Goal: Task Accomplishment & Management: Use online tool/utility

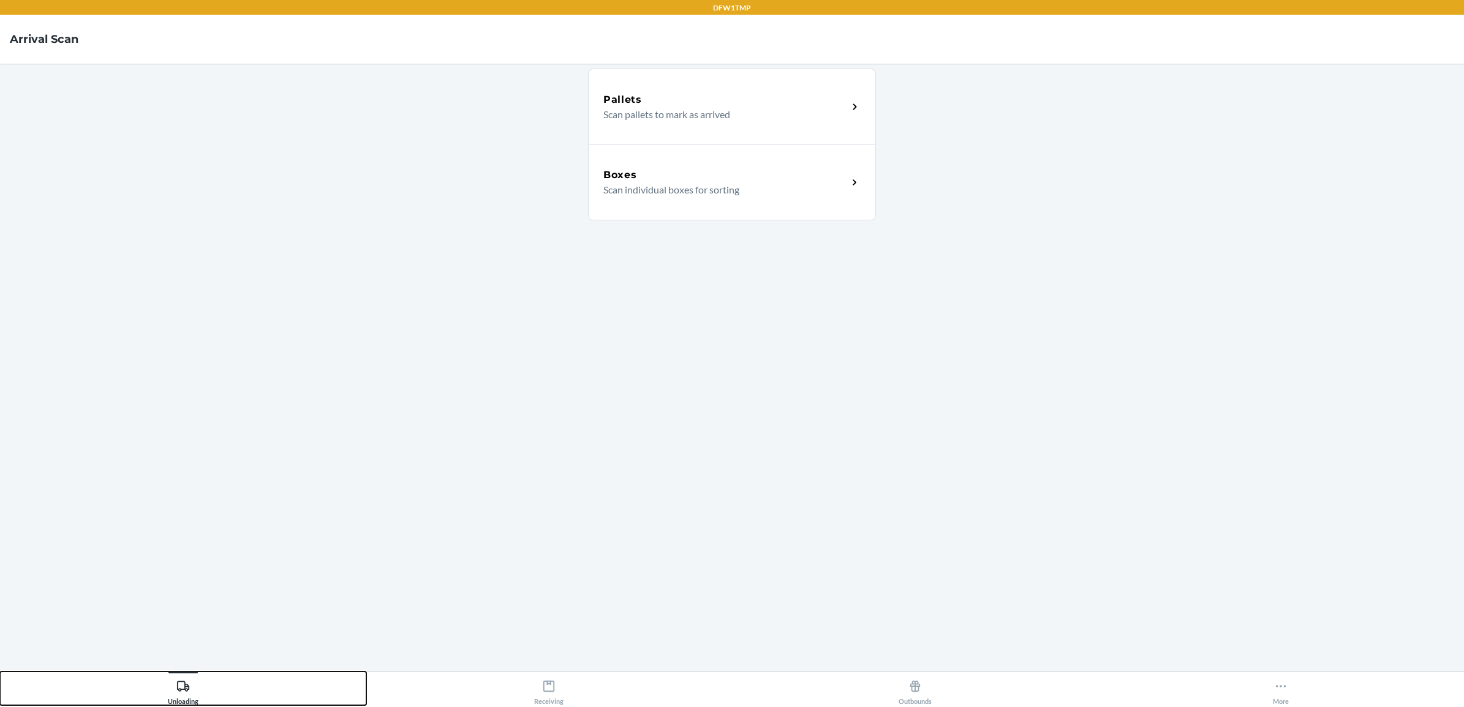
click at [181, 692] on icon at bounding box center [182, 686] width 13 height 13
click at [637, 183] on p "Scan individual boxes for sorting" at bounding box center [720, 190] width 235 height 15
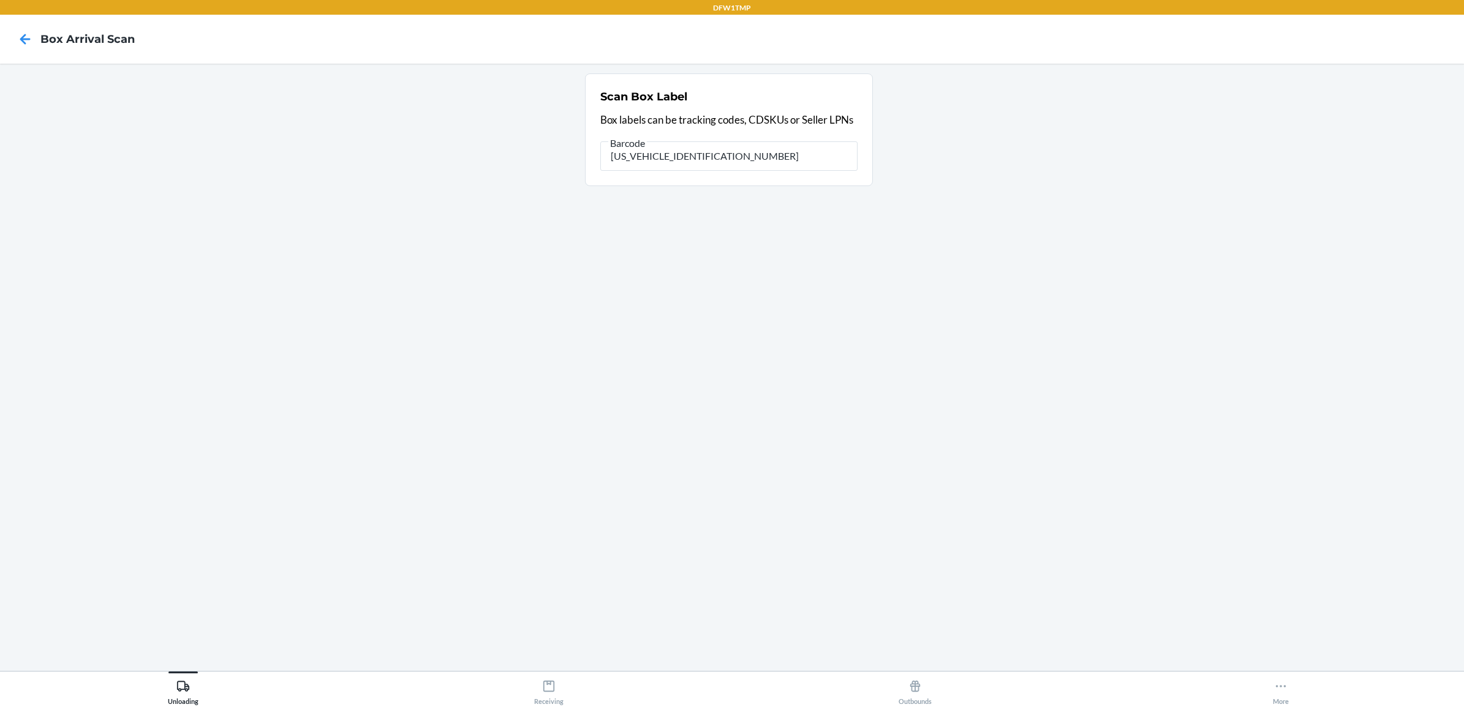
type input "1ZV27J350305392299"
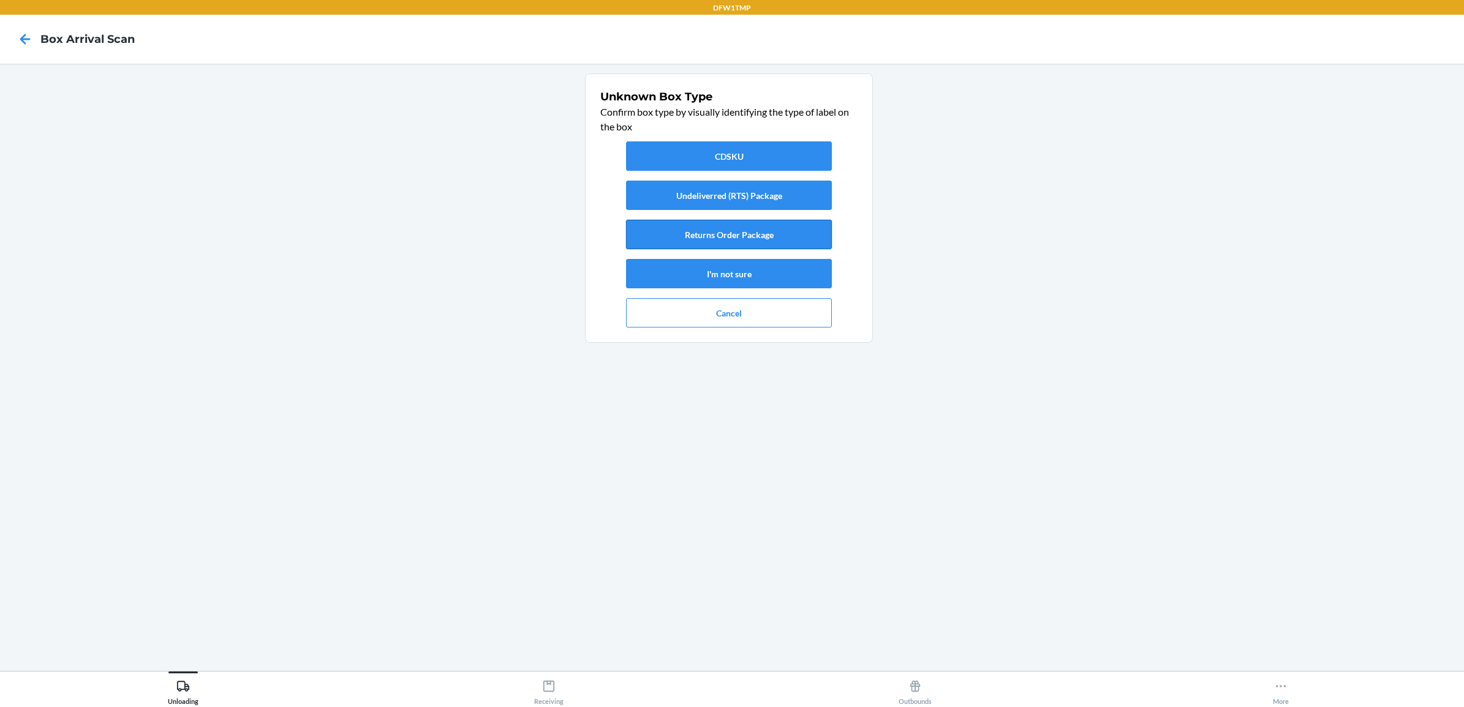
click at [785, 227] on button "Returns Order Package" at bounding box center [729, 234] width 206 height 29
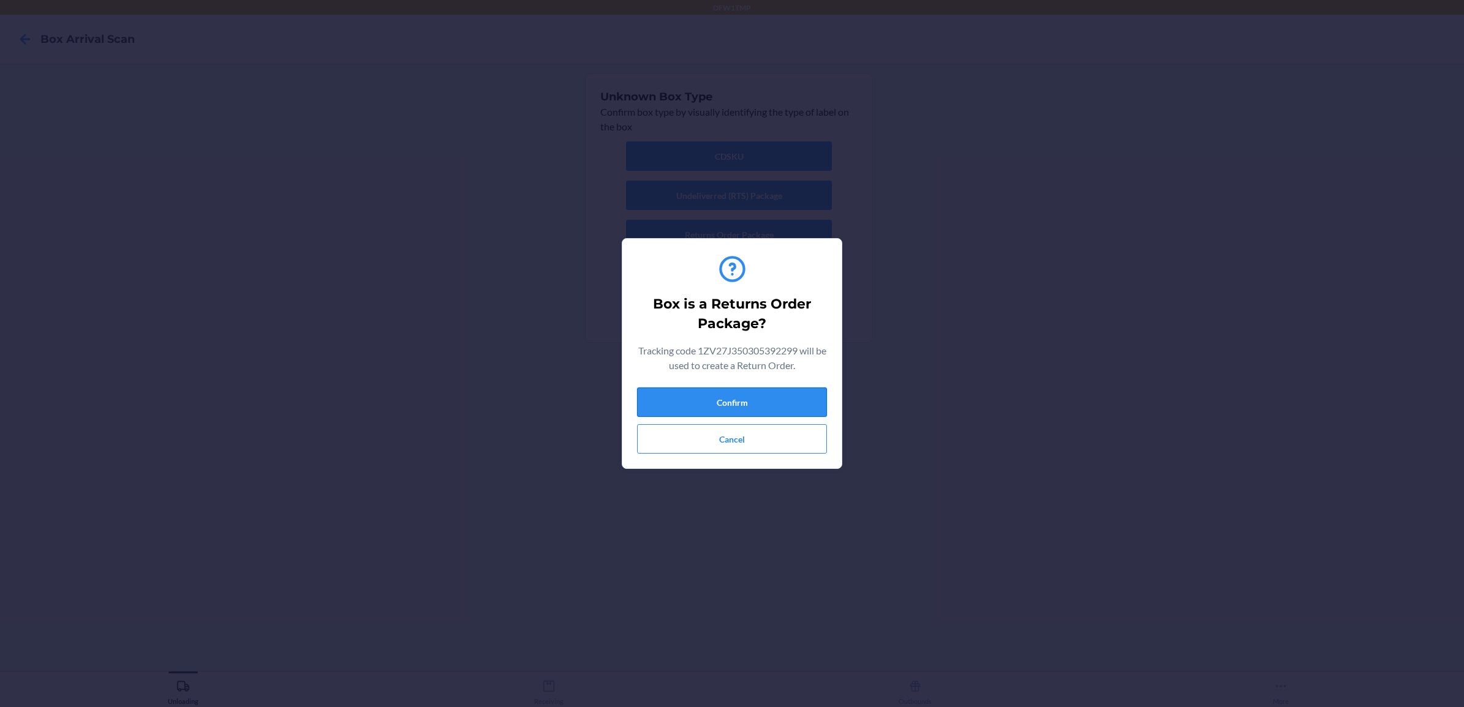
click at [792, 402] on button "Confirm" at bounding box center [732, 402] width 190 height 29
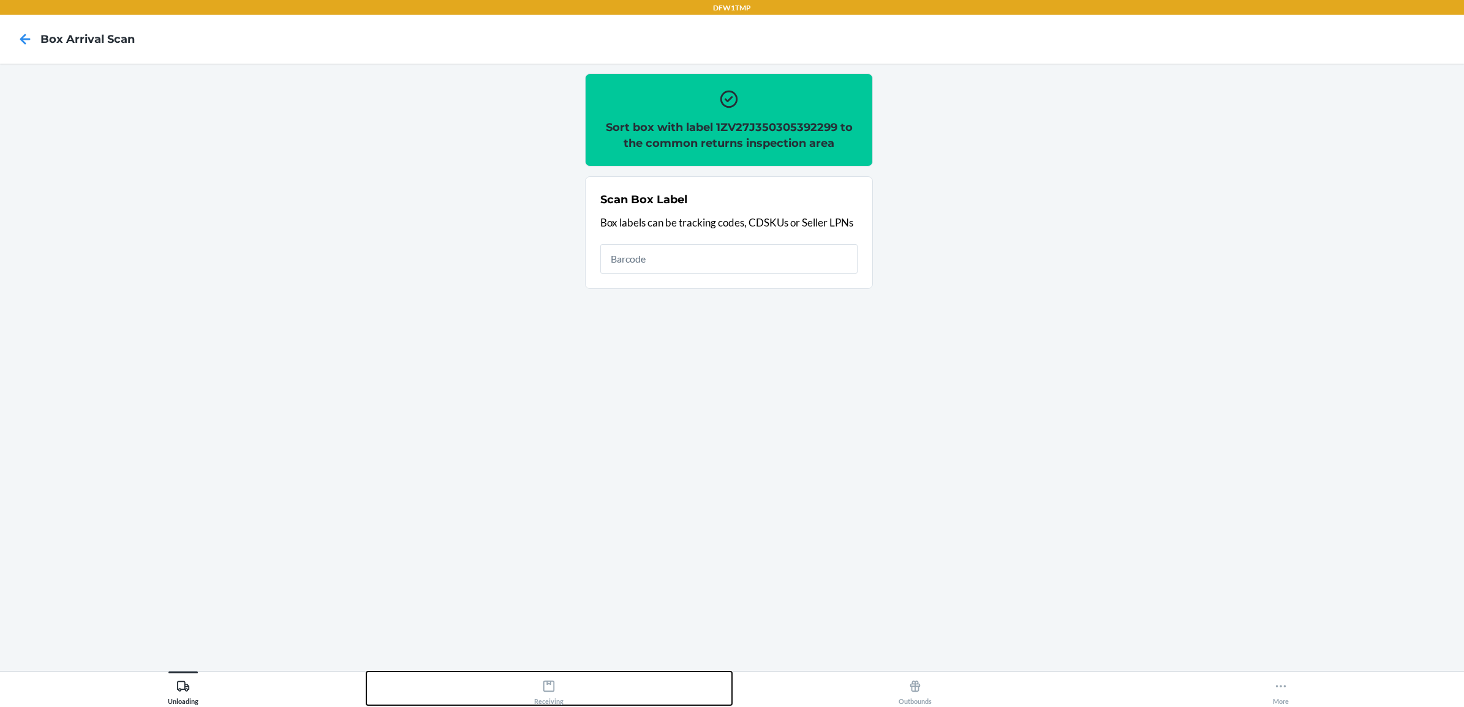
click at [549, 692] on icon at bounding box center [548, 686] width 11 height 11
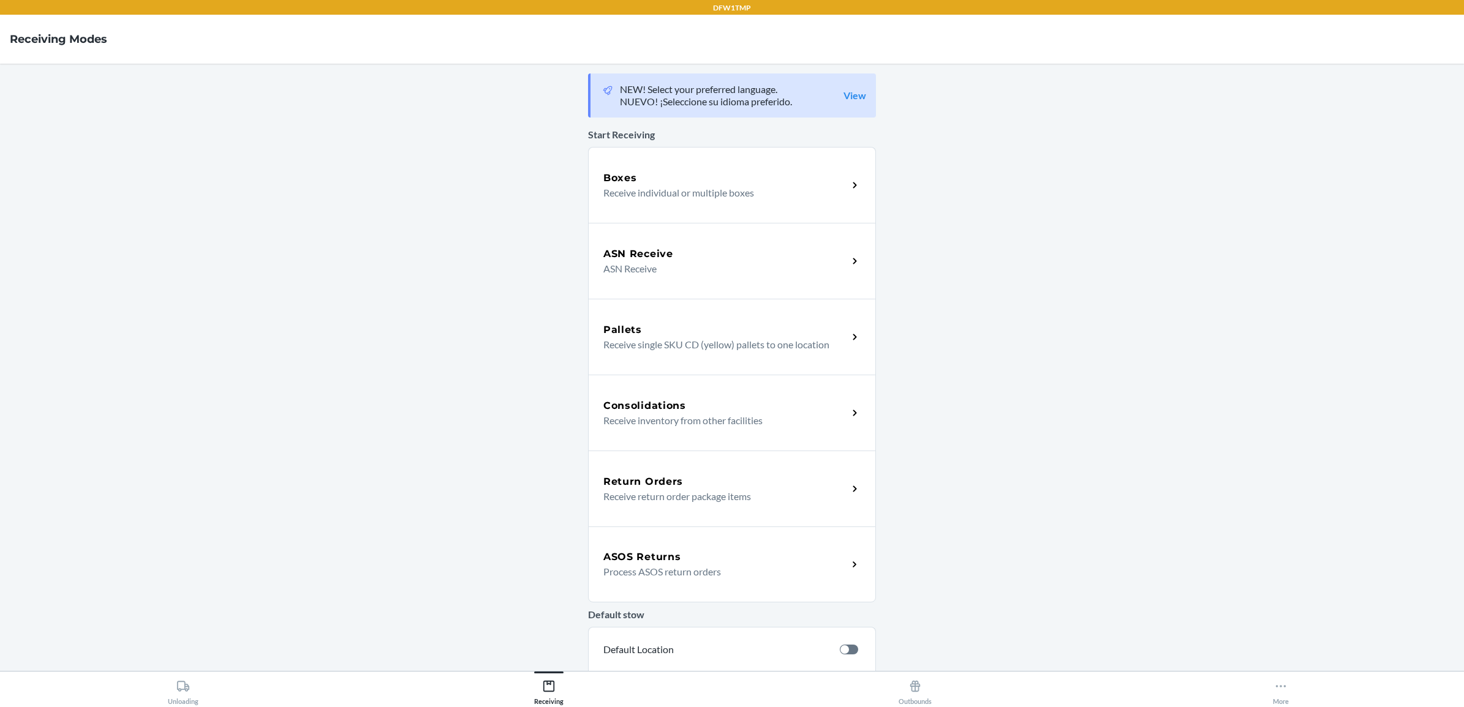
click at [650, 488] on h5 "Return Orders" at bounding box center [643, 482] width 80 height 15
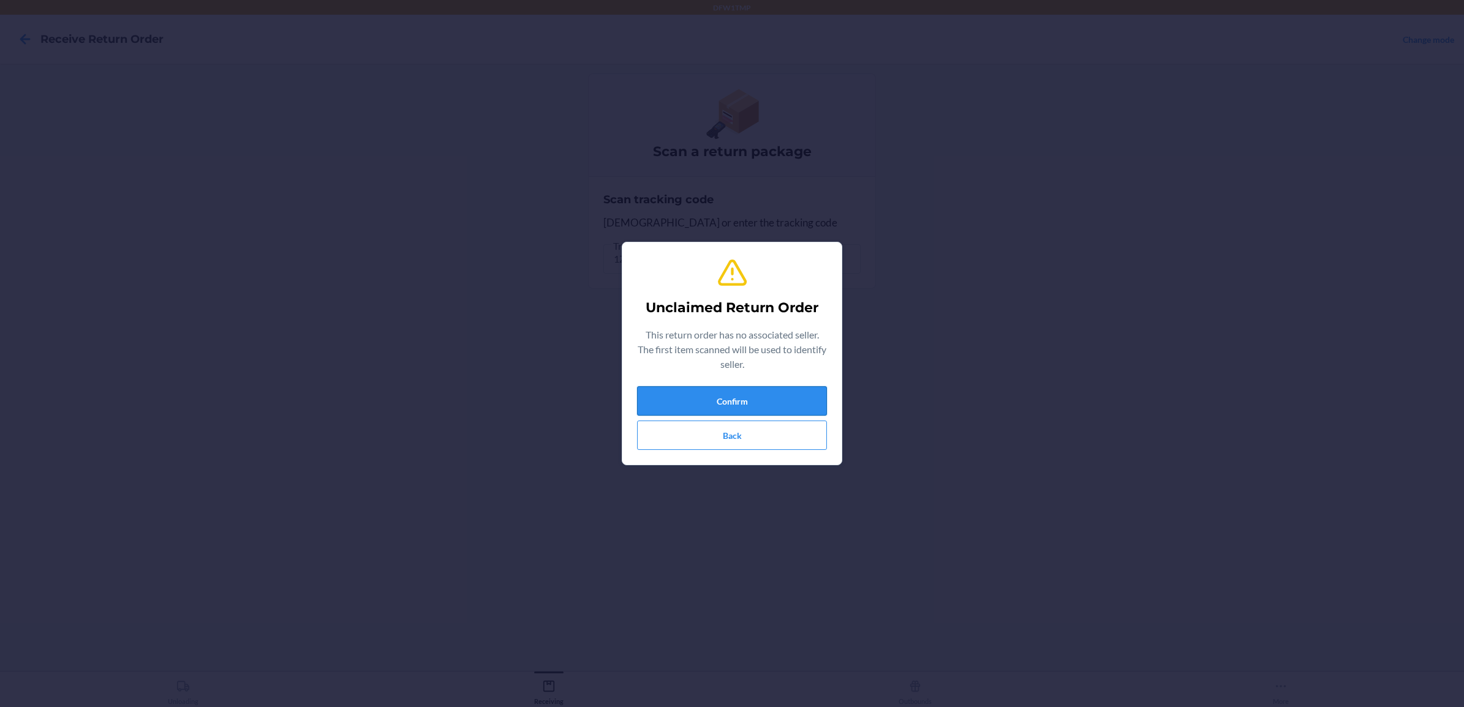
click at [782, 393] on button "Confirm" at bounding box center [732, 400] width 190 height 29
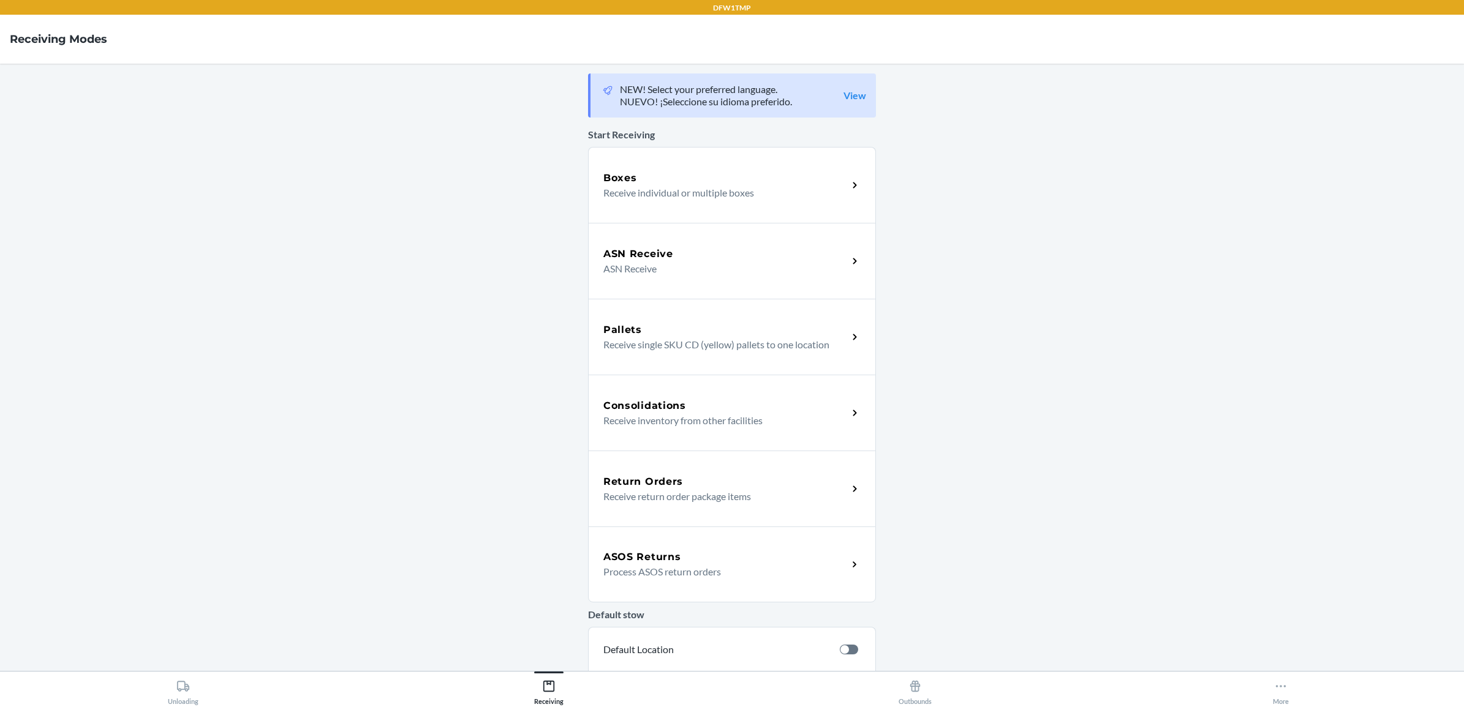
click at [666, 487] on h5 "Return Orders" at bounding box center [643, 482] width 80 height 15
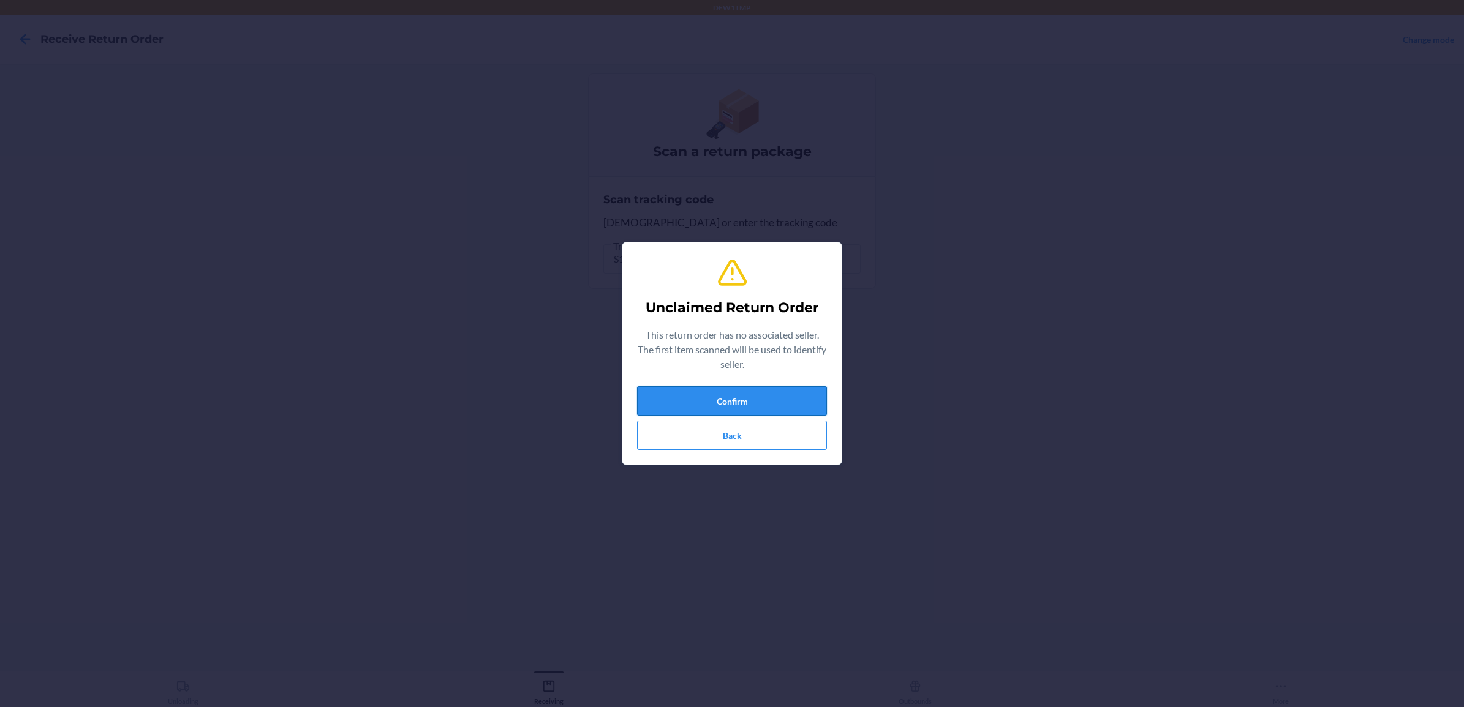
click at [788, 394] on button "Confirm" at bounding box center [732, 400] width 190 height 29
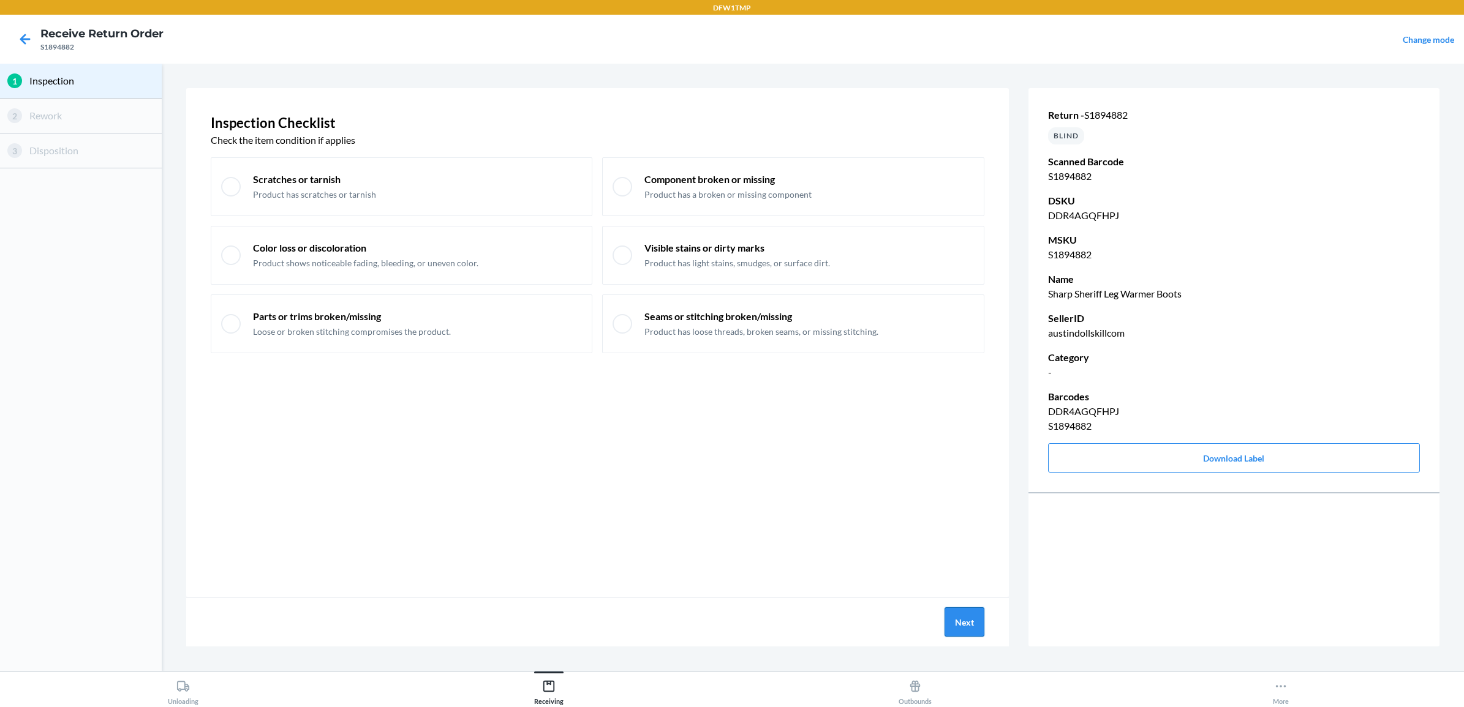
click at [960, 627] on button "Next" at bounding box center [964, 622] width 40 height 29
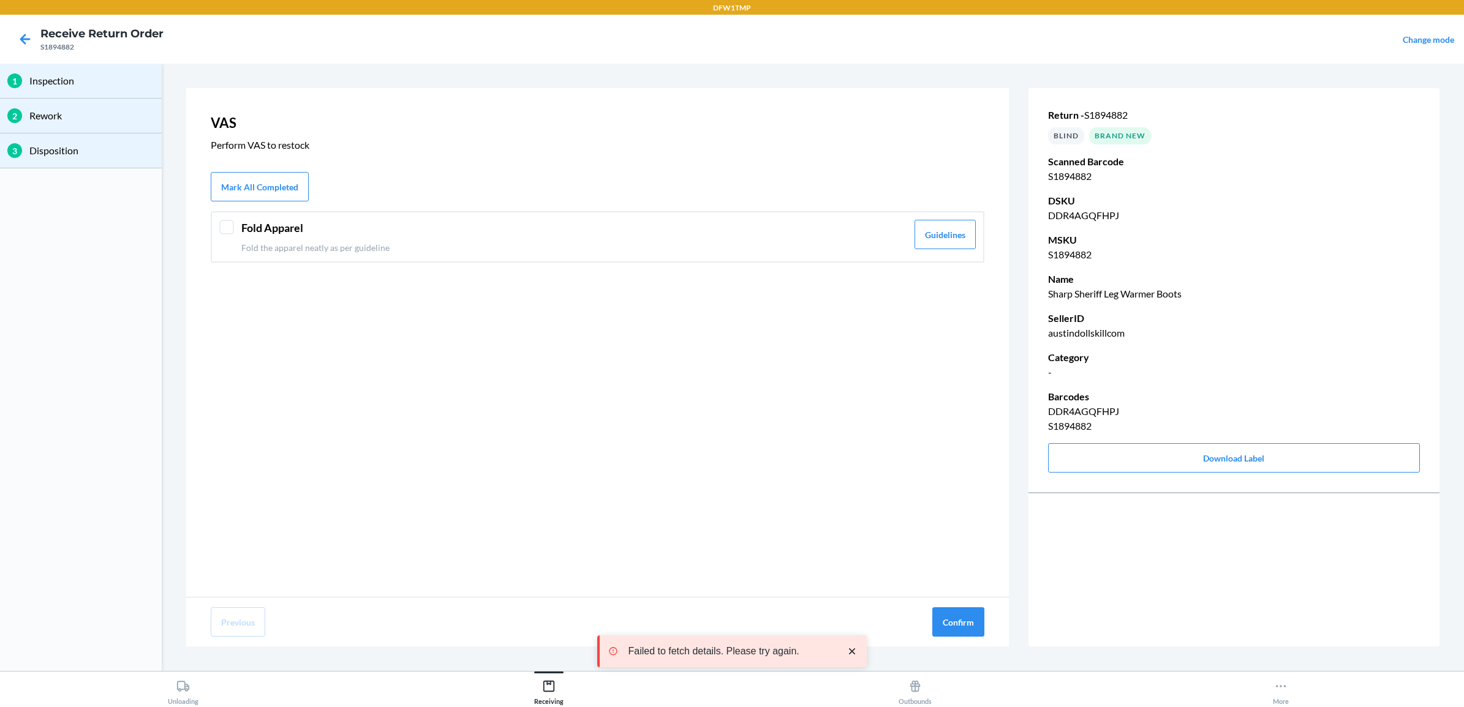
click at [246, 233] on header "Fold Apparel" at bounding box center [574, 228] width 666 height 17
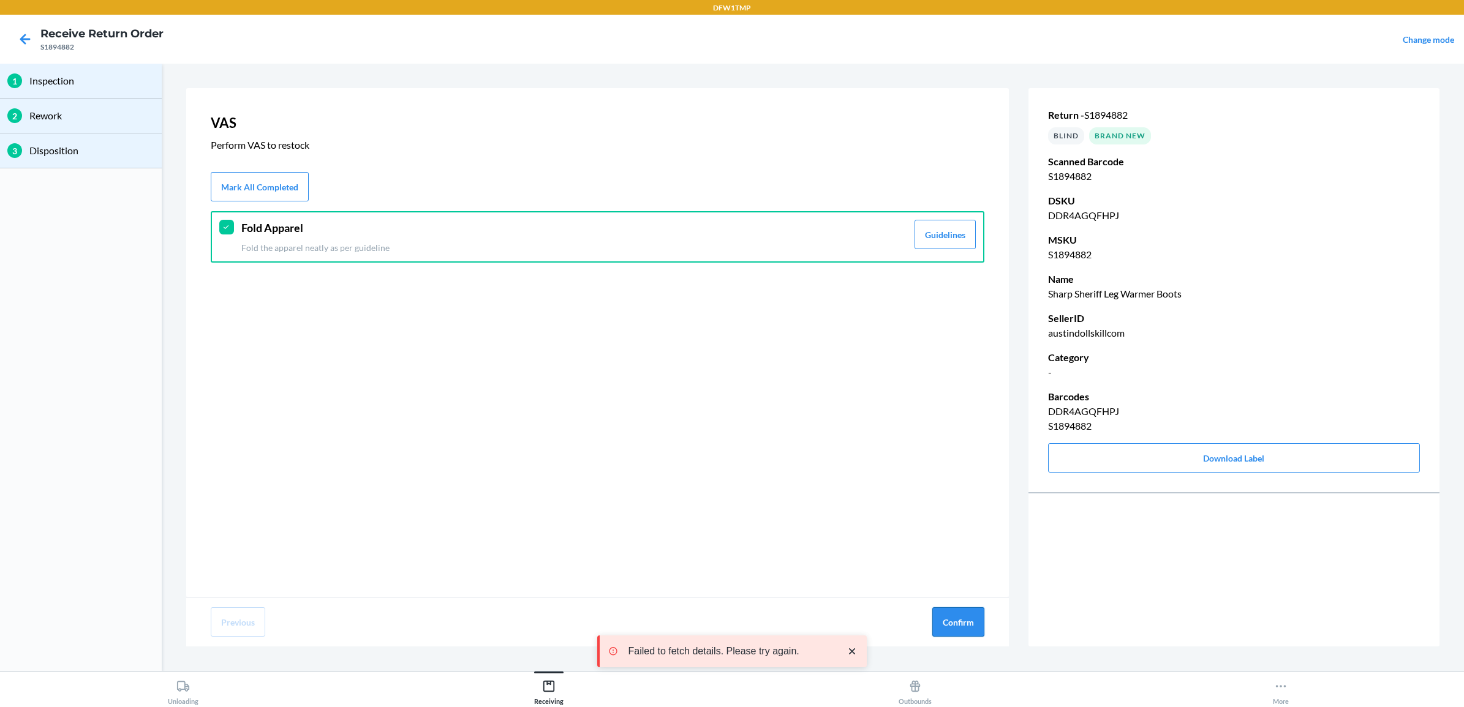
click at [968, 628] on button "Confirm" at bounding box center [958, 622] width 52 height 29
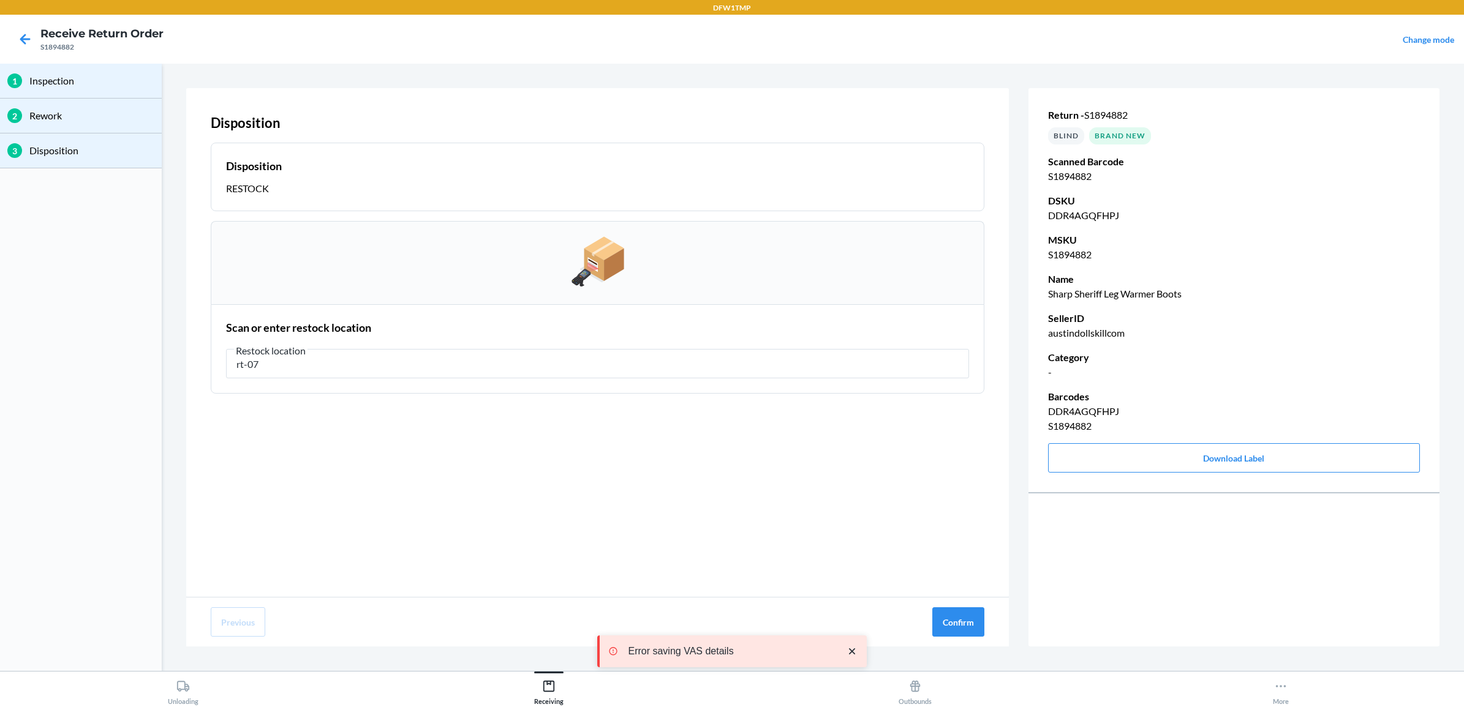
type input "rt-07"
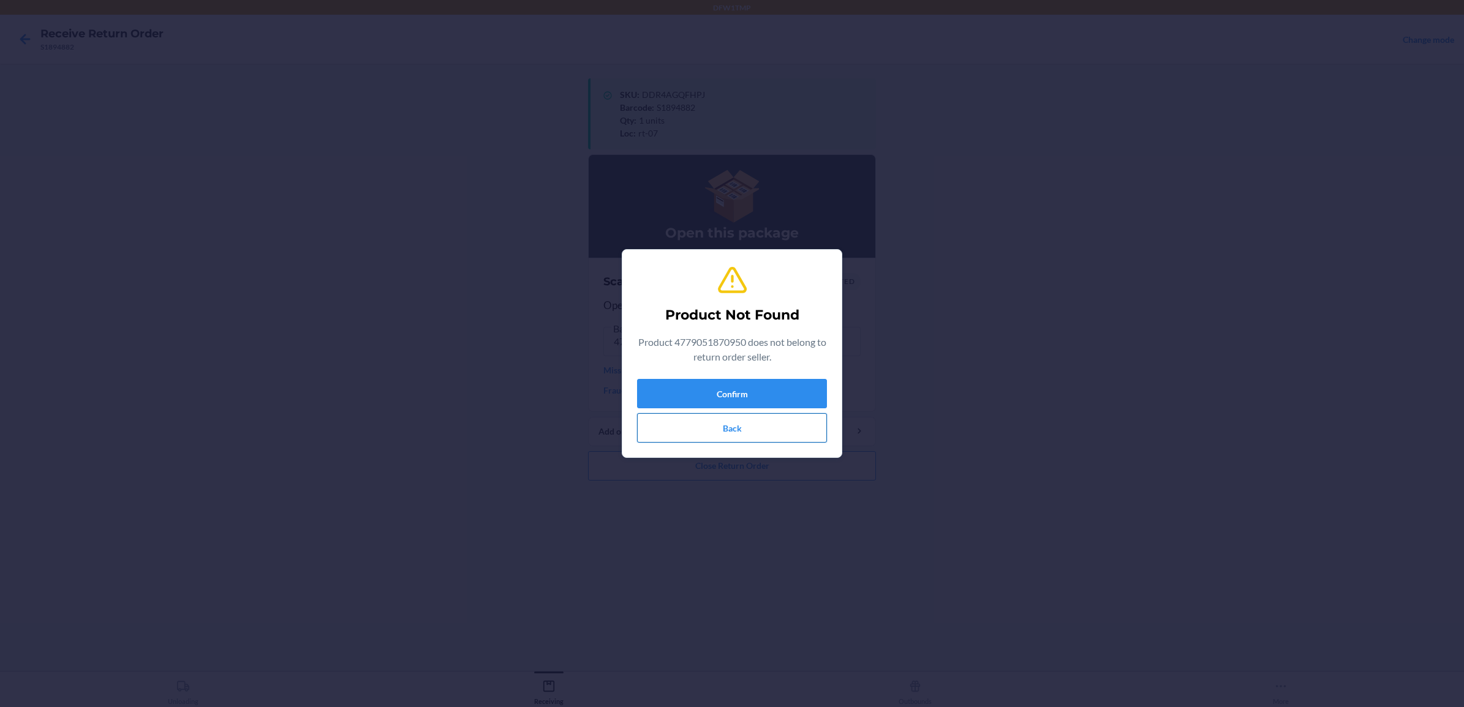
click at [738, 432] on button "Back" at bounding box center [732, 427] width 190 height 29
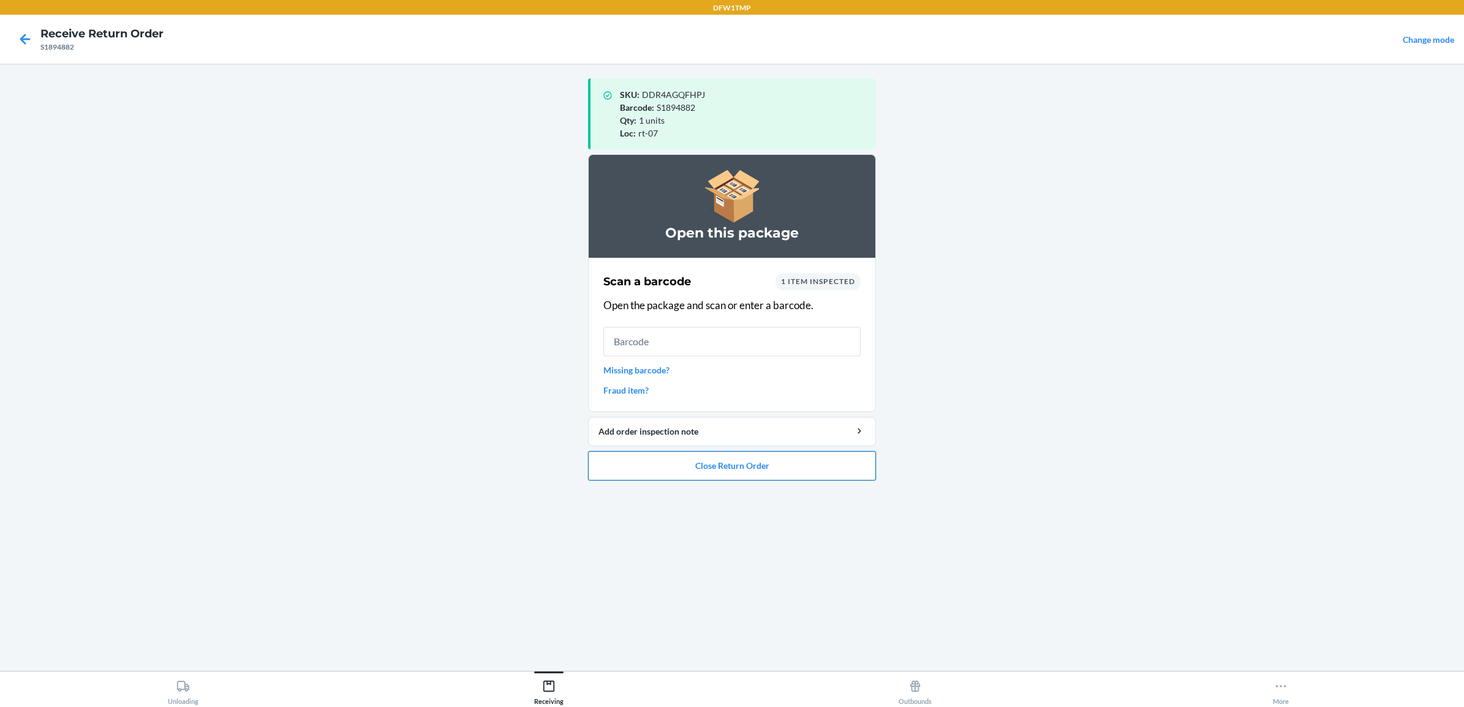
click at [738, 467] on button "Close Return Order" at bounding box center [732, 465] width 288 height 29
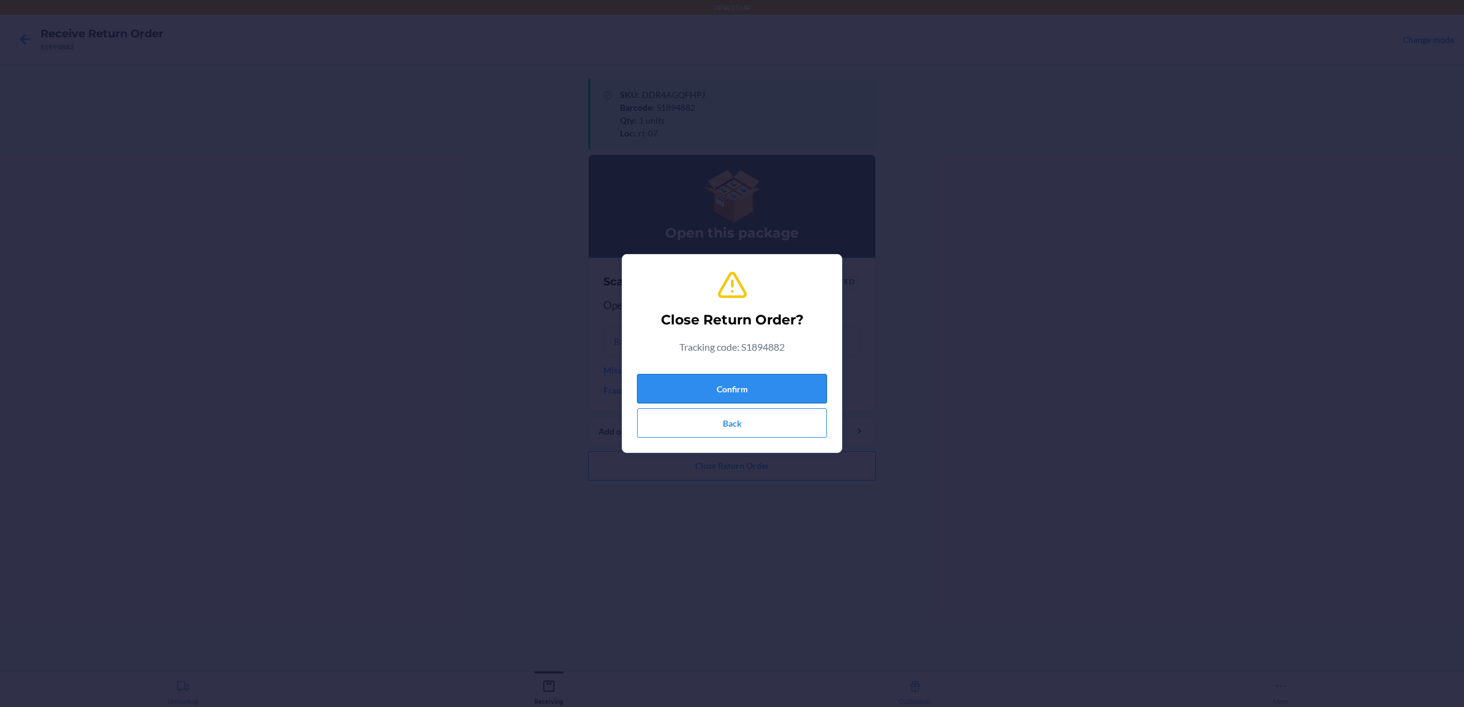
click at [742, 384] on button "Confirm" at bounding box center [732, 388] width 190 height 29
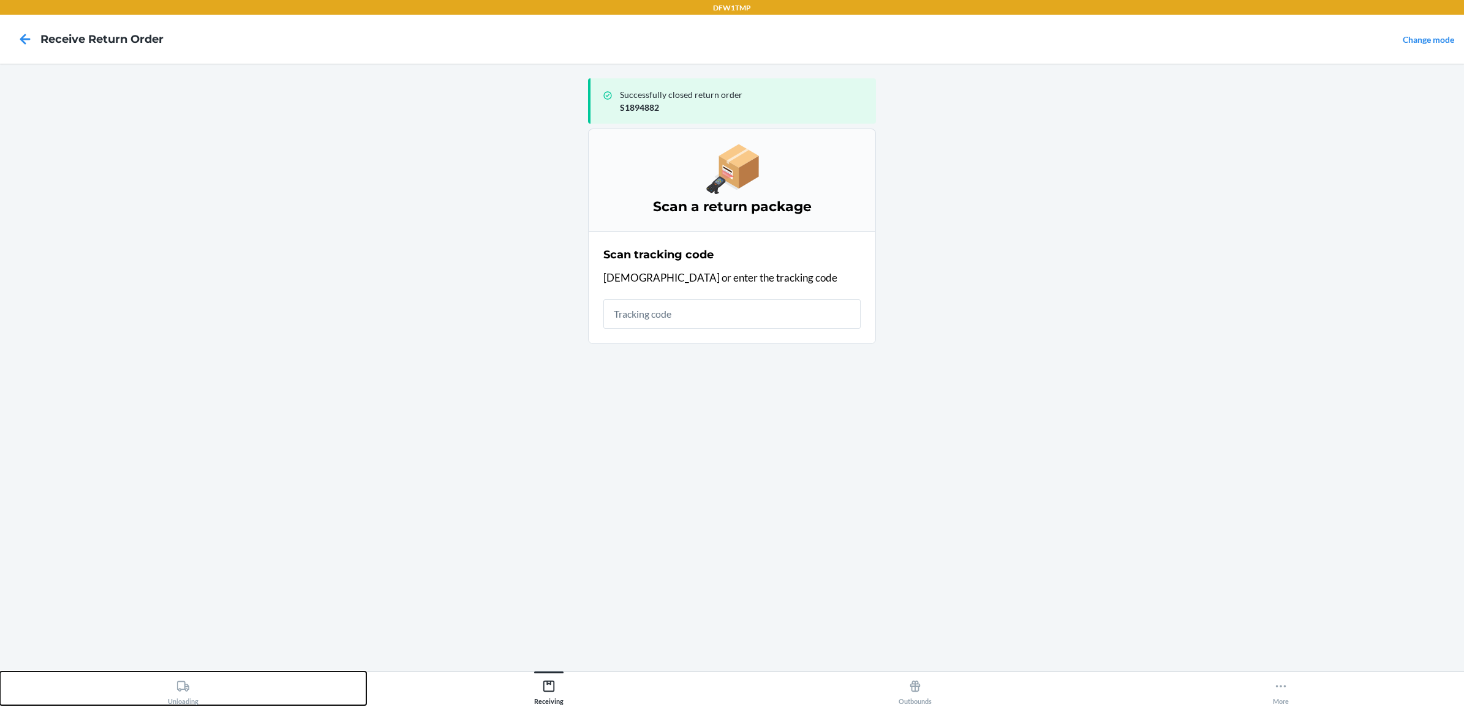
click at [188, 689] on icon at bounding box center [183, 686] width 12 height 10
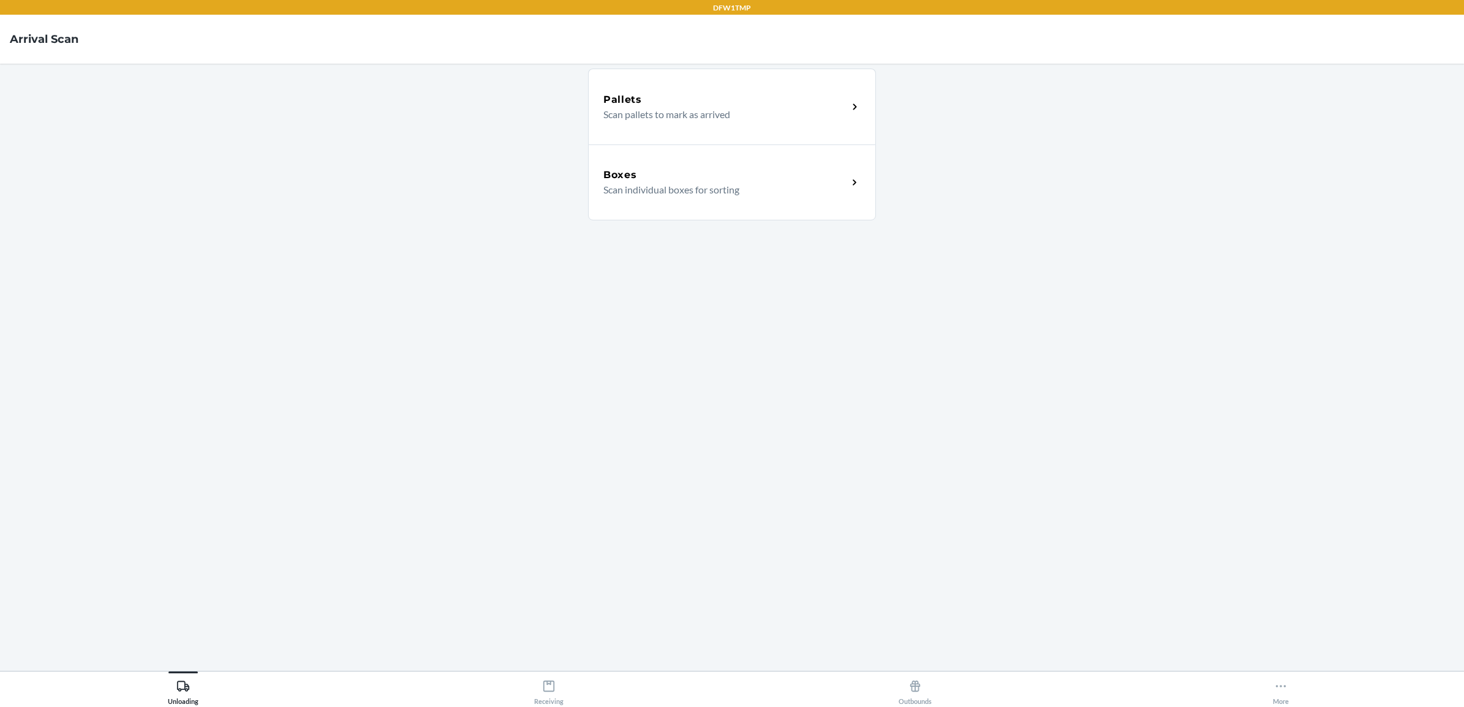
click at [692, 176] on div "Boxes" at bounding box center [725, 175] width 244 height 15
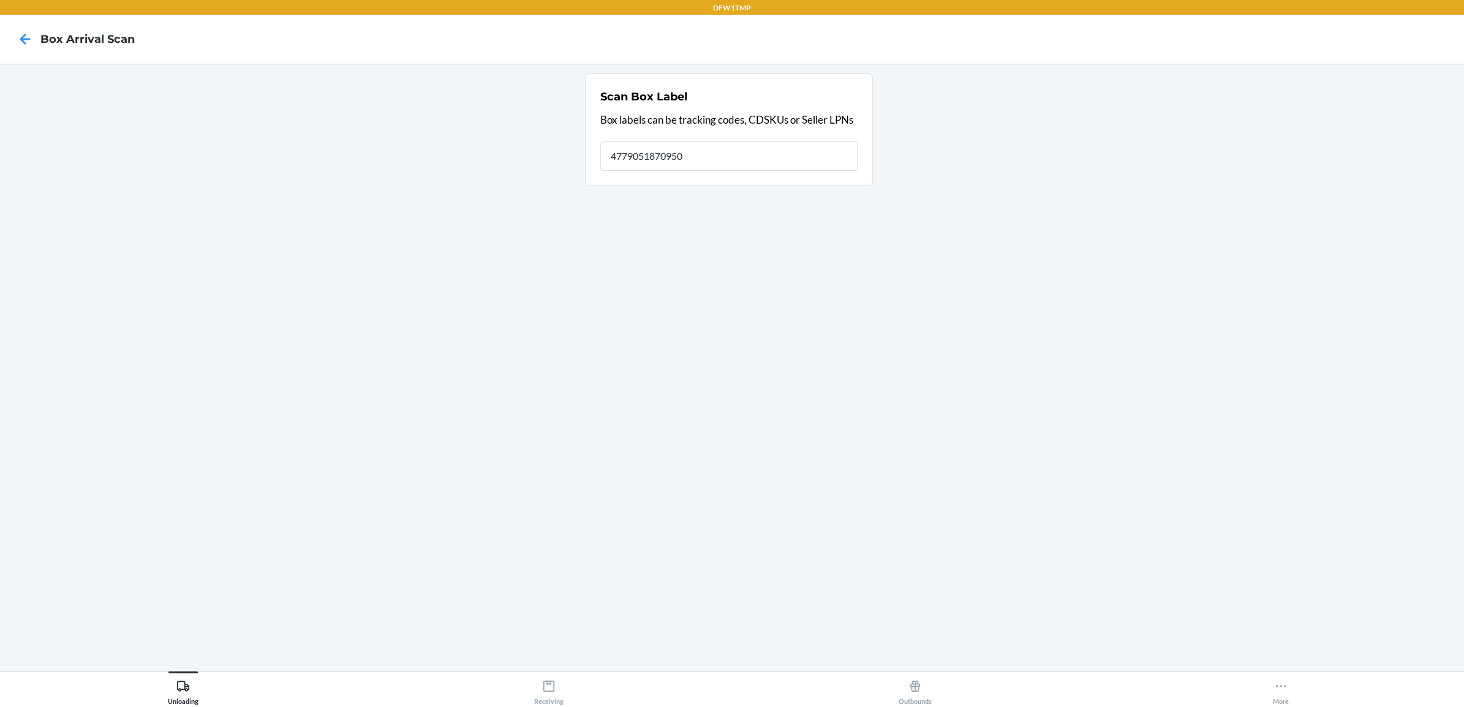
type input "4779051870950"
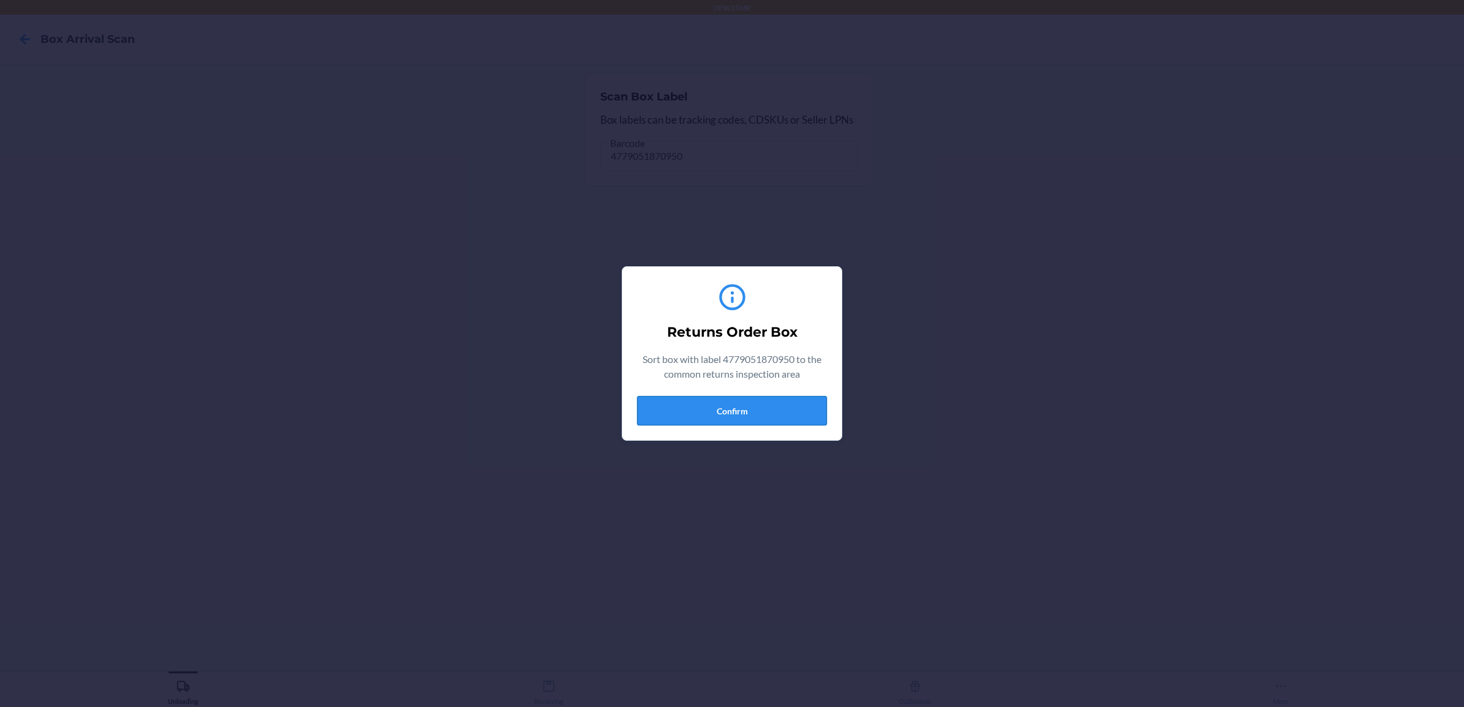
click at [718, 413] on button "Confirm" at bounding box center [732, 410] width 190 height 29
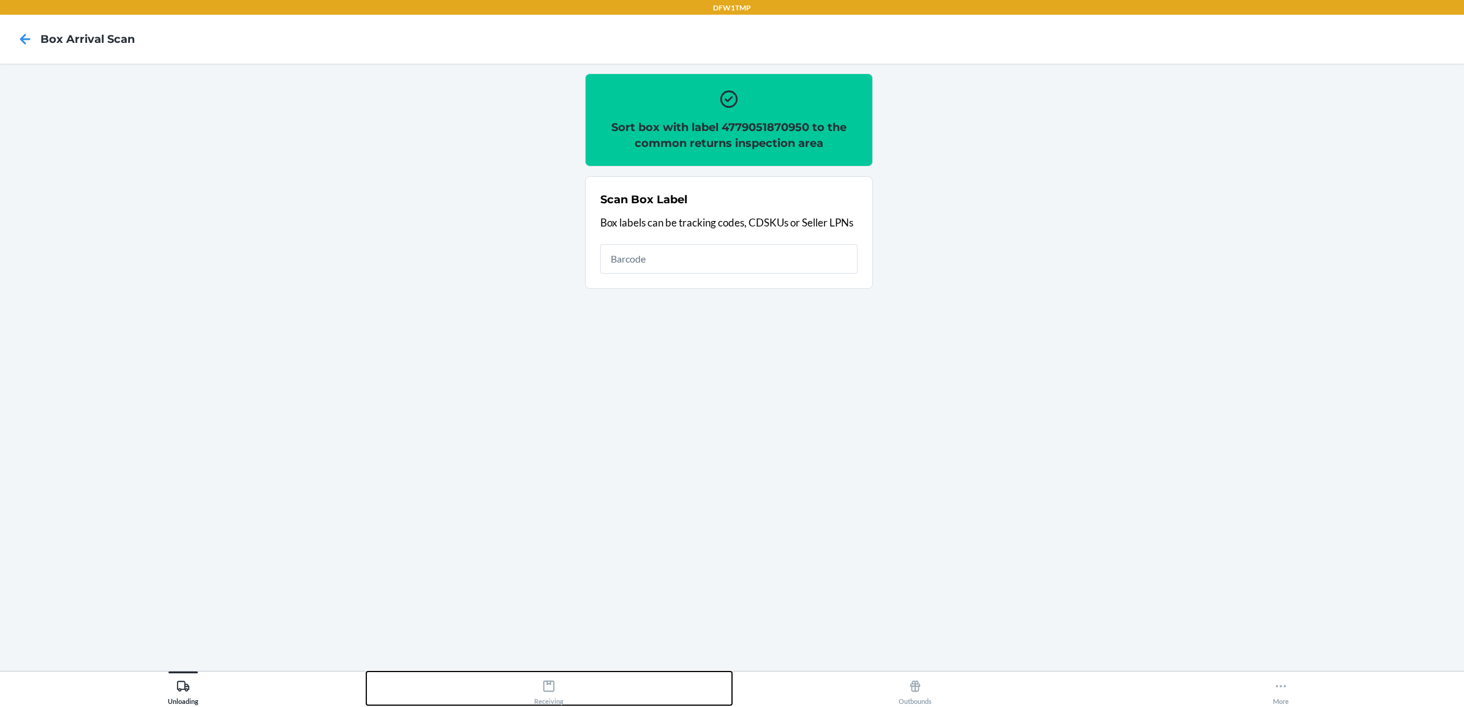
click at [552, 686] on icon at bounding box center [548, 686] width 13 height 13
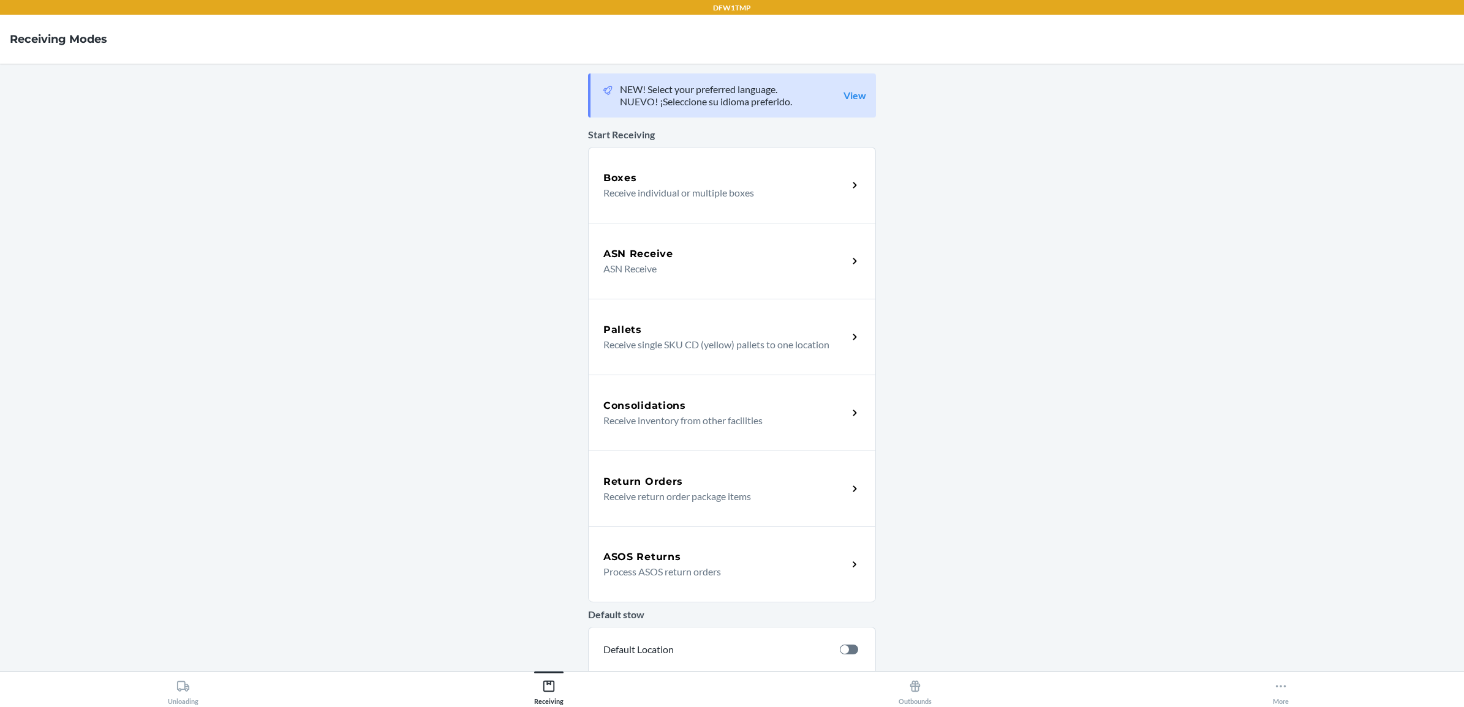
click at [655, 481] on h5 "Return Orders" at bounding box center [643, 482] width 80 height 15
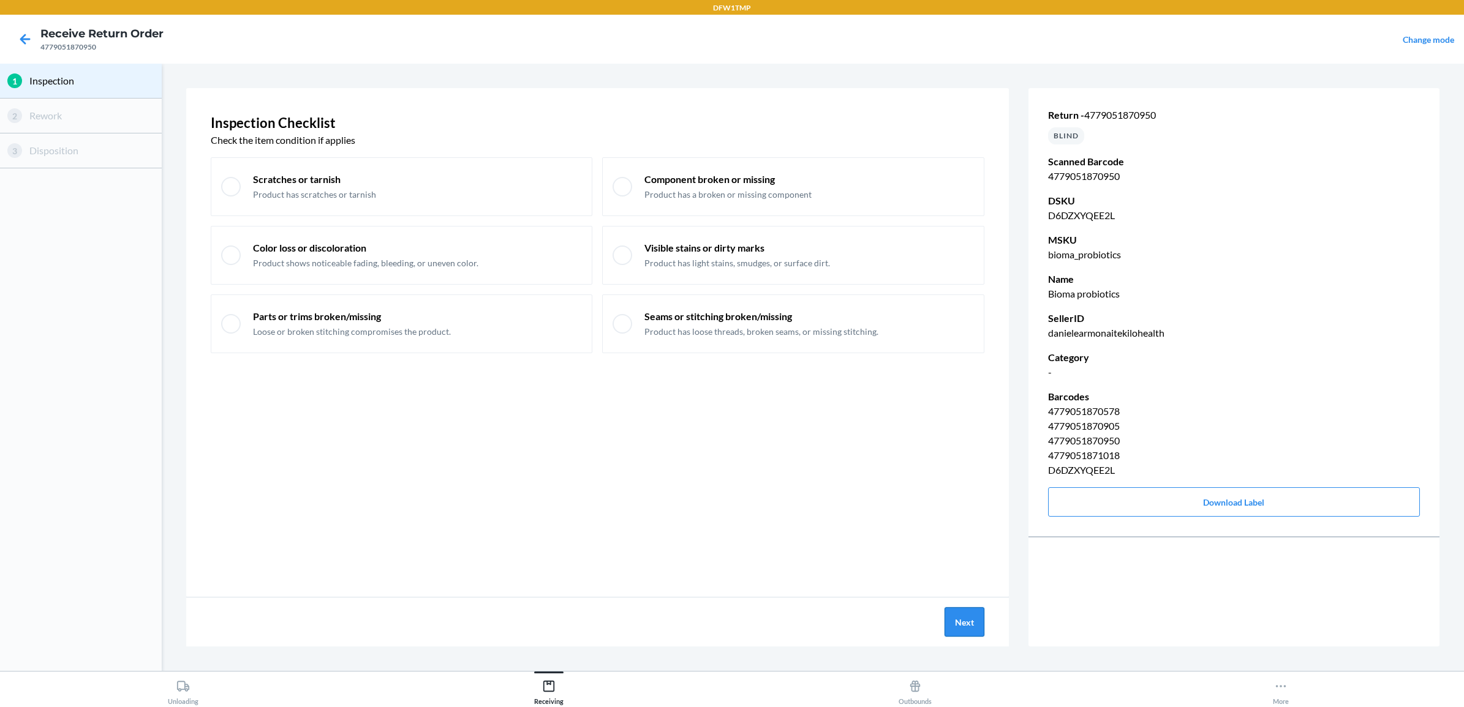
click at [957, 622] on button "Next" at bounding box center [964, 622] width 40 height 29
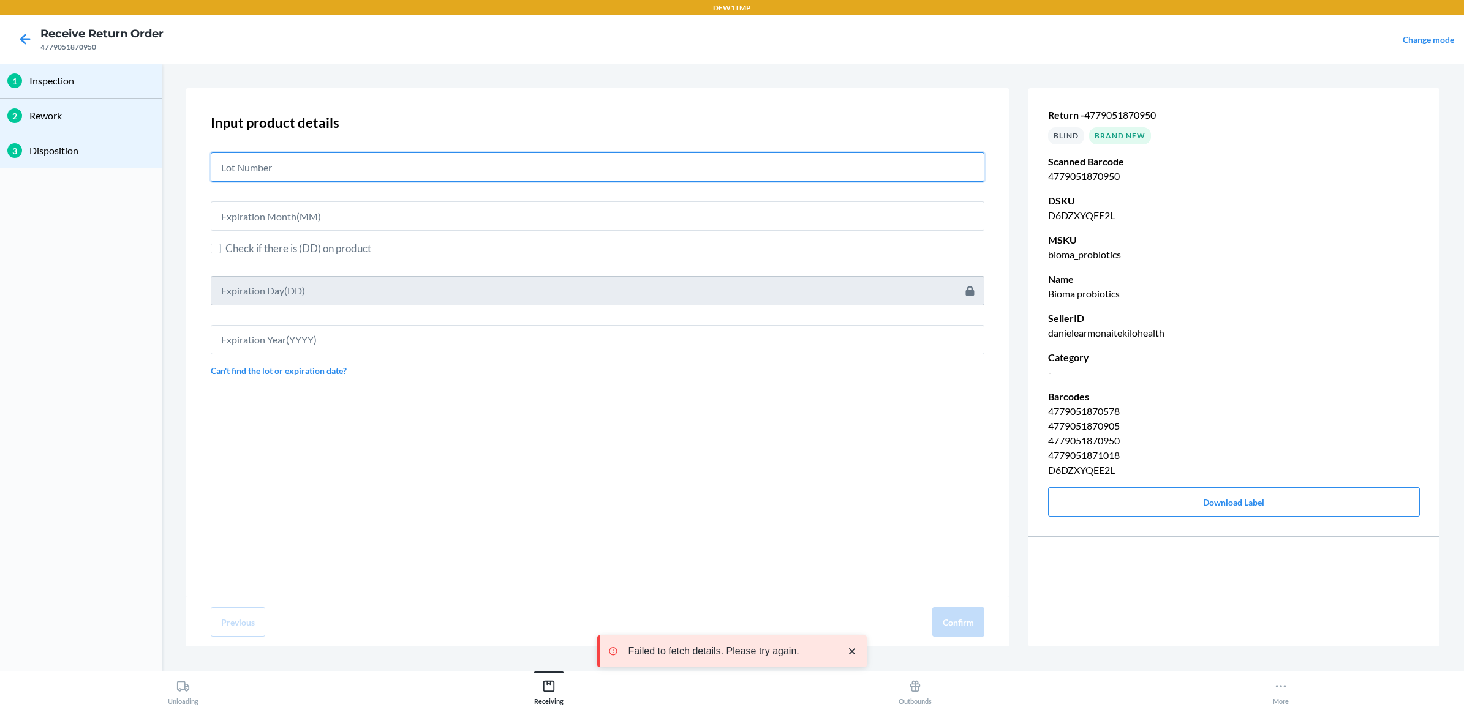
click at [399, 168] on input "text" at bounding box center [598, 167] width 774 height 29
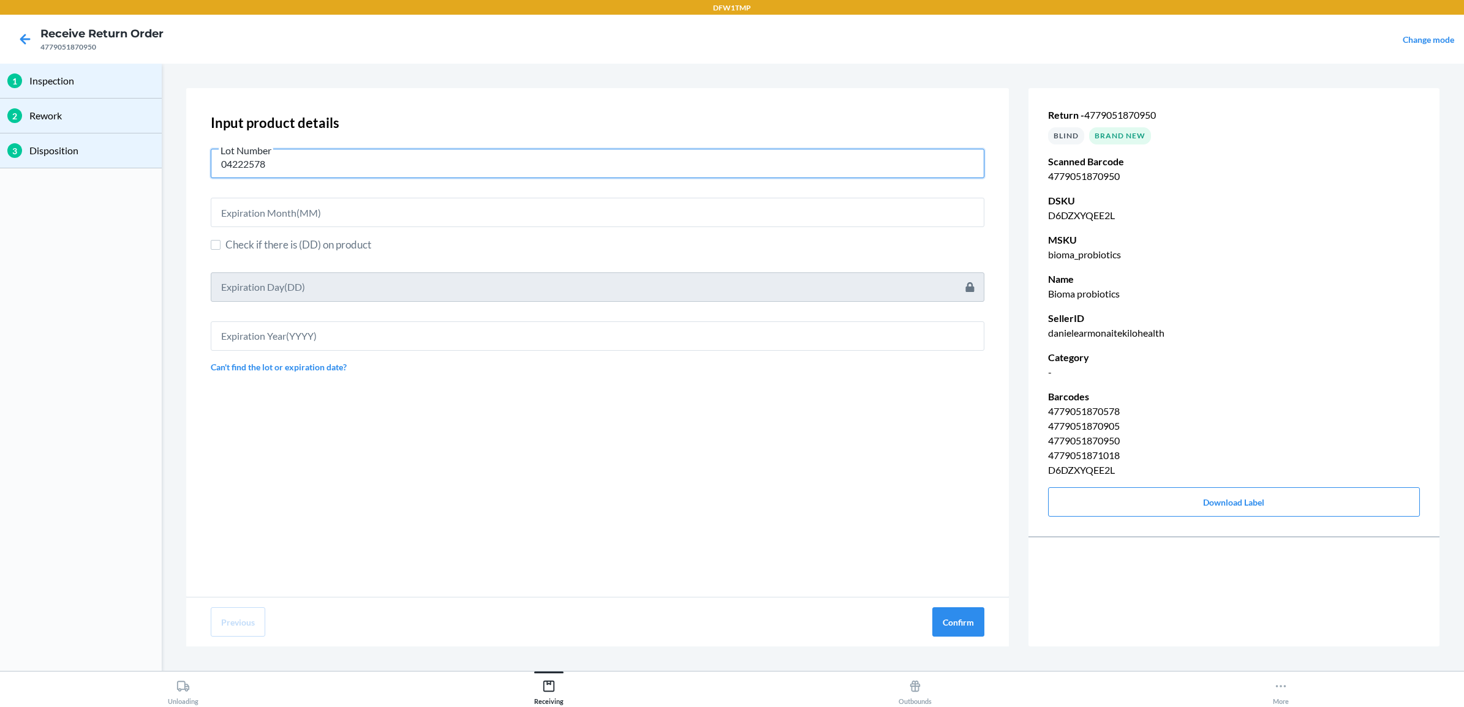
type input "04222578"
click at [337, 209] on input "text" at bounding box center [598, 212] width 774 height 29
type input "06"
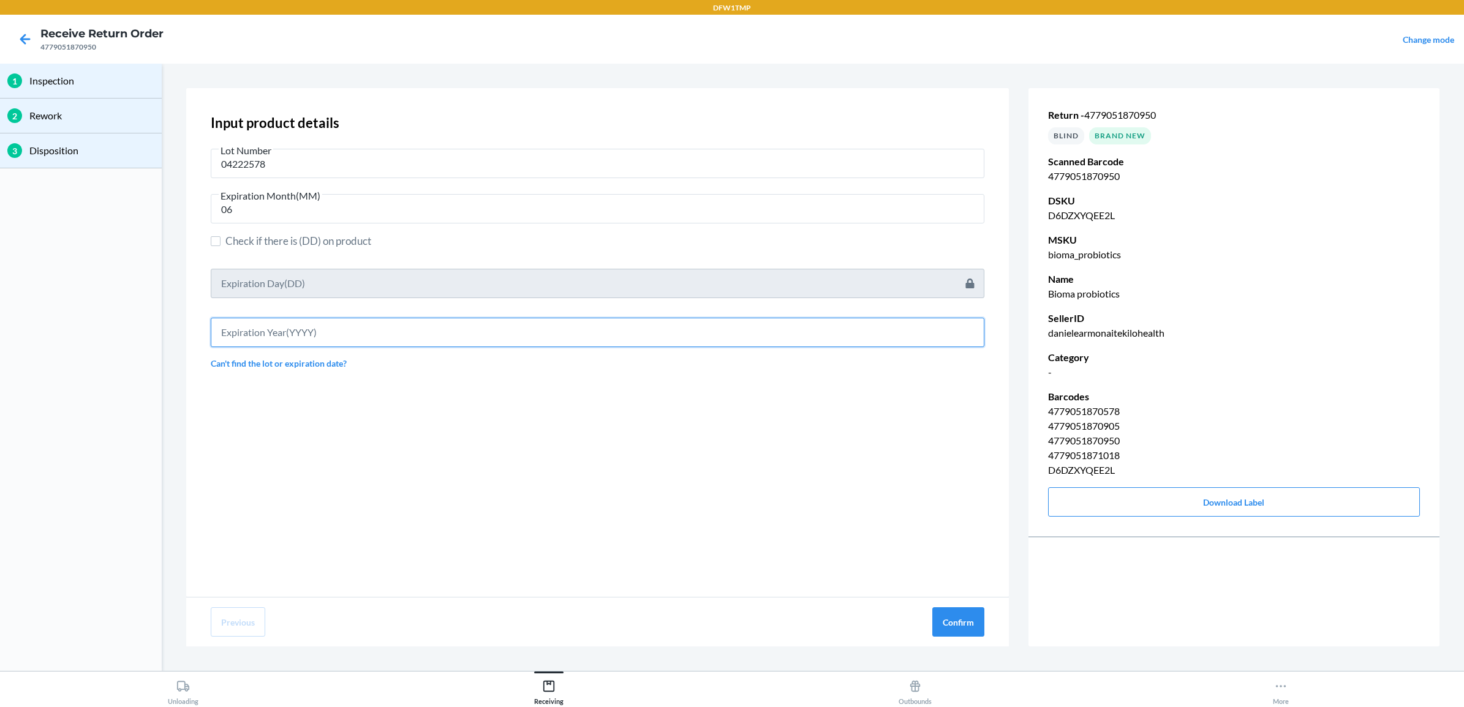
click at [381, 325] on input "text" at bounding box center [598, 332] width 774 height 29
type input "2027"
click at [951, 619] on button "Confirm" at bounding box center [958, 622] width 52 height 29
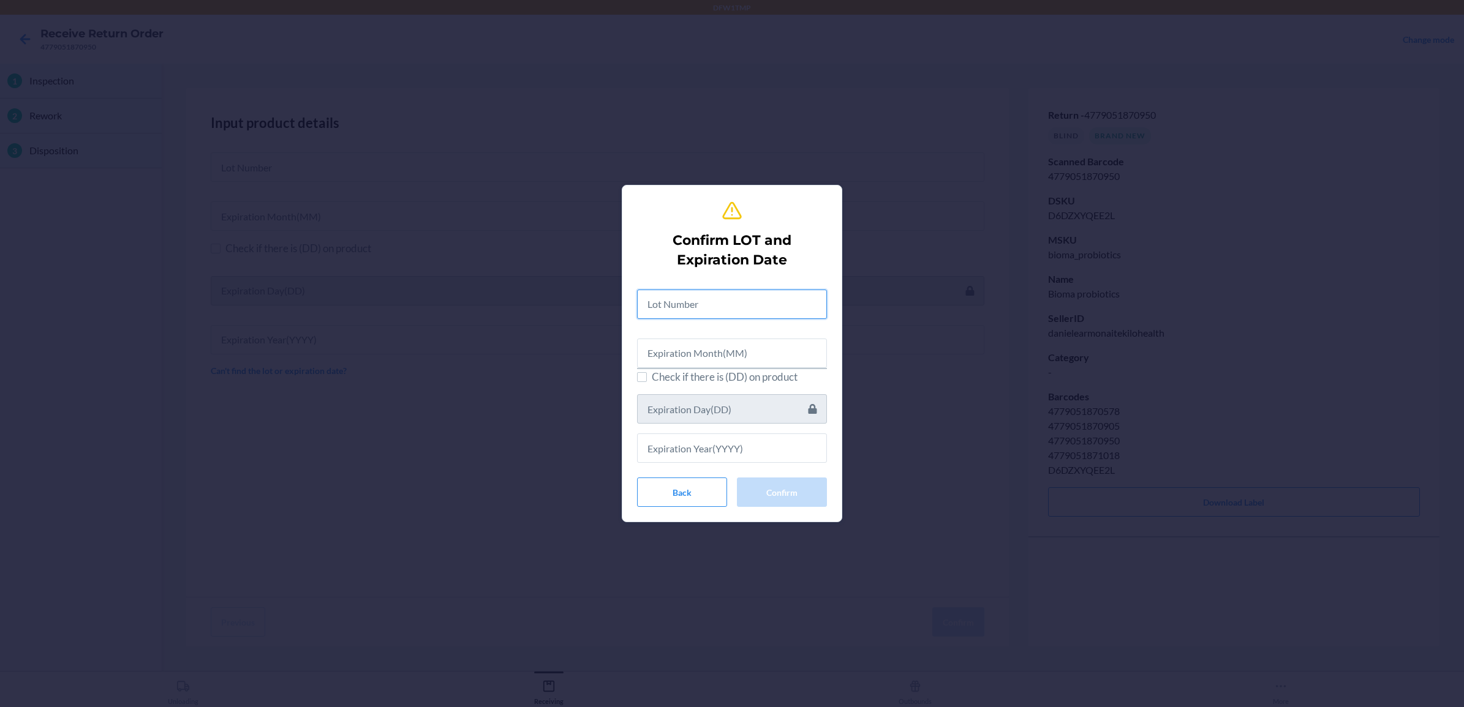
click at [745, 313] on input "text" at bounding box center [732, 304] width 190 height 29
type input "04222578"
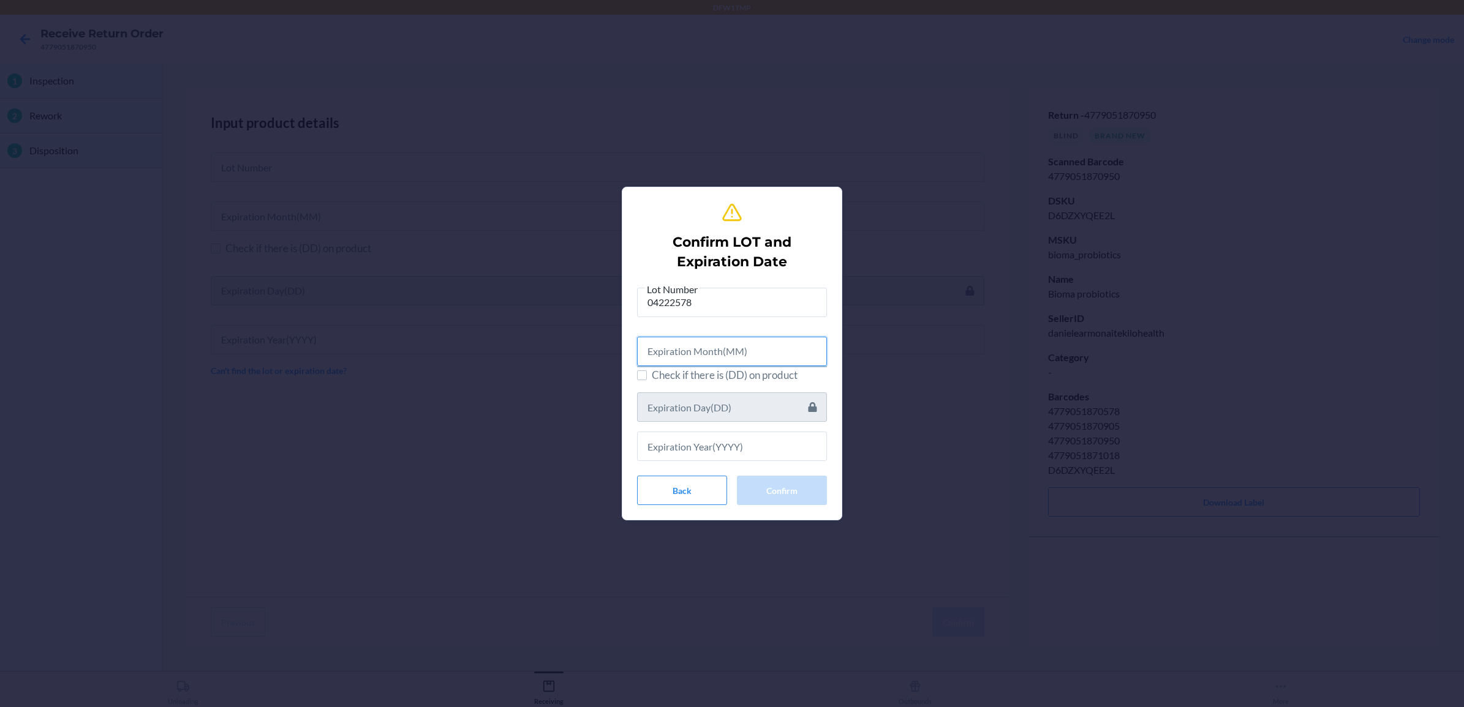
click at [699, 354] on input "text" at bounding box center [732, 351] width 190 height 29
type input "06"
click at [711, 448] on input "text" at bounding box center [732, 444] width 190 height 29
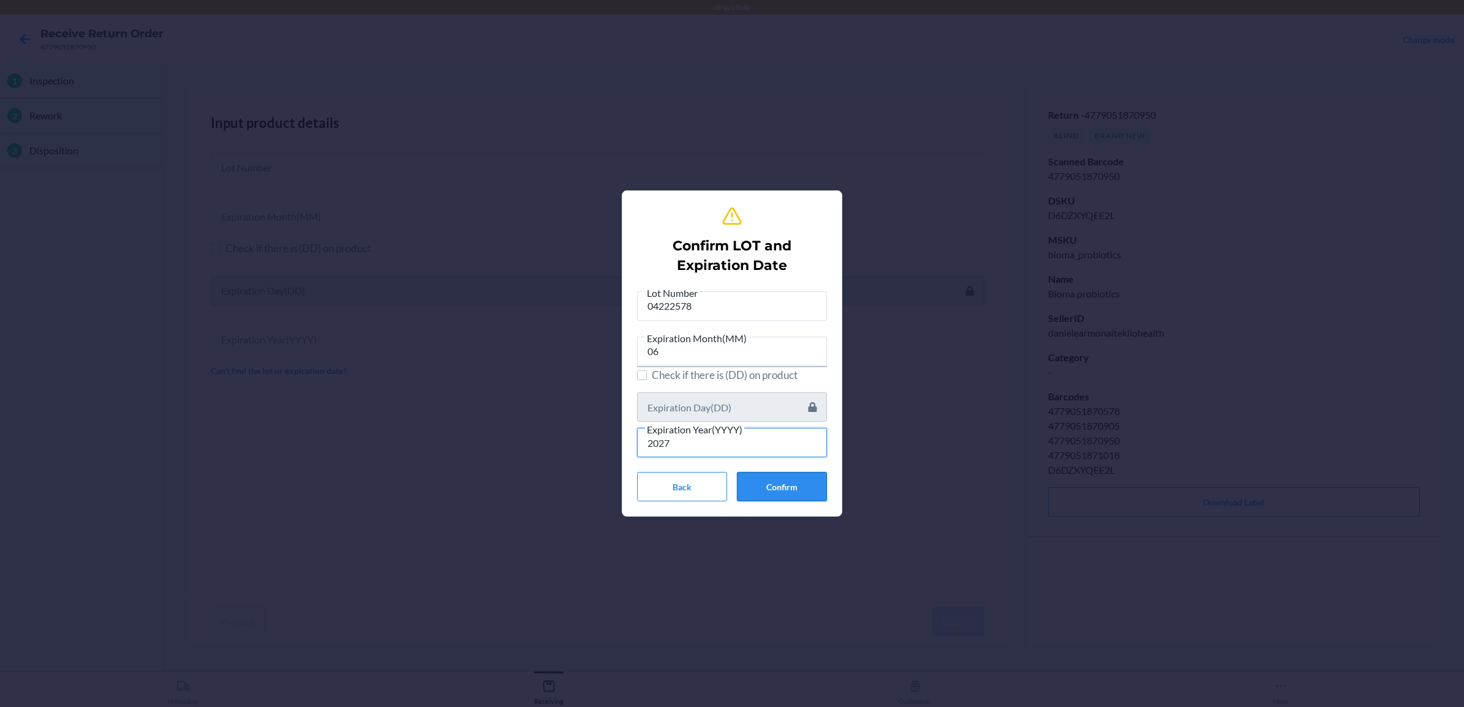
type input "2027"
click at [785, 489] on button "Confirm" at bounding box center [782, 486] width 90 height 29
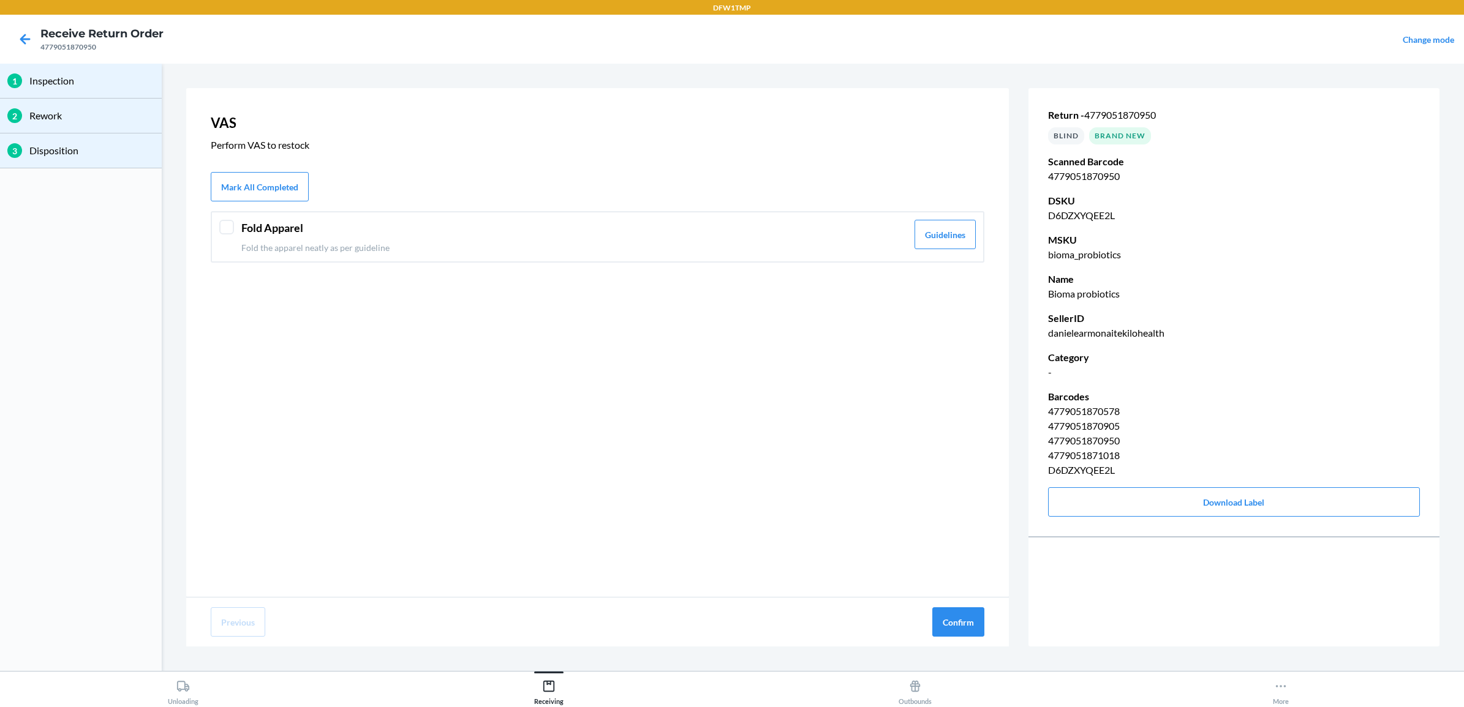
click at [224, 227] on div at bounding box center [226, 227] width 15 height 15
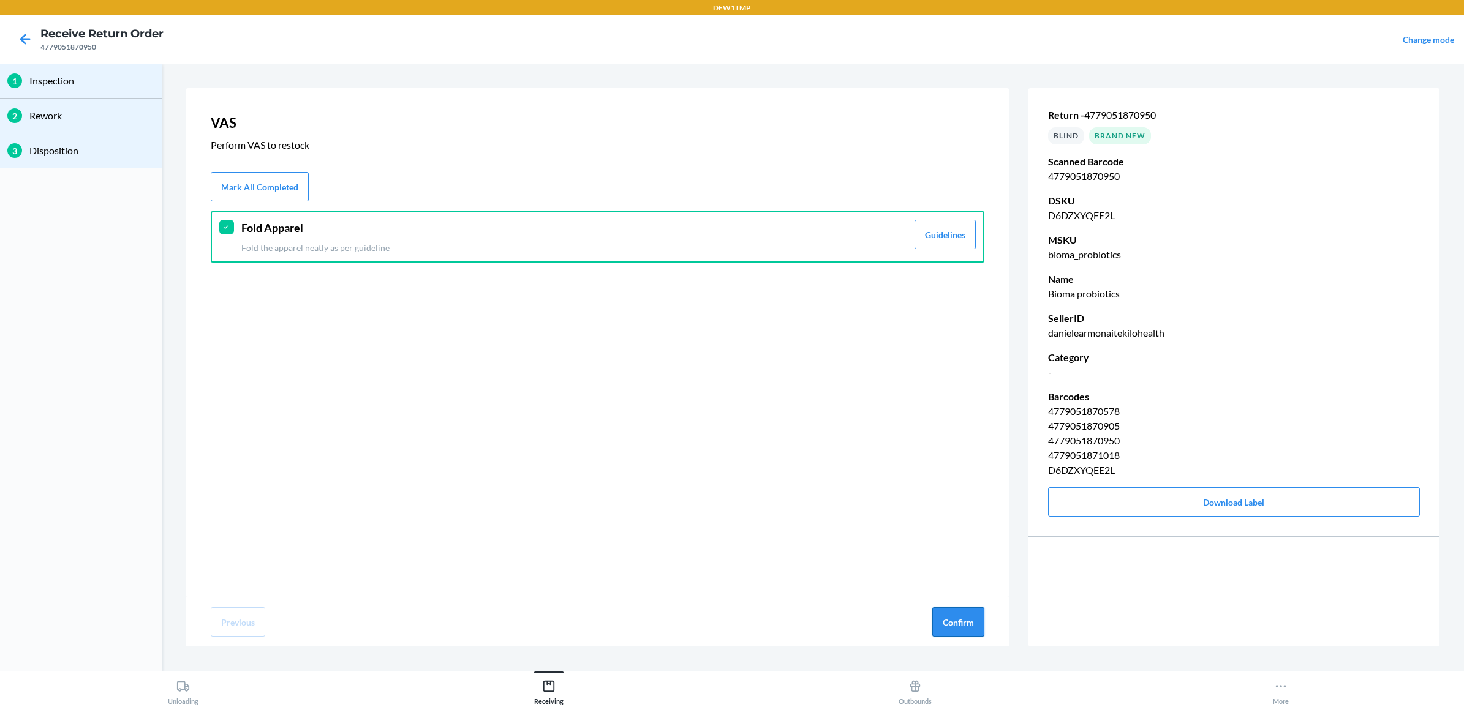
click at [969, 619] on button "Confirm" at bounding box center [958, 622] width 52 height 29
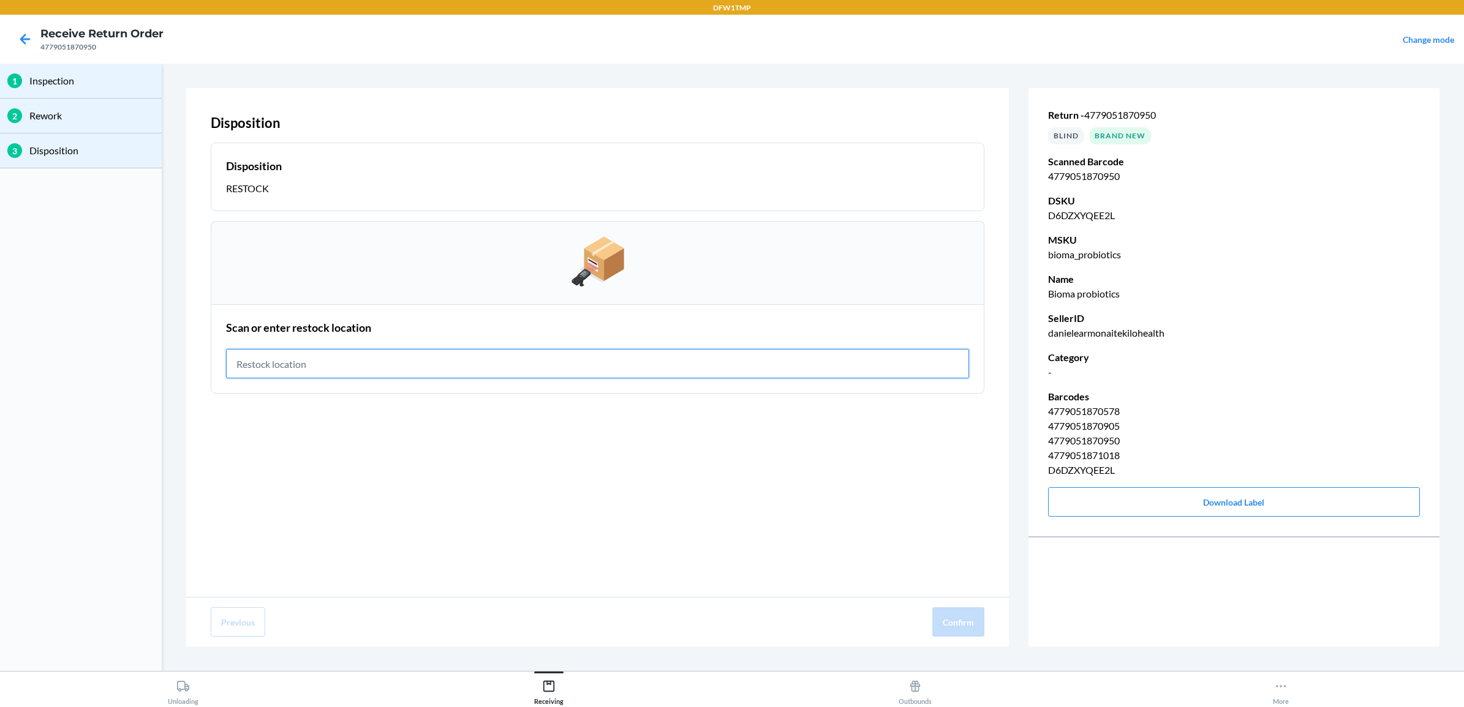
click at [383, 374] on input "text" at bounding box center [597, 363] width 743 height 29
type input "RT-07"
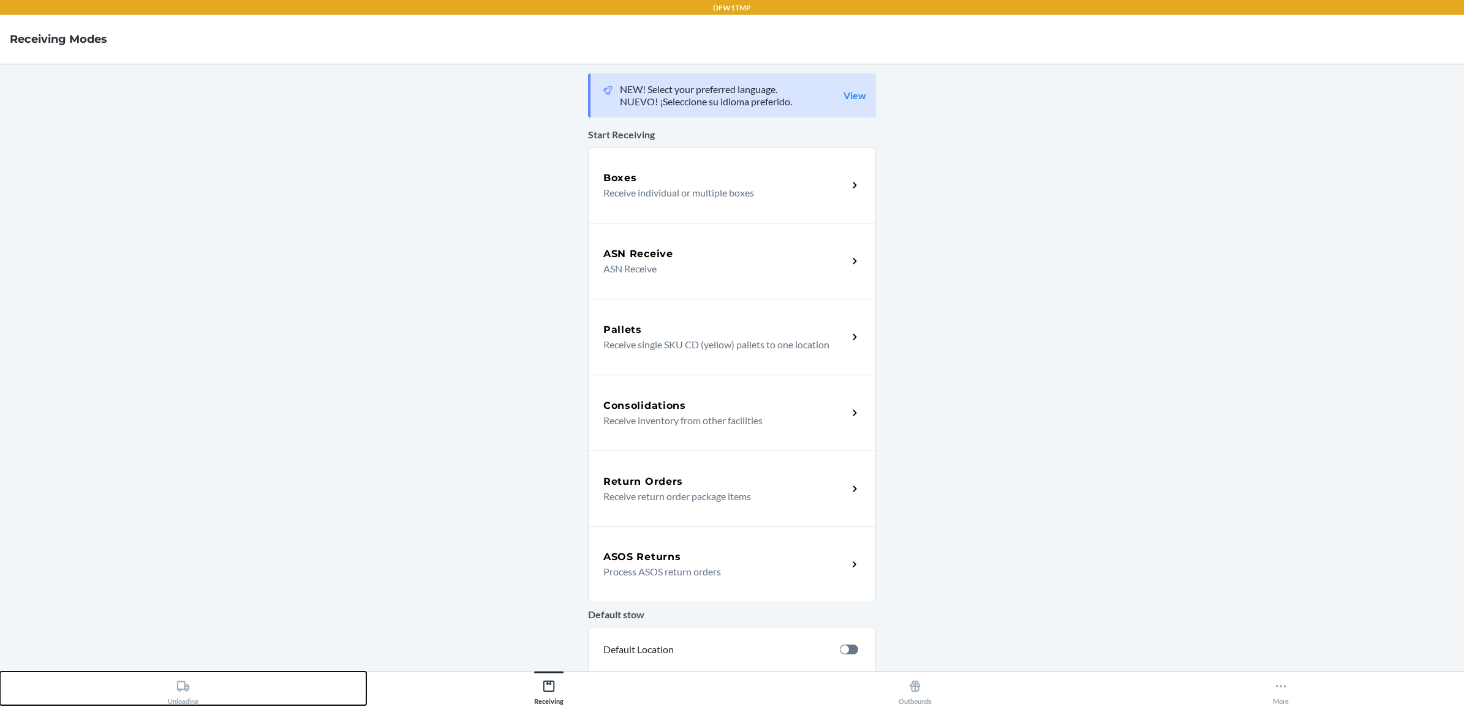
click at [182, 698] on div "Unloading" at bounding box center [183, 690] width 31 height 31
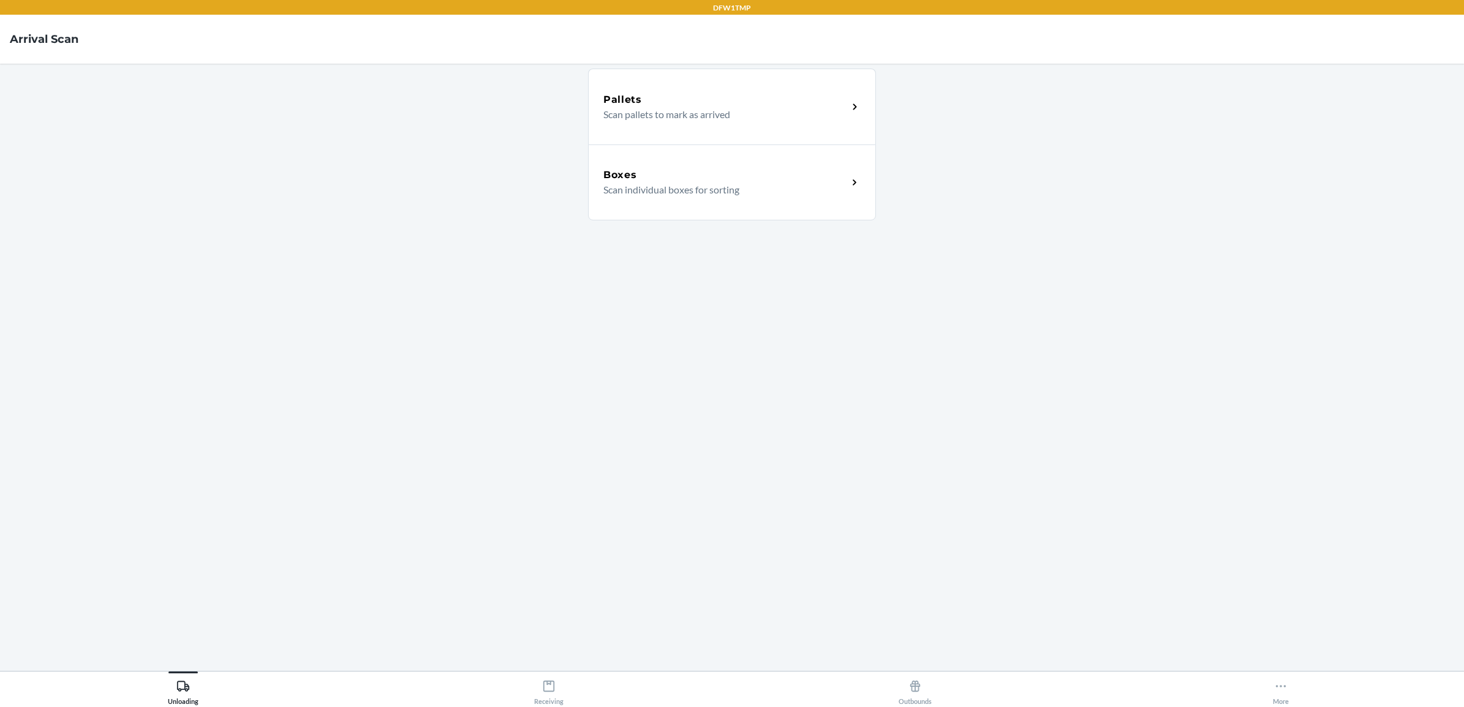
click at [690, 160] on div "Boxes Scan individual boxes for sorting" at bounding box center [732, 183] width 288 height 76
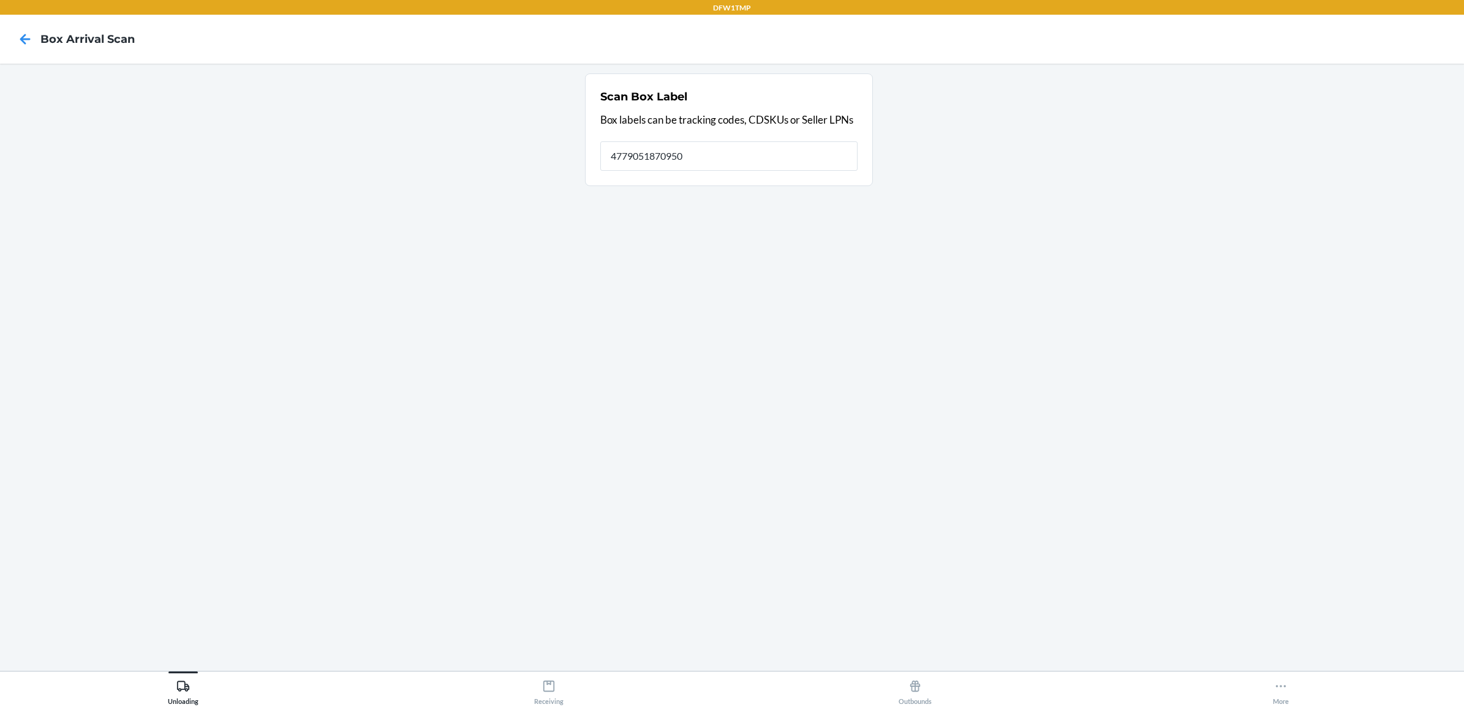
type input "4779051870950"
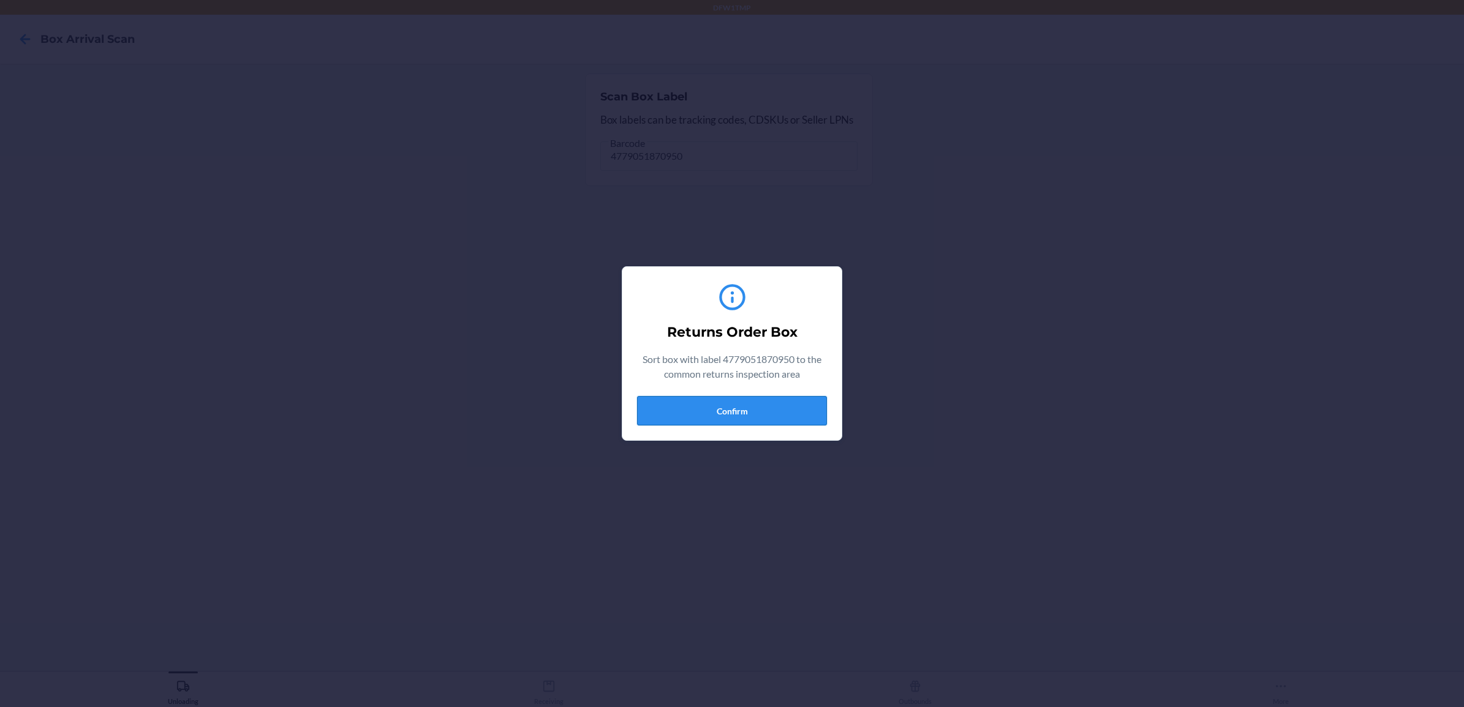
click at [742, 405] on button "Confirm" at bounding box center [732, 410] width 190 height 29
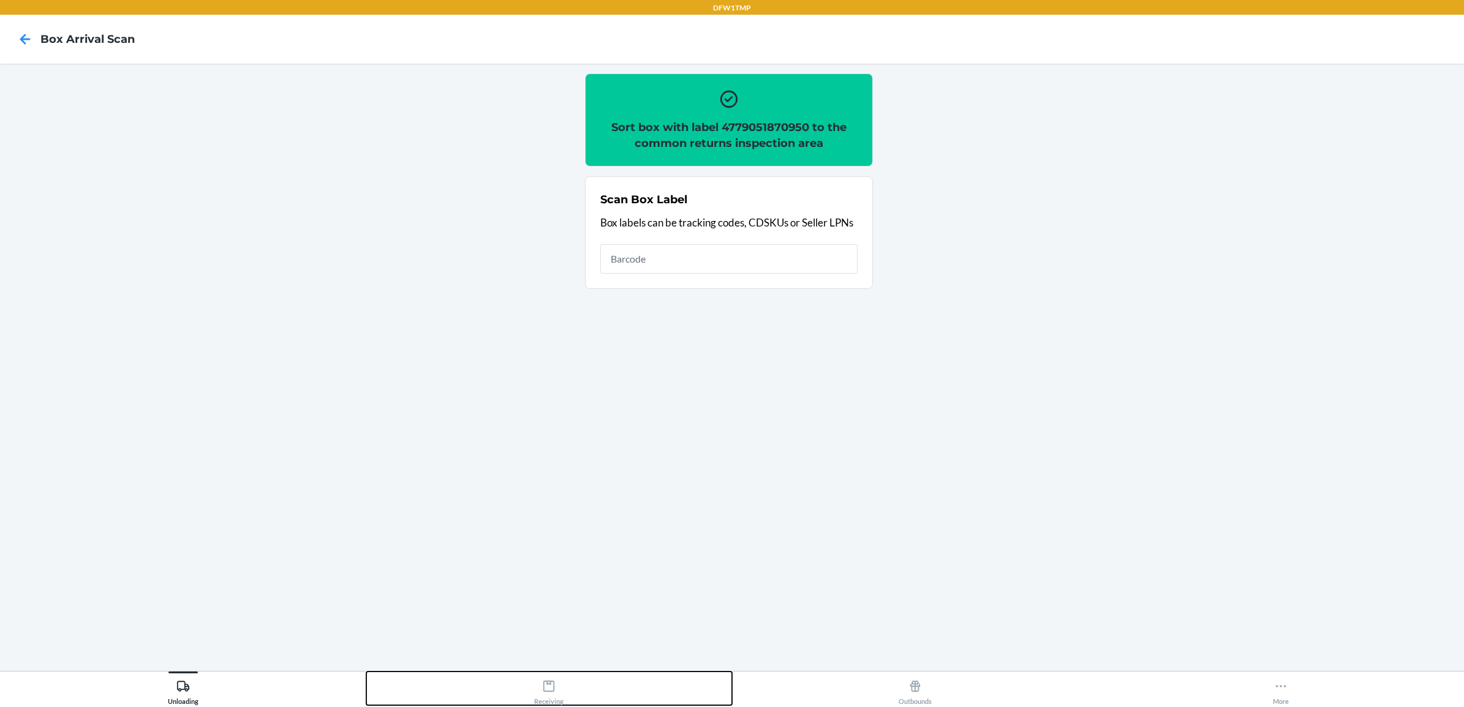
click at [545, 690] on icon at bounding box center [548, 686] width 13 height 13
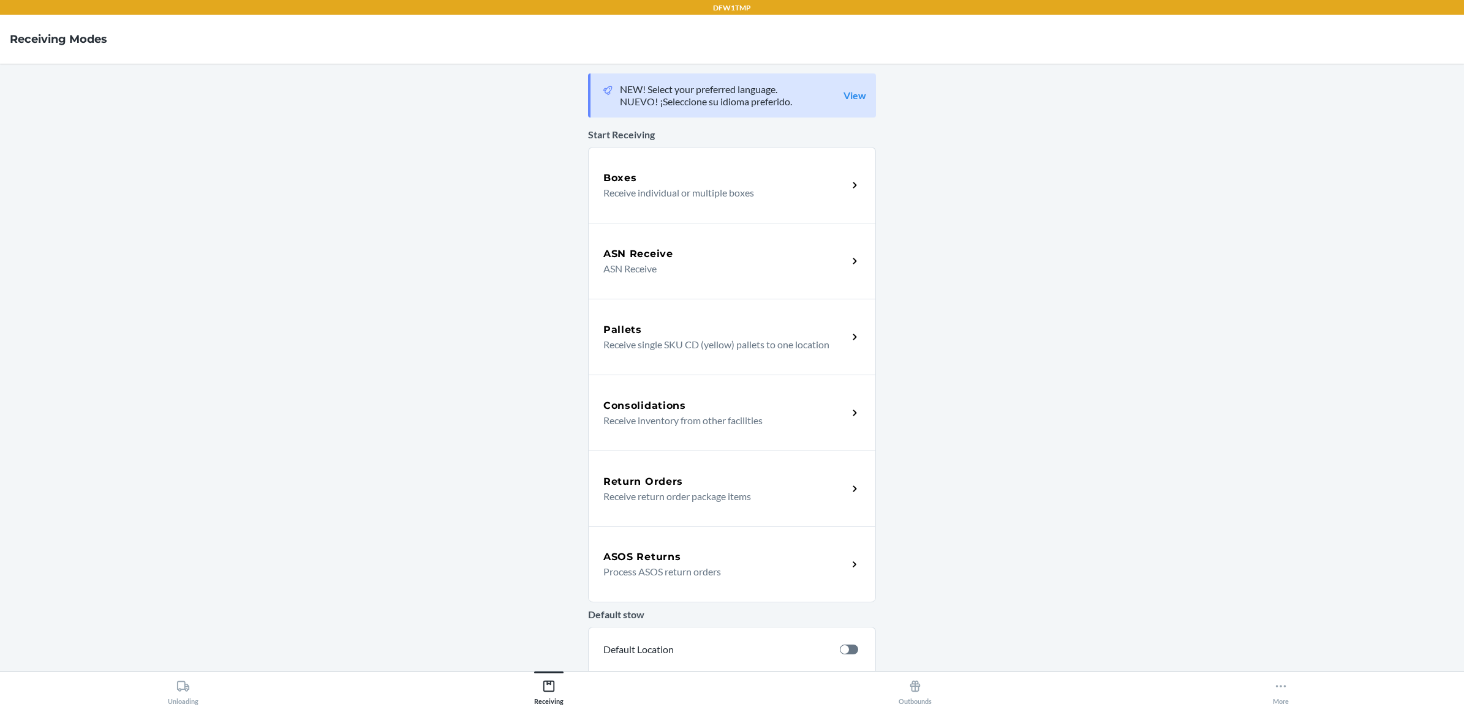
click at [649, 491] on p "Receive return order package items" at bounding box center [720, 496] width 235 height 15
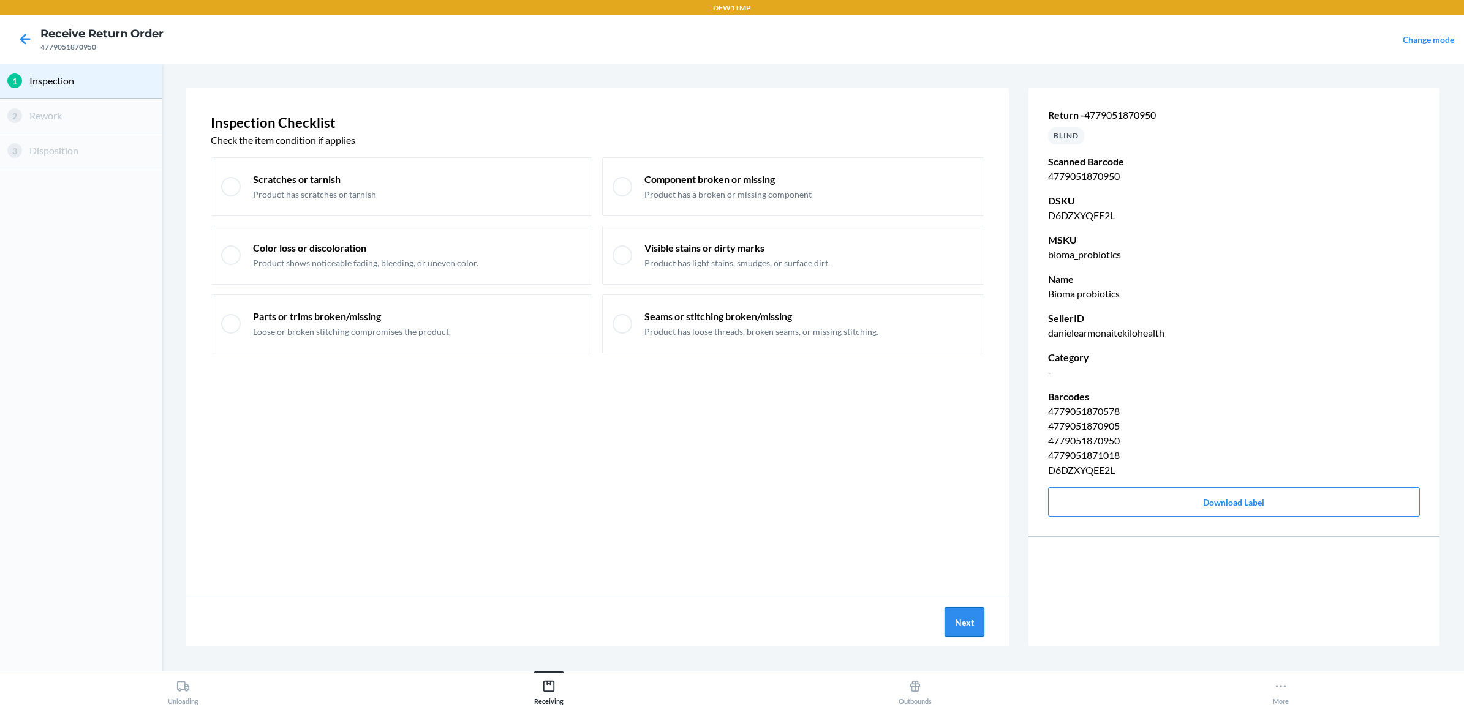
click at [968, 619] on button "Next" at bounding box center [964, 622] width 40 height 29
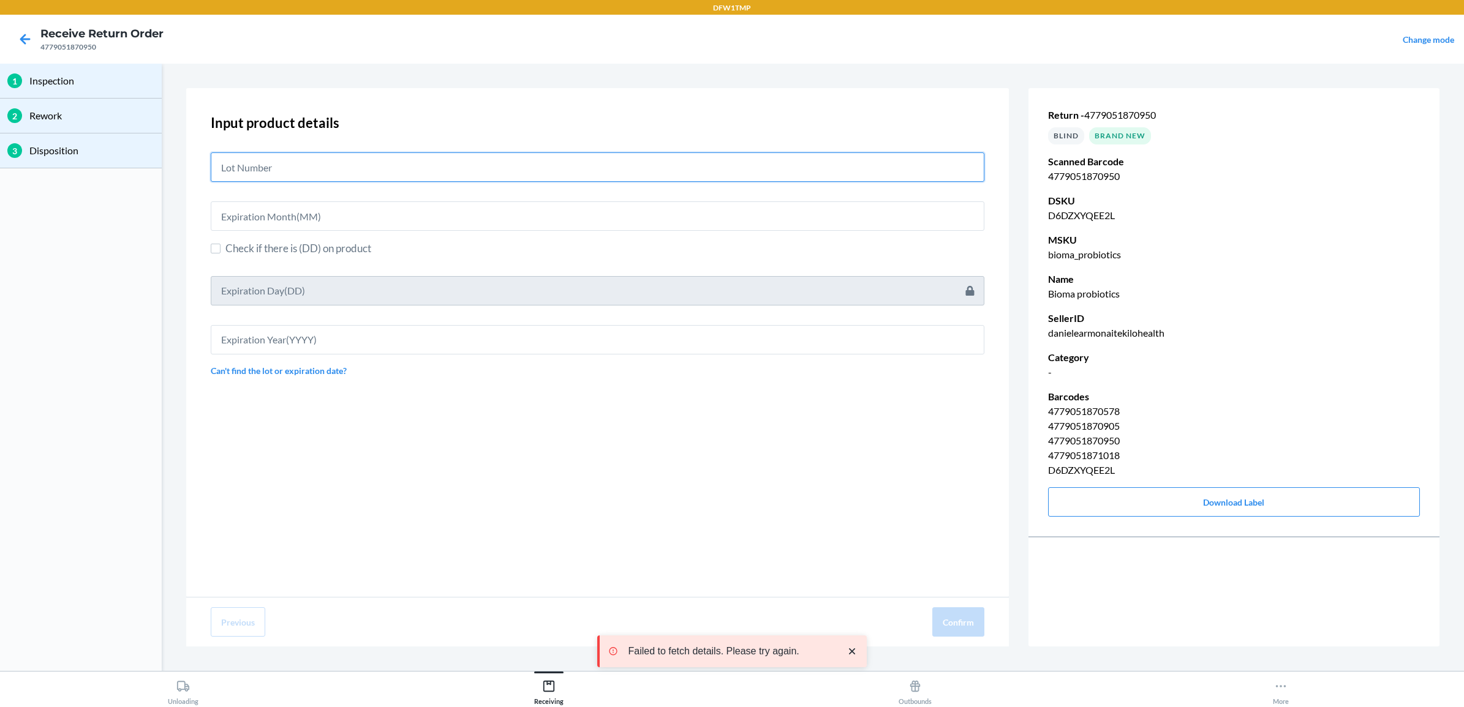
click at [512, 155] on input "text" at bounding box center [598, 167] width 774 height 29
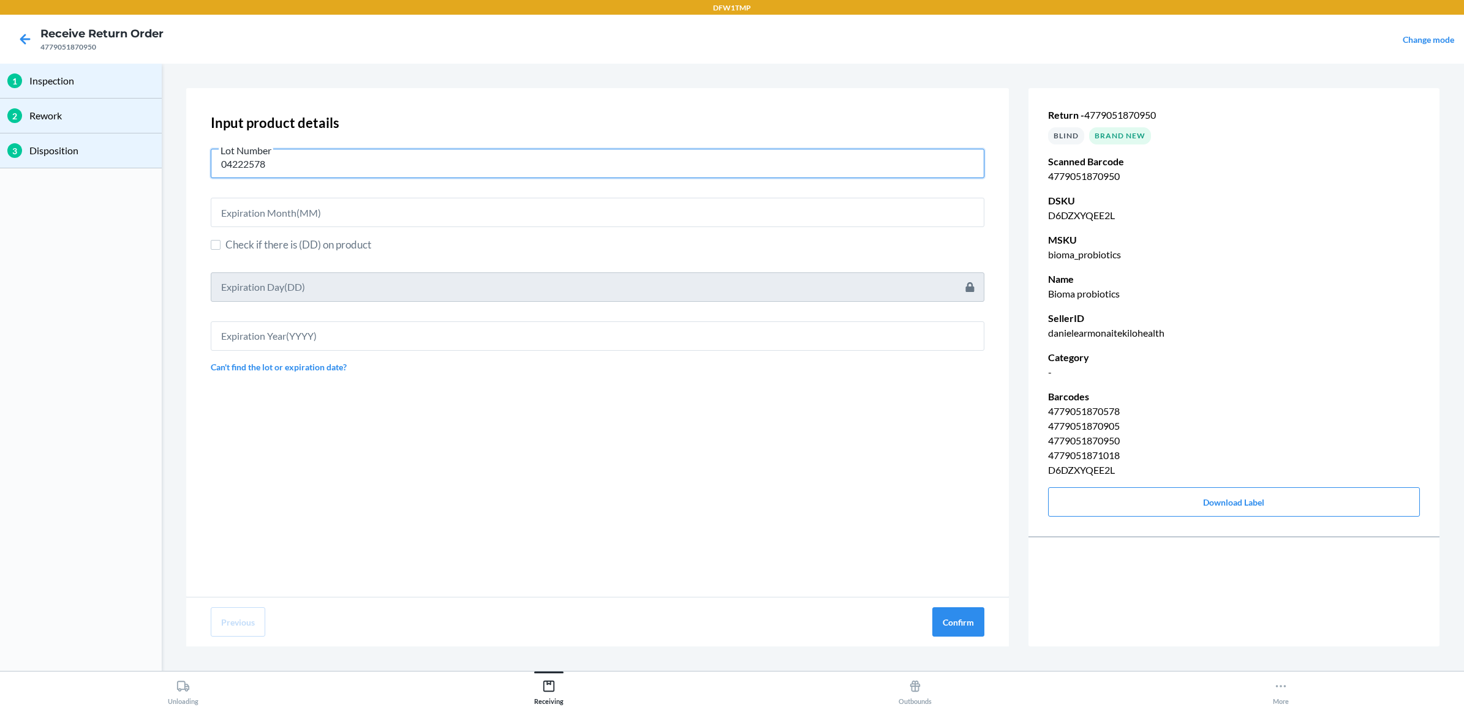
type input "04222578"
click at [387, 209] on input "text" at bounding box center [598, 212] width 774 height 29
type input "06"
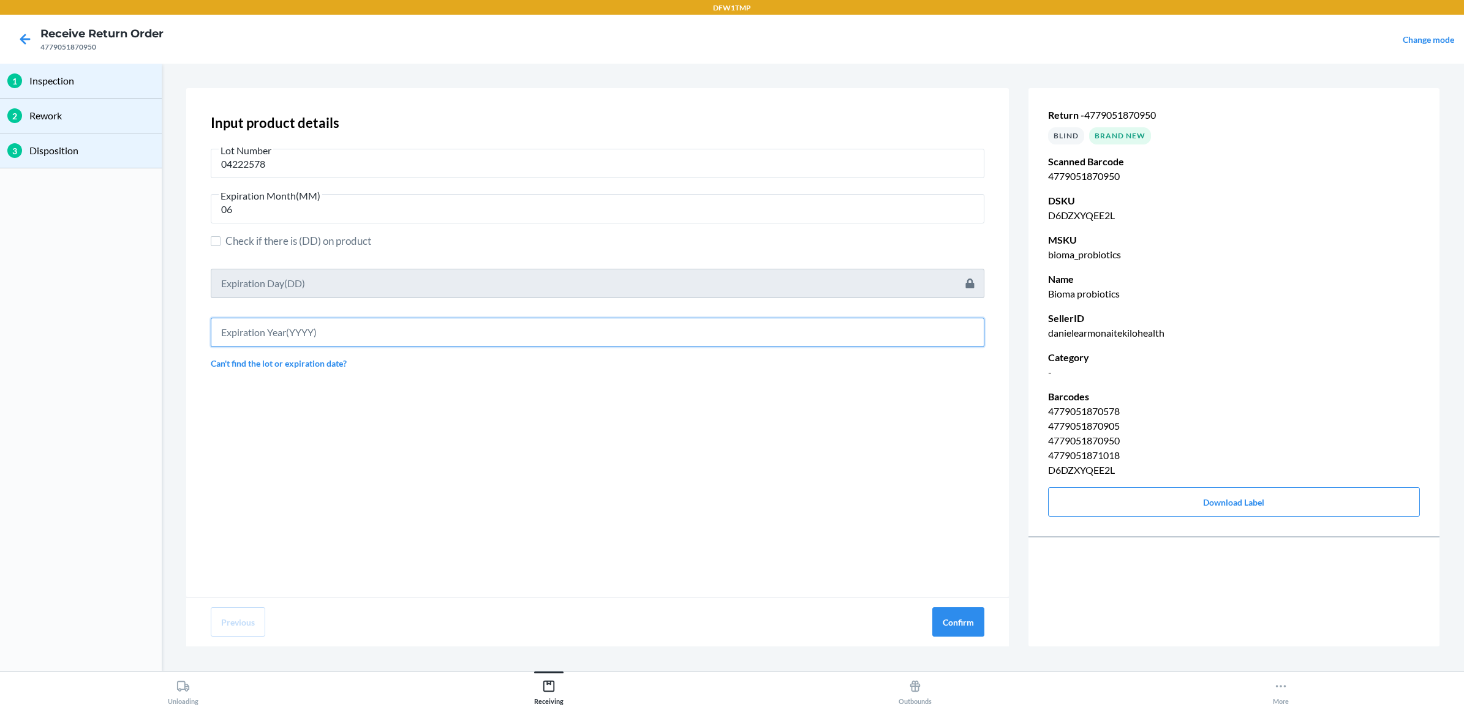
click at [308, 331] on input "text" at bounding box center [598, 332] width 774 height 29
type input "2027"
click at [948, 625] on button "Confirm" at bounding box center [958, 622] width 52 height 29
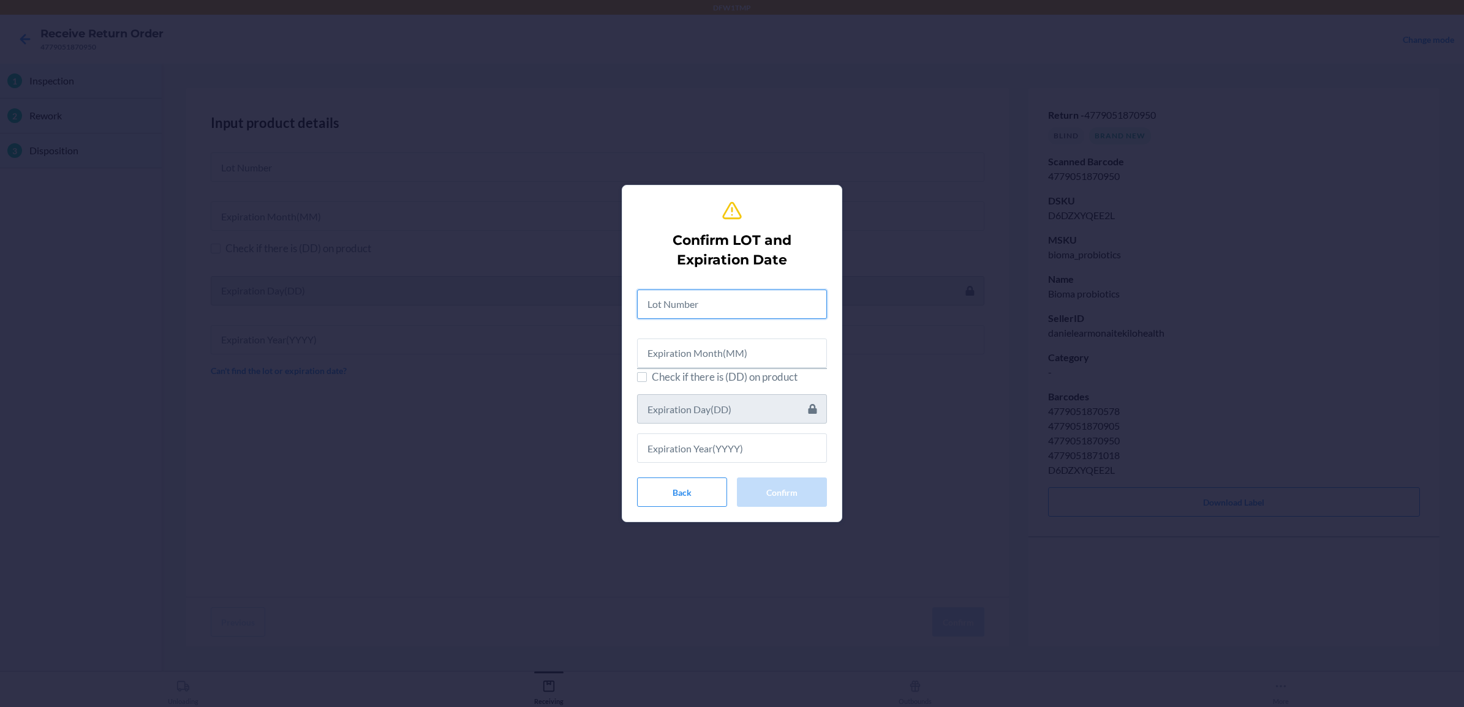
click at [653, 301] on input "text" at bounding box center [732, 304] width 190 height 29
type input "04222578"
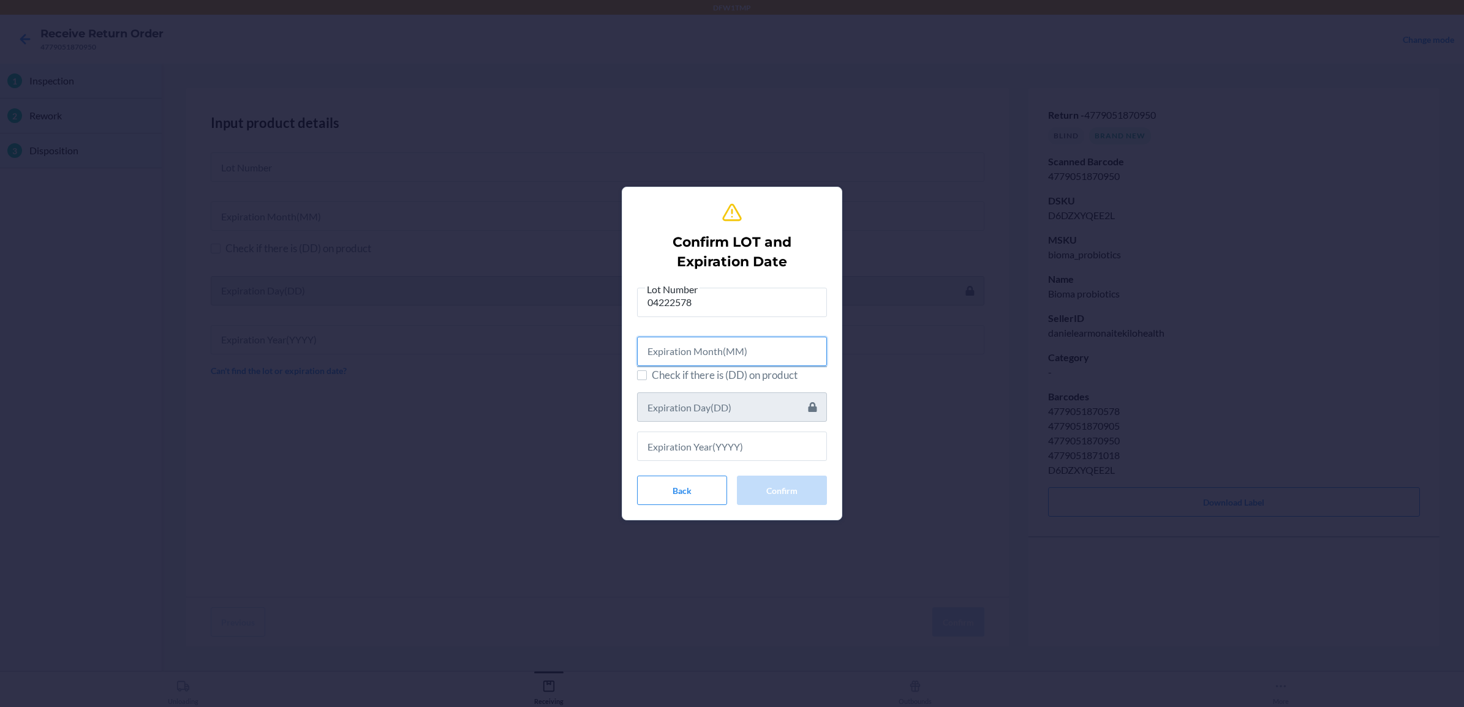
click at [708, 354] on input "text" at bounding box center [732, 351] width 190 height 29
type input "06"
click at [733, 440] on input "text" at bounding box center [732, 444] width 190 height 29
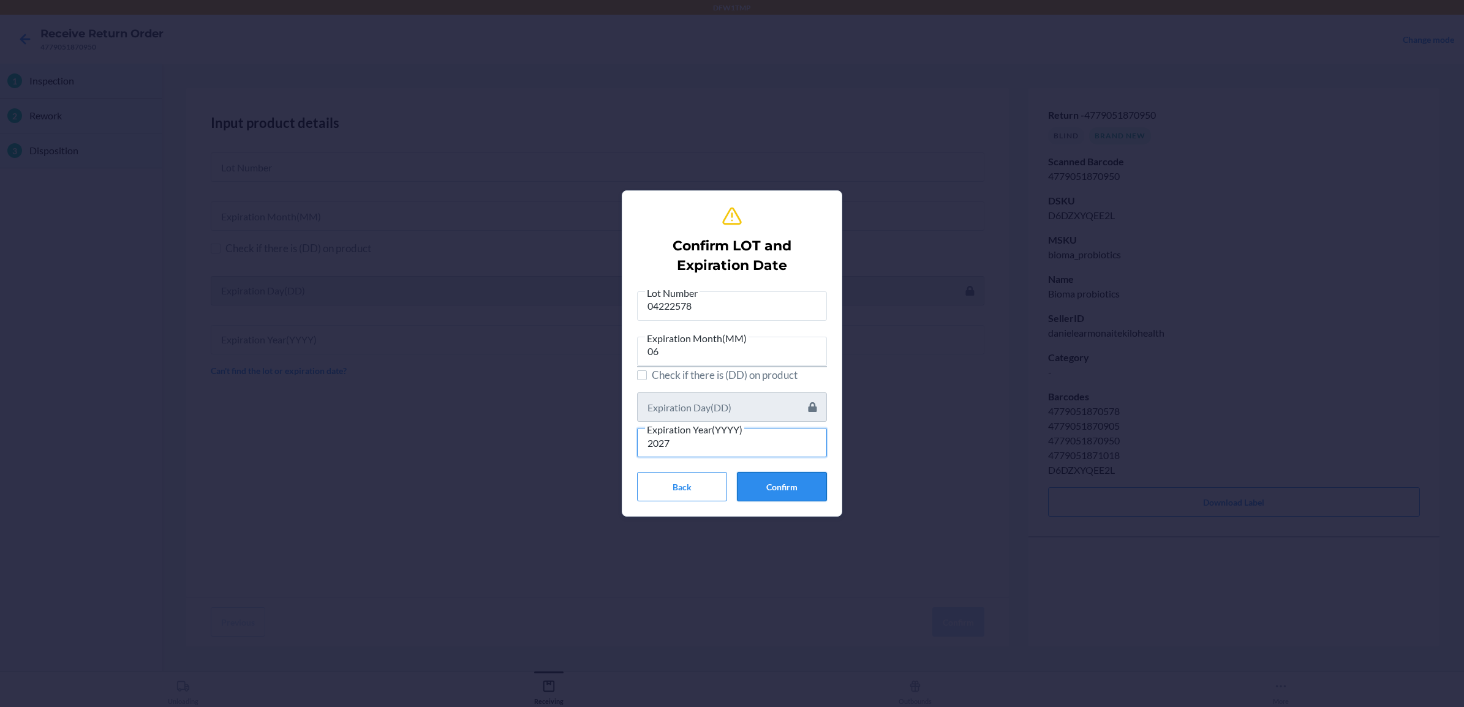
type input "2027"
click at [794, 491] on button "Confirm" at bounding box center [782, 486] width 90 height 29
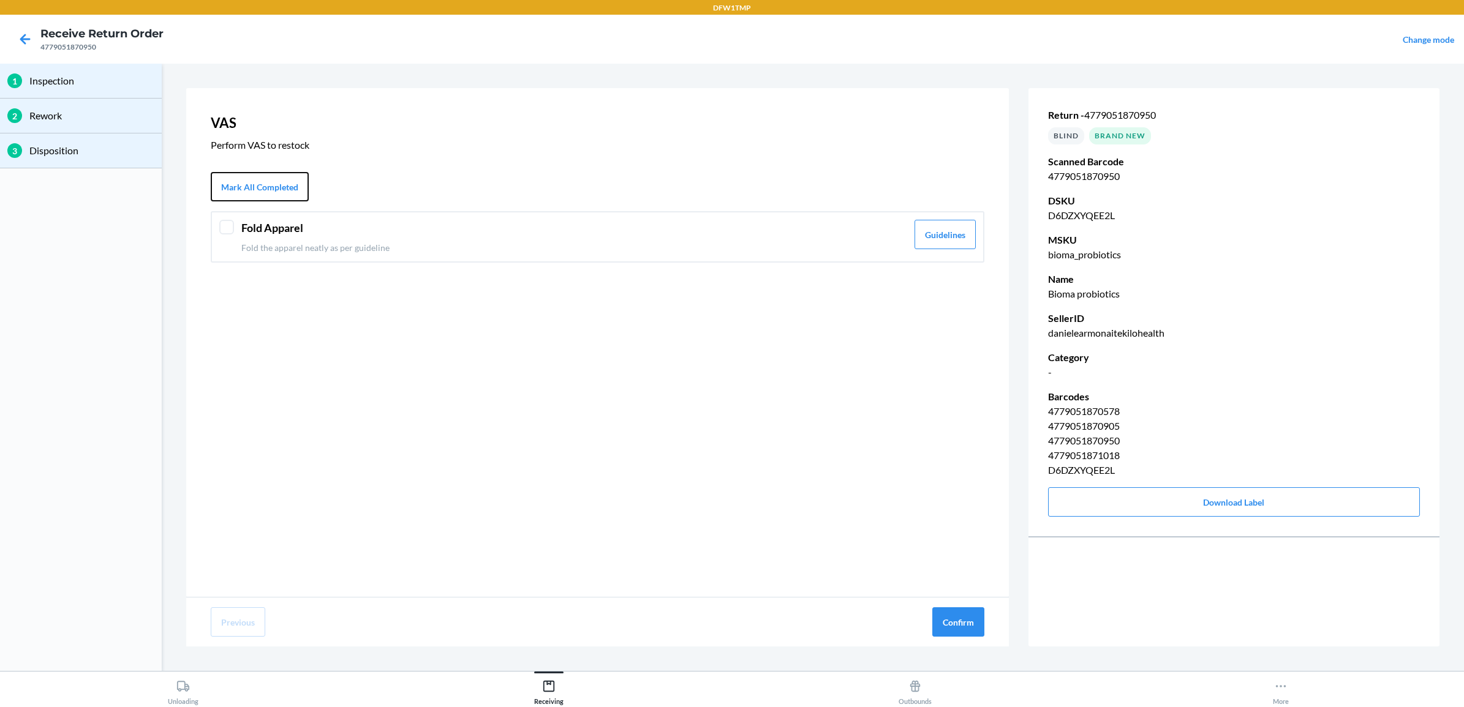
drag, startPoint x: 251, startPoint y: 186, endPoint x: 248, endPoint y: 209, distance: 23.5
click at [249, 186] on button "Mark All Completed" at bounding box center [260, 186] width 98 height 29
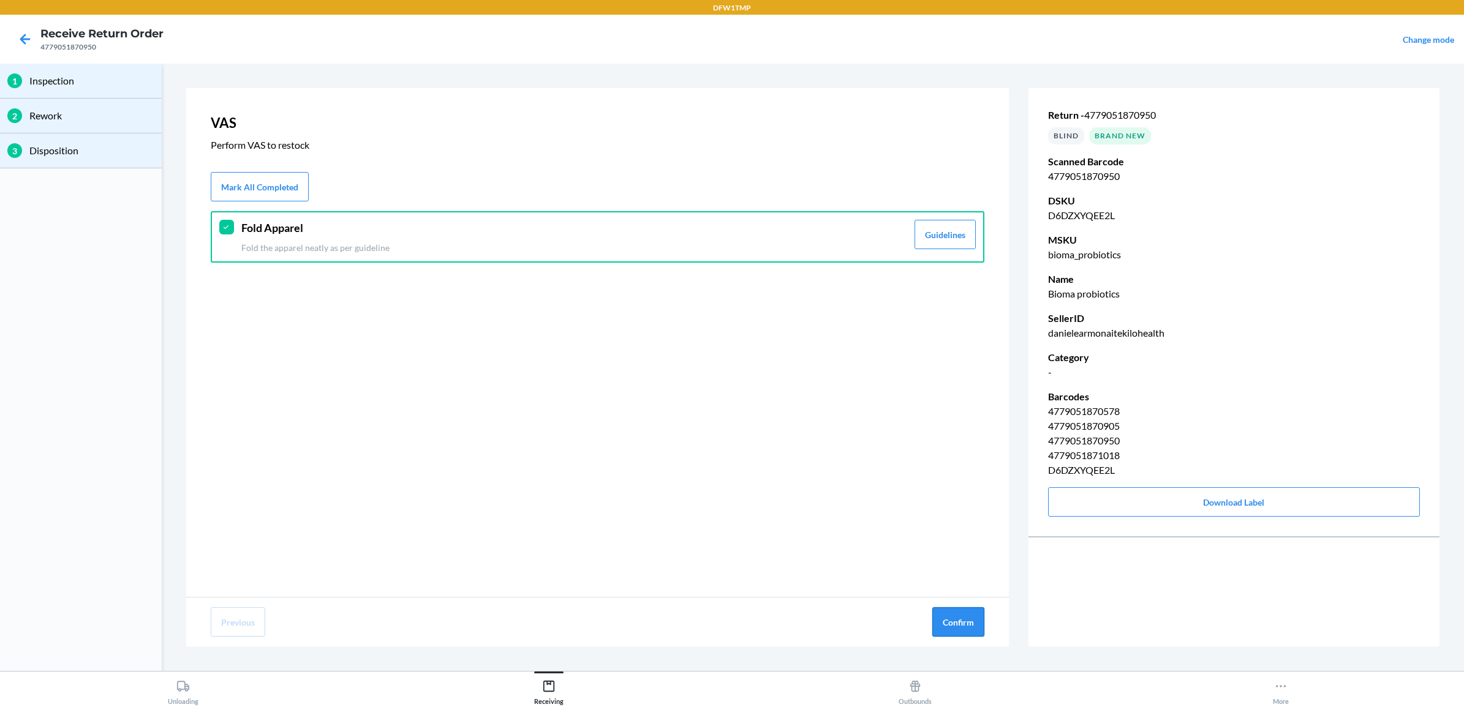
click at [955, 619] on button "Confirm" at bounding box center [958, 622] width 52 height 29
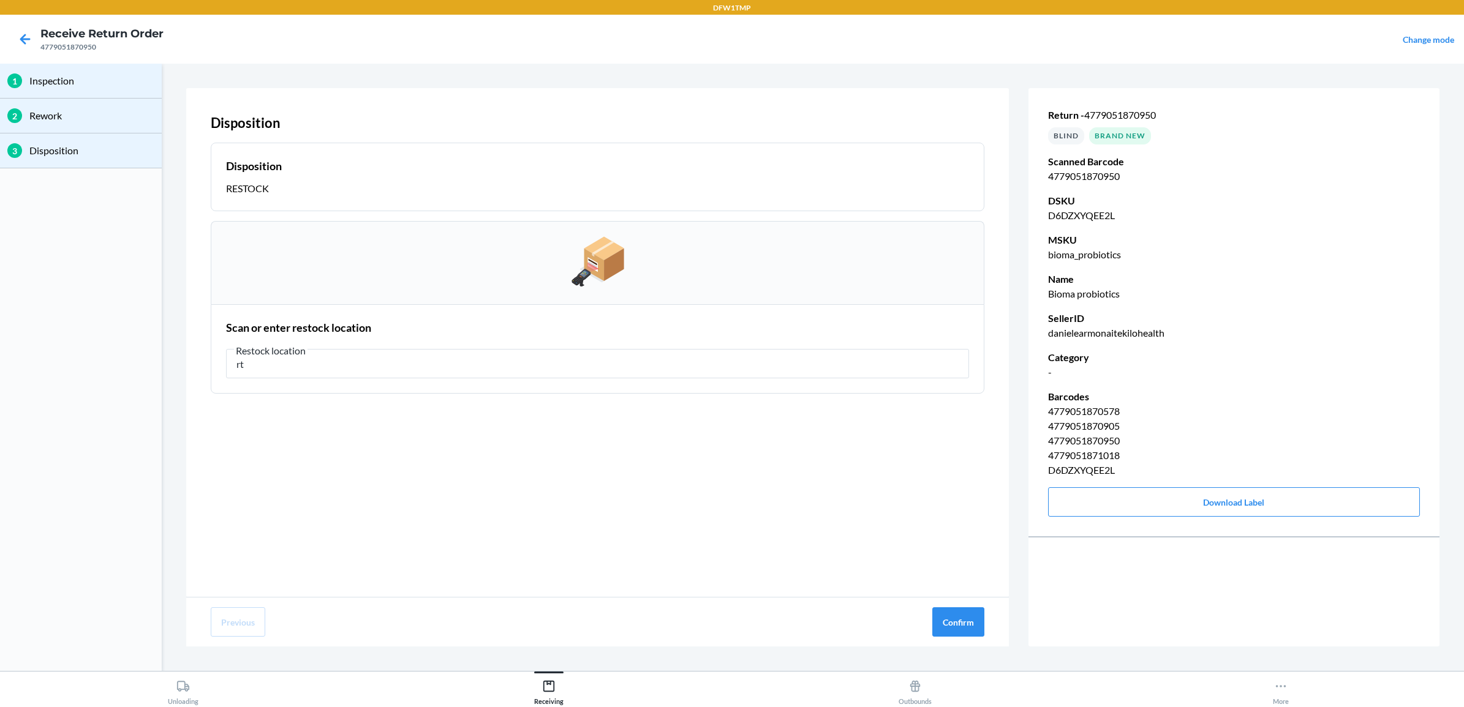
type input "r"
type input "RT-07"
click at [942, 617] on button "Confirm" at bounding box center [958, 622] width 52 height 29
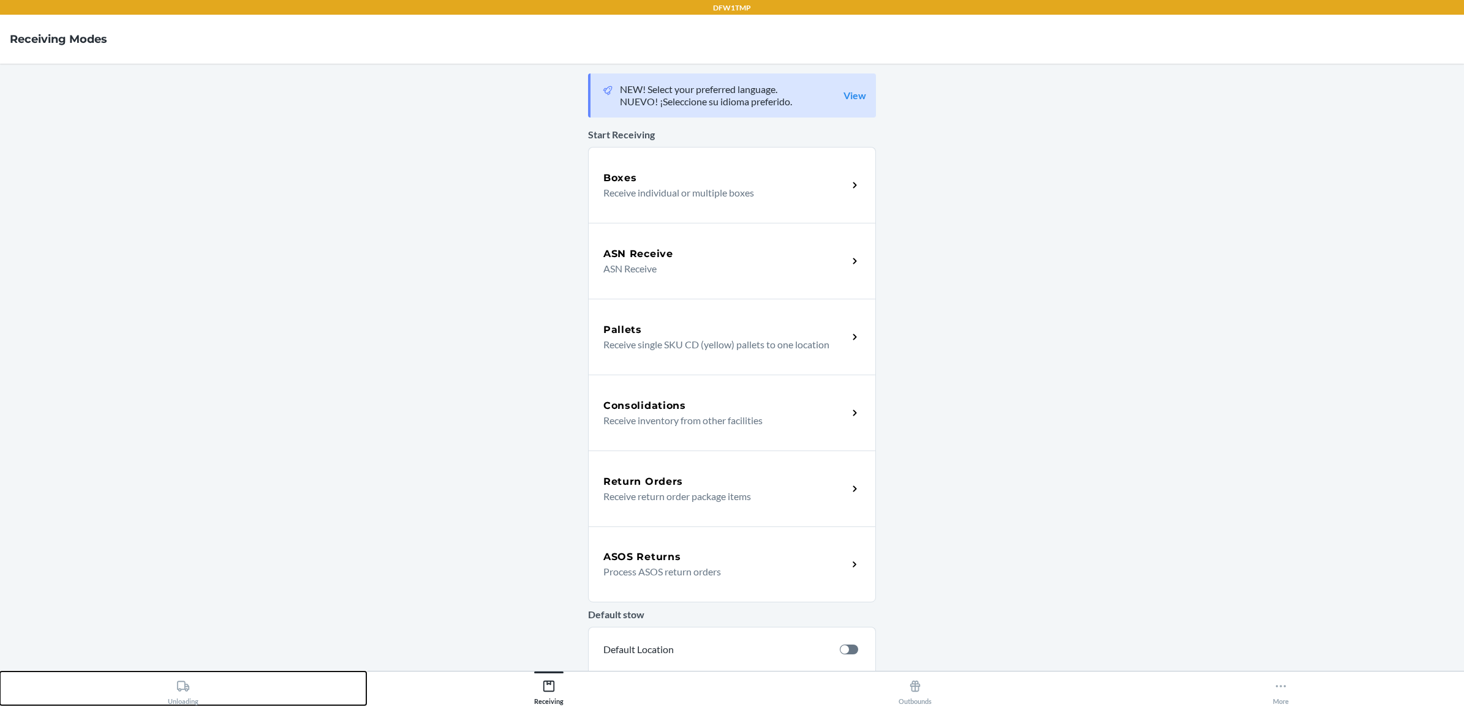
click at [184, 696] on div "Unloading" at bounding box center [183, 690] width 31 height 31
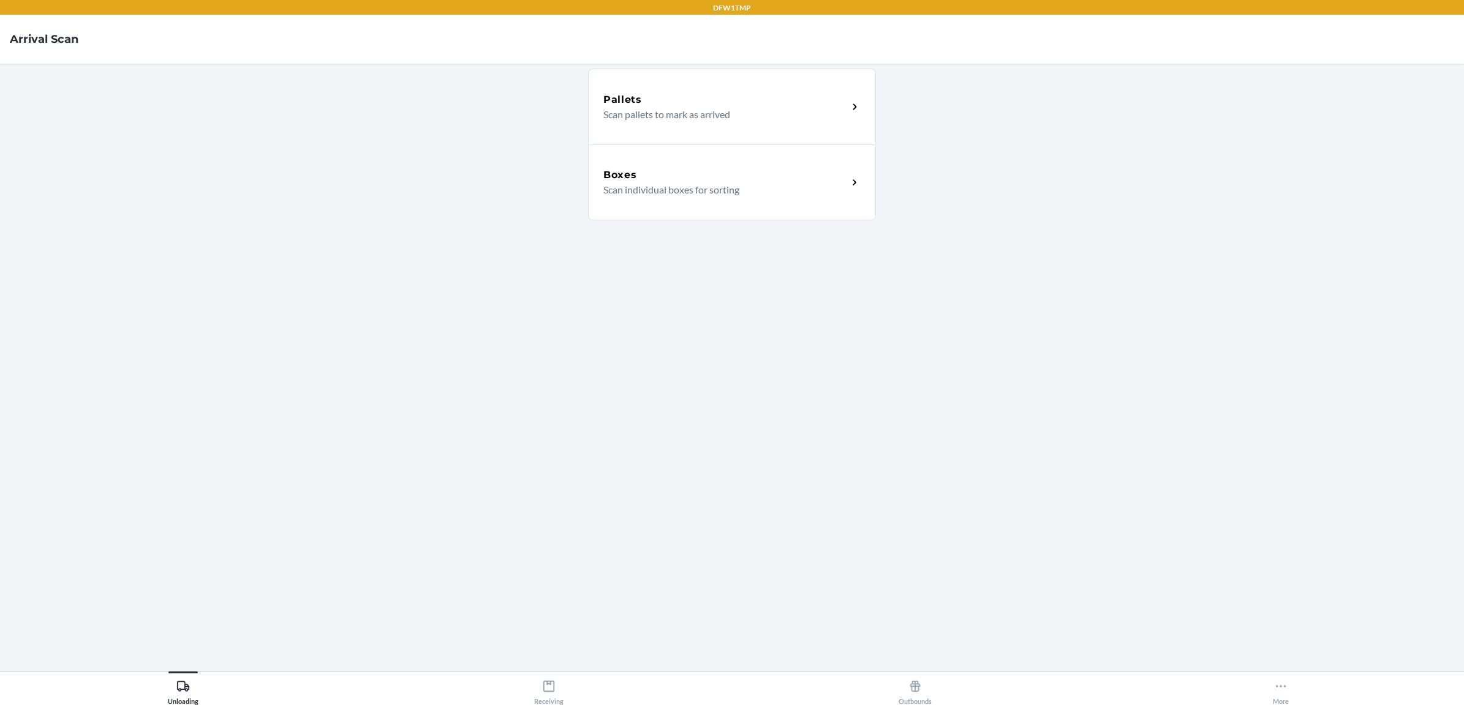
click at [714, 171] on div "Boxes" at bounding box center [725, 175] width 244 height 15
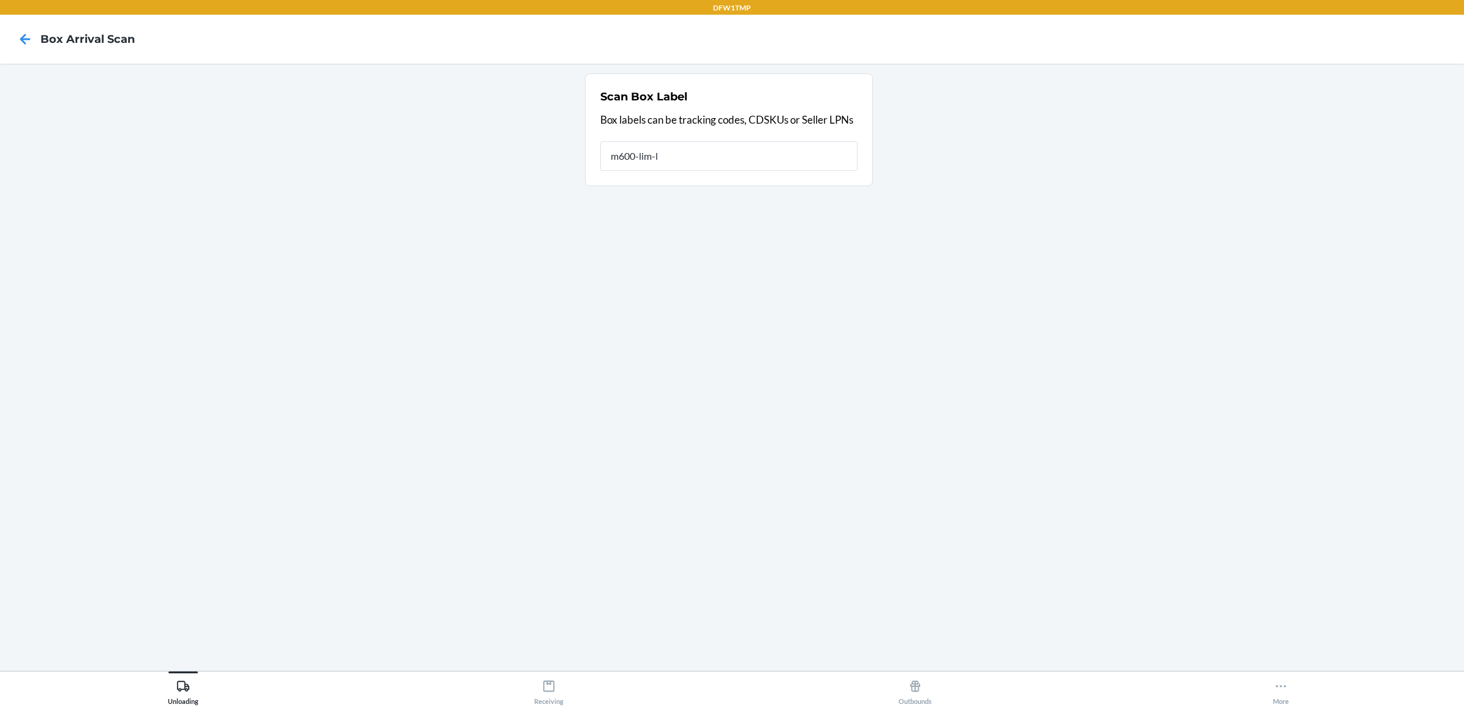
type input "m600-lim-l"
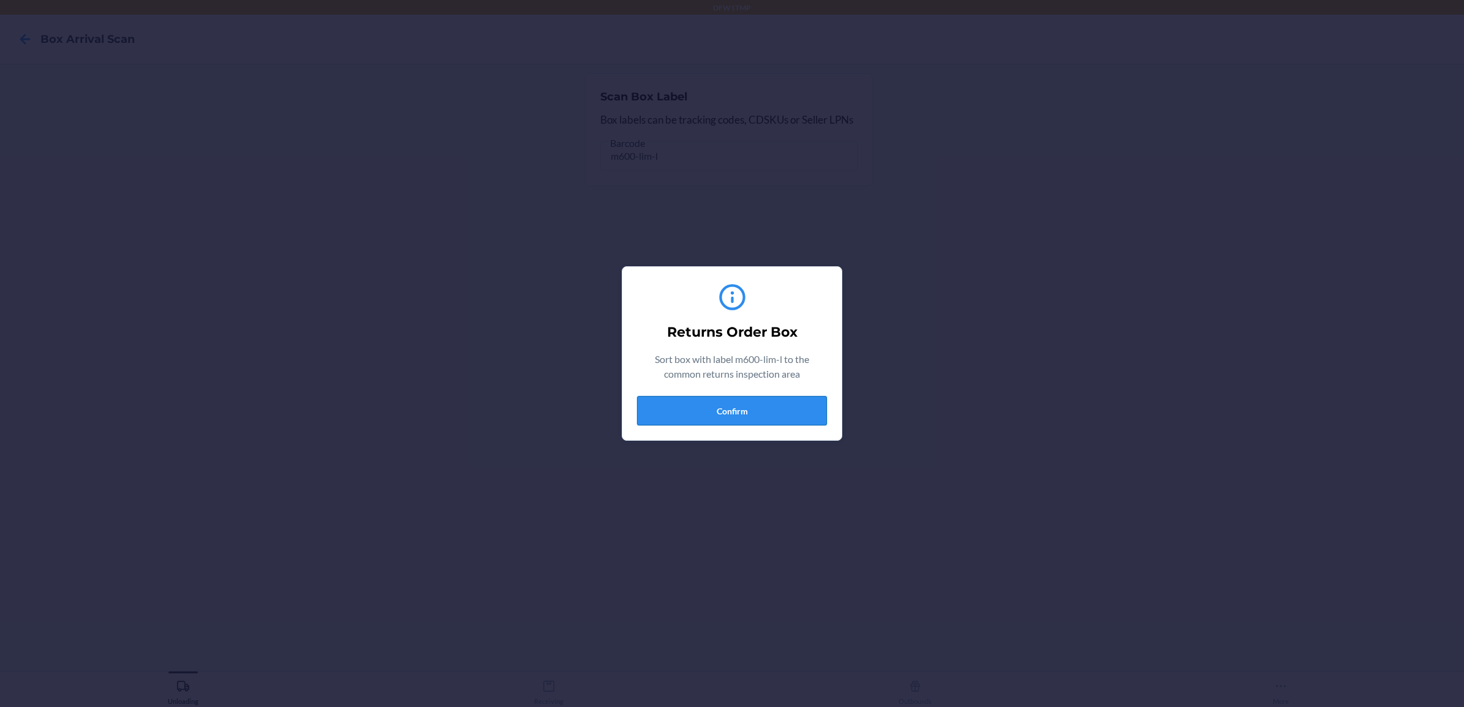
click at [775, 401] on button "Confirm" at bounding box center [732, 410] width 190 height 29
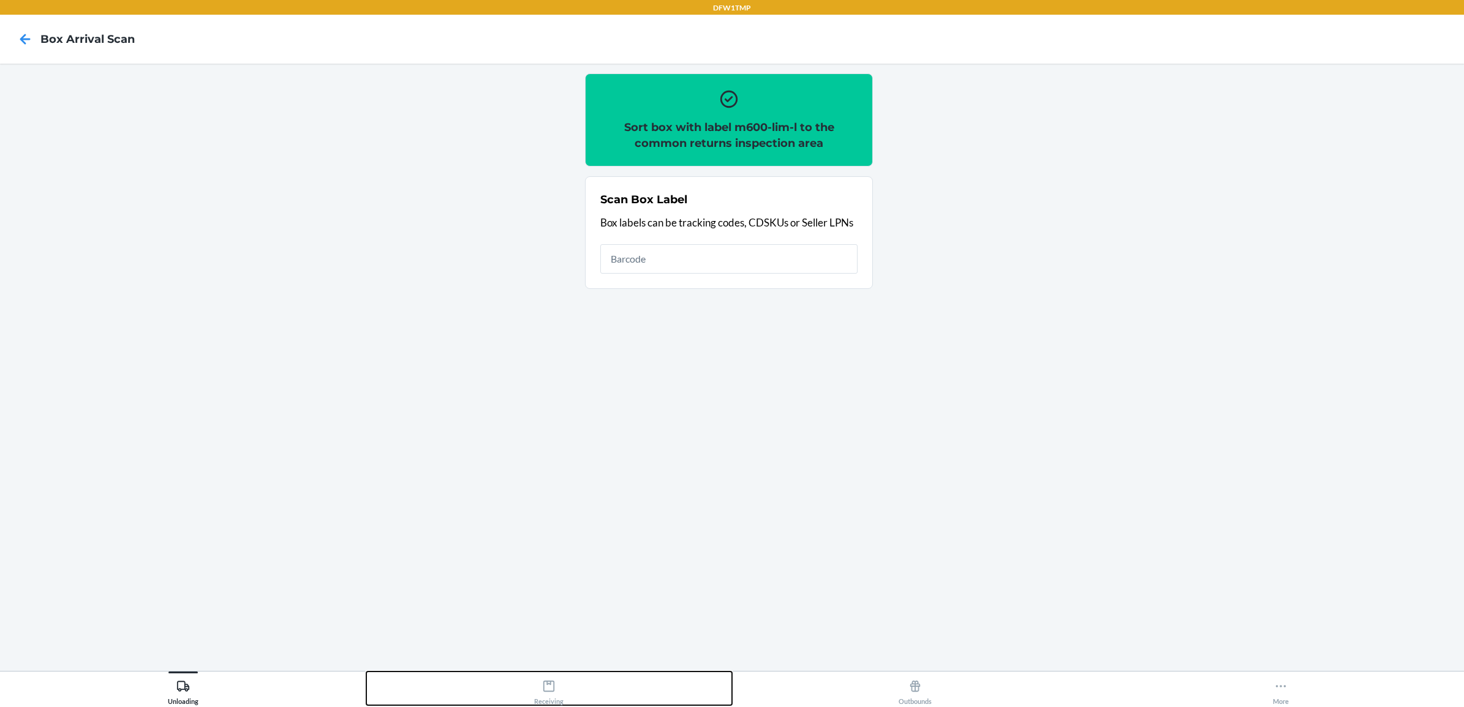
click at [556, 695] on div "Receiving" at bounding box center [548, 690] width 29 height 31
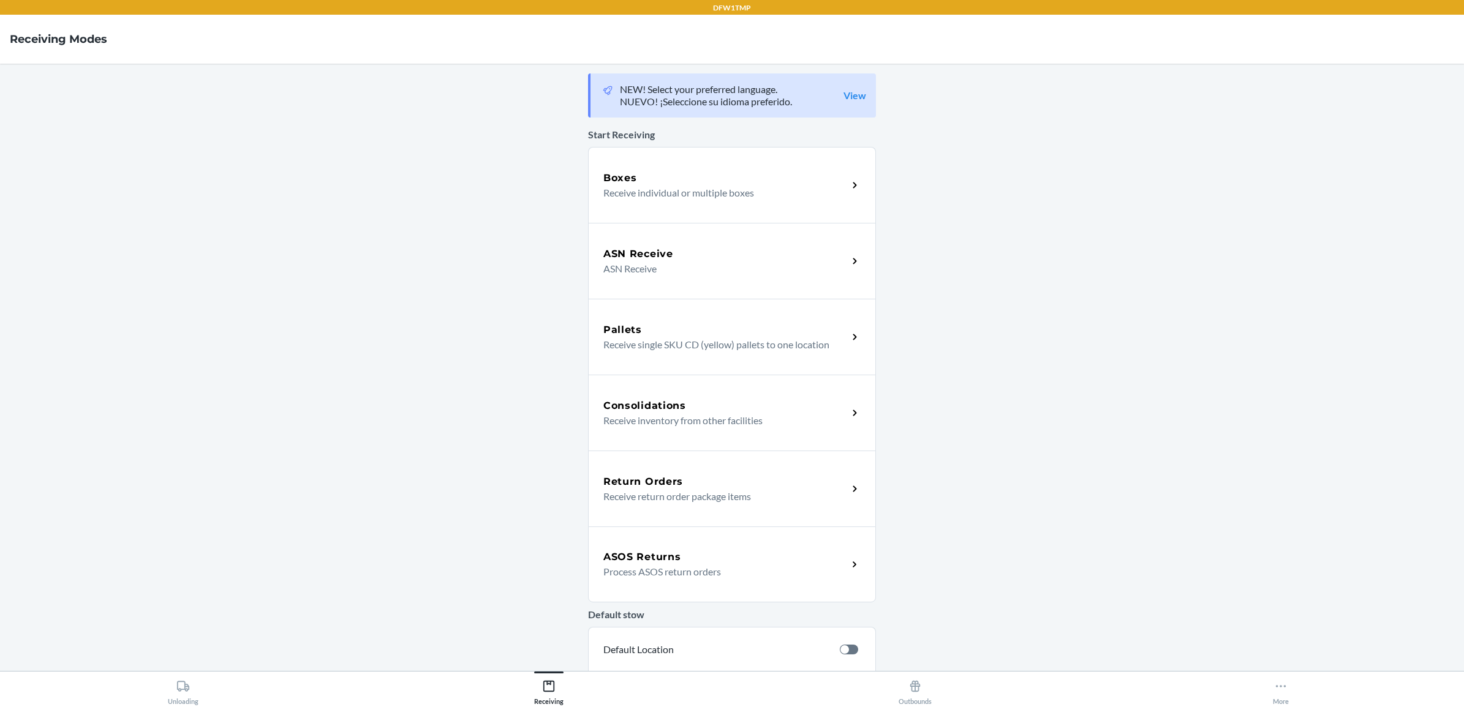
click at [726, 485] on div "Return Orders" at bounding box center [725, 482] width 244 height 15
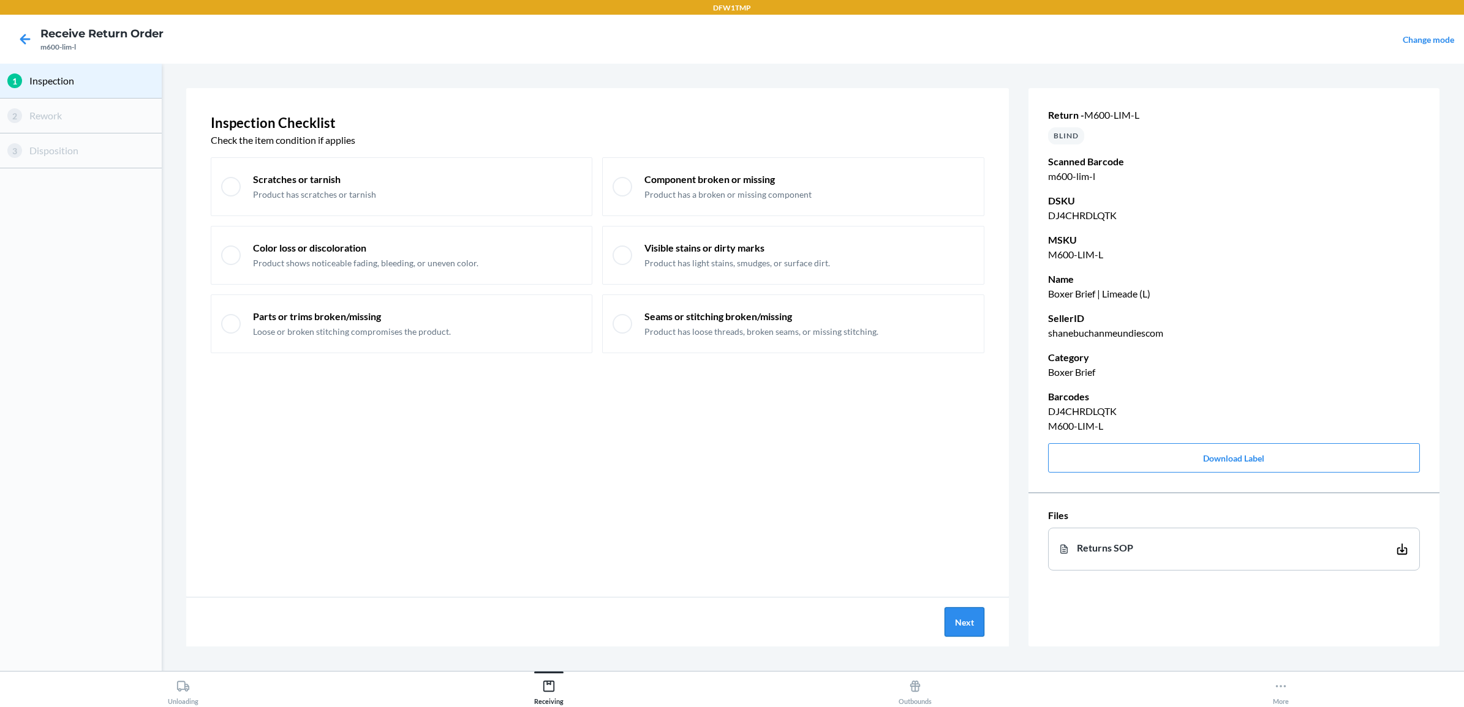
click at [965, 617] on button "Next" at bounding box center [964, 622] width 40 height 29
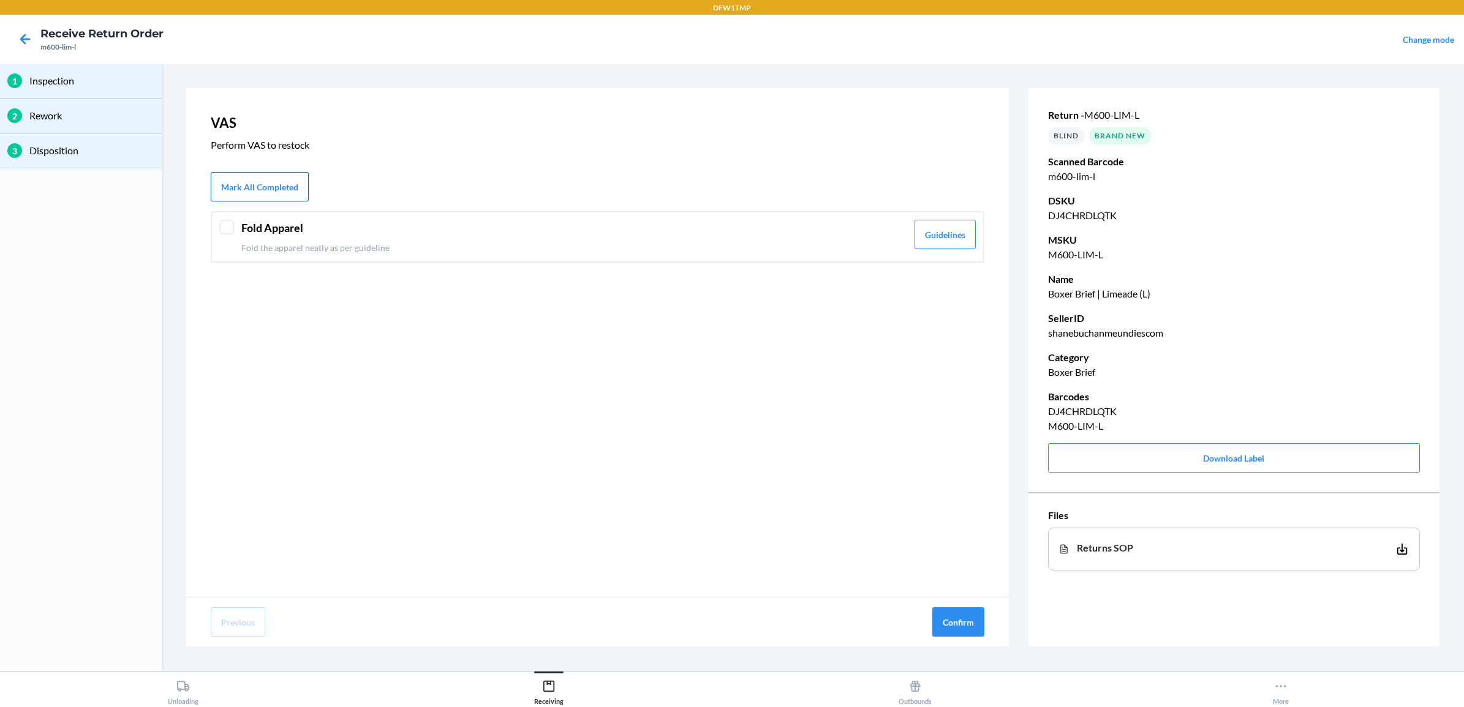
click at [225, 178] on button "Mark All Completed" at bounding box center [260, 186] width 98 height 29
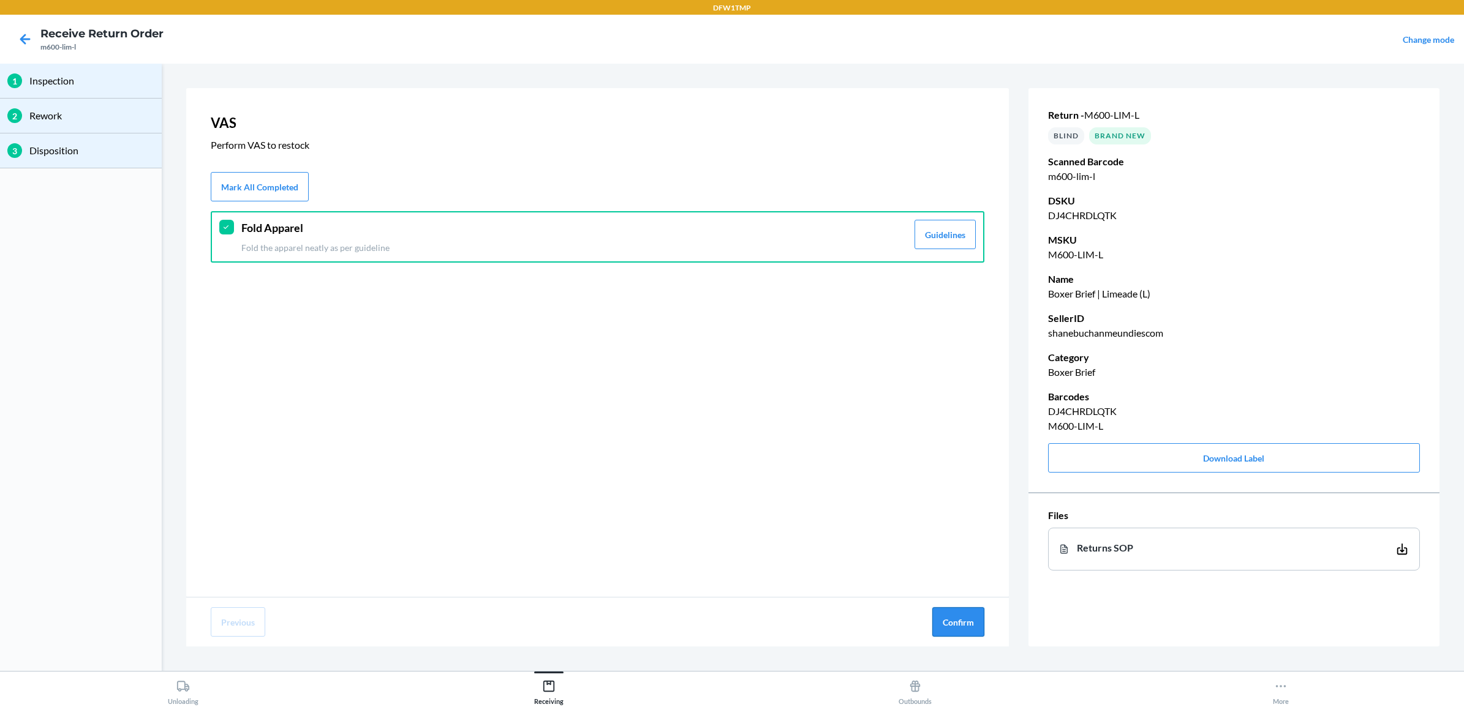
click at [959, 624] on button "Confirm" at bounding box center [958, 622] width 52 height 29
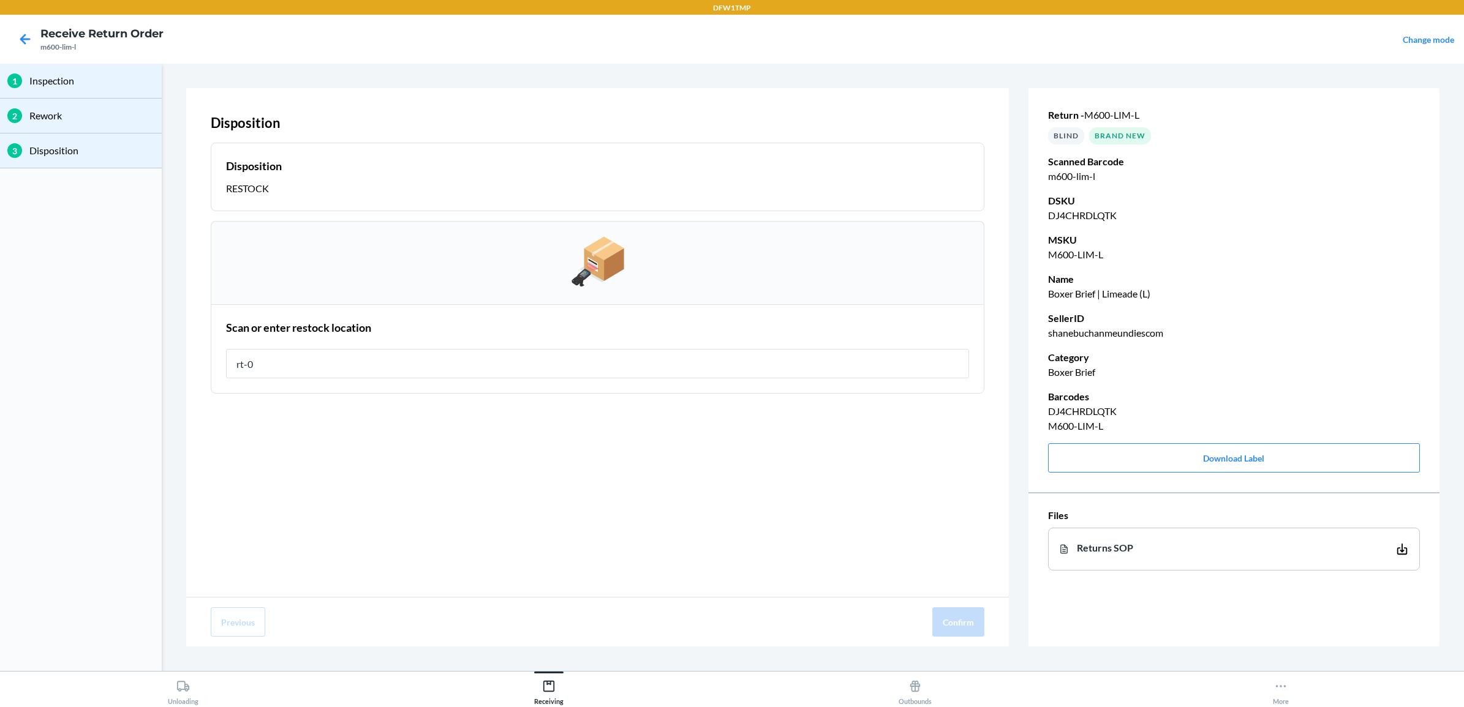
type input "rt-07"
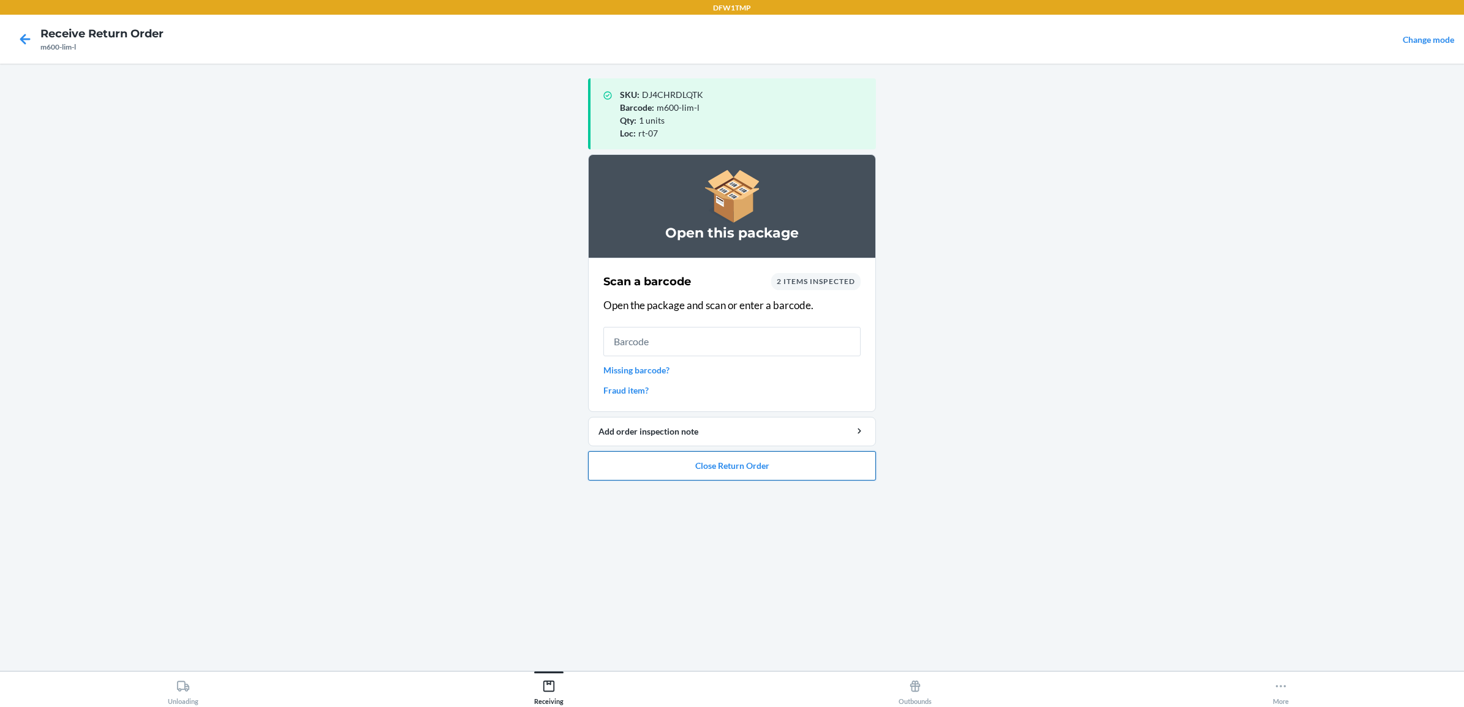
click at [772, 463] on button "Close Return Order" at bounding box center [732, 465] width 288 height 29
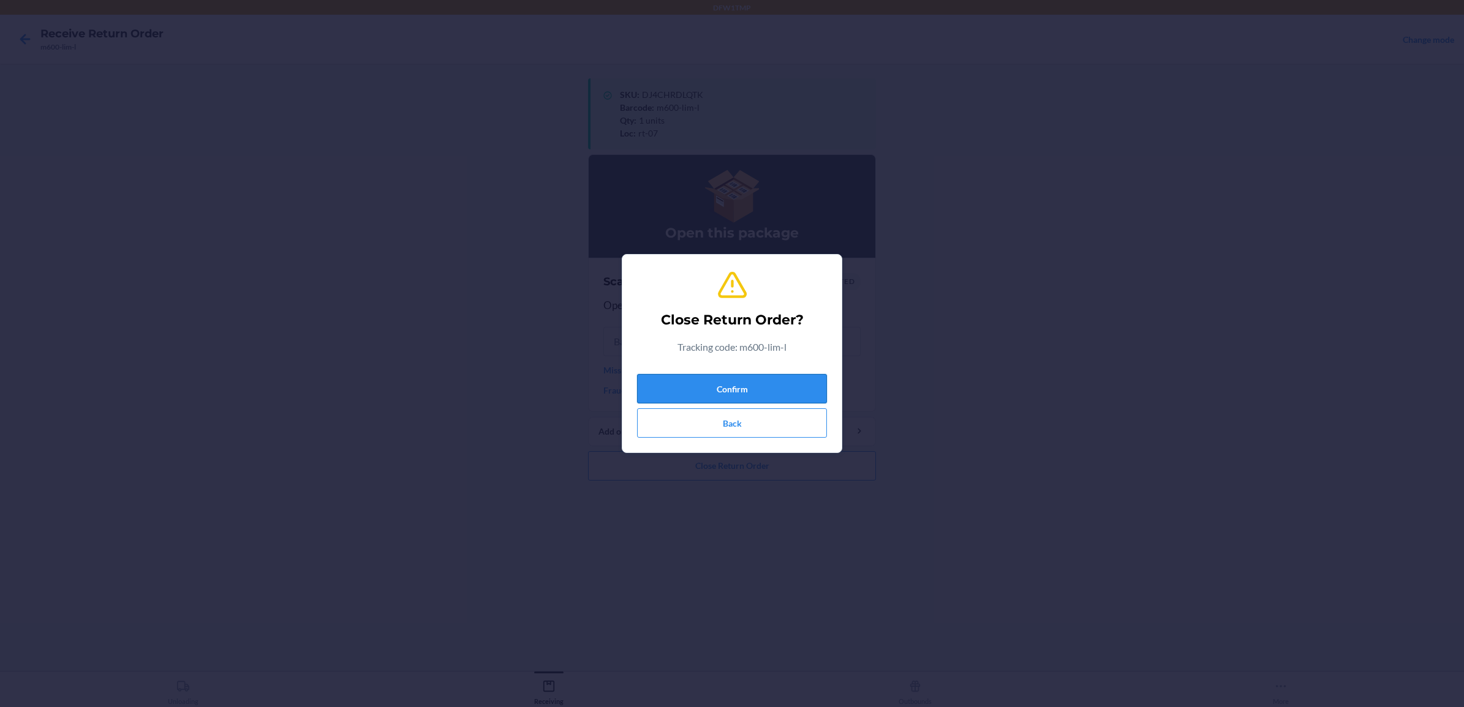
click at [752, 383] on button "Confirm" at bounding box center [732, 388] width 190 height 29
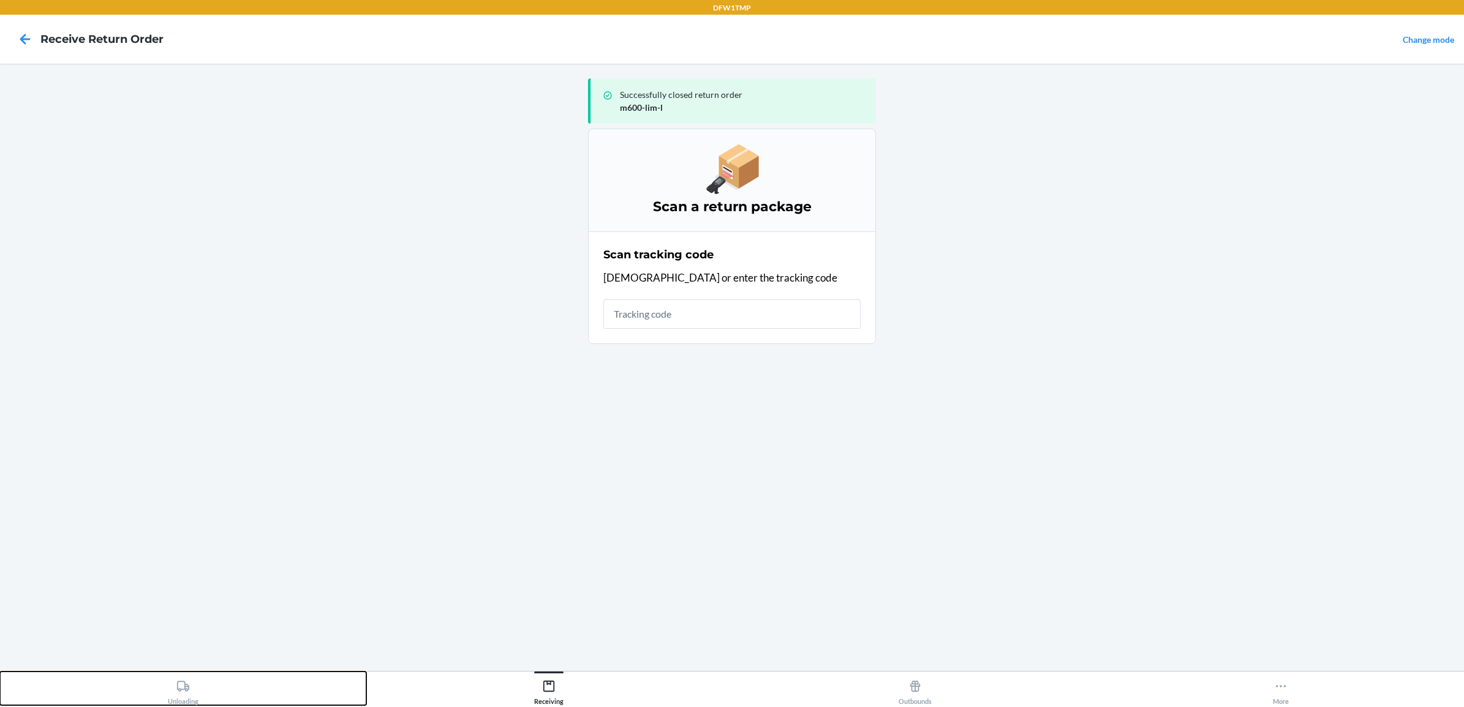
click at [176, 697] on div "Unloading" at bounding box center [183, 690] width 31 height 31
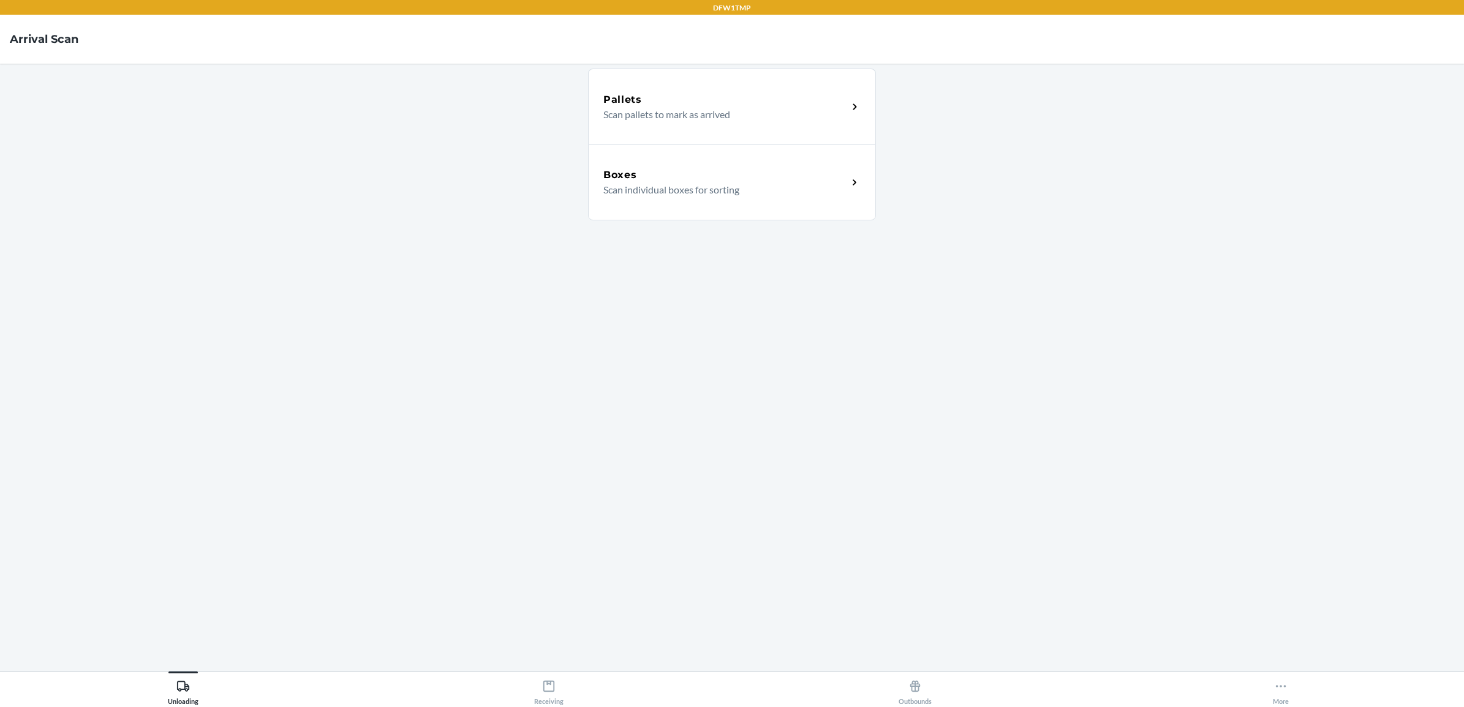
click at [679, 189] on p "Scan individual boxes for sorting" at bounding box center [720, 190] width 235 height 15
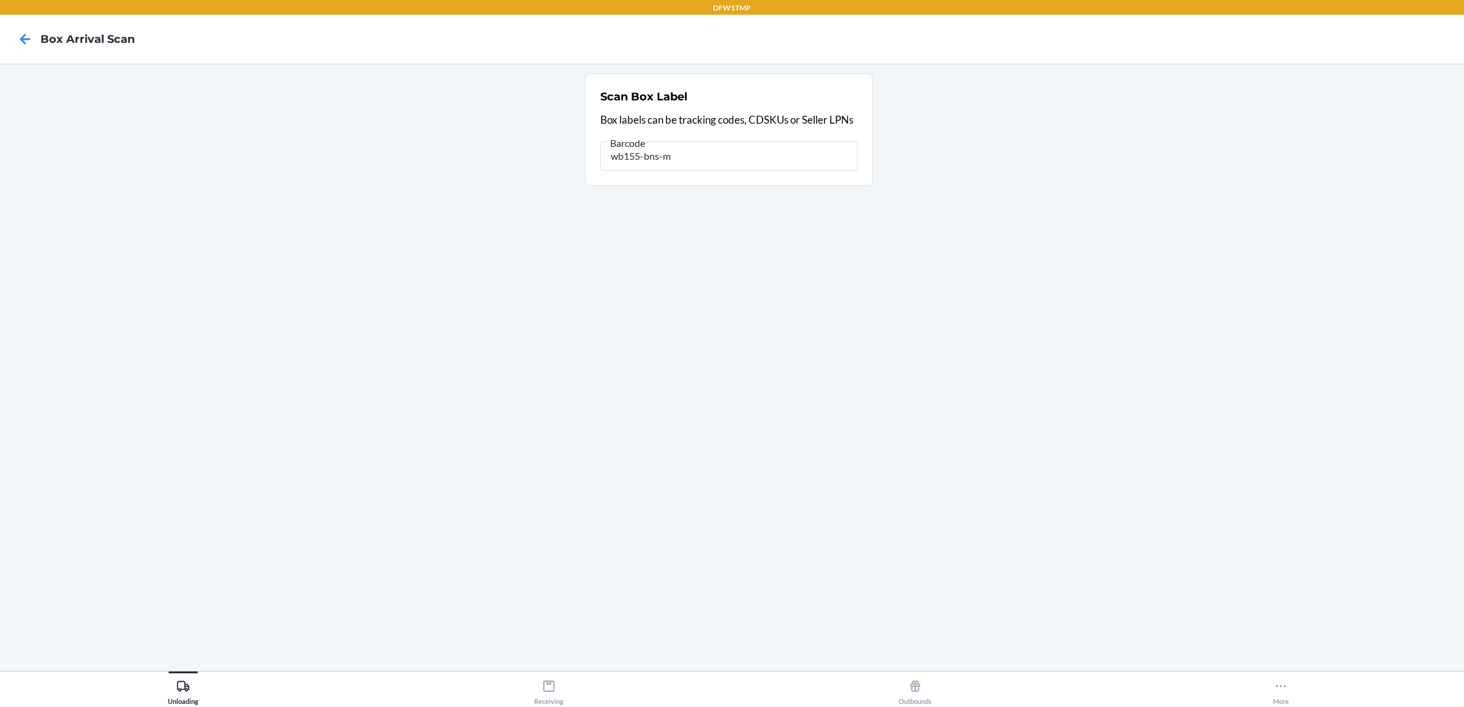
type input "wb155-bns-m"
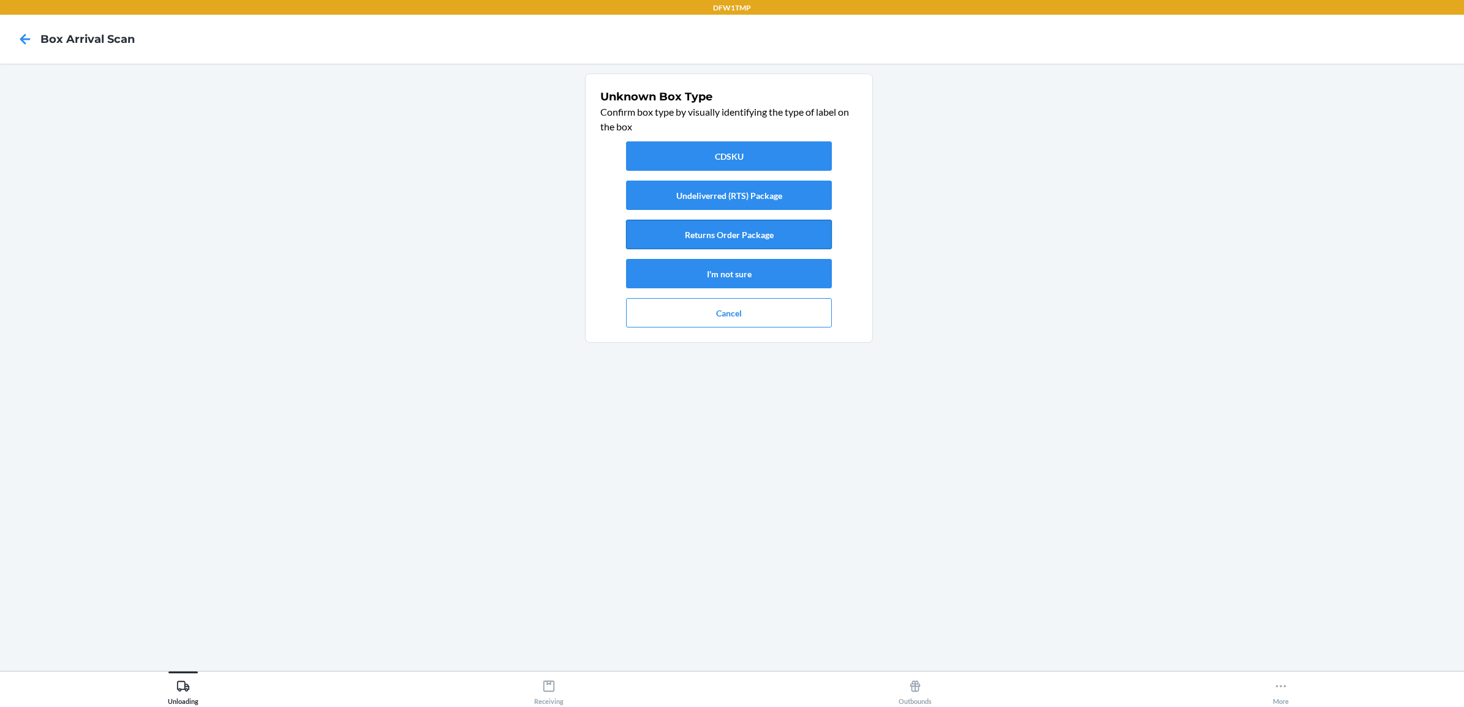
click at [737, 225] on button "Returns Order Package" at bounding box center [729, 234] width 206 height 29
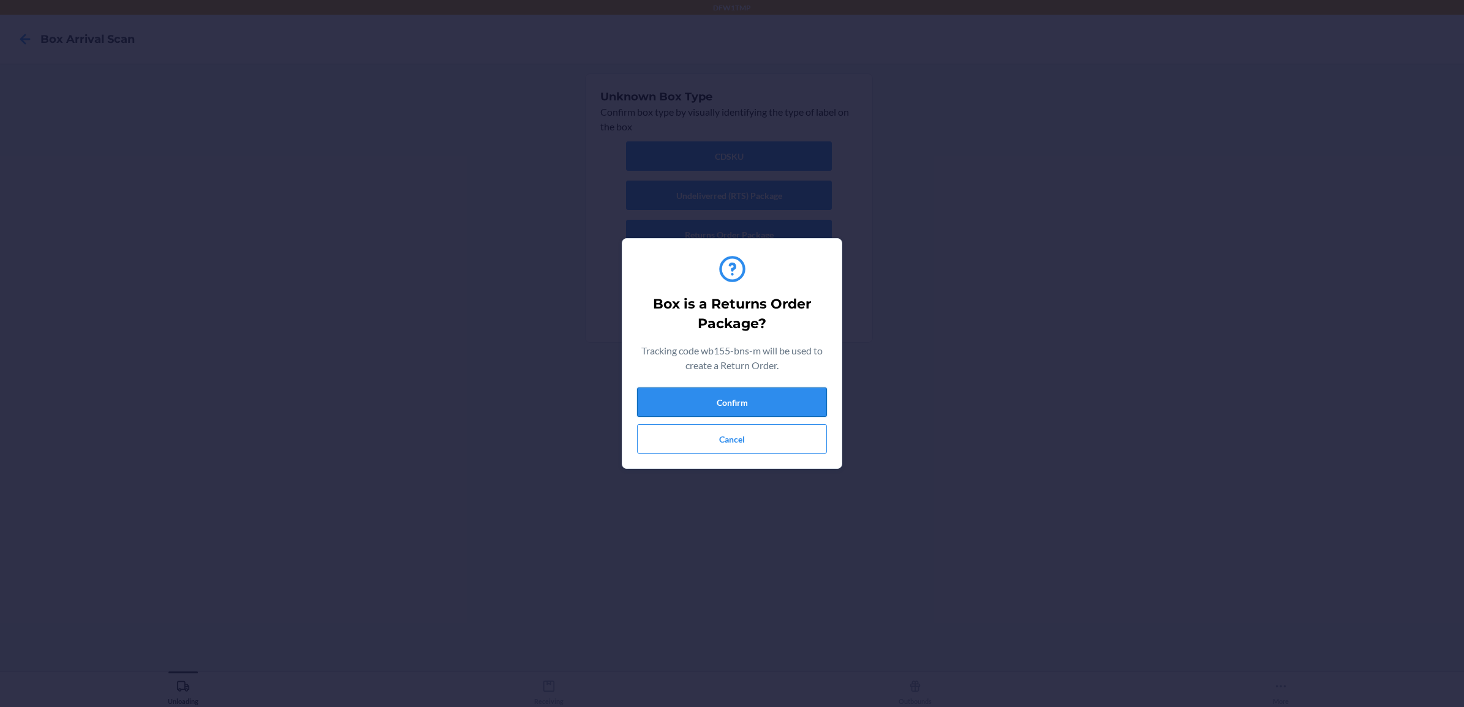
click at [782, 399] on button "Confirm" at bounding box center [732, 402] width 190 height 29
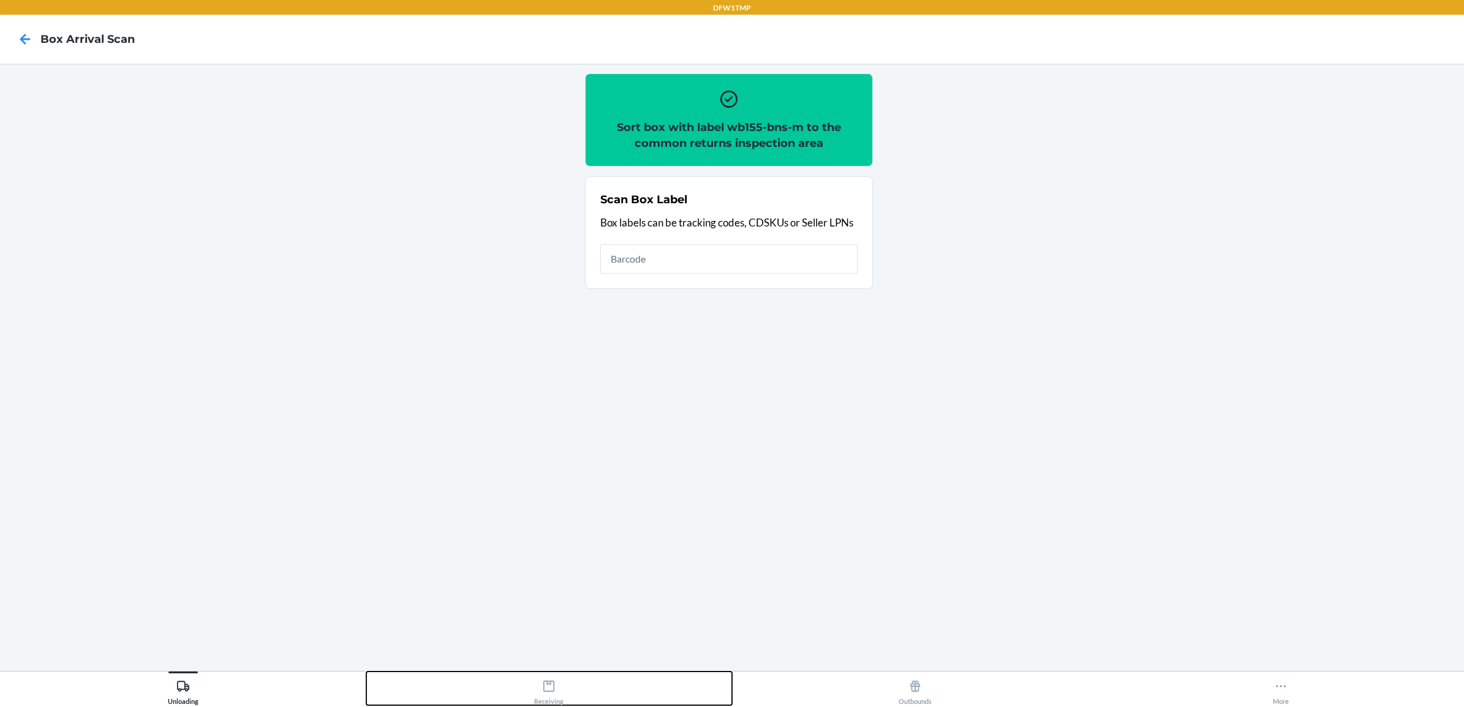
click at [539, 695] on div "Receiving" at bounding box center [548, 690] width 29 height 31
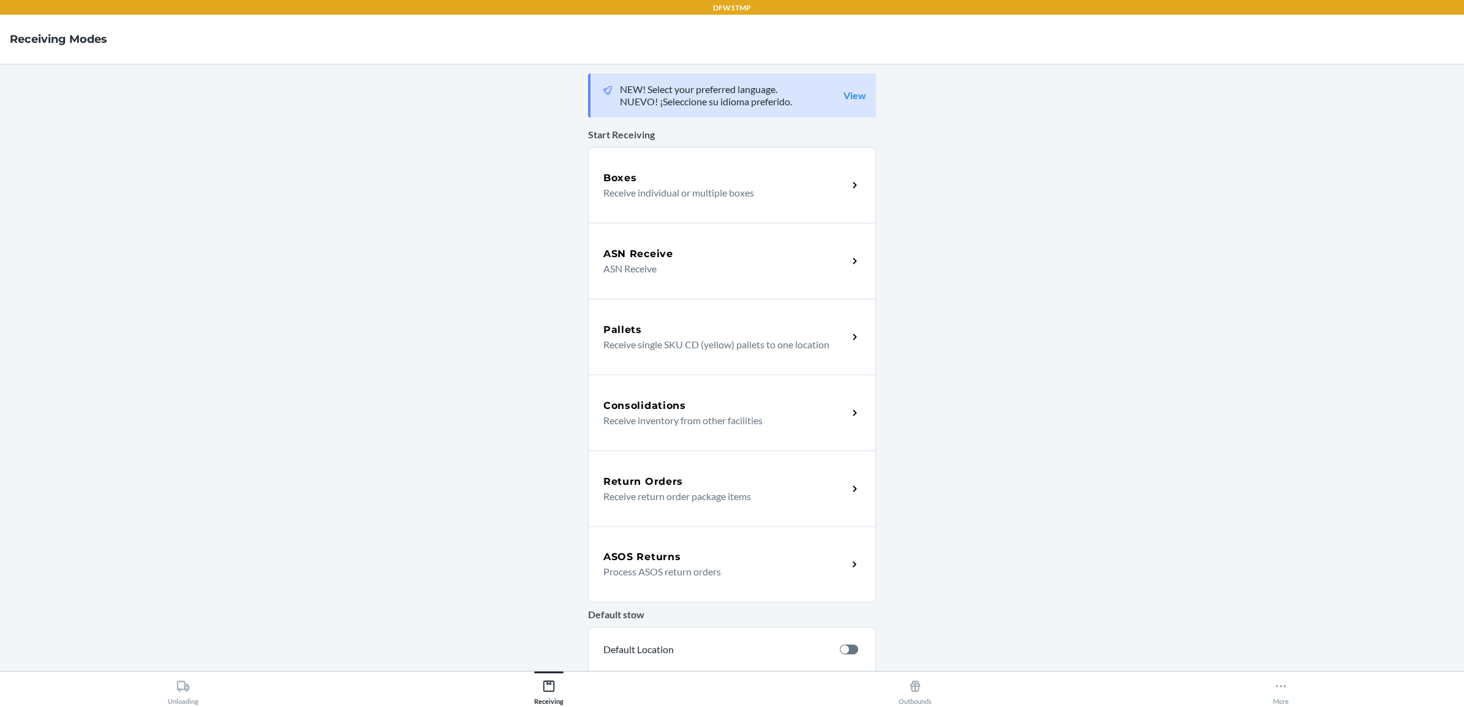
click at [732, 483] on div "Return Orders" at bounding box center [725, 482] width 244 height 15
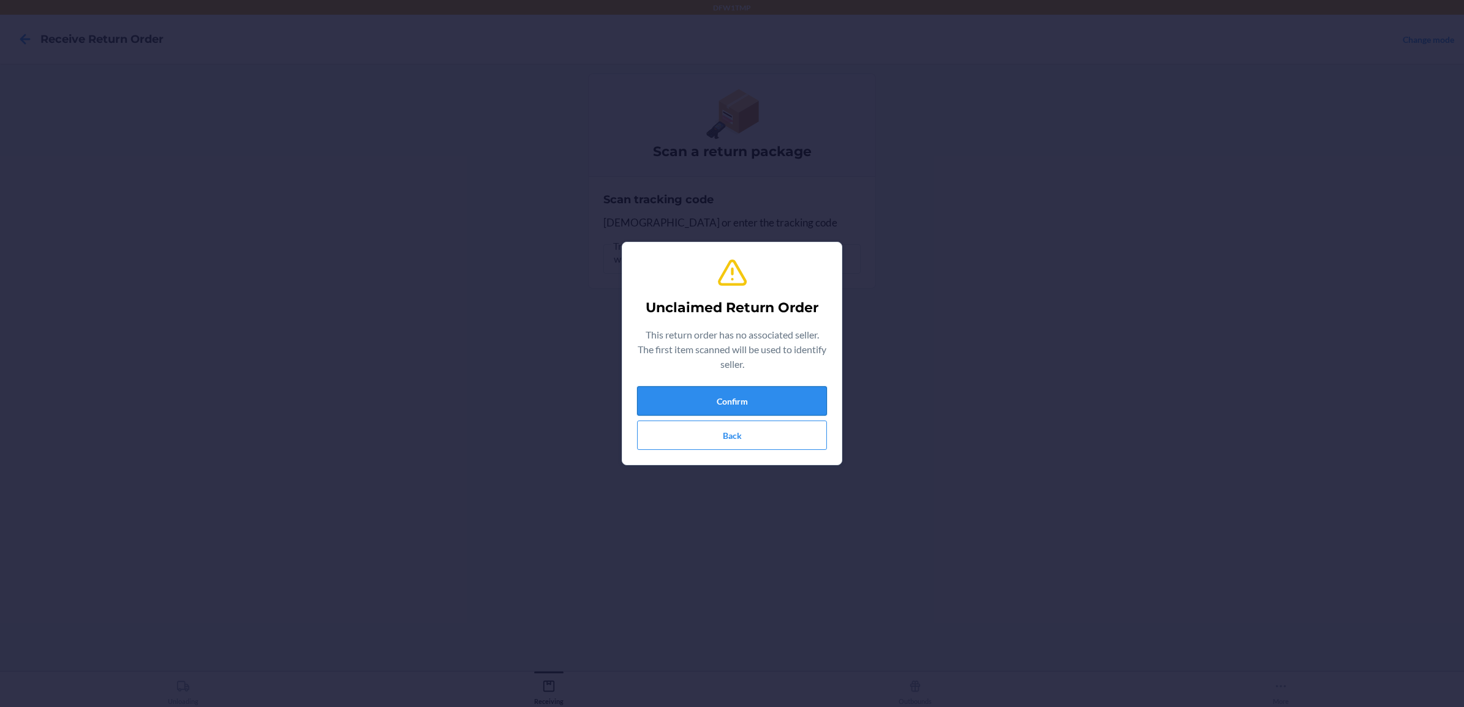
click at [769, 400] on button "Confirm" at bounding box center [732, 400] width 190 height 29
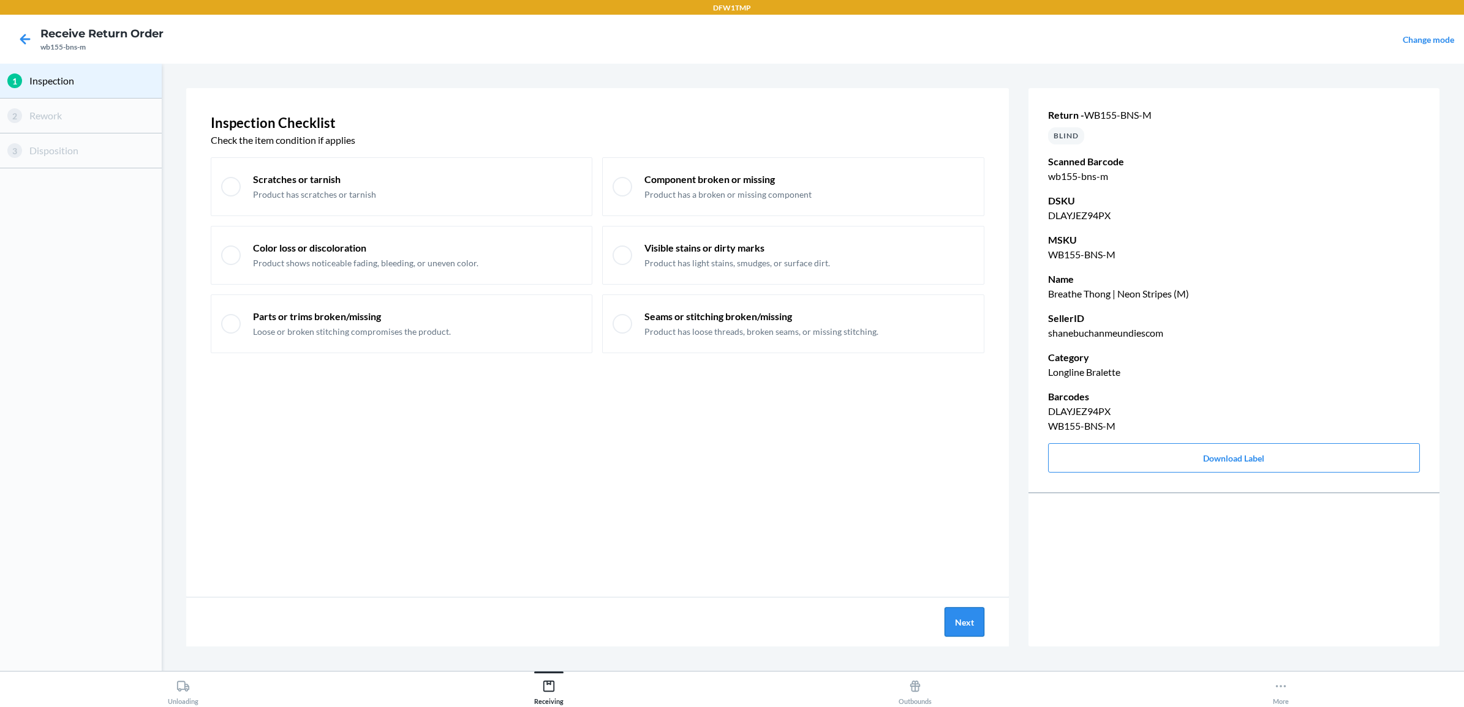
click at [968, 620] on button "Next" at bounding box center [964, 622] width 40 height 29
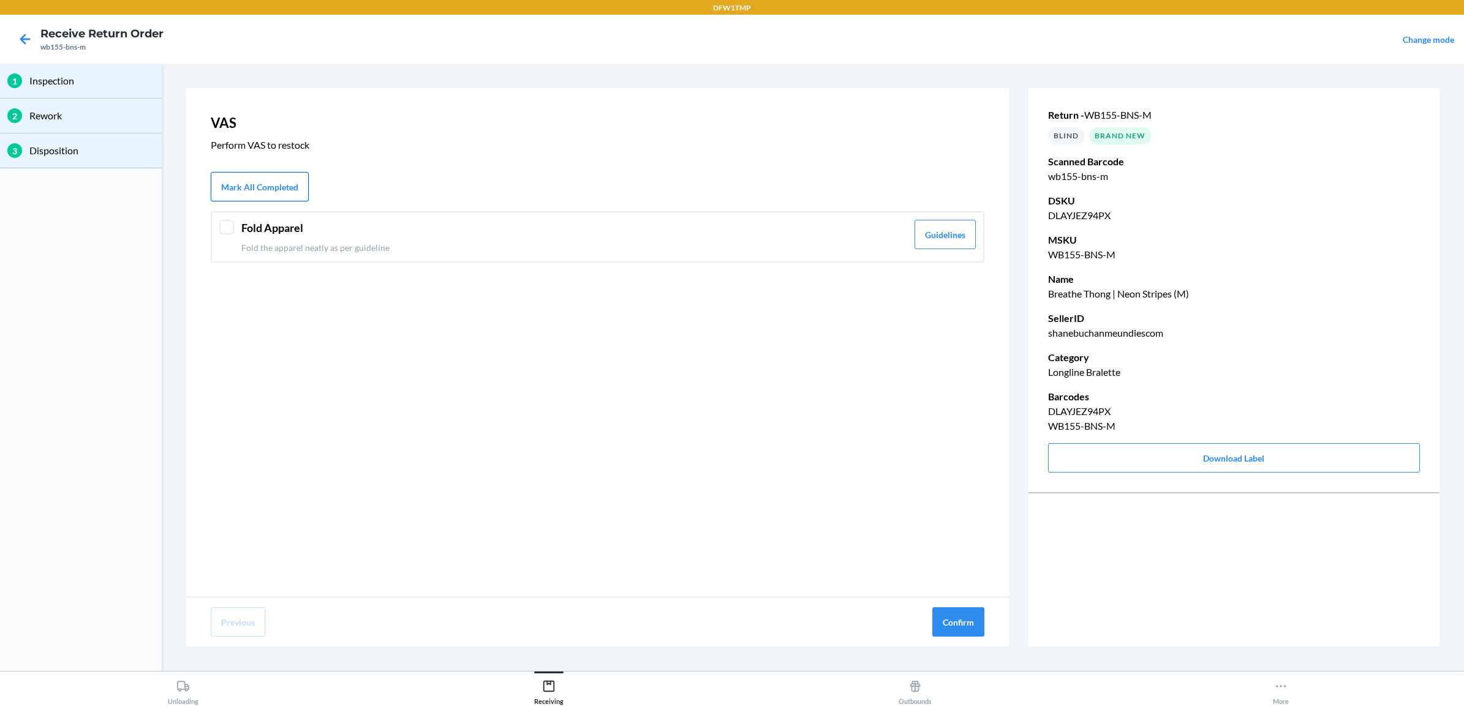
click at [295, 178] on button "Mark All Completed" at bounding box center [260, 186] width 98 height 29
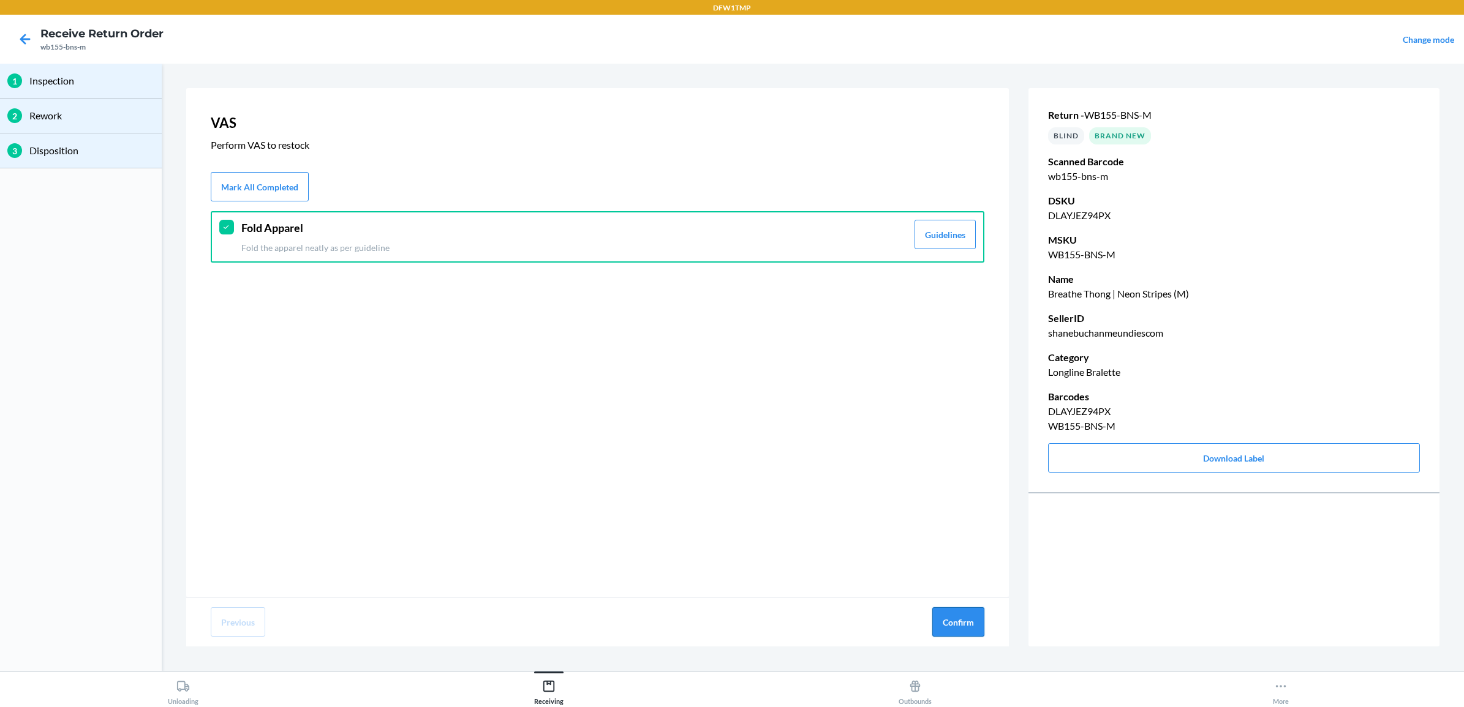
click at [977, 616] on button "Confirm" at bounding box center [958, 622] width 52 height 29
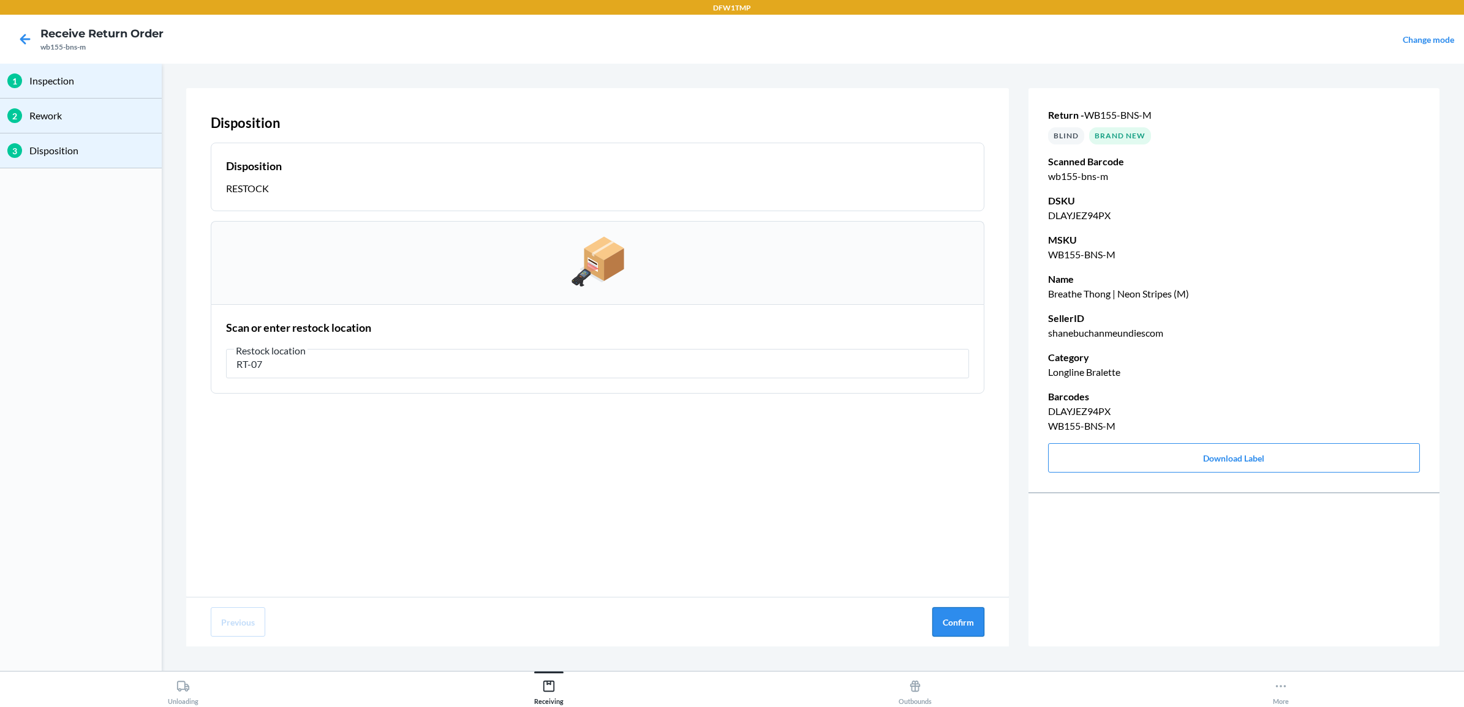
type input "RT-07"
click at [952, 614] on button "Confirm" at bounding box center [958, 622] width 52 height 29
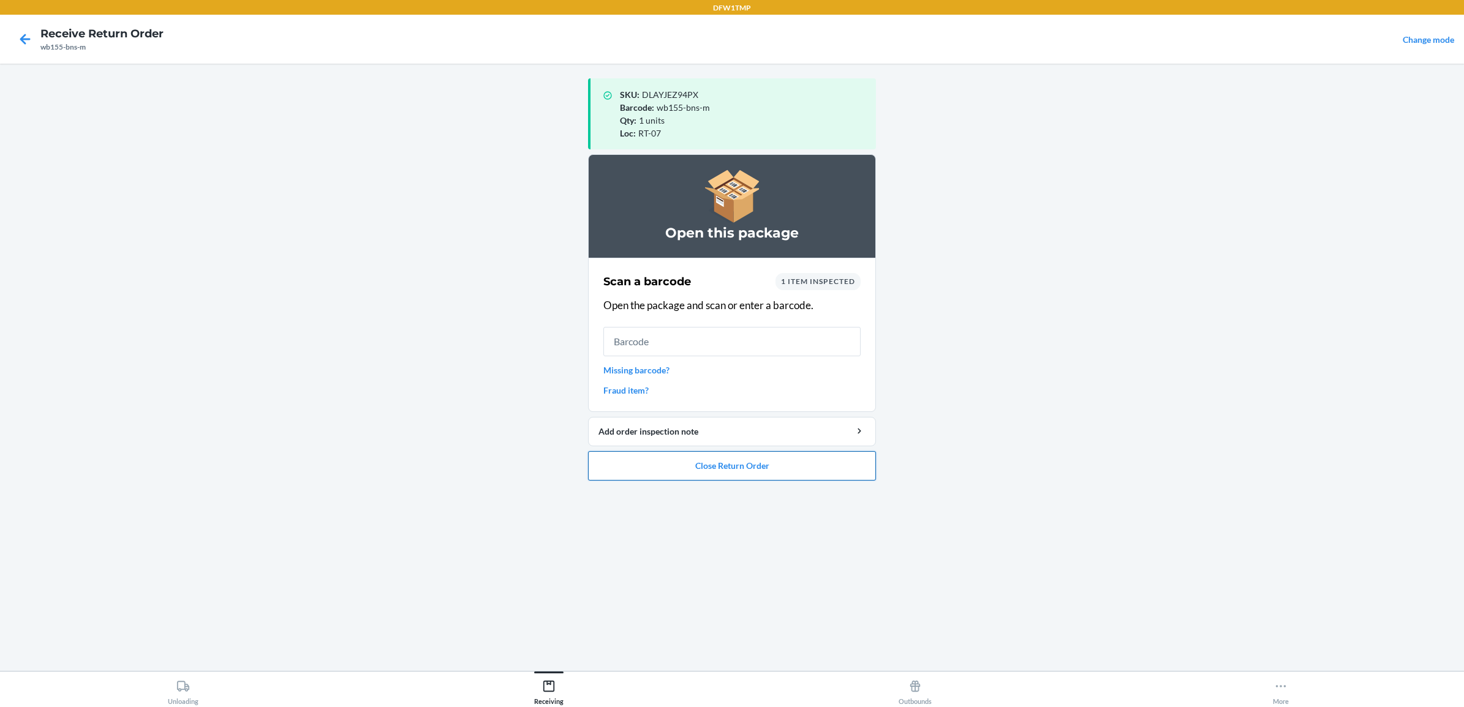
click at [754, 461] on button "Close Return Order" at bounding box center [732, 465] width 288 height 29
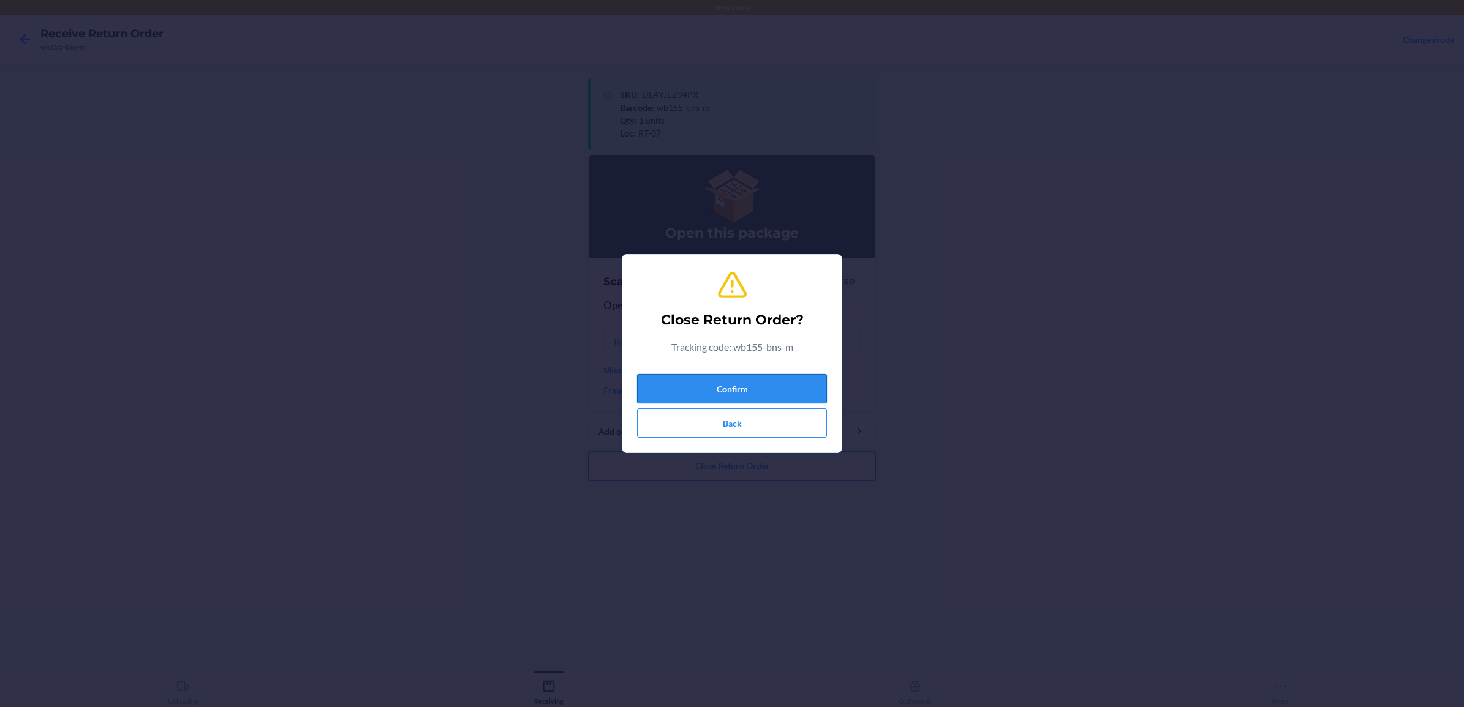
click at [747, 385] on button "Confirm" at bounding box center [732, 388] width 190 height 29
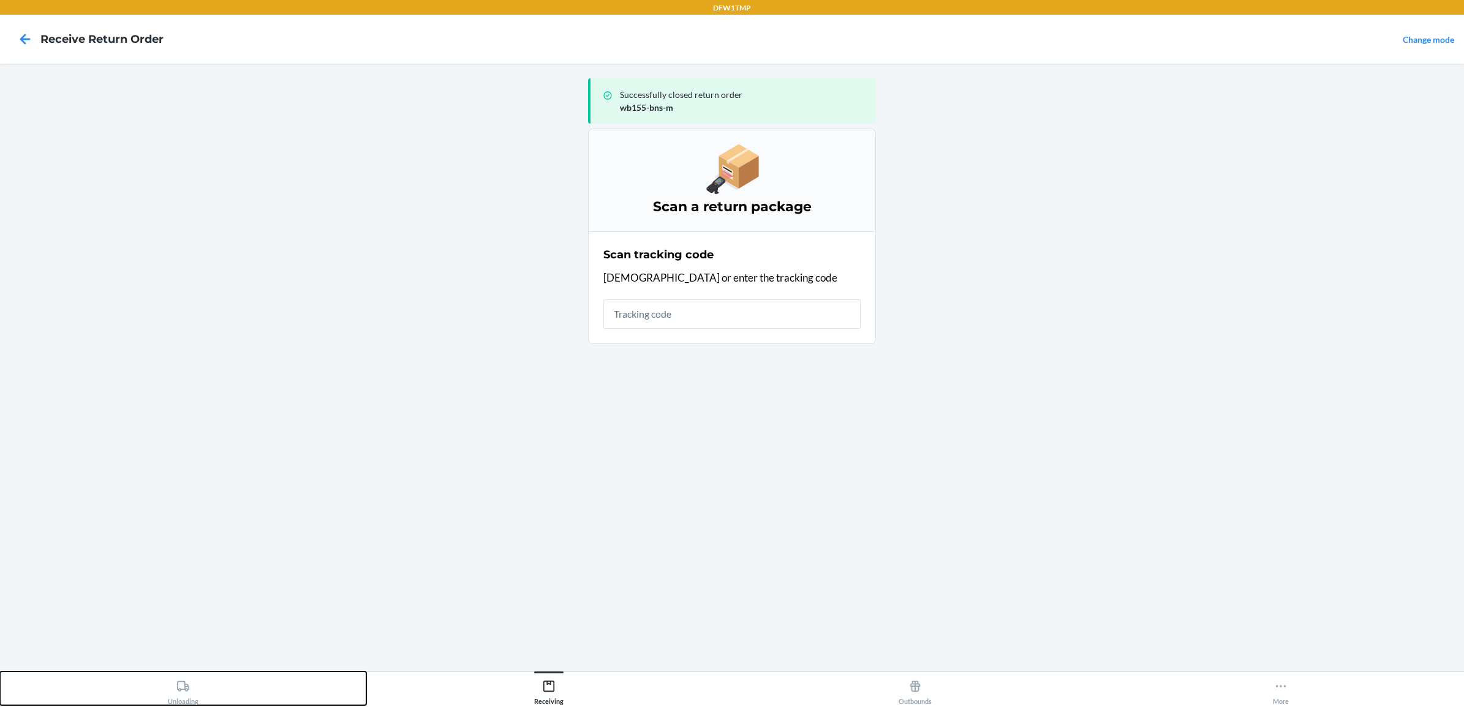
click at [181, 675] on div "Unloading" at bounding box center [183, 690] width 31 height 31
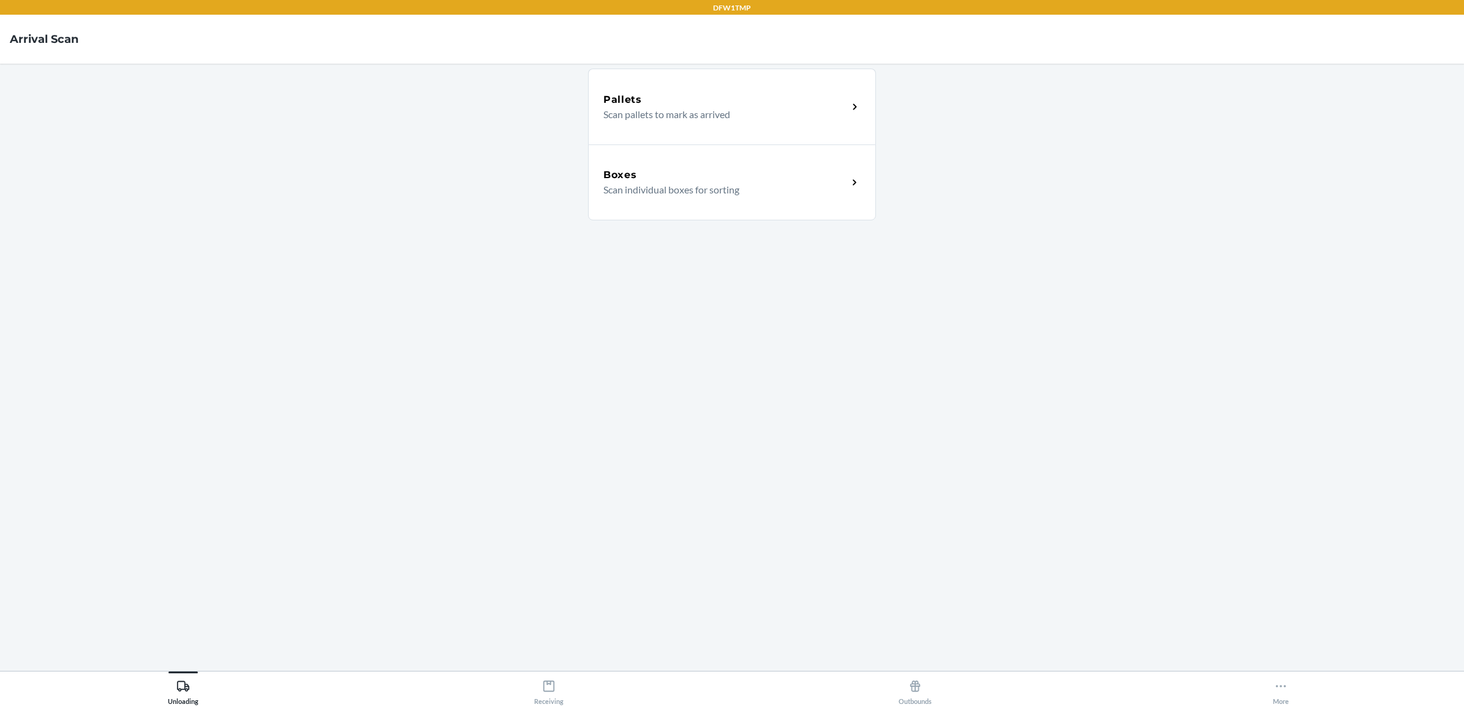
click at [674, 168] on div "Boxes" at bounding box center [725, 175] width 244 height 15
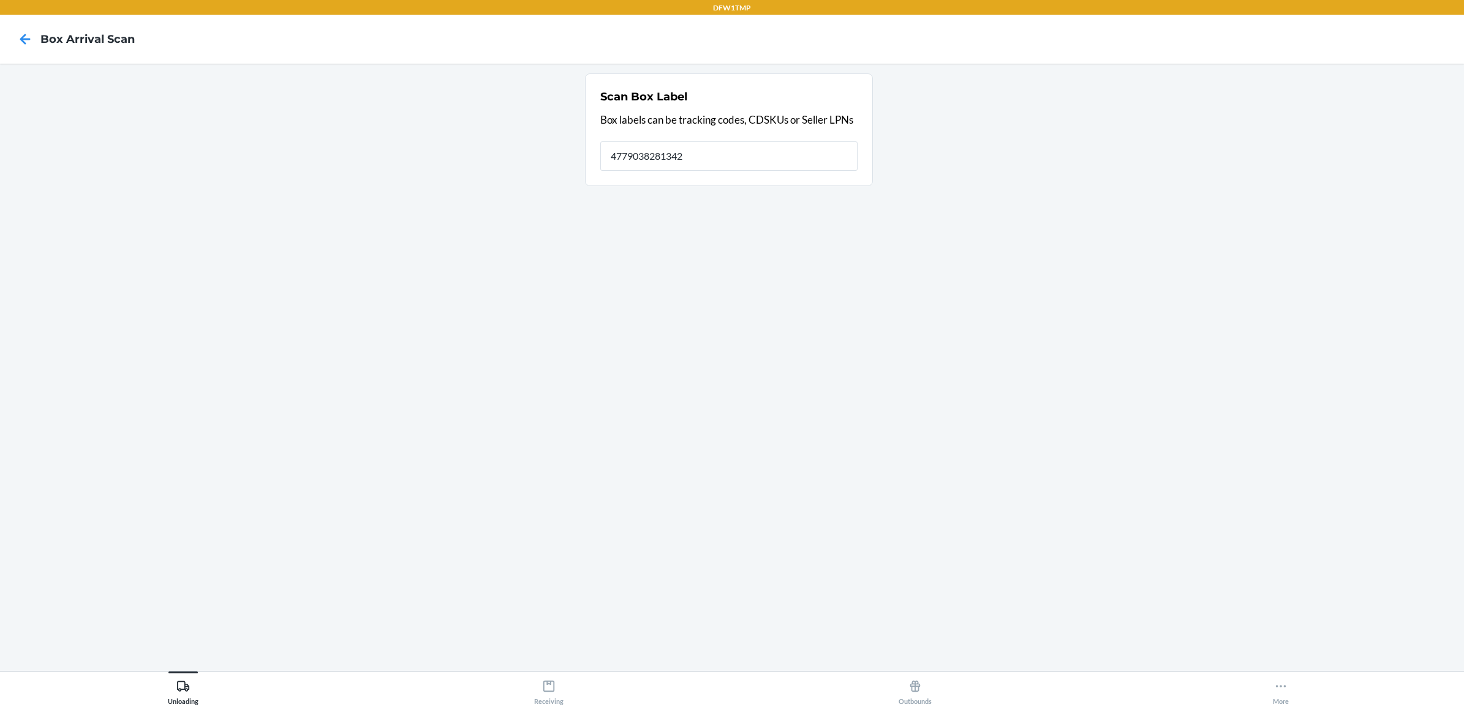
type input "4779038281342"
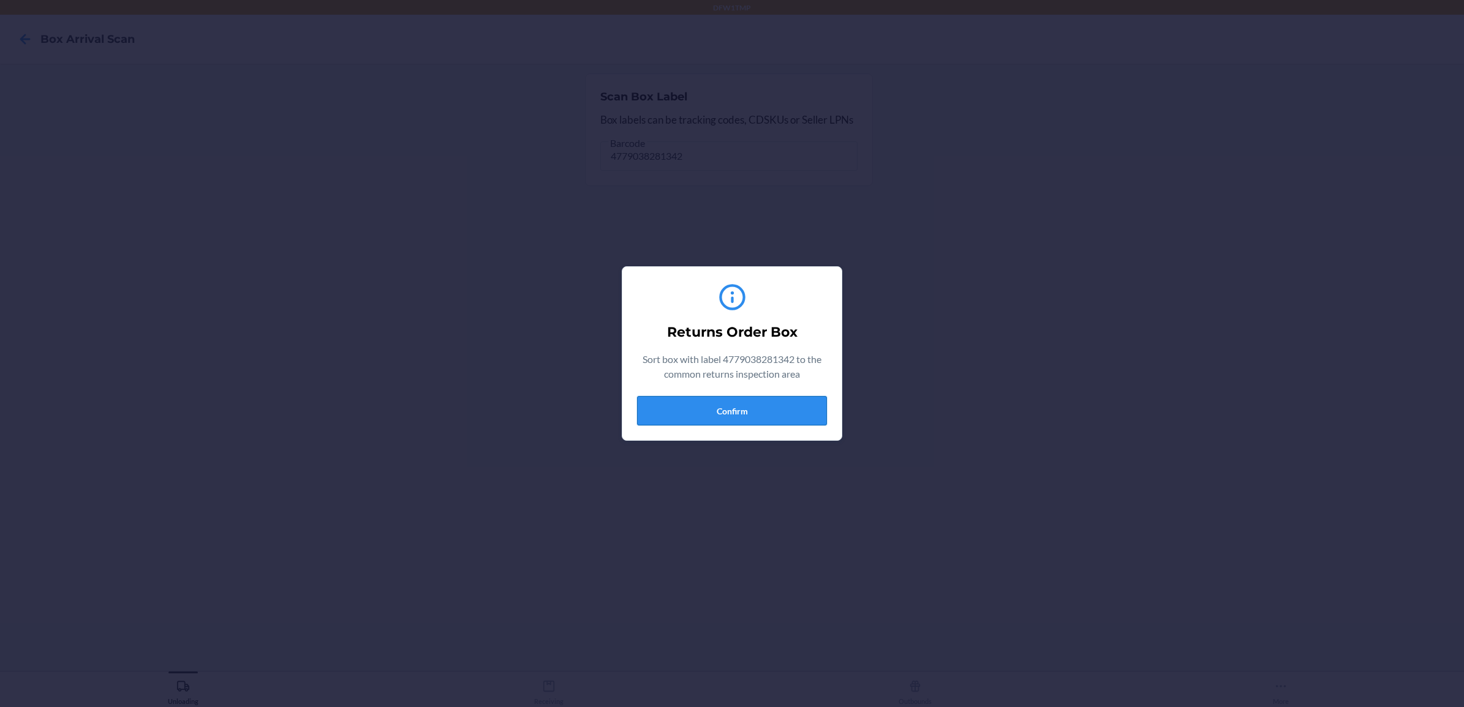
click at [772, 411] on button "Confirm" at bounding box center [732, 410] width 190 height 29
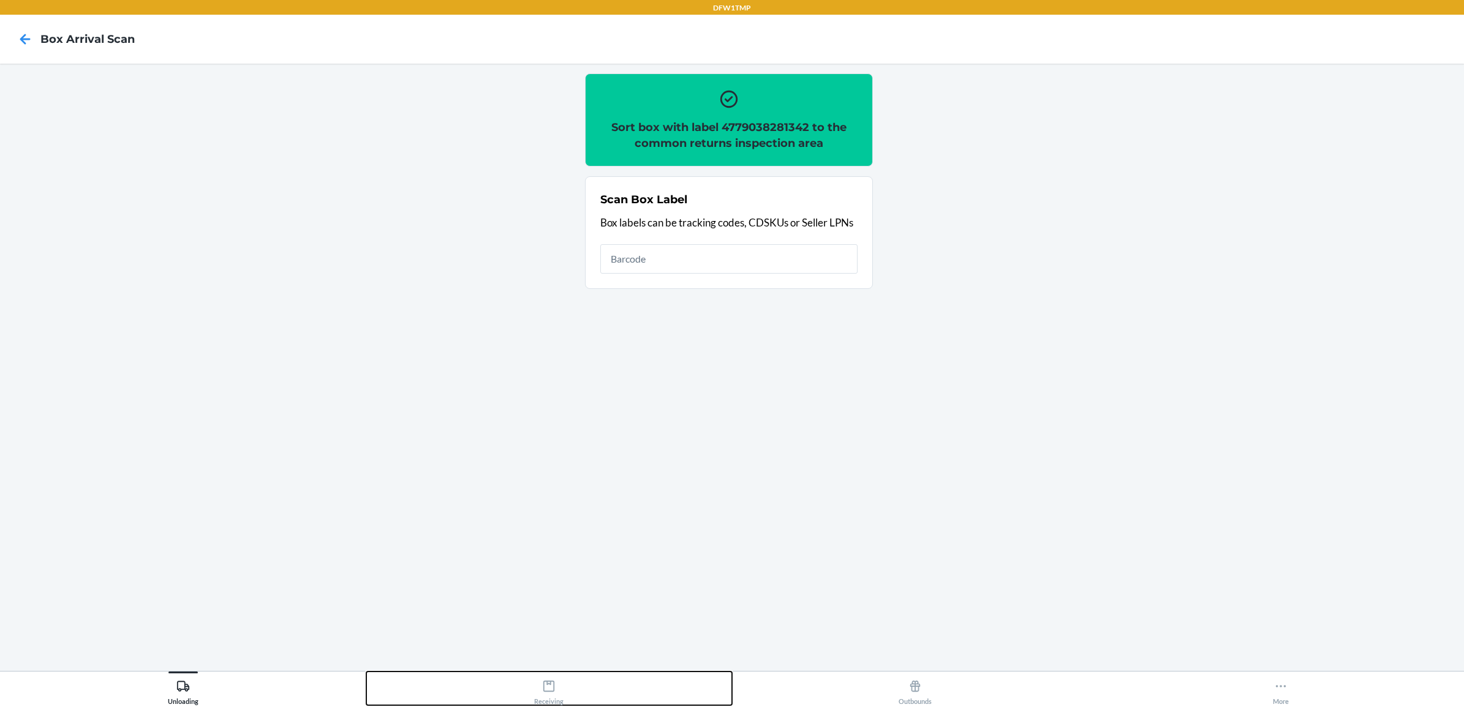
click at [553, 695] on div "Receiving" at bounding box center [548, 690] width 29 height 31
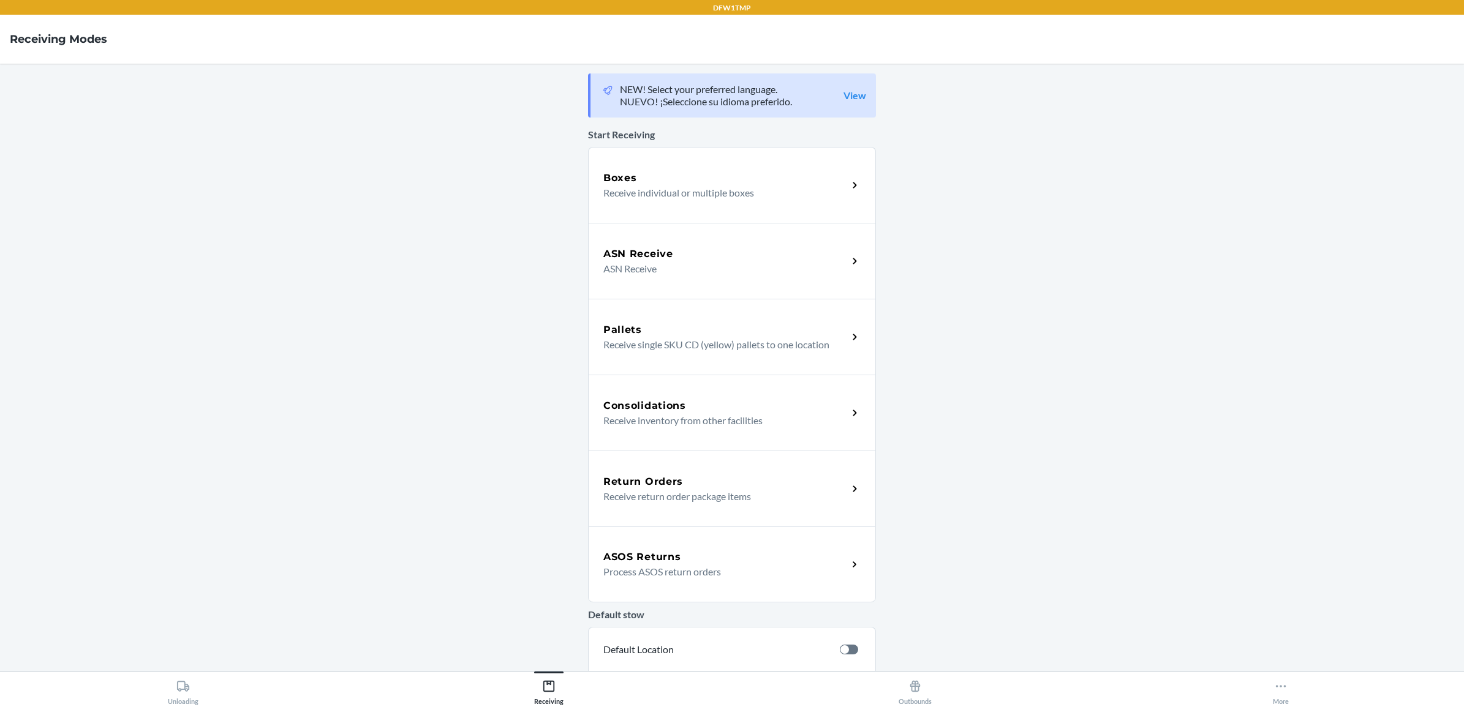
click at [694, 489] on p "Receive return order package items" at bounding box center [720, 496] width 235 height 15
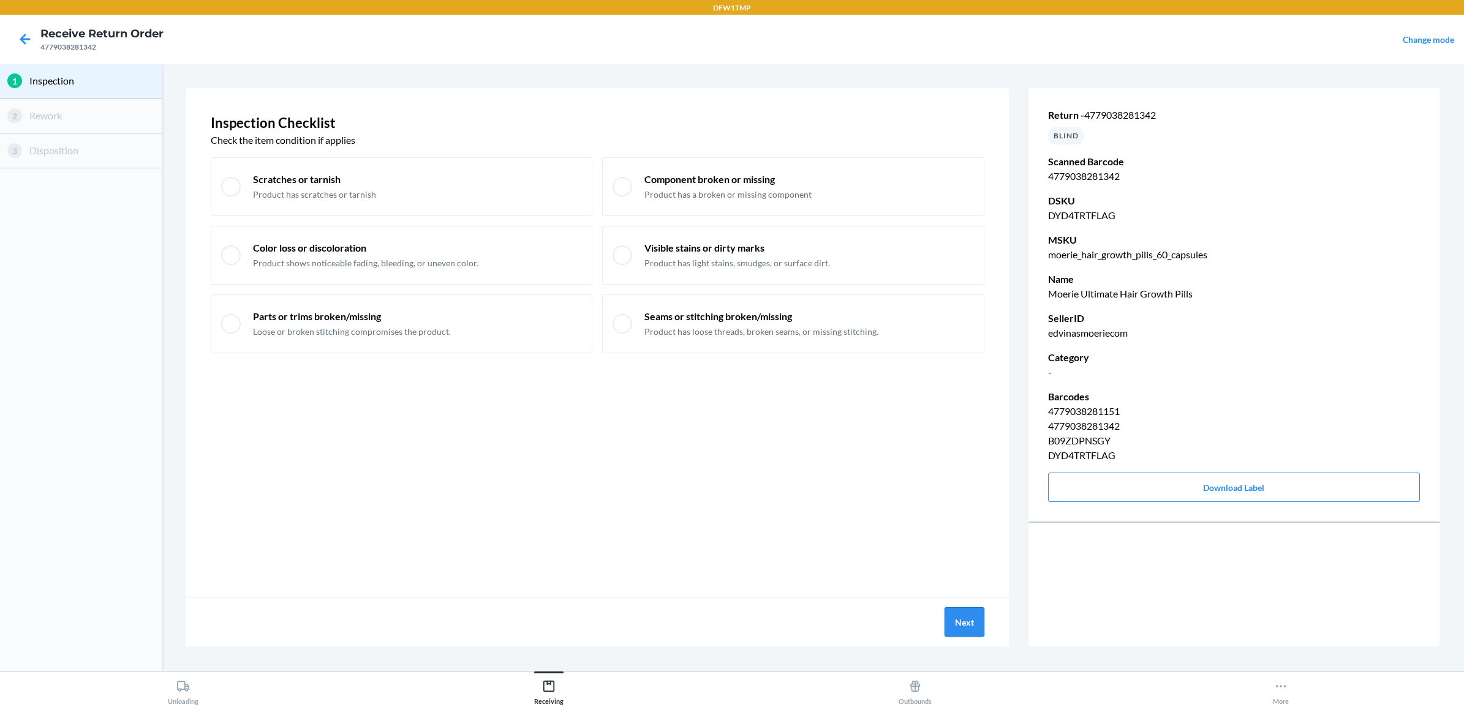
click at [968, 614] on button "Next" at bounding box center [964, 622] width 40 height 29
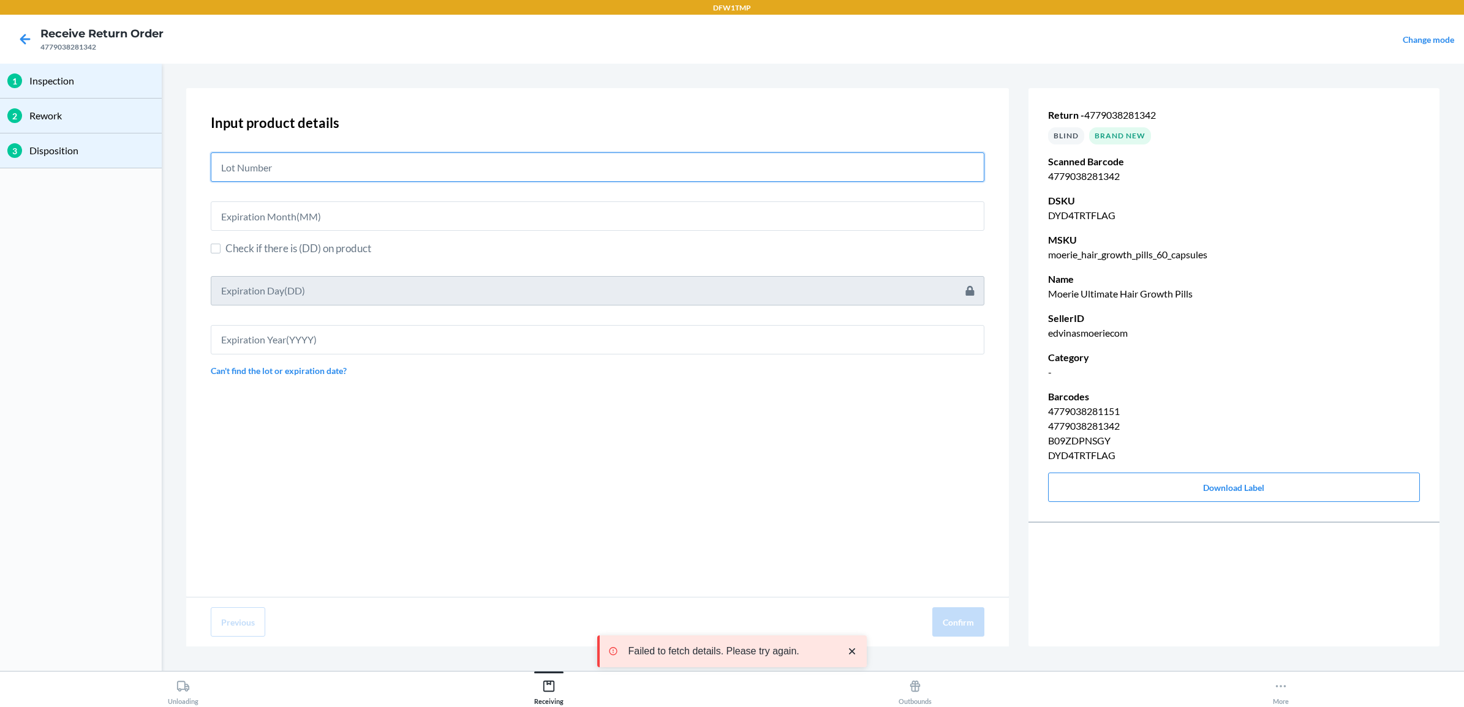
click at [290, 157] on input "text" at bounding box center [598, 167] width 774 height 29
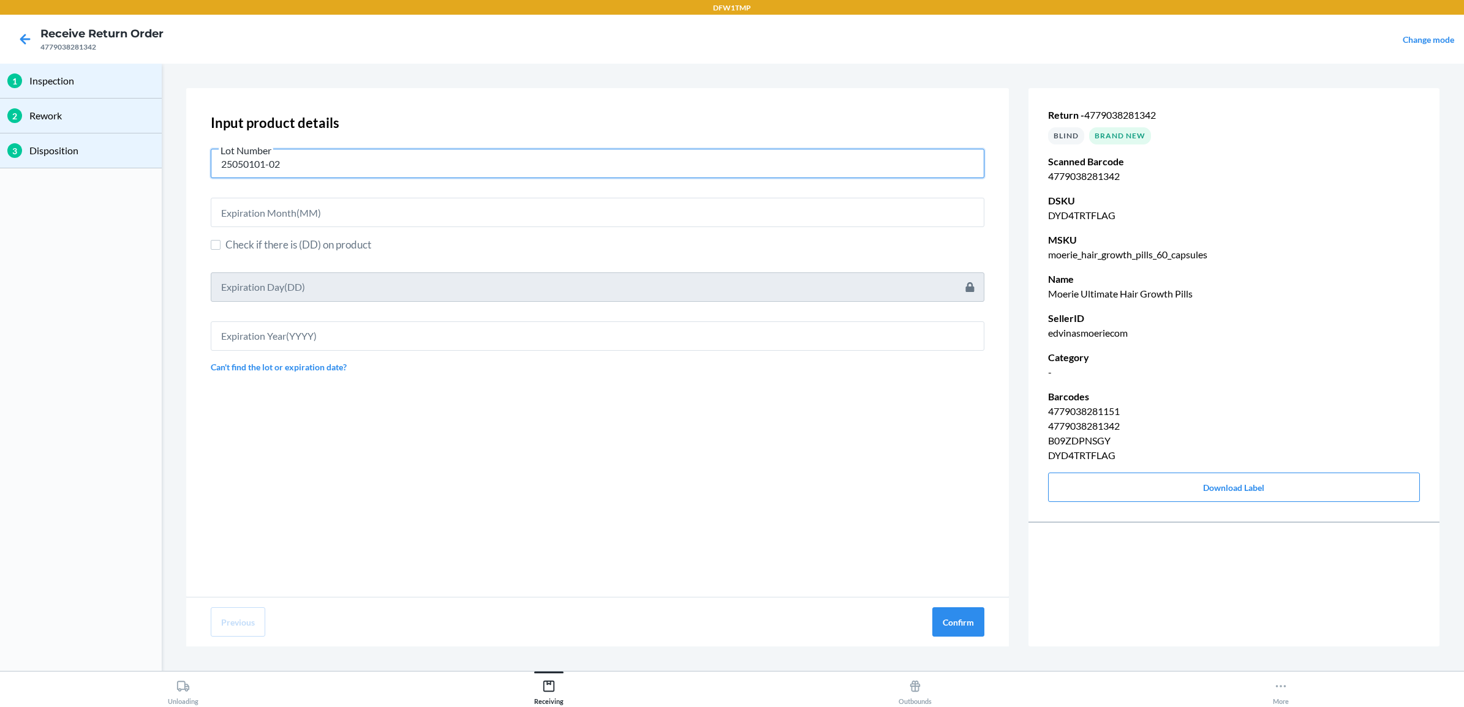
type input "25050101-02"
click at [349, 205] on input "text" at bounding box center [598, 212] width 774 height 29
type input "06"
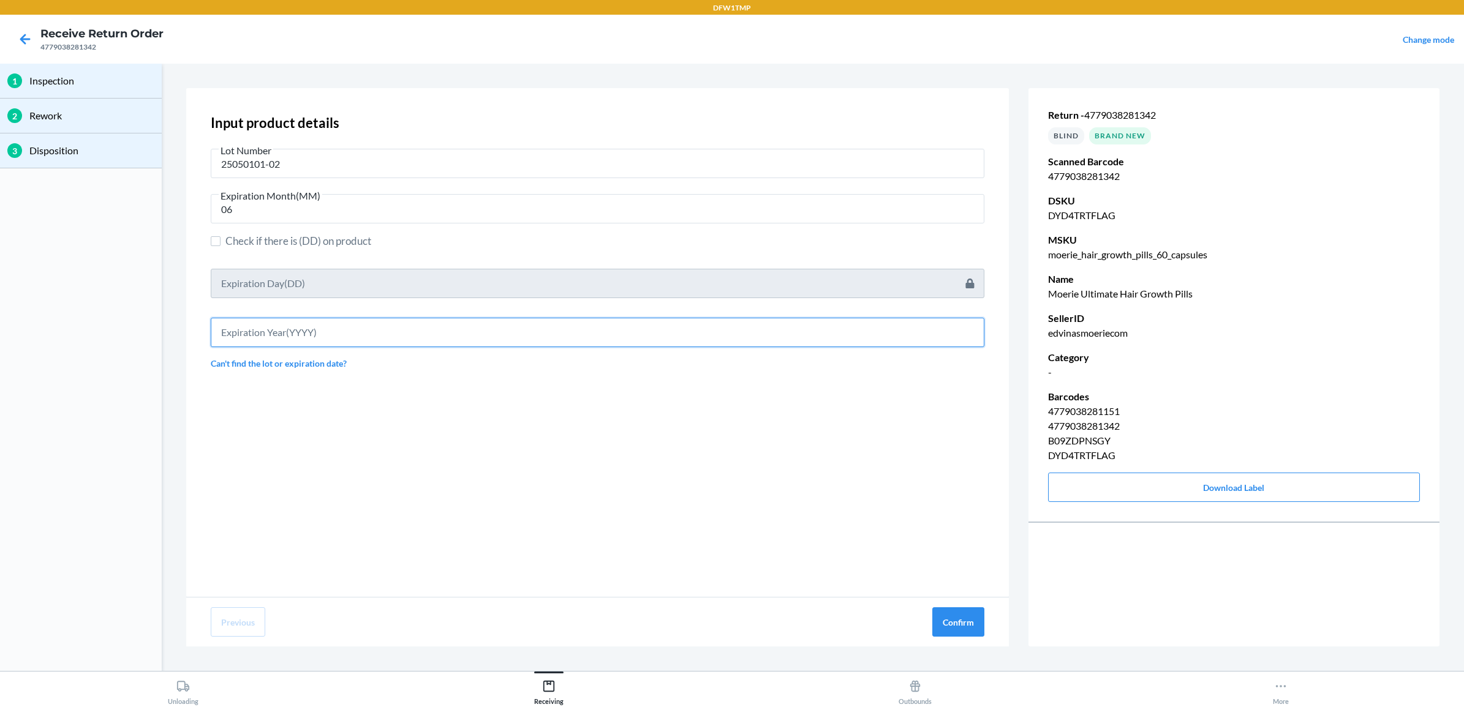
click at [301, 328] on input "text" at bounding box center [598, 332] width 774 height 29
type input "2027"
click at [972, 620] on button "Confirm" at bounding box center [958, 622] width 52 height 29
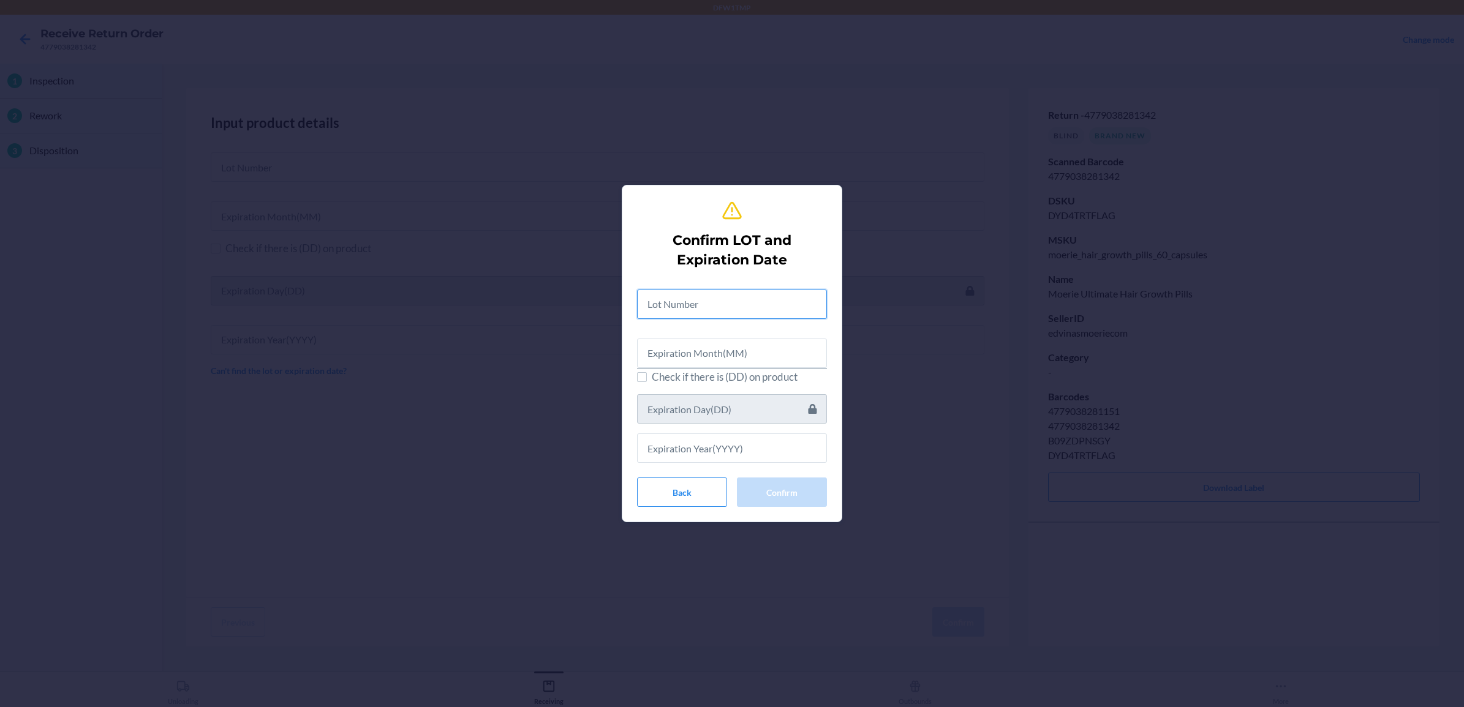
click at [723, 296] on input "text" at bounding box center [732, 304] width 190 height 29
type input "25050101-02"
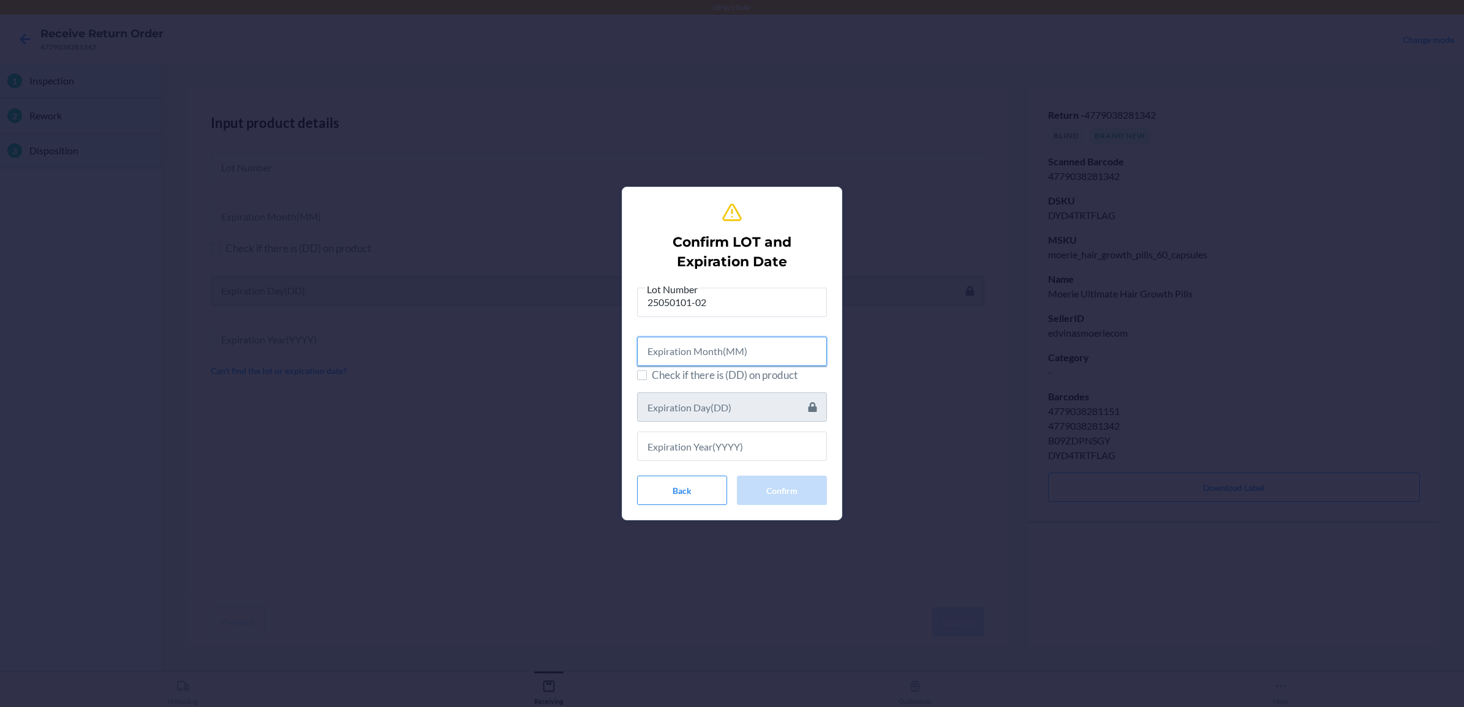
click at [712, 347] on input "text" at bounding box center [732, 351] width 190 height 29
type input "06"
click at [712, 443] on input "text" at bounding box center [732, 444] width 190 height 29
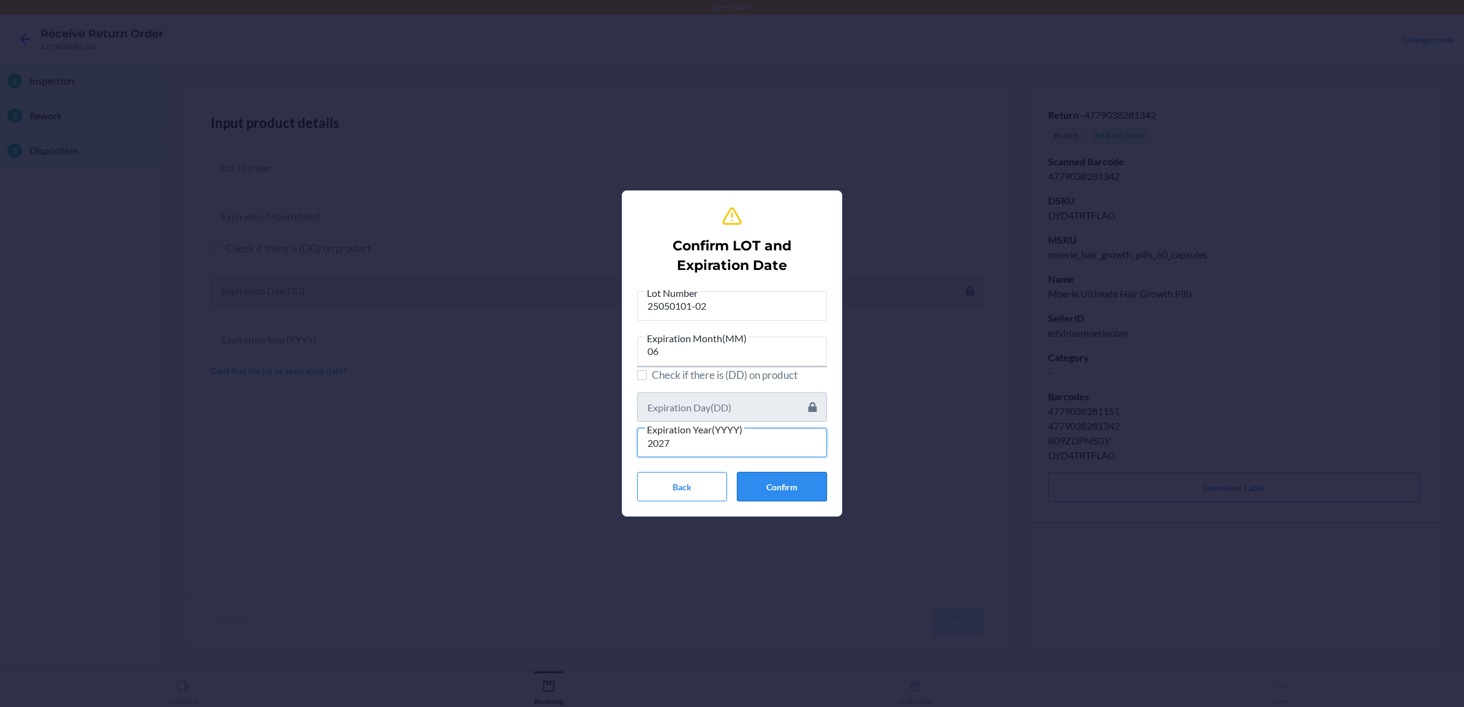
type input "2027"
click at [794, 477] on button "Confirm" at bounding box center [782, 486] width 90 height 29
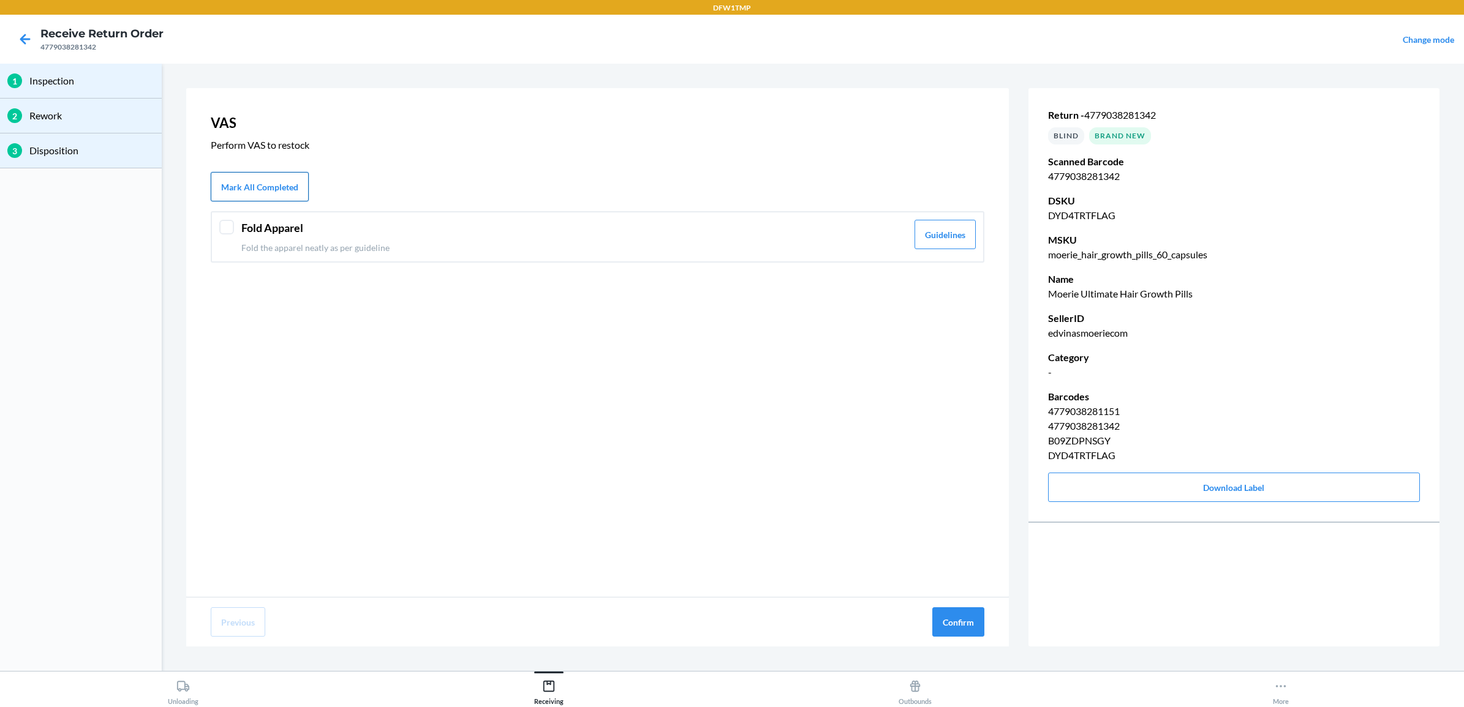
click at [261, 178] on button "Mark All Completed" at bounding box center [260, 186] width 98 height 29
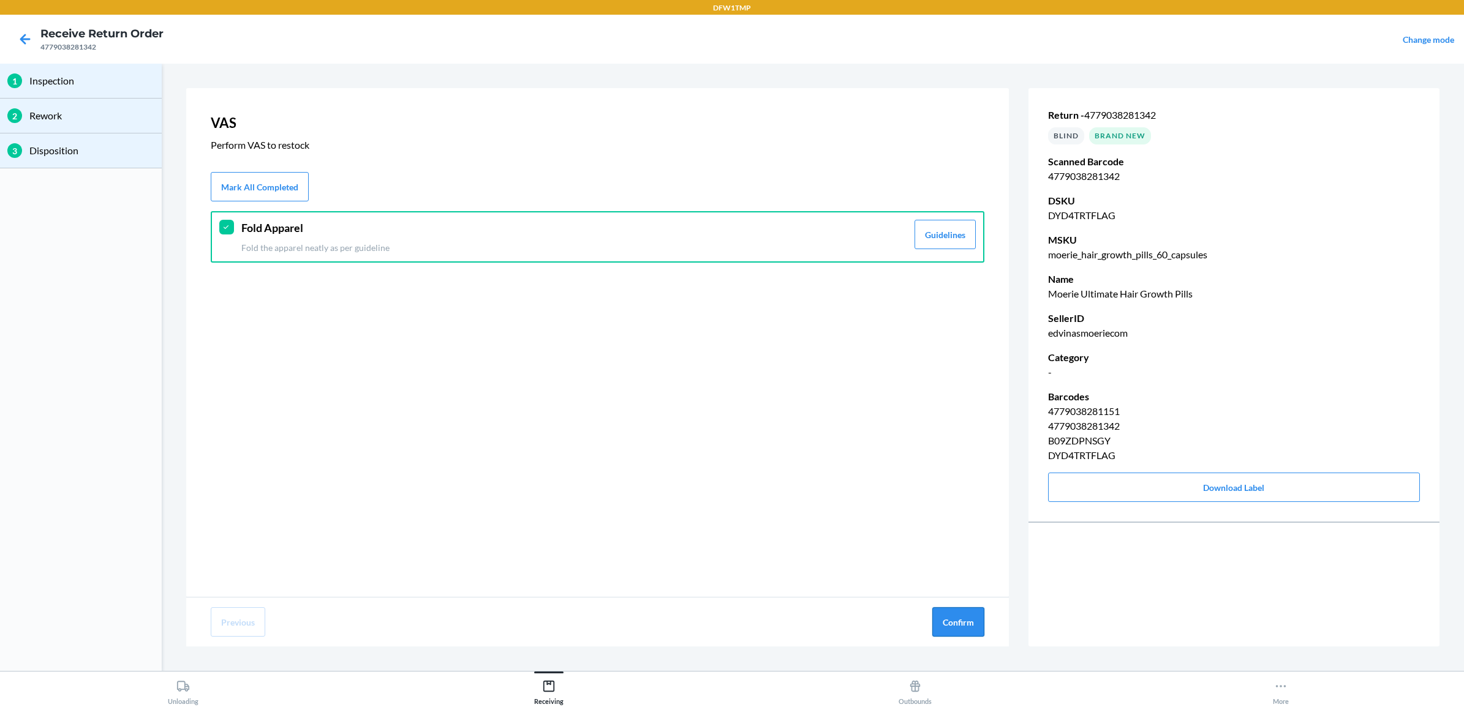
click at [963, 612] on button "Confirm" at bounding box center [958, 622] width 52 height 29
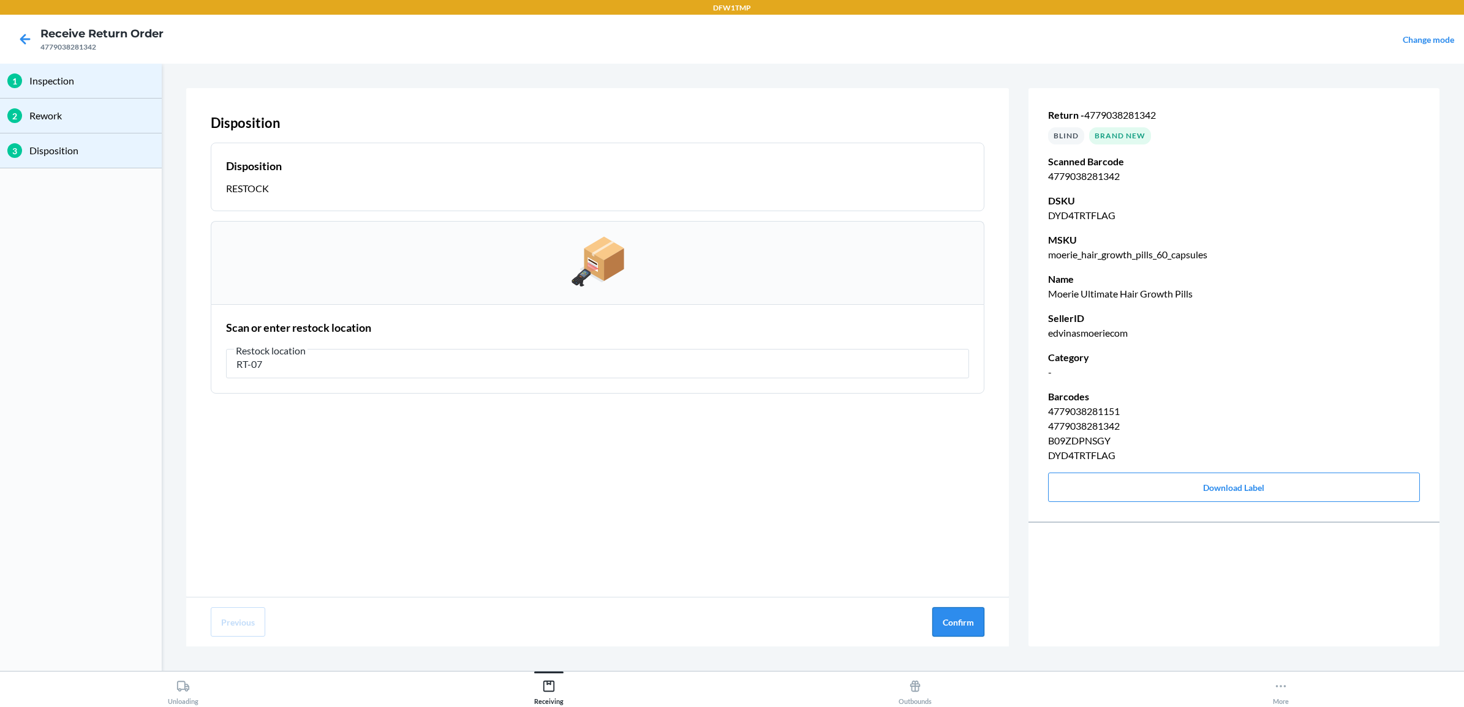
type input "RT-07"
click at [967, 620] on button "Confirm" at bounding box center [958, 622] width 52 height 29
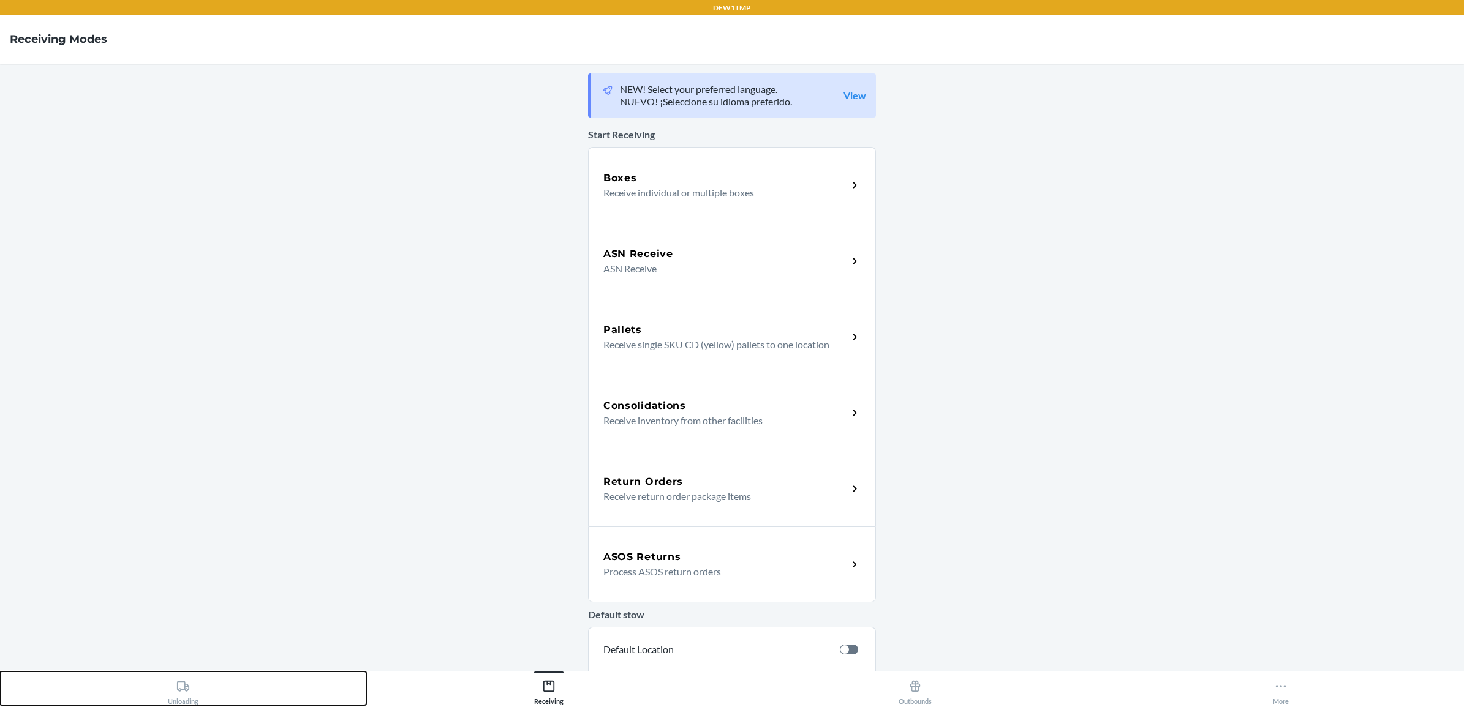
click at [171, 691] on div "Unloading" at bounding box center [183, 690] width 31 height 31
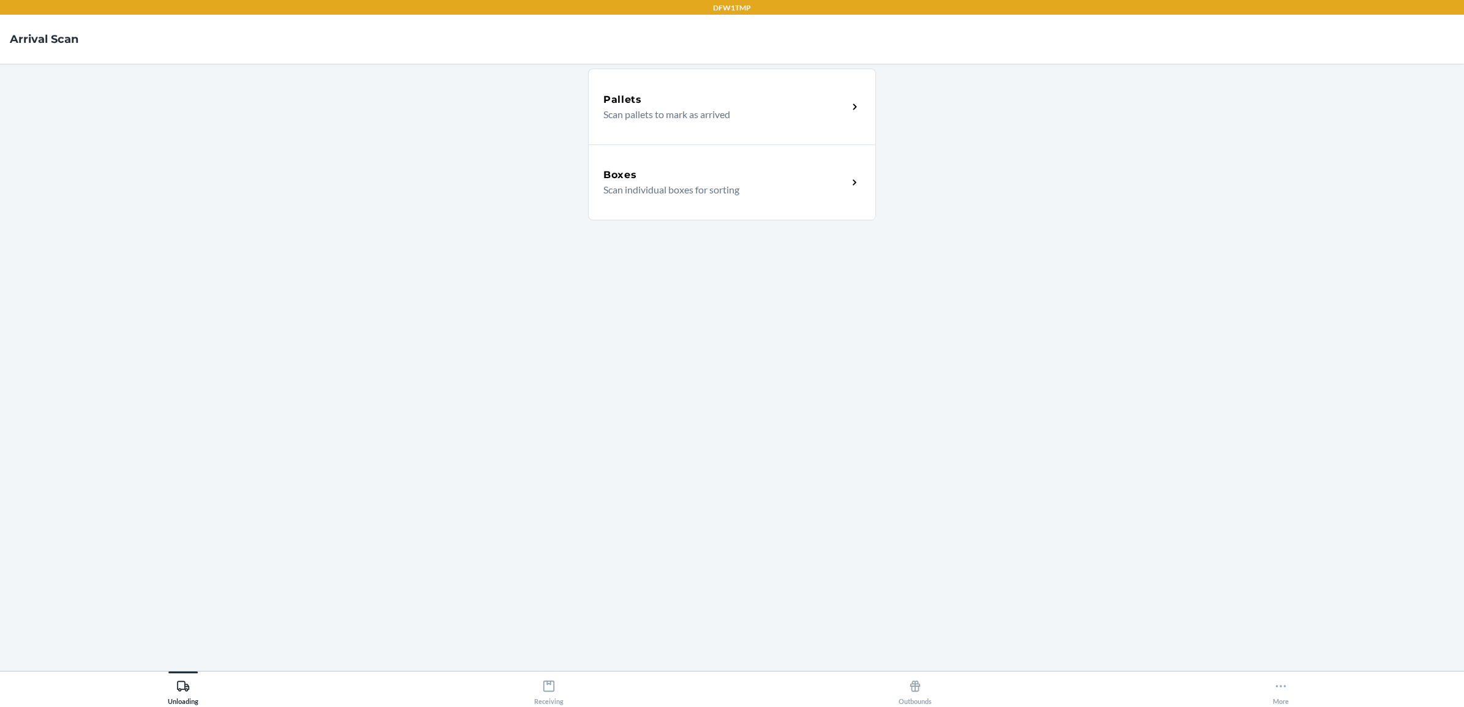
click at [673, 173] on div "Boxes" at bounding box center [725, 175] width 244 height 15
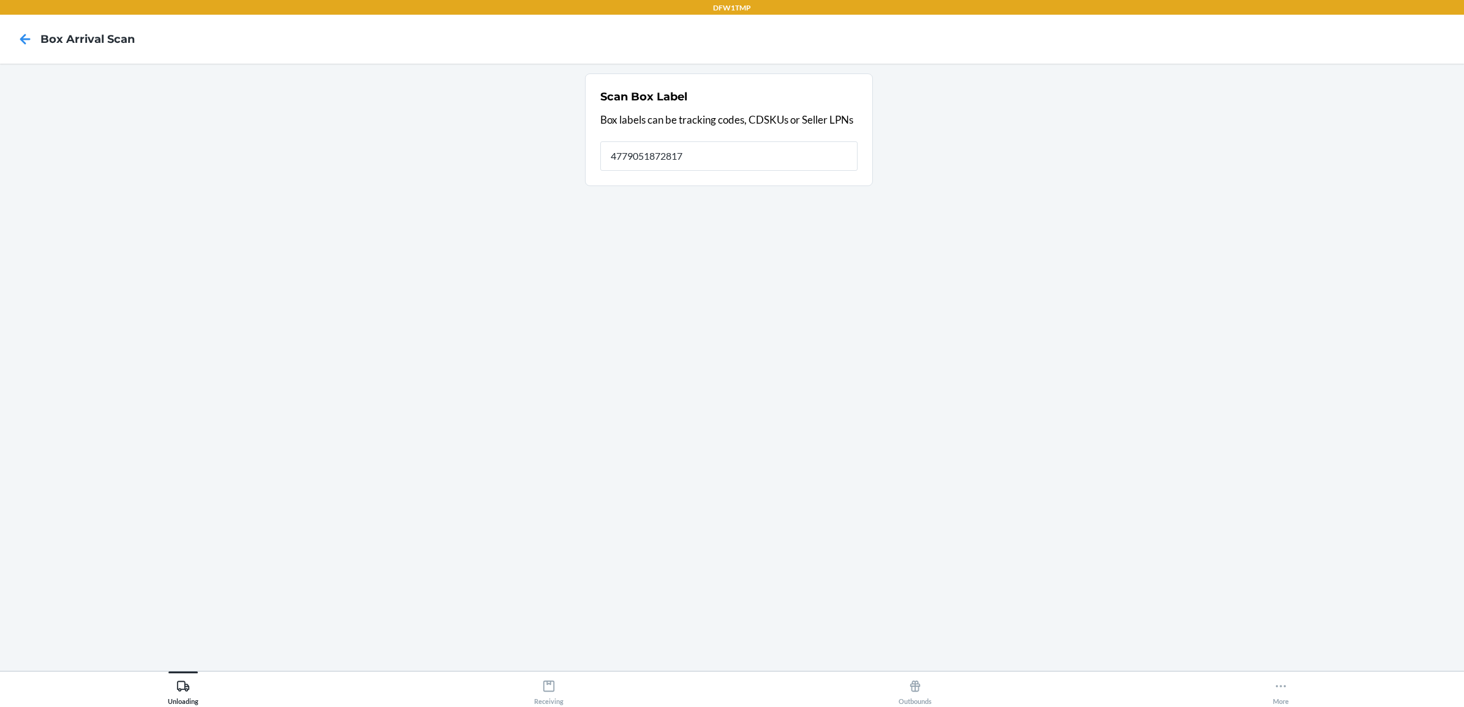
type input "4779051872817"
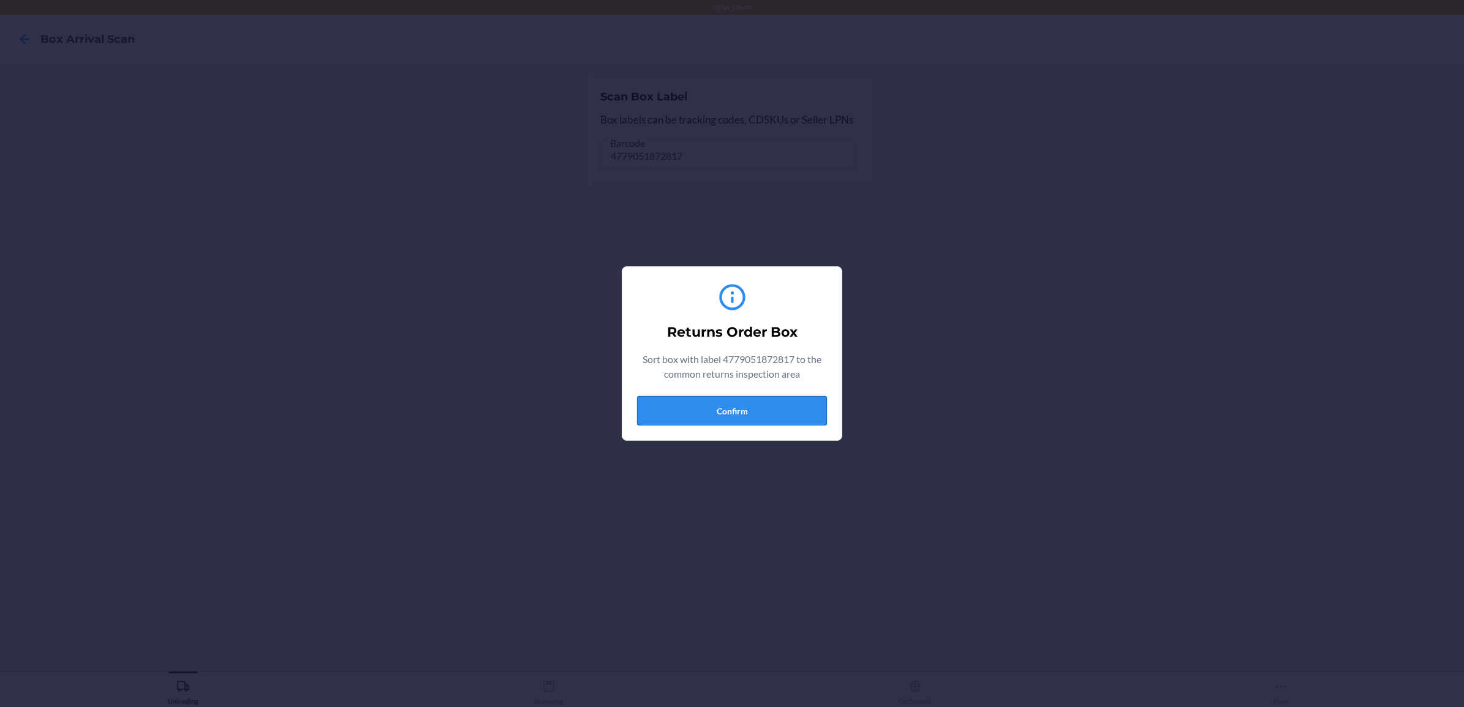
click at [749, 415] on button "Confirm" at bounding box center [732, 410] width 190 height 29
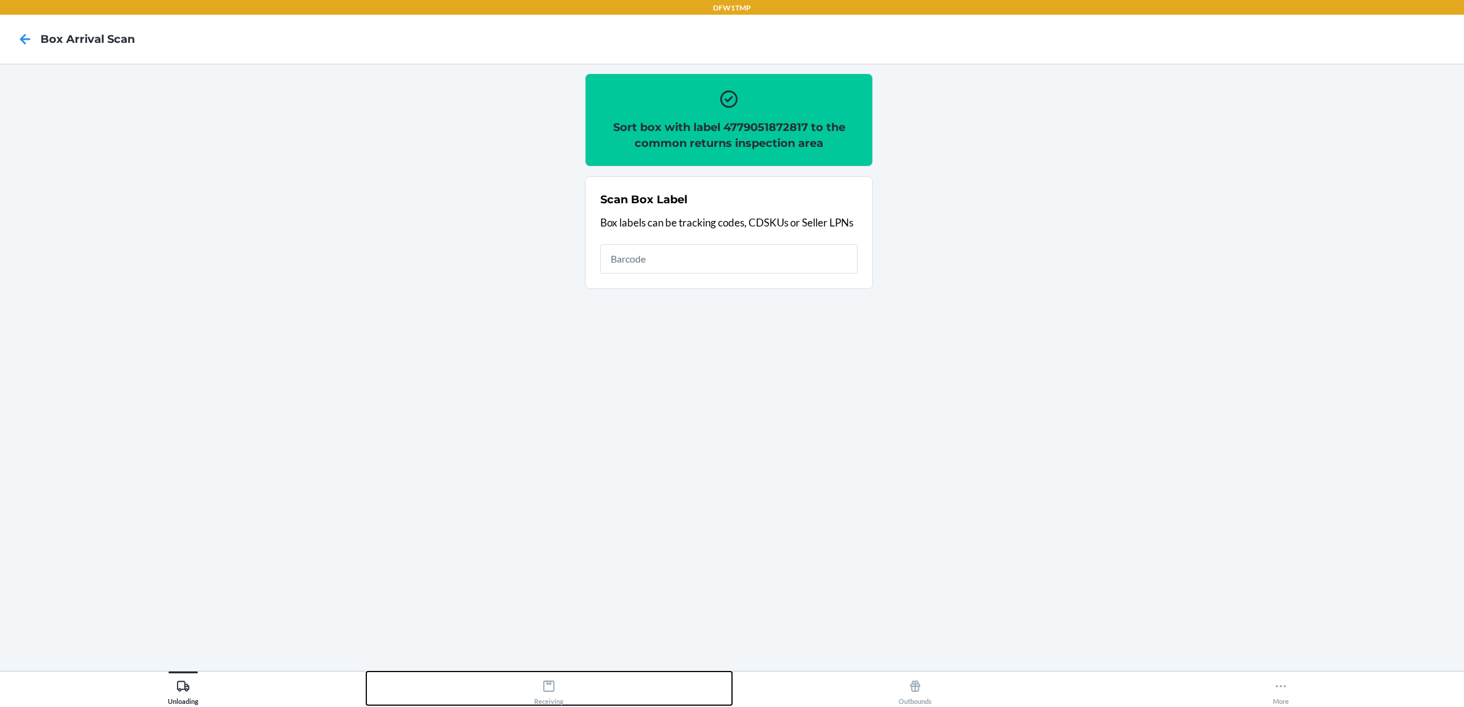
click at [551, 683] on icon at bounding box center [548, 686] width 13 height 13
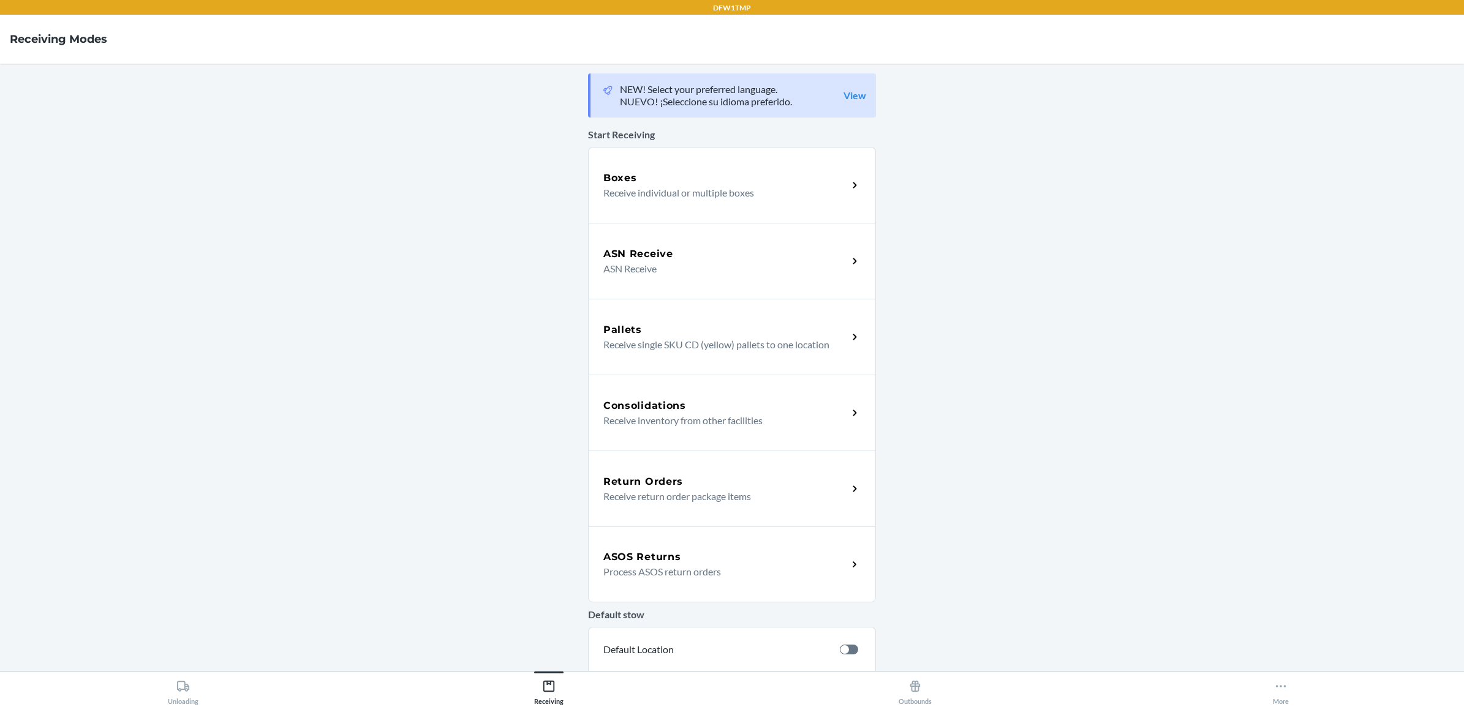
click at [688, 493] on p "Receive return order package items" at bounding box center [720, 496] width 235 height 15
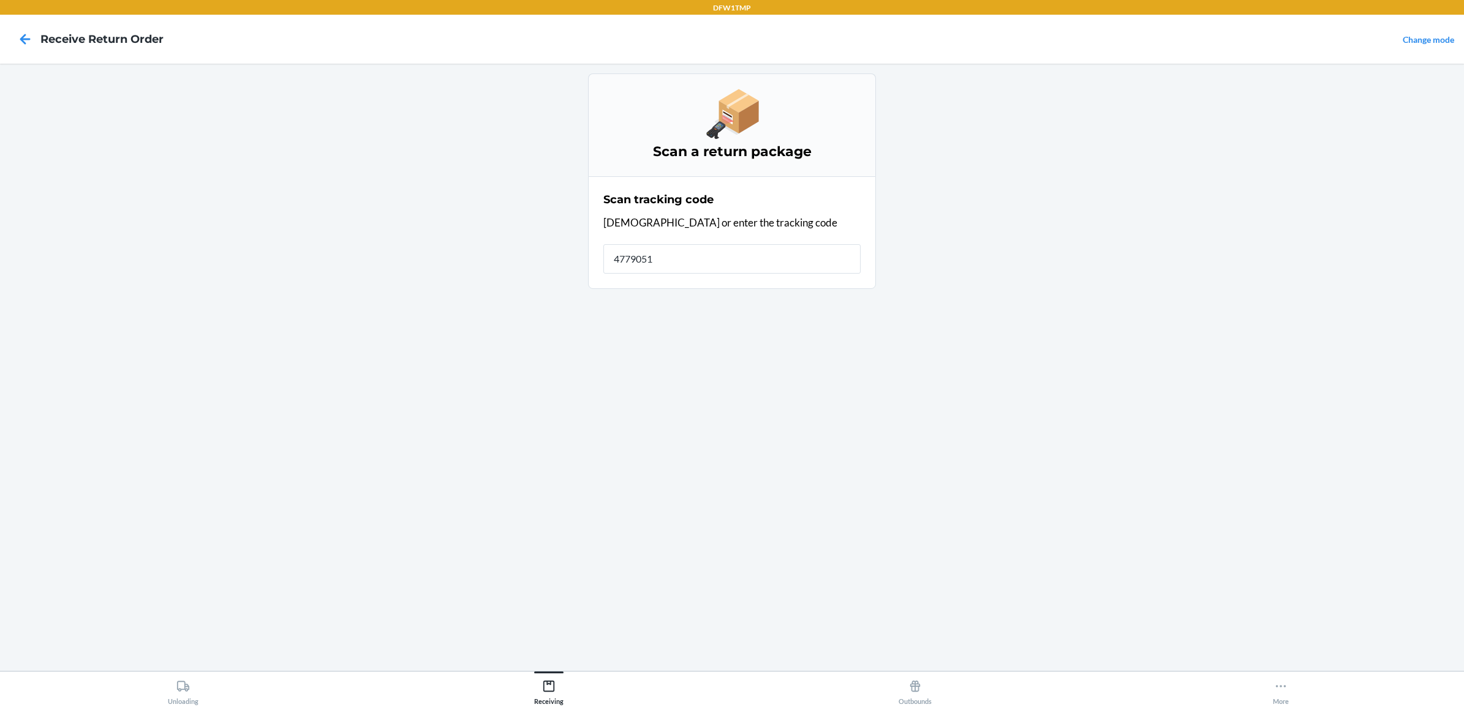
type input "47790518"
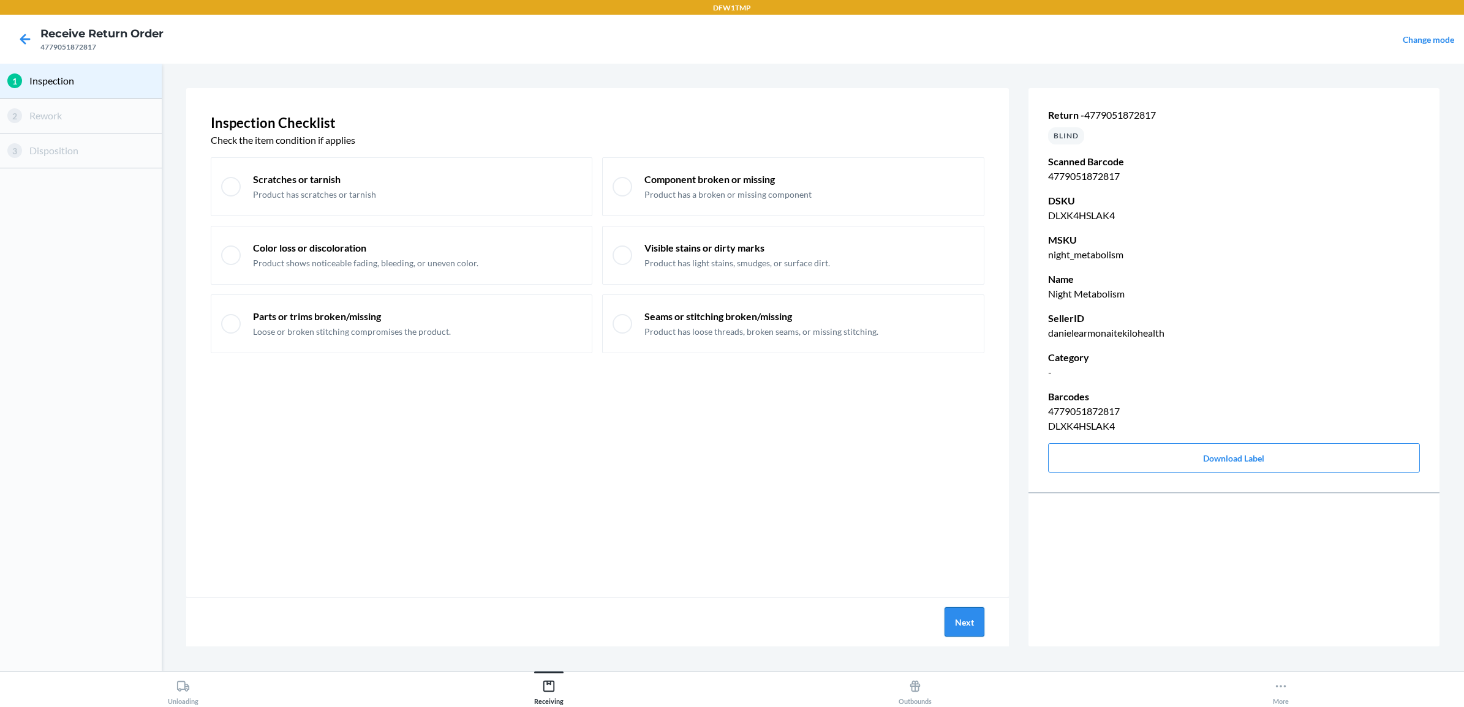
click at [959, 619] on button "Next" at bounding box center [964, 622] width 40 height 29
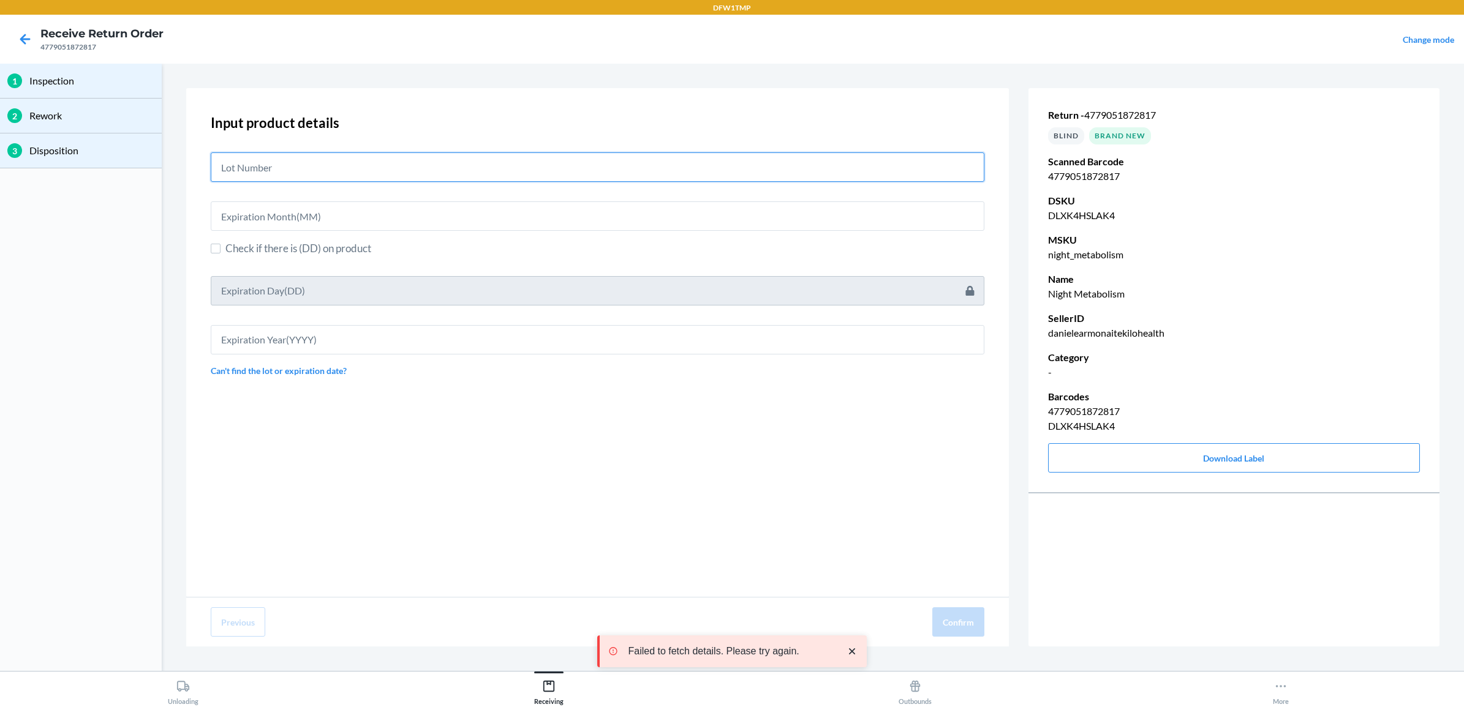
click at [378, 160] on input "text" at bounding box center [598, 167] width 774 height 29
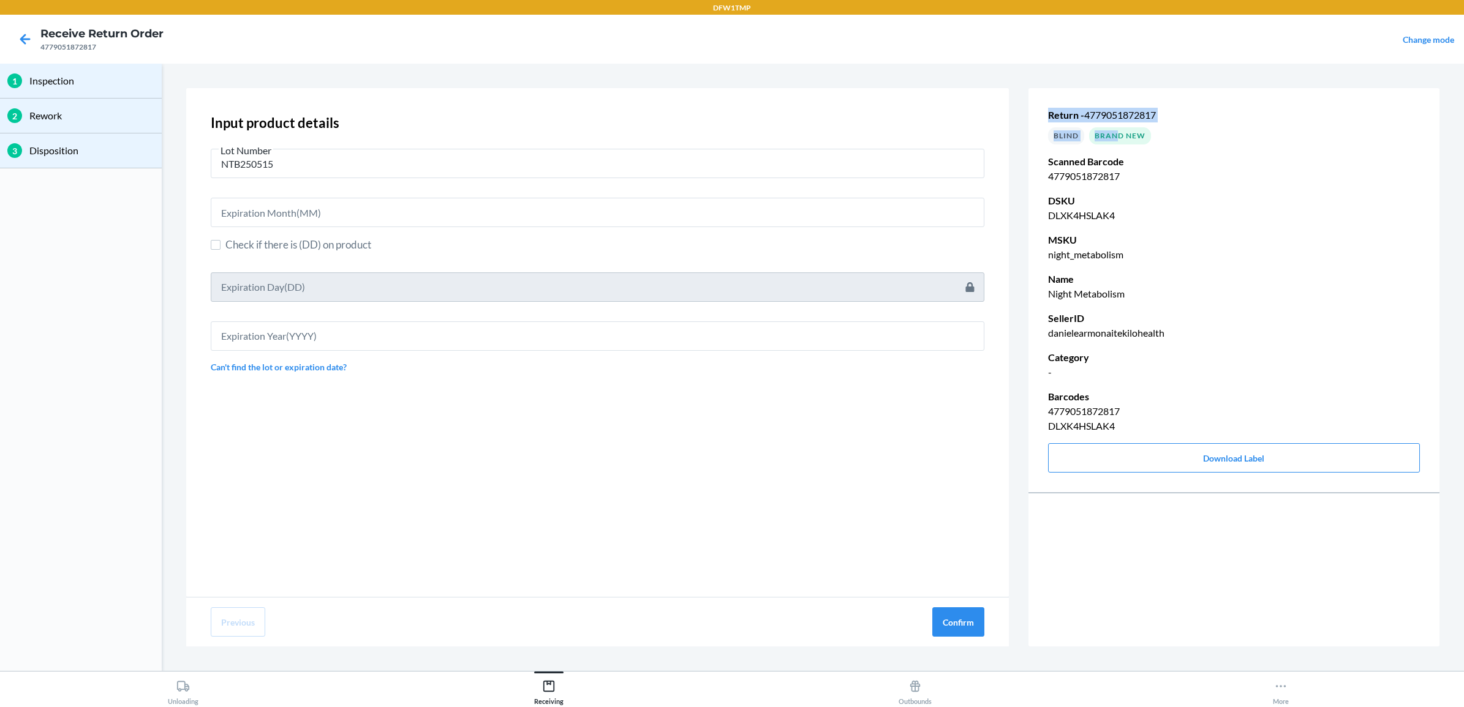
drag, startPoint x: 1042, startPoint y: 119, endPoint x: 1167, endPoint y: 156, distance: 130.8
click at [1164, 156] on div "Return - 4779051872817 BLIND Brand New Scanned Barcode 4779051872817 DSKU DLXK4…" at bounding box center [1233, 290] width 411 height 414
click at [293, 164] on input "NTB250515" at bounding box center [598, 163] width 774 height 29
click at [293, 164] on input "NTB250515-6" at bounding box center [598, 163] width 774 height 29
type input "NTB250515-60"
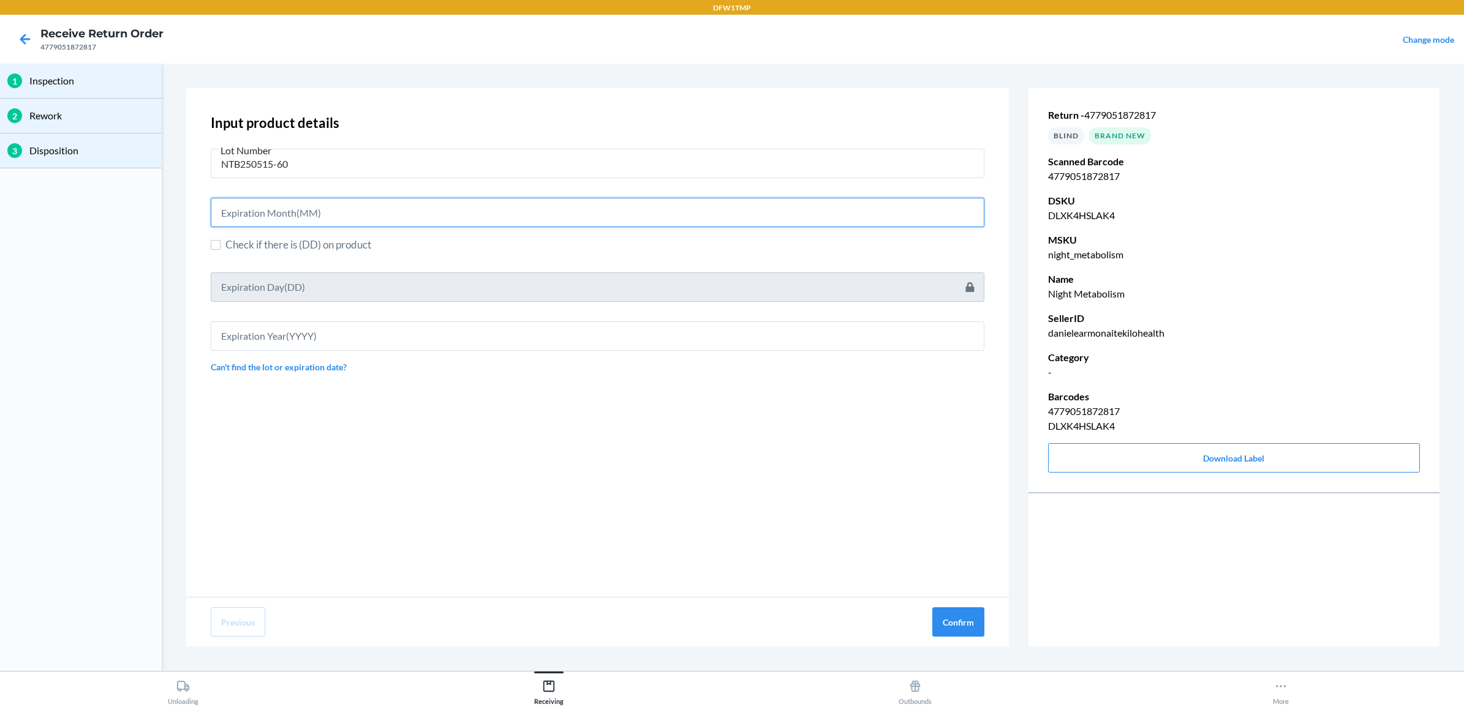
click at [281, 218] on input "text" at bounding box center [598, 212] width 774 height 29
type input "05"
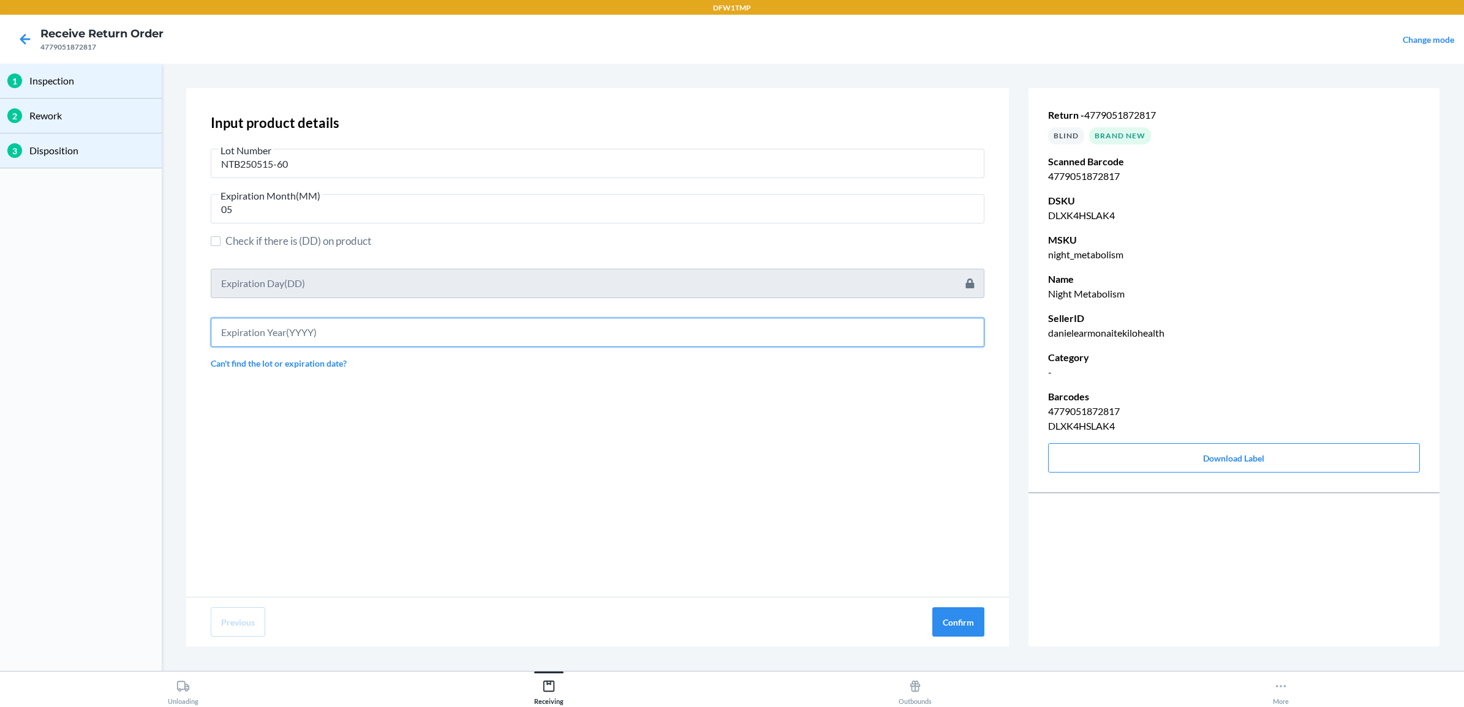
click at [281, 330] on input "text" at bounding box center [598, 332] width 774 height 29
type input "2027"
click at [960, 622] on button "Confirm" at bounding box center [958, 622] width 52 height 29
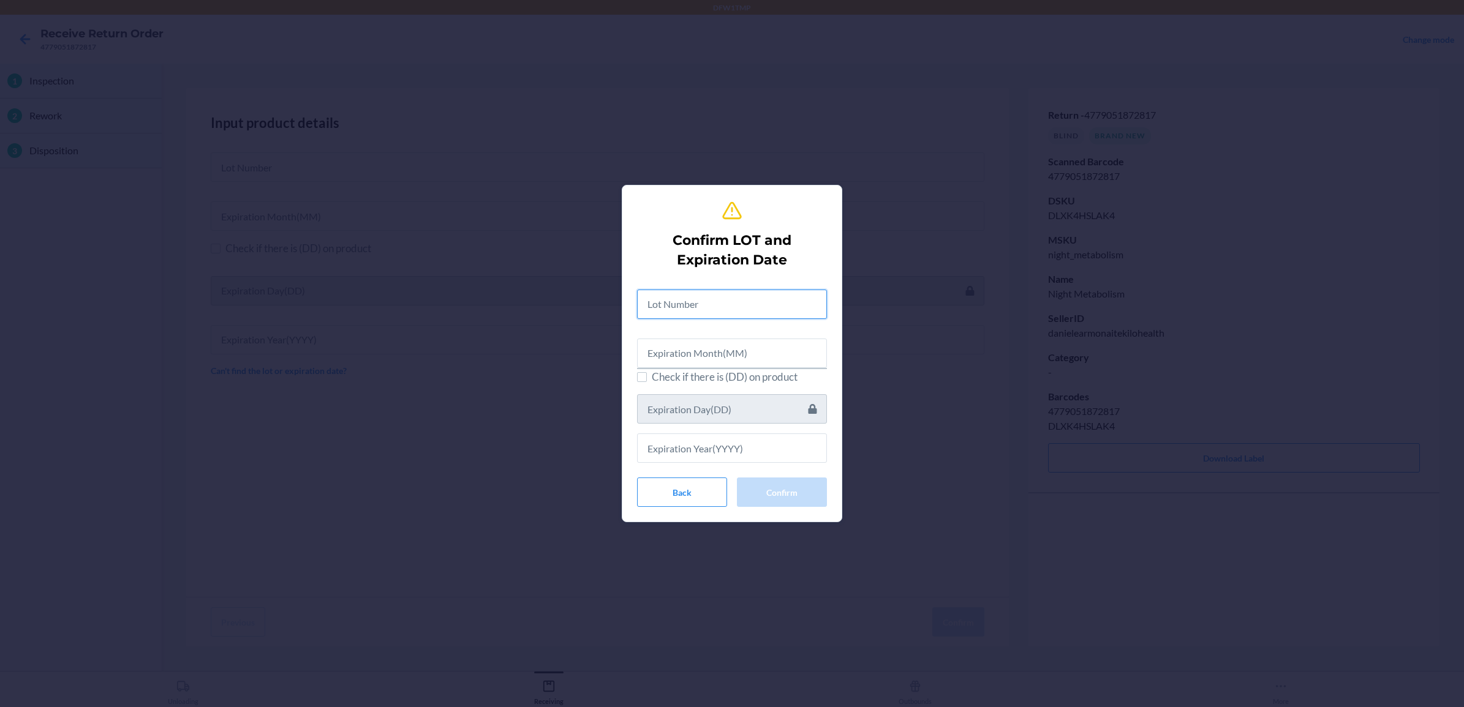
click at [680, 303] on input "text" at bounding box center [732, 304] width 190 height 29
type input "NTB250515-60"
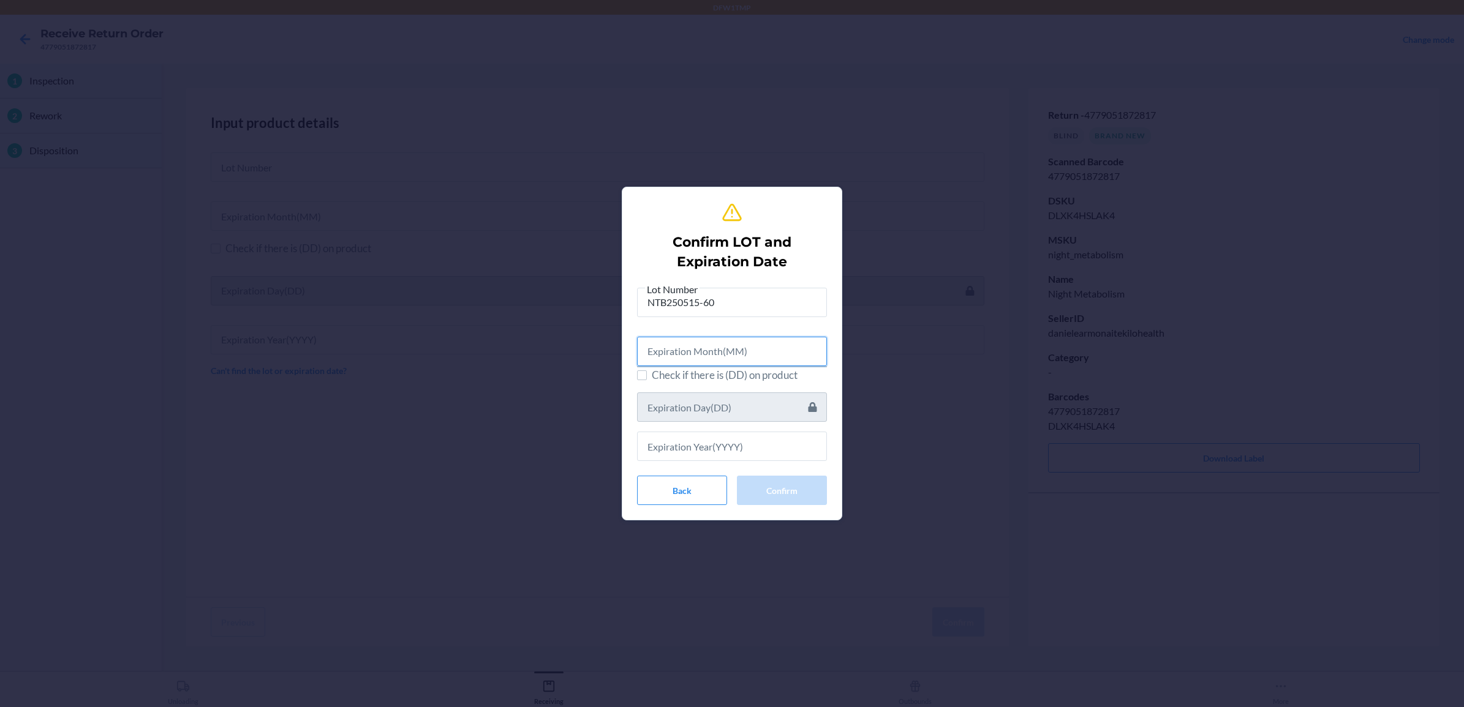
click at [718, 346] on input "text" at bounding box center [732, 351] width 190 height 29
type input "05"
drag, startPoint x: 694, startPoint y: 442, endPoint x: 709, endPoint y: 447, distance: 15.5
click at [706, 447] on input "text" at bounding box center [732, 444] width 190 height 29
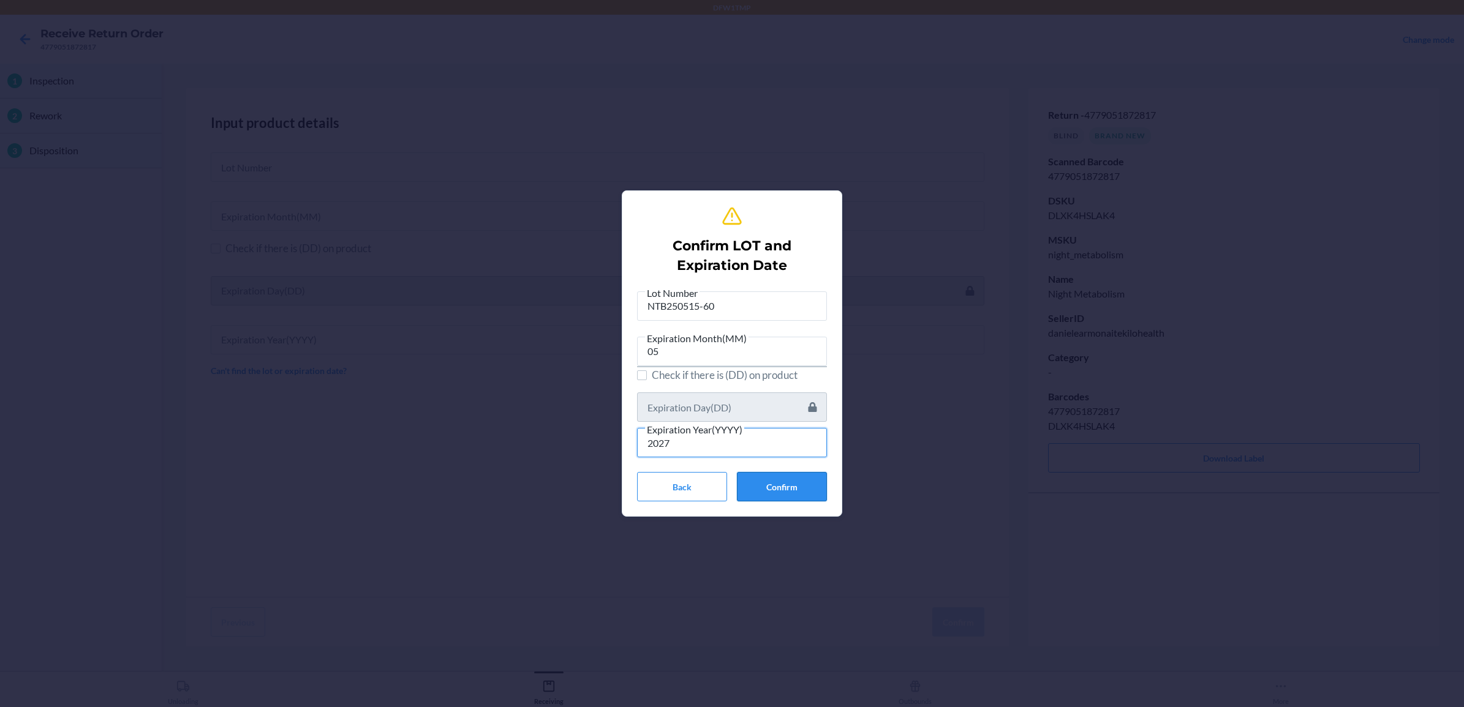
type input "2027"
click at [803, 488] on button "Confirm" at bounding box center [782, 486] width 90 height 29
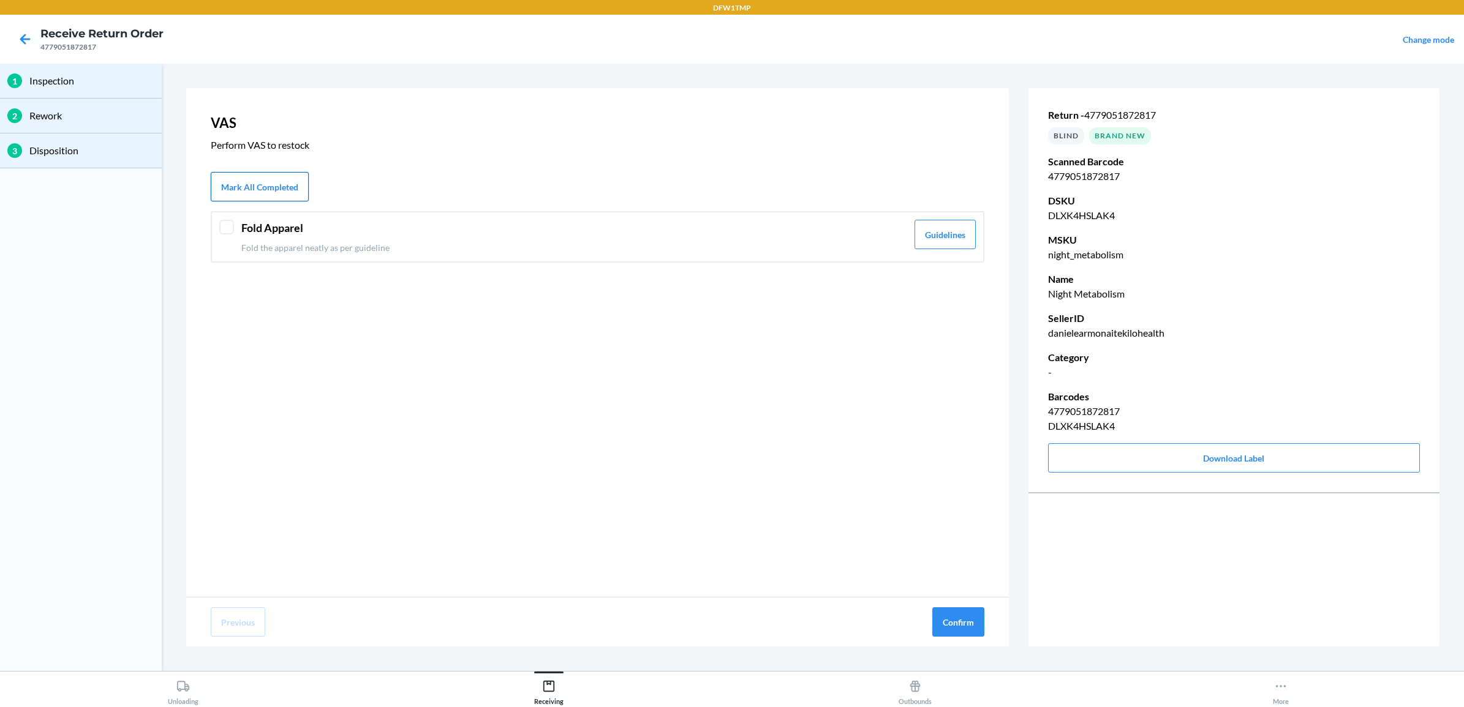
click at [280, 190] on button "Mark All Completed" at bounding box center [260, 186] width 98 height 29
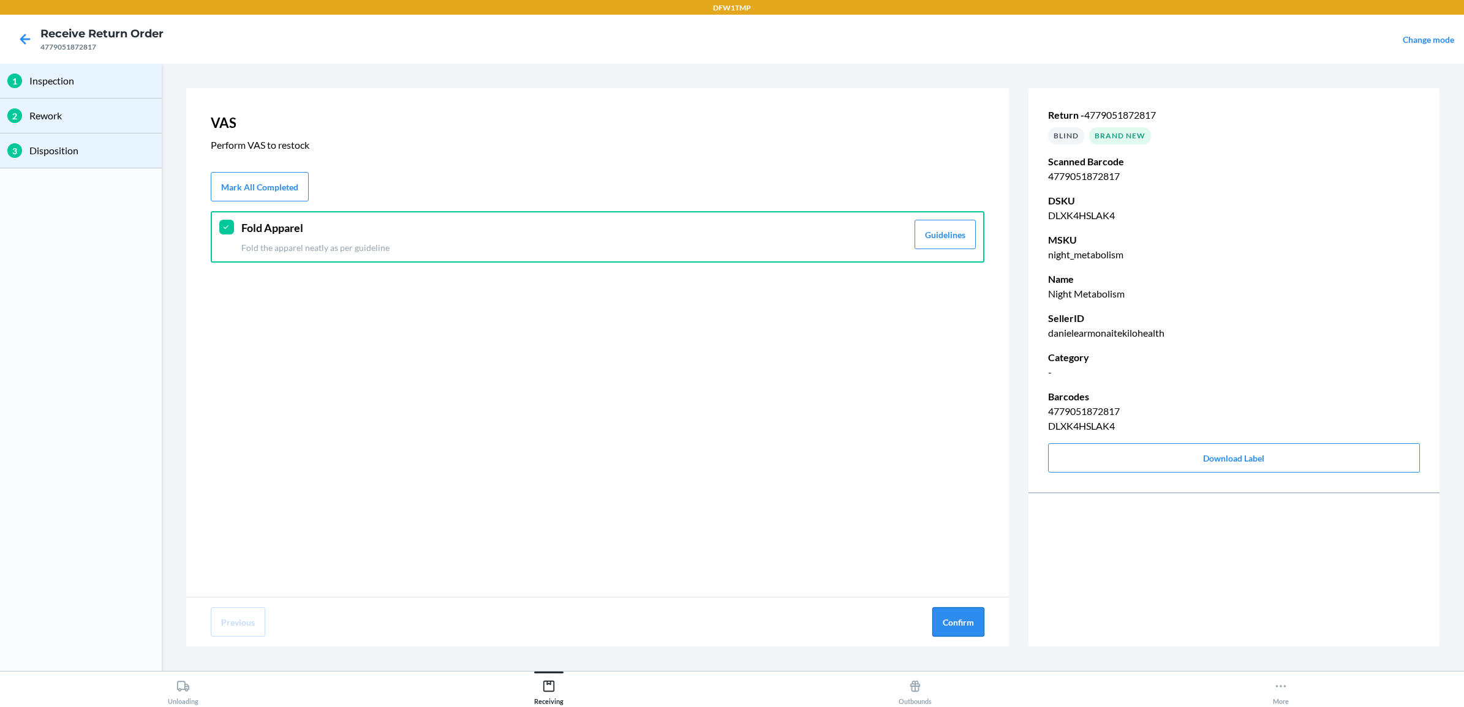
click at [959, 622] on button "Confirm" at bounding box center [958, 622] width 52 height 29
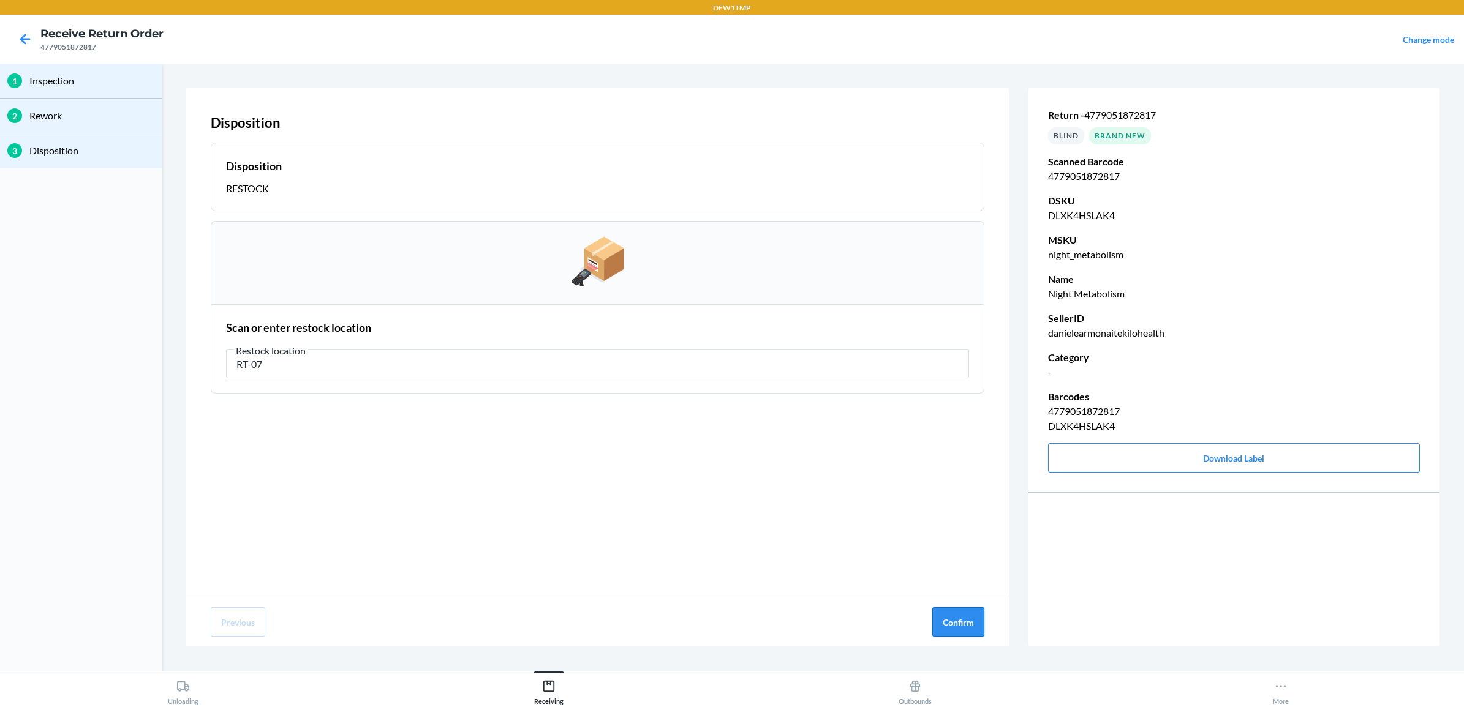
type input "RT-07"
click at [955, 617] on button "Confirm" at bounding box center [958, 622] width 52 height 29
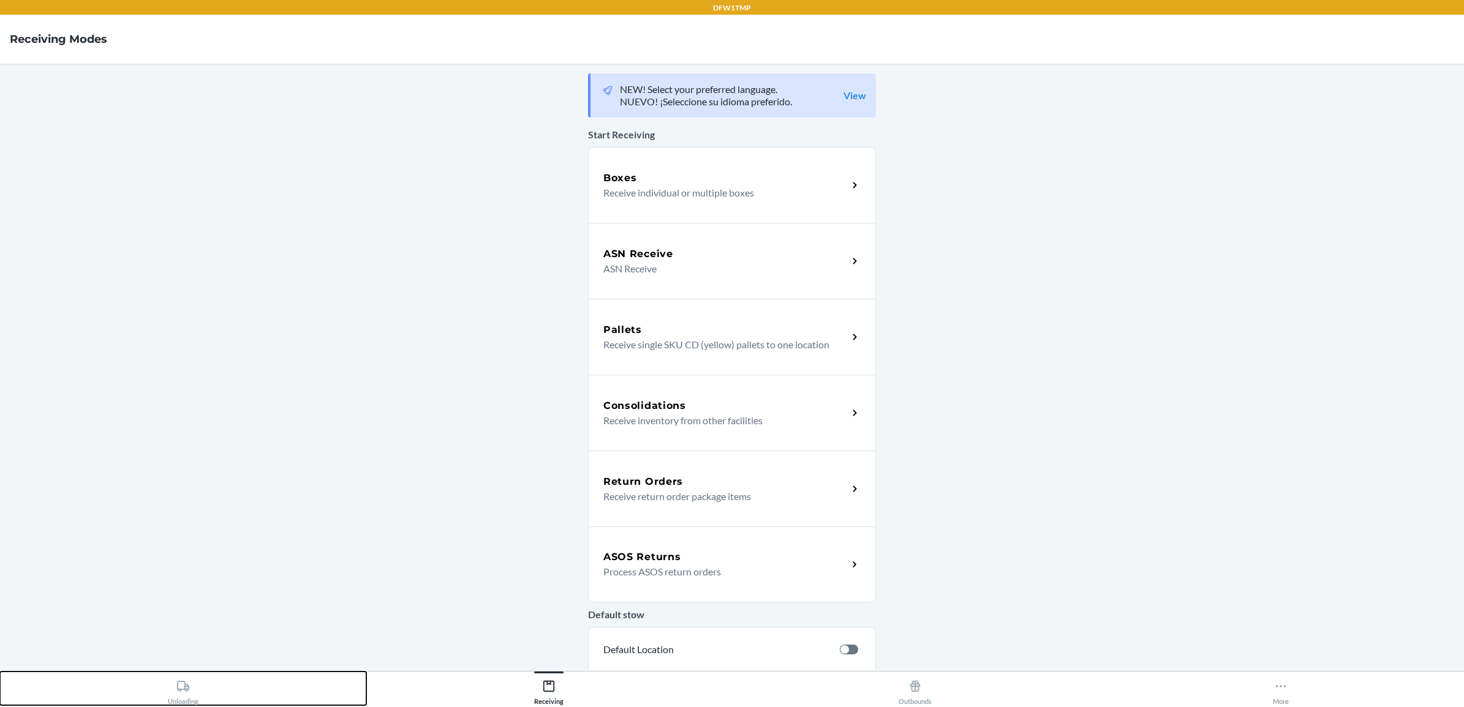
click at [173, 682] on div "Unloading" at bounding box center [183, 690] width 31 height 31
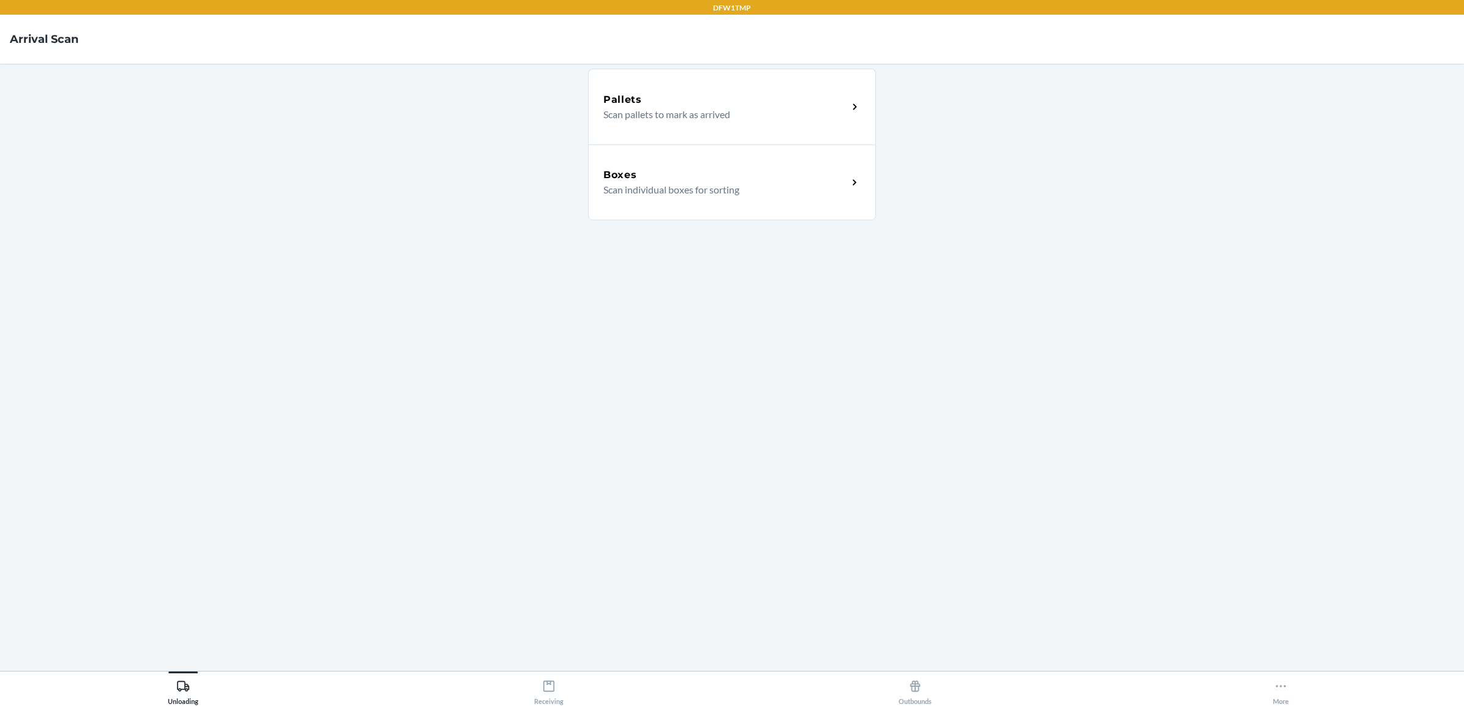
click at [715, 186] on p "Scan individual boxes for sorting" at bounding box center [720, 190] width 235 height 15
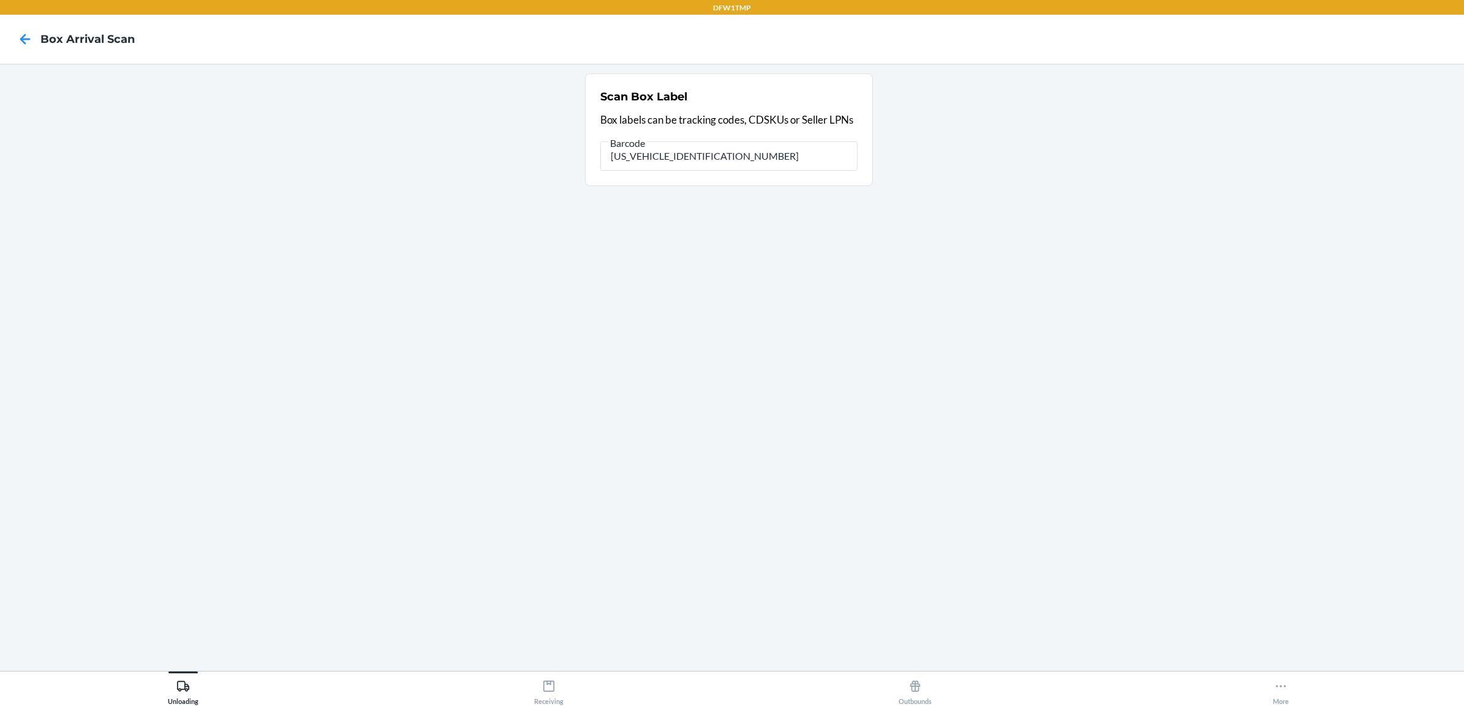
type input "FE83D3C826B505315"
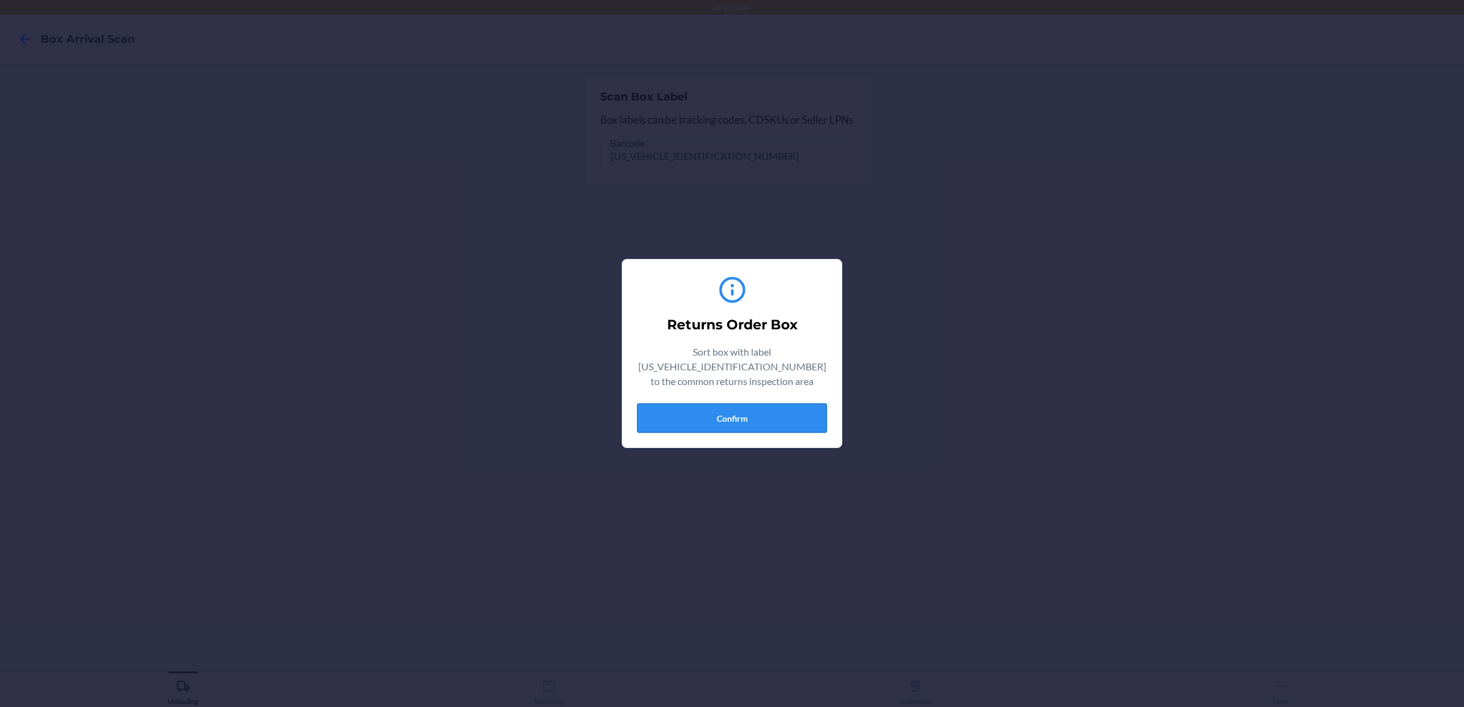
click at [729, 417] on button "Confirm" at bounding box center [732, 418] width 190 height 29
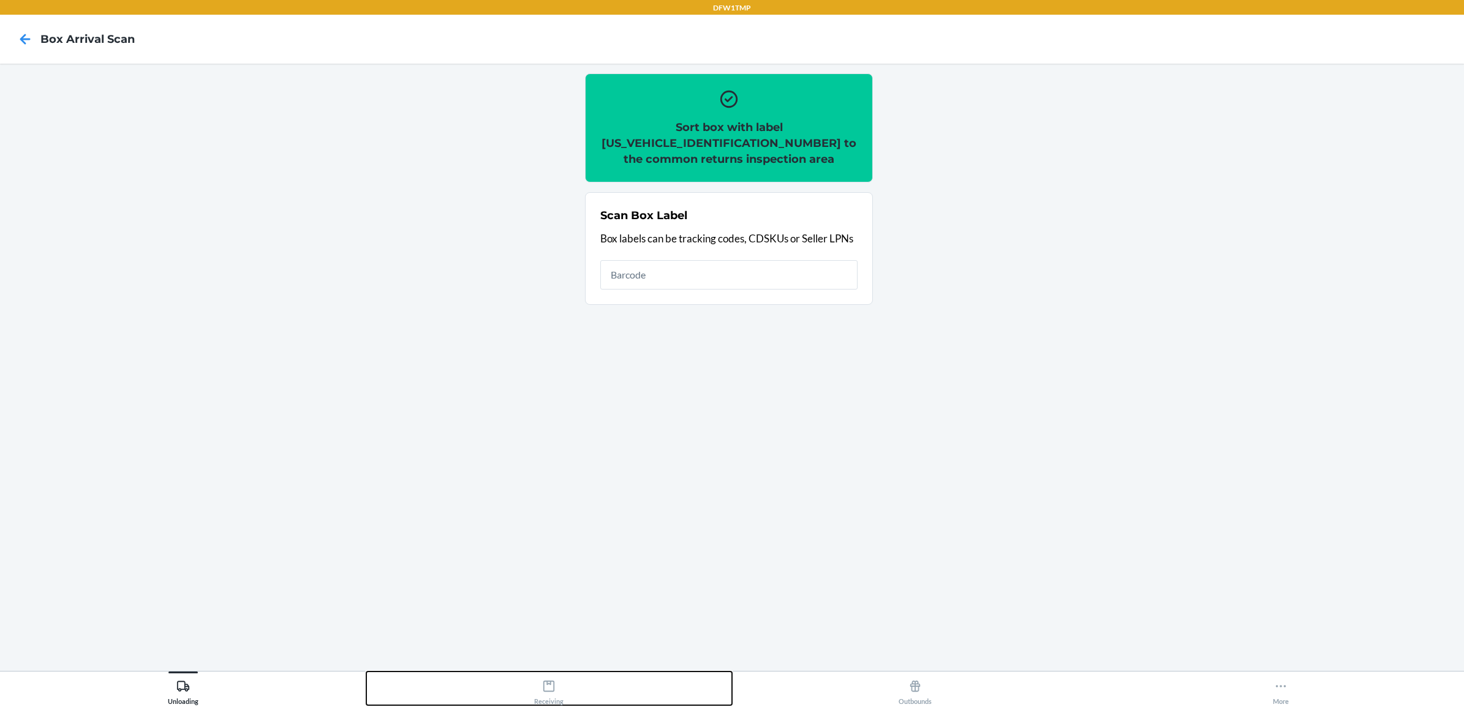
click at [549, 691] on icon at bounding box center [548, 686] width 11 height 11
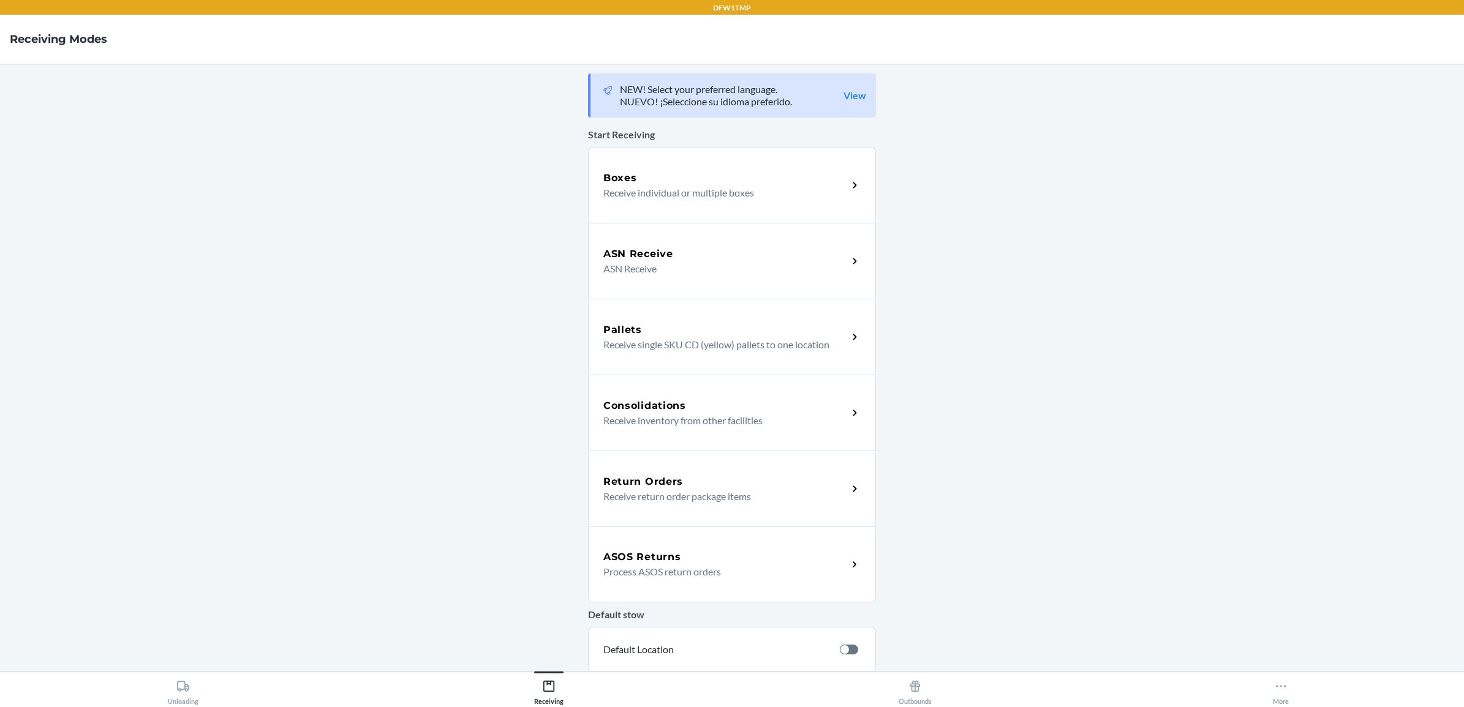
click at [639, 467] on div "Return Orders Receive return order package items" at bounding box center [732, 489] width 288 height 76
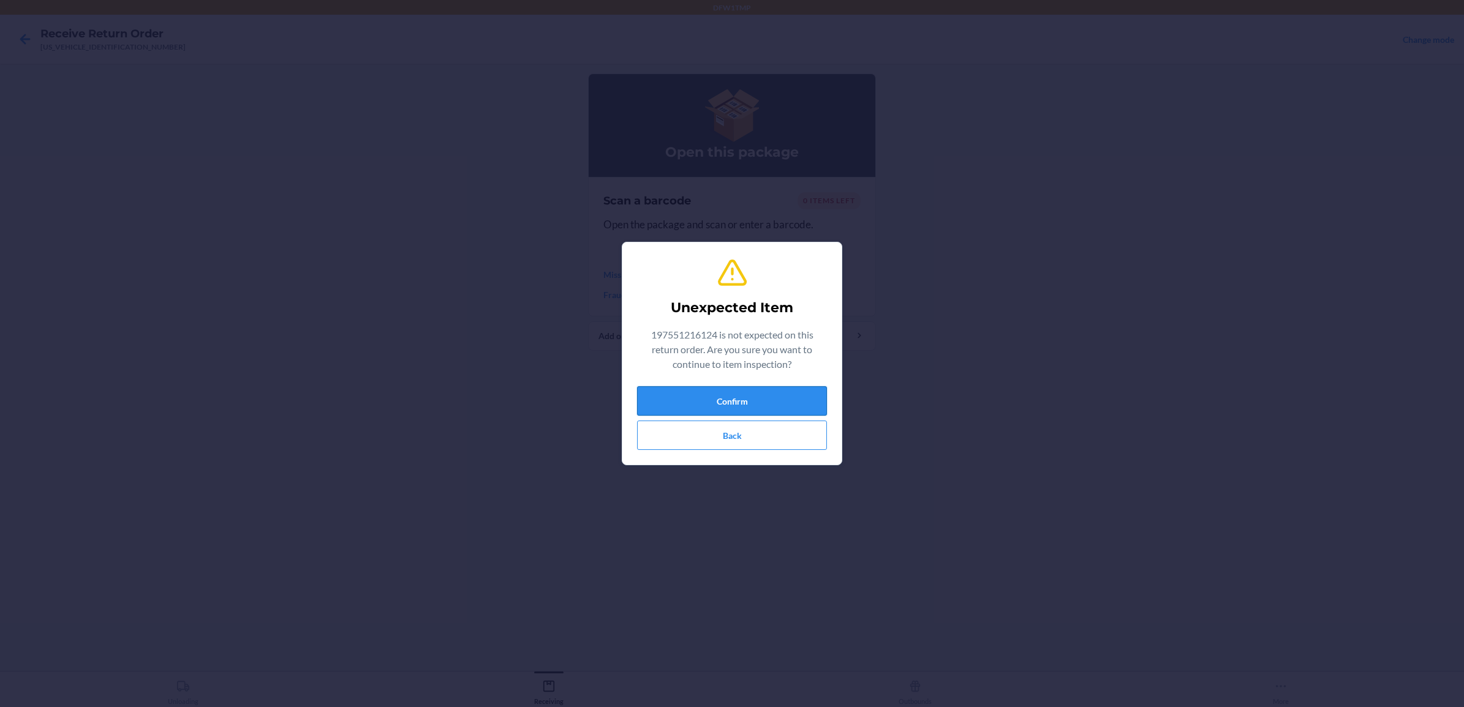
click at [743, 391] on button "Confirm" at bounding box center [732, 400] width 190 height 29
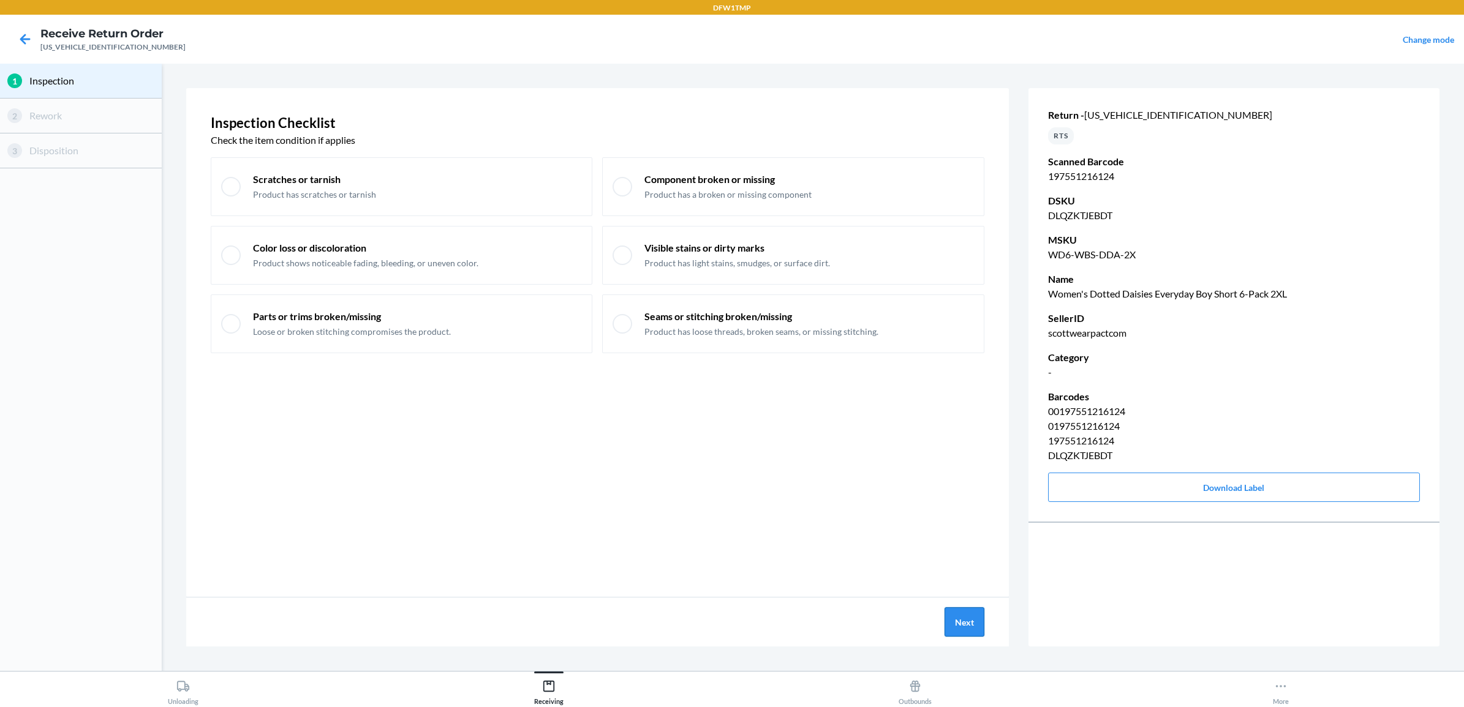
click at [947, 625] on button "Next" at bounding box center [964, 622] width 40 height 29
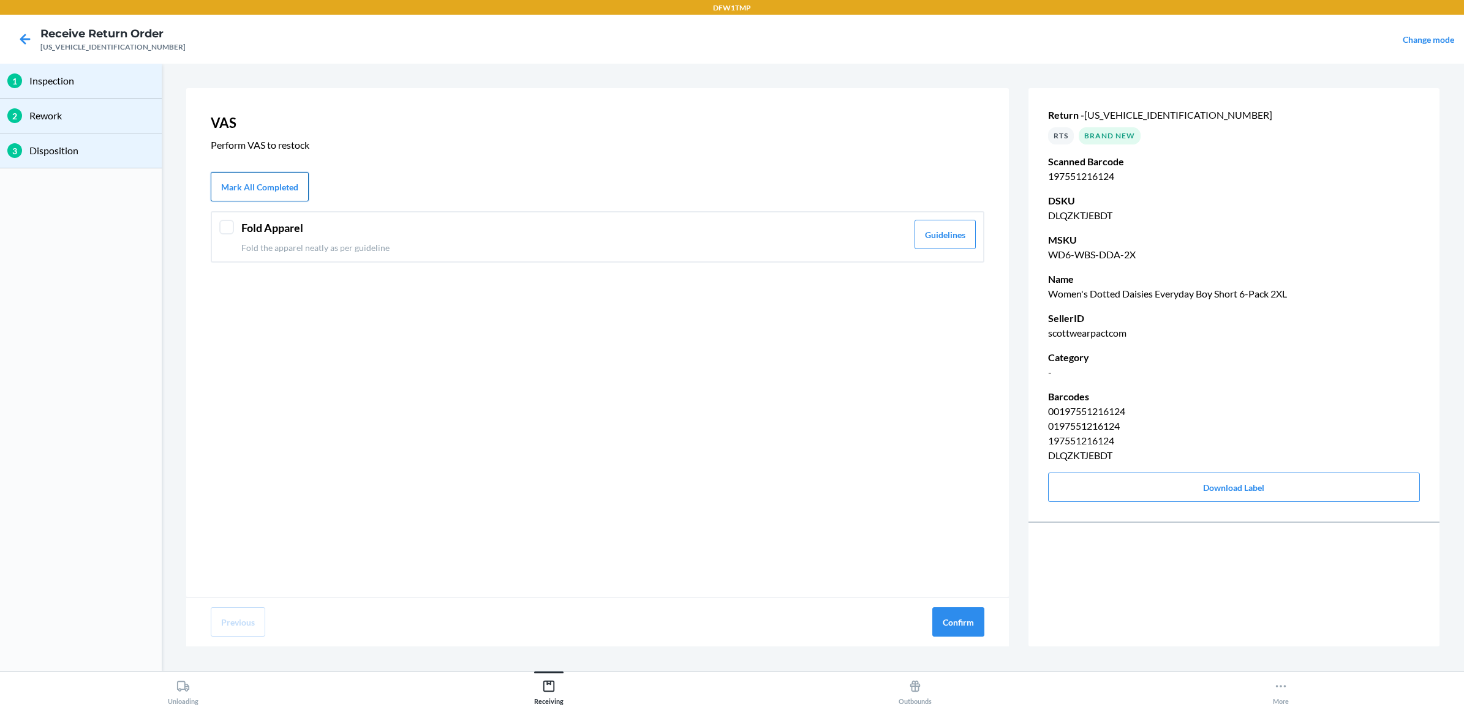
click at [256, 181] on button "Mark All Completed" at bounding box center [260, 186] width 98 height 29
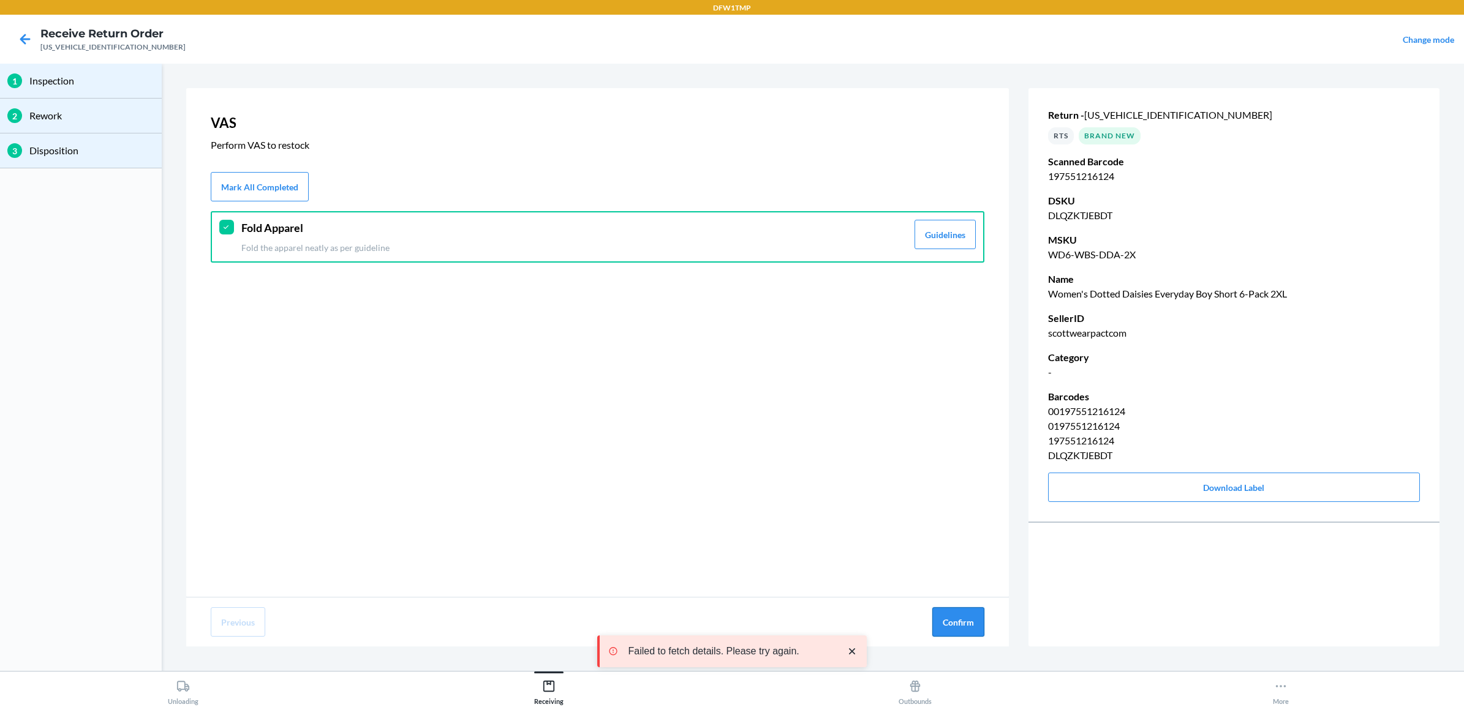
click at [967, 617] on button "Confirm" at bounding box center [958, 622] width 52 height 29
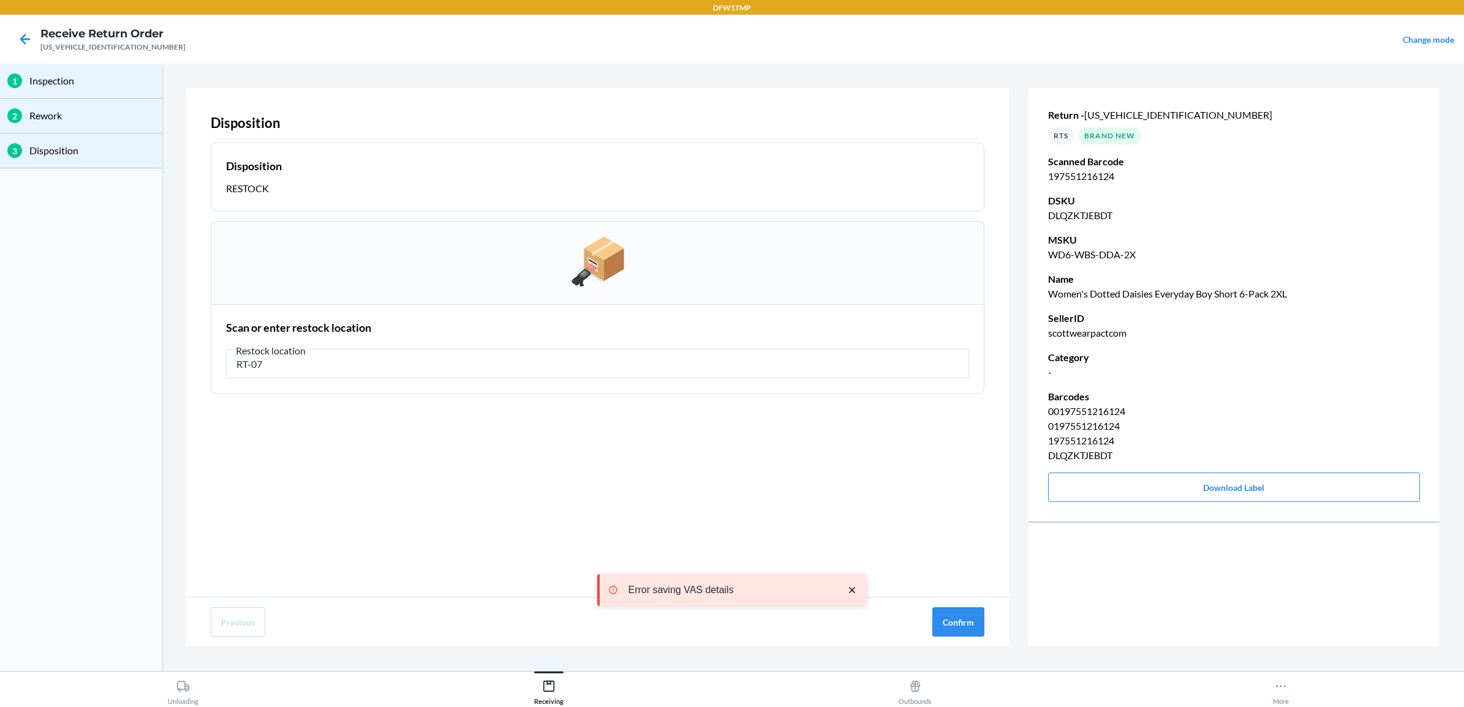
type input "RT-07"
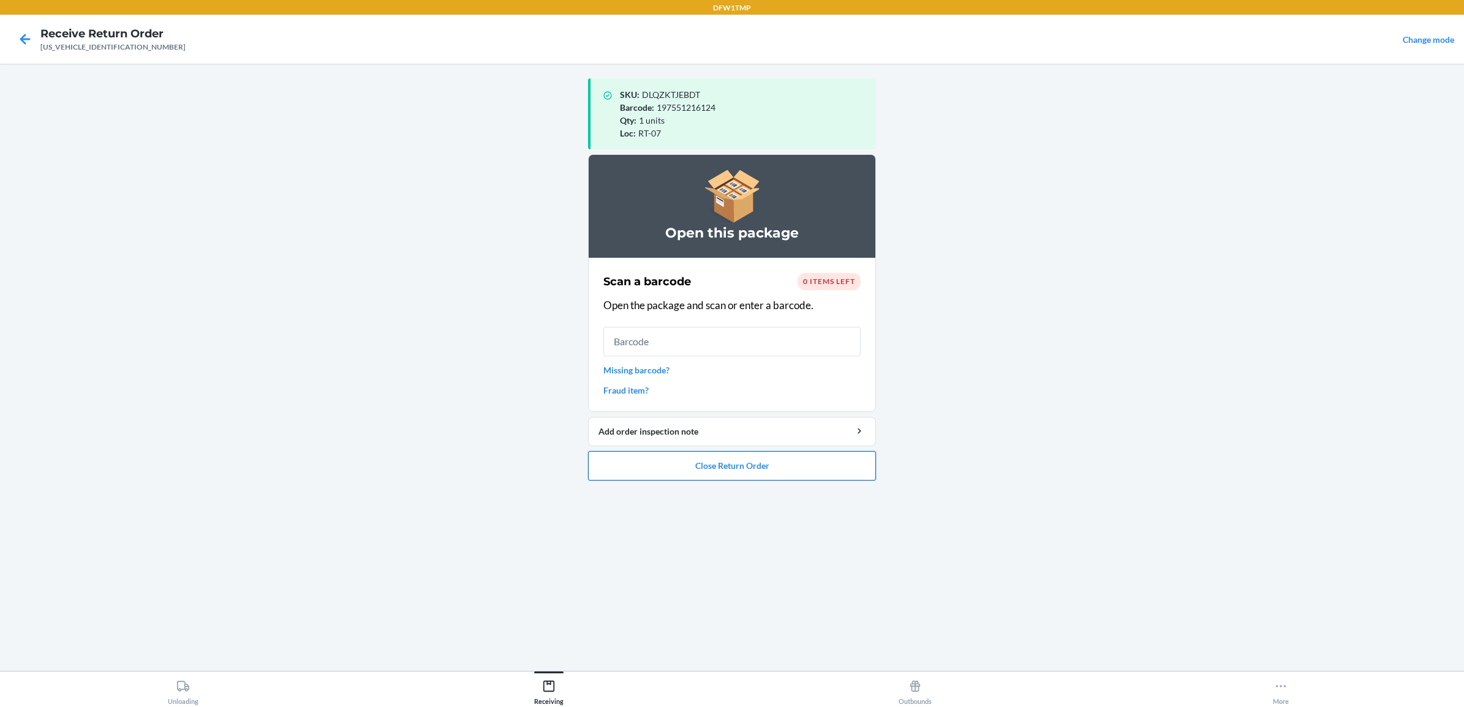
click at [718, 464] on button "Close Return Order" at bounding box center [732, 465] width 288 height 29
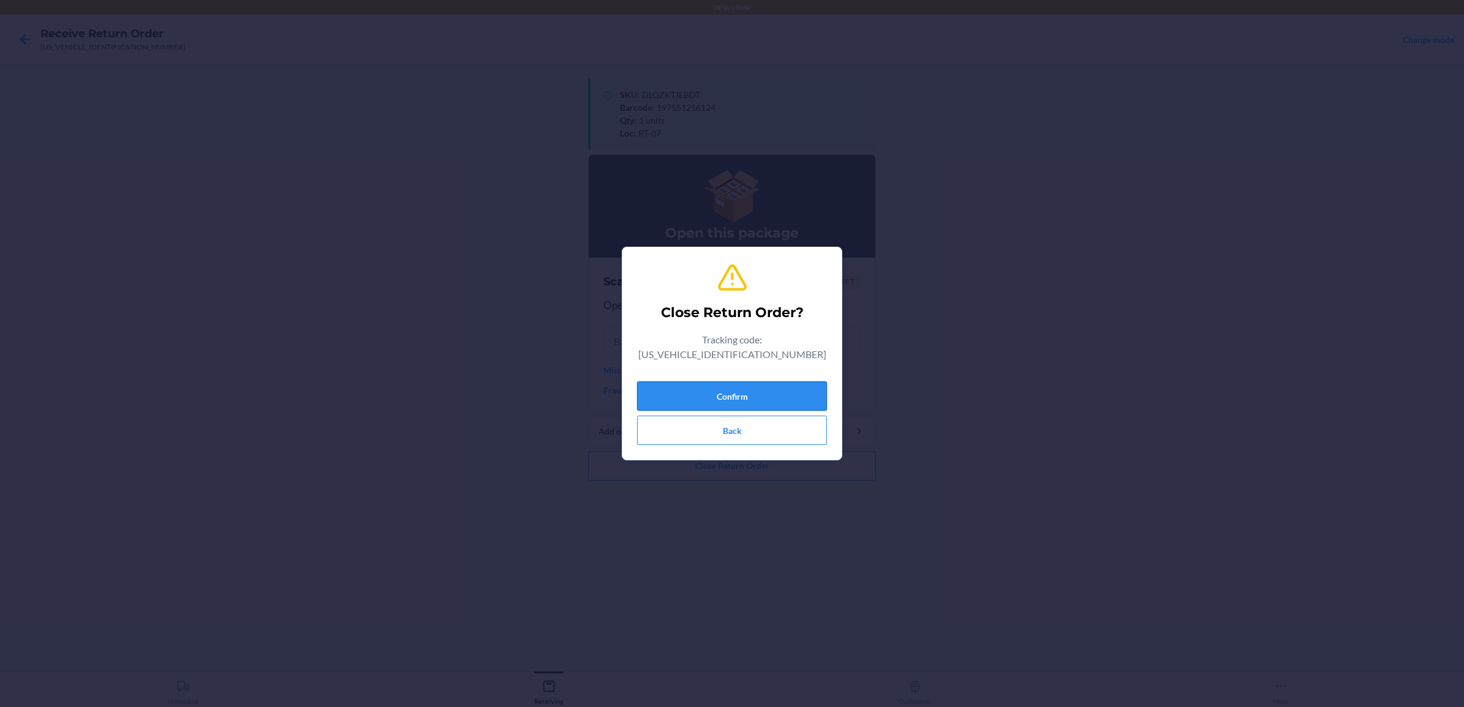
click at [729, 382] on button "Confirm" at bounding box center [732, 396] width 190 height 29
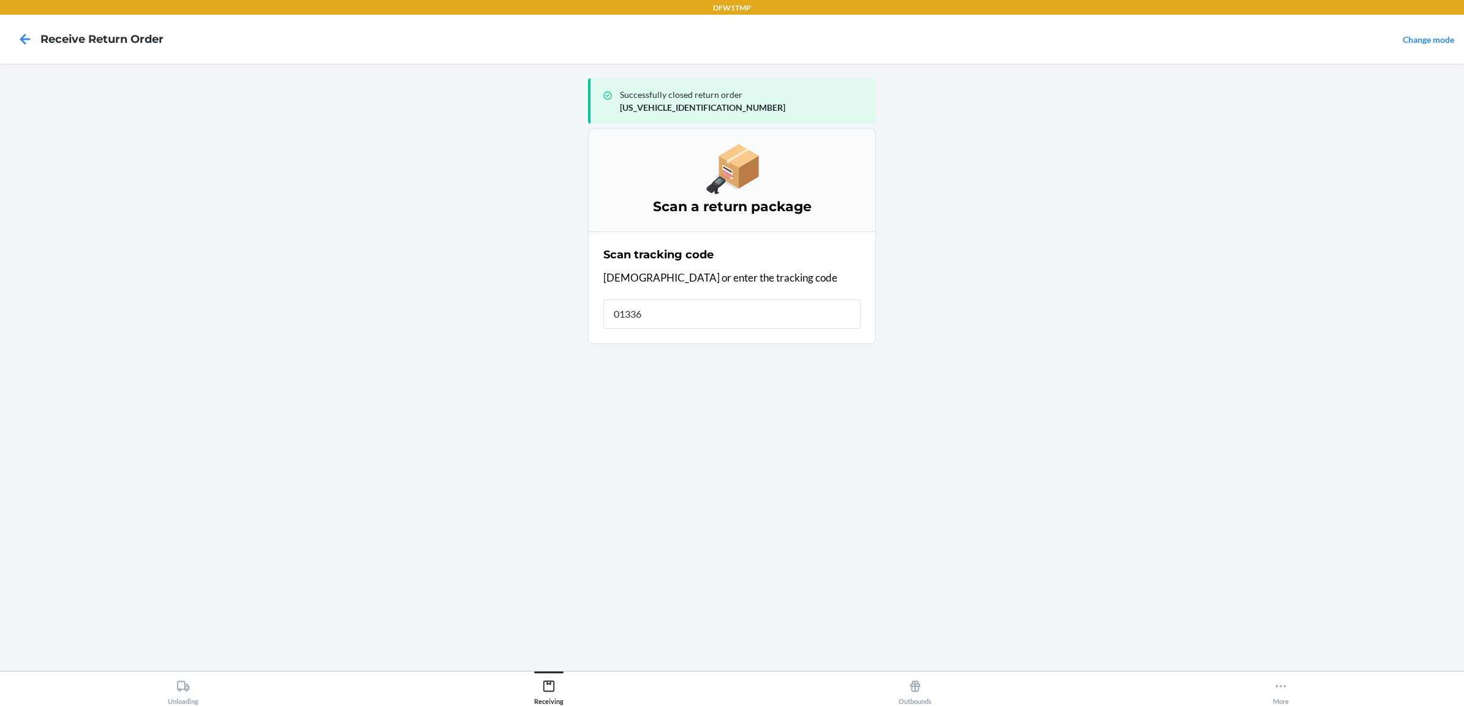
type input "013363"
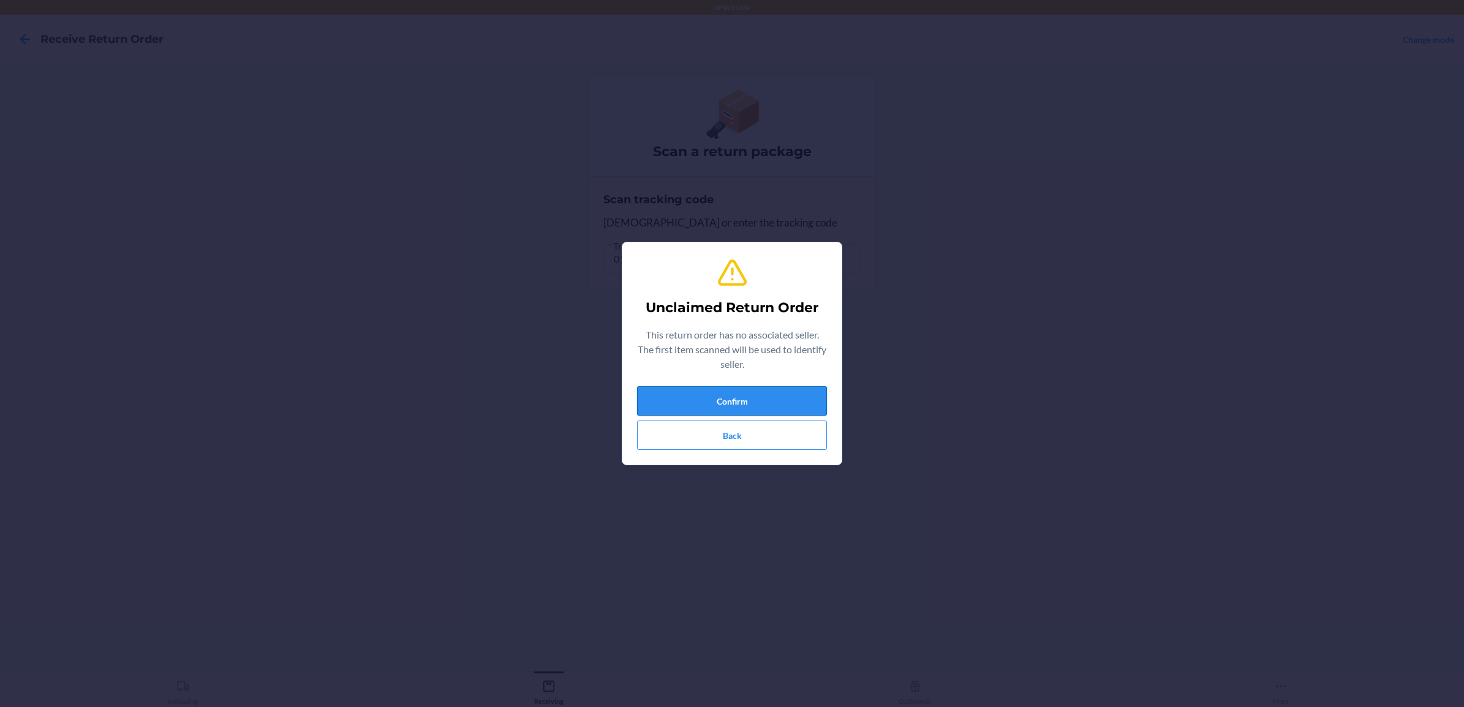
click at [723, 402] on button "Confirm" at bounding box center [732, 400] width 190 height 29
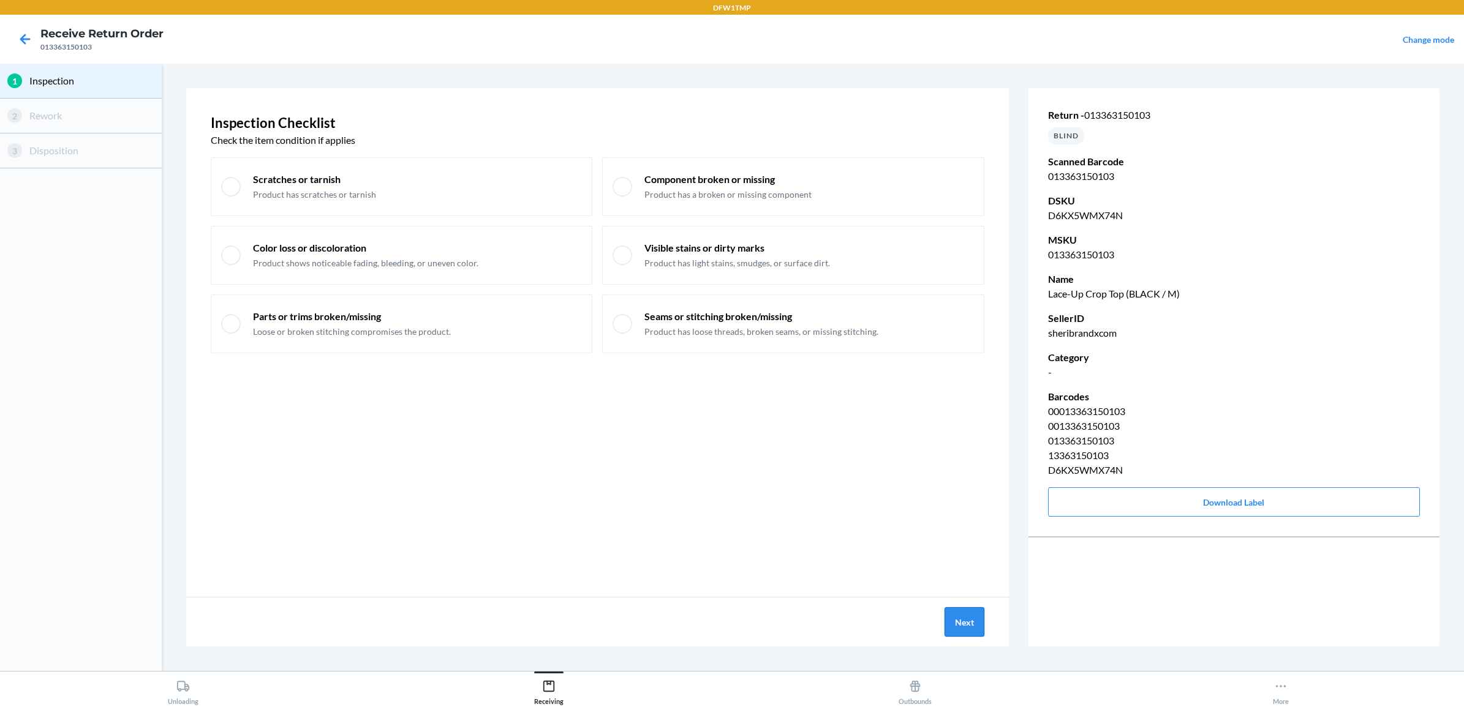
click at [967, 626] on button "Next" at bounding box center [964, 622] width 40 height 29
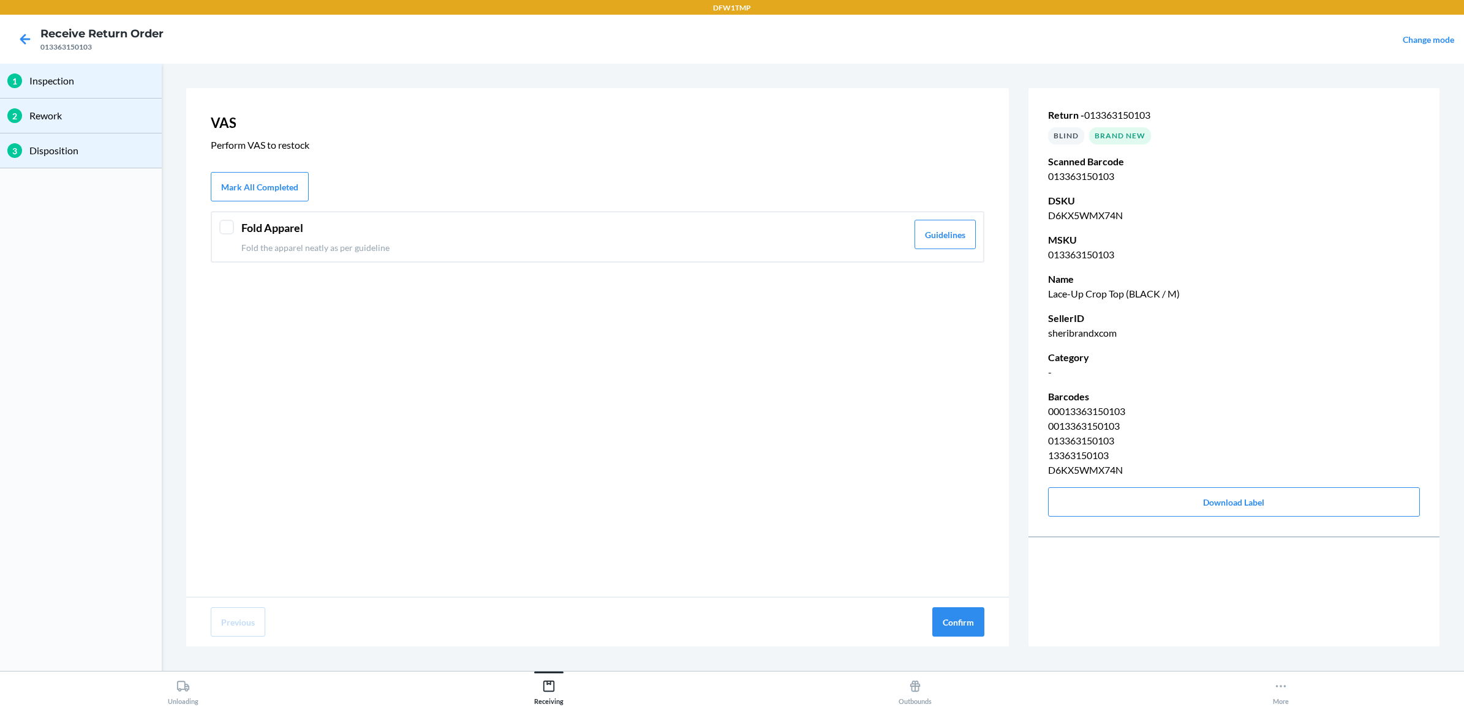
click at [299, 235] on header "Fold Apparel" at bounding box center [574, 228] width 666 height 17
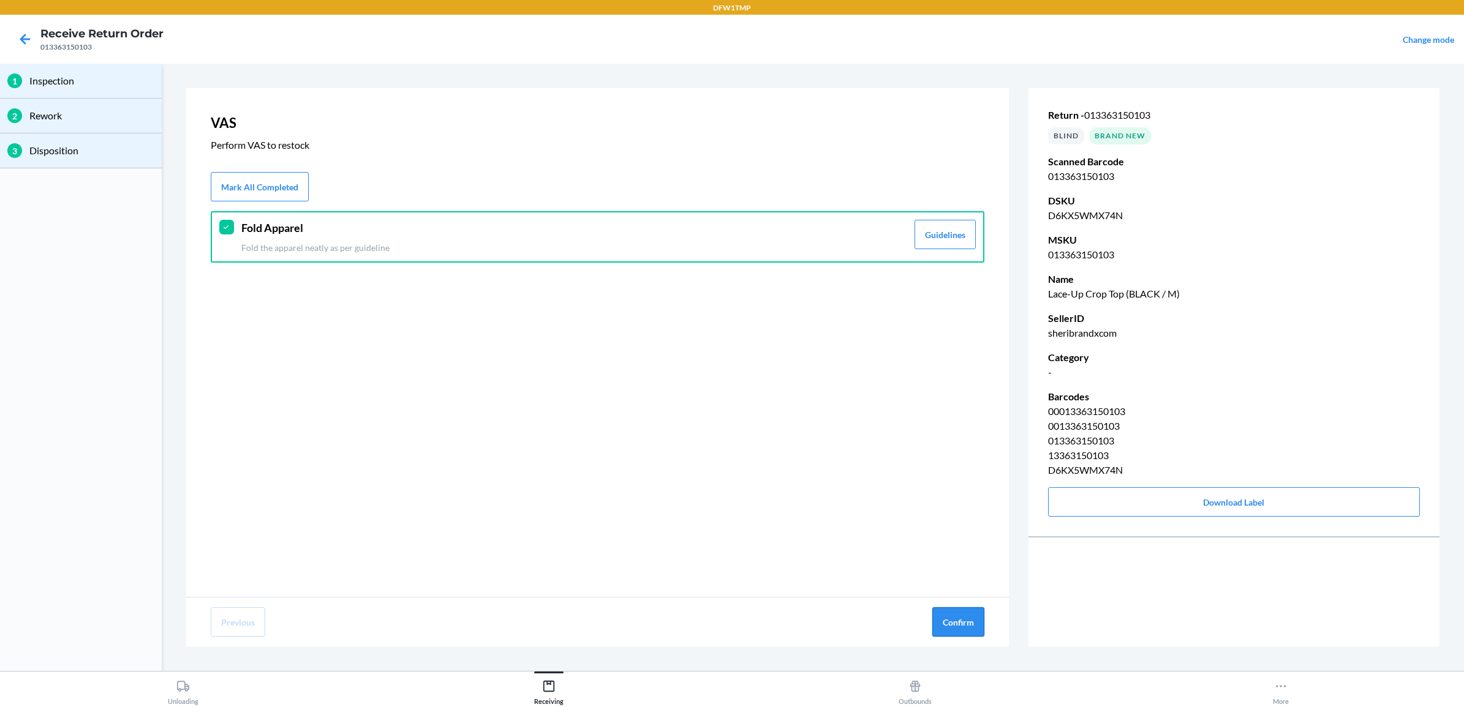
click at [963, 631] on button "Confirm" at bounding box center [958, 622] width 52 height 29
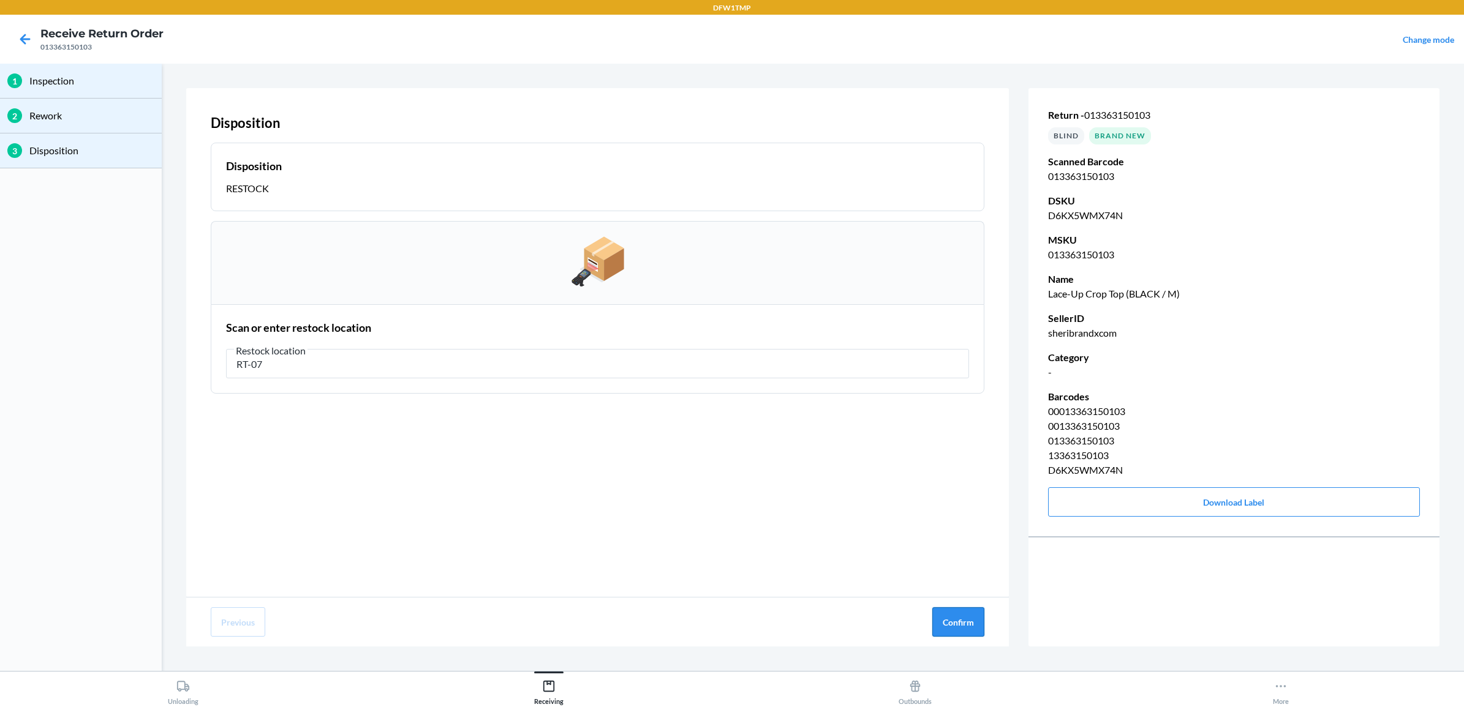
type input "RT-07"
click at [962, 630] on button "Confirm" at bounding box center [958, 622] width 52 height 29
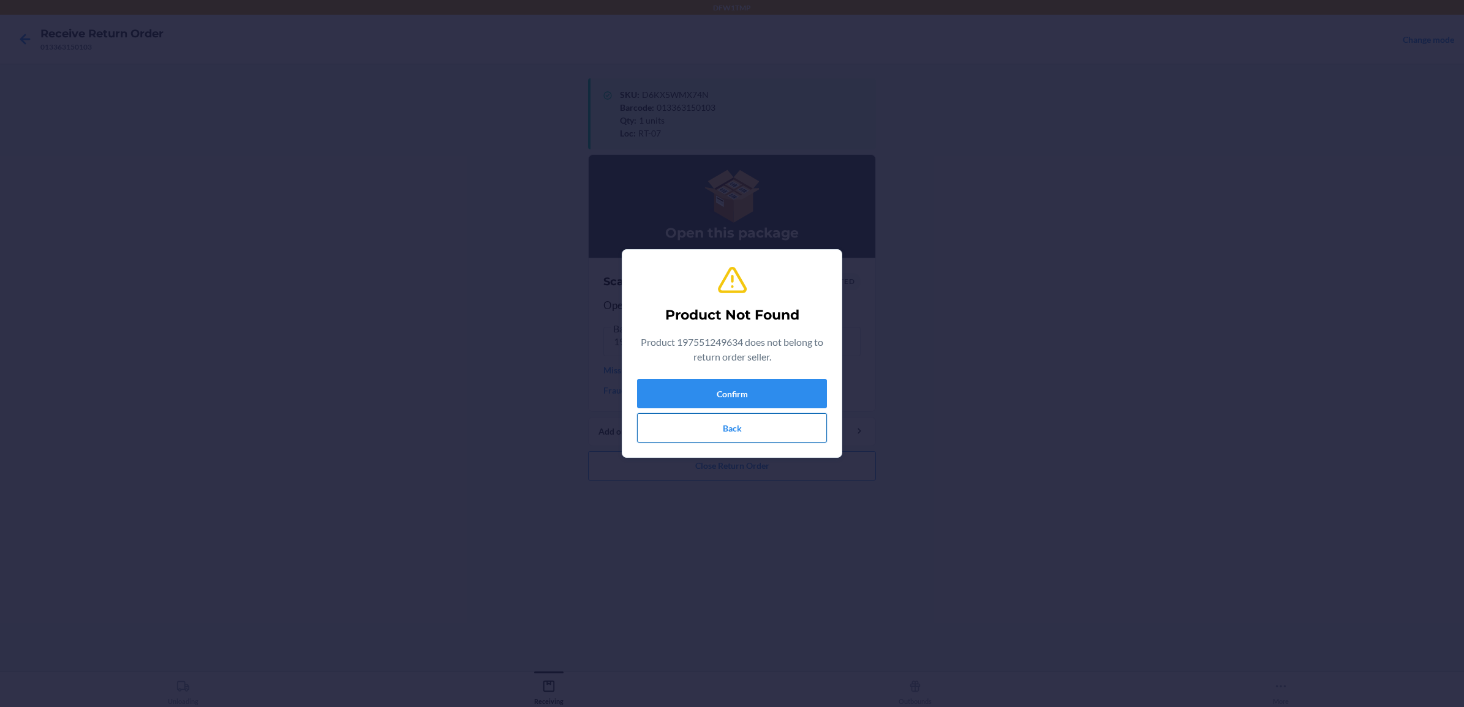
click at [717, 418] on button "Back" at bounding box center [732, 427] width 190 height 29
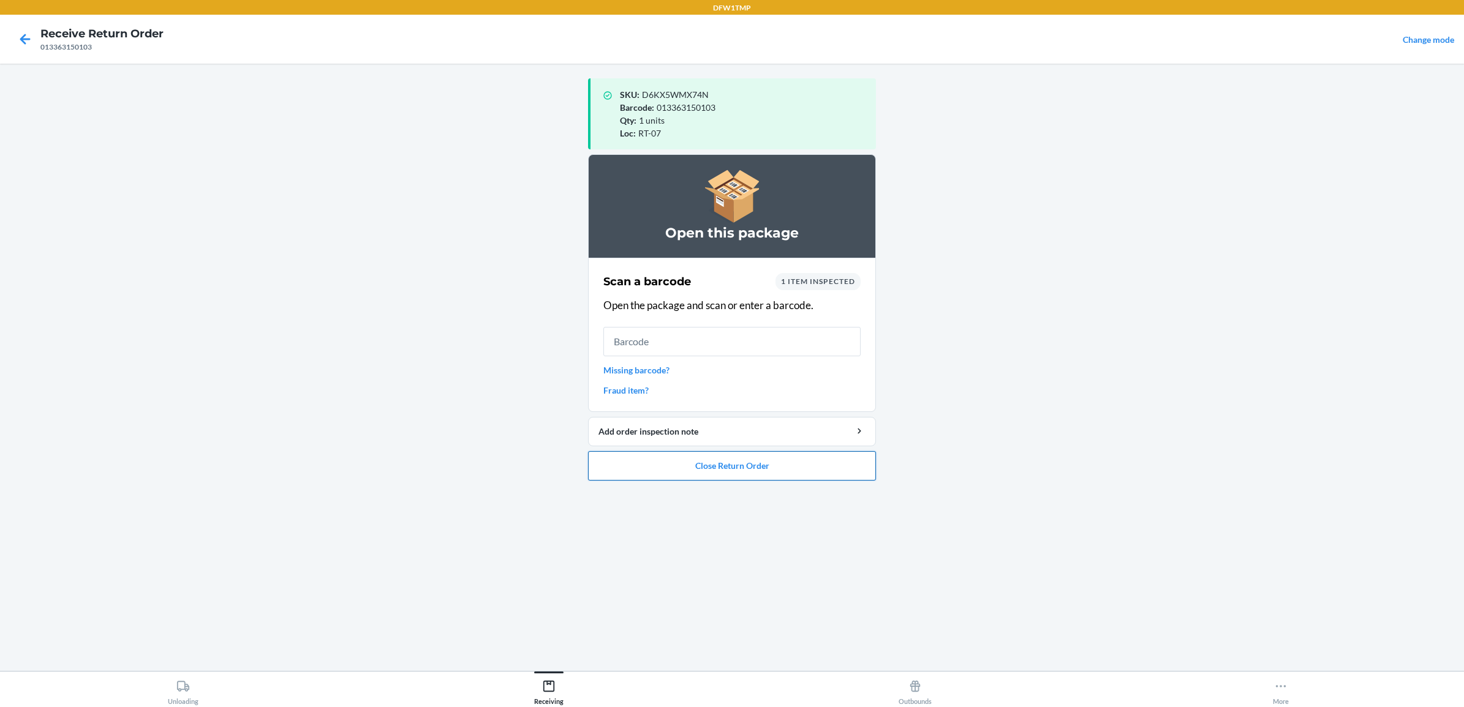
click at [736, 472] on button "Close Return Order" at bounding box center [732, 465] width 288 height 29
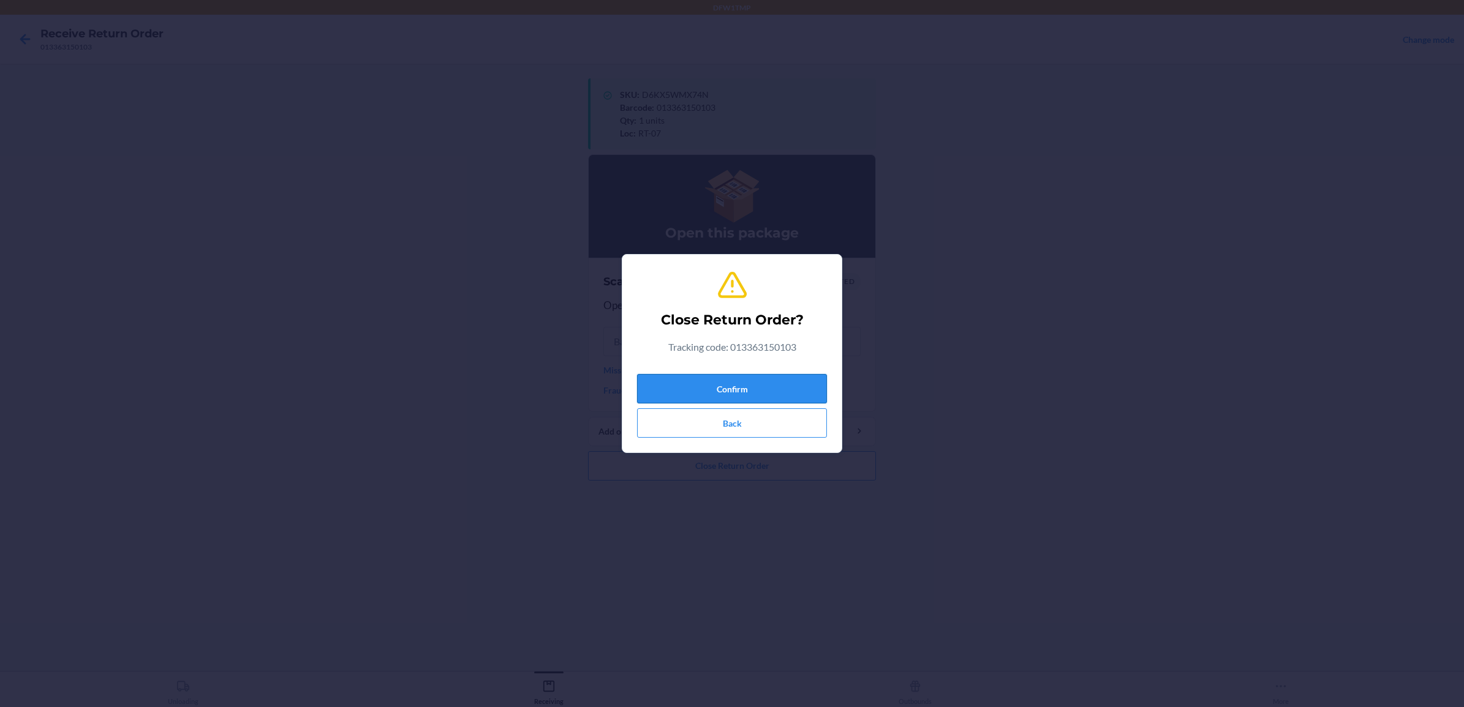
click at [723, 386] on button "Confirm" at bounding box center [732, 388] width 190 height 29
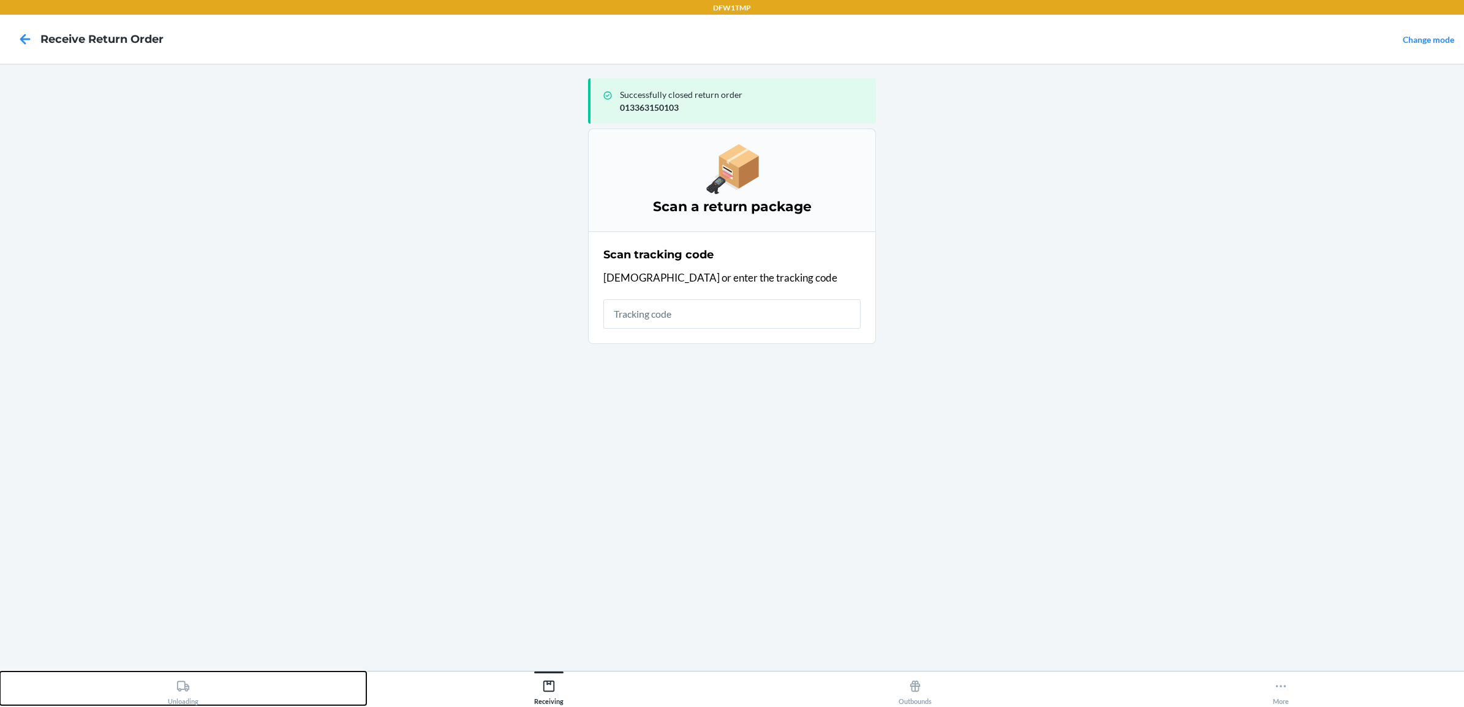
click at [173, 696] on div "Unloading" at bounding box center [183, 690] width 31 height 31
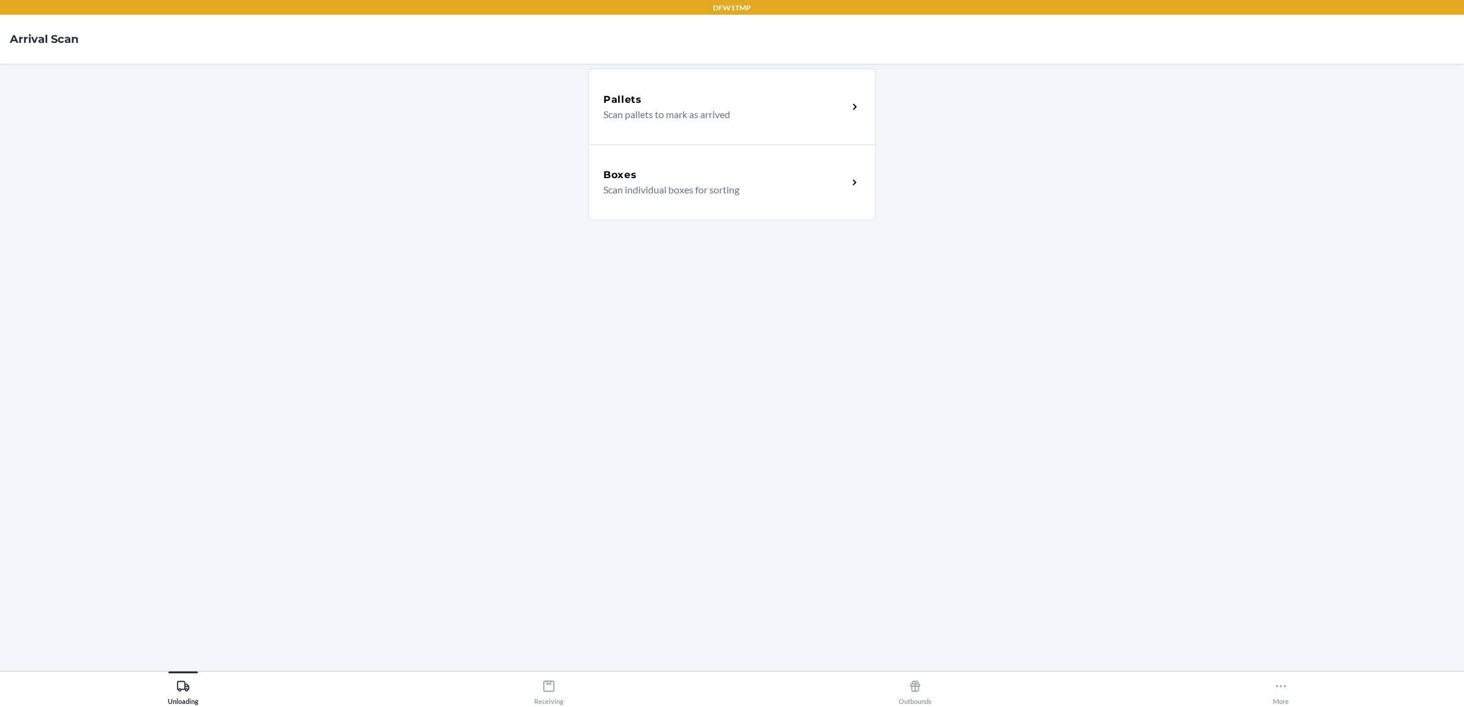
click at [760, 194] on p "Scan individual boxes for sorting" at bounding box center [720, 190] width 235 height 15
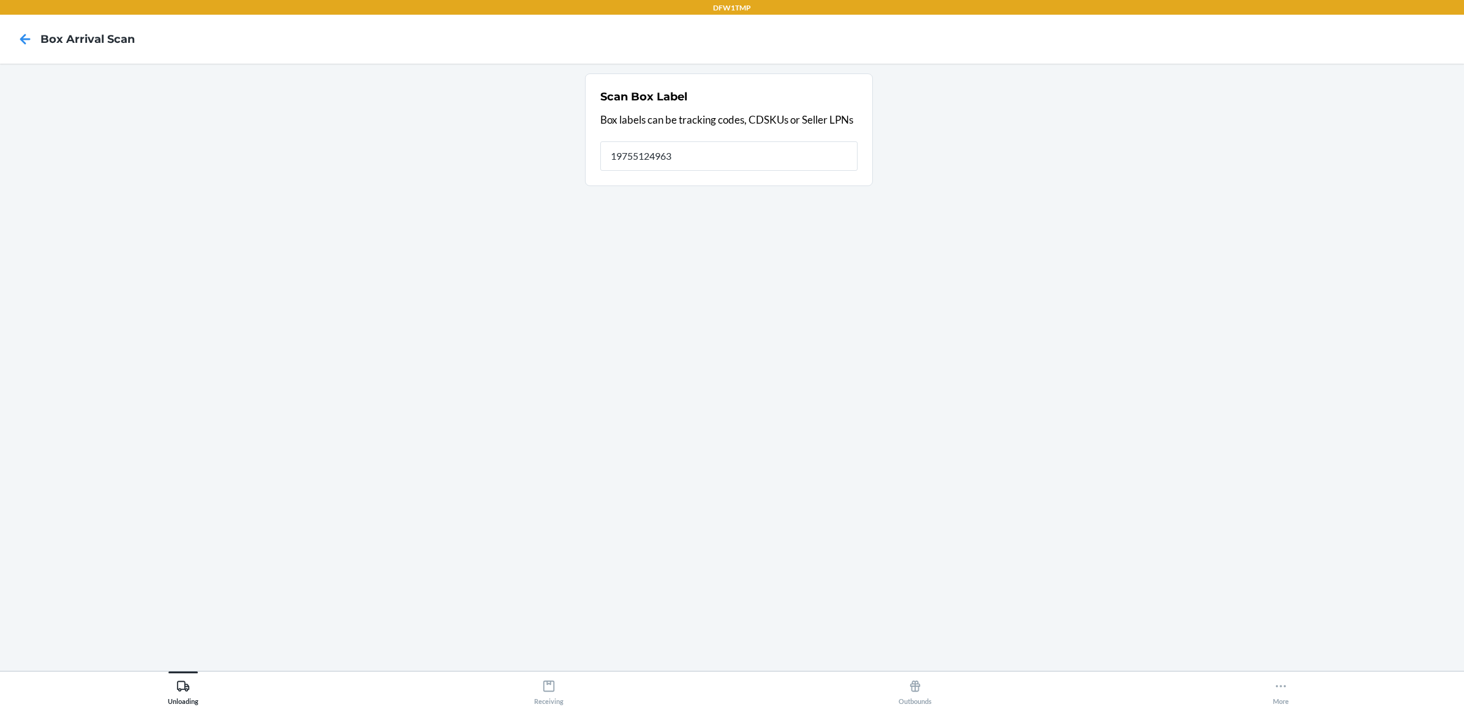
type input "197551249634"
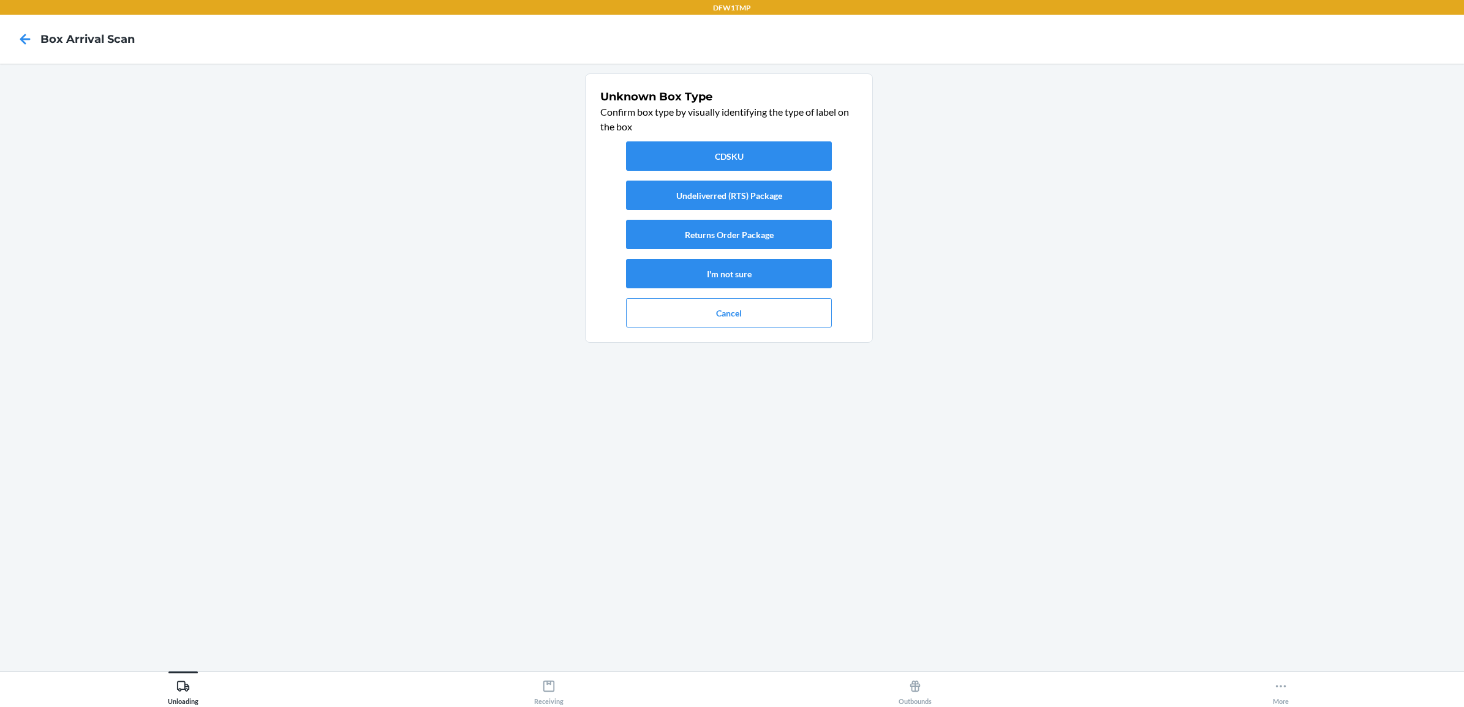
click at [758, 252] on div "CDSKU Undeliverred (RTS) Package Returns Order Package I'm not sure Cancel" at bounding box center [728, 235] width 257 height 196
click at [748, 238] on button "Returns Order Package" at bounding box center [729, 234] width 206 height 29
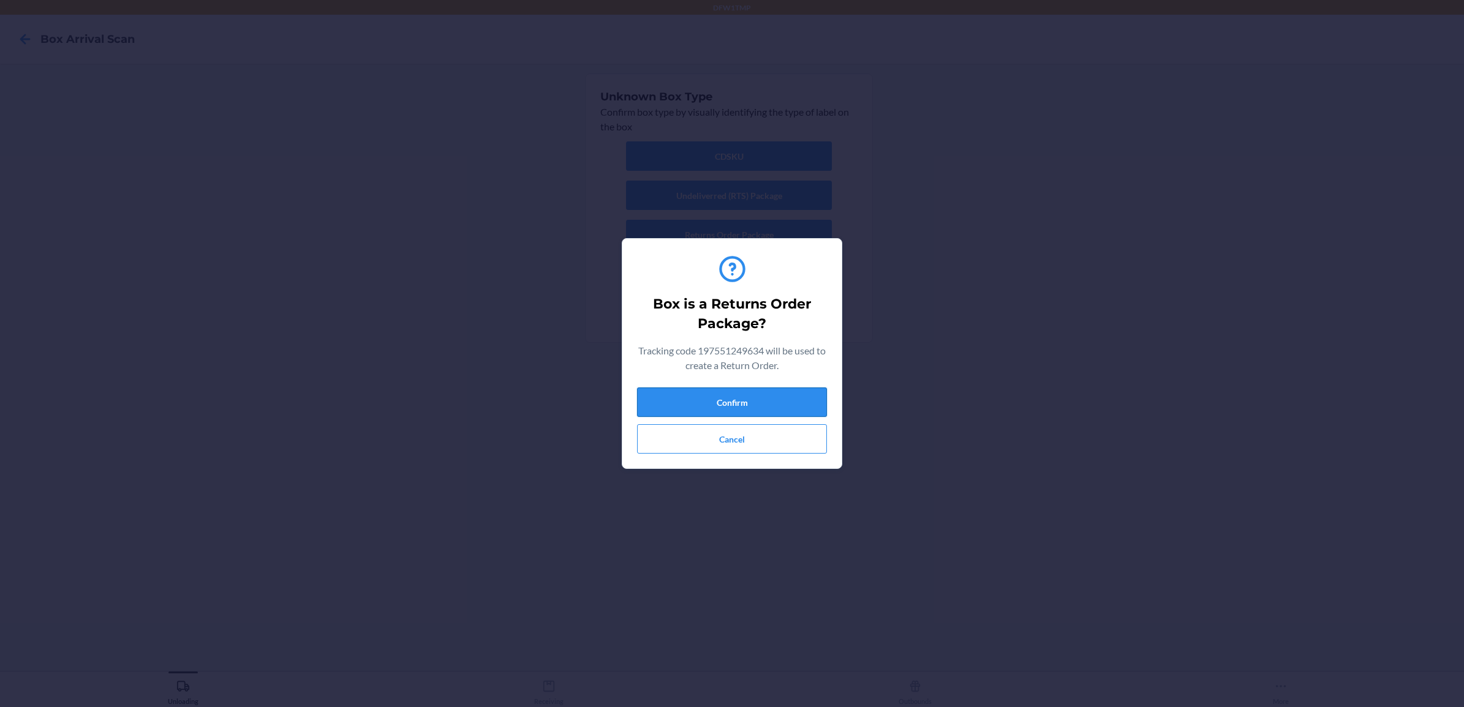
click at [748, 406] on button "Confirm" at bounding box center [732, 402] width 190 height 29
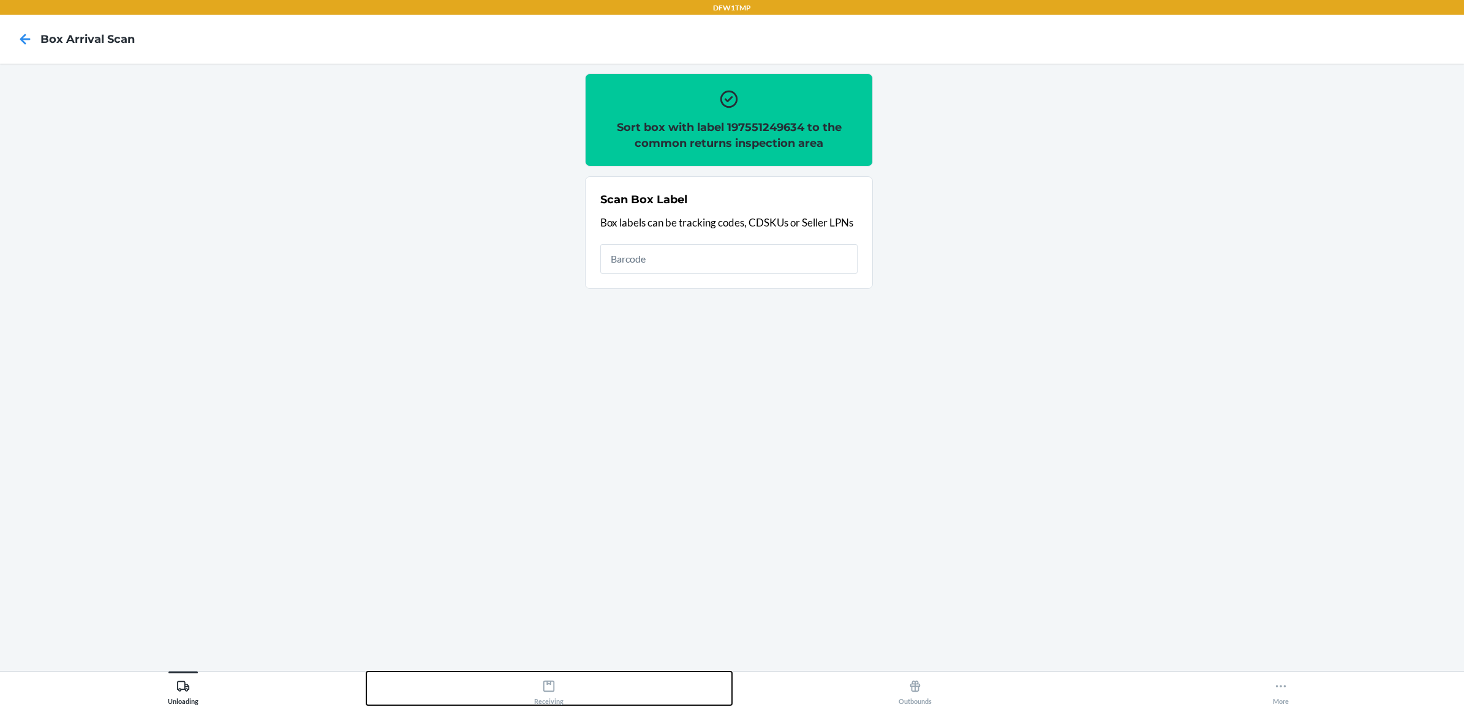
click at [555, 693] on div "Receiving" at bounding box center [548, 690] width 29 height 31
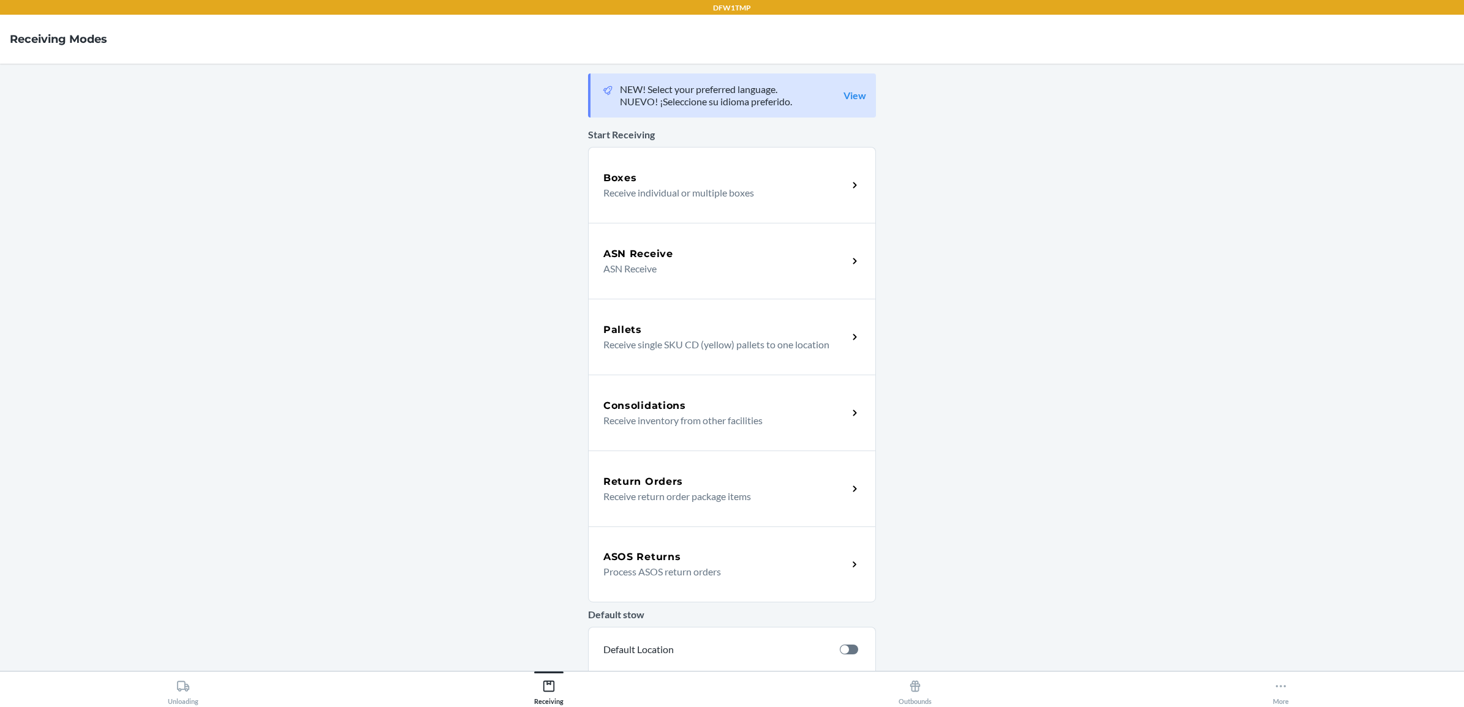
click at [658, 503] on div "Return Orders Receive return order package items" at bounding box center [732, 489] width 288 height 76
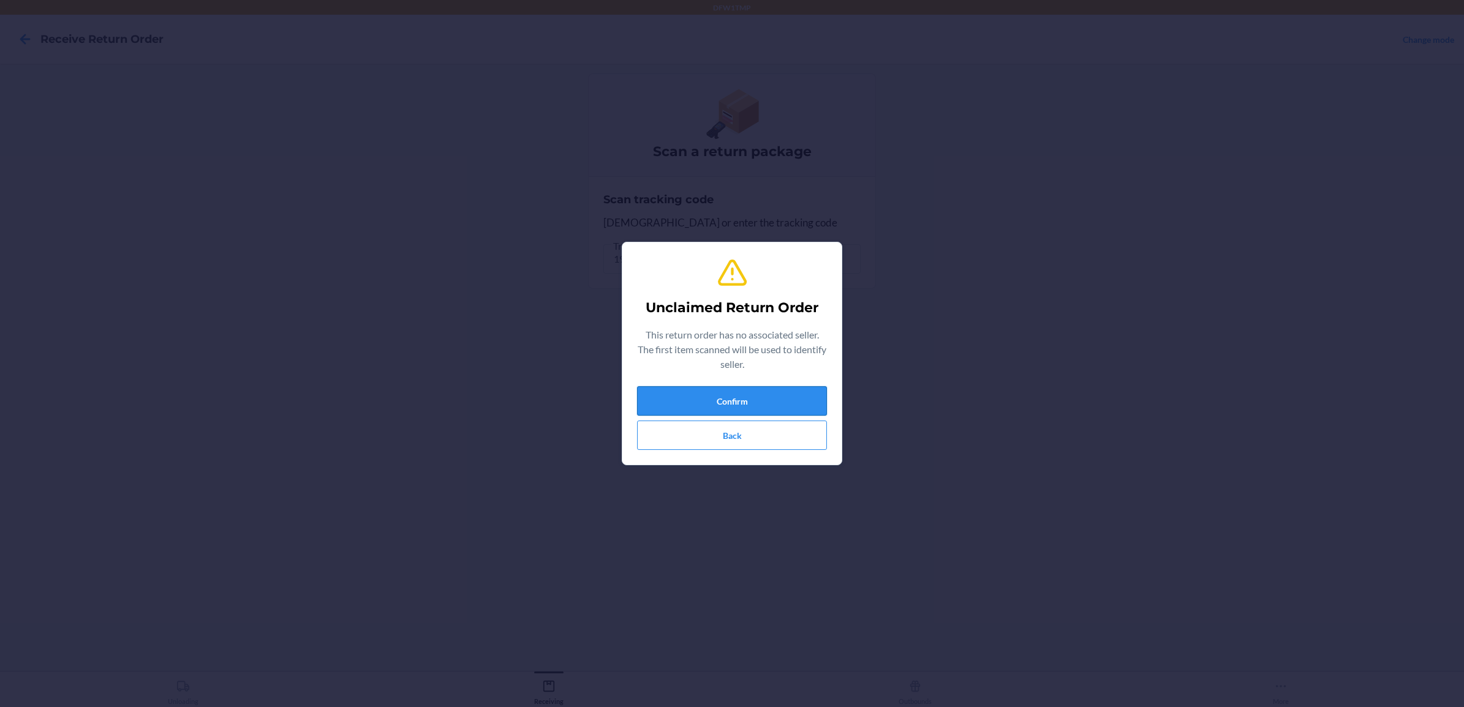
click at [715, 401] on button "Confirm" at bounding box center [732, 400] width 190 height 29
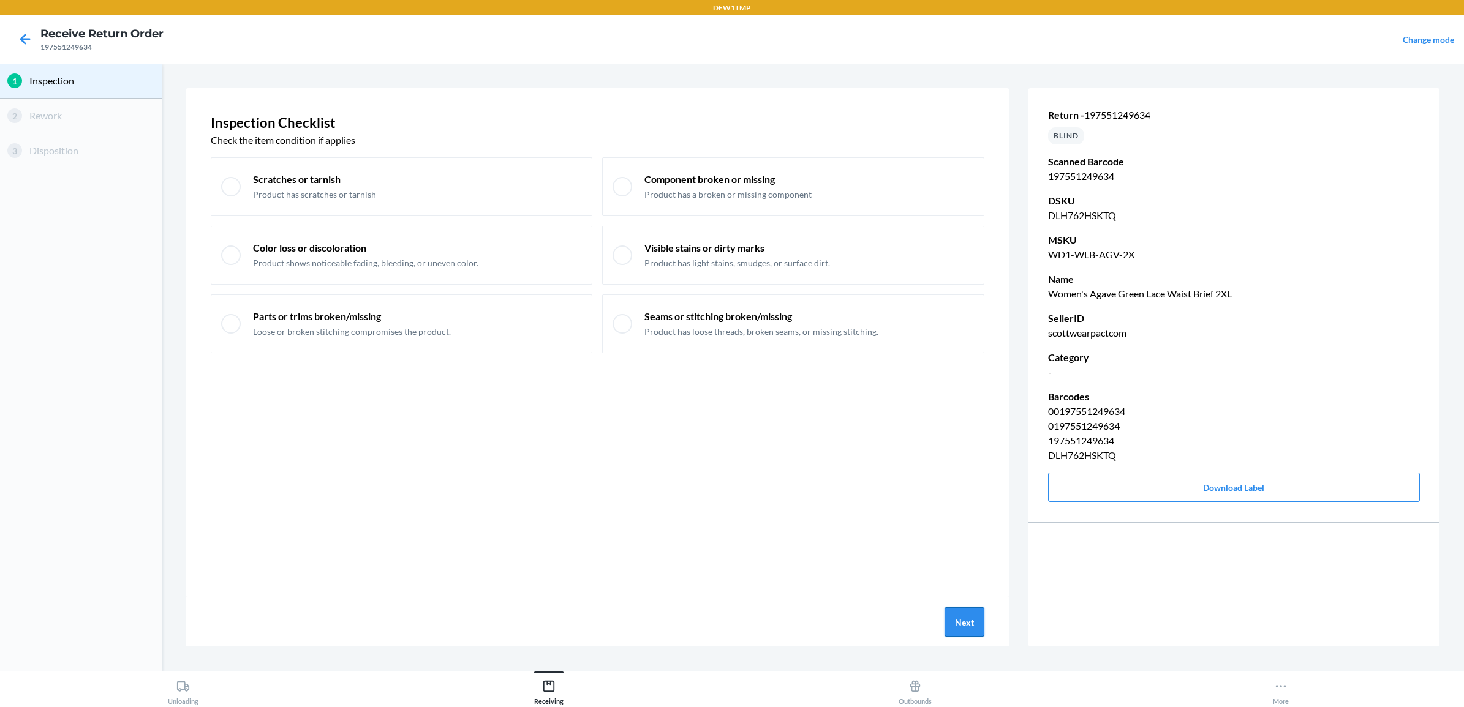
click at [970, 623] on button "Next" at bounding box center [964, 622] width 40 height 29
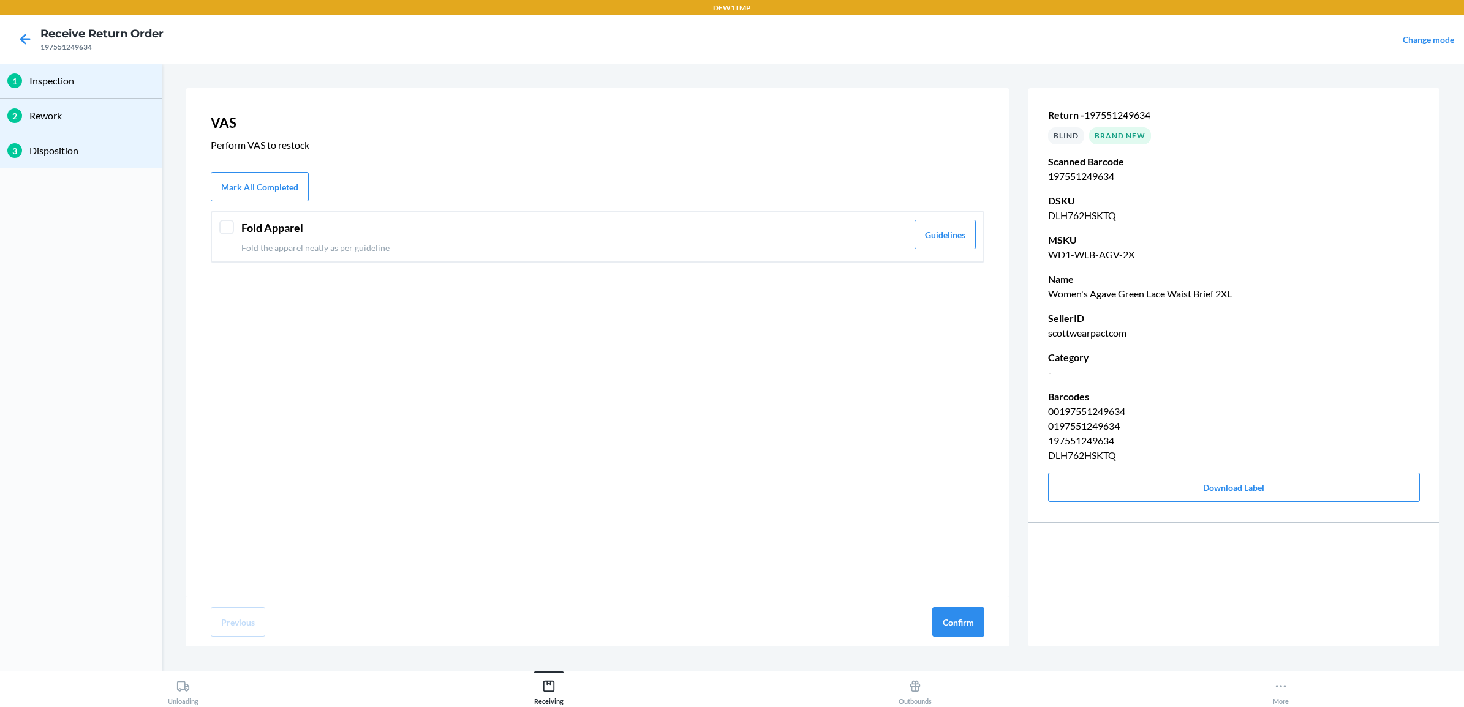
click at [256, 231] on header "Fold Apparel" at bounding box center [574, 228] width 666 height 17
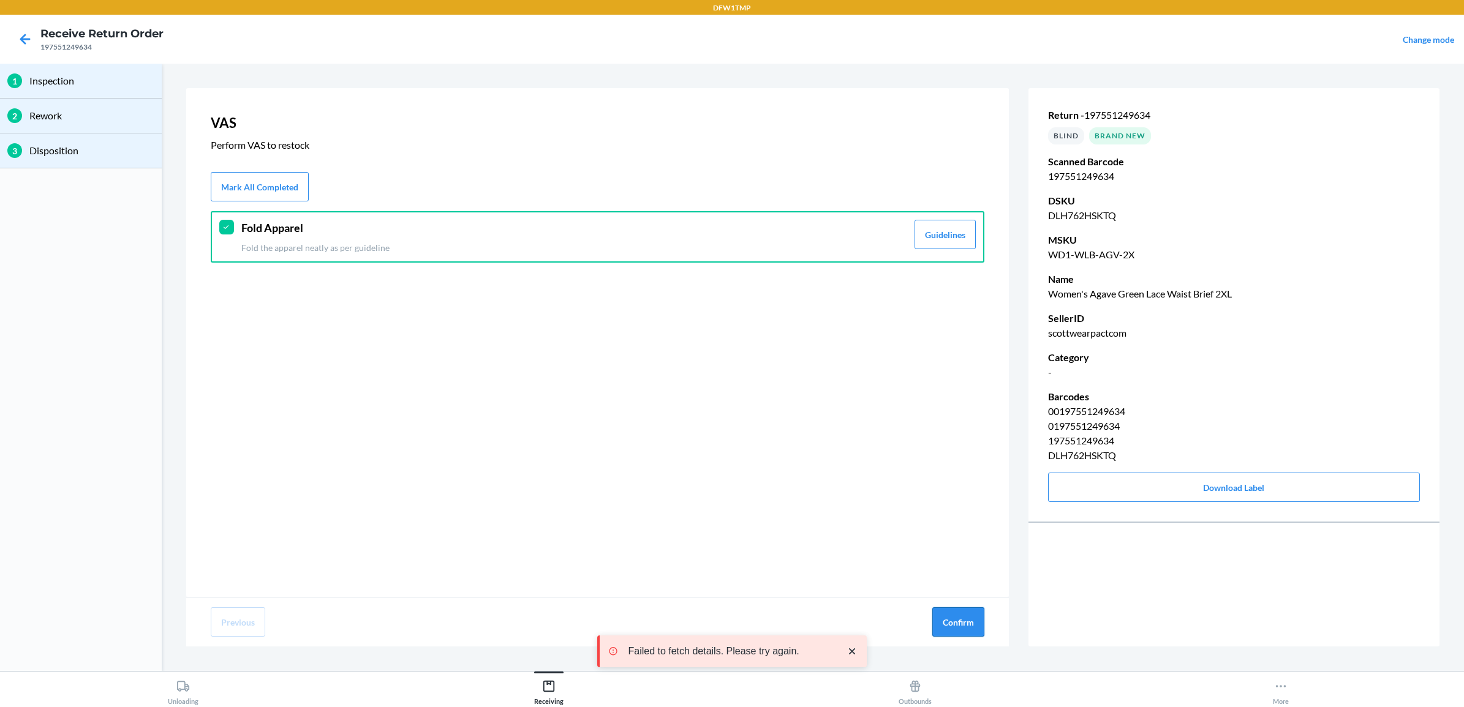
click at [949, 617] on button "Confirm" at bounding box center [958, 622] width 52 height 29
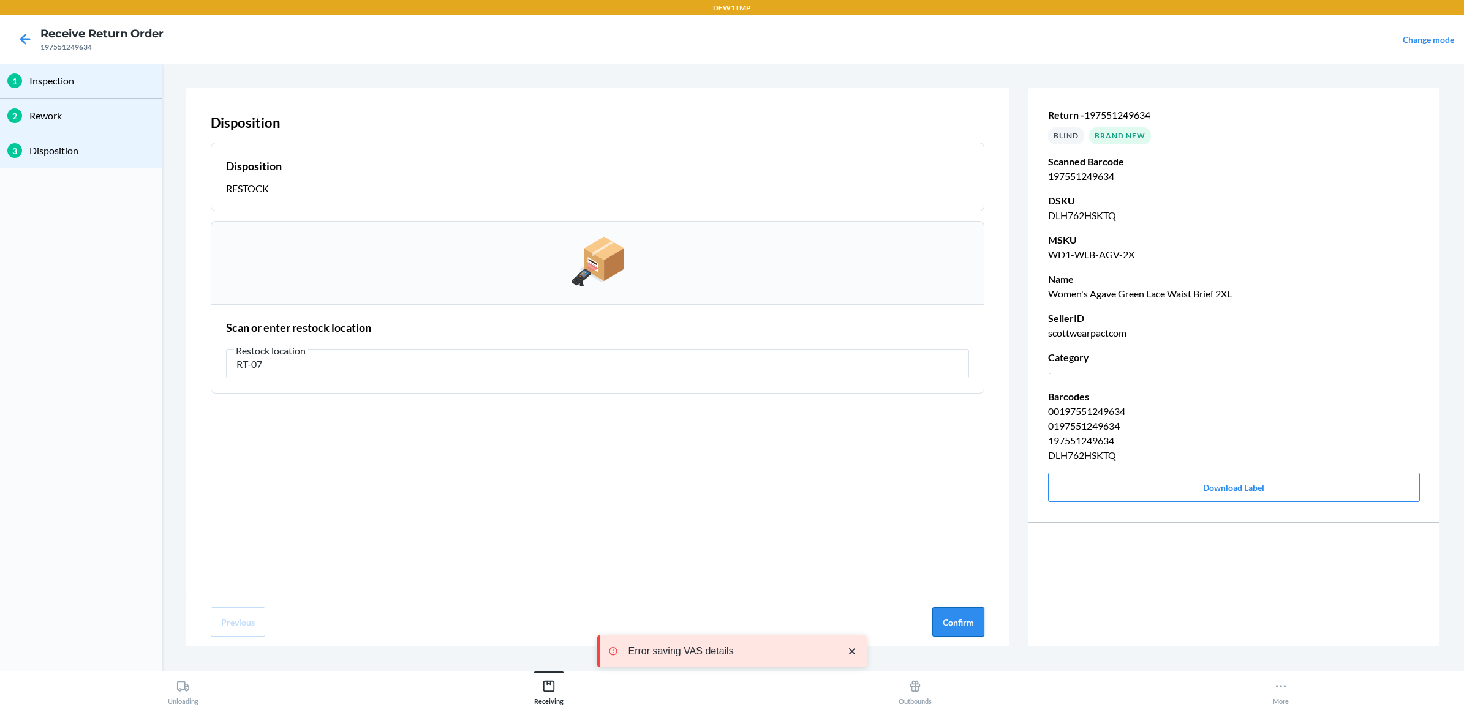
type input "RT-07"
click at [965, 616] on button "Confirm" at bounding box center [958, 622] width 52 height 29
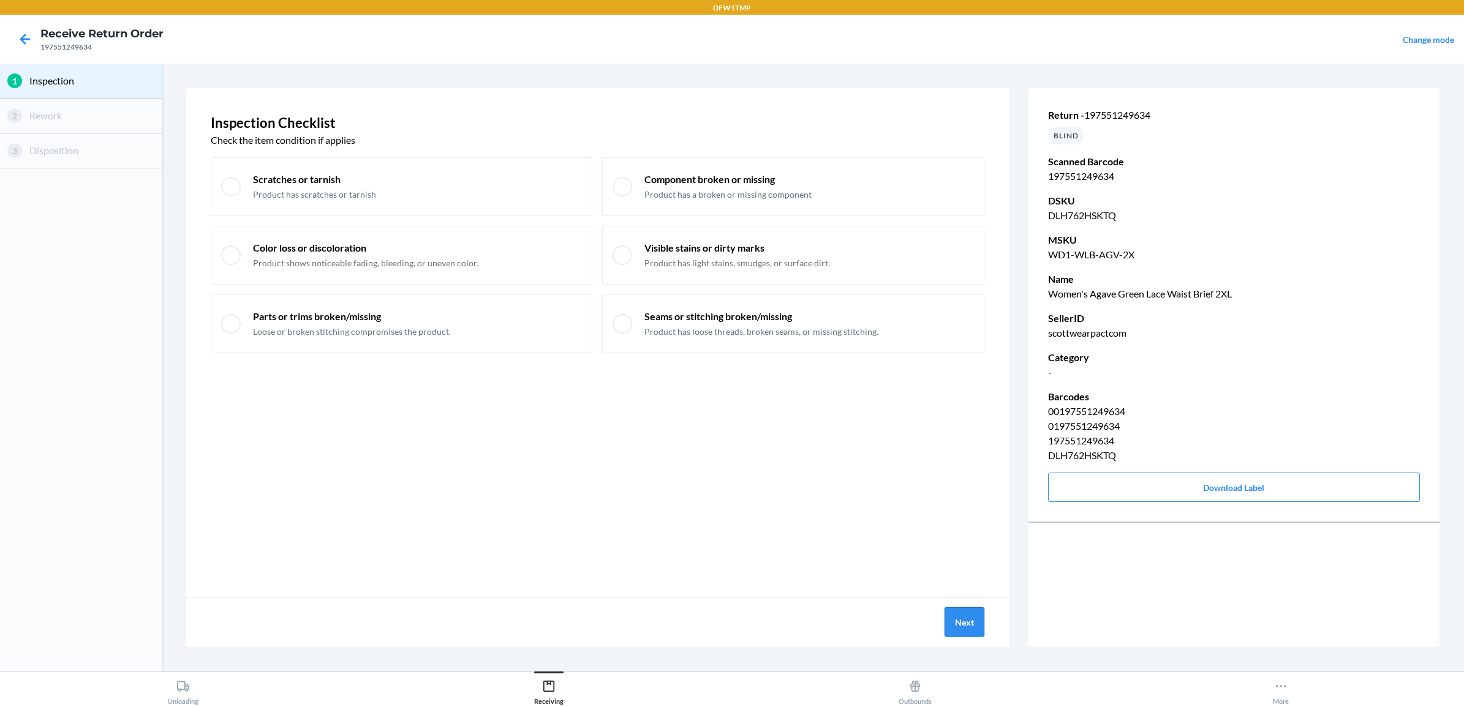
click at [965, 620] on button "Next" at bounding box center [964, 622] width 40 height 29
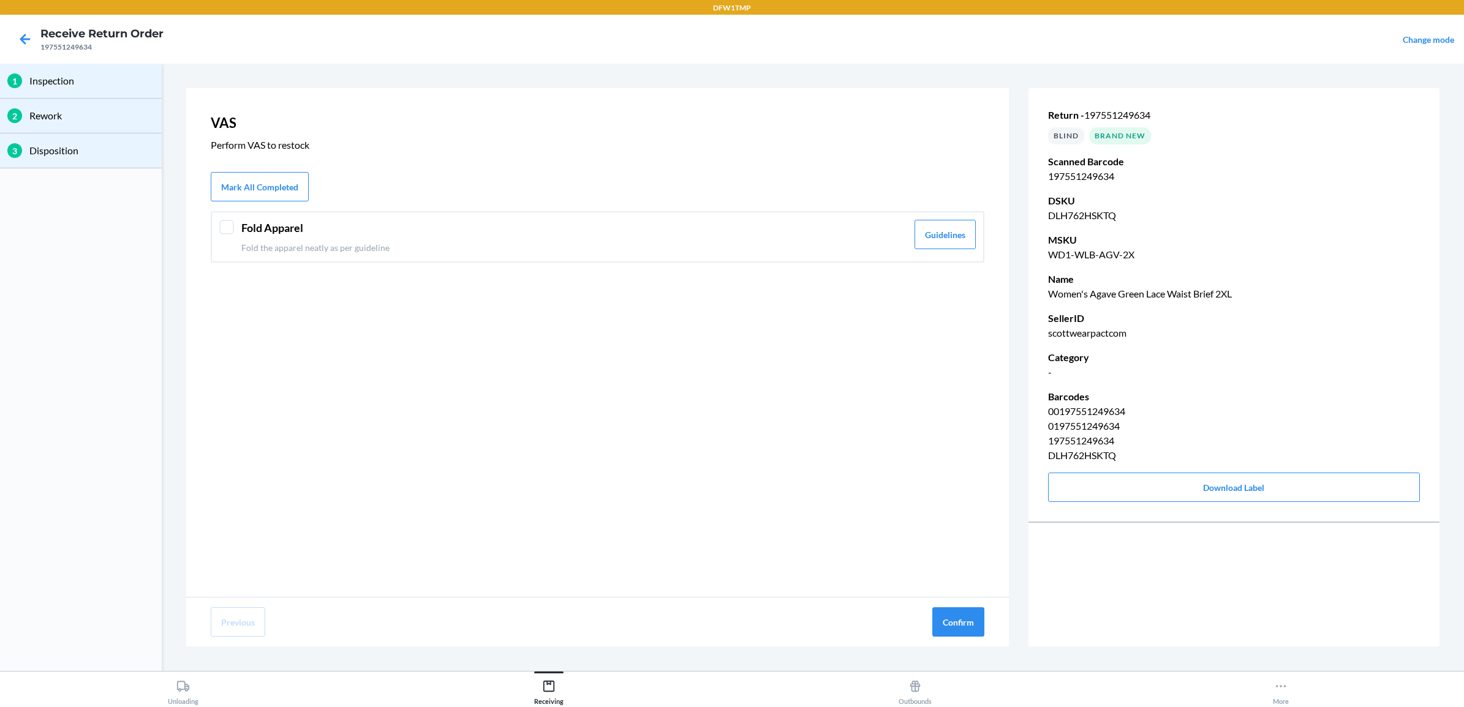
click at [225, 216] on div "Fold Apparel Fold the apparel neatly as per guideline Guidelines" at bounding box center [598, 236] width 774 height 51
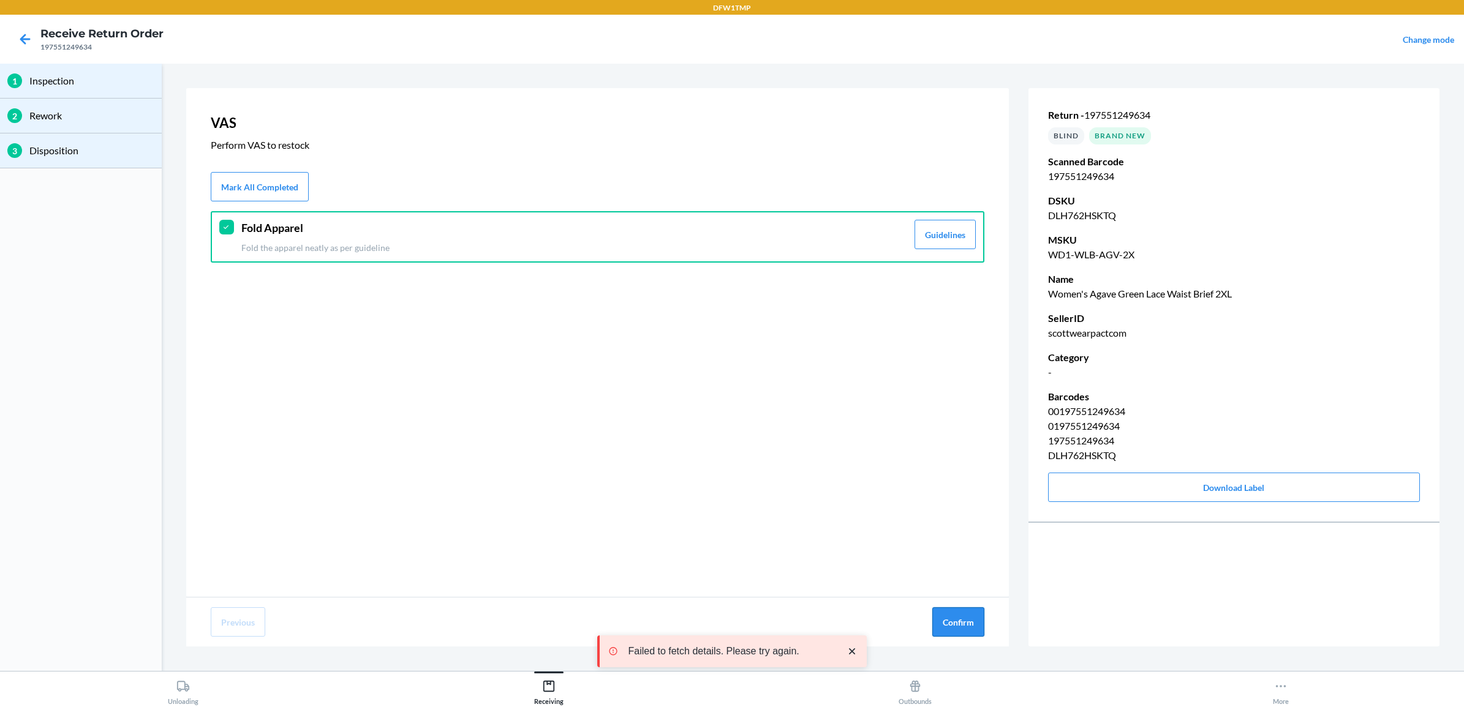
click at [954, 628] on button "Confirm" at bounding box center [958, 622] width 52 height 29
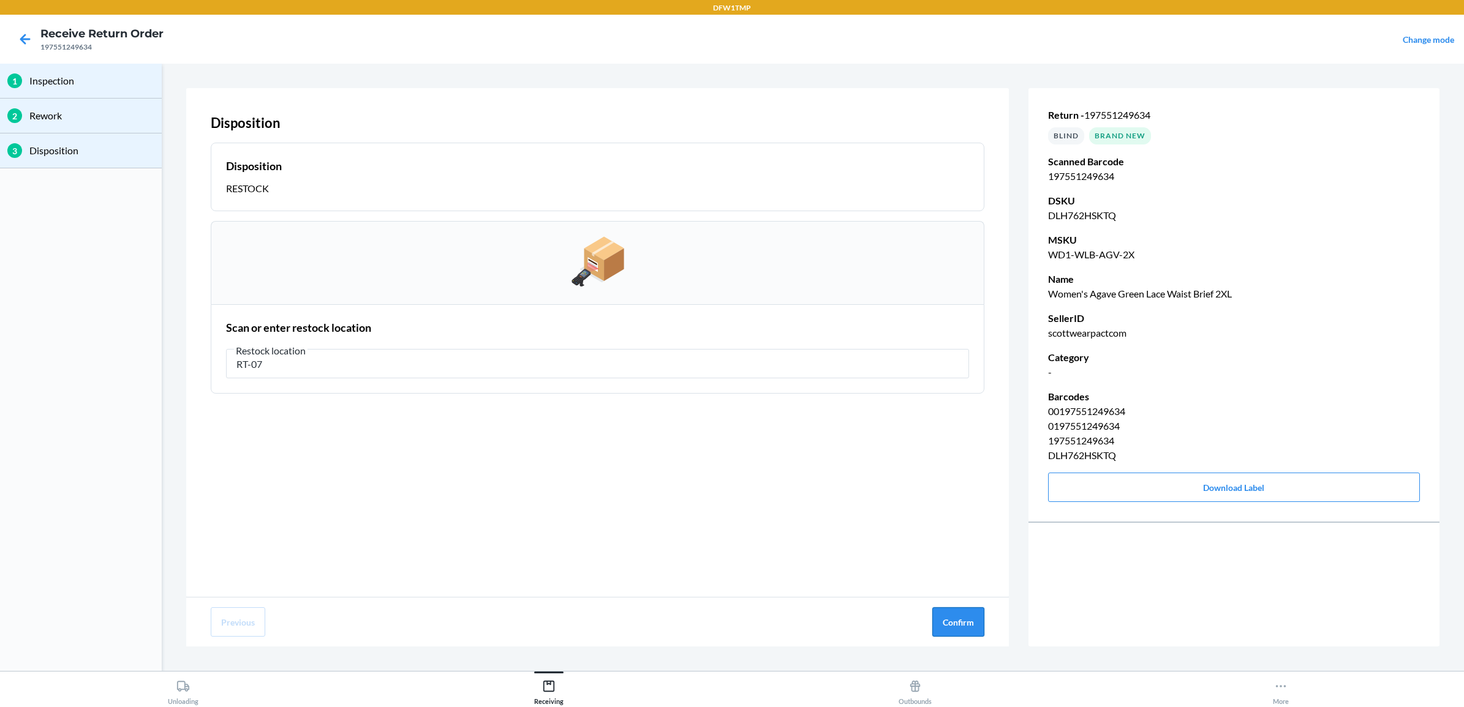
type input "RT-07"
click at [970, 630] on button "Confirm" at bounding box center [958, 622] width 52 height 29
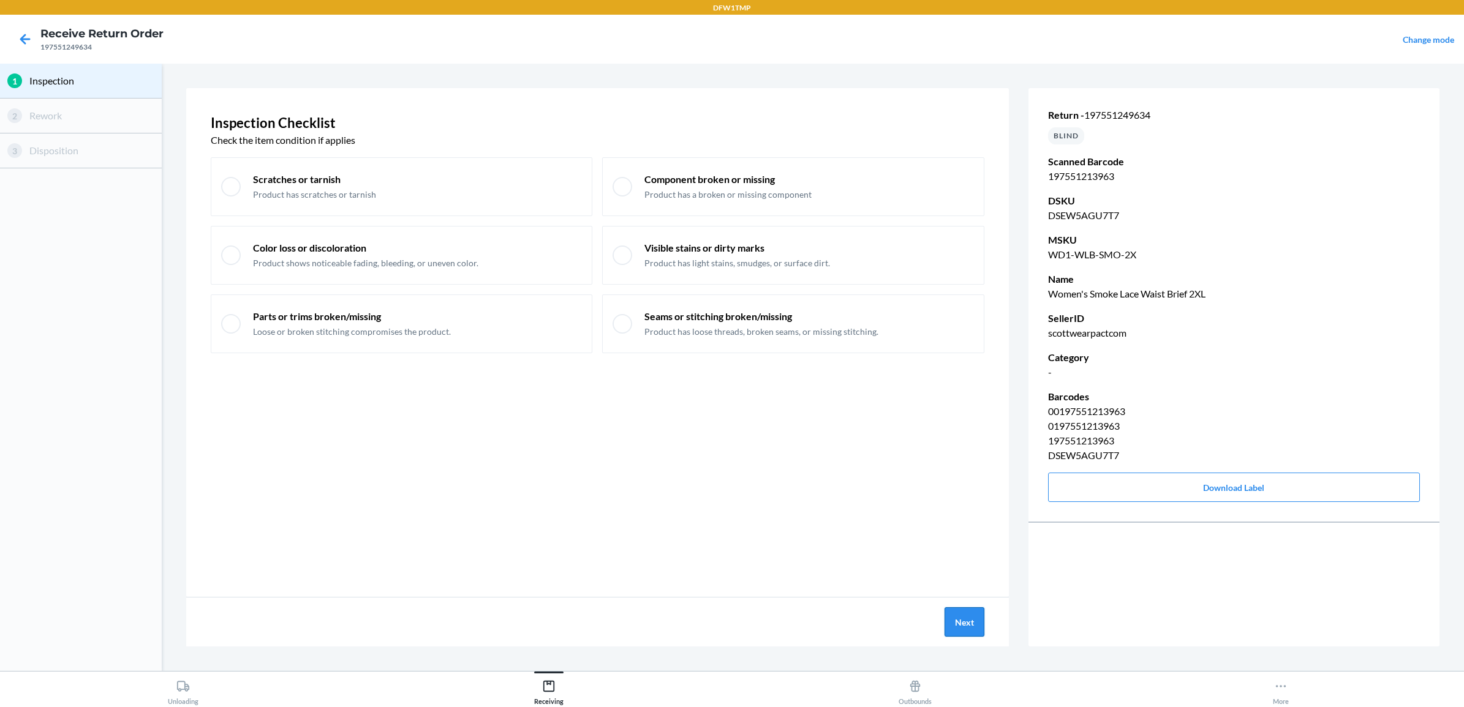
click at [971, 614] on button "Next" at bounding box center [964, 622] width 40 height 29
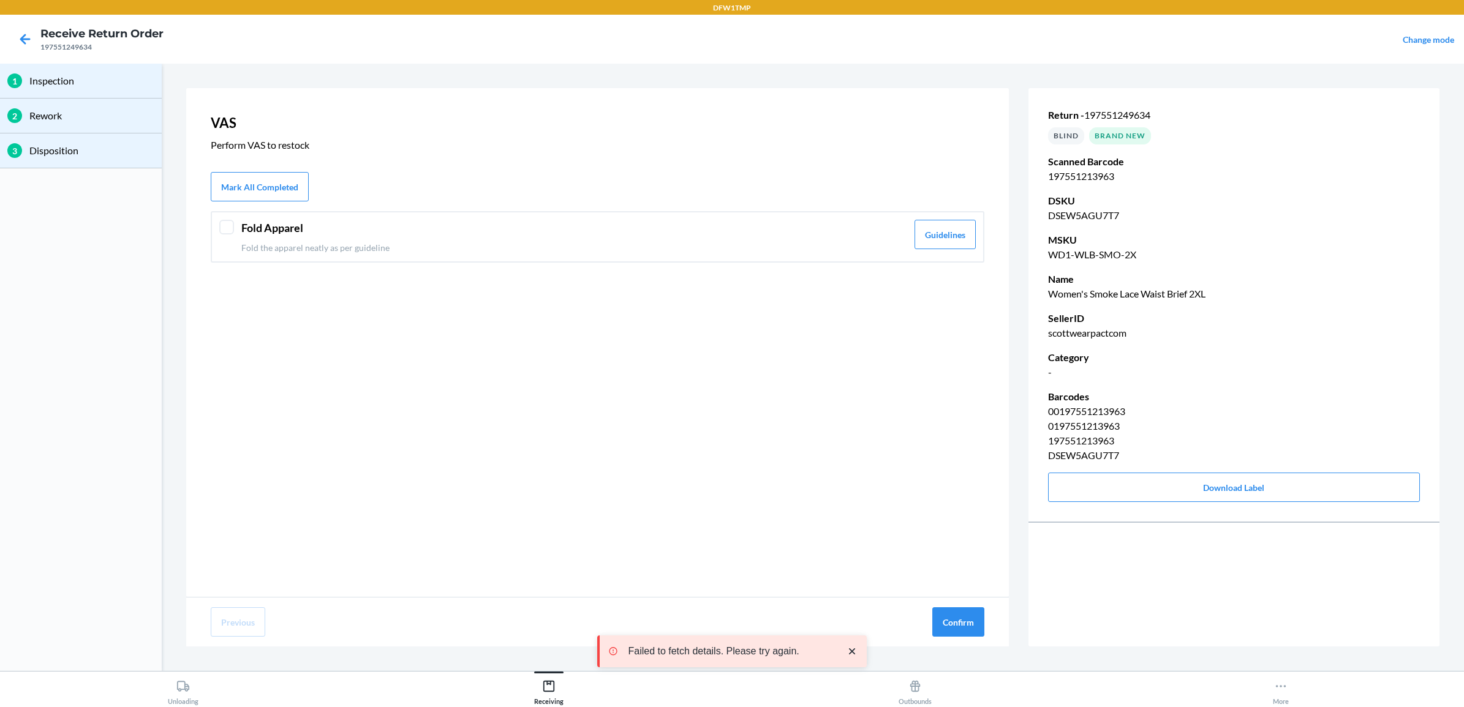
click at [343, 245] on p "Fold the apparel neatly as per guideline" at bounding box center [574, 247] width 666 height 13
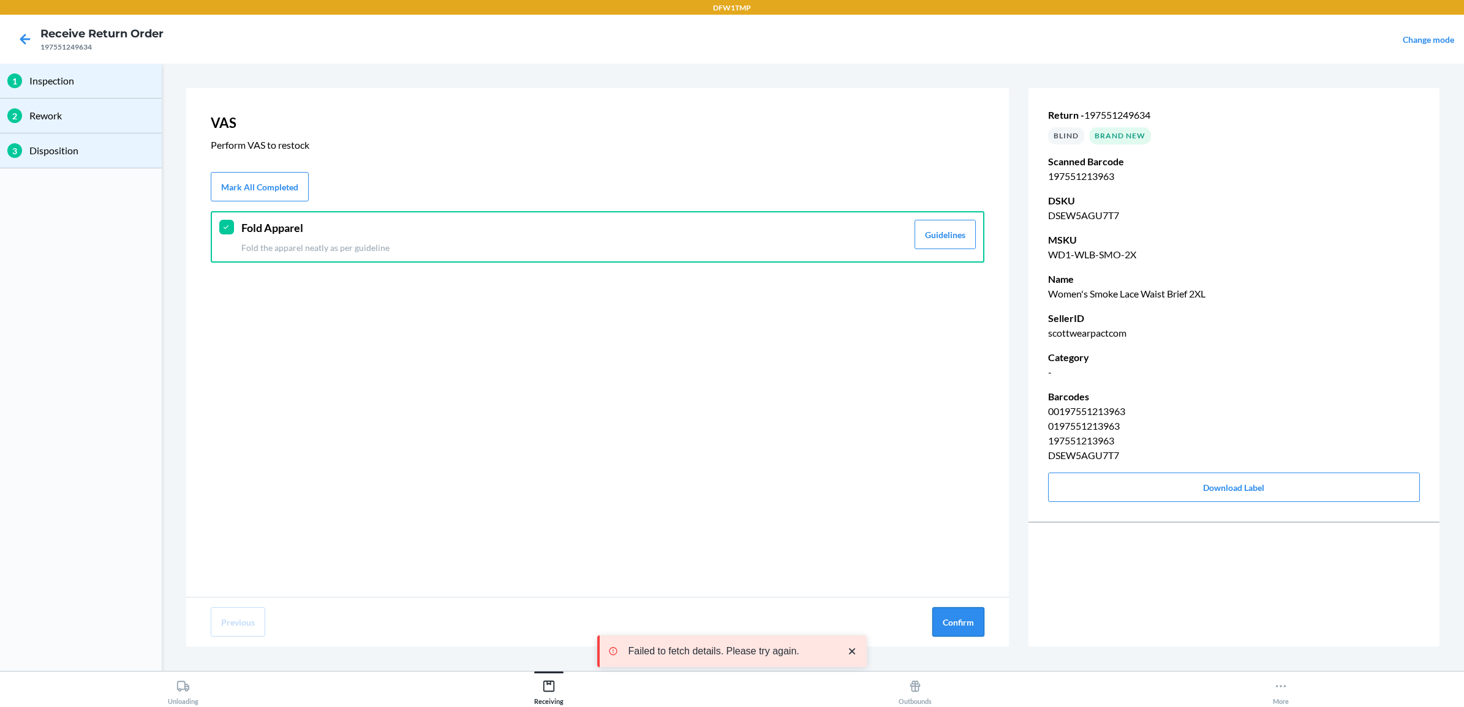
click at [978, 619] on button "Confirm" at bounding box center [958, 622] width 52 height 29
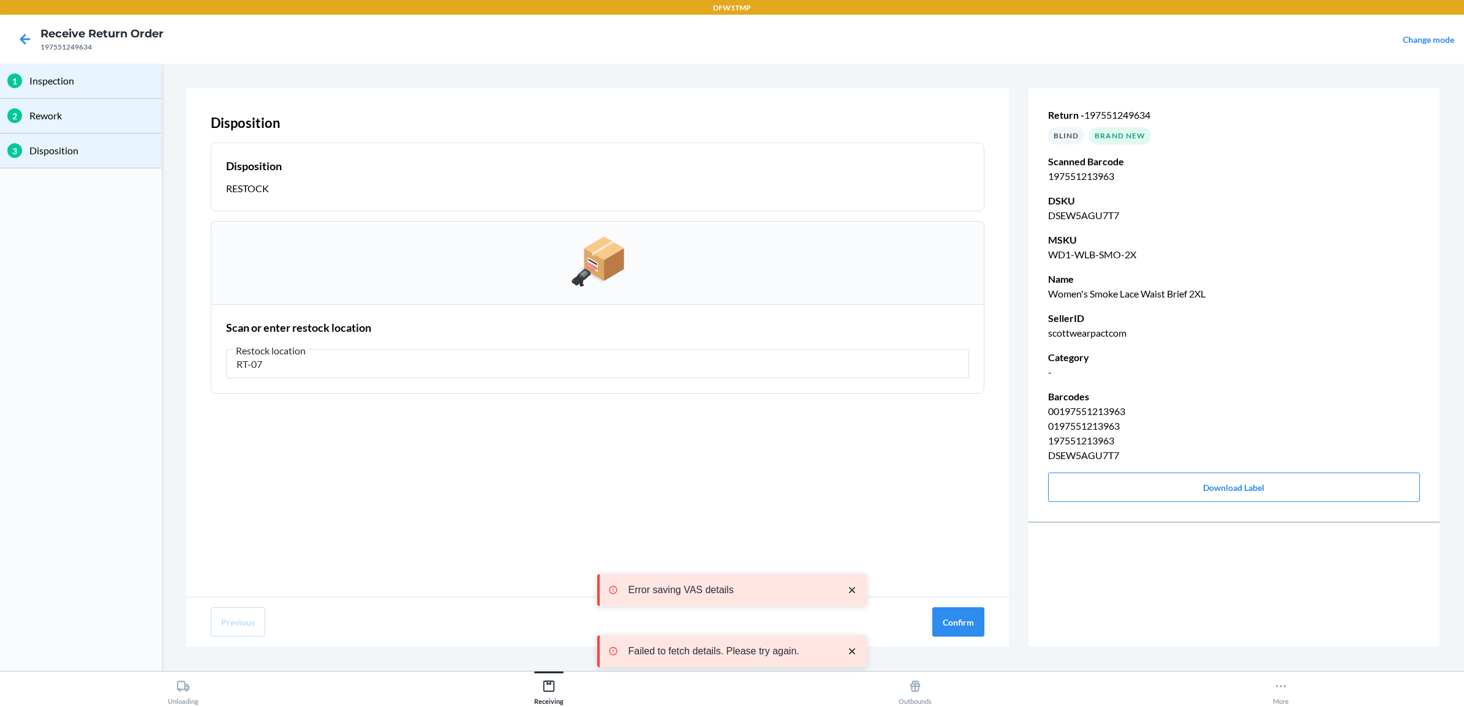
type input "RT-07"
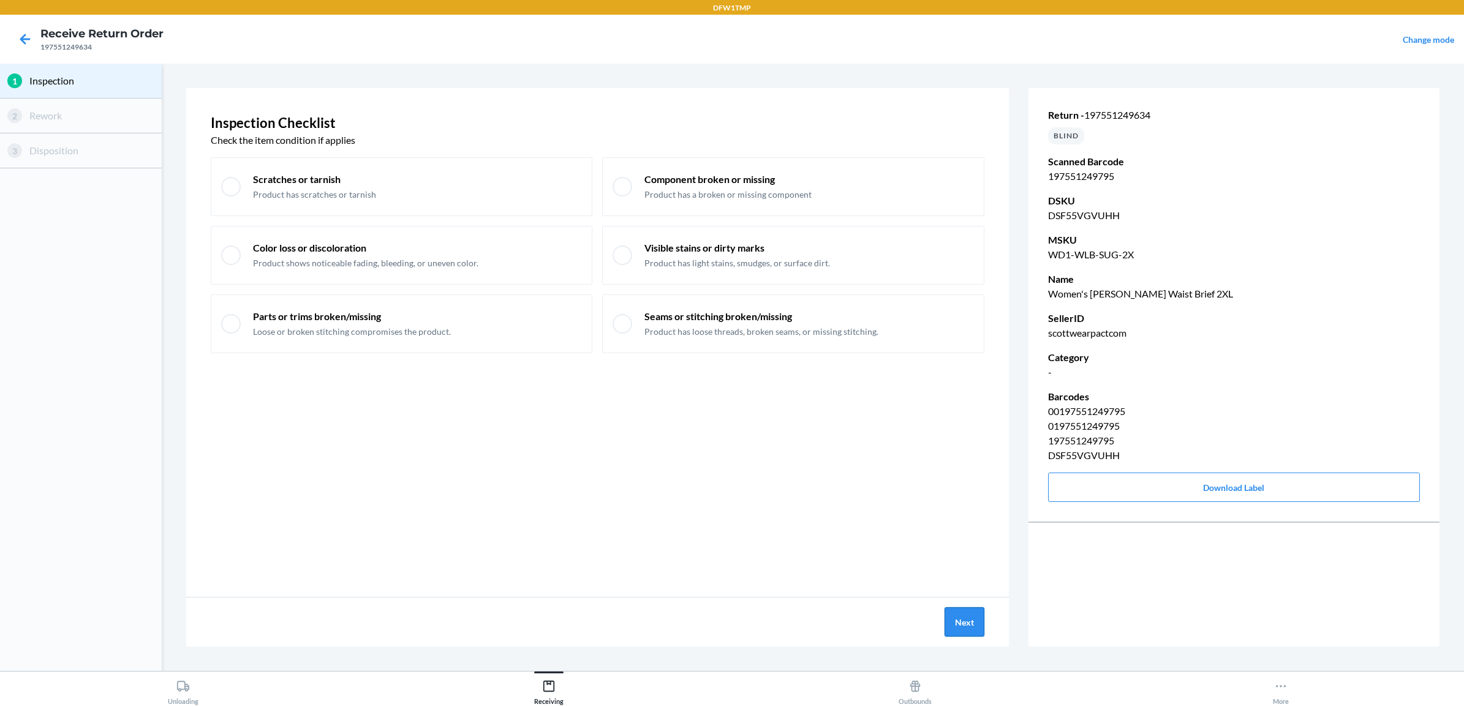
click at [977, 624] on button "Next" at bounding box center [964, 622] width 40 height 29
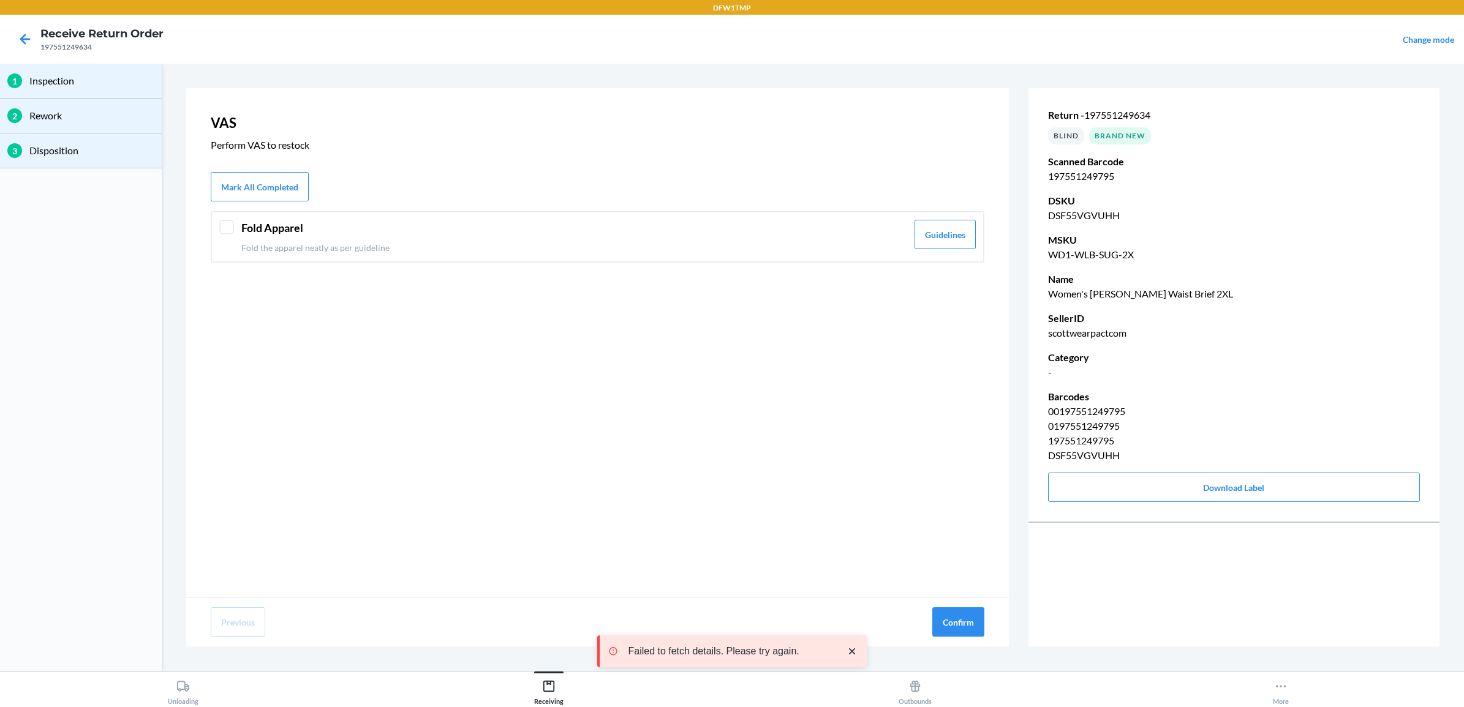
click at [361, 233] on header "Fold Apparel" at bounding box center [574, 228] width 666 height 17
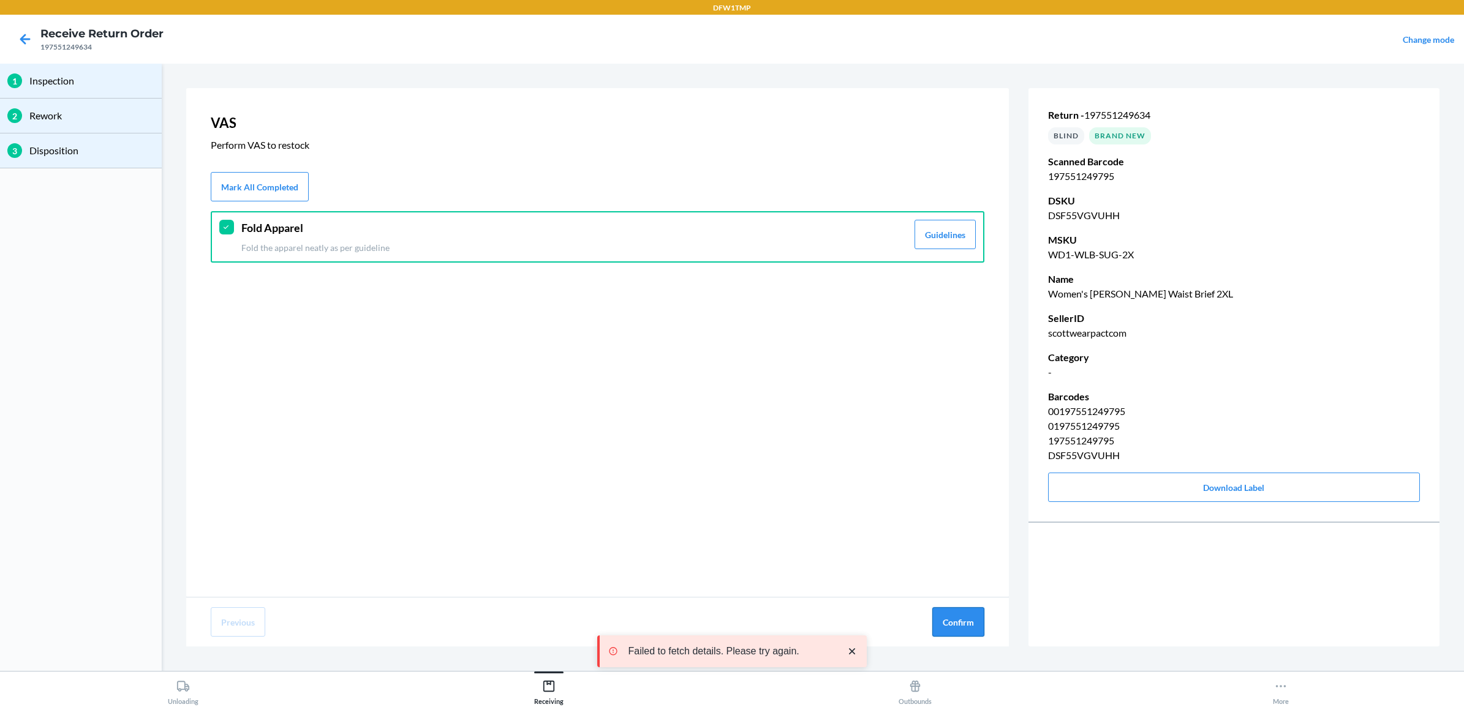
click at [950, 616] on button "Confirm" at bounding box center [958, 622] width 52 height 29
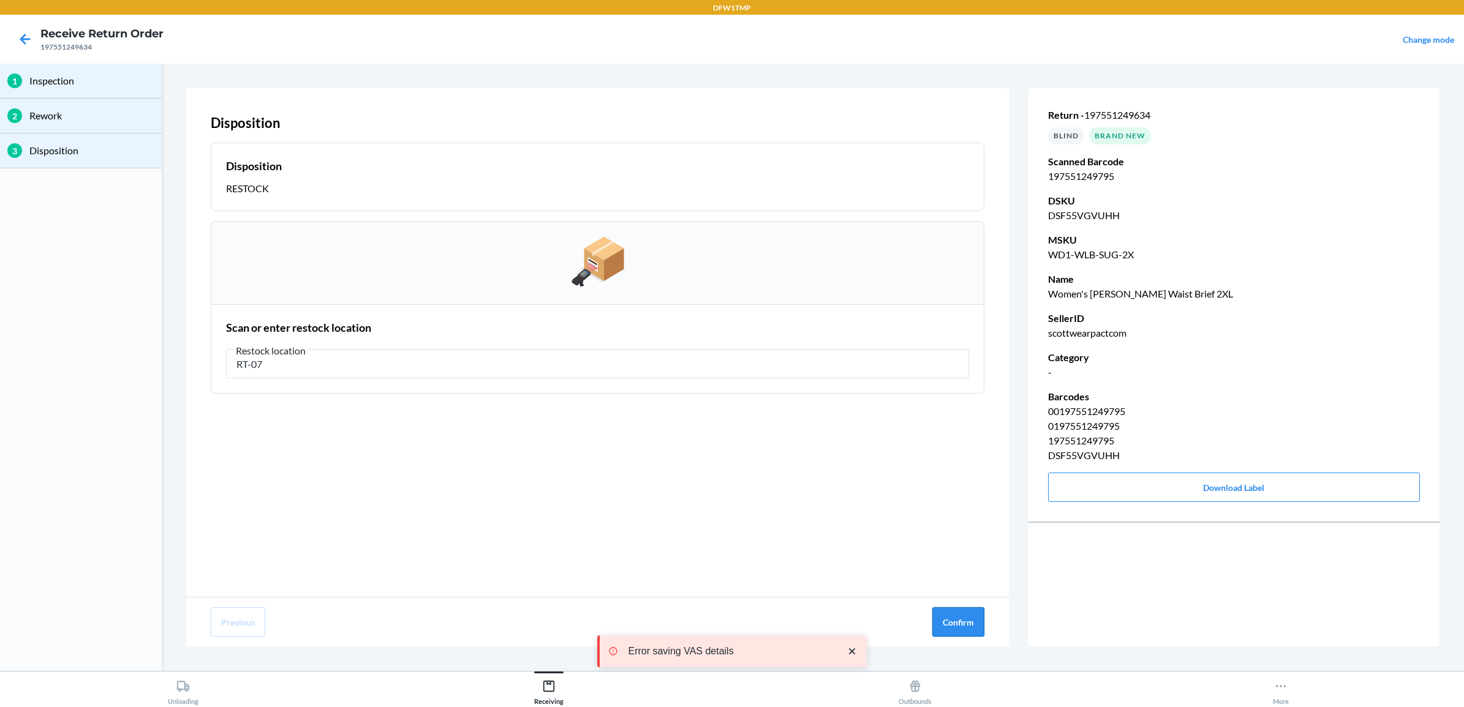
type input "RT-07"
click at [968, 632] on button "Confirm" at bounding box center [958, 622] width 52 height 29
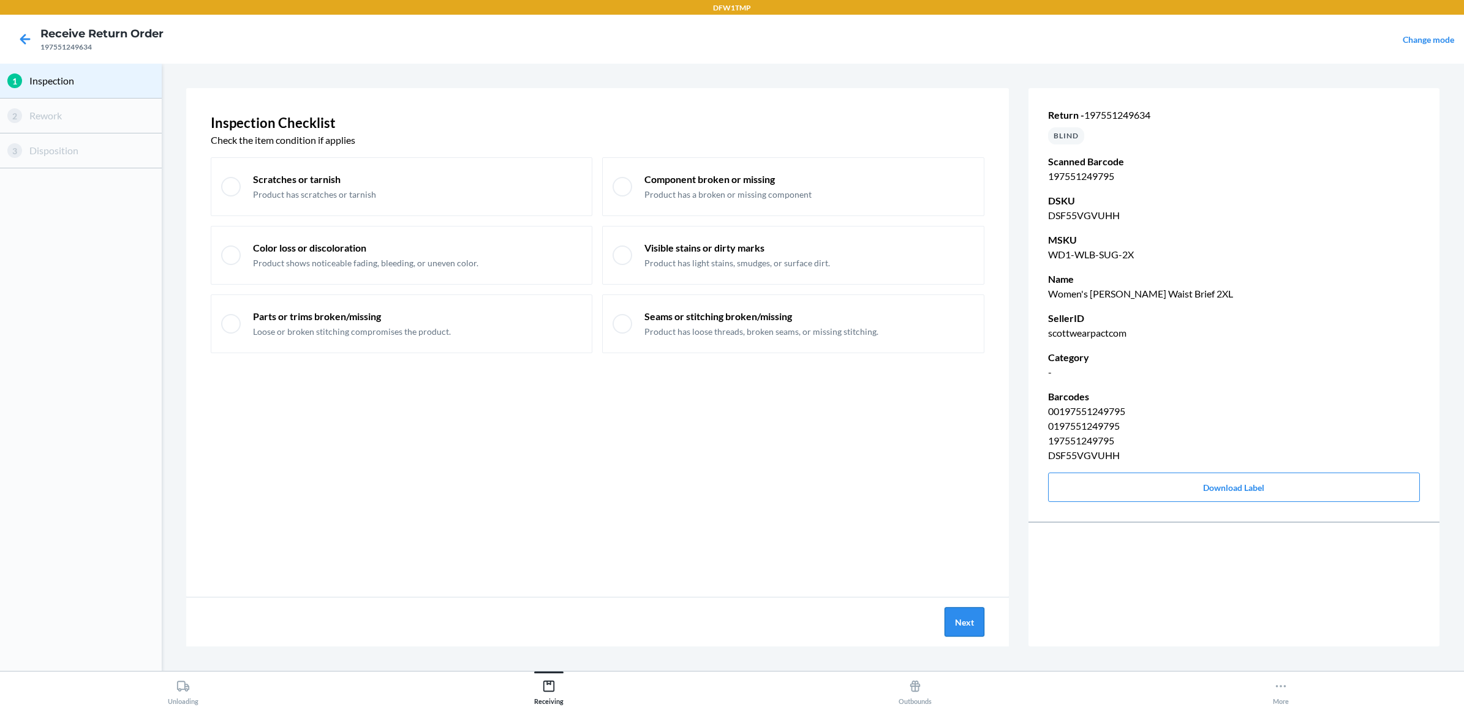
click at [974, 632] on button "Next" at bounding box center [964, 622] width 40 height 29
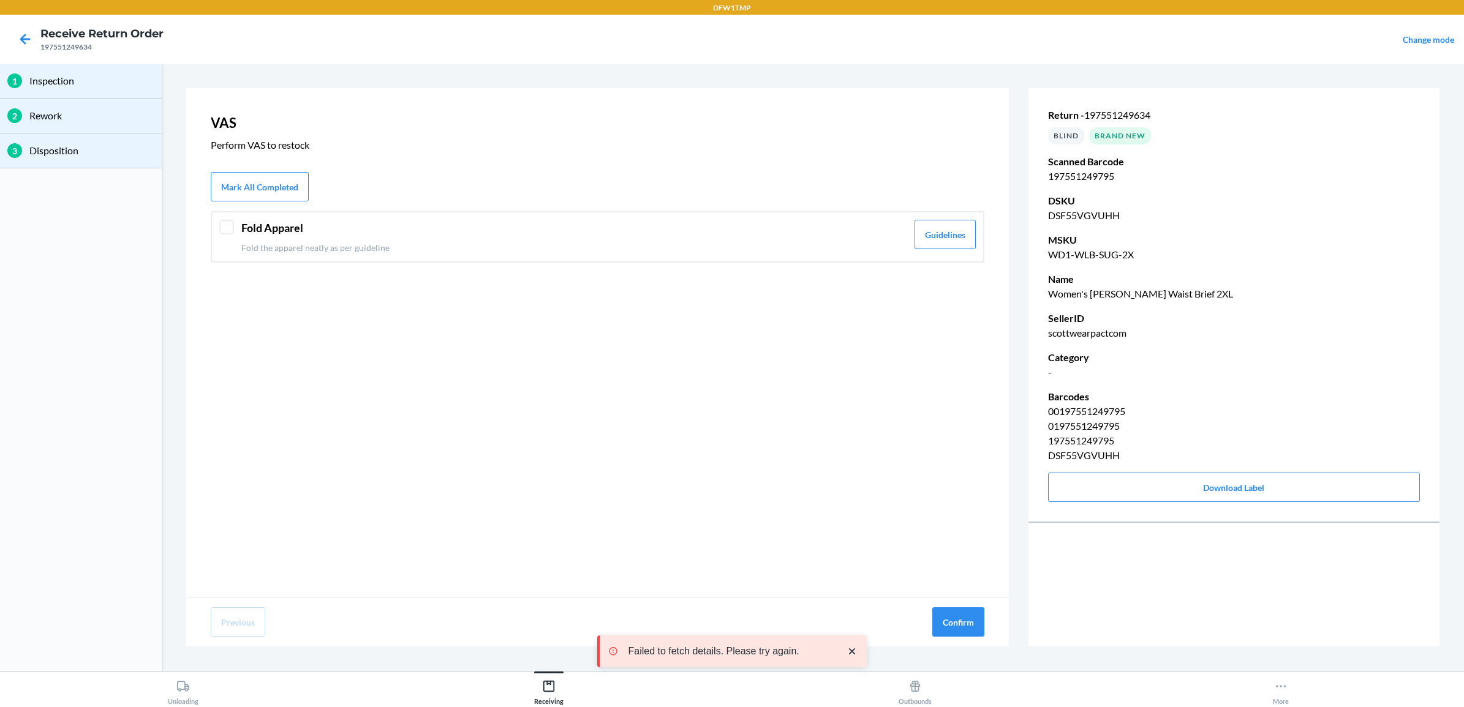
click at [306, 237] on div "Fold Apparel Fold the apparel neatly as per guideline" at bounding box center [574, 237] width 666 height 34
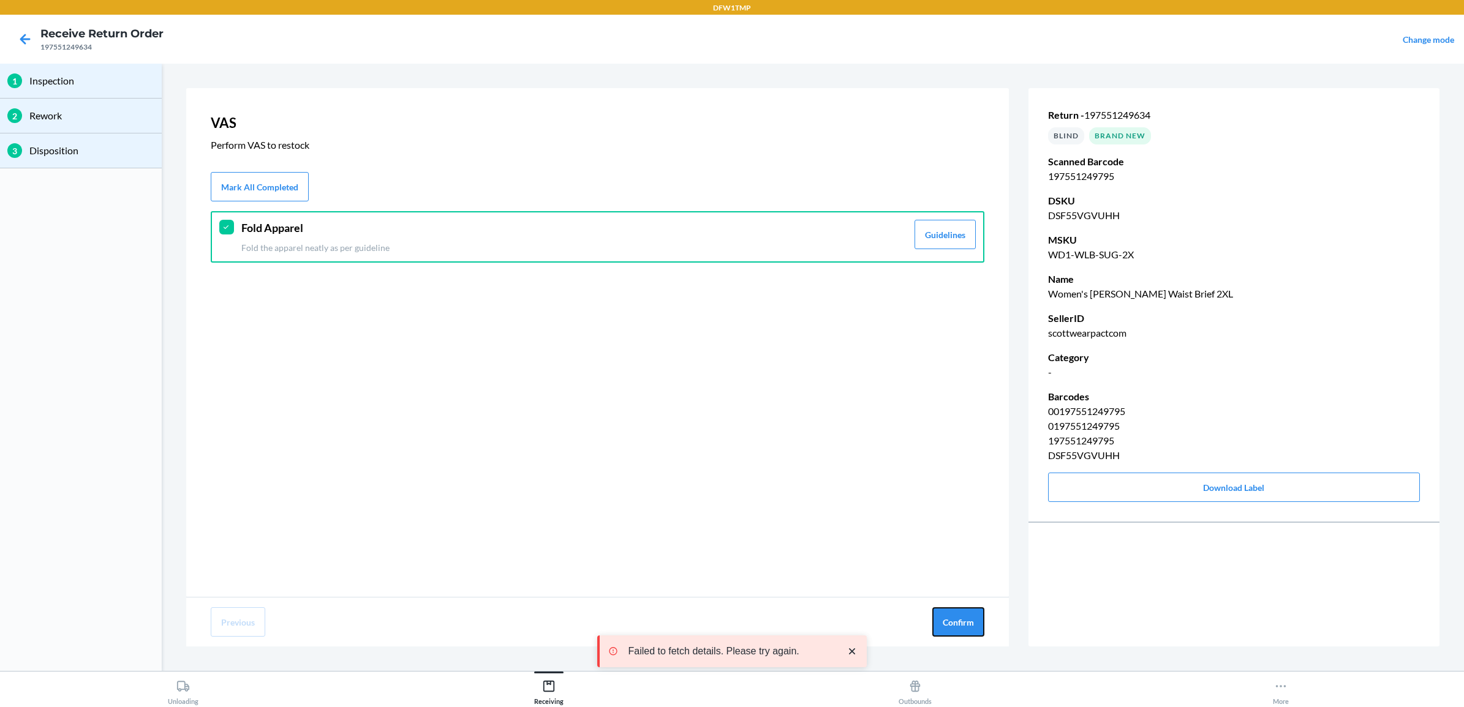
drag, startPoint x: 967, startPoint y: 620, endPoint x: 895, endPoint y: 590, distance: 77.1
click at [966, 620] on button "Confirm" at bounding box center [958, 622] width 52 height 29
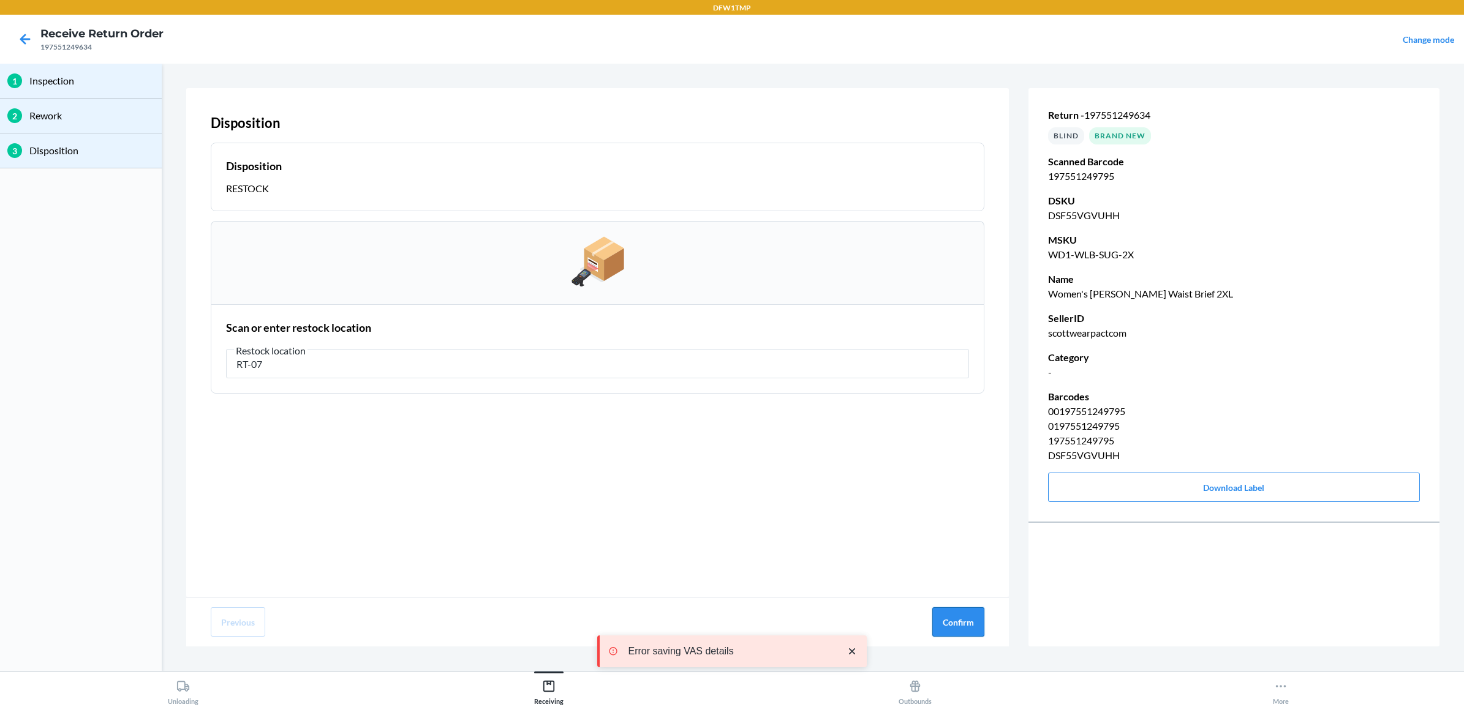
type input "RT-07"
click at [959, 620] on button "Confirm" at bounding box center [958, 622] width 52 height 29
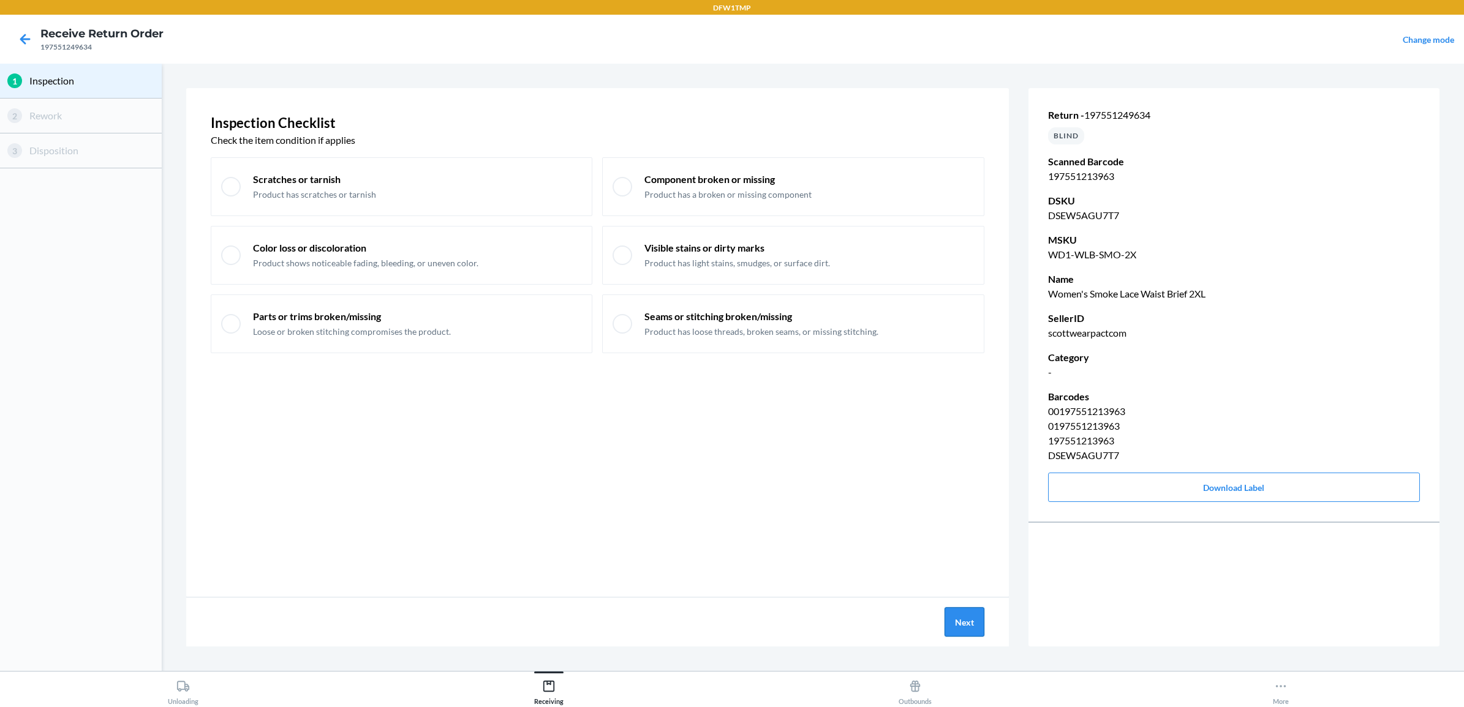
click at [957, 619] on button "Next" at bounding box center [964, 622] width 40 height 29
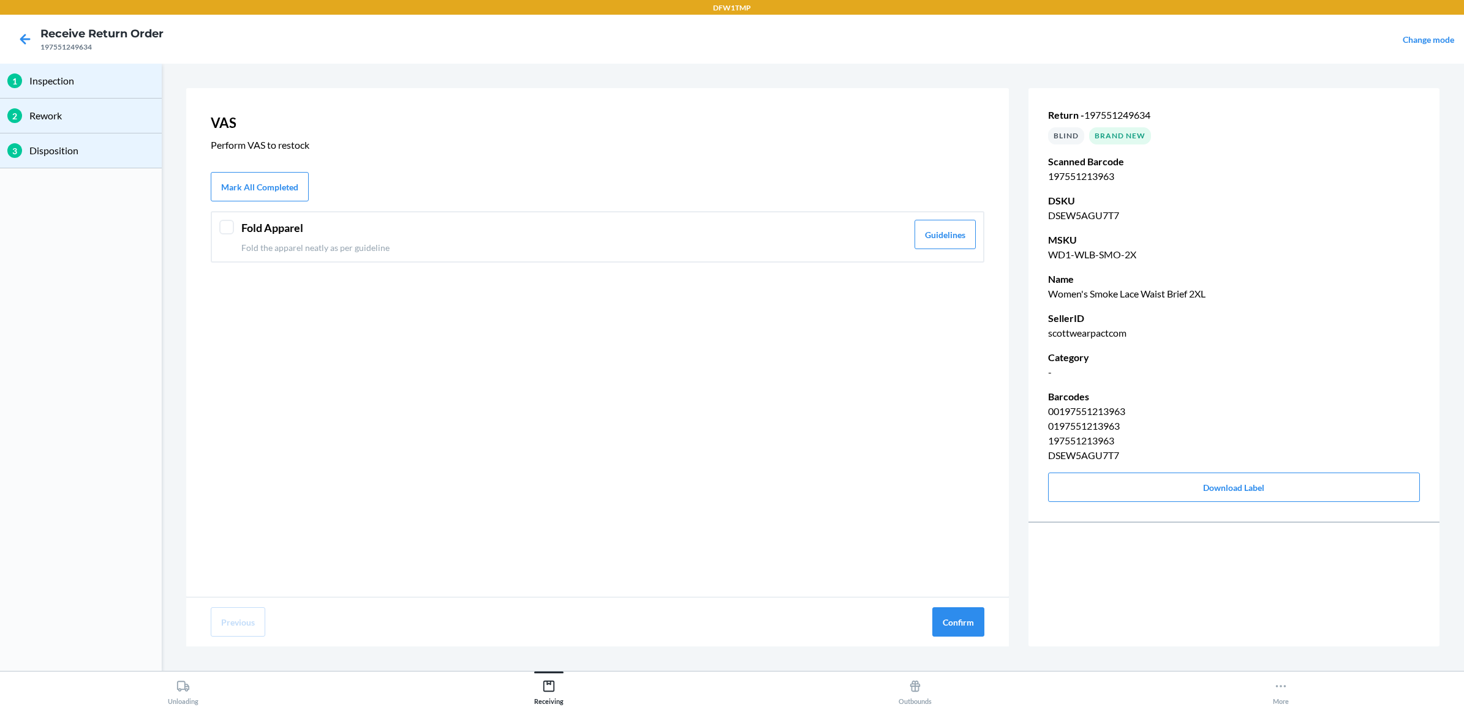
click at [355, 236] on div "Fold Apparel Fold the apparel neatly as per guideline" at bounding box center [574, 237] width 666 height 34
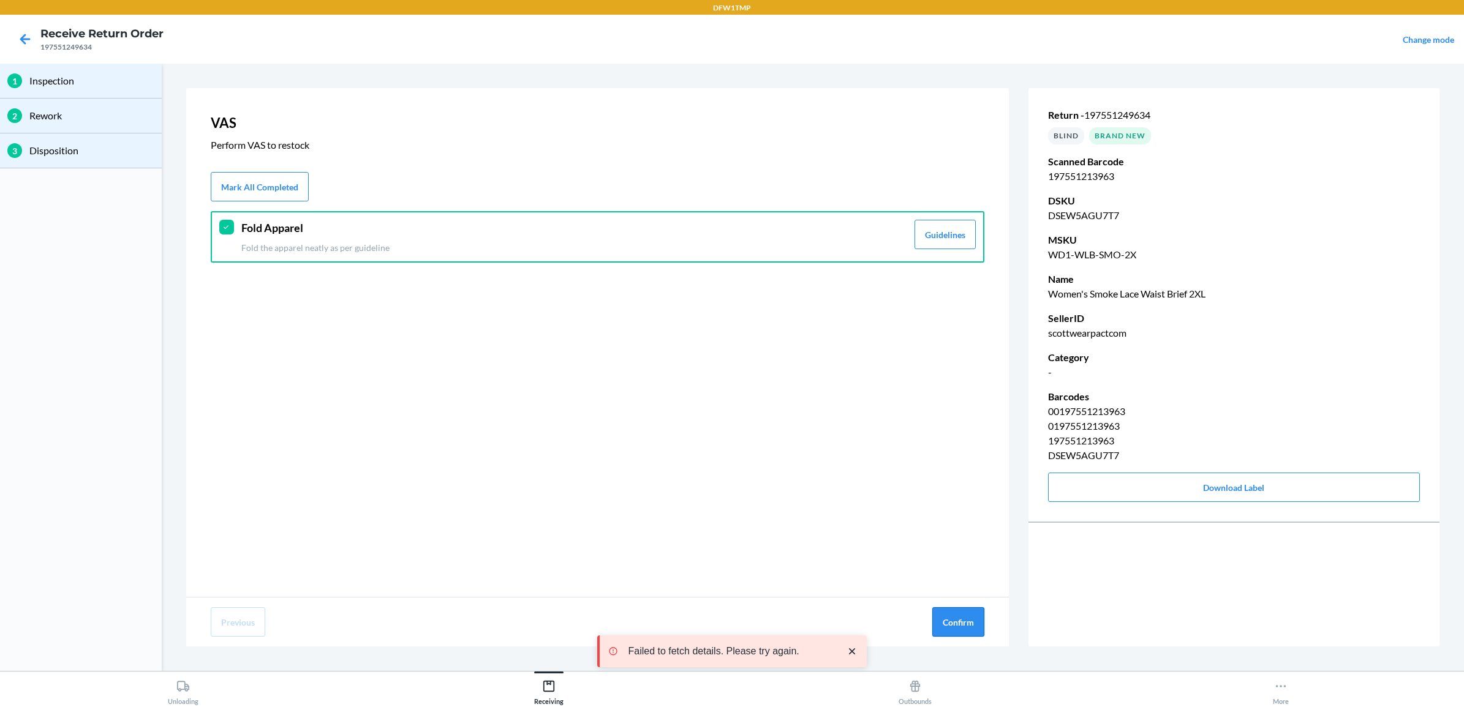
click at [968, 619] on button "Confirm" at bounding box center [958, 622] width 52 height 29
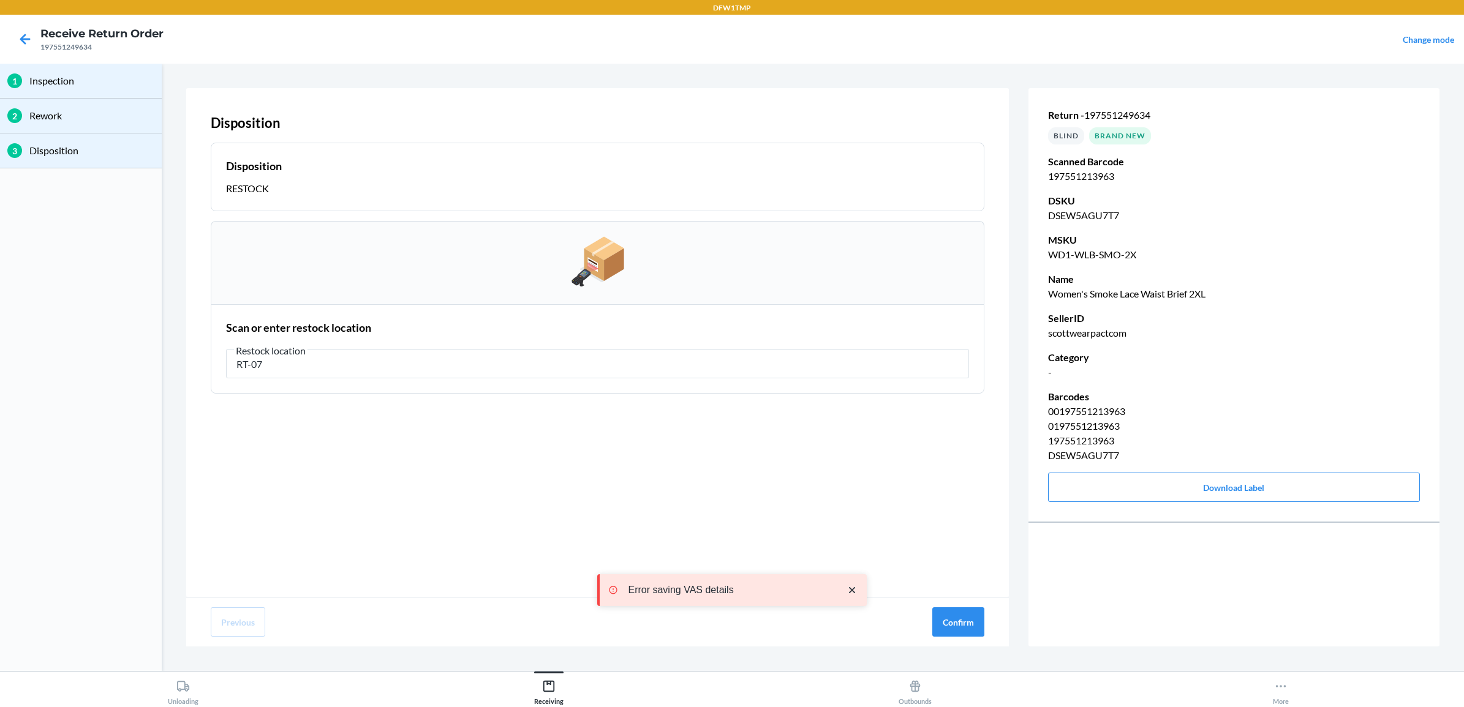
type input "RT-07"
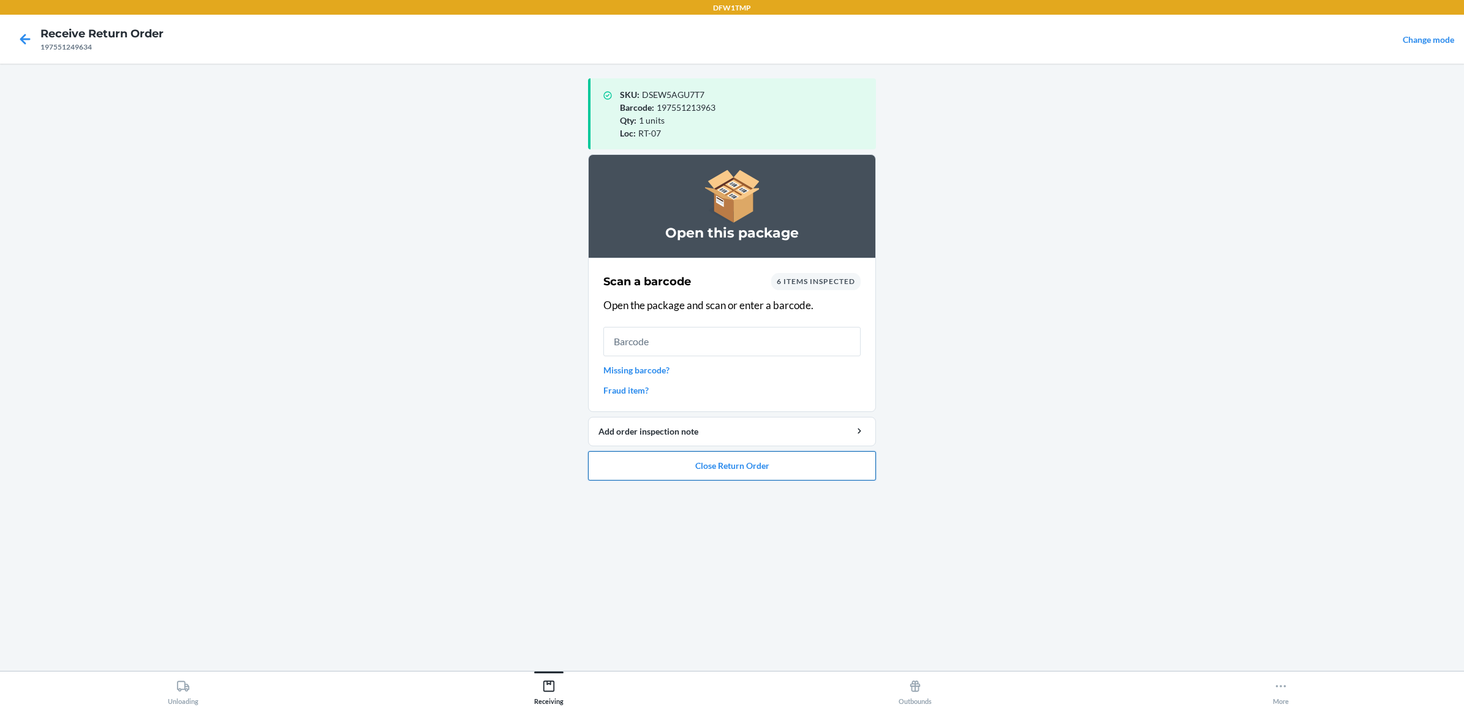
click at [693, 473] on button "Close Return Order" at bounding box center [732, 465] width 288 height 29
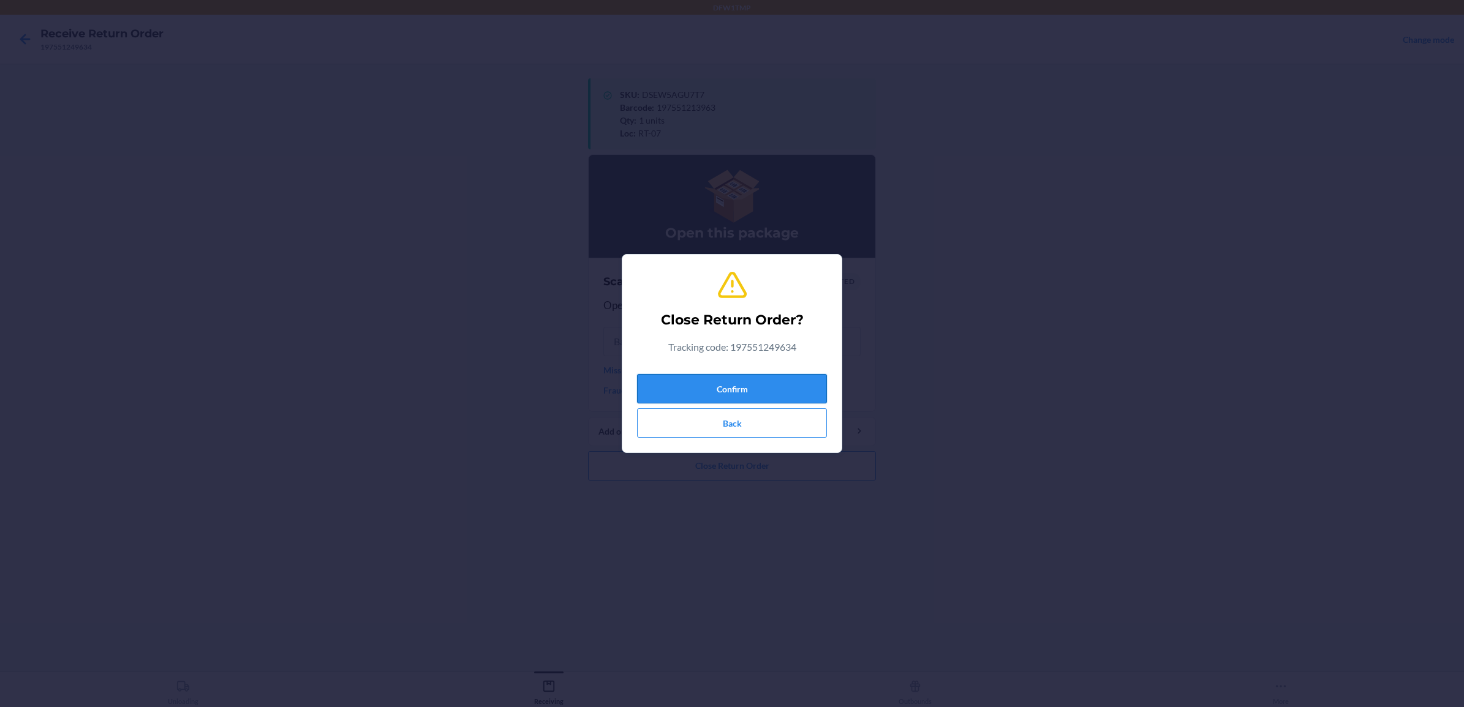
click at [723, 390] on button "Confirm" at bounding box center [732, 388] width 190 height 29
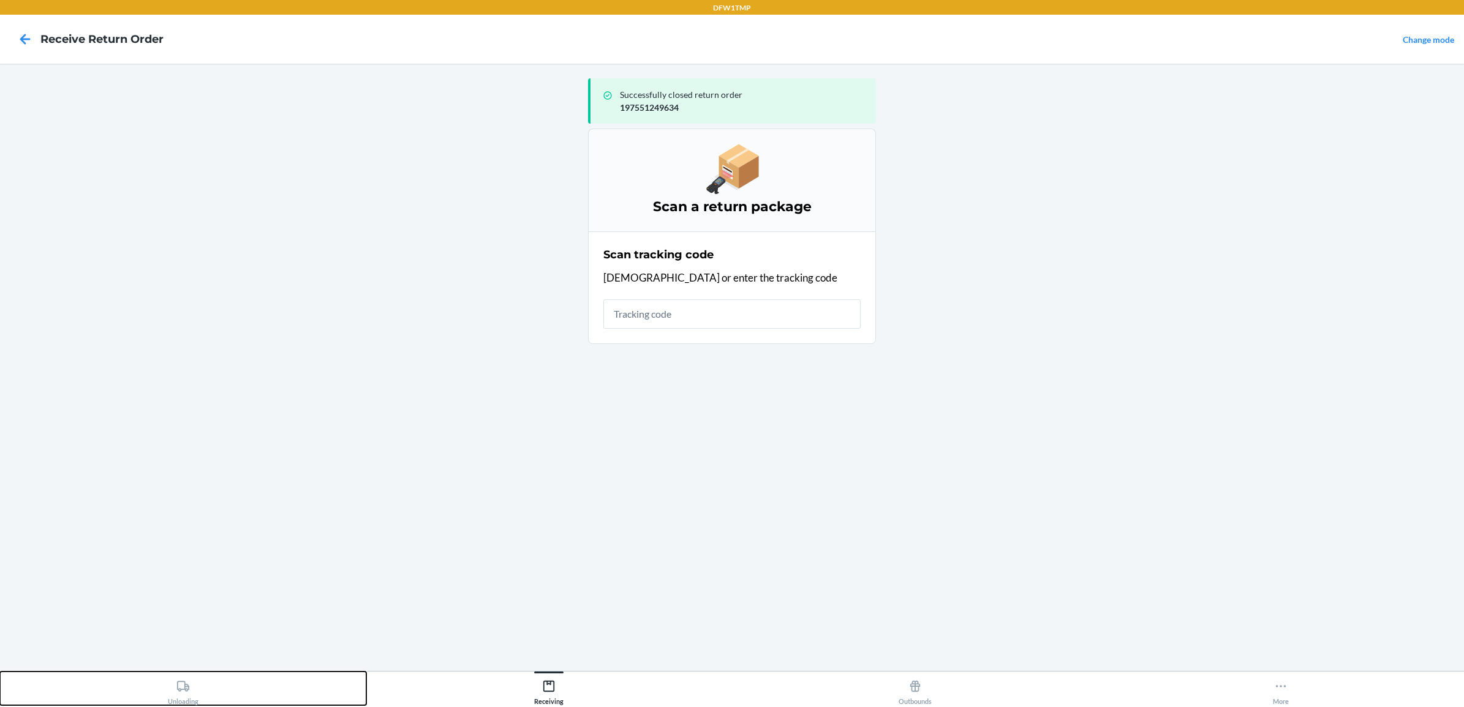
click at [168, 694] on div "Unloading" at bounding box center [183, 690] width 31 height 31
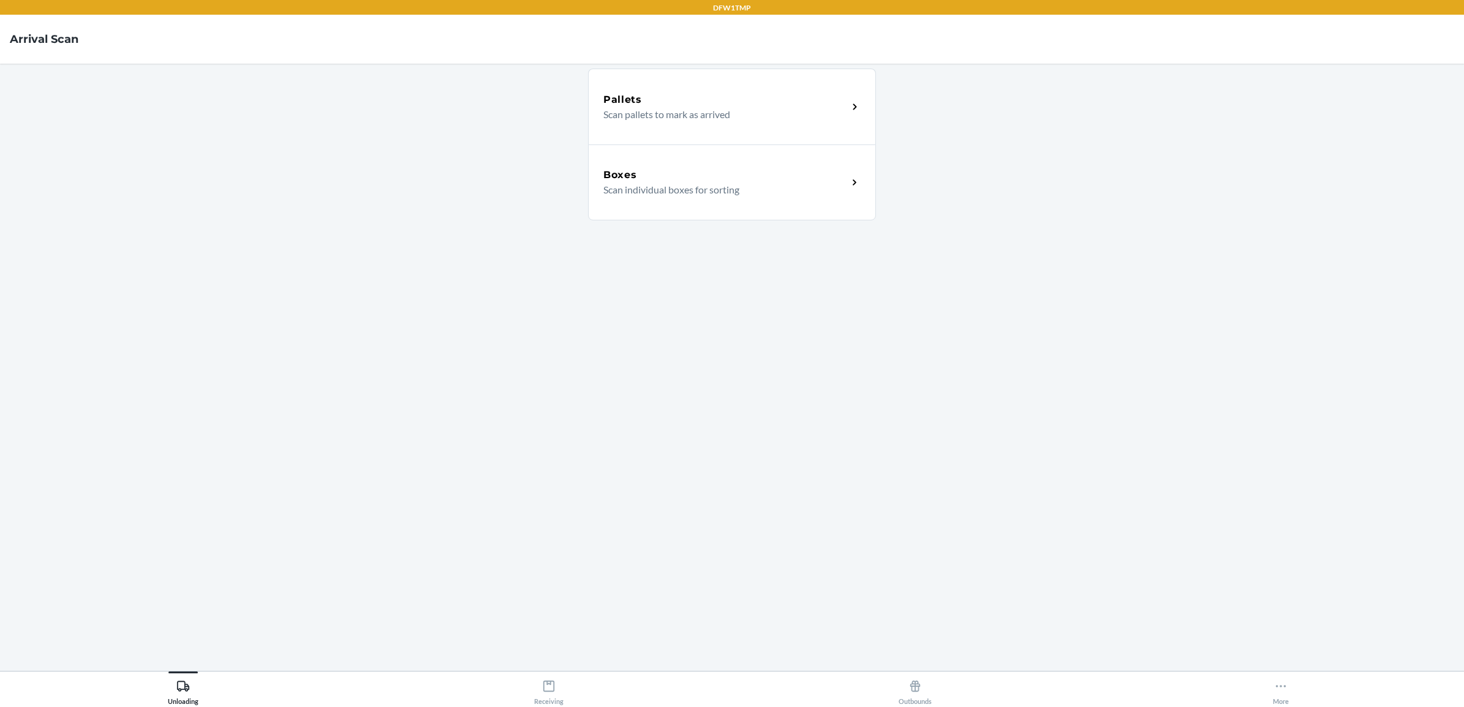
click at [726, 171] on div "Boxes" at bounding box center [725, 175] width 244 height 15
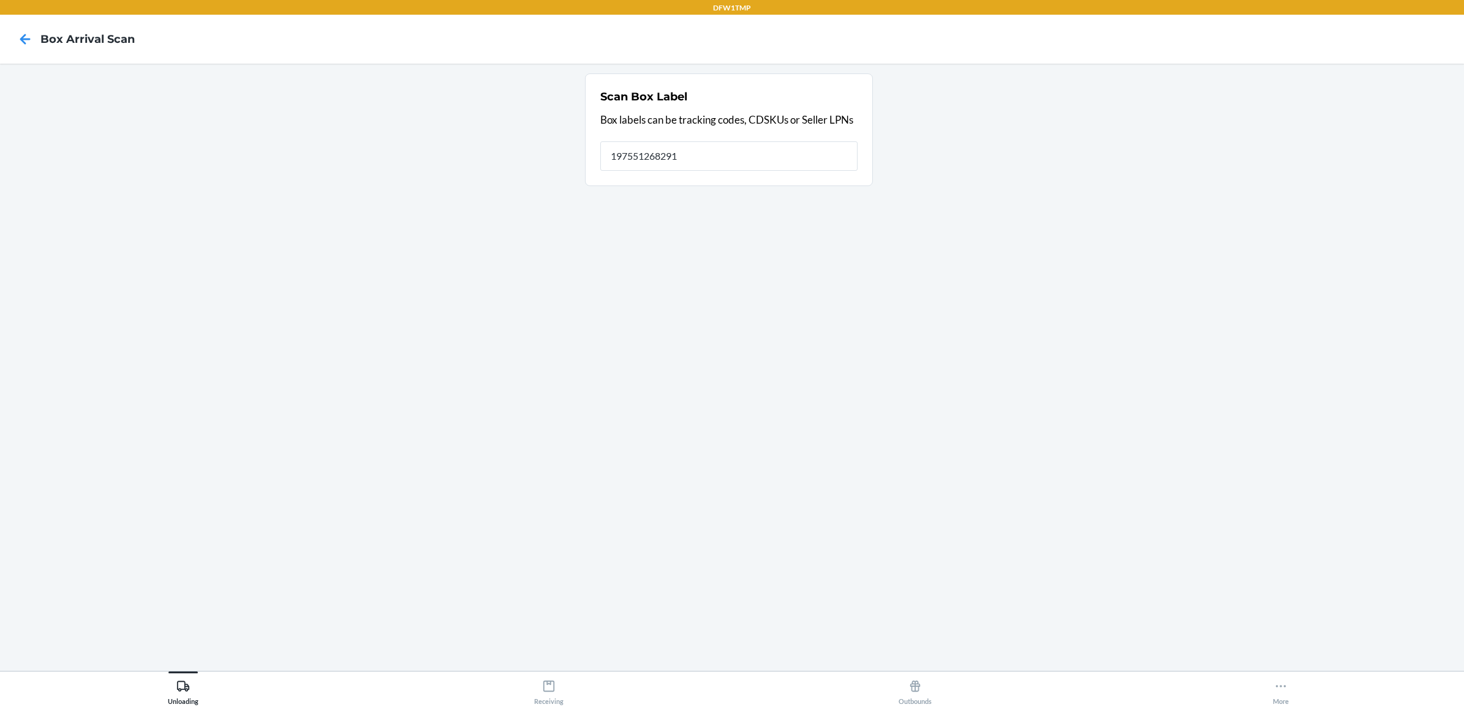
type input "197551268291"
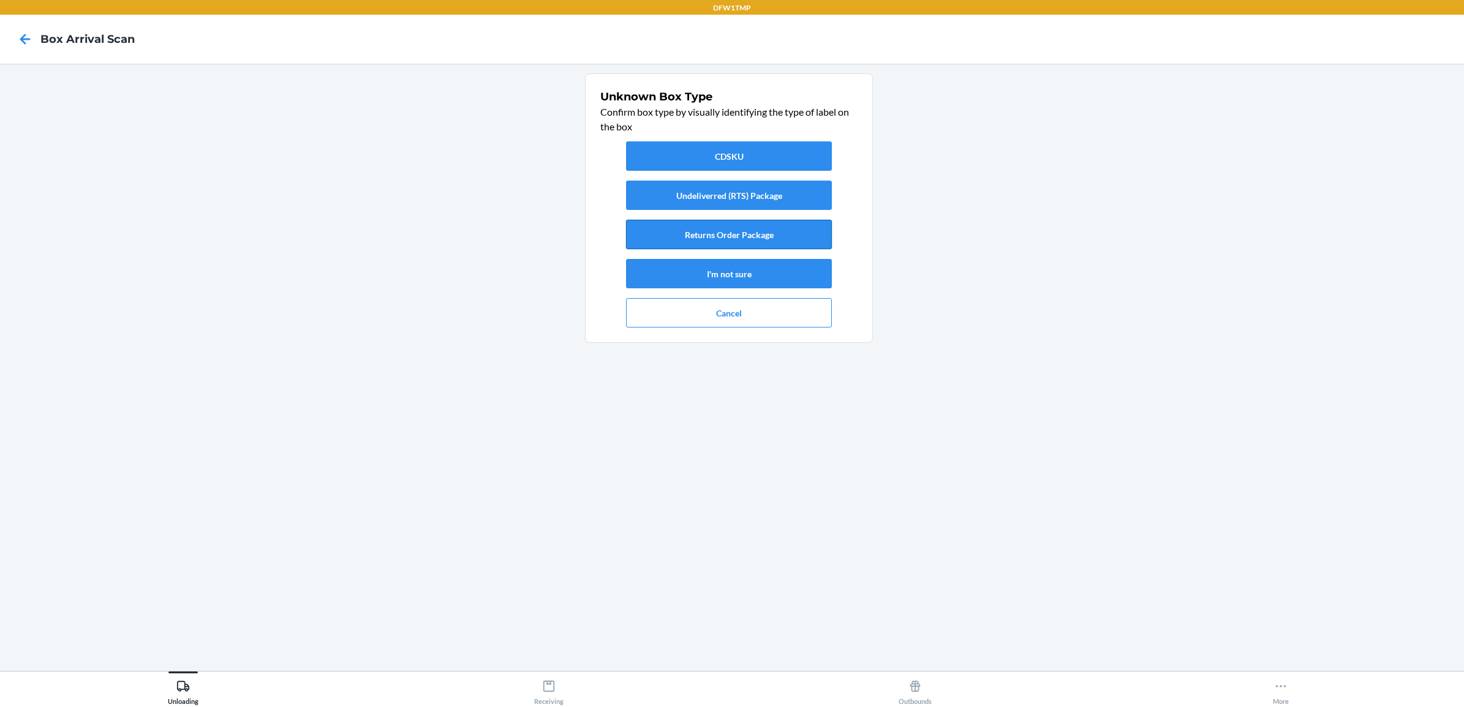
click at [690, 230] on button "Returns Order Package" at bounding box center [729, 234] width 206 height 29
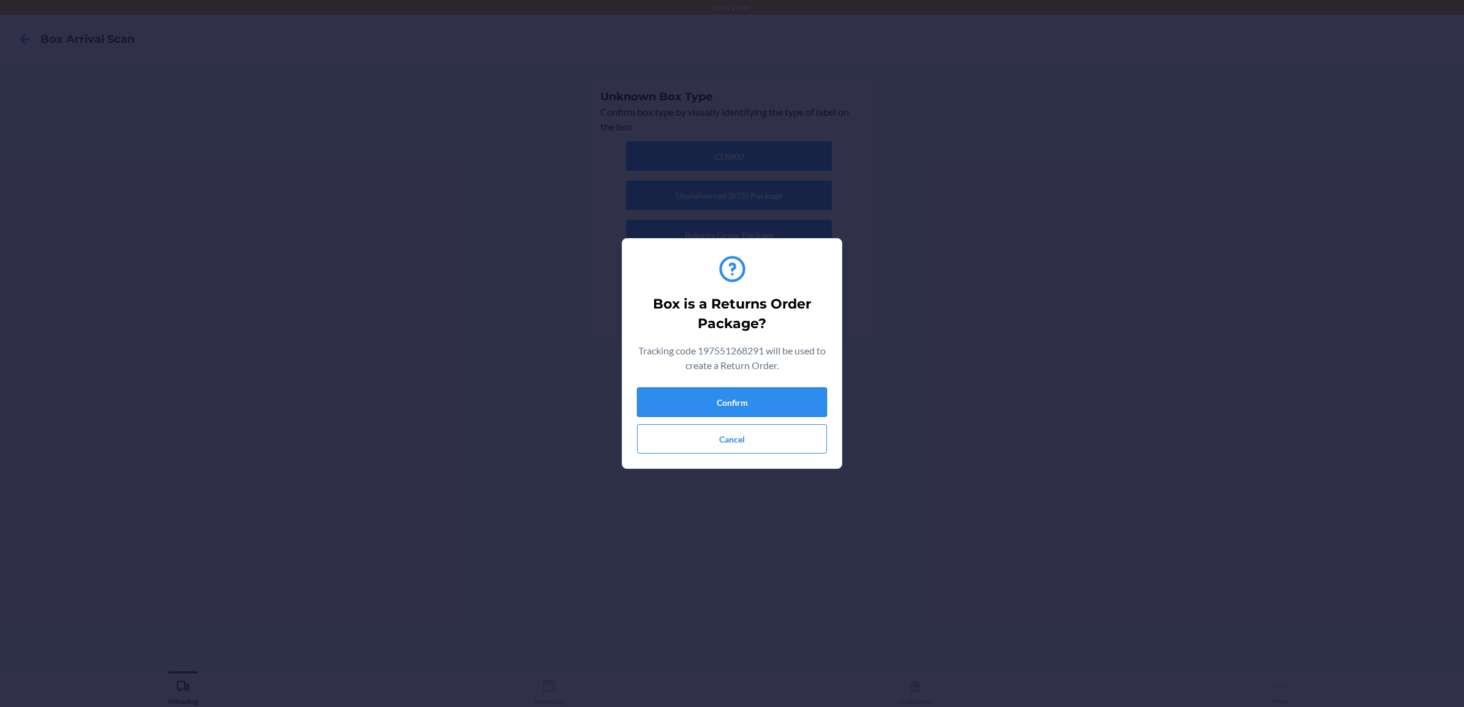
click at [753, 400] on button "Confirm" at bounding box center [732, 402] width 190 height 29
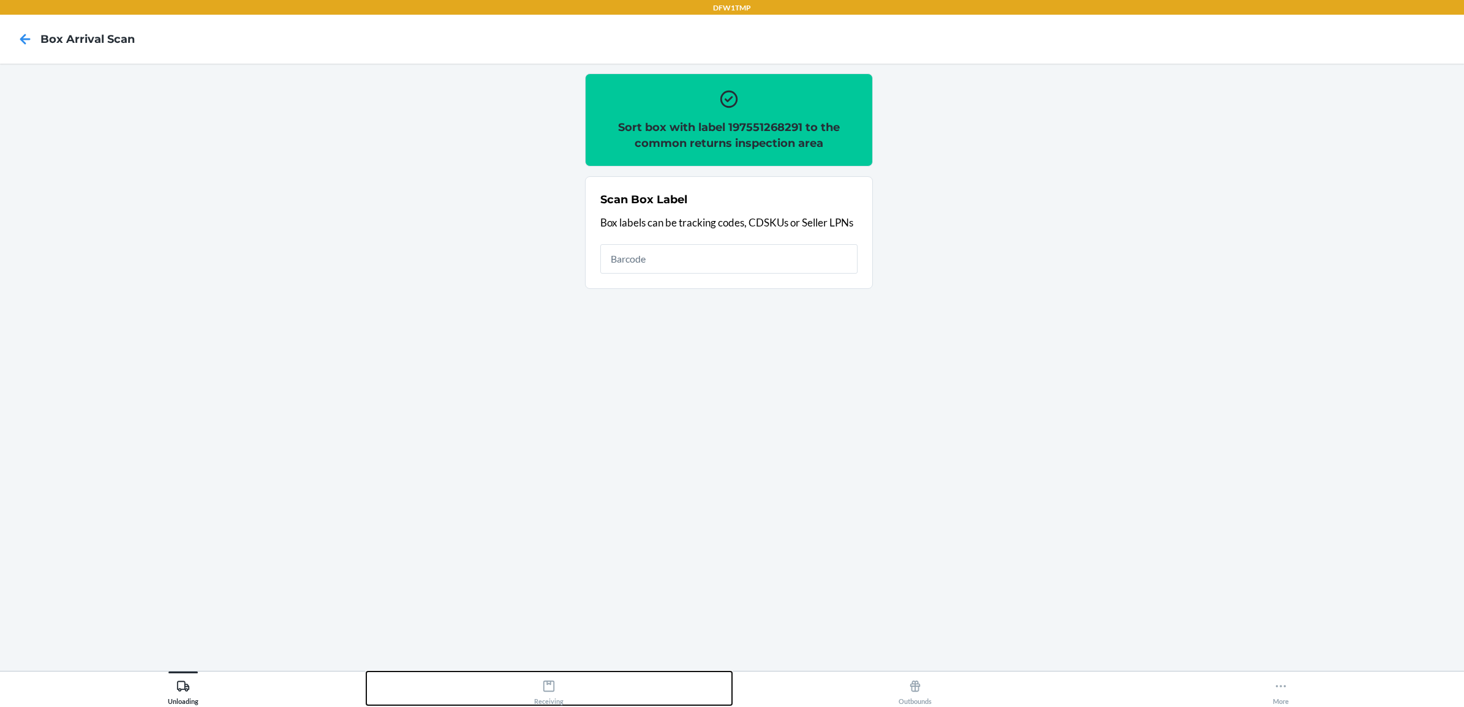
click at [557, 697] on div "Receiving" at bounding box center [548, 690] width 29 height 31
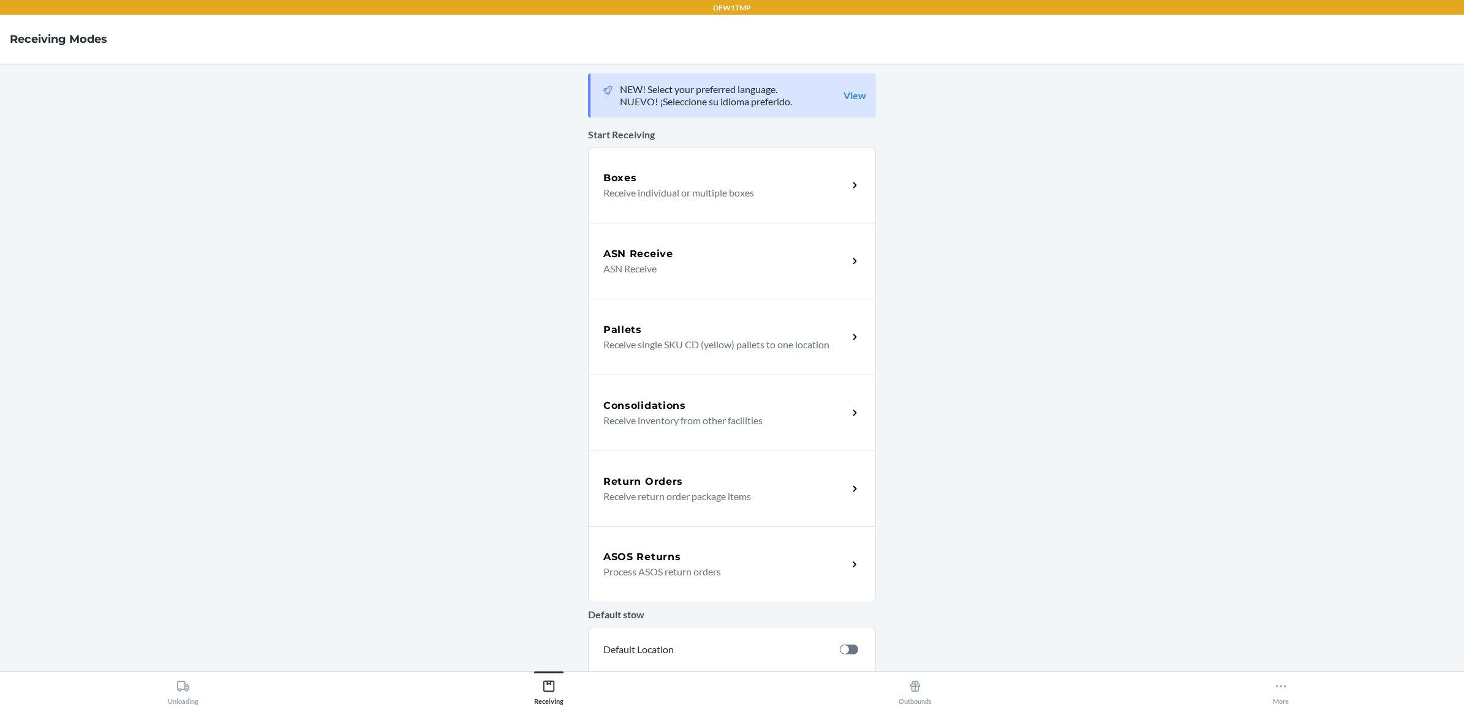
click at [663, 492] on p "Receive return order package items" at bounding box center [720, 496] width 235 height 15
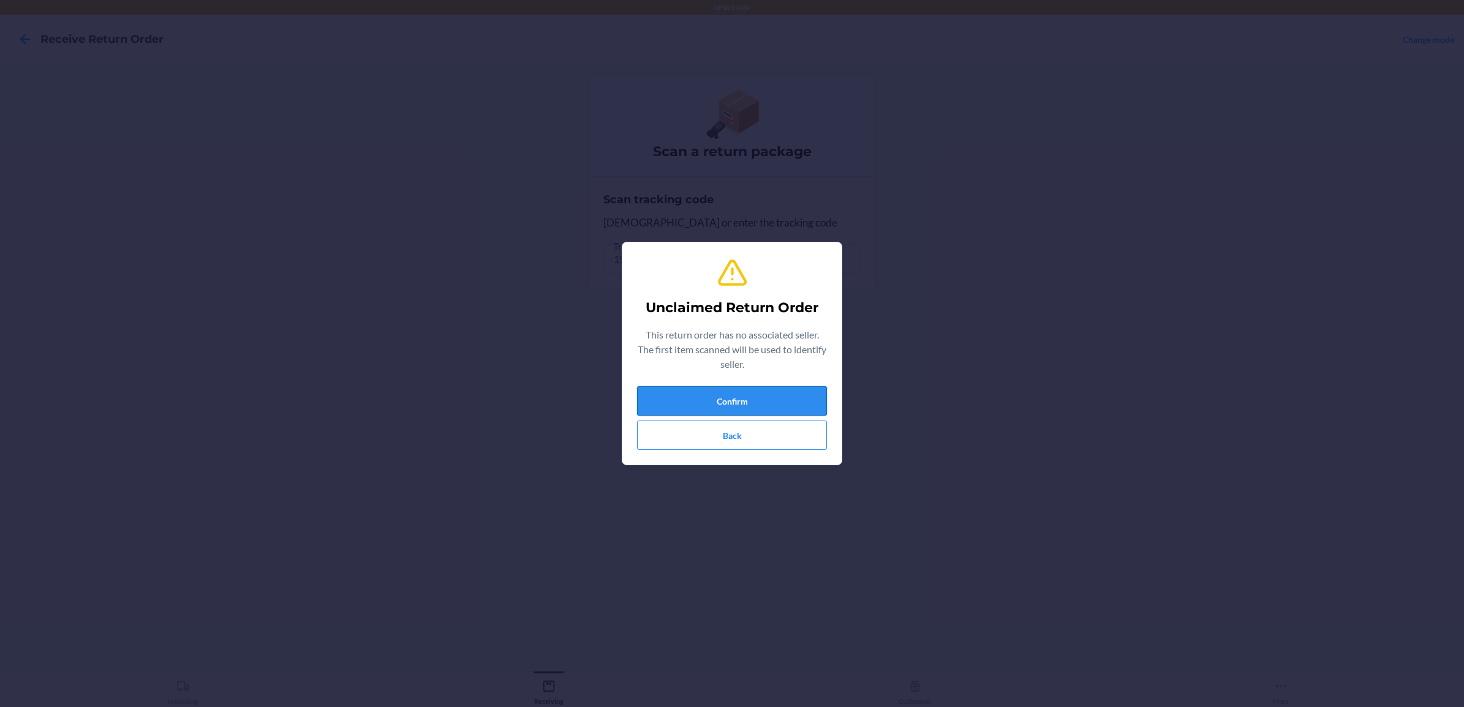
click at [692, 398] on button "Confirm" at bounding box center [732, 400] width 190 height 29
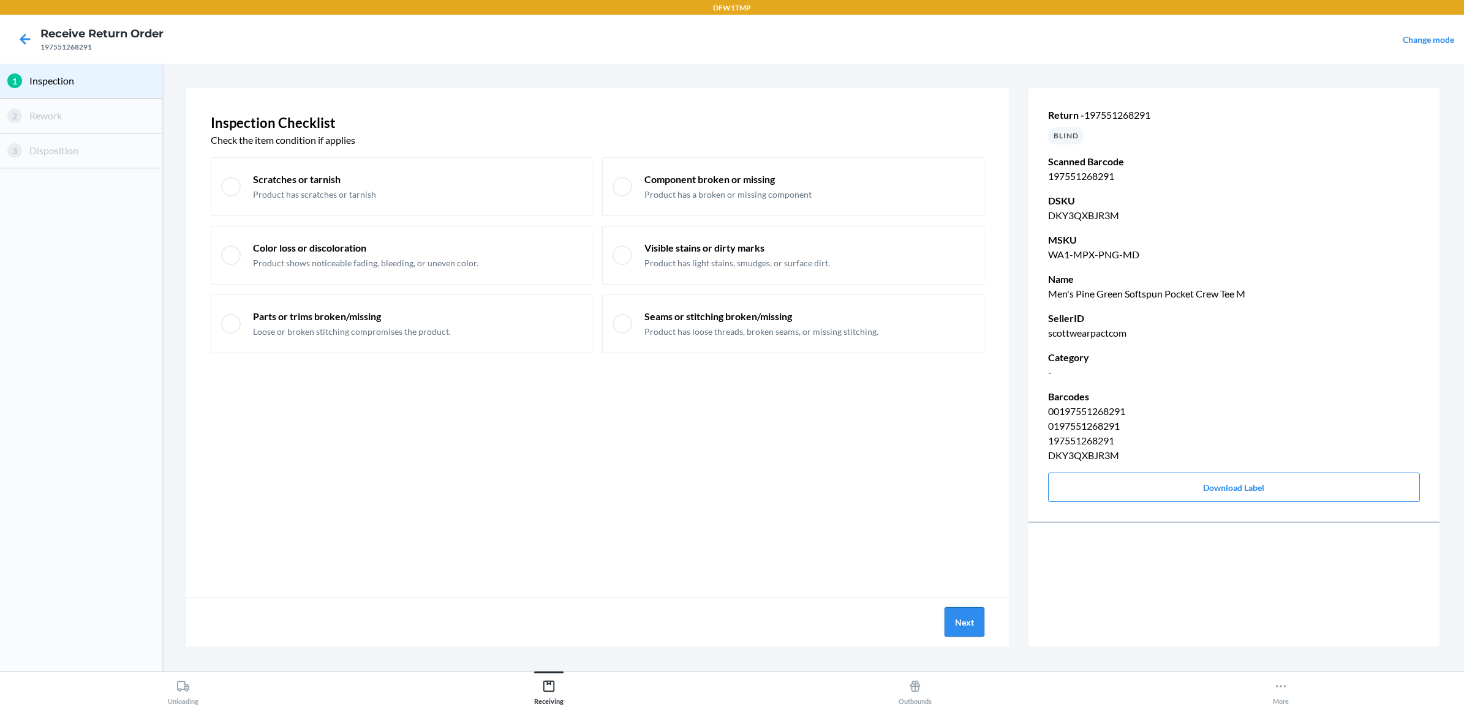
click at [956, 624] on button "Next" at bounding box center [964, 622] width 40 height 29
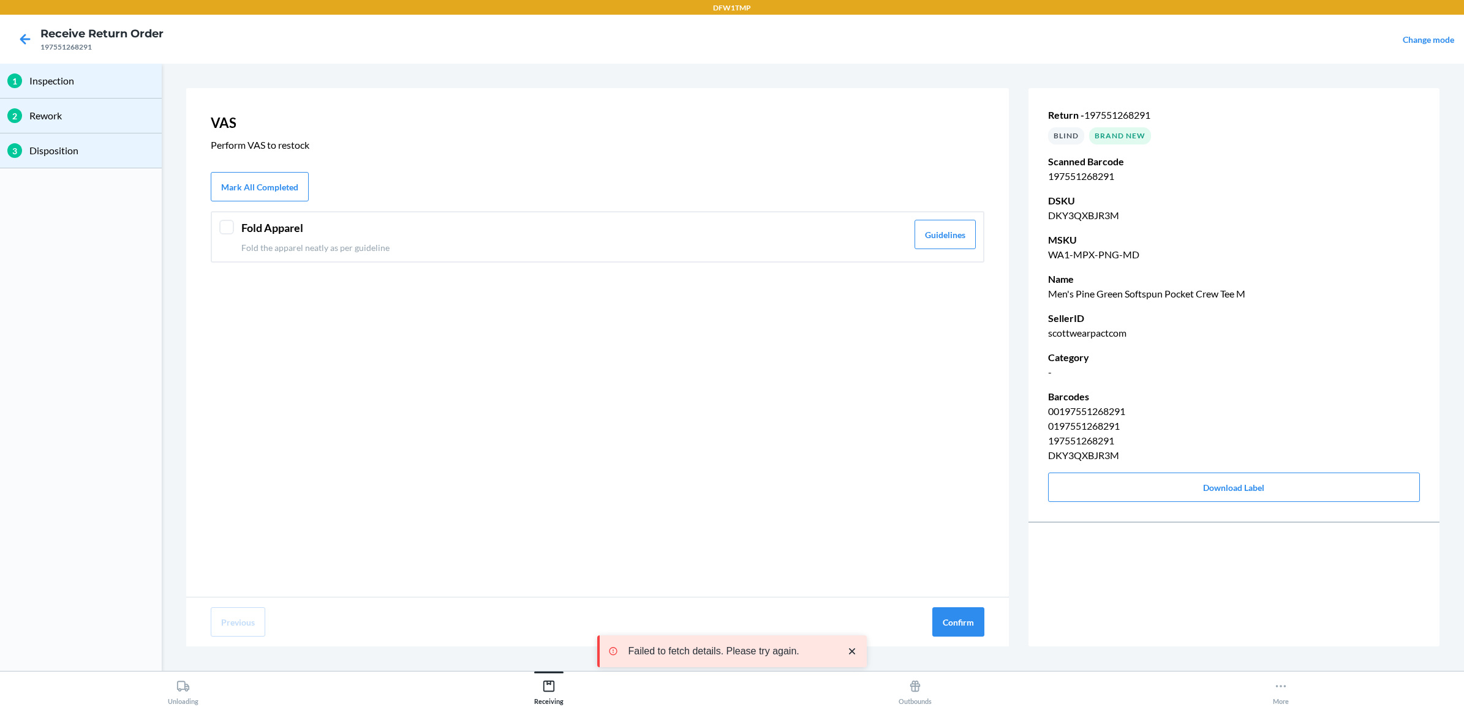
click at [225, 222] on div at bounding box center [226, 227] width 15 height 15
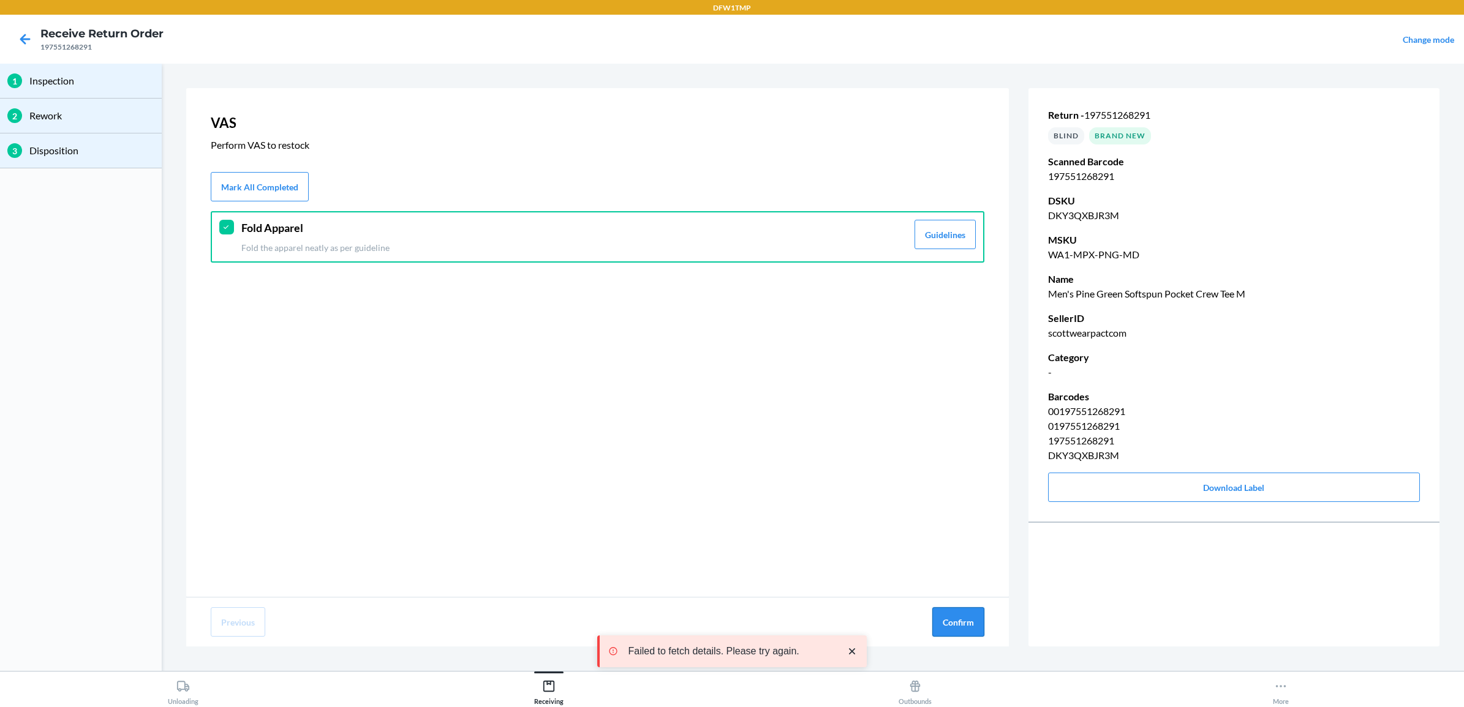
click at [951, 620] on button "Confirm" at bounding box center [958, 622] width 52 height 29
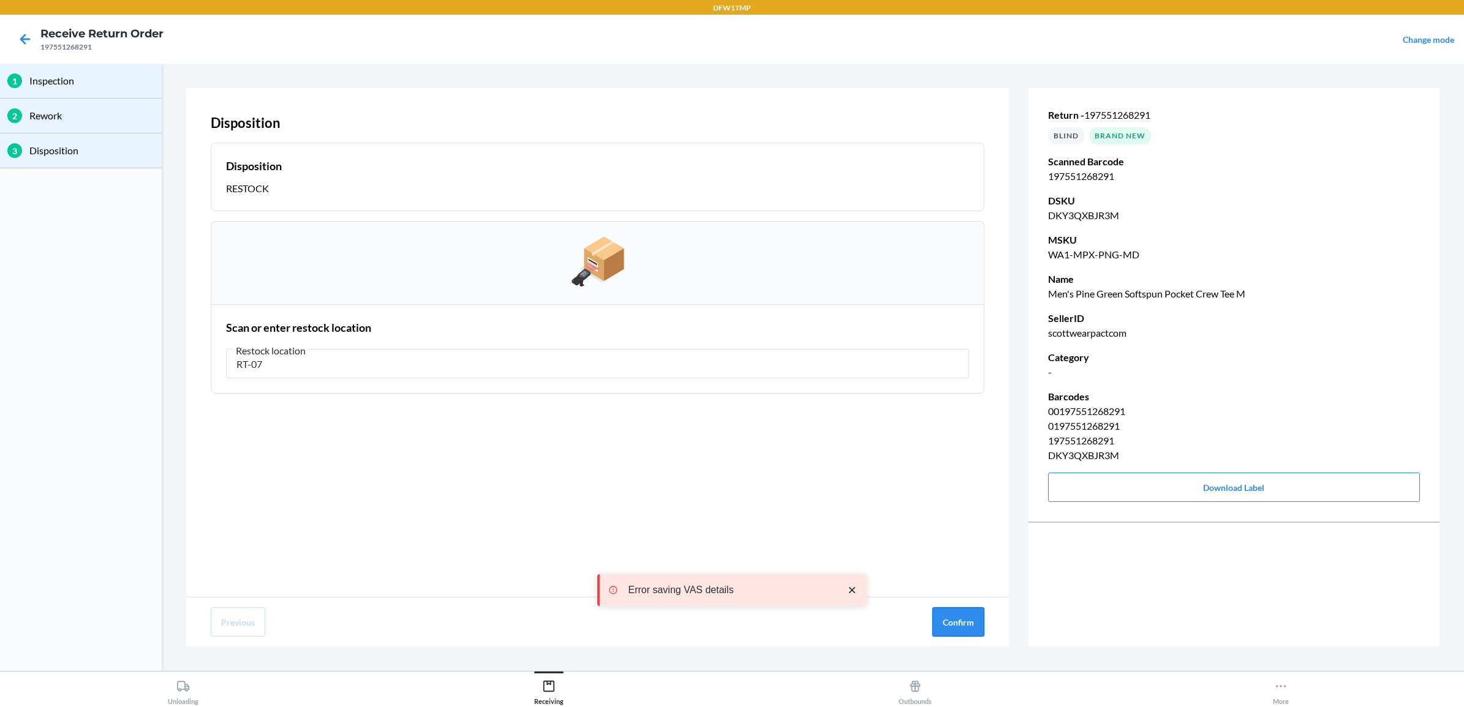
type input "RT-07"
click at [971, 617] on button "Confirm" at bounding box center [958, 622] width 52 height 29
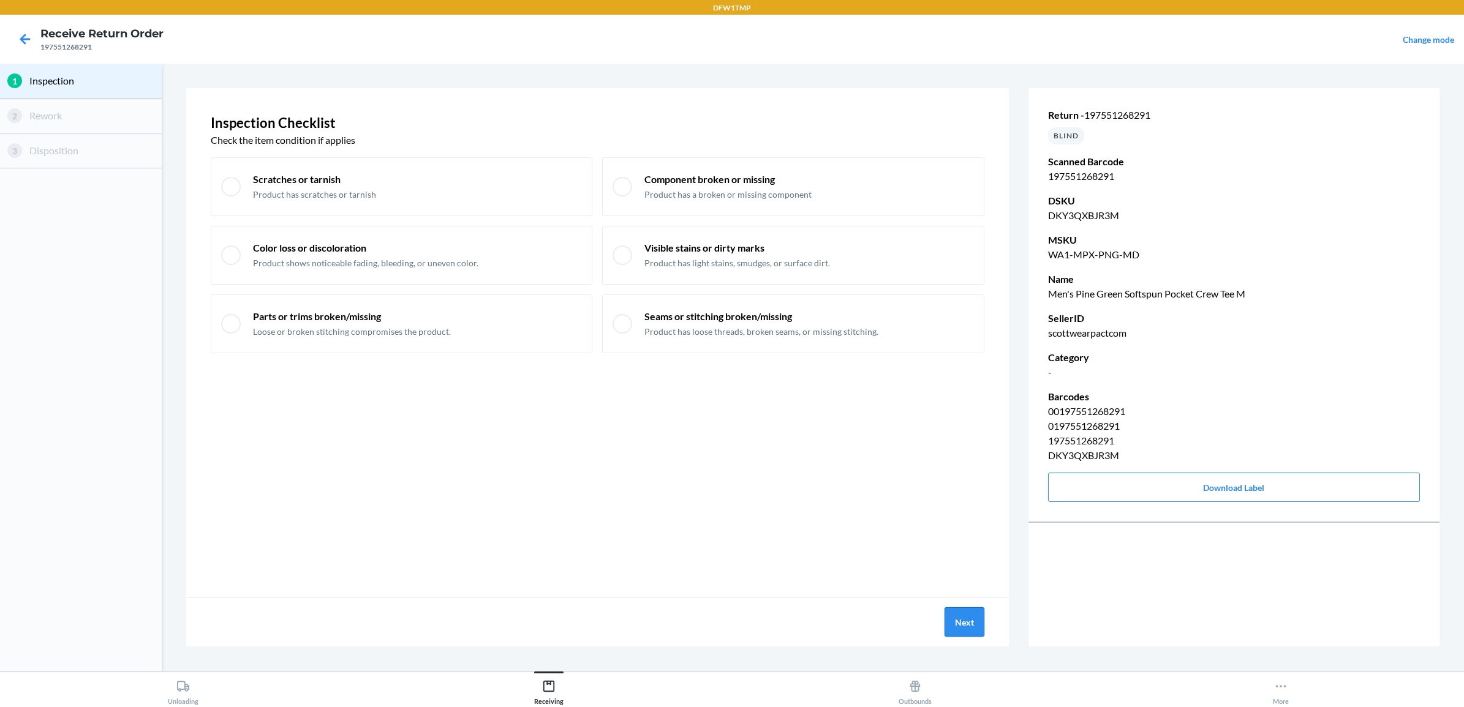
click at [951, 620] on button "Next" at bounding box center [964, 622] width 40 height 29
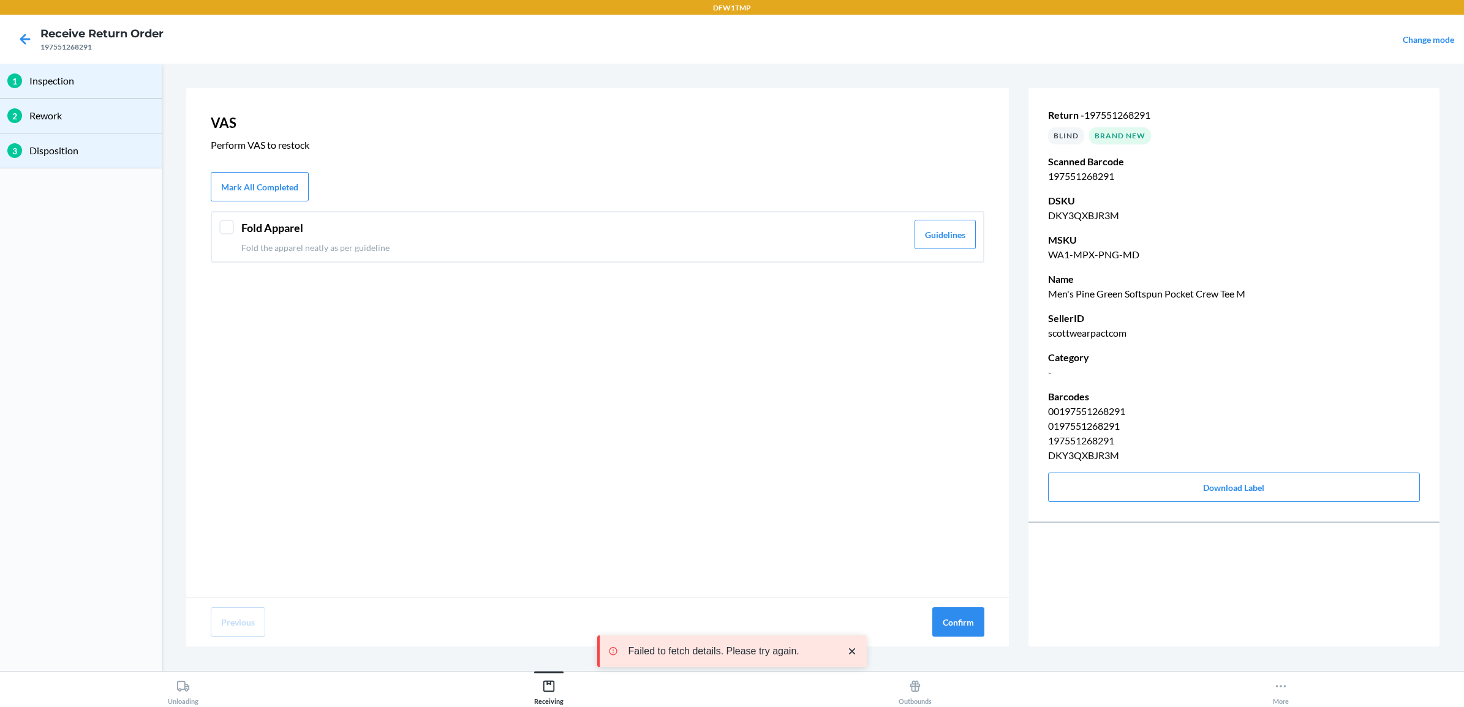
click at [239, 240] on div "Fold Apparel Fold the apparel neatly as per guideline Guidelines" at bounding box center [598, 236] width 774 height 51
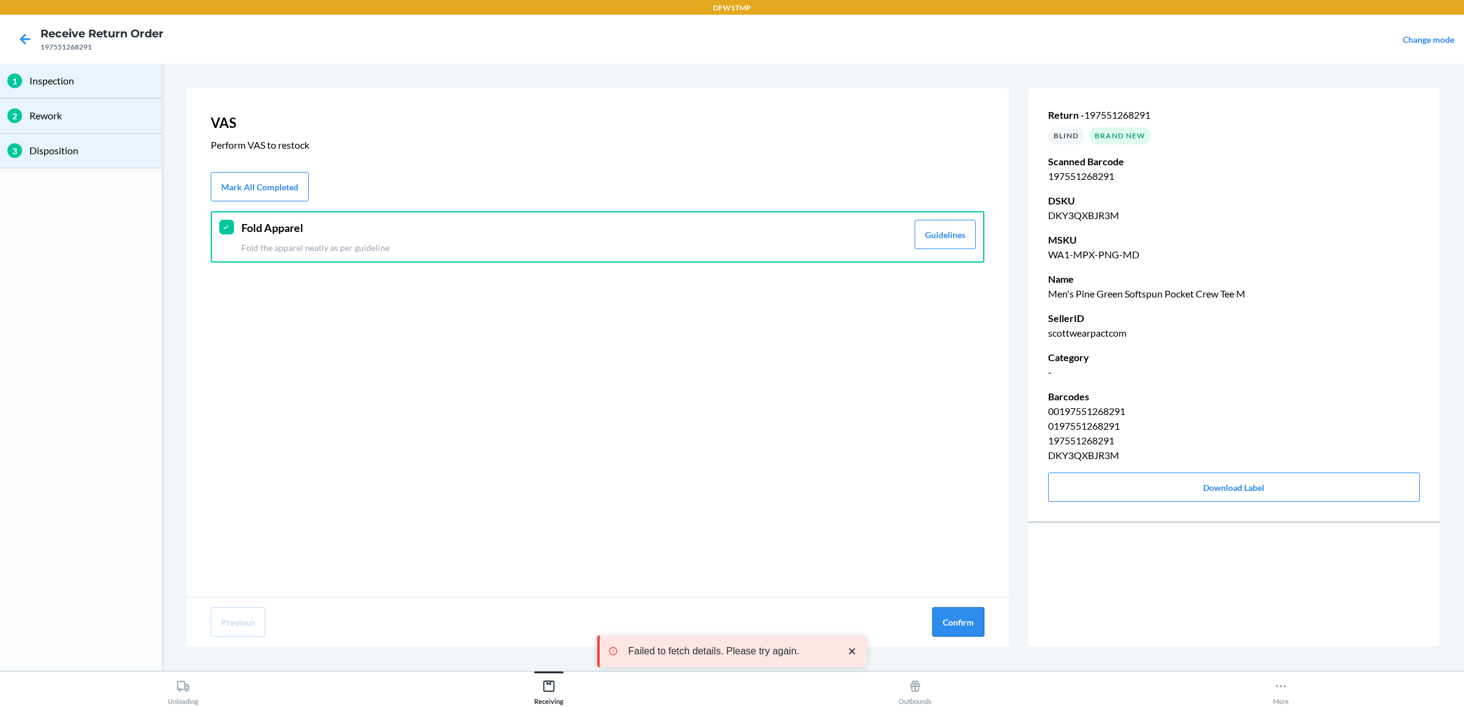
click at [956, 628] on button "Confirm" at bounding box center [958, 622] width 52 height 29
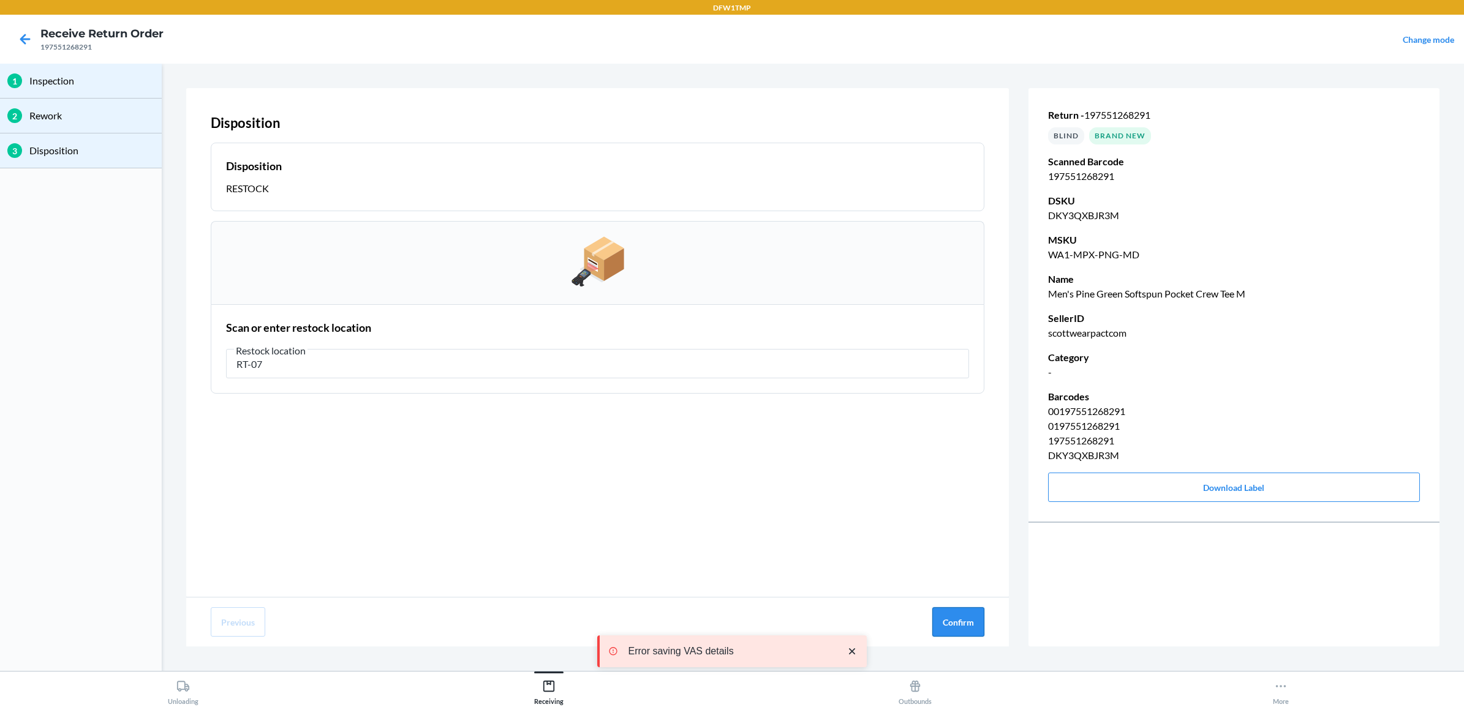
type input "RT-07"
click at [963, 617] on button "Confirm" at bounding box center [958, 622] width 52 height 29
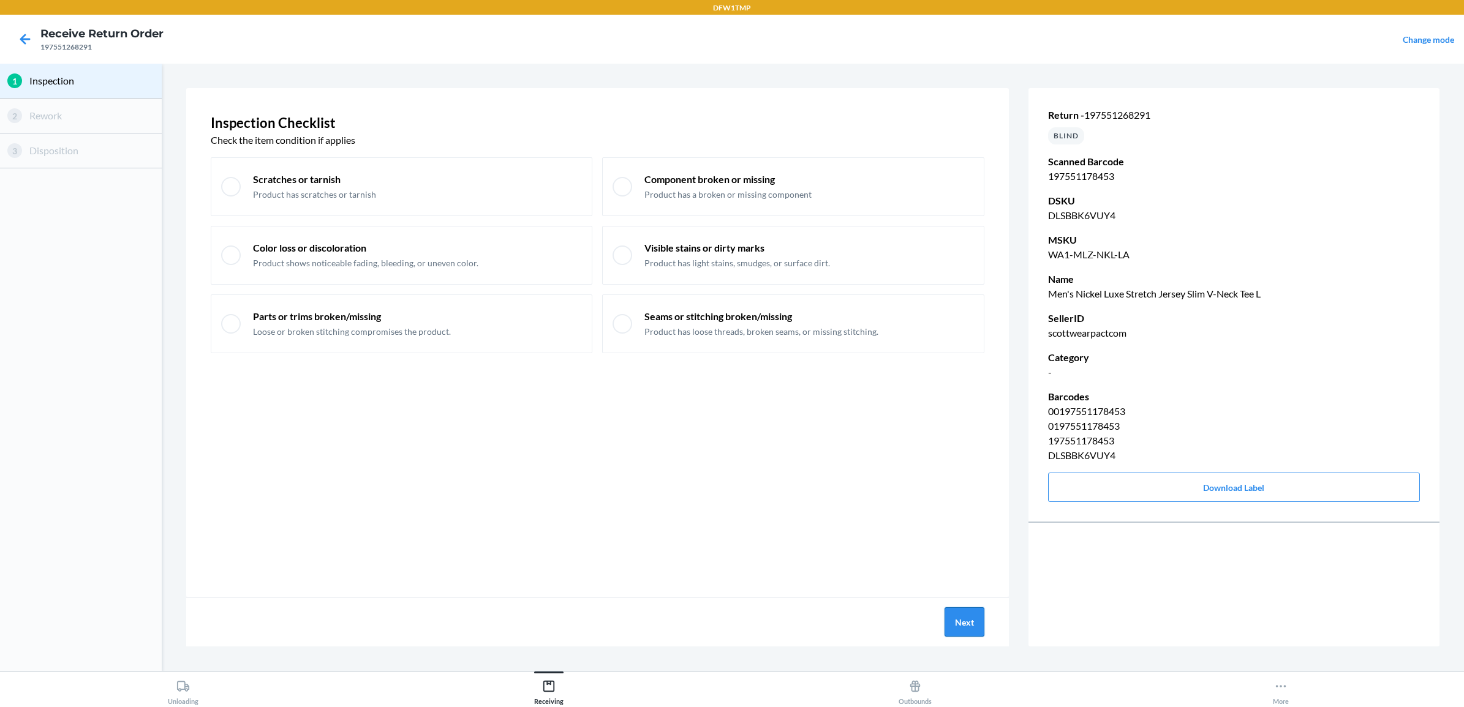
click at [974, 626] on button "Next" at bounding box center [964, 622] width 40 height 29
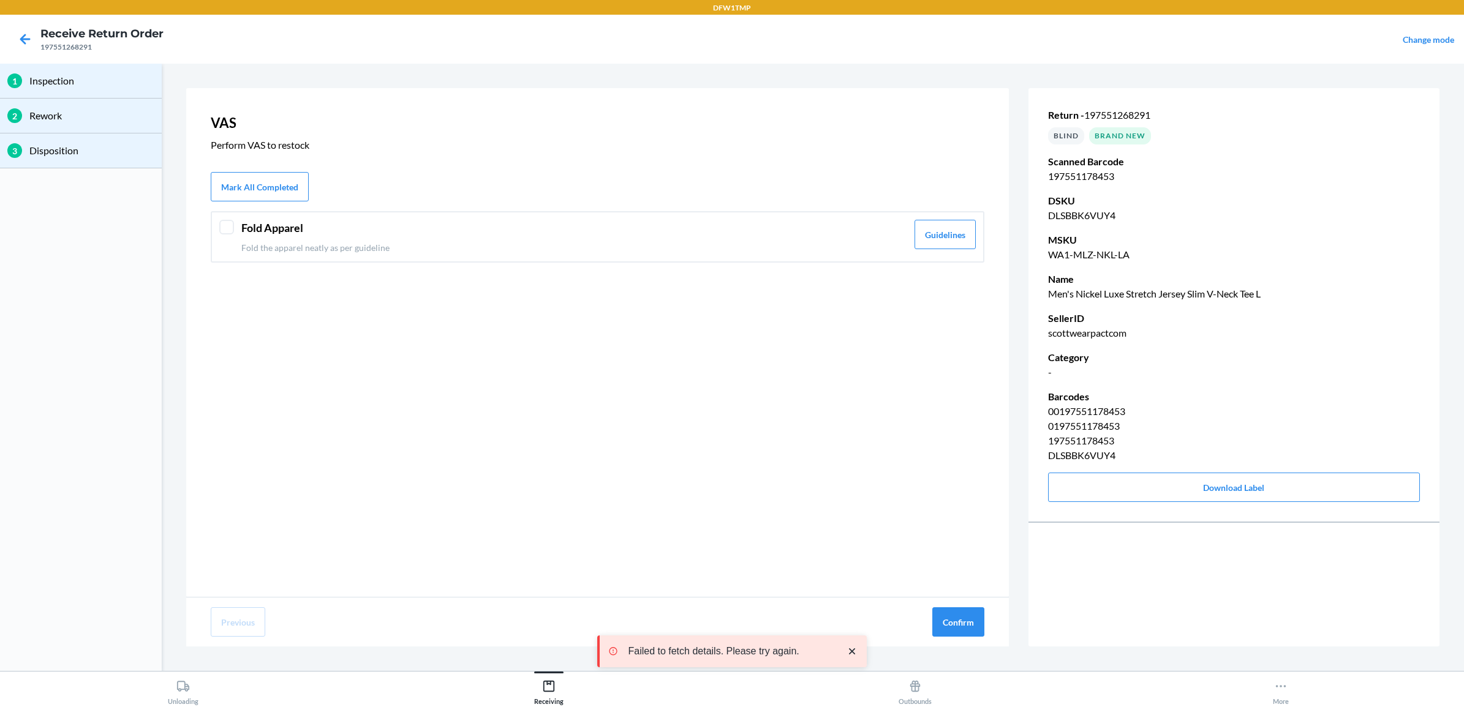
click at [346, 228] on header "Fold Apparel" at bounding box center [574, 228] width 666 height 17
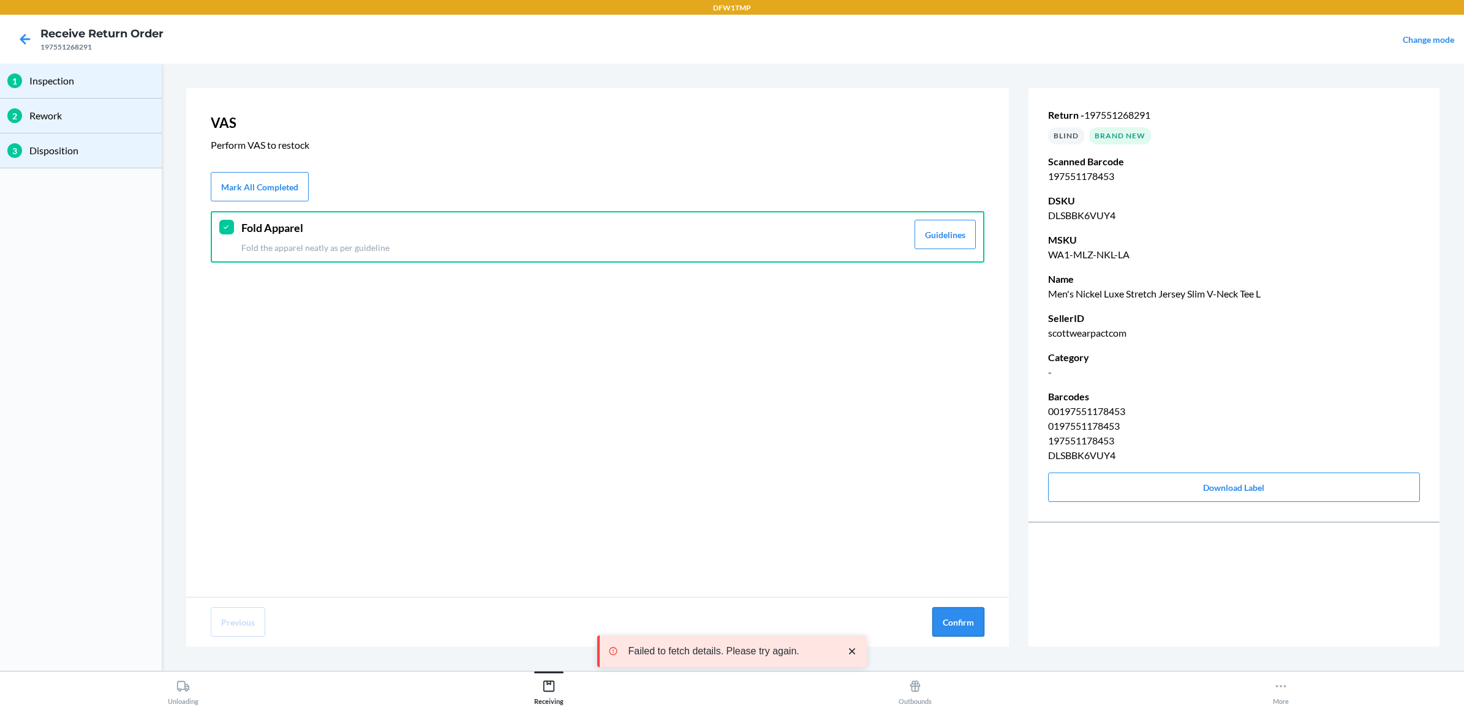
click at [969, 620] on button "Confirm" at bounding box center [958, 622] width 52 height 29
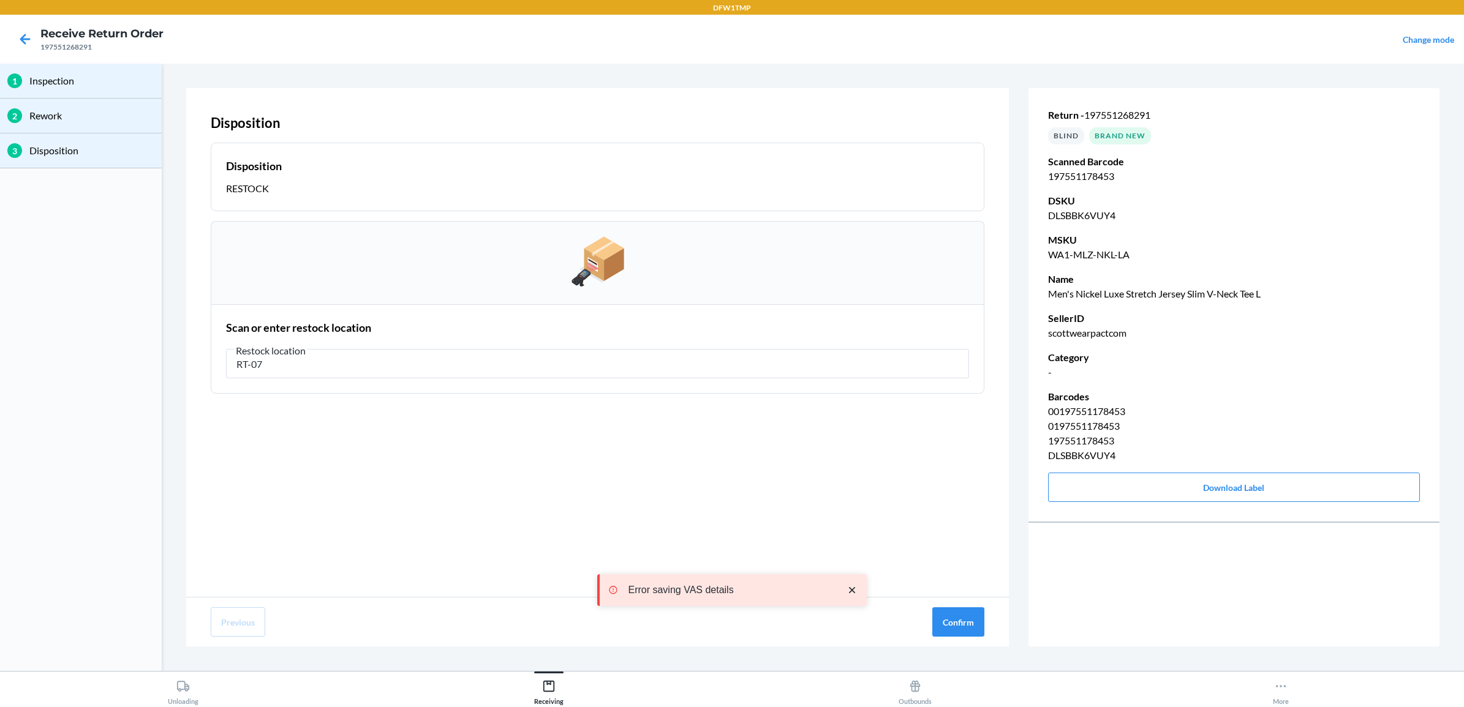
type input "RT-07"
click at [919, 613] on div "Previous Confirm" at bounding box center [597, 622] width 823 height 49
click at [975, 625] on button "Confirm" at bounding box center [958, 622] width 52 height 29
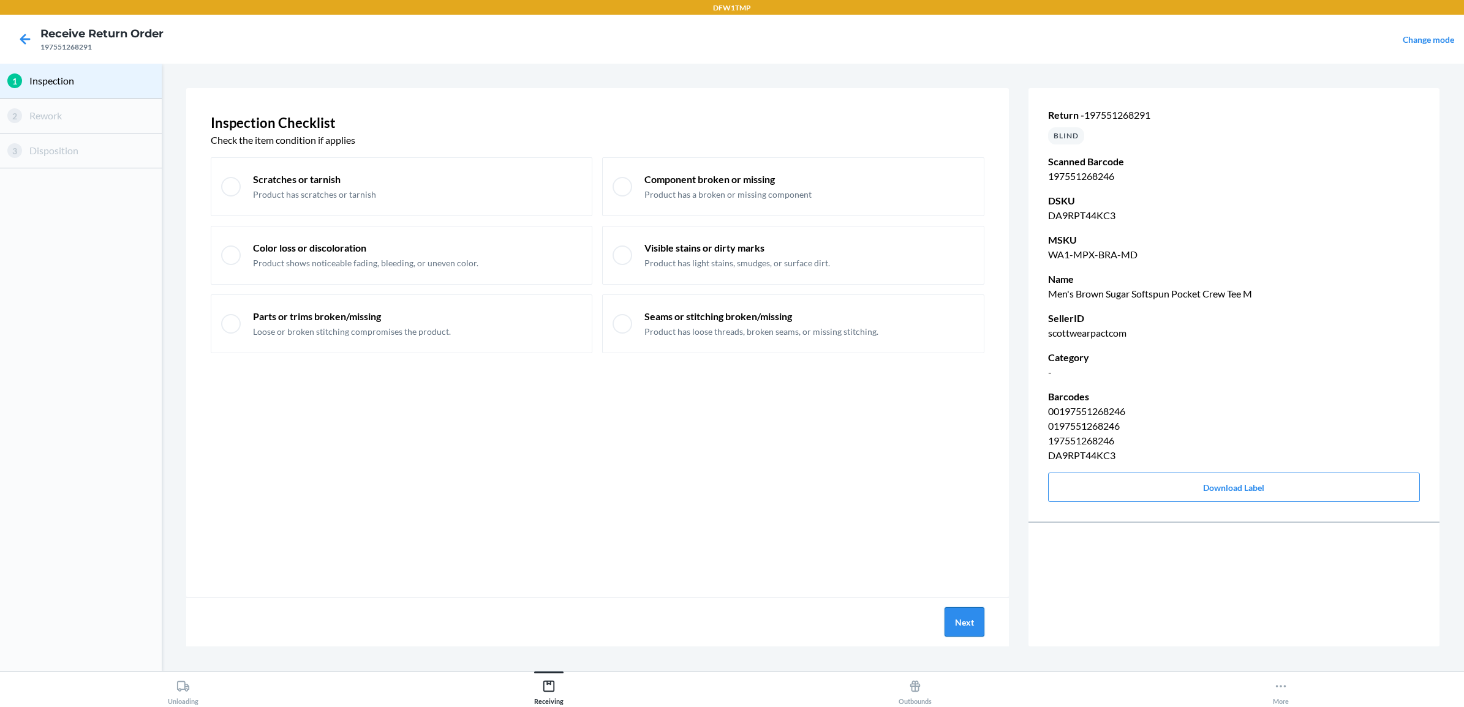
click at [957, 629] on button "Next" at bounding box center [964, 622] width 40 height 29
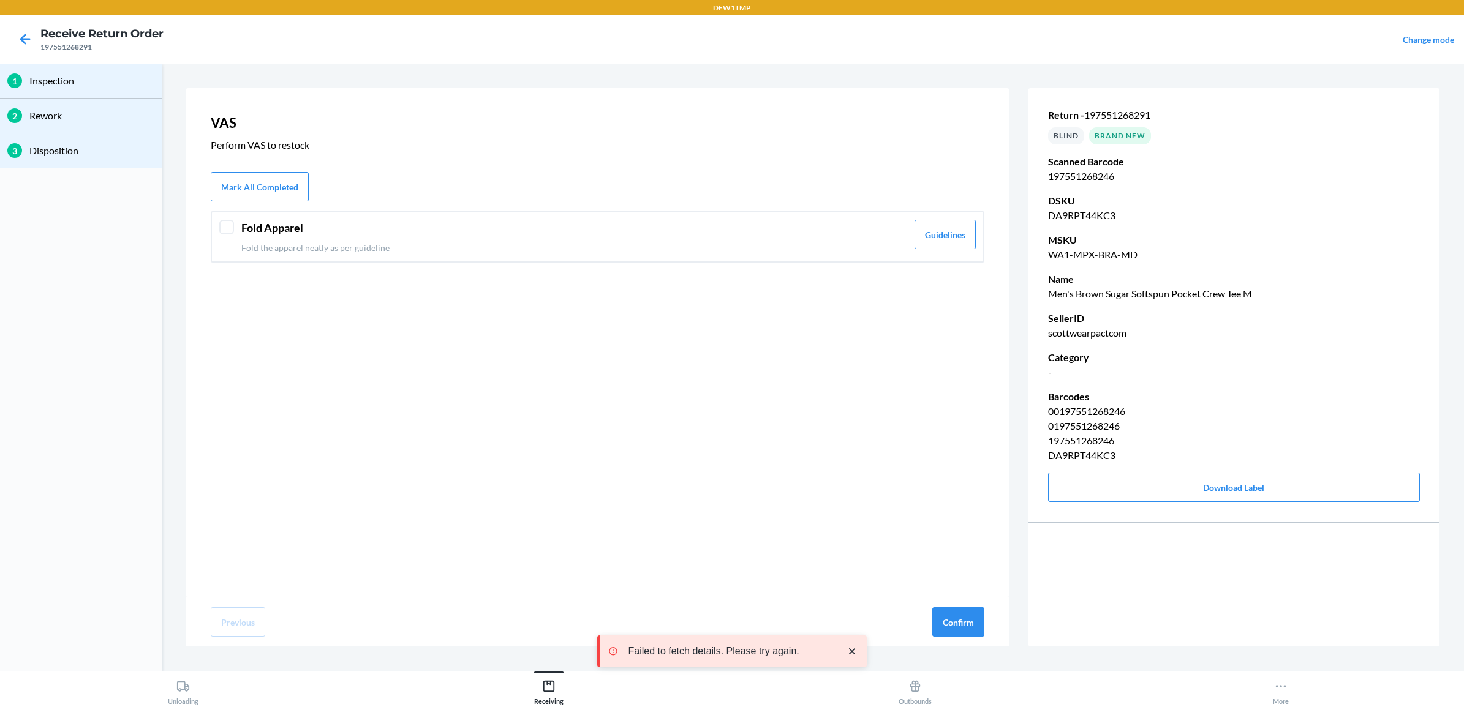
click at [312, 239] on div "Fold Apparel Fold the apparel neatly as per guideline" at bounding box center [574, 237] width 666 height 34
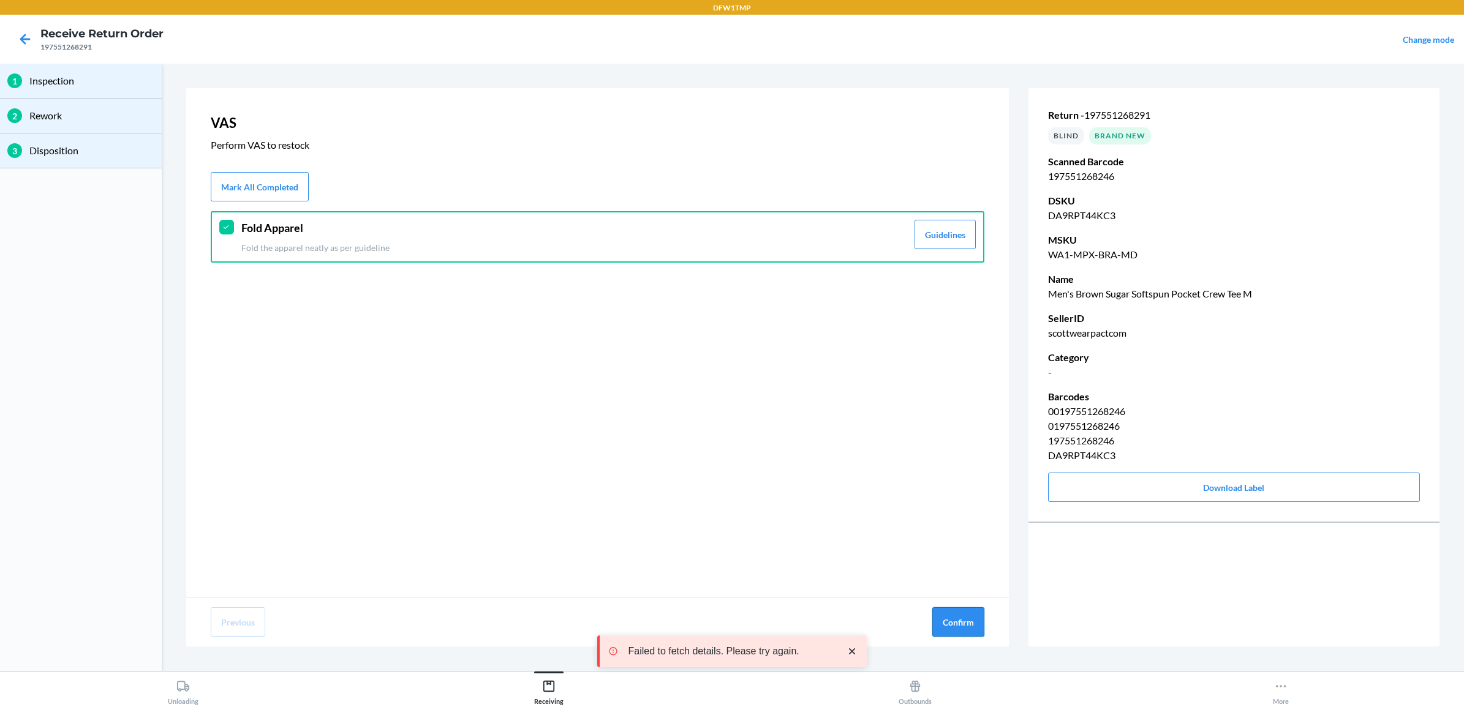
click at [981, 628] on button "Confirm" at bounding box center [958, 622] width 52 height 29
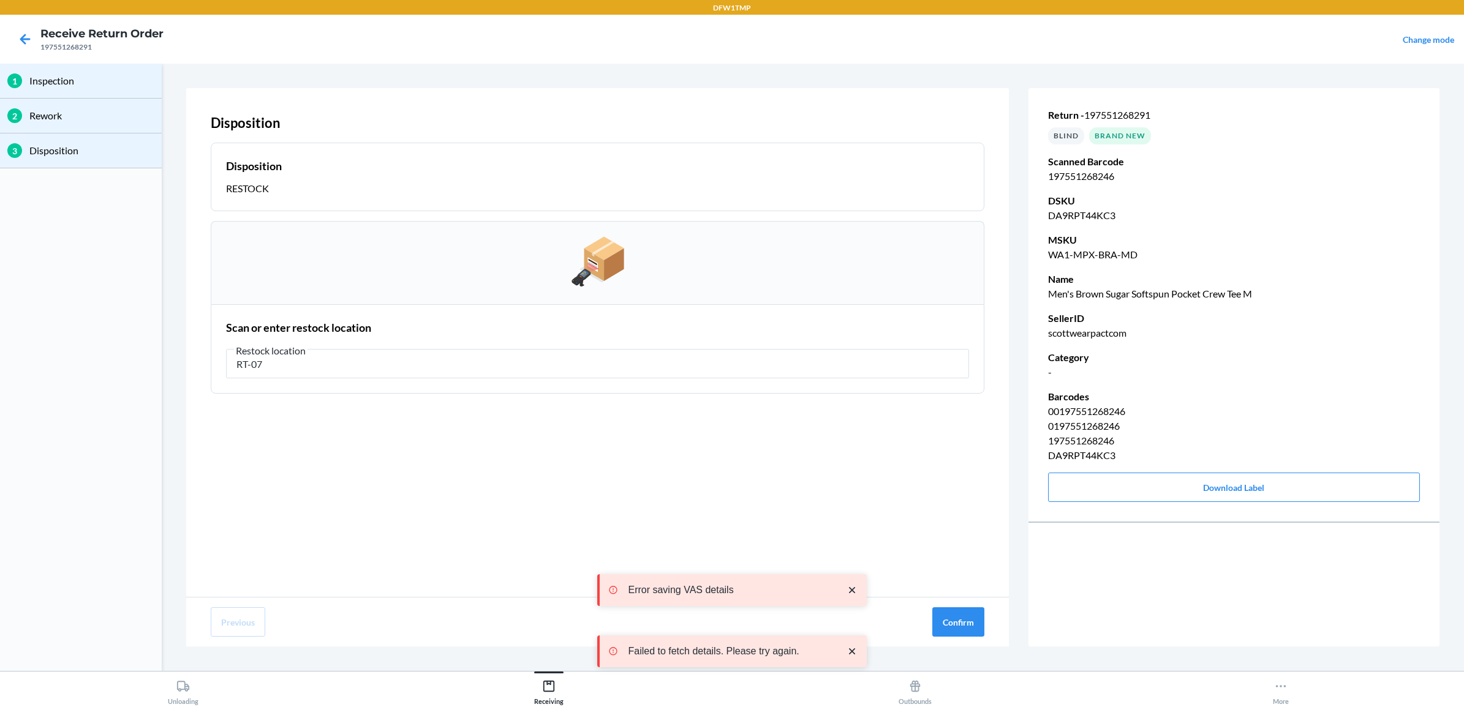
type input "RT-07"
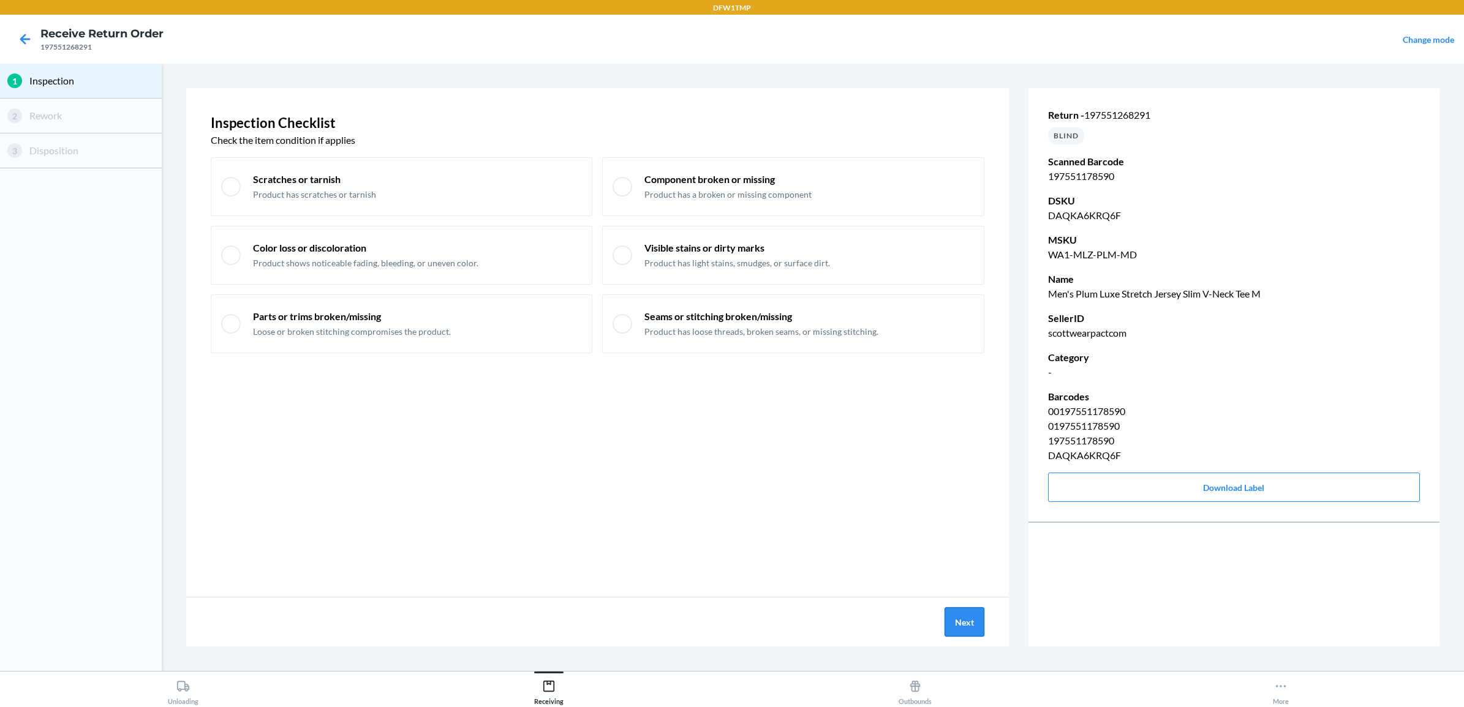
click at [963, 619] on button "Next" at bounding box center [964, 622] width 40 height 29
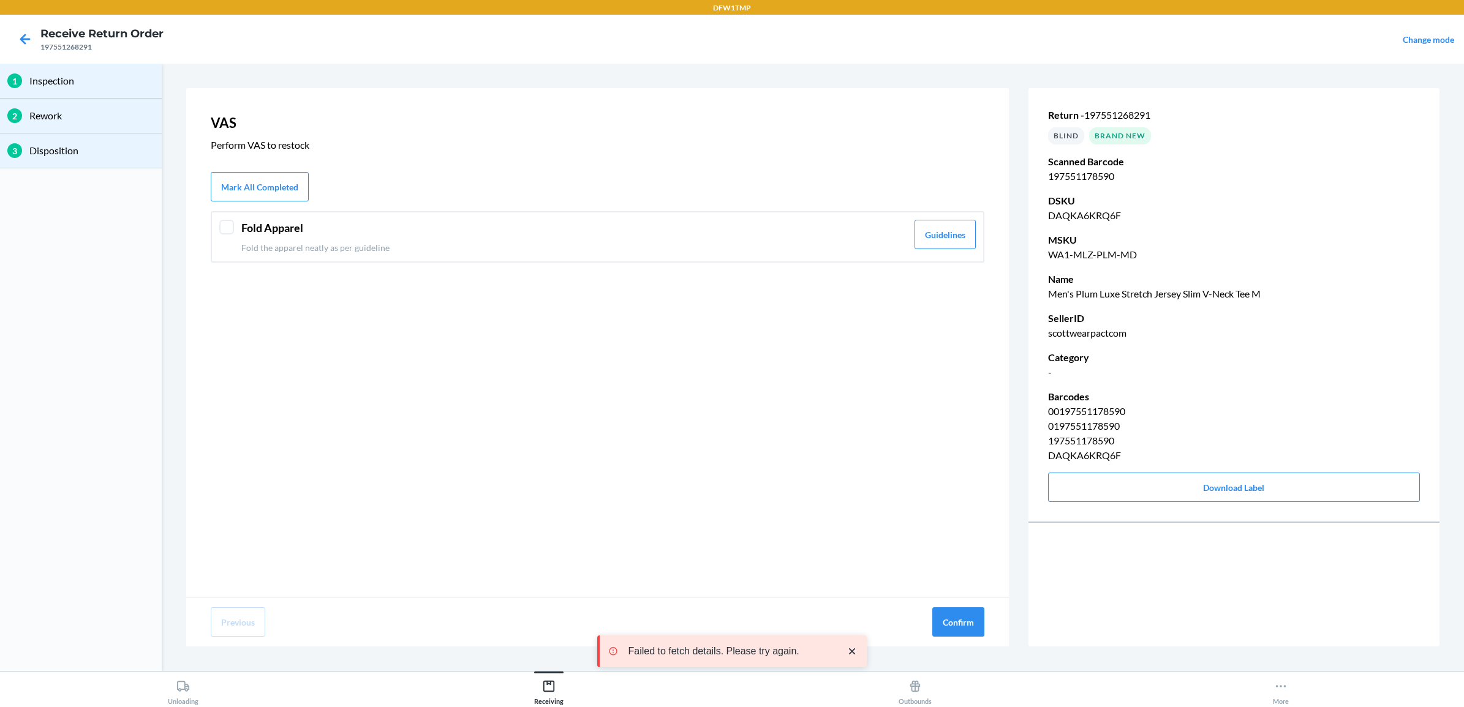
drag, startPoint x: 432, startPoint y: 212, endPoint x: 435, endPoint y: 227, distance: 15.6
click at [432, 216] on div "Fold Apparel Fold the apparel neatly as per guideline Guidelines" at bounding box center [598, 236] width 774 height 51
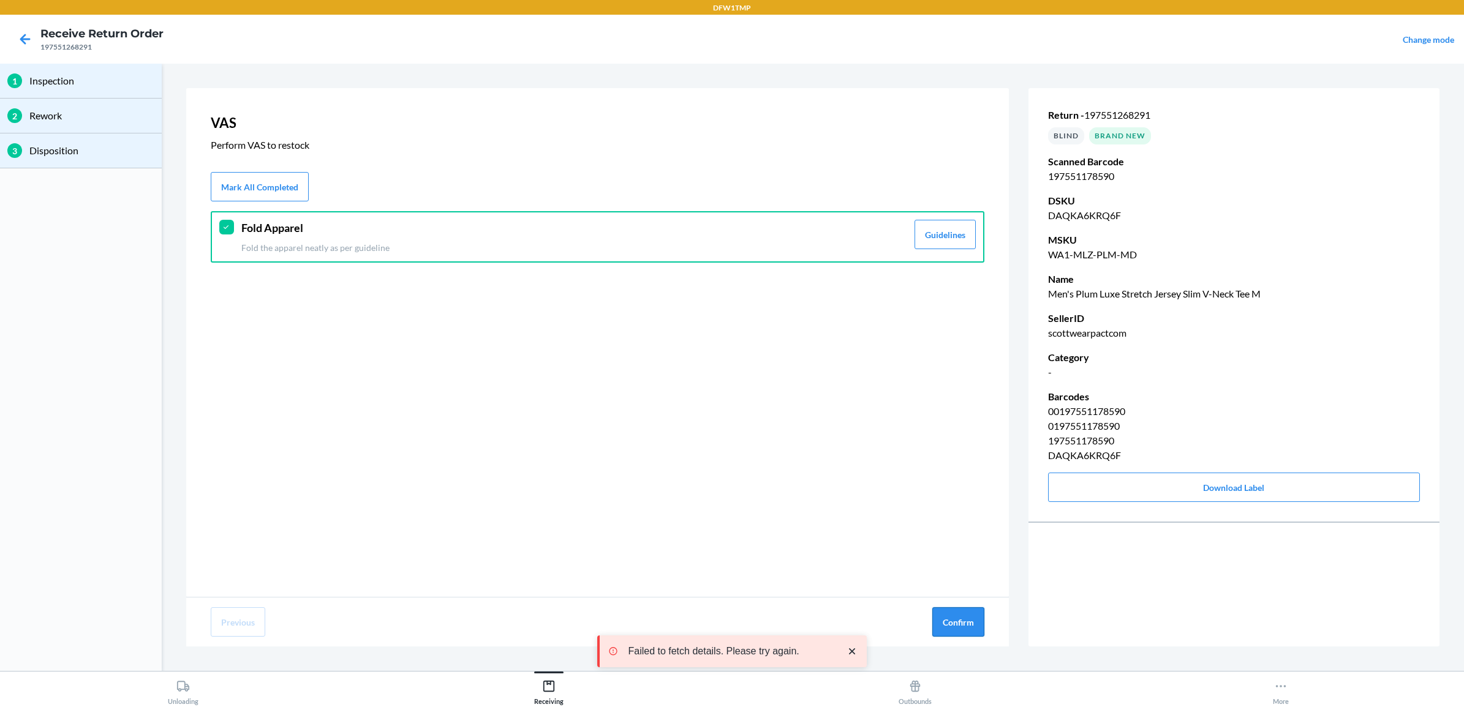
click at [981, 635] on button "Confirm" at bounding box center [958, 622] width 52 height 29
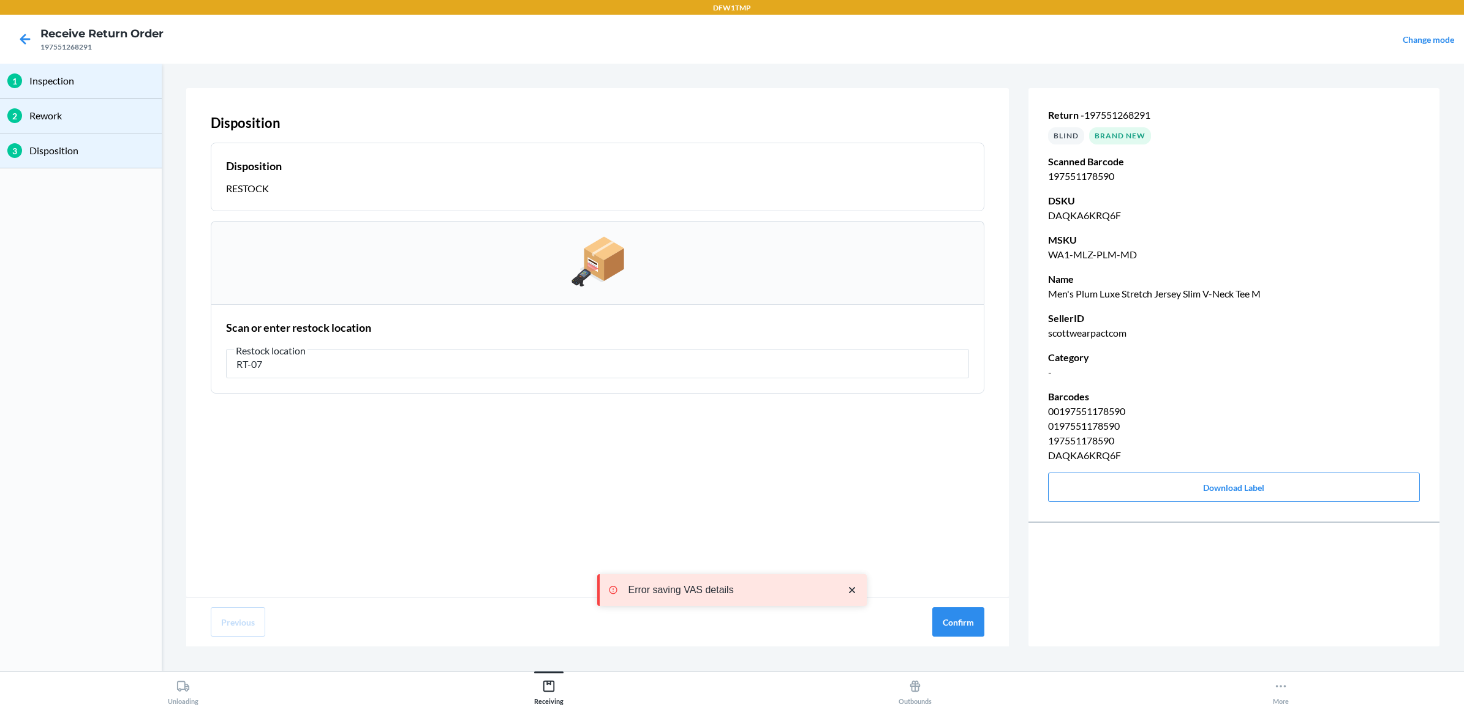
type input "RT-07"
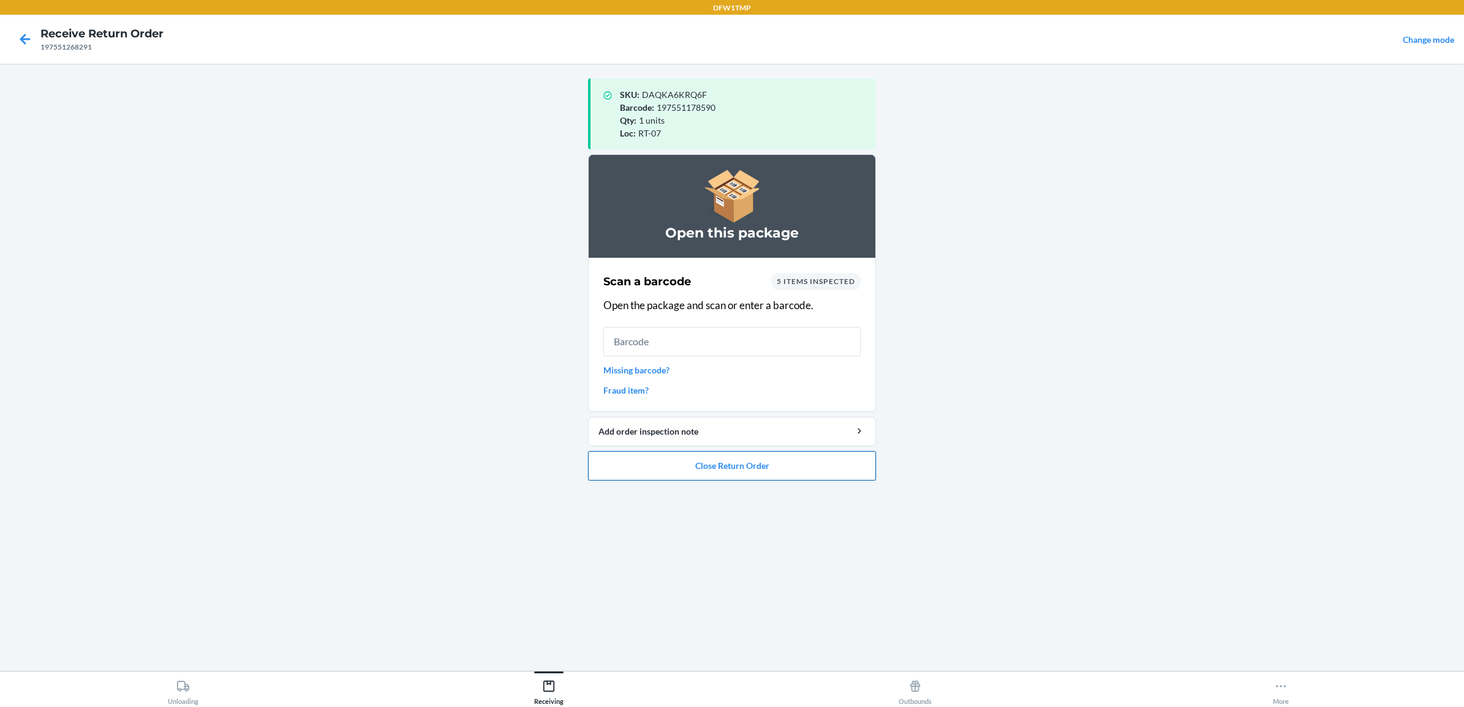
drag, startPoint x: 794, startPoint y: 467, endPoint x: 801, endPoint y: 469, distance: 7.0
click at [801, 469] on button "Close Return Order" at bounding box center [732, 465] width 288 height 29
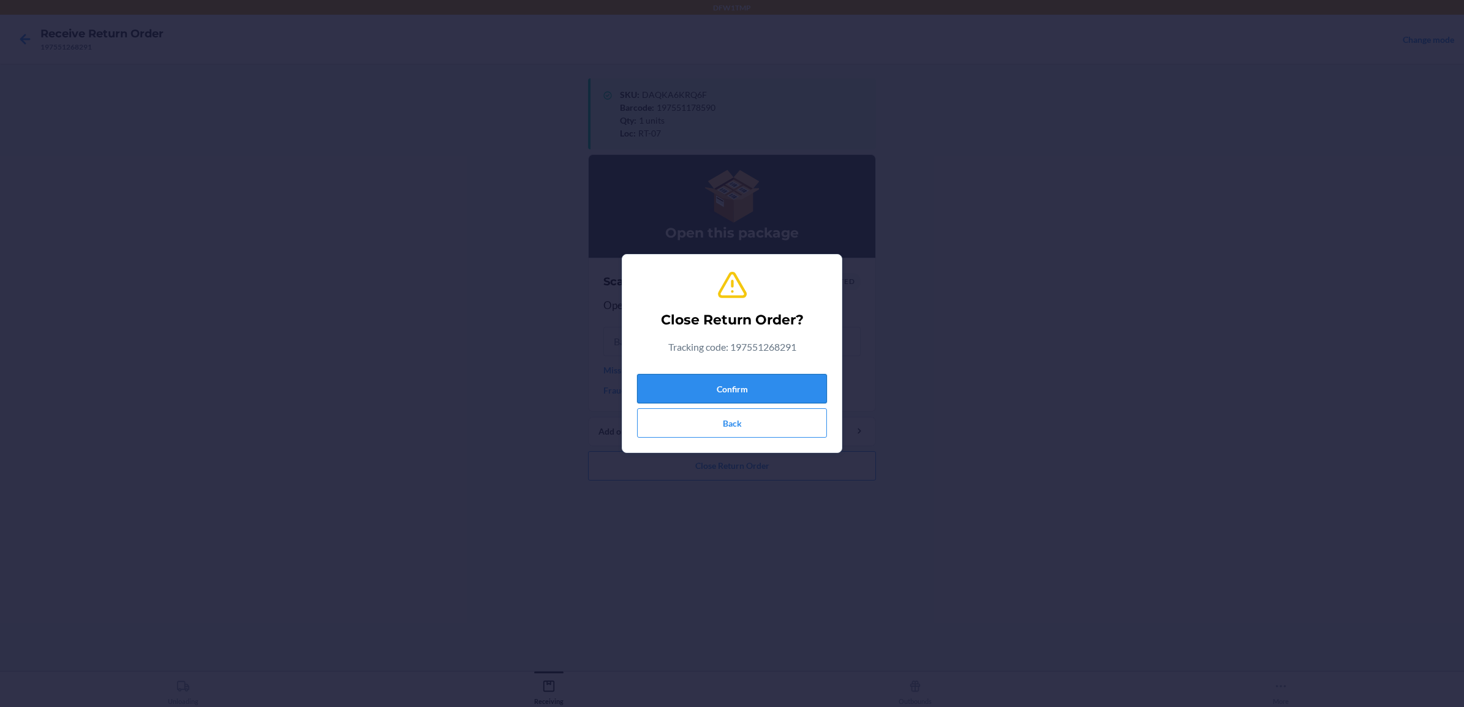
click at [729, 388] on button "Confirm" at bounding box center [732, 388] width 190 height 29
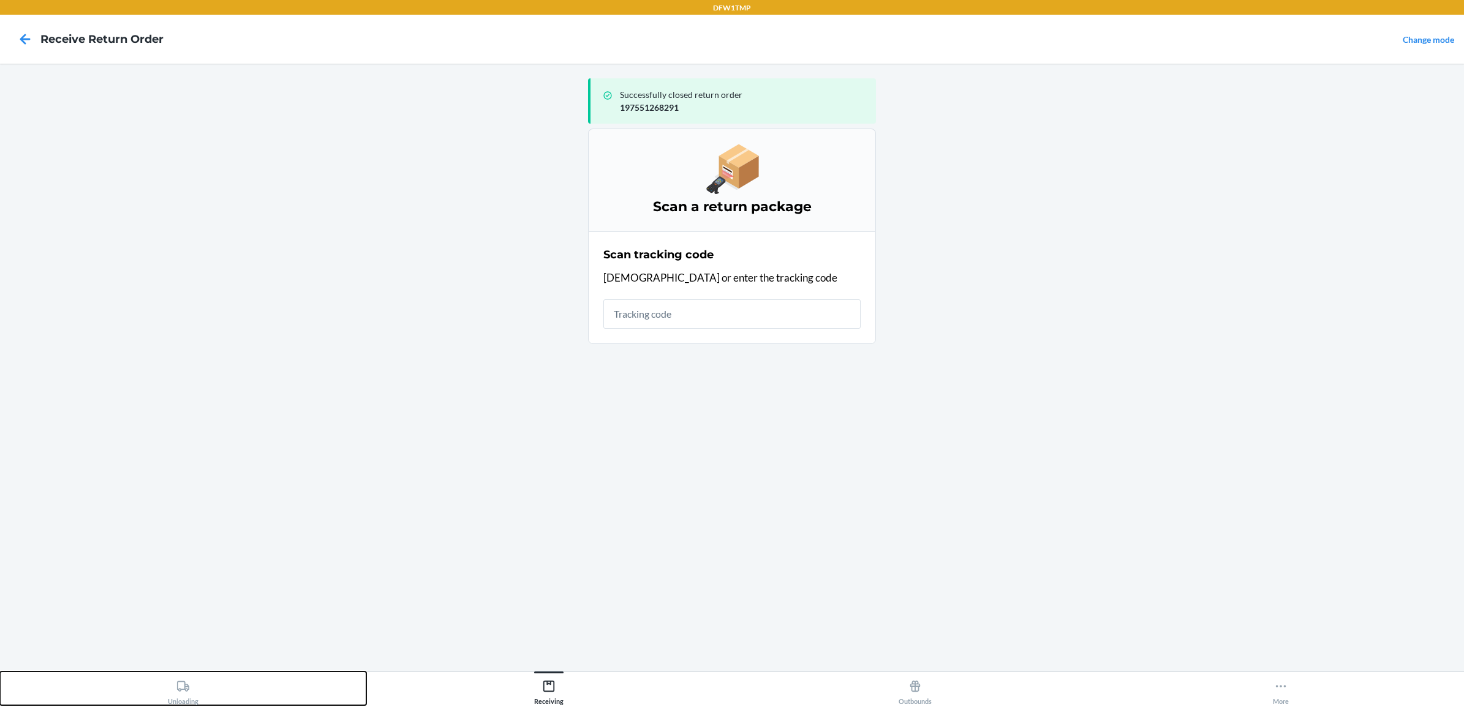
click at [181, 693] on div "Unloading" at bounding box center [183, 690] width 31 height 31
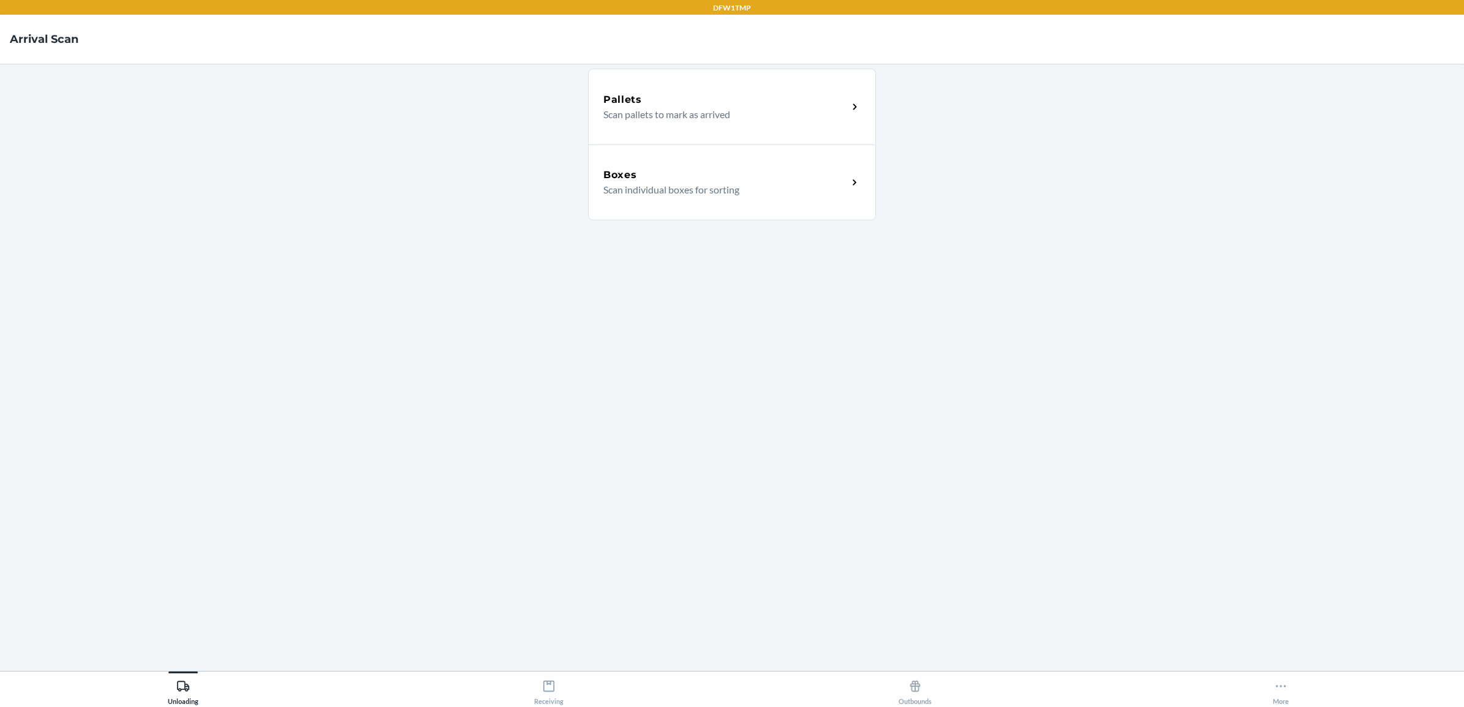
click at [803, 187] on p "Scan individual boxes for sorting" at bounding box center [720, 190] width 235 height 15
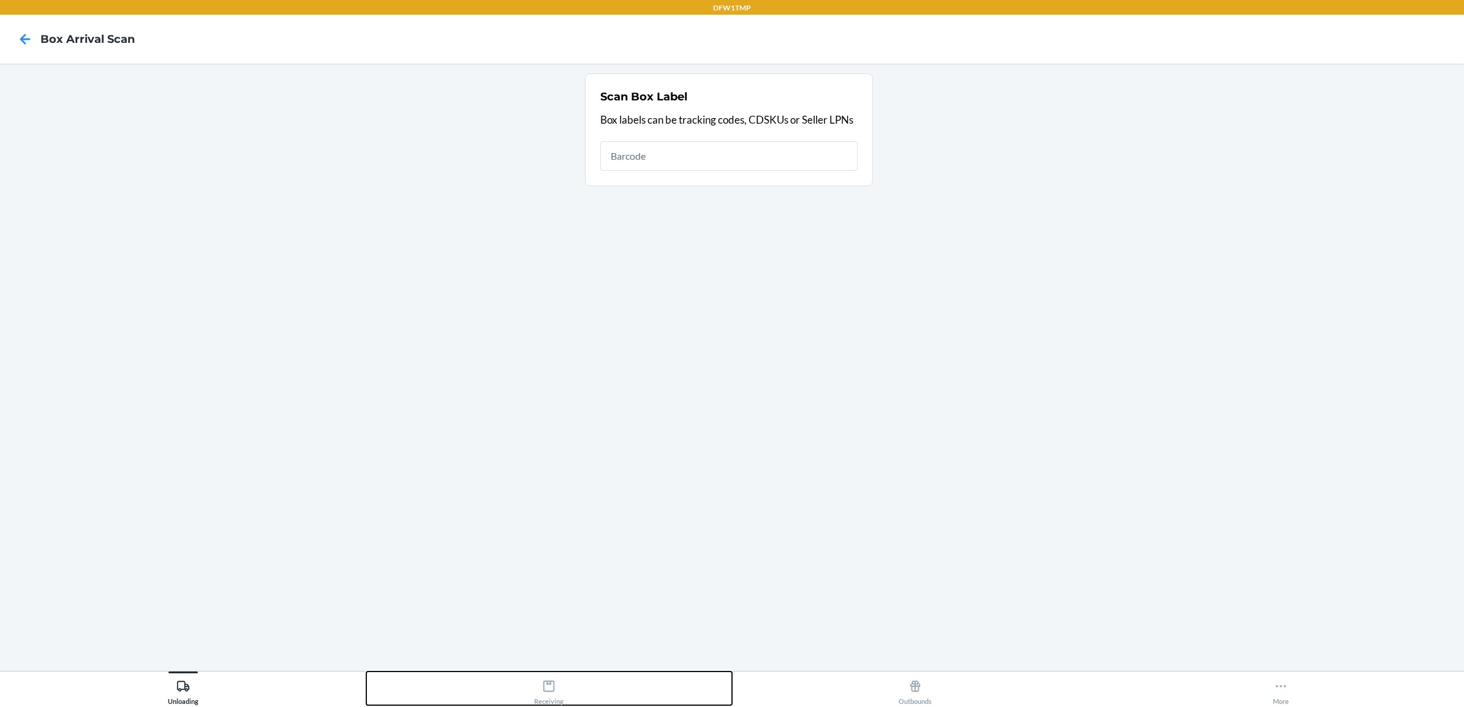
click at [544, 693] on div "Receiving" at bounding box center [548, 690] width 29 height 31
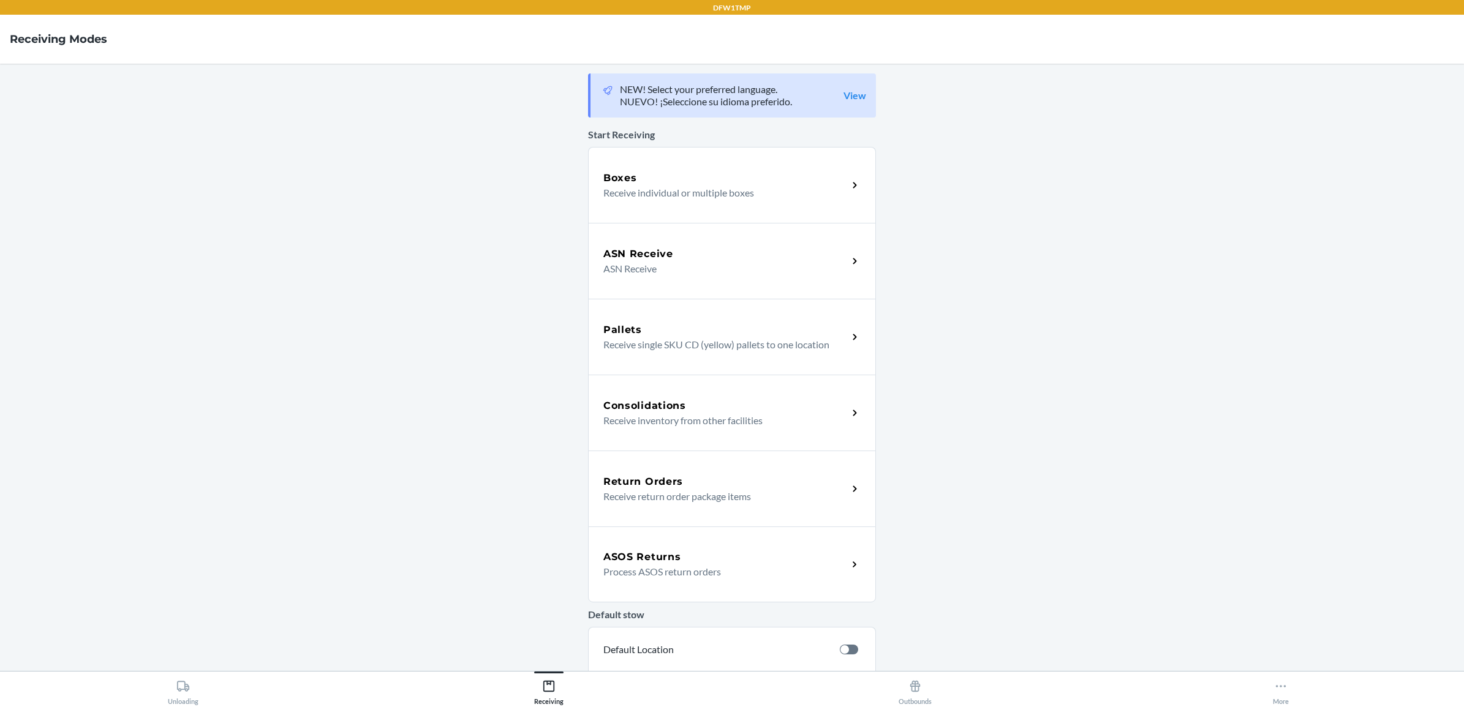
click at [681, 463] on div "Return Orders Receive return order package items" at bounding box center [732, 489] width 288 height 76
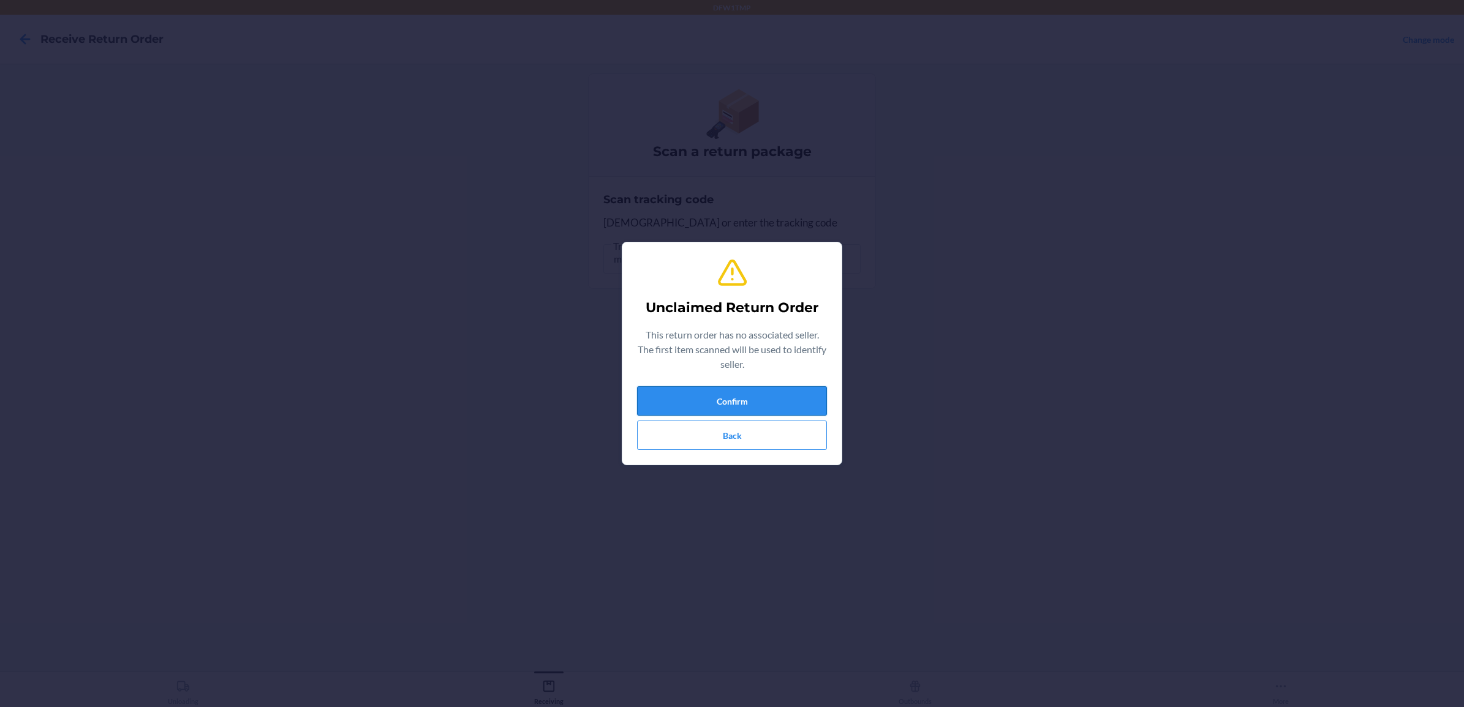
click at [759, 412] on button "Confirm" at bounding box center [732, 400] width 190 height 29
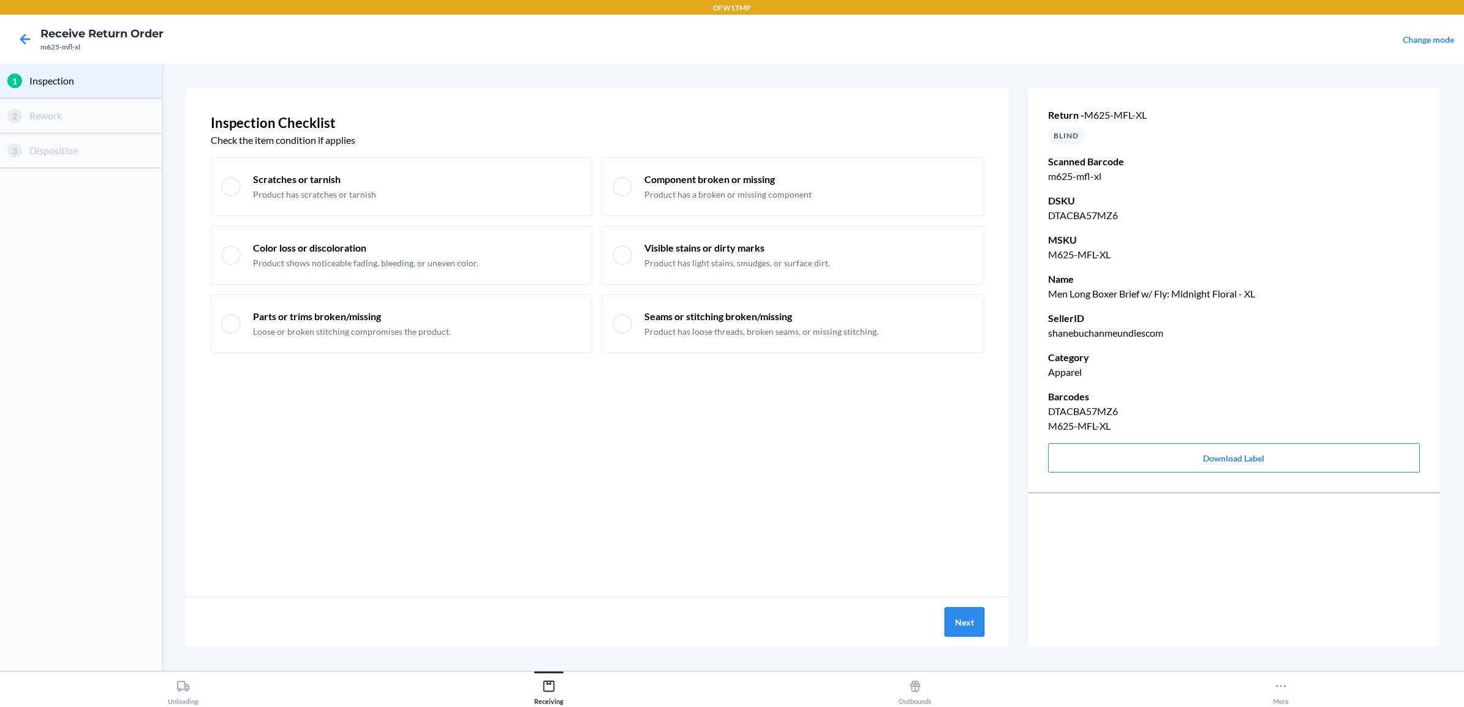
click at [956, 617] on button "Next" at bounding box center [964, 622] width 40 height 29
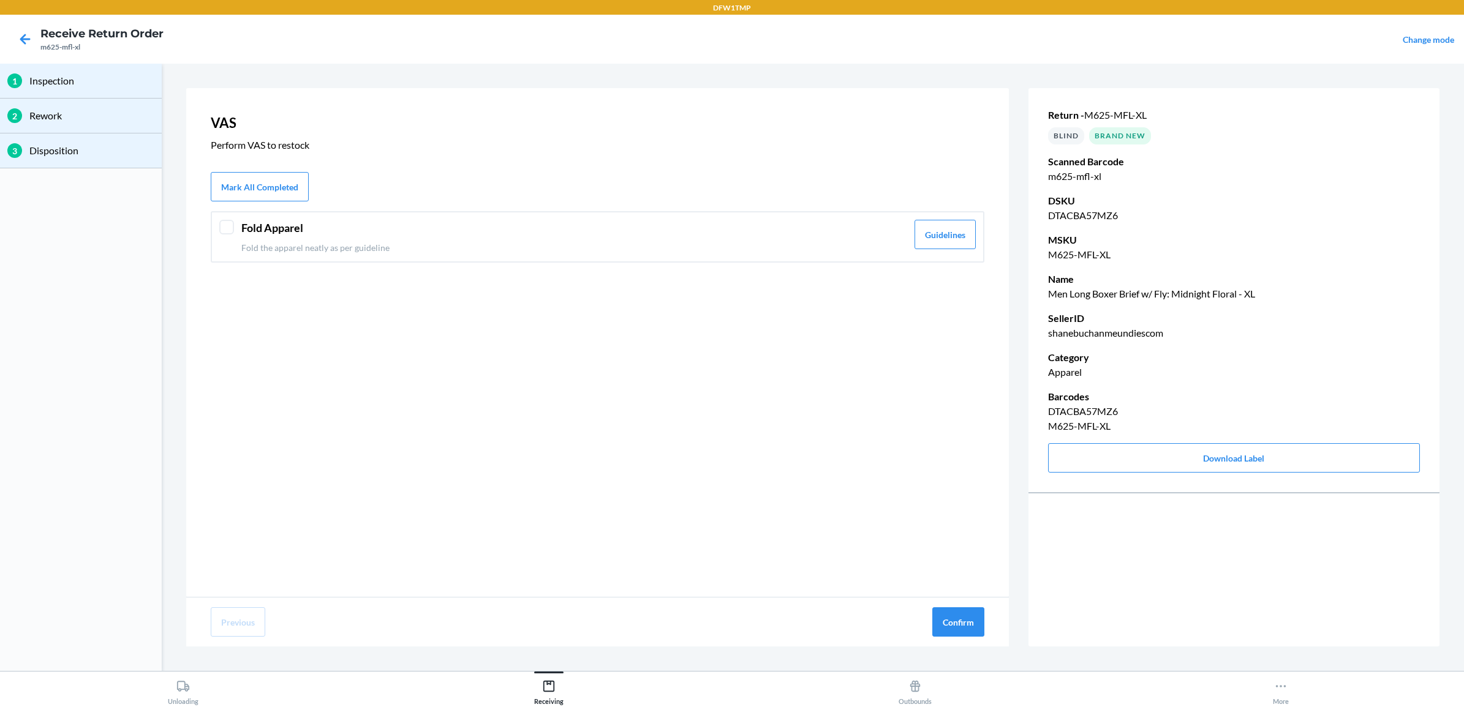
click at [323, 230] on header "Fold Apparel" at bounding box center [574, 228] width 666 height 17
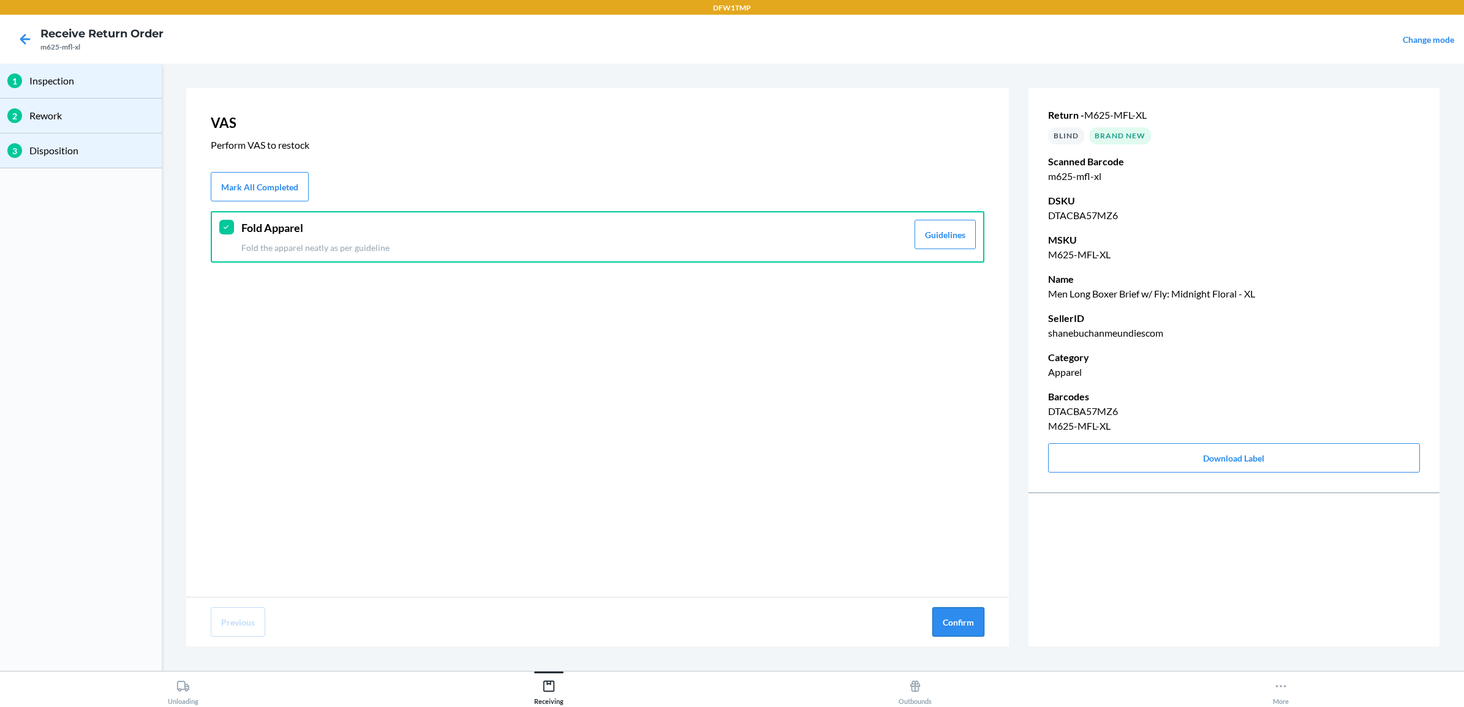
click at [947, 619] on button "Confirm" at bounding box center [958, 622] width 52 height 29
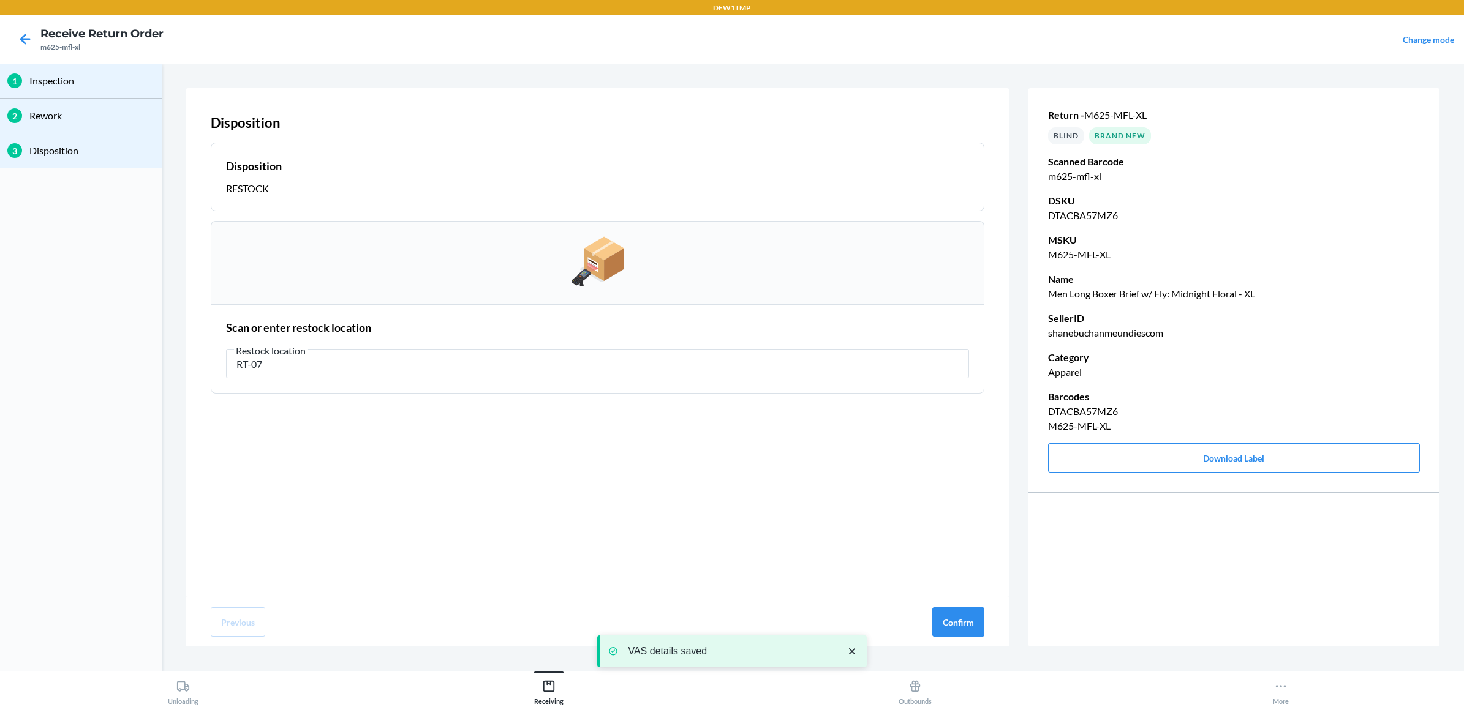
type input "RT-07"
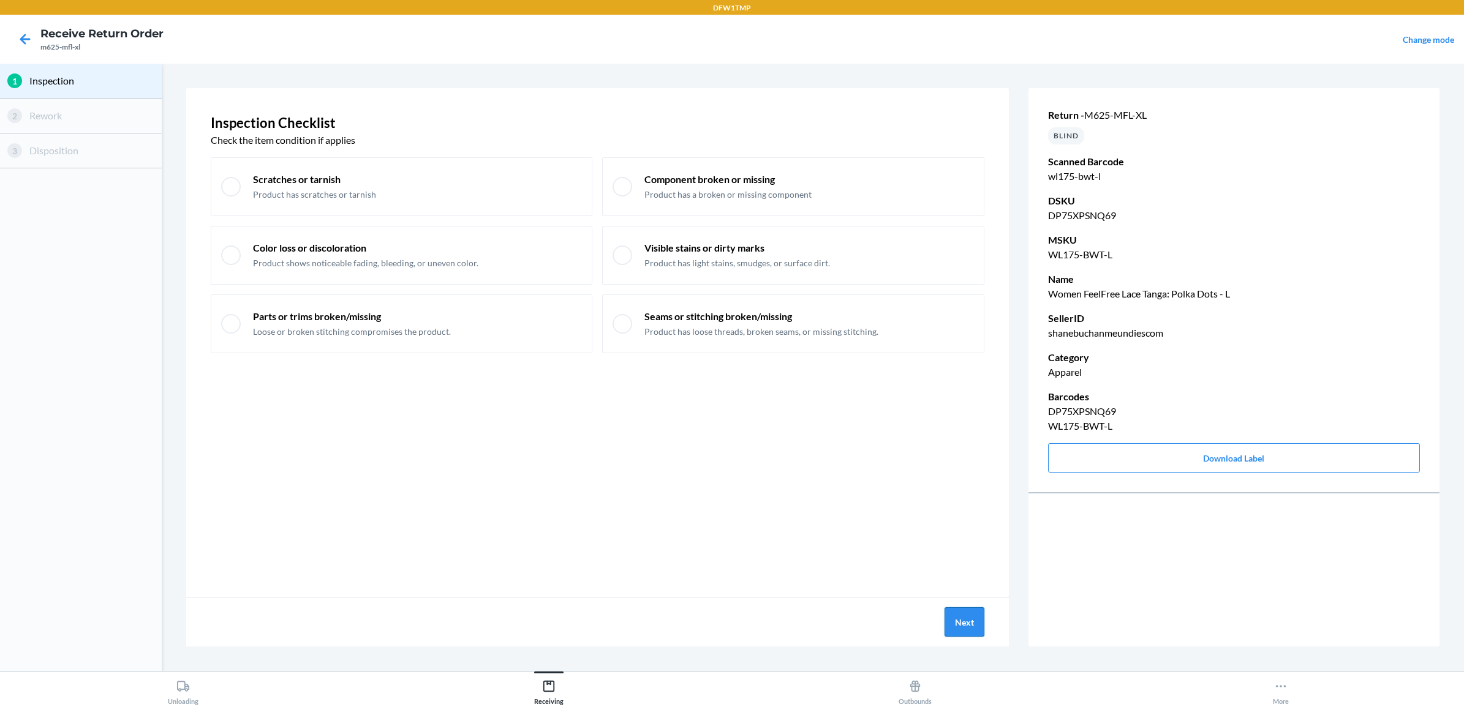
click at [968, 619] on button "Next" at bounding box center [964, 622] width 40 height 29
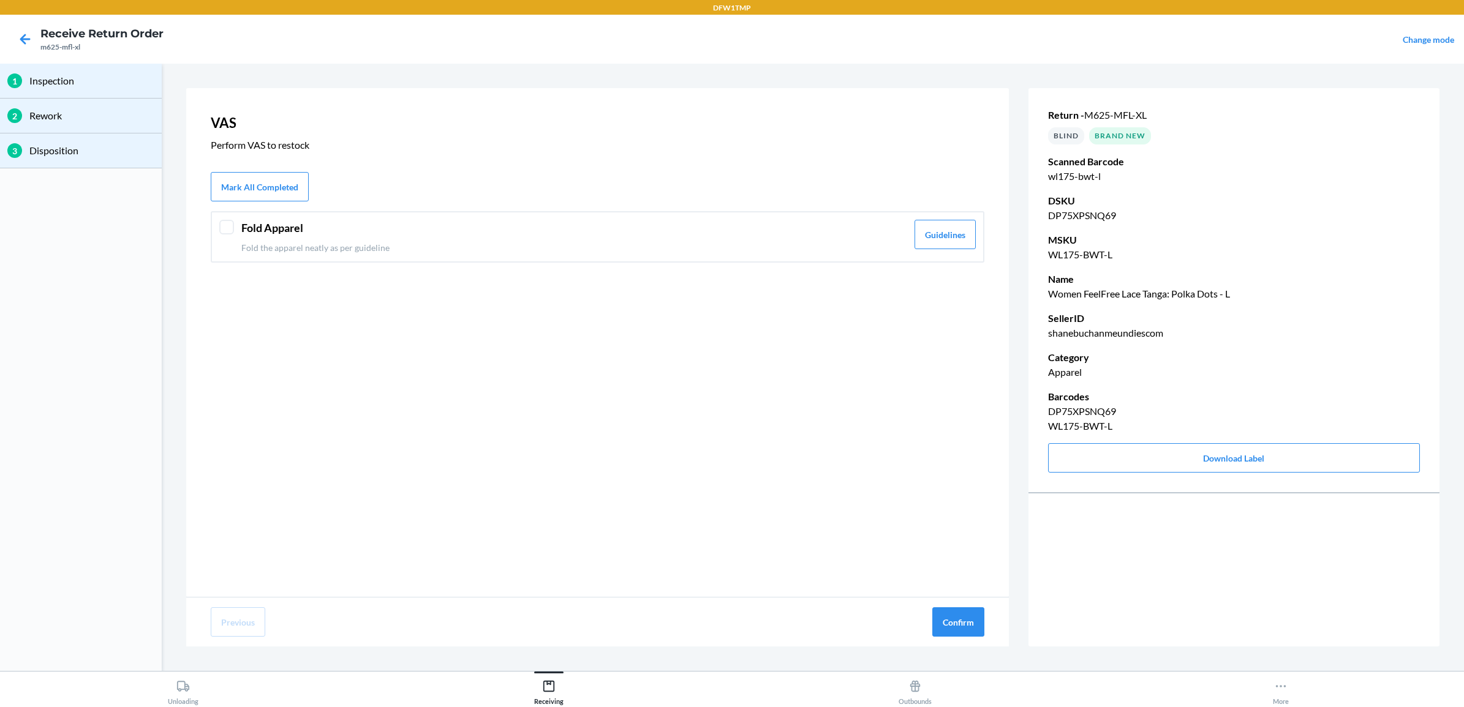
click at [522, 214] on div "Fold Apparel Fold the apparel neatly as per guideline Guidelines" at bounding box center [598, 236] width 774 height 51
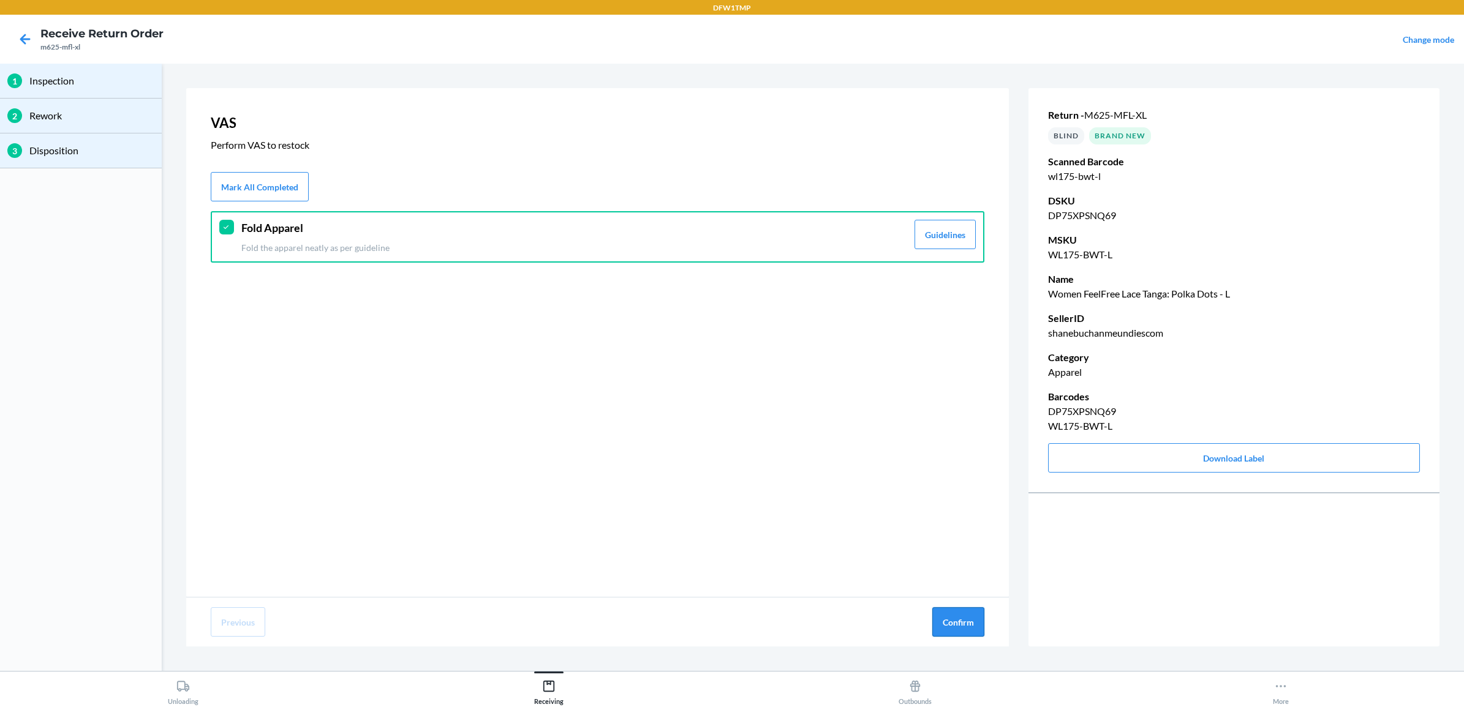
click at [947, 623] on button "Confirm" at bounding box center [958, 622] width 52 height 29
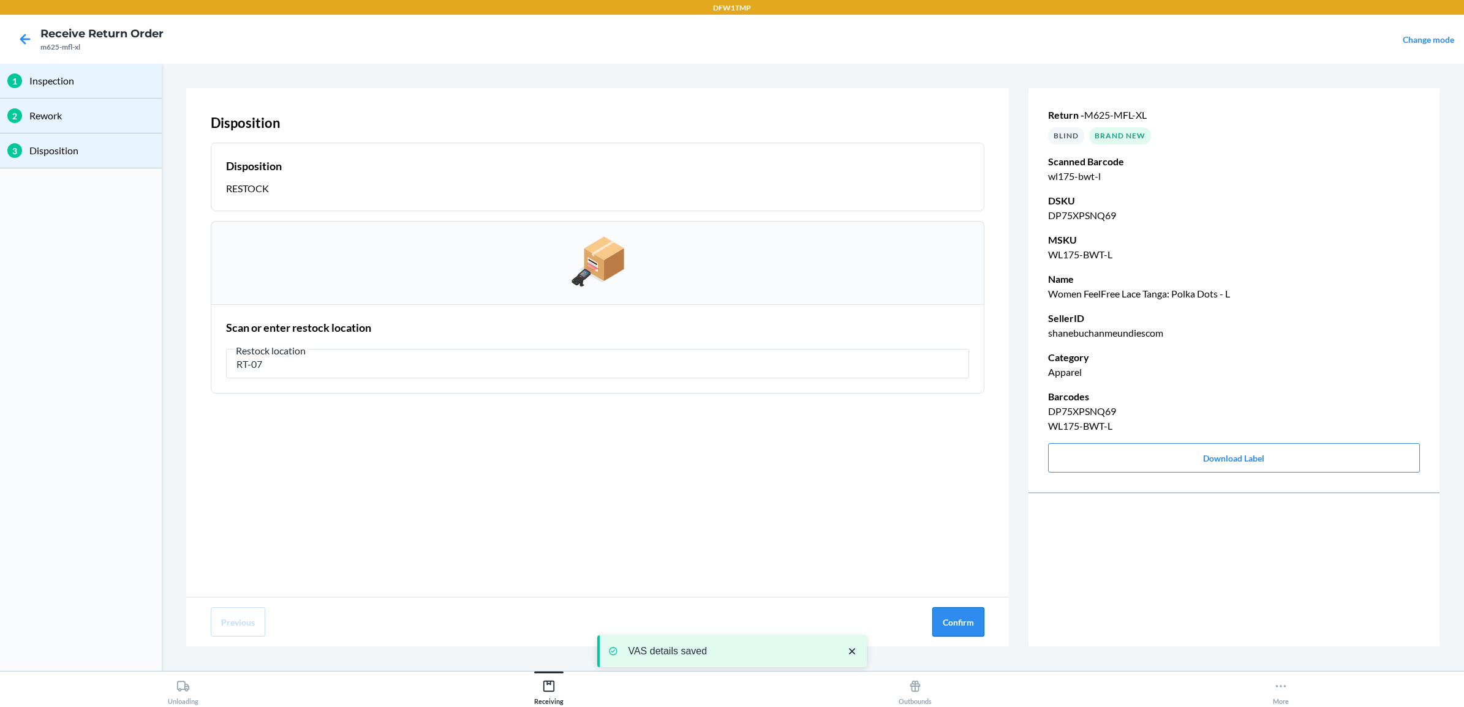
type input "RT-07"
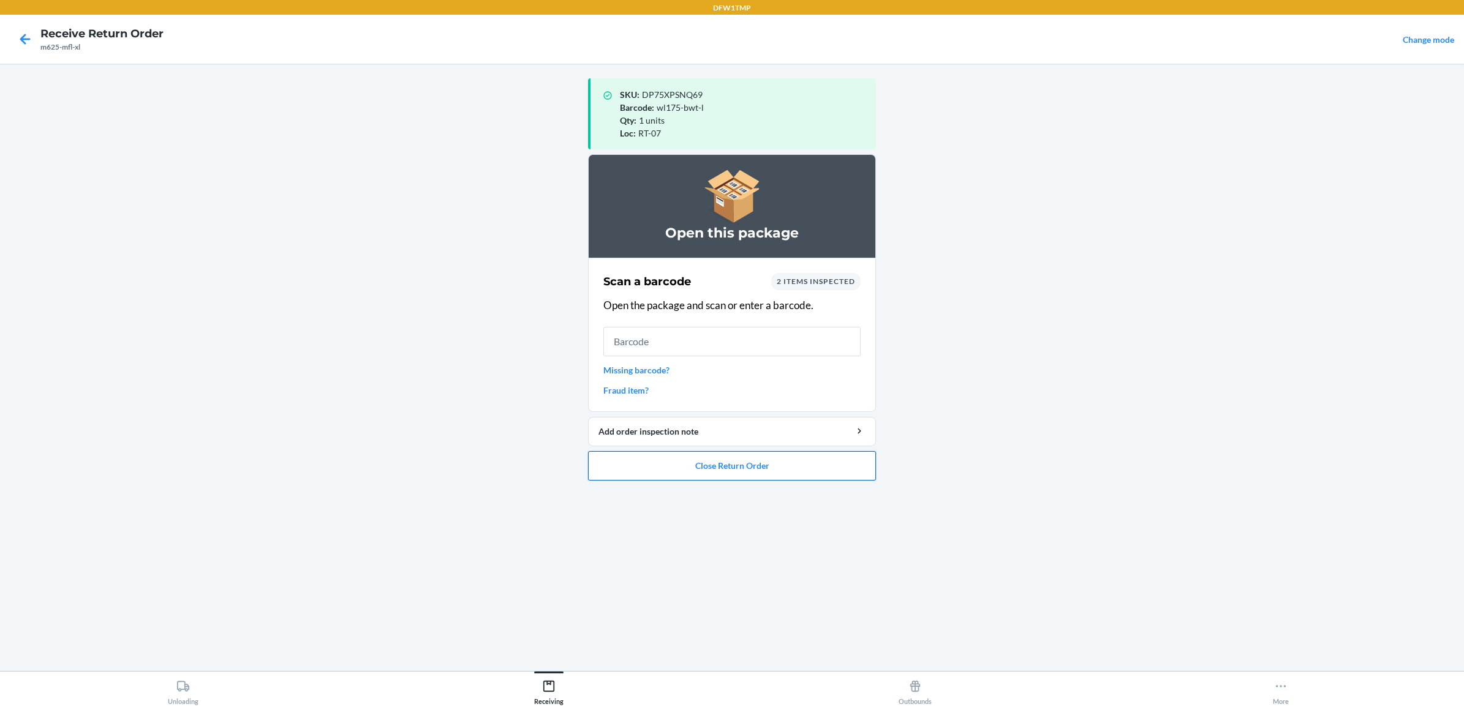
click at [808, 470] on button "Close Return Order" at bounding box center [732, 465] width 288 height 29
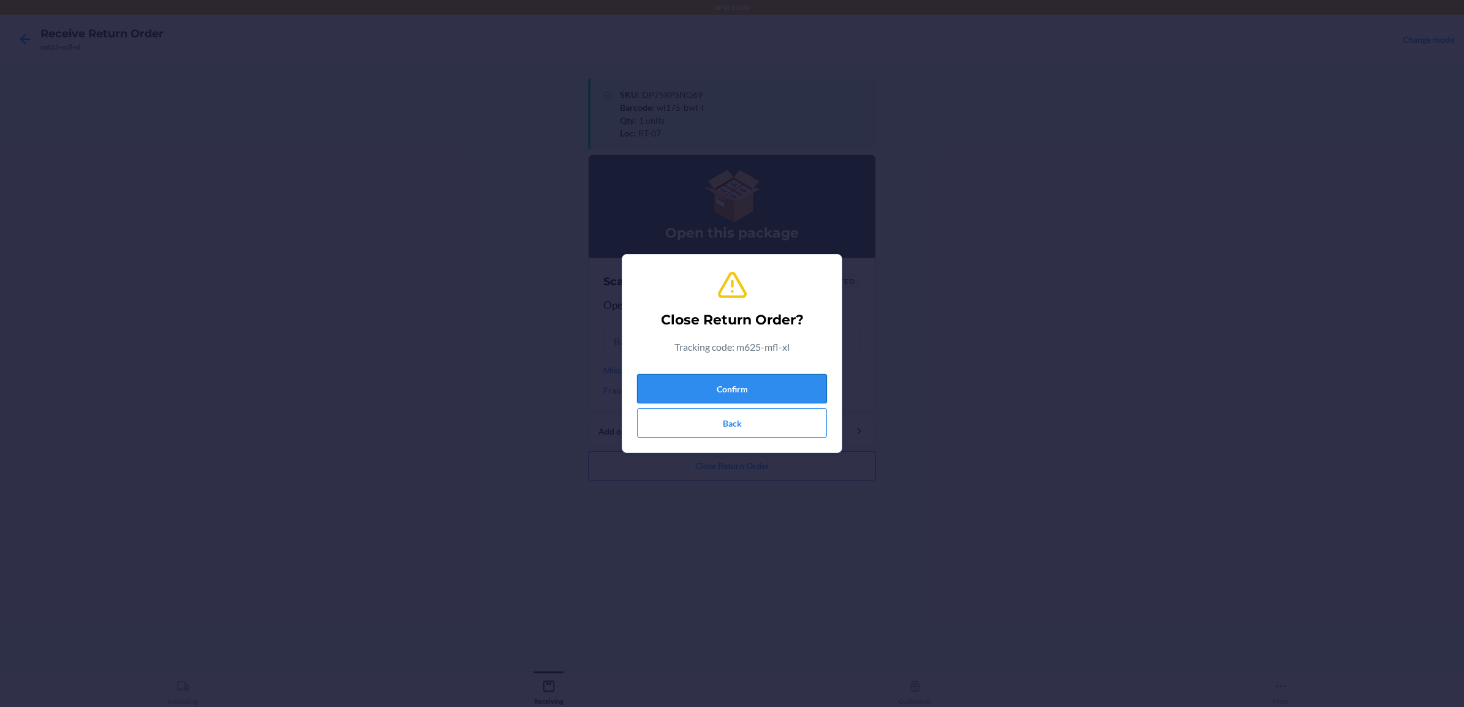
click at [737, 388] on button "Confirm" at bounding box center [732, 388] width 190 height 29
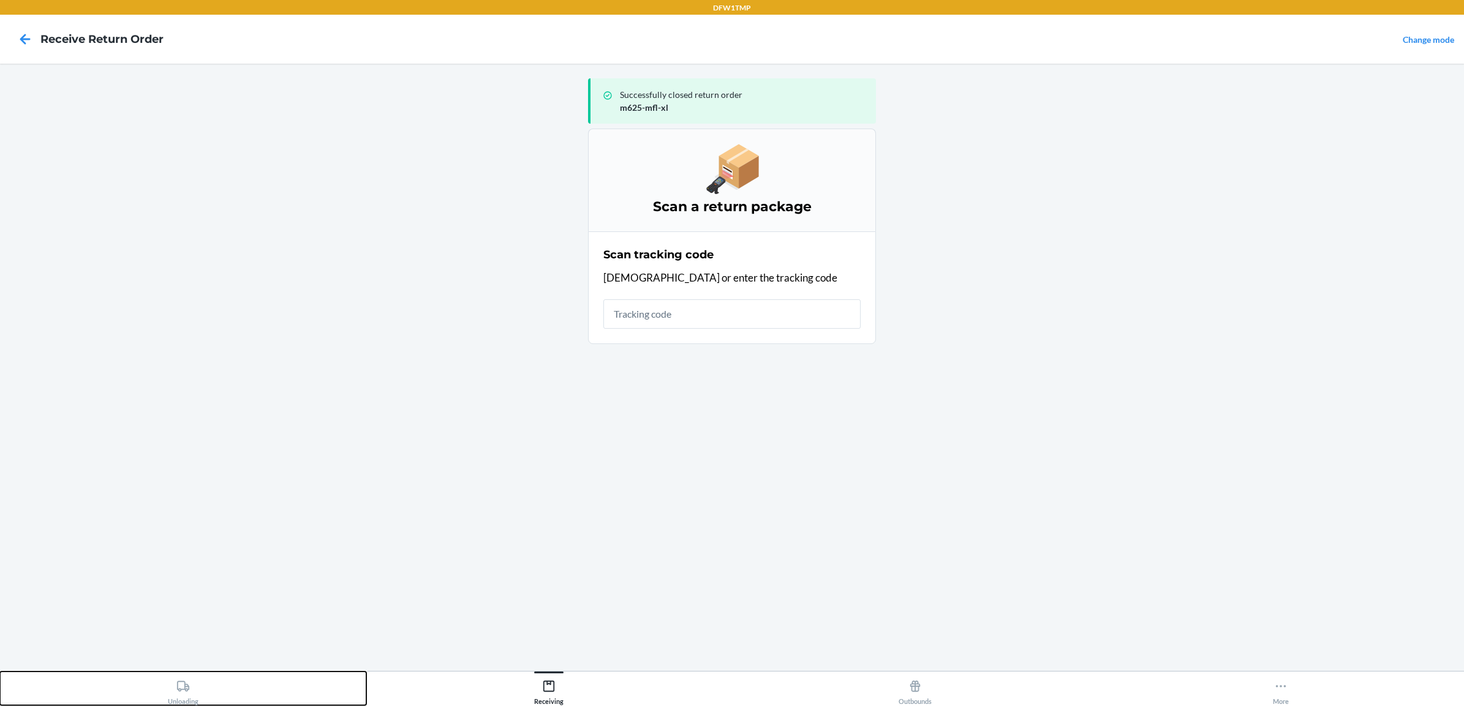
click at [187, 693] on div "Unloading" at bounding box center [183, 690] width 31 height 31
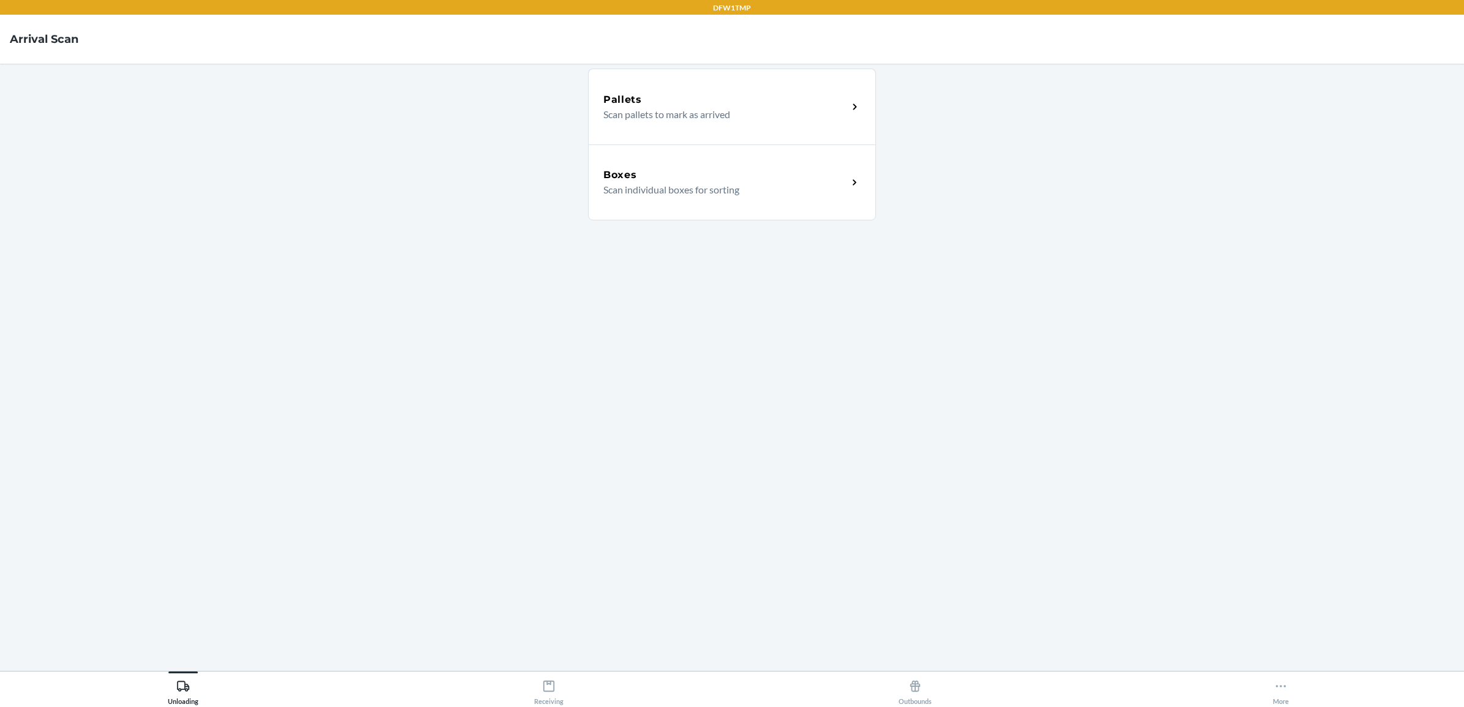
click at [703, 192] on p "Scan individual boxes for sorting" at bounding box center [720, 190] width 235 height 15
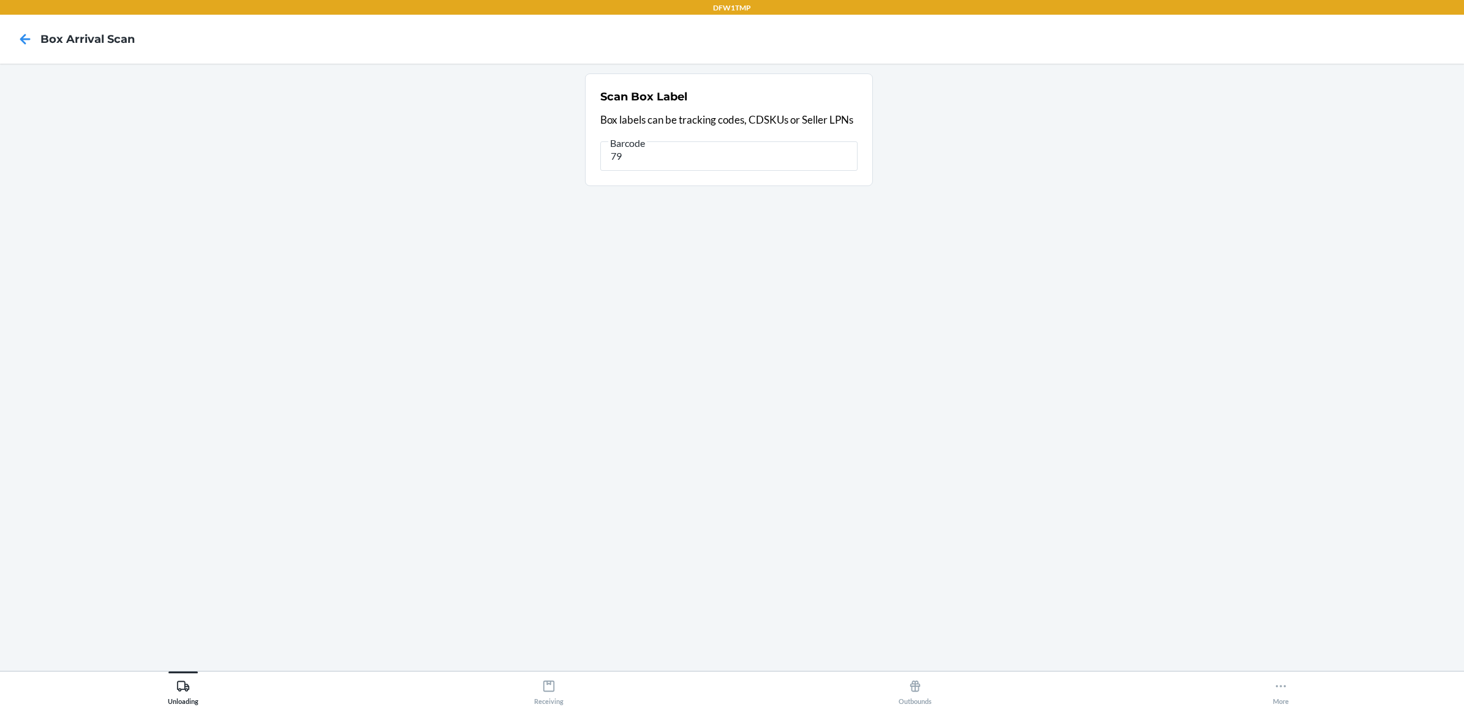
type input "7"
type input "797597410158"
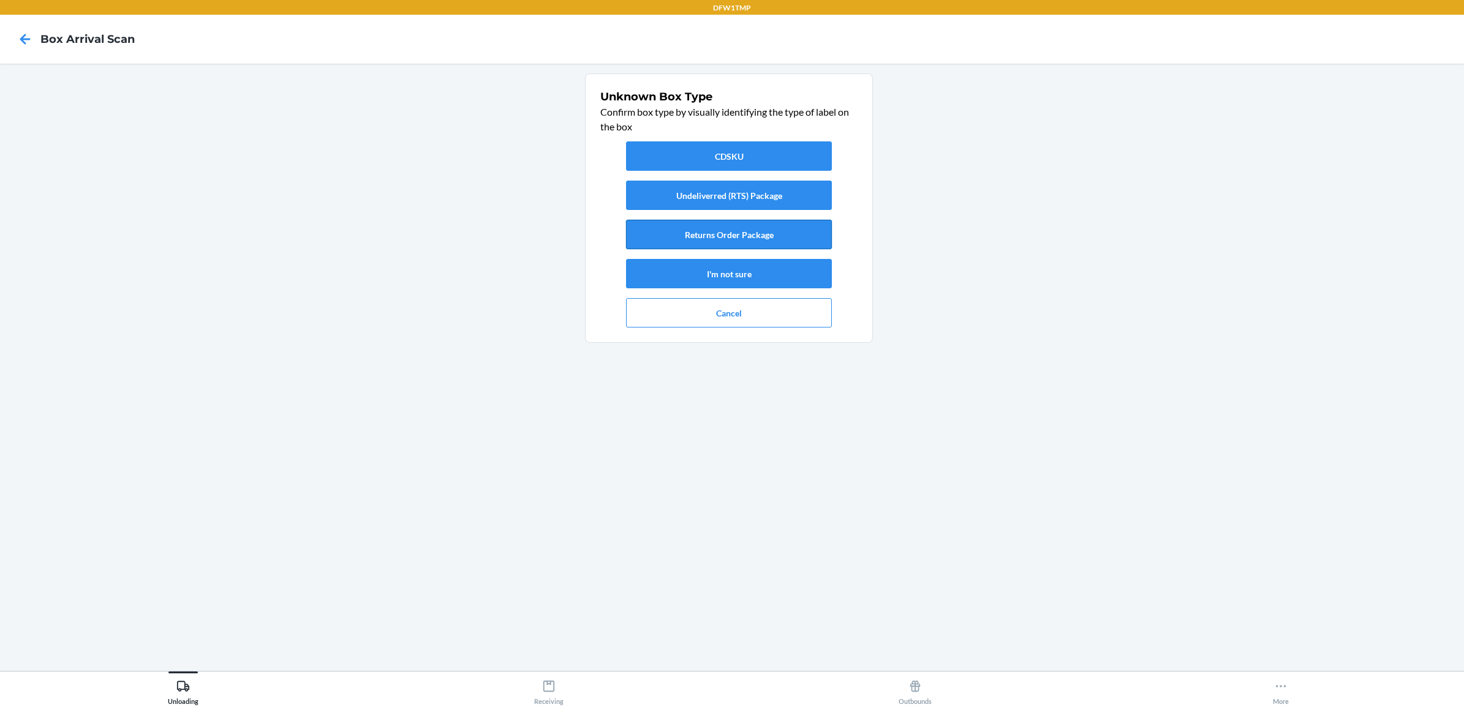
click at [746, 237] on button "Returns Order Package" at bounding box center [729, 234] width 206 height 29
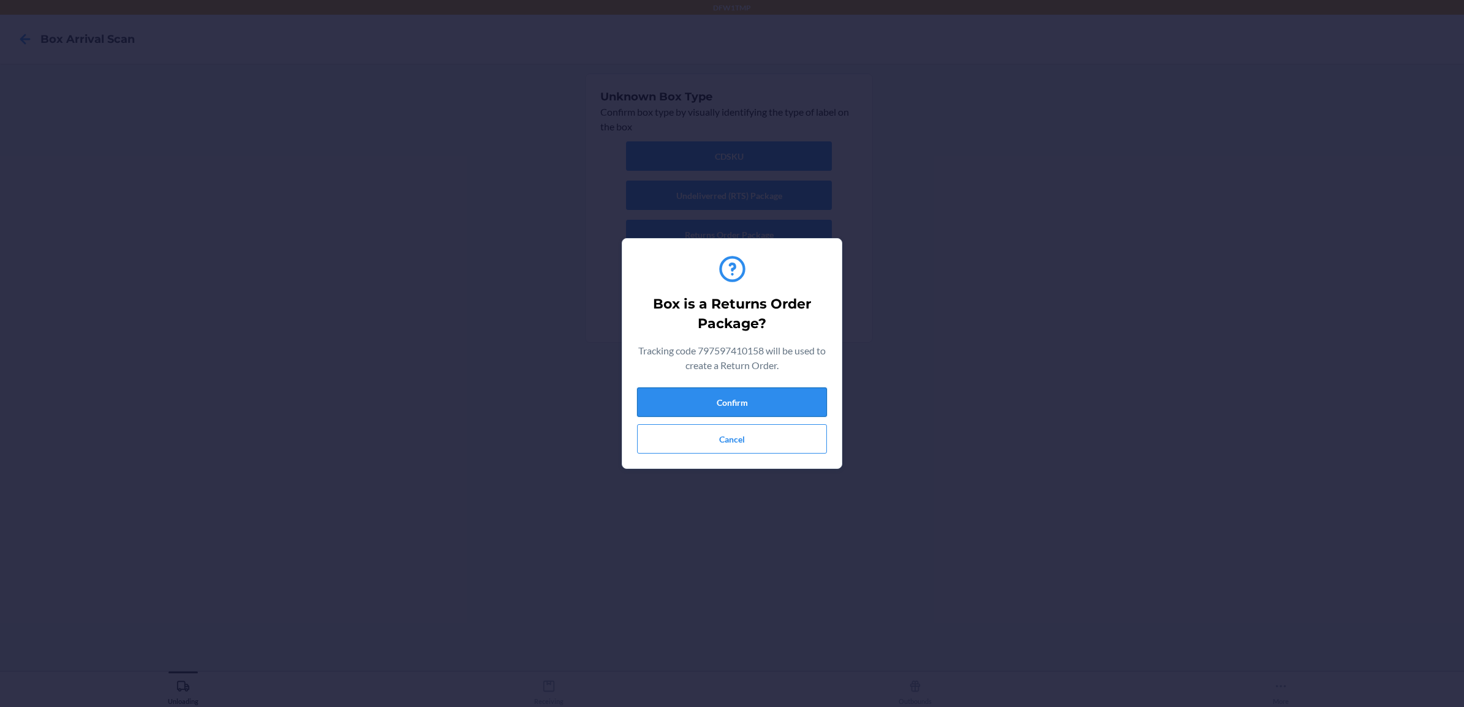
click at [723, 401] on button "Confirm" at bounding box center [732, 402] width 190 height 29
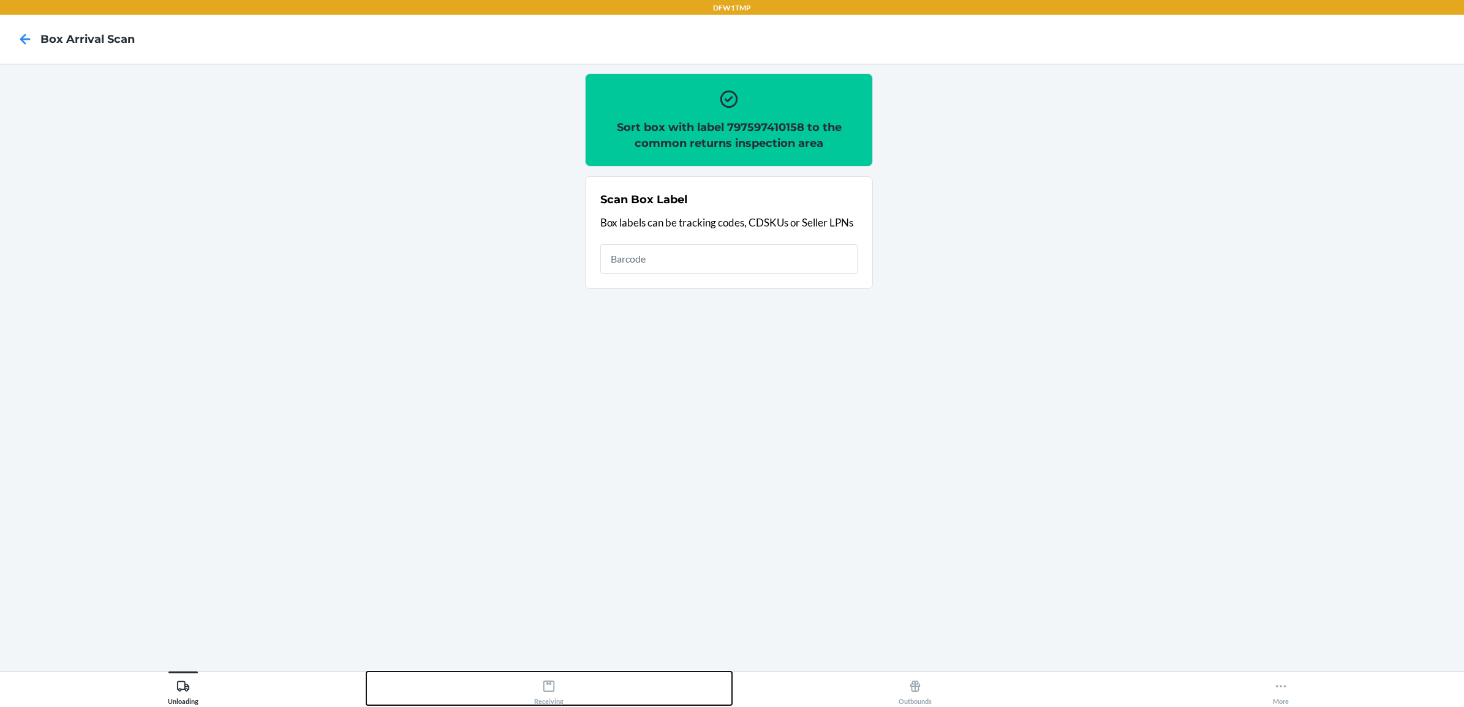
click at [552, 697] on div "Receiving" at bounding box center [548, 690] width 29 height 31
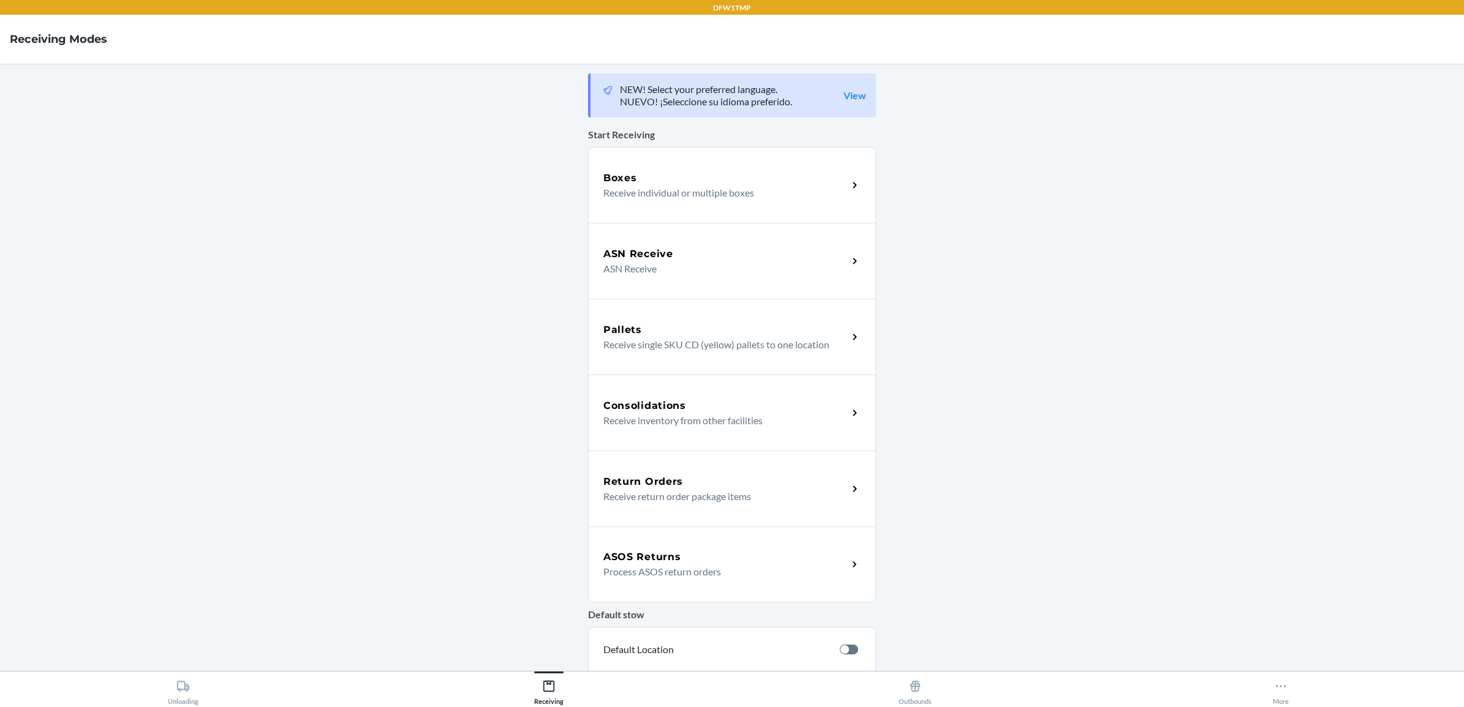
click at [654, 478] on h5 "Return Orders" at bounding box center [643, 482] width 80 height 15
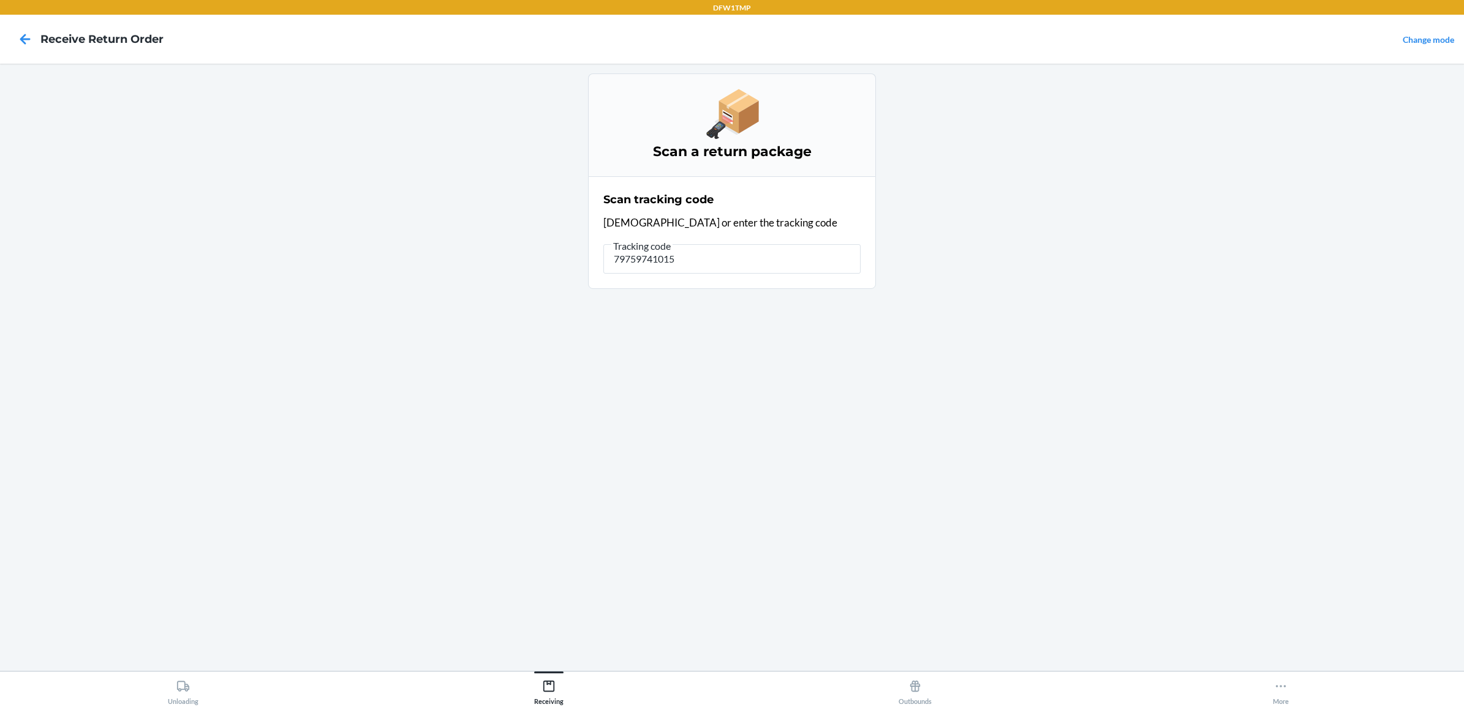
type input "797597410158"
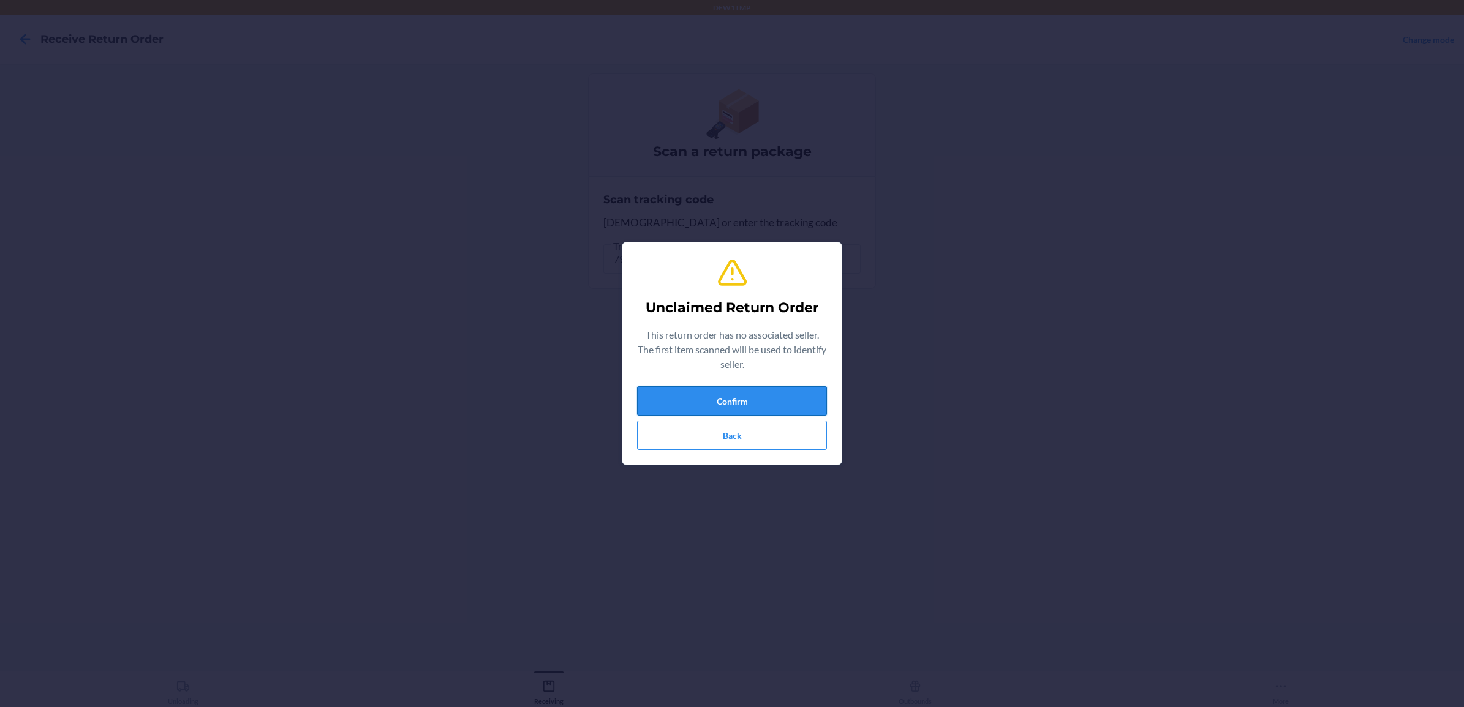
click at [764, 391] on button "Confirm" at bounding box center [732, 400] width 190 height 29
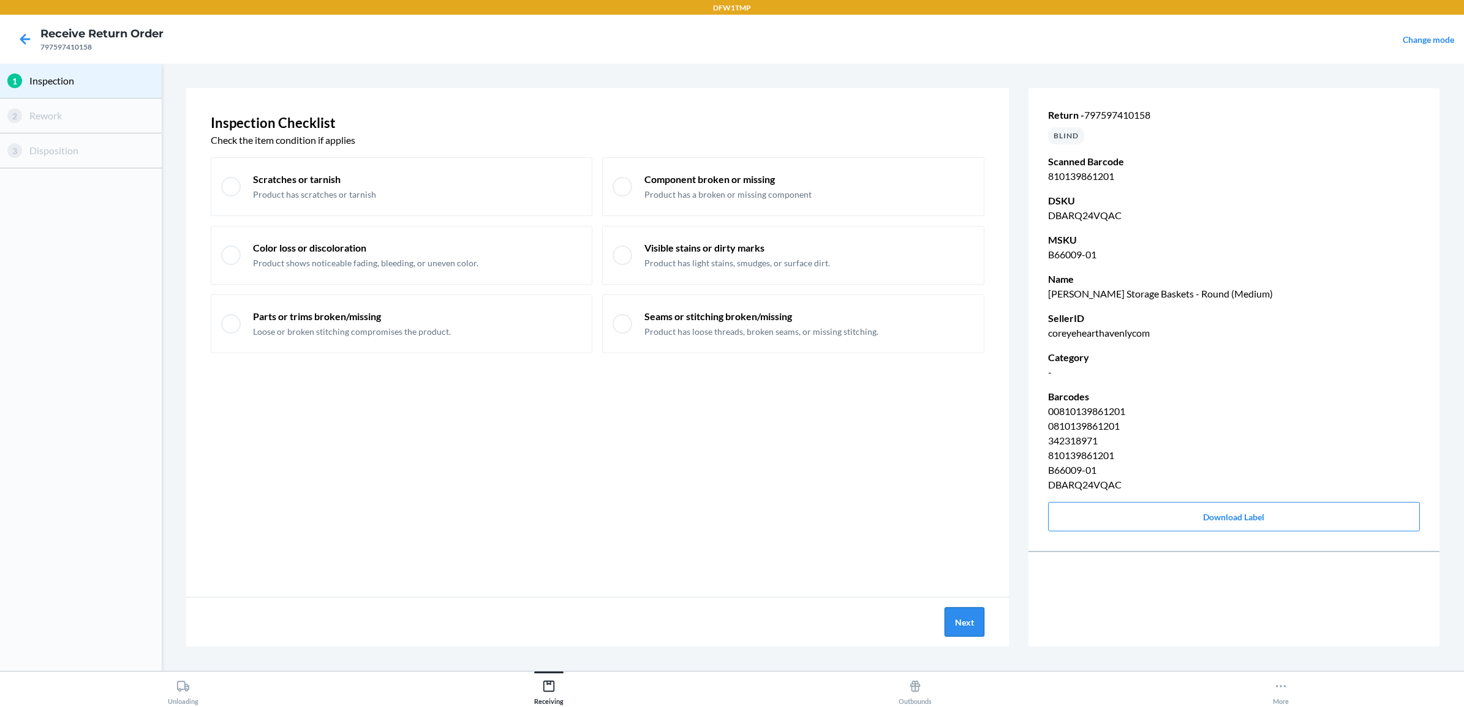
click at [959, 626] on button "Next" at bounding box center [964, 622] width 40 height 29
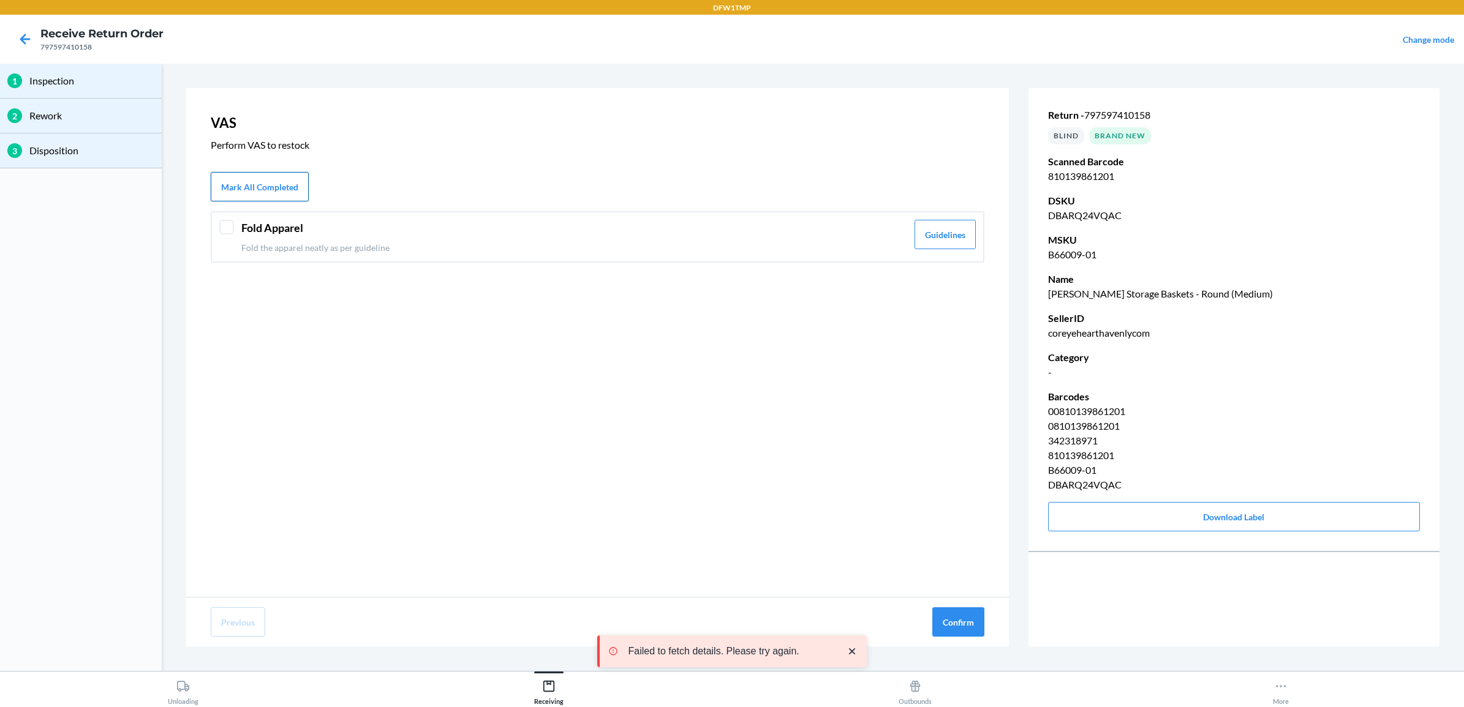
click at [255, 178] on button "Mark All Completed" at bounding box center [260, 186] width 98 height 29
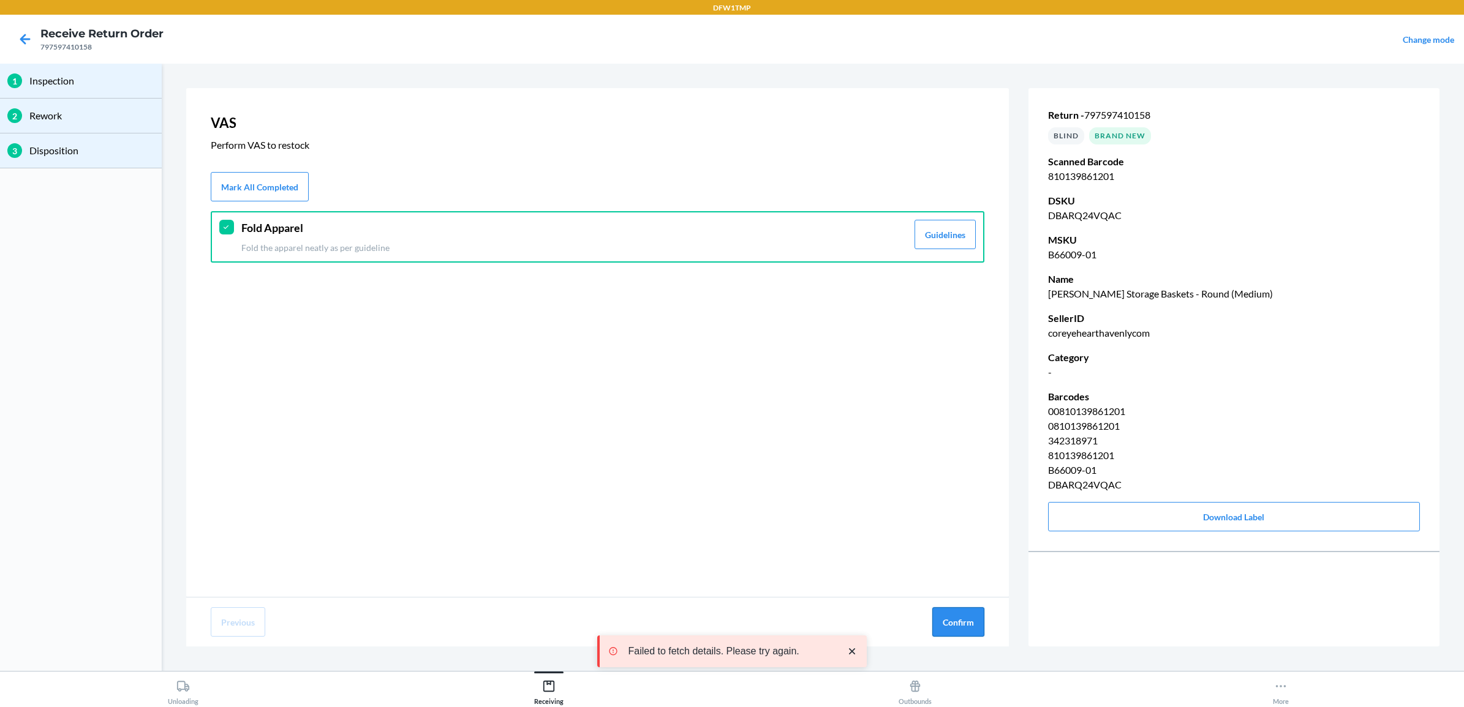
click at [951, 617] on button "Confirm" at bounding box center [958, 622] width 52 height 29
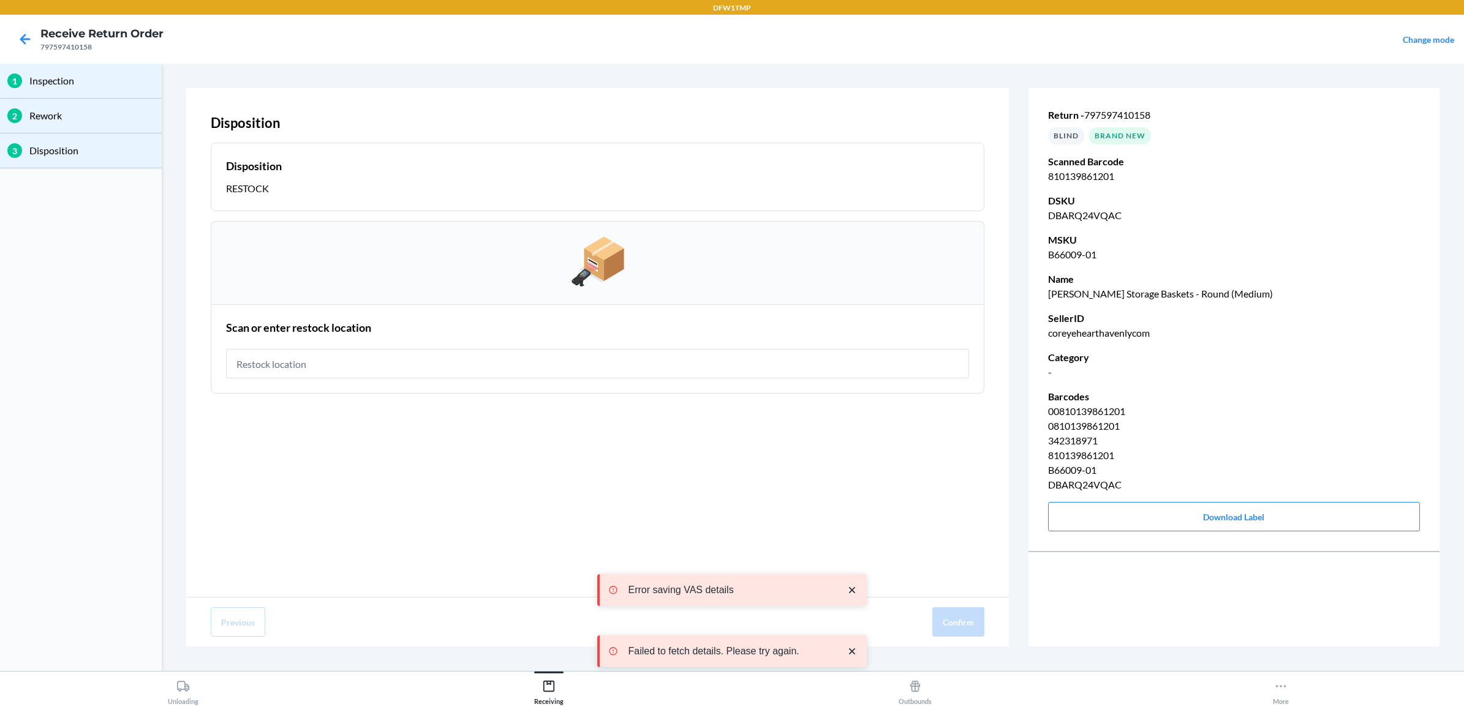
click at [692, 369] on input "text" at bounding box center [597, 363] width 743 height 29
type input "rt-07"
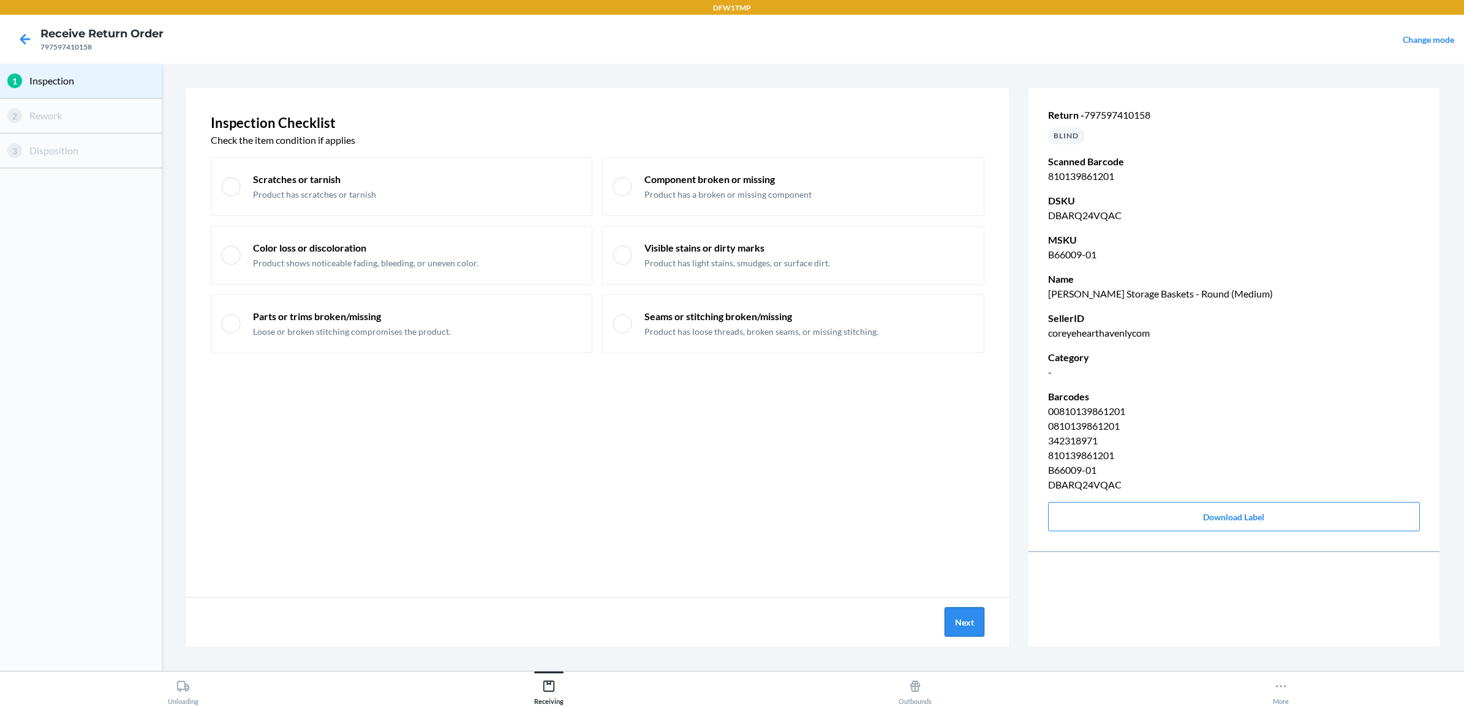
click at [954, 616] on button "Next" at bounding box center [964, 622] width 40 height 29
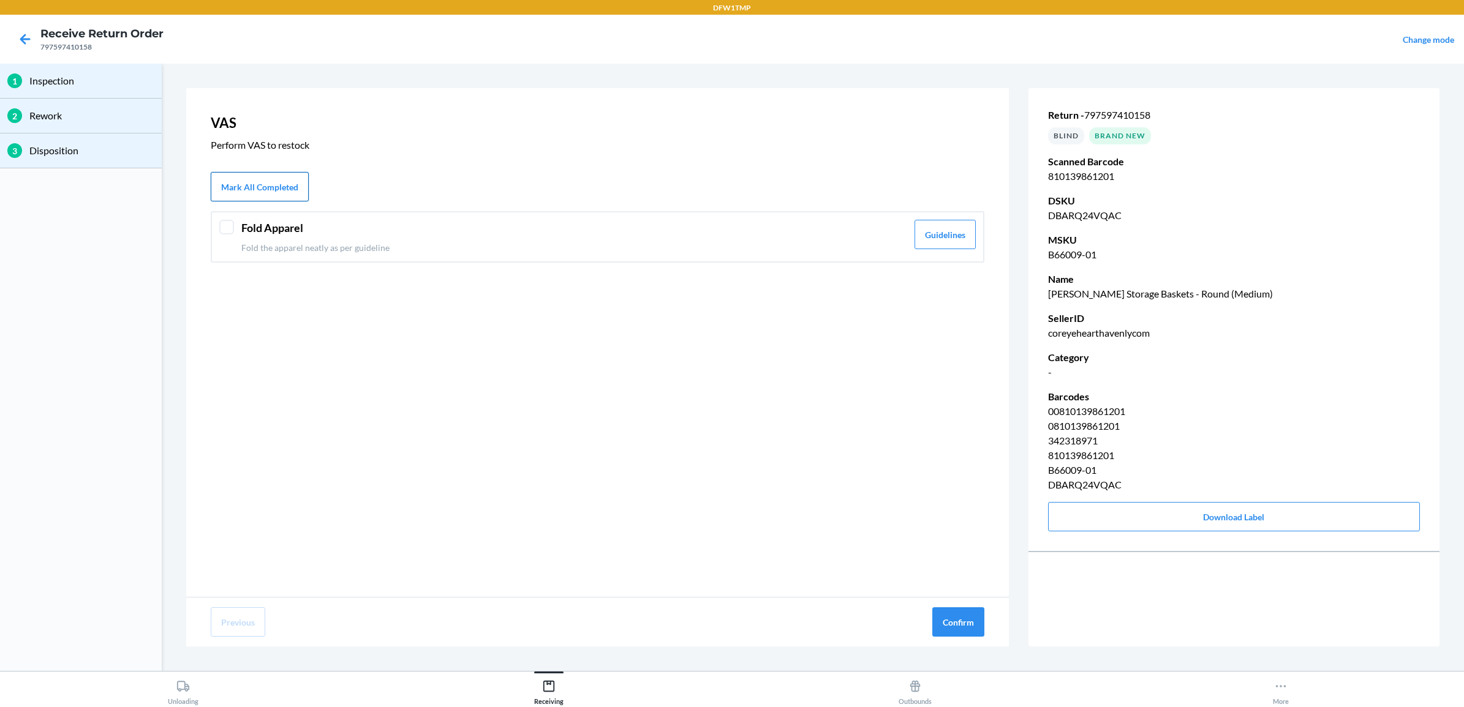
click at [242, 188] on button "Mark All Completed" at bounding box center [260, 186] width 98 height 29
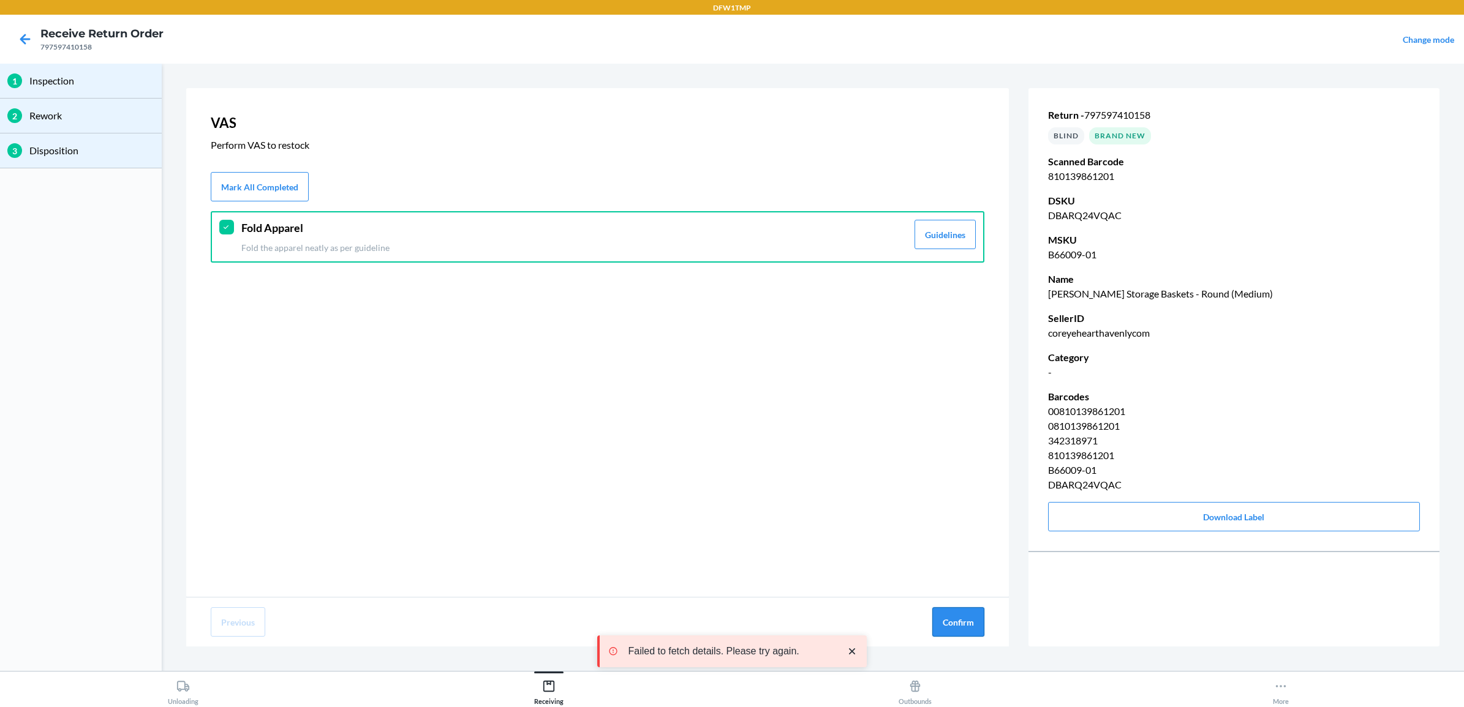
click at [960, 620] on button "Confirm" at bounding box center [958, 622] width 52 height 29
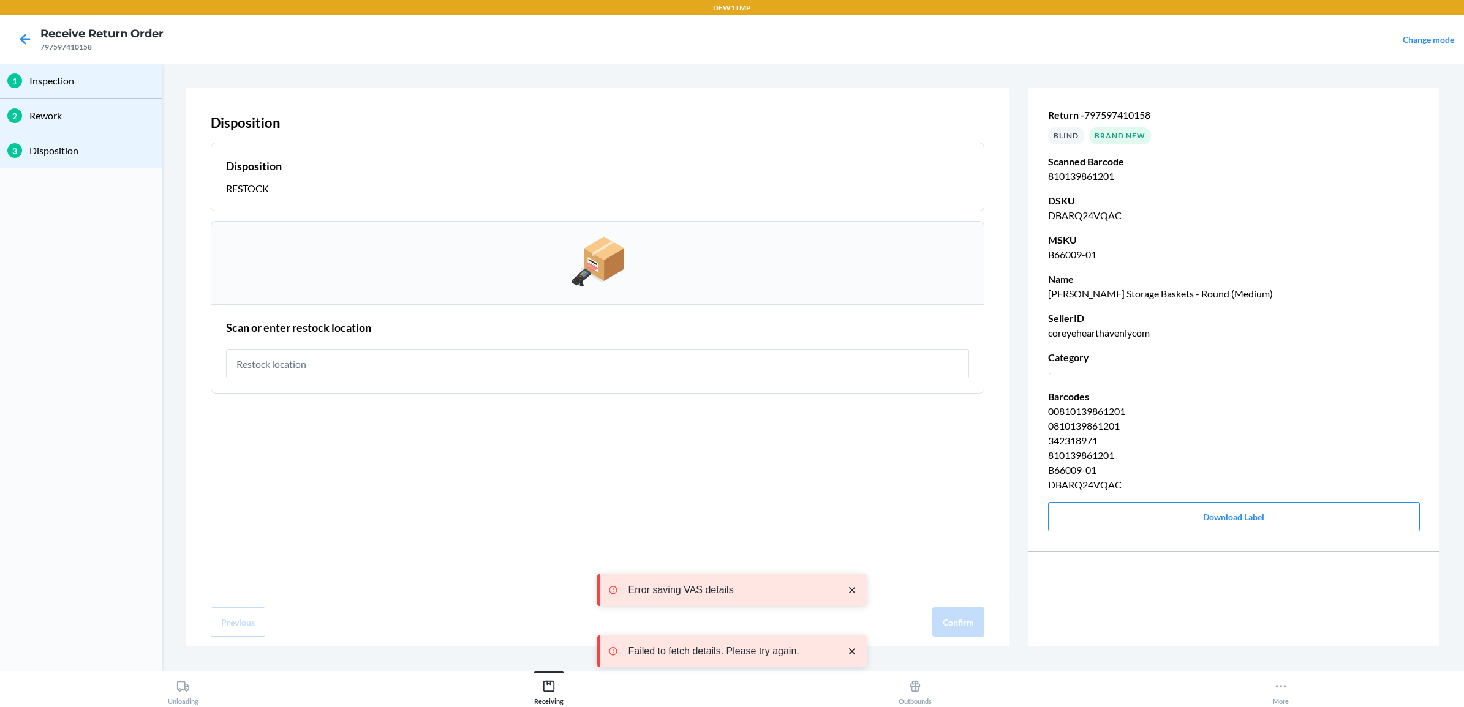
click at [752, 366] on input "text" at bounding box center [597, 363] width 743 height 29
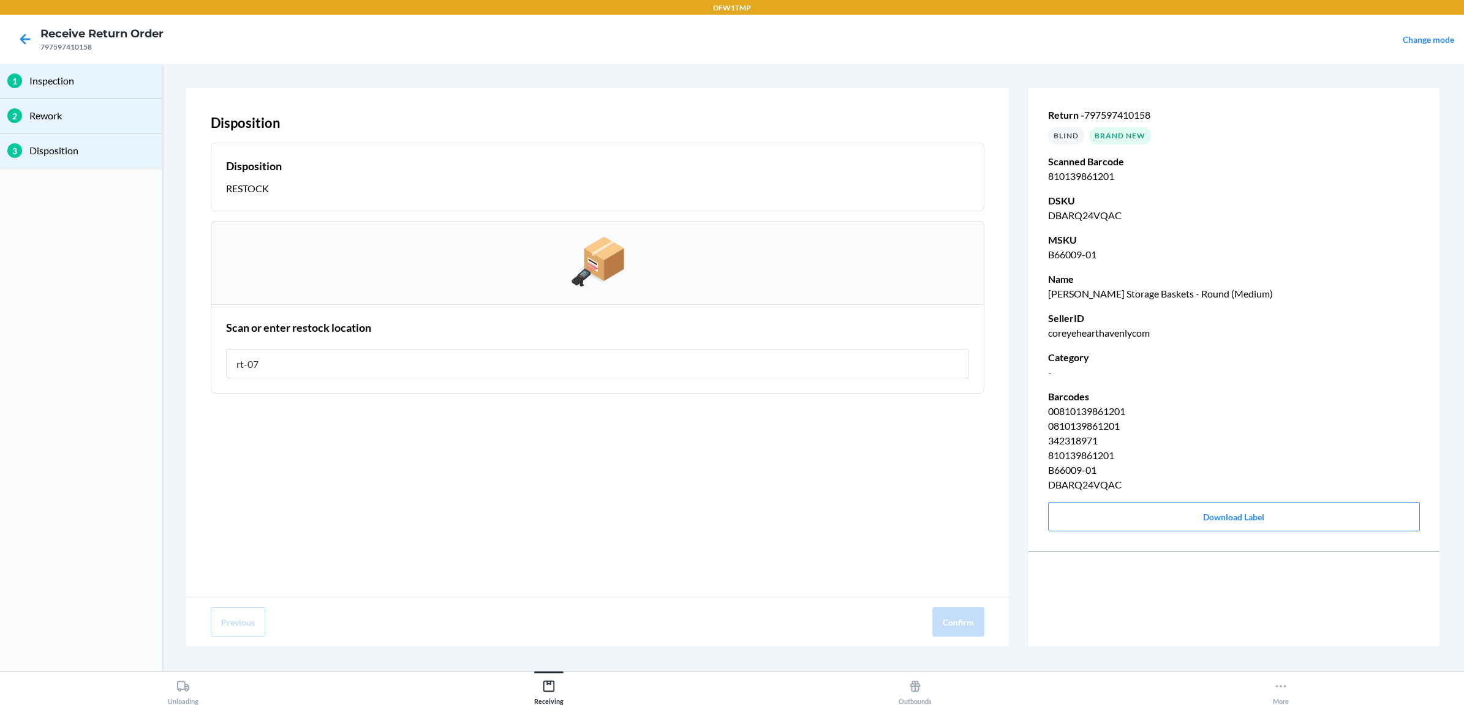
type input "rt-07"
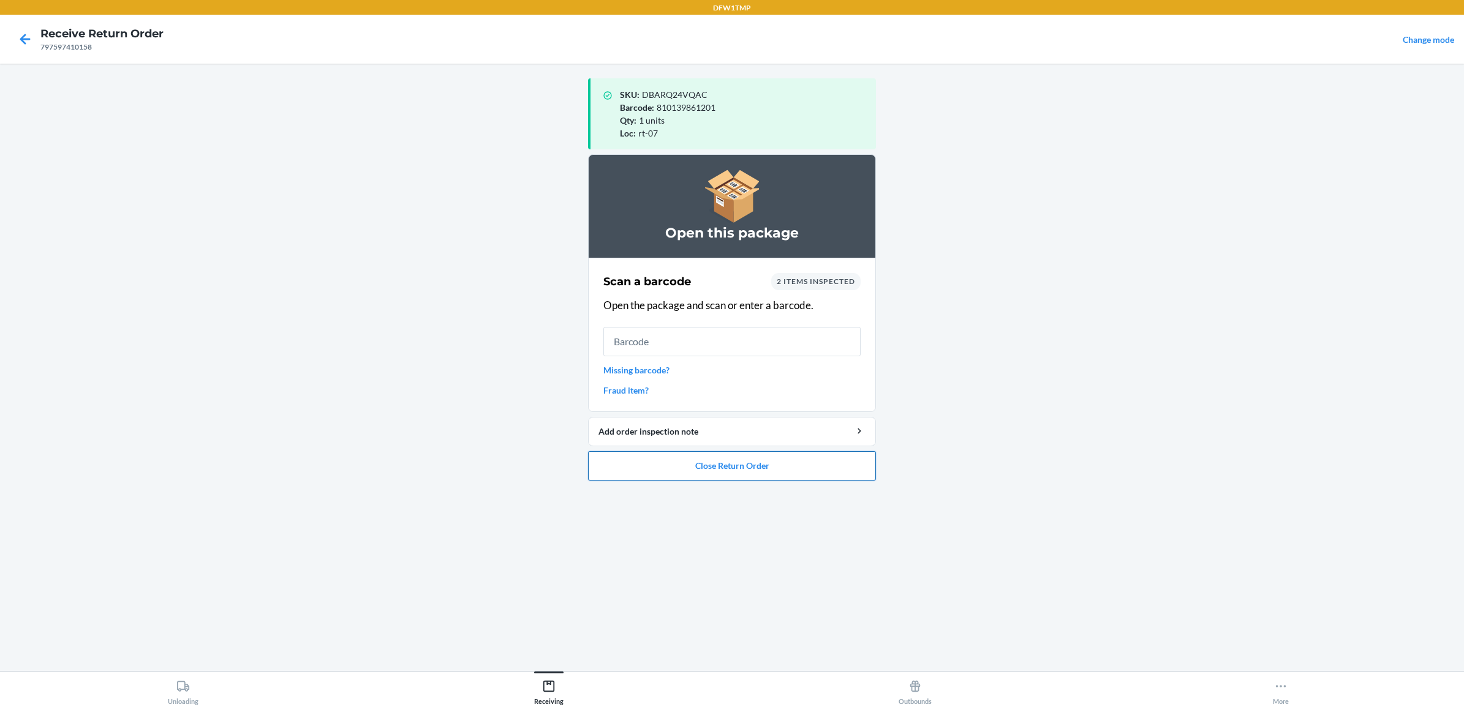
click at [795, 469] on button "Close Return Order" at bounding box center [732, 465] width 288 height 29
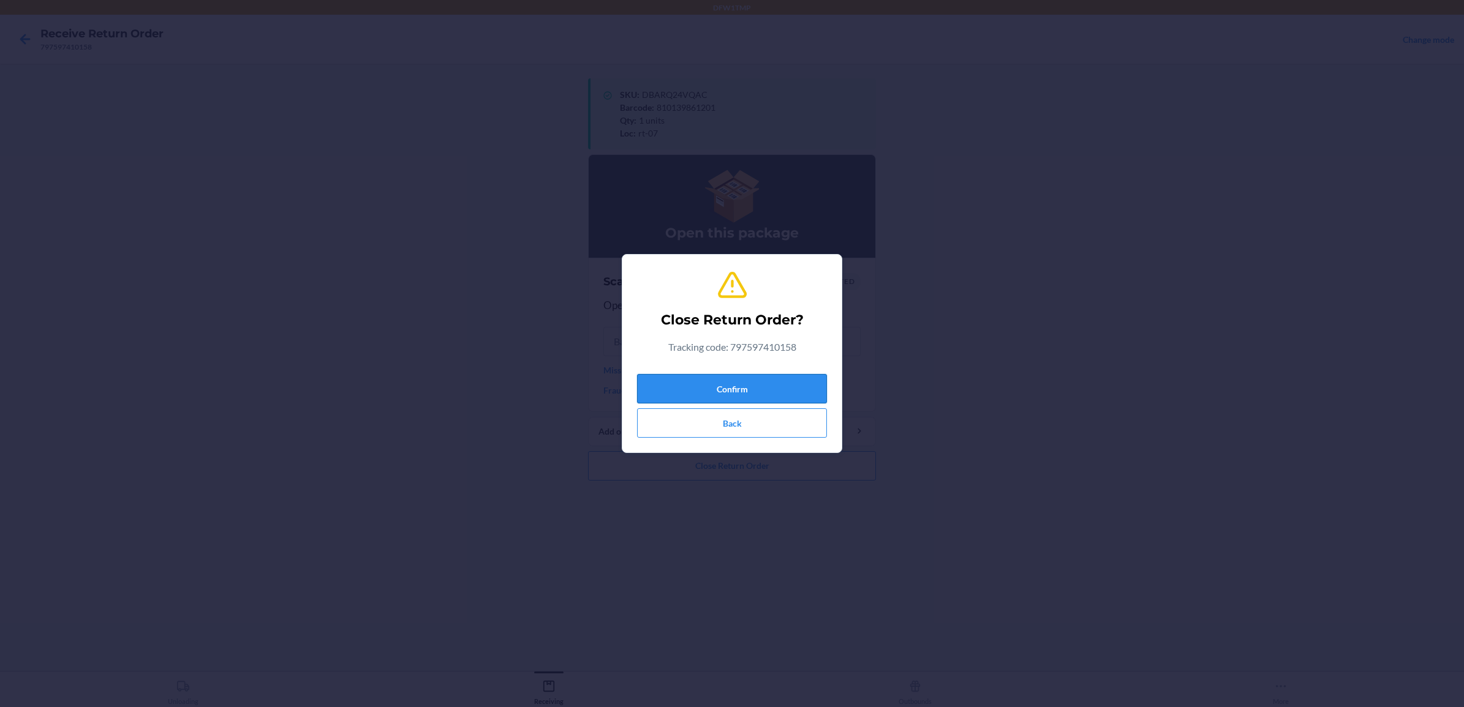
click at [775, 390] on button "Confirm" at bounding box center [732, 388] width 190 height 29
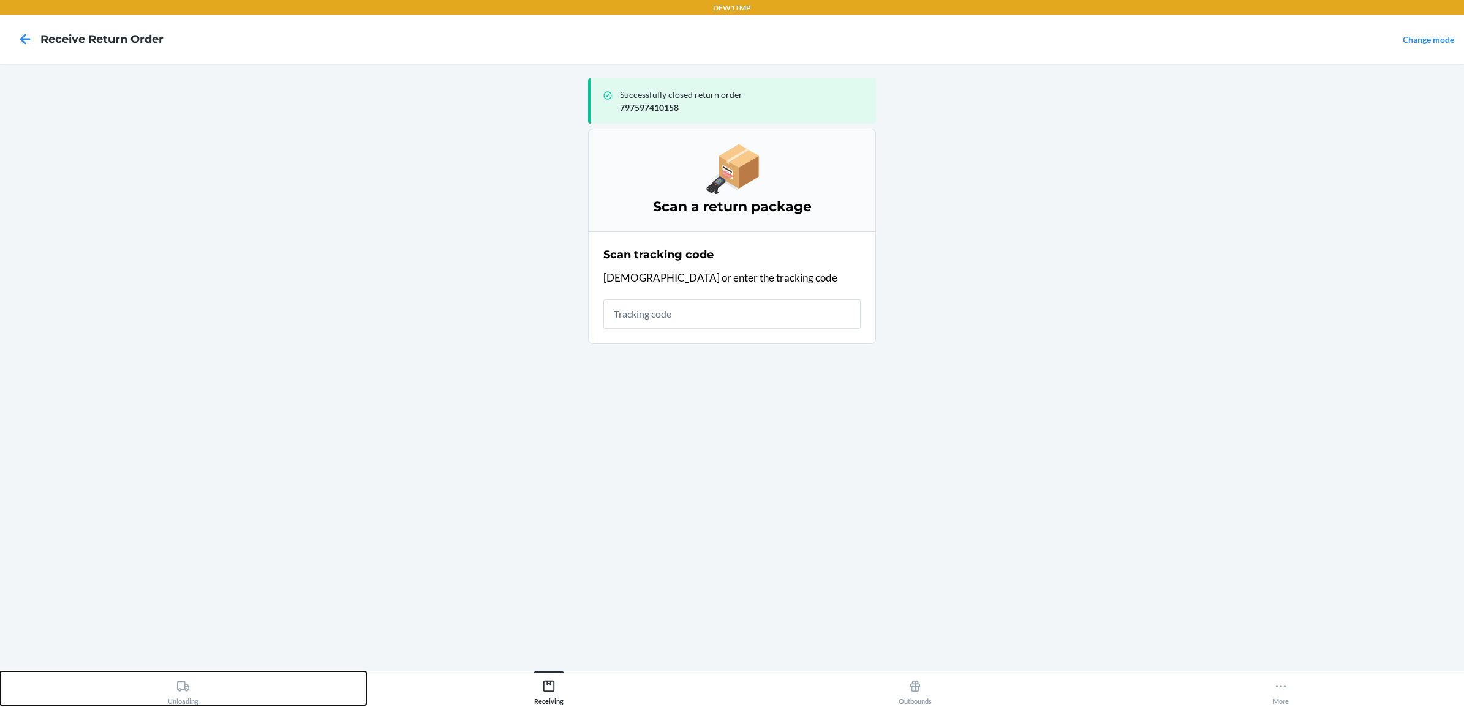
click at [190, 692] on div "Unloading" at bounding box center [183, 690] width 31 height 31
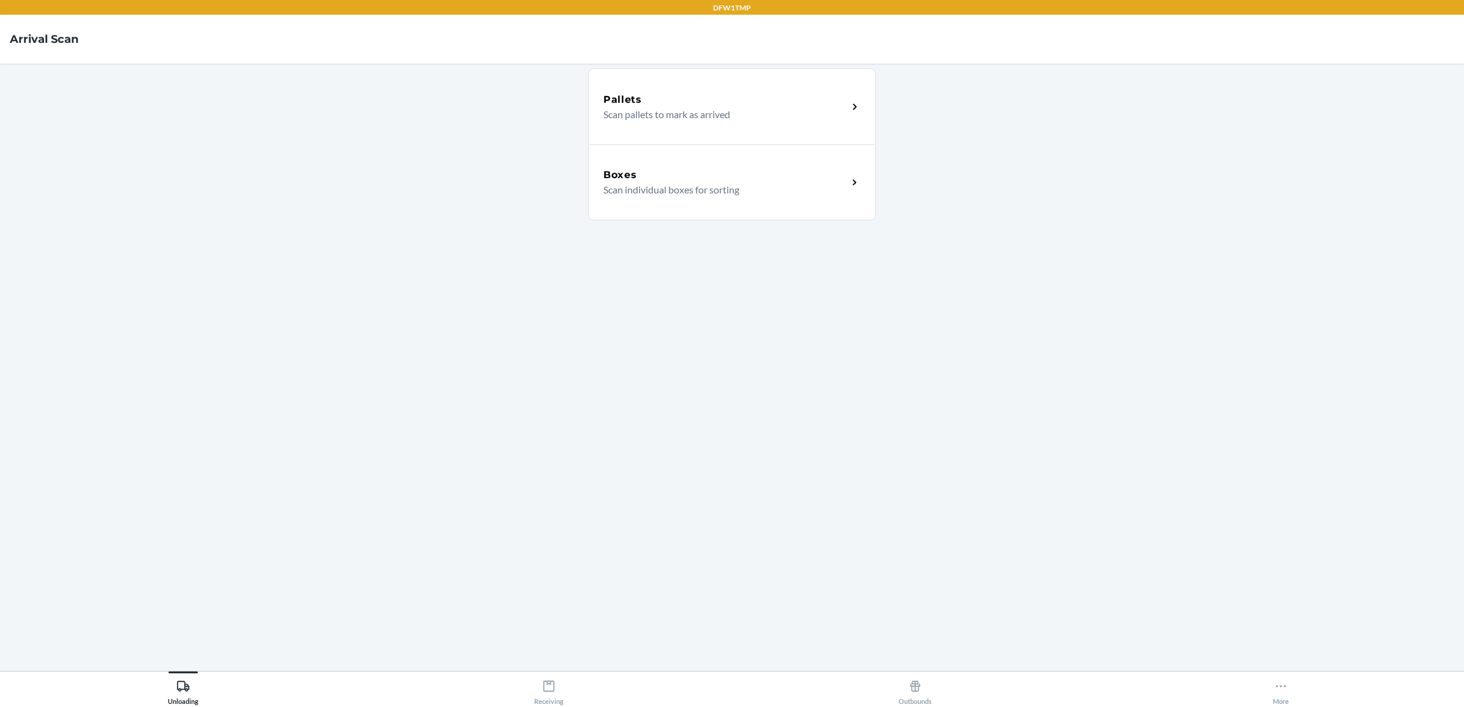
click at [763, 185] on p "Scan individual boxes for sorting" at bounding box center [720, 190] width 235 height 15
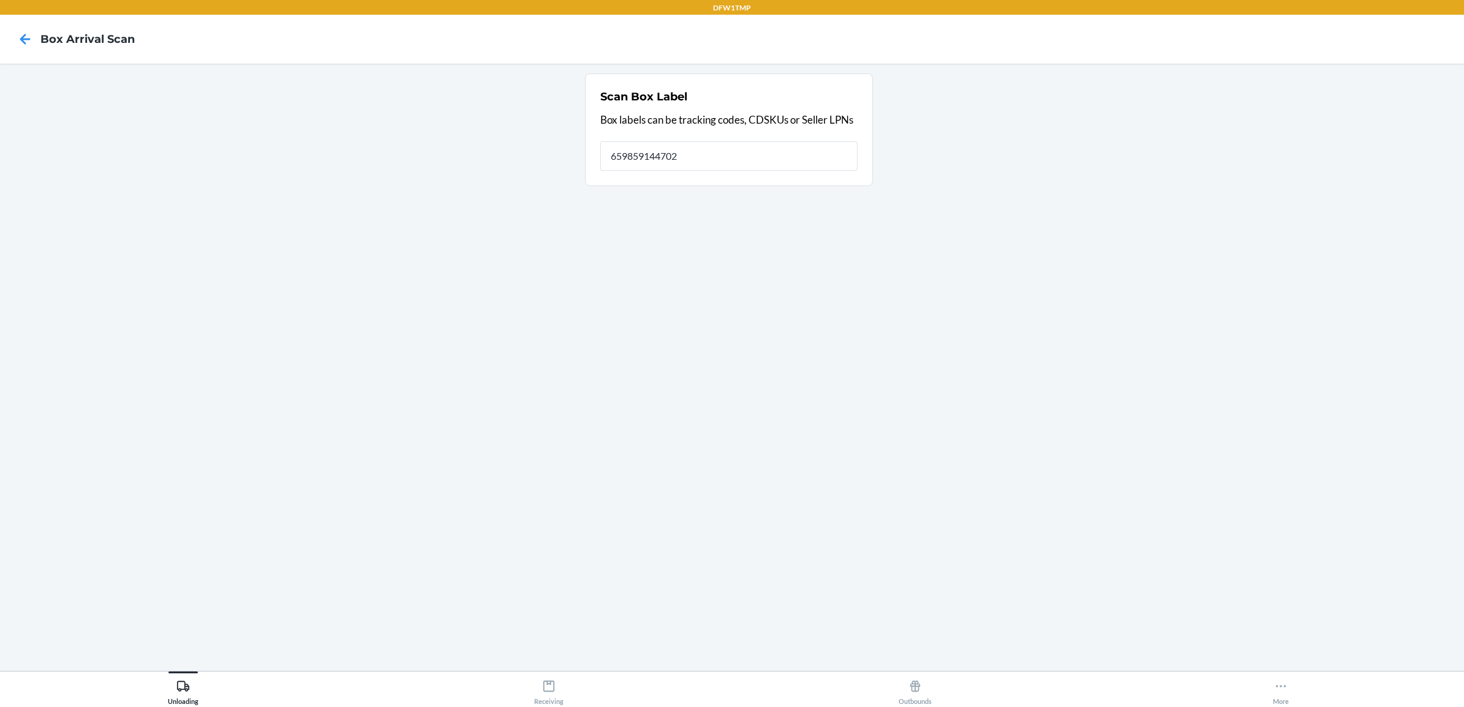
type input "659859144702"
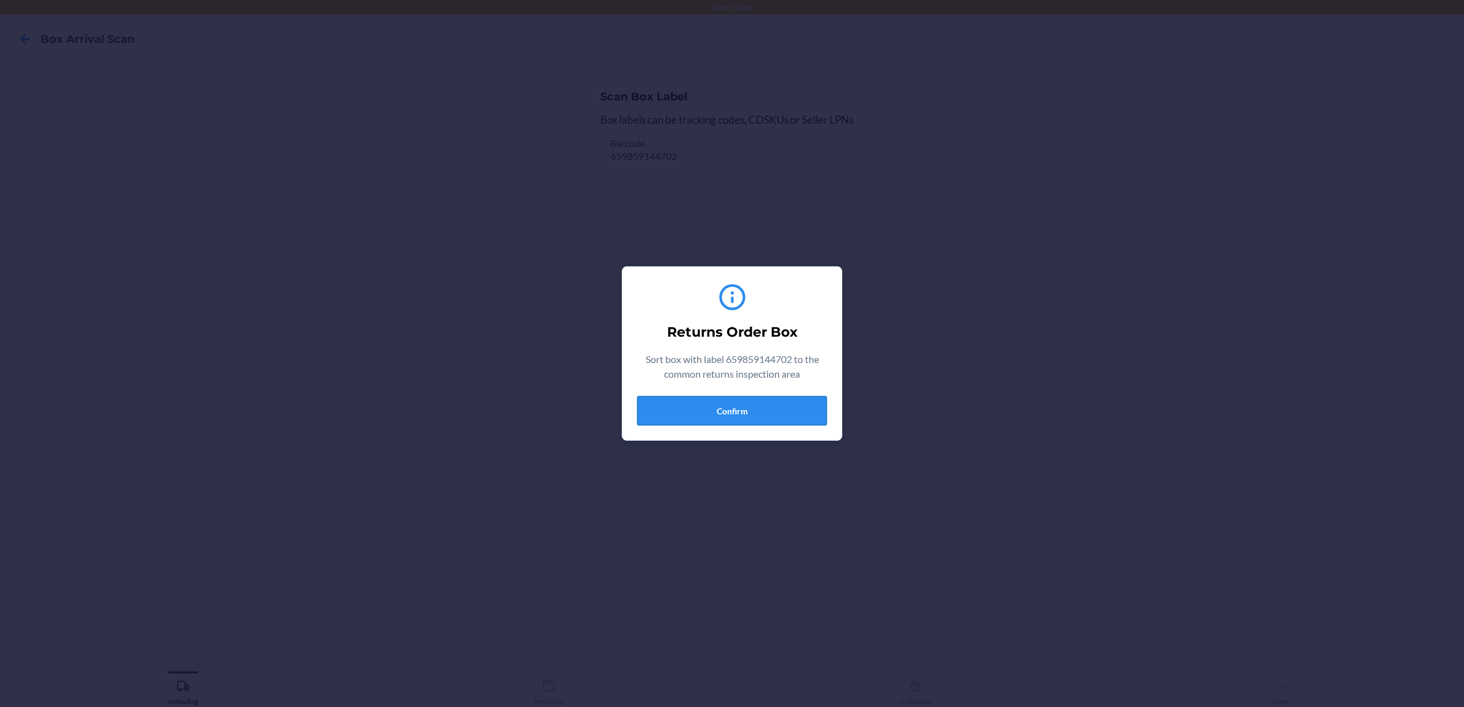
click at [773, 412] on button "Confirm" at bounding box center [732, 410] width 190 height 29
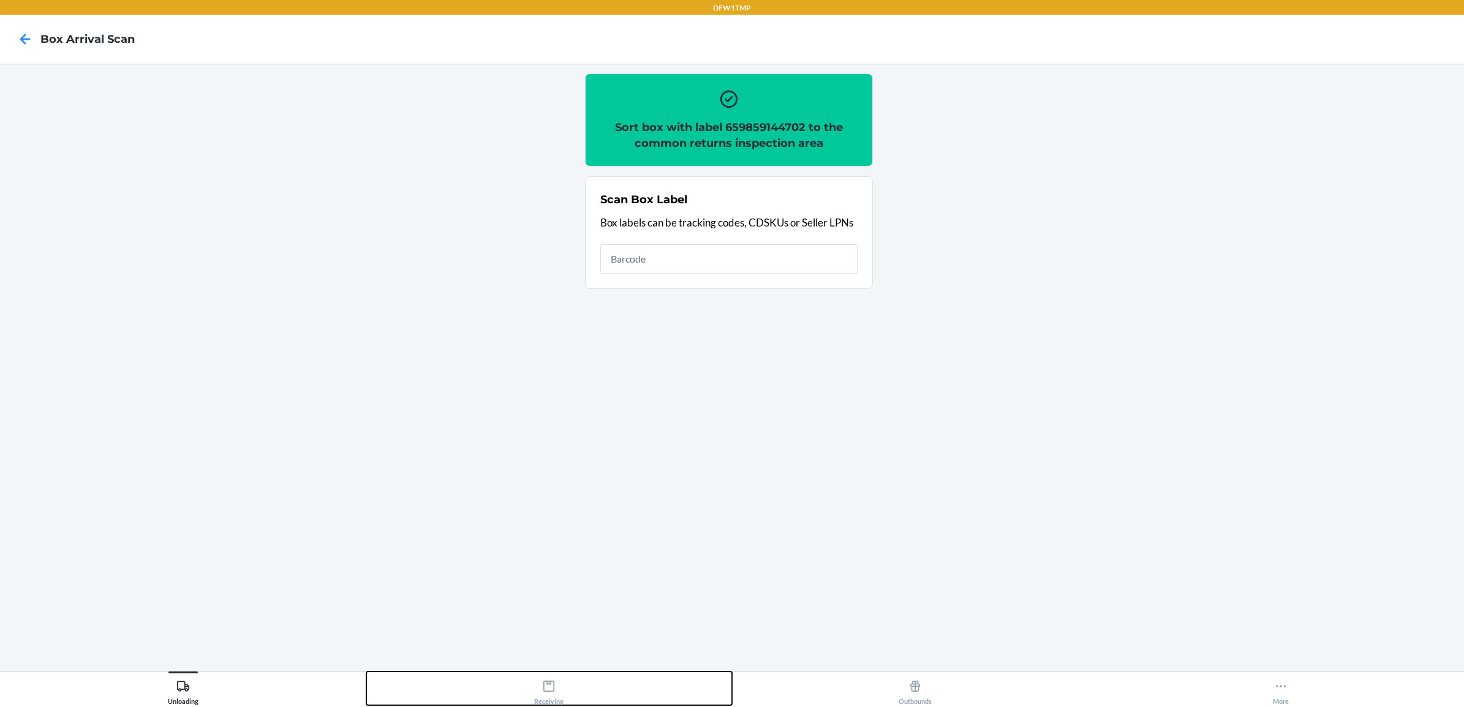
click at [541, 693] on div "Receiving" at bounding box center [548, 690] width 29 height 31
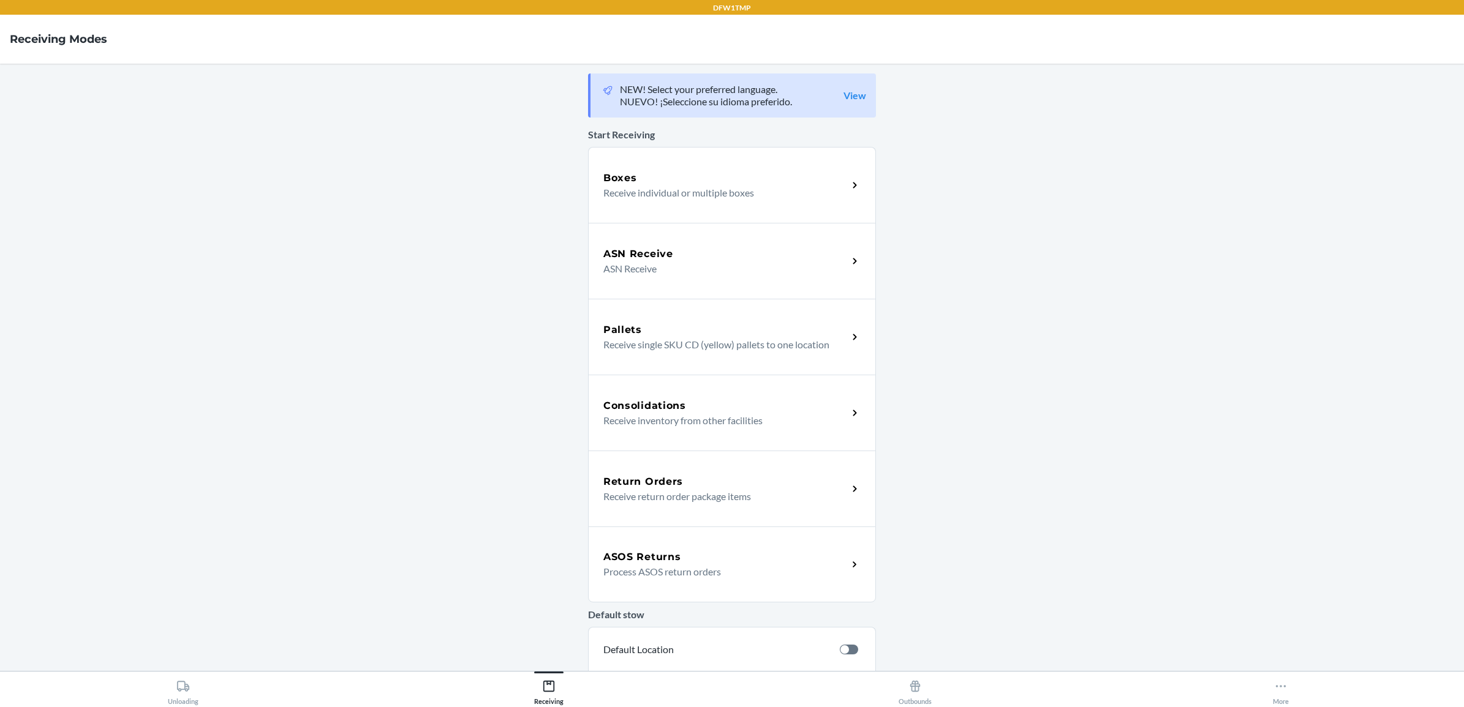
click at [654, 494] on p "Receive return order package items" at bounding box center [720, 496] width 235 height 15
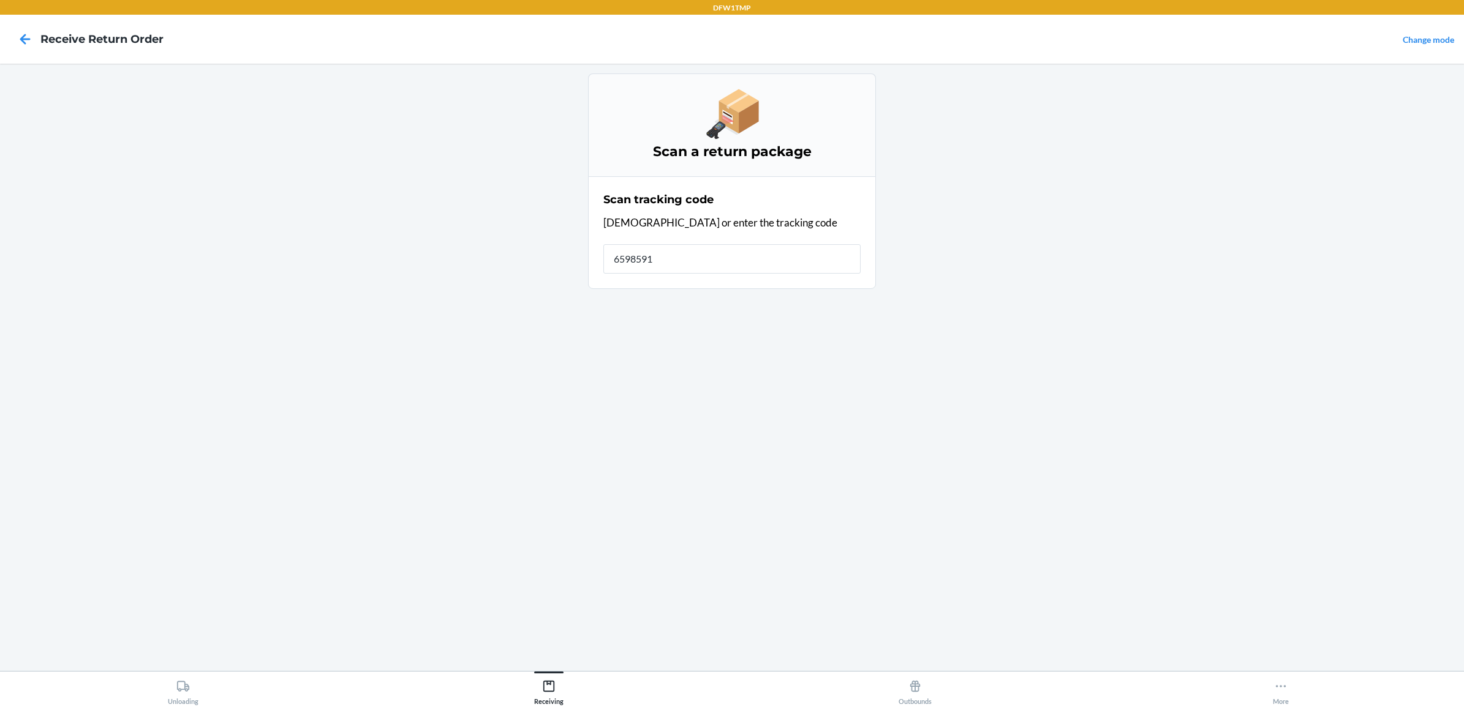
type input "65985914"
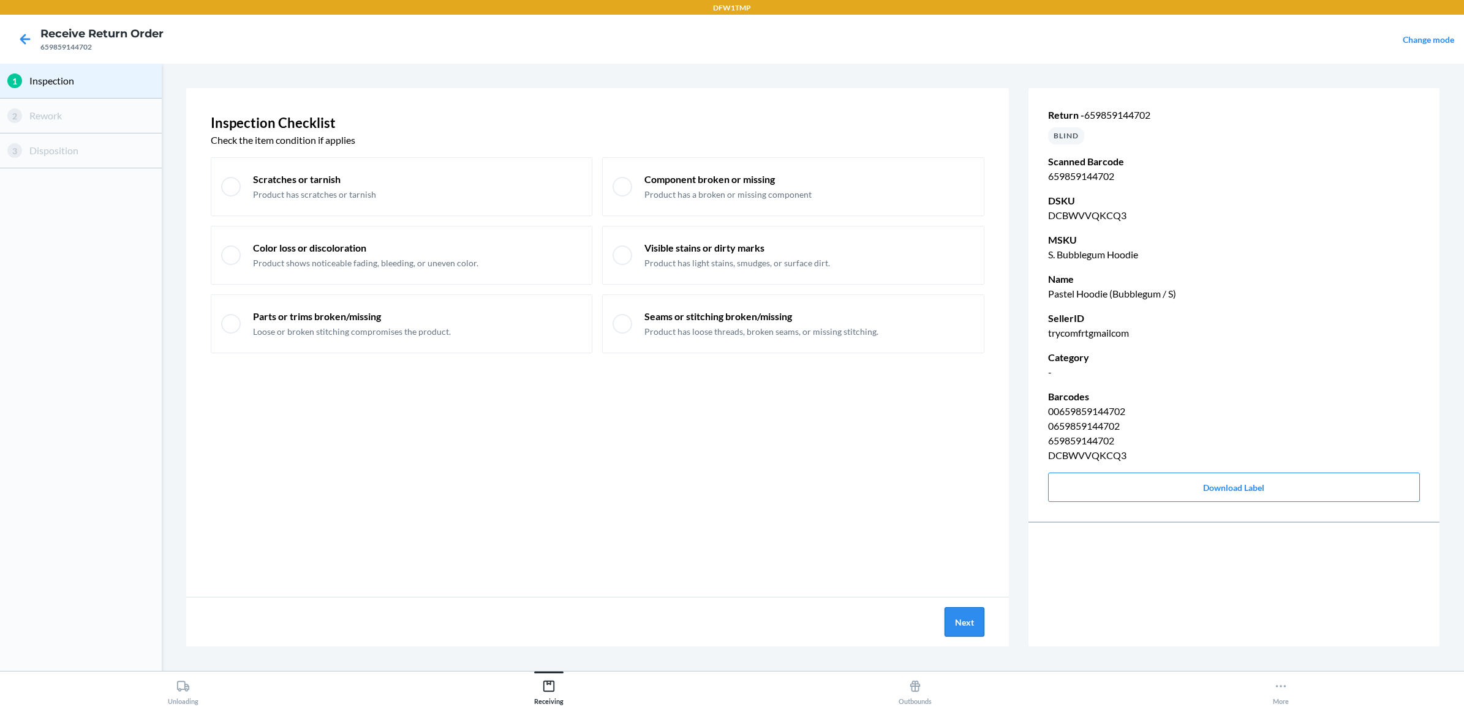
click at [974, 620] on button "Next" at bounding box center [964, 622] width 40 height 29
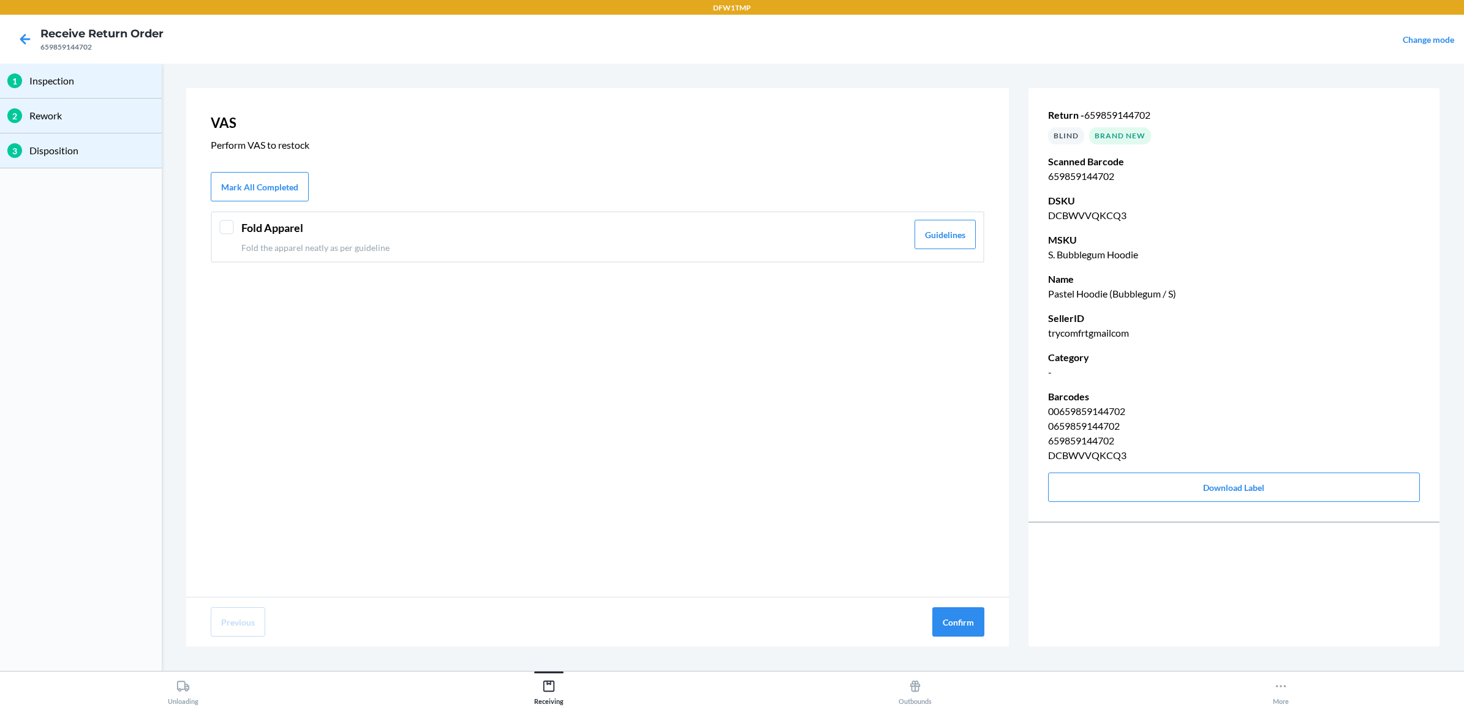
click at [315, 243] on p "Fold the apparel neatly as per guideline" at bounding box center [574, 247] width 666 height 13
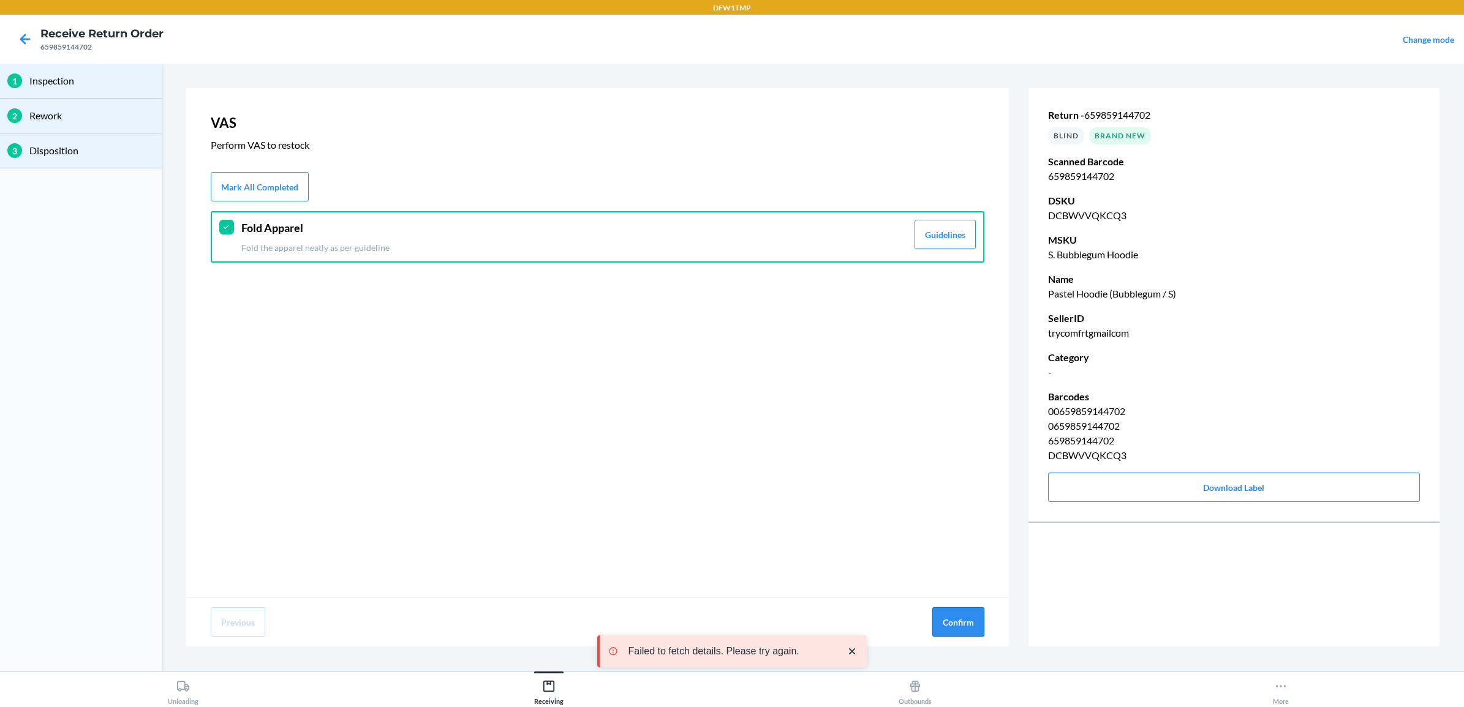
click at [955, 611] on button "Confirm" at bounding box center [958, 622] width 52 height 29
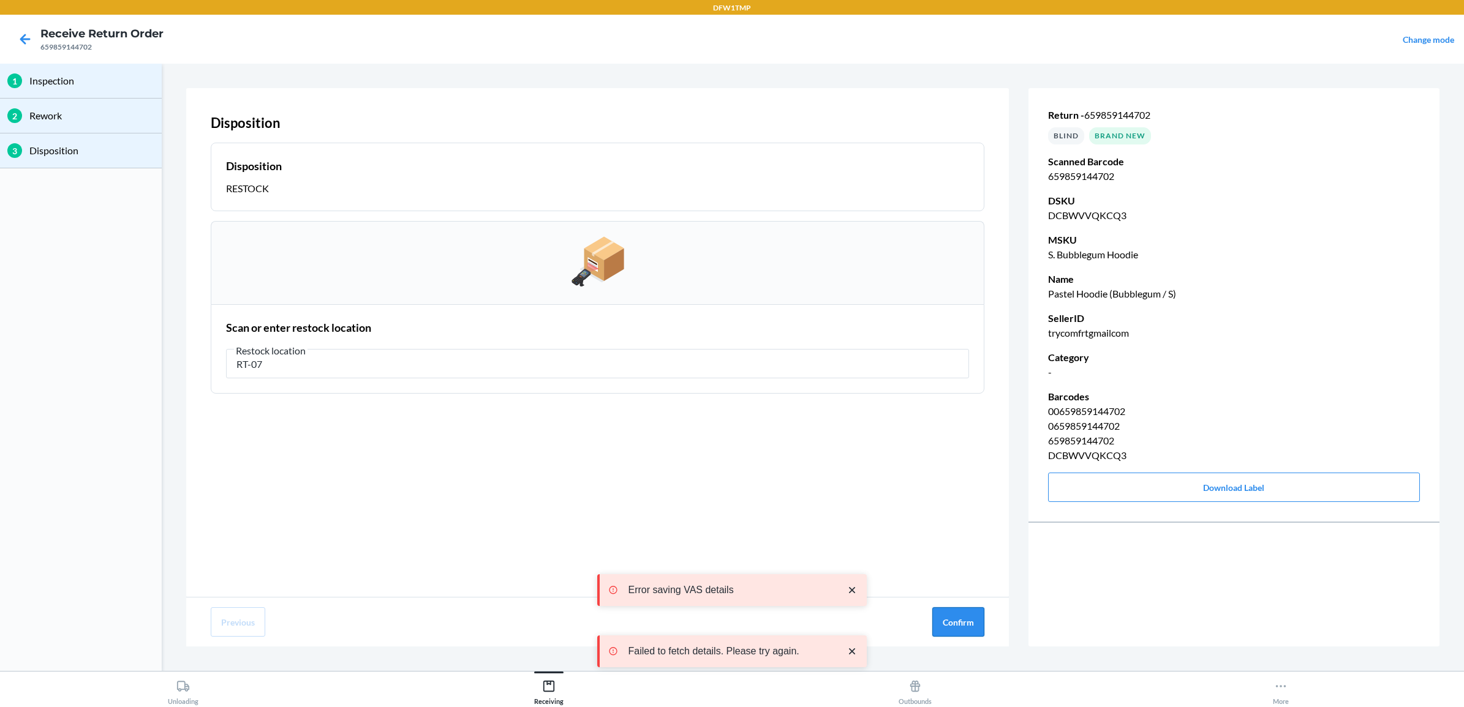
type input "RT-07"
click at [935, 619] on button "Confirm" at bounding box center [958, 622] width 52 height 29
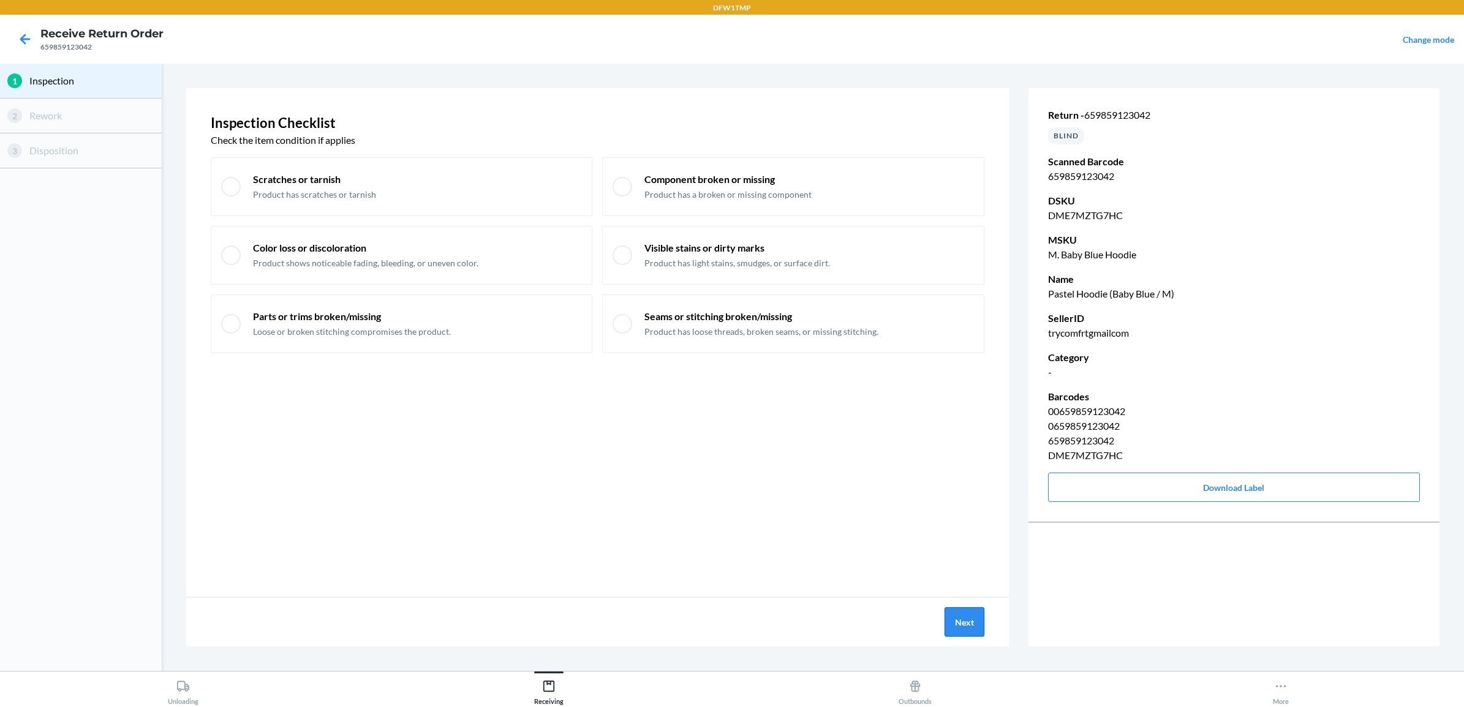
click at [966, 619] on button "Next" at bounding box center [964, 622] width 40 height 29
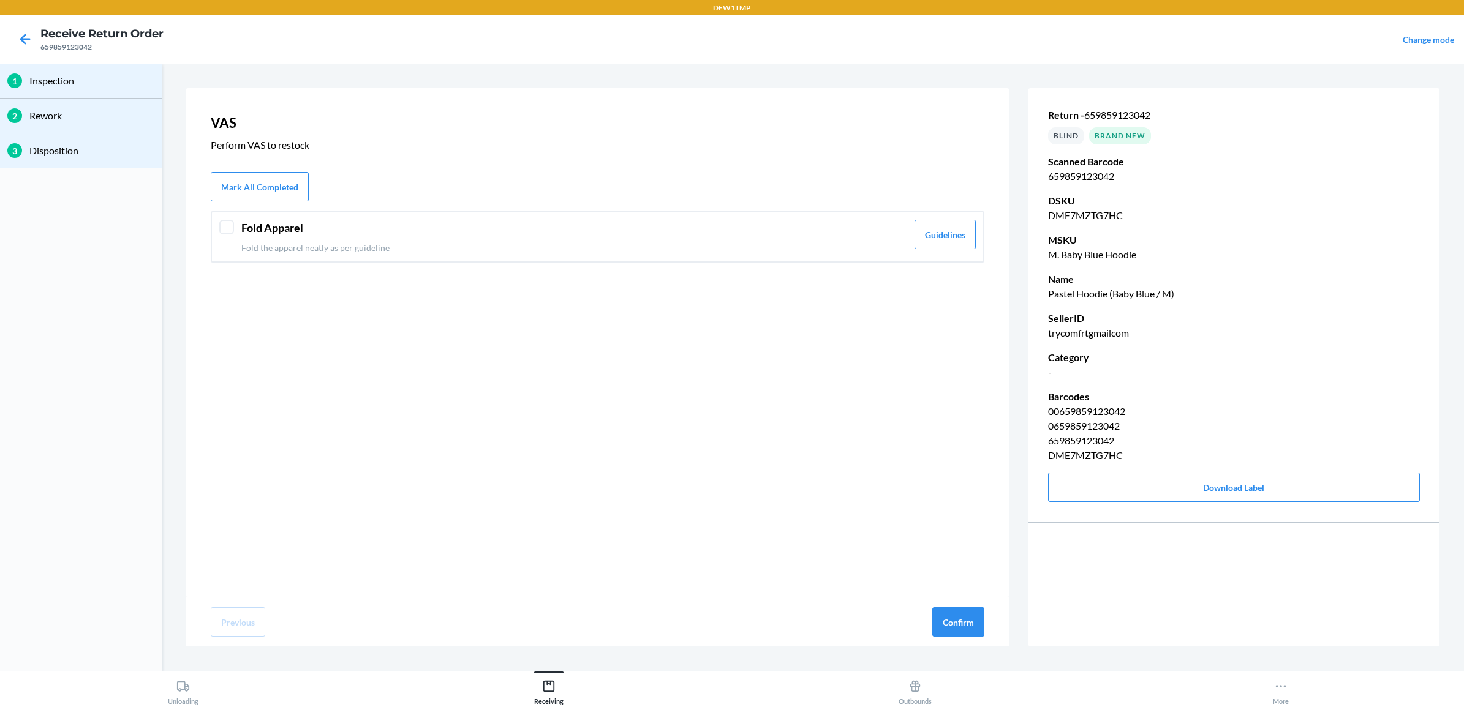
click at [374, 254] on div "Fold Apparel Fold the apparel neatly as per guideline Guidelines" at bounding box center [598, 236] width 774 height 51
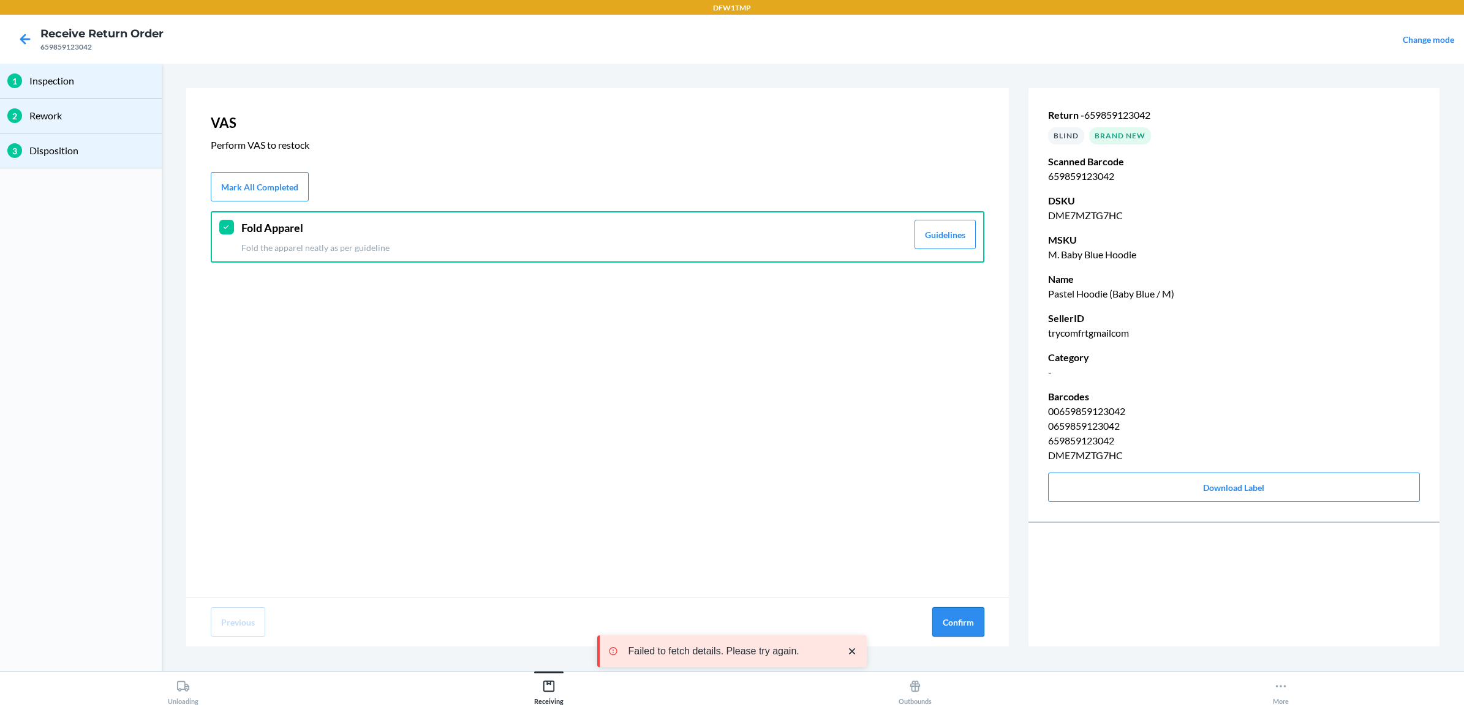
click at [959, 622] on button "Confirm" at bounding box center [958, 622] width 52 height 29
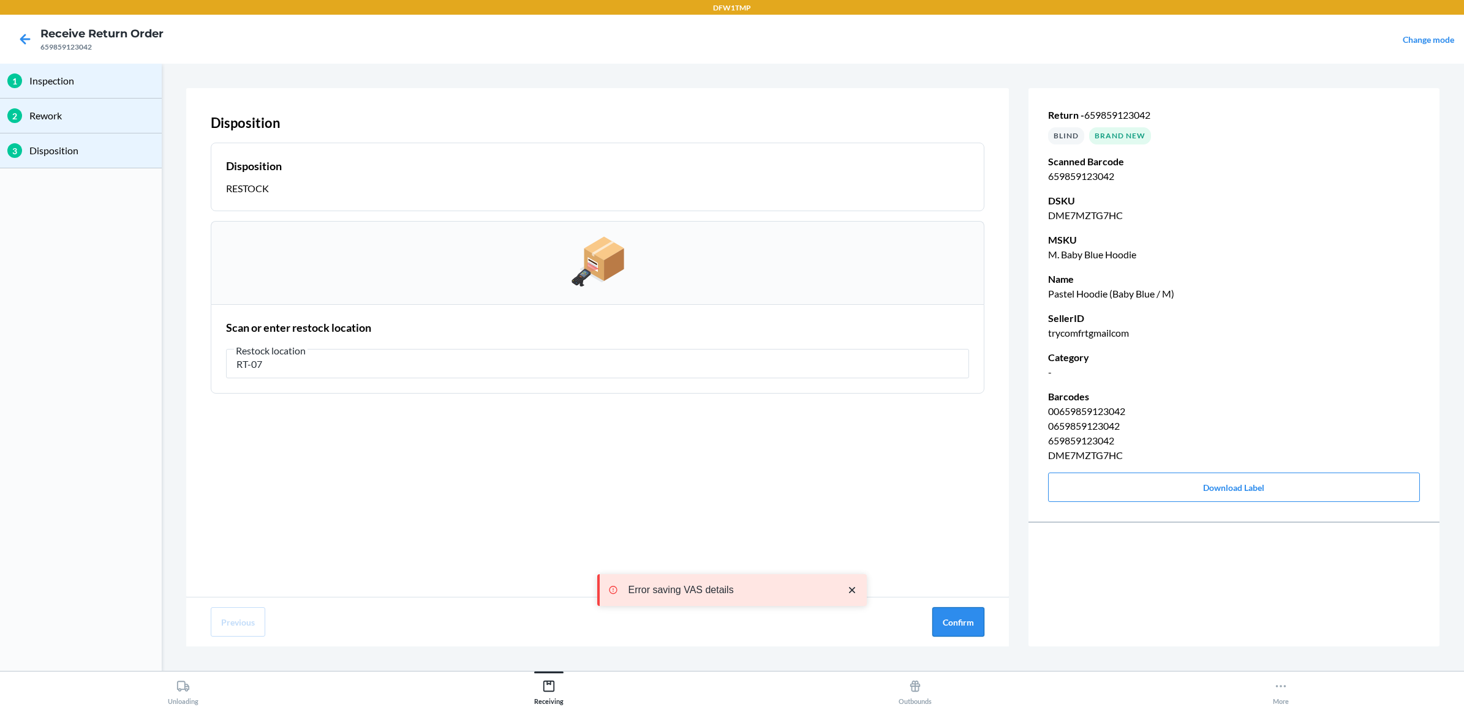
type input "RT-07"
click at [971, 617] on button "Confirm" at bounding box center [958, 622] width 52 height 29
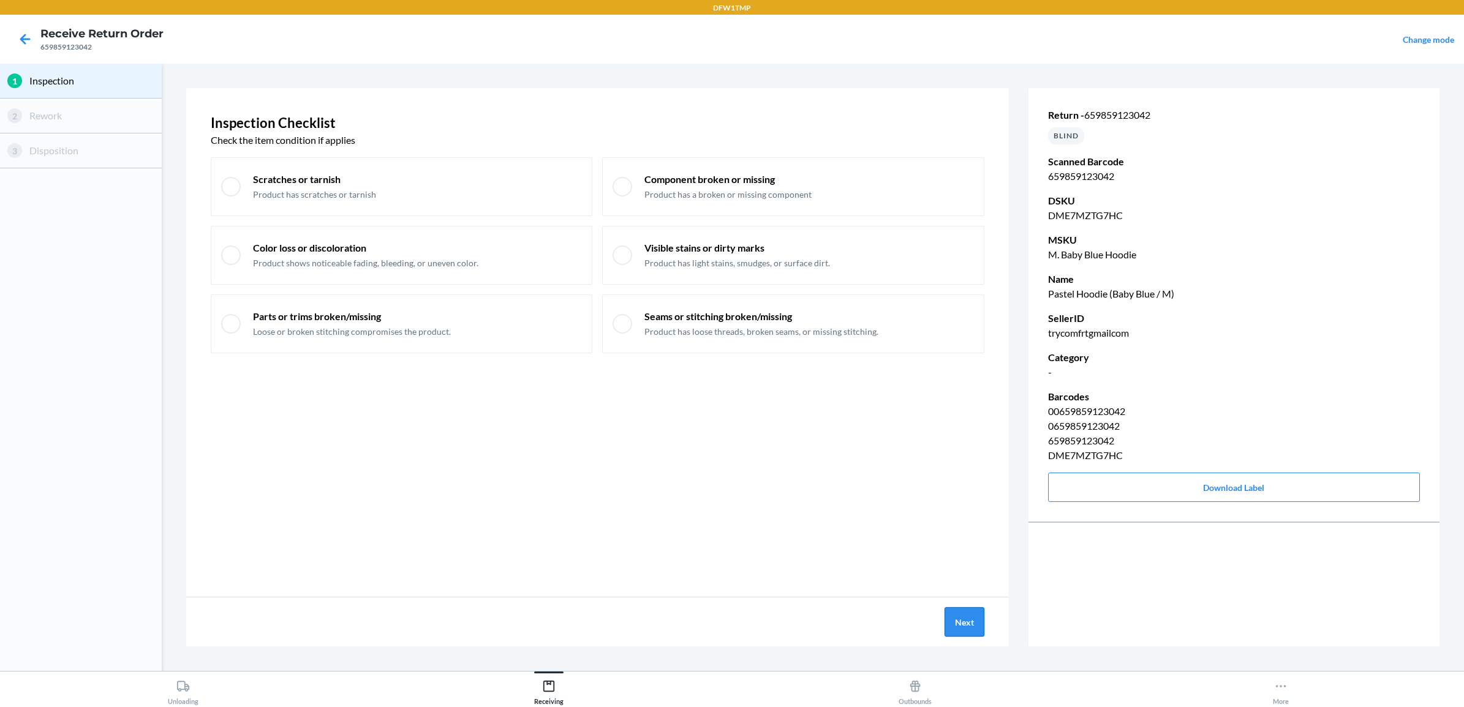
click at [965, 630] on button "Next" at bounding box center [964, 622] width 40 height 29
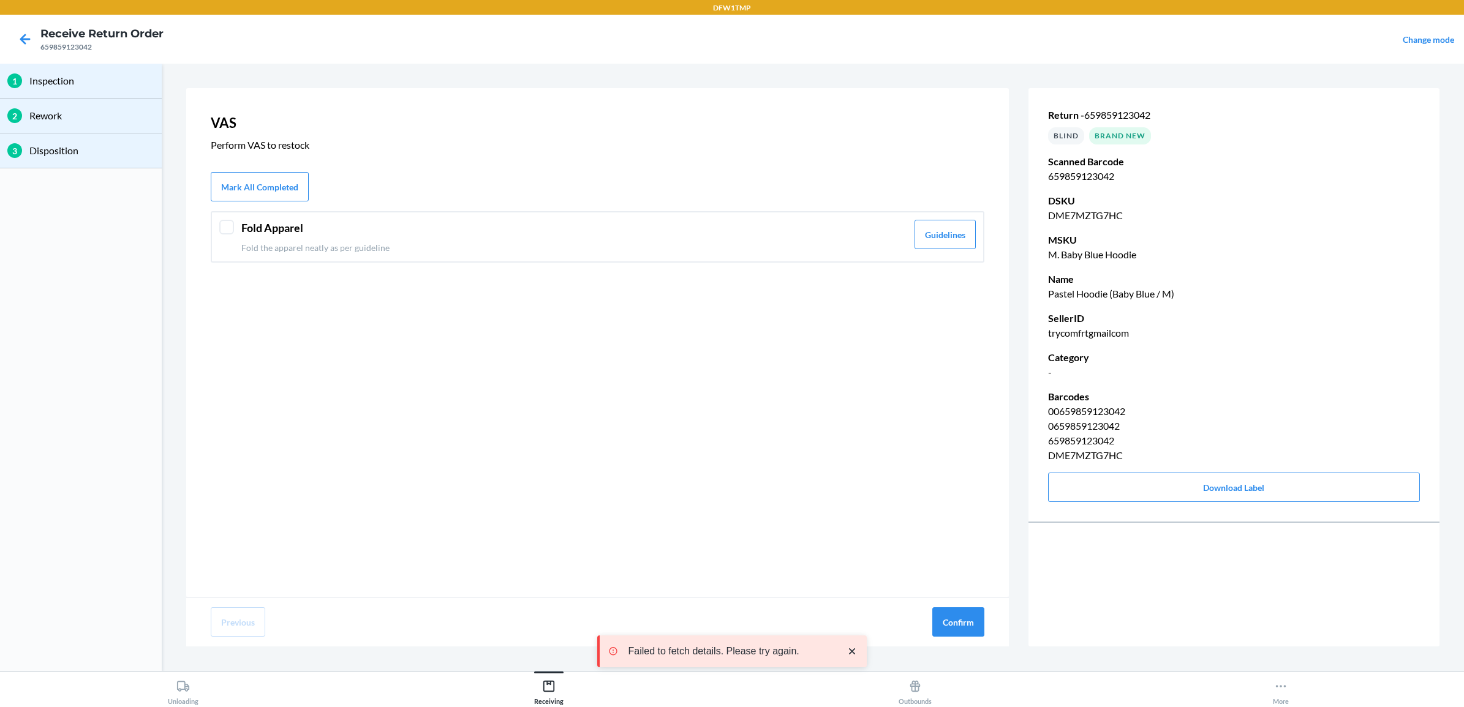
click at [414, 257] on div "Fold Apparel Fold the apparel neatly as per guideline Guidelines" at bounding box center [598, 236] width 774 height 51
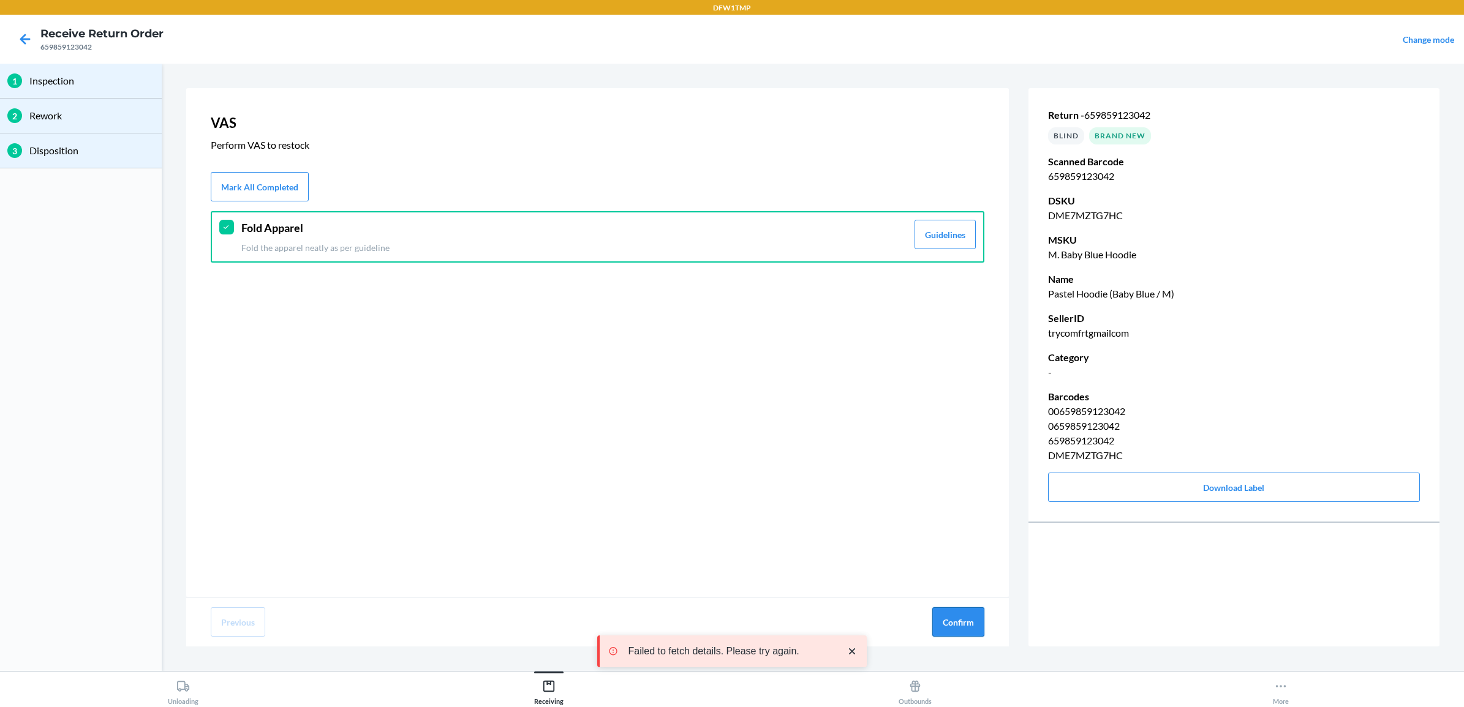
click at [963, 635] on button "Confirm" at bounding box center [958, 622] width 52 height 29
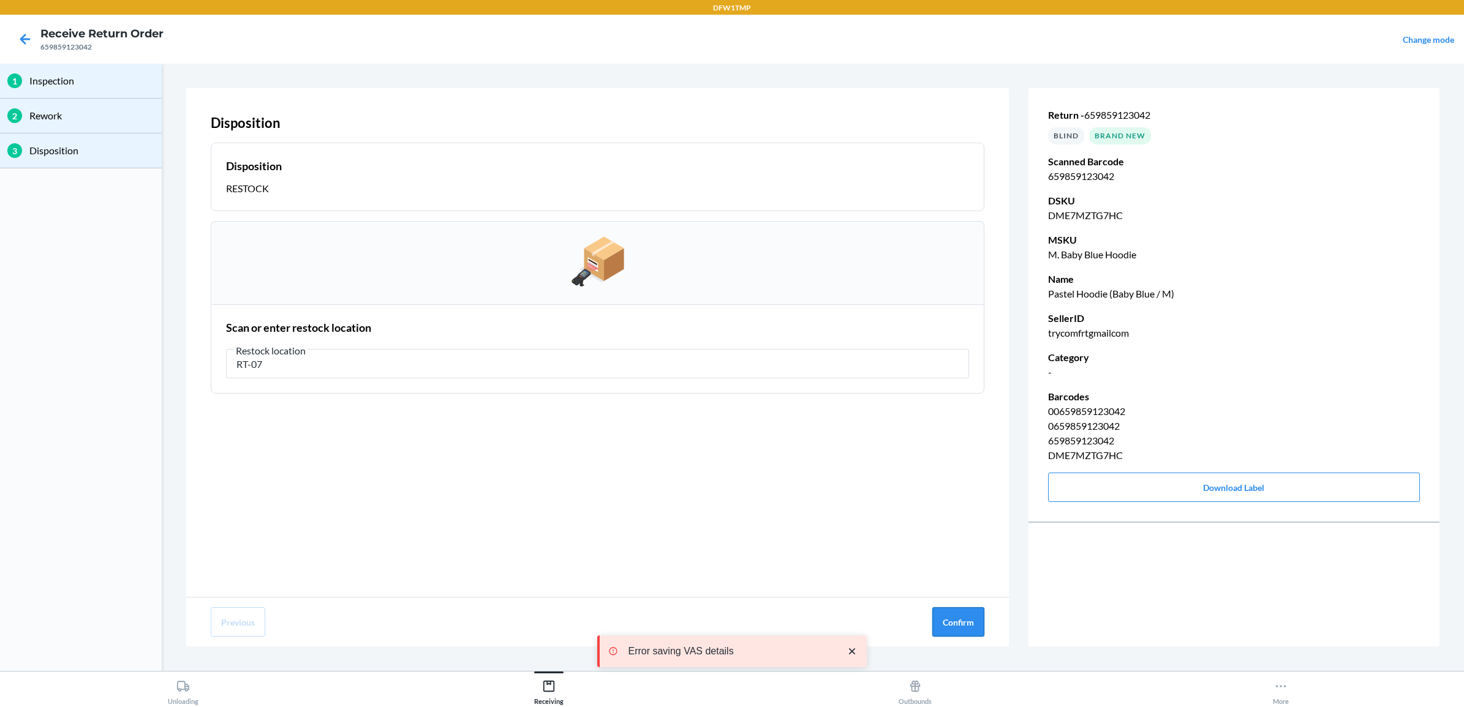
type input "RT-07"
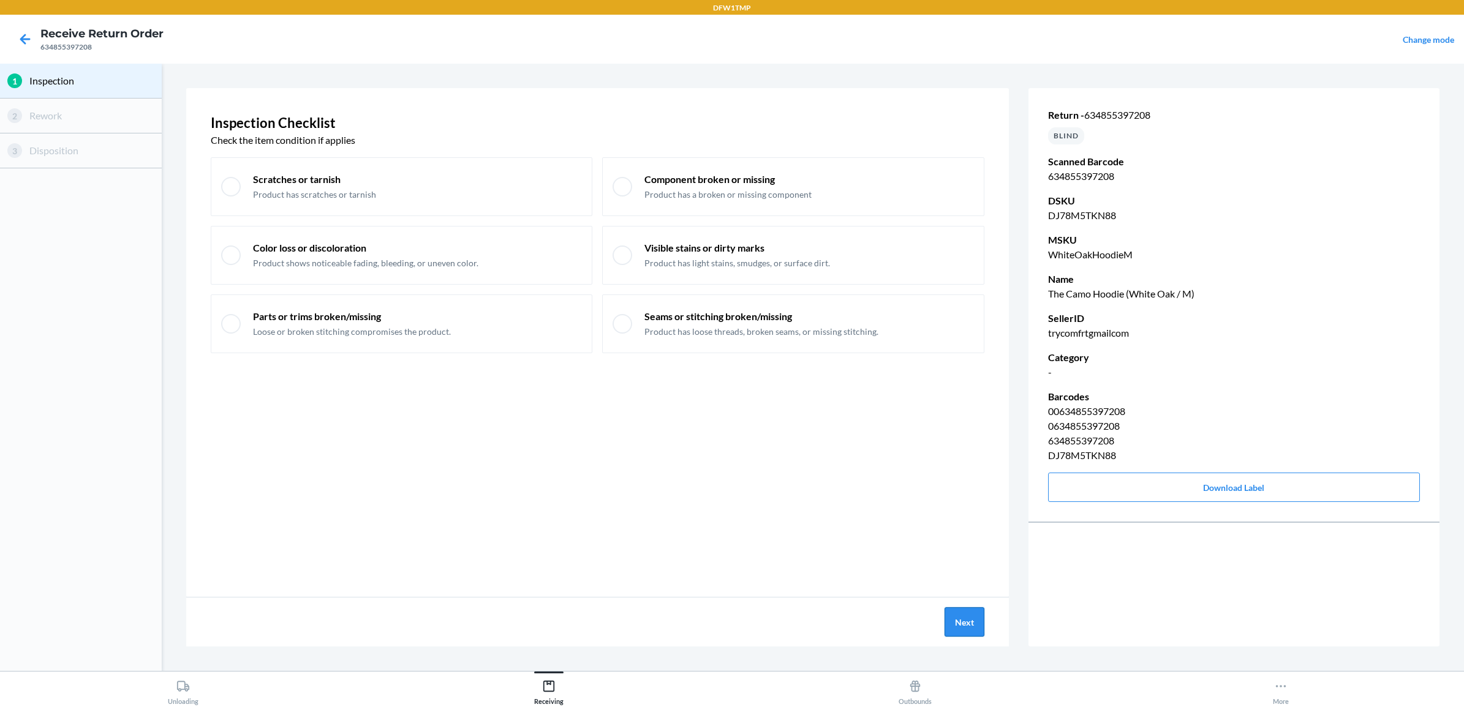
click at [974, 625] on button "Next" at bounding box center [964, 622] width 40 height 29
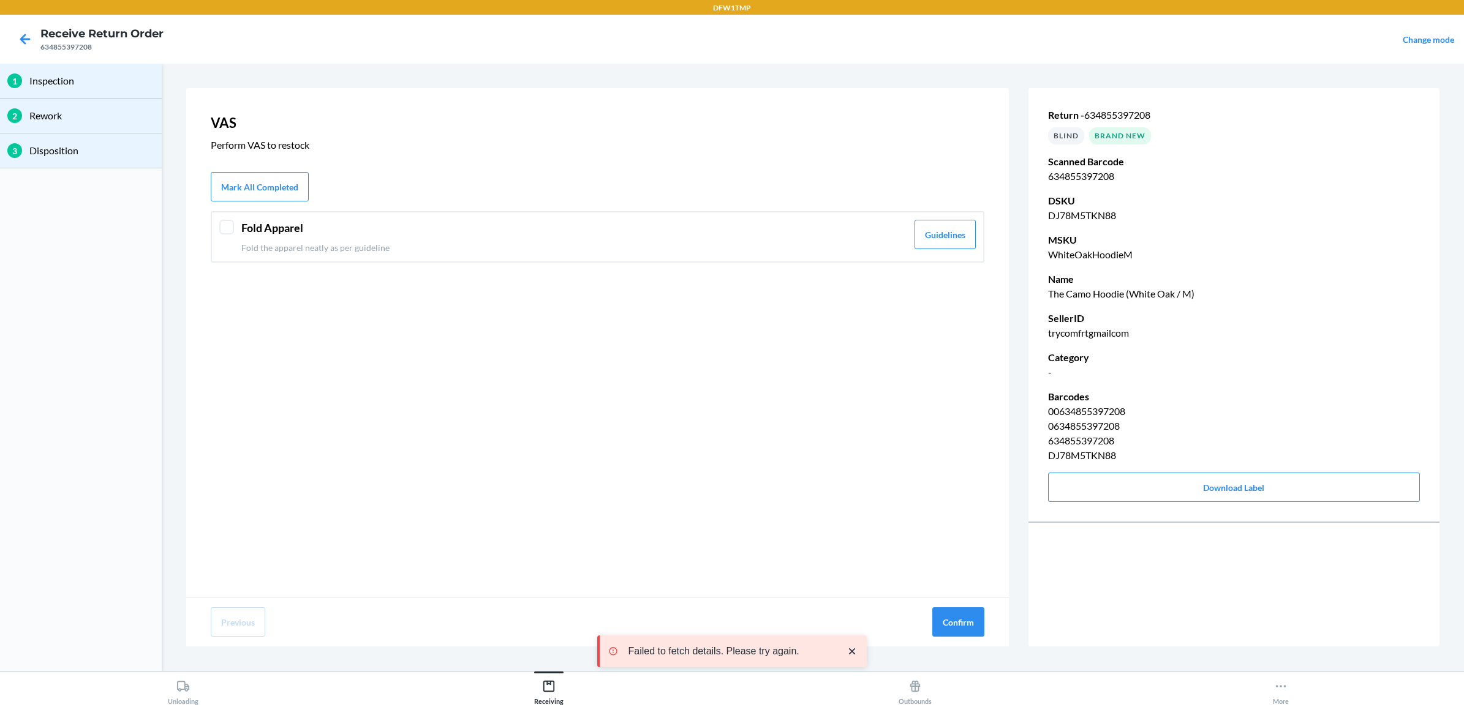
click at [386, 253] on p "Fold the apparel neatly as per guideline" at bounding box center [574, 247] width 666 height 13
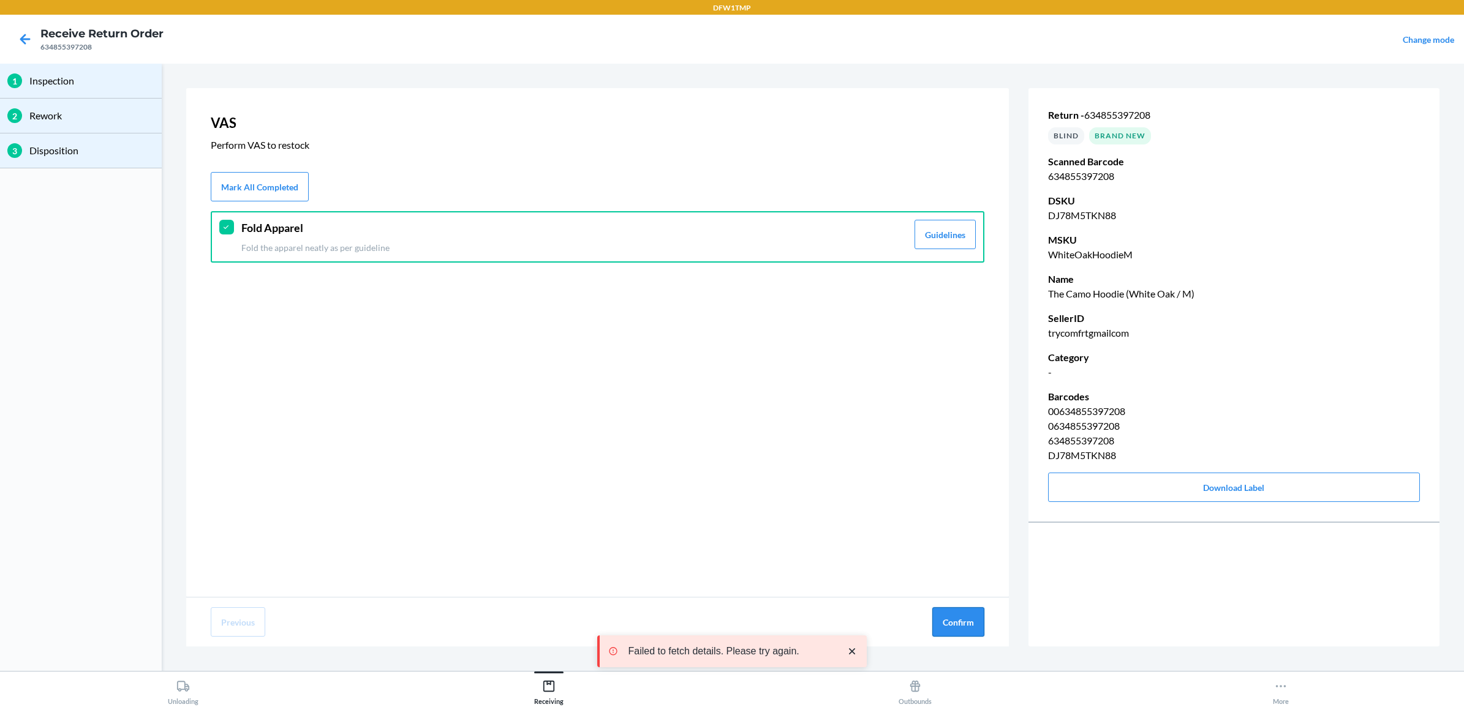
click at [957, 617] on button "Confirm" at bounding box center [958, 622] width 52 height 29
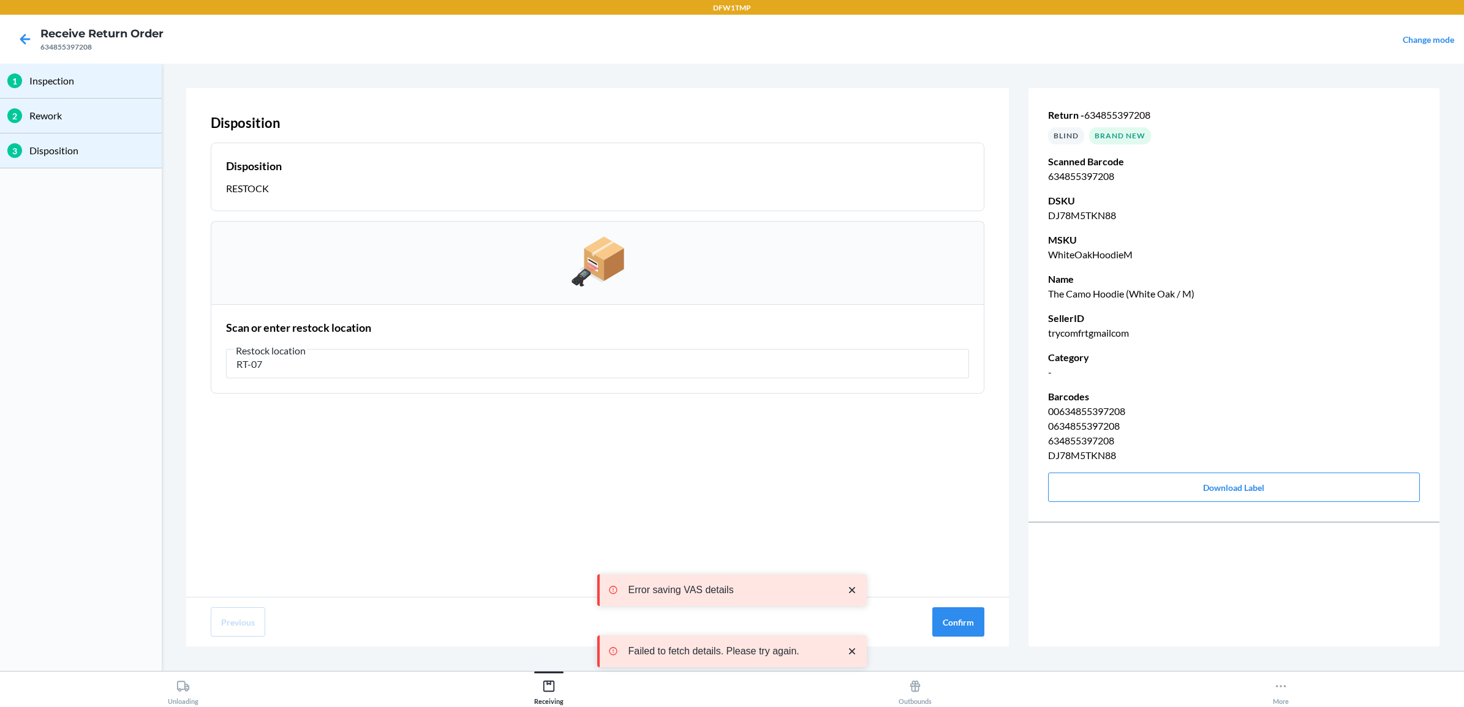
type input "RT-07"
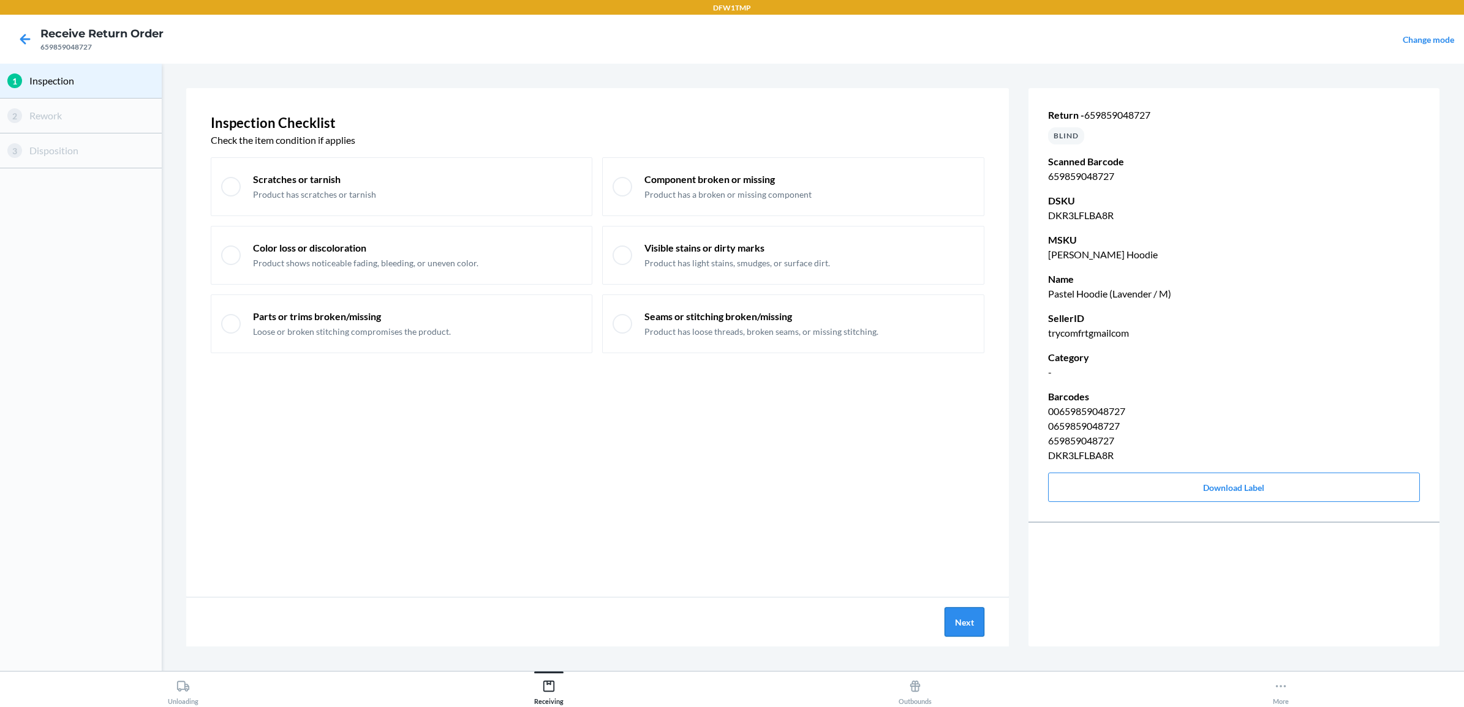
click at [960, 622] on button "Next" at bounding box center [964, 622] width 40 height 29
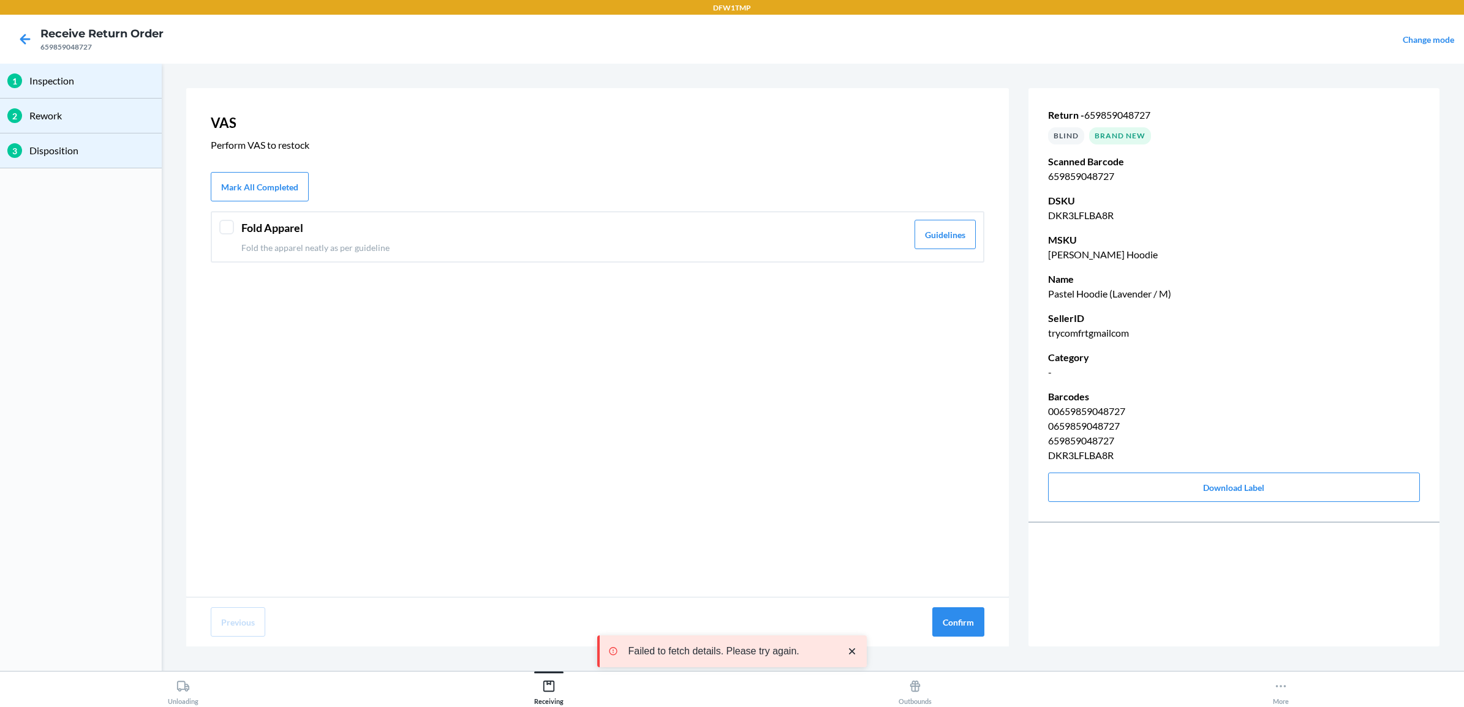
click at [308, 242] on p "Fold the apparel neatly as per guideline" at bounding box center [574, 247] width 666 height 13
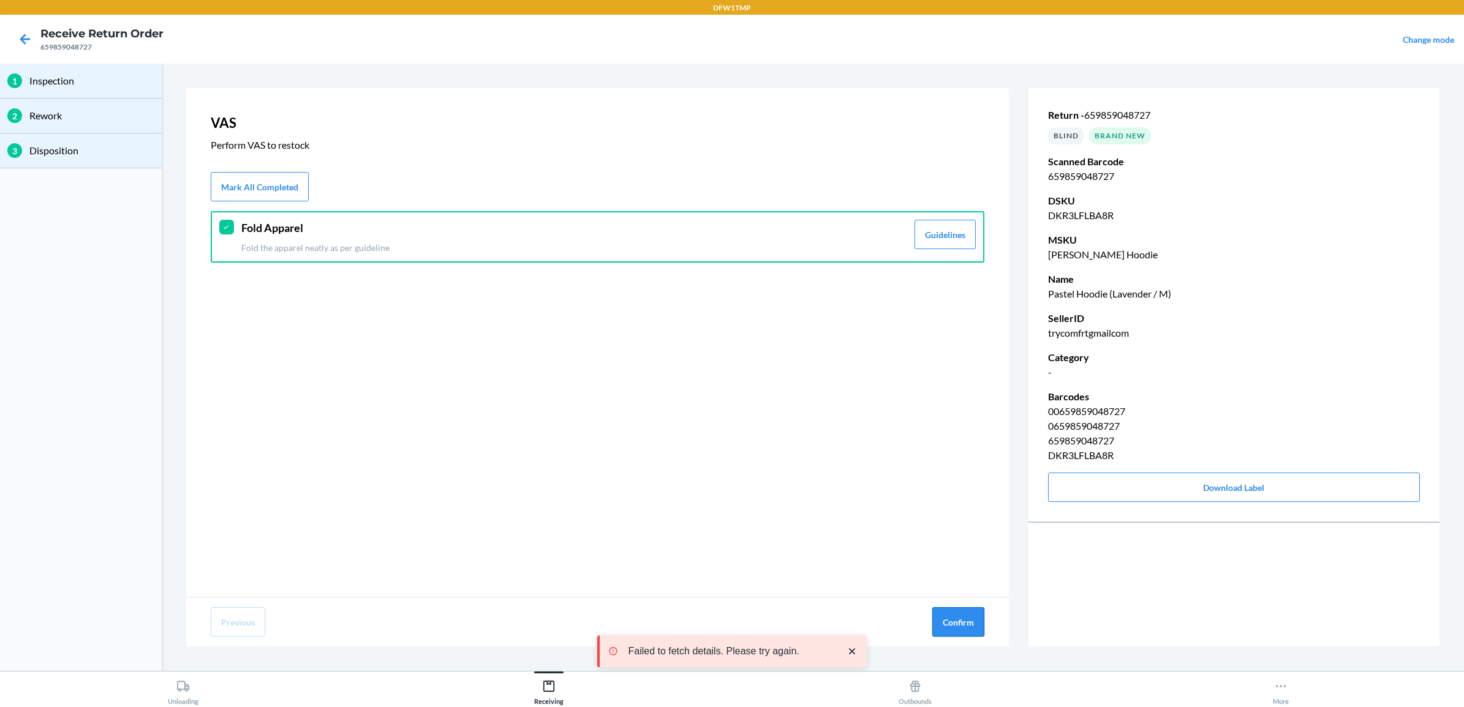
click at [954, 623] on button "Confirm" at bounding box center [958, 622] width 52 height 29
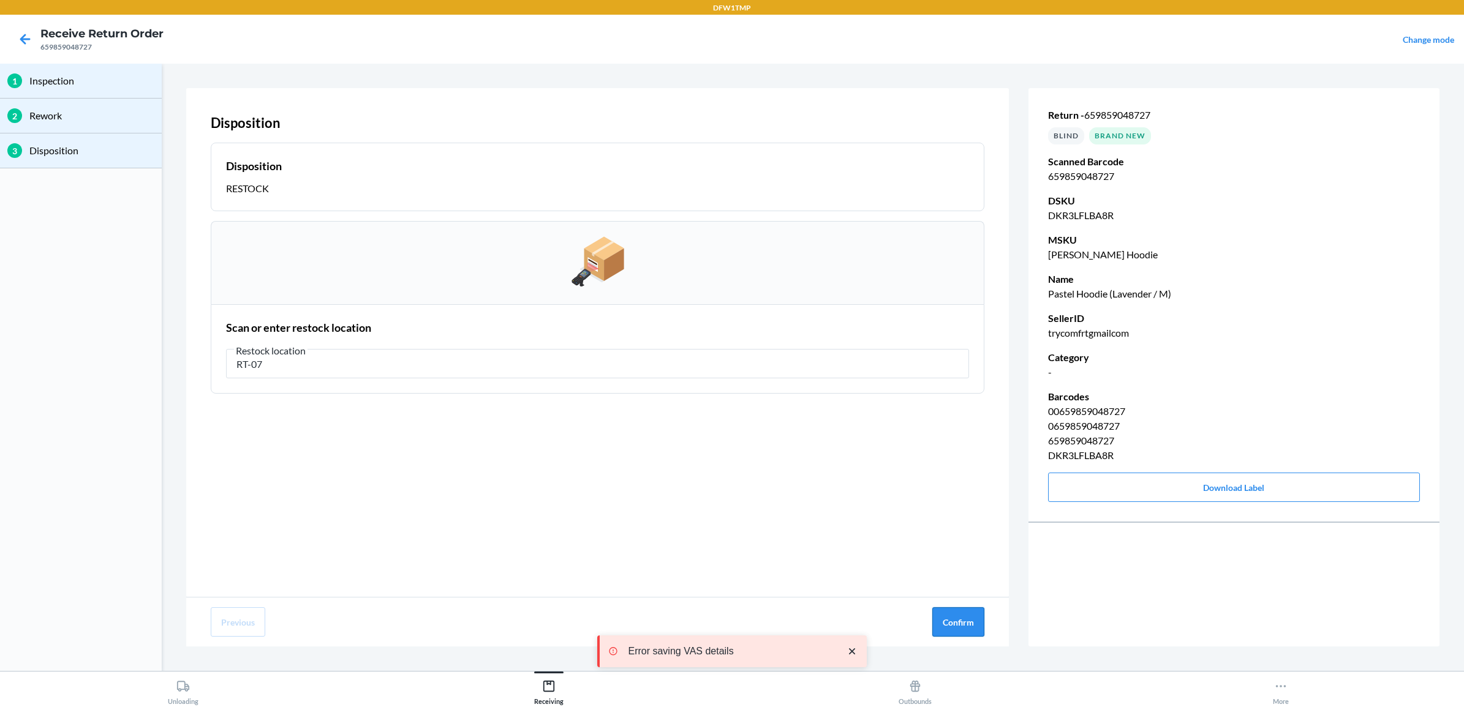
type input "RT-07"
click at [963, 624] on button "Confirm" at bounding box center [958, 622] width 52 height 29
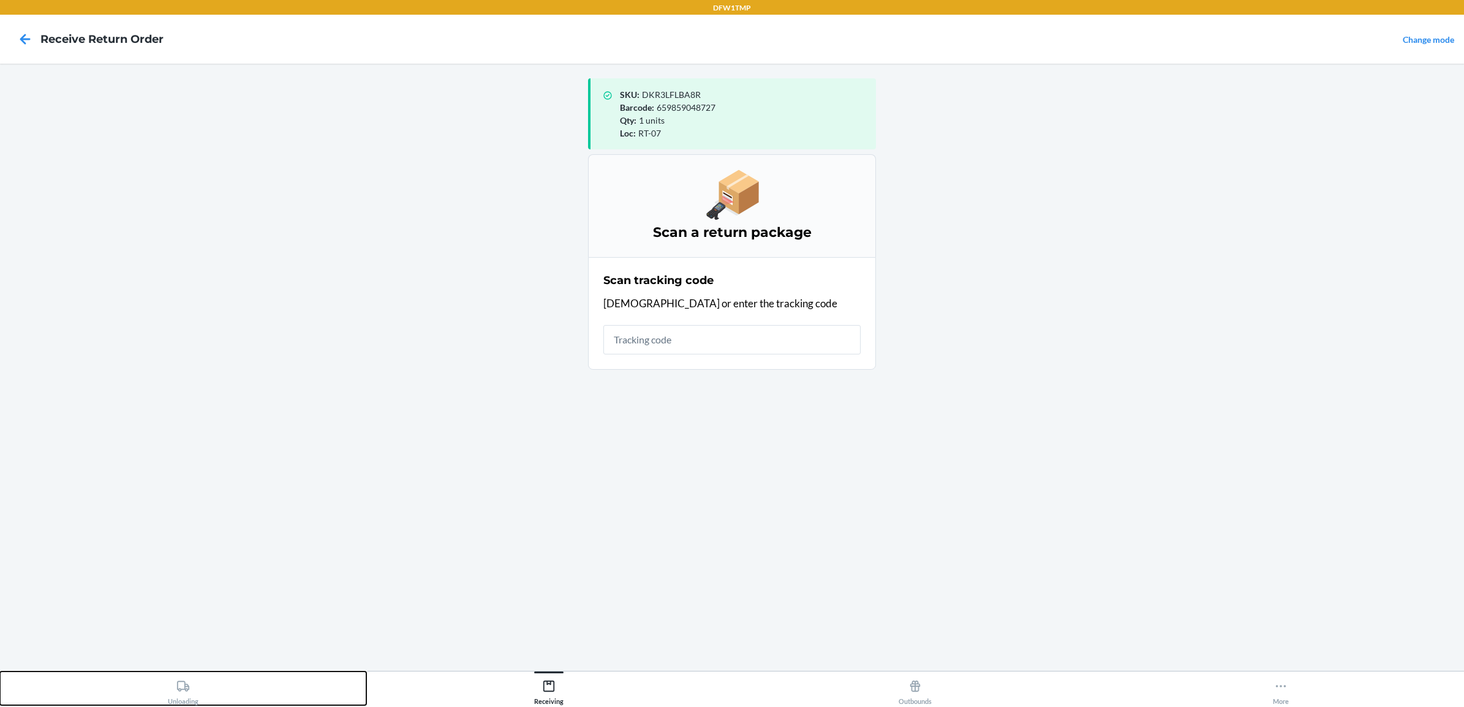
click at [179, 690] on icon at bounding box center [182, 686] width 13 height 13
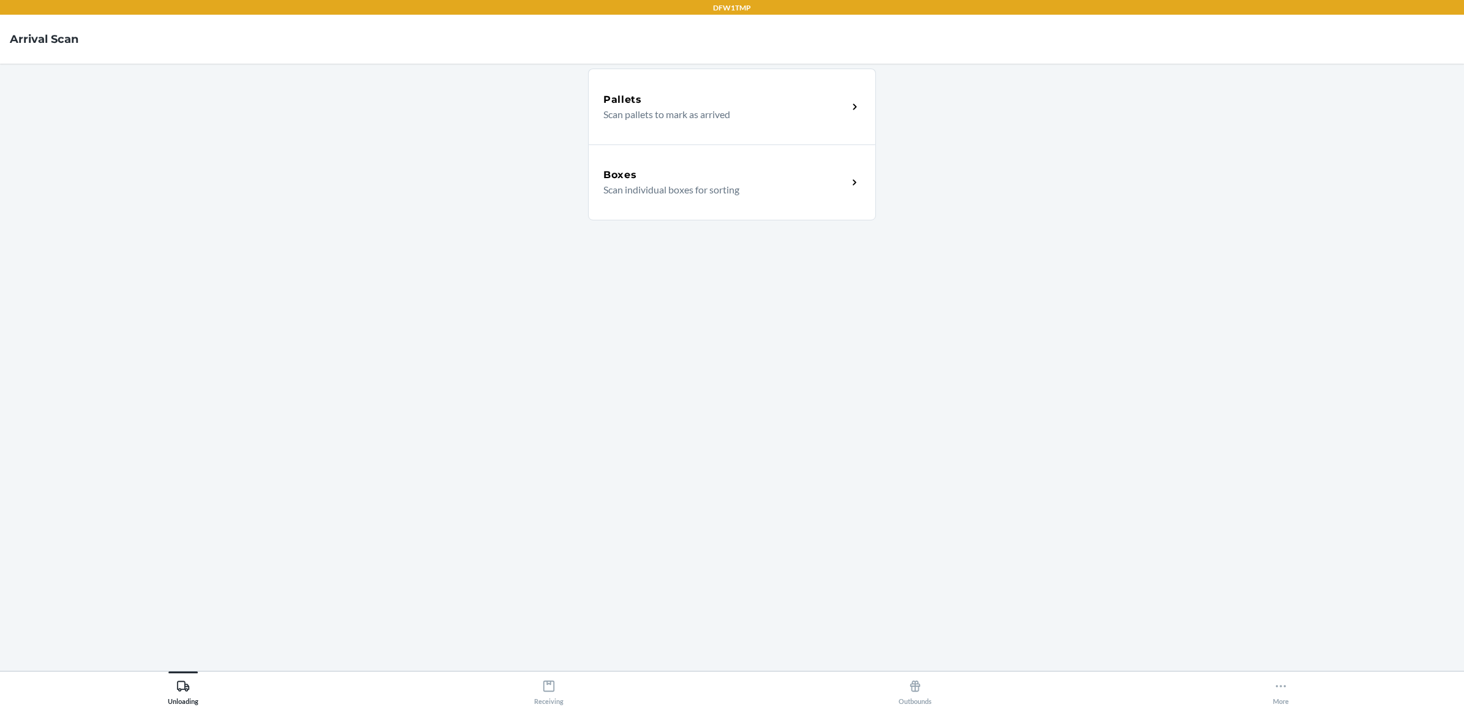
click at [775, 170] on div "Boxes" at bounding box center [725, 175] width 244 height 15
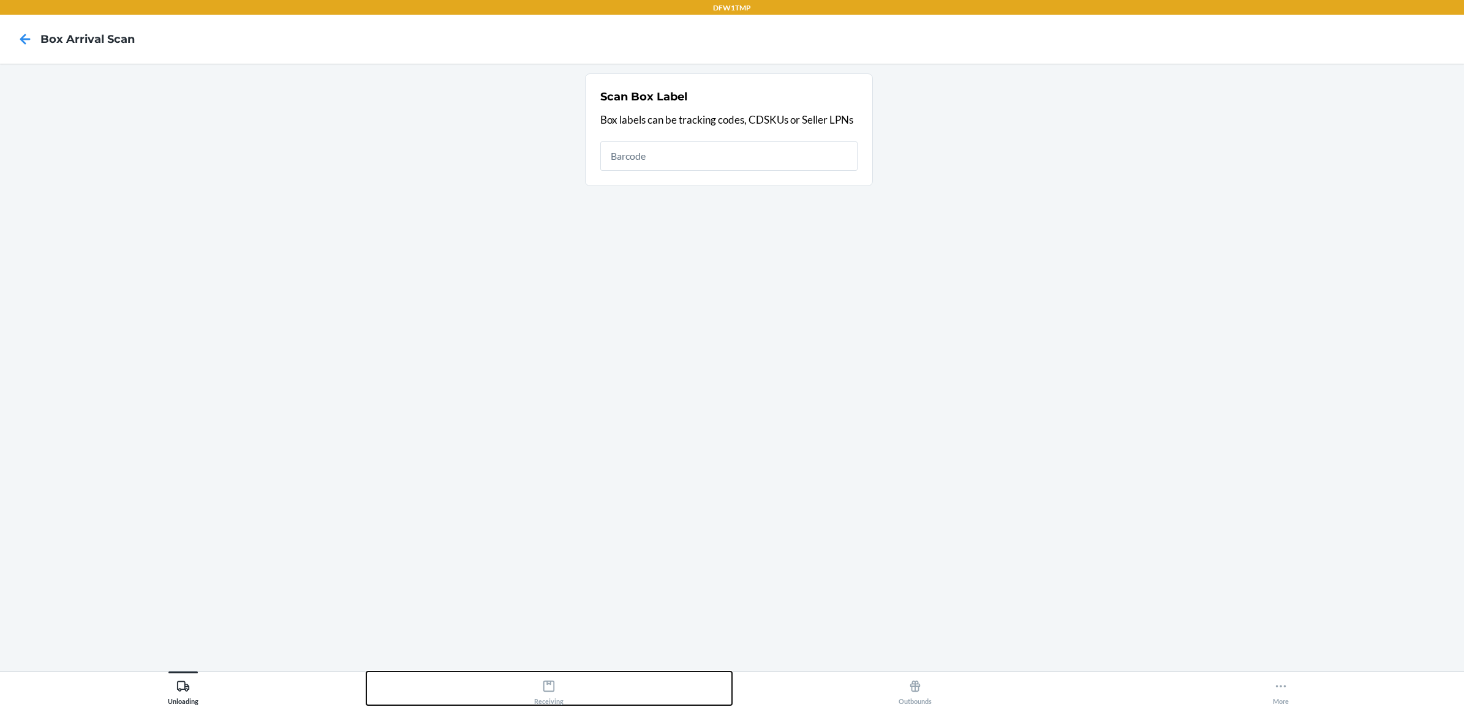
click at [554, 695] on div "Receiving" at bounding box center [548, 690] width 29 height 31
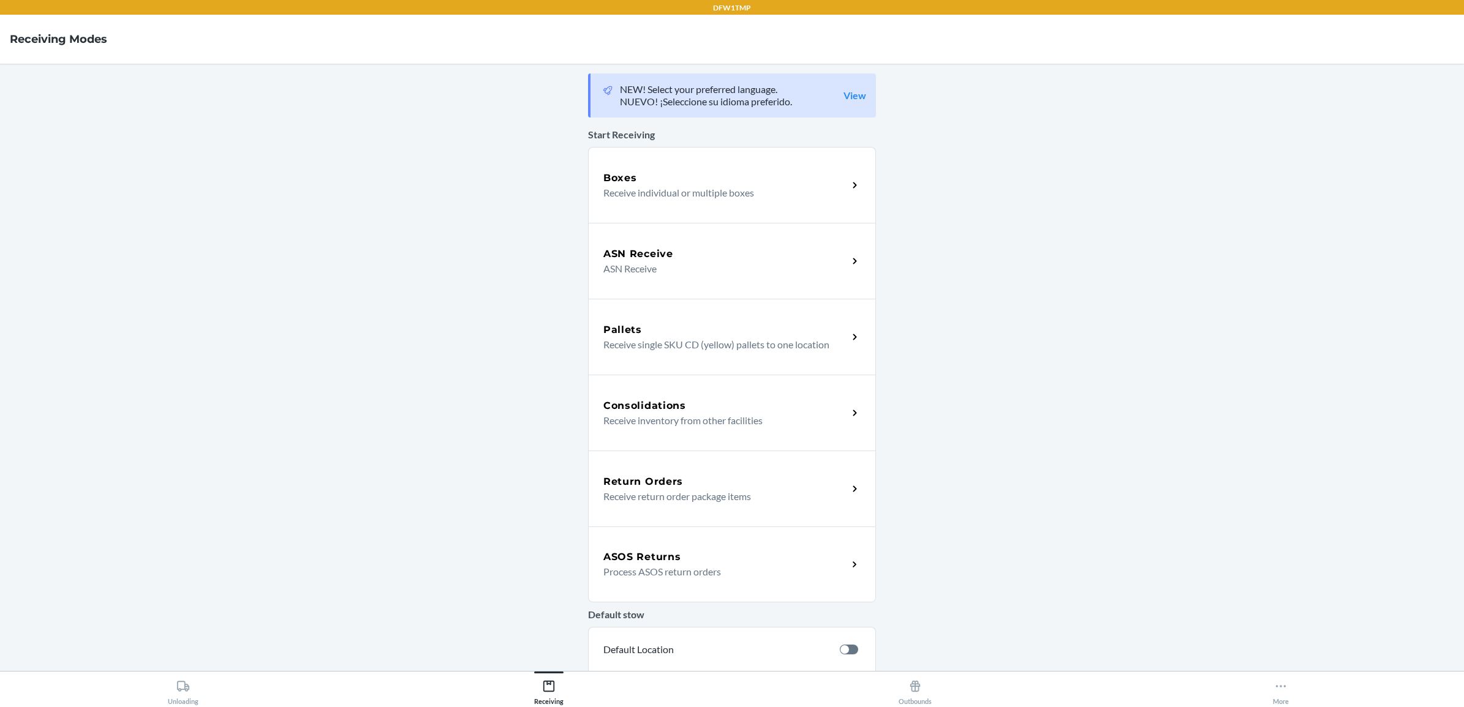
click at [656, 475] on h5 "Return Orders" at bounding box center [643, 482] width 80 height 15
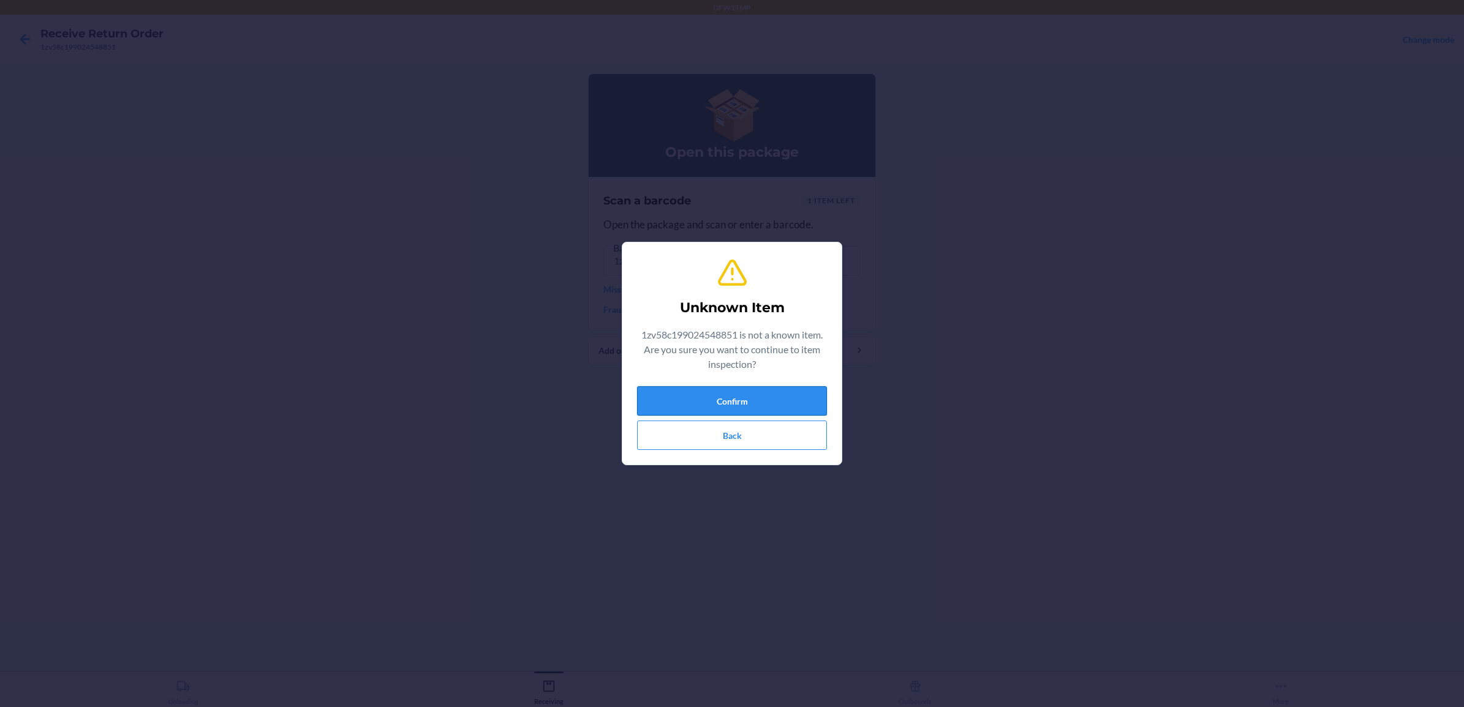
click at [720, 401] on button "Confirm" at bounding box center [732, 400] width 190 height 29
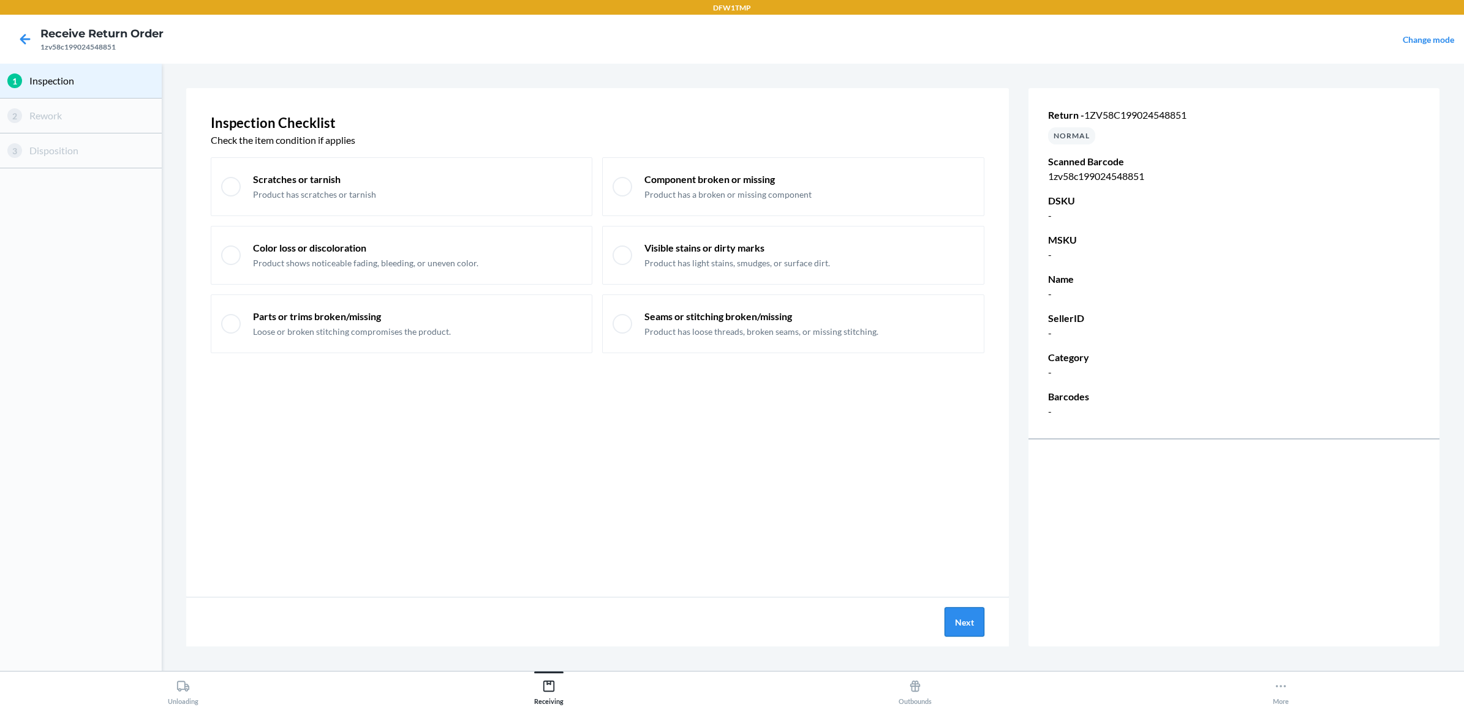
click at [965, 622] on button "Next" at bounding box center [964, 622] width 40 height 29
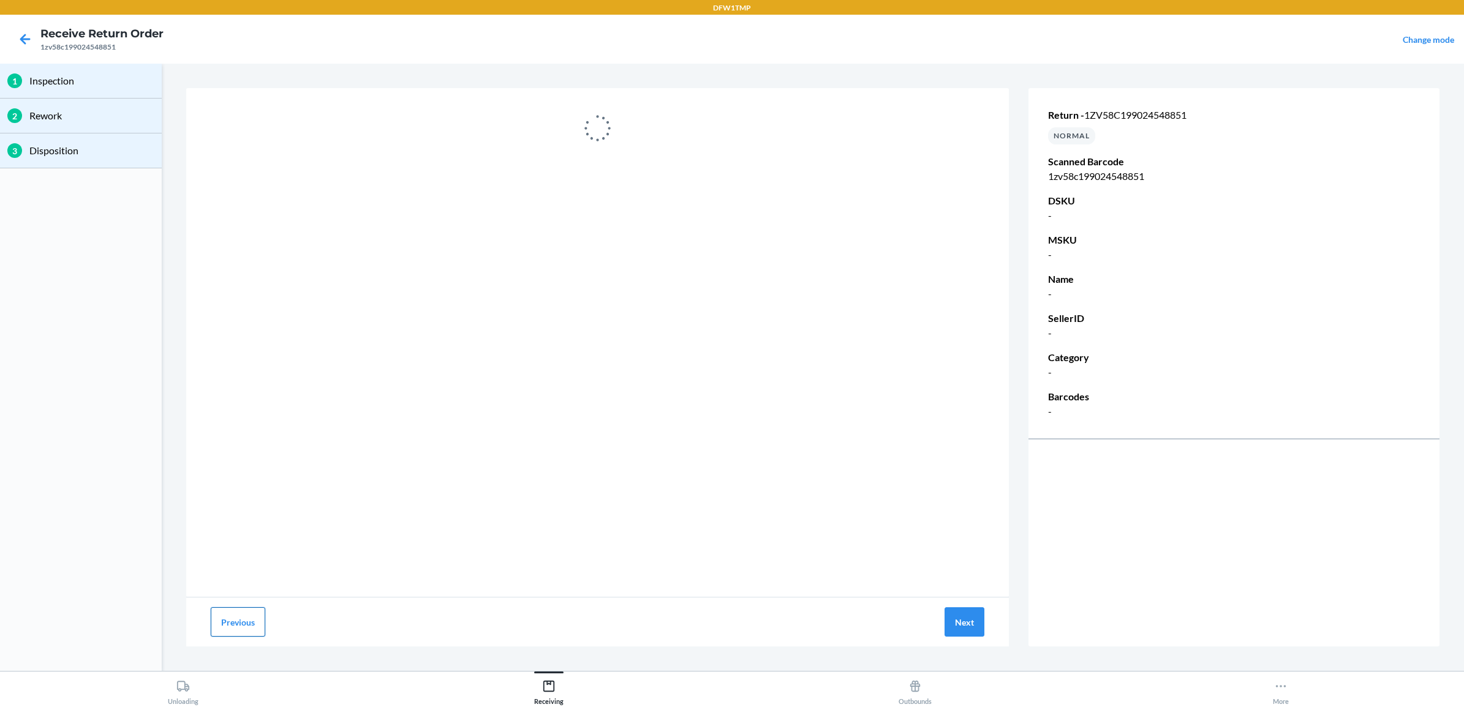
click at [240, 628] on button "Previous" at bounding box center [238, 622] width 55 height 29
click at [243, 619] on button "Previous" at bounding box center [238, 622] width 55 height 29
click at [26, 34] on icon at bounding box center [25, 39] width 21 height 21
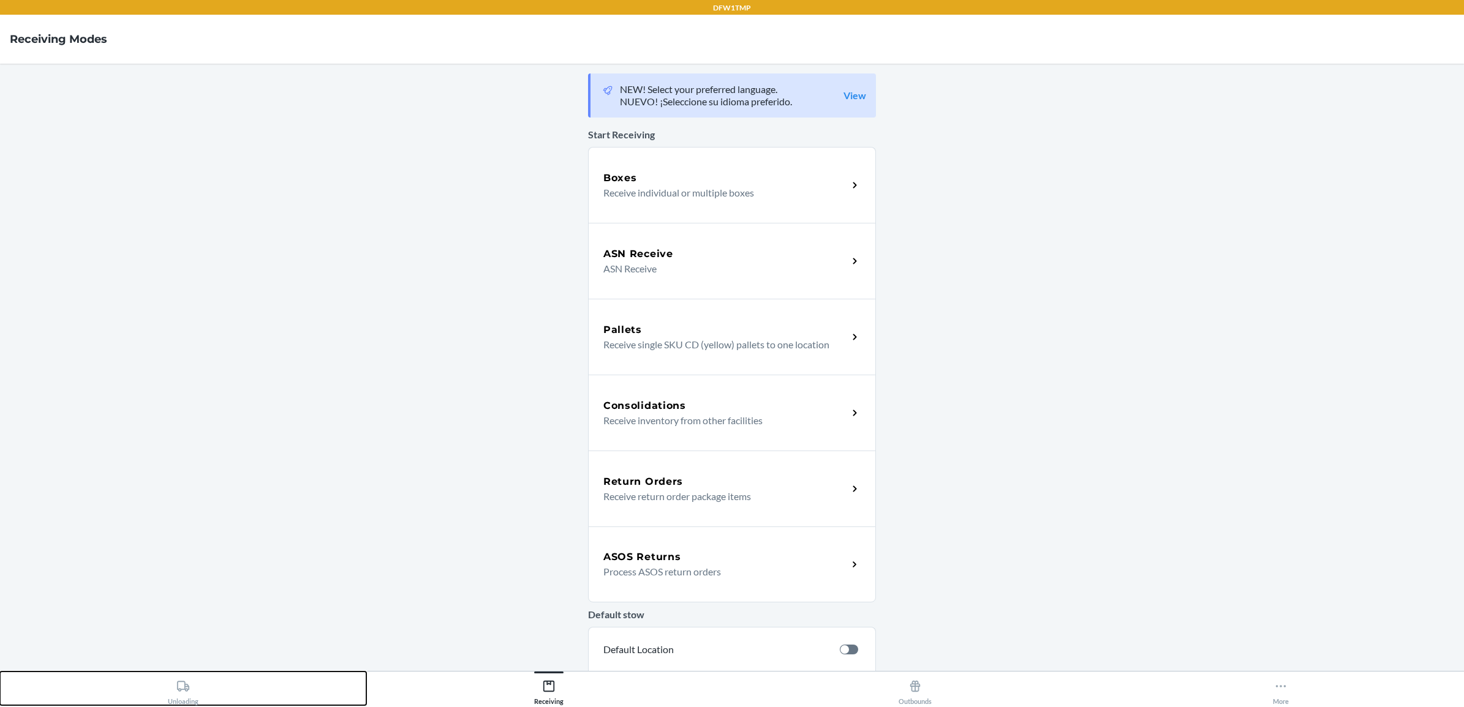
click at [175, 691] on div "Unloading" at bounding box center [183, 690] width 31 height 31
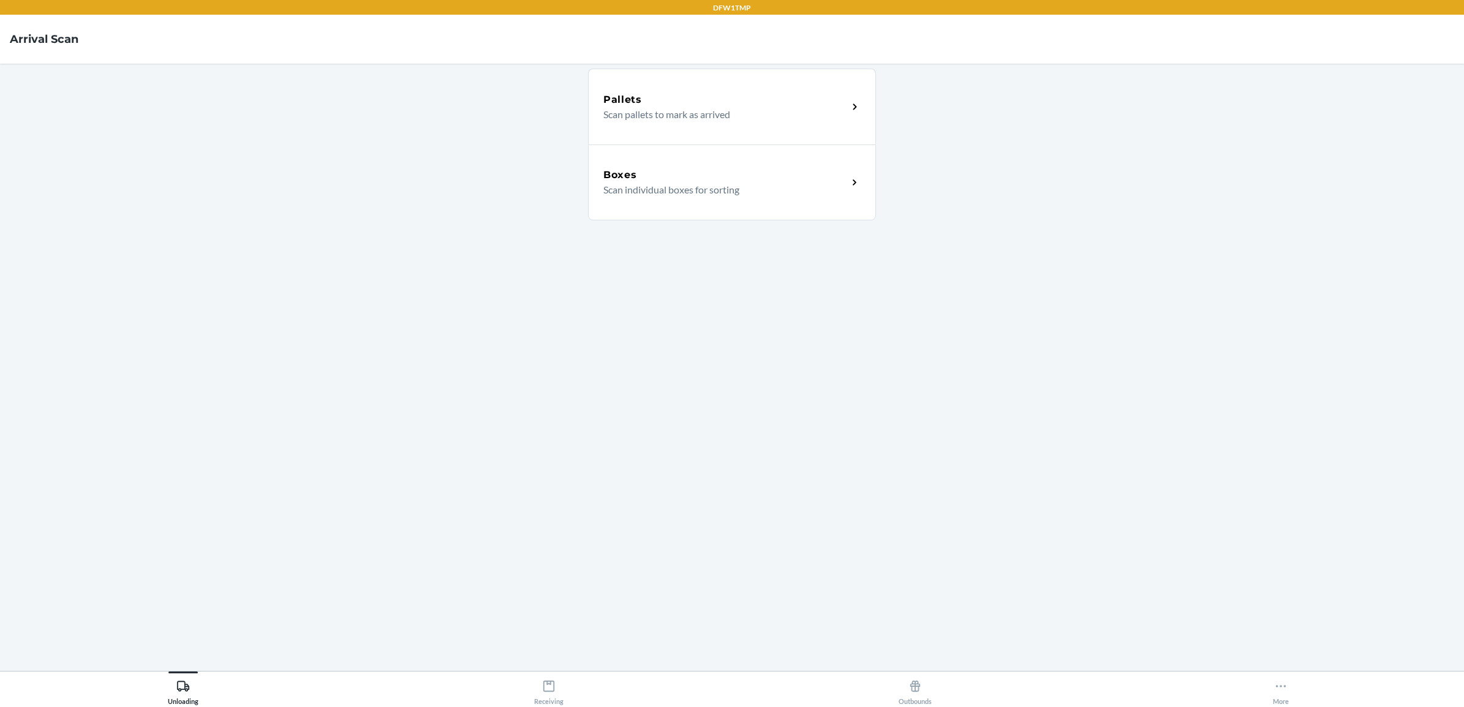
click at [626, 183] on p "Scan individual boxes for sorting" at bounding box center [720, 190] width 235 height 15
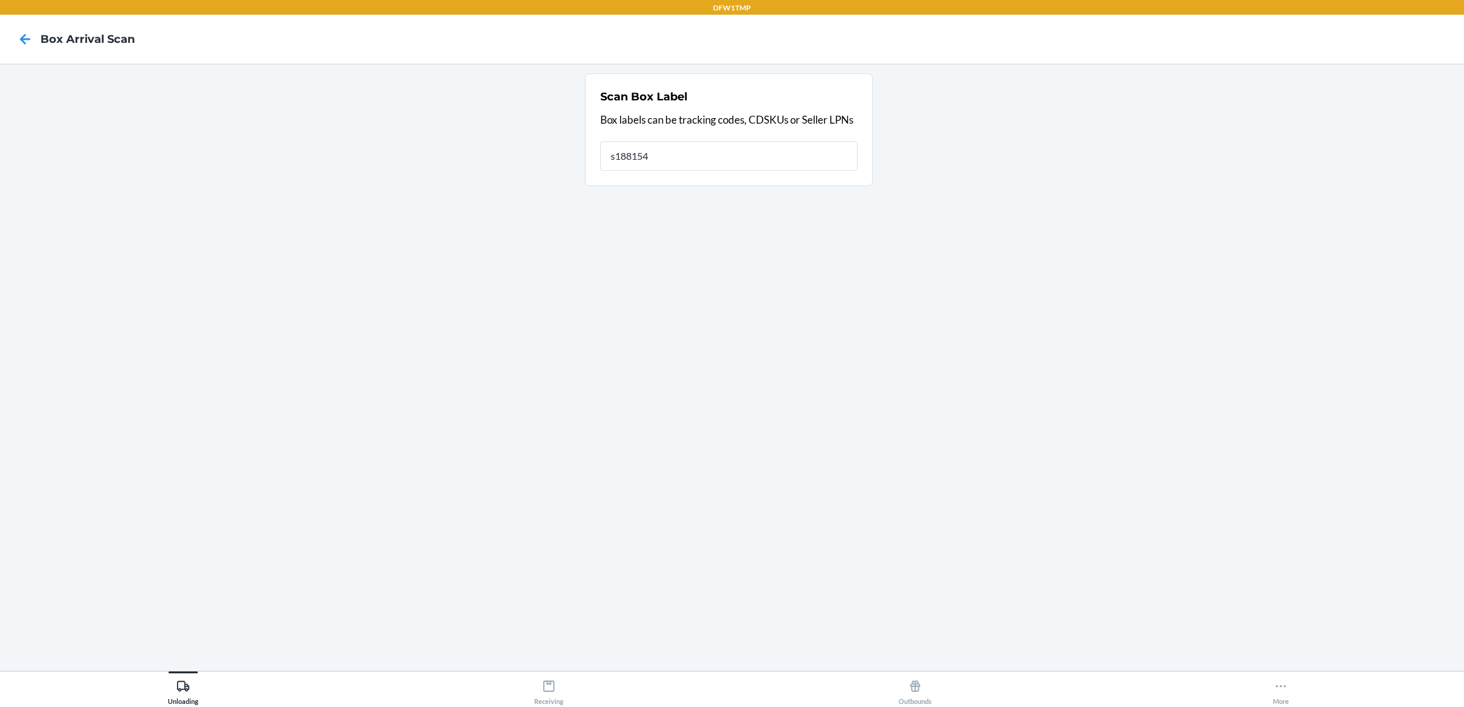
type input "s1881548"
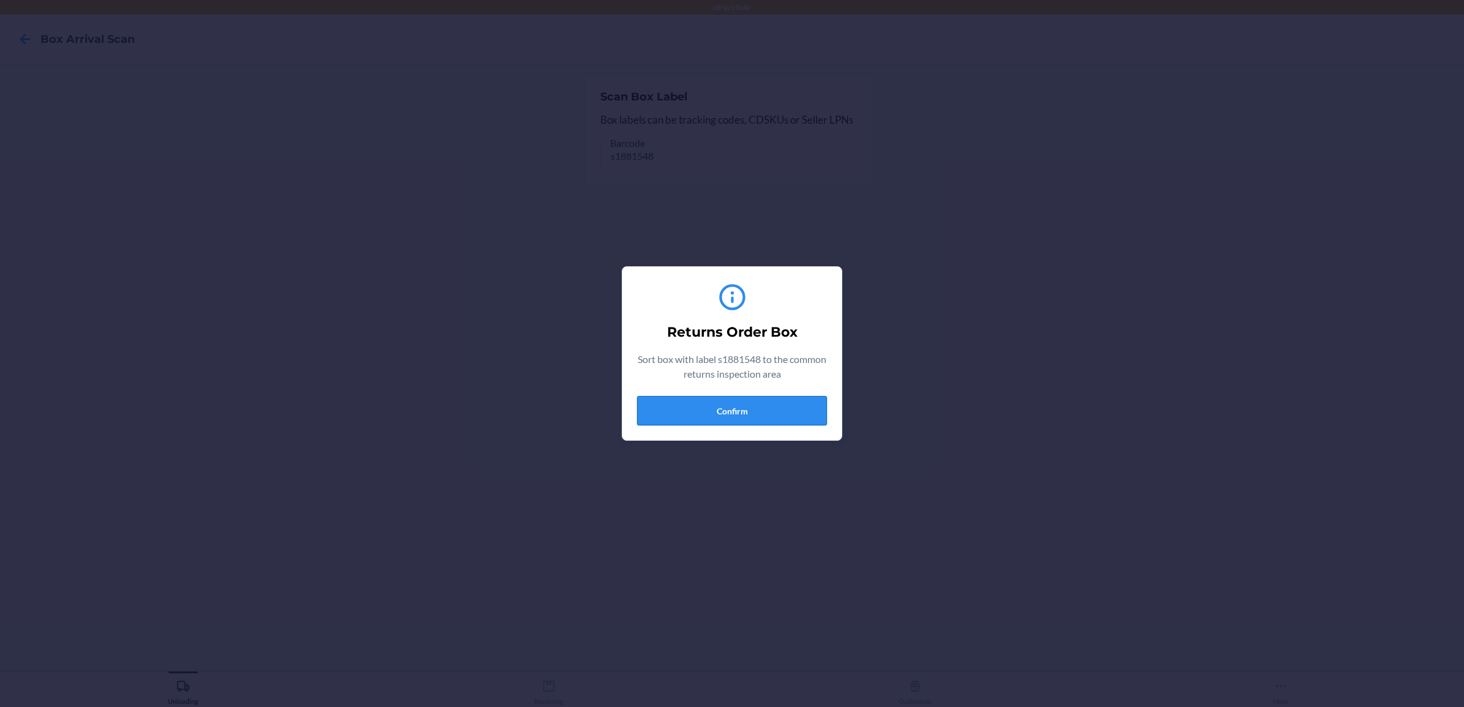
click at [736, 405] on button "Confirm" at bounding box center [732, 410] width 190 height 29
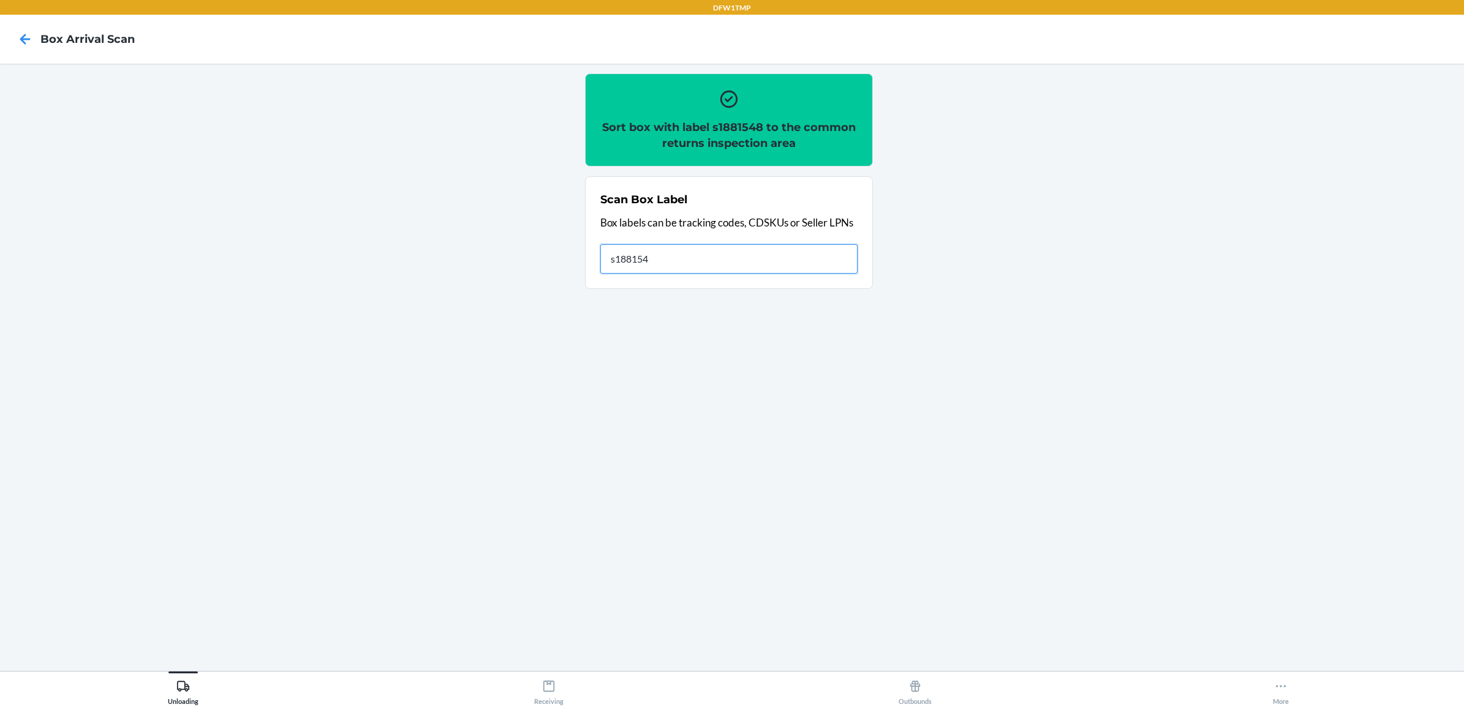
type input "s1881548"
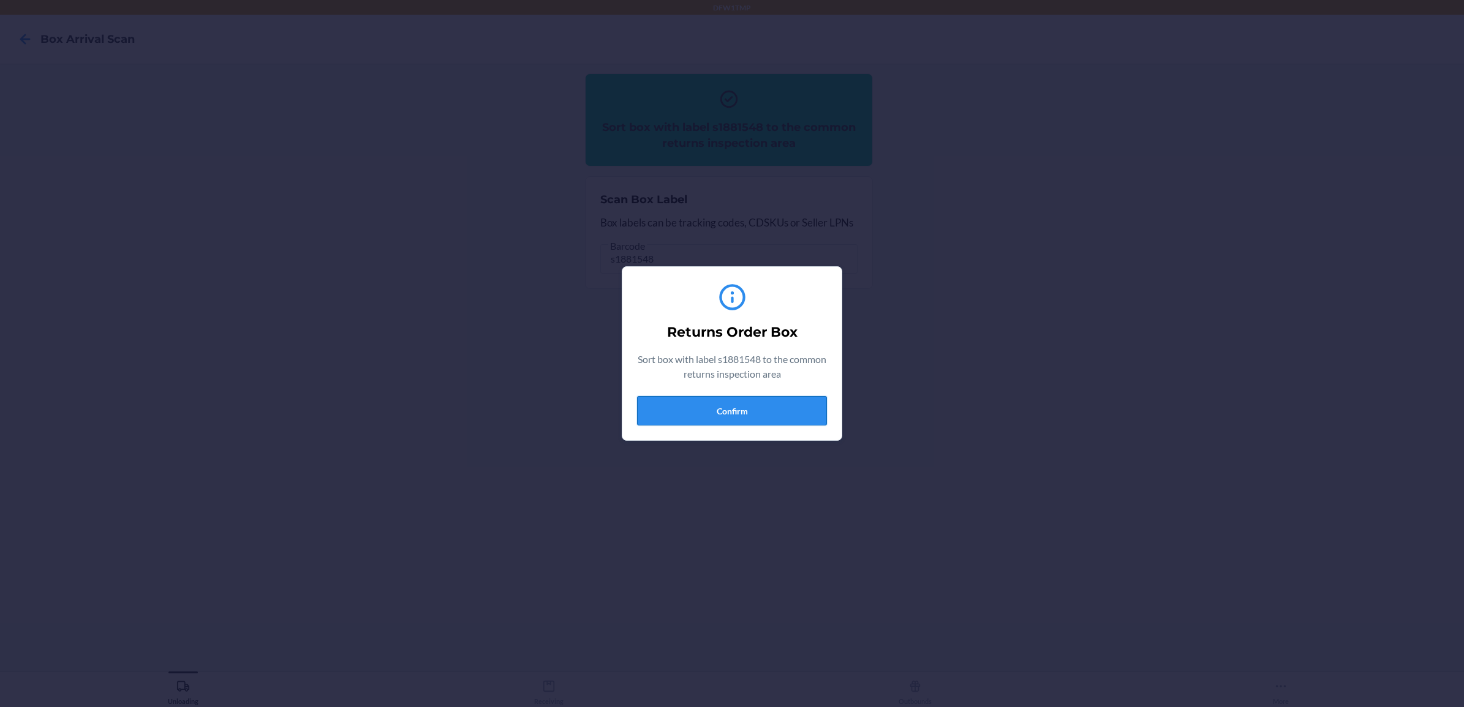
click at [802, 412] on button "Confirm" at bounding box center [732, 410] width 190 height 29
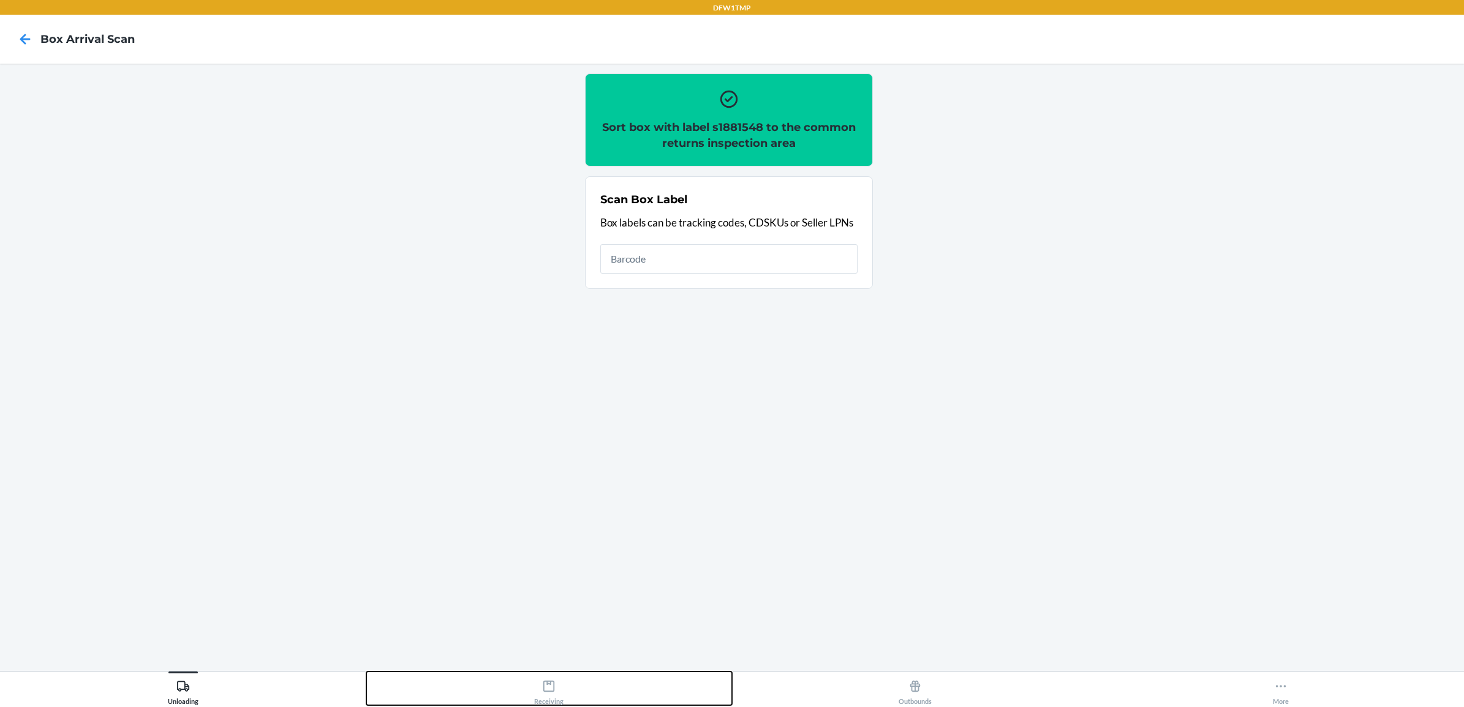
click at [543, 682] on icon at bounding box center [548, 686] width 11 height 11
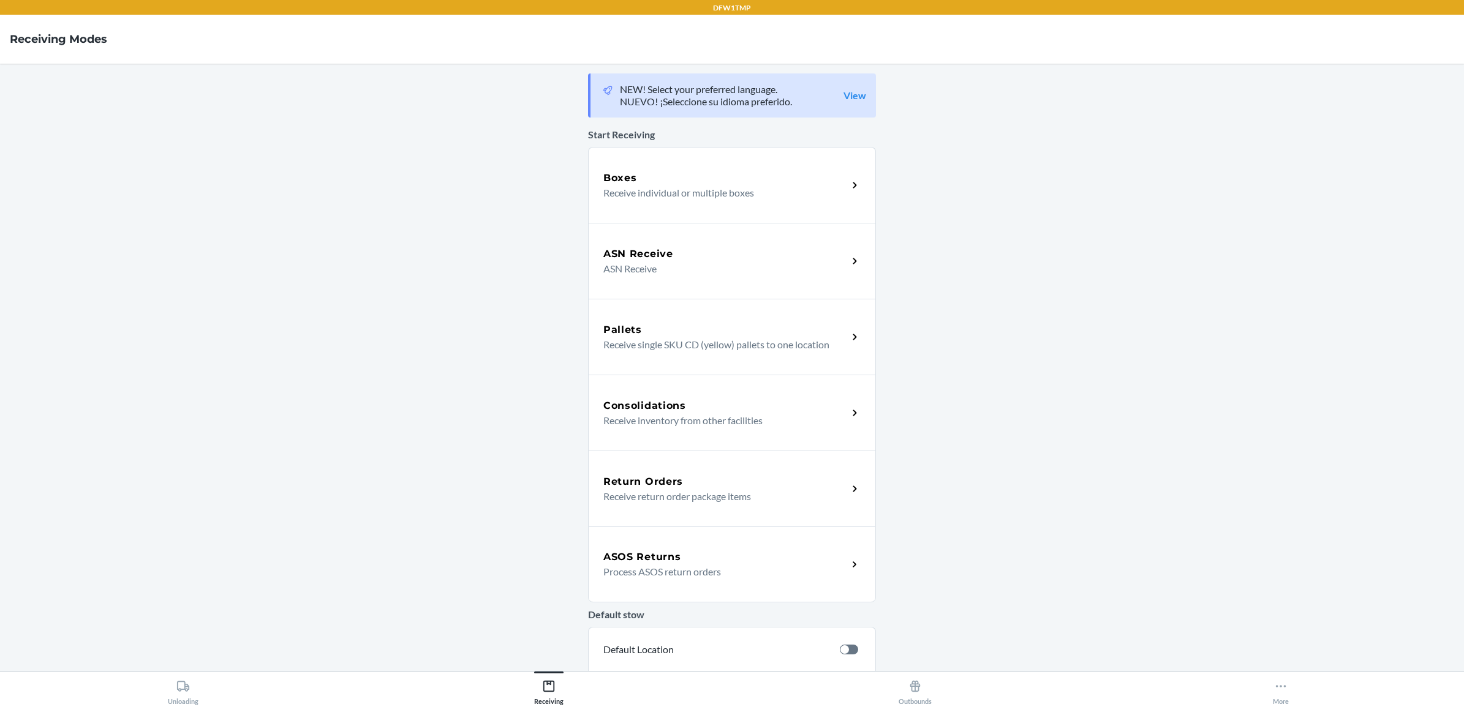
click at [684, 484] on div "Return Orders" at bounding box center [725, 482] width 244 height 15
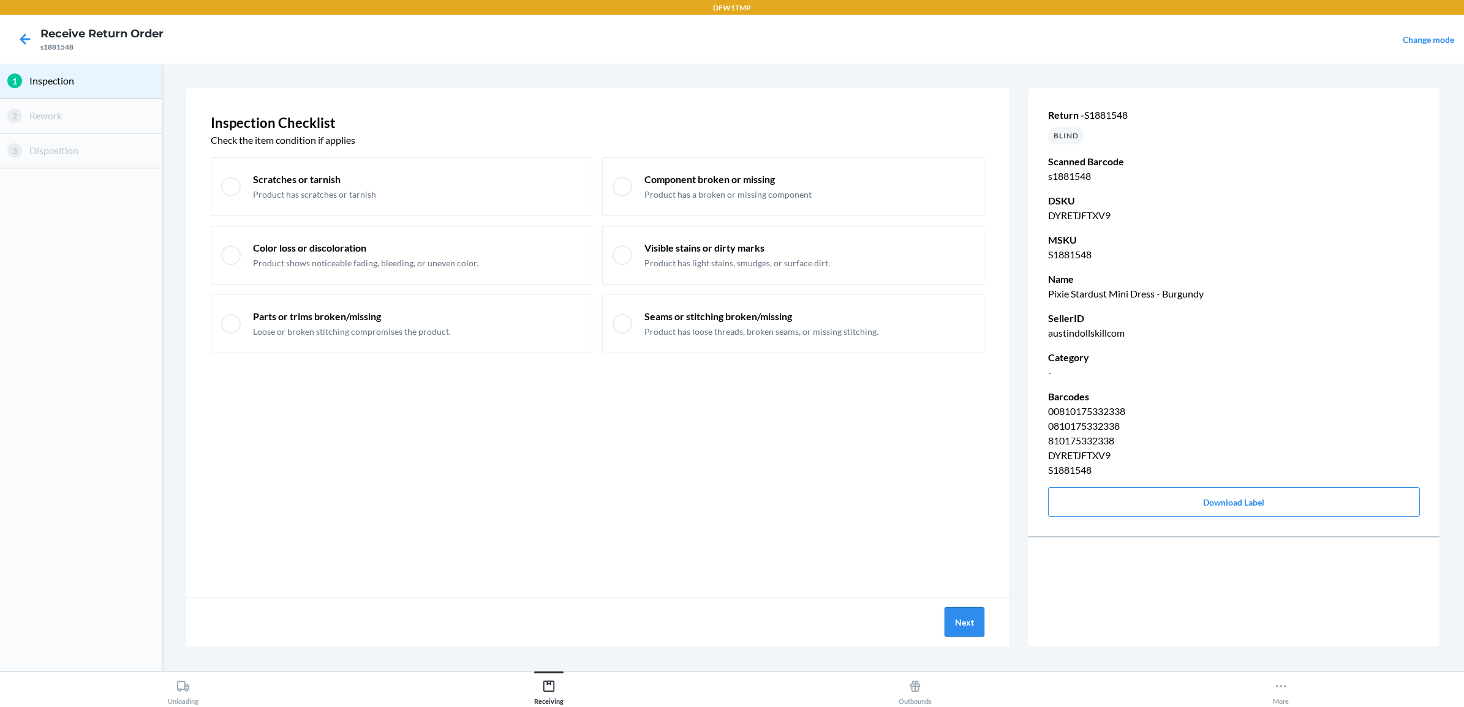
click at [948, 628] on button "Next" at bounding box center [964, 622] width 40 height 29
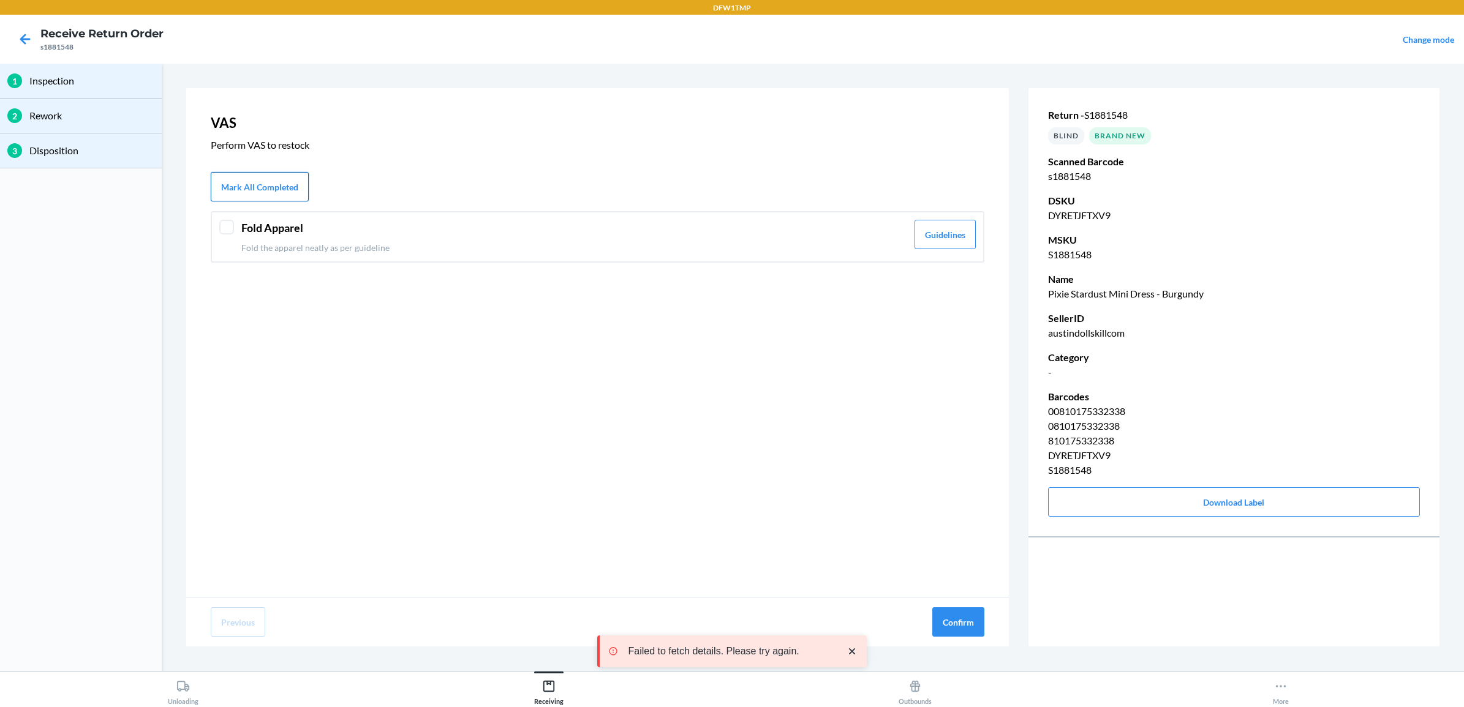
click at [242, 182] on button "Mark All Completed" at bounding box center [260, 186] width 98 height 29
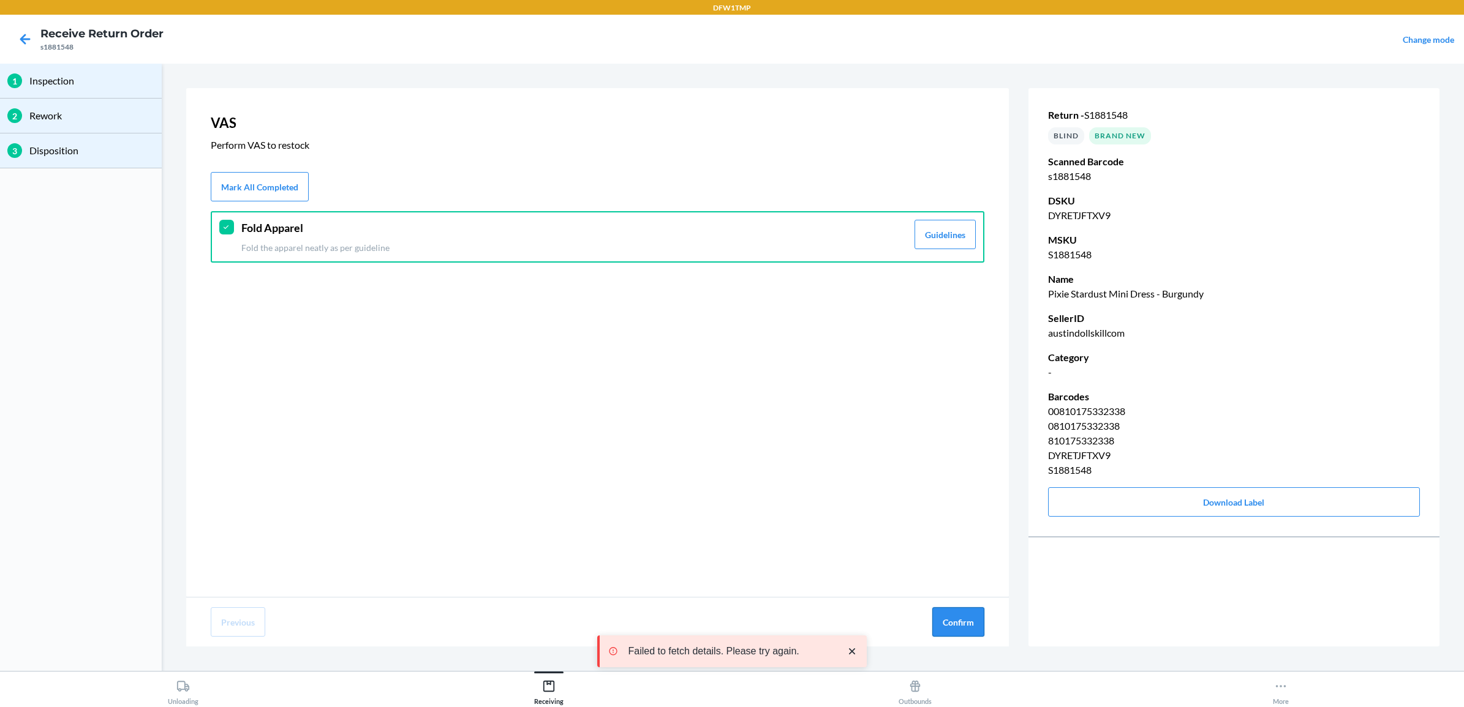
click at [962, 619] on button "Confirm" at bounding box center [958, 622] width 52 height 29
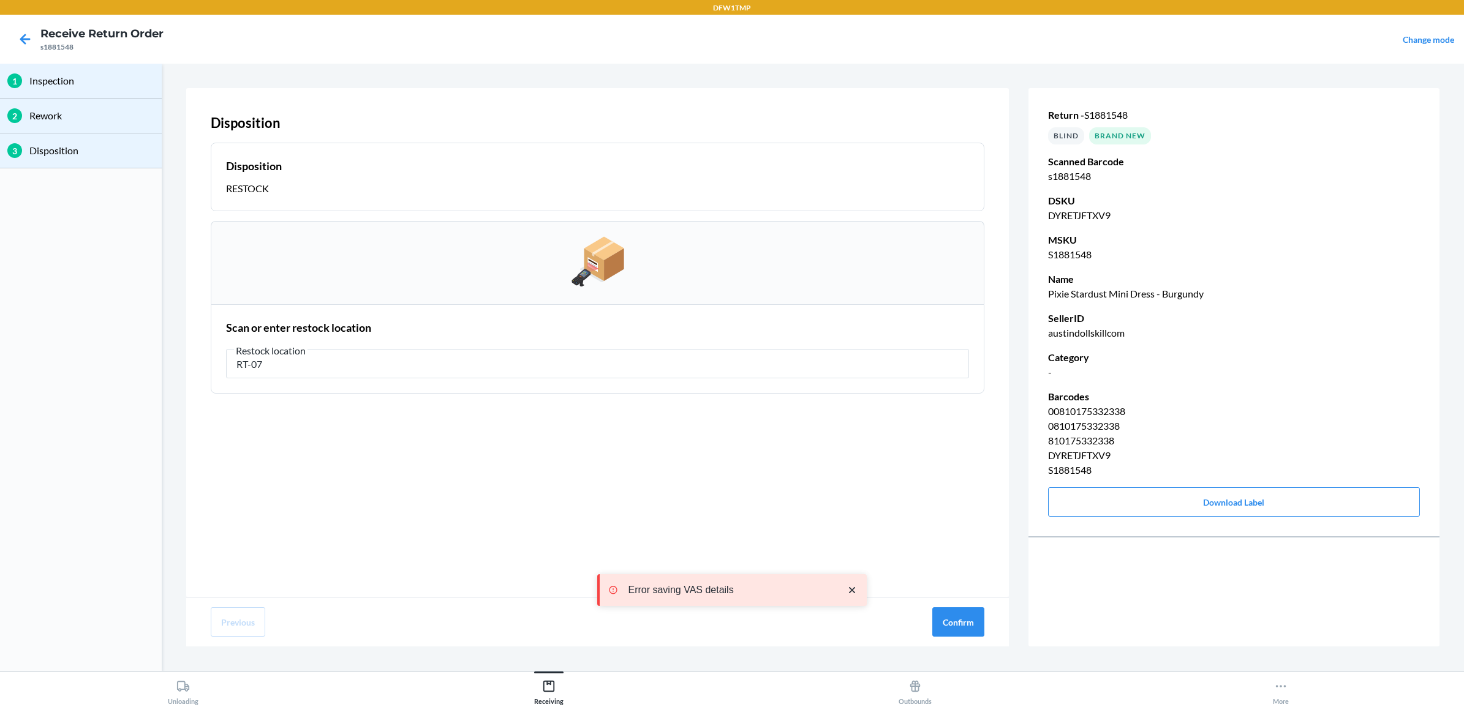
type input "RT-07"
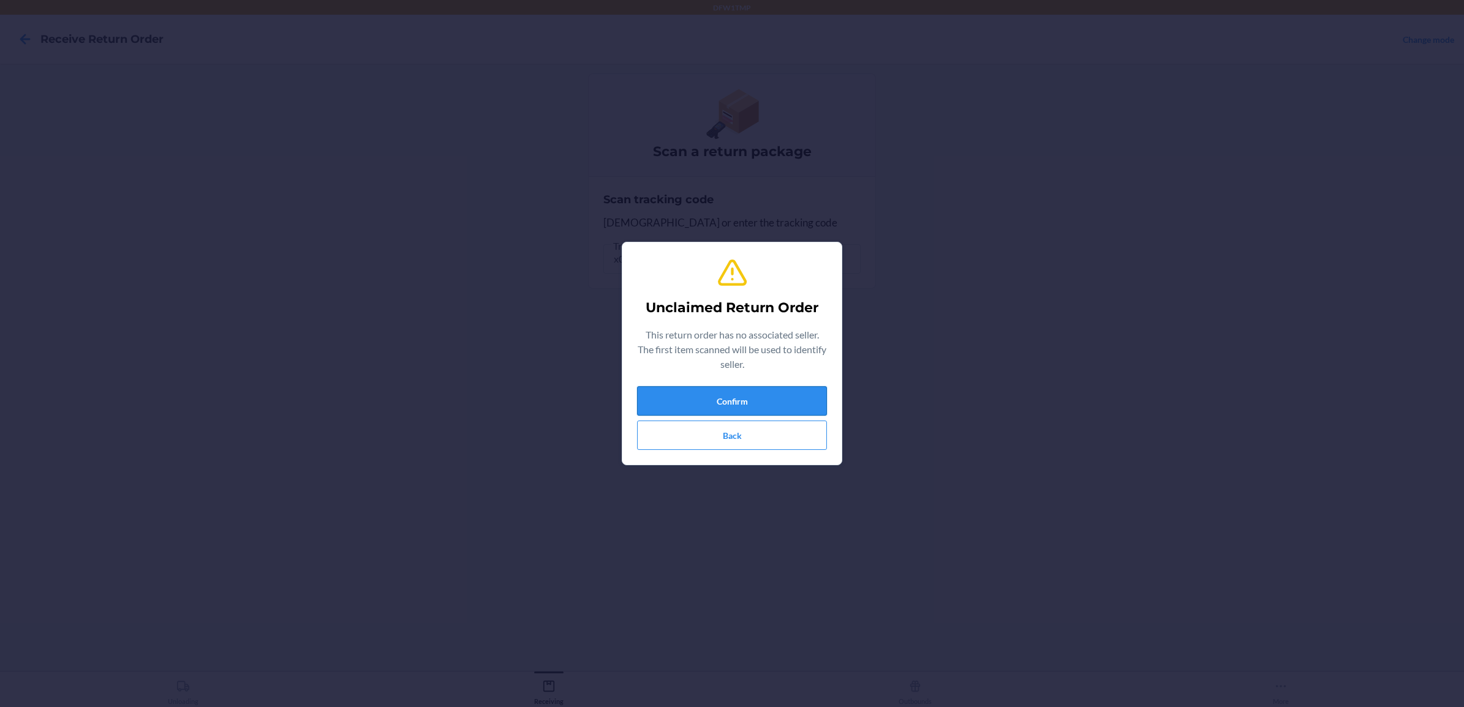
click at [760, 402] on button "Confirm" at bounding box center [732, 400] width 190 height 29
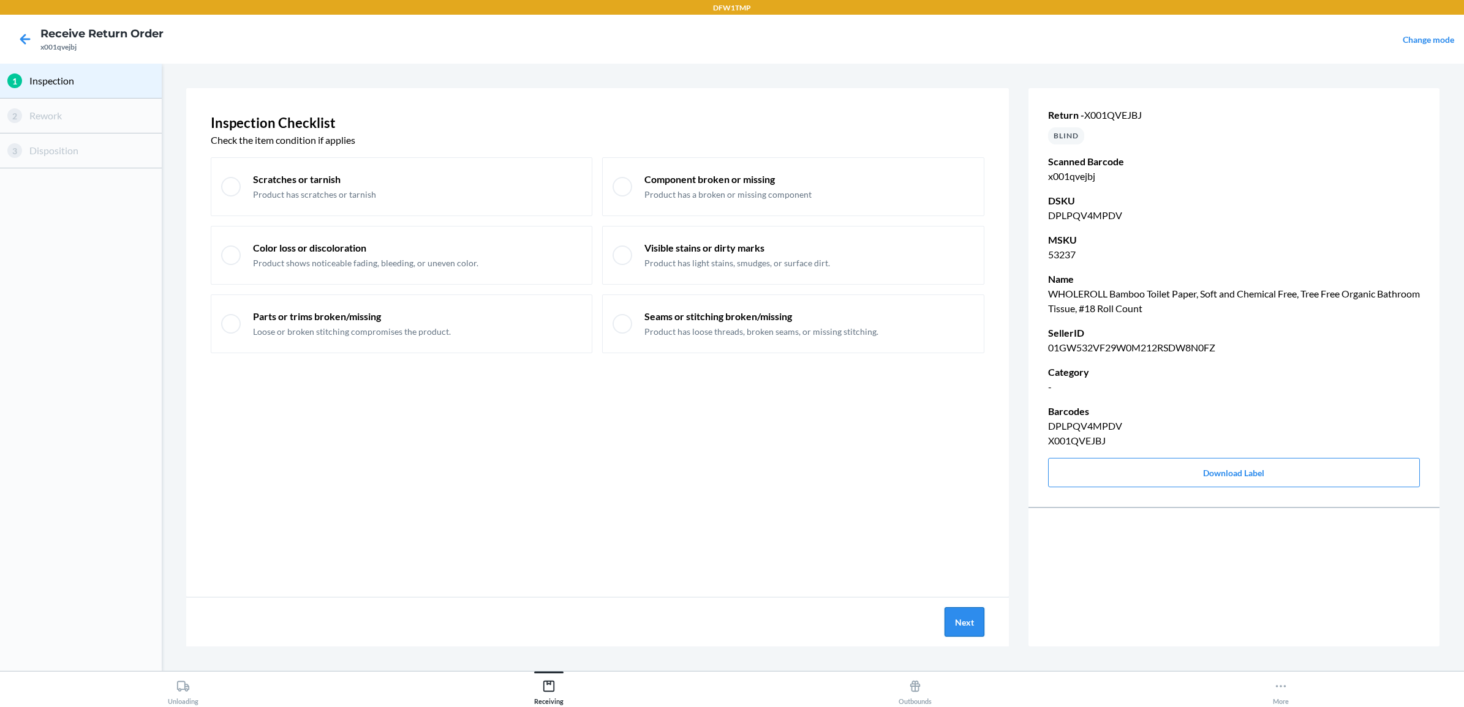
click at [956, 619] on button "Next" at bounding box center [964, 622] width 40 height 29
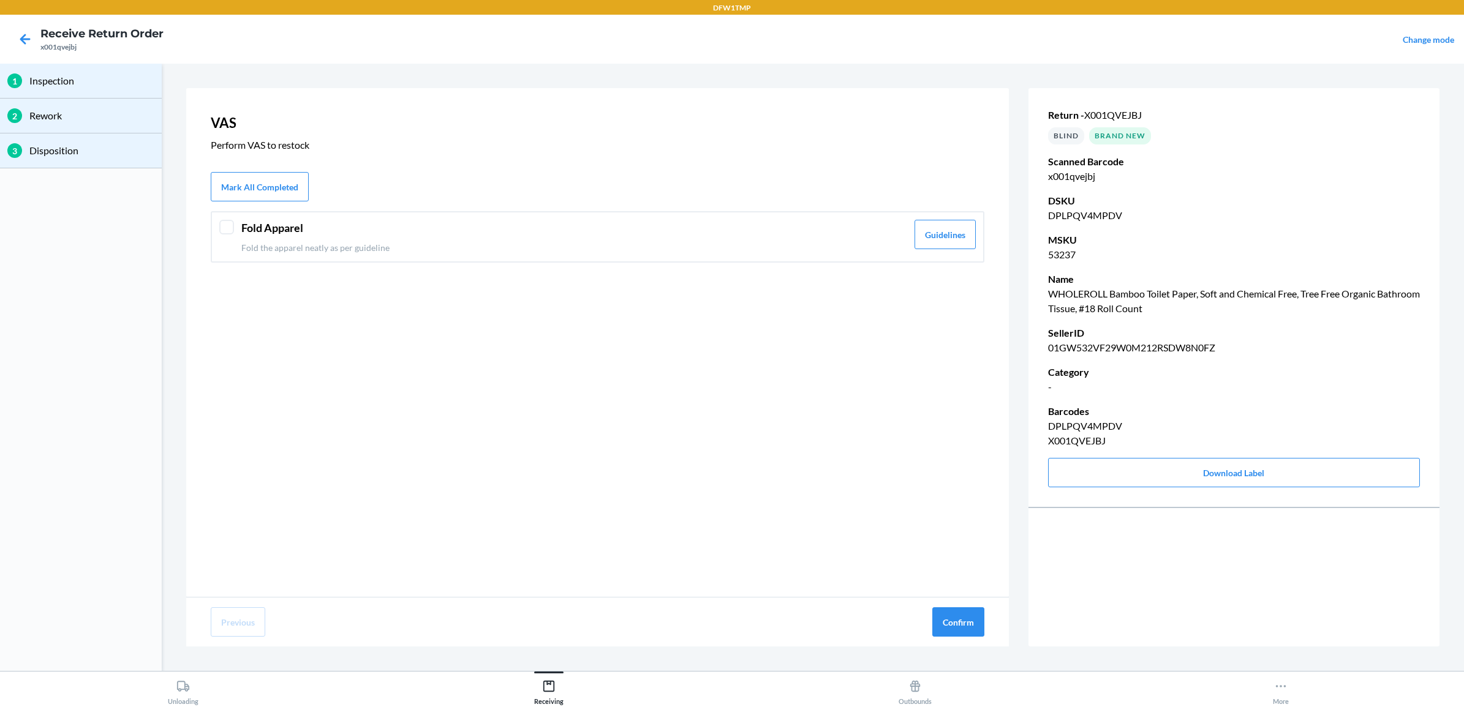
click at [266, 220] on header "Fold Apparel" at bounding box center [574, 228] width 666 height 17
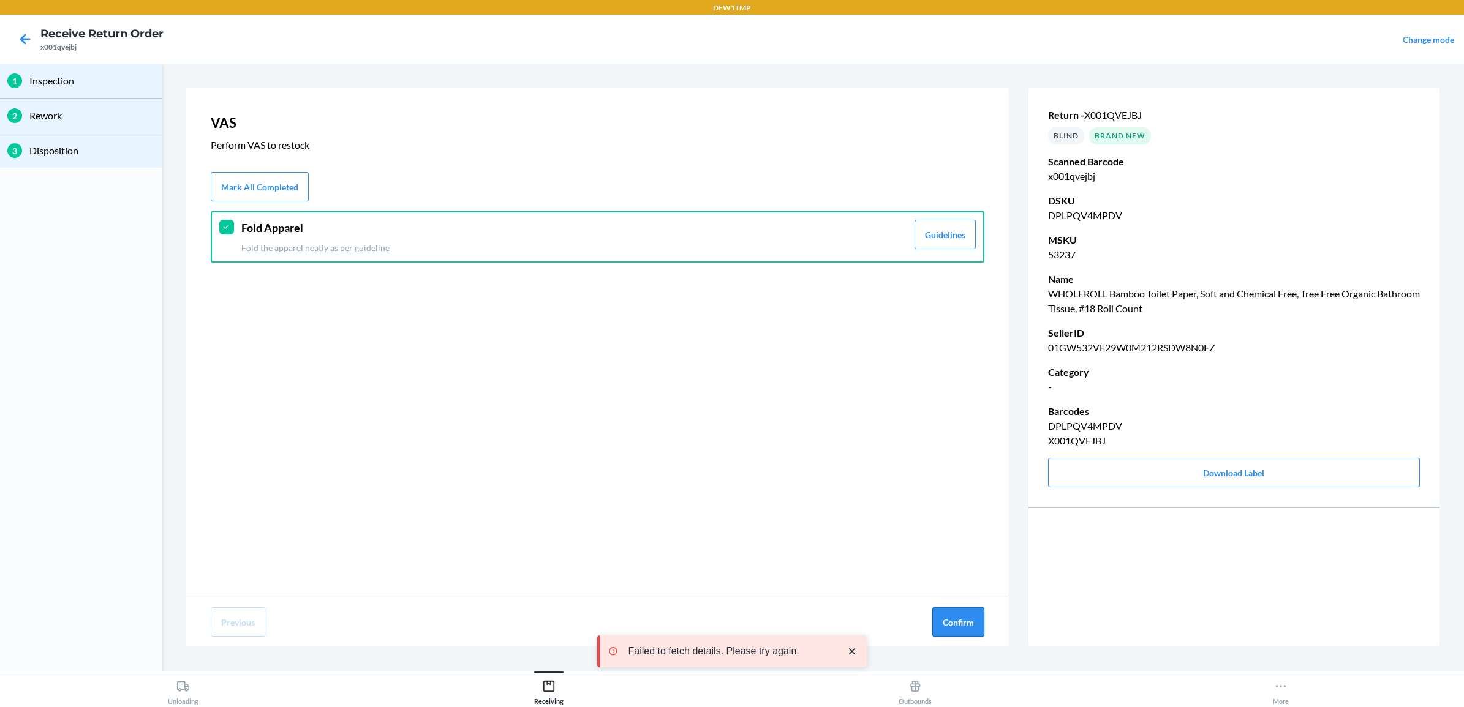
click at [965, 616] on button "Confirm" at bounding box center [958, 622] width 52 height 29
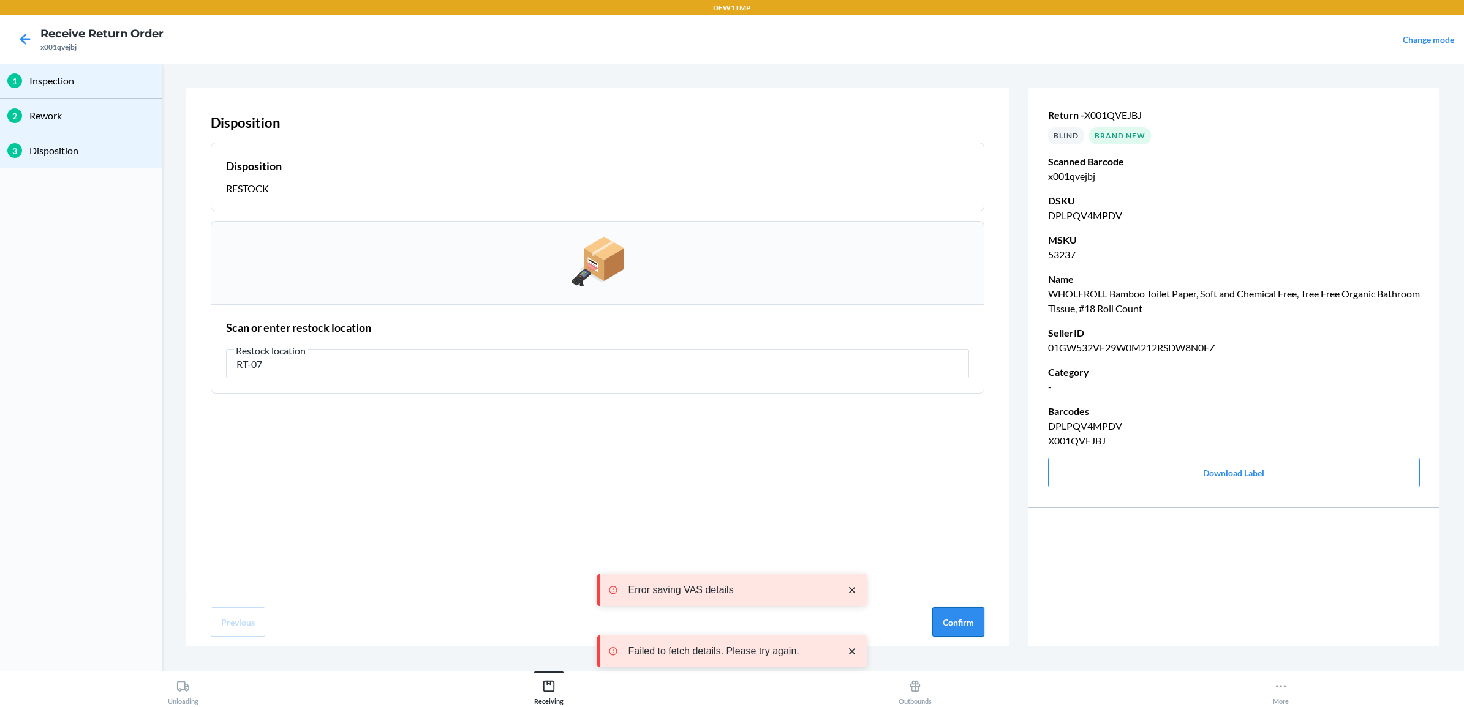
type input "RT-07"
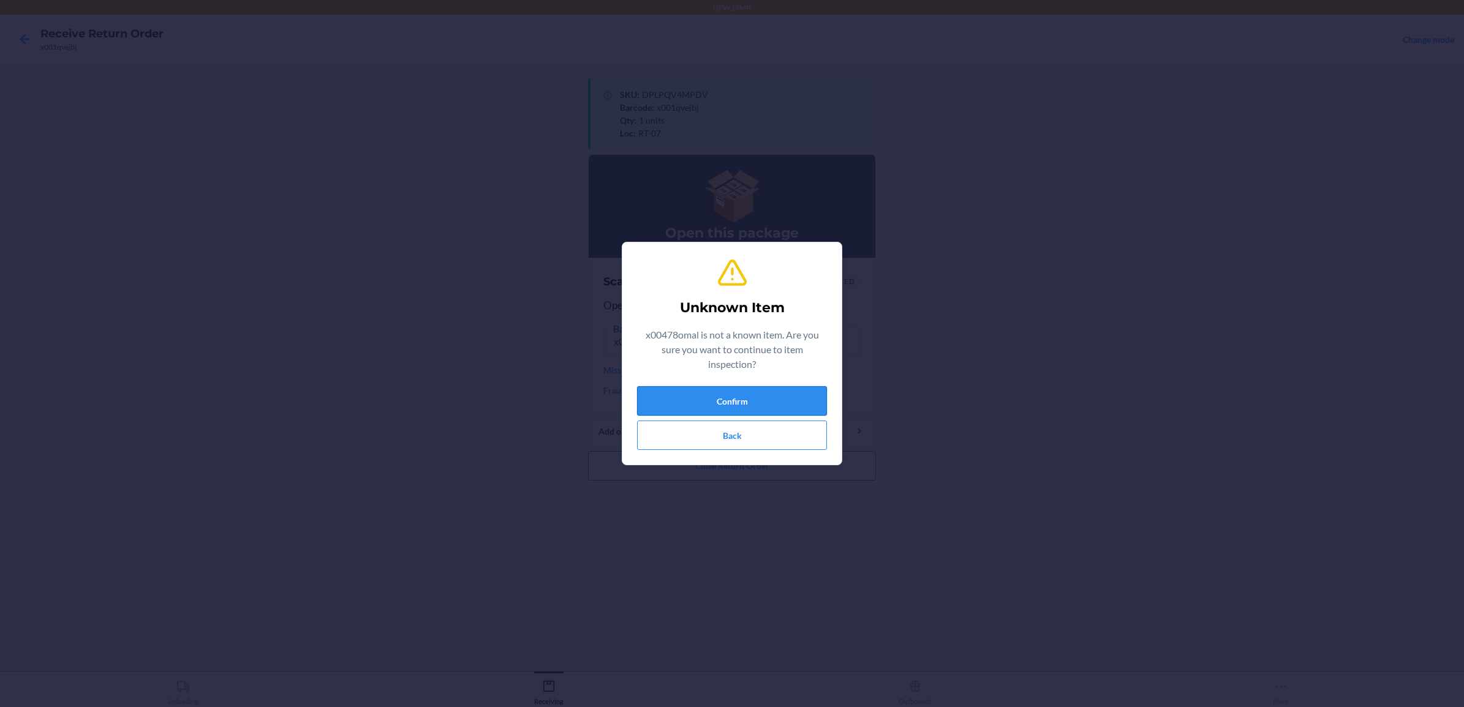
click at [728, 407] on button "Confirm" at bounding box center [732, 400] width 190 height 29
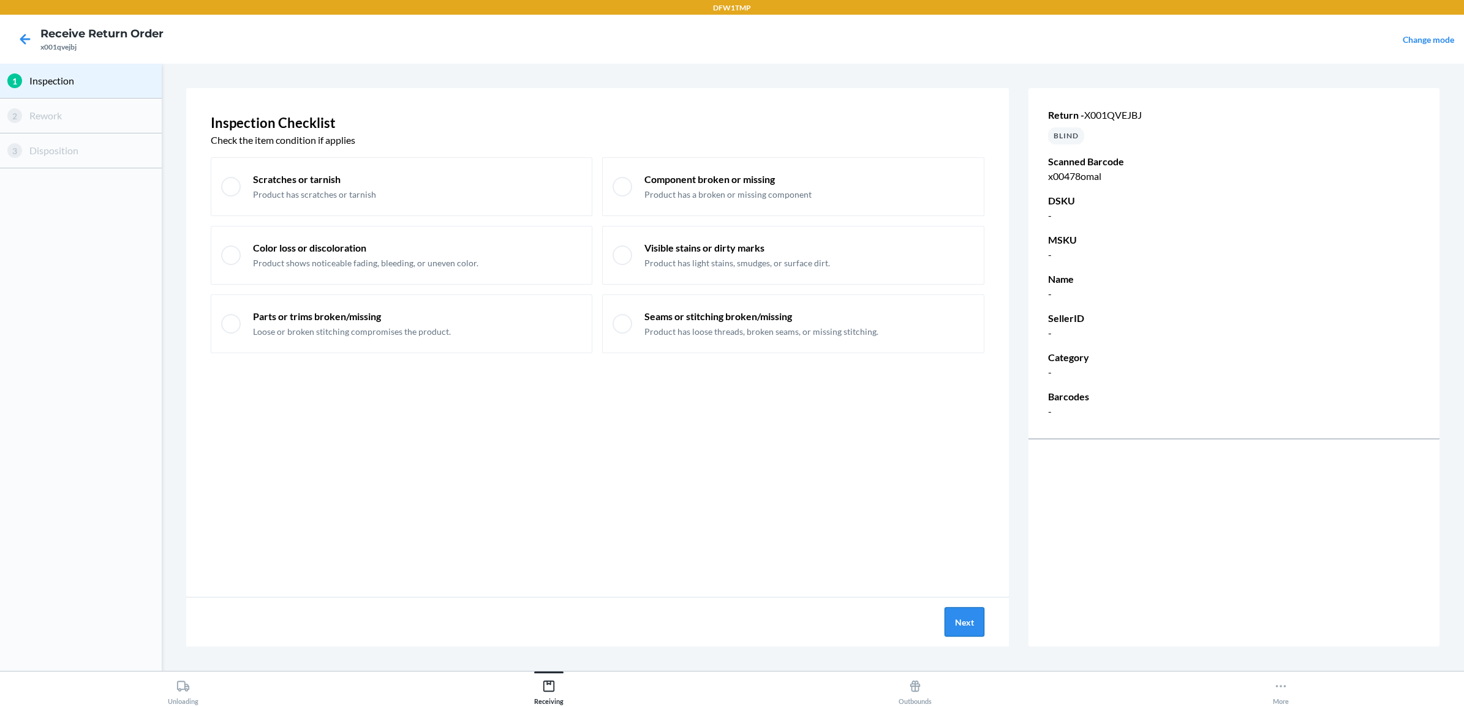
click at [965, 625] on button "Next" at bounding box center [964, 622] width 40 height 29
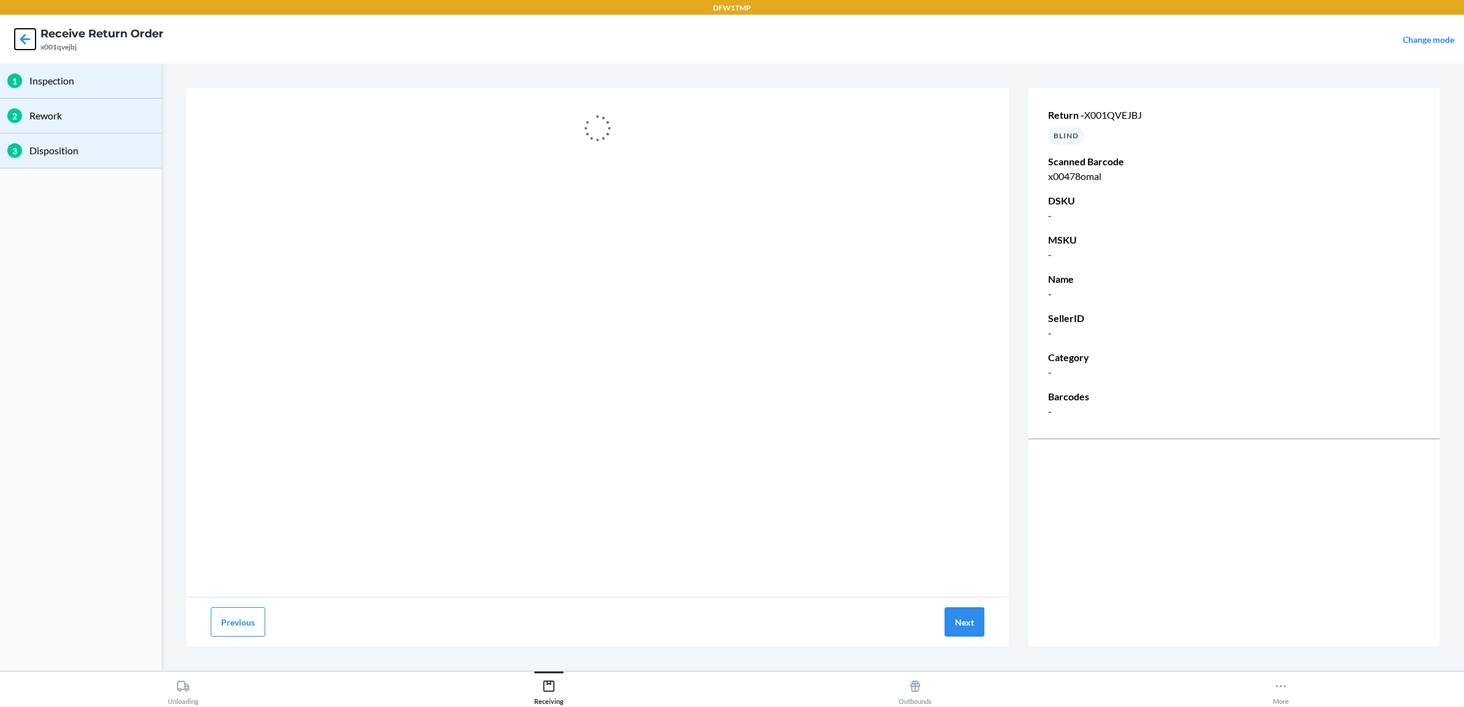
click at [21, 40] on icon at bounding box center [25, 39] width 10 height 10
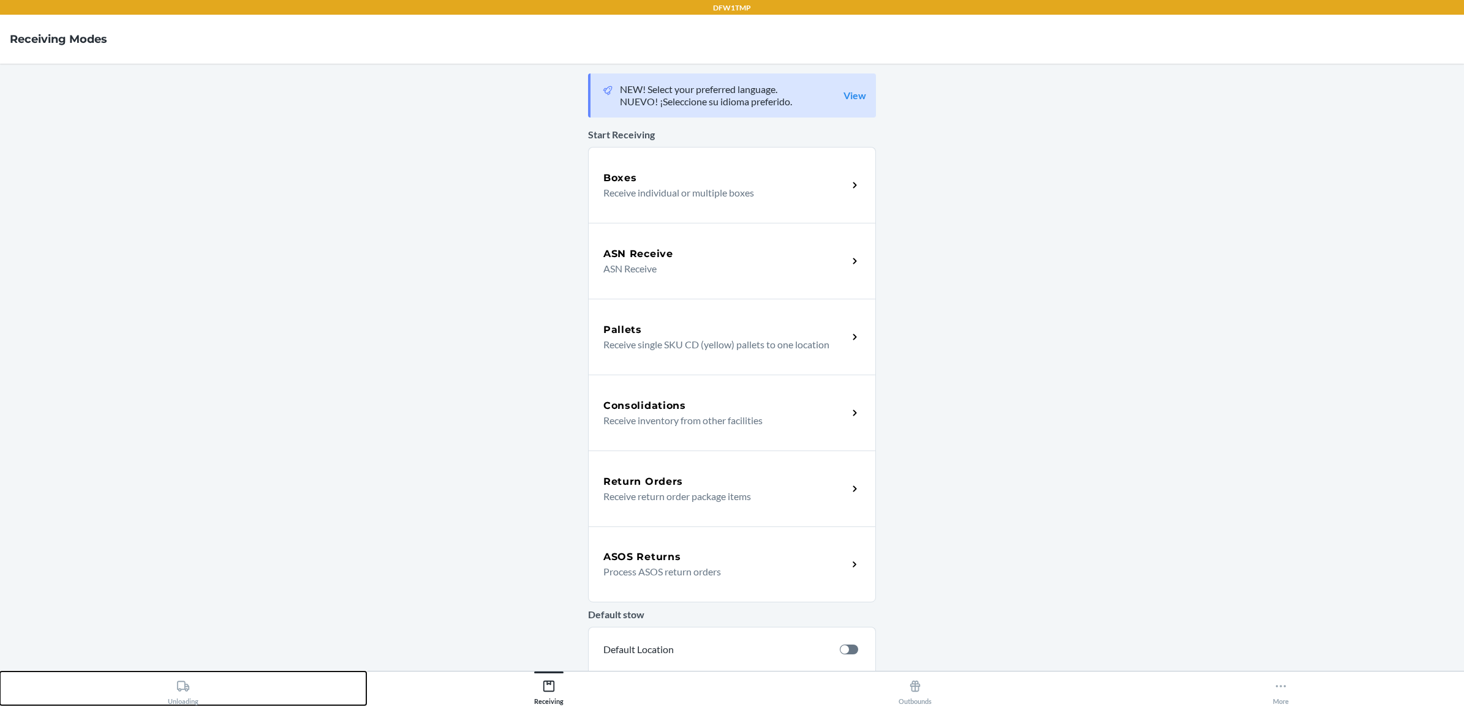
click at [177, 686] on icon at bounding box center [183, 686] width 12 height 10
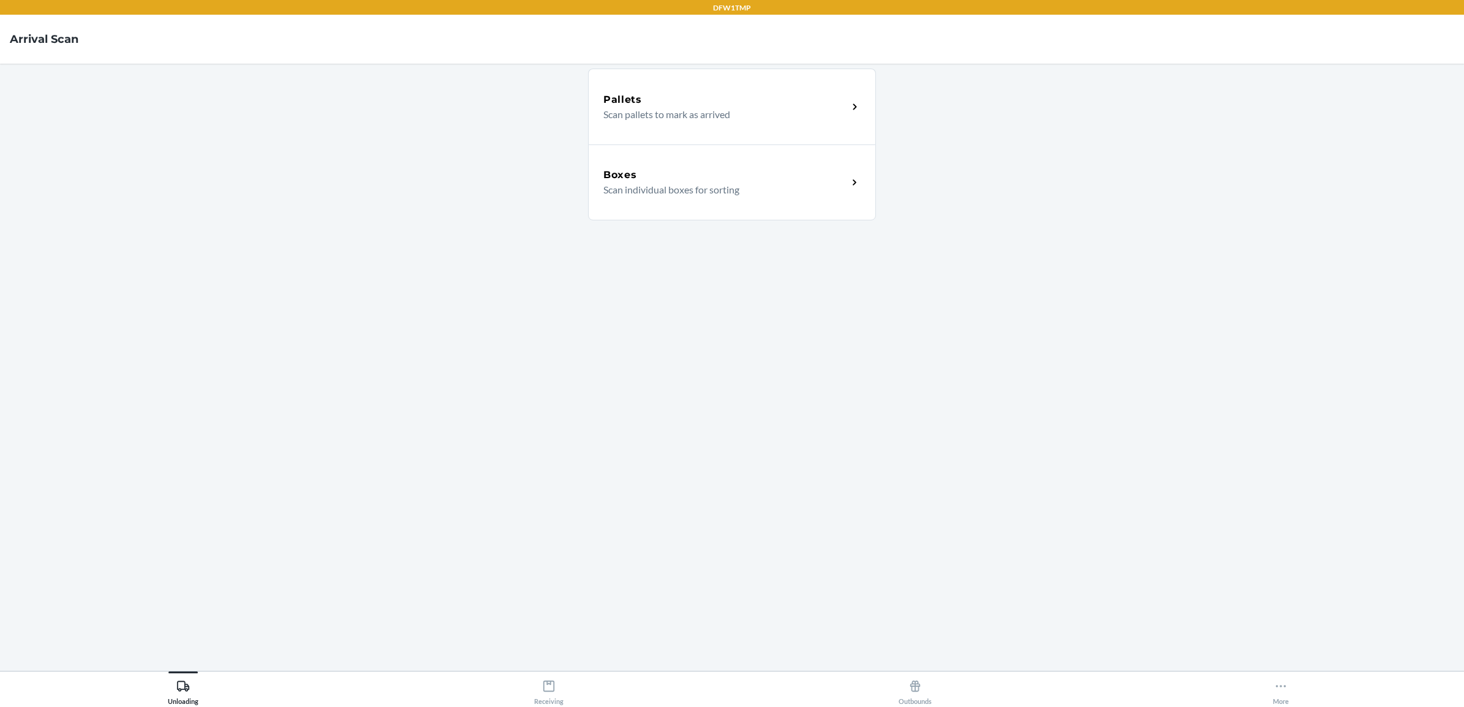
click at [749, 183] on p "Scan individual boxes for sorting" at bounding box center [720, 190] width 235 height 15
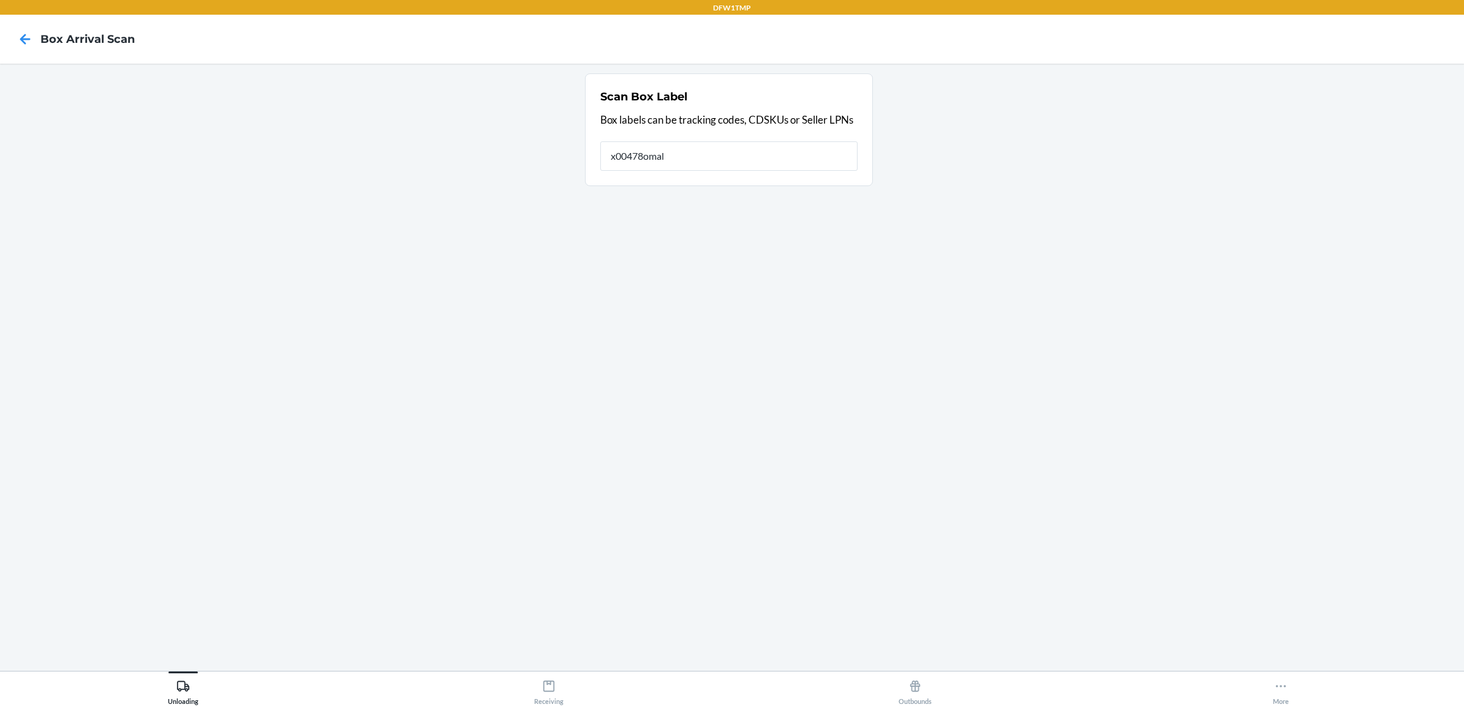
type input "x00478omal"
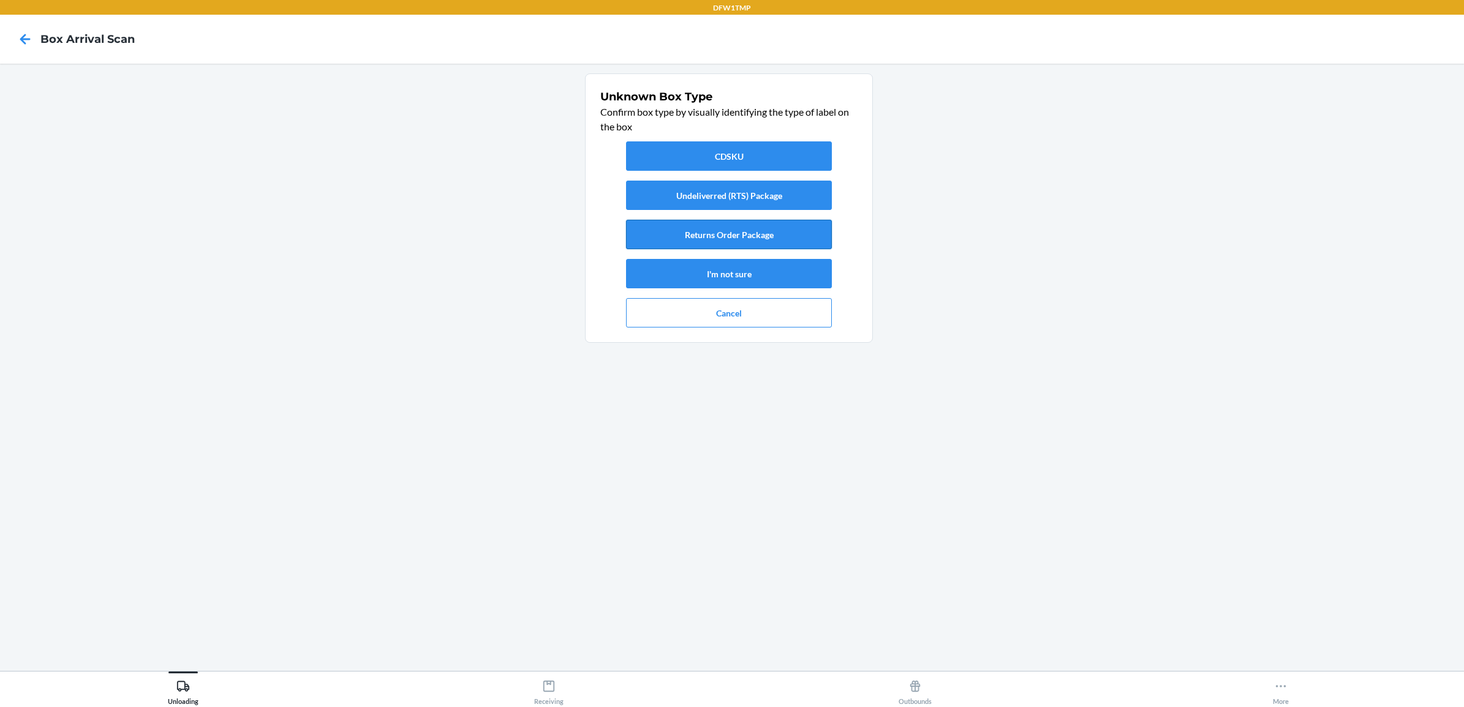
click at [766, 225] on button "Returns Order Package" at bounding box center [729, 234] width 206 height 29
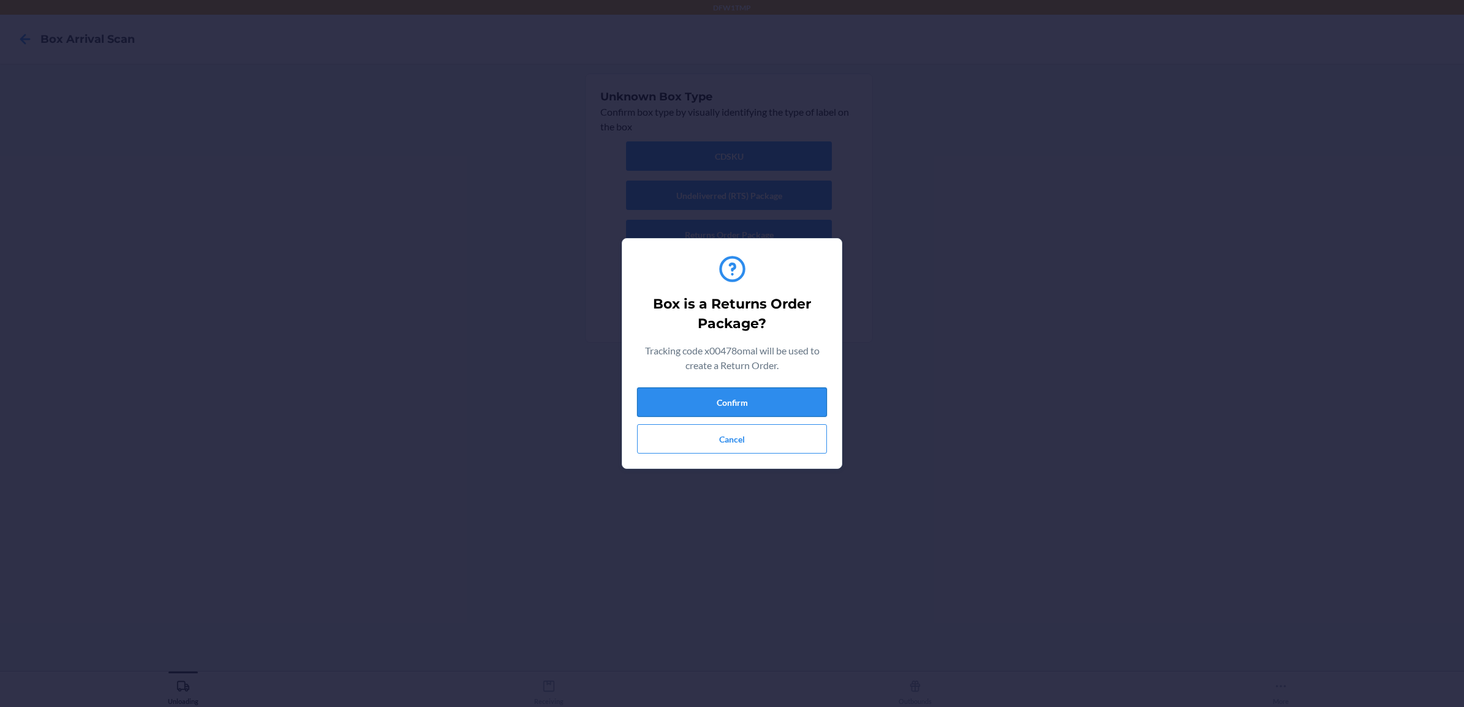
click at [786, 396] on button "Confirm" at bounding box center [732, 402] width 190 height 29
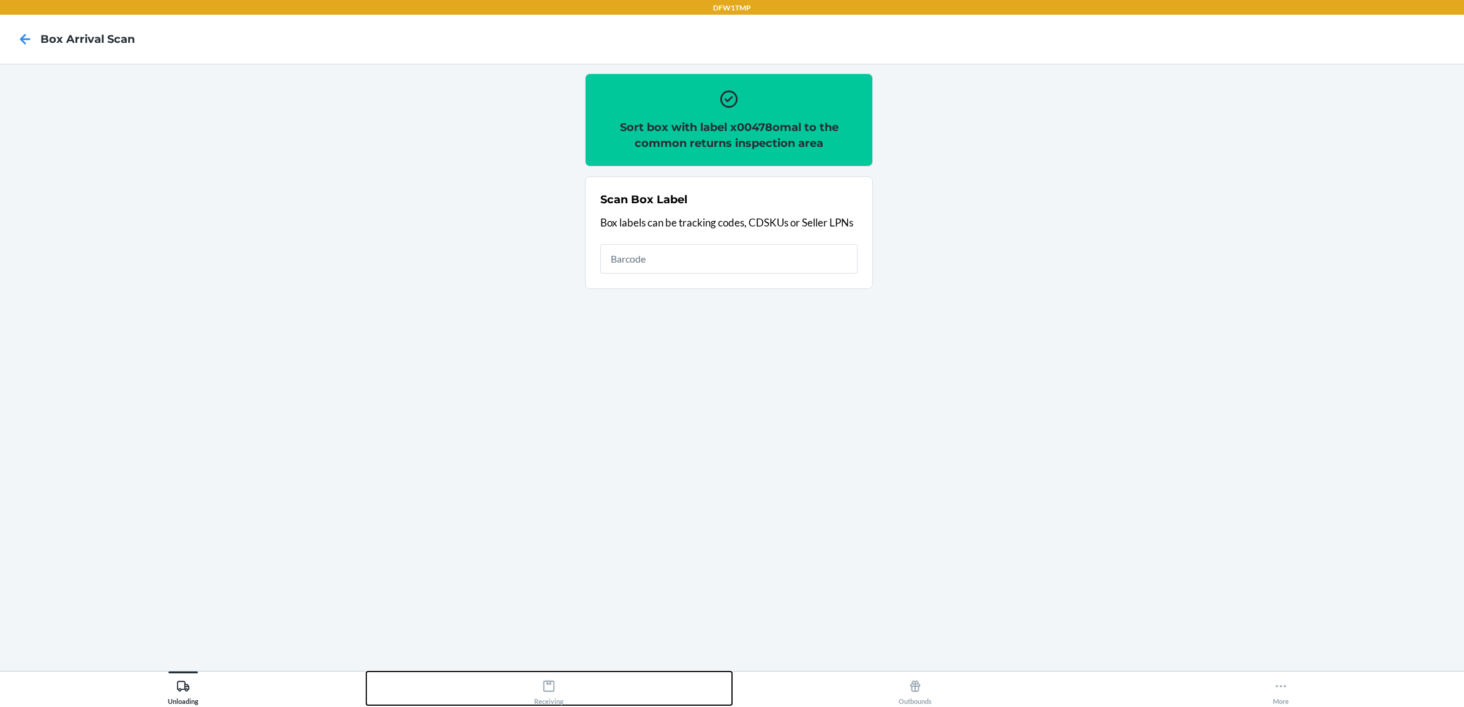
click at [548, 687] on icon at bounding box center [548, 686] width 13 height 13
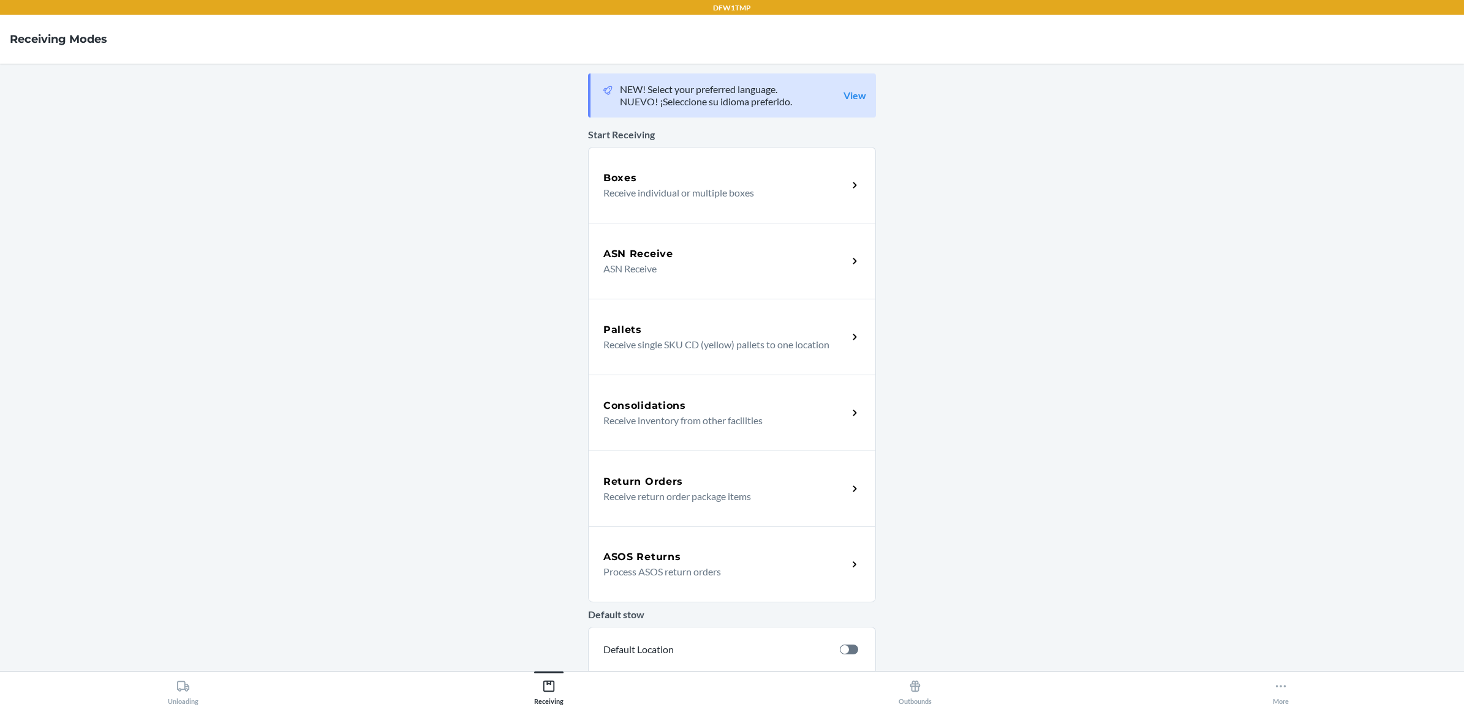
click at [660, 481] on h5 "Return Orders" at bounding box center [643, 482] width 80 height 15
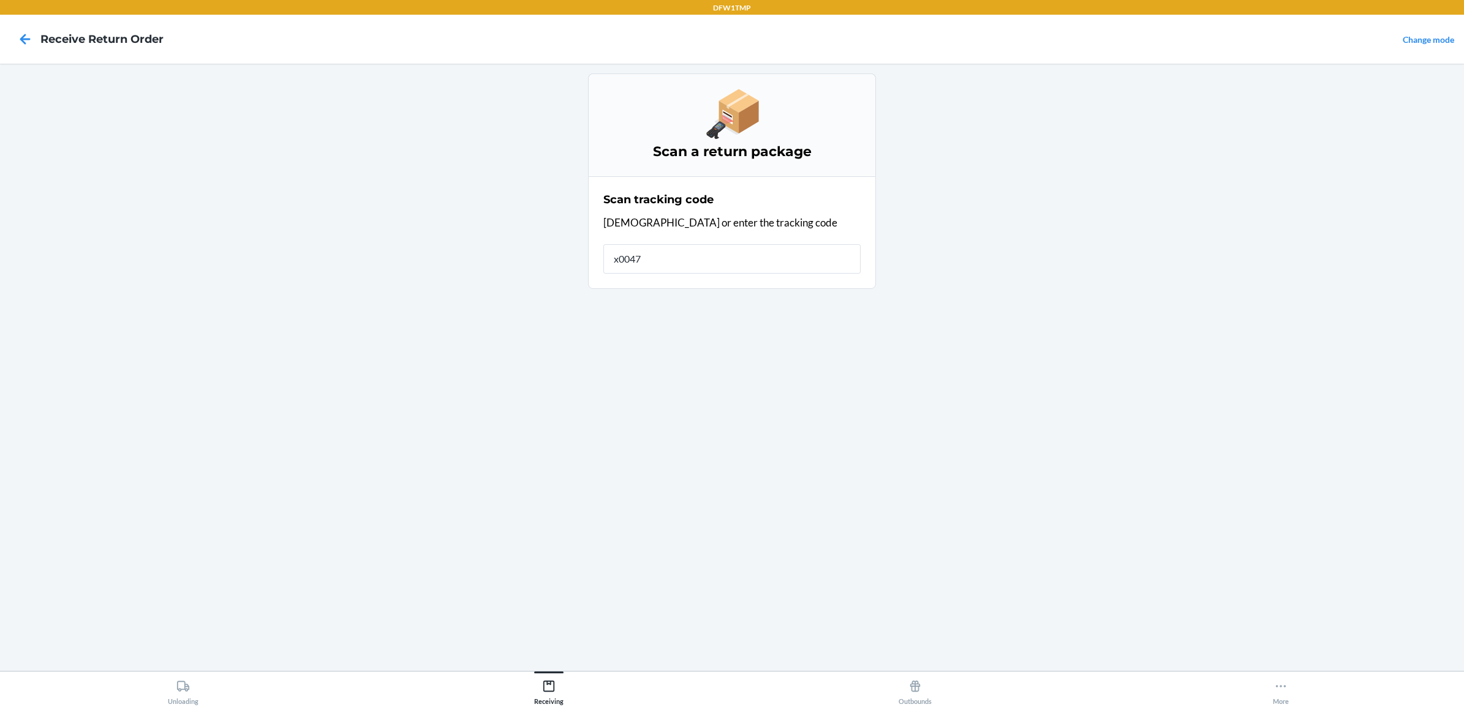
type input "x00478"
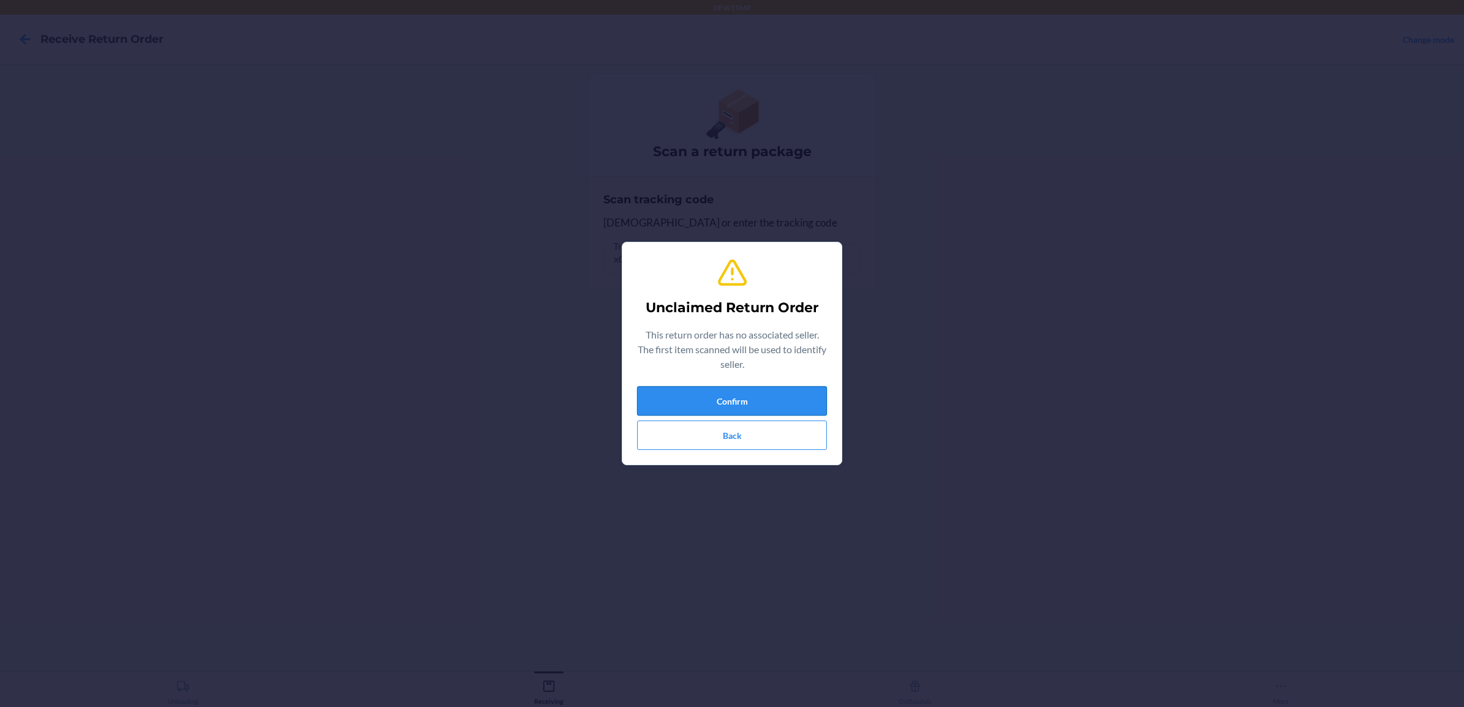
click at [745, 399] on button "Confirm" at bounding box center [732, 400] width 190 height 29
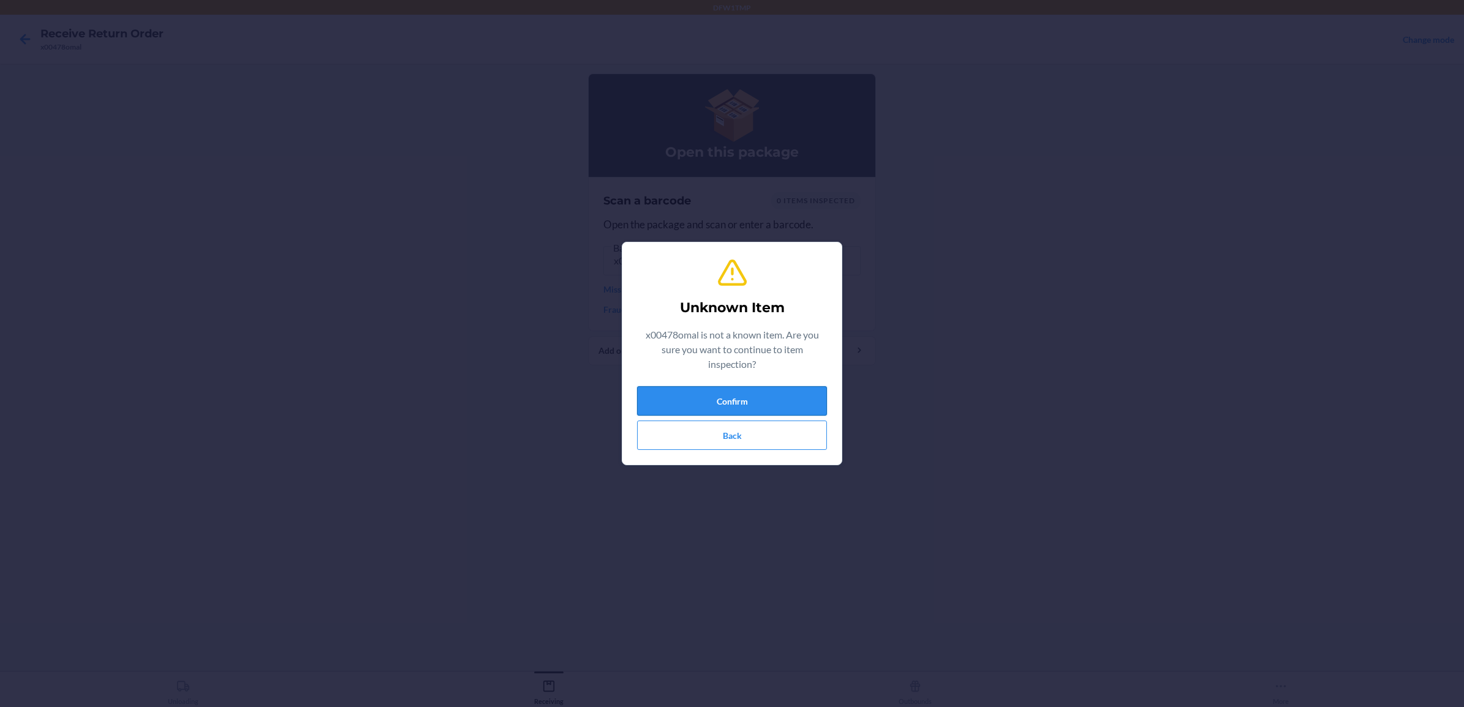
click at [775, 403] on button "Confirm" at bounding box center [732, 400] width 190 height 29
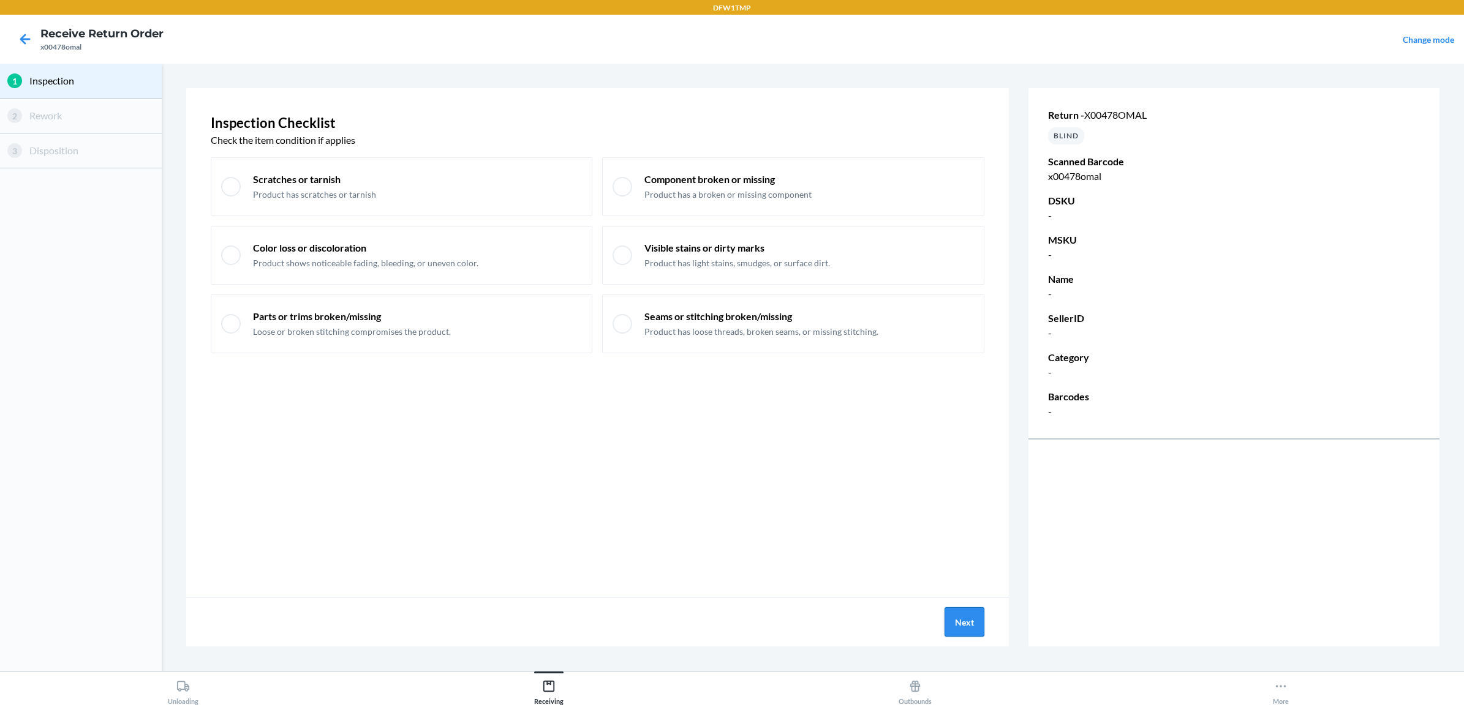
click at [971, 622] on button "Next" at bounding box center [964, 622] width 40 height 29
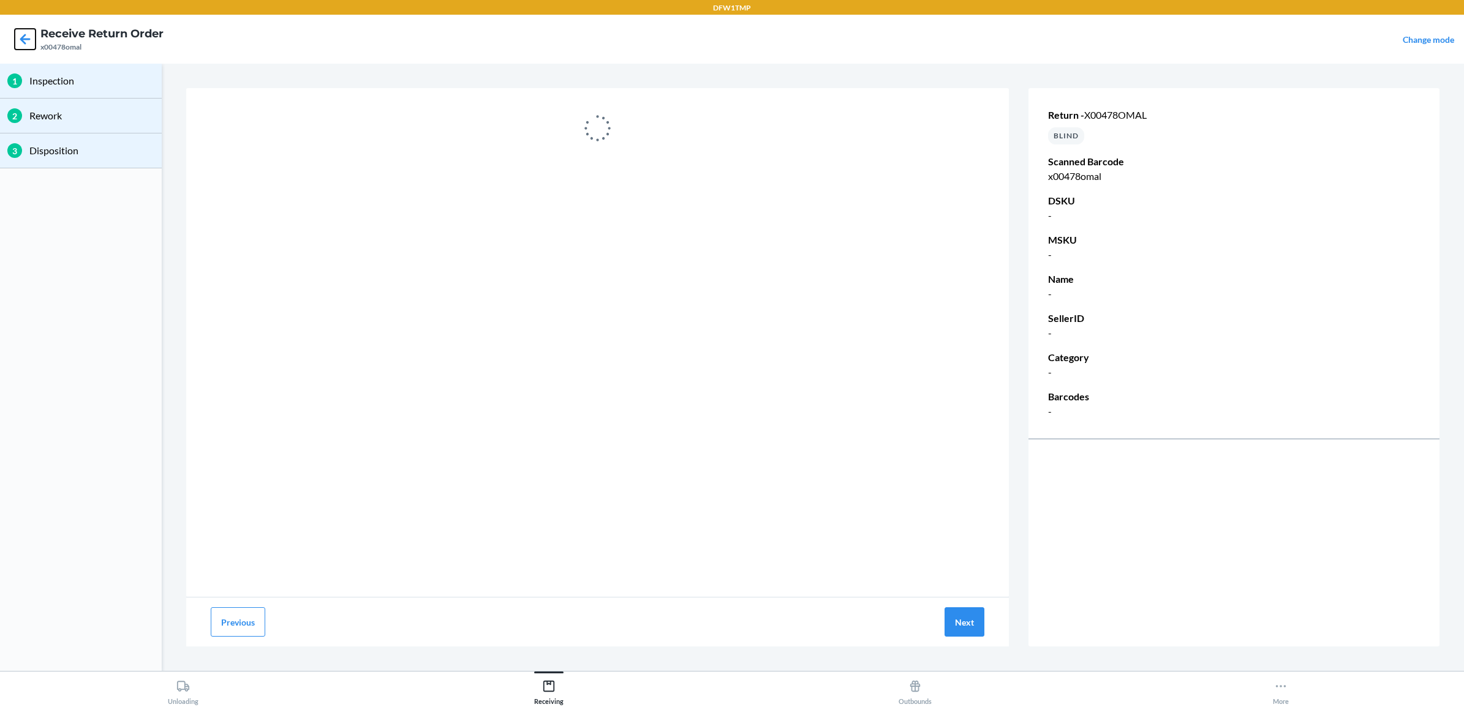
click at [23, 39] on icon at bounding box center [25, 39] width 10 height 10
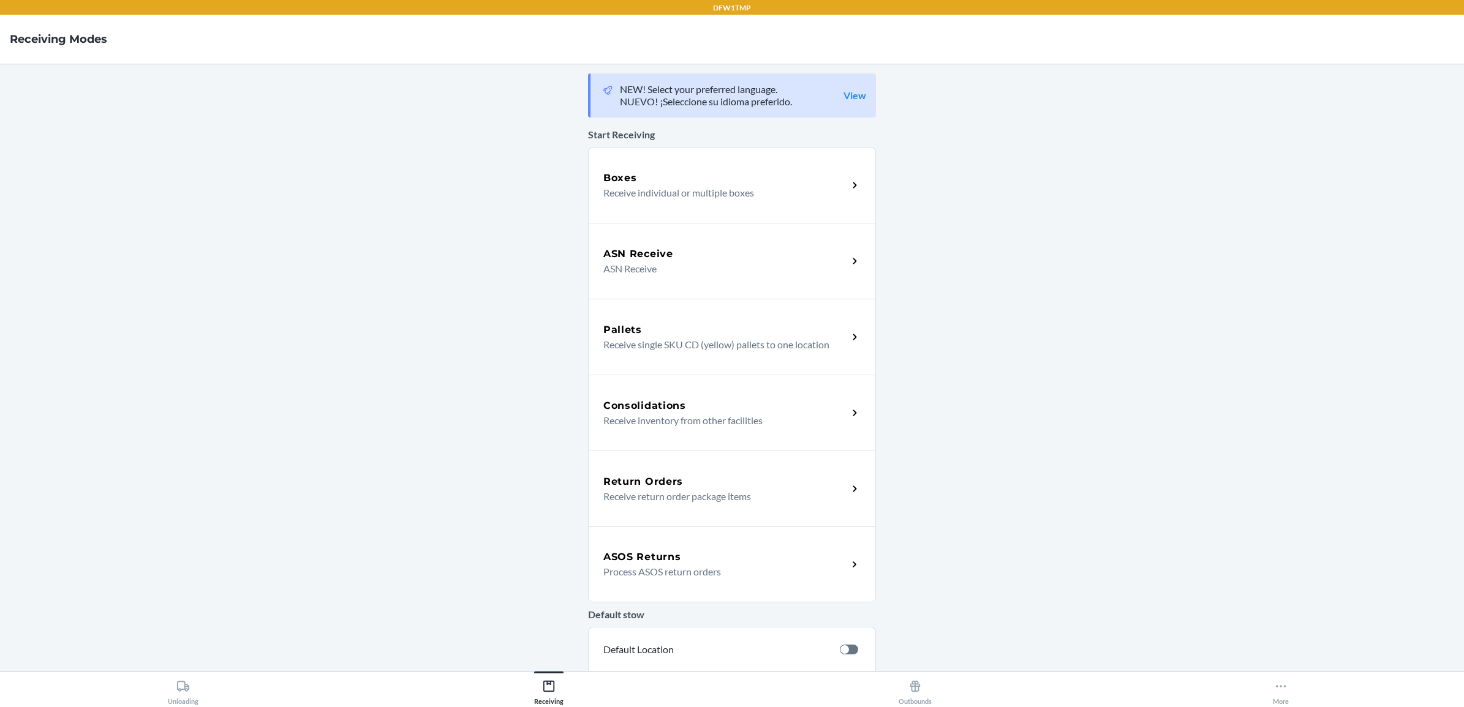
click at [672, 493] on p "Receive return order package items" at bounding box center [720, 496] width 235 height 15
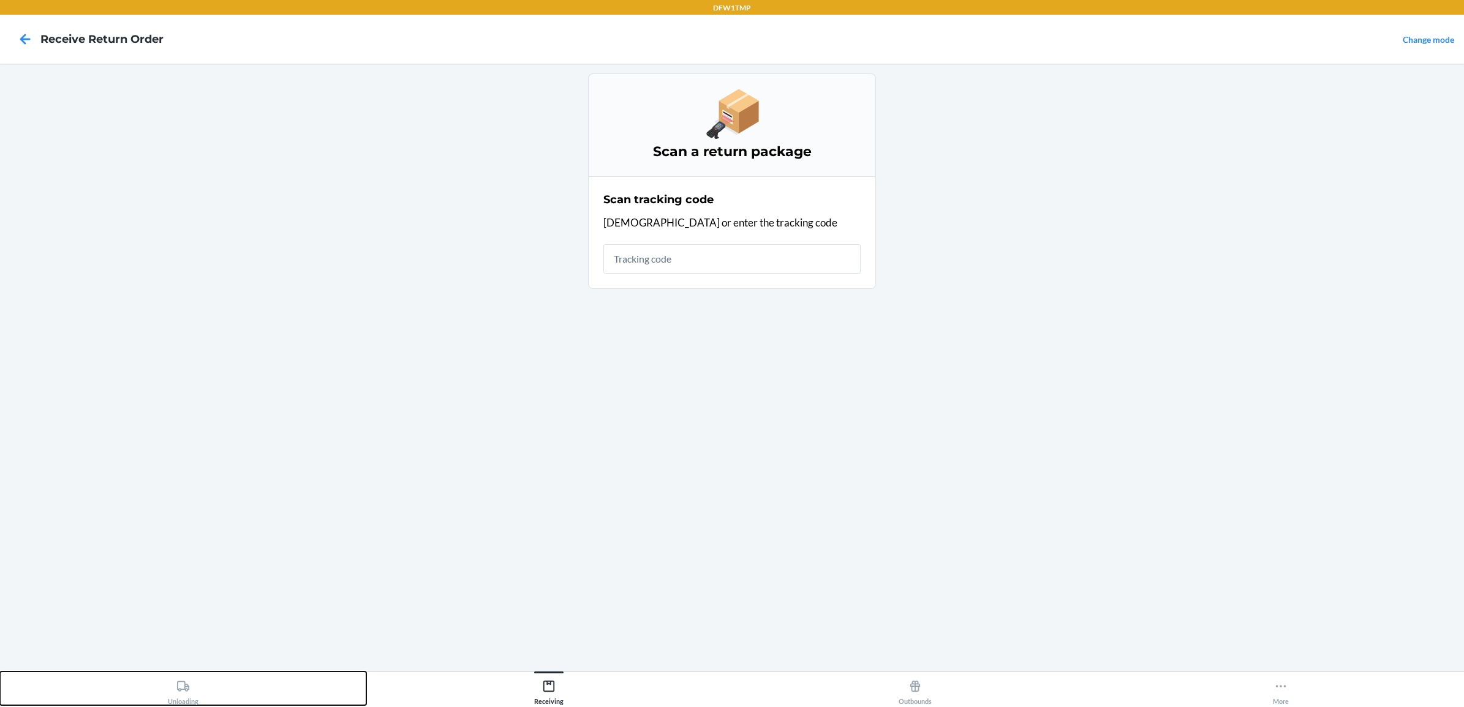
click at [184, 687] on icon at bounding box center [182, 686] width 13 height 13
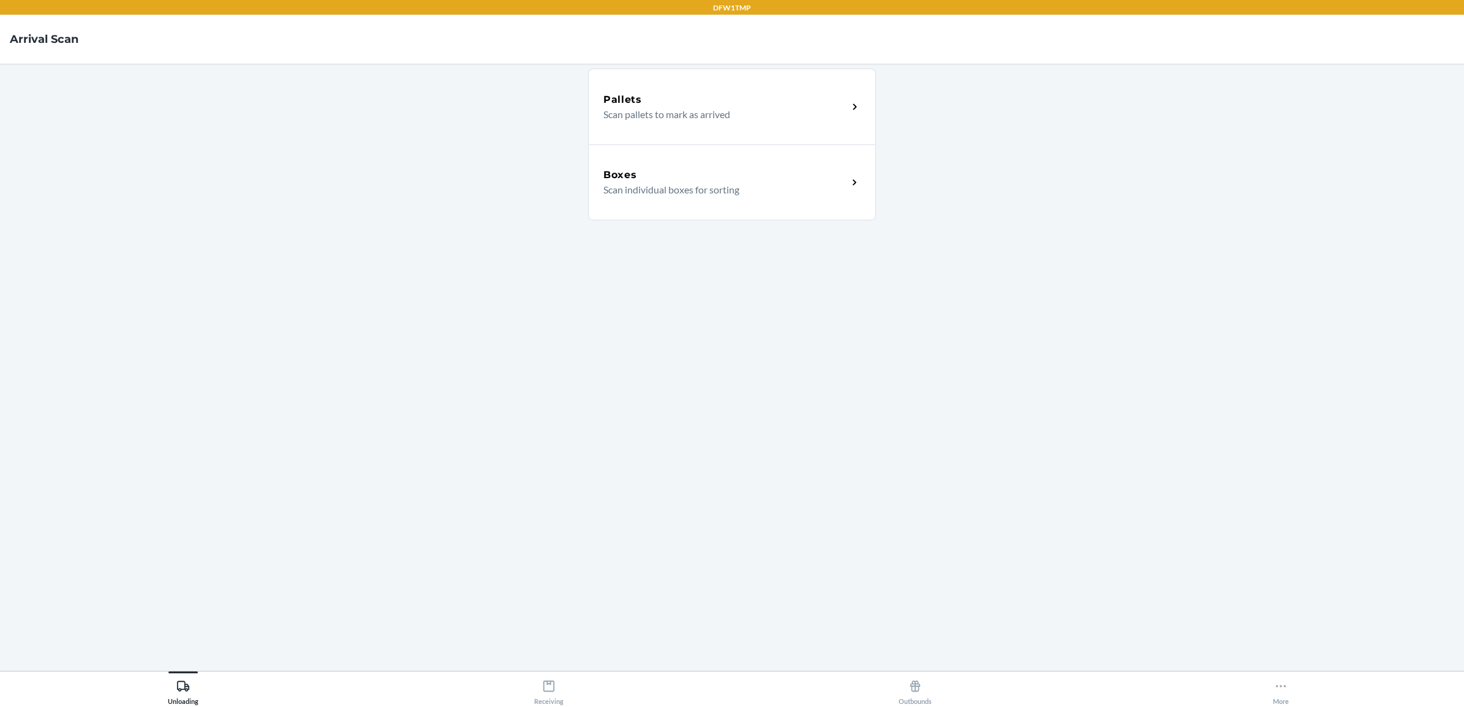
click at [680, 181] on div "Boxes" at bounding box center [725, 175] width 244 height 15
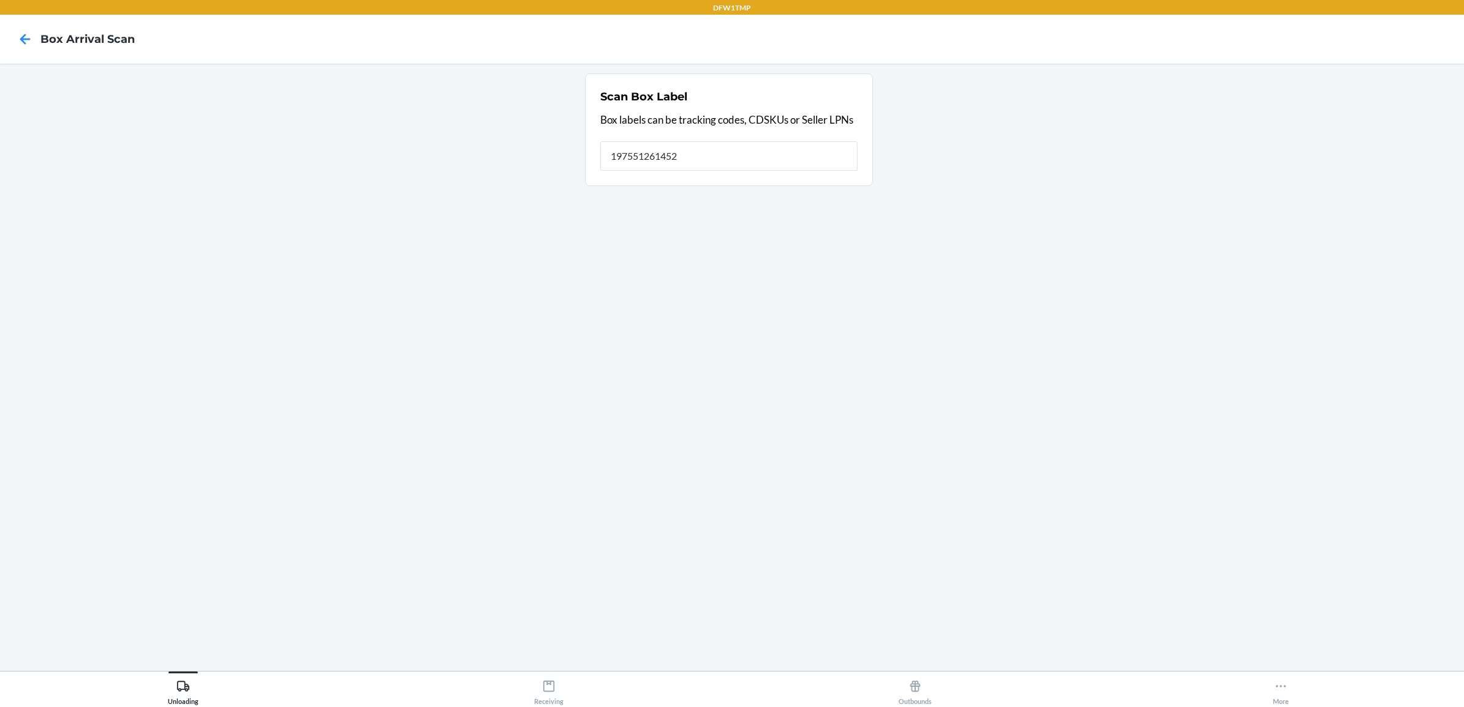
type input "197551261452"
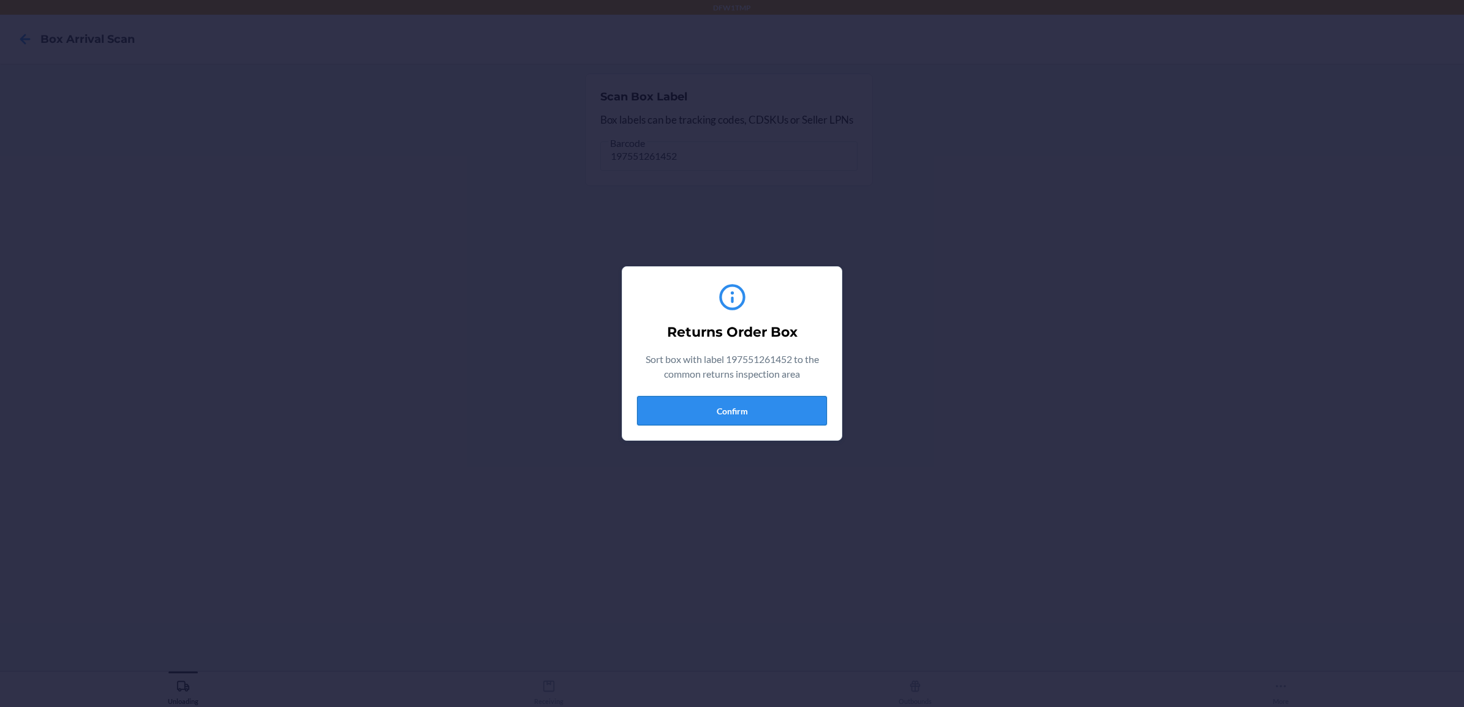
click at [727, 406] on button "Confirm" at bounding box center [732, 410] width 190 height 29
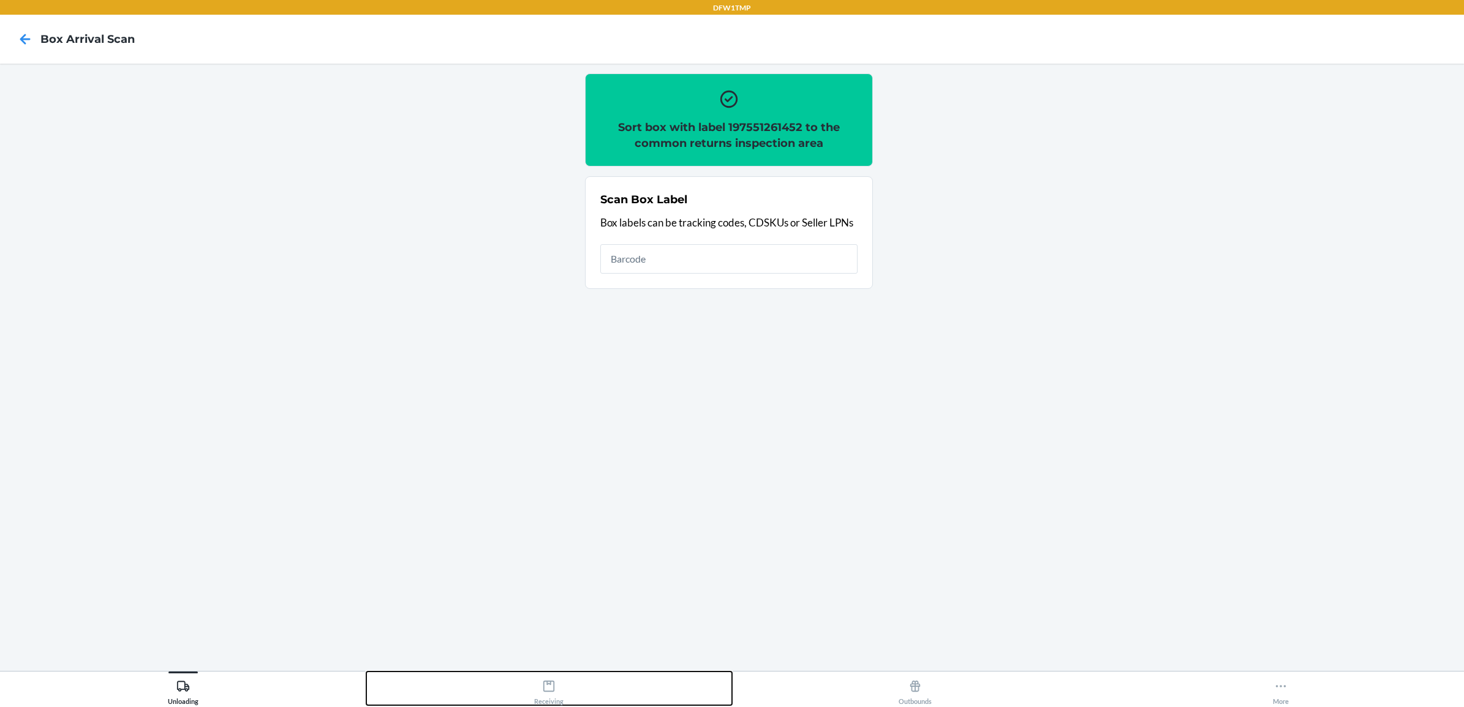
click at [548, 684] on icon at bounding box center [548, 686] width 11 height 11
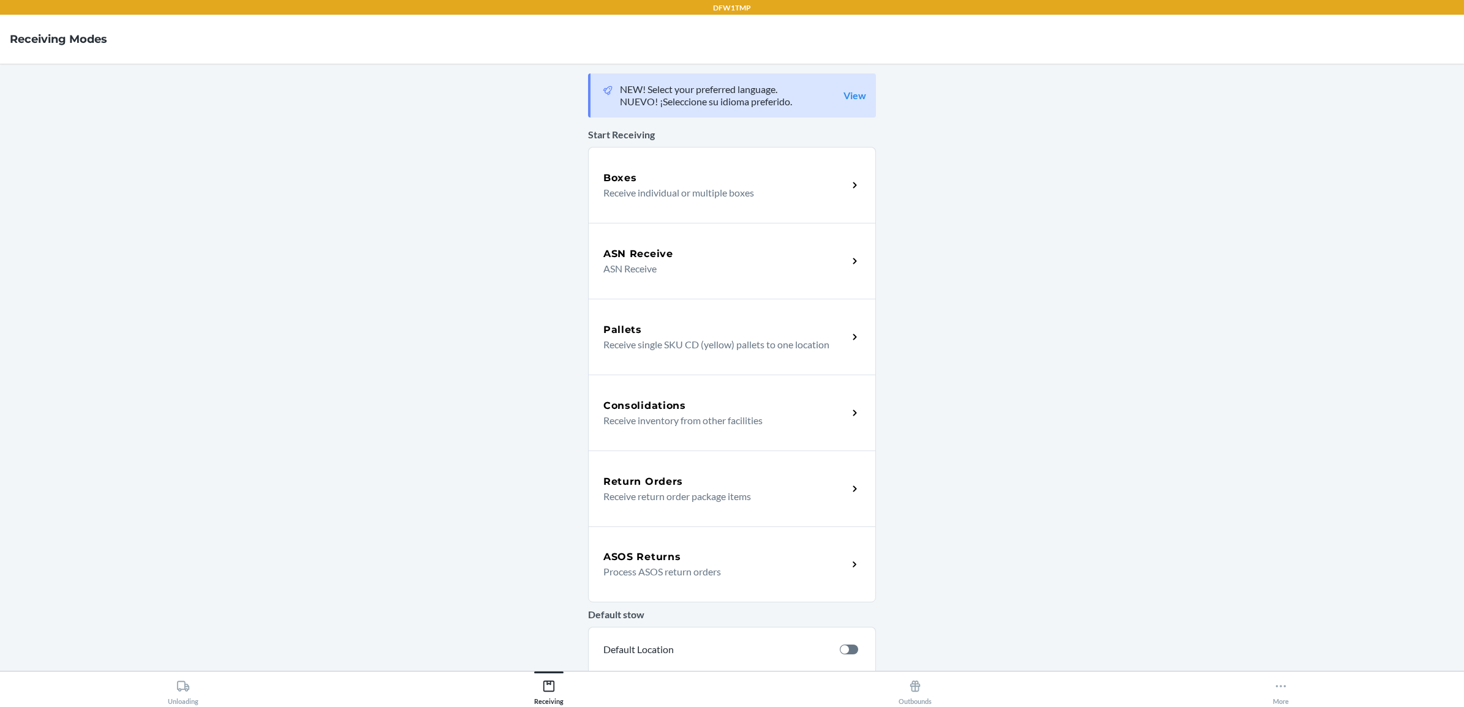
click at [660, 489] on p "Receive return order package items" at bounding box center [720, 496] width 235 height 15
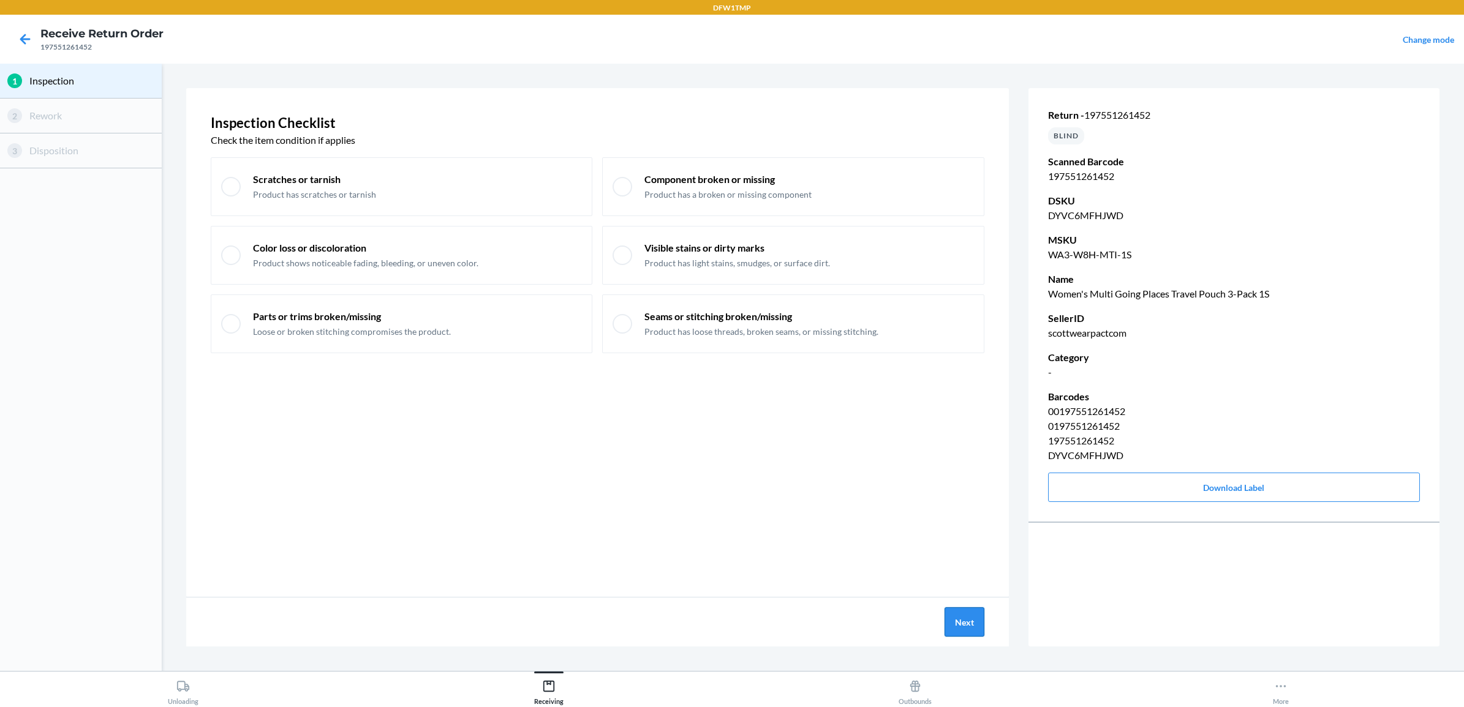
click at [963, 625] on button "Next" at bounding box center [964, 622] width 40 height 29
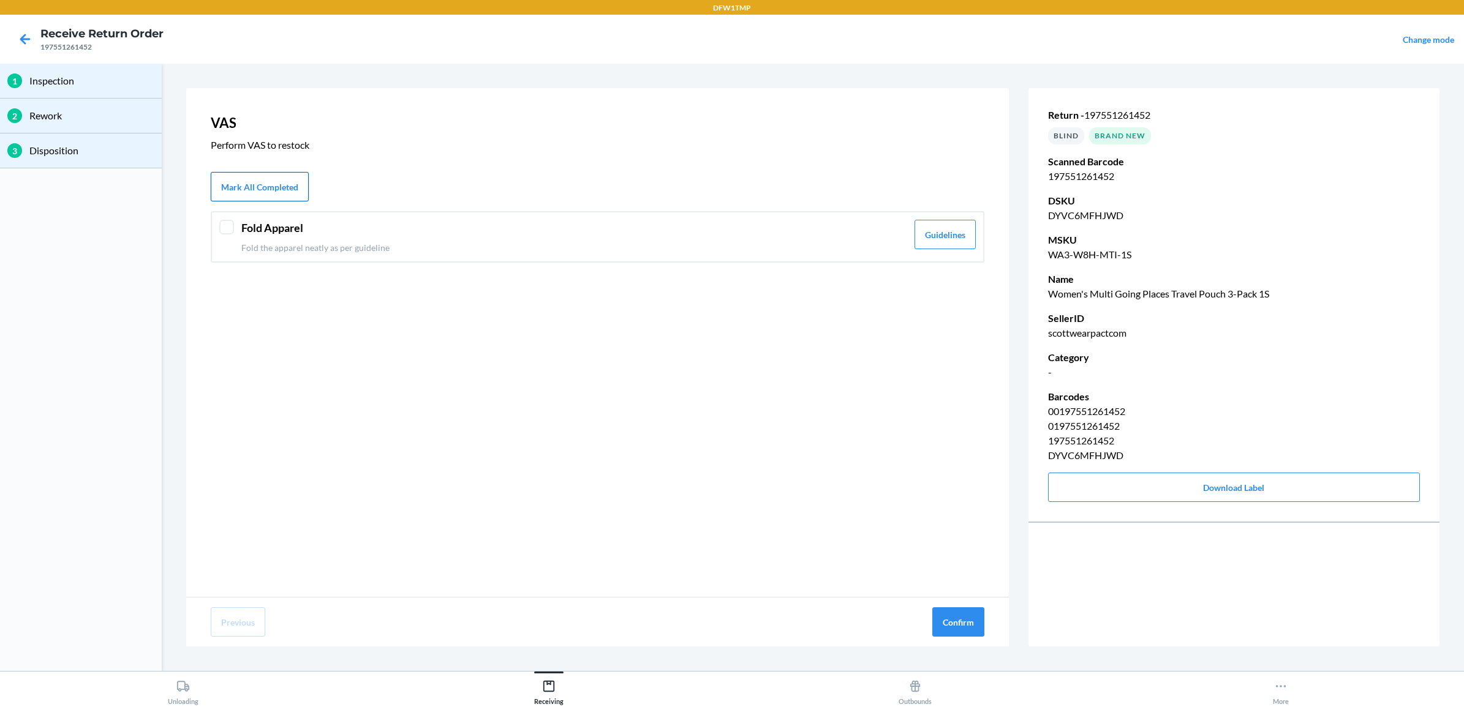
click at [263, 182] on button "Mark All Completed" at bounding box center [260, 186] width 98 height 29
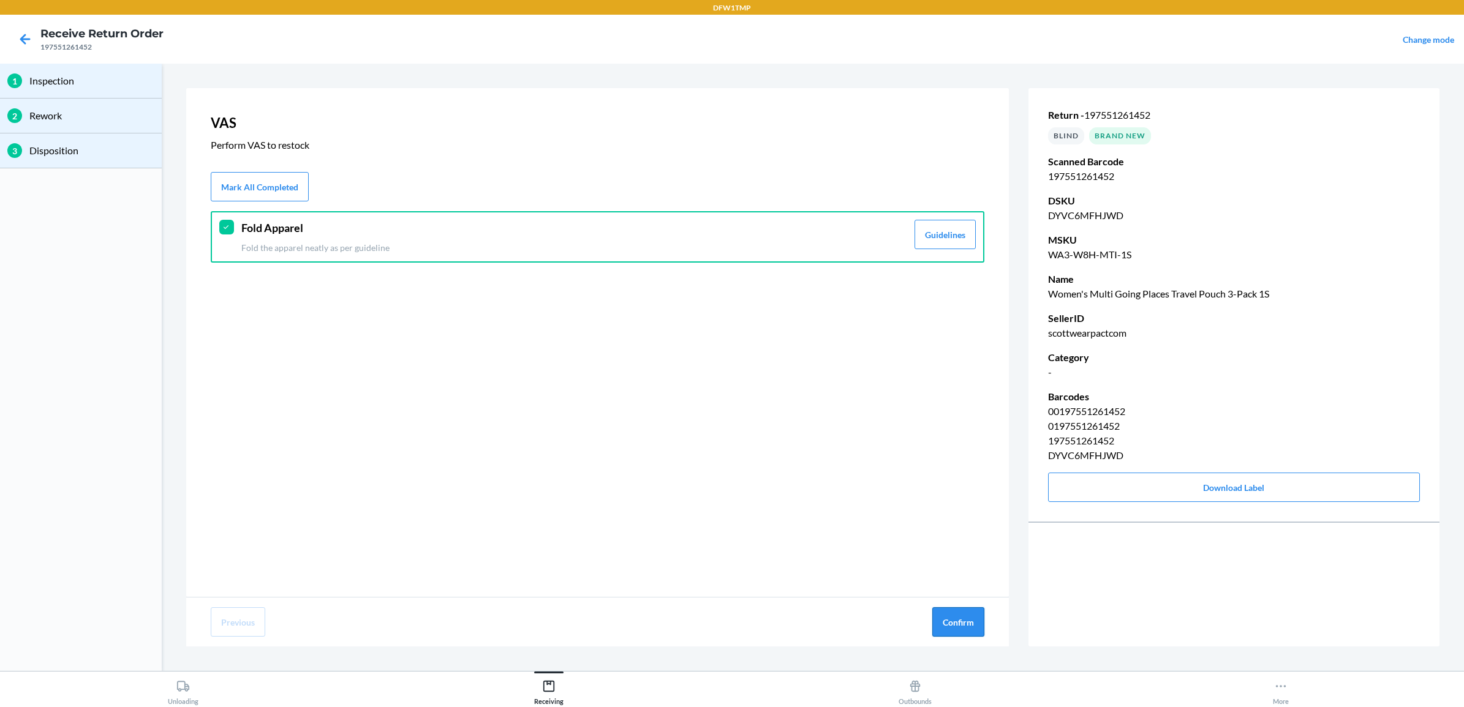
click at [962, 622] on button "Confirm" at bounding box center [958, 622] width 52 height 29
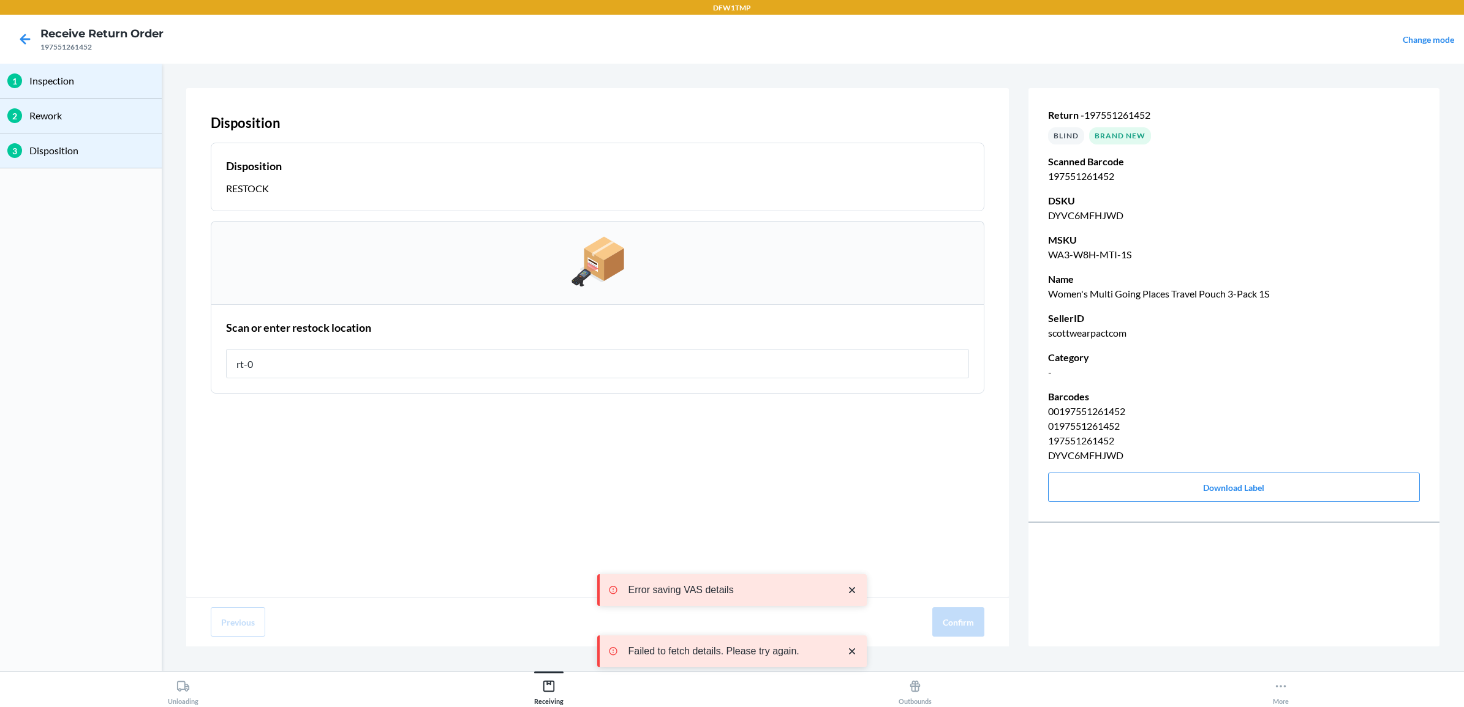
type input "rt-07"
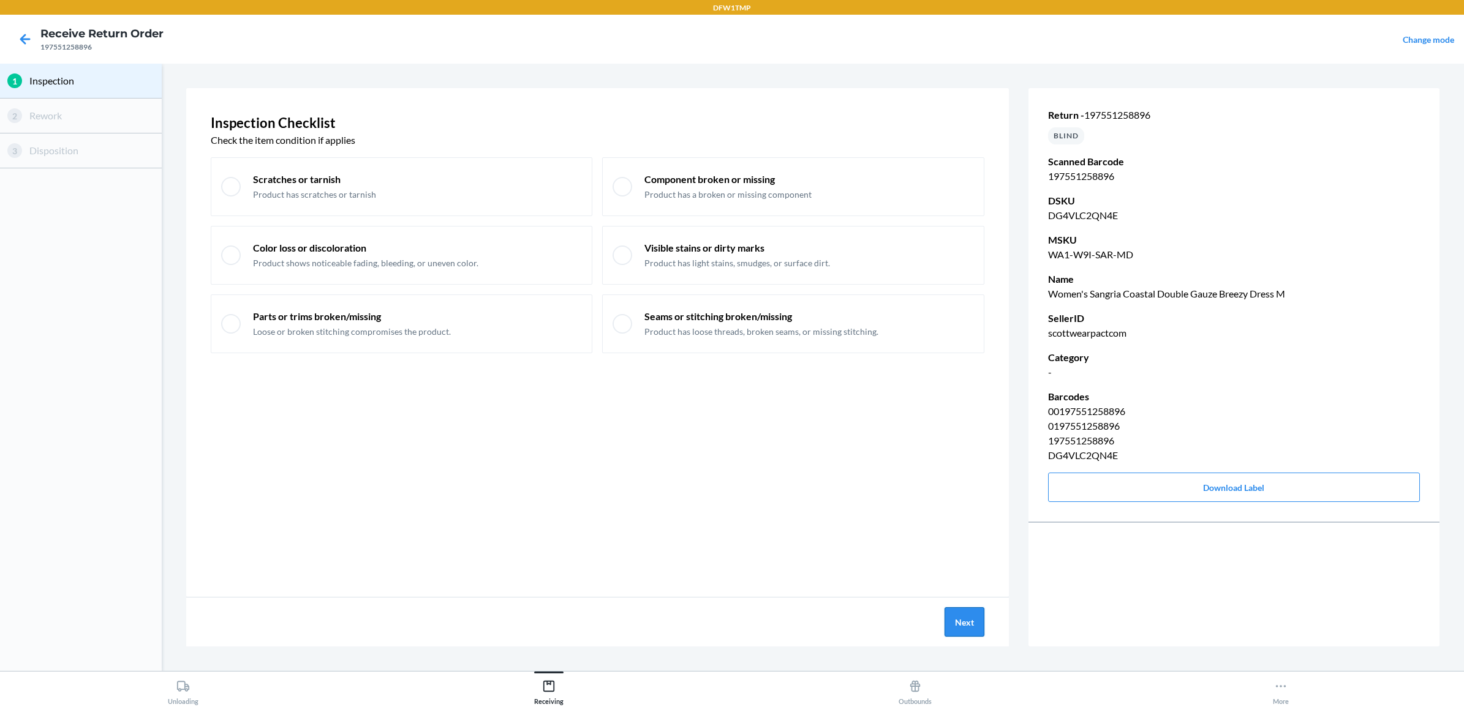
click at [962, 611] on button "Next" at bounding box center [964, 622] width 40 height 29
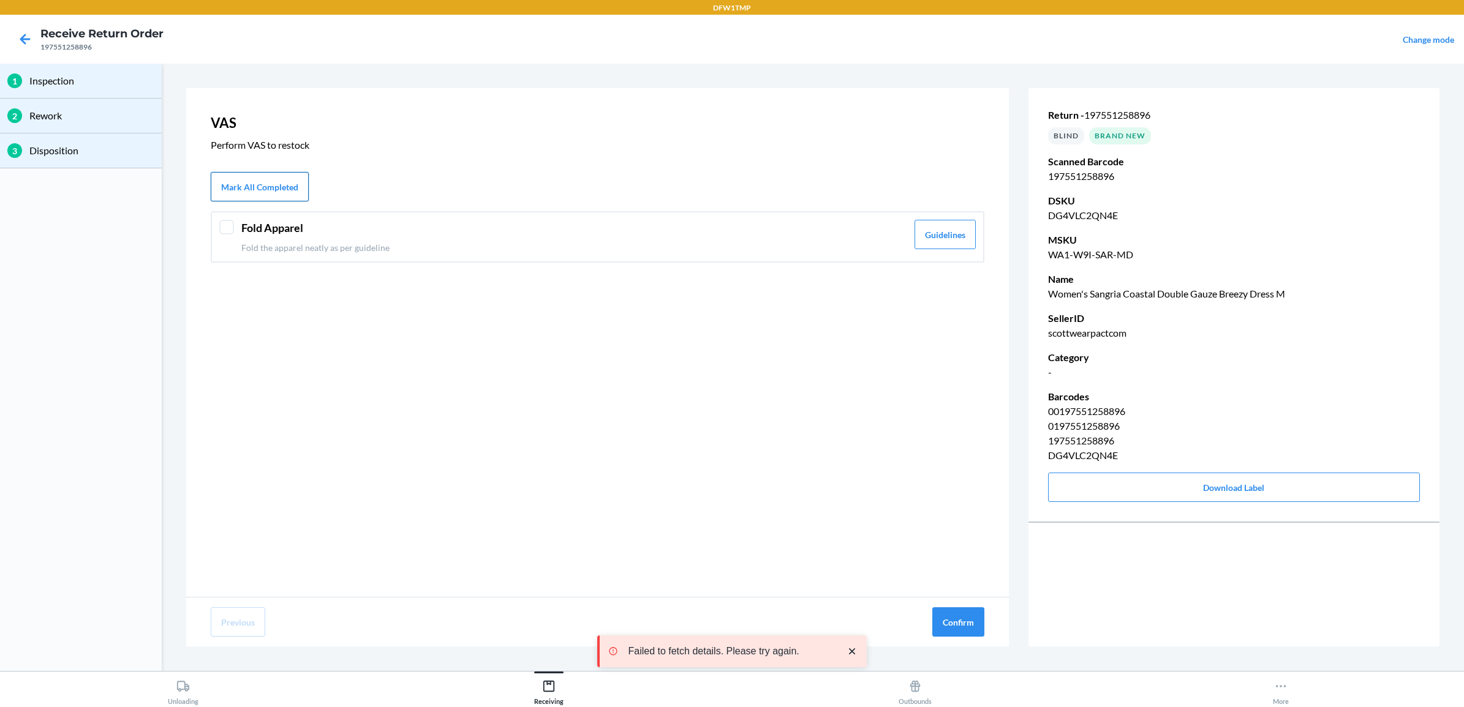
click at [251, 187] on button "Mark All Completed" at bounding box center [260, 186] width 98 height 29
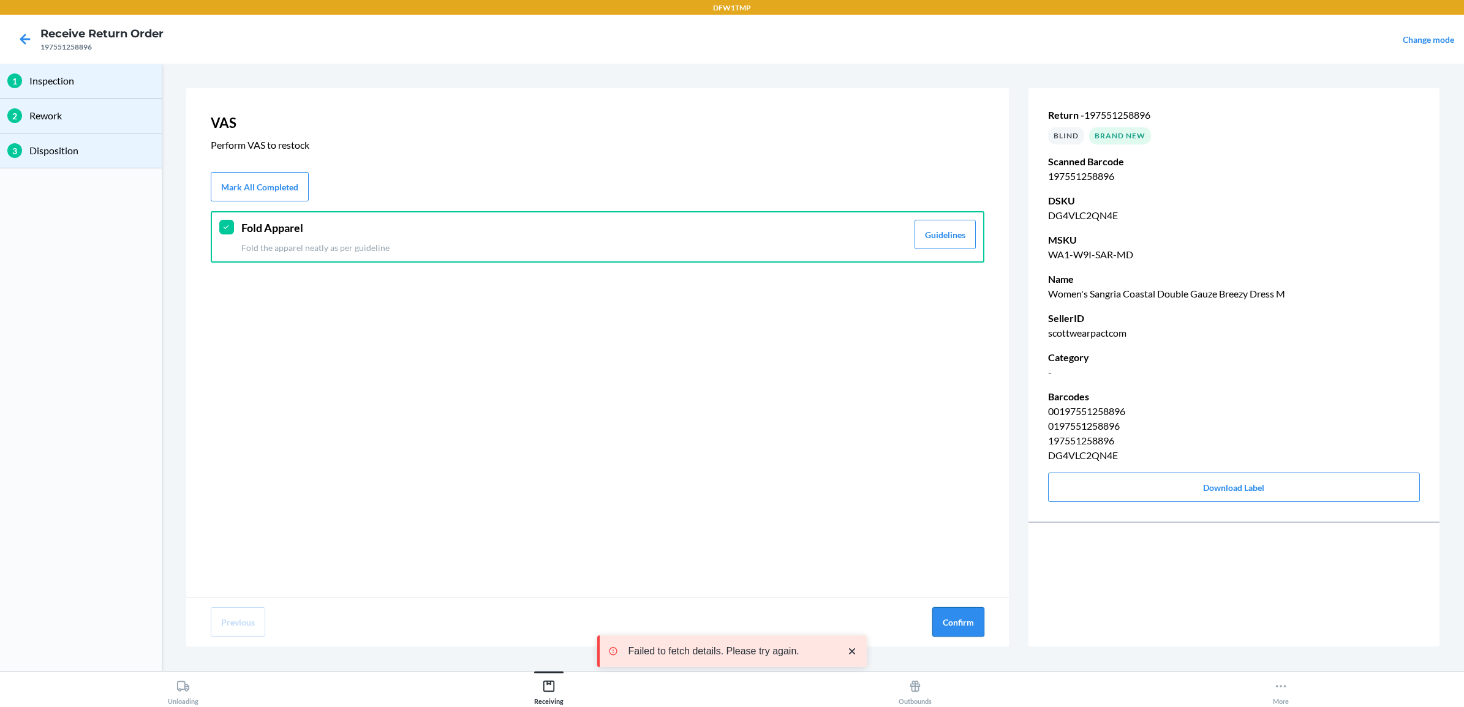
click at [972, 625] on button "Confirm" at bounding box center [958, 622] width 52 height 29
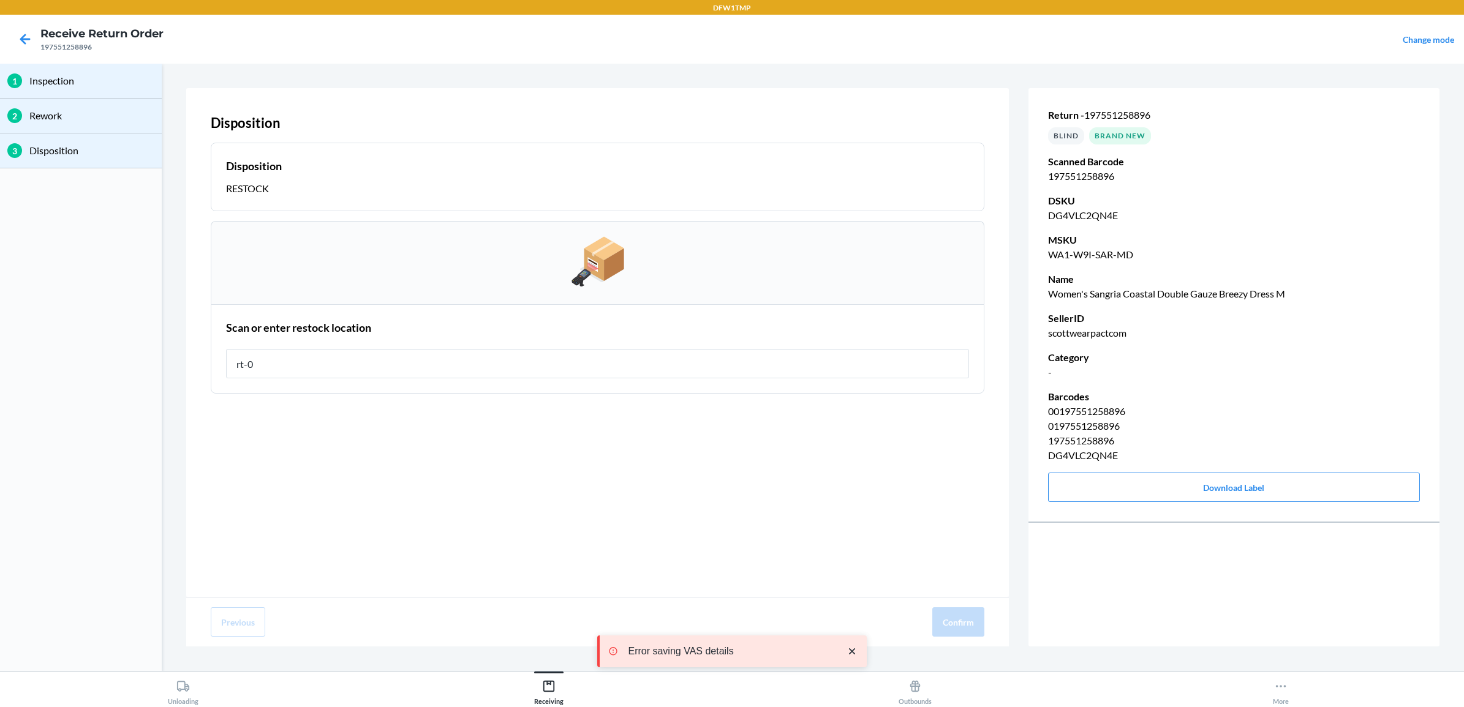
type input "rt-07"
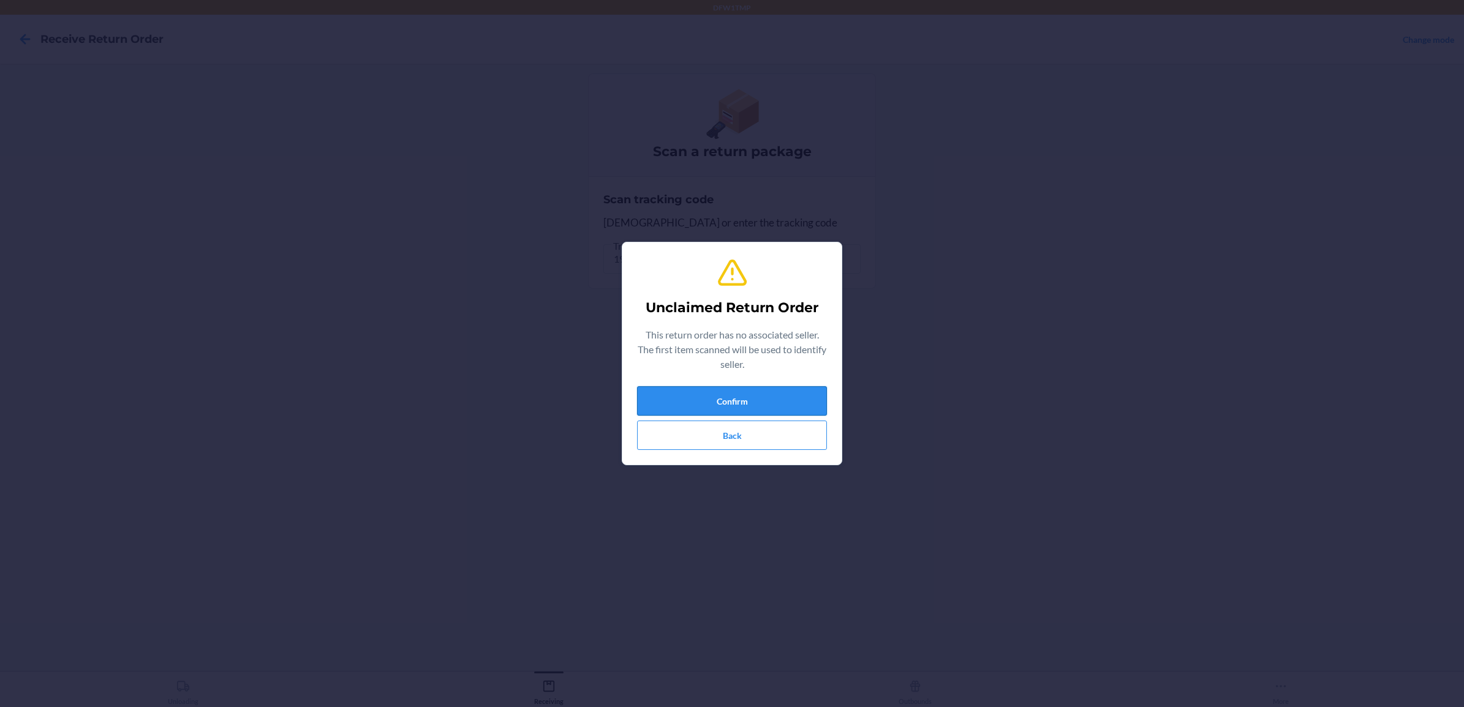
click at [766, 396] on button "Confirm" at bounding box center [732, 400] width 190 height 29
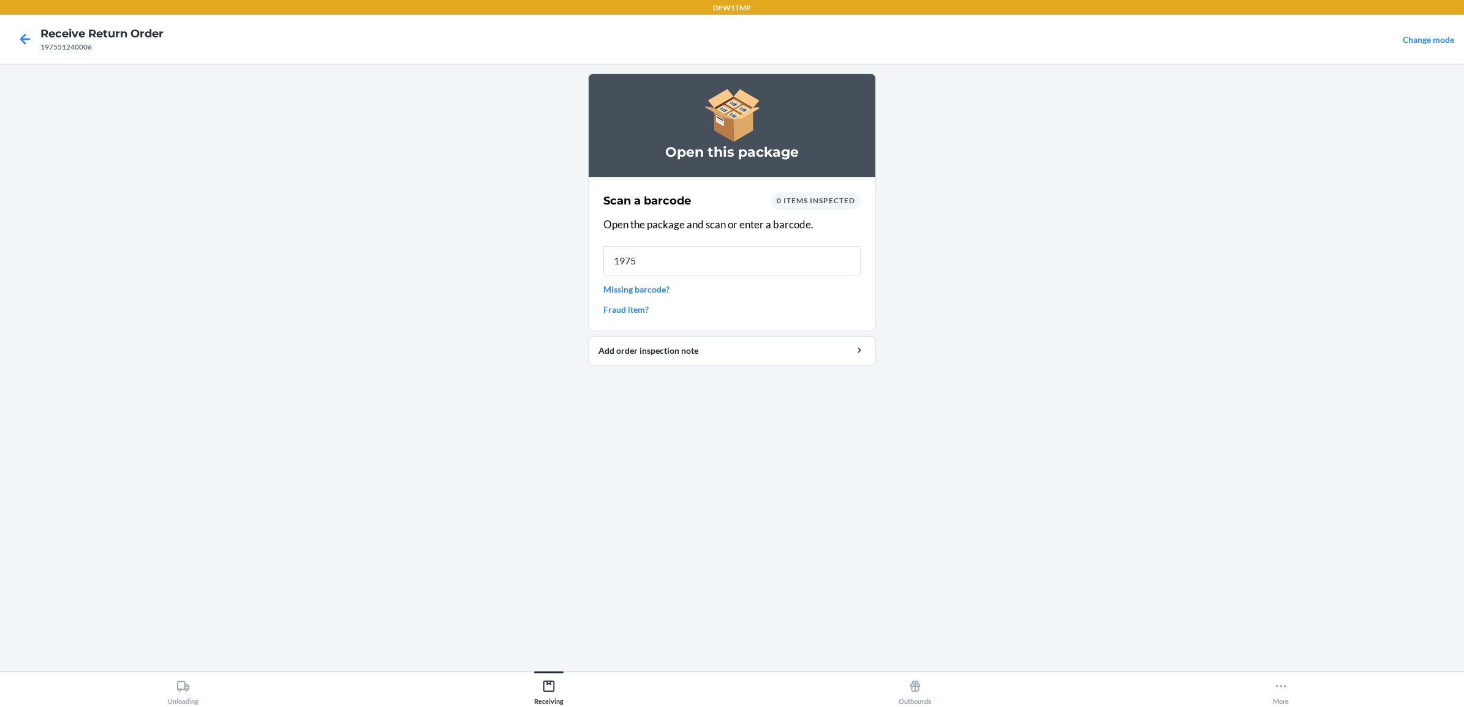
type input "19755"
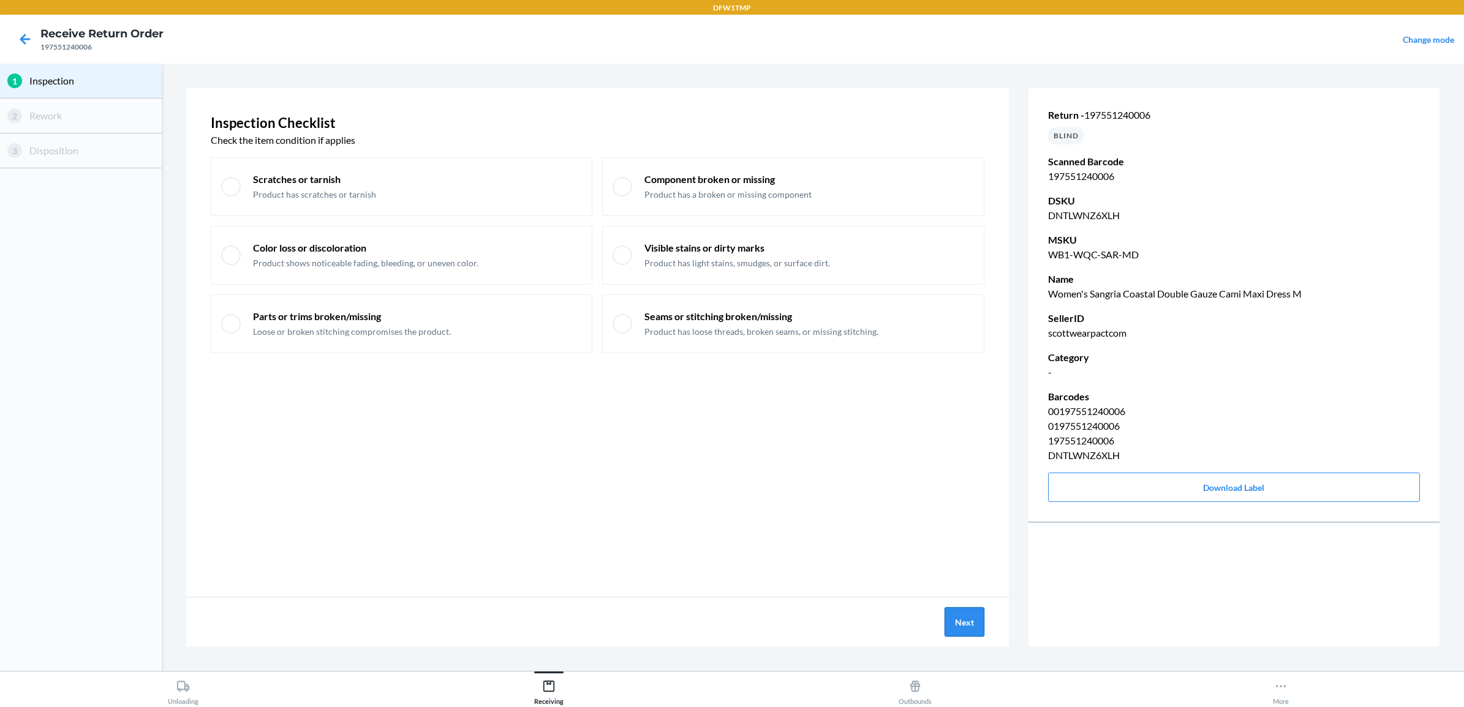
click at [957, 620] on button "Next" at bounding box center [964, 622] width 40 height 29
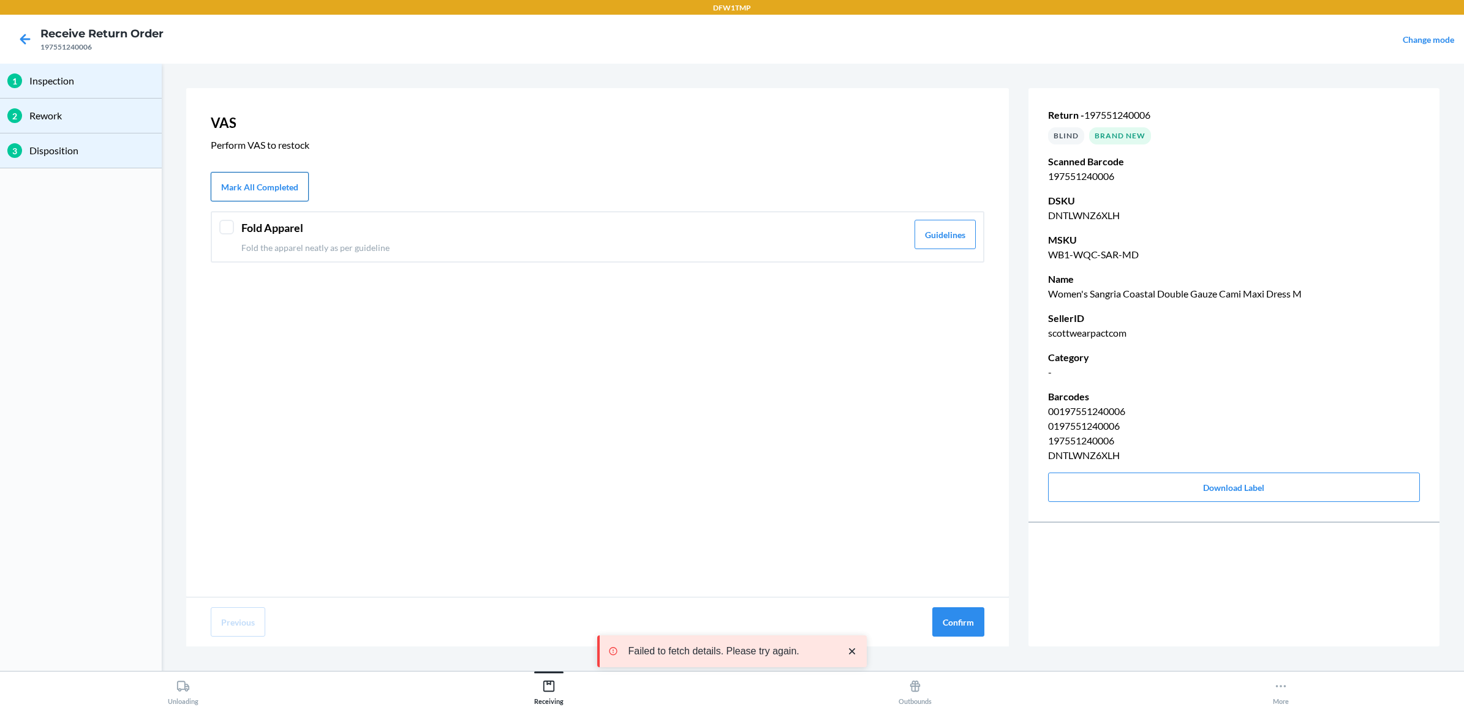
click at [266, 187] on button "Mark All Completed" at bounding box center [260, 186] width 98 height 29
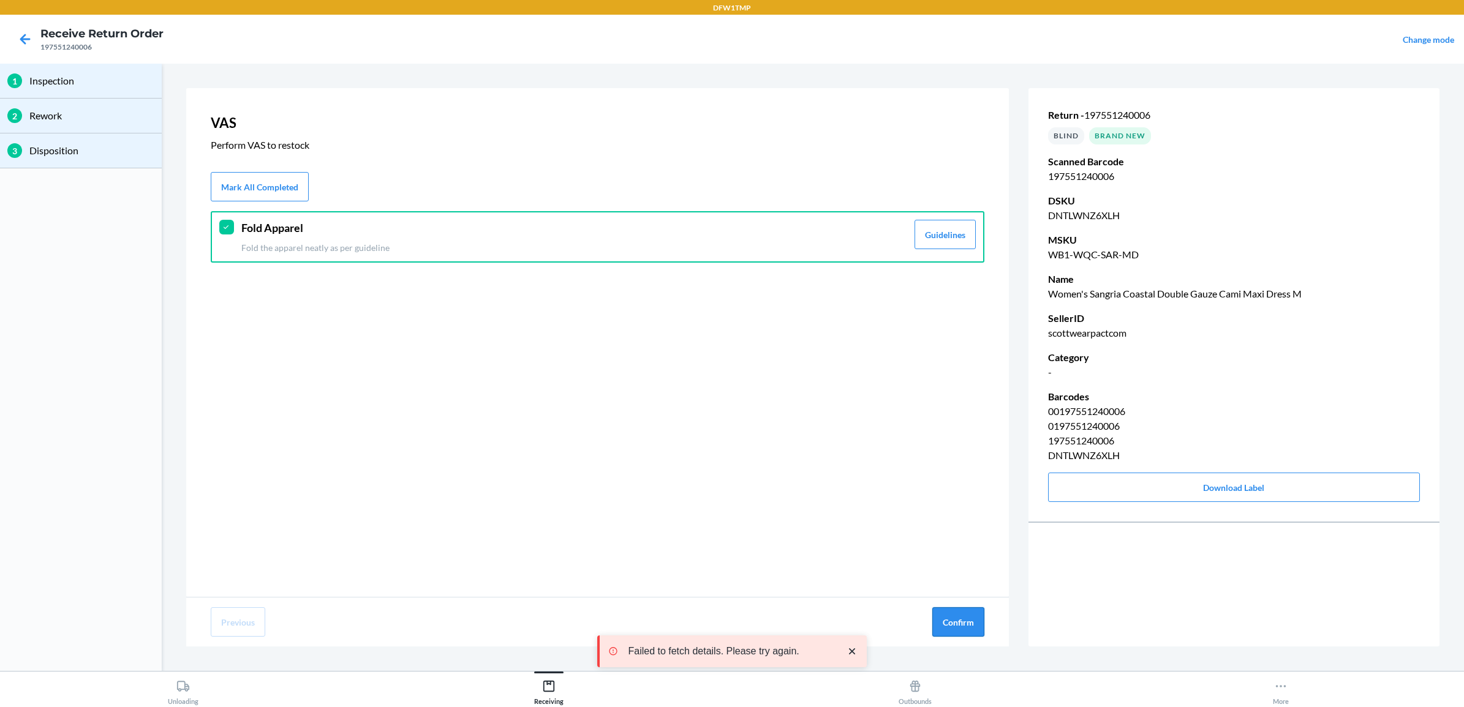
click at [965, 617] on button "Confirm" at bounding box center [958, 622] width 52 height 29
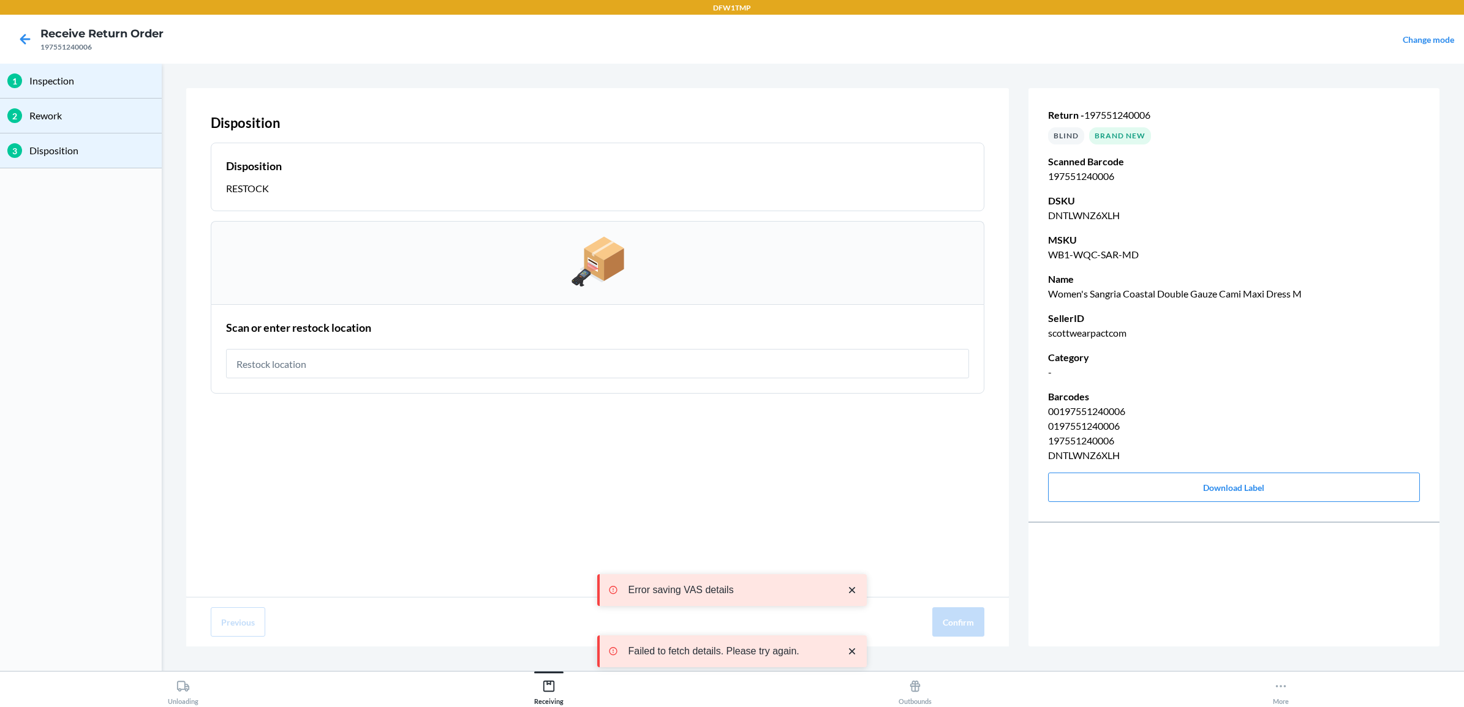
drag, startPoint x: 546, startPoint y: 366, endPoint x: 559, endPoint y: 363, distance: 12.6
click at [547, 366] on input "text" at bounding box center [597, 363] width 743 height 29
type input "rt-07"
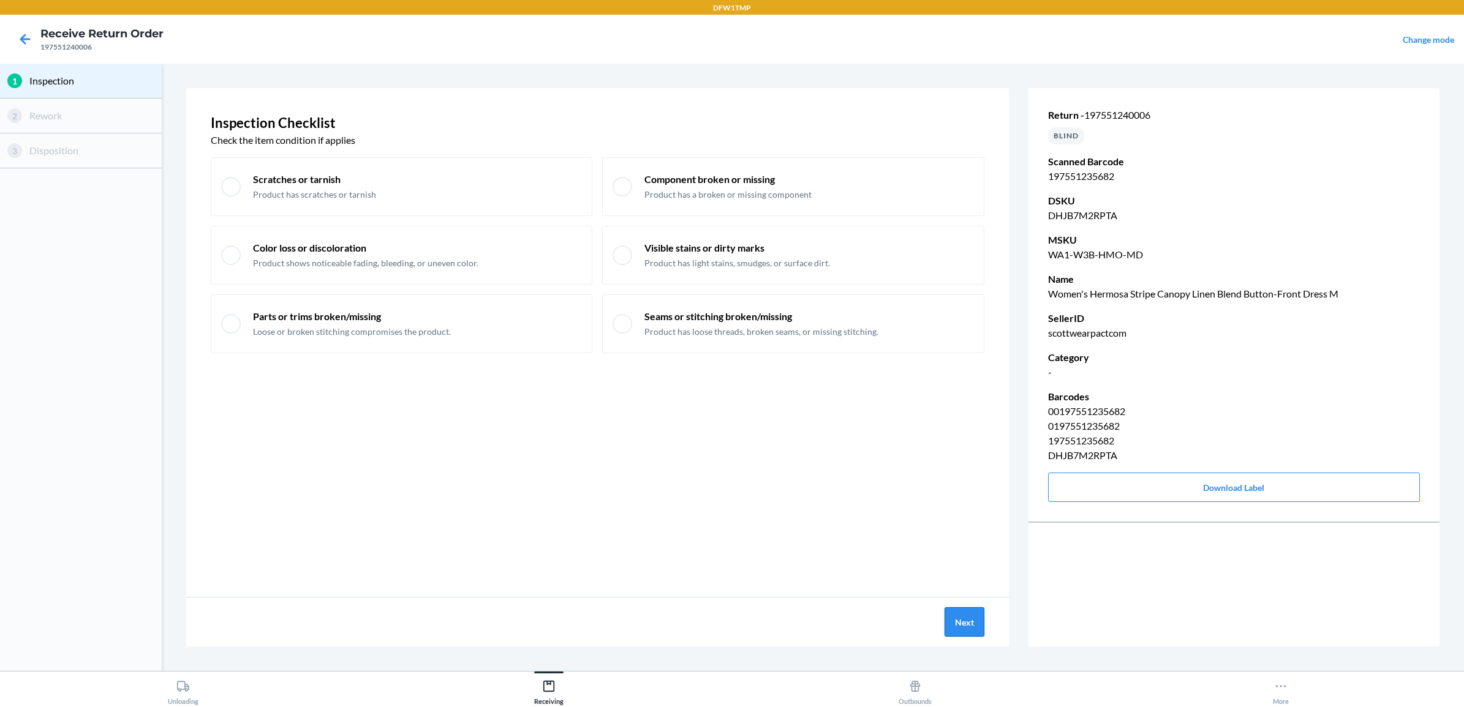
click at [968, 625] on button "Next" at bounding box center [964, 622] width 40 height 29
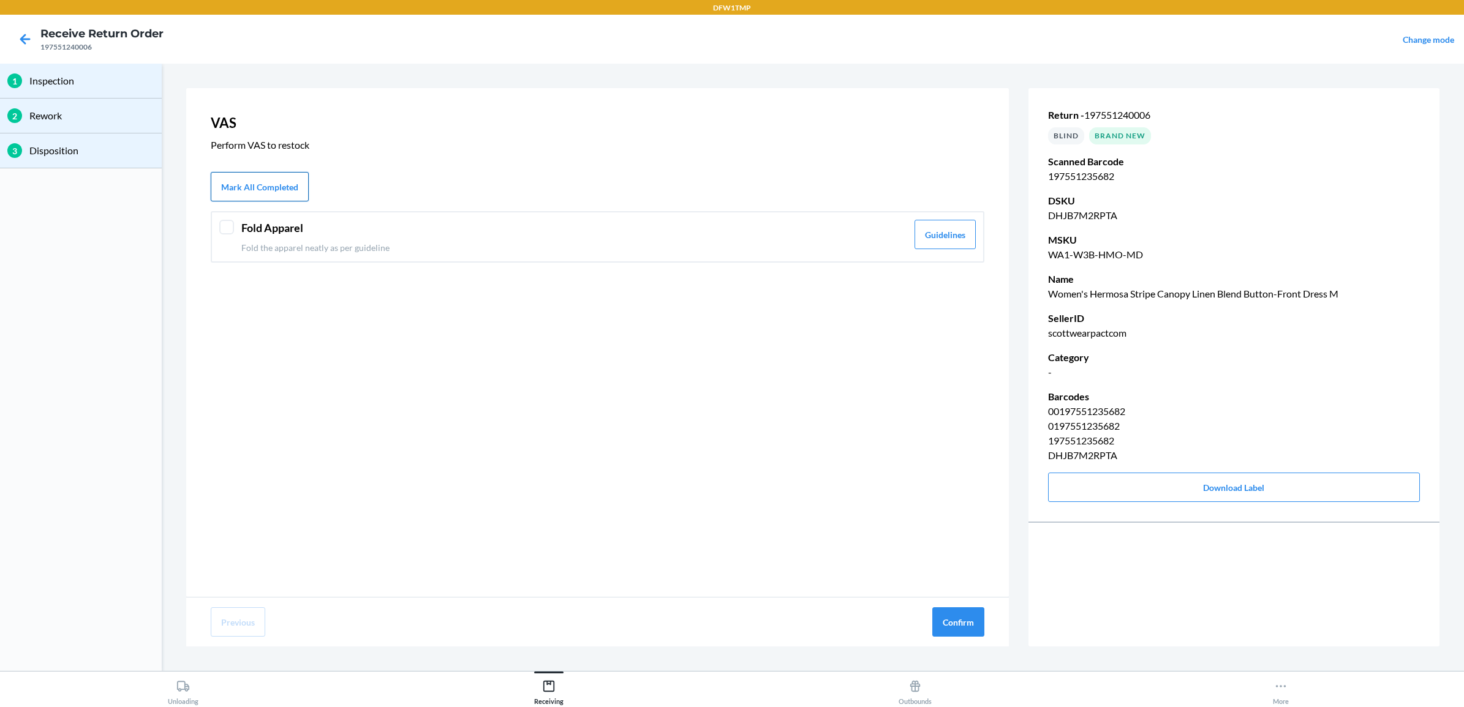
drag, startPoint x: 258, startPoint y: 175, endPoint x: 315, endPoint y: 203, distance: 63.5
click at [261, 176] on button "Mark All Completed" at bounding box center [260, 186] width 98 height 29
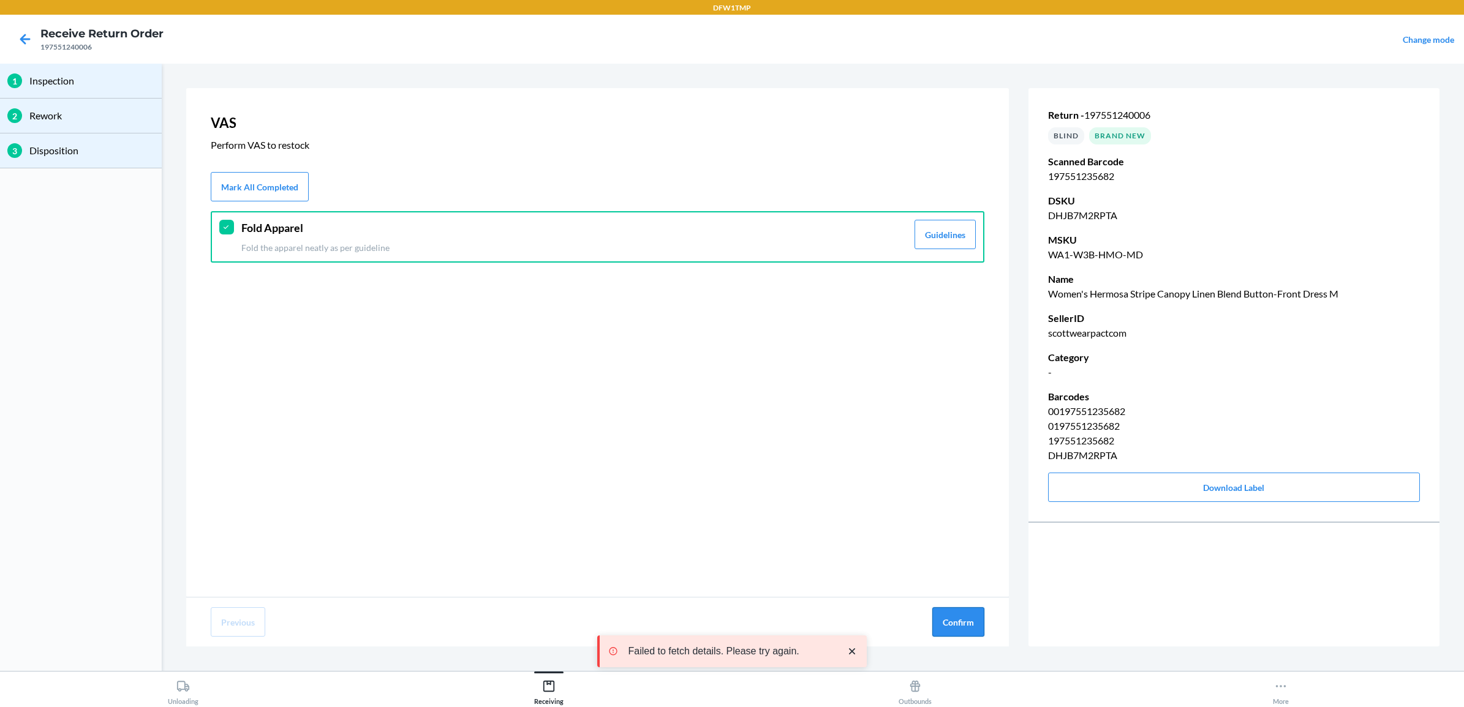
click at [948, 619] on button "Confirm" at bounding box center [958, 622] width 52 height 29
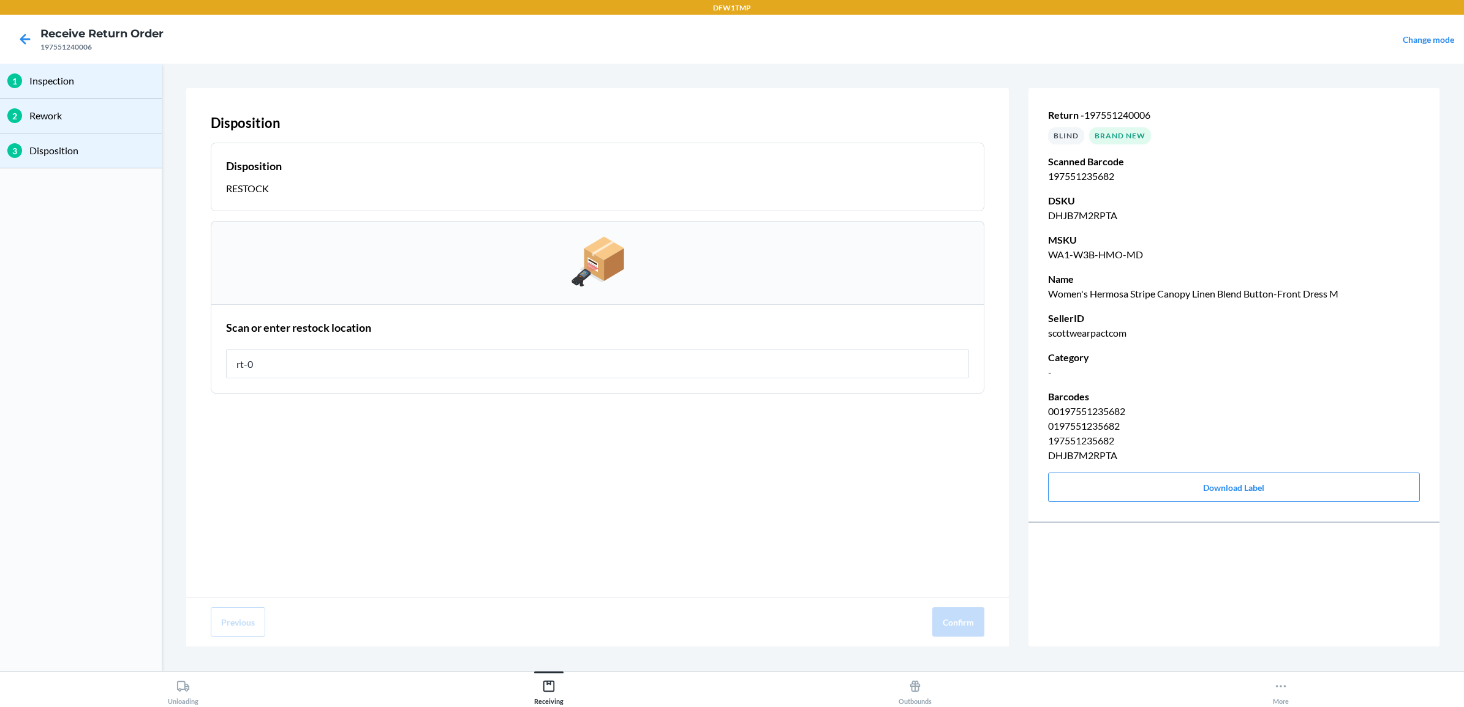
type input "rt-07"
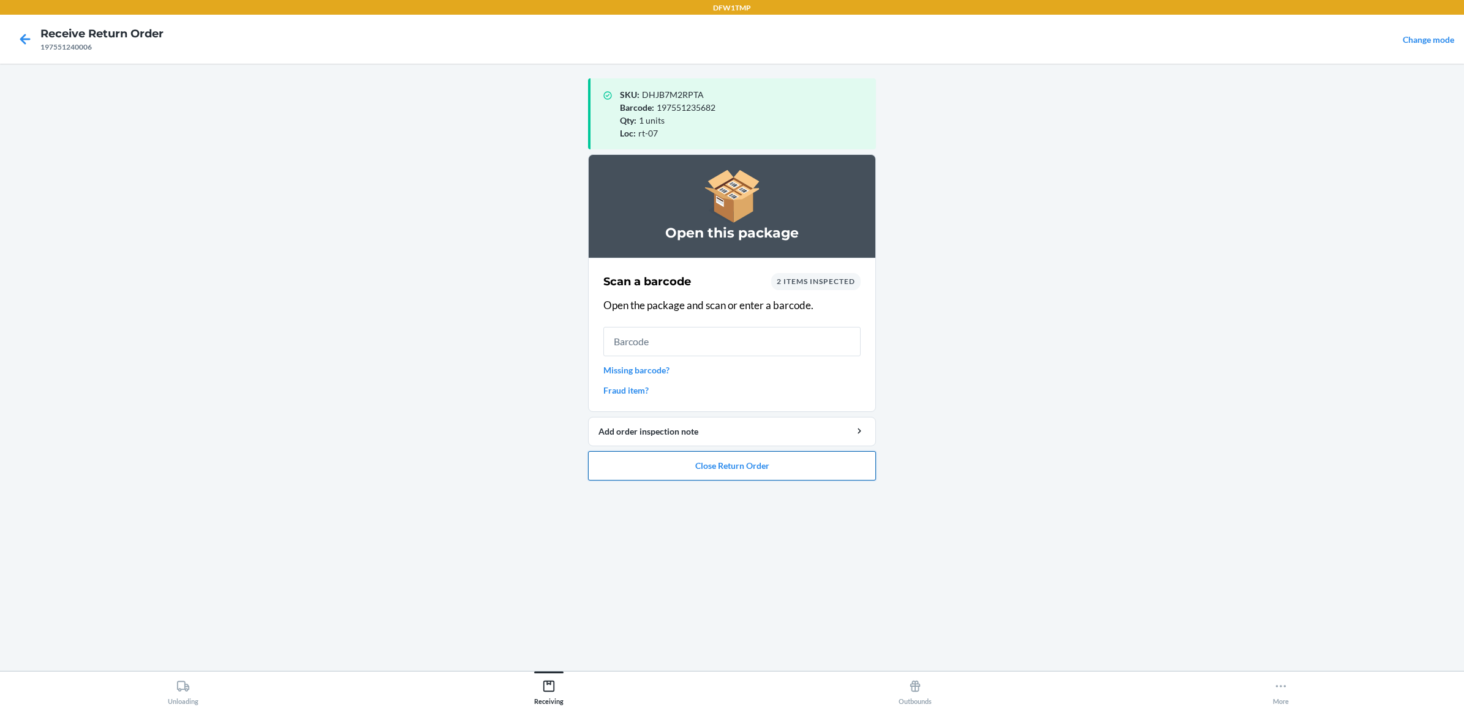
click at [757, 469] on button "Close Return Order" at bounding box center [732, 465] width 288 height 29
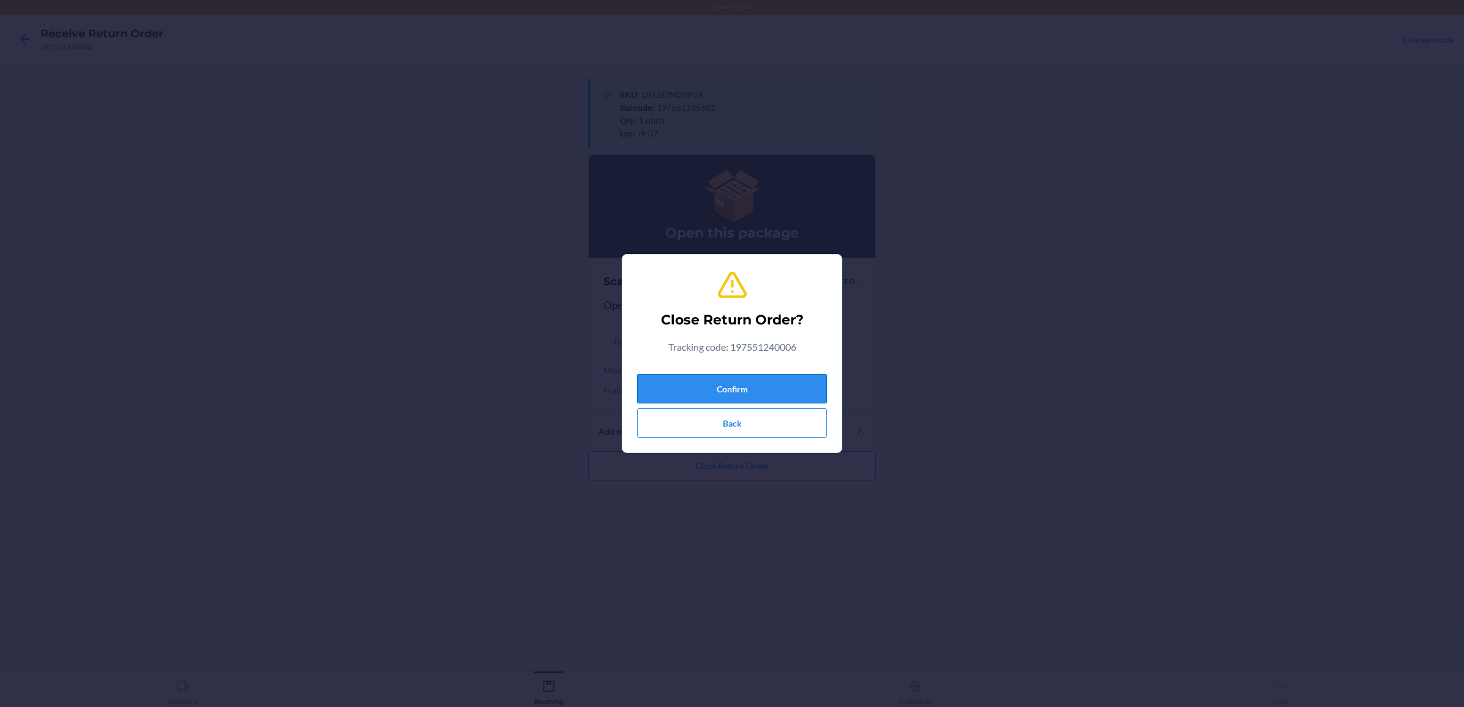
click at [763, 390] on button "Confirm" at bounding box center [732, 388] width 190 height 29
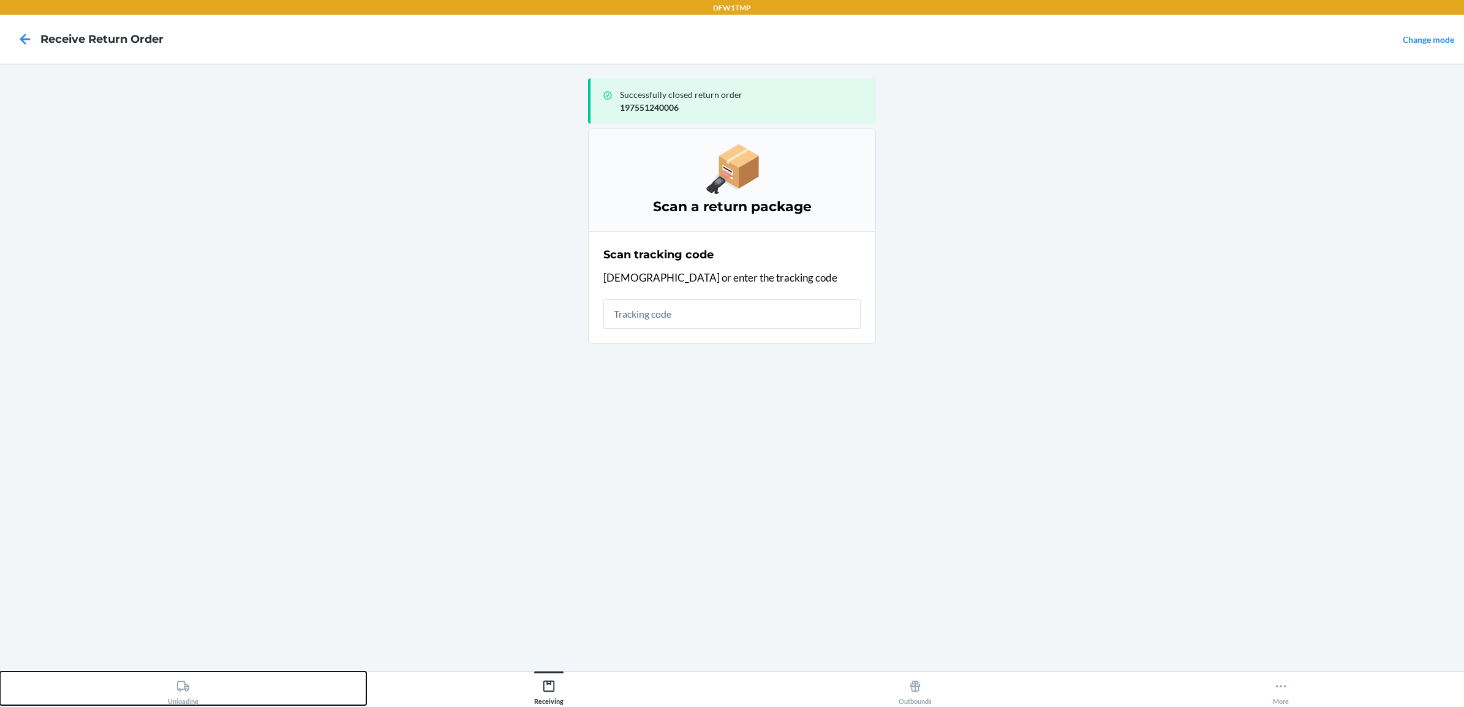
click at [184, 694] on div "Unloading" at bounding box center [183, 690] width 31 height 31
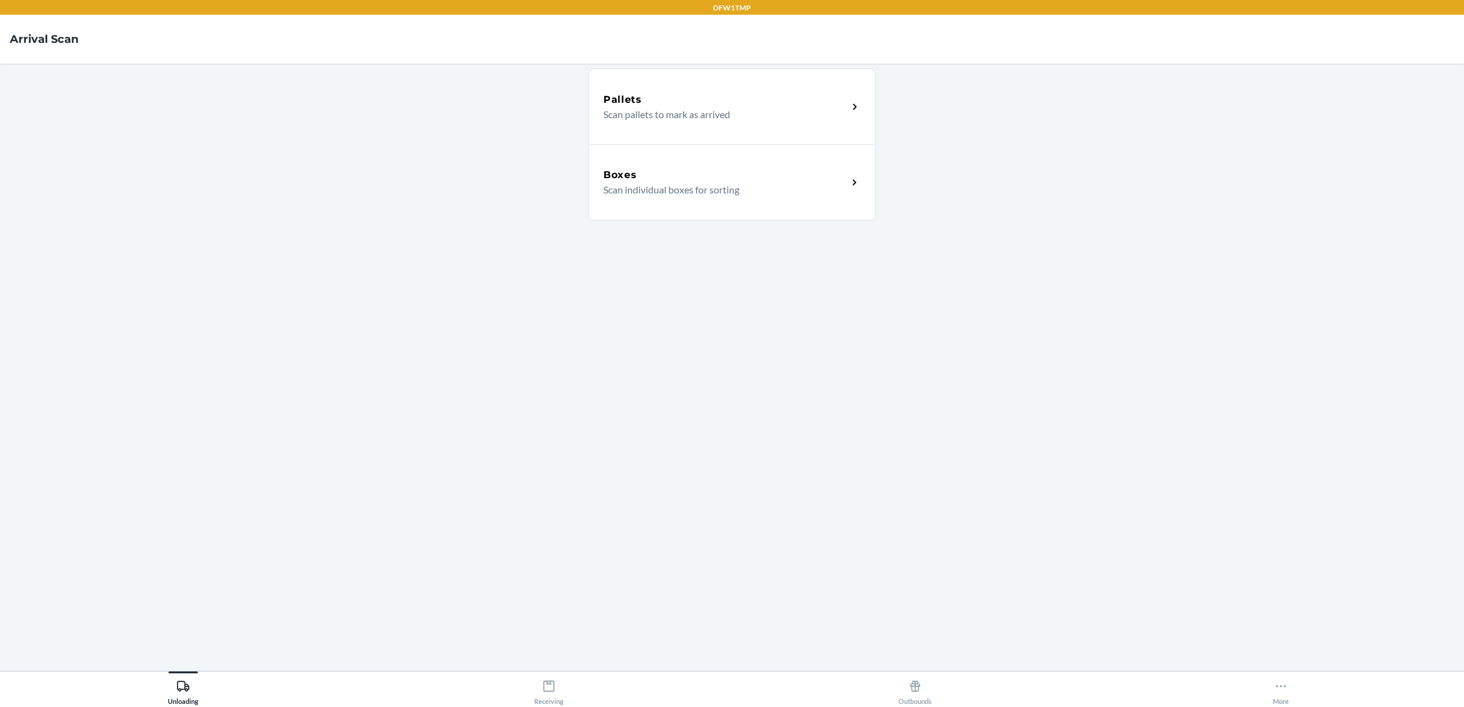
click at [746, 168] on div "Boxes" at bounding box center [725, 175] width 244 height 15
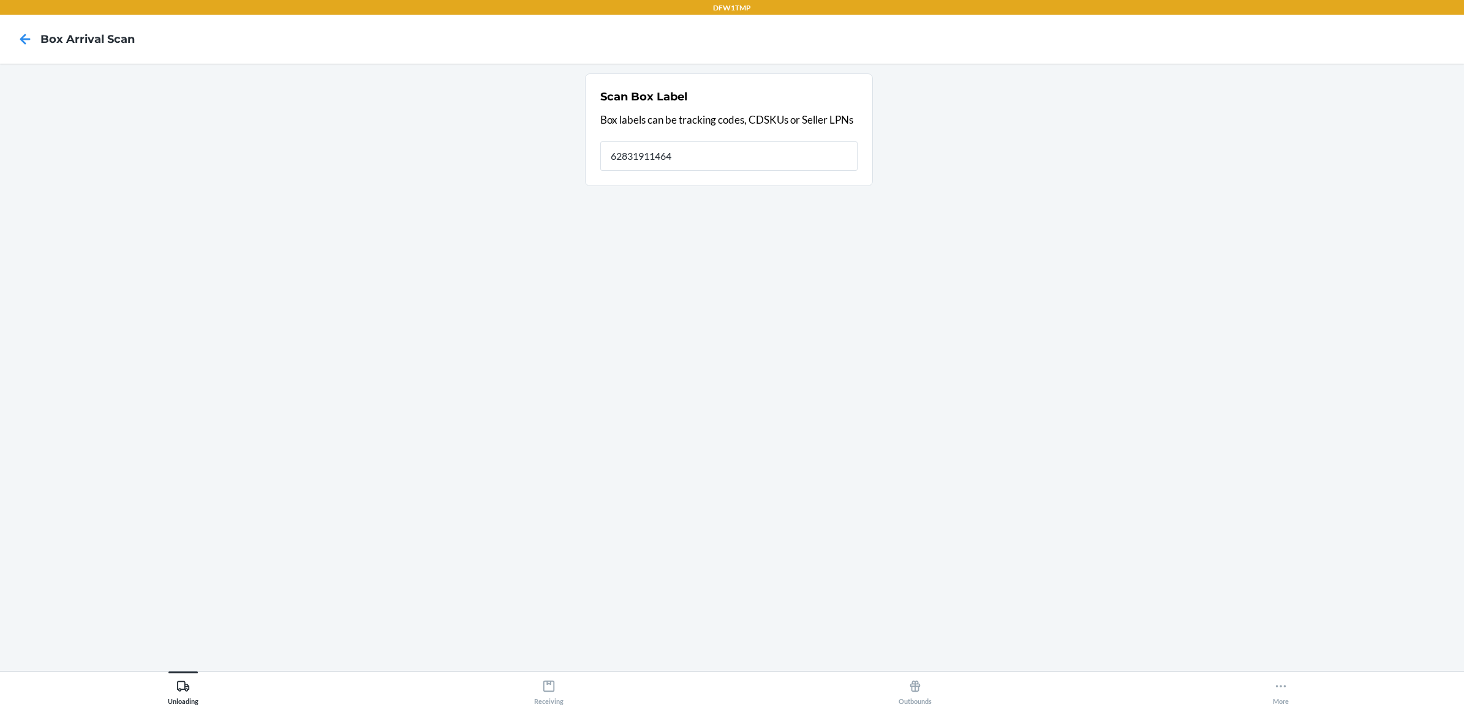
type input "628319114647"
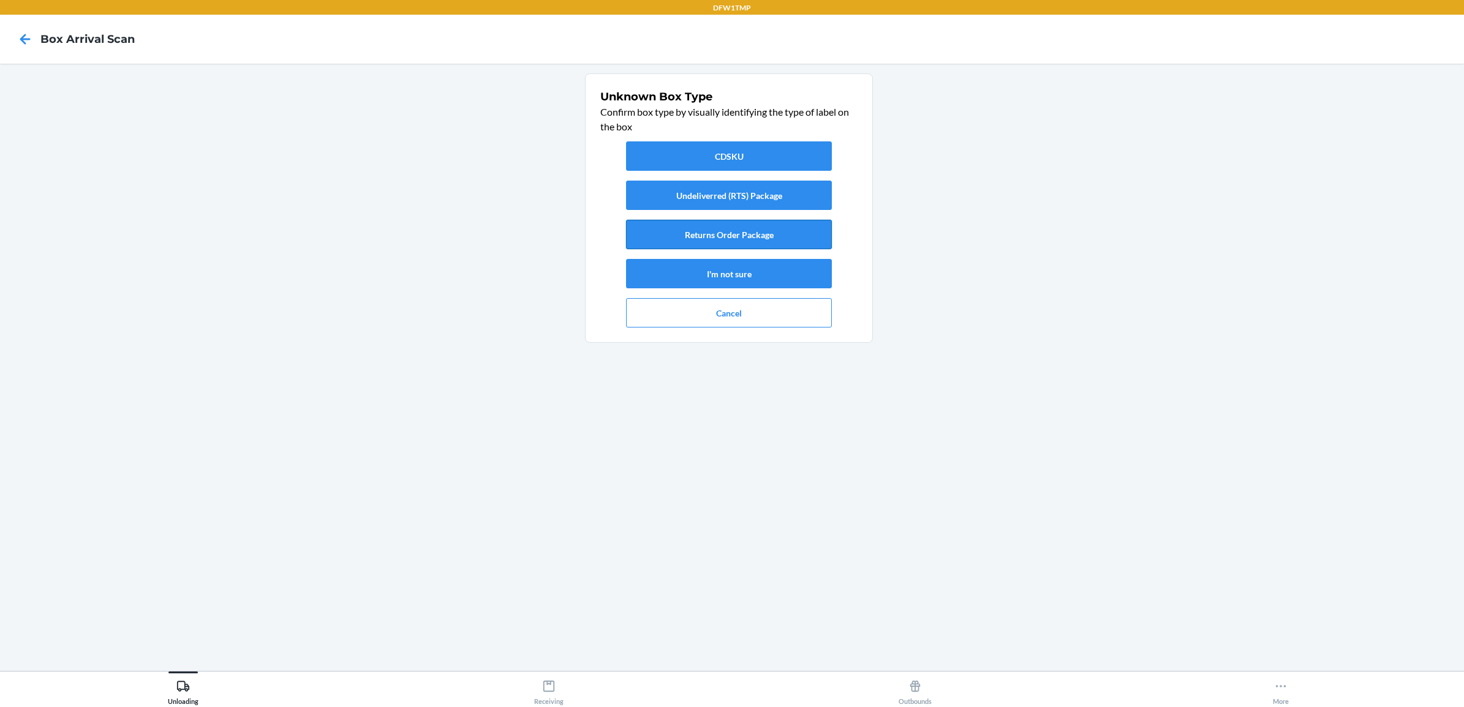
click at [712, 230] on button "Returns Order Package" at bounding box center [729, 234] width 206 height 29
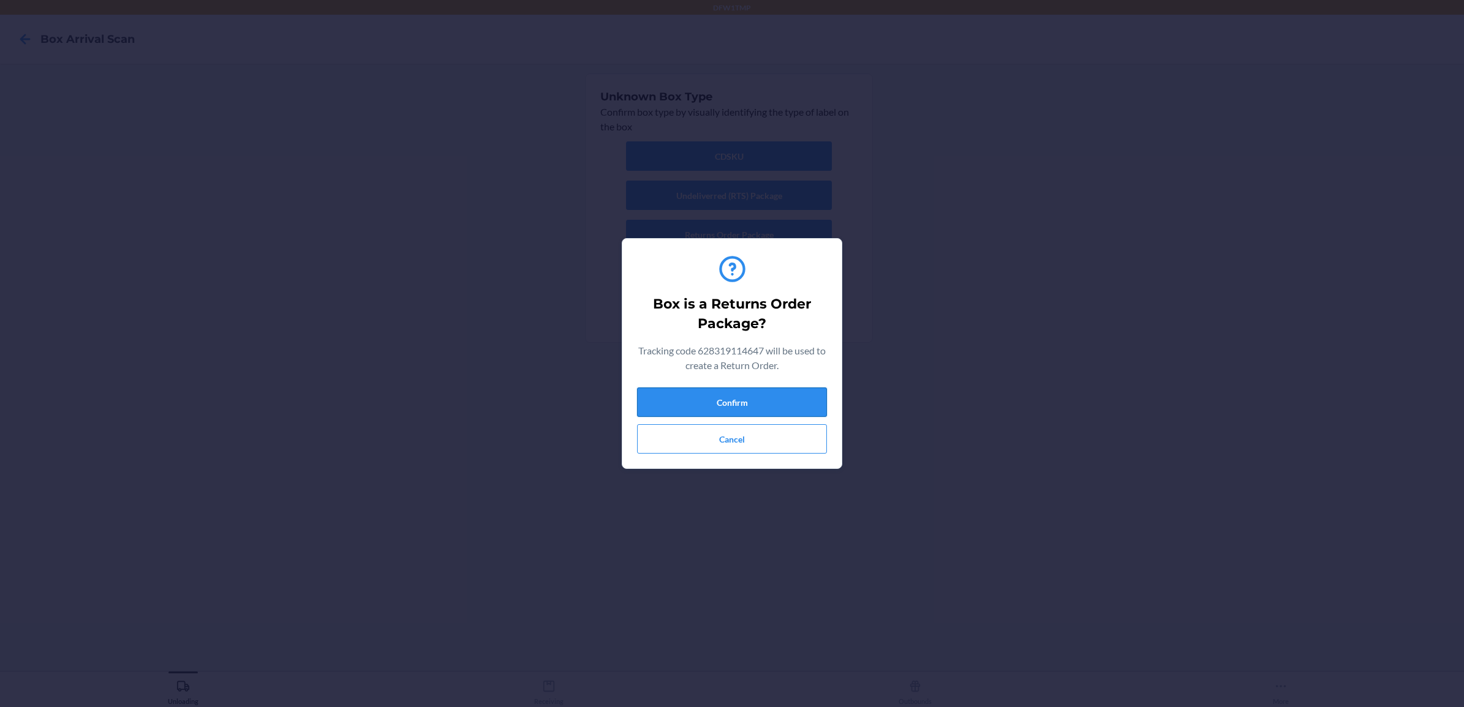
click at [729, 397] on button "Confirm" at bounding box center [732, 402] width 190 height 29
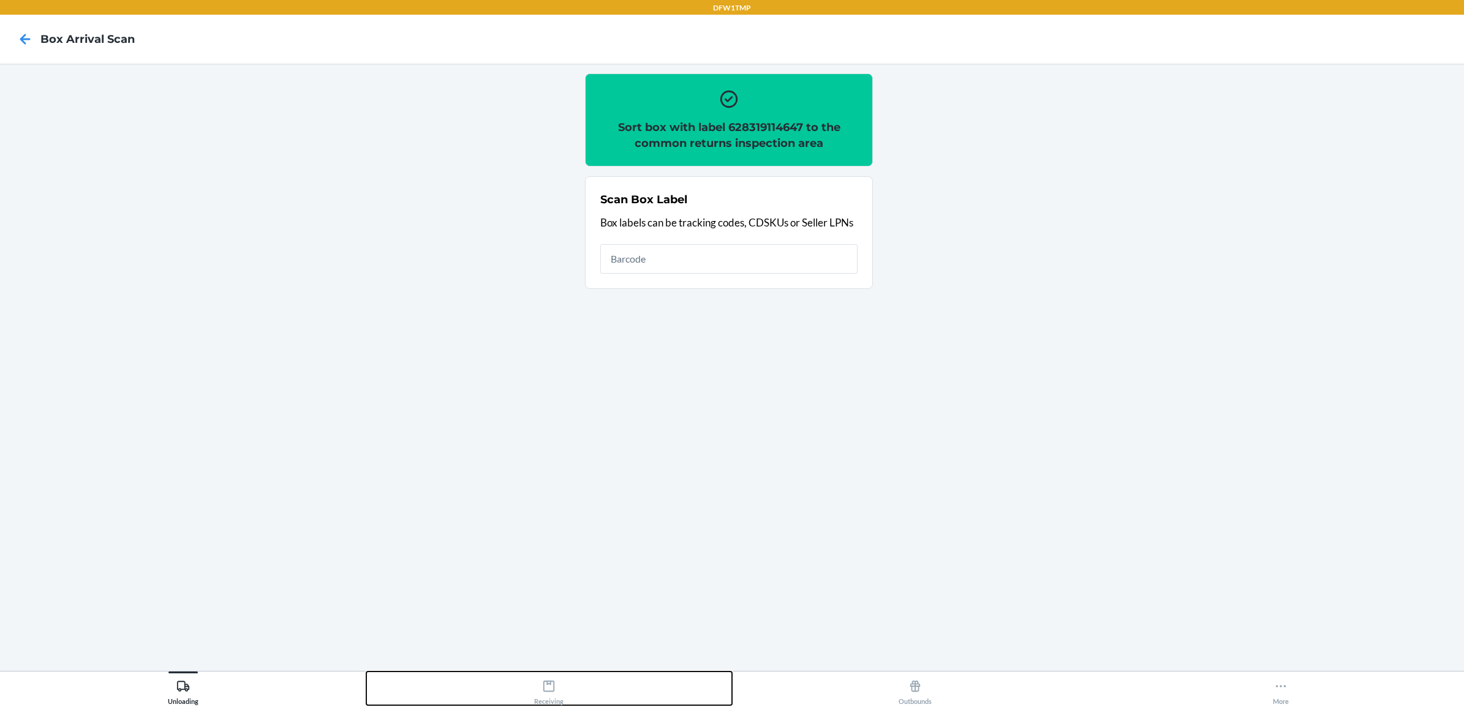
click at [544, 684] on icon at bounding box center [548, 686] width 11 height 11
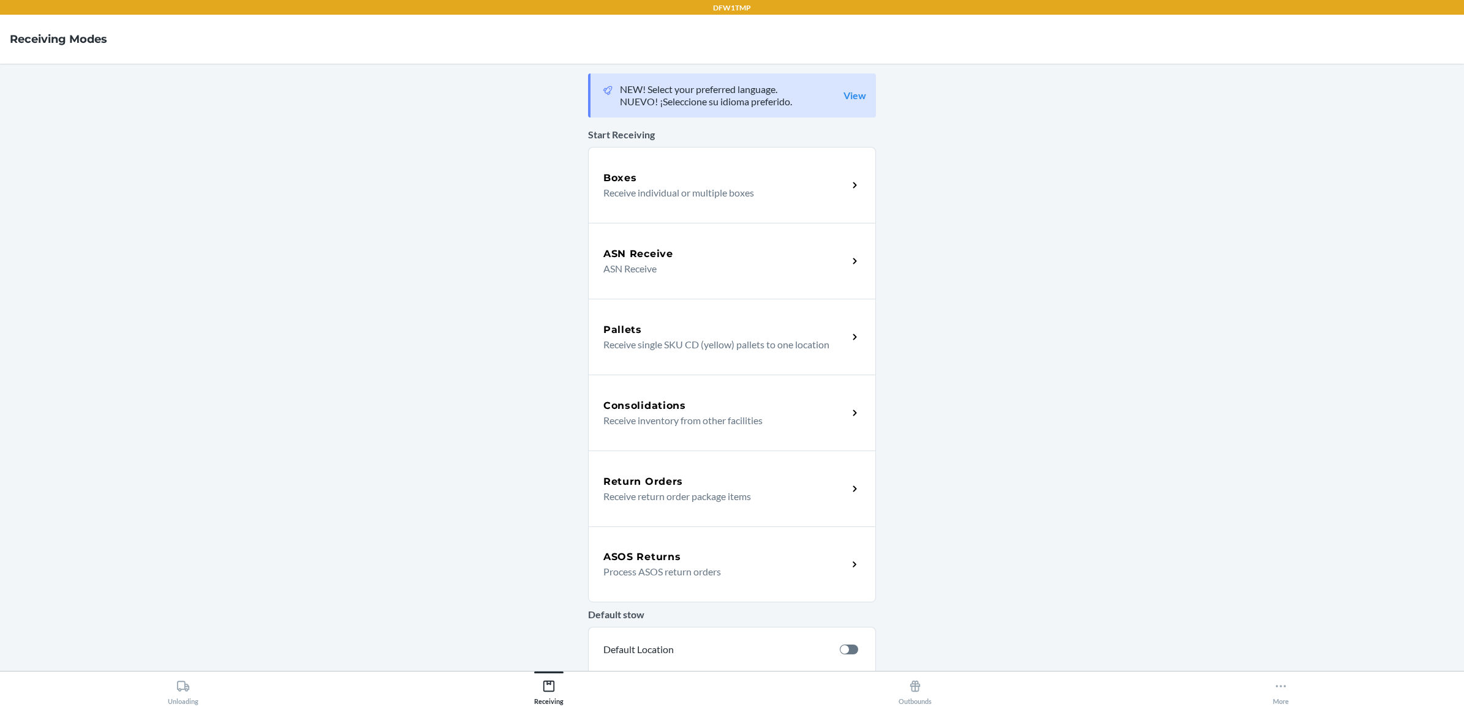
click at [678, 486] on div "Return Orders" at bounding box center [725, 482] width 244 height 15
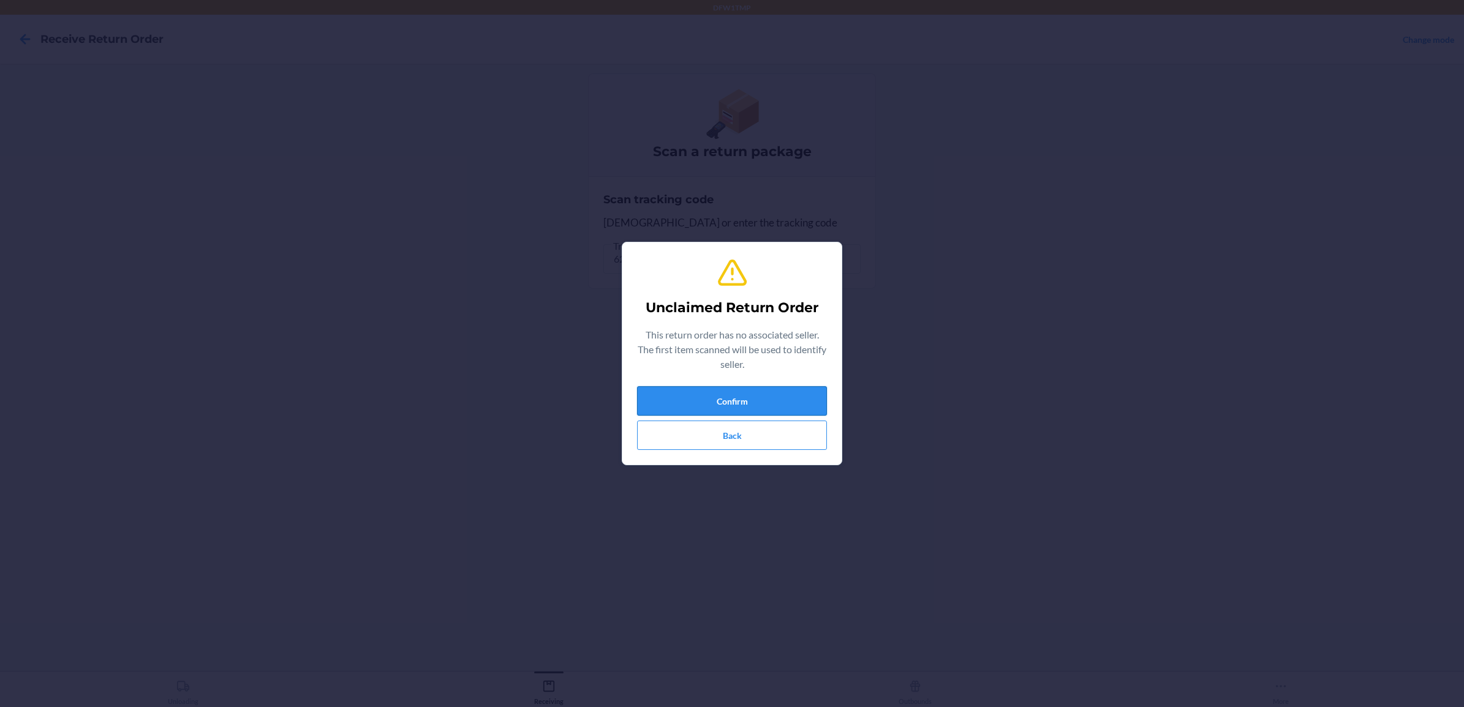
click at [745, 396] on button "Confirm" at bounding box center [732, 400] width 190 height 29
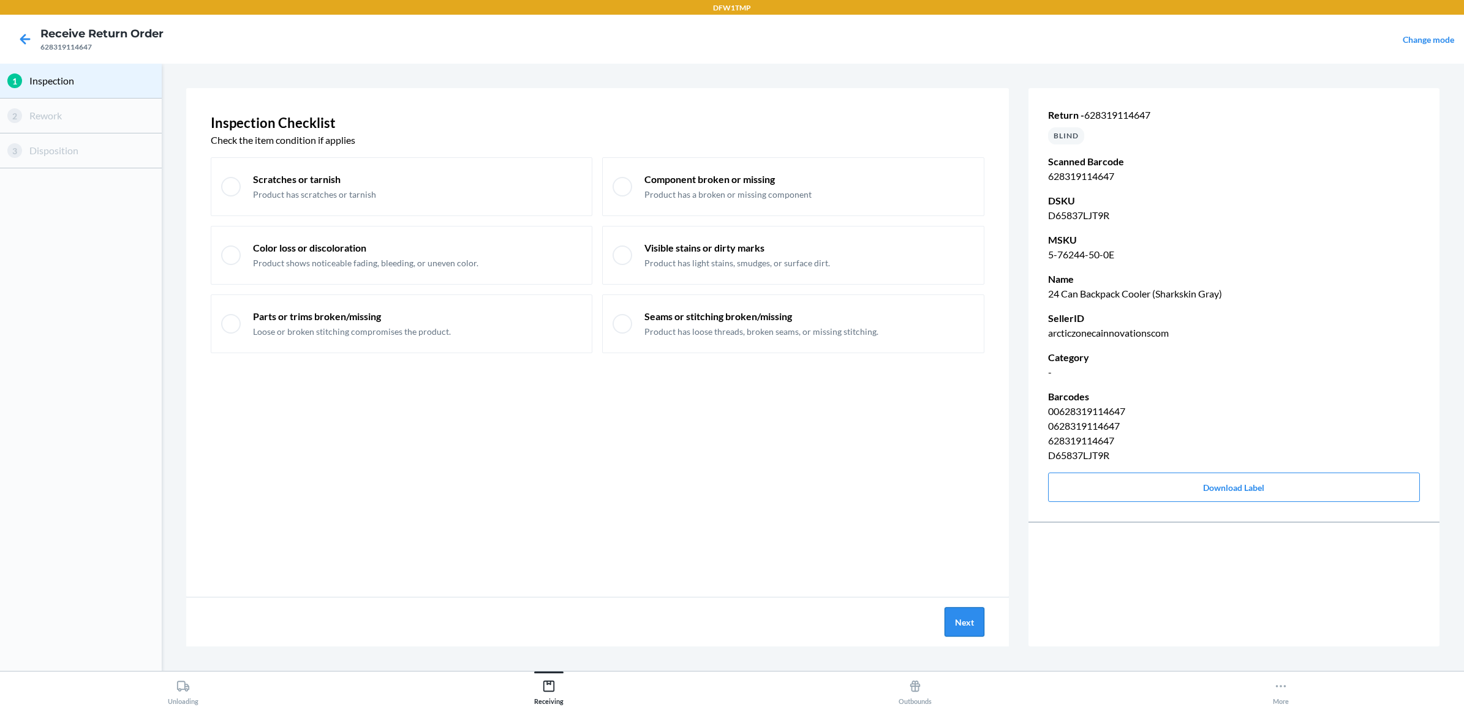
click at [951, 614] on button "Next" at bounding box center [964, 622] width 40 height 29
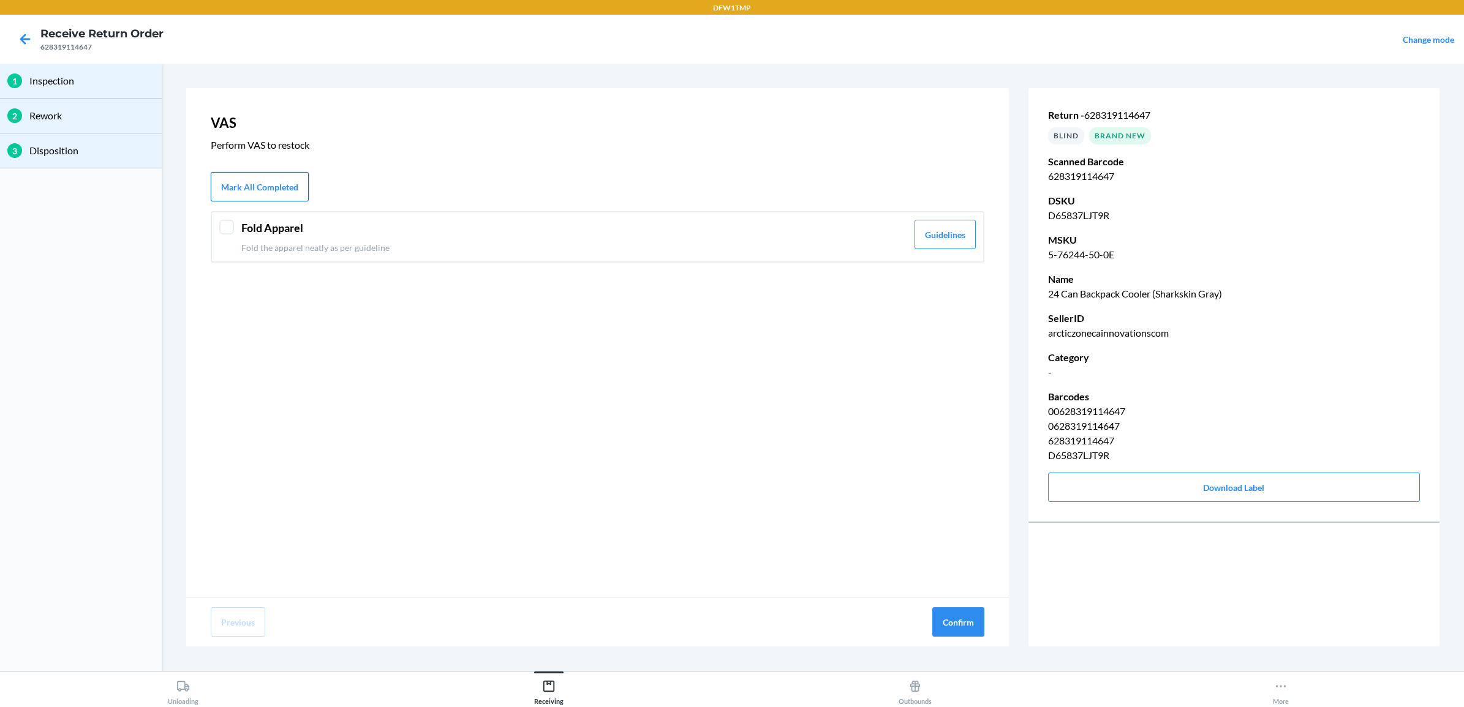
click at [246, 190] on button "Mark All Completed" at bounding box center [260, 186] width 98 height 29
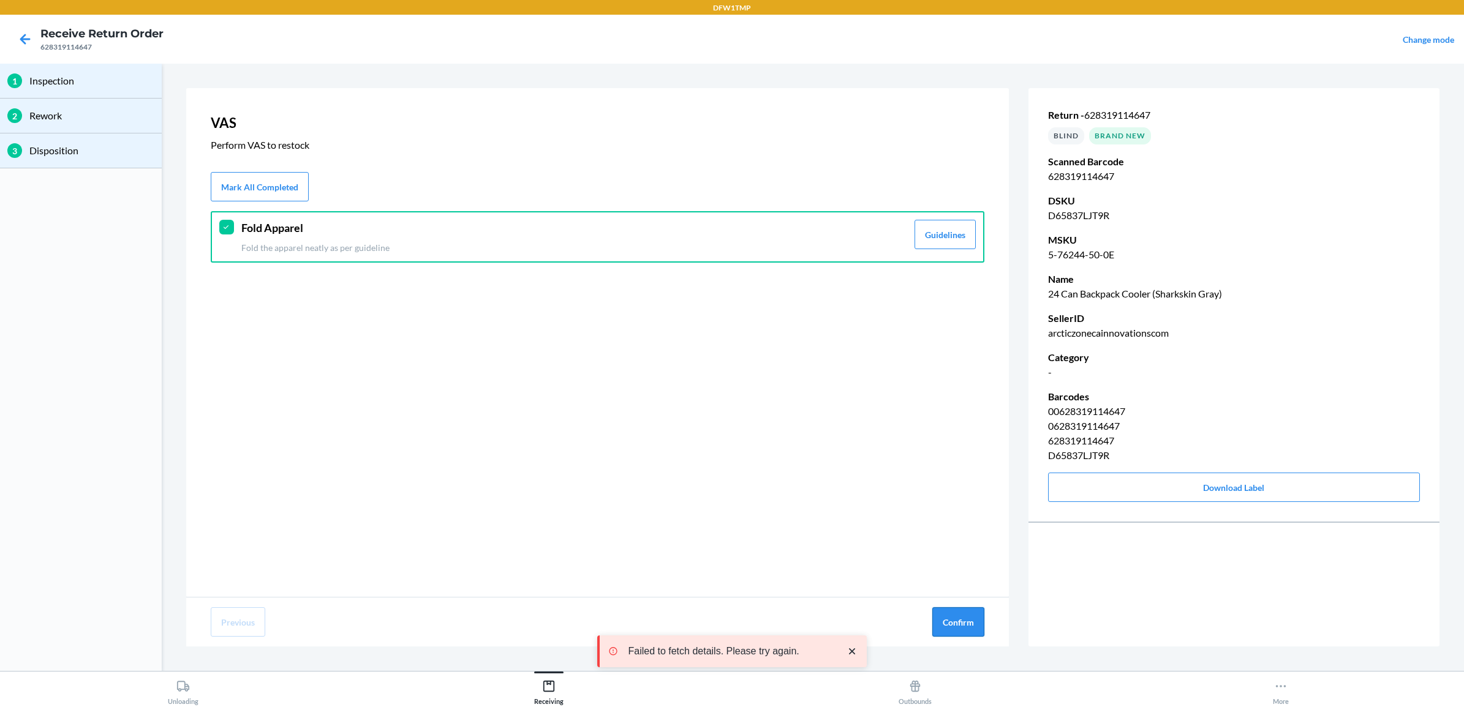
click at [968, 622] on button "Confirm" at bounding box center [958, 622] width 52 height 29
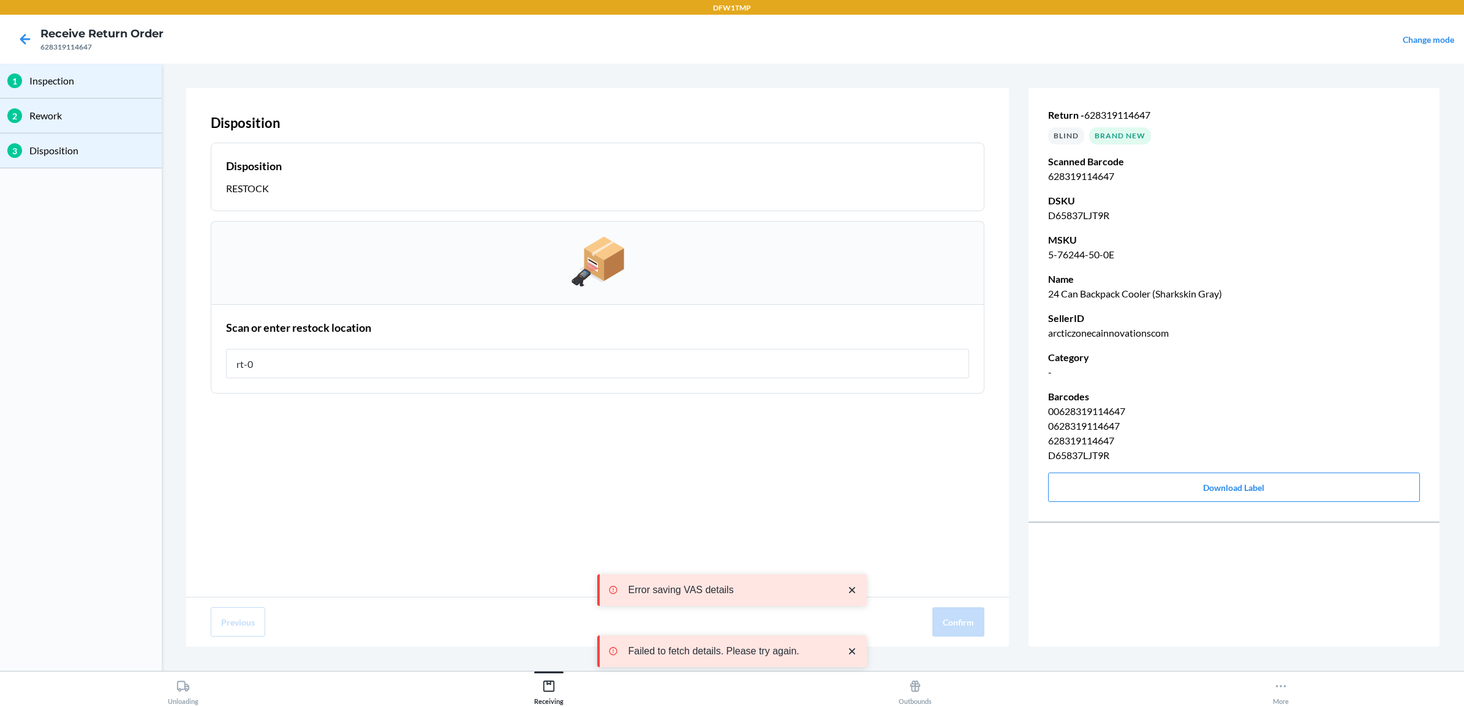
type input "rt-07"
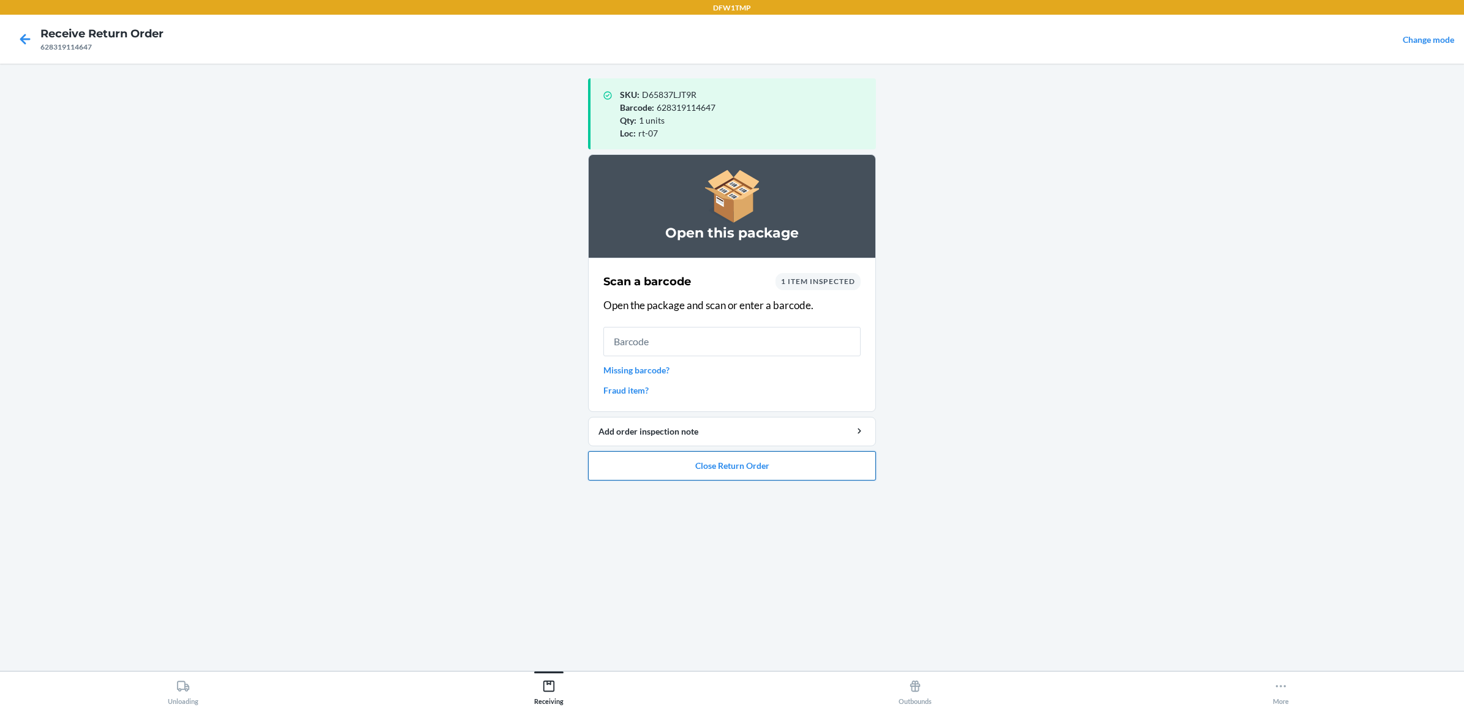
click at [790, 467] on button "Close Return Order" at bounding box center [732, 465] width 288 height 29
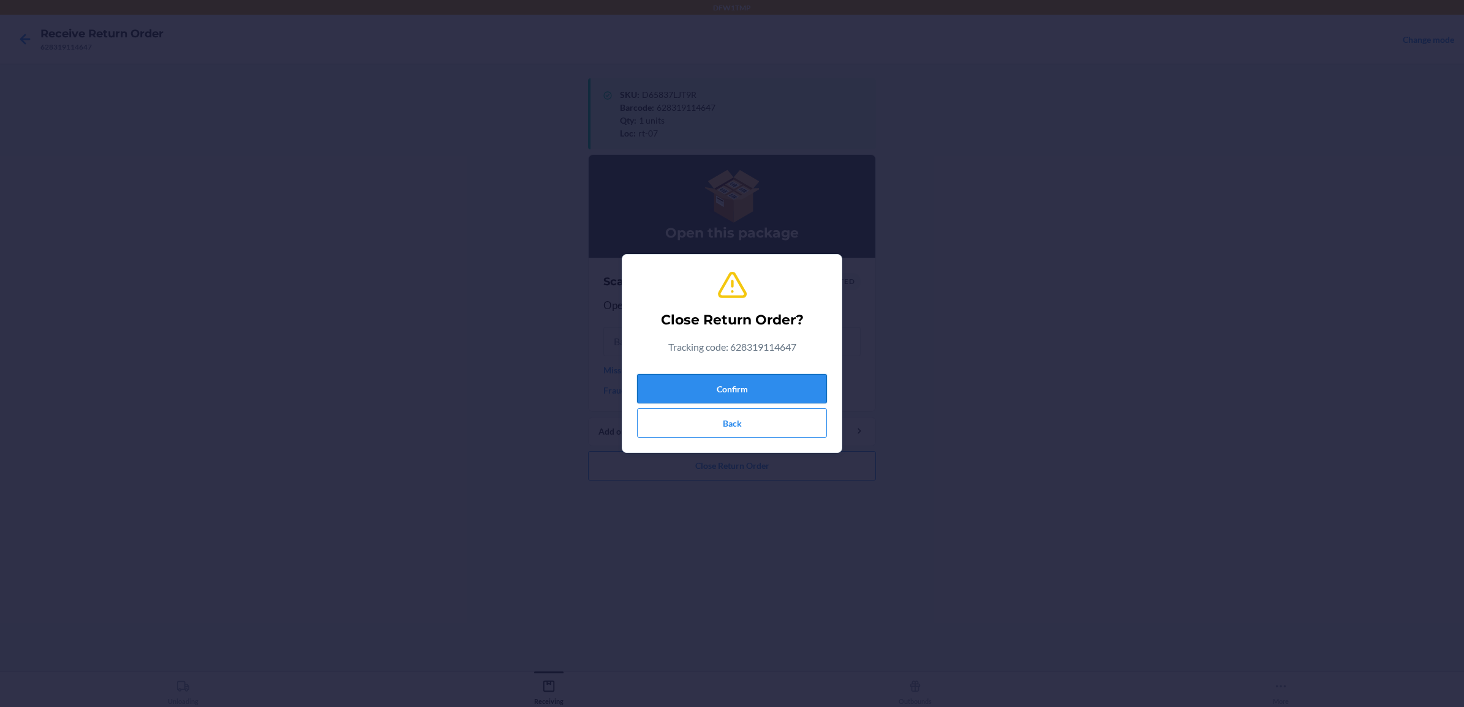
click at [738, 390] on button "Confirm" at bounding box center [732, 388] width 190 height 29
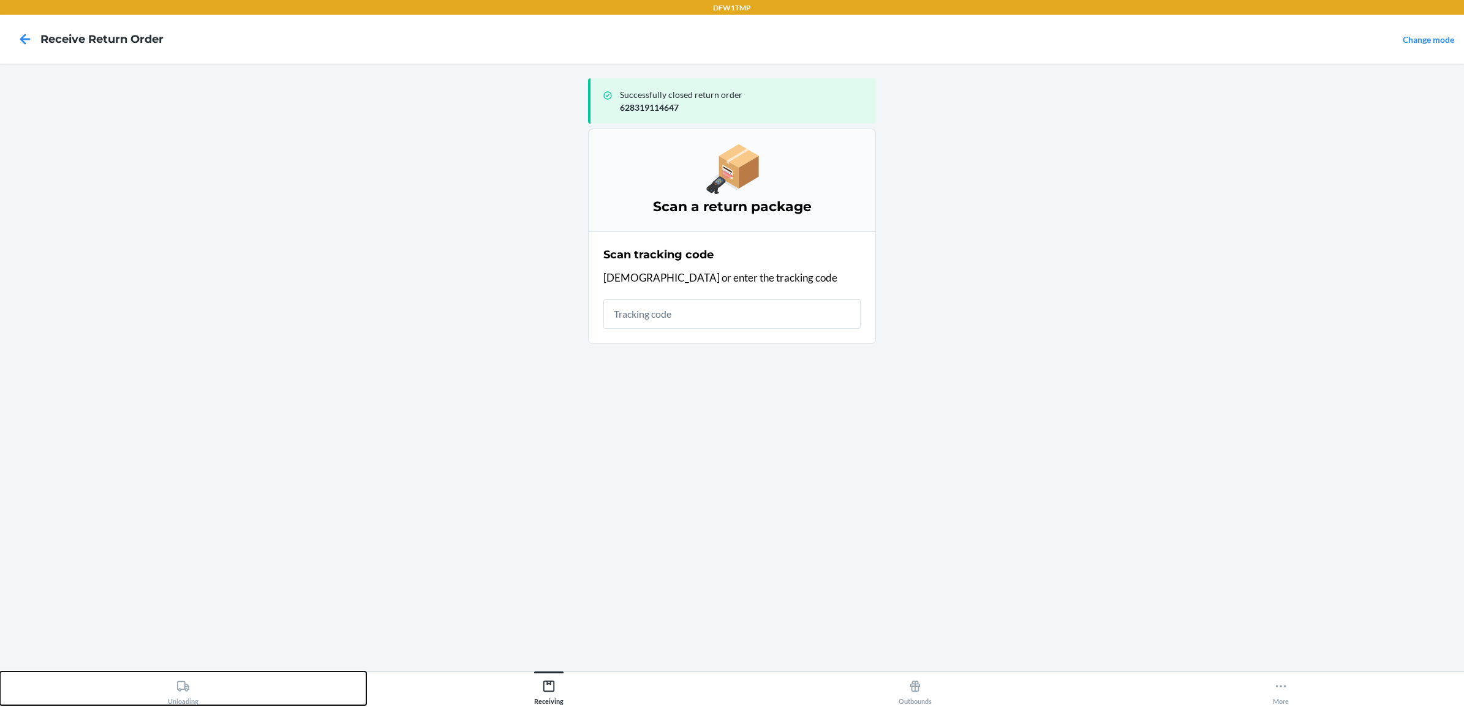
drag, startPoint x: 188, startPoint y: 693, endPoint x: 255, endPoint y: 644, distance: 83.3
click at [193, 691] on div "Unloading" at bounding box center [183, 690] width 31 height 31
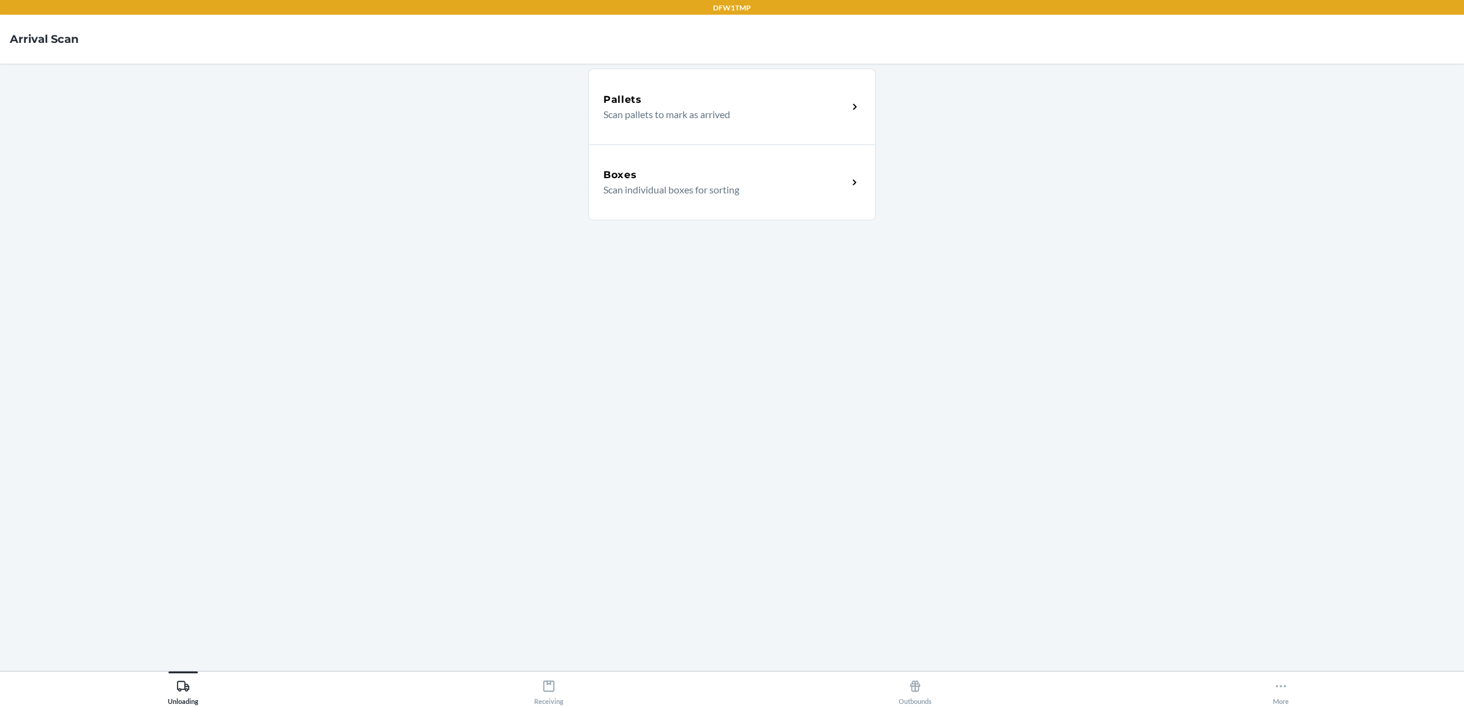
click at [758, 175] on div "Boxes" at bounding box center [725, 175] width 244 height 15
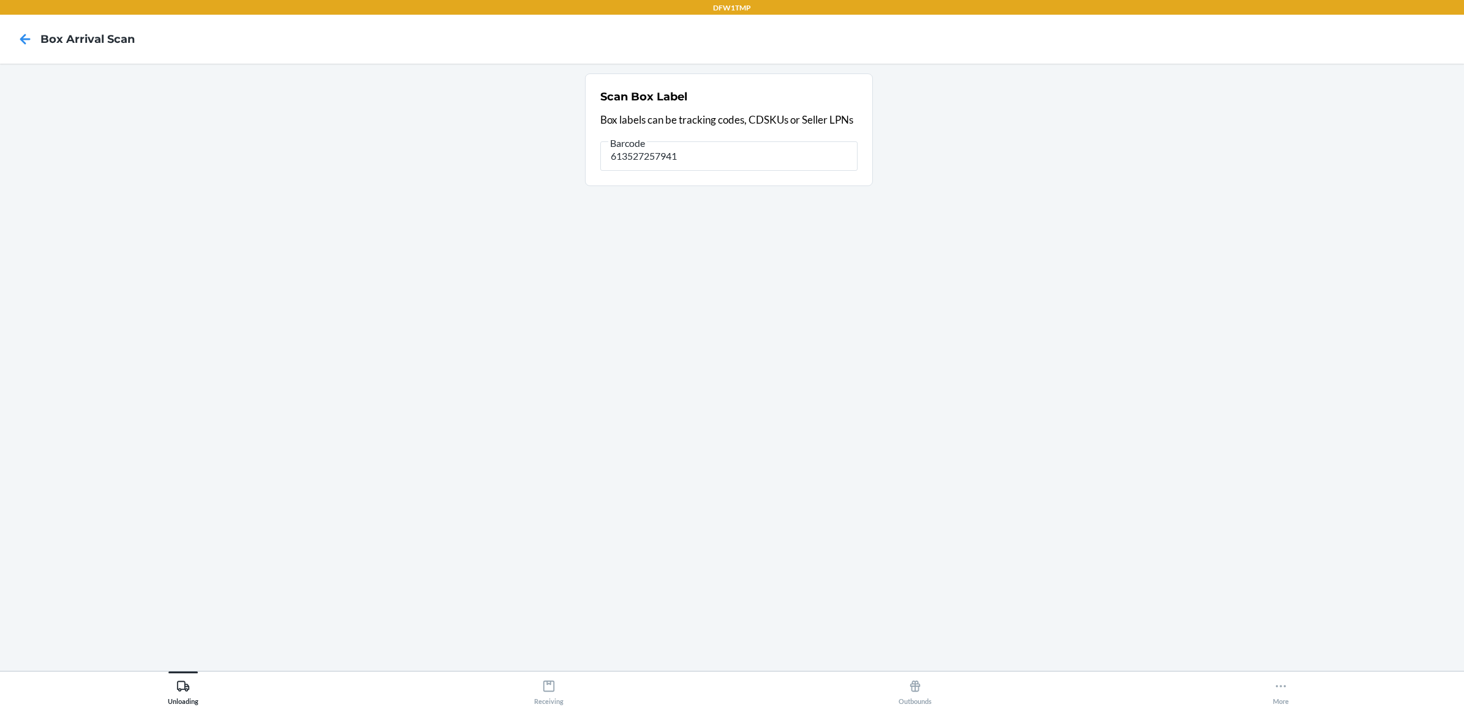
type input "613527257941"
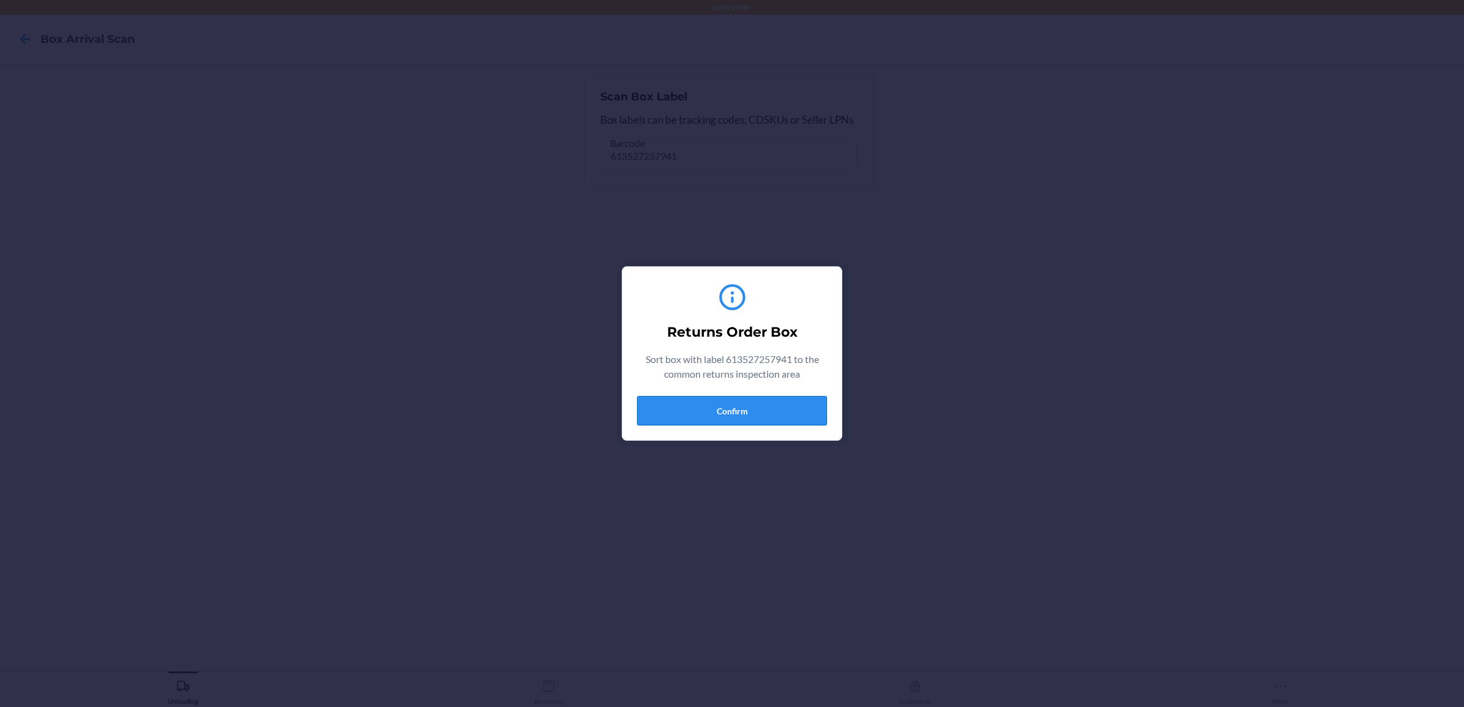
click at [715, 408] on button "Confirm" at bounding box center [732, 410] width 190 height 29
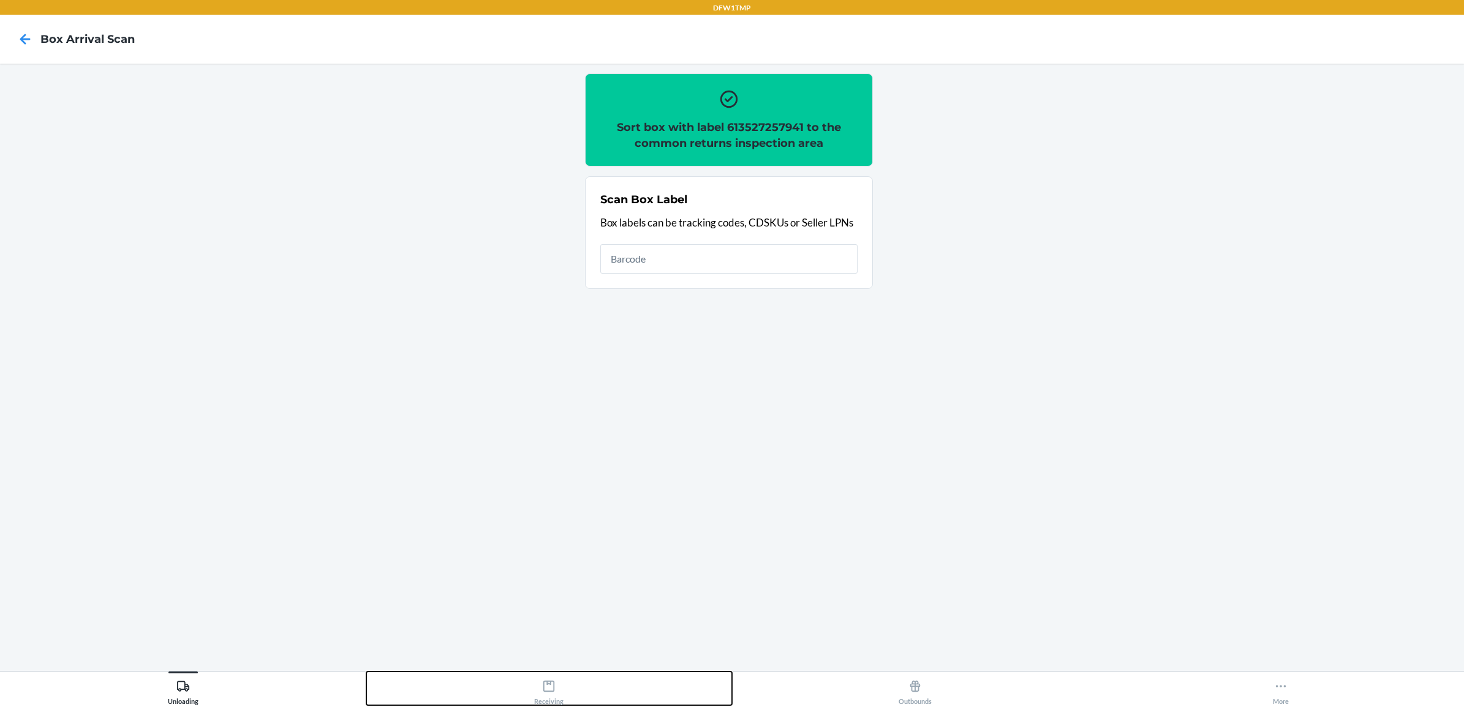
click at [552, 690] on icon at bounding box center [548, 686] width 13 height 13
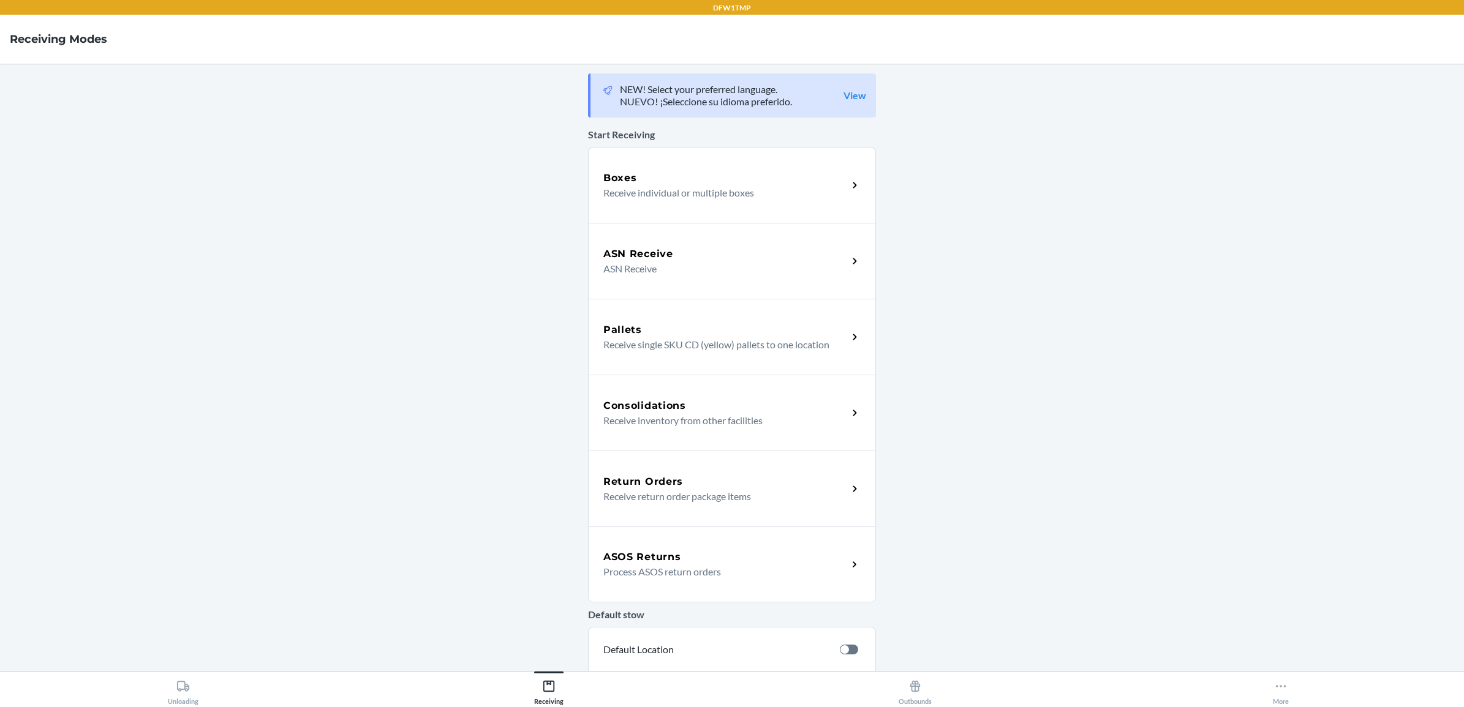
click at [662, 478] on h5 "Return Orders" at bounding box center [643, 482] width 80 height 15
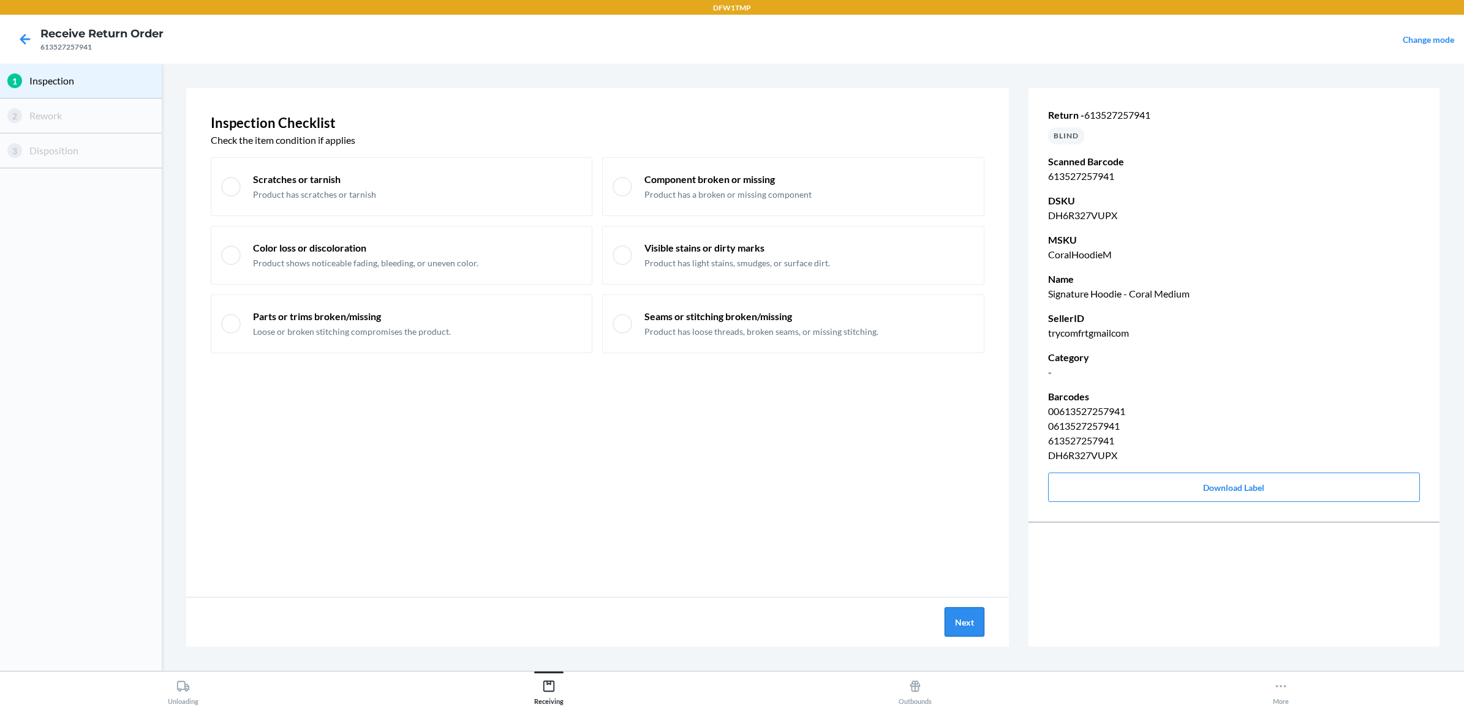
click at [959, 624] on button "Next" at bounding box center [964, 622] width 40 height 29
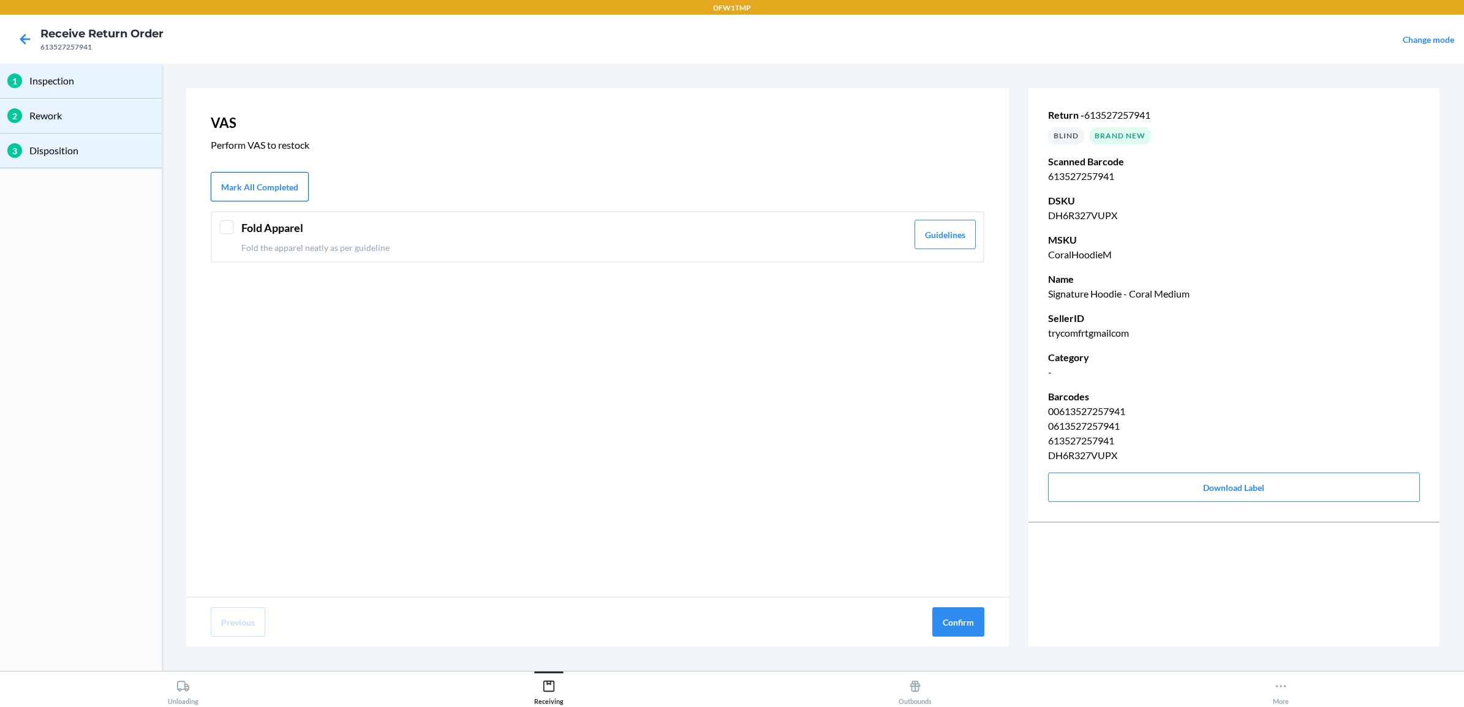
click at [246, 185] on button "Mark All Completed" at bounding box center [260, 186] width 98 height 29
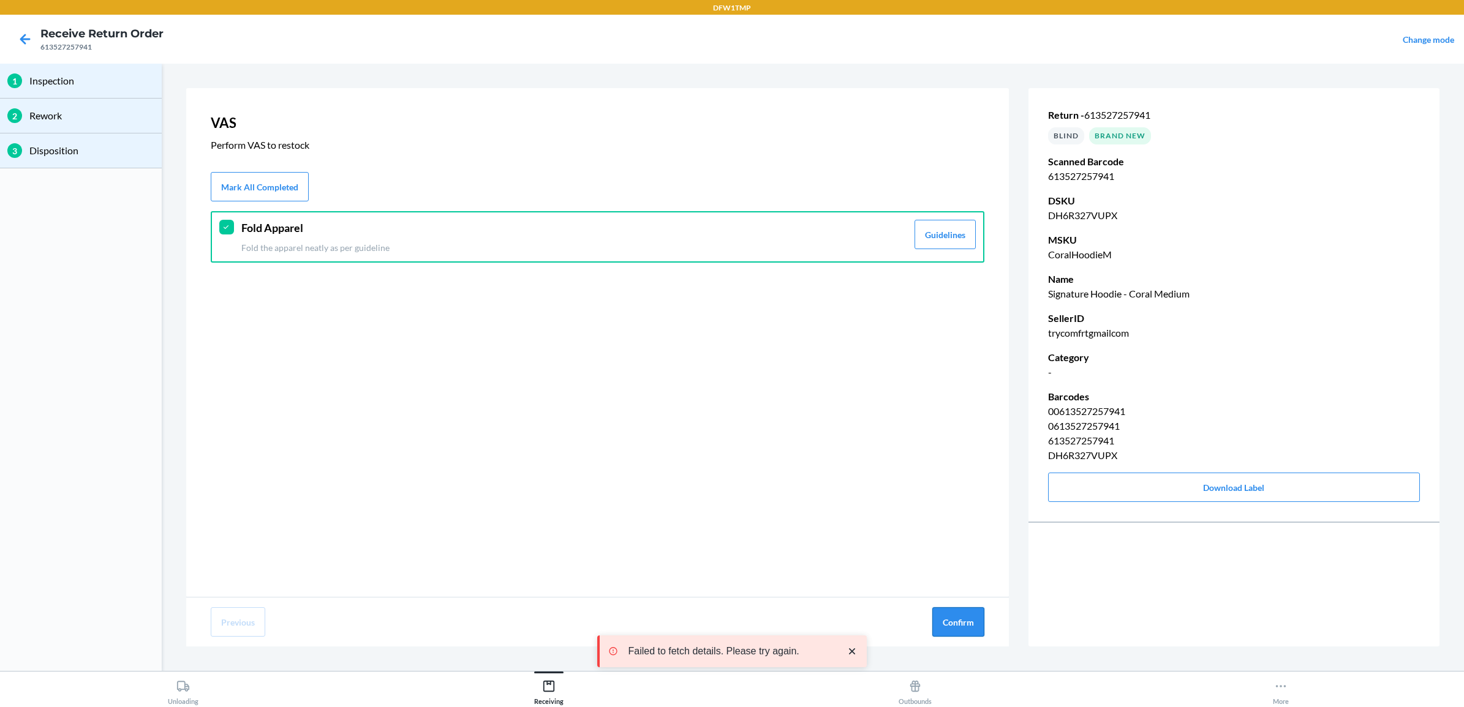
click at [957, 623] on button "Confirm" at bounding box center [958, 622] width 52 height 29
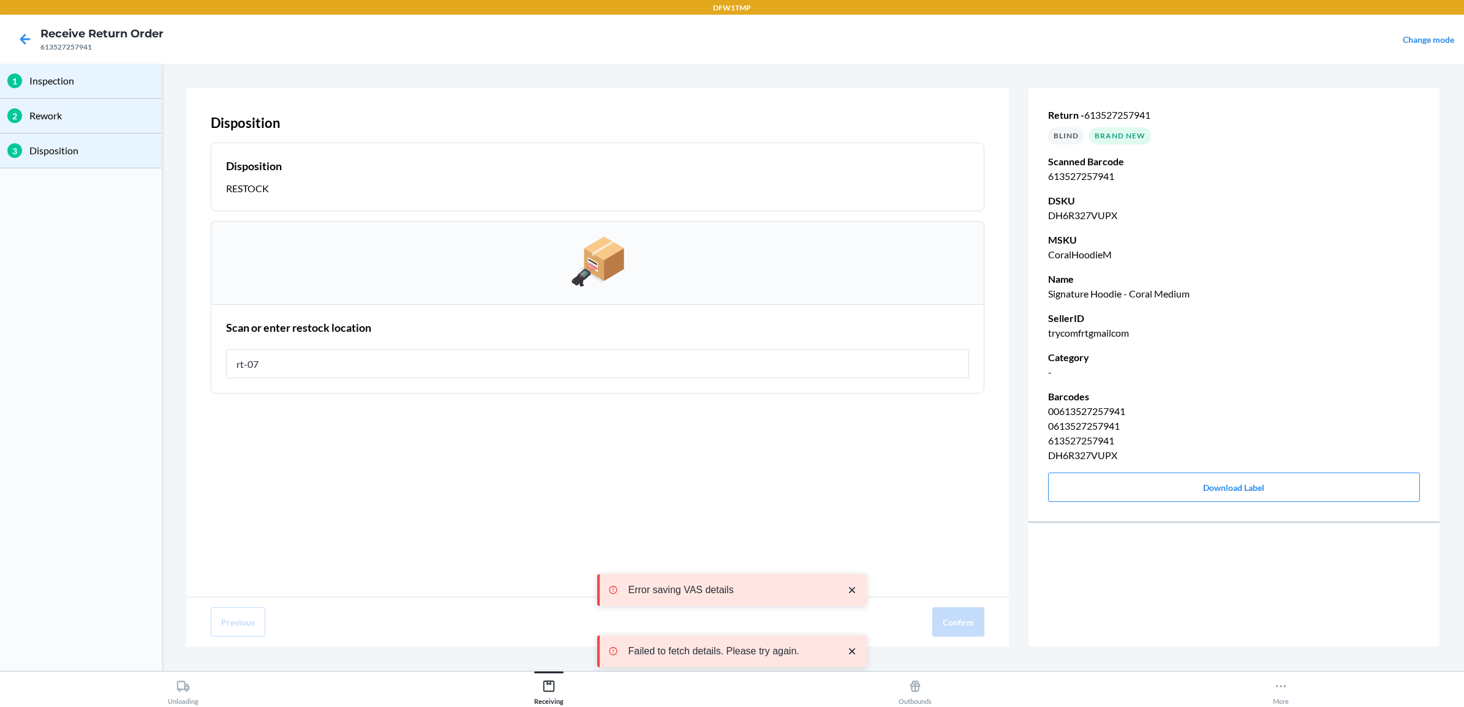
type input "rt-07"
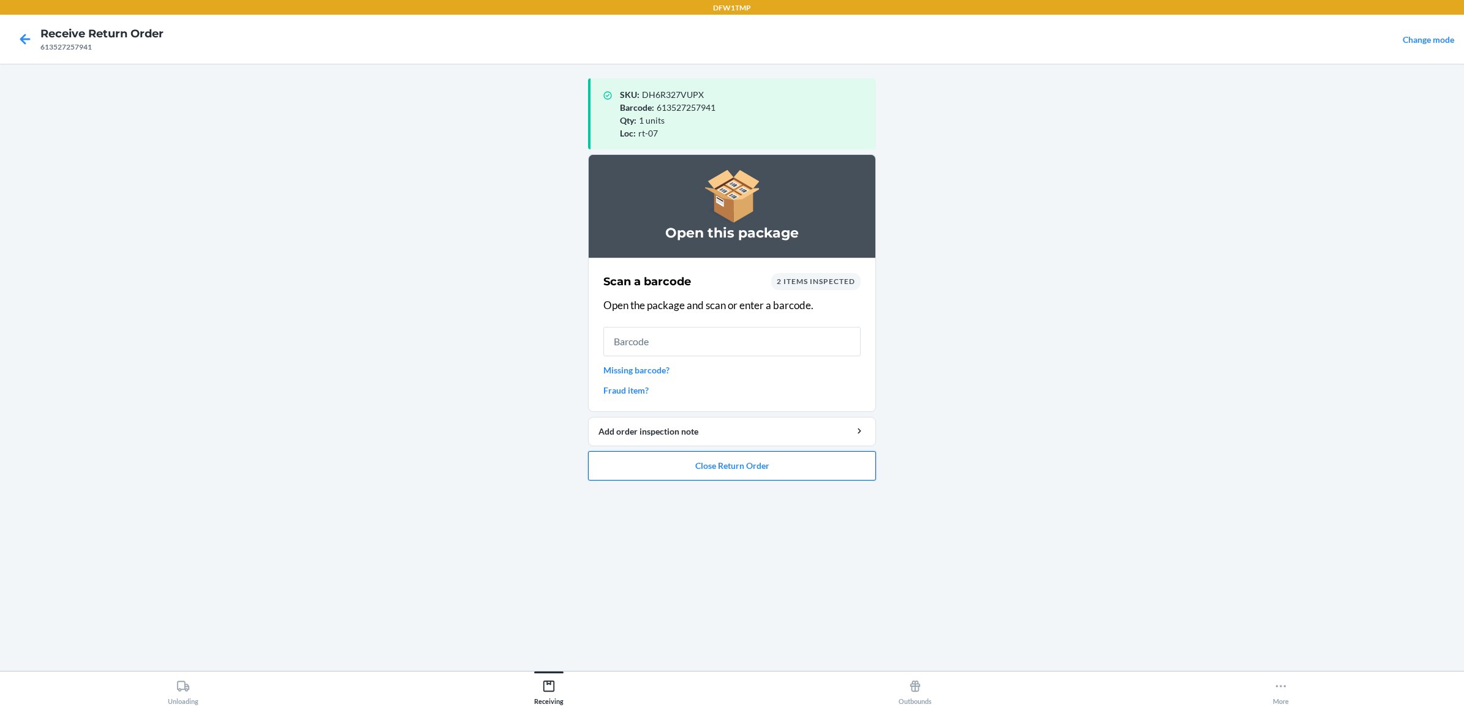
click at [776, 461] on button "Close Return Order" at bounding box center [732, 465] width 288 height 29
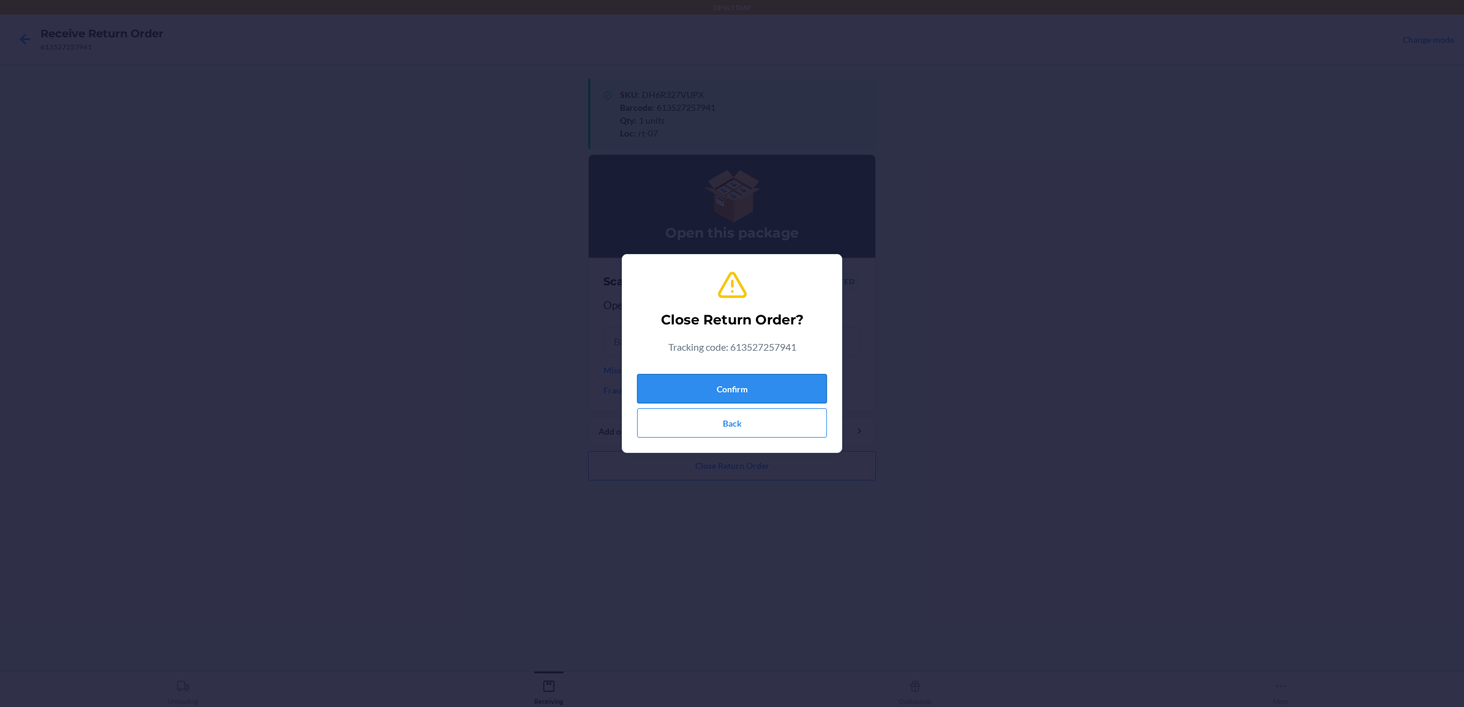
click at [709, 390] on button "Confirm" at bounding box center [732, 388] width 190 height 29
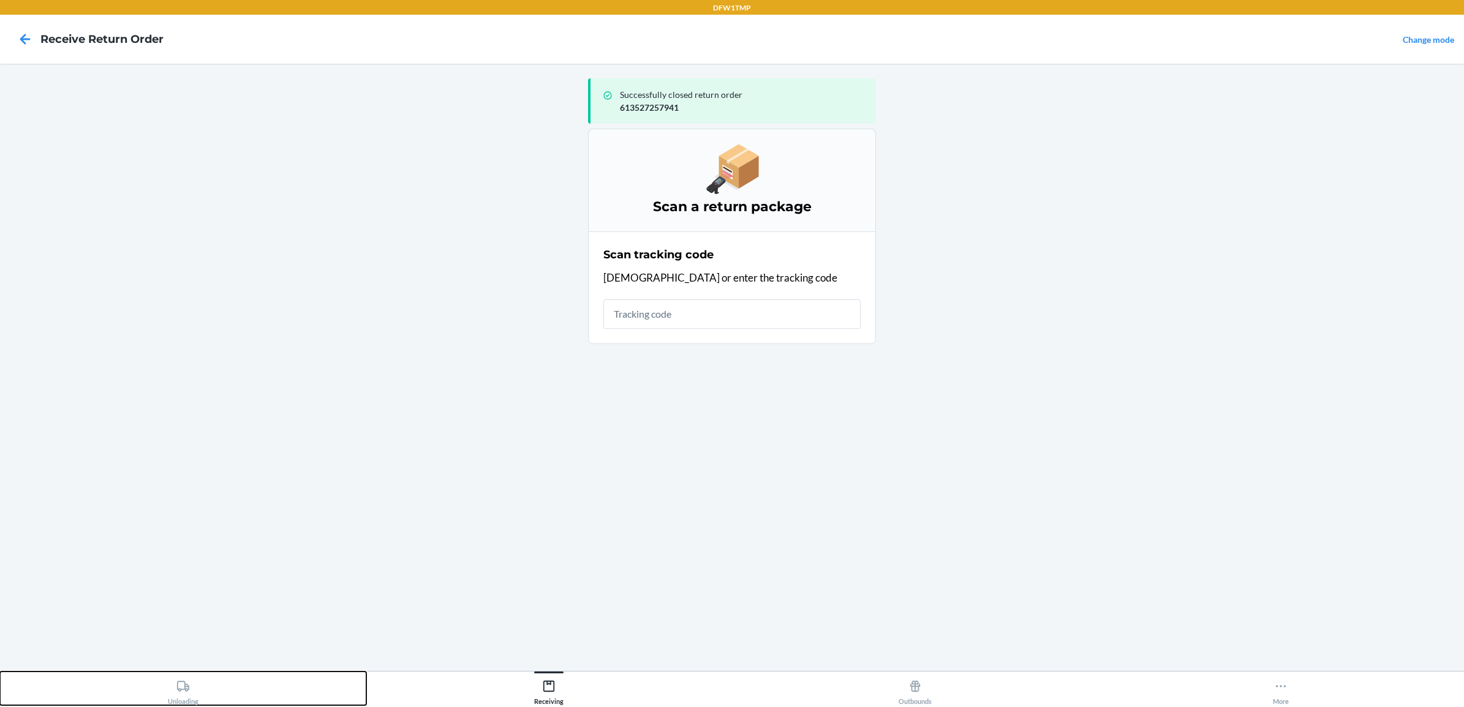
click at [183, 690] on icon at bounding box center [183, 686] width 12 height 10
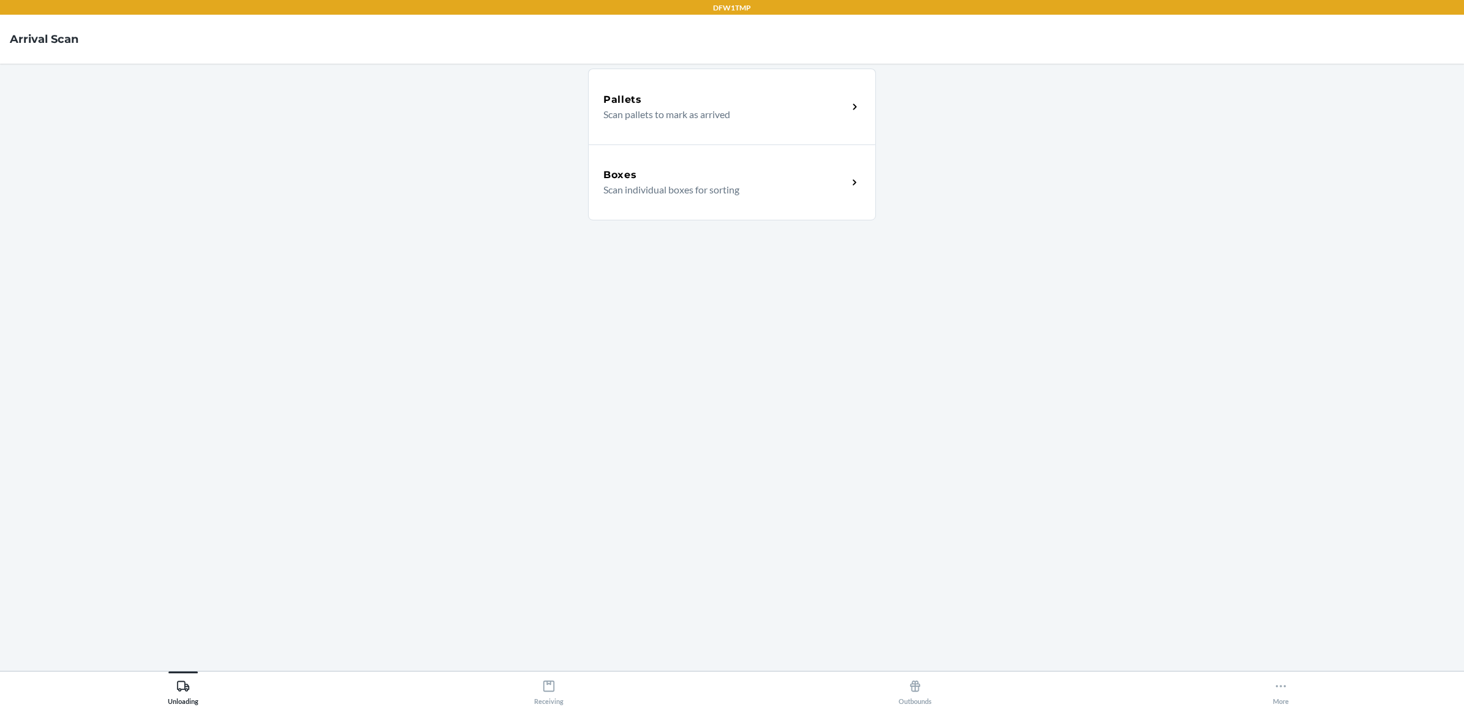
click at [695, 170] on div "Boxes" at bounding box center [725, 175] width 244 height 15
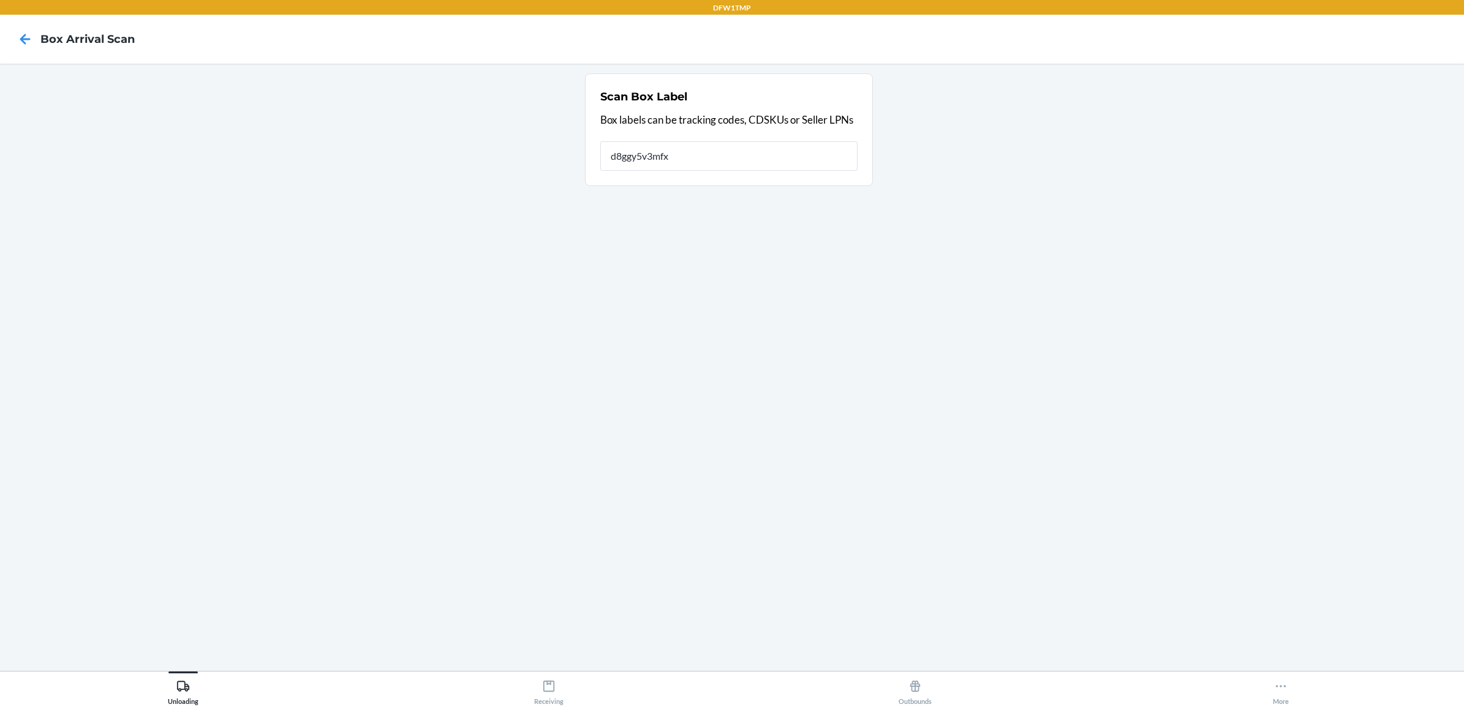
type input "d8ggy5v3mfx"
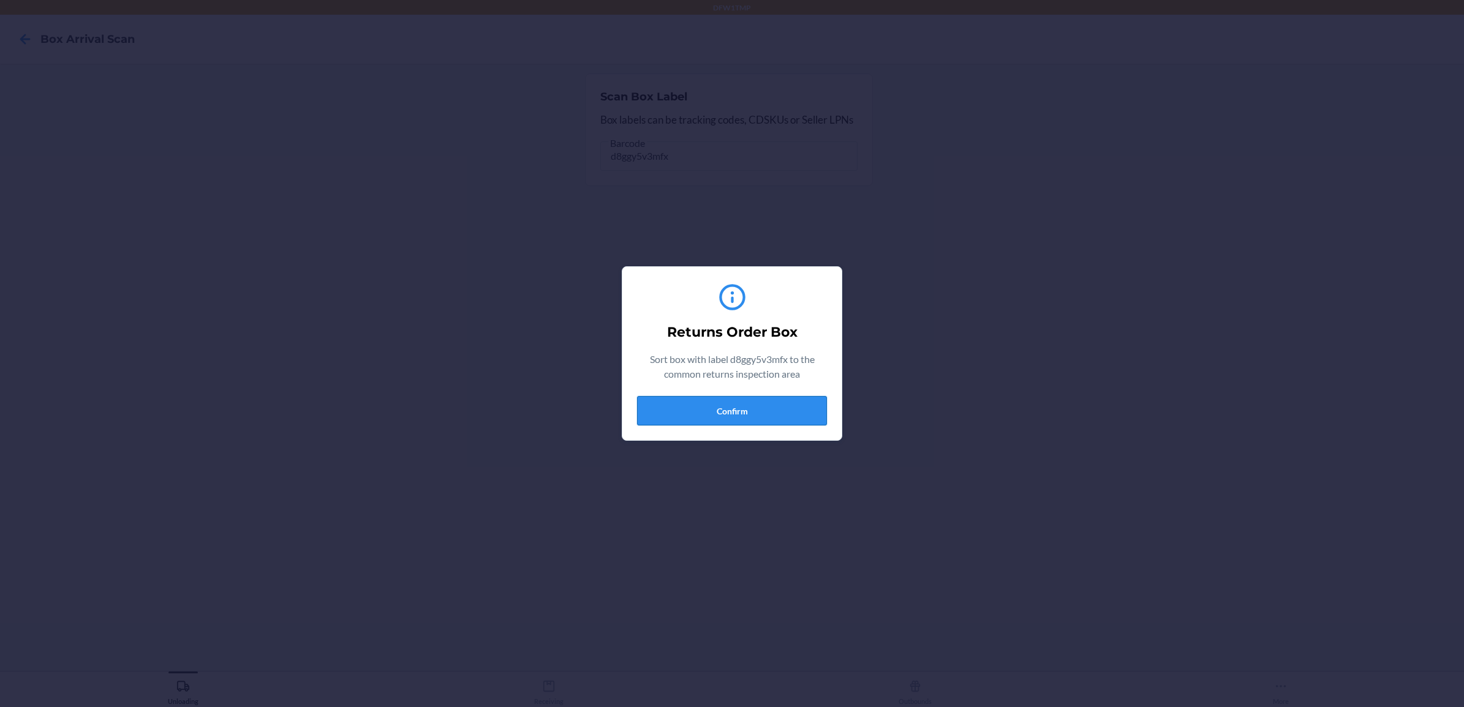
click at [714, 403] on button "Confirm" at bounding box center [732, 410] width 190 height 29
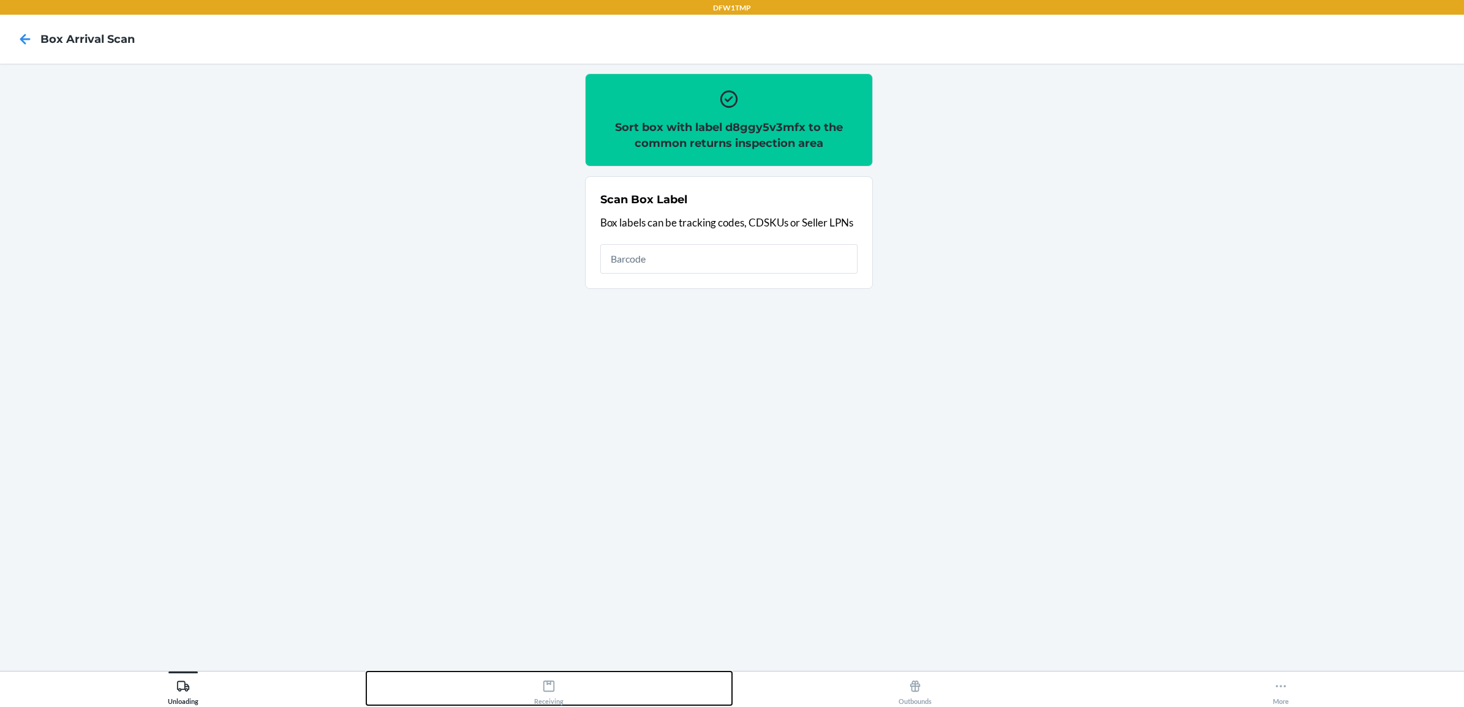
click at [556, 690] on div "Receiving" at bounding box center [548, 690] width 29 height 31
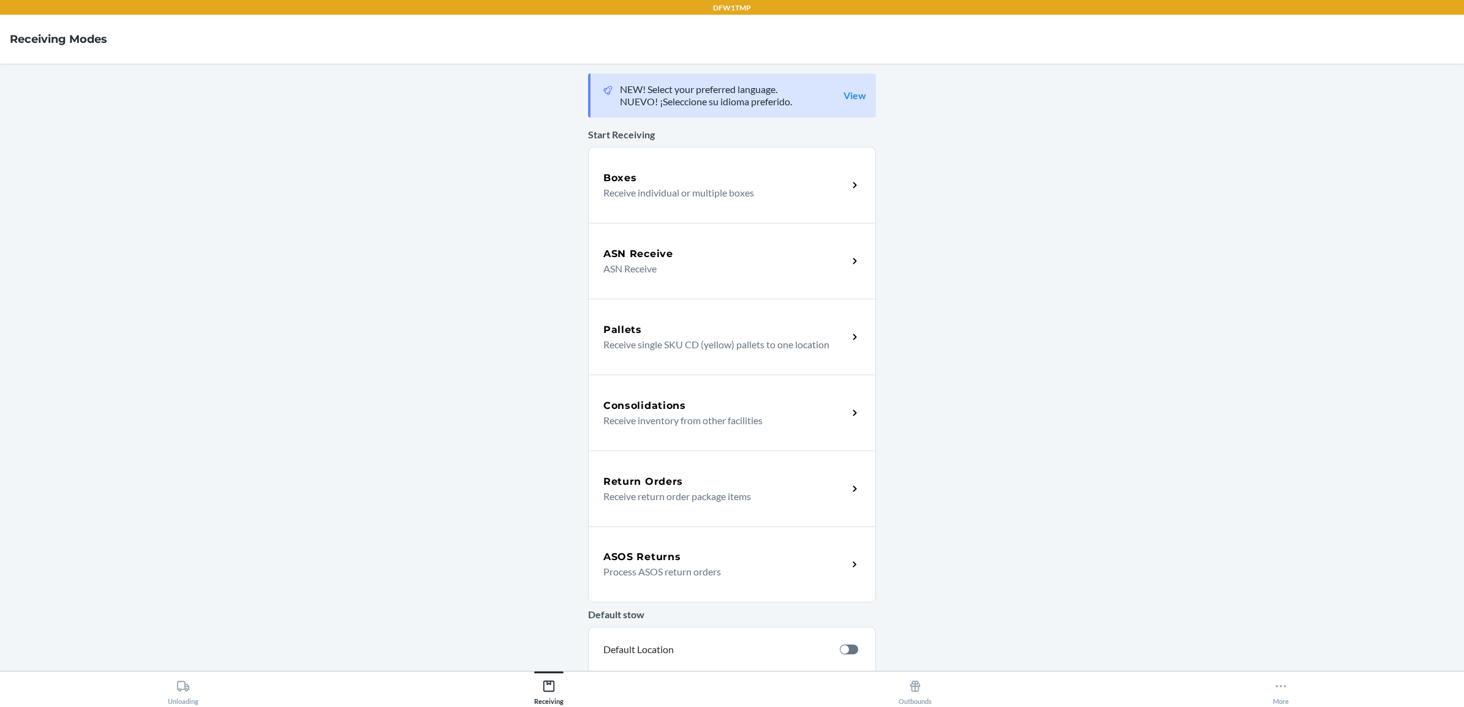
click at [696, 489] on p "Receive return order package items" at bounding box center [720, 496] width 235 height 15
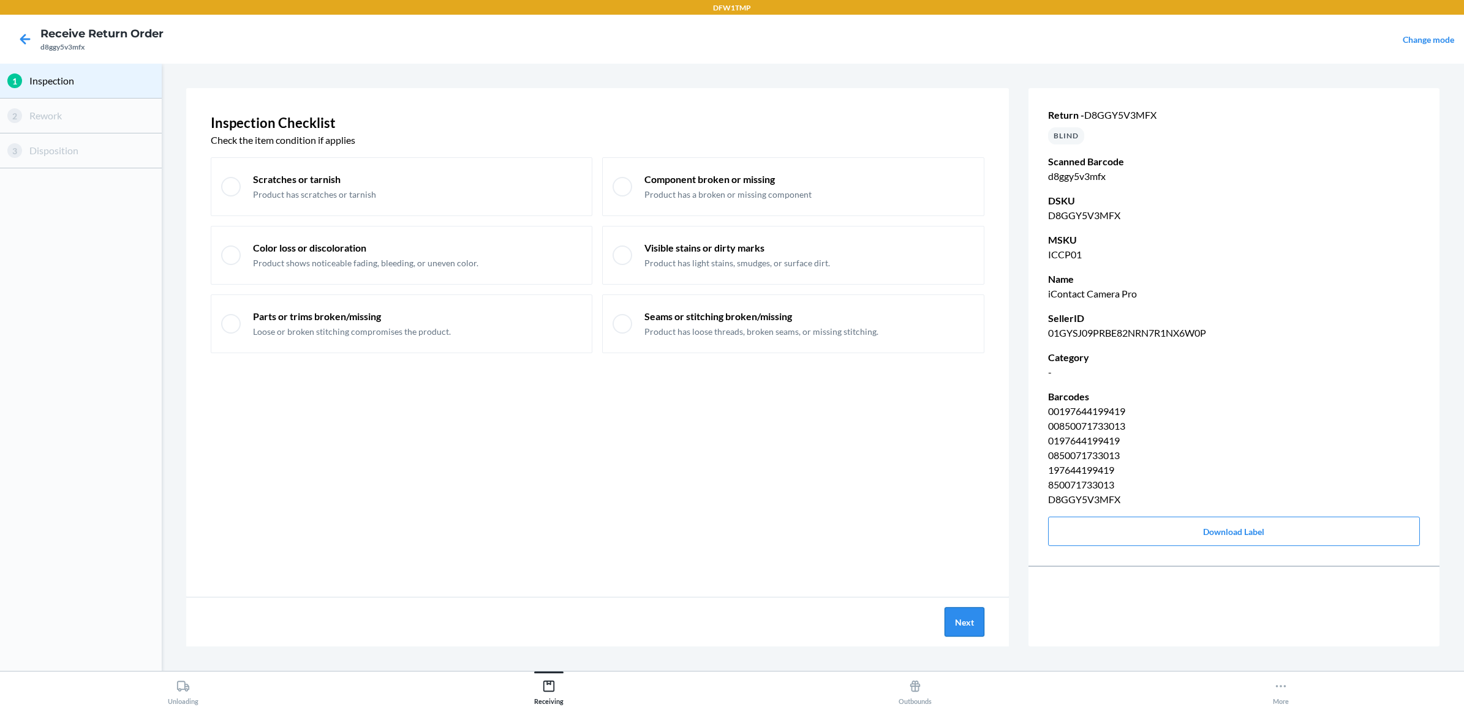
click at [948, 617] on button "Next" at bounding box center [964, 622] width 40 height 29
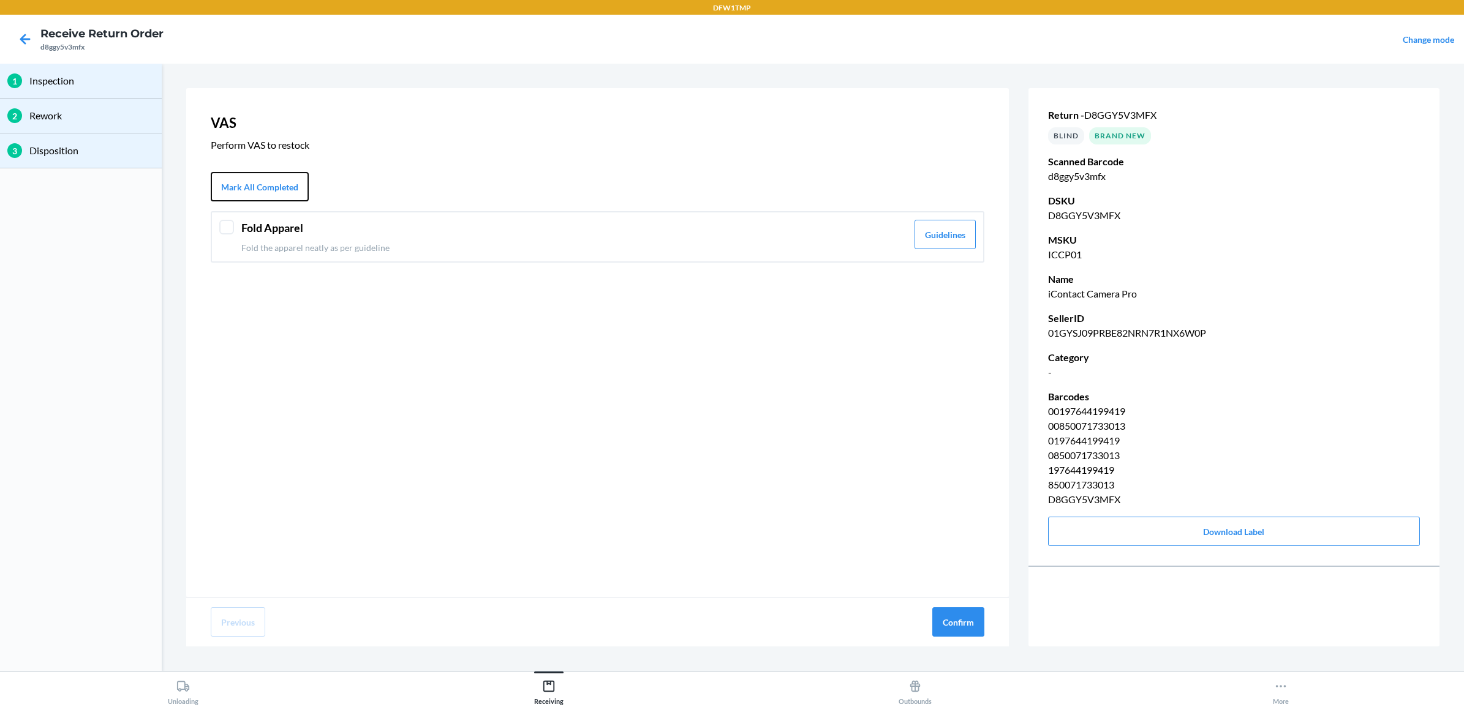
drag, startPoint x: 246, startPoint y: 186, endPoint x: 368, endPoint y: 332, distance: 190.5
click at [252, 187] on button "Mark All Completed" at bounding box center [260, 186] width 98 height 29
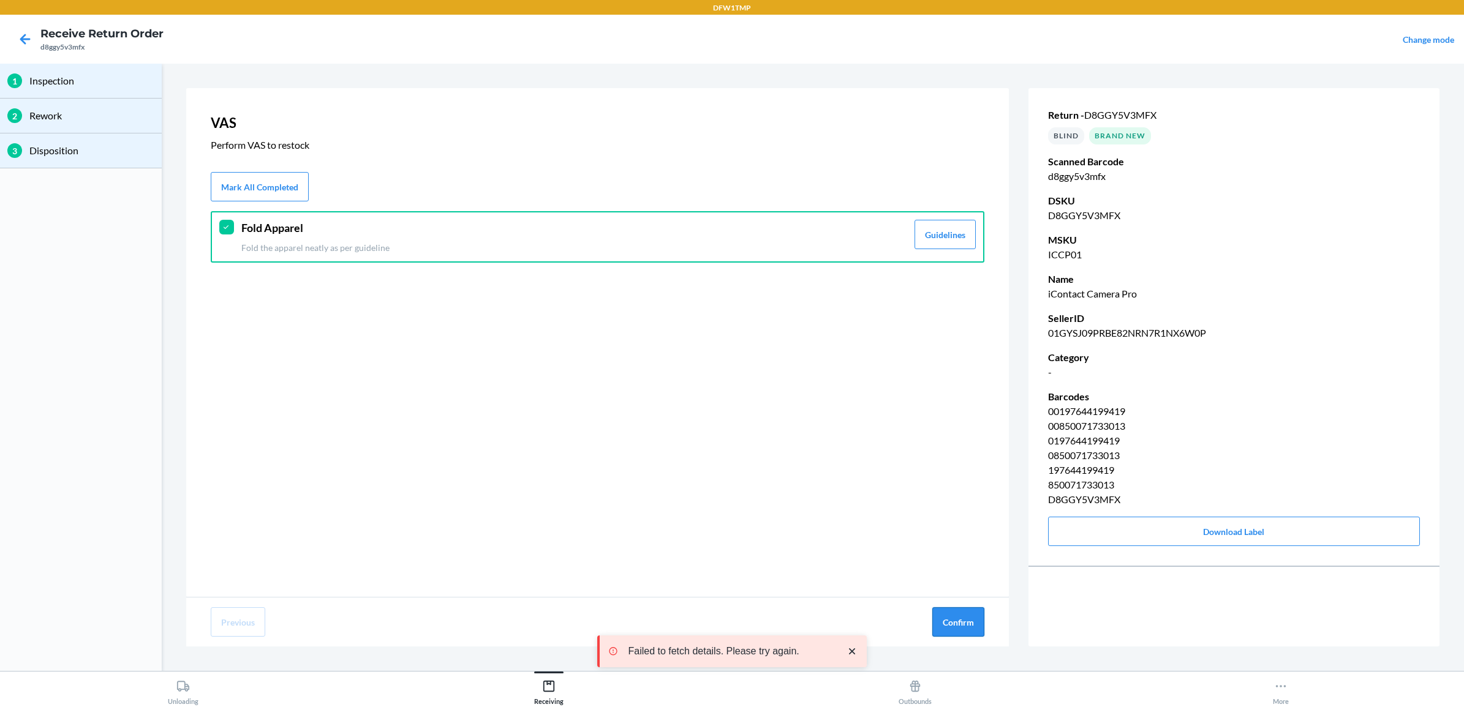
click at [951, 614] on button "Confirm" at bounding box center [958, 622] width 52 height 29
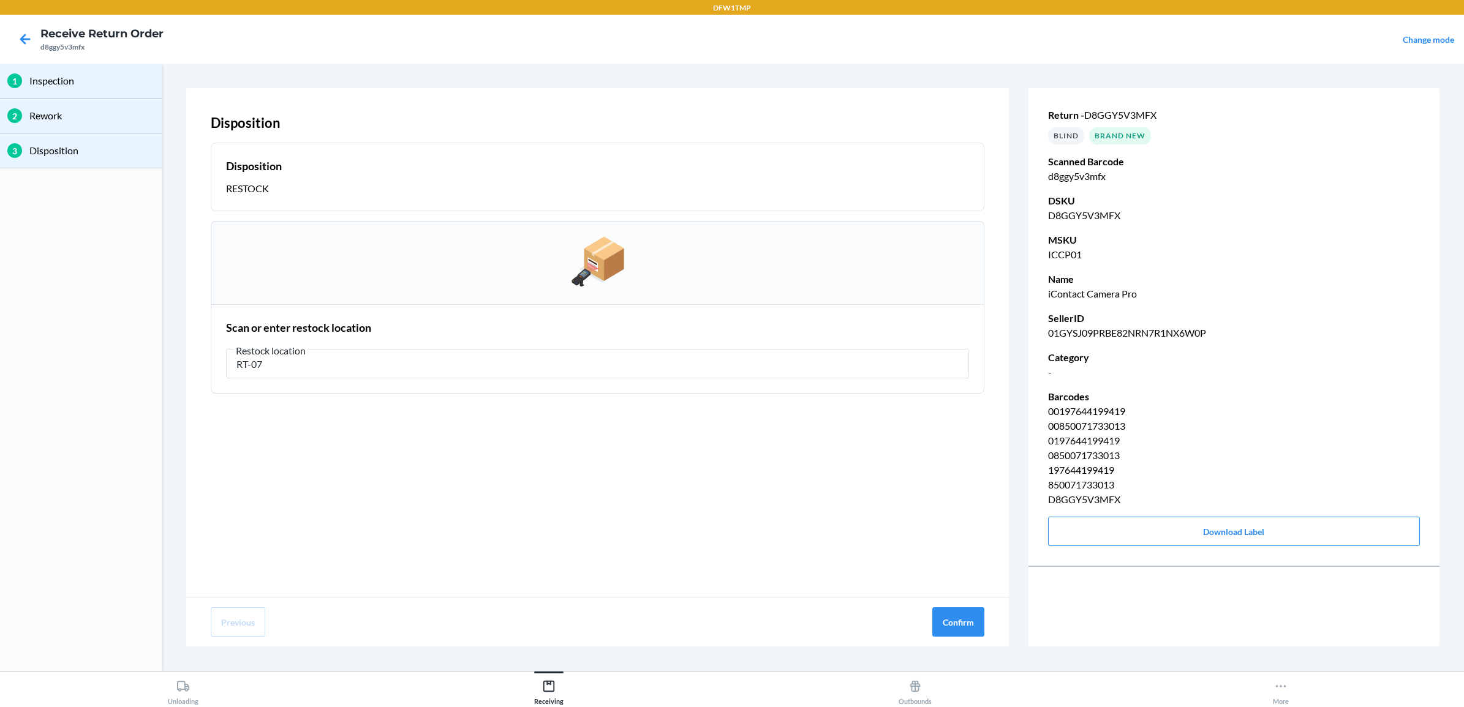
type input "RT-07"
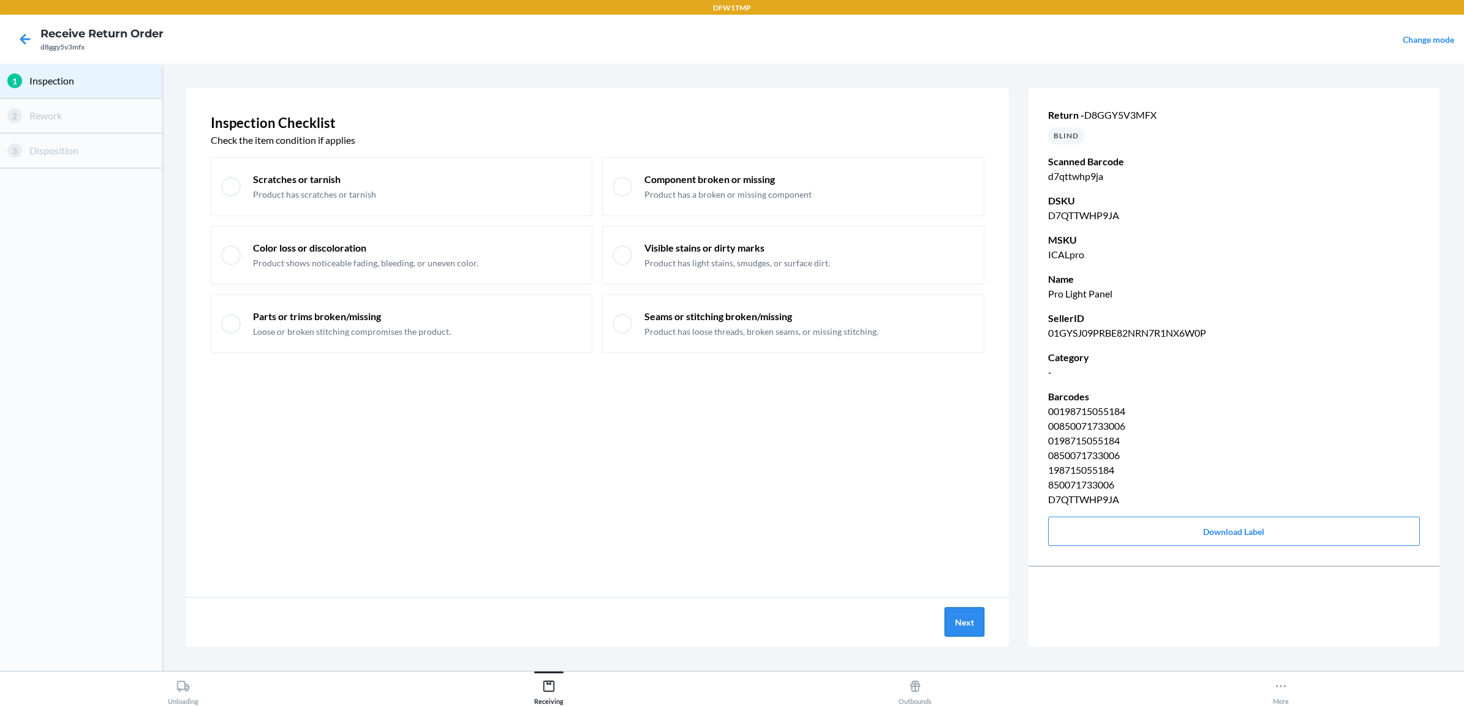
click at [959, 616] on button "Next" at bounding box center [964, 622] width 40 height 29
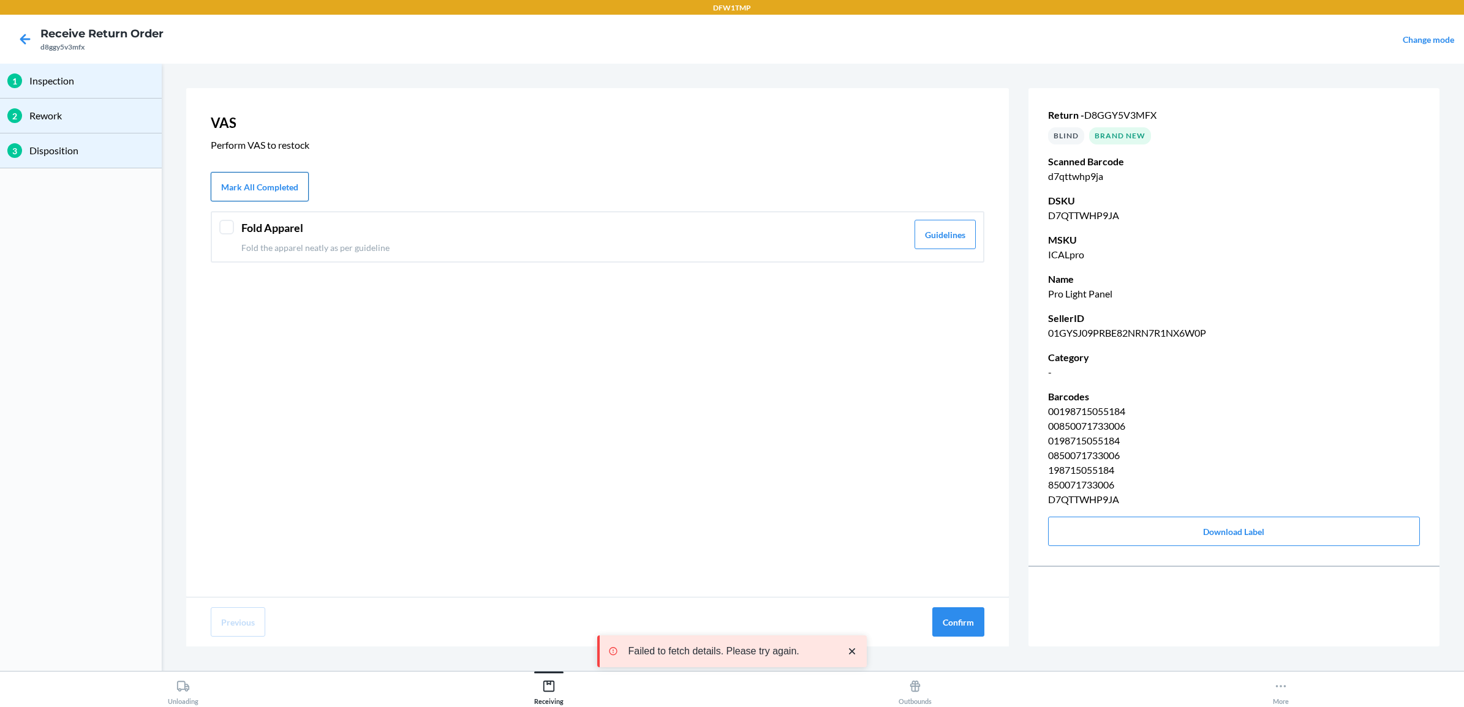
click at [249, 189] on button "Mark All Completed" at bounding box center [260, 186] width 98 height 29
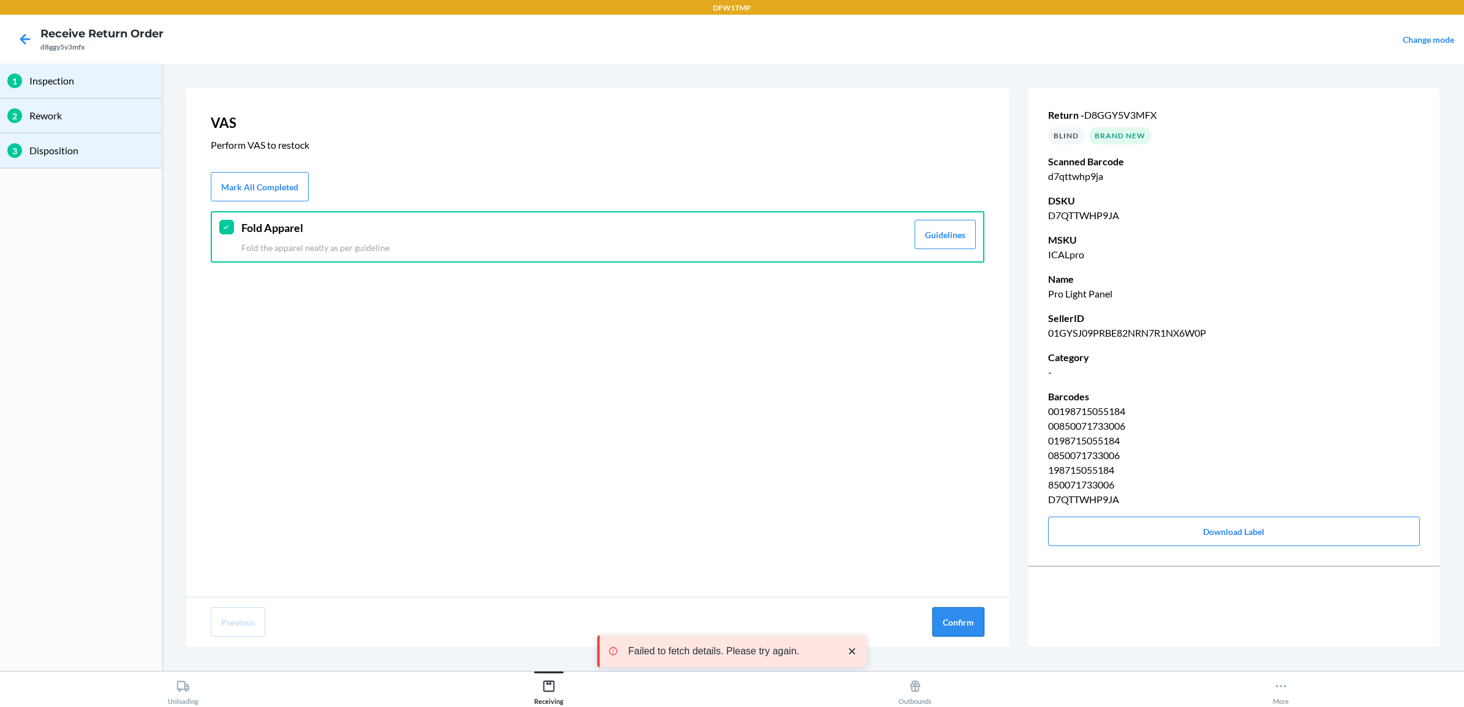
click at [938, 617] on button "Confirm" at bounding box center [958, 622] width 52 height 29
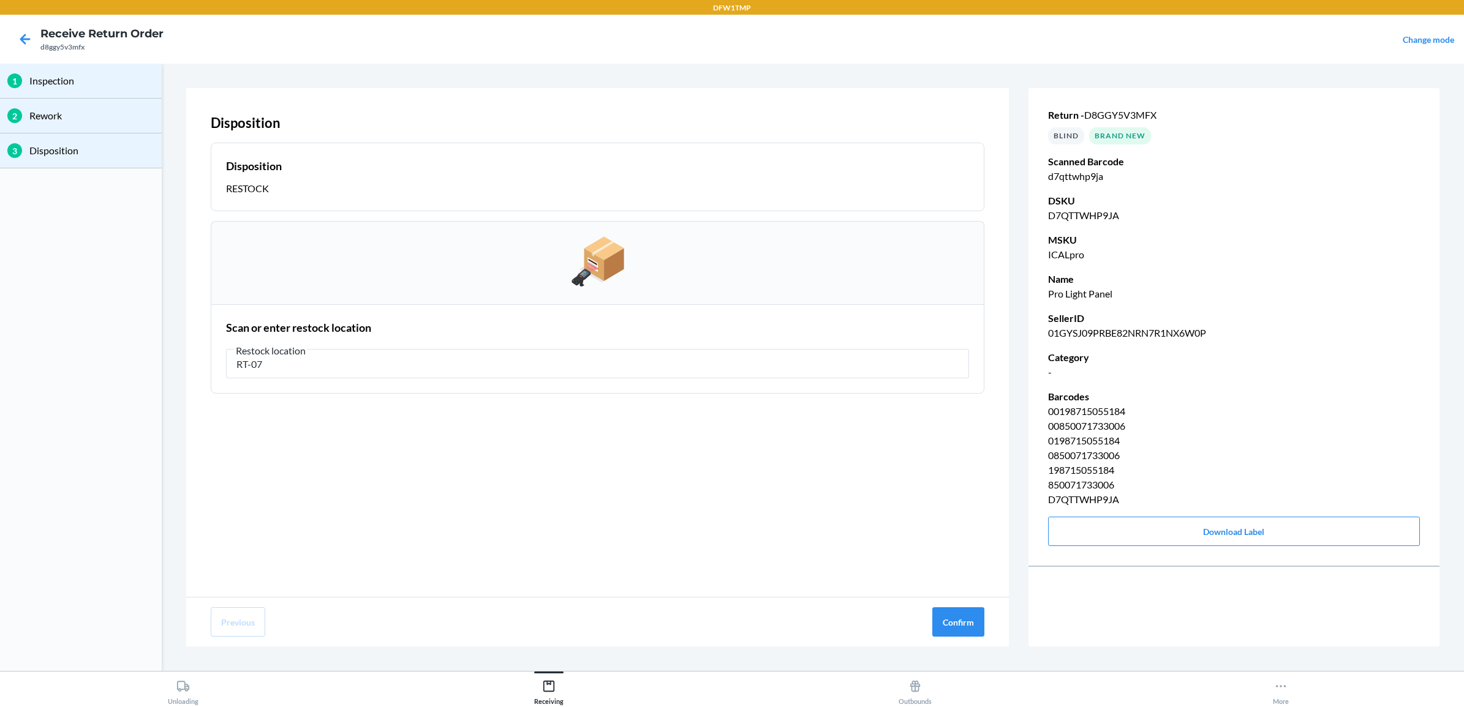
type input "RT-07"
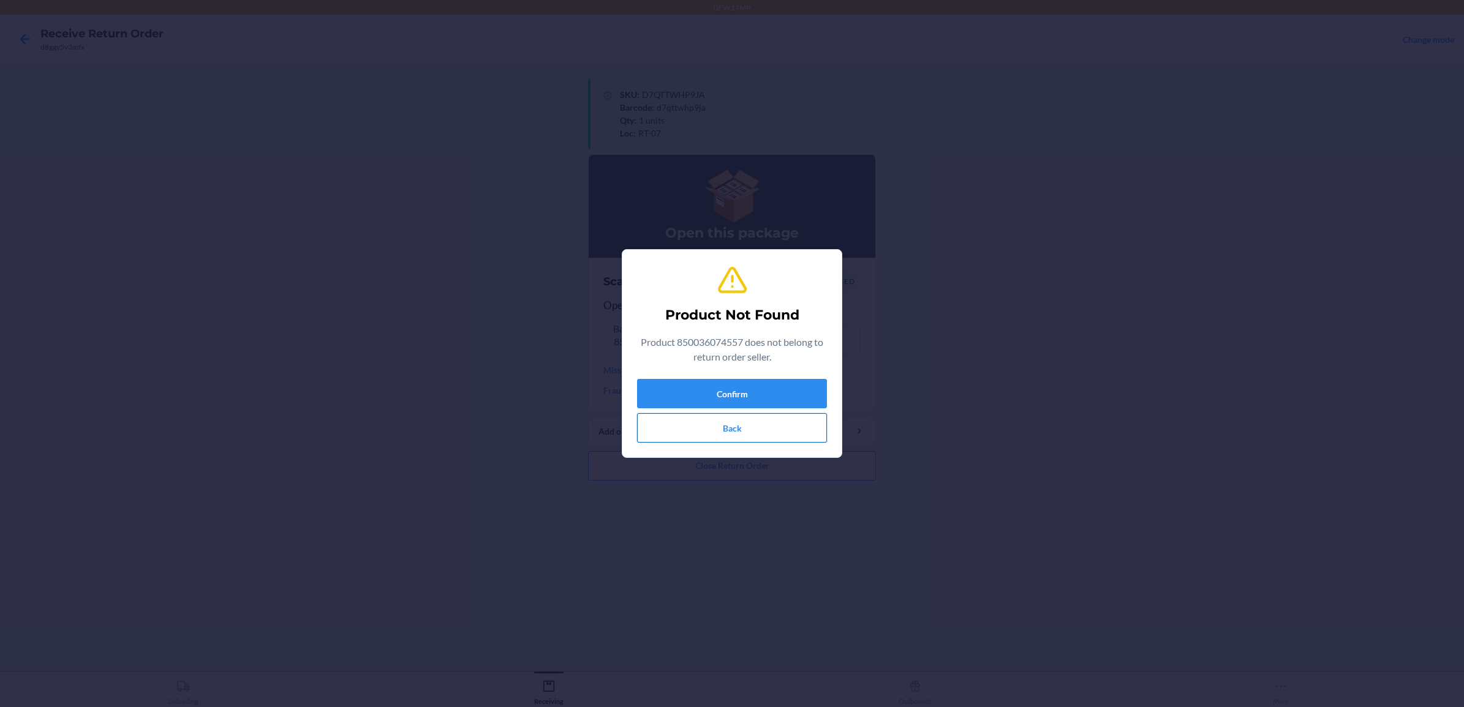
click at [714, 429] on button "Back" at bounding box center [732, 427] width 190 height 29
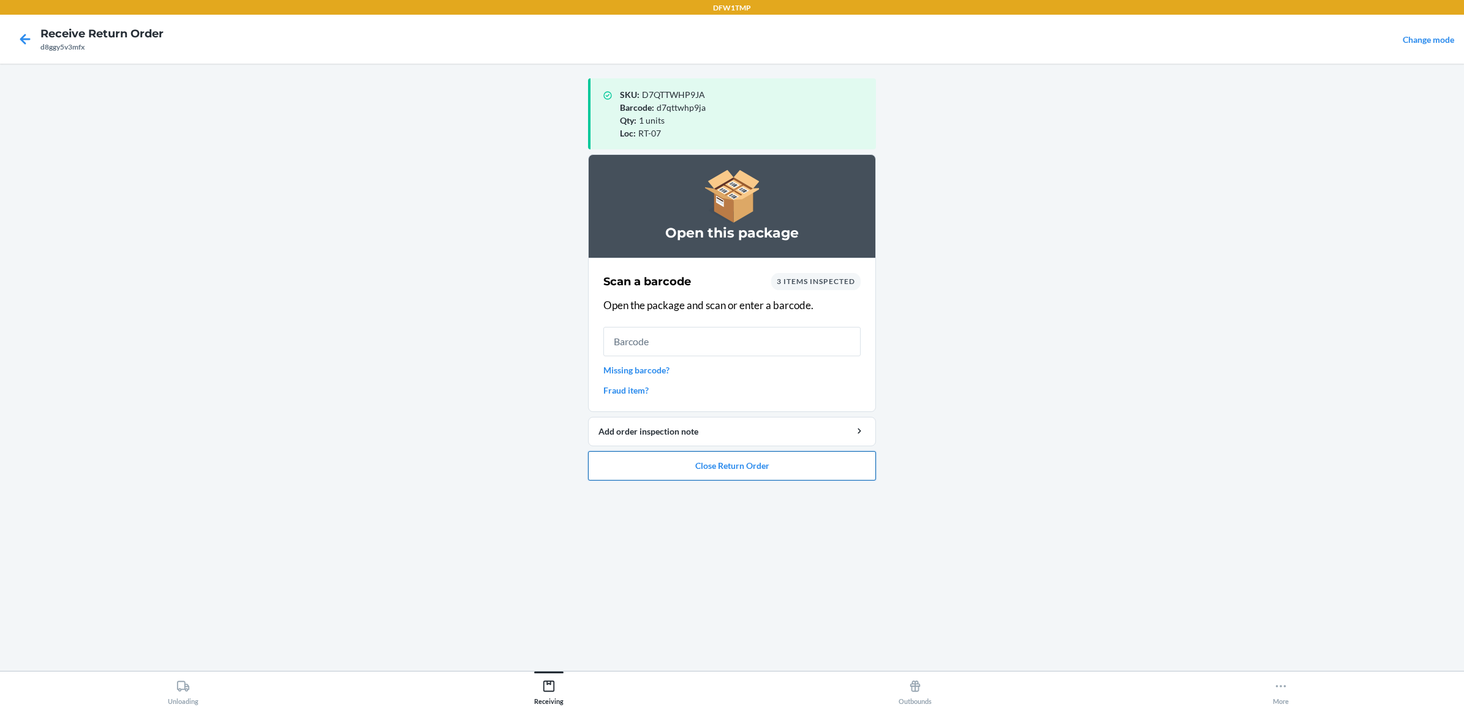
click at [712, 466] on button "Close Return Order" at bounding box center [732, 465] width 288 height 29
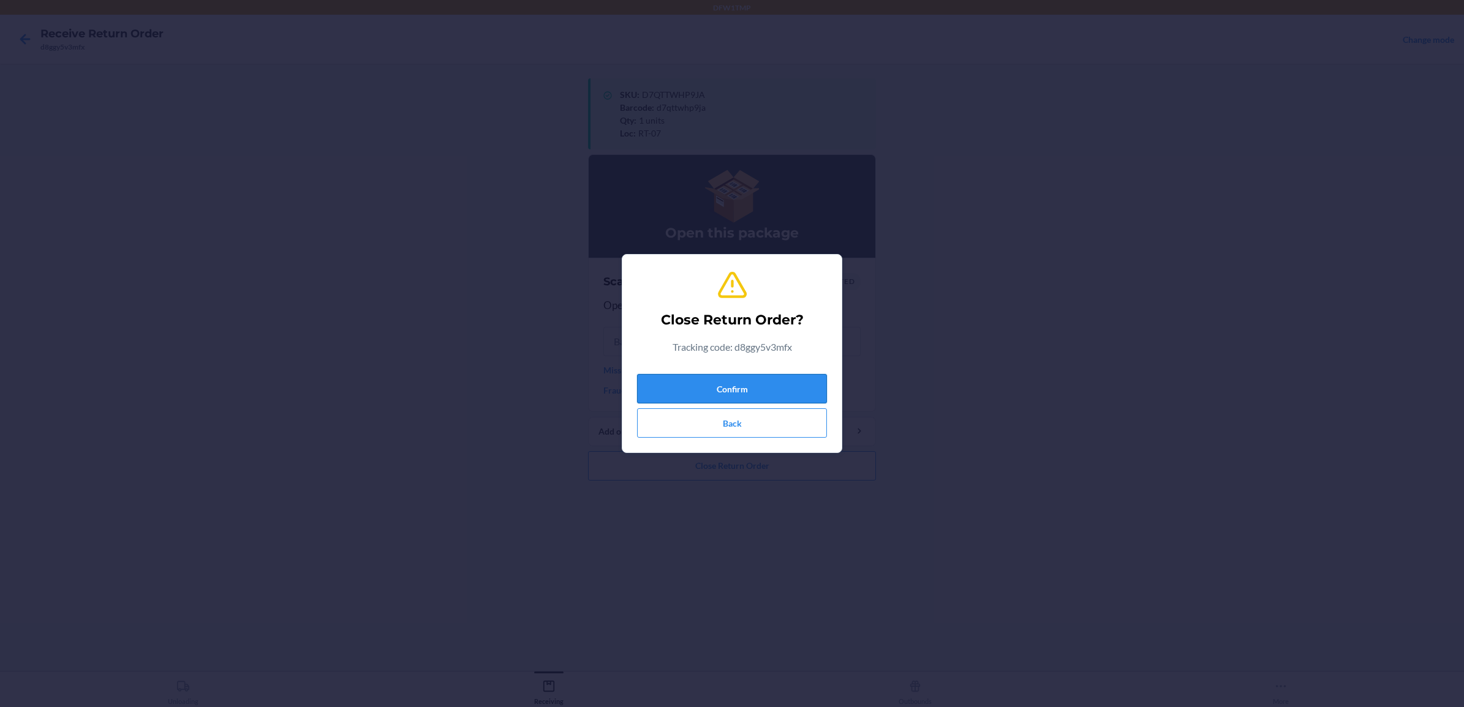
click at [712, 390] on button "Confirm" at bounding box center [732, 388] width 190 height 29
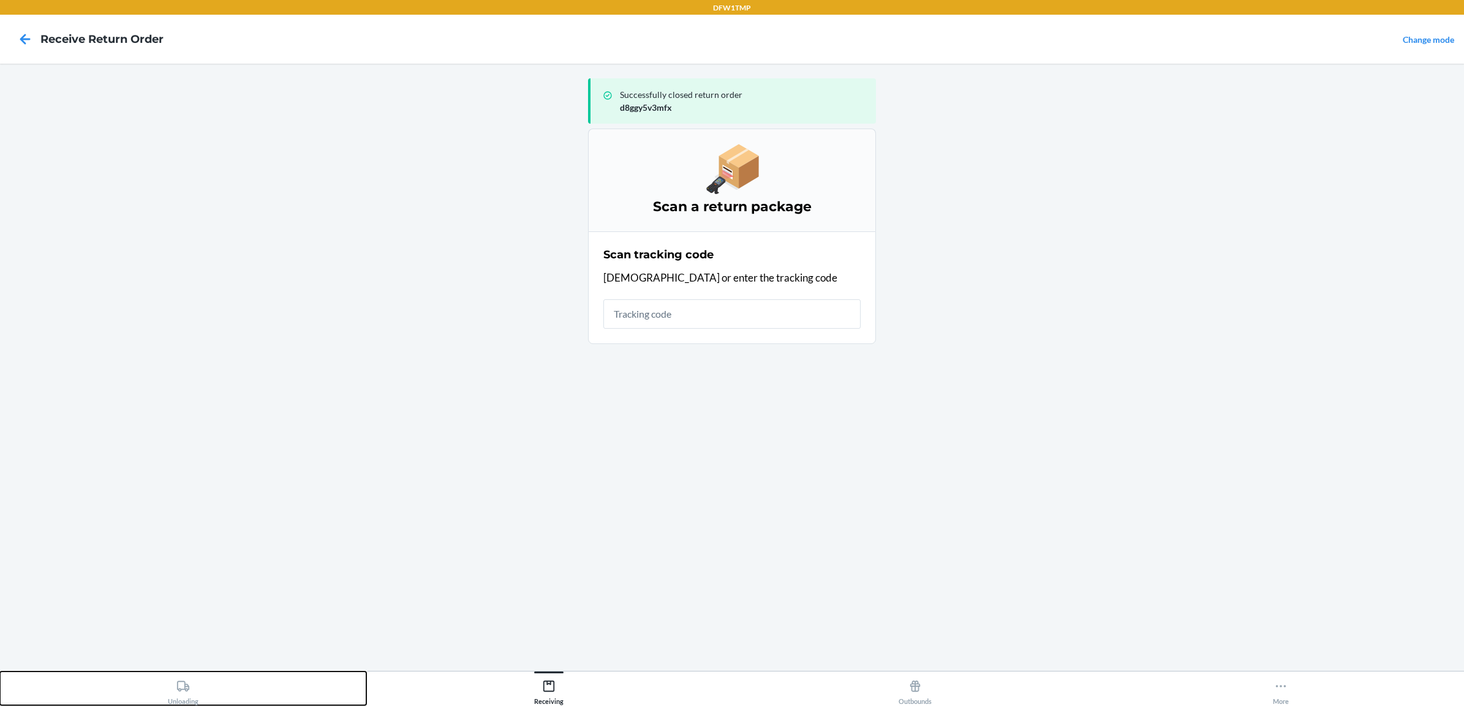
click at [194, 690] on div "Unloading" at bounding box center [183, 690] width 31 height 31
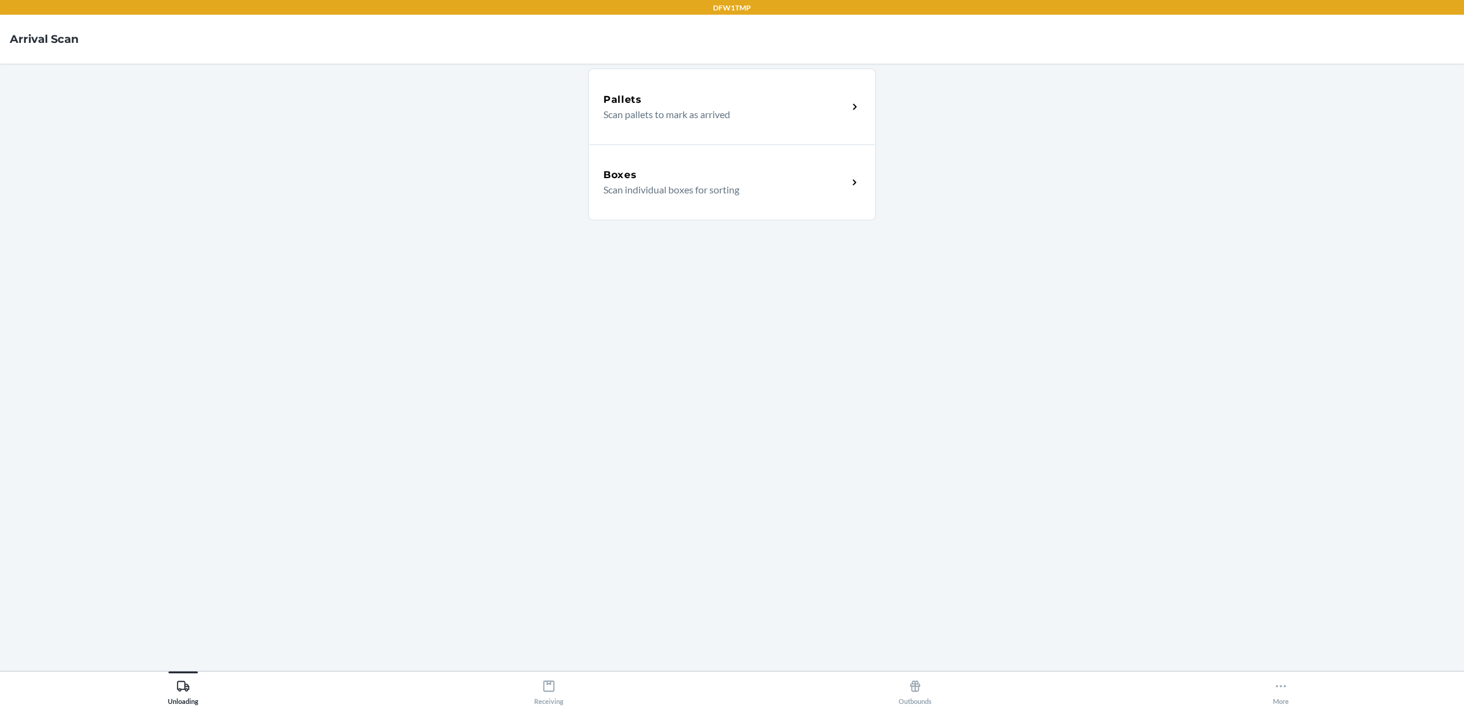
click at [655, 160] on div "Boxes Scan individual boxes for sorting" at bounding box center [732, 183] width 288 height 76
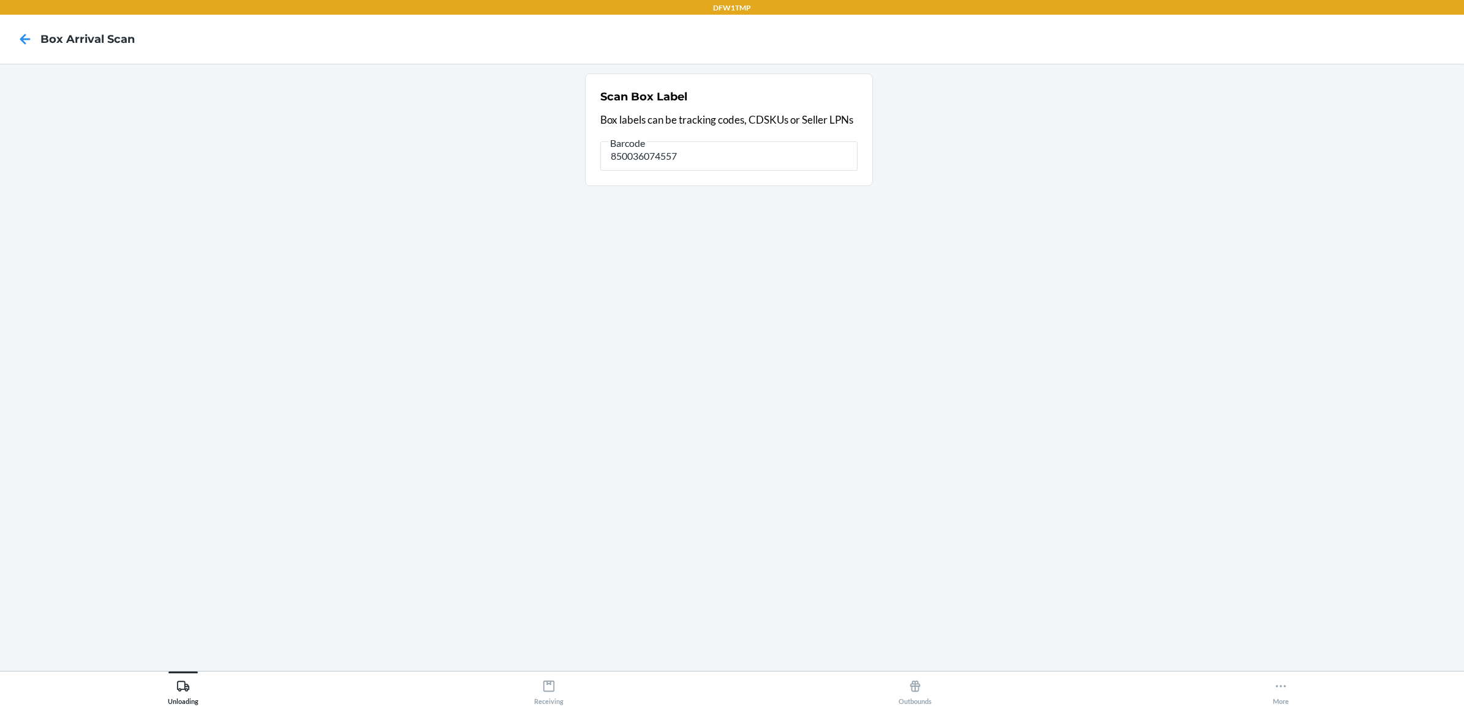
type input "850036074557"
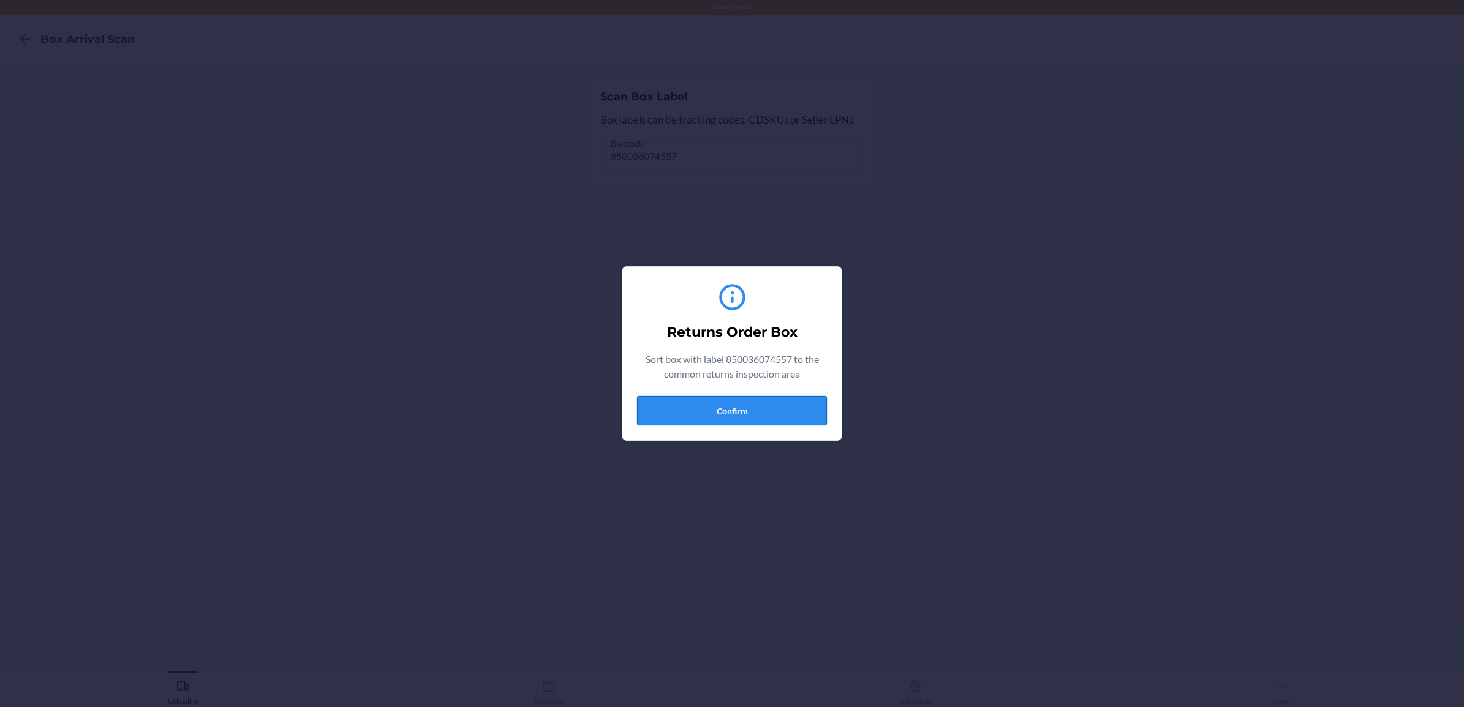
click at [723, 403] on button "Confirm" at bounding box center [732, 410] width 190 height 29
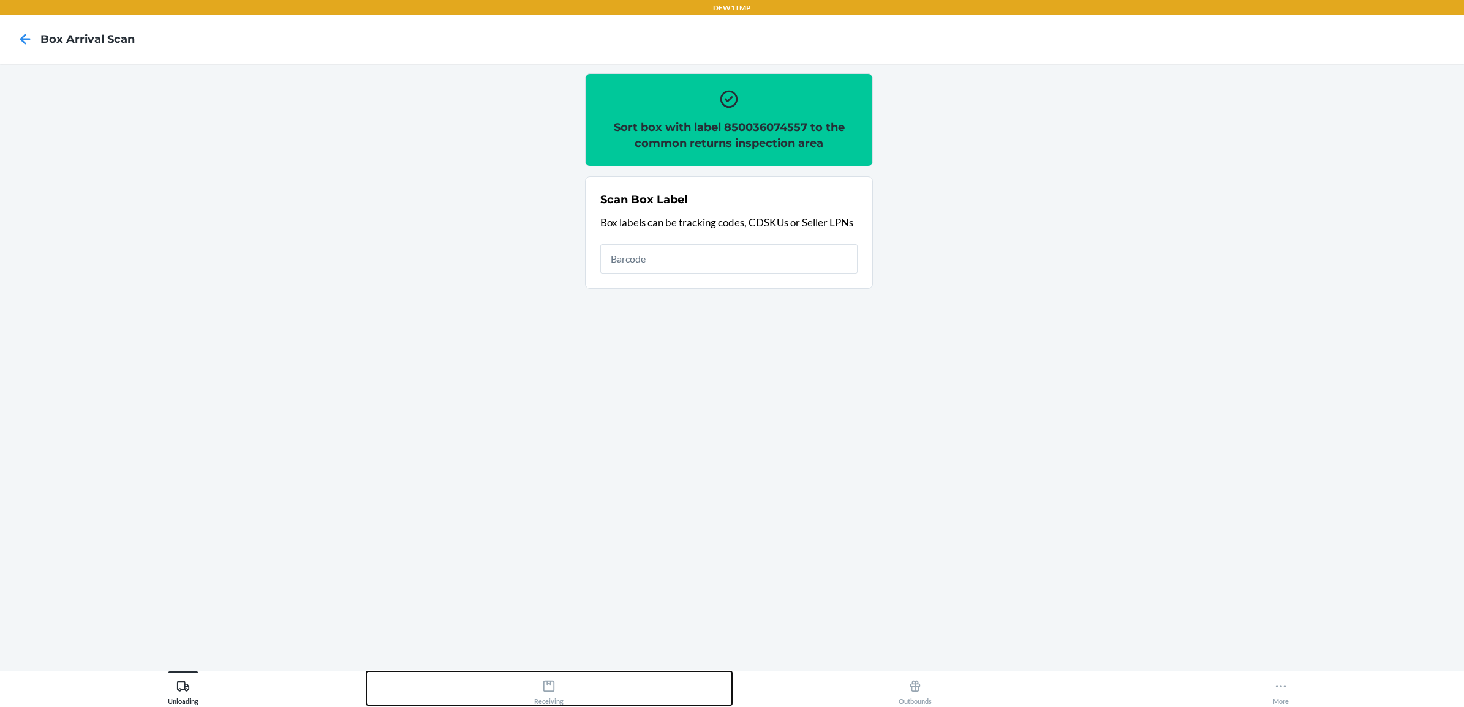
click at [543, 685] on icon at bounding box center [548, 686] width 13 height 13
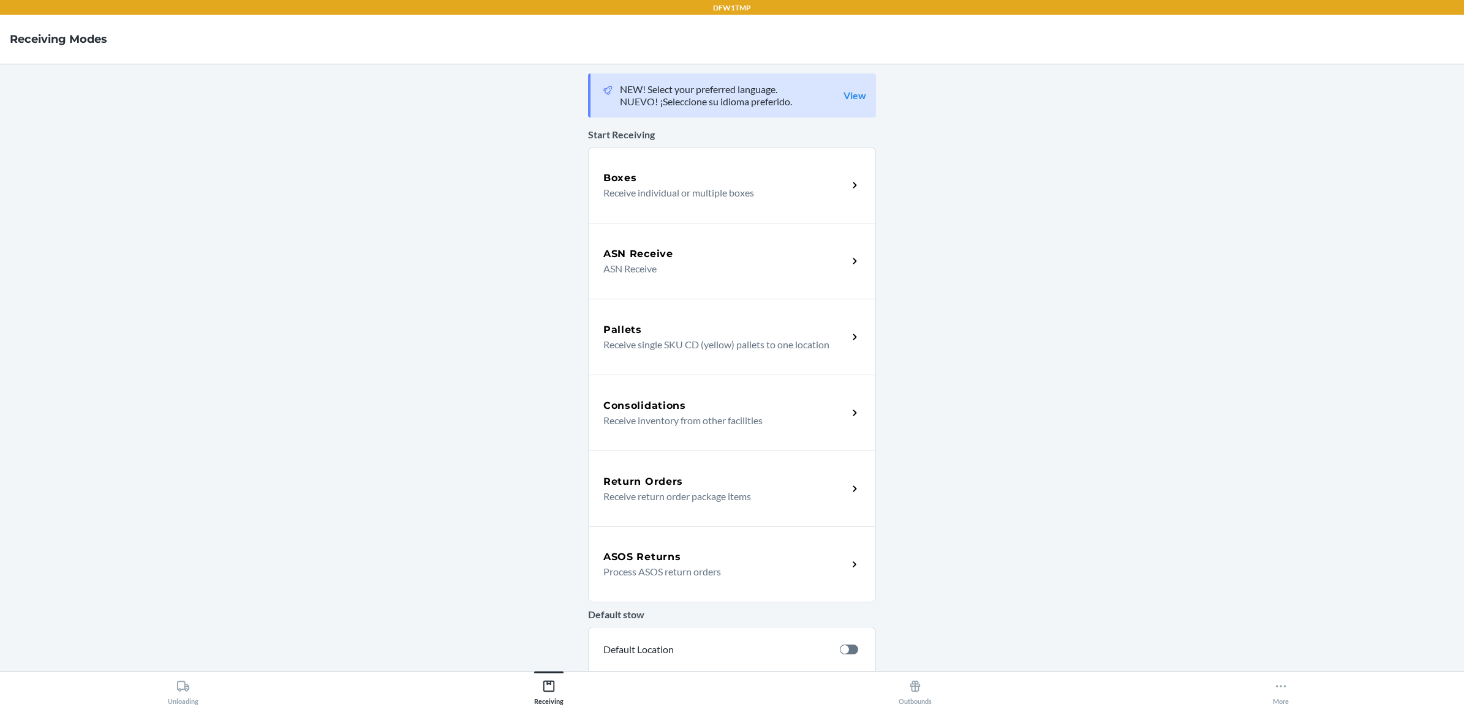
click at [669, 489] on p "Receive return order package items" at bounding box center [720, 496] width 235 height 15
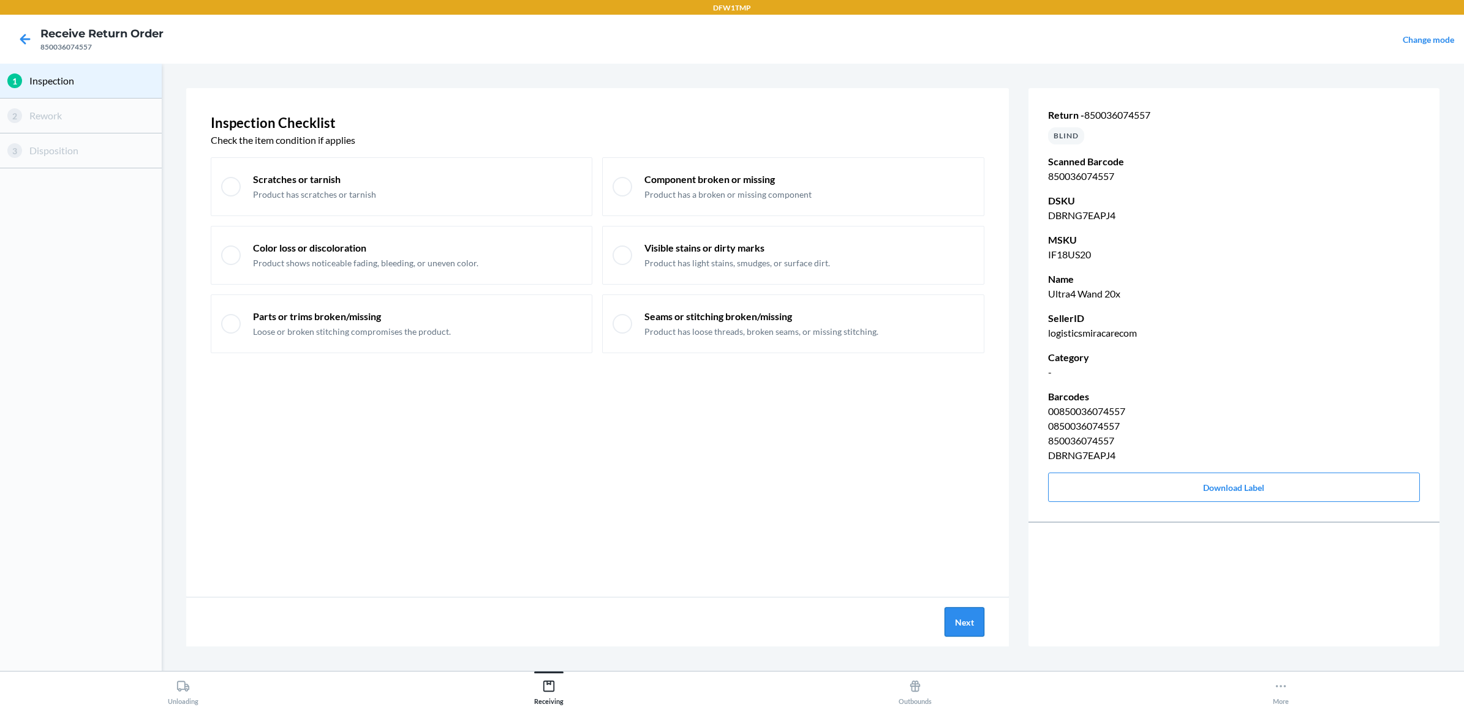
click at [962, 623] on button "Next" at bounding box center [964, 622] width 40 height 29
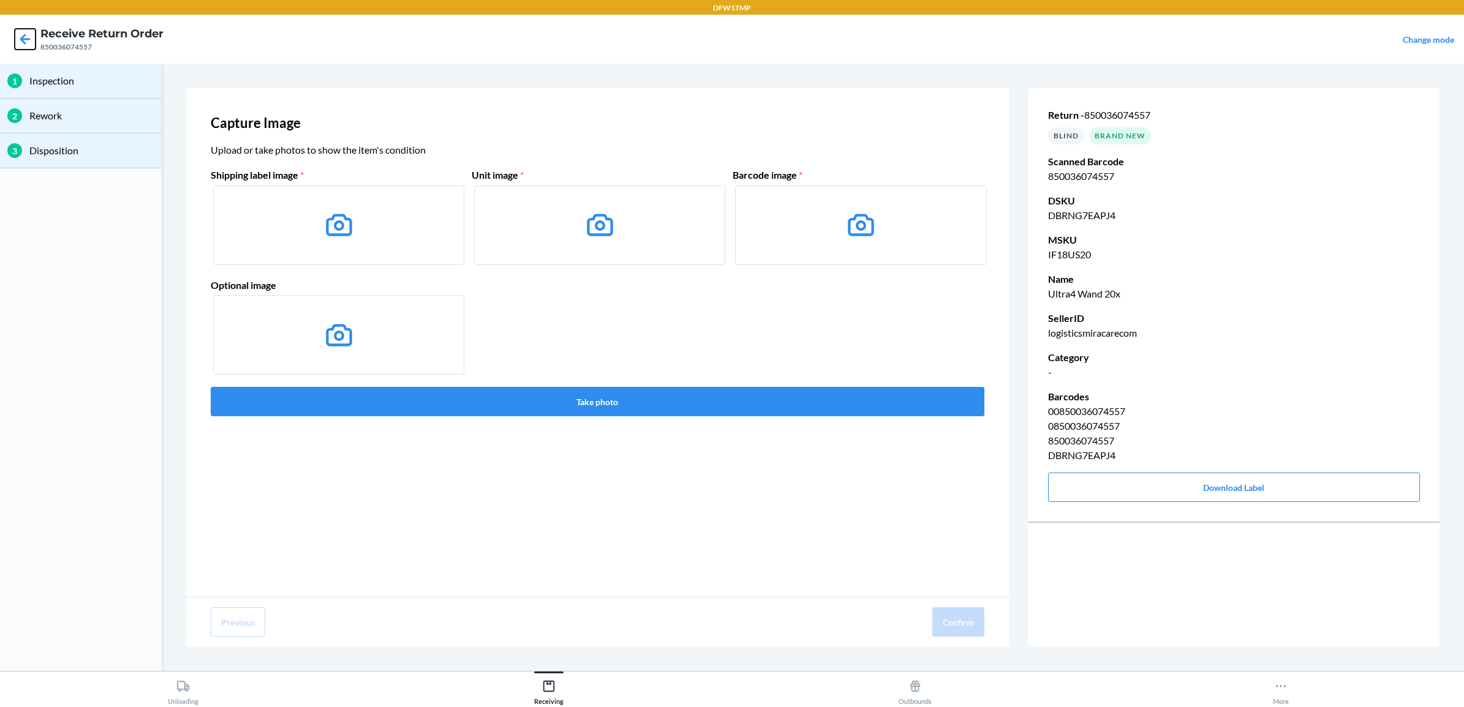
click at [25, 40] on icon at bounding box center [25, 39] width 10 height 10
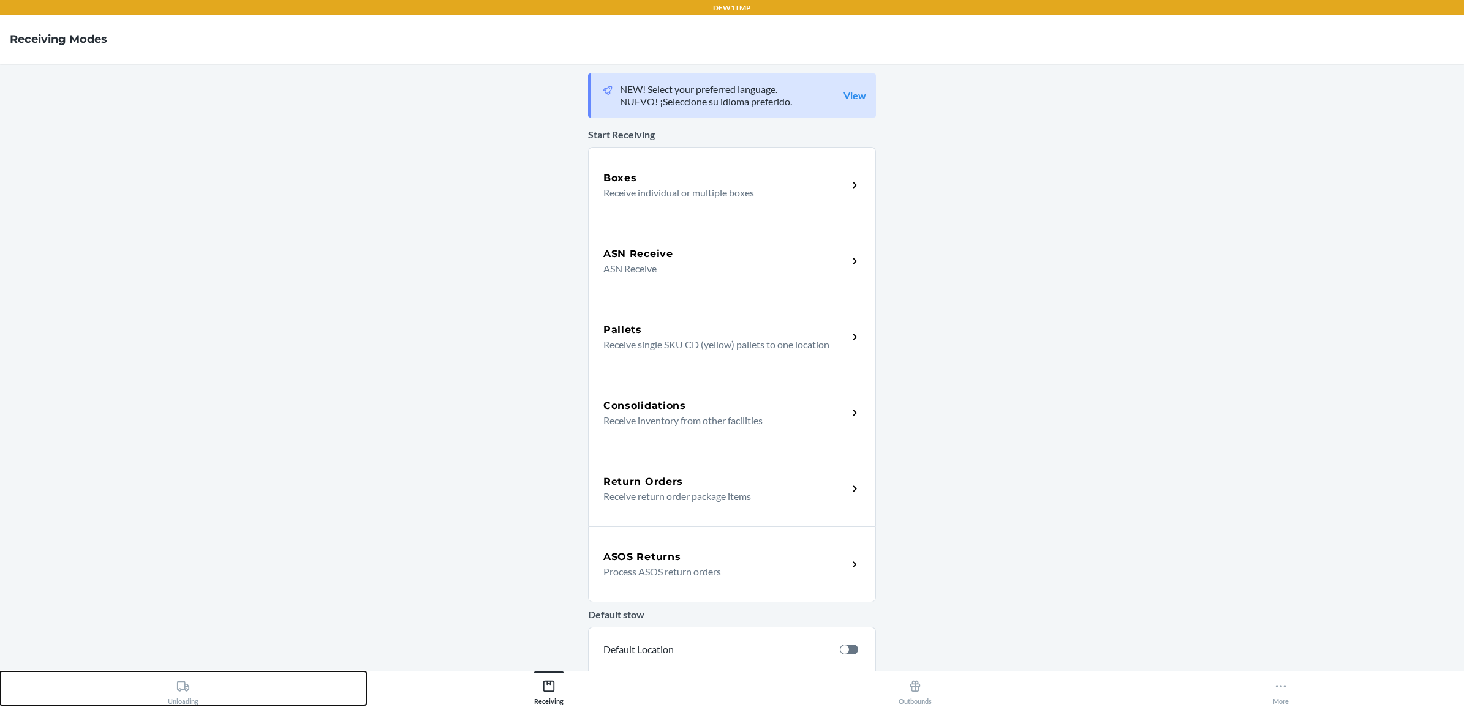
click at [184, 678] on div "Unloading" at bounding box center [183, 690] width 31 height 31
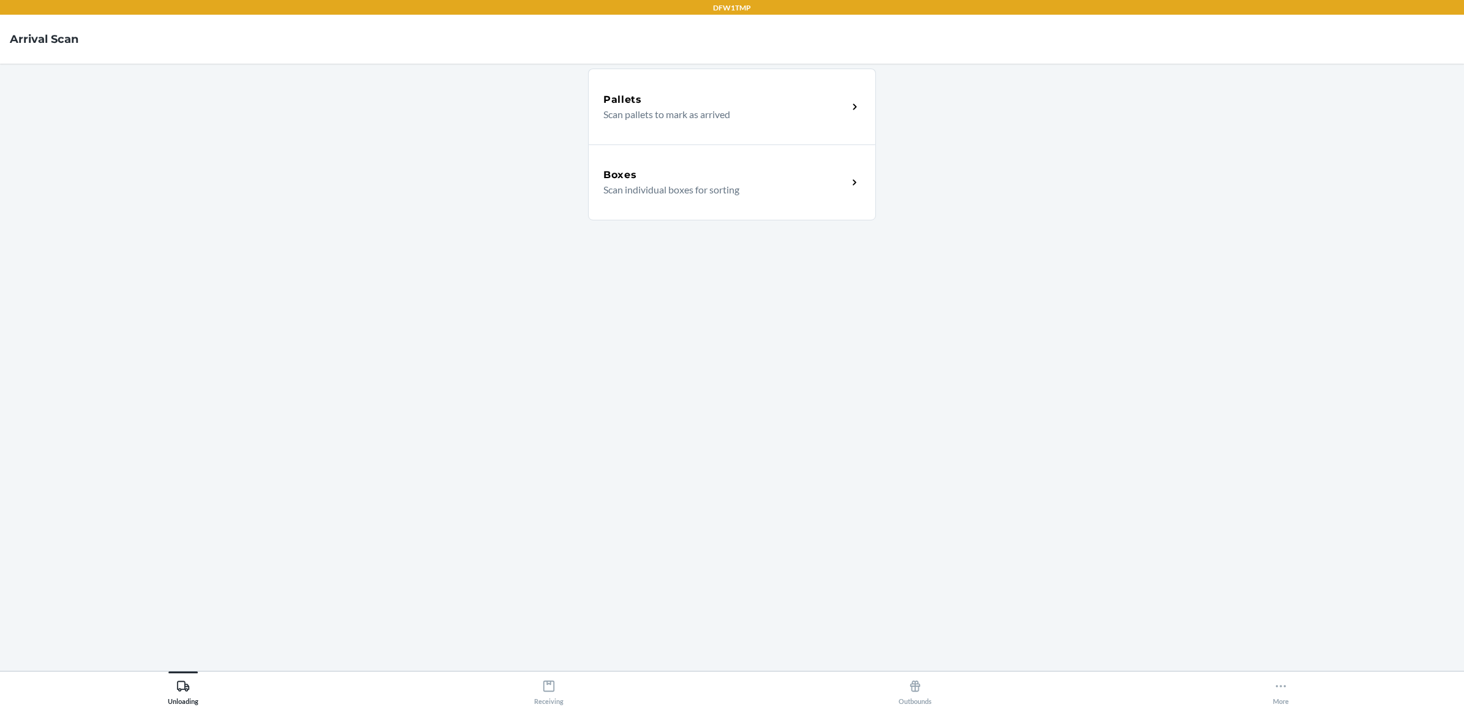
click at [688, 184] on p "Scan individual boxes for sorting" at bounding box center [720, 190] width 235 height 15
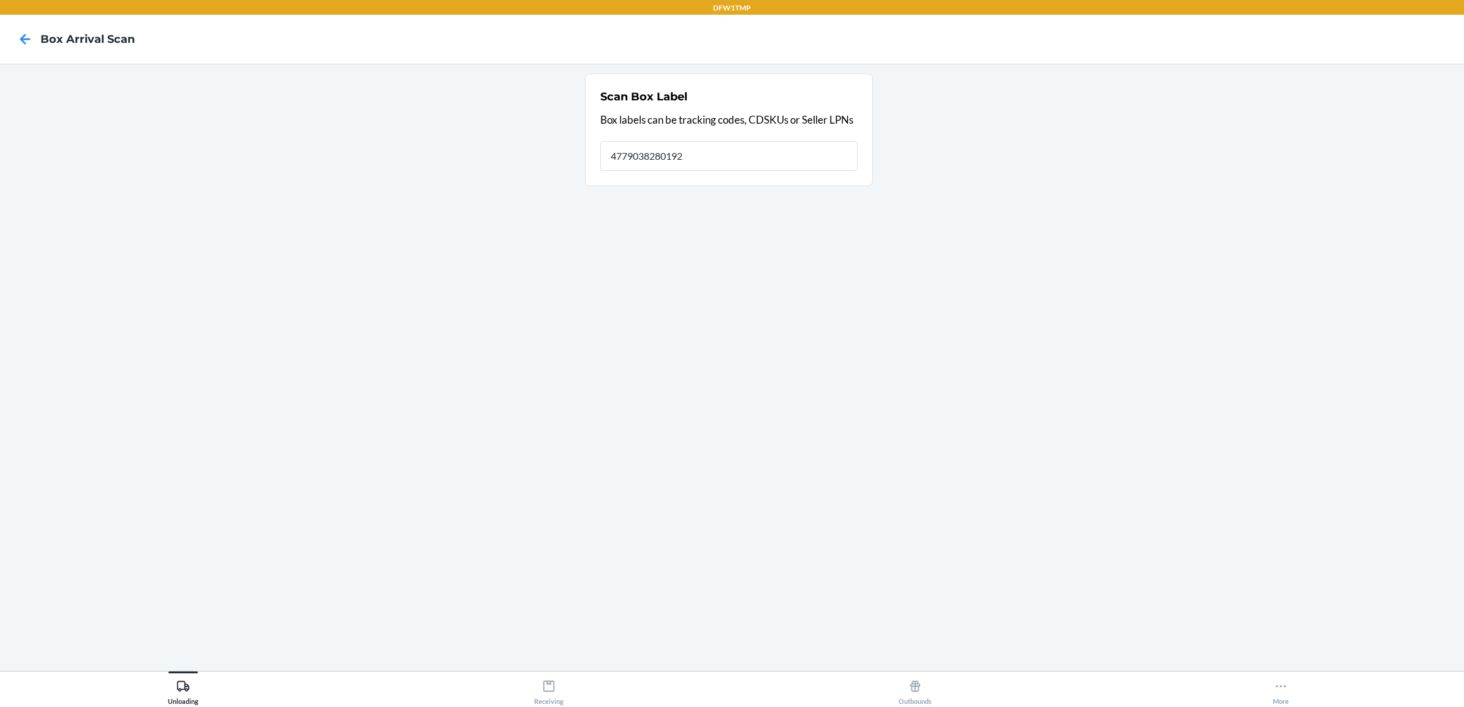
type input "4779038280192"
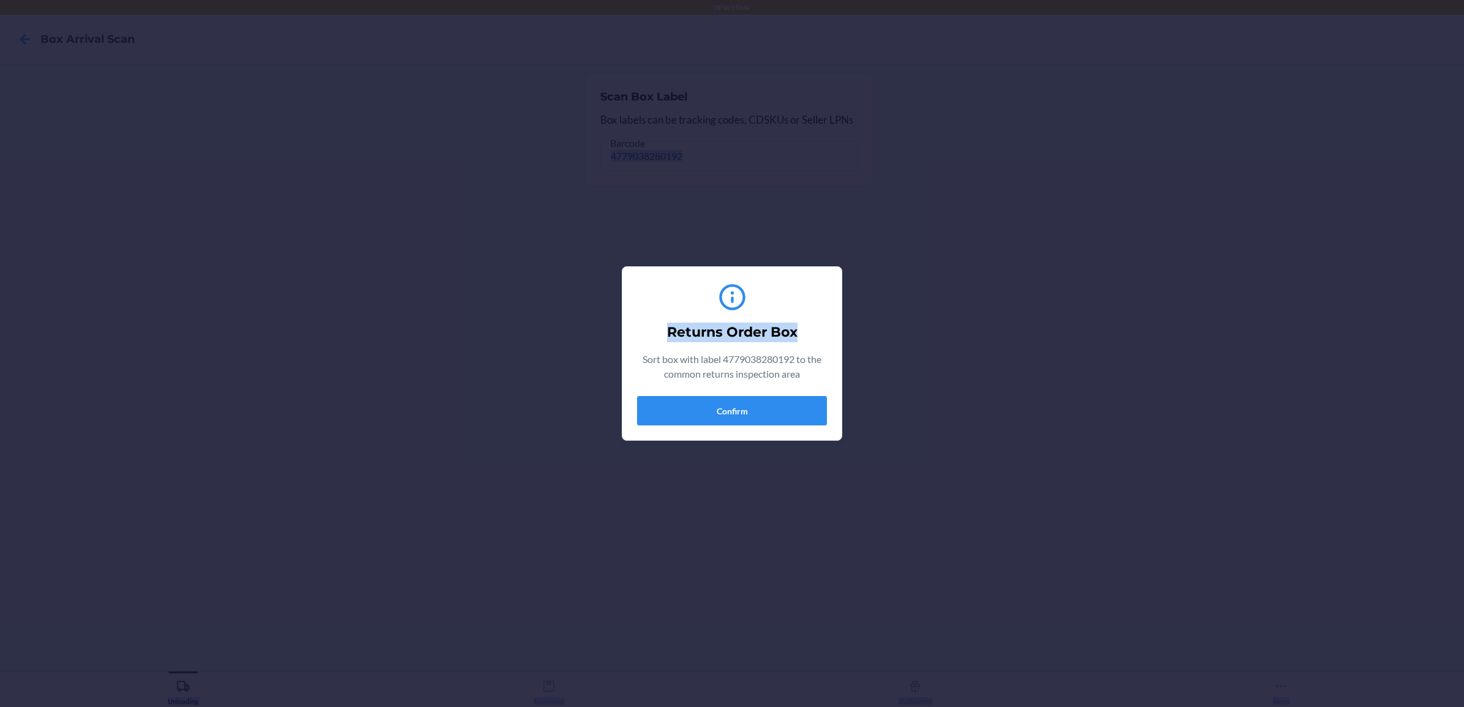
drag, startPoint x: 1463, startPoint y: 311, endPoint x: 1466, endPoint y: 333, distance: 21.7
click at [1463, 333] on html "DFW1TMP Box Arrival Scan Scan Box Label Box labels can be tracking codes, CDSKU…" at bounding box center [732, 353] width 1464 height 707
drag, startPoint x: 729, startPoint y: 416, endPoint x: 742, endPoint y: 442, distance: 28.8
click at [737, 432] on section "Returns Order Box Sort box with label 4779038280192 to the common returns inspe…" at bounding box center [732, 353] width 220 height 175
click at [767, 405] on button "Confirm" at bounding box center [732, 410] width 190 height 29
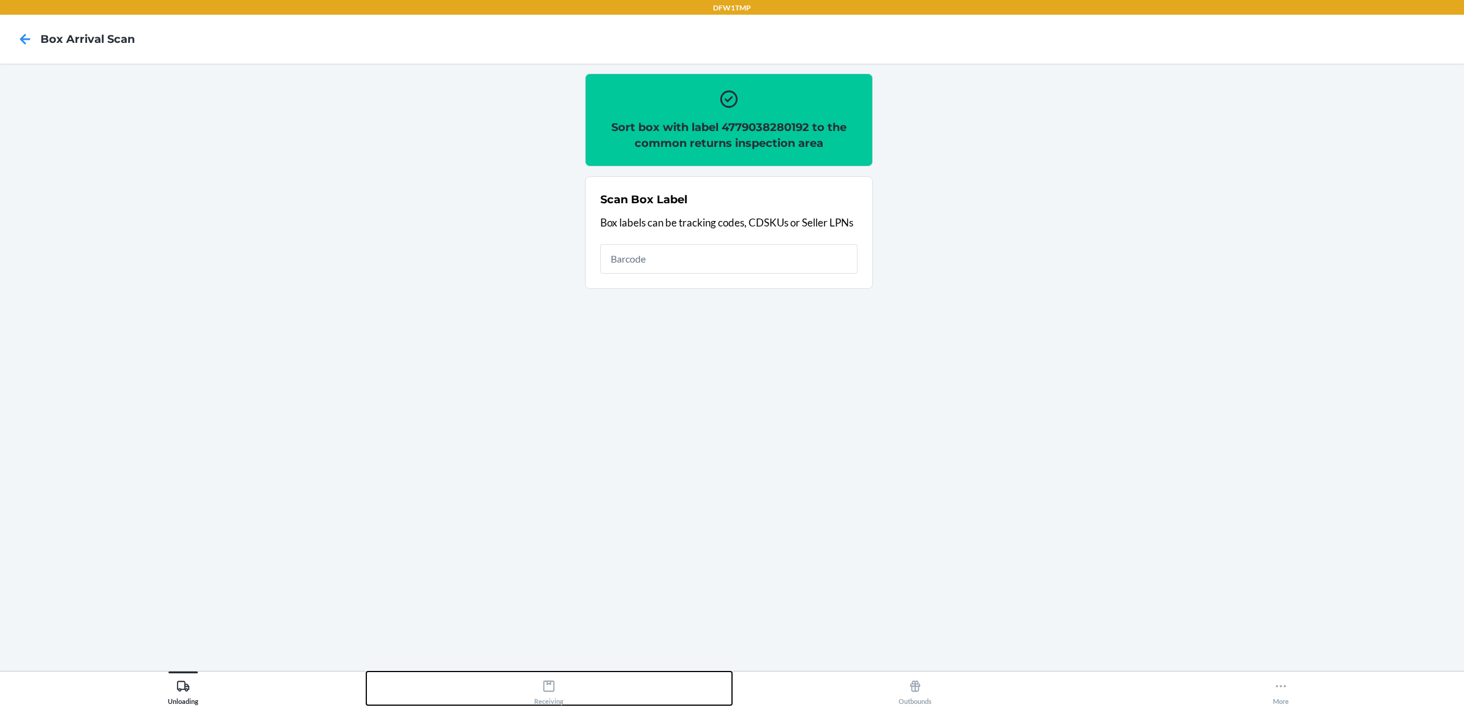
click at [539, 690] on div "Receiving" at bounding box center [548, 690] width 29 height 31
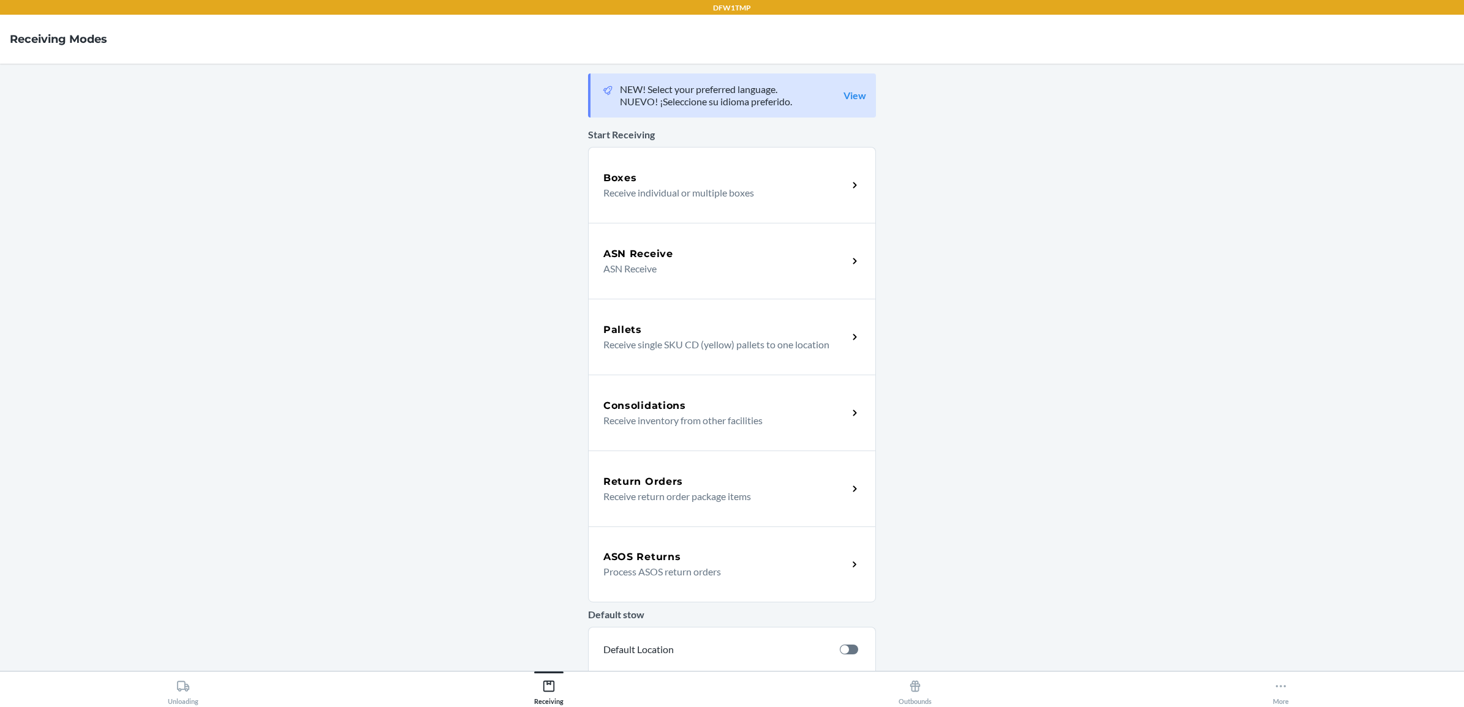
click at [668, 475] on h5 "Return Orders" at bounding box center [643, 482] width 80 height 15
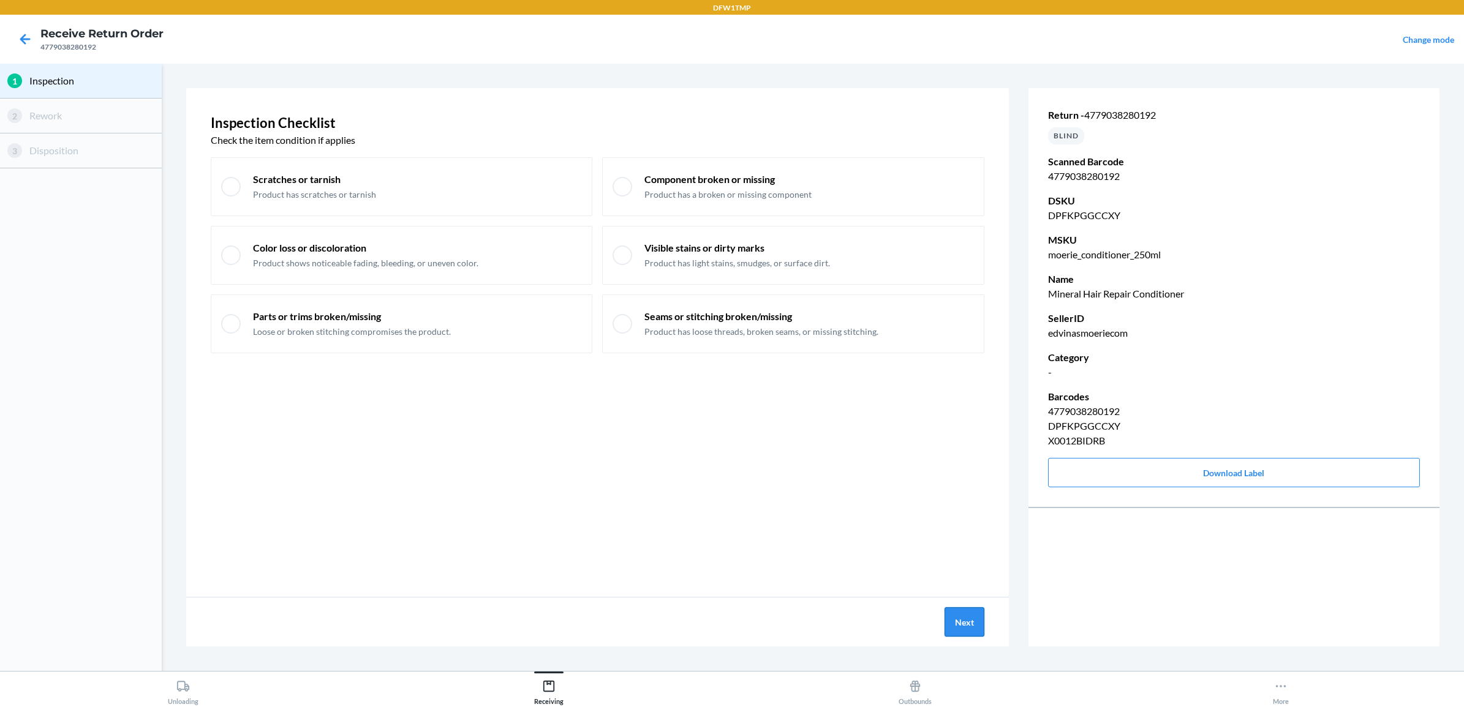
click at [962, 611] on button "Next" at bounding box center [964, 622] width 40 height 29
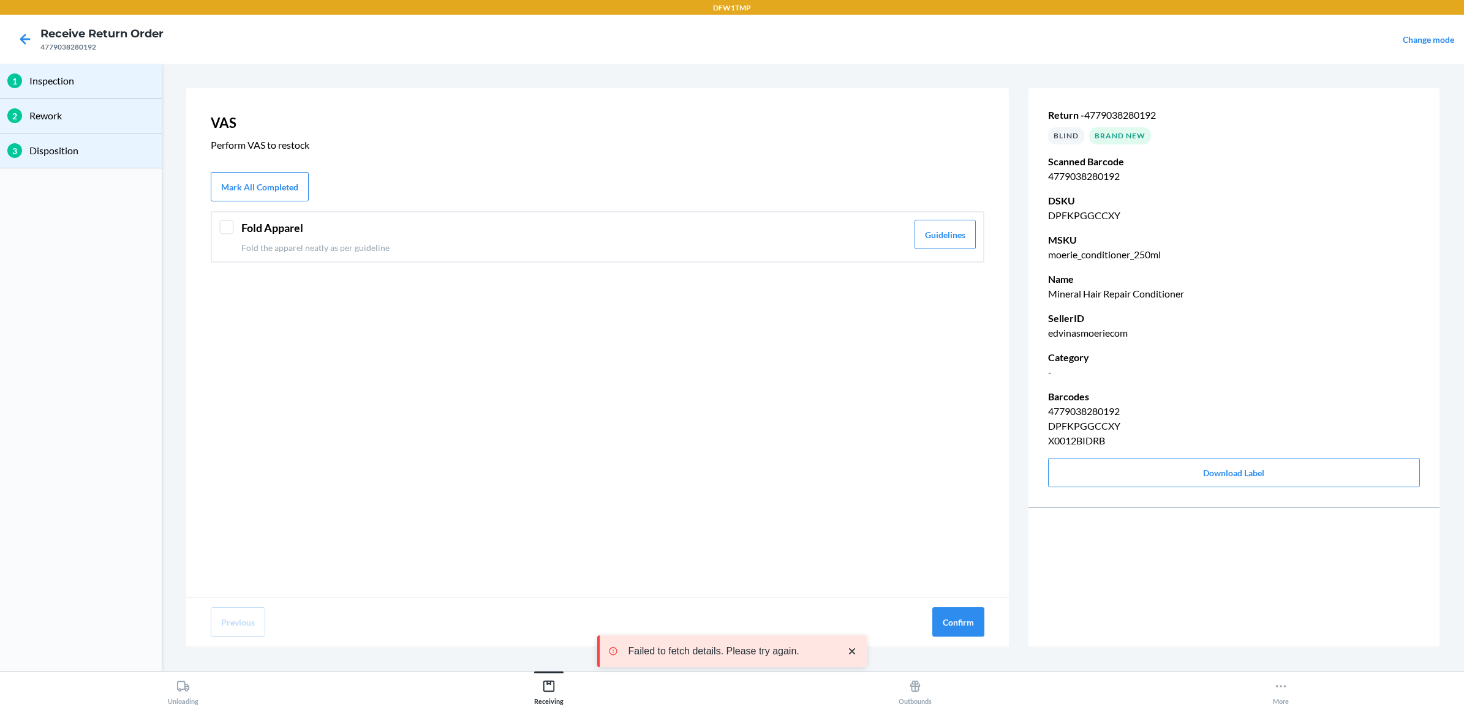
click at [224, 224] on div at bounding box center [226, 227] width 15 height 15
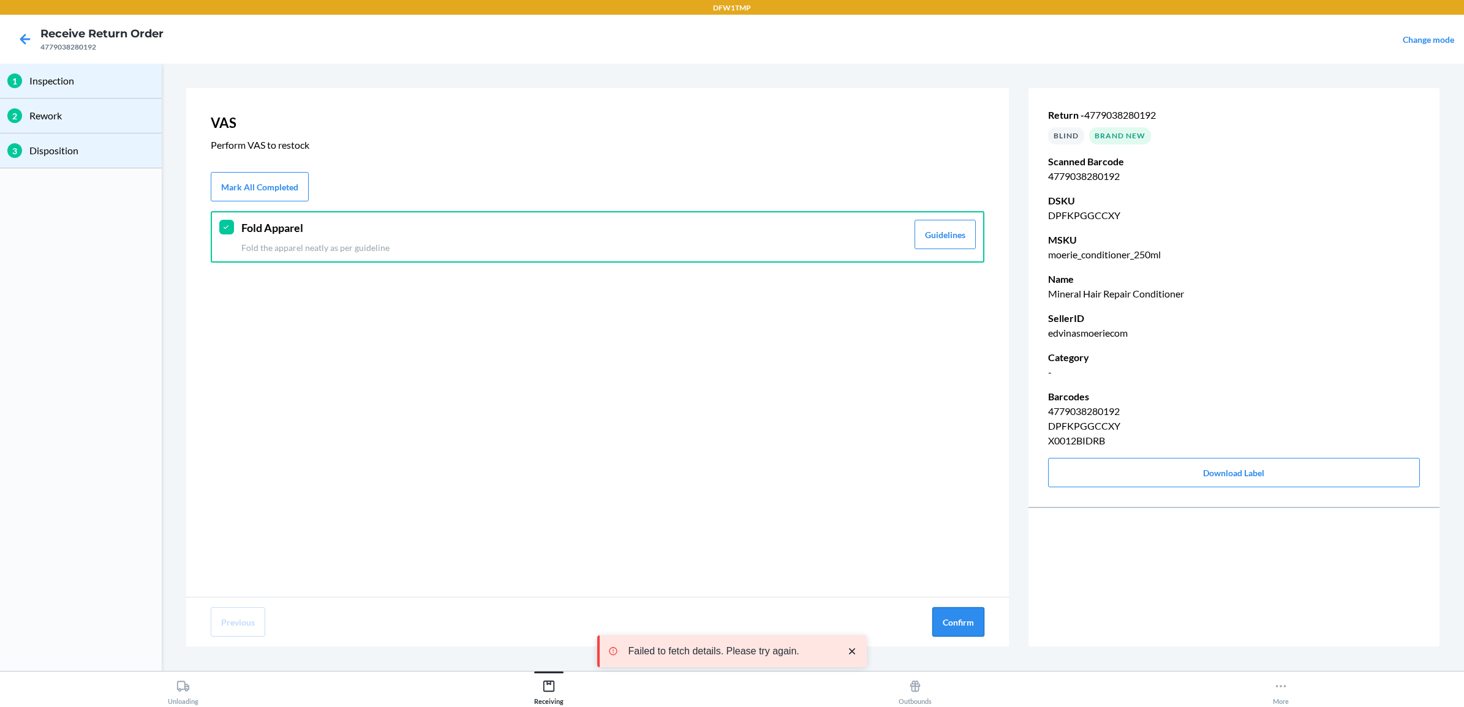
click at [949, 622] on button "Confirm" at bounding box center [958, 622] width 52 height 29
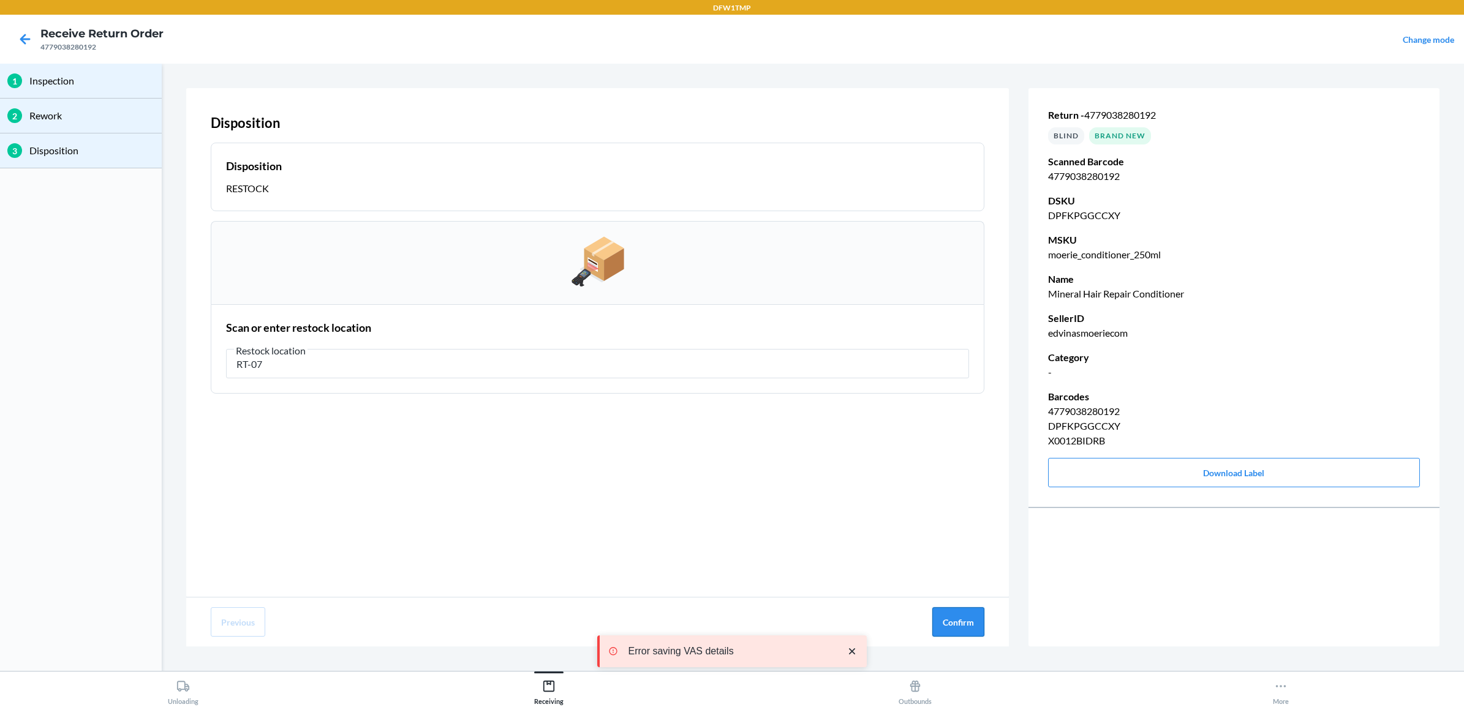
type input "RT-07"
click at [959, 619] on button "Confirm" at bounding box center [958, 622] width 52 height 29
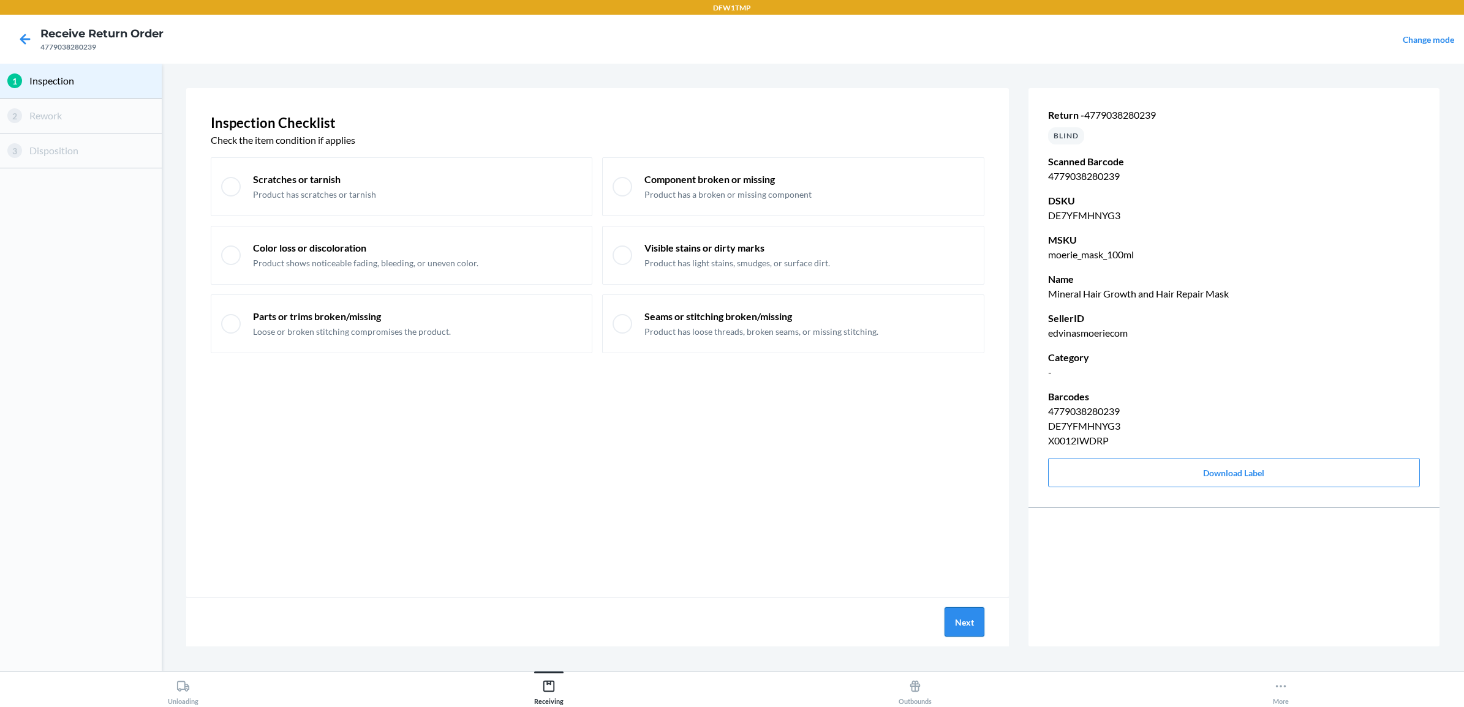
click at [960, 614] on button "Next" at bounding box center [964, 622] width 40 height 29
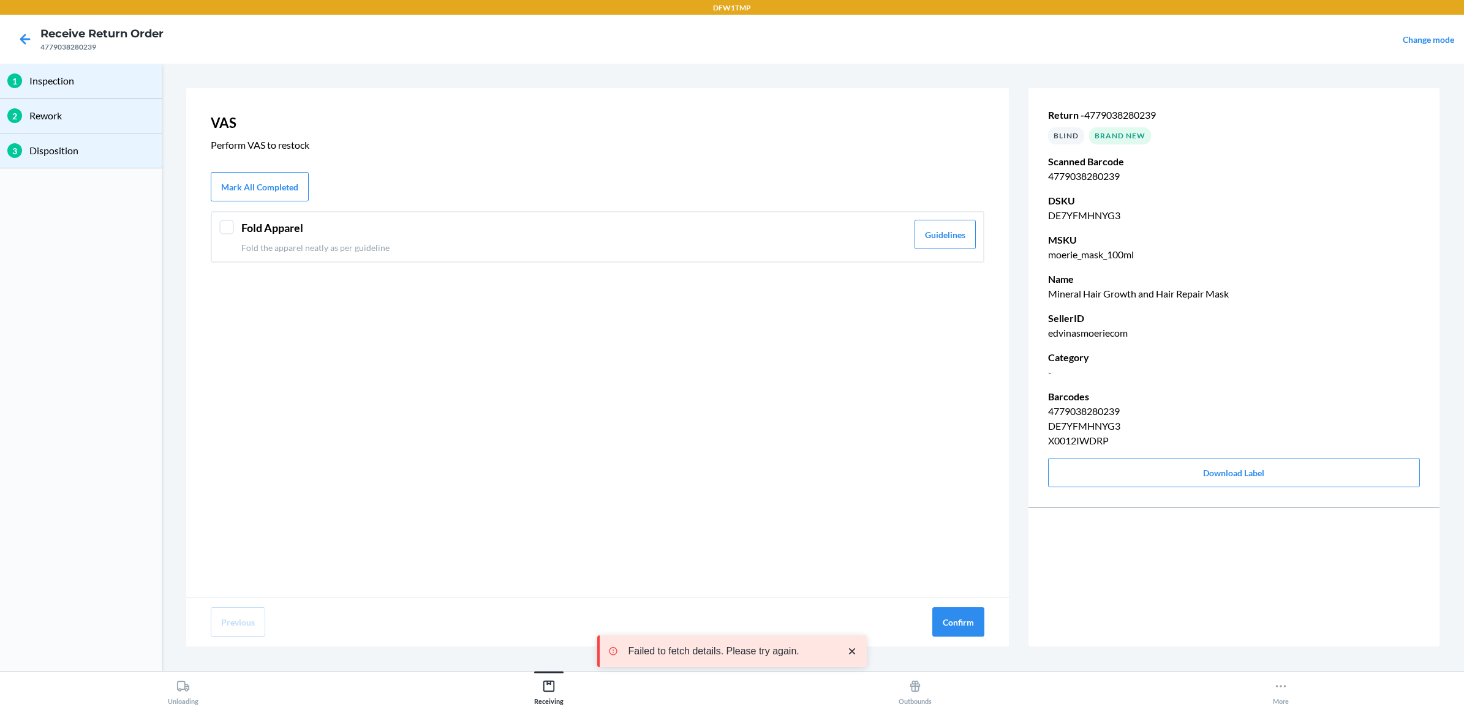
click at [254, 231] on header "Fold Apparel" at bounding box center [574, 228] width 666 height 17
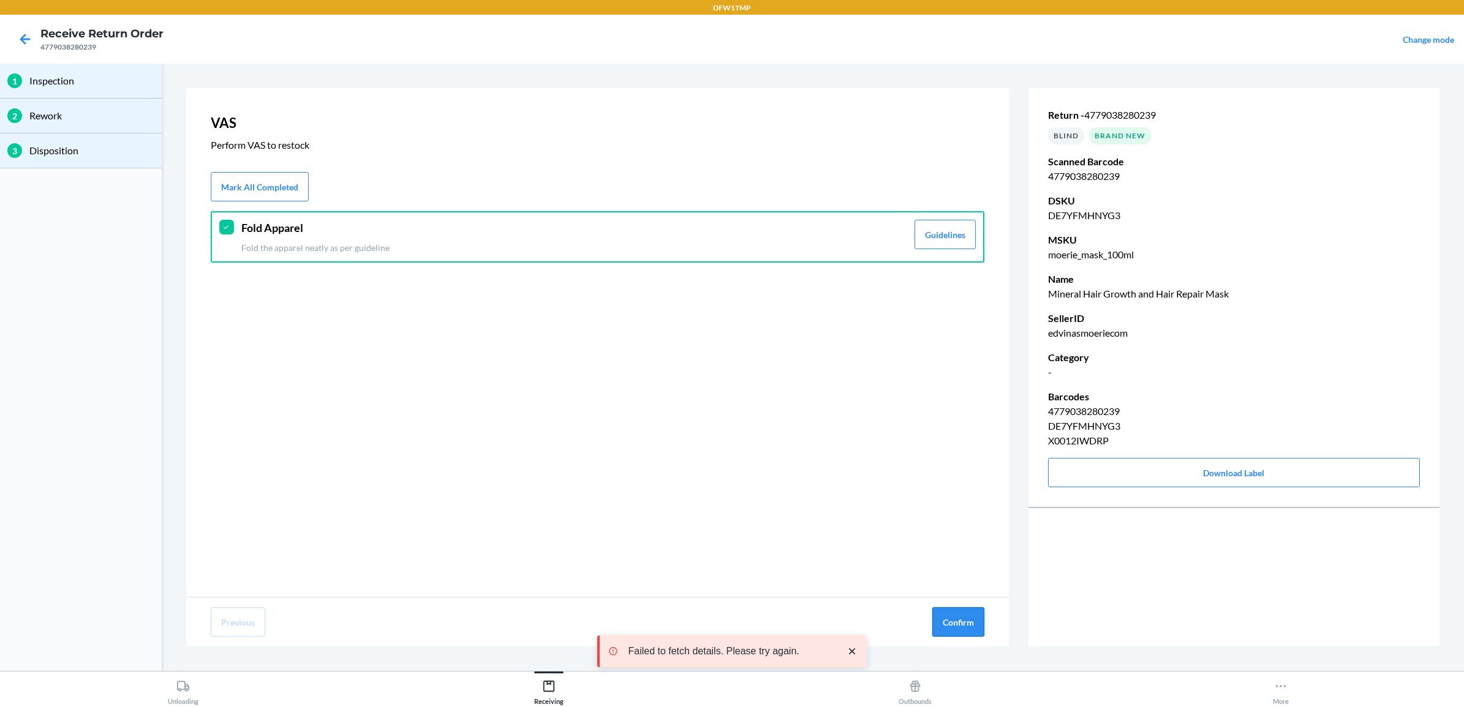
click at [965, 622] on button "Confirm" at bounding box center [958, 622] width 52 height 29
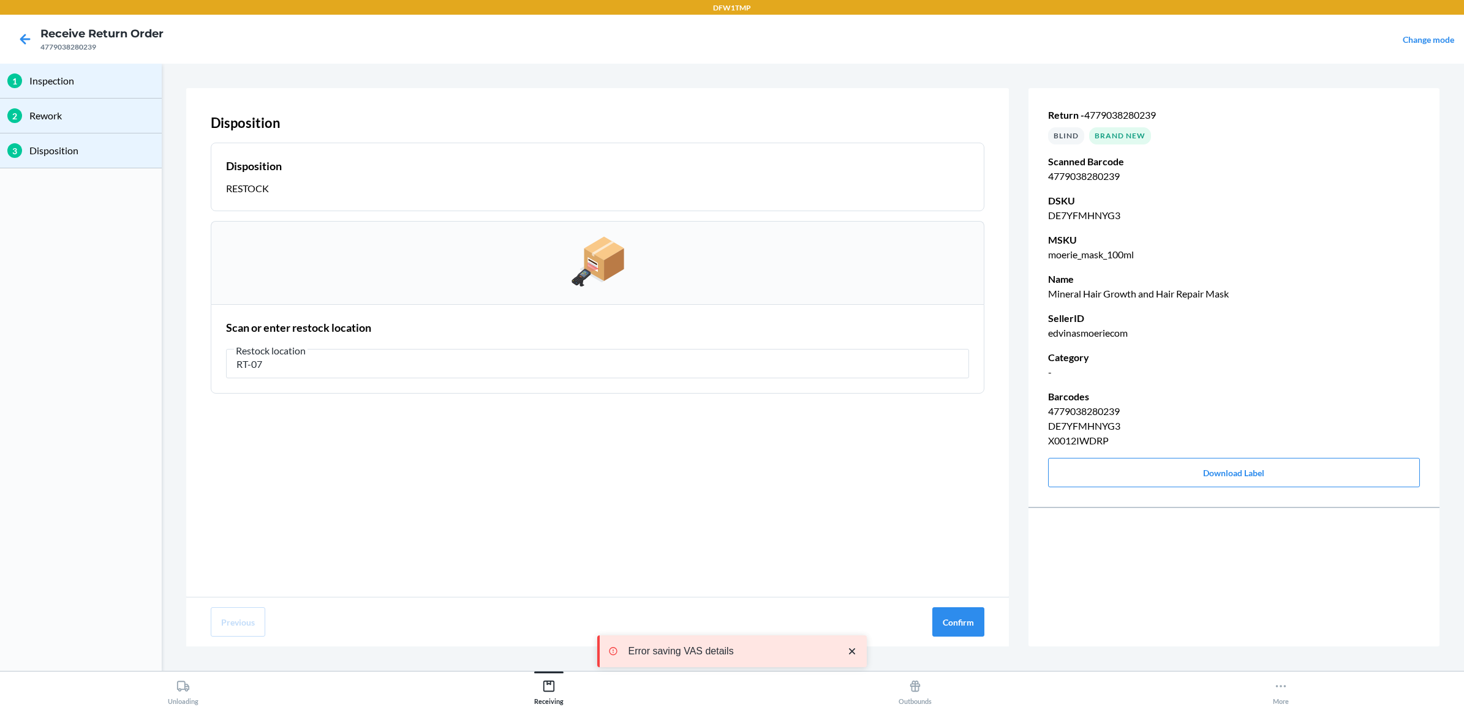
type input "RT-07"
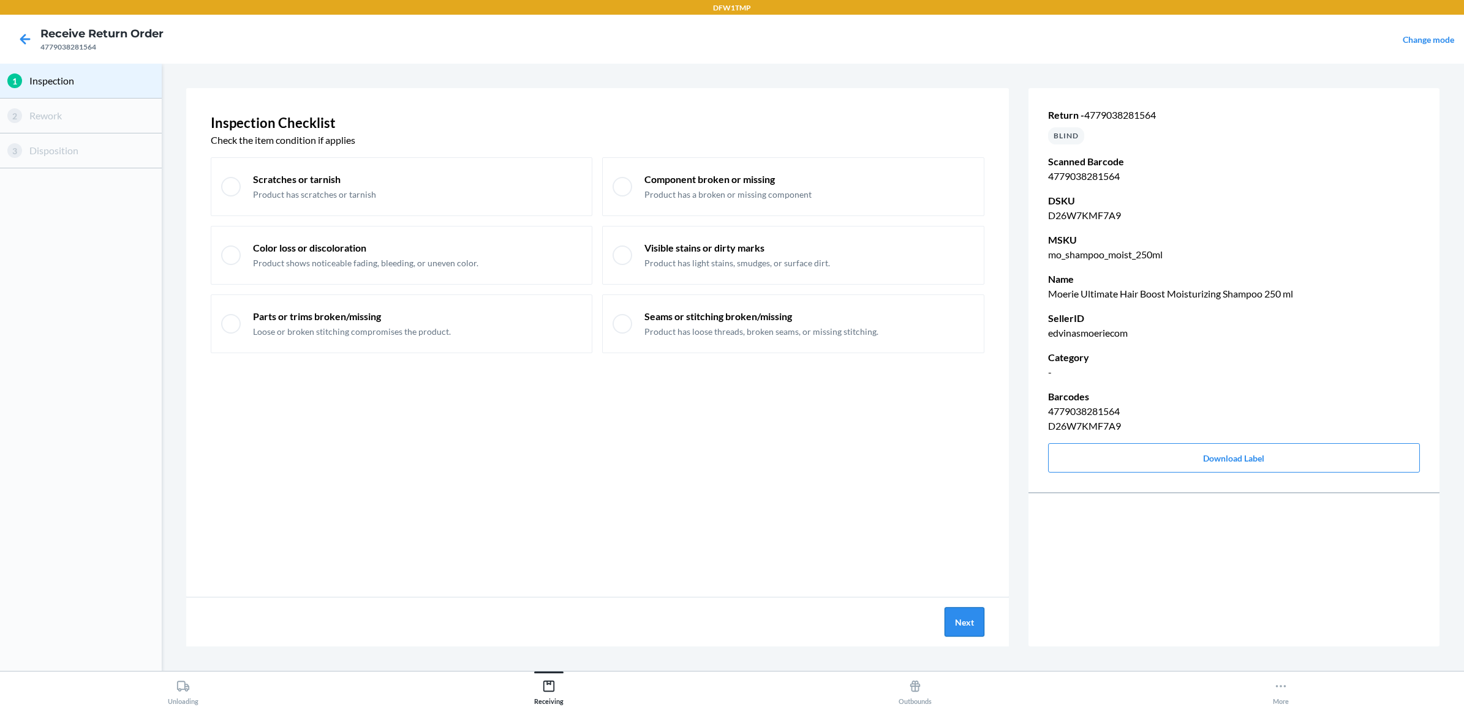
click at [959, 616] on button "Next" at bounding box center [964, 622] width 40 height 29
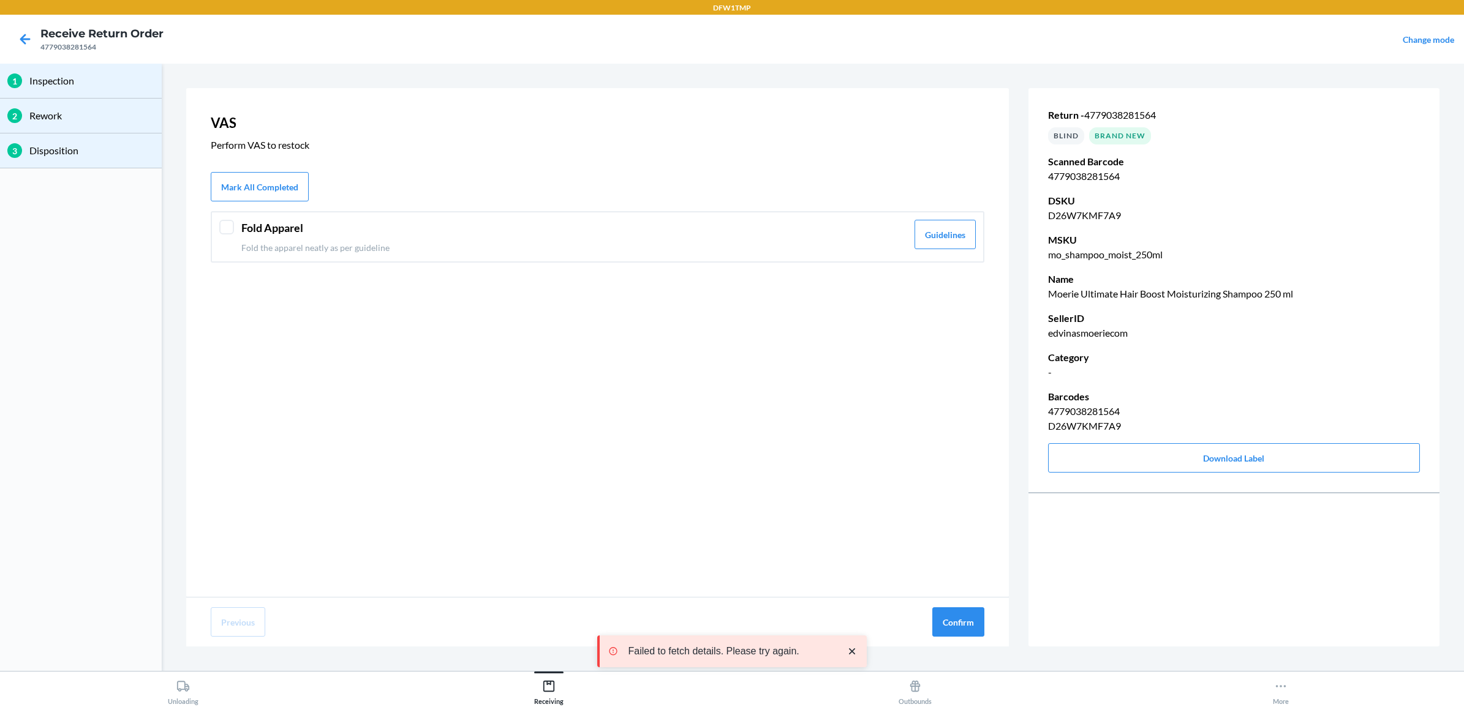
click at [301, 241] on p "Fold the apparel neatly as per guideline" at bounding box center [574, 247] width 666 height 13
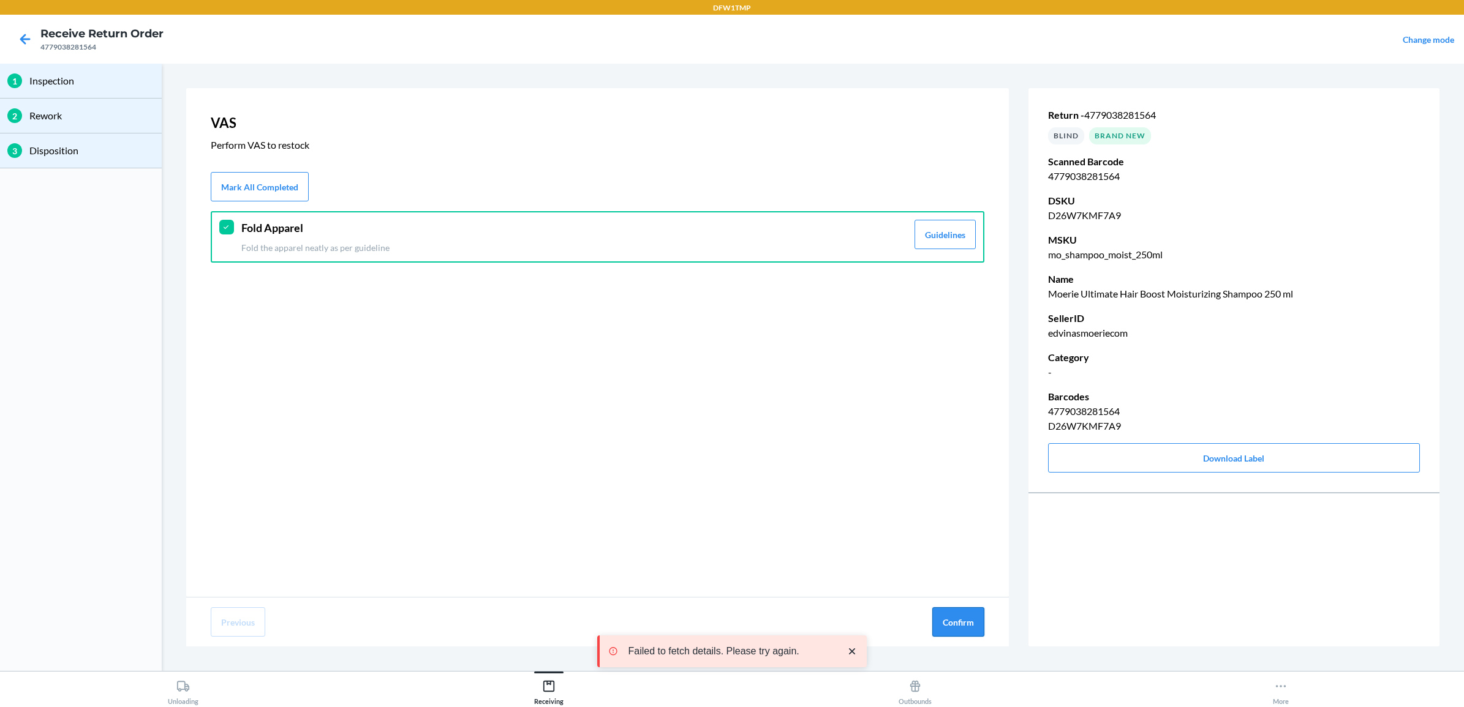
click at [965, 619] on button "Confirm" at bounding box center [958, 622] width 52 height 29
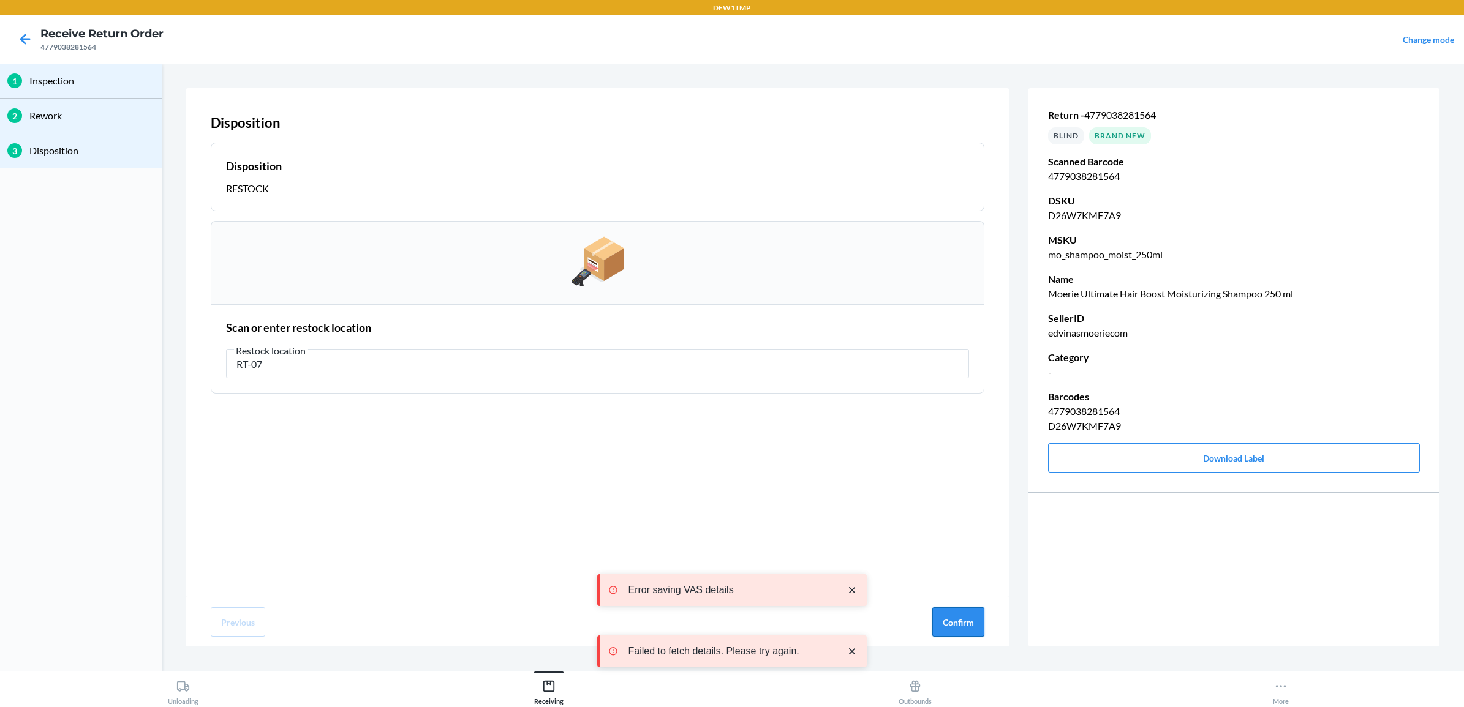
type input "RT-07"
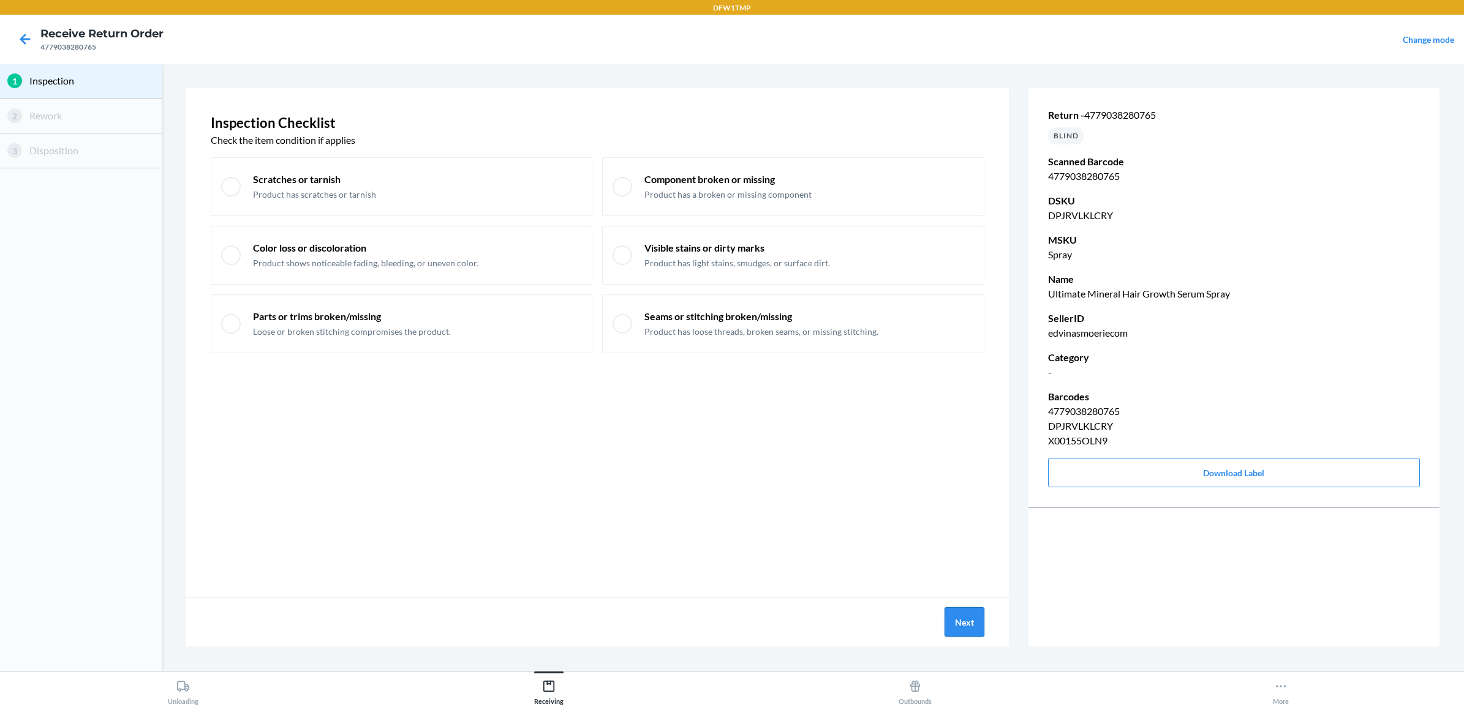
click at [962, 613] on button "Next" at bounding box center [964, 622] width 40 height 29
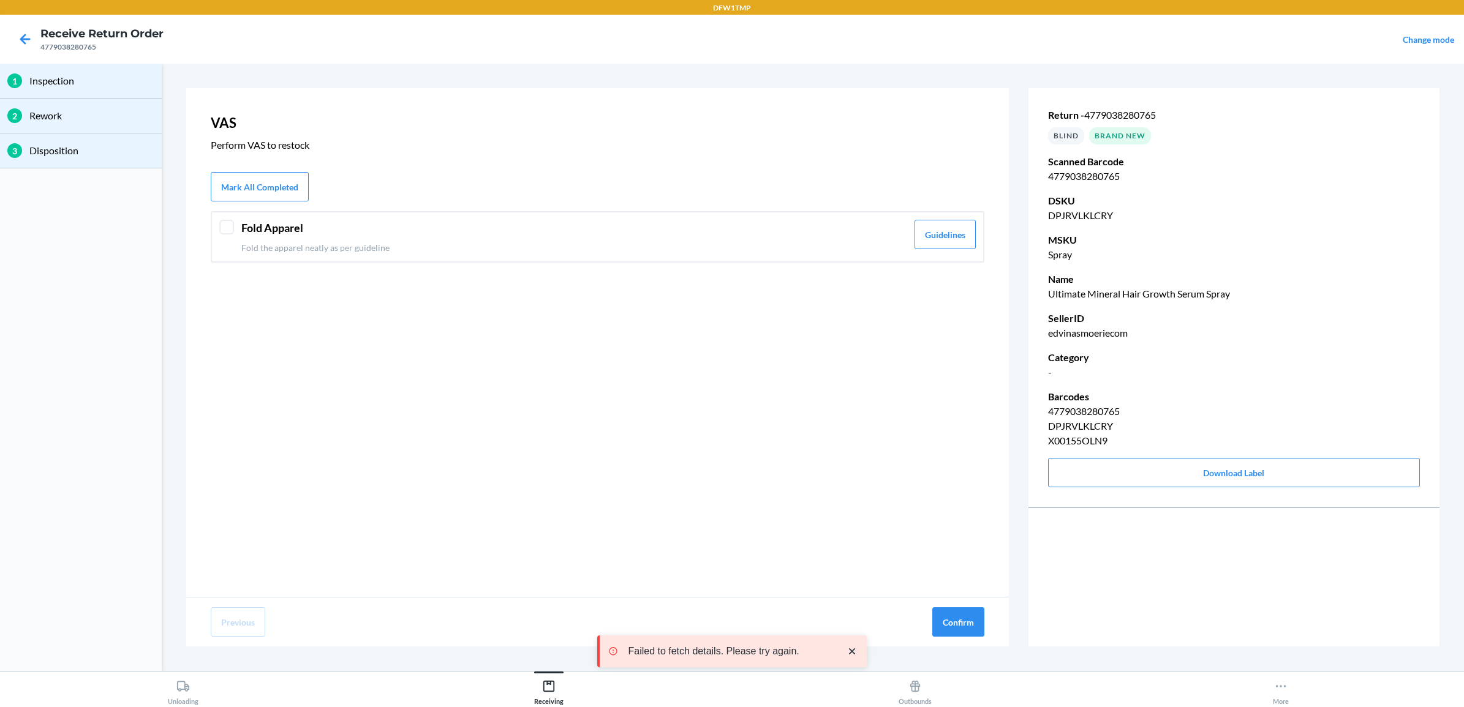
click at [230, 224] on div at bounding box center [226, 227] width 15 height 15
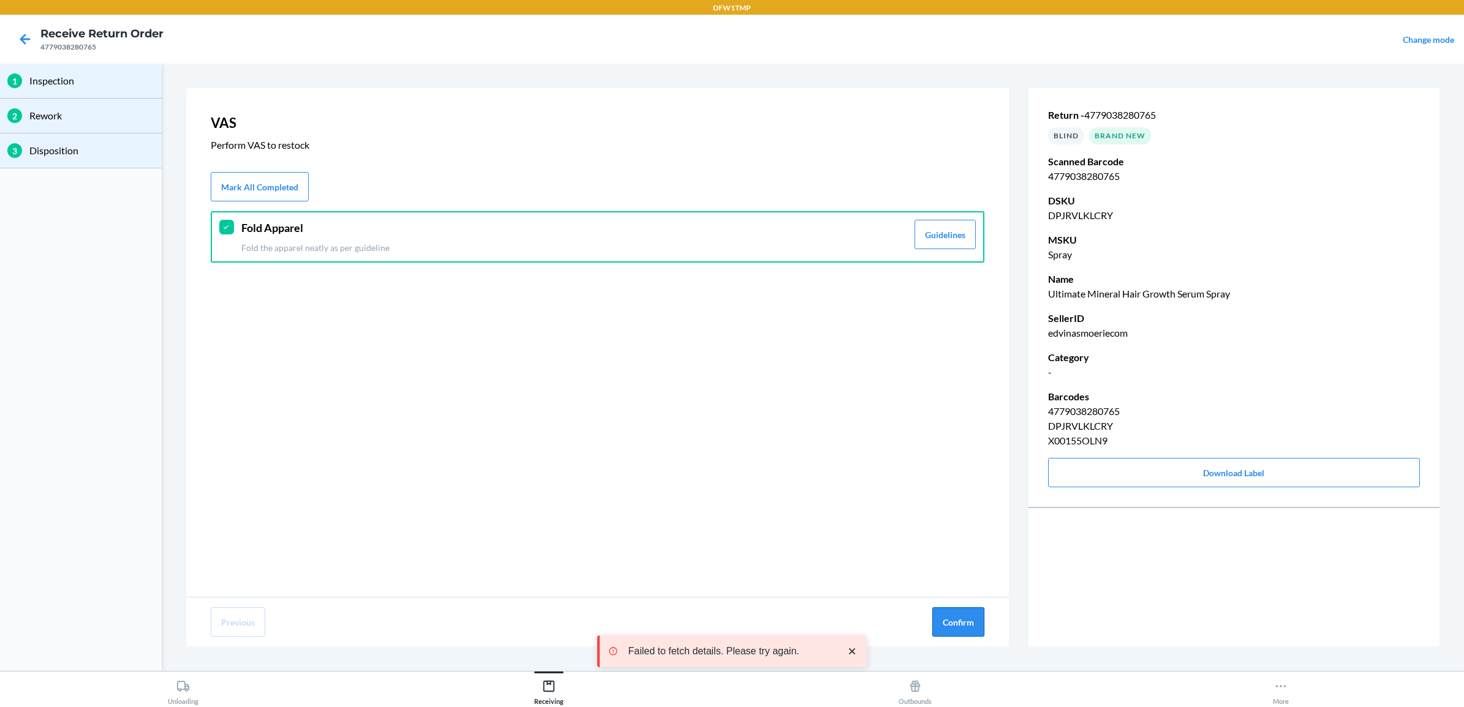
click at [965, 616] on button "Confirm" at bounding box center [958, 622] width 52 height 29
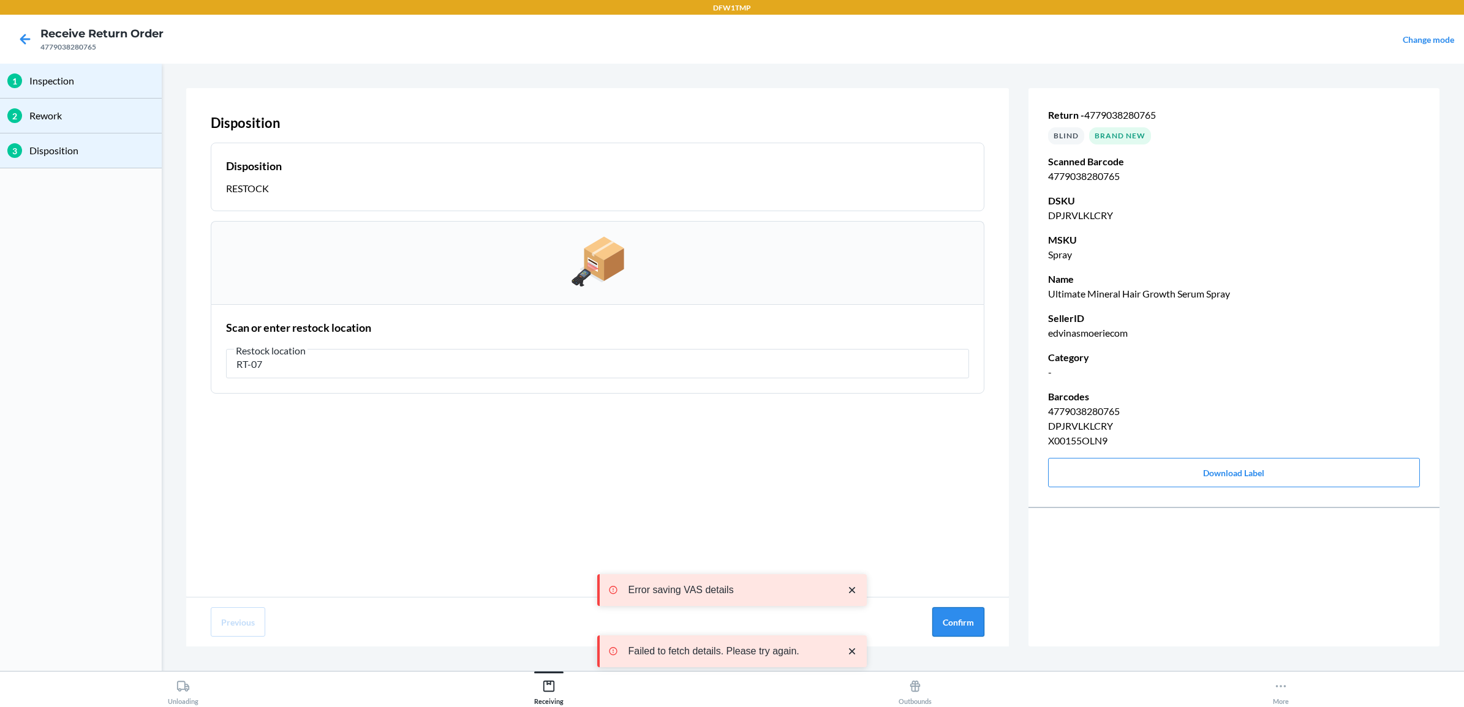
type input "RT-07"
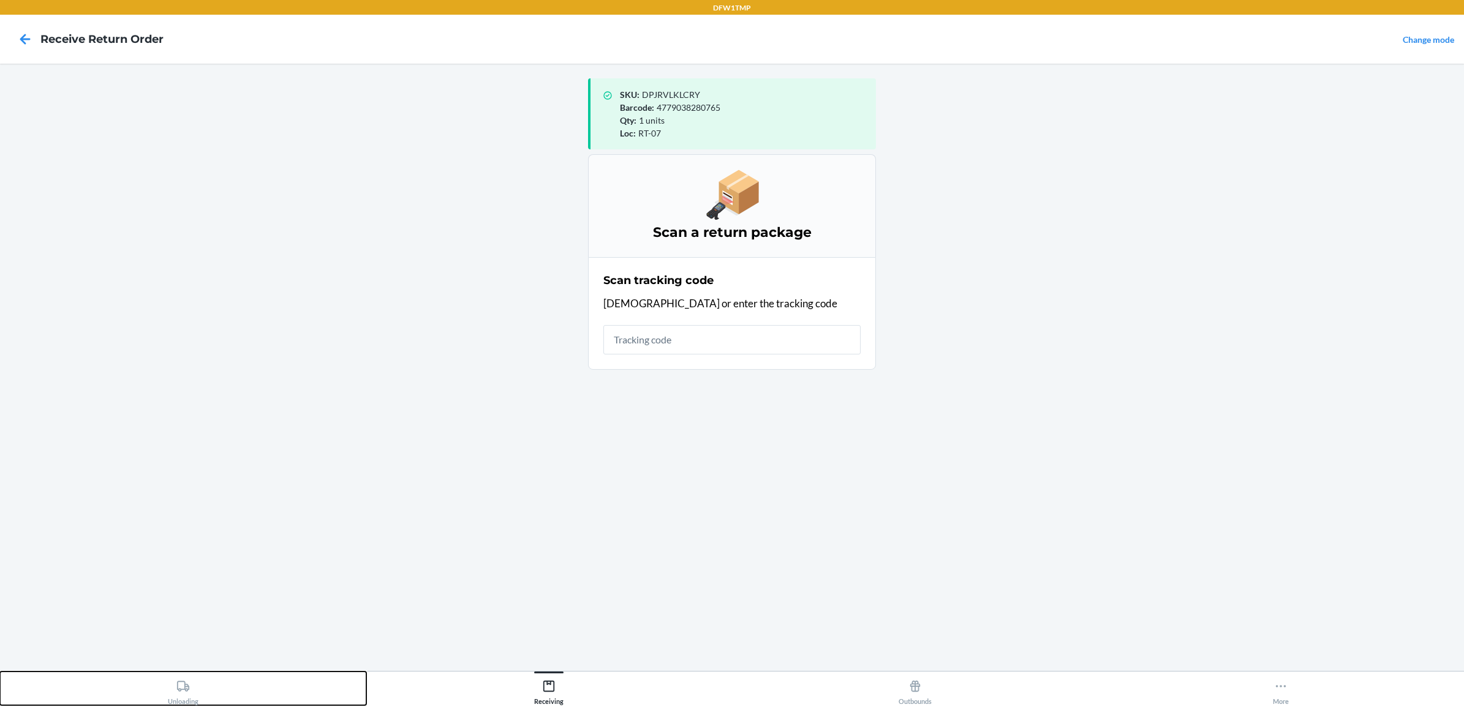
click at [176, 698] on div "Unloading" at bounding box center [183, 690] width 31 height 31
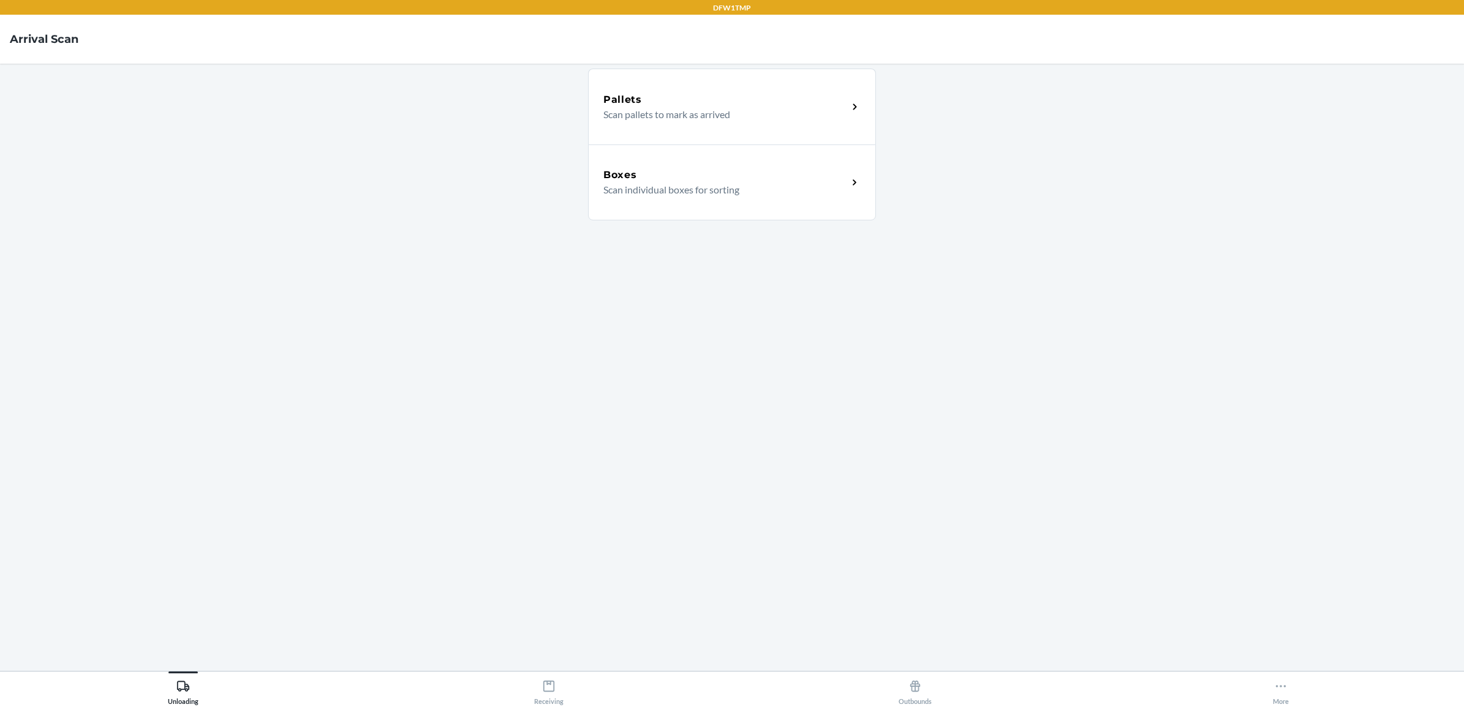
click at [739, 193] on p "Scan individual boxes for sorting" at bounding box center [720, 190] width 235 height 15
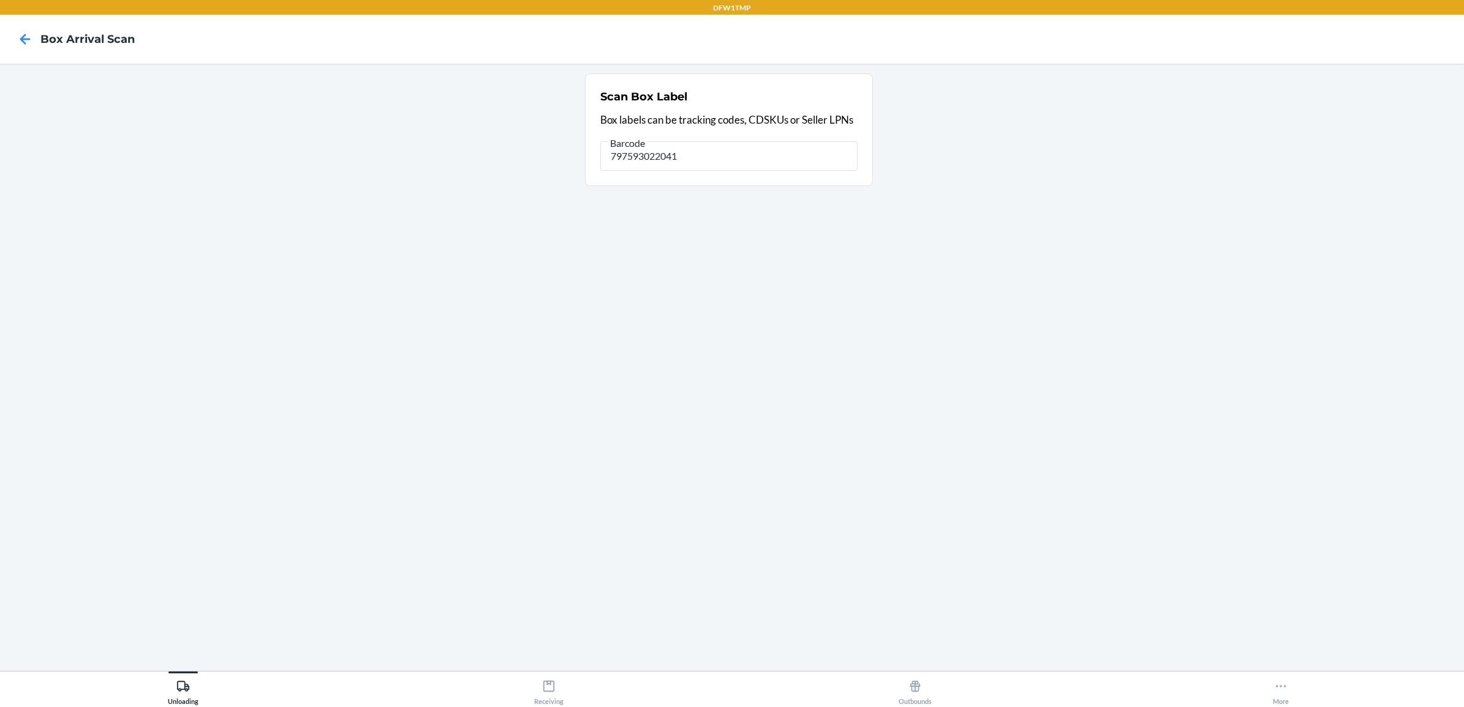
type input "797593022041"
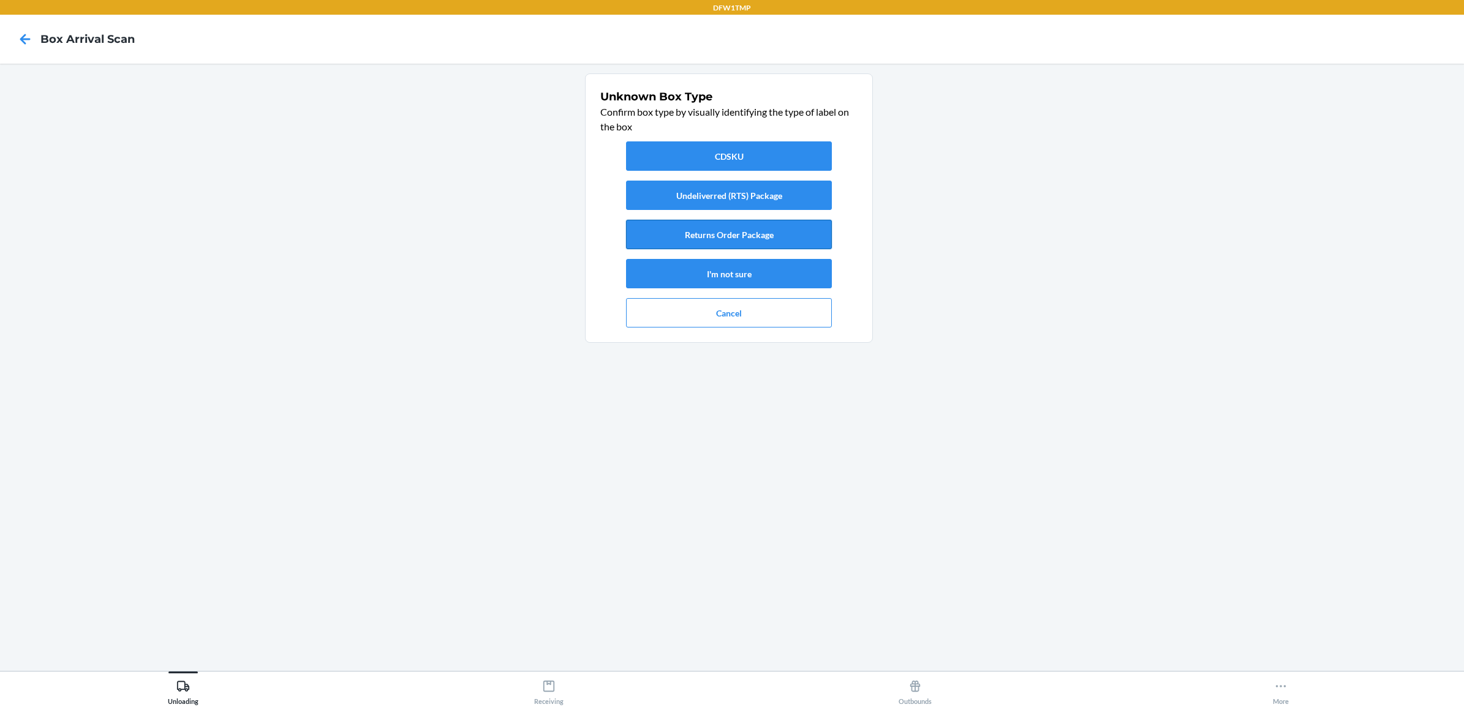
click at [766, 231] on button "Returns Order Package" at bounding box center [729, 234] width 206 height 29
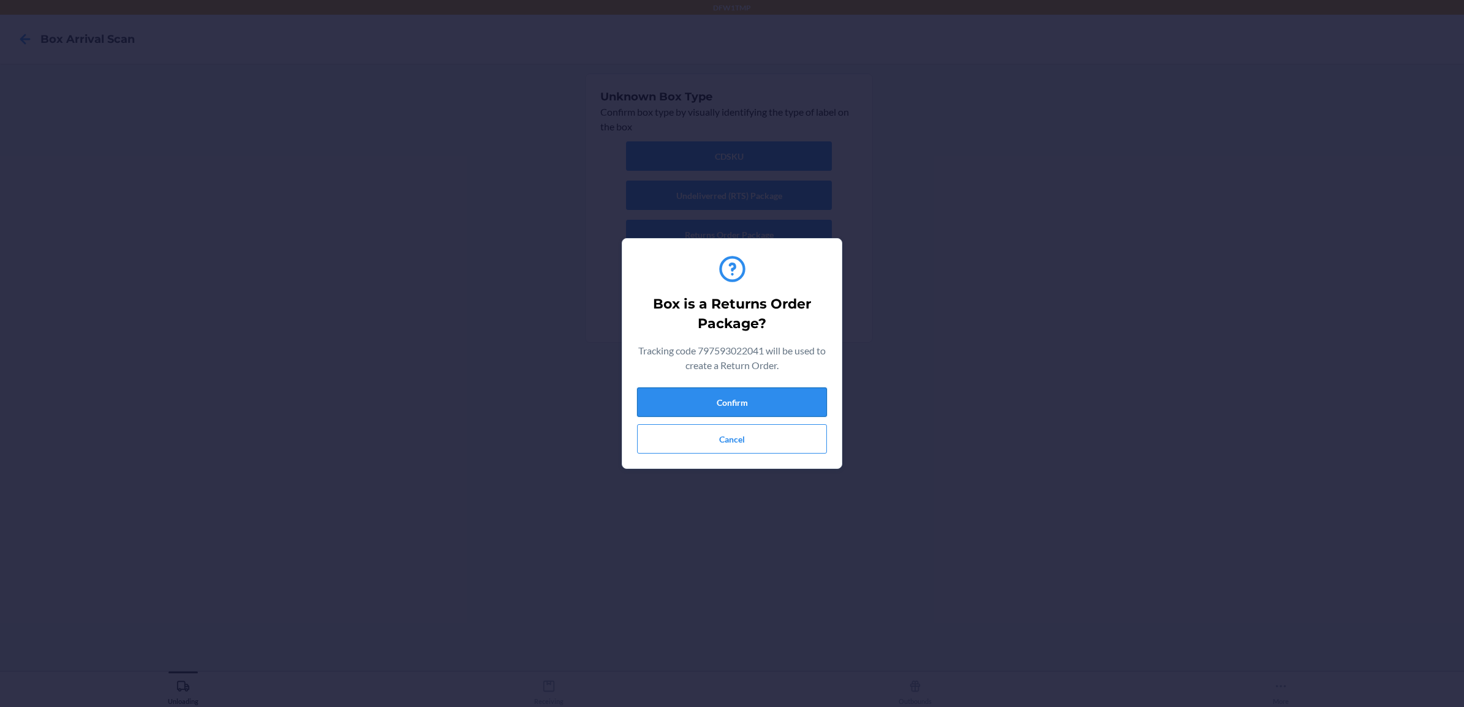
click at [728, 403] on button "Confirm" at bounding box center [732, 402] width 190 height 29
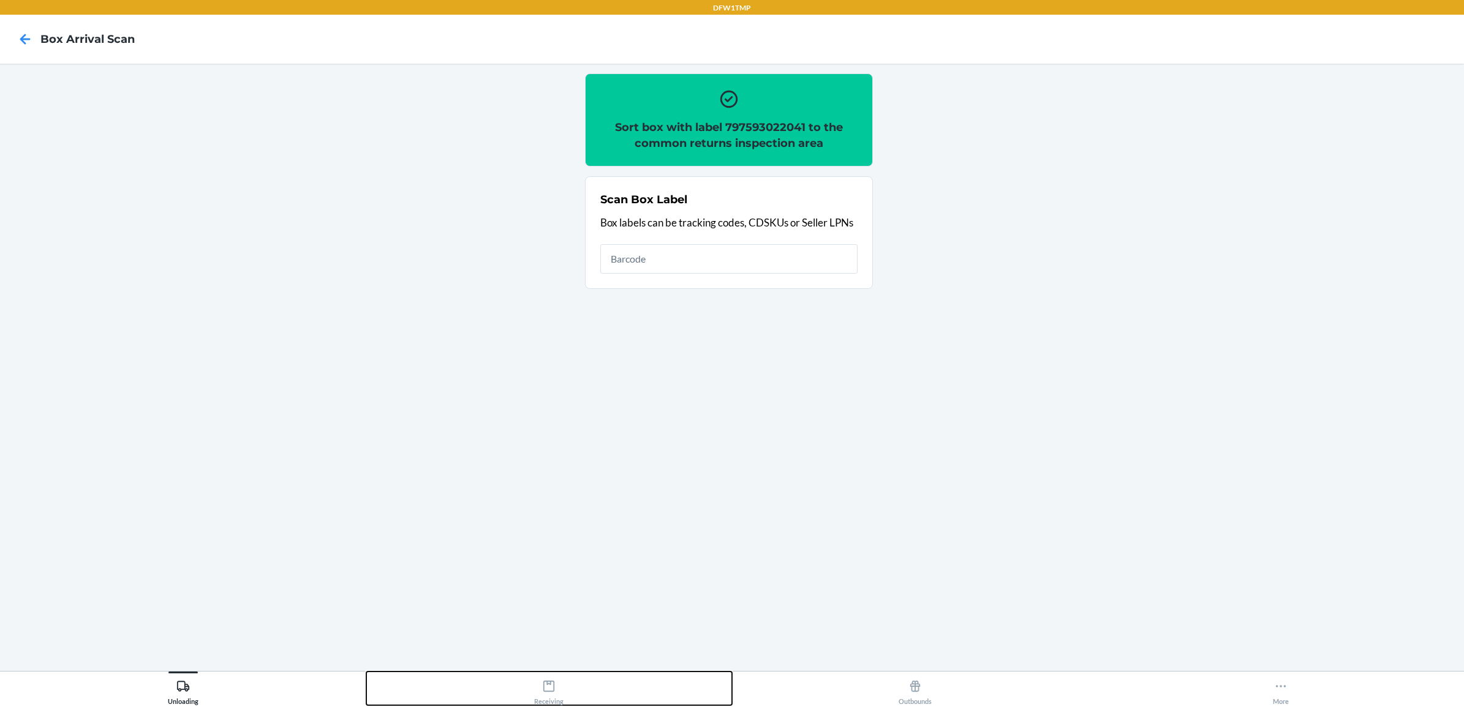
click at [548, 690] on icon at bounding box center [548, 686] width 13 height 13
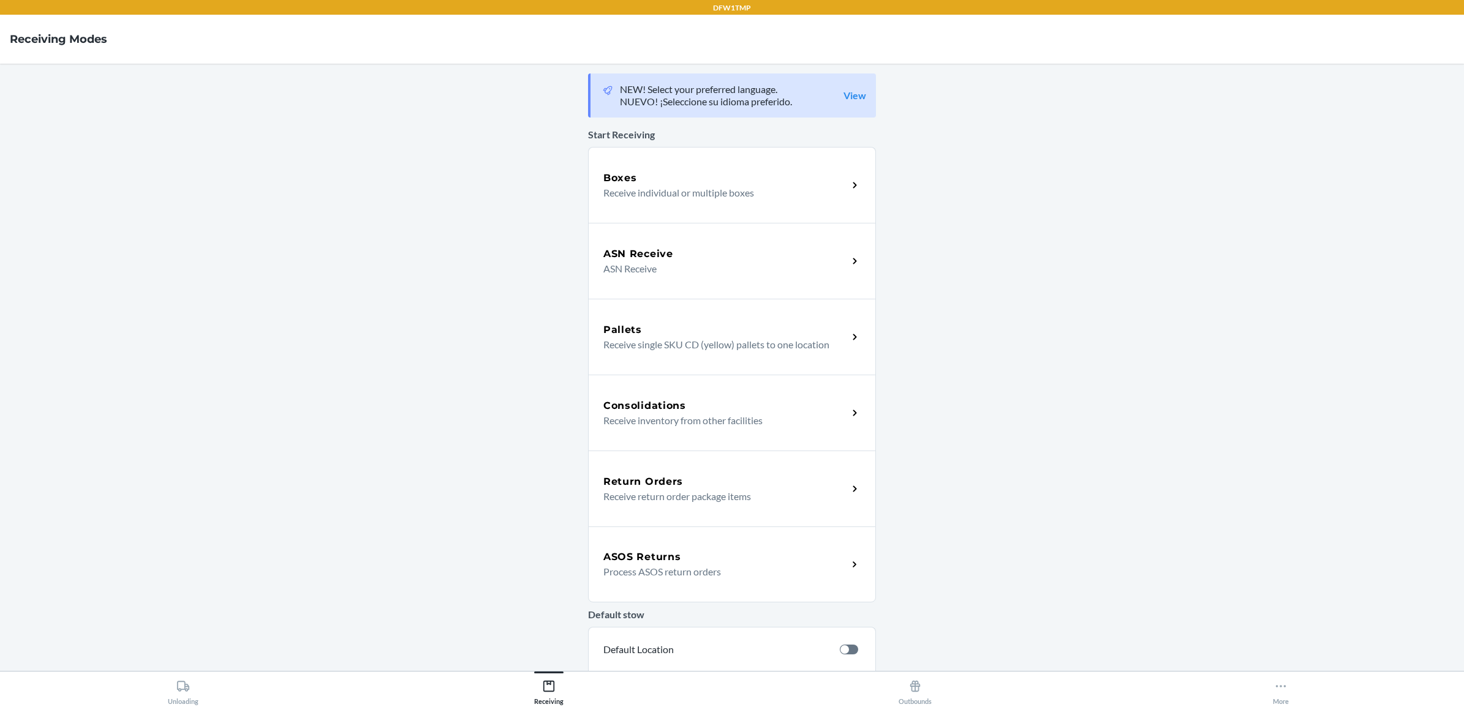
click at [718, 496] on p "Receive return order package items" at bounding box center [720, 496] width 235 height 15
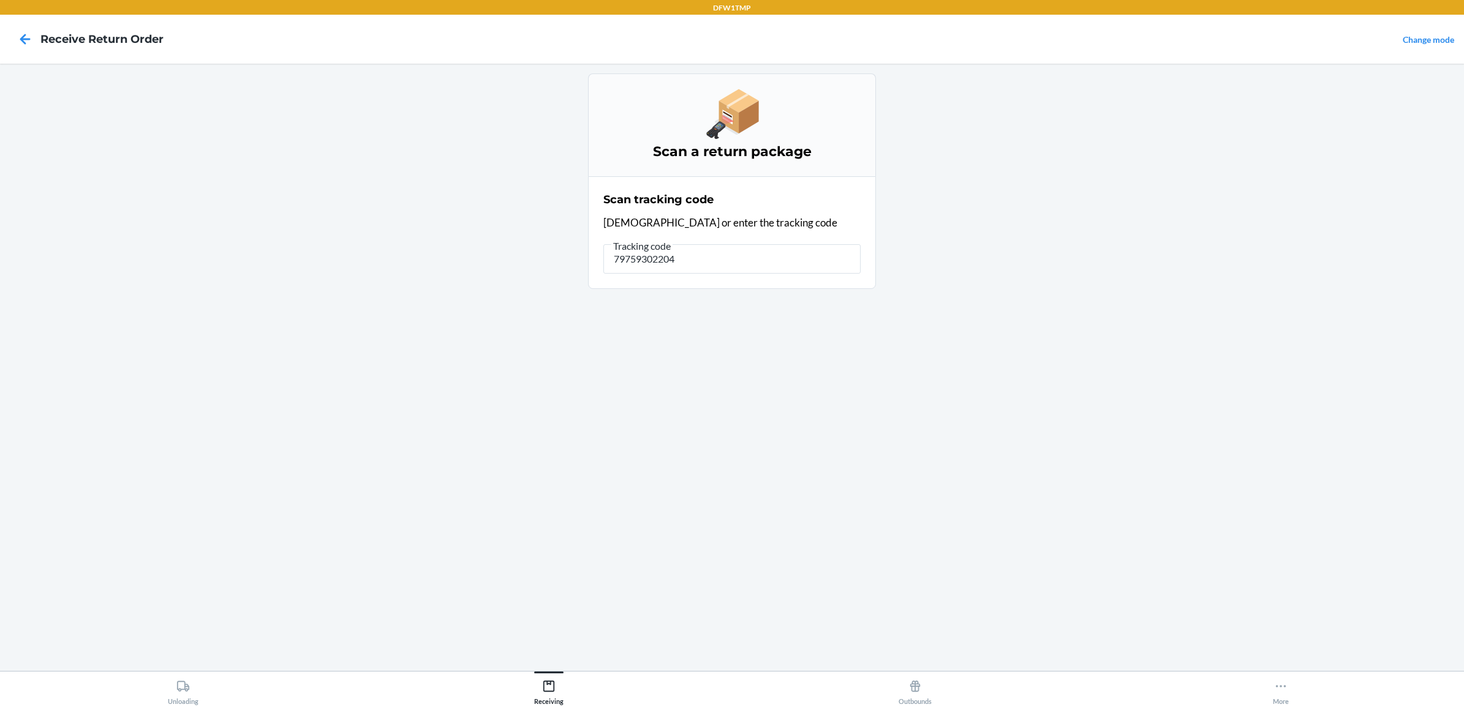
type input "797593022041"
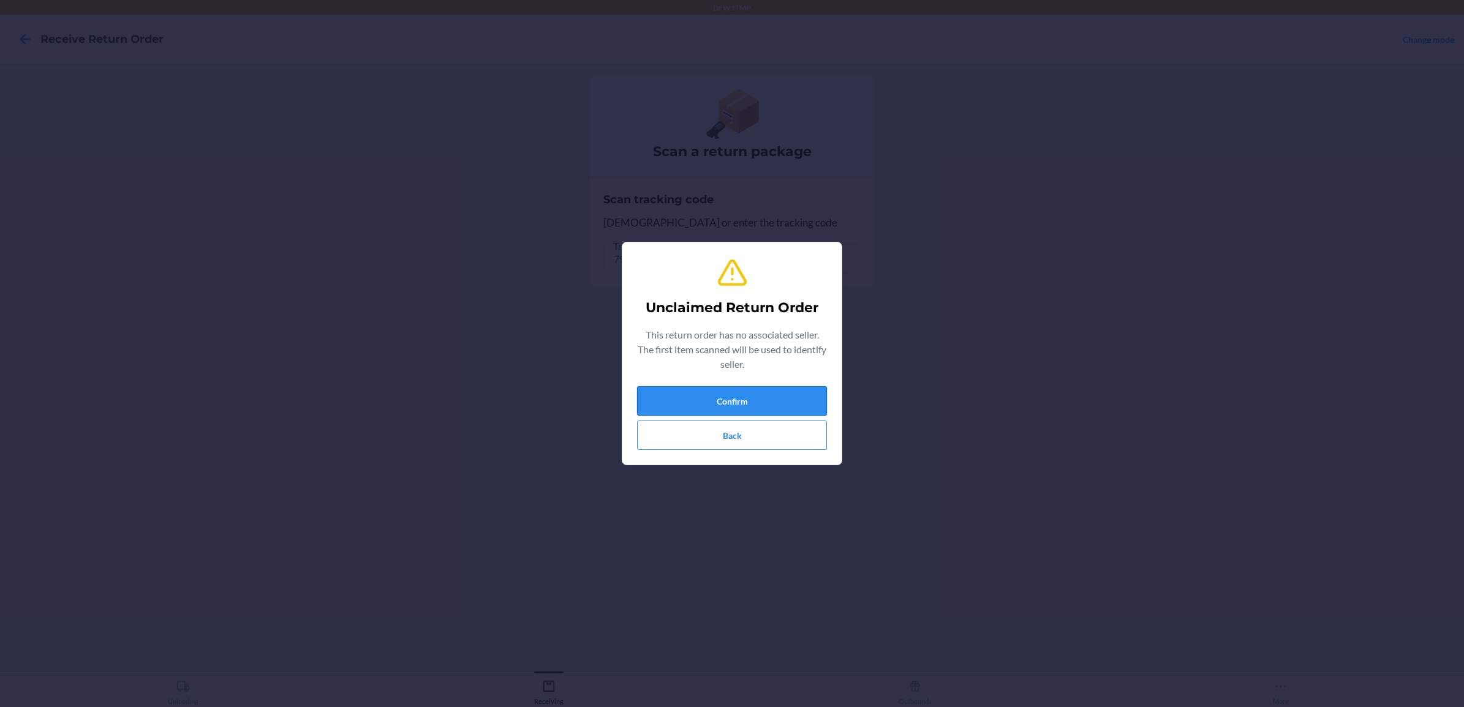
click at [791, 402] on button "Confirm" at bounding box center [732, 400] width 190 height 29
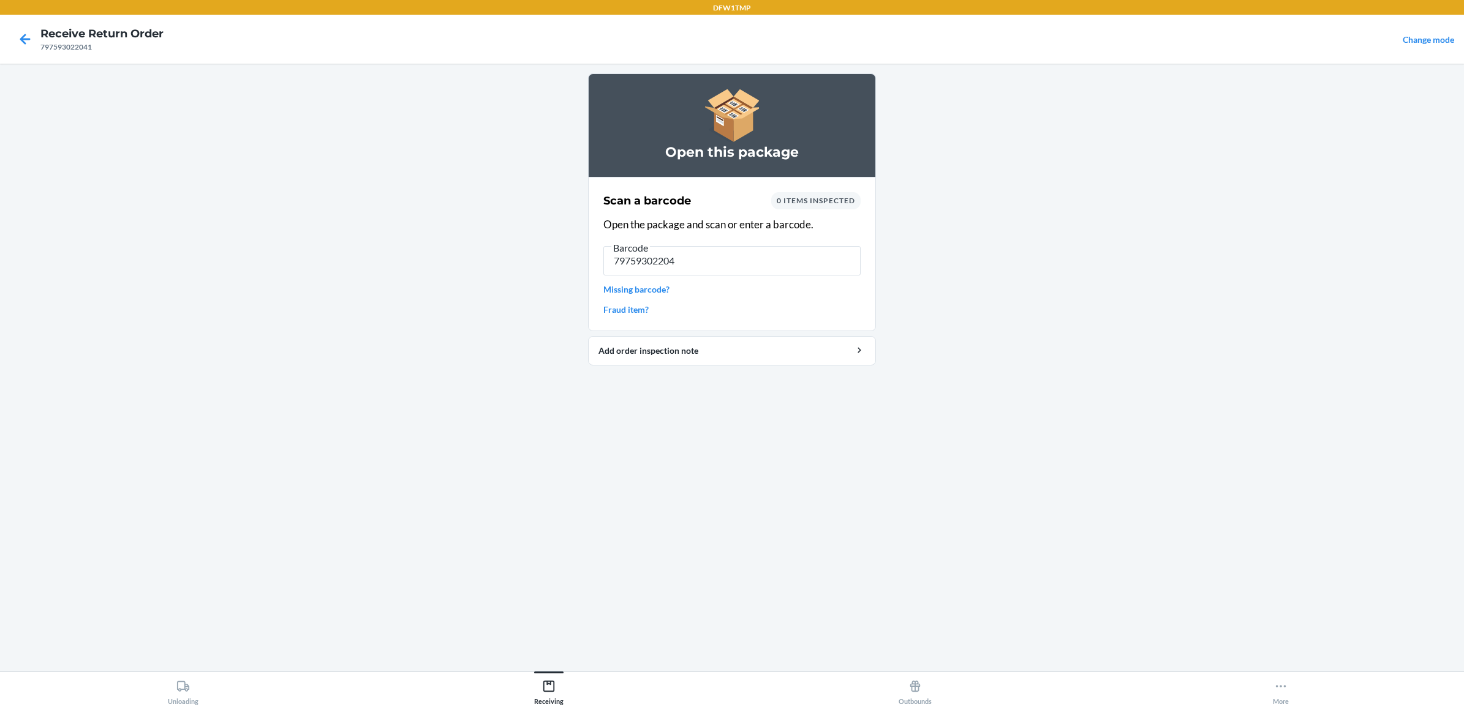
type input "797593022041"
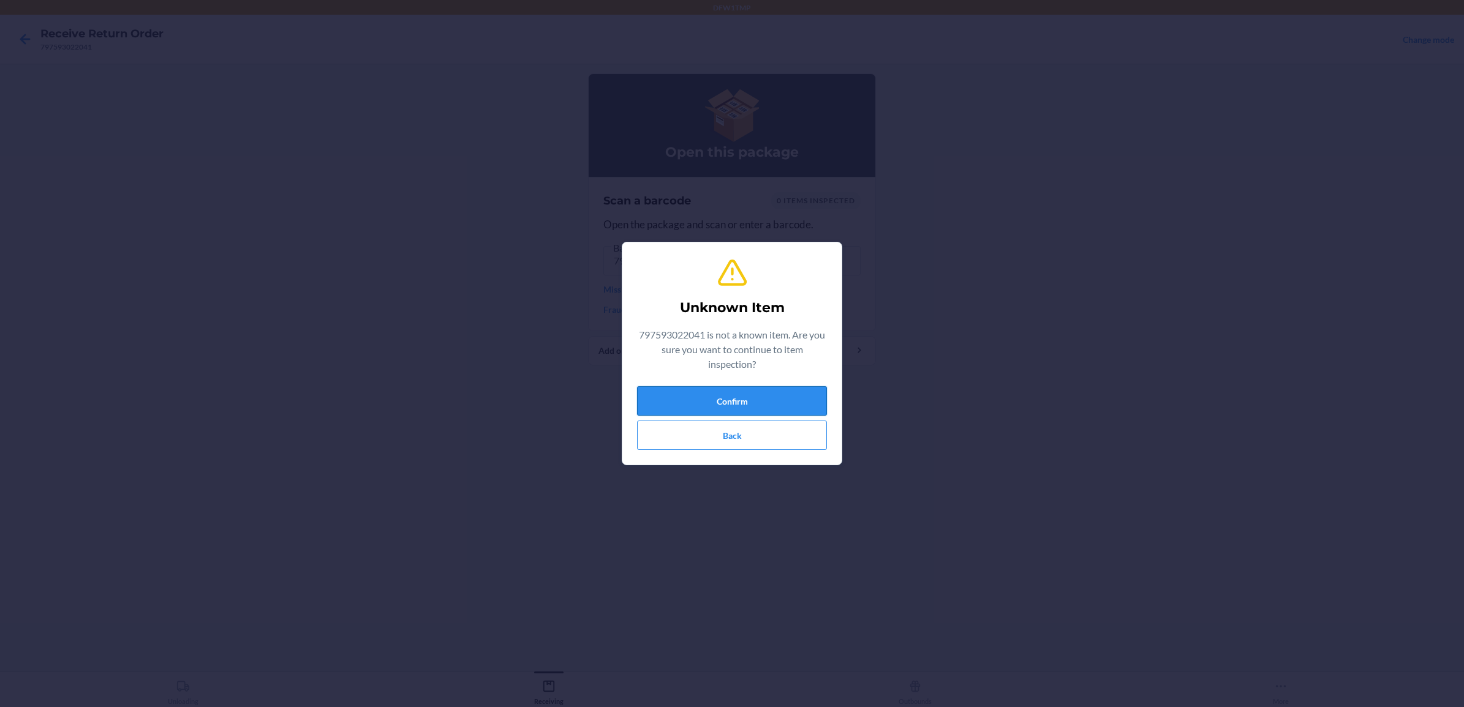
click at [668, 405] on button "Confirm" at bounding box center [732, 400] width 190 height 29
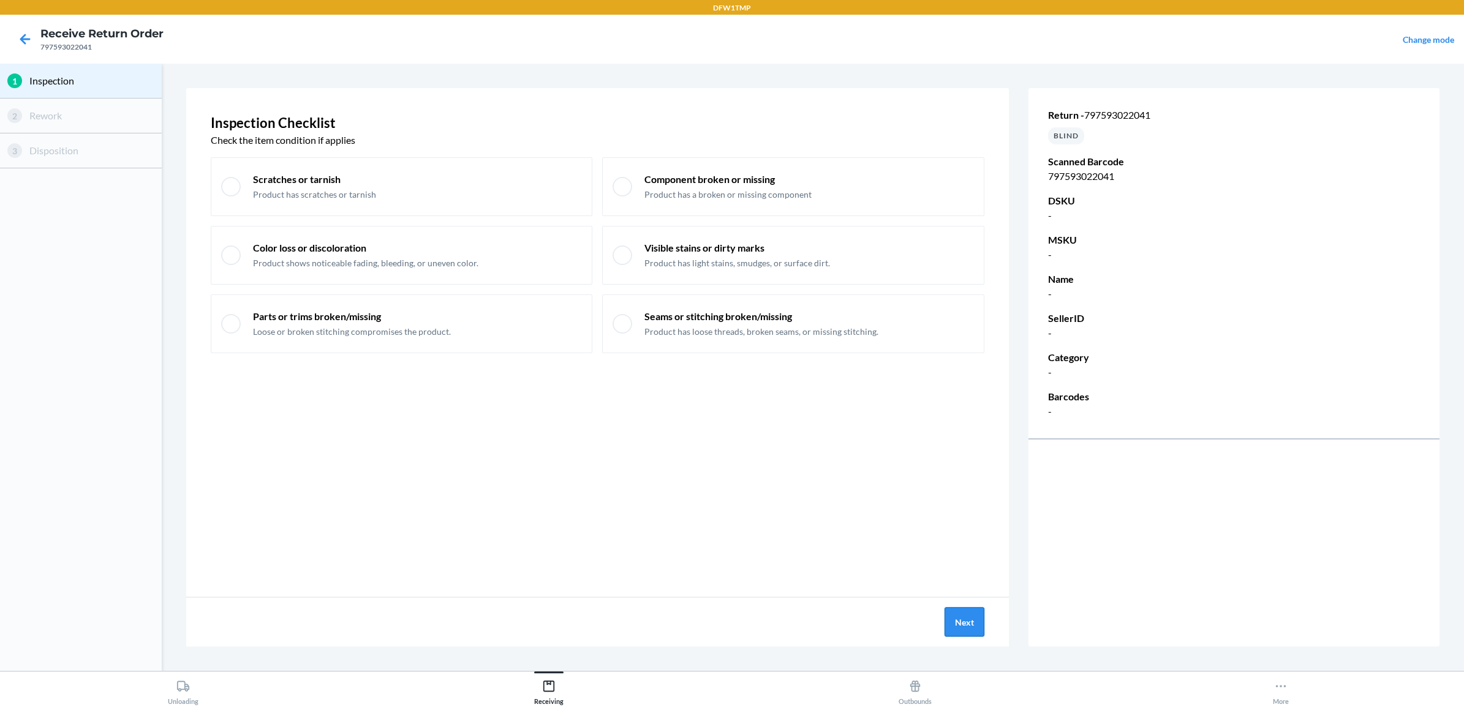
click at [974, 630] on button "Next" at bounding box center [964, 622] width 40 height 29
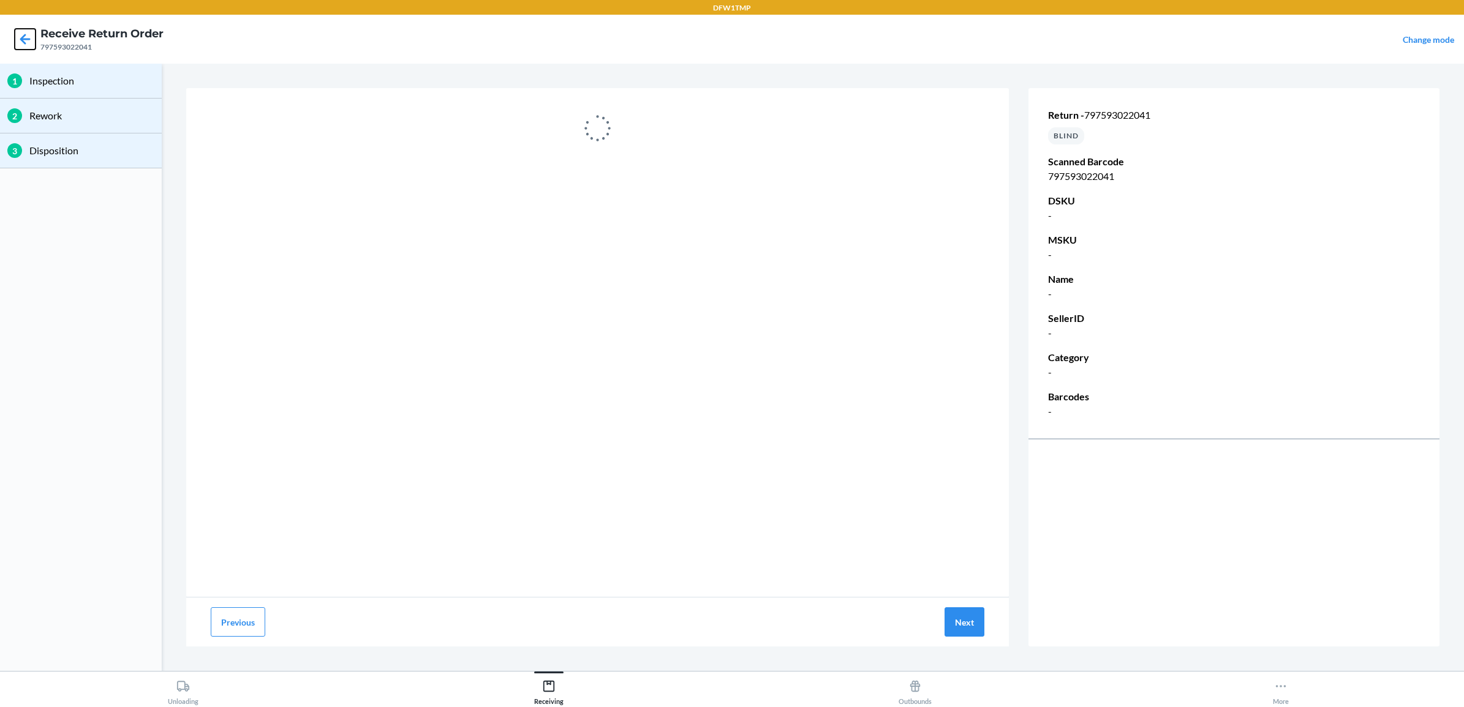
click at [34, 37] on icon at bounding box center [25, 39] width 21 height 21
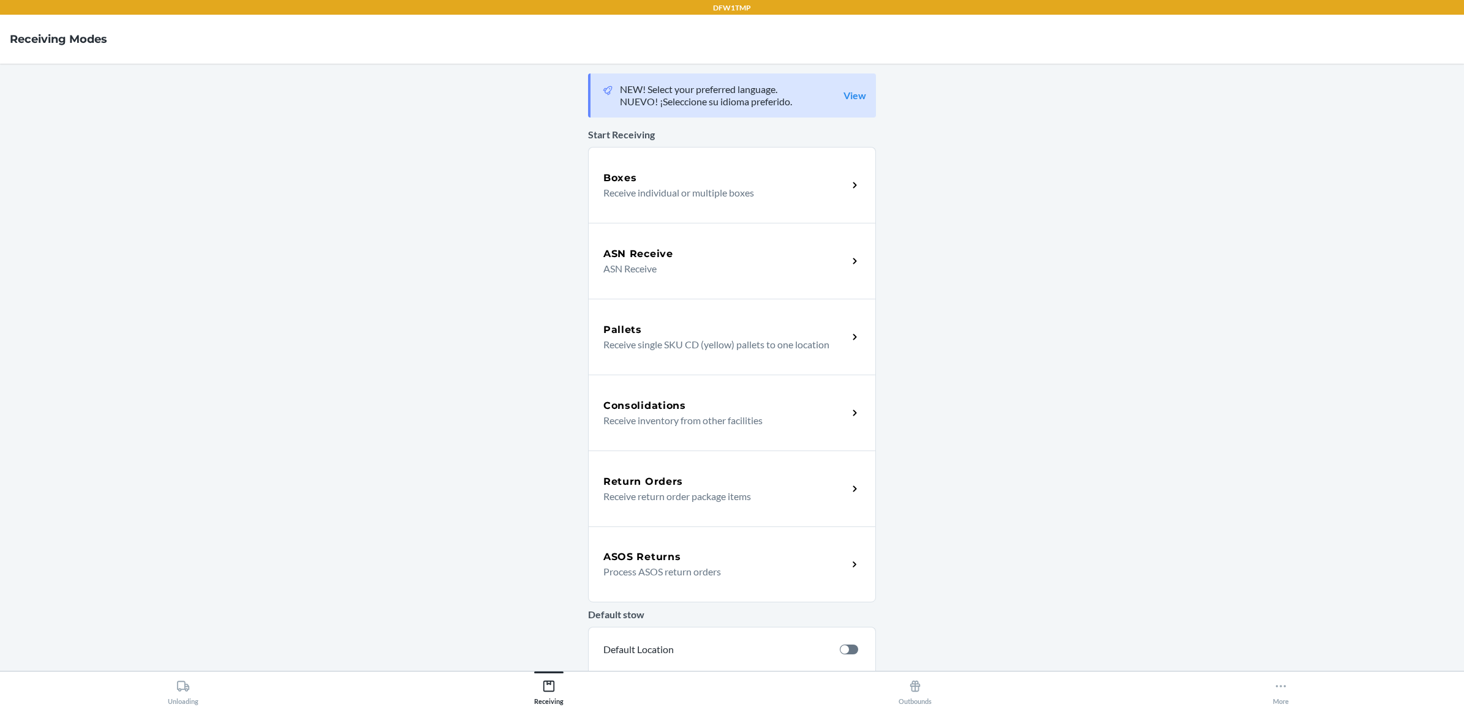
click at [671, 489] on p "Receive return order package items" at bounding box center [720, 496] width 235 height 15
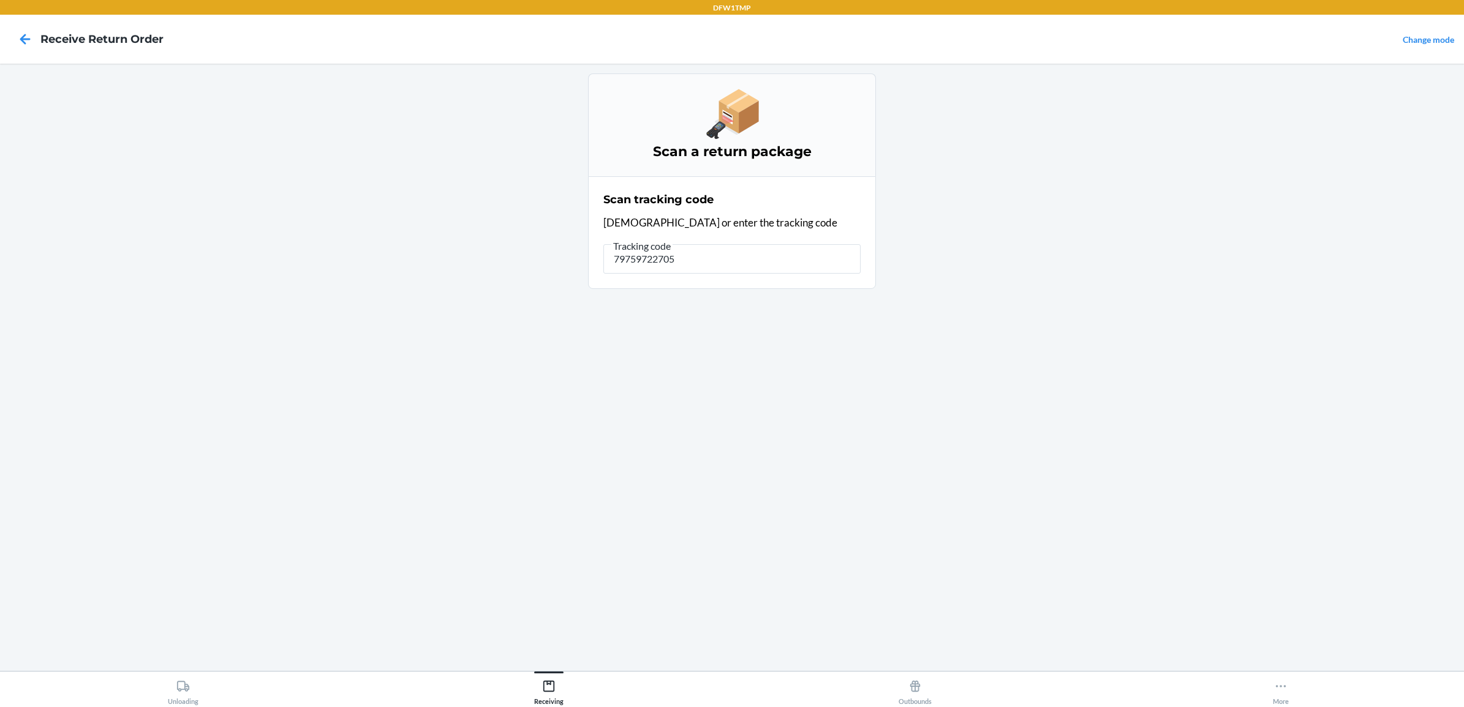
type input "797597227055"
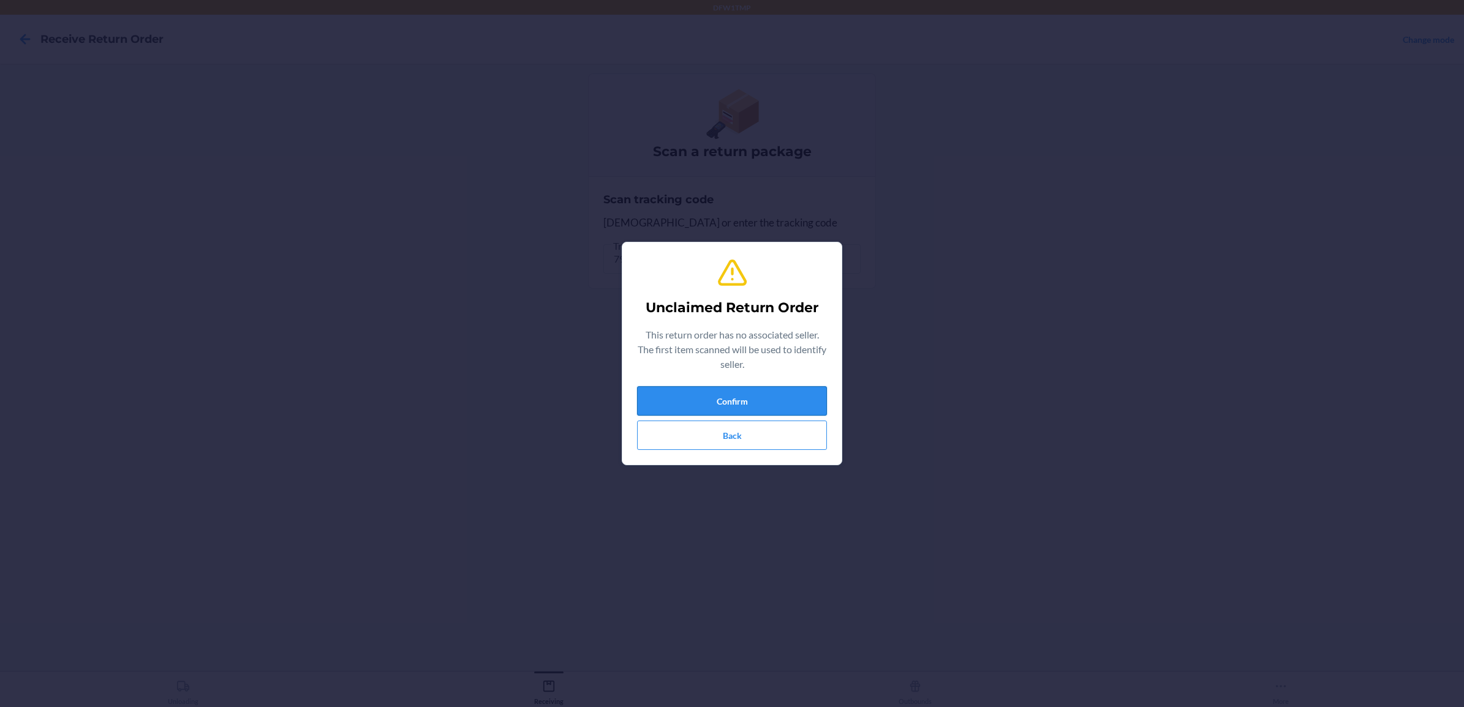
click at [729, 406] on button "Confirm" at bounding box center [732, 400] width 190 height 29
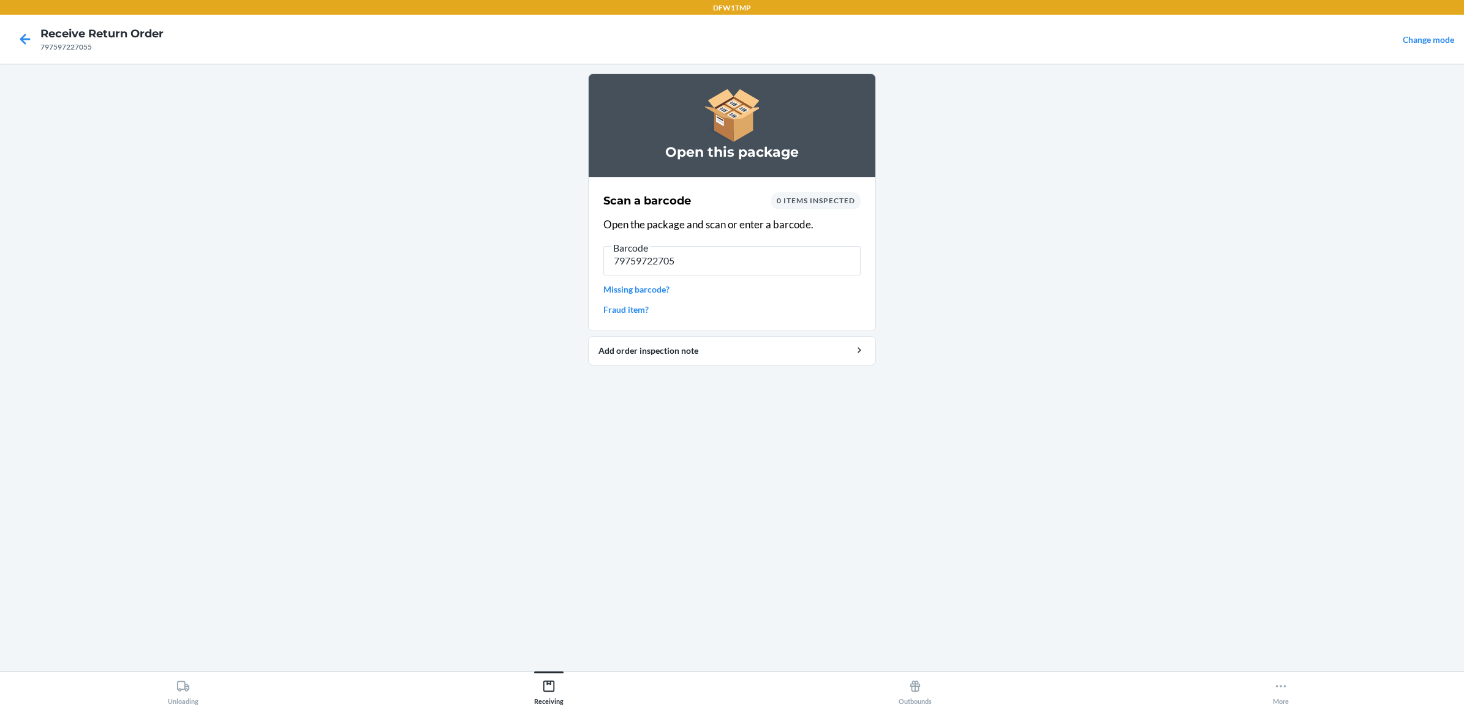
type input "797597227055"
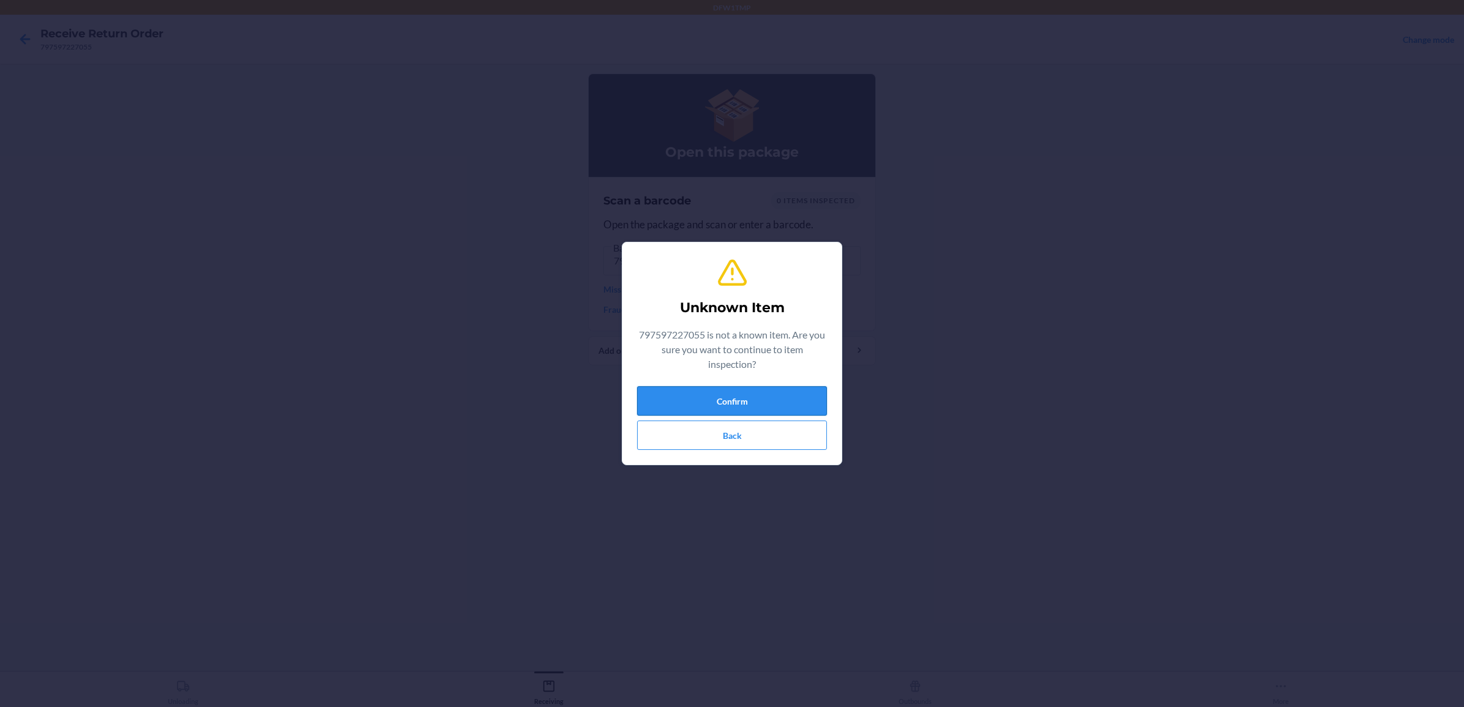
click at [803, 408] on button "Confirm" at bounding box center [732, 400] width 190 height 29
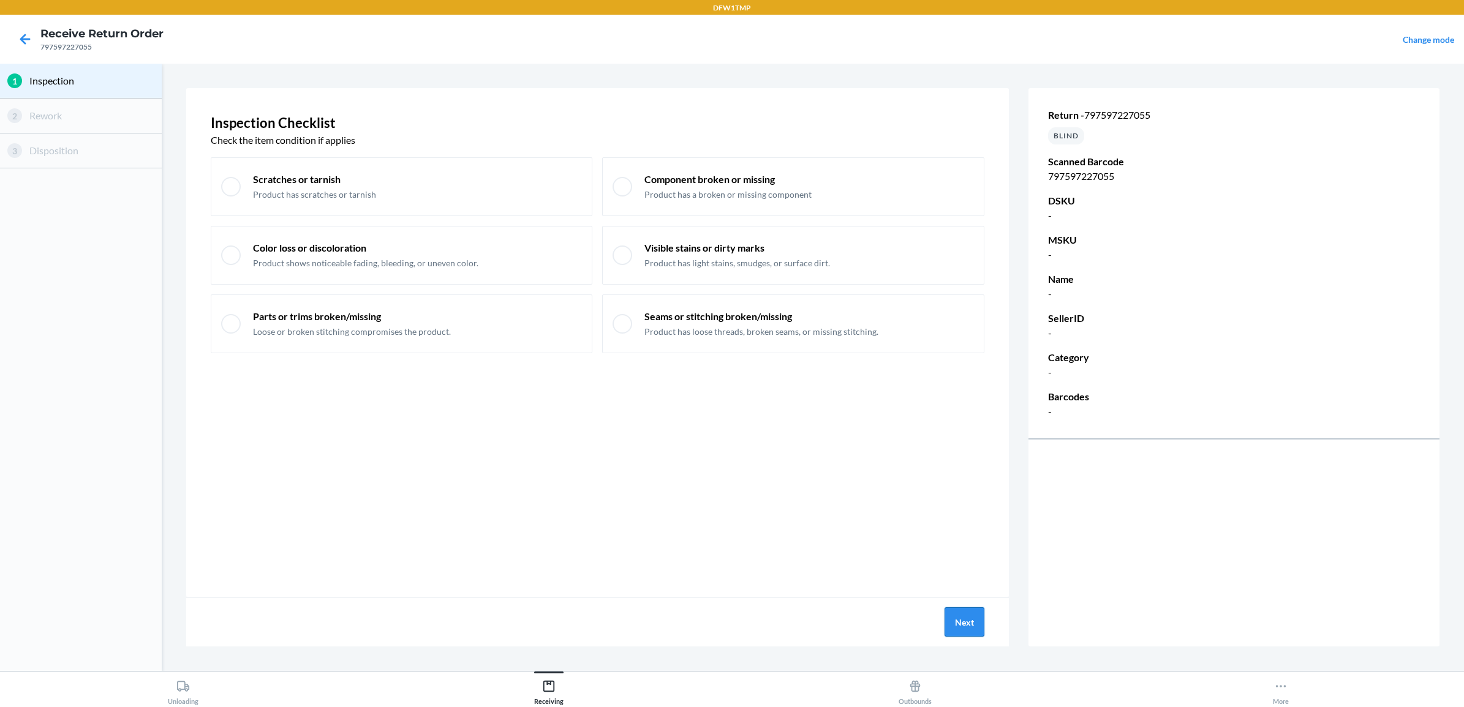
click at [971, 622] on button "Next" at bounding box center [964, 622] width 40 height 29
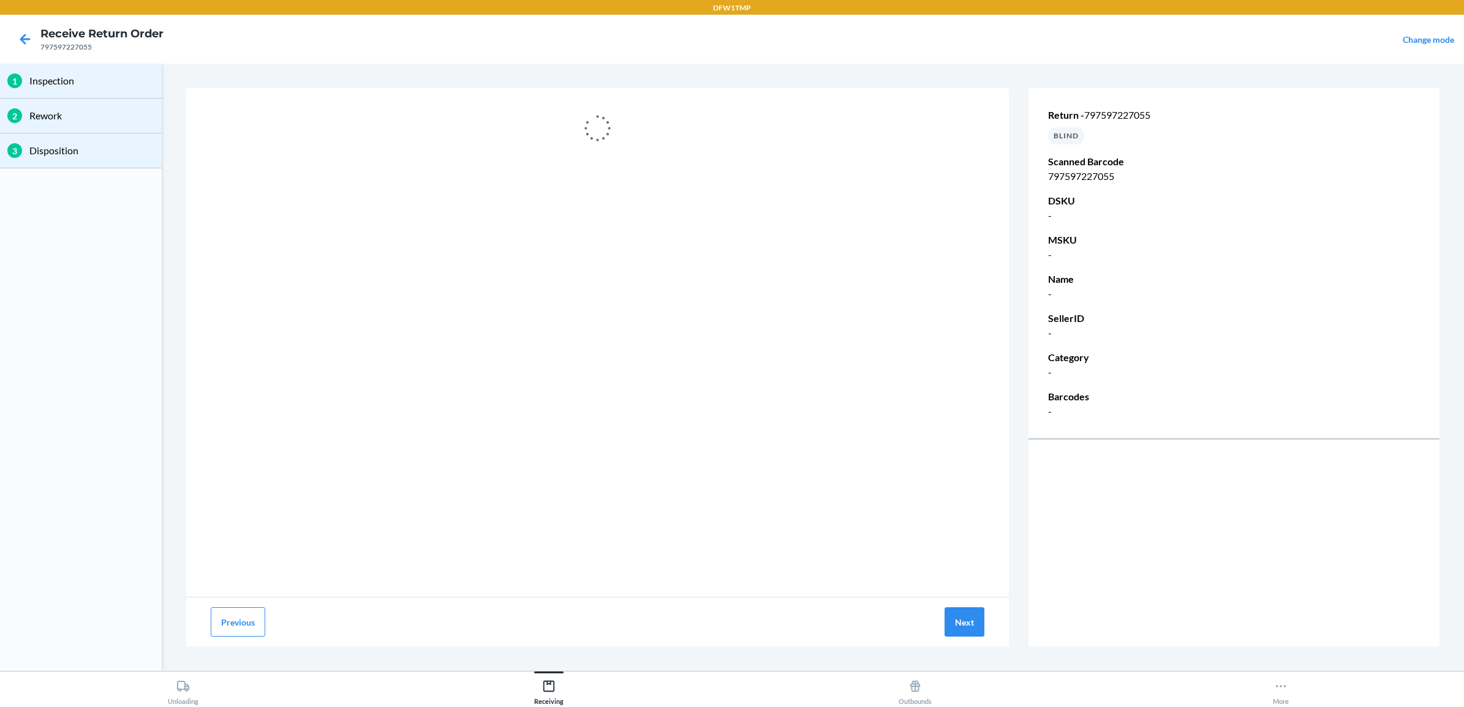
click at [102, 44] on div "797597227055" at bounding box center [101, 47] width 123 height 11
click at [23, 48] on icon at bounding box center [25, 39] width 21 height 21
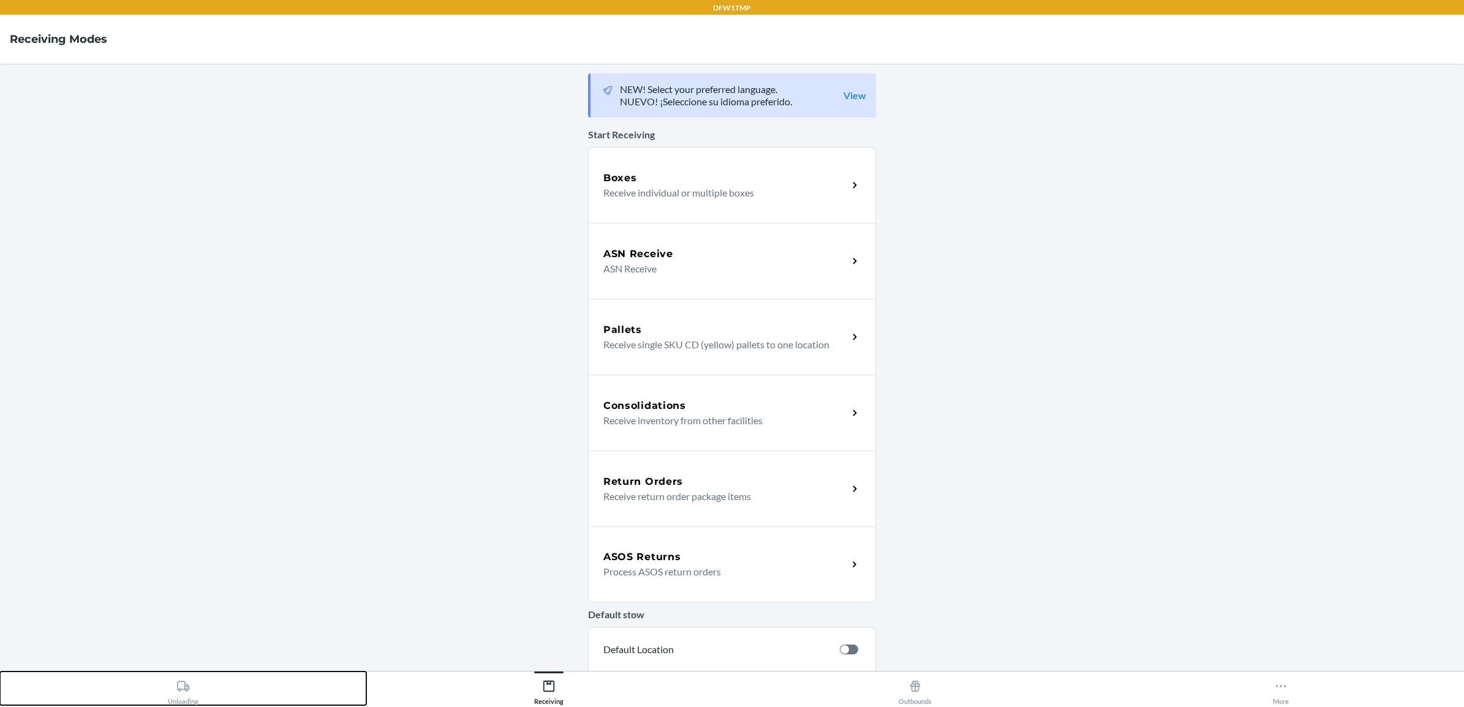
click at [166, 690] on button "Unloading" at bounding box center [183, 689] width 366 height 34
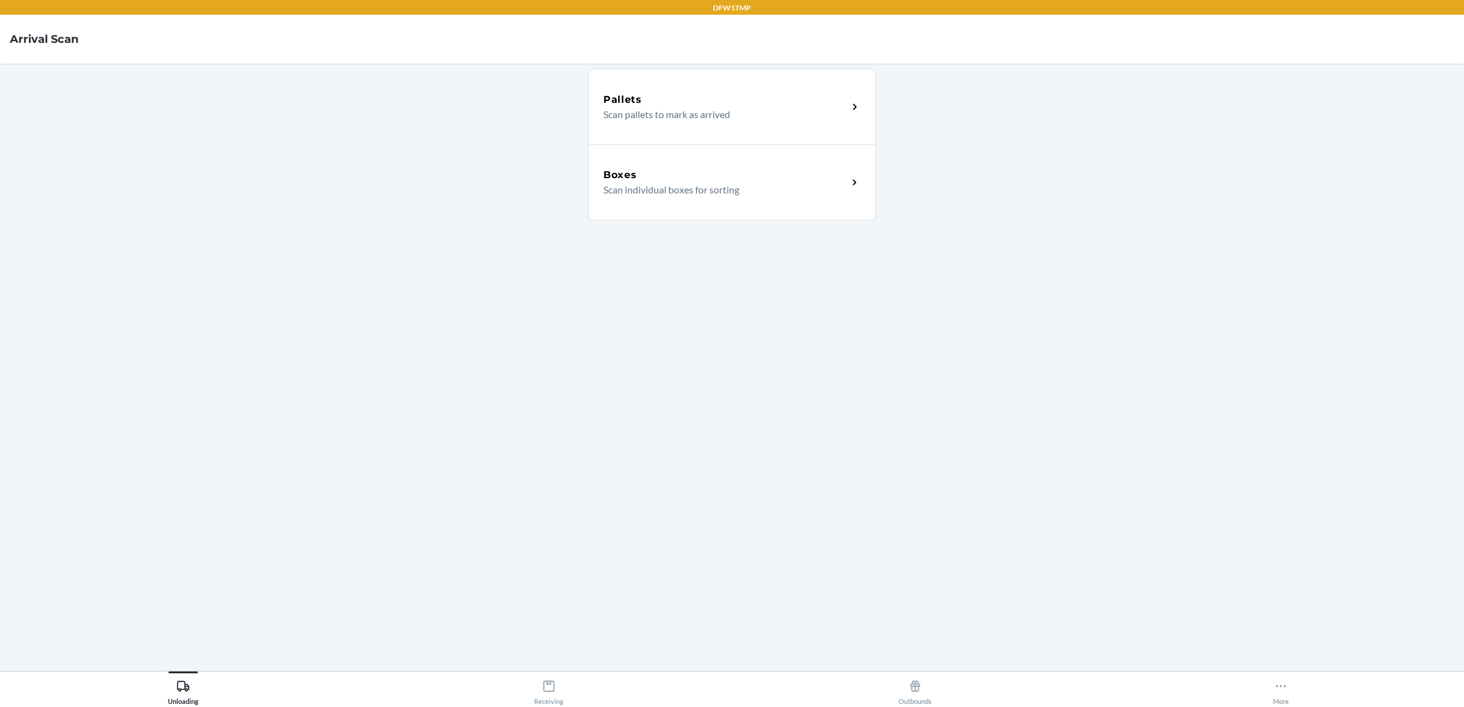
click at [656, 188] on p "Scan individual boxes for sorting" at bounding box center [720, 190] width 235 height 15
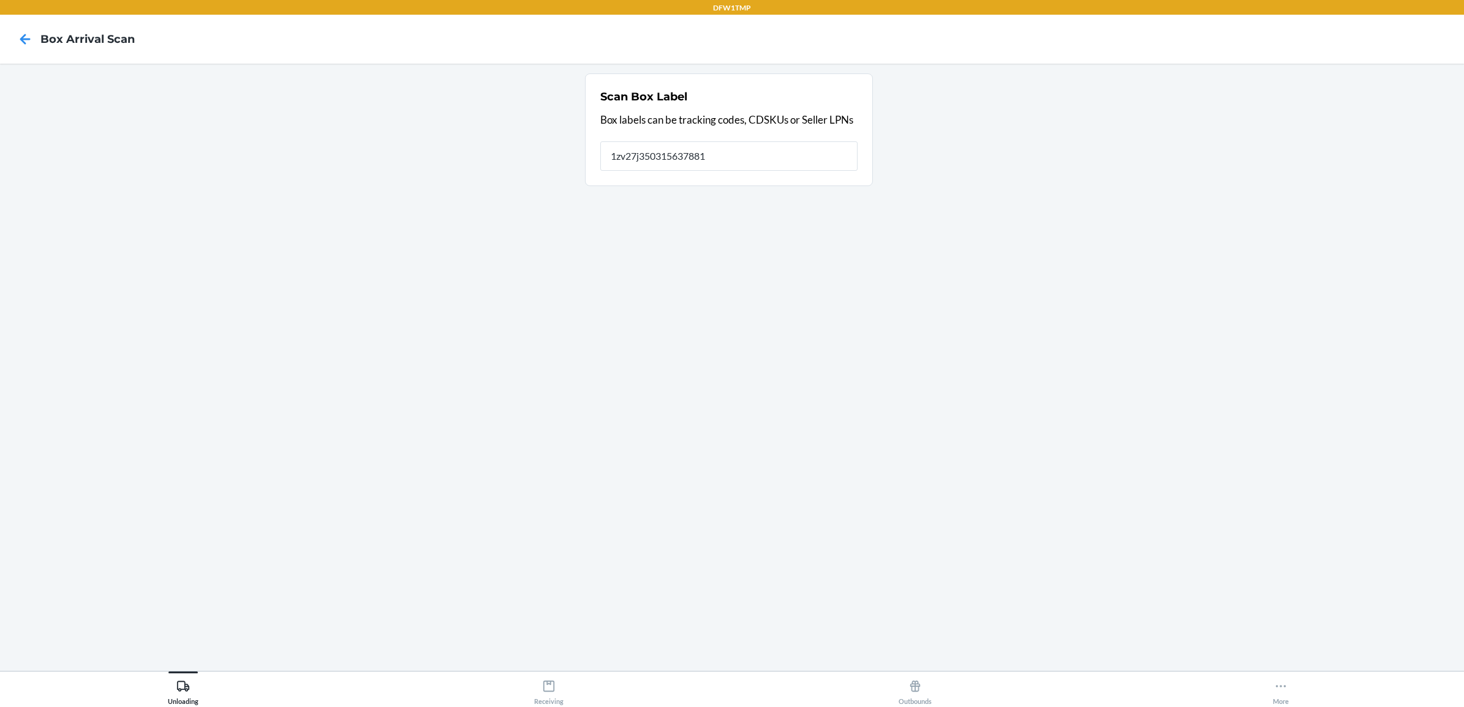
type input "1zv27j350315637881"
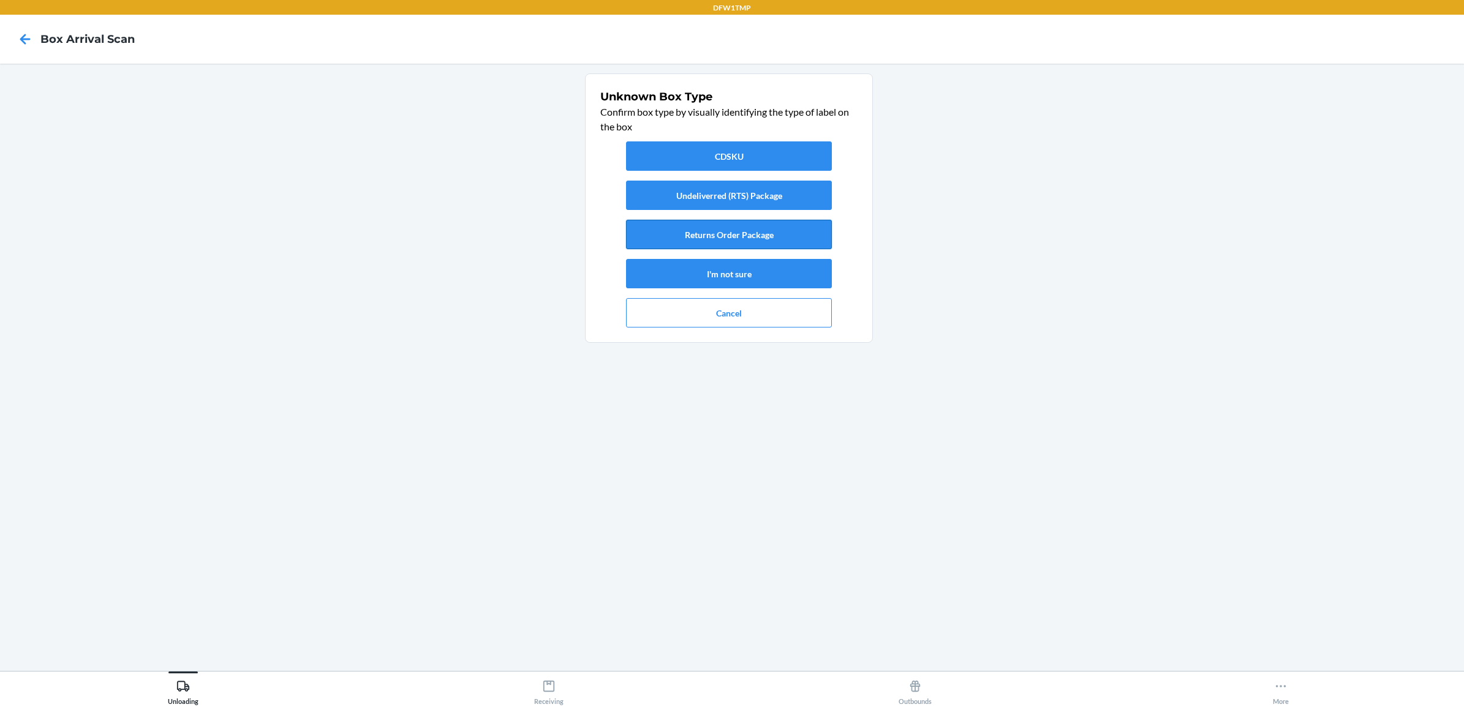
click at [736, 242] on button "Returns Order Package" at bounding box center [729, 234] width 206 height 29
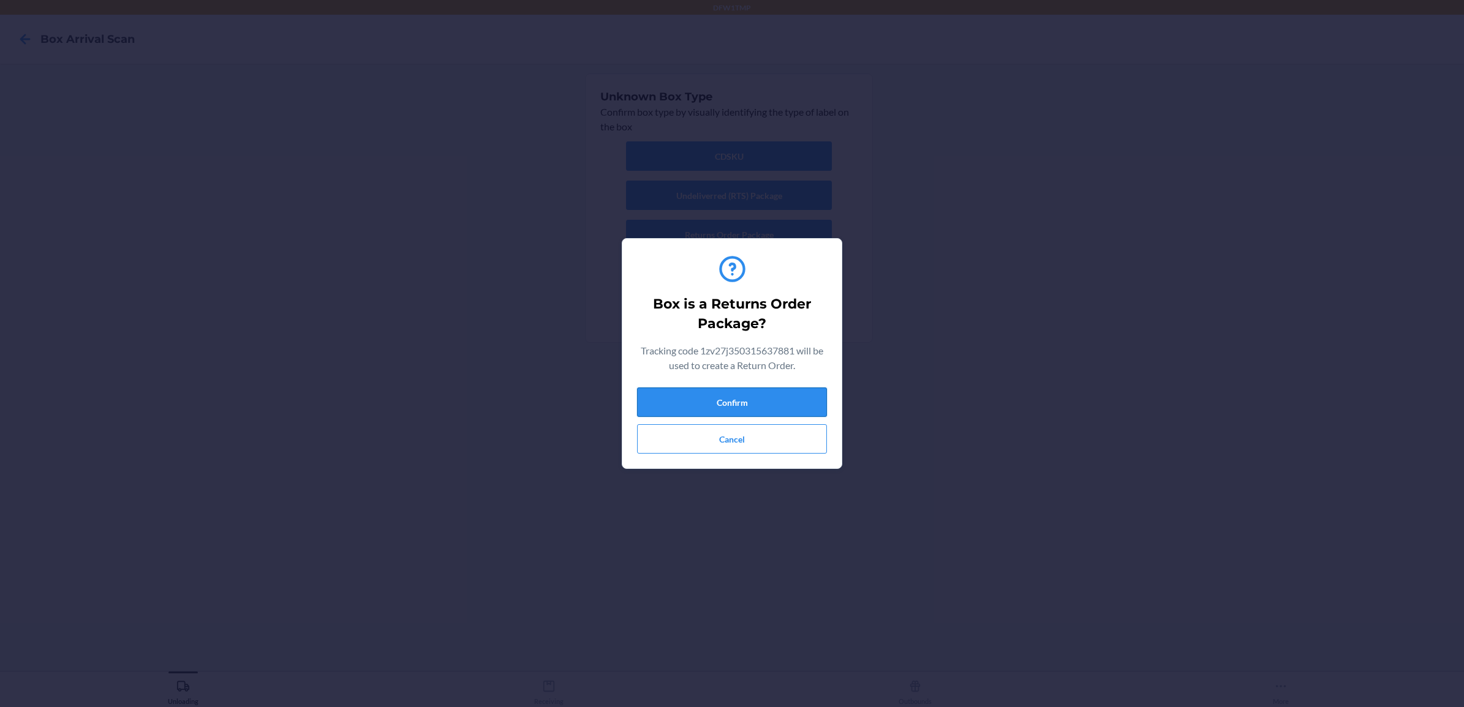
click at [723, 400] on button "Confirm" at bounding box center [732, 402] width 190 height 29
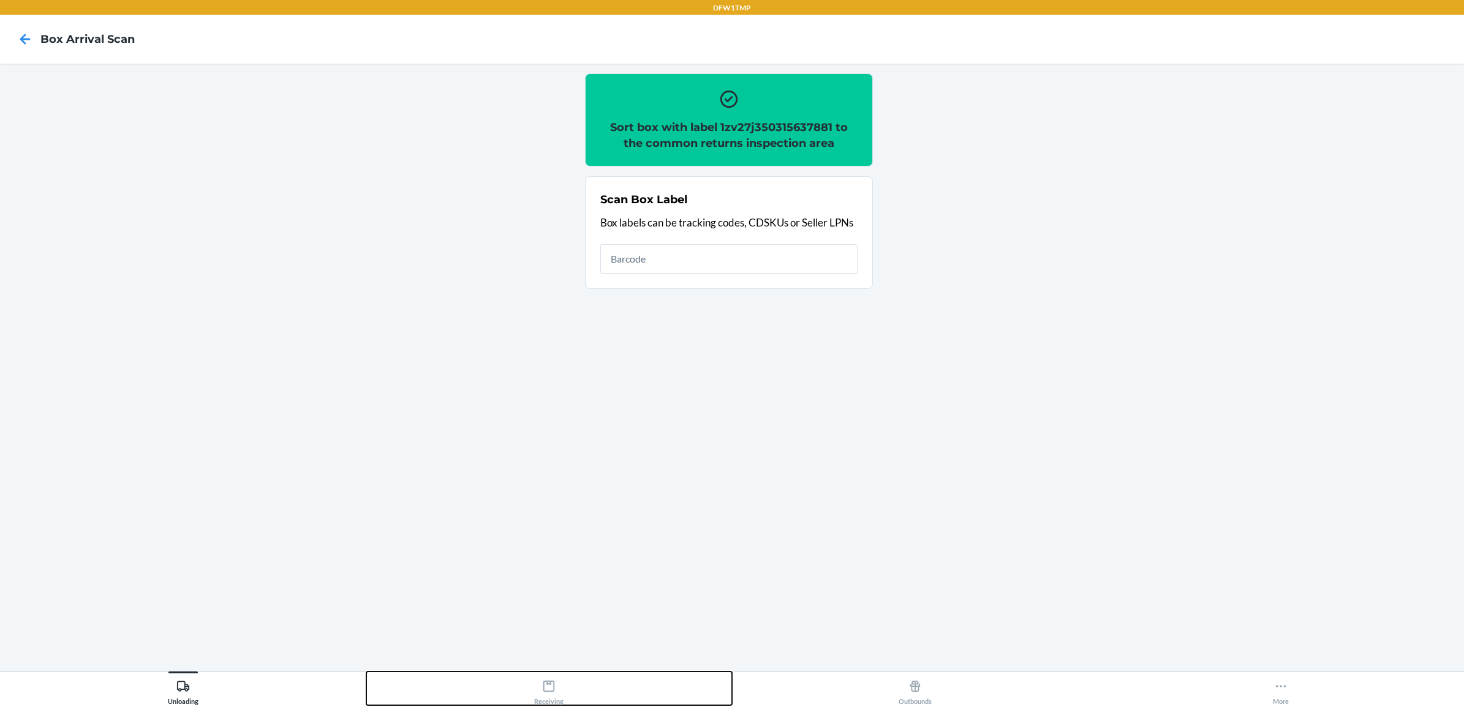
click at [560, 690] on div "Receiving" at bounding box center [548, 690] width 29 height 31
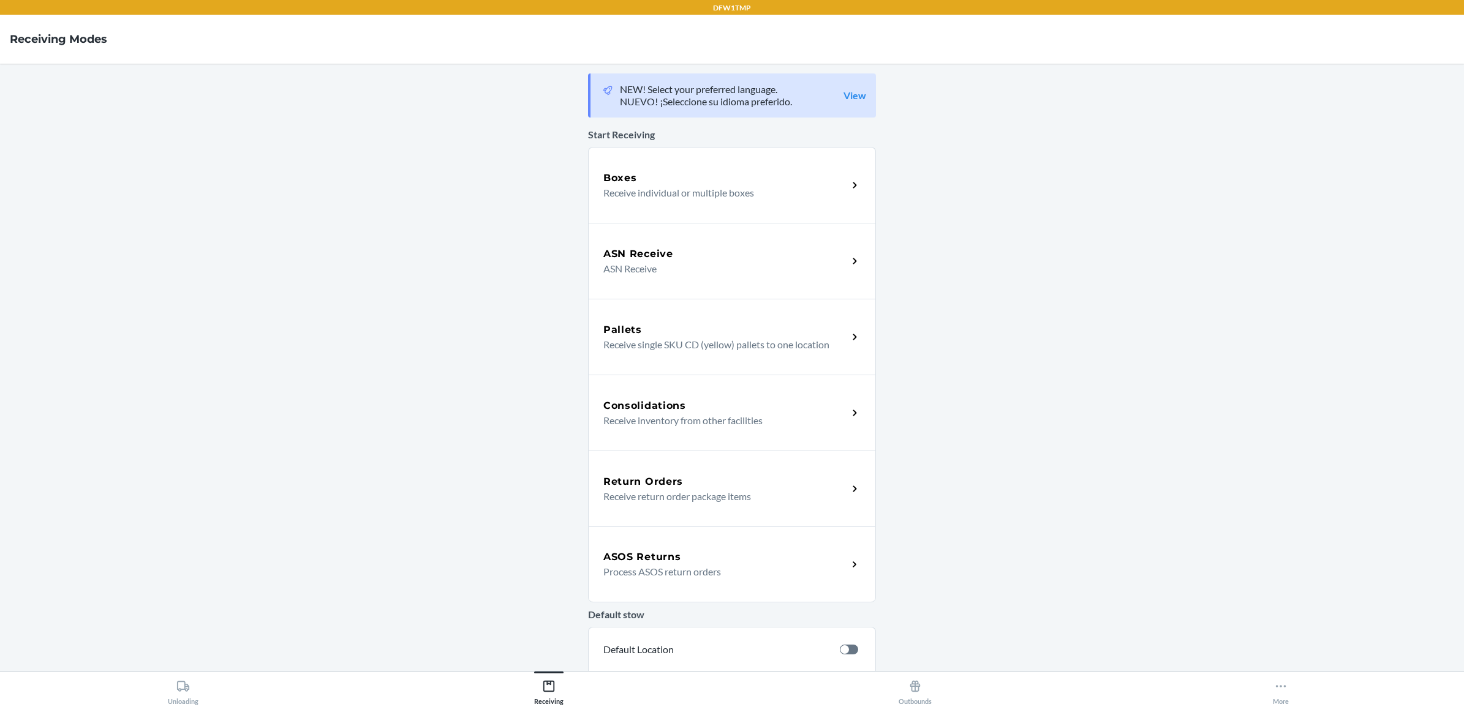
click at [626, 467] on div "Return Orders Receive return order package items" at bounding box center [732, 489] width 288 height 76
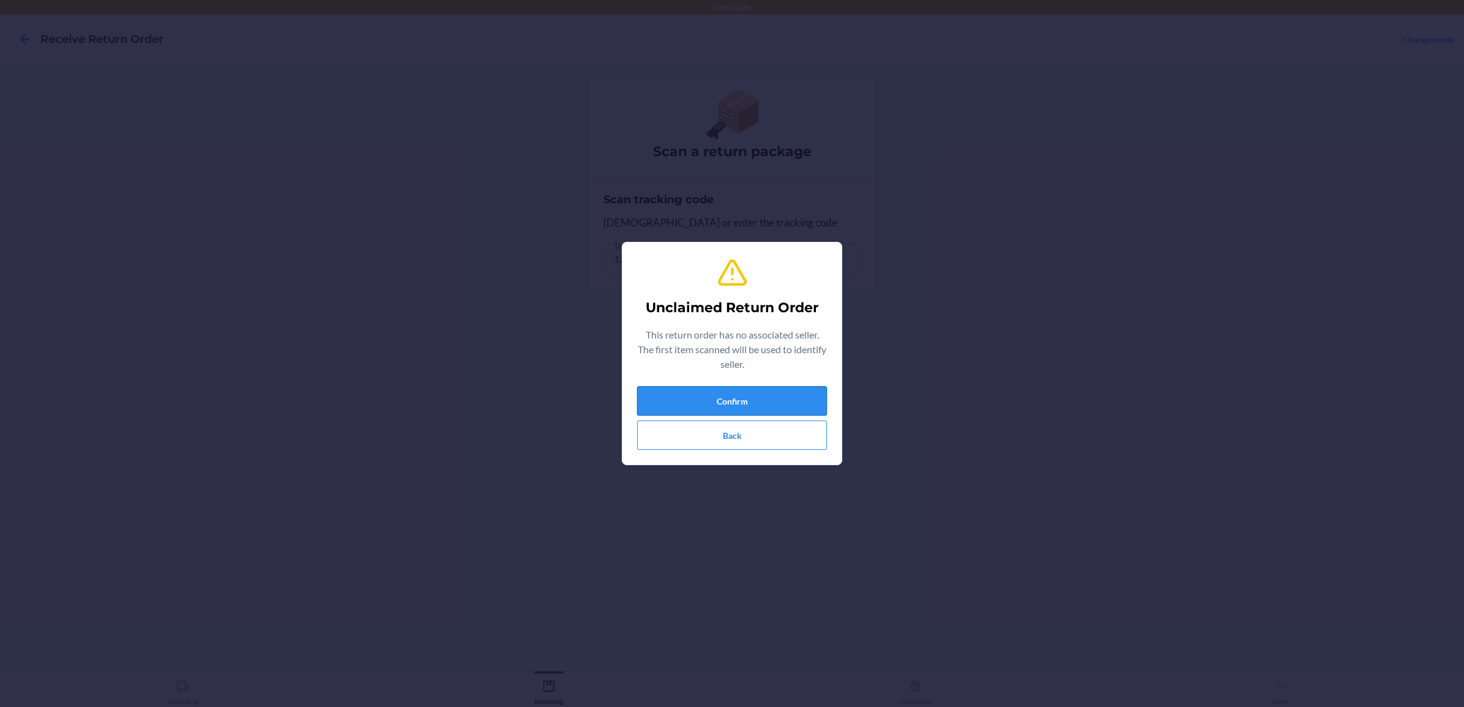
click at [728, 399] on button "Confirm" at bounding box center [732, 400] width 190 height 29
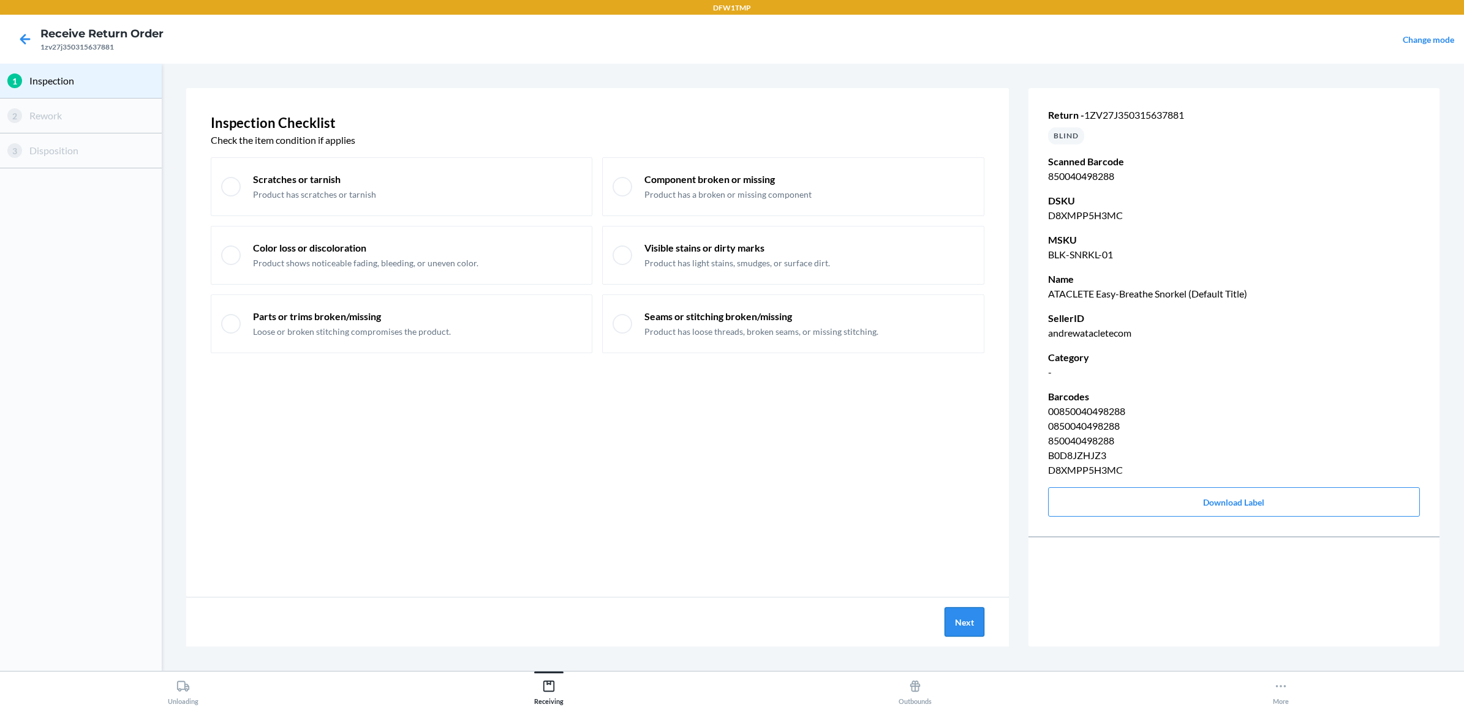
click at [978, 626] on button "Next" at bounding box center [964, 622] width 40 height 29
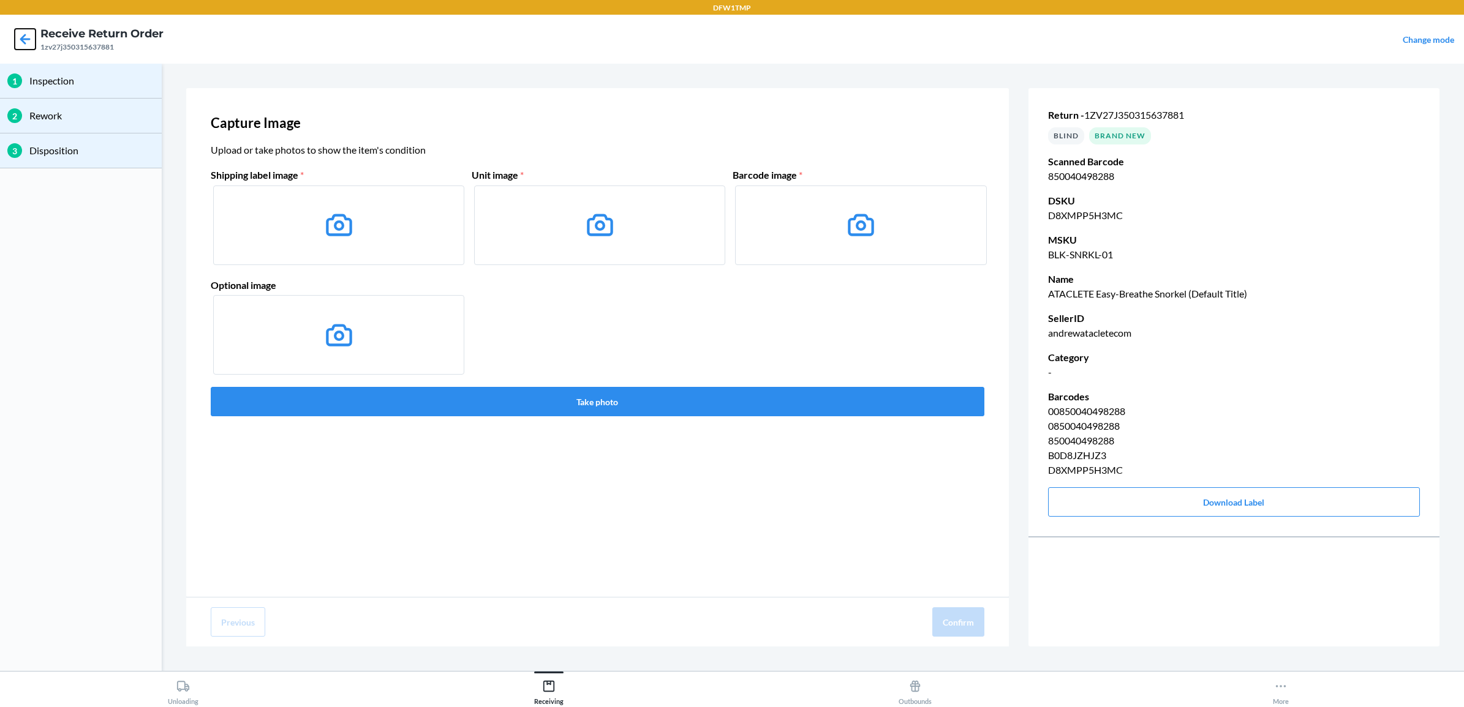
click at [25, 32] on icon at bounding box center [25, 39] width 21 height 21
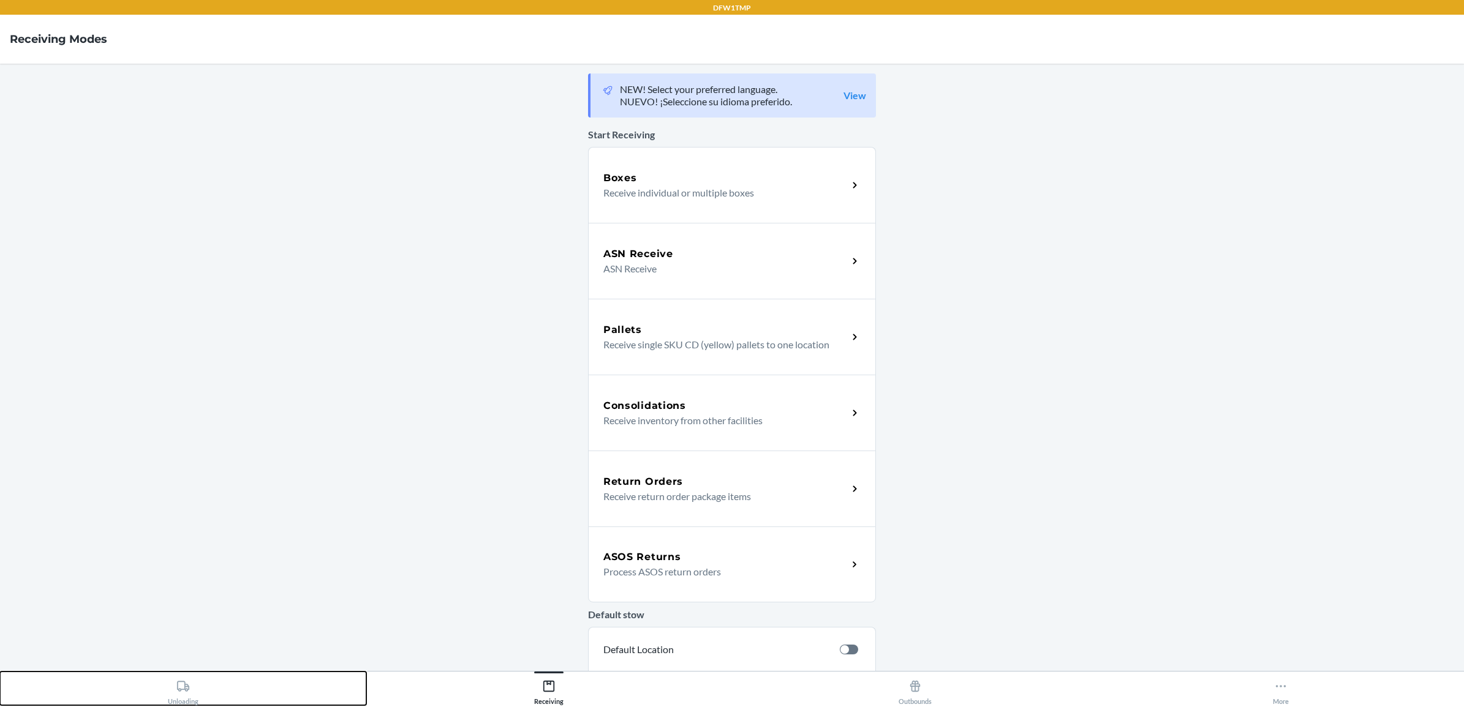
click at [176, 693] on icon at bounding box center [182, 686] width 13 height 13
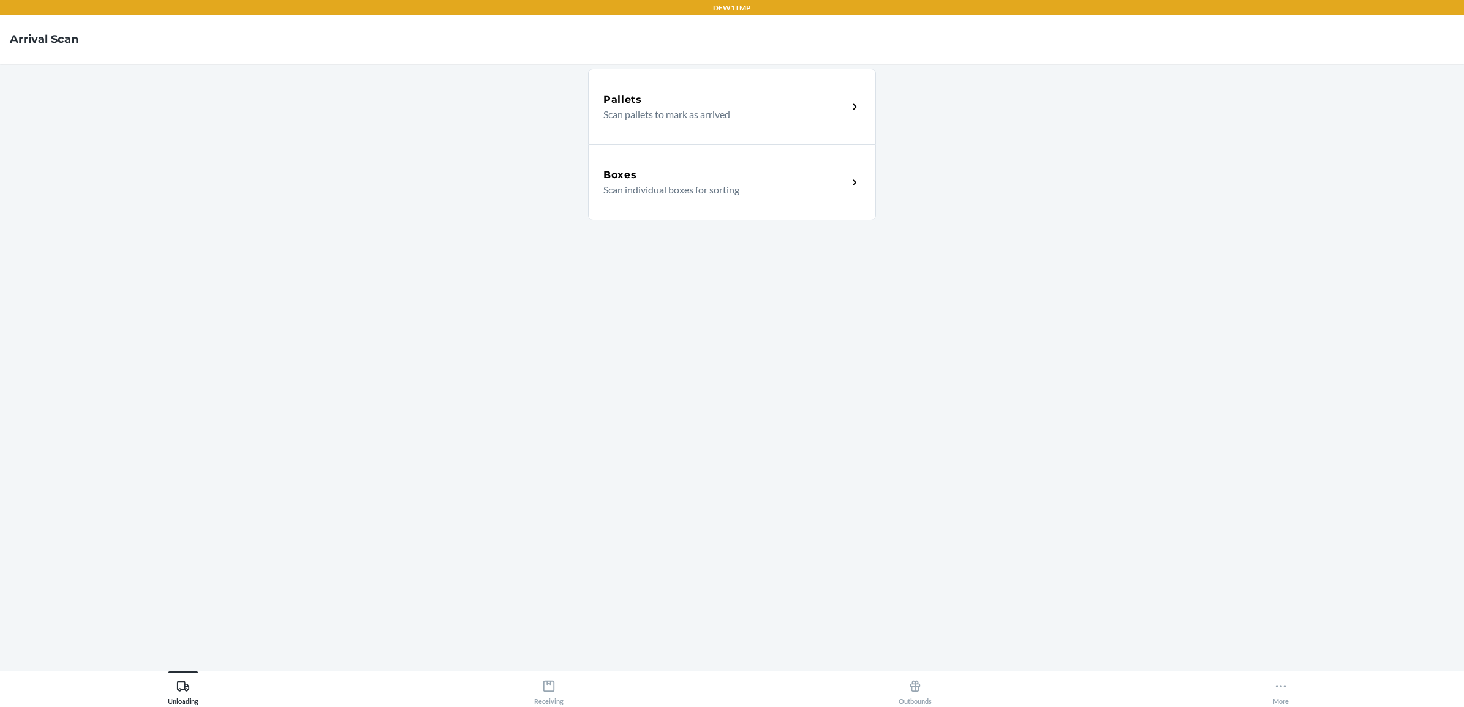
click at [684, 176] on div "Boxes" at bounding box center [725, 175] width 244 height 15
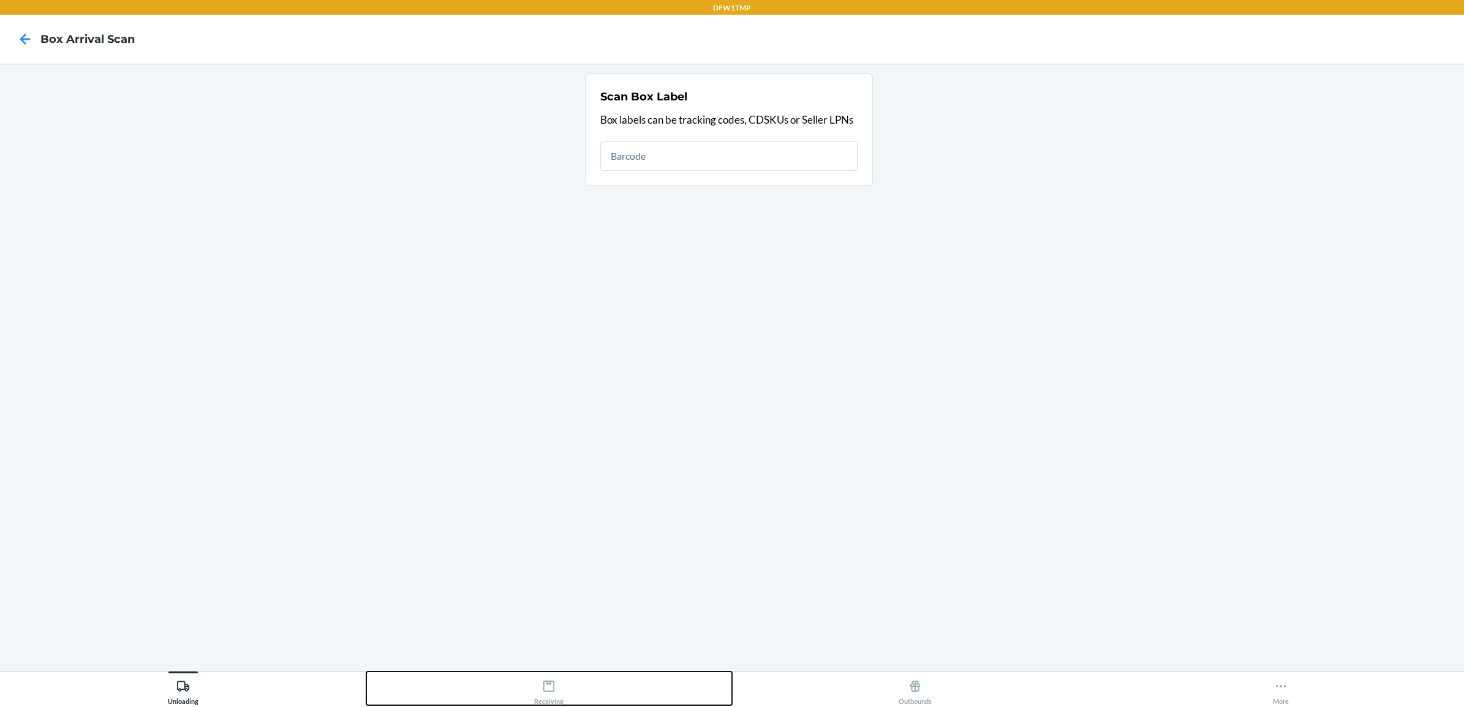
click at [553, 694] on div "Receiving" at bounding box center [548, 690] width 29 height 31
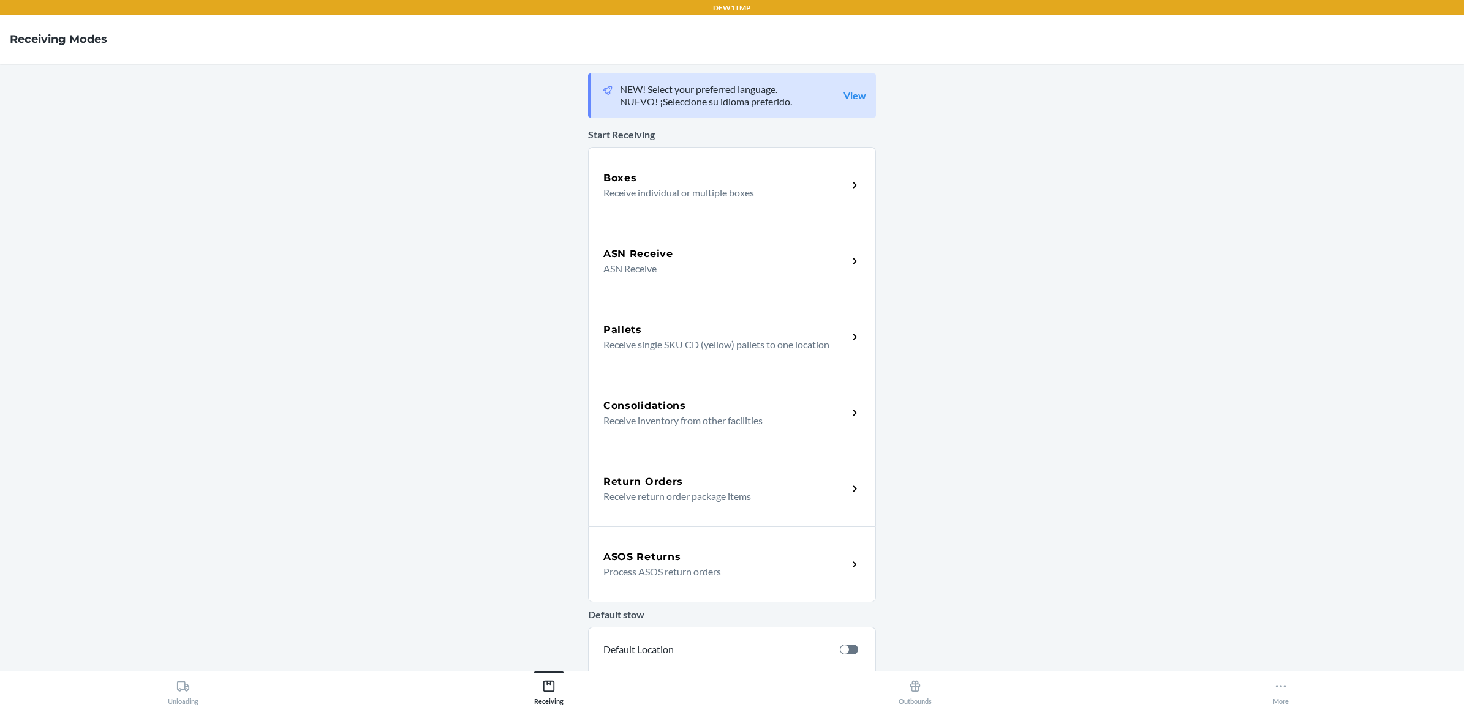
click at [638, 476] on h5 "Return Orders" at bounding box center [643, 482] width 80 height 15
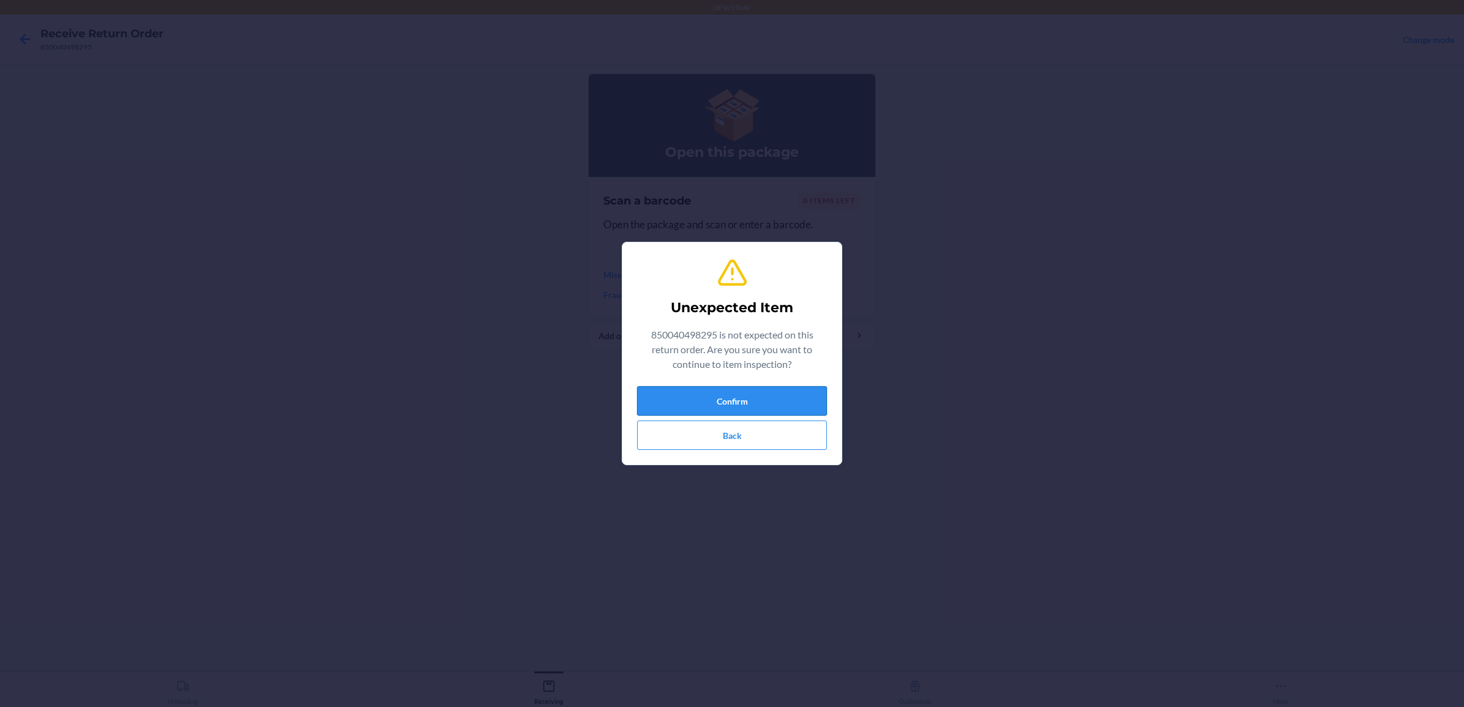
click at [735, 399] on button "Confirm" at bounding box center [732, 400] width 190 height 29
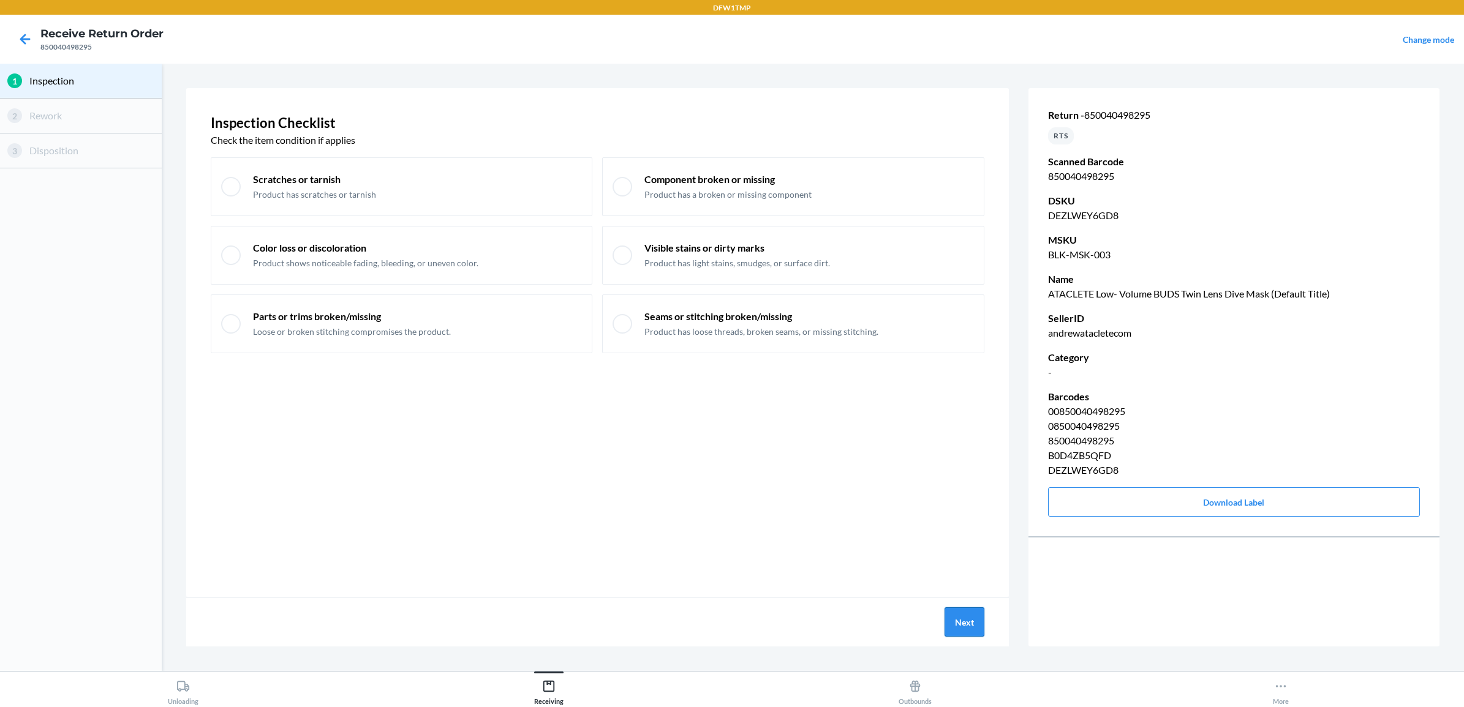
click at [967, 611] on button "Next" at bounding box center [964, 622] width 40 height 29
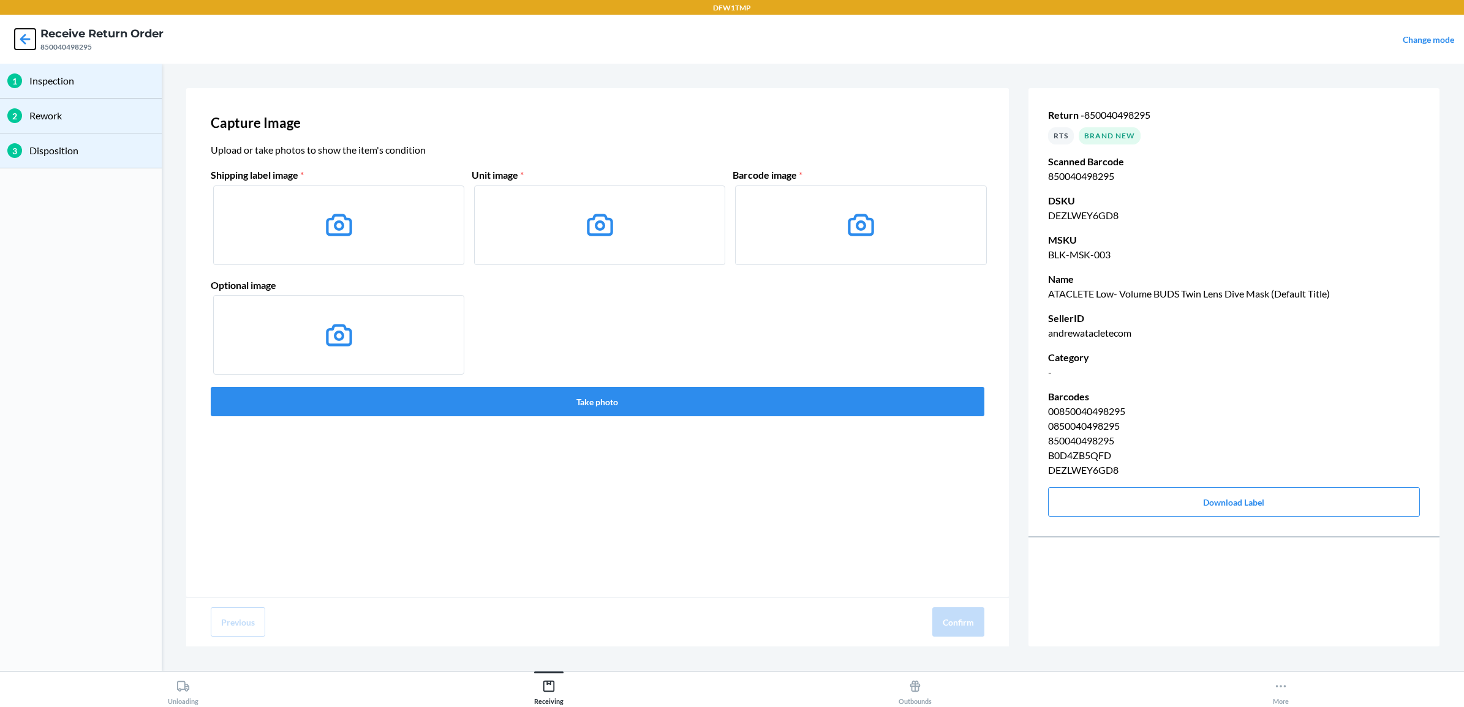
click at [23, 40] on icon at bounding box center [25, 39] width 21 height 21
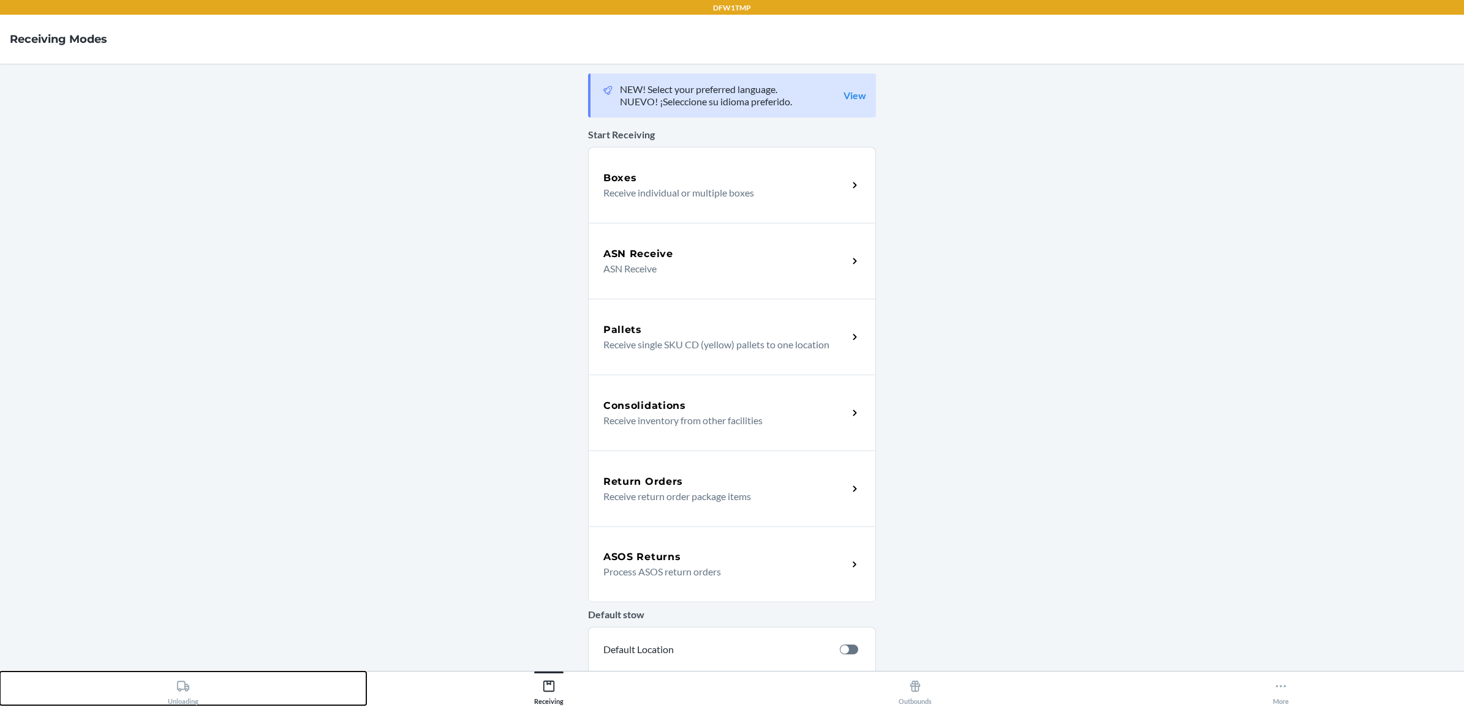
click at [184, 689] on icon at bounding box center [183, 686] width 12 height 10
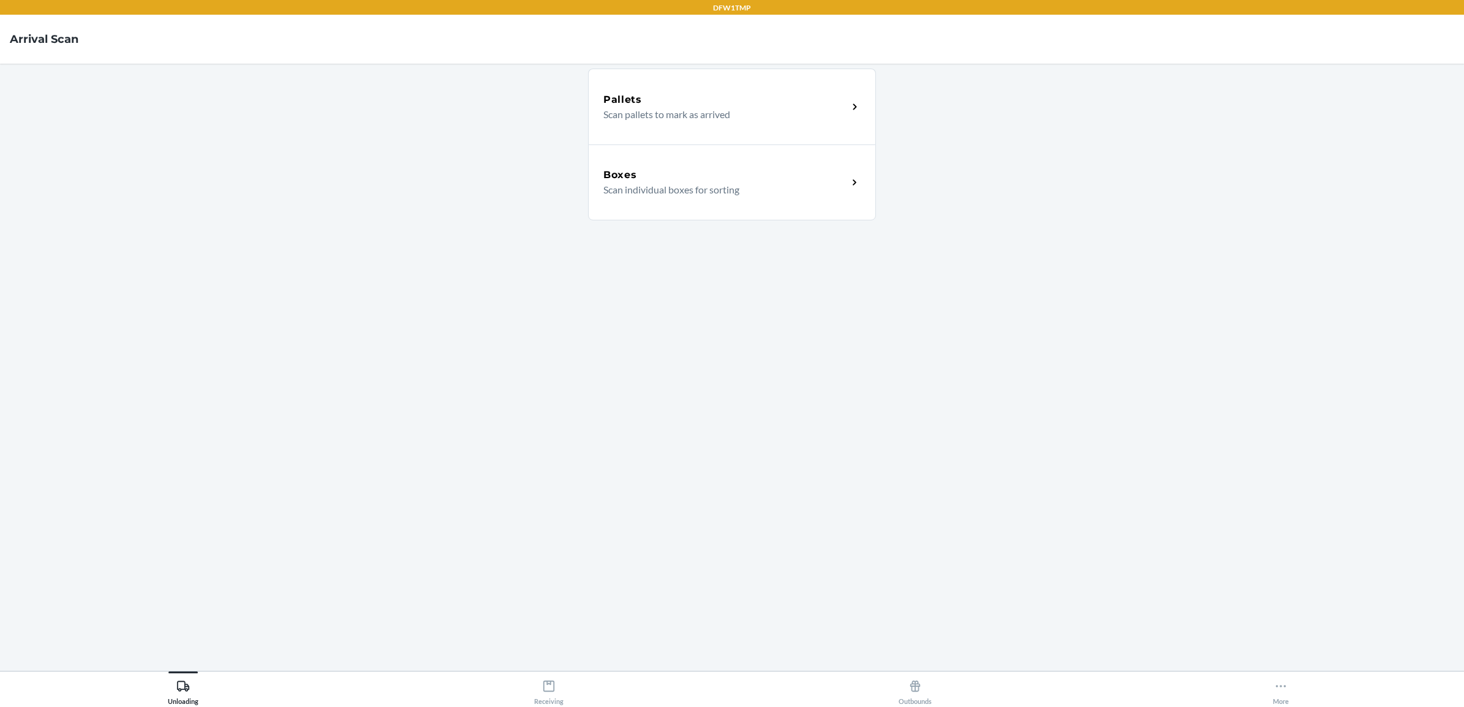
click at [739, 195] on p "Scan individual boxes for sorting" at bounding box center [720, 190] width 235 height 15
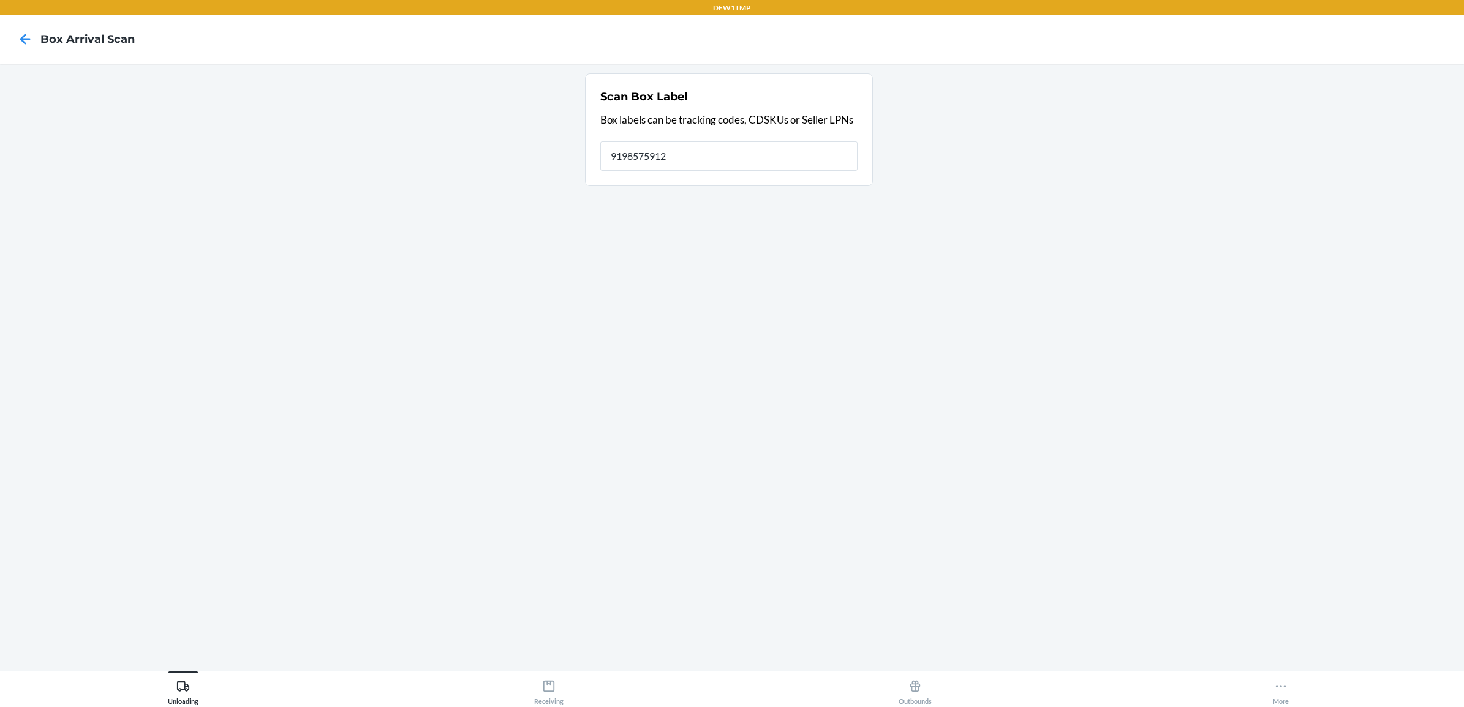
type input "9198575912"
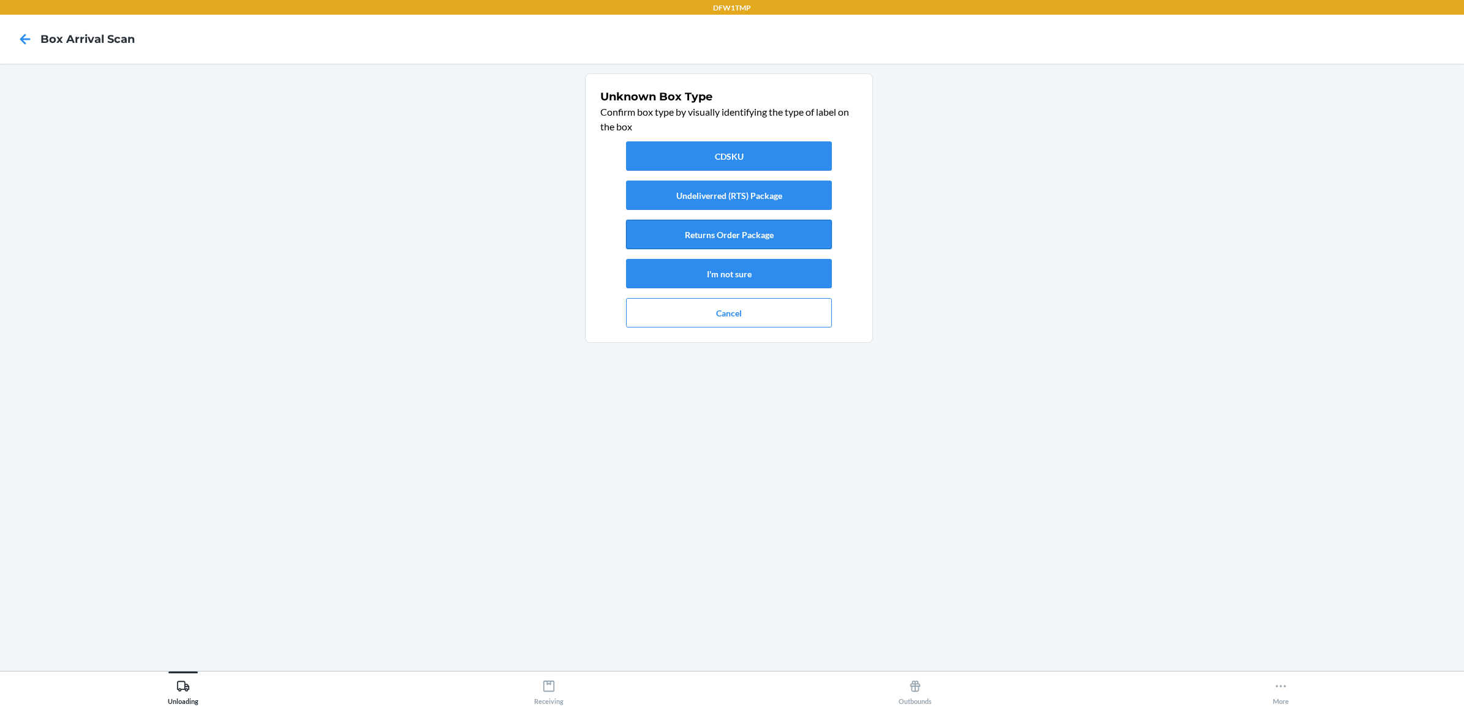
click at [750, 240] on button "Returns Order Package" at bounding box center [729, 234] width 206 height 29
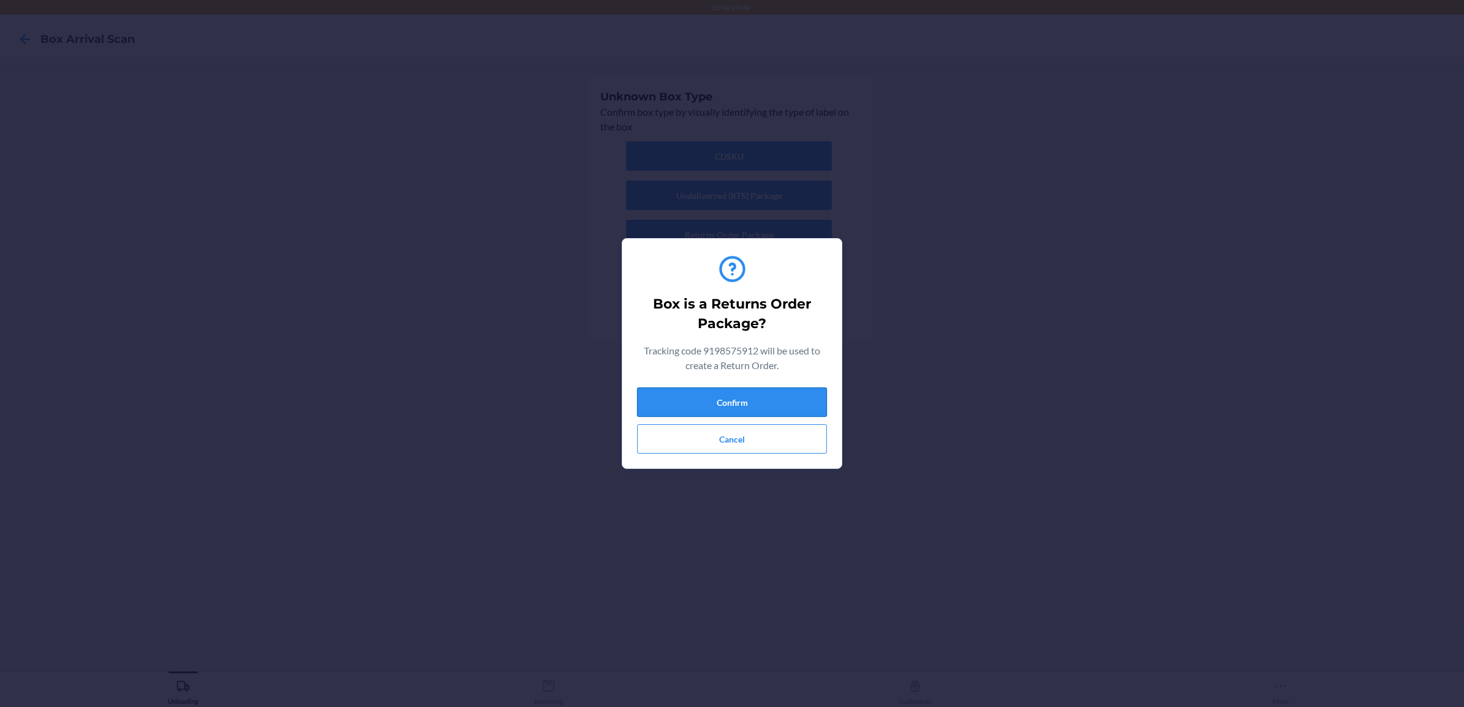
click at [757, 402] on button "Confirm" at bounding box center [732, 402] width 190 height 29
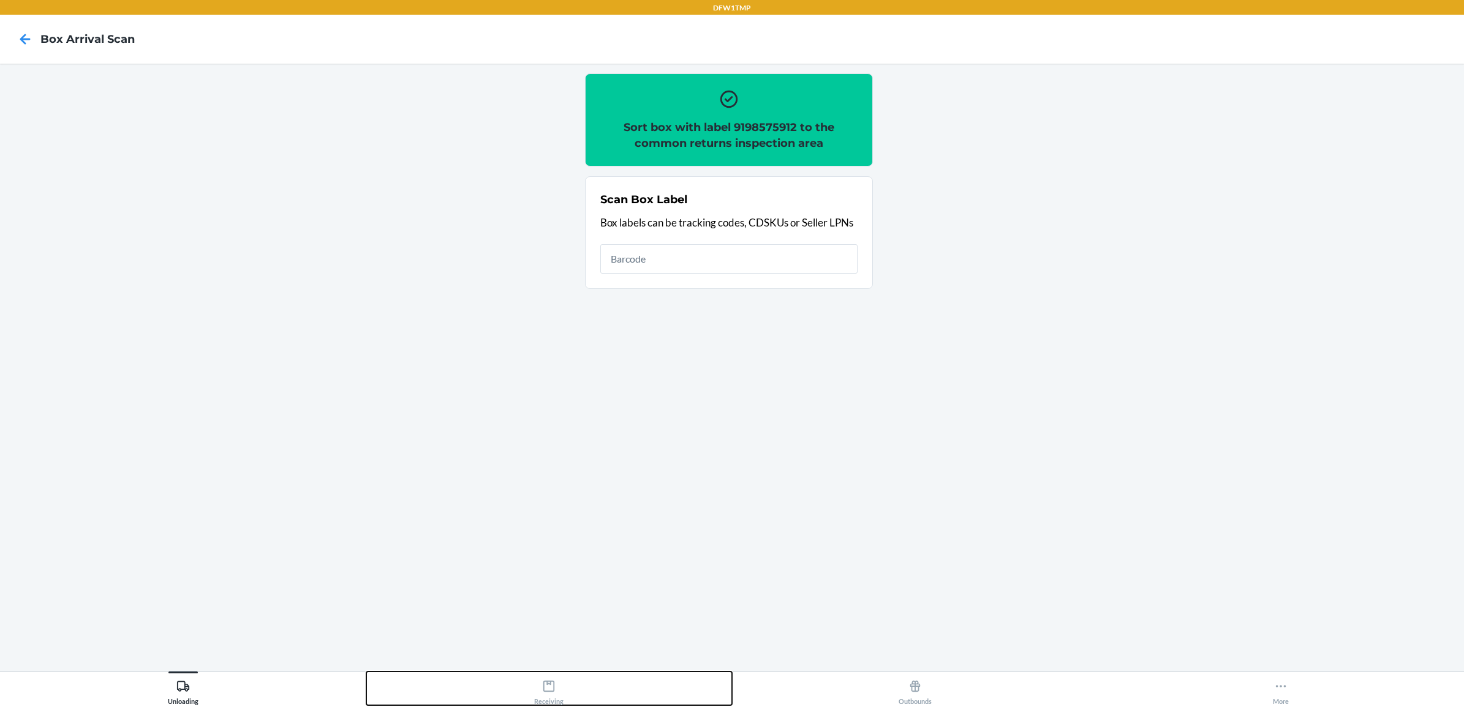
click at [549, 700] on div "Receiving" at bounding box center [548, 690] width 29 height 31
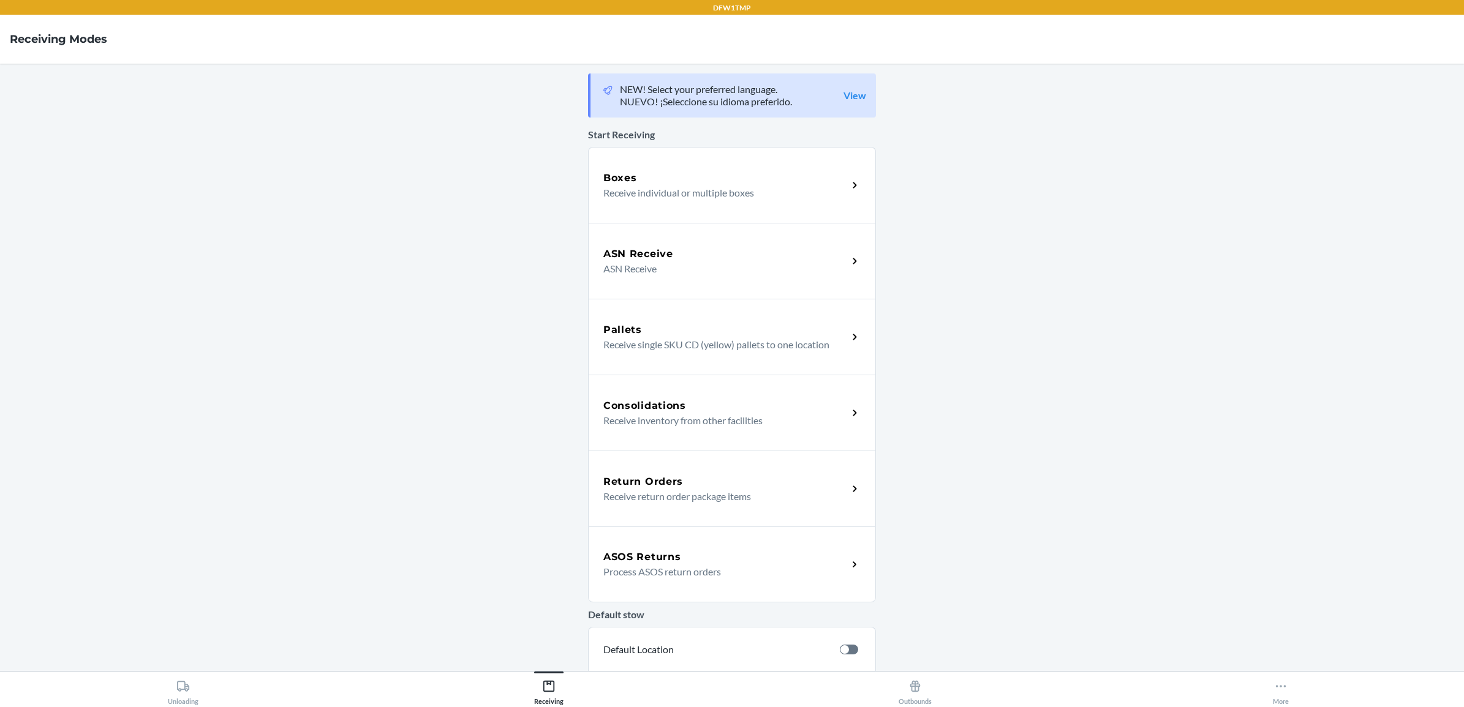
click at [644, 478] on h5 "Return Orders" at bounding box center [643, 482] width 80 height 15
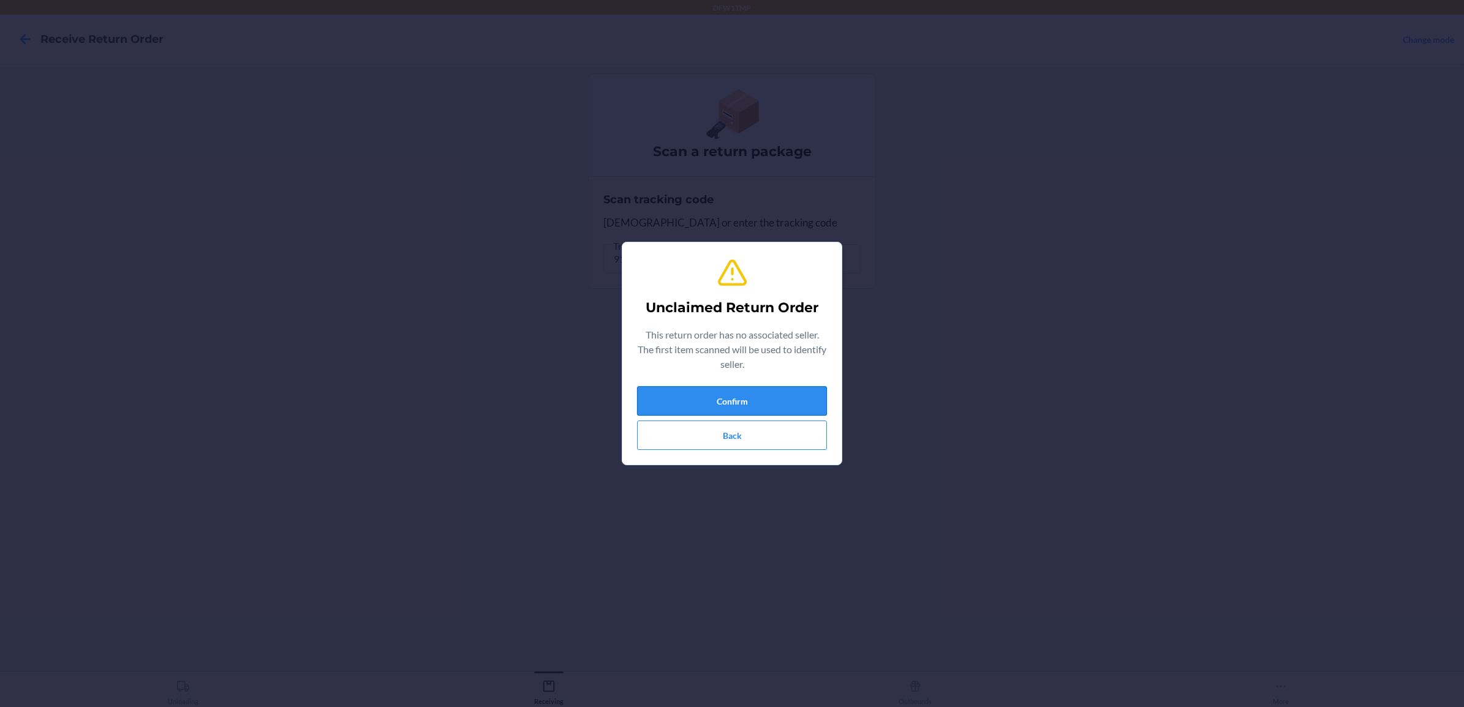
click at [795, 402] on button "Confirm" at bounding box center [732, 400] width 190 height 29
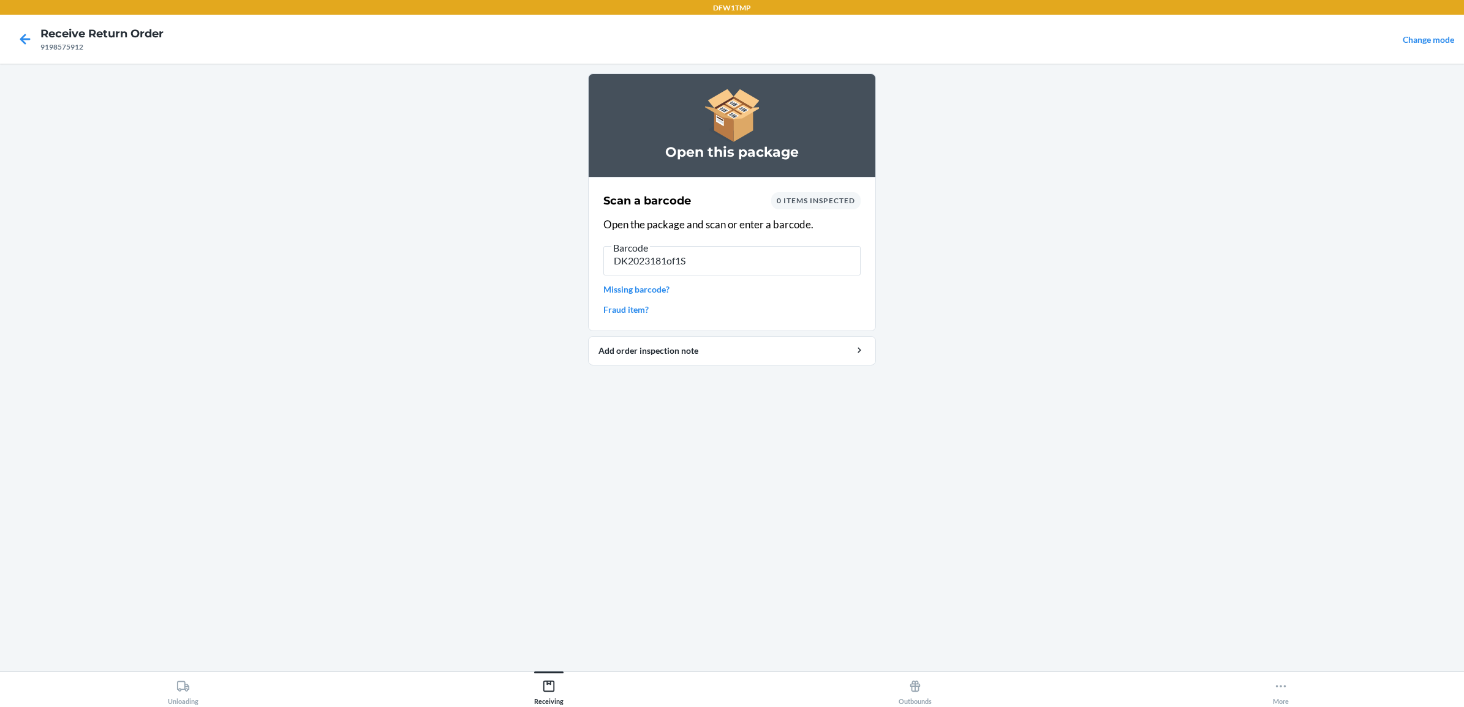
type input "DK2023181of1S9"
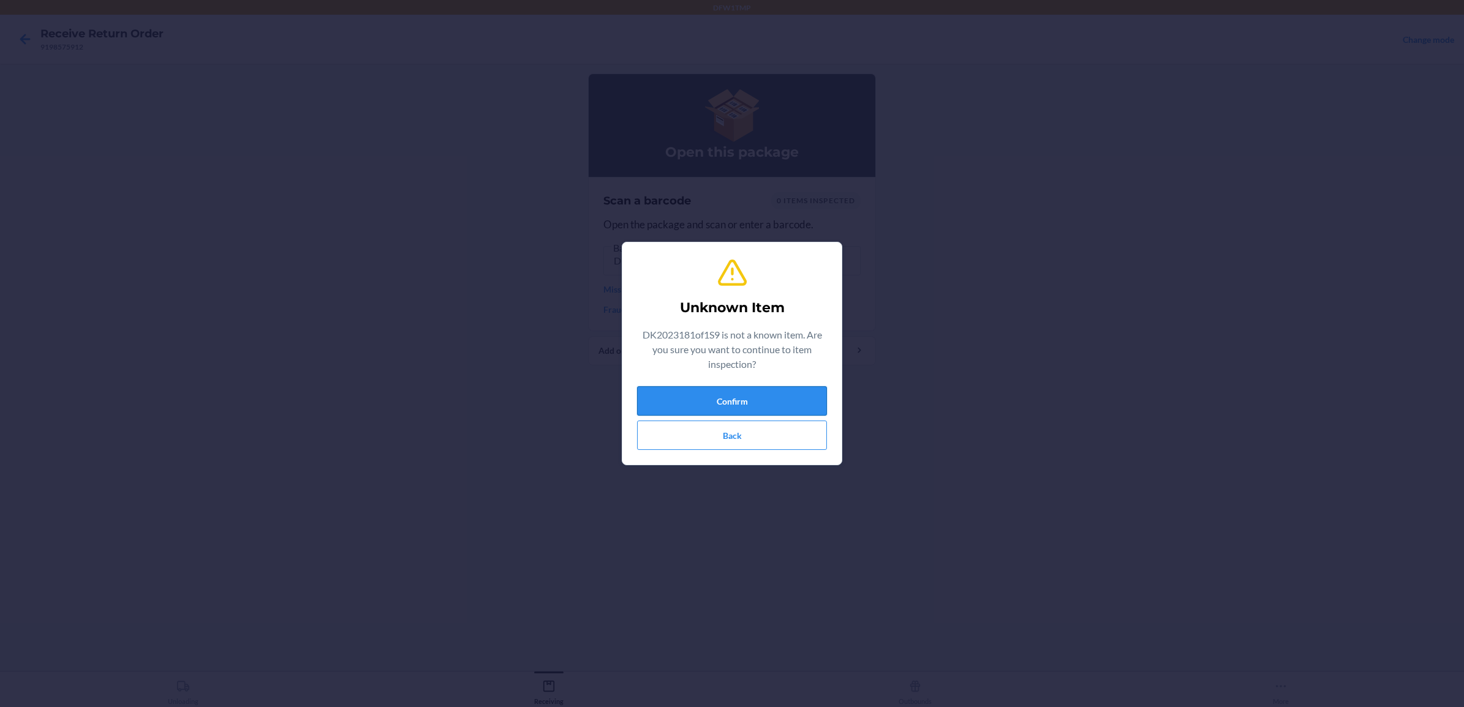
click at [807, 411] on button "Confirm" at bounding box center [732, 400] width 190 height 29
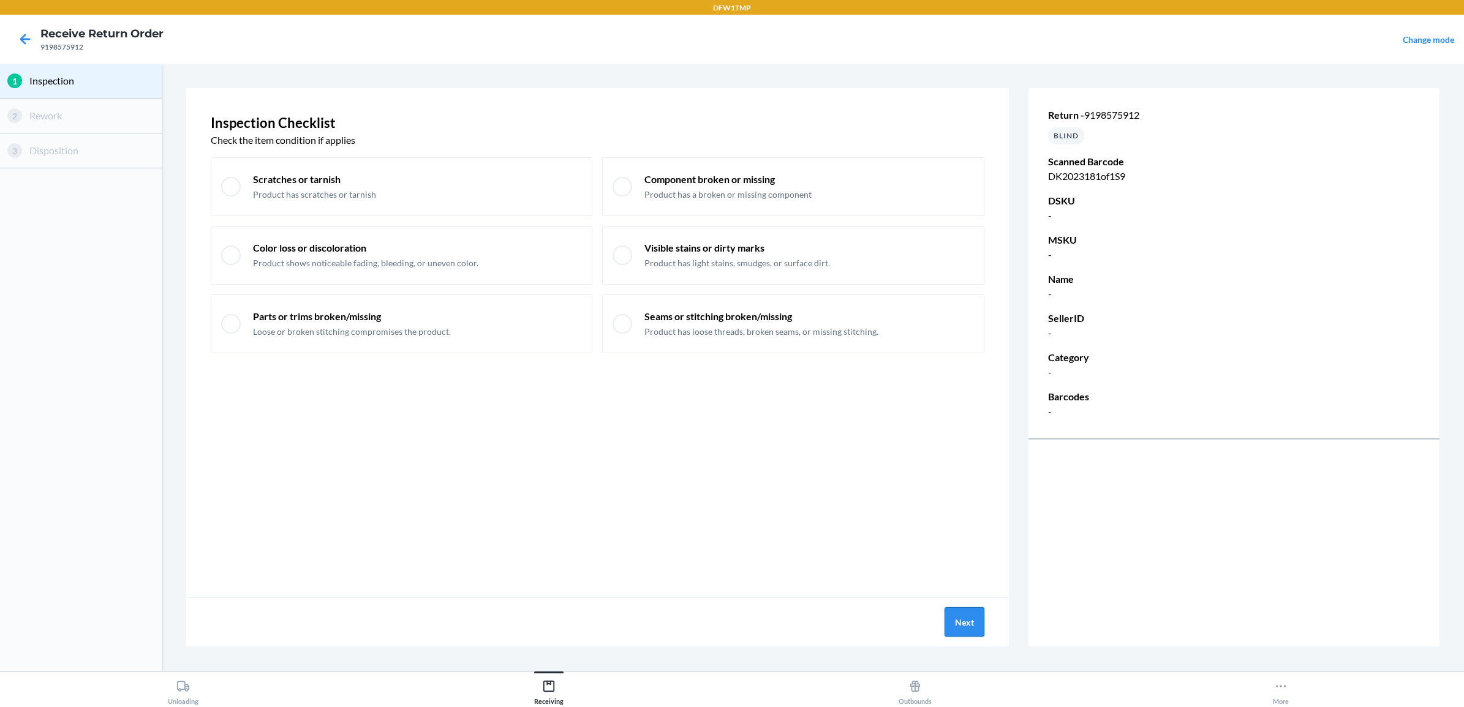
click at [968, 622] on button "Next" at bounding box center [964, 622] width 40 height 29
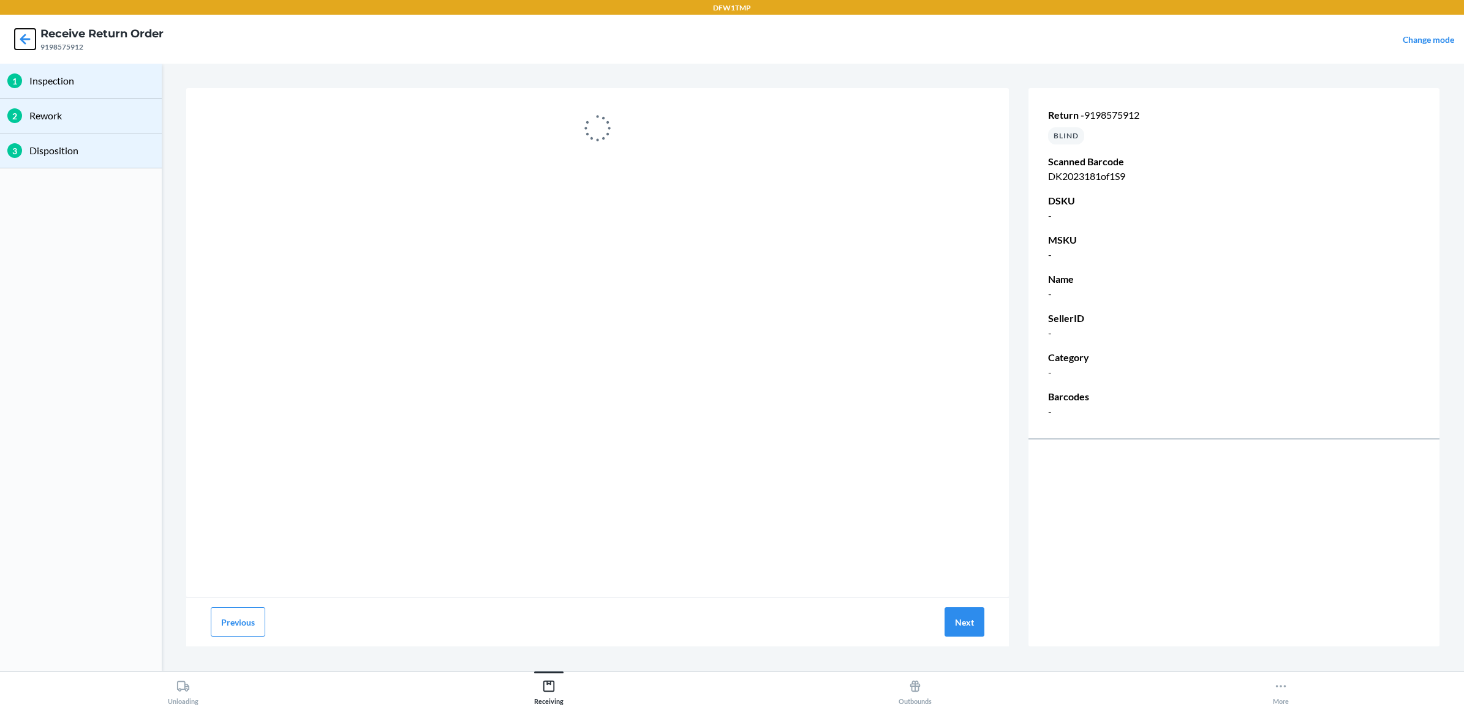
click at [22, 41] on icon at bounding box center [25, 39] width 21 height 21
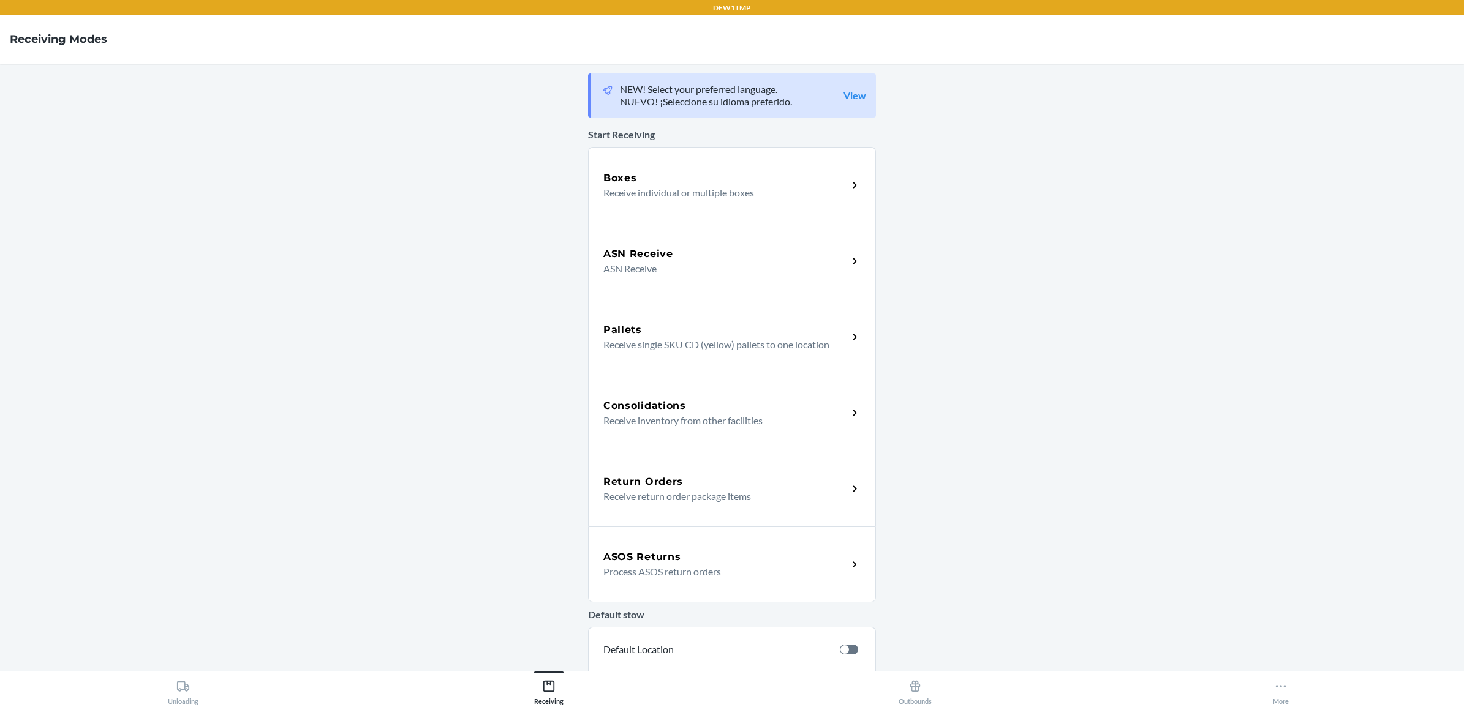
click at [626, 478] on h5 "Return Orders" at bounding box center [643, 482] width 80 height 15
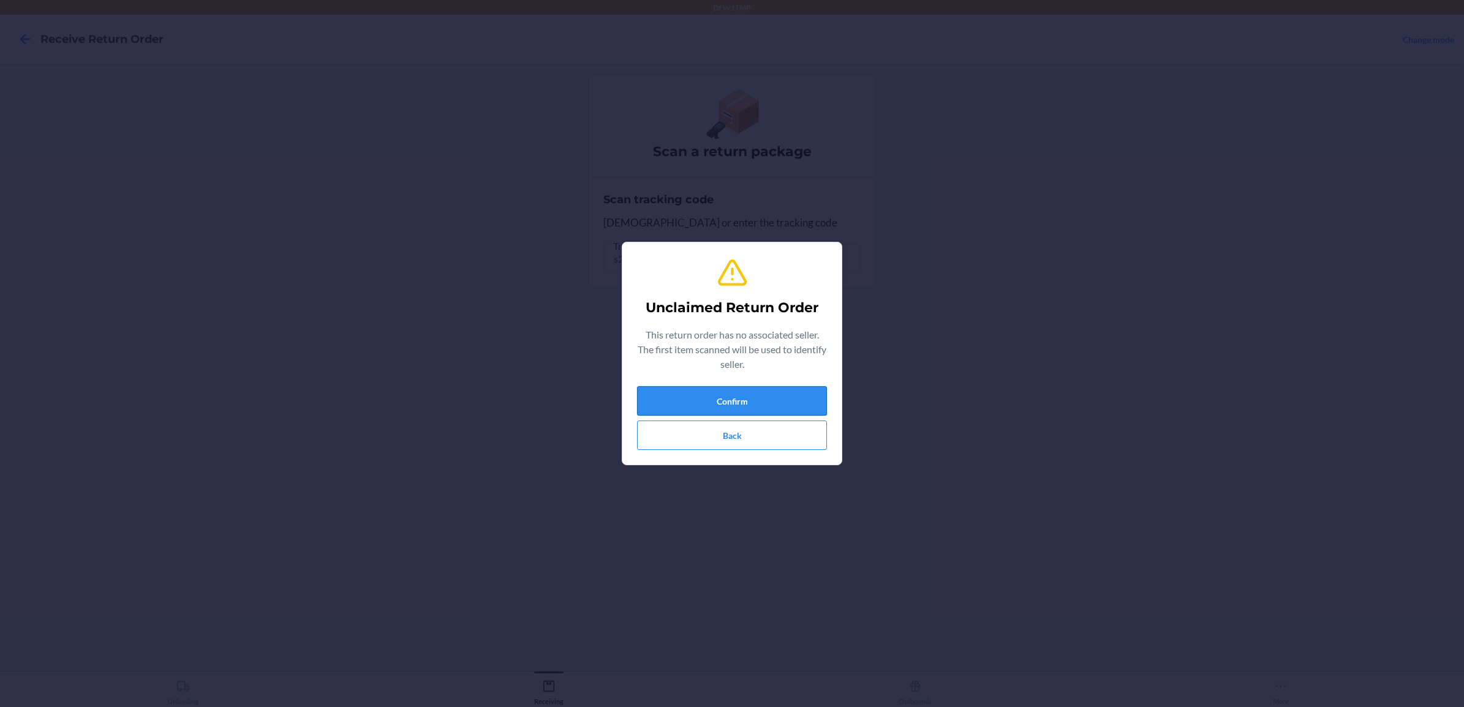
click at [793, 408] on button "Confirm" at bounding box center [732, 400] width 190 height 29
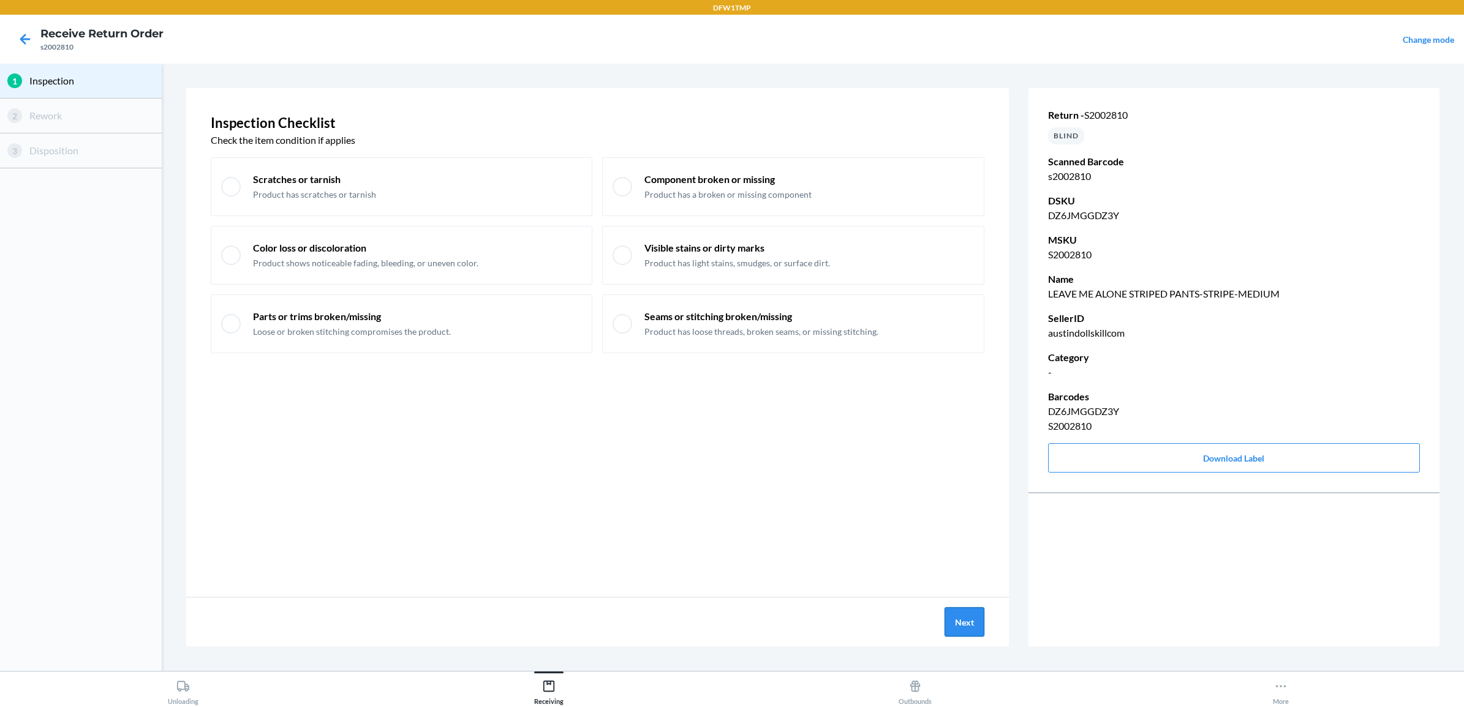
click at [954, 619] on button "Next" at bounding box center [964, 622] width 40 height 29
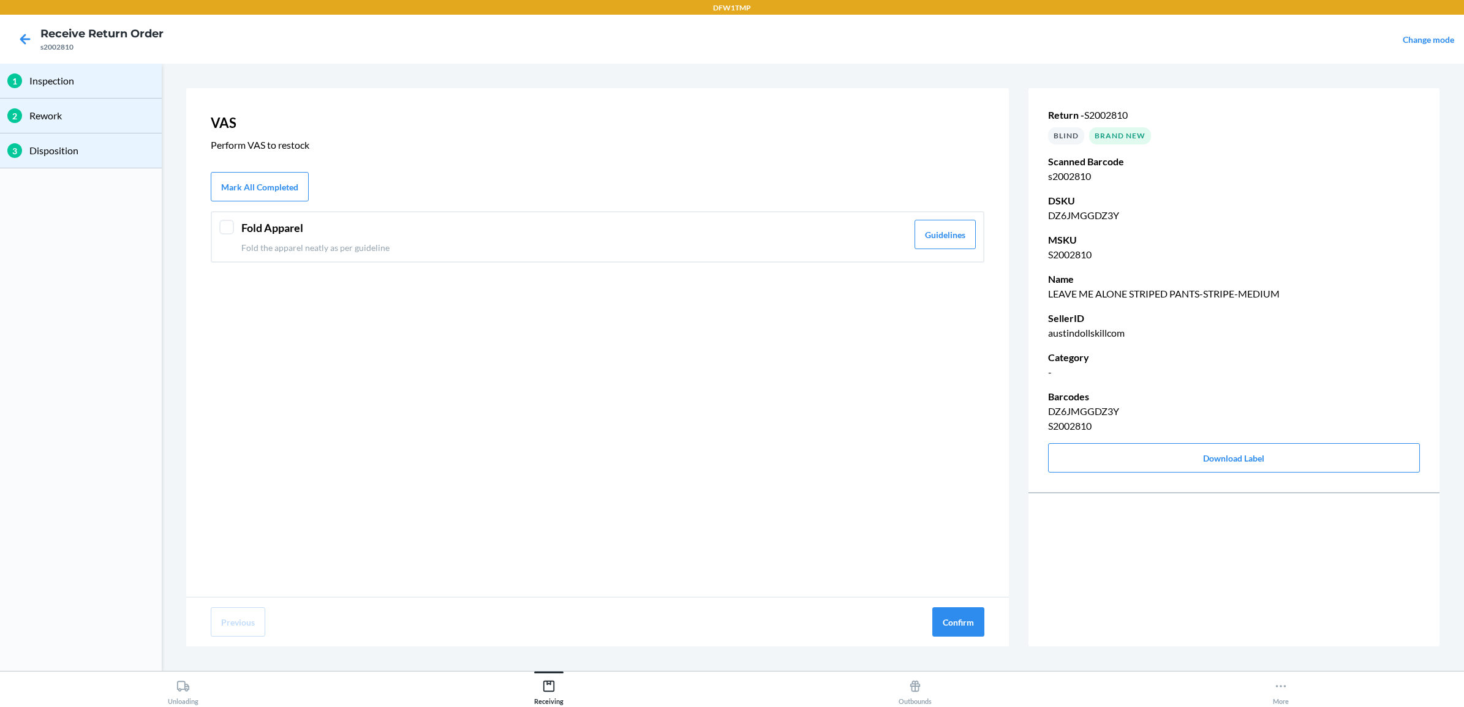
click at [228, 227] on div at bounding box center [226, 227] width 15 height 15
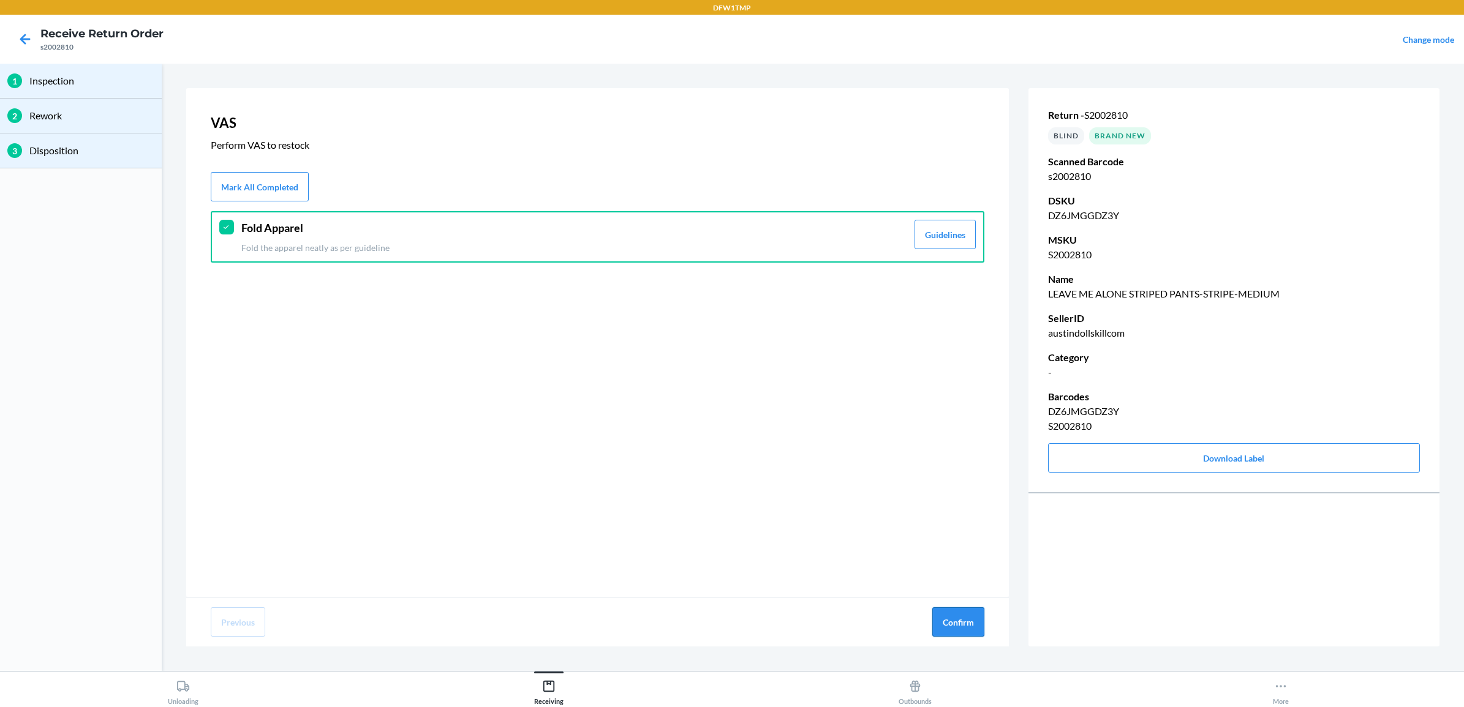
click at [962, 626] on button "Confirm" at bounding box center [958, 622] width 52 height 29
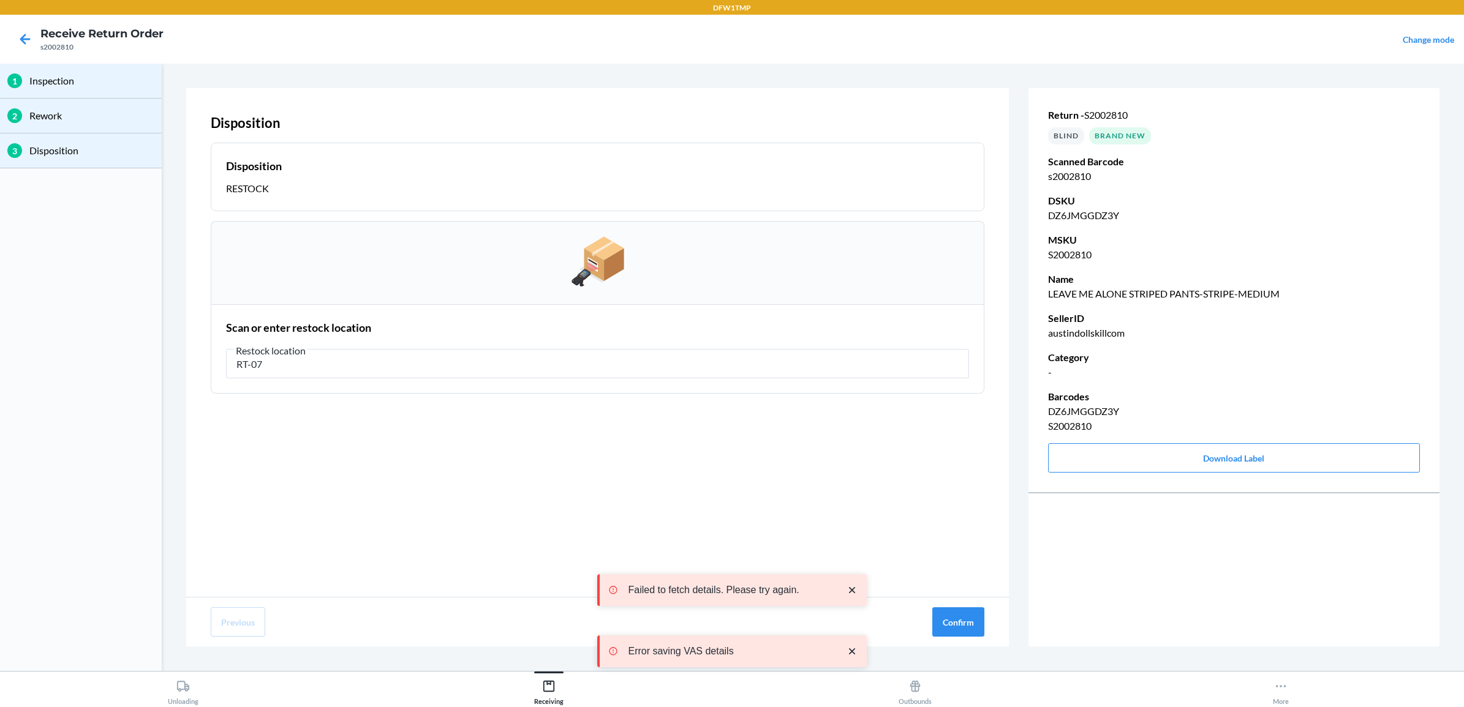
type input "RT-07"
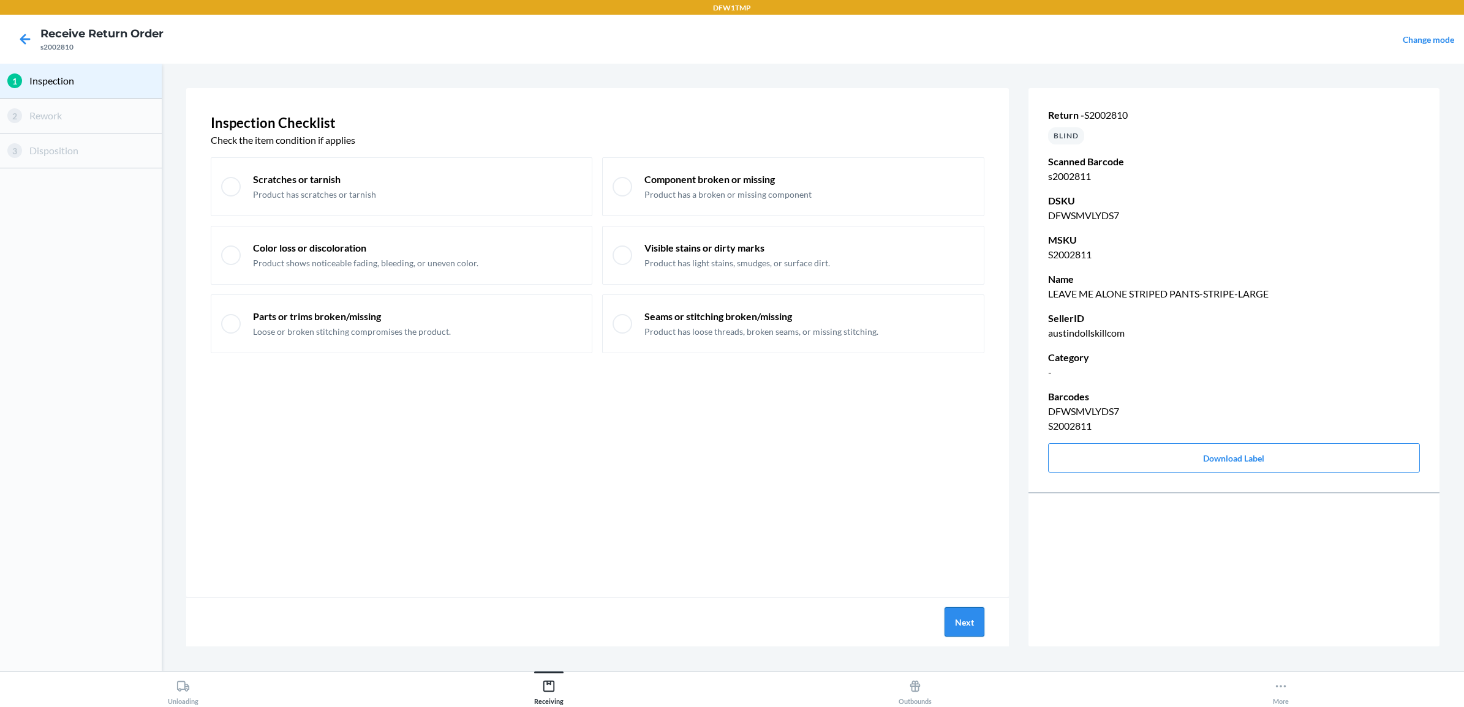
click at [959, 634] on button "Next" at bounding box center [964, 622] width 40 height 29
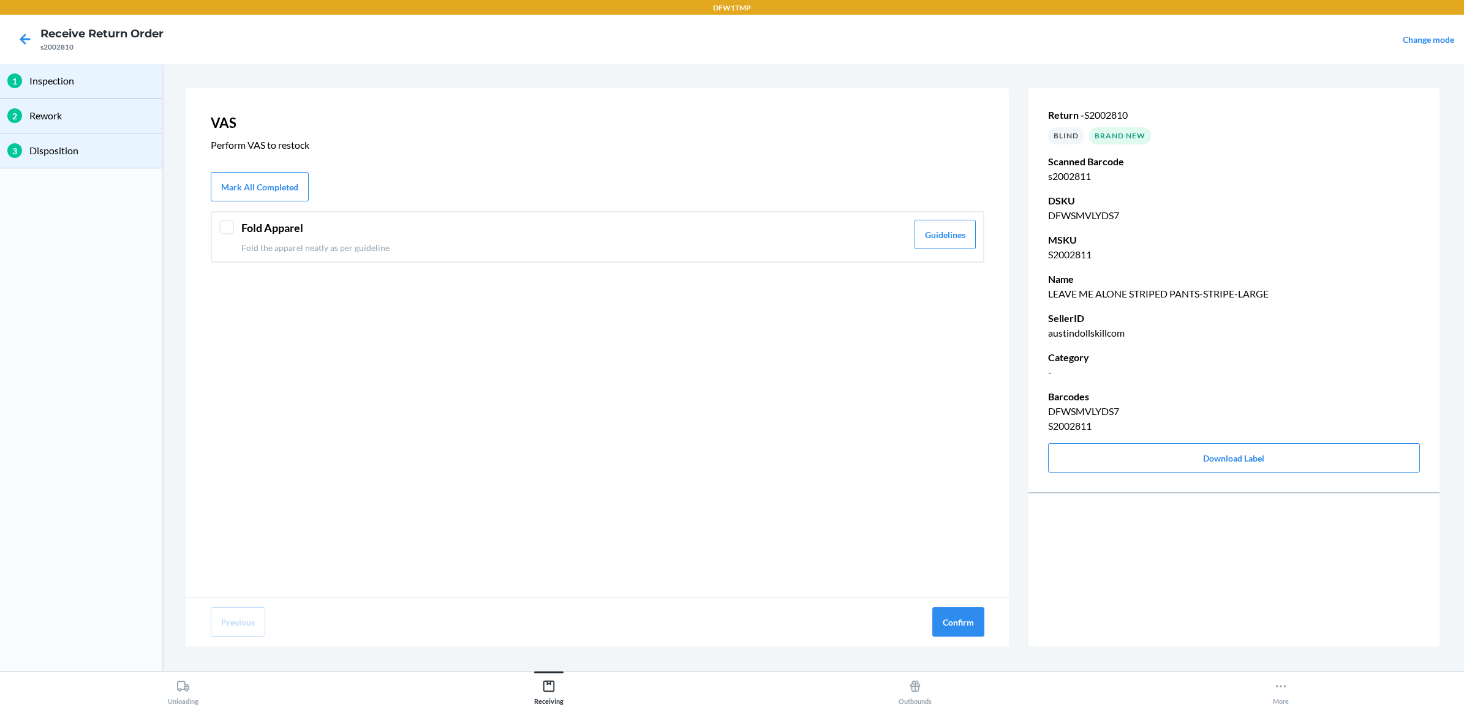
click at [409, 248] on p "Fold the apparel neatly as per guideline" at bounding box center [574, 247] width 666 height 13
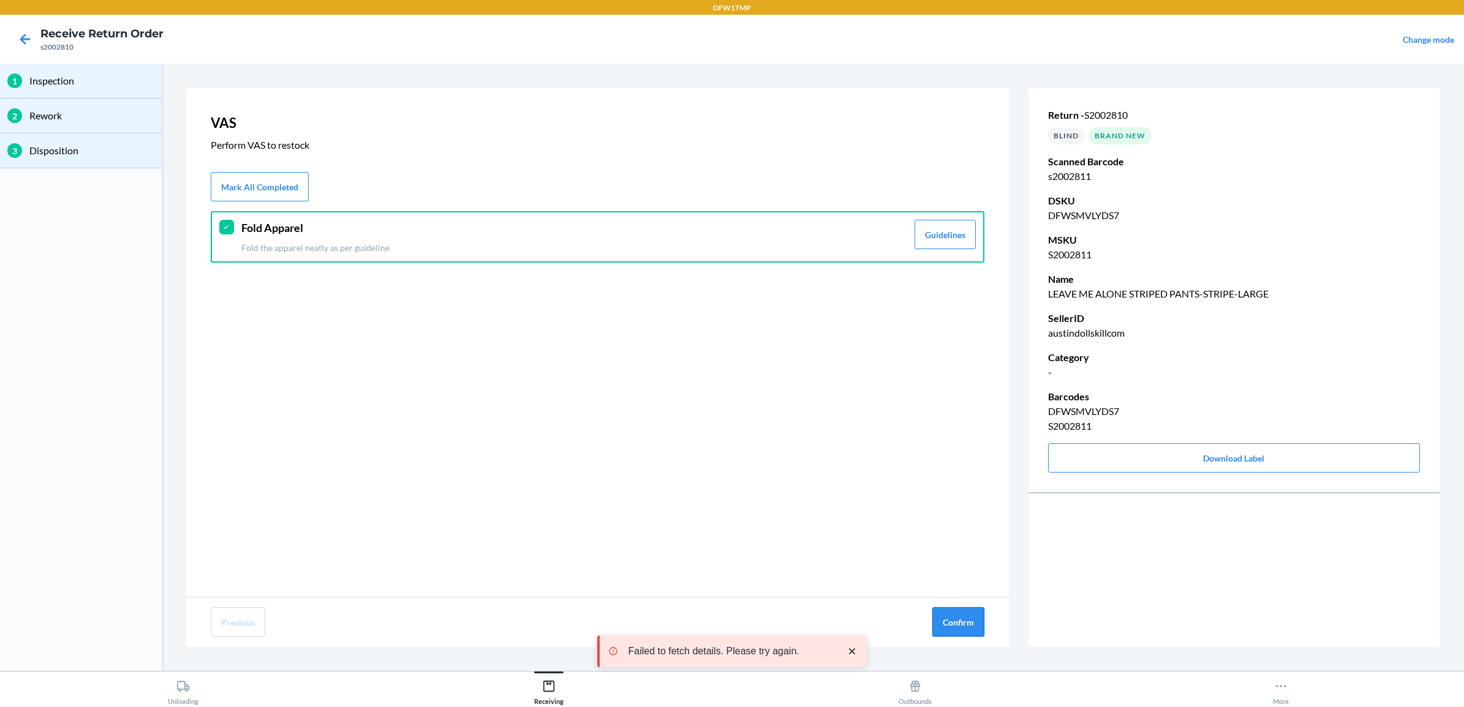
click at [968, 626] on button "Confirm" at bounding box center [958, 622] width 52 height 29
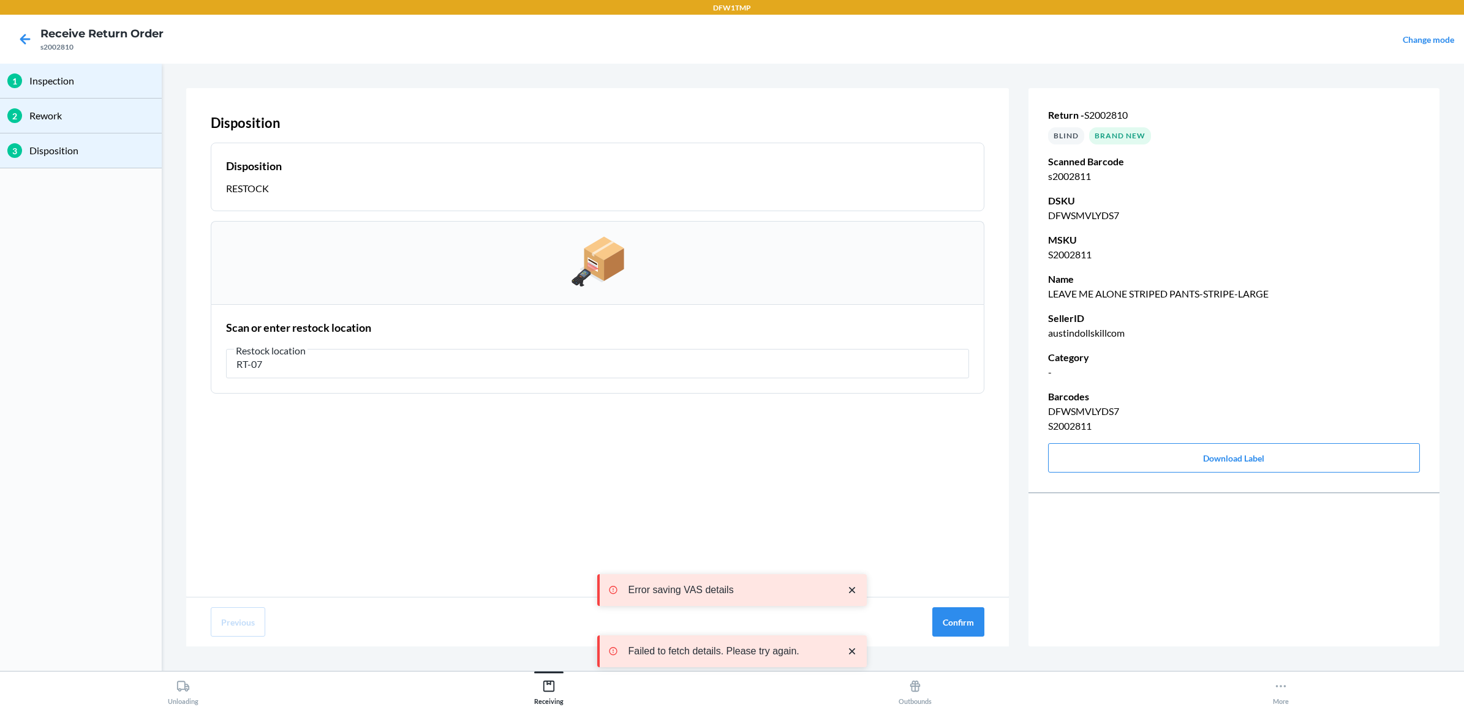
type input "RT-07"
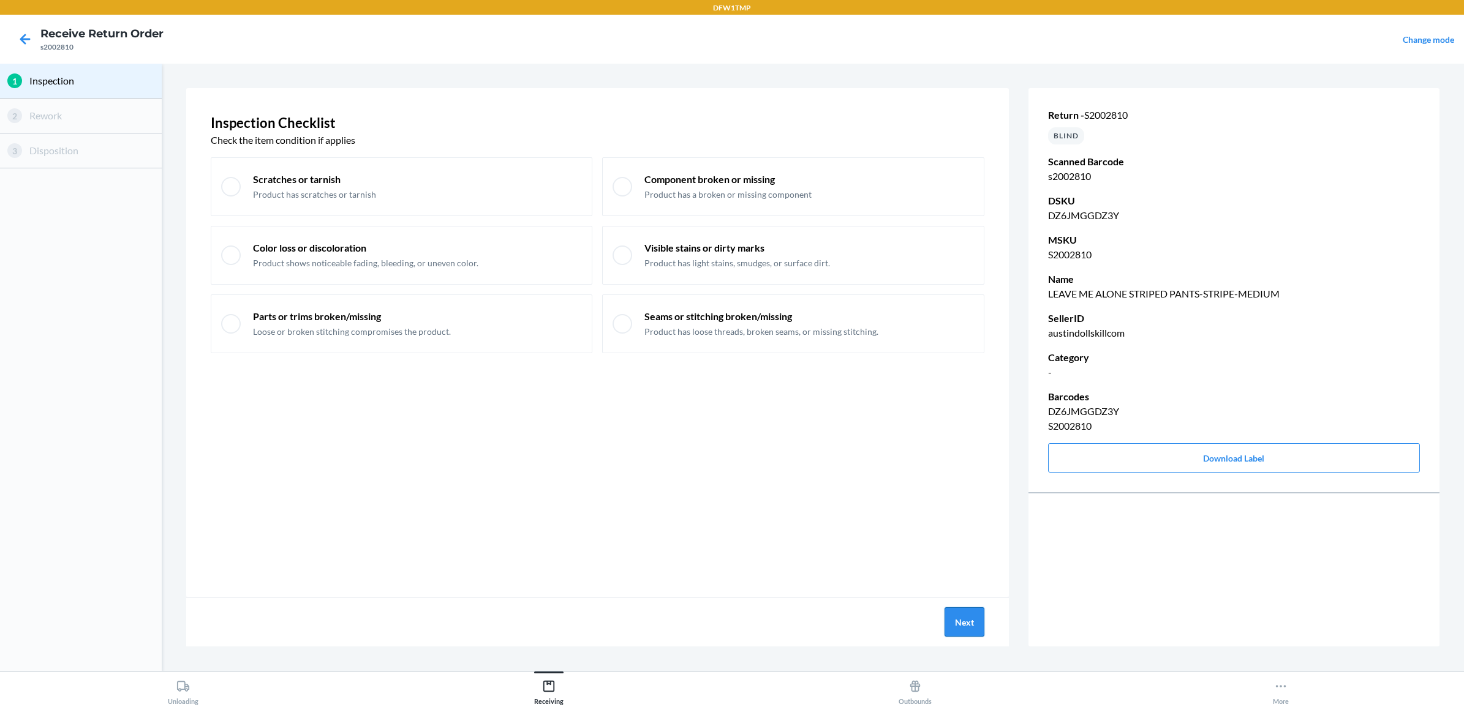
click at [954, 617] on button "Next" at bounding box center [964, 622] width 40 height 29
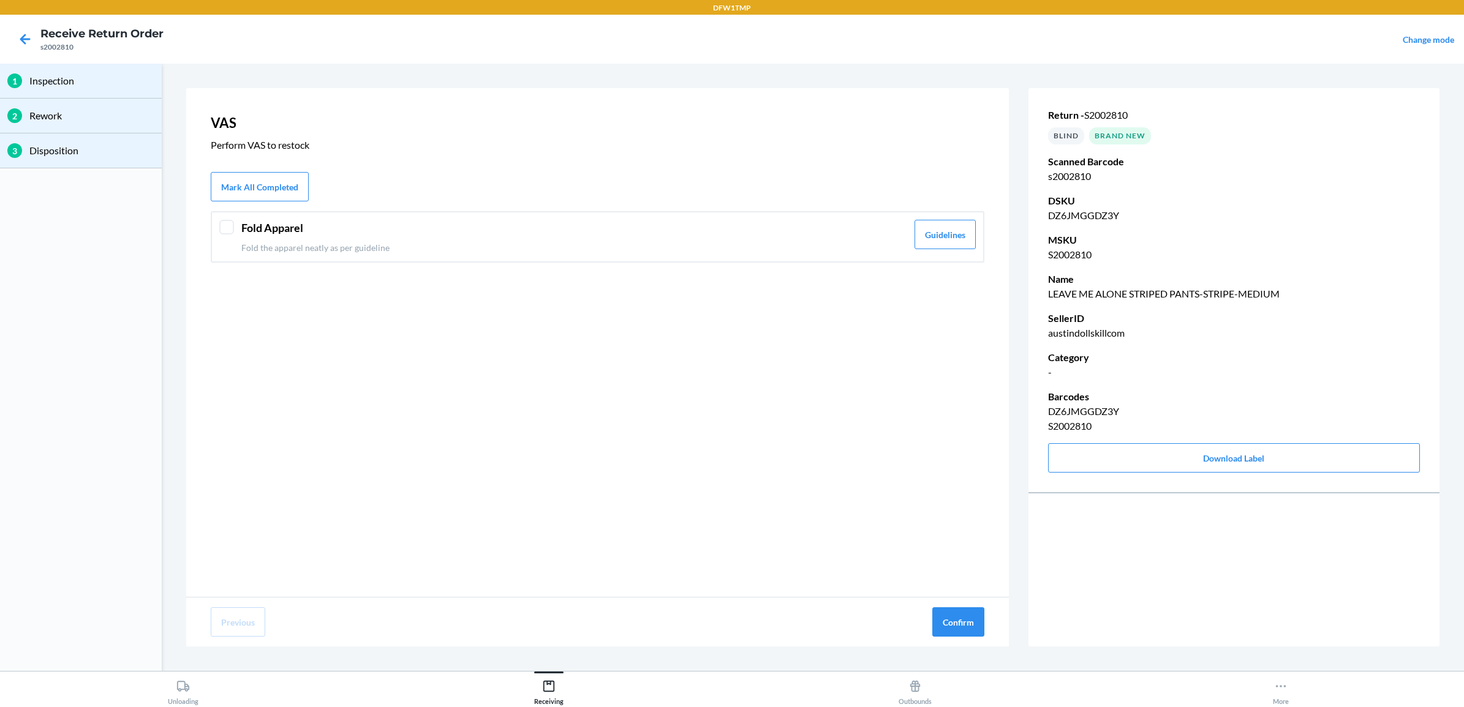
click at [291, 257] on div "Fold Apparel Fold the apparel neatly as per guideline Guidelines" at bounding box center [598, 236] width 774 height 51
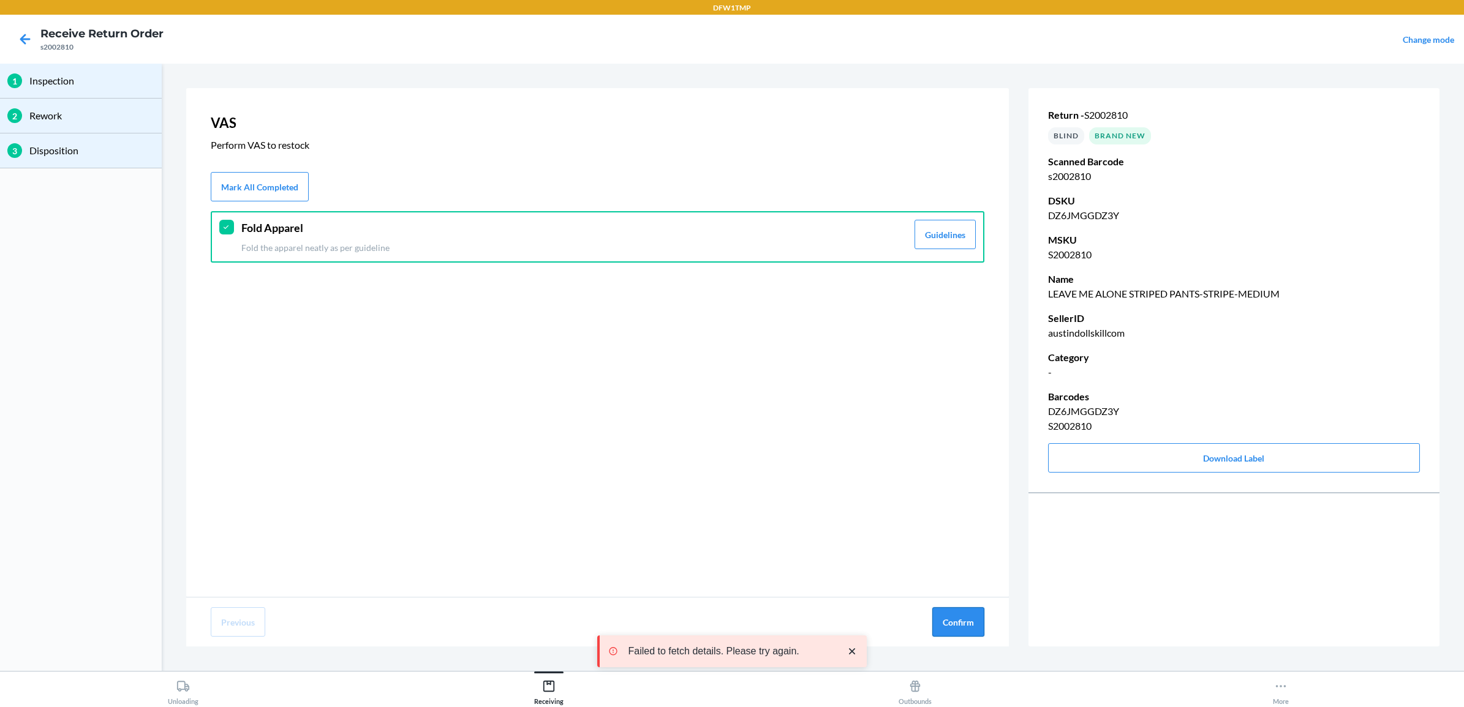
click at [967, 625] on button "Confirm" at bounding box center [958, 622] width 52 height 29
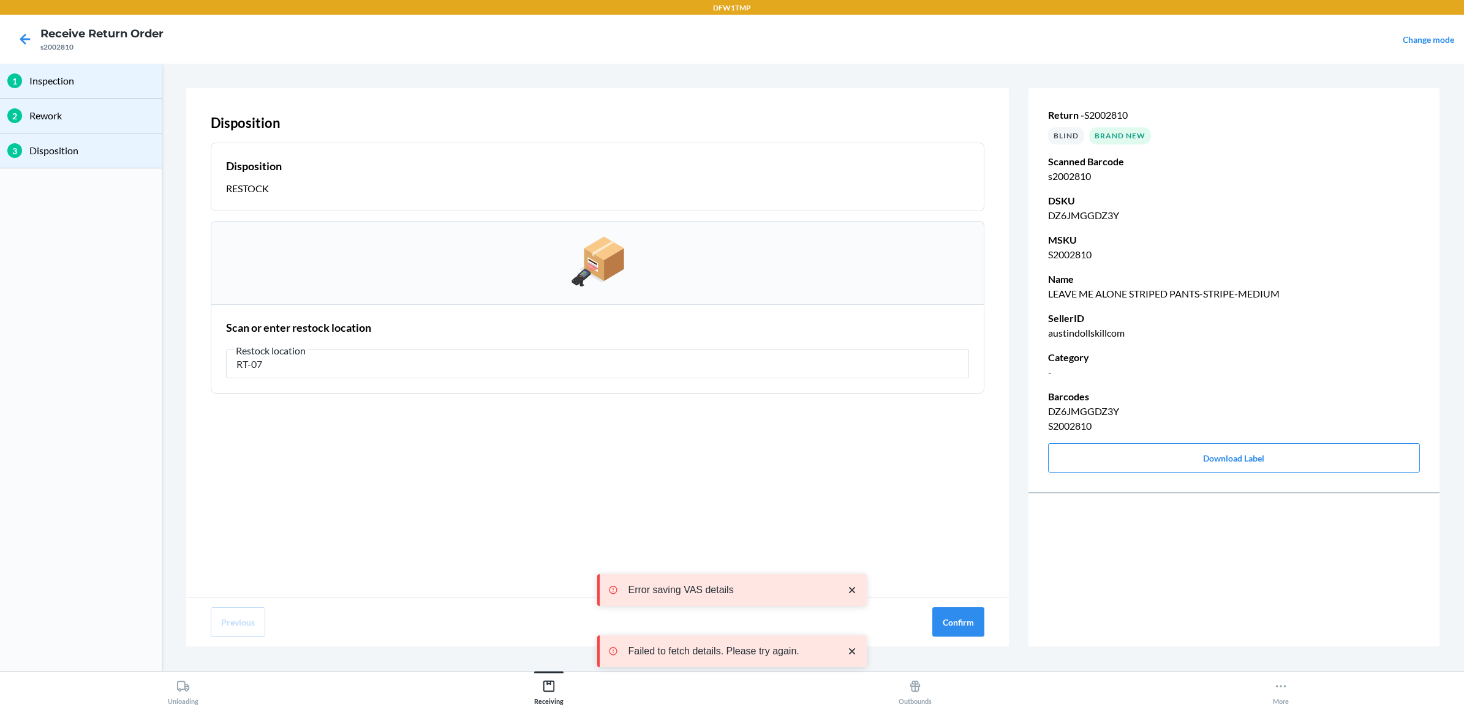
type input "RT-07"
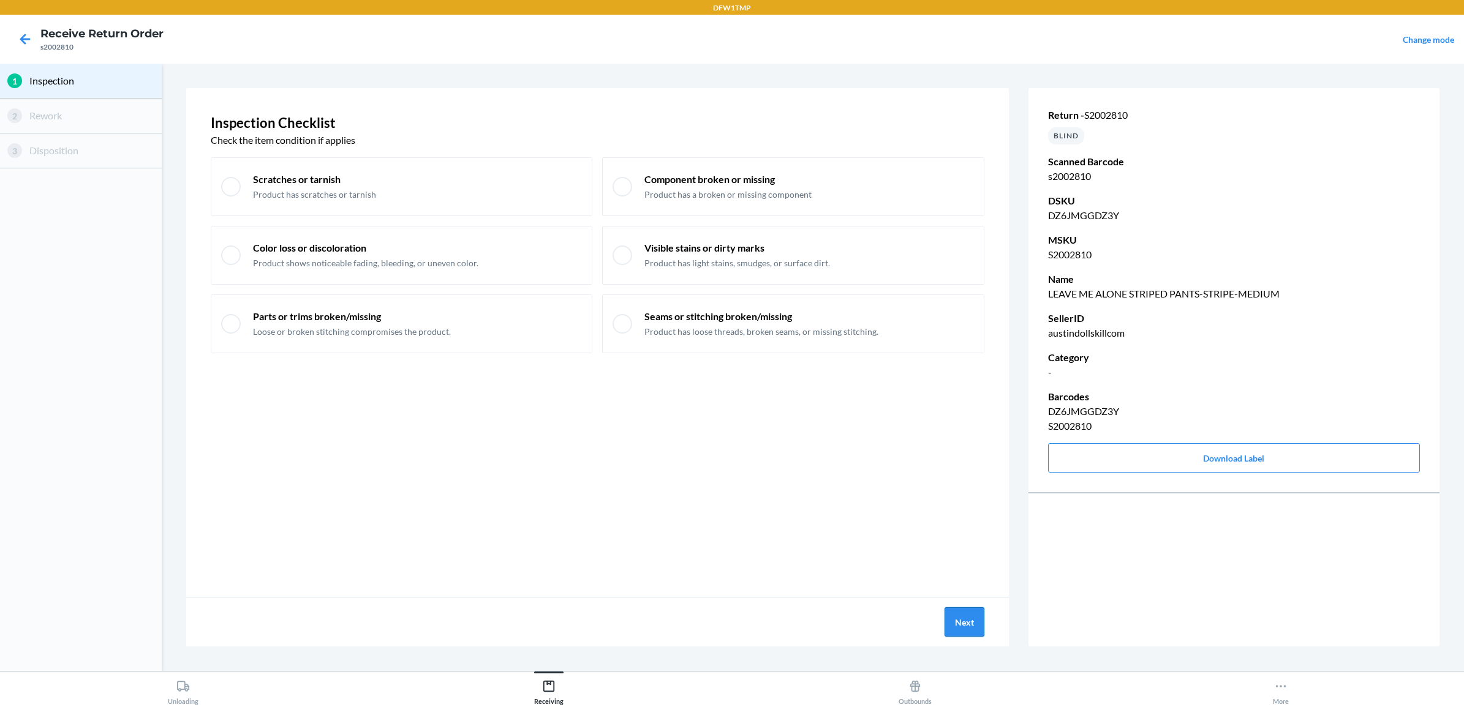
click at [962, 624] on button "Next" at bounding box center [964, 622] width 40 height 29
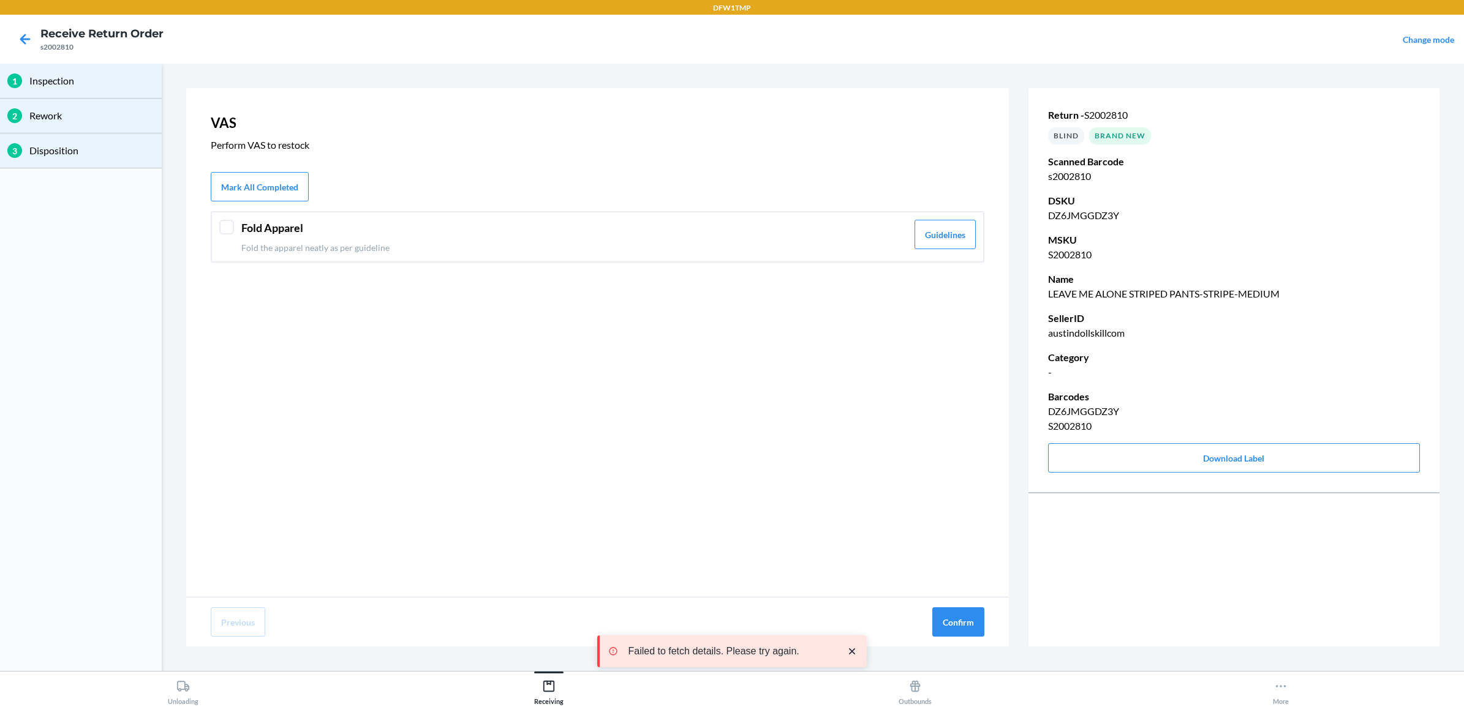
click at [287, 256] on div "Fold Apparel Fold the apparel neatly as per guideline Guidelines" at bounding box center [598, 236] width 774 height 51
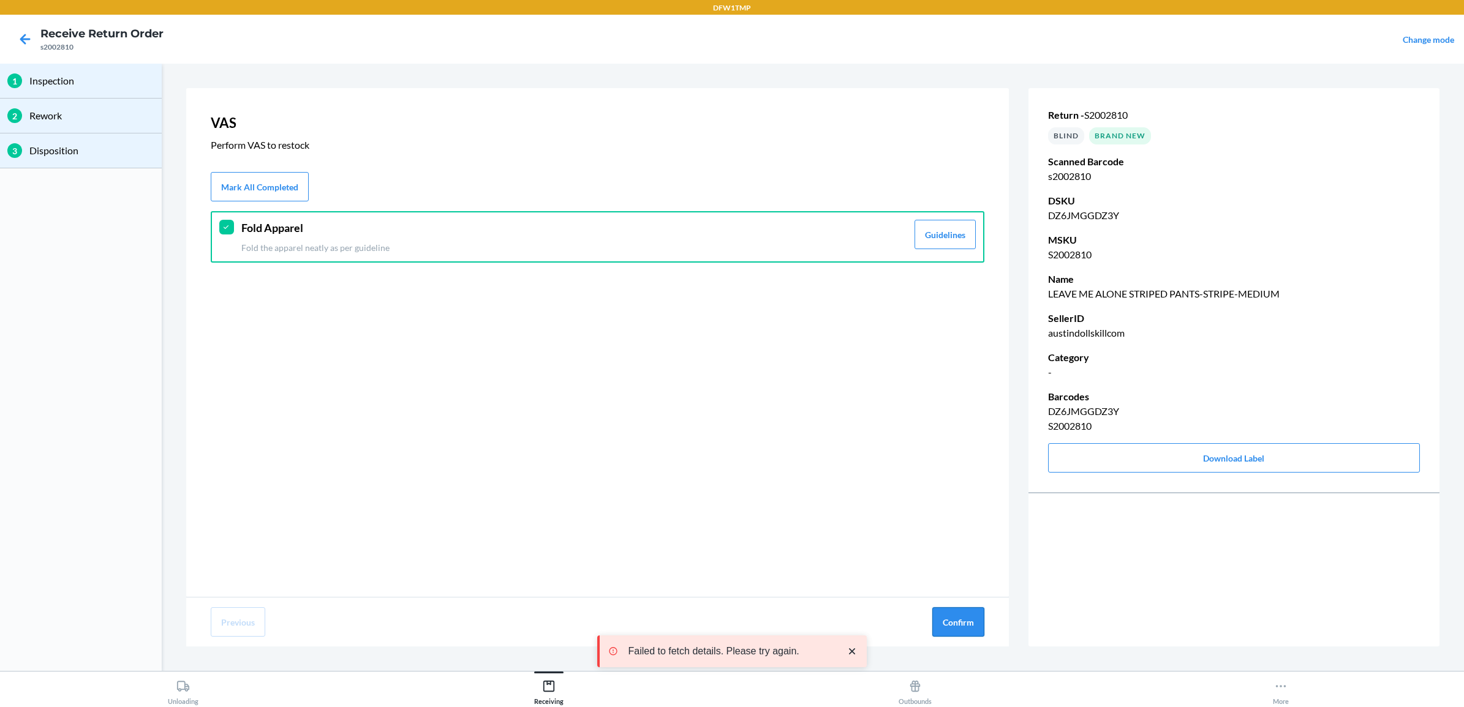
click at [948, 614] on button "Confirm" at bounding box center [958, 622] width 52 height 29
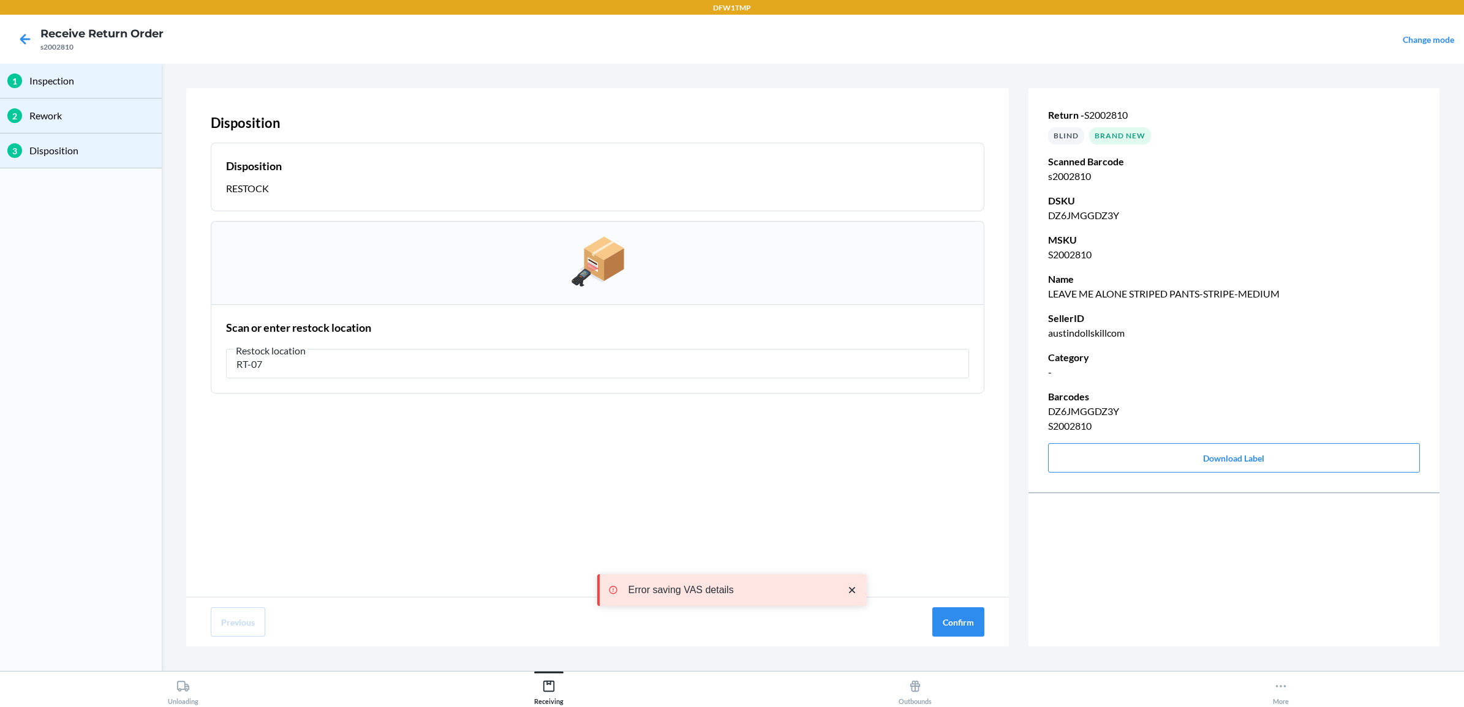
type input "RT-07"
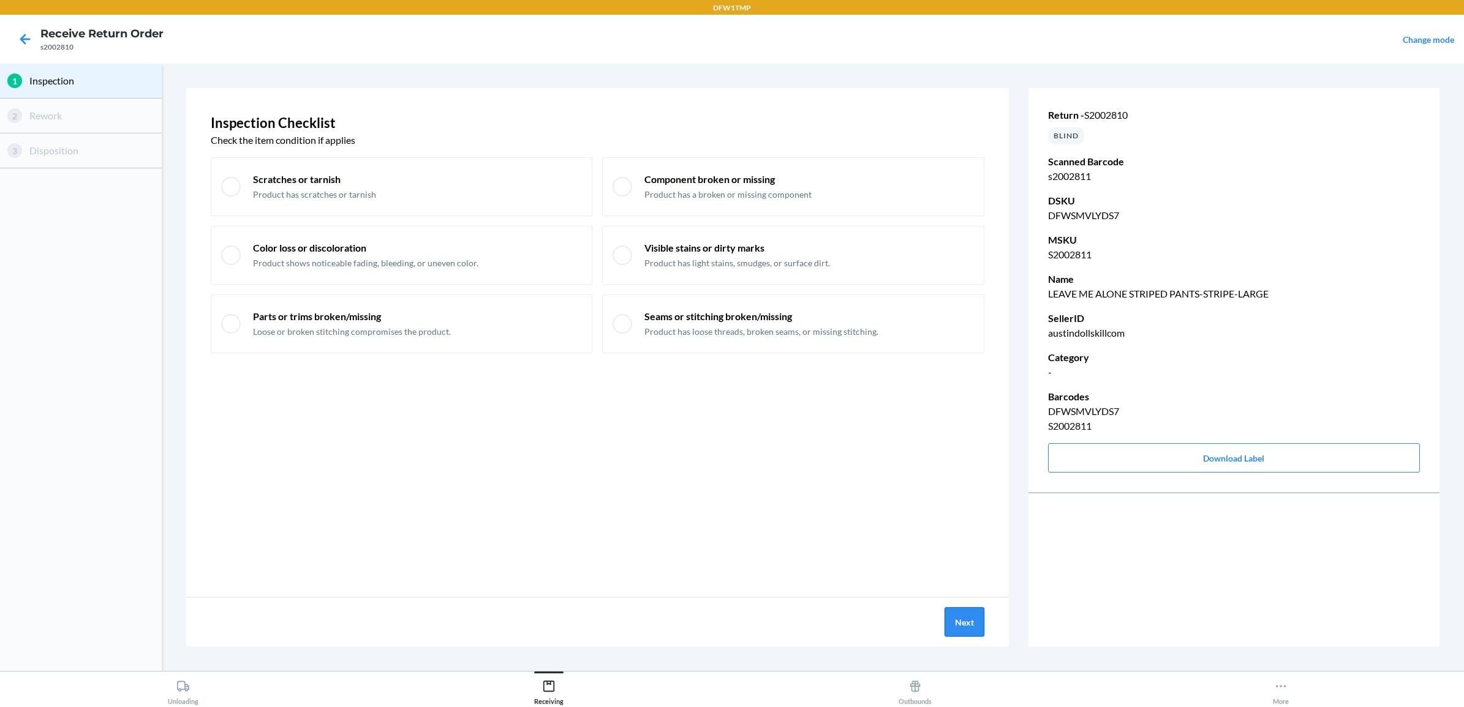
click at [965, 622] on button "Next" at bounding box center [964, 622] width 40 height 29
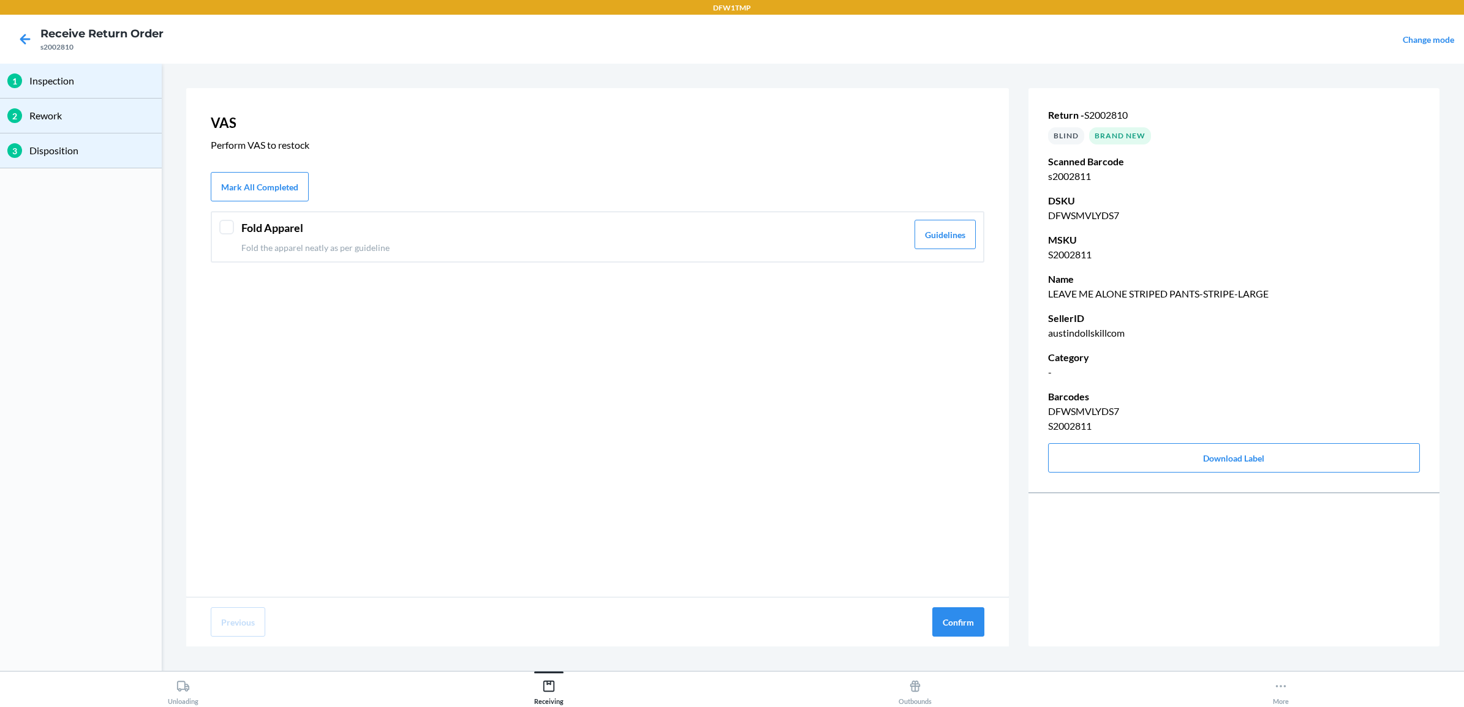
click at [216, 230] on div "Fold Apparel Fold the apparel neatly as per guideline Guidelines" at bounding box center [598, 236] width 774 height 51
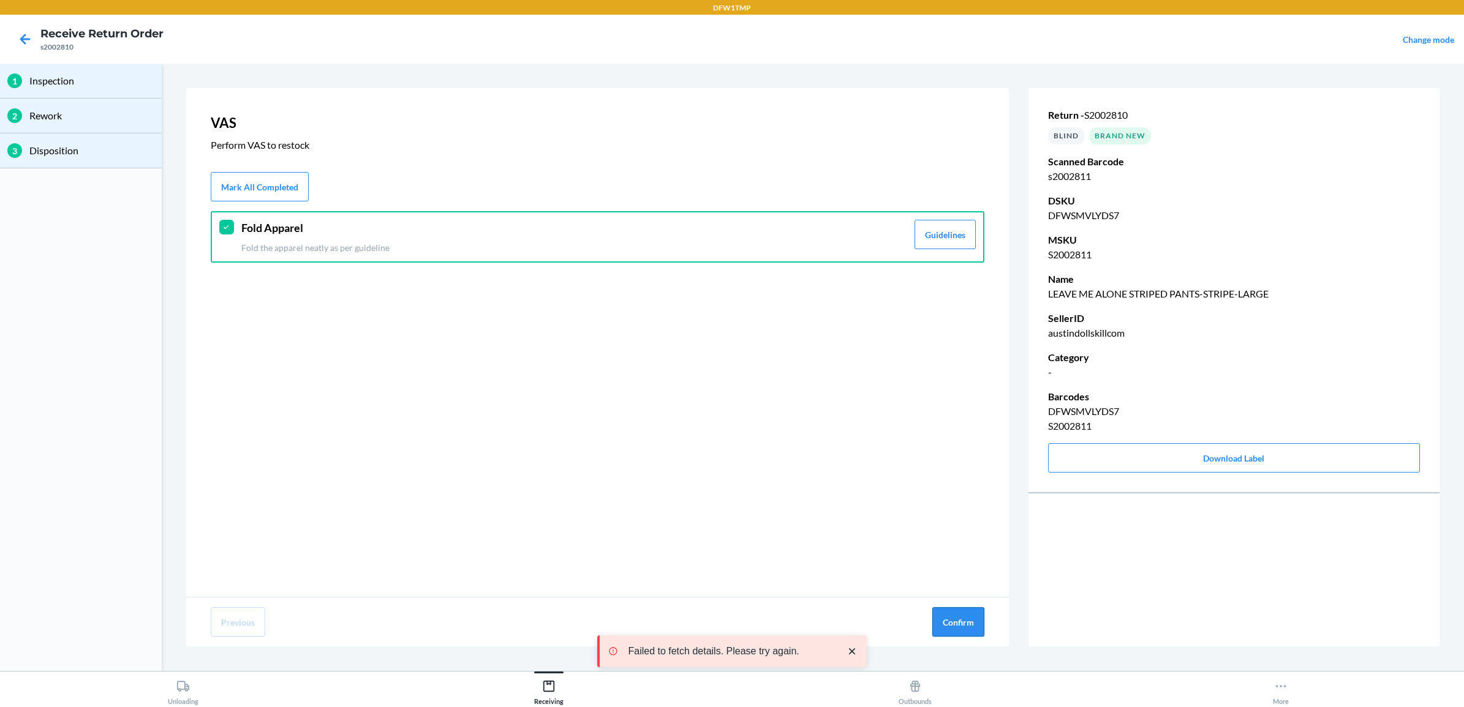
click at [974, 630] on button "Confirm" at bounding box center [958, 622] width 52 height 29
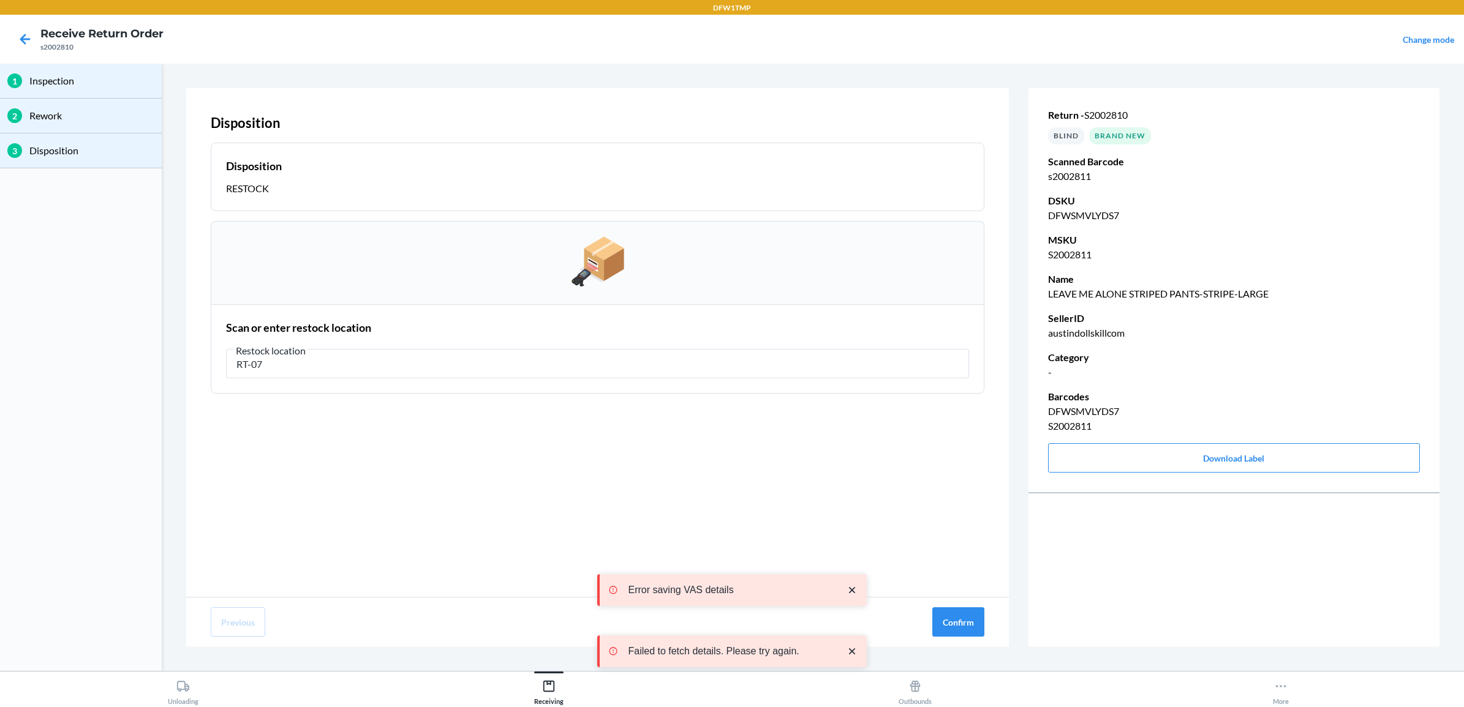
type input "RT-07"
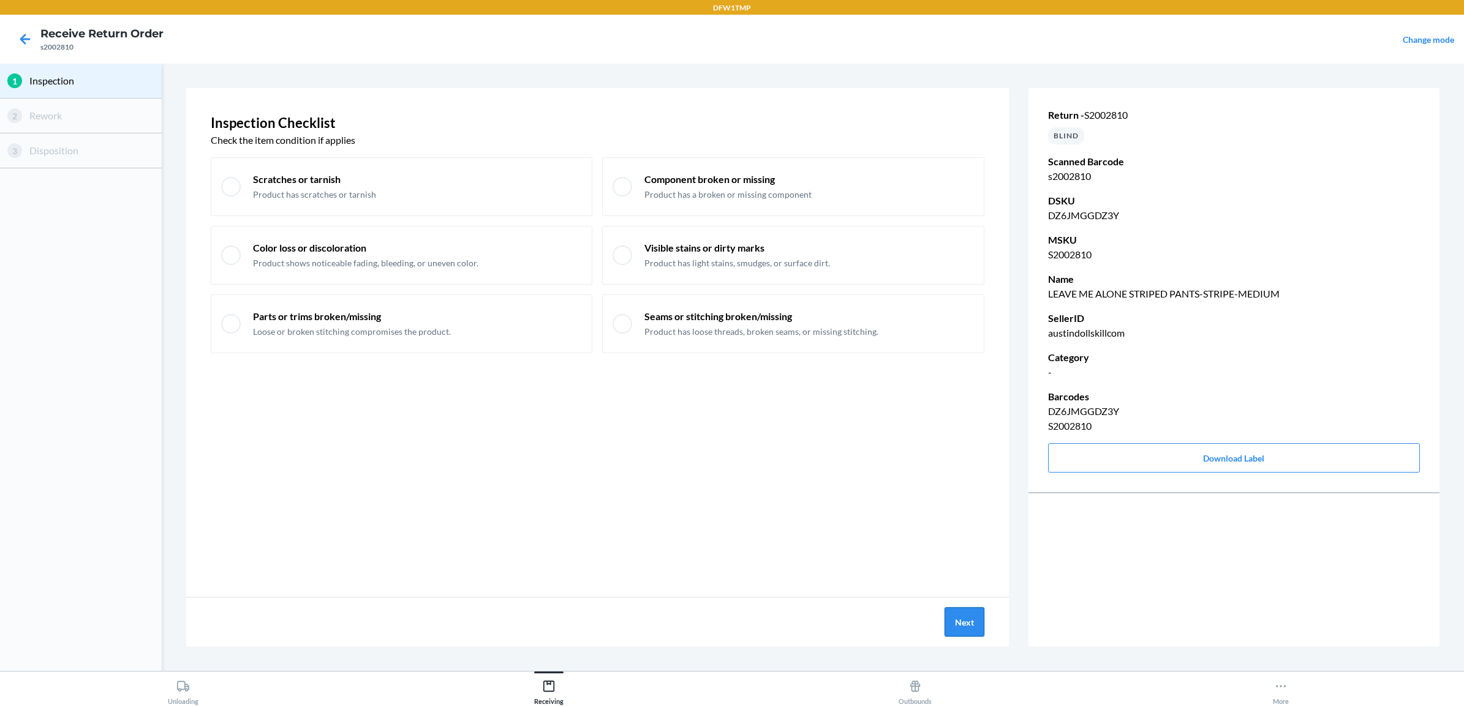
click at [954, 619] on button "Next" at bounding box center [964, 622] width 40 height 29
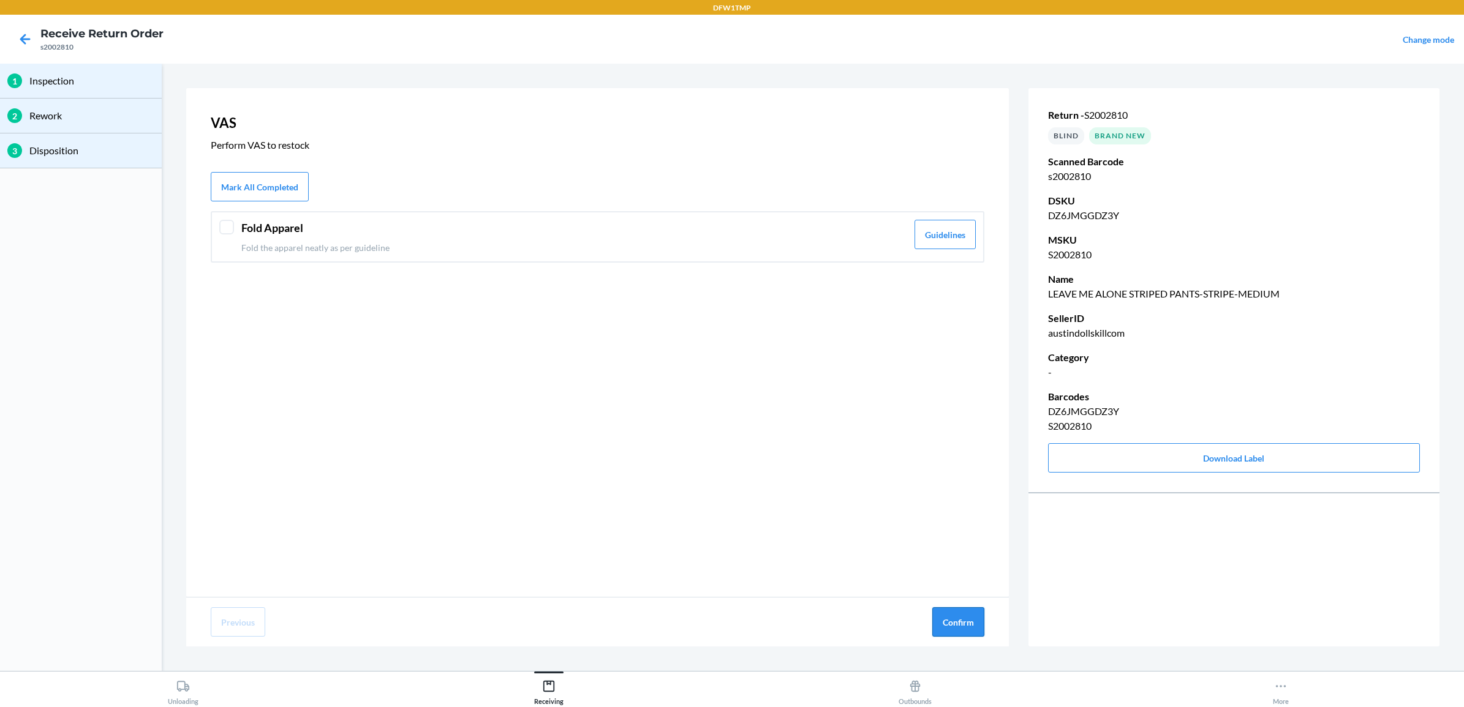
click at [946, 625] on button "Confirm" at bounding box center [958, 622] width 52 height 29
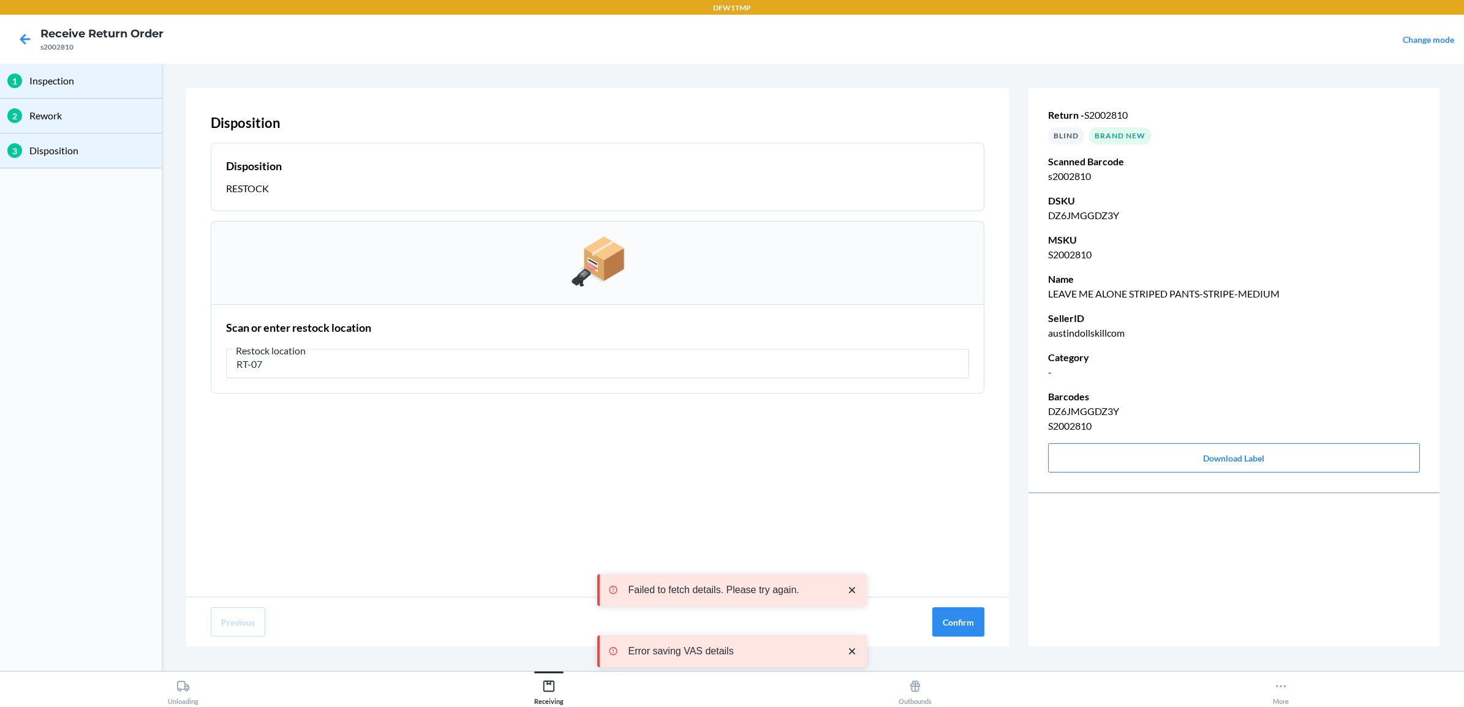
type input "RT-07"
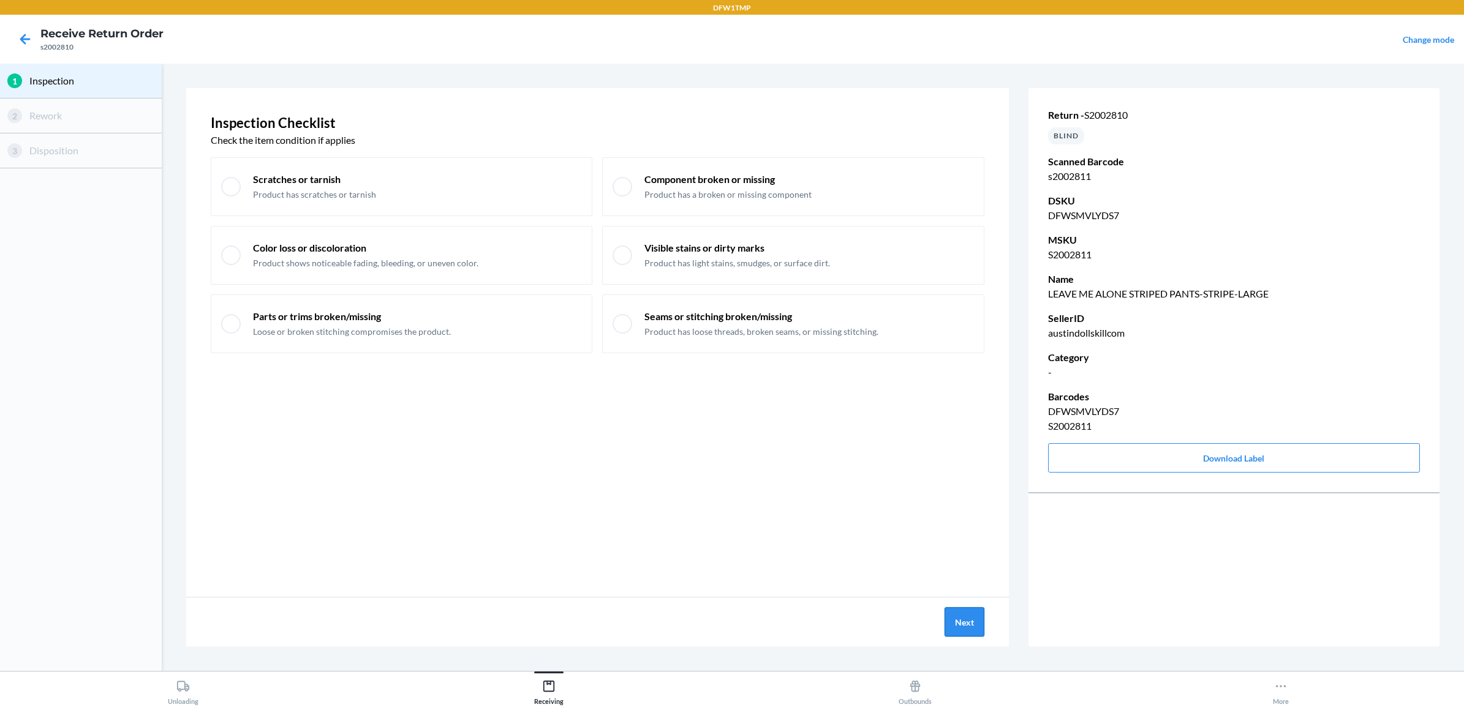
click at [971, 628] on button "Next" at bounding box center [964, 622] width 40 height 29
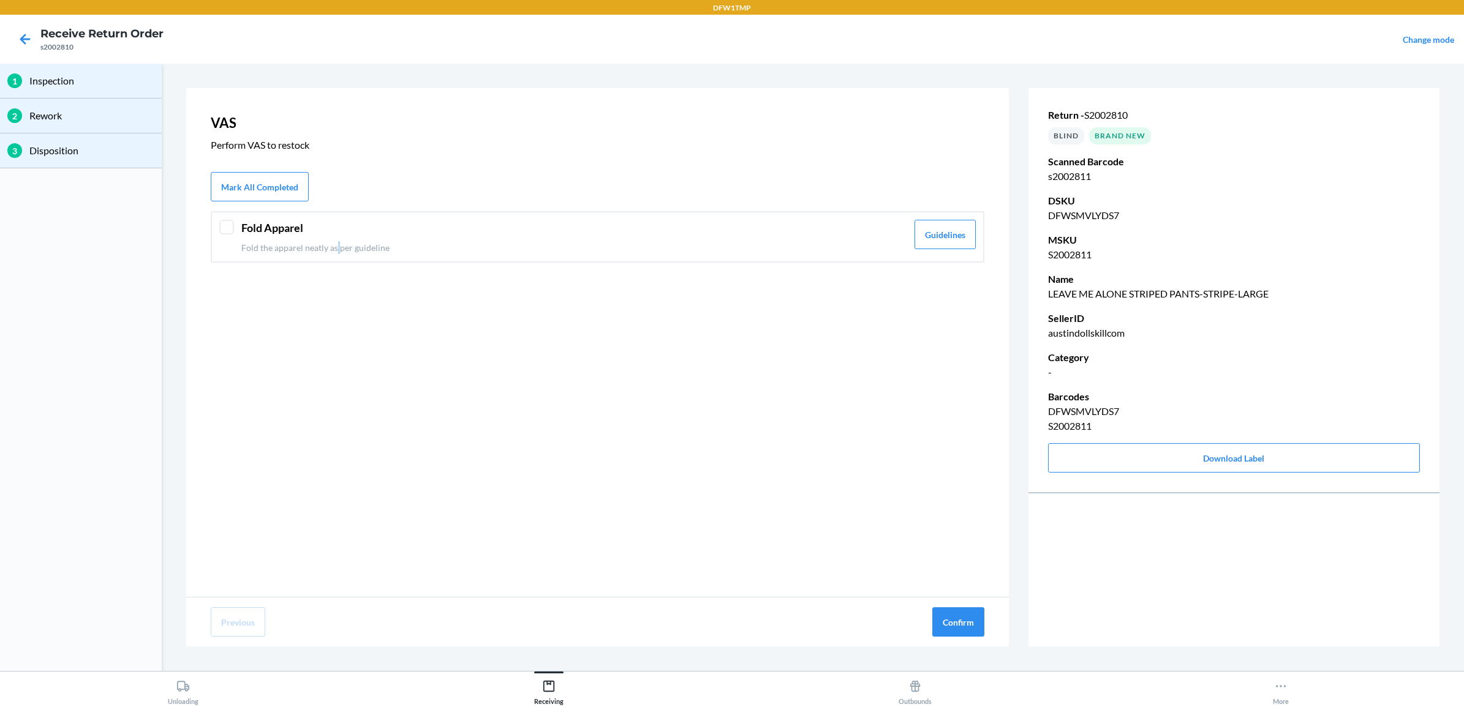
click at [337, 245] on p "Fold the apparel neatly as per guideline" at bounding box center [574, 247] width 666 height 13
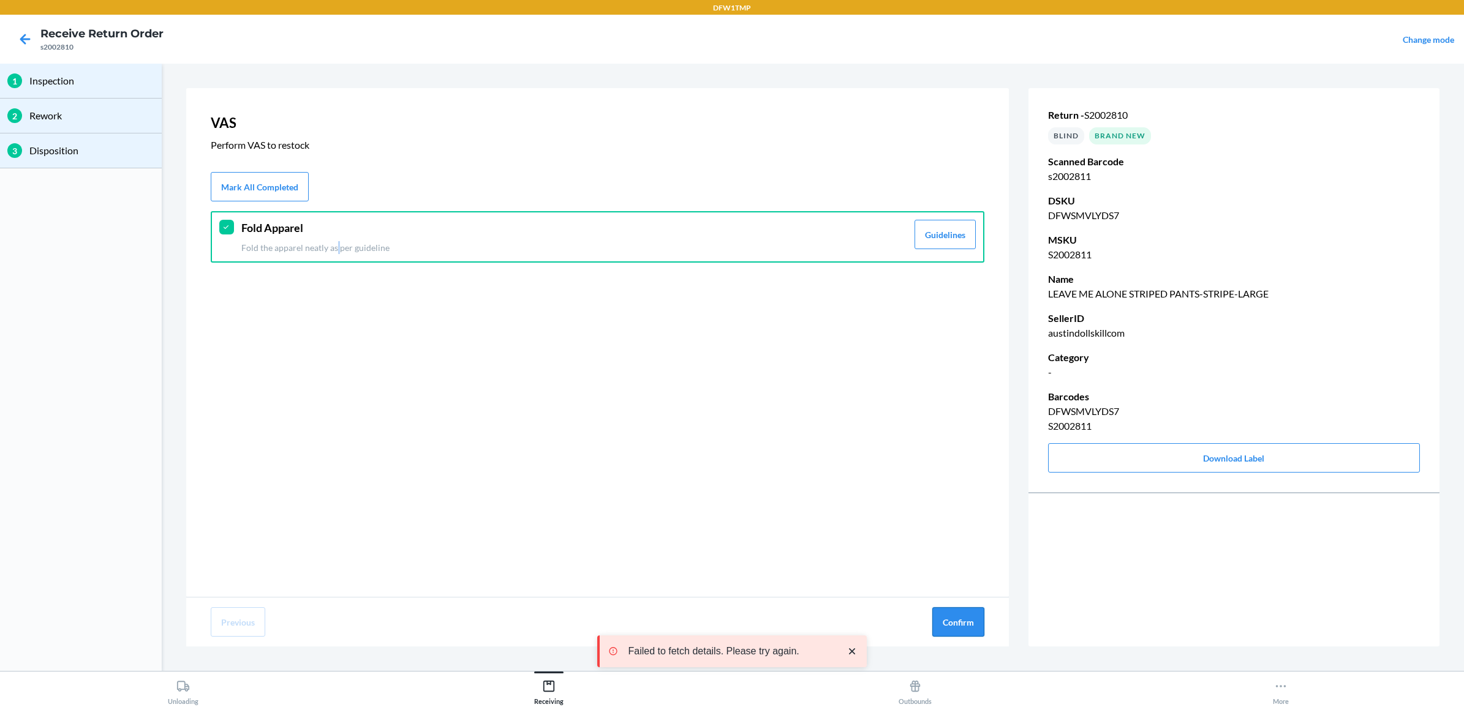
click at [957, 624] on button "Confirm" at bounding box center [958, 622] width 52 height 29
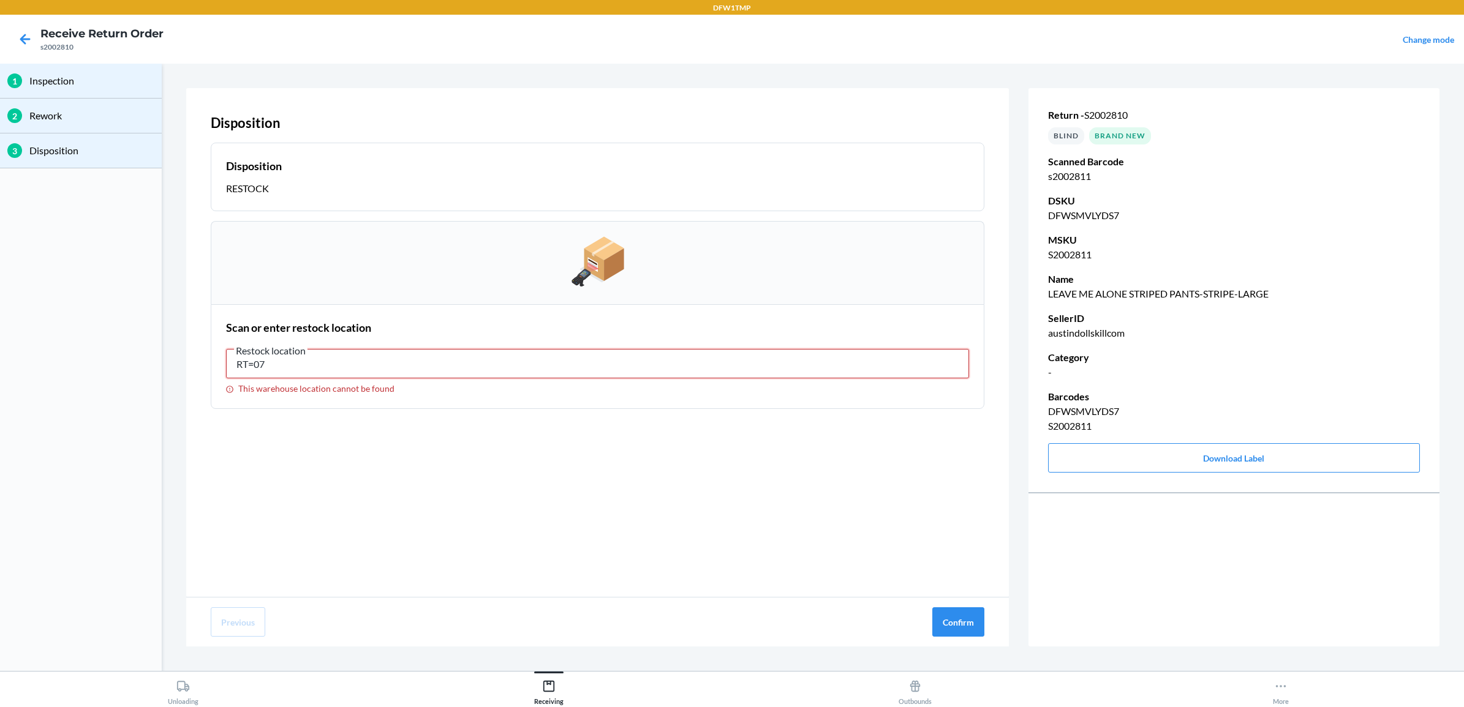
click at [253, 360] on input "RT=07" at bounding box center [597, 363] width 743 height 29
type input "RT-07"
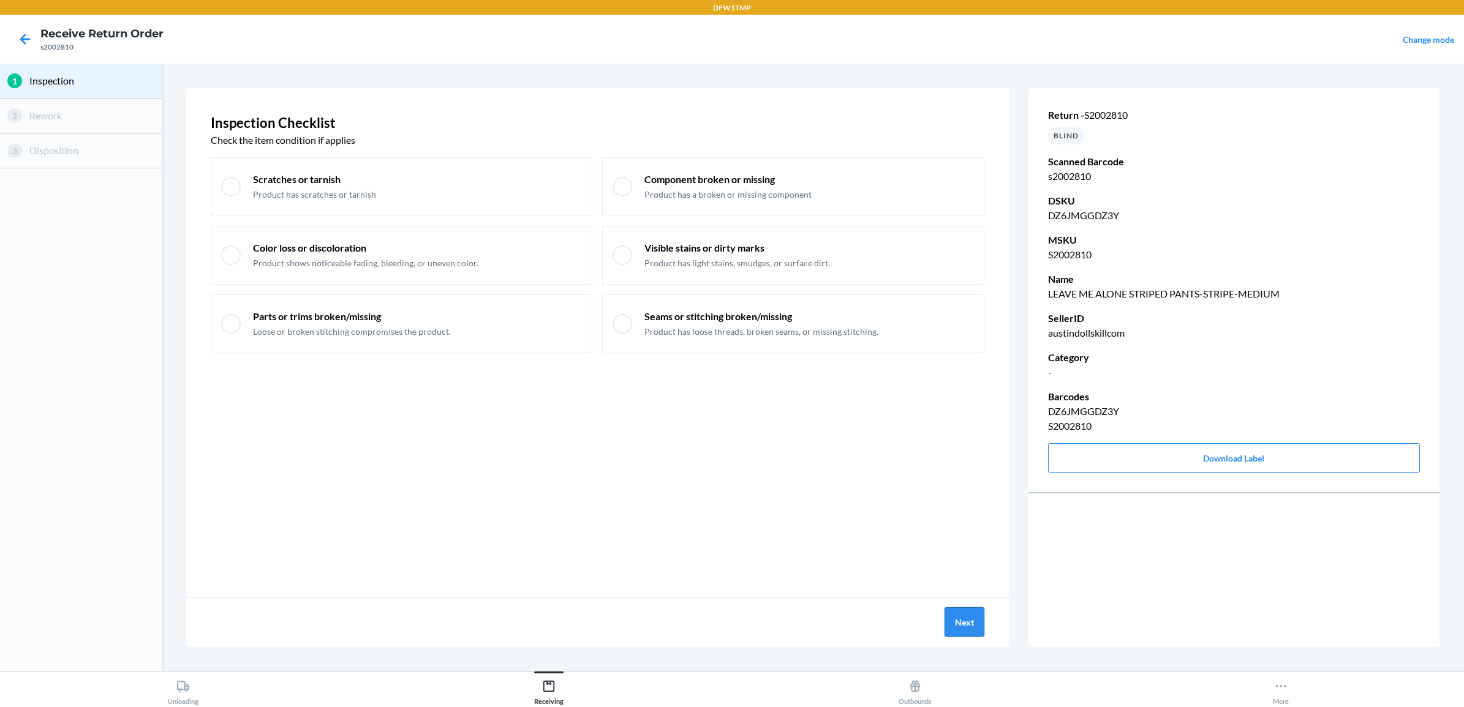
click at [971, 629] on button "Next" at bounding box center [964, 622] width 40 height 29
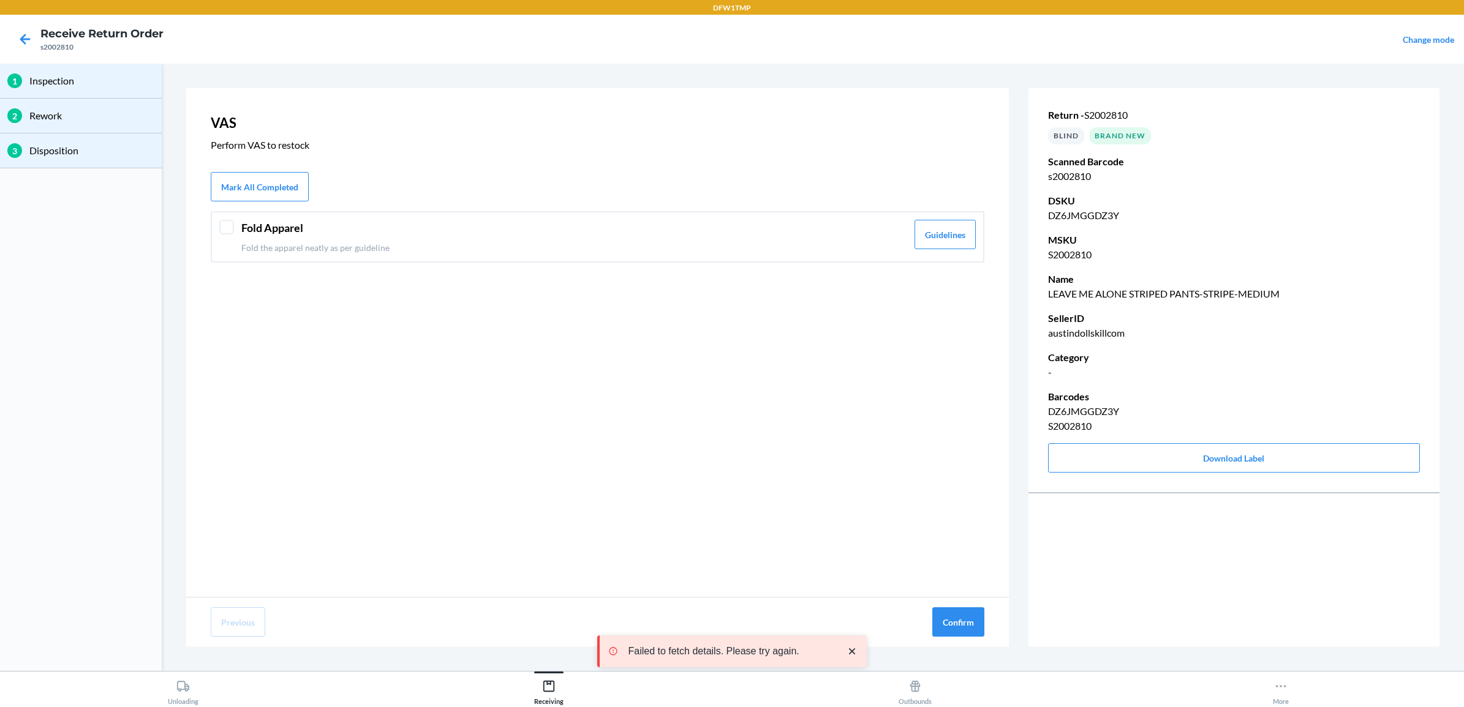
click at [280, 235] on header "Fold Apparel" at bounding box center [574, 228] width 666 height 17
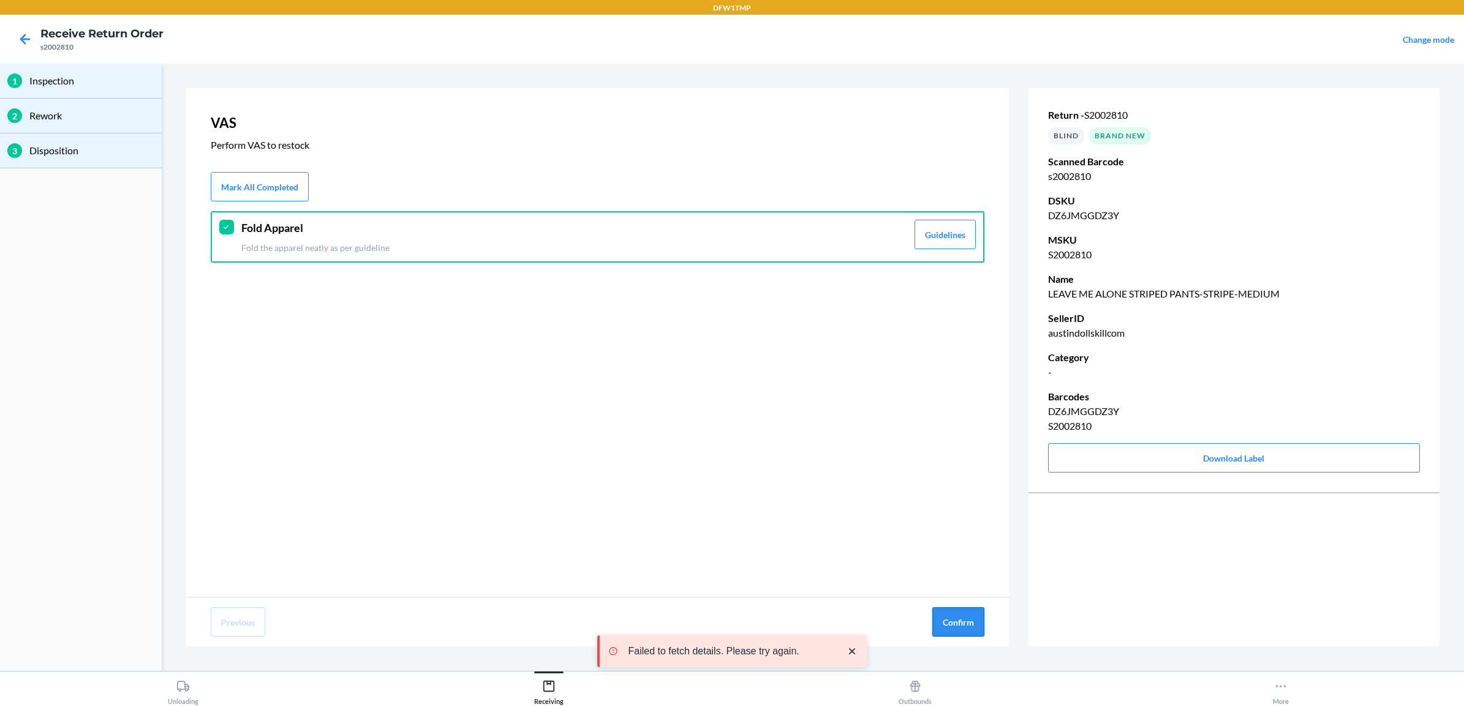
click at [957, 630] on button "Confirm" at bounding box center [958, 622] width 52 height 29
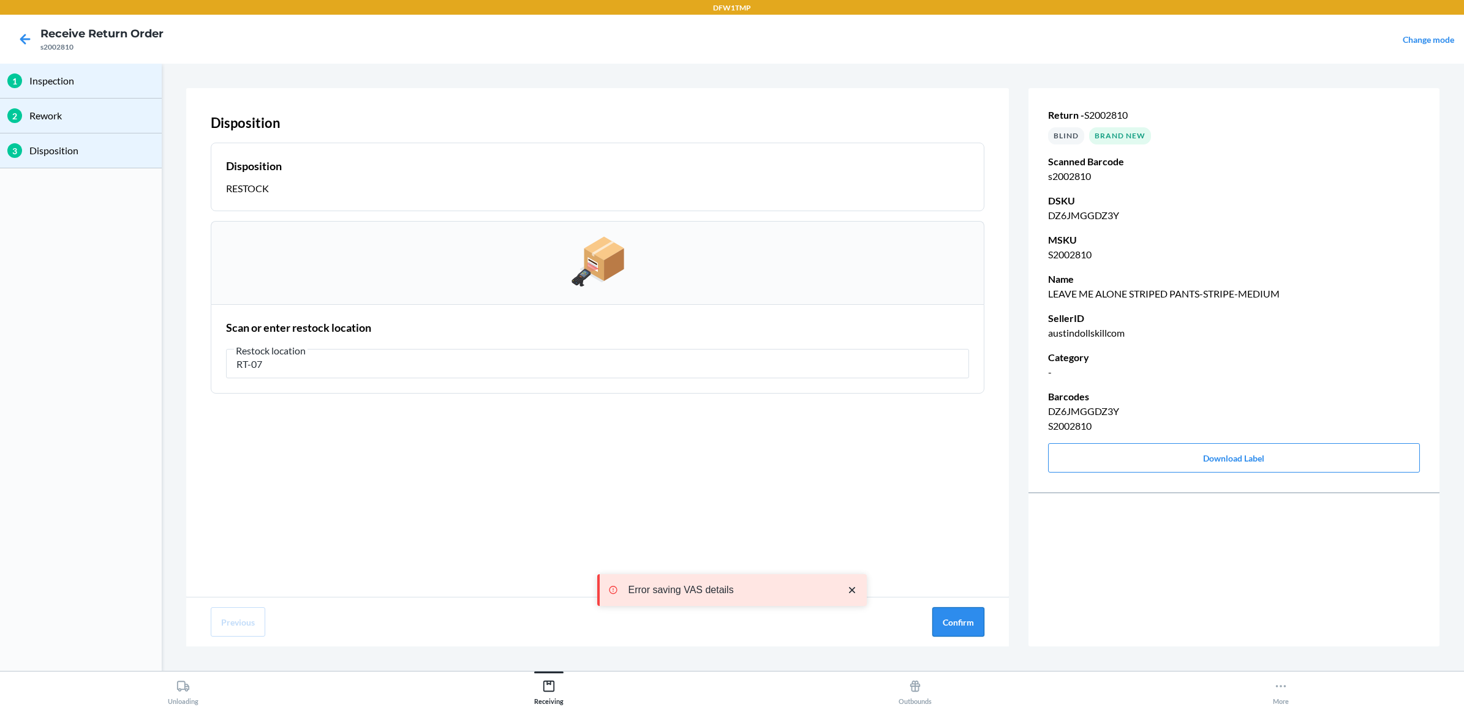
type input "RT-07"
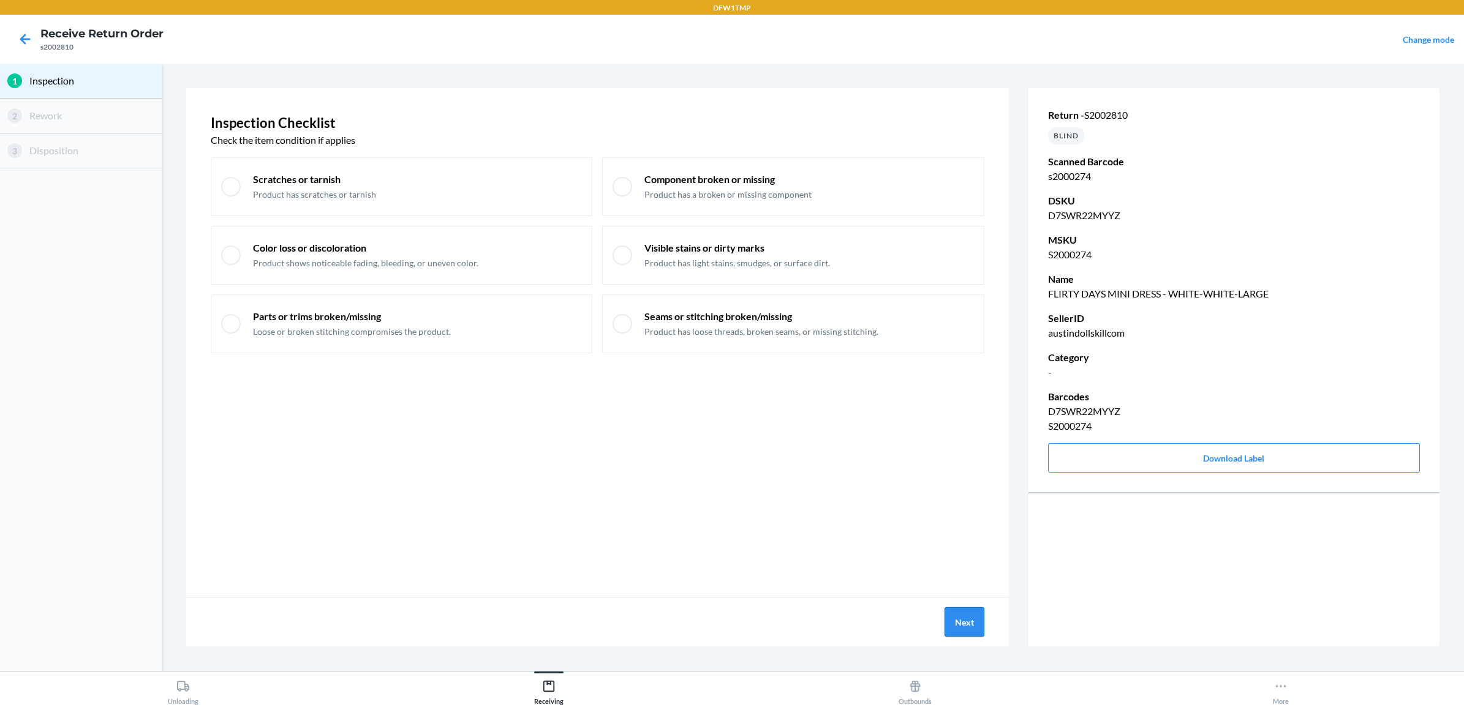
click at [971, 628] on button "Next" at bounding box center [964, 622] width 40 height 29
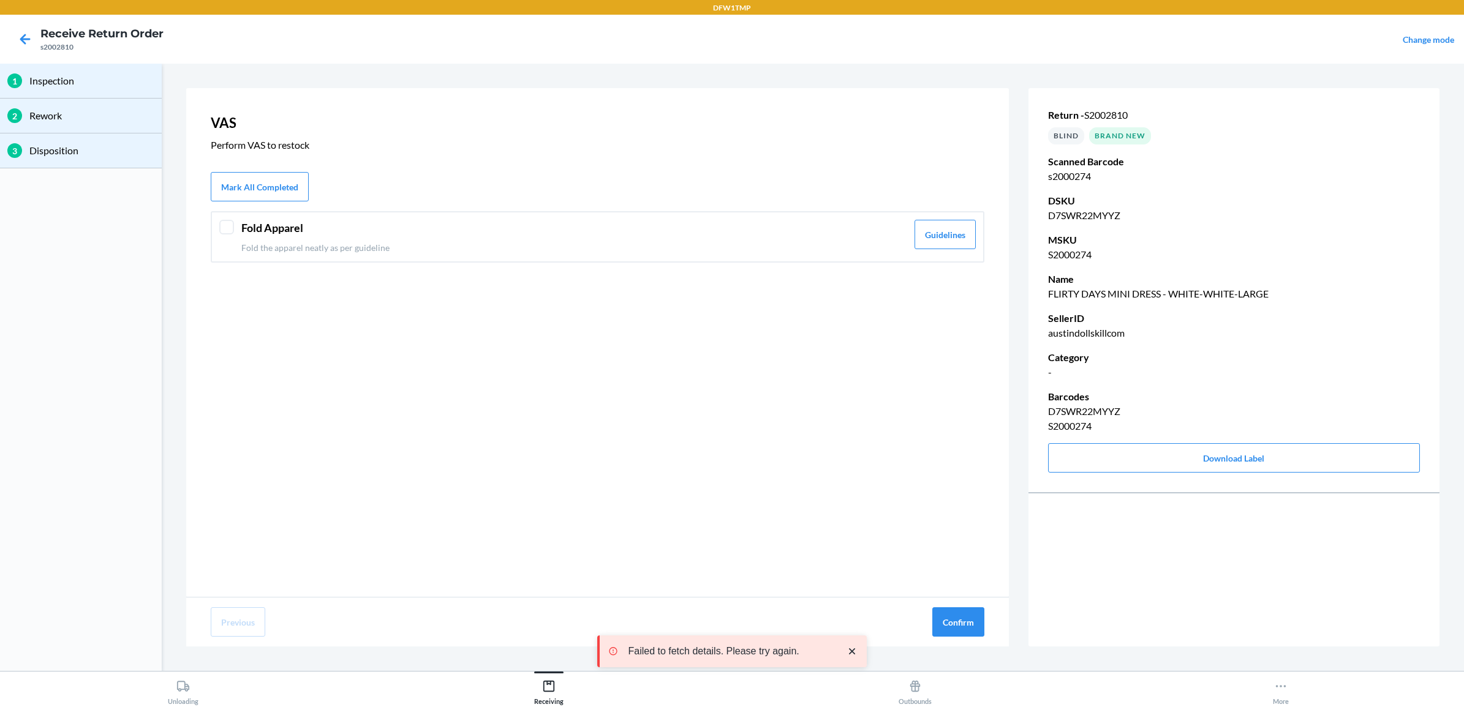
click at [288, 234] on header "Fold Apparel" at bounding box center [574, 228] width 666 height 17
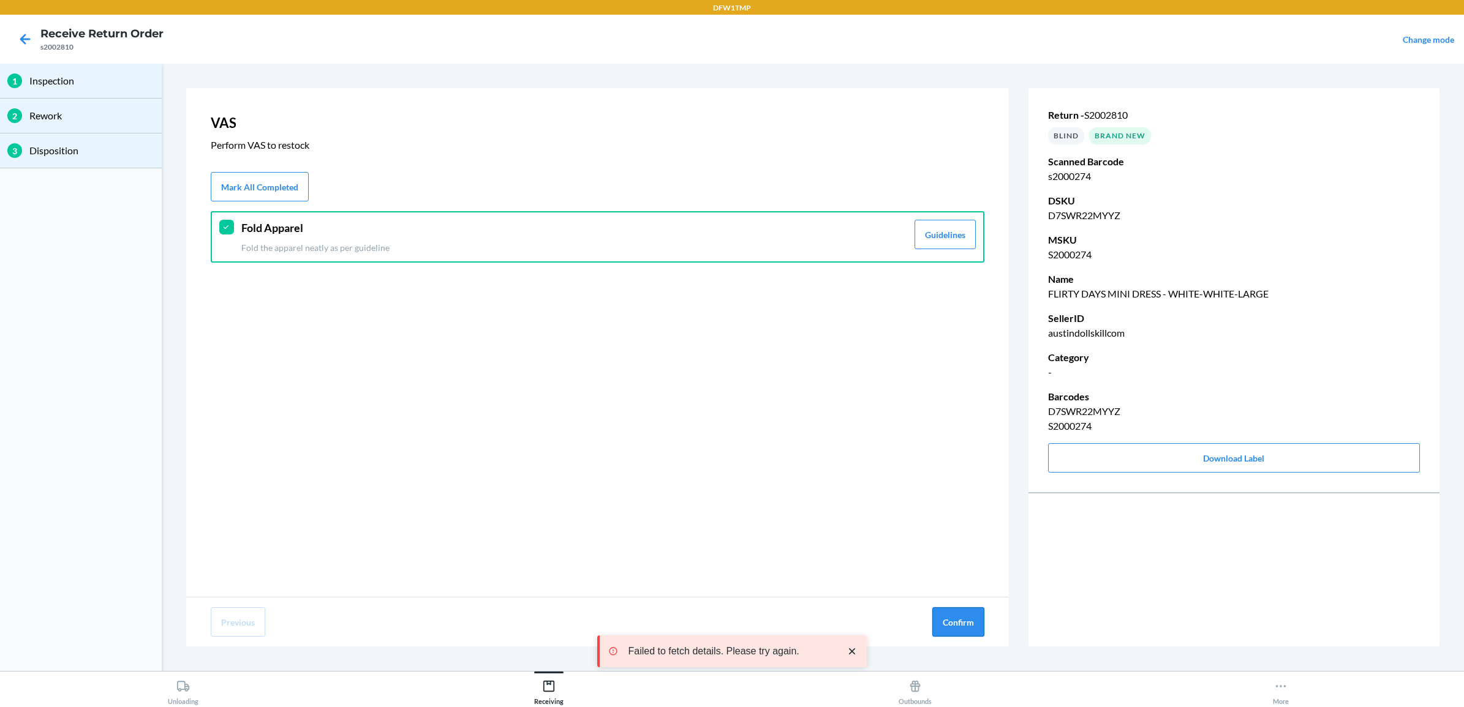
click at [962, 624] on button "Confirm" at bounding box center [958, 622] width 52 height 29
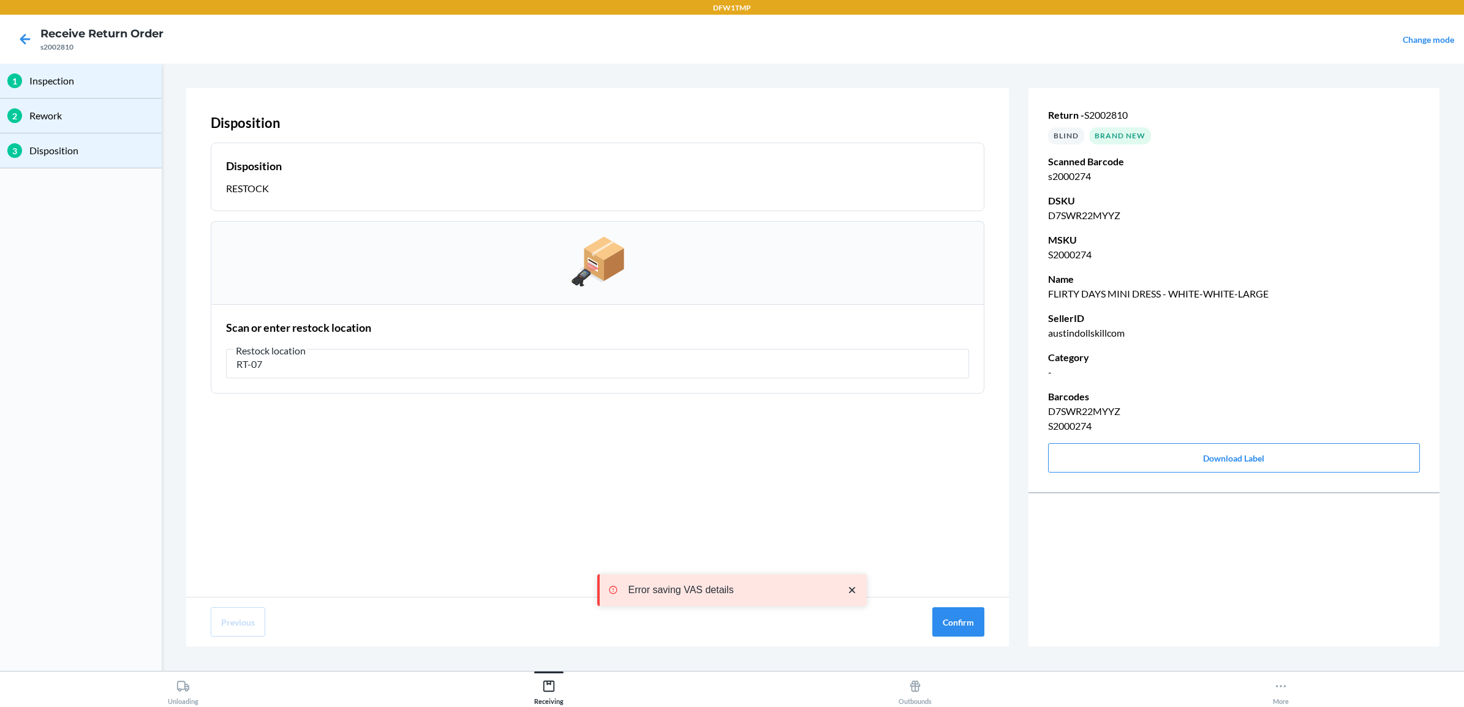
type input "RT-07"
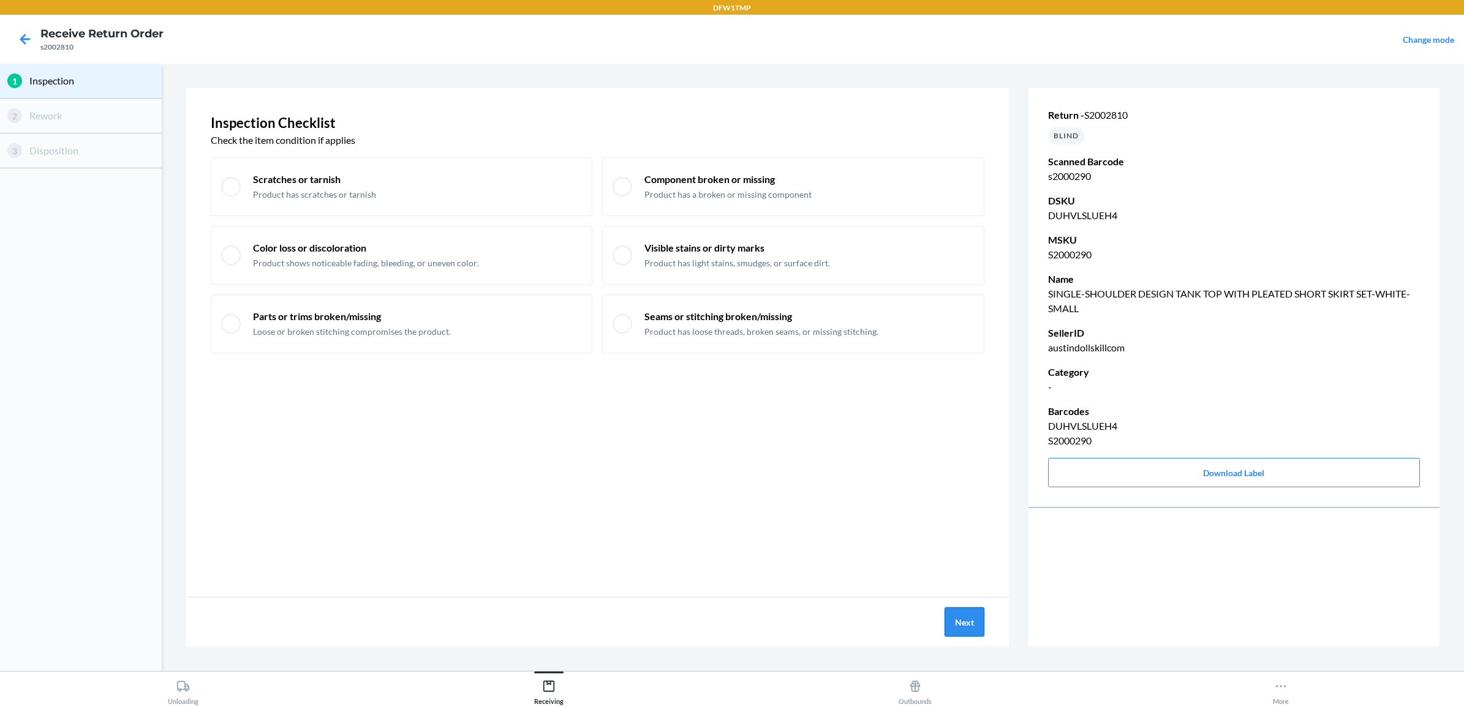
click at [950, 625] on button "Next" at bounding box center [964, 622] width 40 height 29
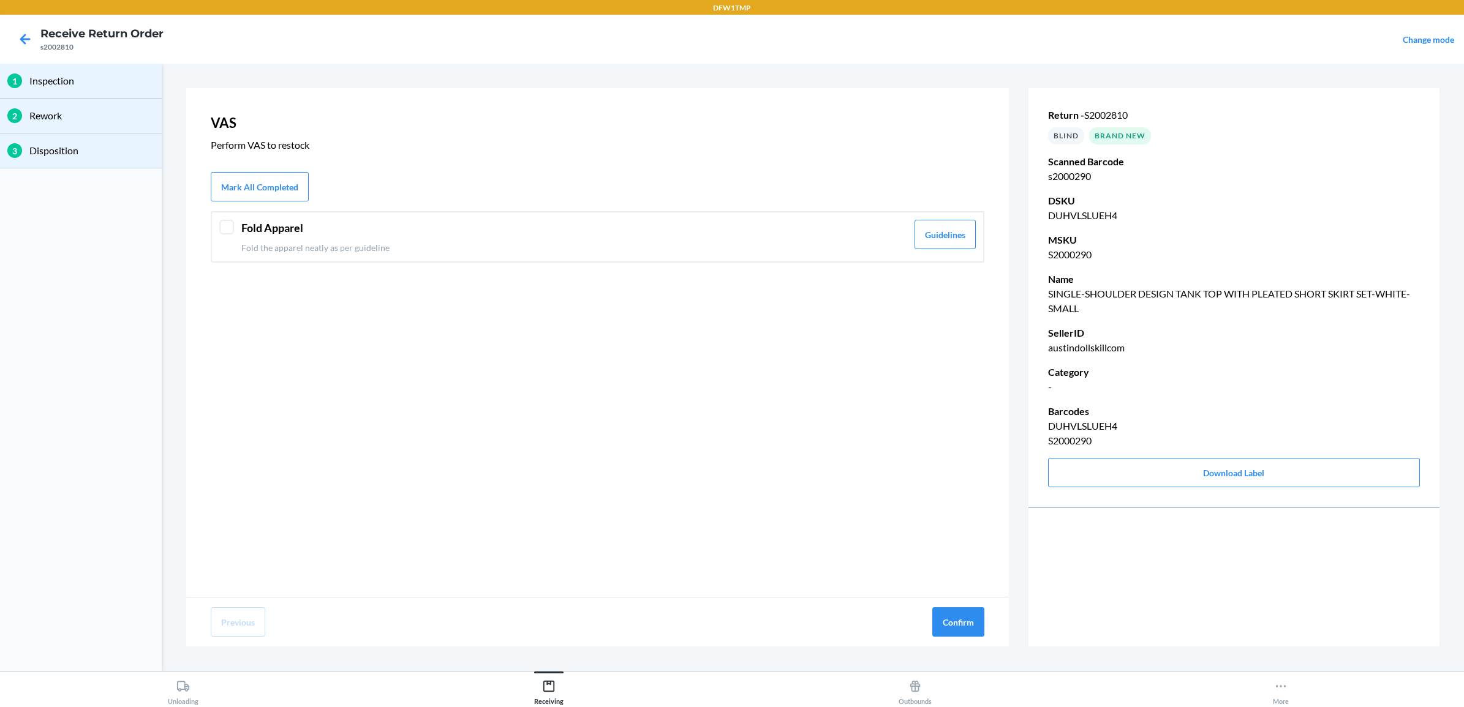
click at [475, 249] on p "Fold the apparel neatly as per guideline" at bounding box center [574, 247] width 666 height 13
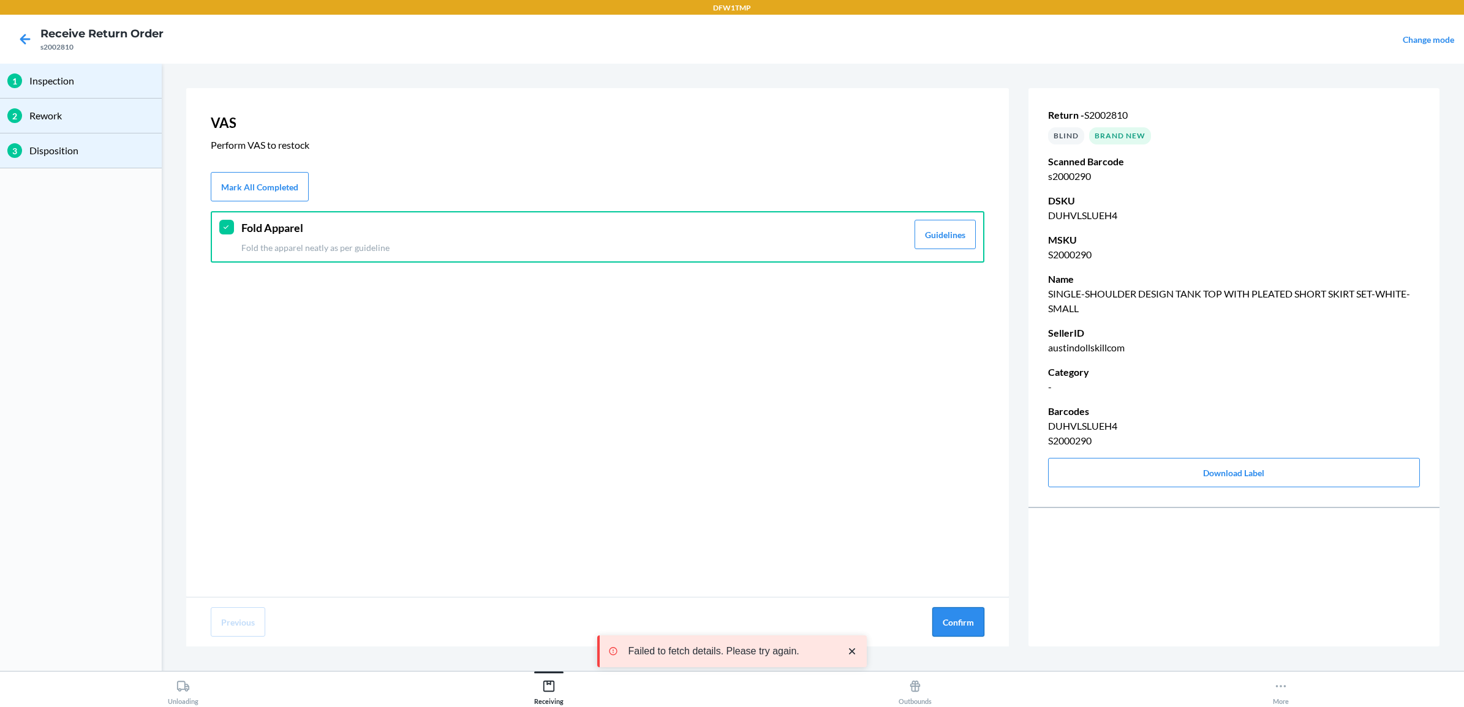
click at [941, 616] on button "Confirm" at bounding box center [958, 622] width 52 height 29
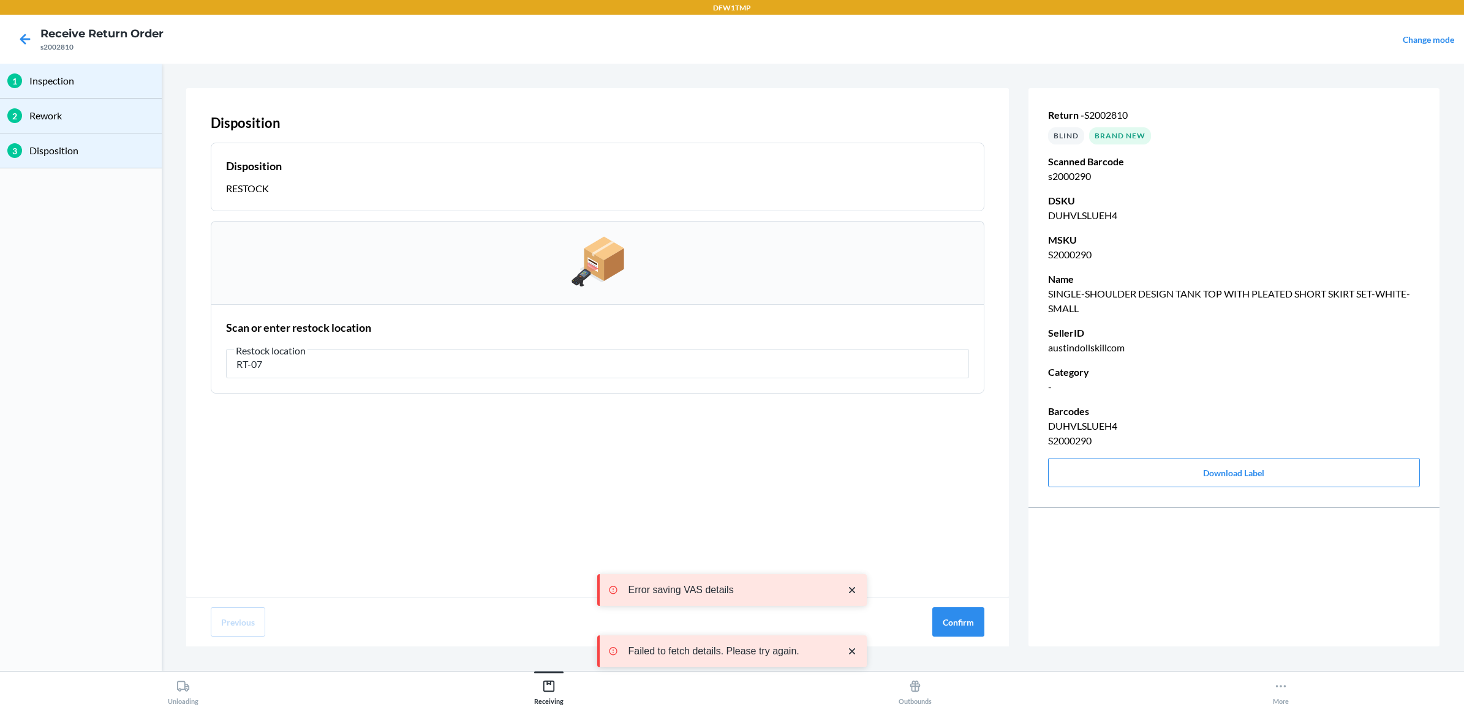
type input "RT-07"
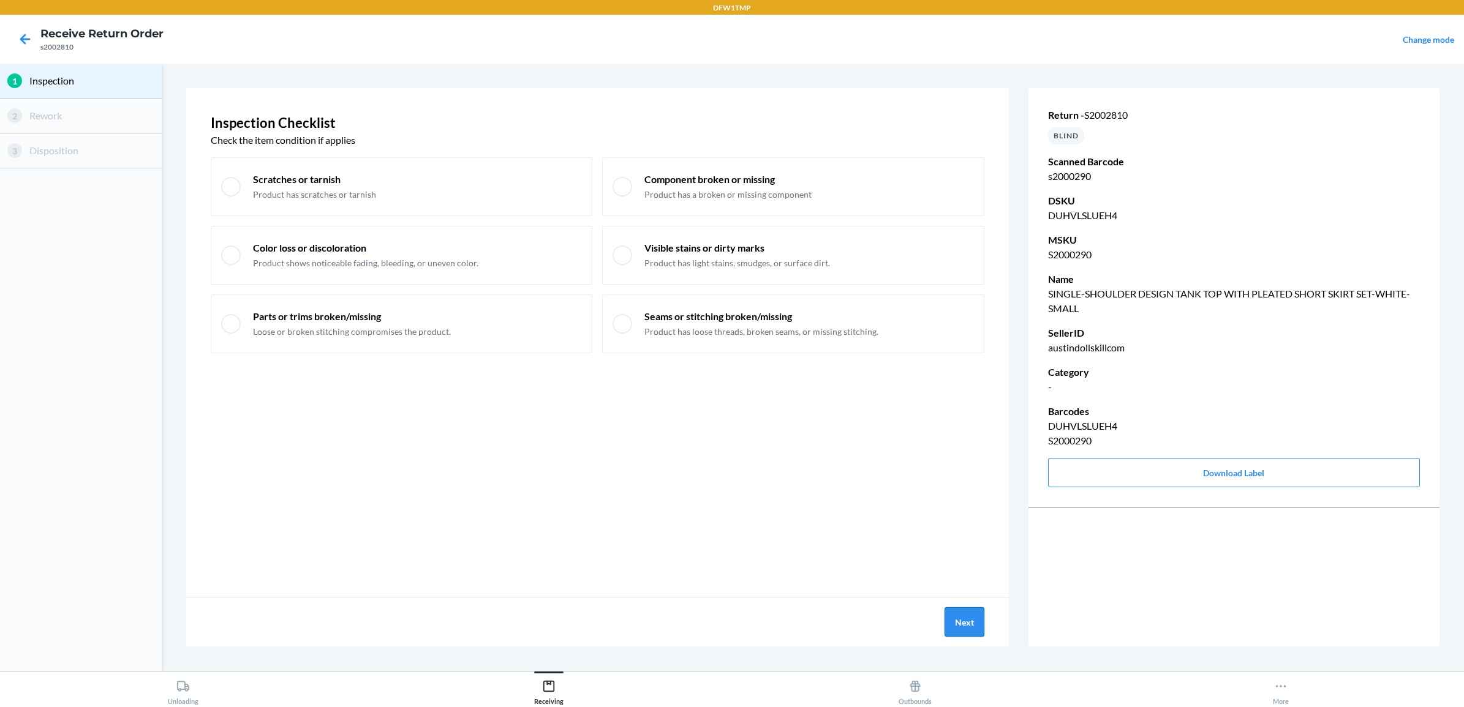
click at [959, 625] on button "Next" at bounding box center [964, 622] width 40 height 29
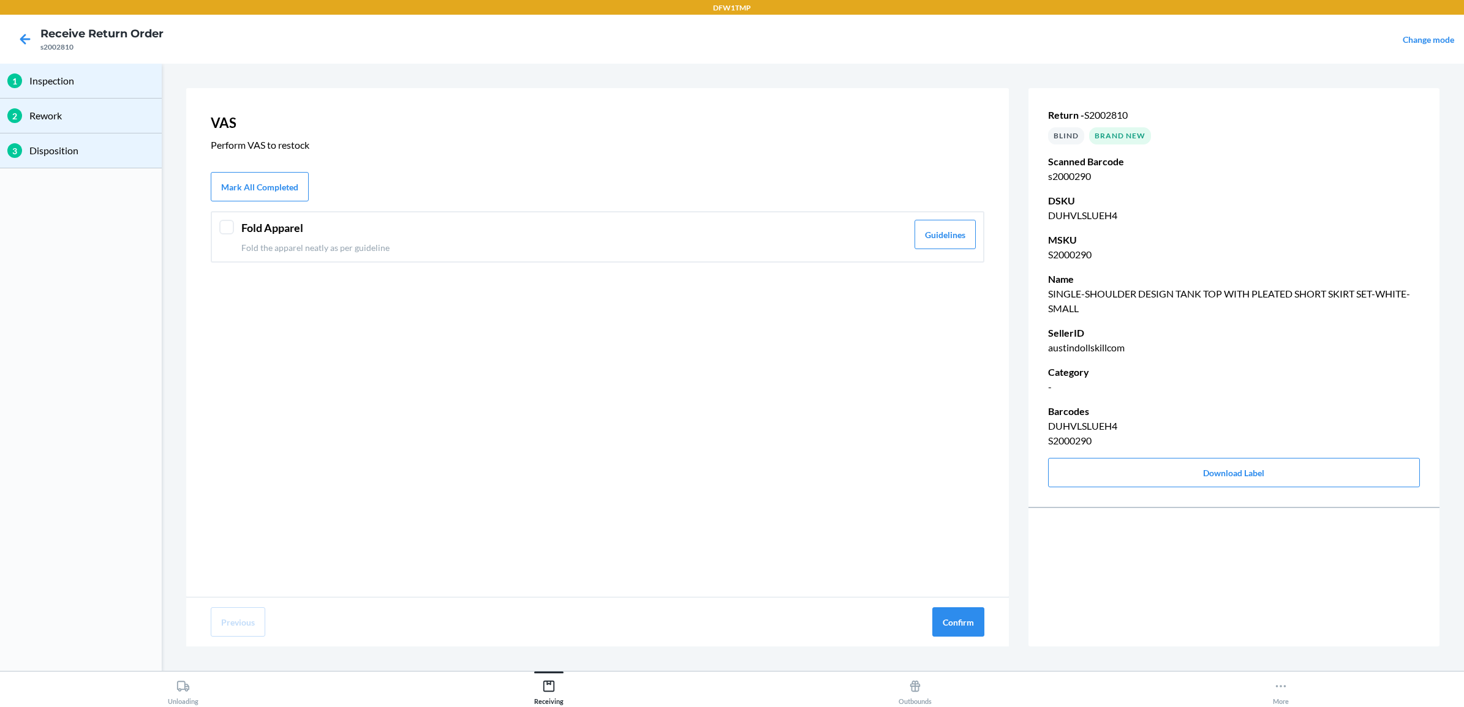
click at [302, 228] on header "Fold Apparel" at bounding box center [574, 228] width 666 height 17
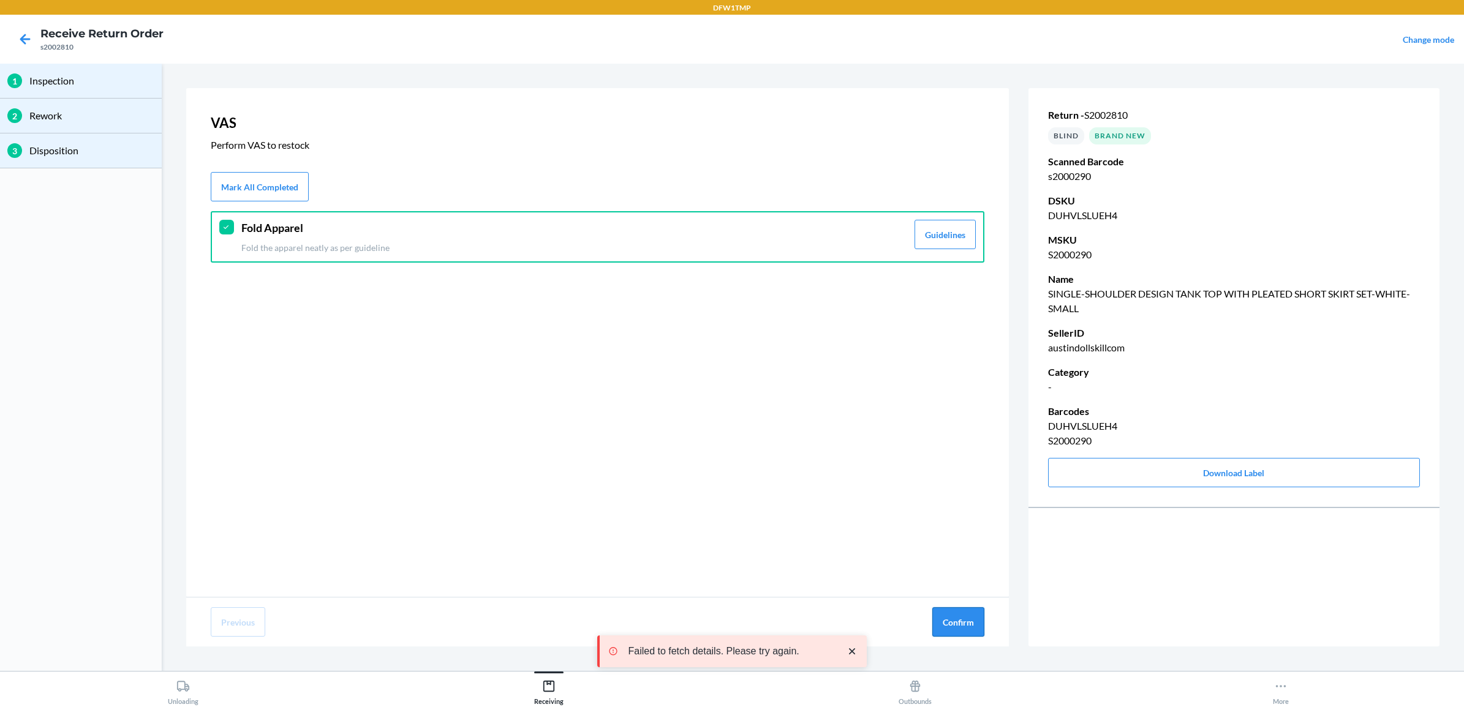
click at [954, 616] on button "Confirm" at bounding box center [958, 622] width 52 height 29
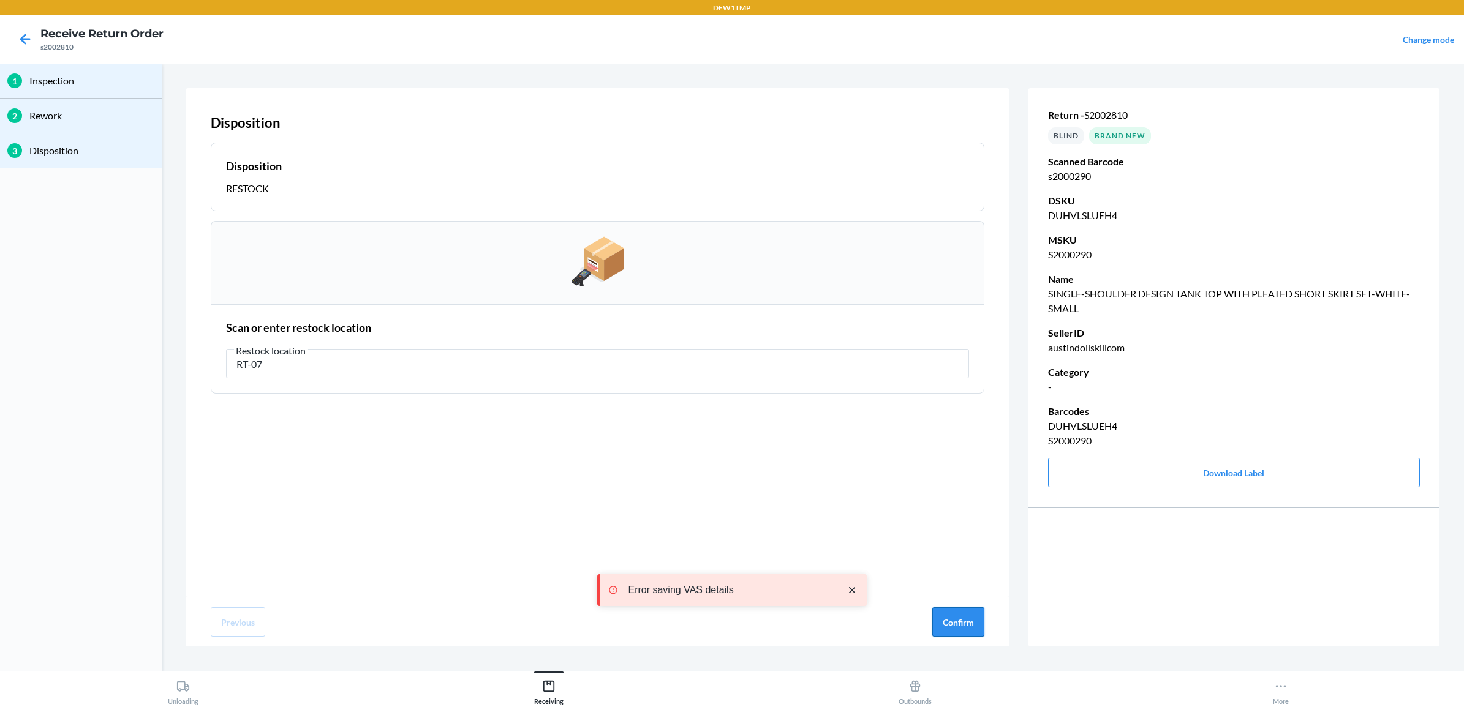
type input "RT-07"
click at [957, 617] on button "Confirm" at bounding box center [958, 622] width 52 height 29
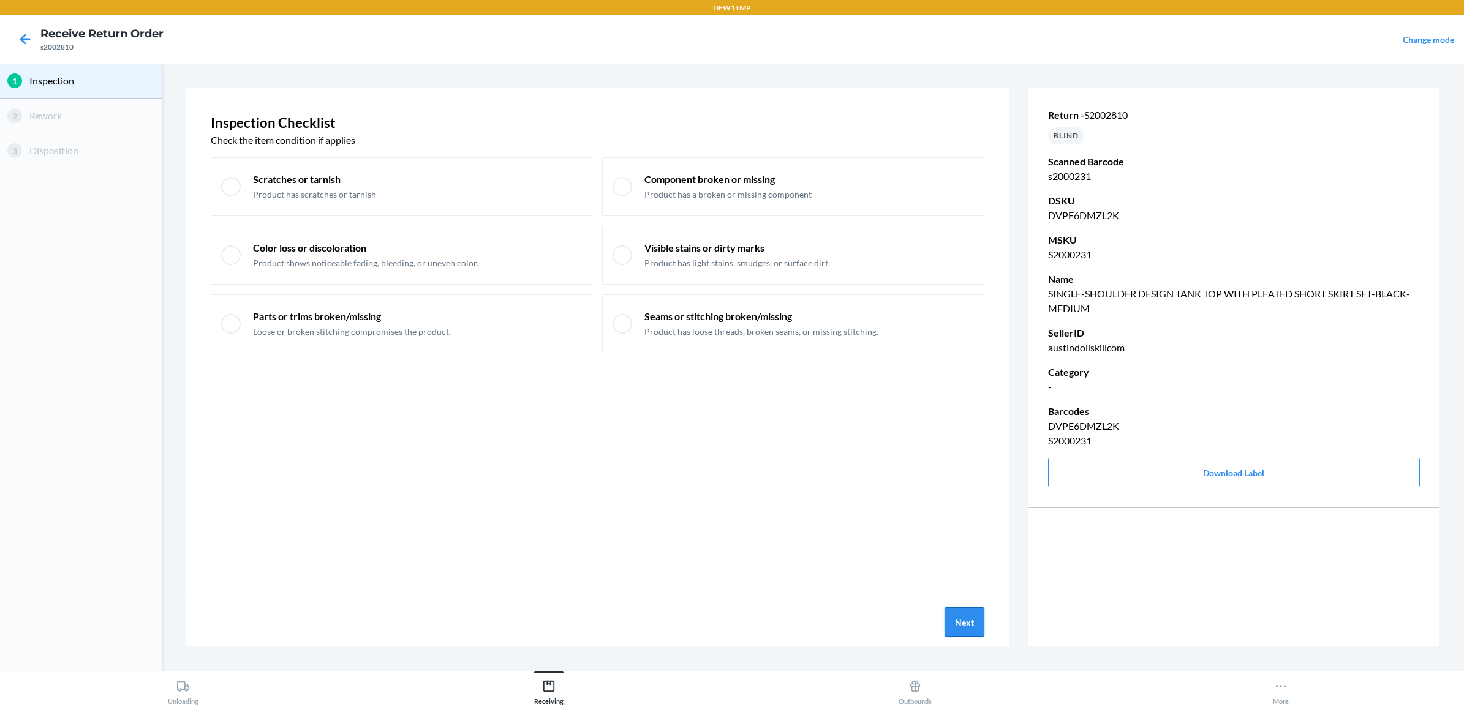
click at [954, 616] on button "Next" at bounding box center [964, 622] width 40 height 29
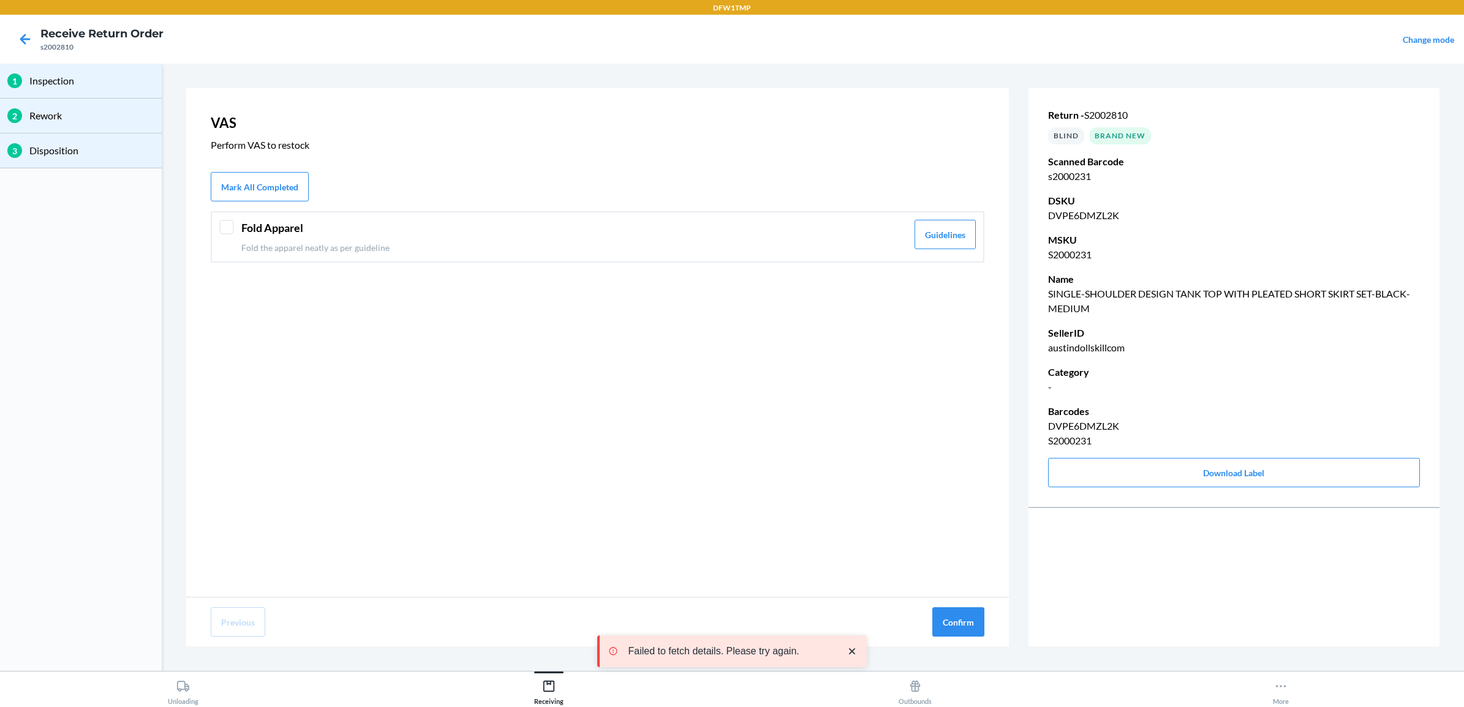
click at [224, 225] on div at bounding box center [226, 227] width 15 height 15
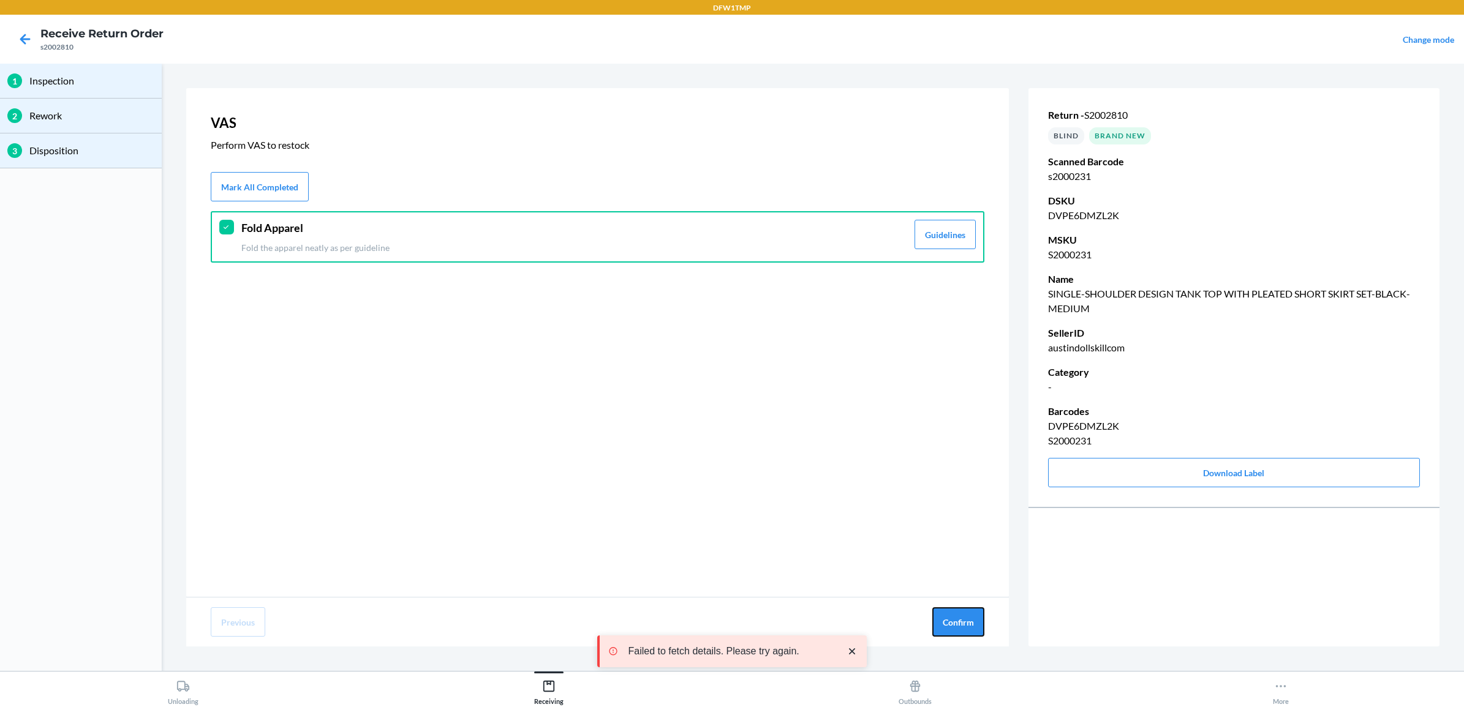
drag, startPoint x: 948, startPoint y: 617, endPoint x: 836, endPoint y: 556, distance: 126.9
click at [947, 617] on button "Confirm" at bounding box center [958, 622] width 52 height 29
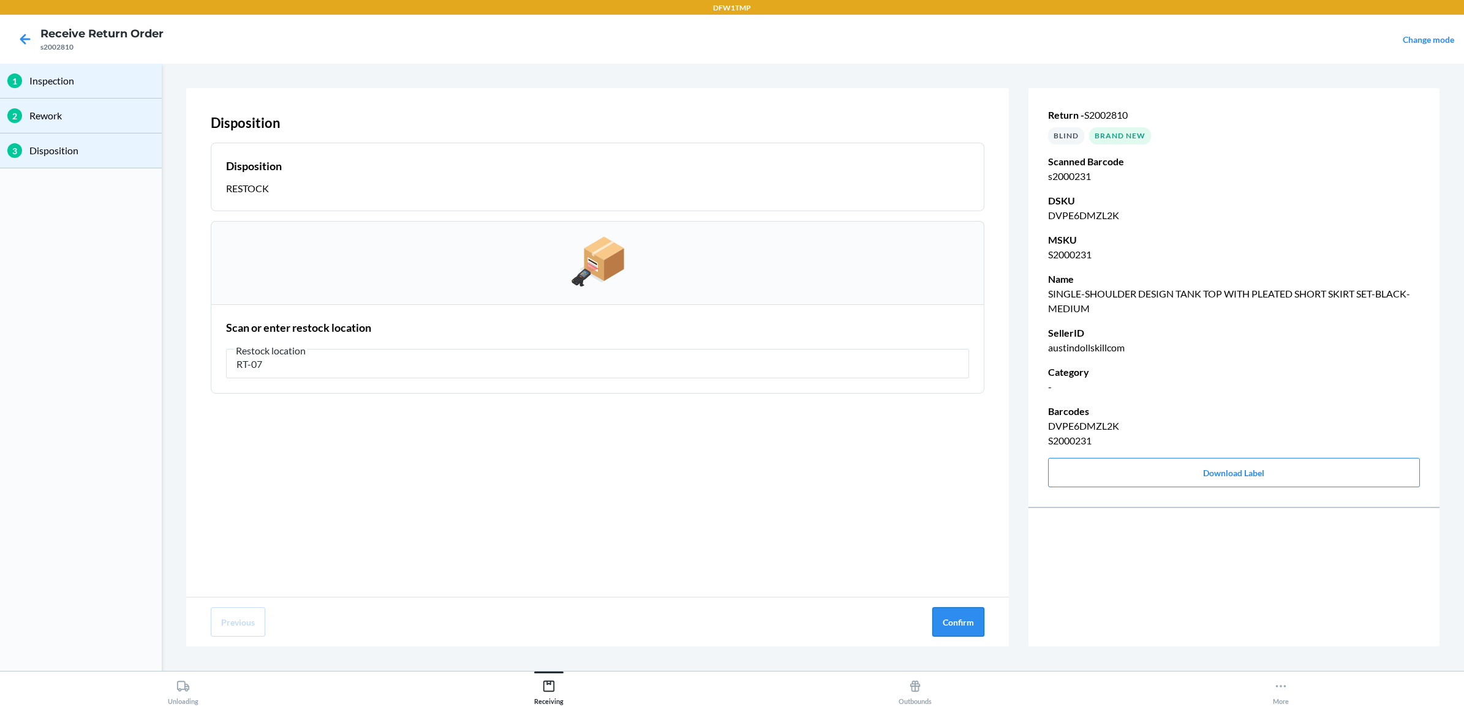
type input "RT-07"
click at [970, 622] on button "Confirm" at bounding box center [958, 622] width 52 height 29
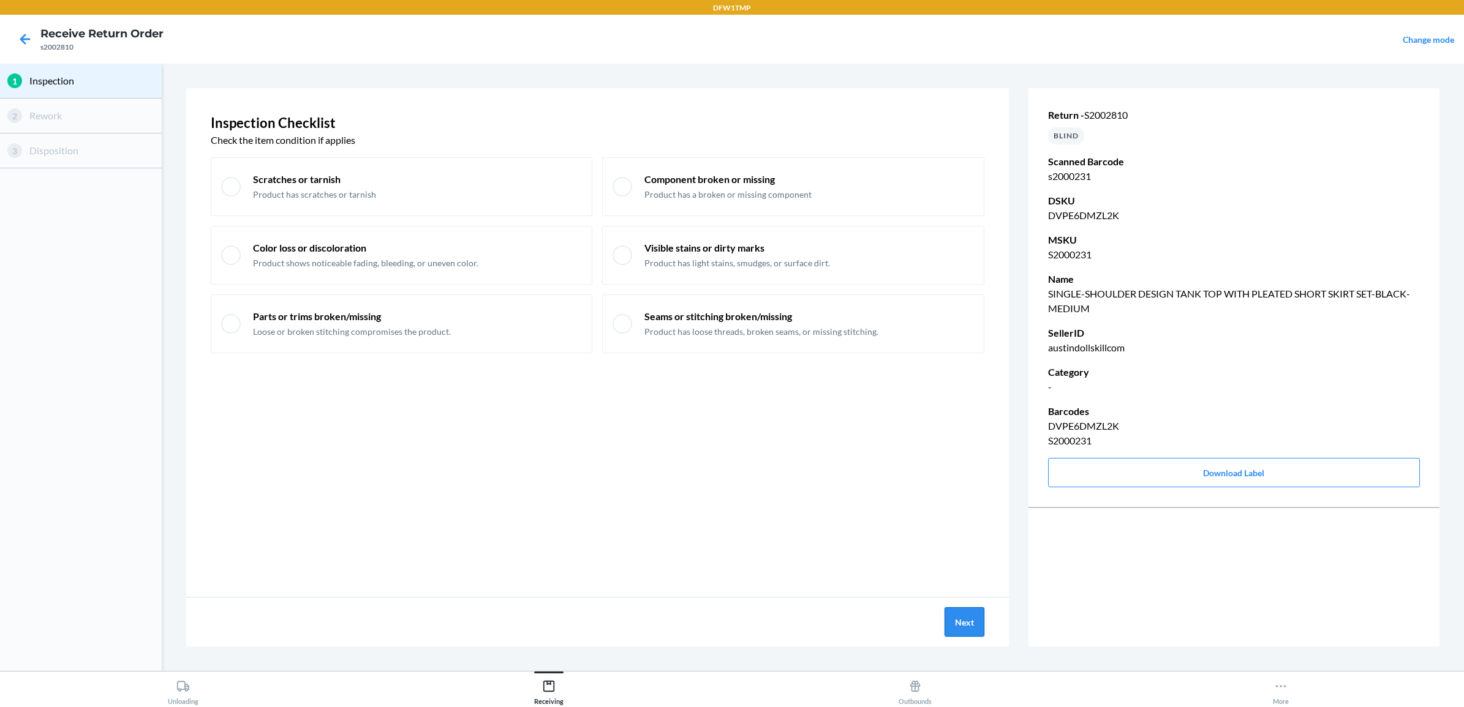
click at [962, 624] on button "Next" at bounding box center [964, 622] width 40 height 29
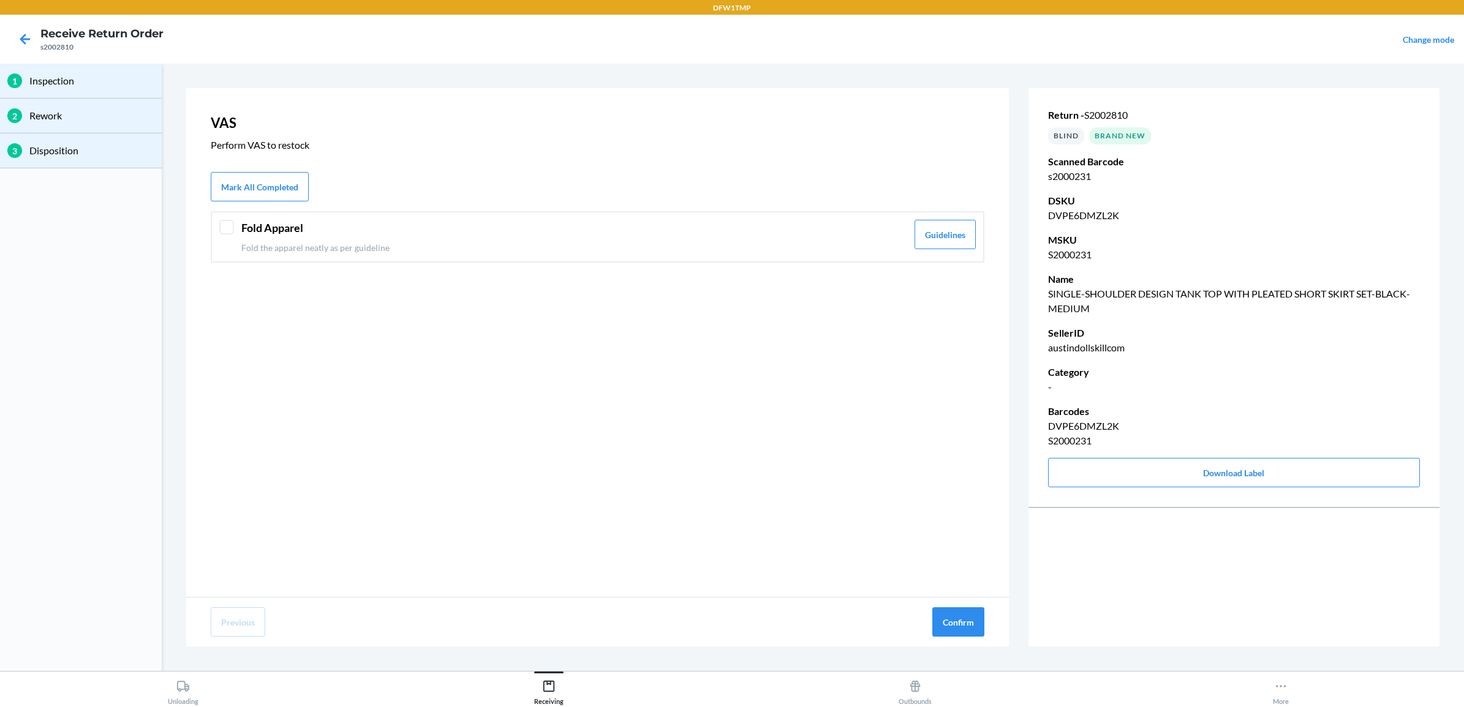
drag, startPoint x: 268, startPoint y: 238, endPoint x: 787, endPoint y: 403, distance: 544.5
click at [270, 238] on div "Fold Apparel Fold the apparel neatly as per guideline" at bounding box center [574, 237] width 666 height 34
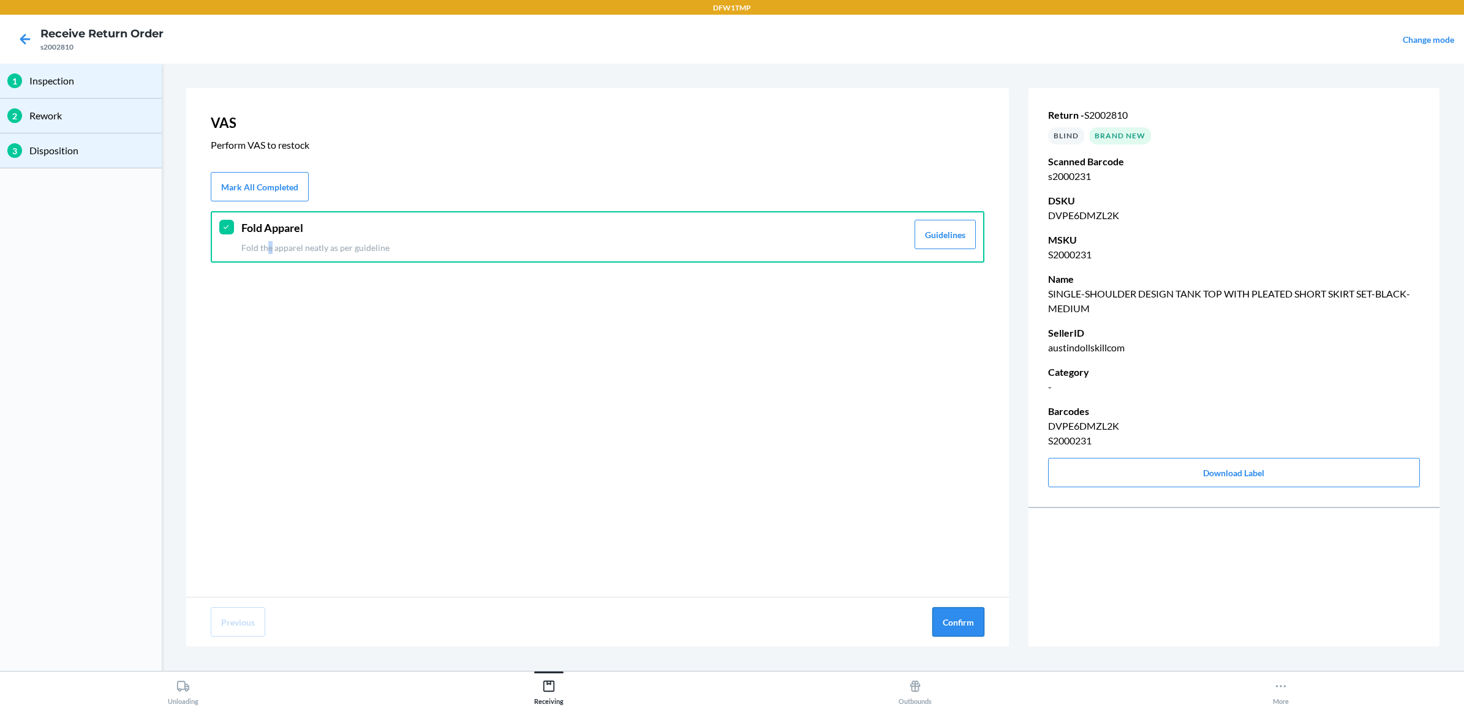
click at [971, 628] on button "Confirm" at bounding box center [958, 622] width 52 height 29
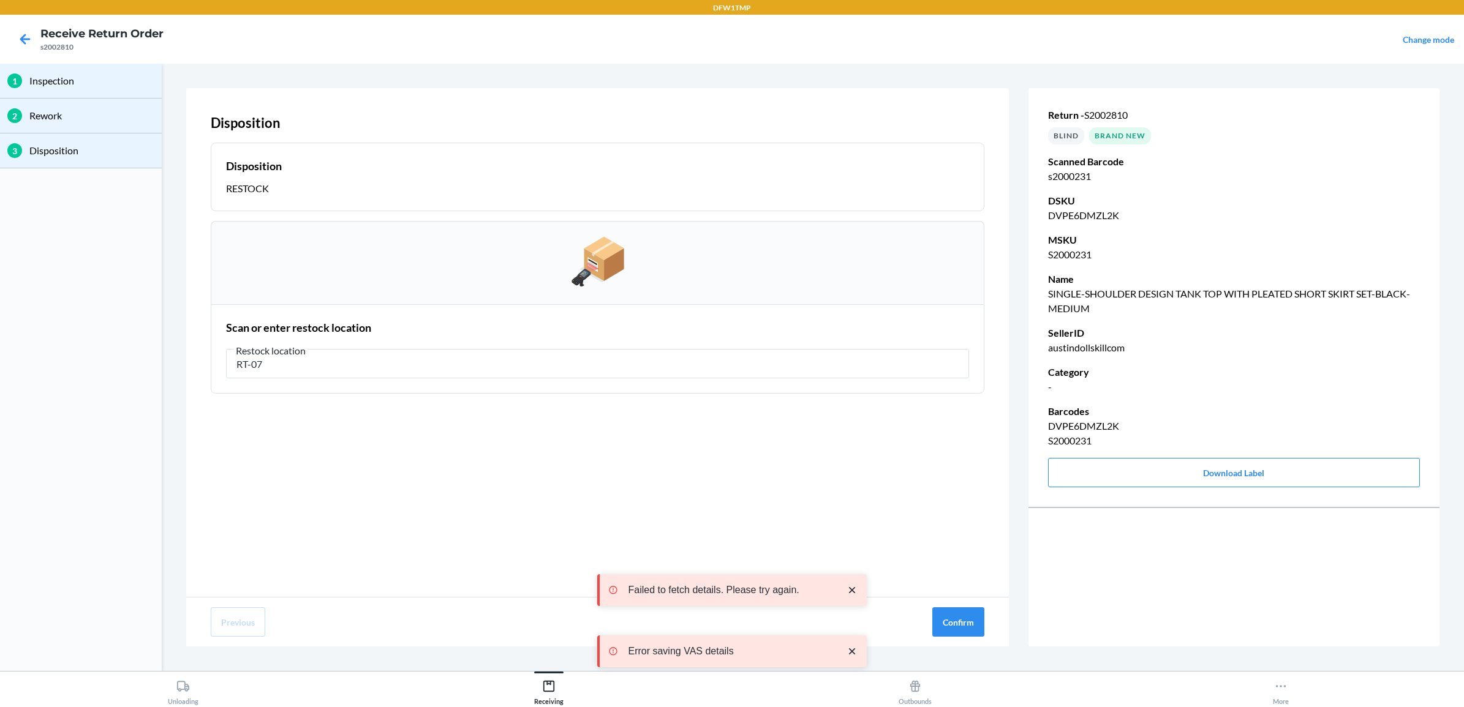
type input "RT-07"
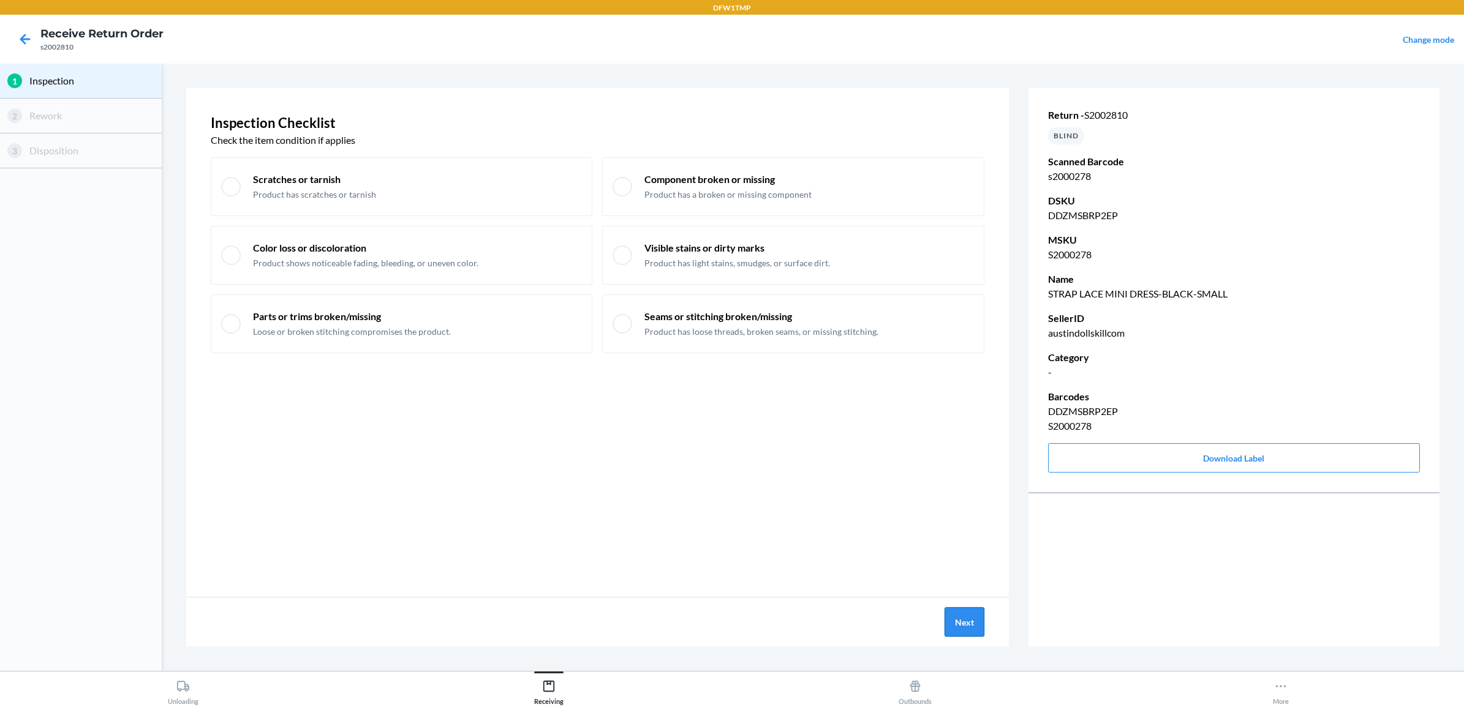
click at [970, 622] on button "Next" at bounding box center [964, 622] width 40 height 29
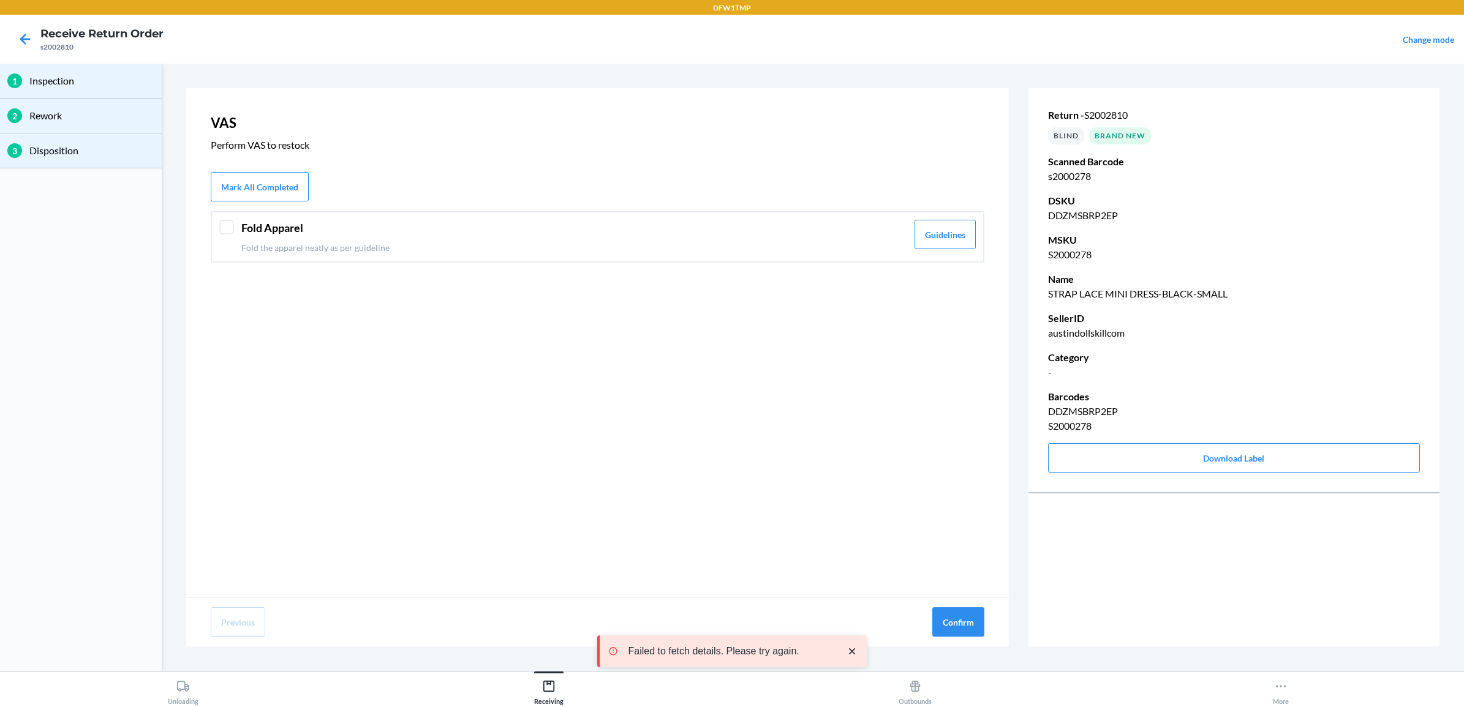
click at [253, 233] on header "Fold Apparel" at bounding box center [574, 228] width 666 height 17
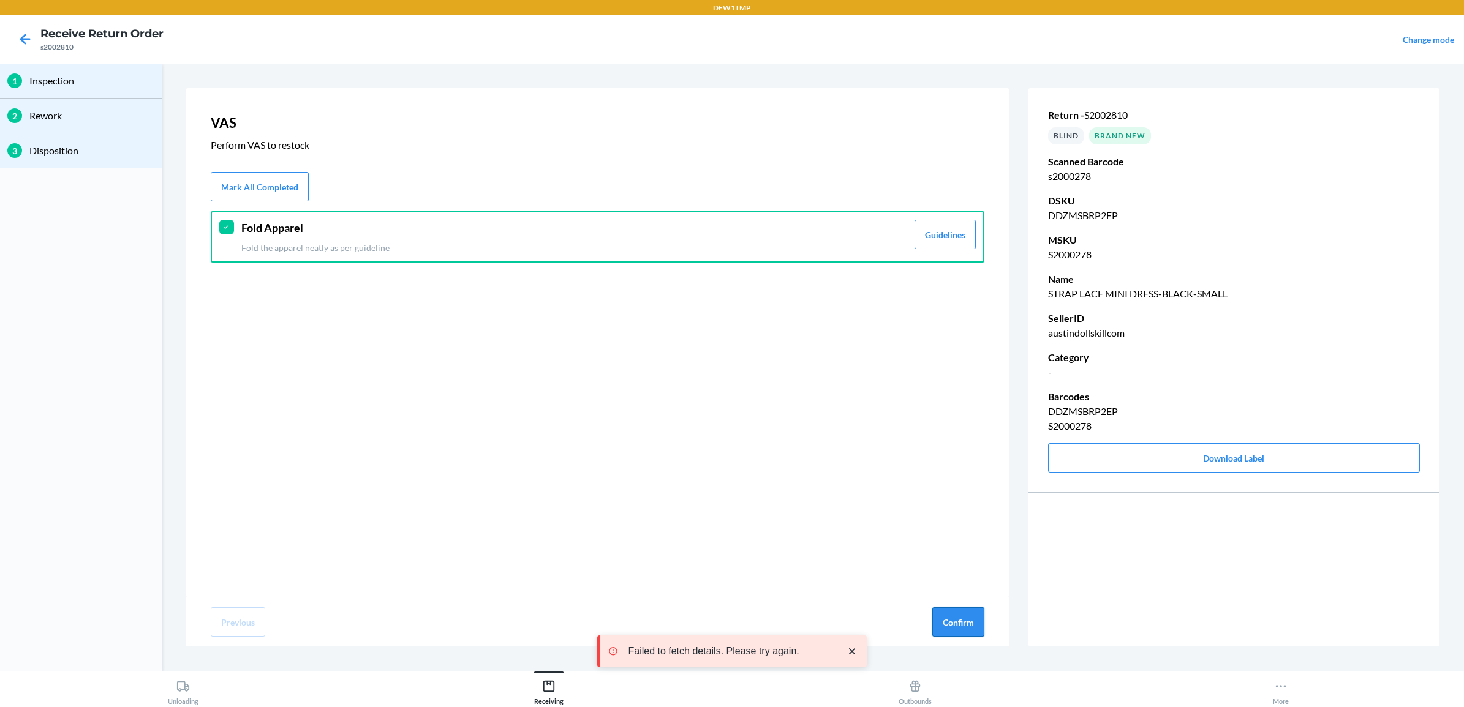
click at [948, 616] on button "Confirm" at bounding box center [958, 622] width 52 height 29
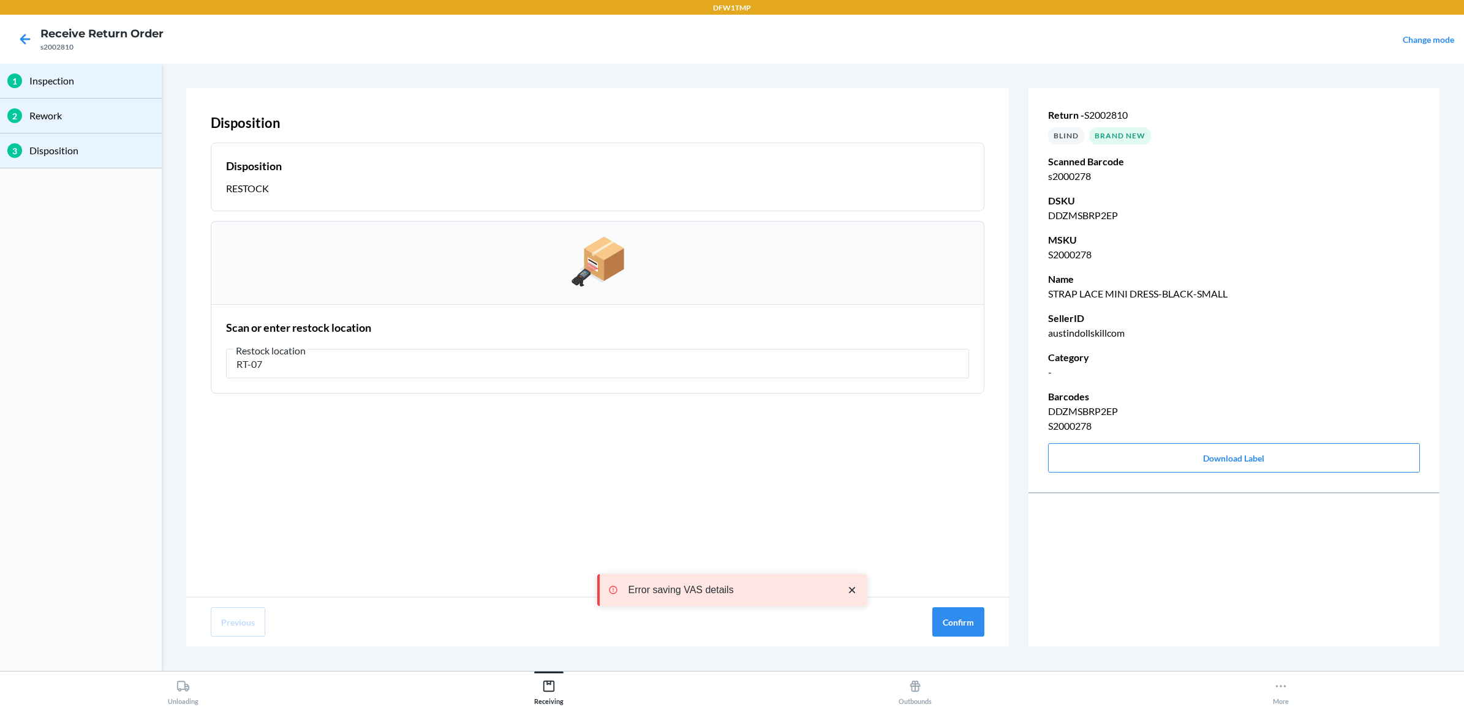
type input "RT-07"
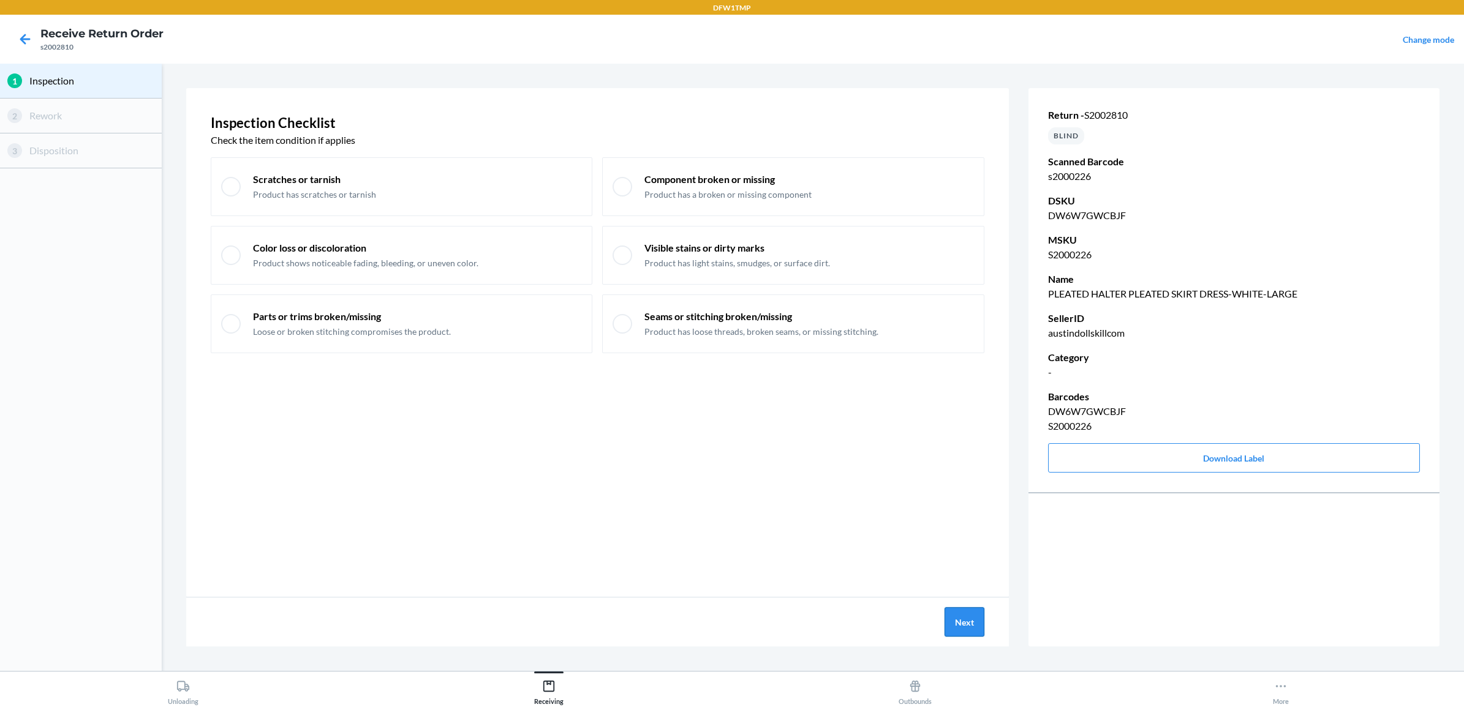
click at [952, 611] on button "Next" at bounding box center [964, 622] width 40 height 29
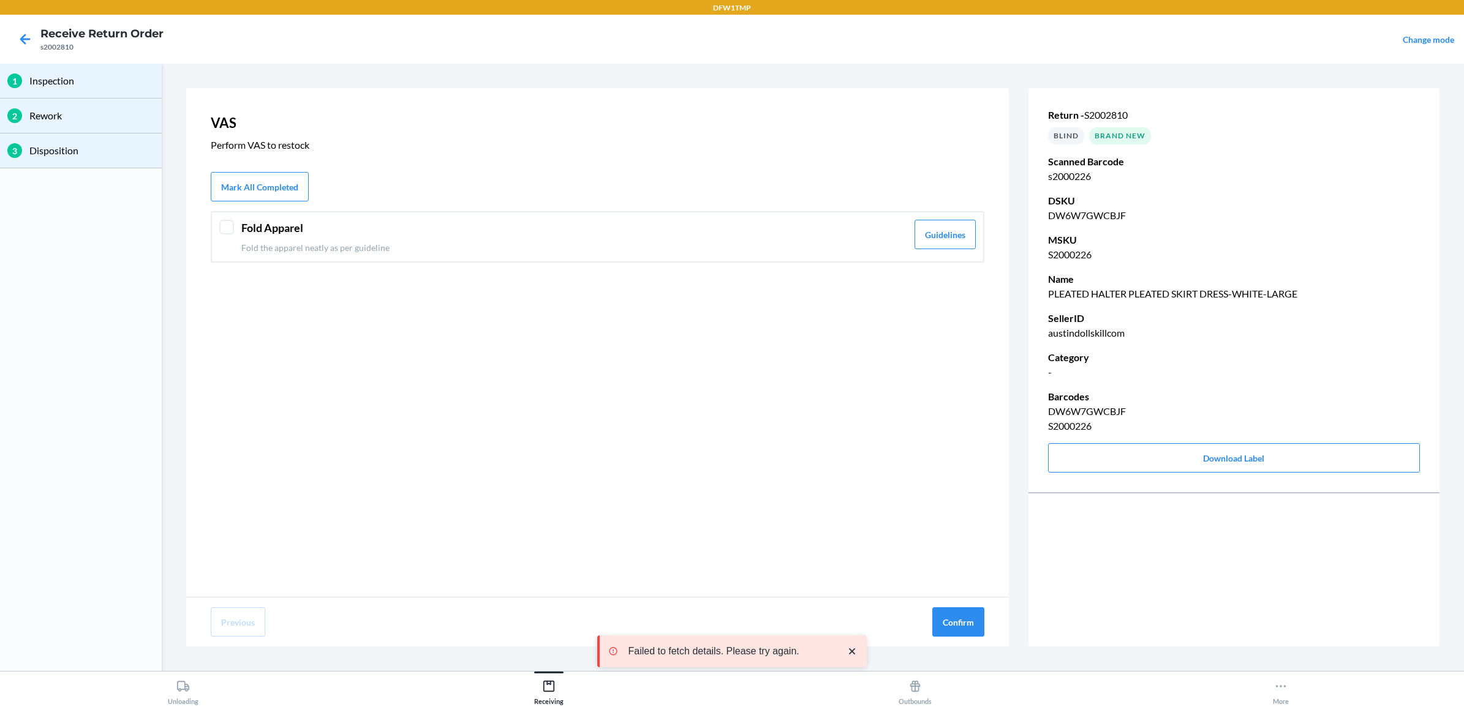
click at [258, 241] on p "Fold the apparel neatly as per guideline" at bounding box center [574, 247] width 666 height 13
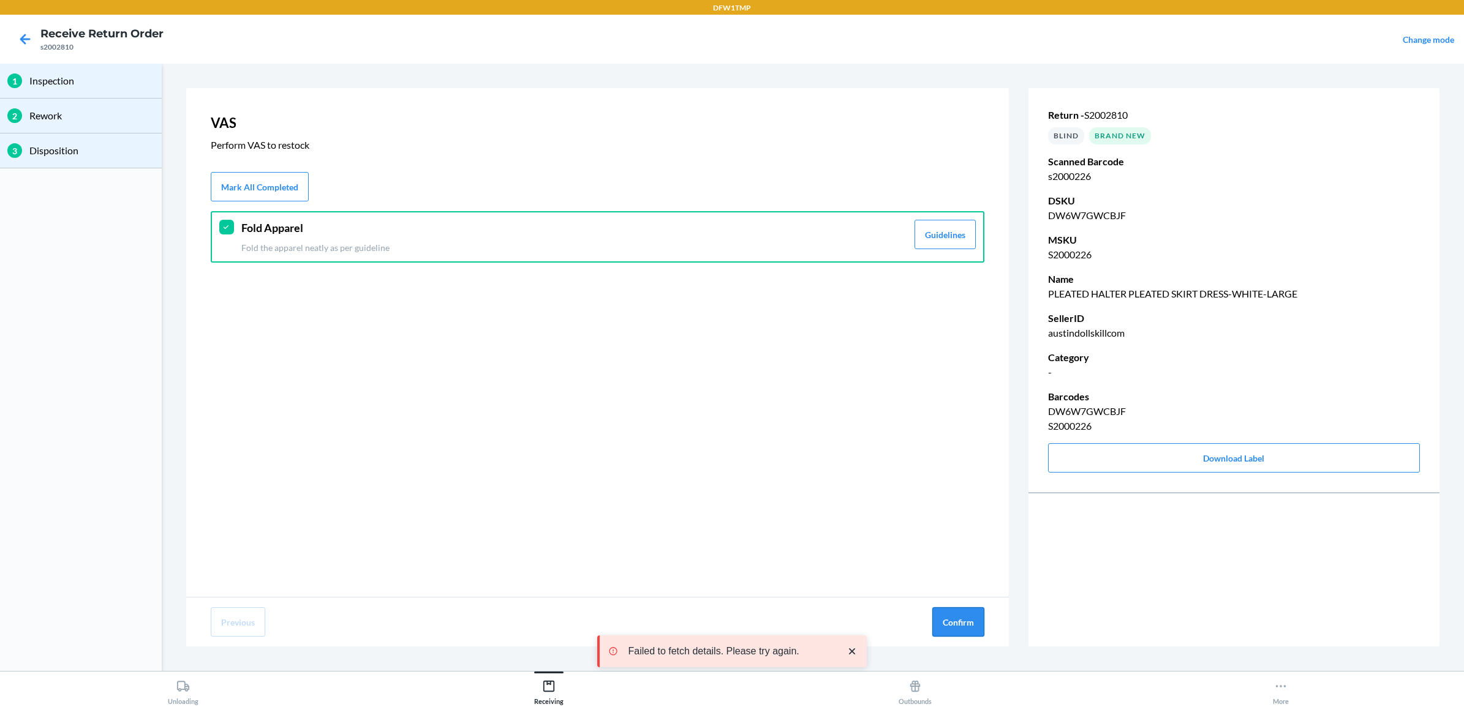
click at [963, 626] on button "Confirm" at bounding box center [958, 622] width 52 height 29
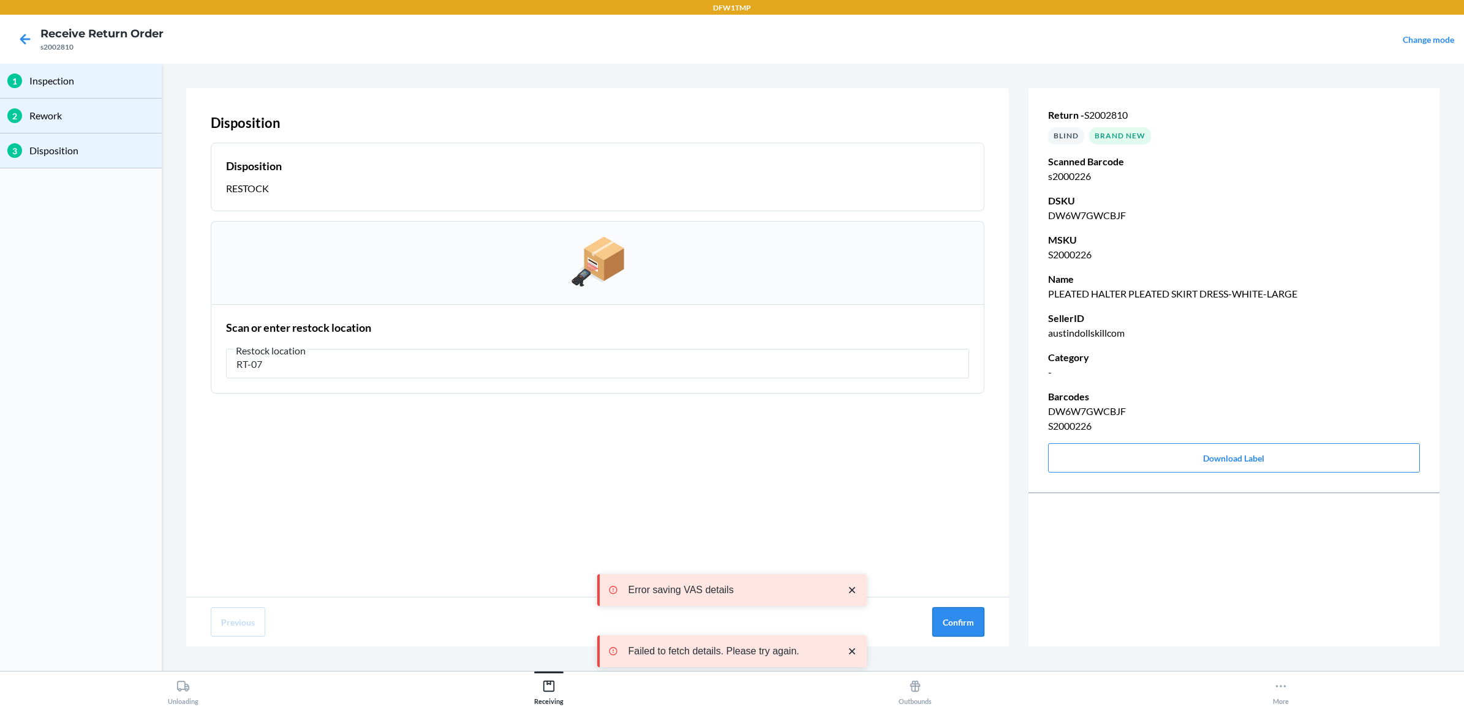
type input "RT-07"
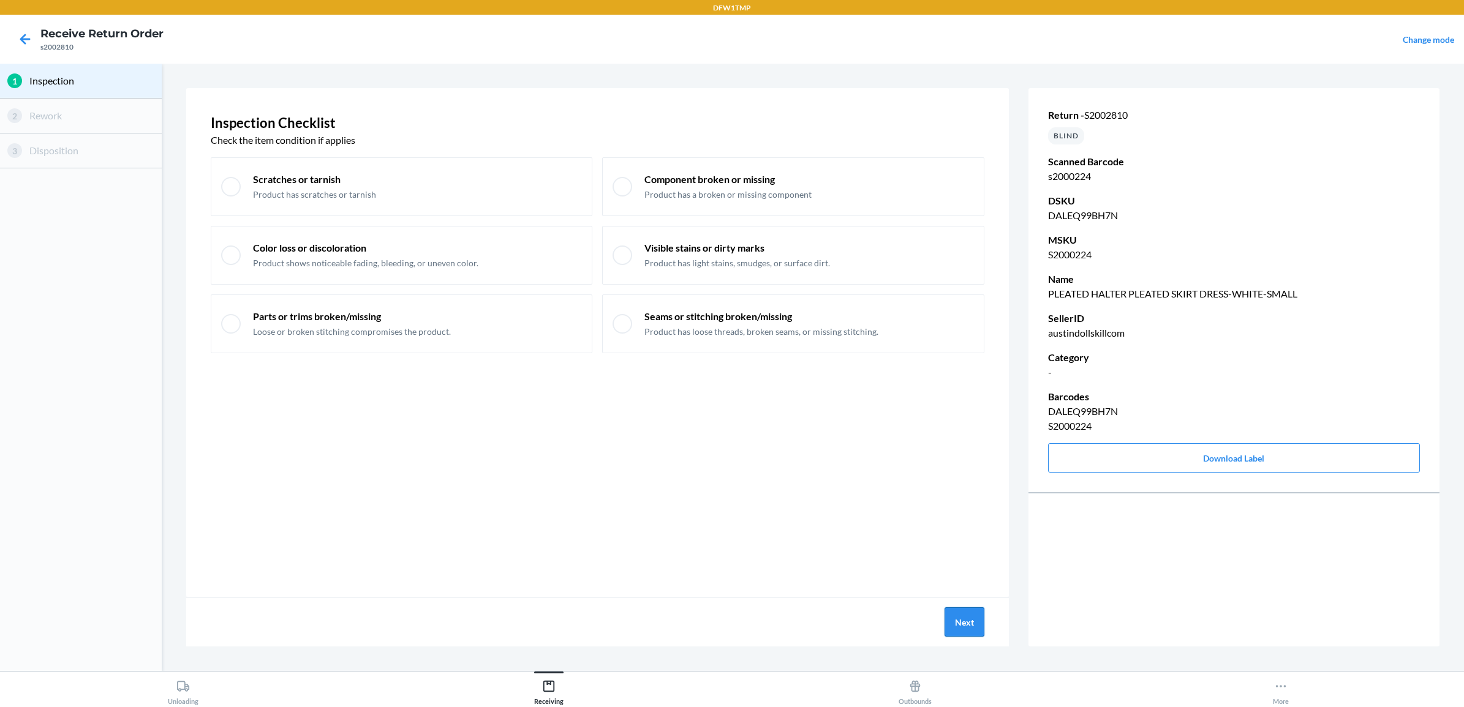
click at [963, 617] on button "Next" at bounding box center [964, 622] width 40 height 29
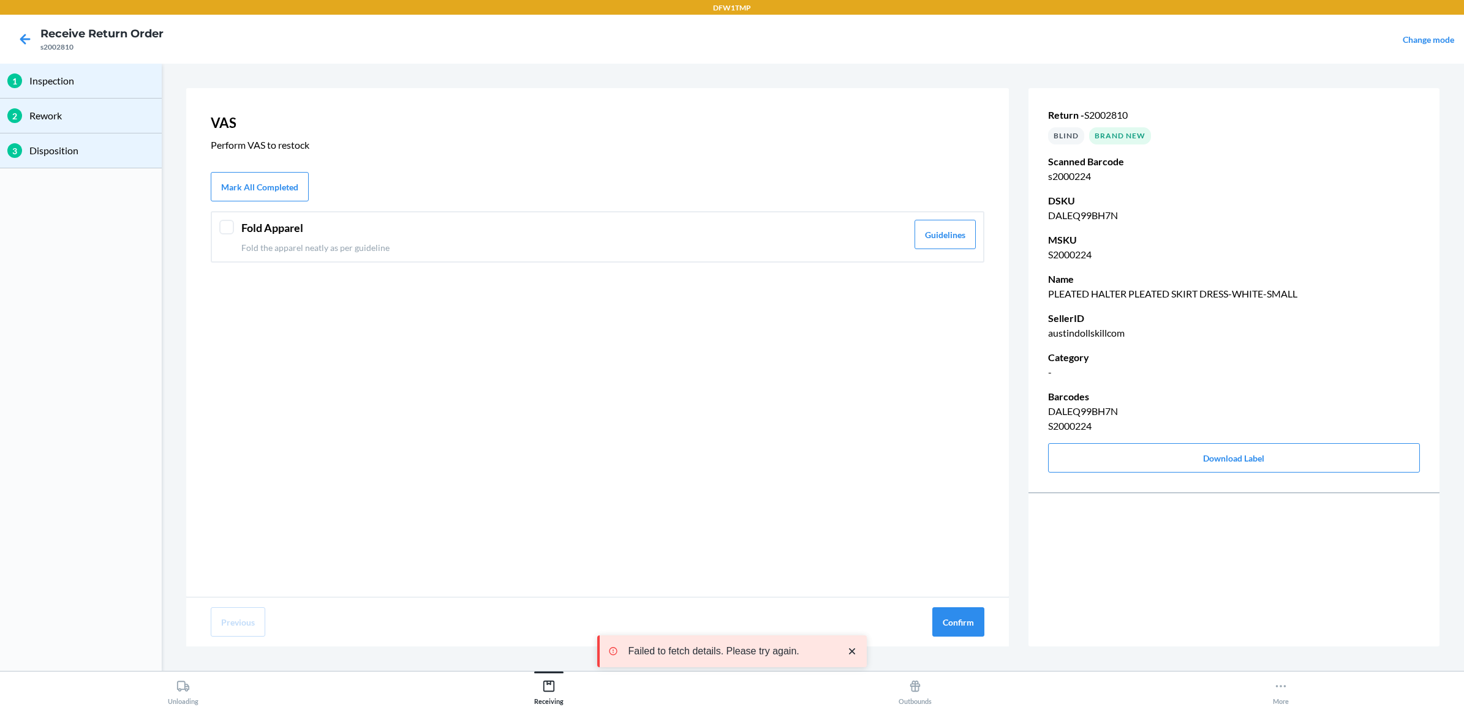
click at [255, 228] on header "Fold Apparel" at bounding box center [574, 228] width 666 height 17
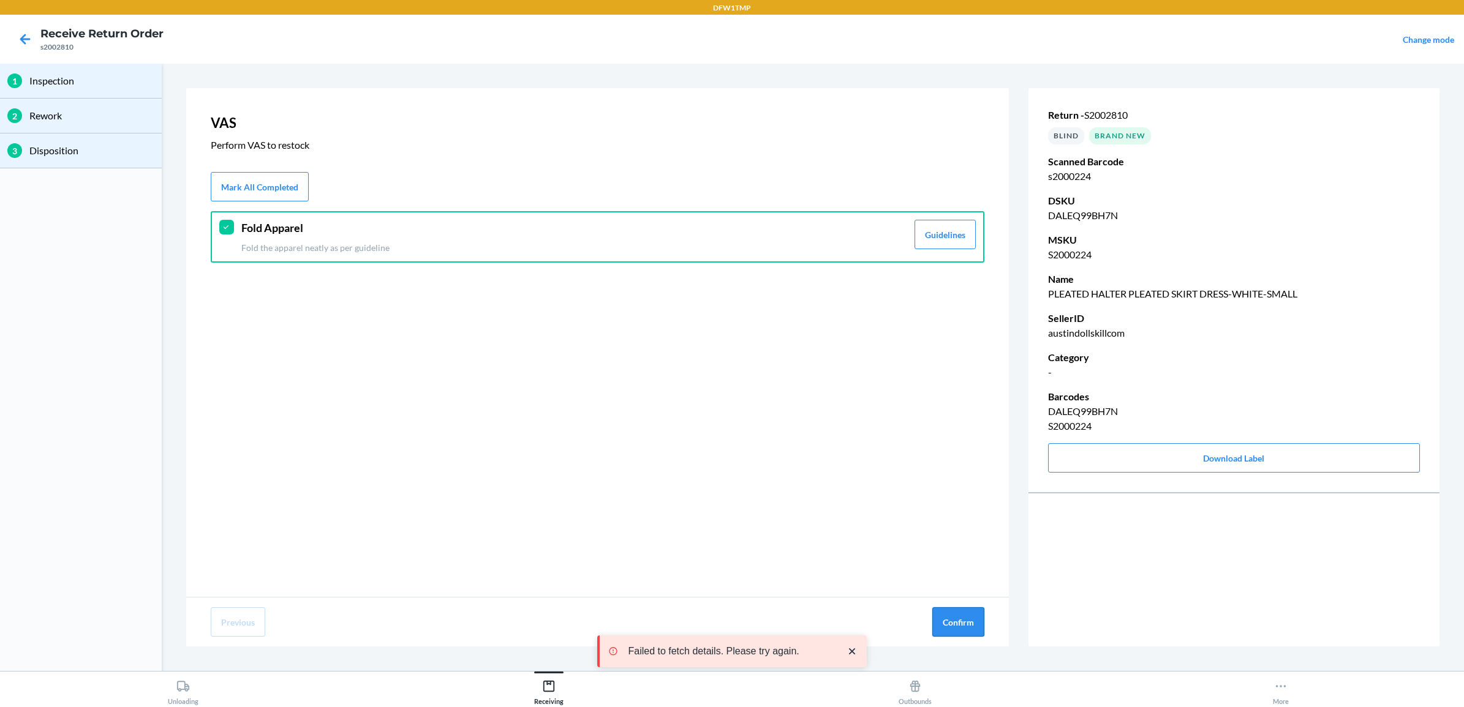
click at [954, 617] on button "Confirm" at bounding box center [958, 622] width 52 height 29
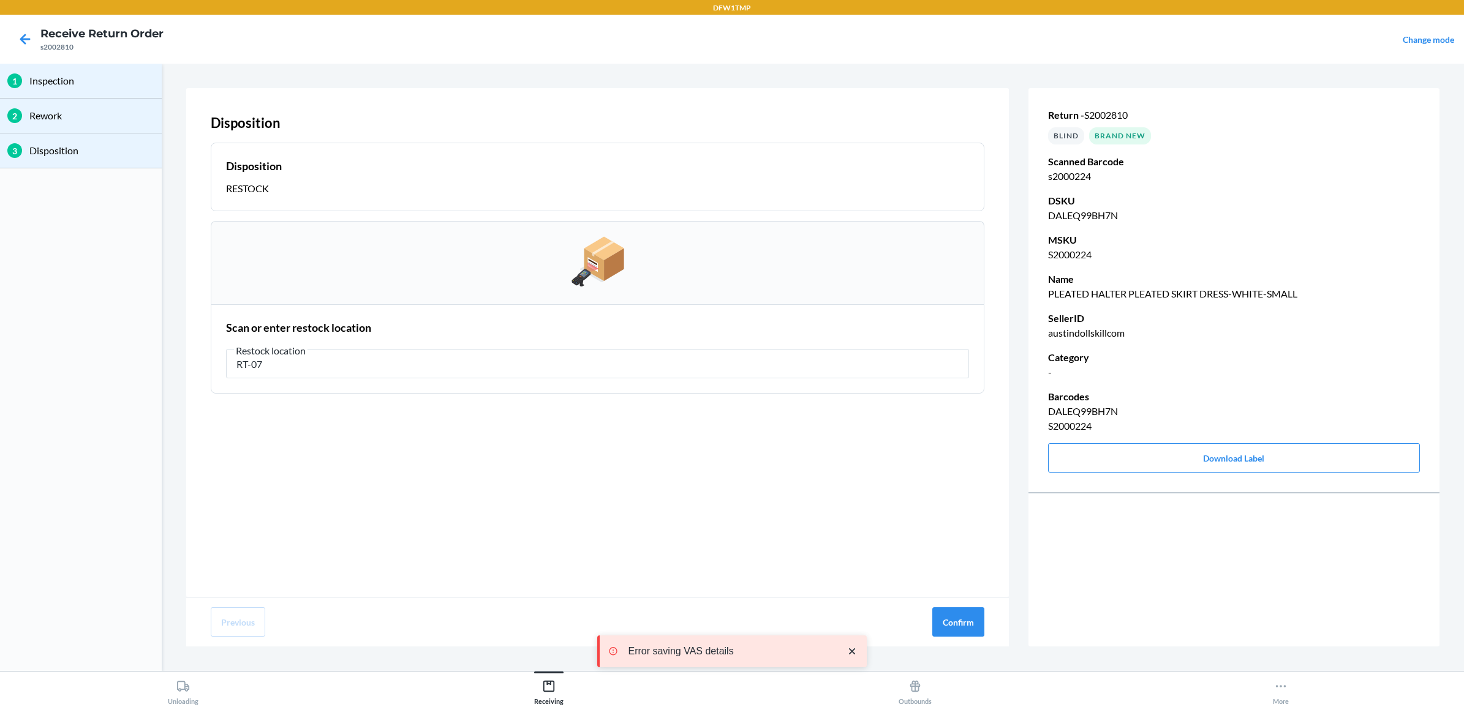
type input "RT-07"
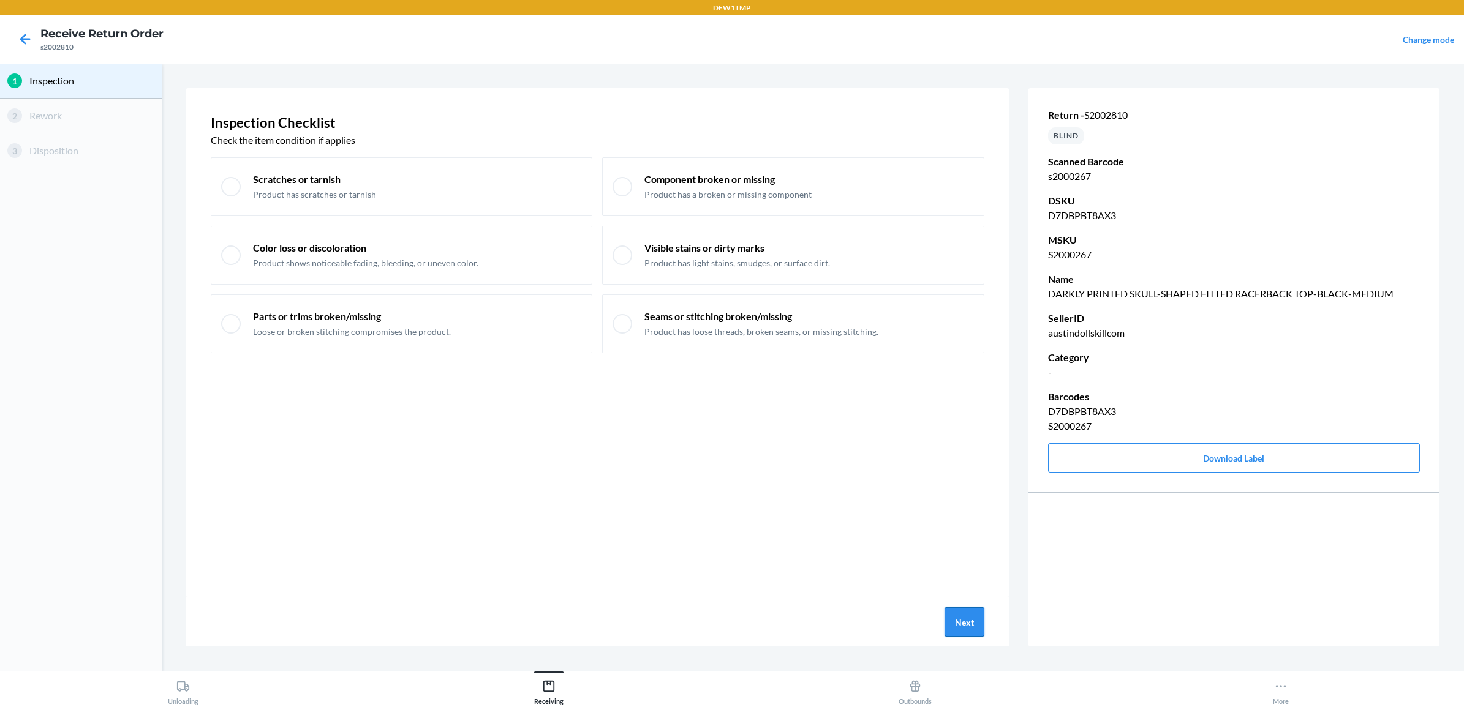
click at [947, 614] on button "Next" at bounding box center [964, 622] width 40 height 29
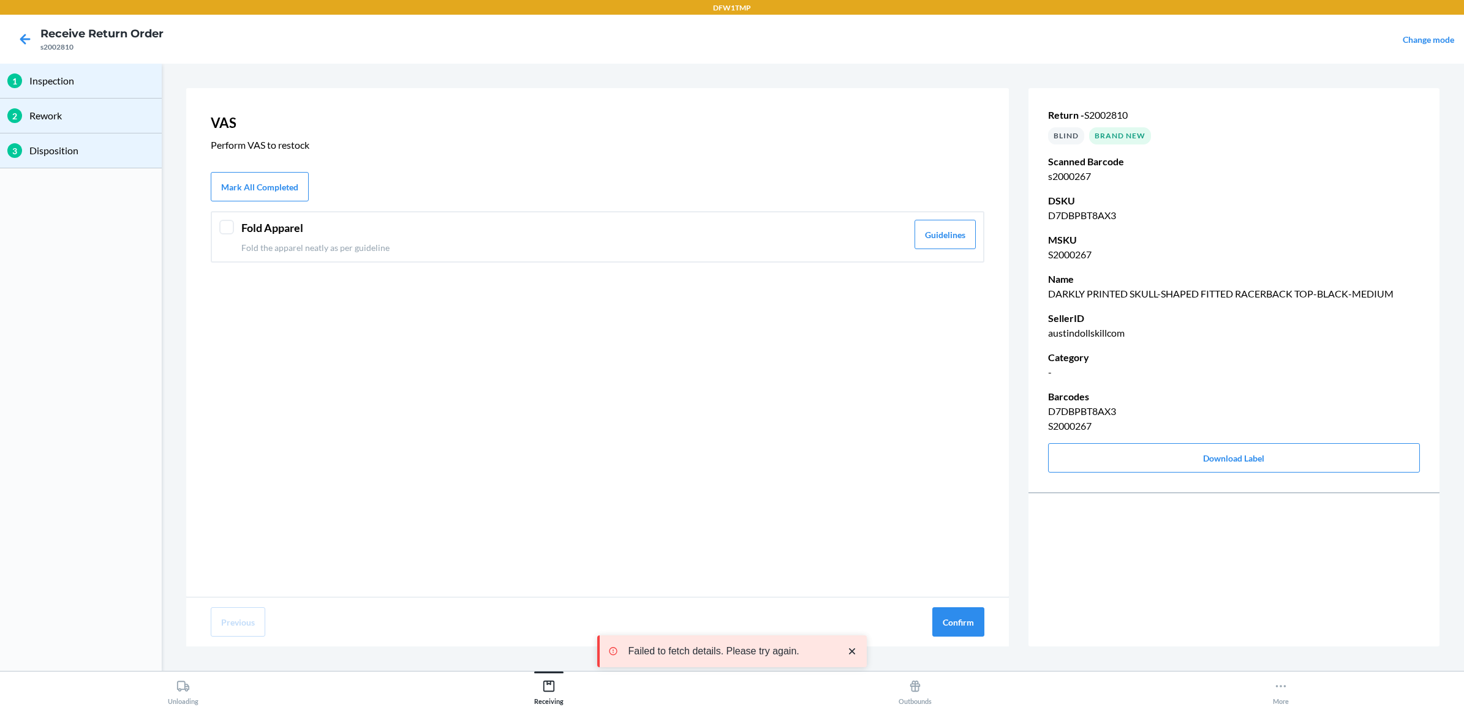
click at [646, 235] on header "Fold Apparel" at bounding box center [574, 228] width 666 height 17
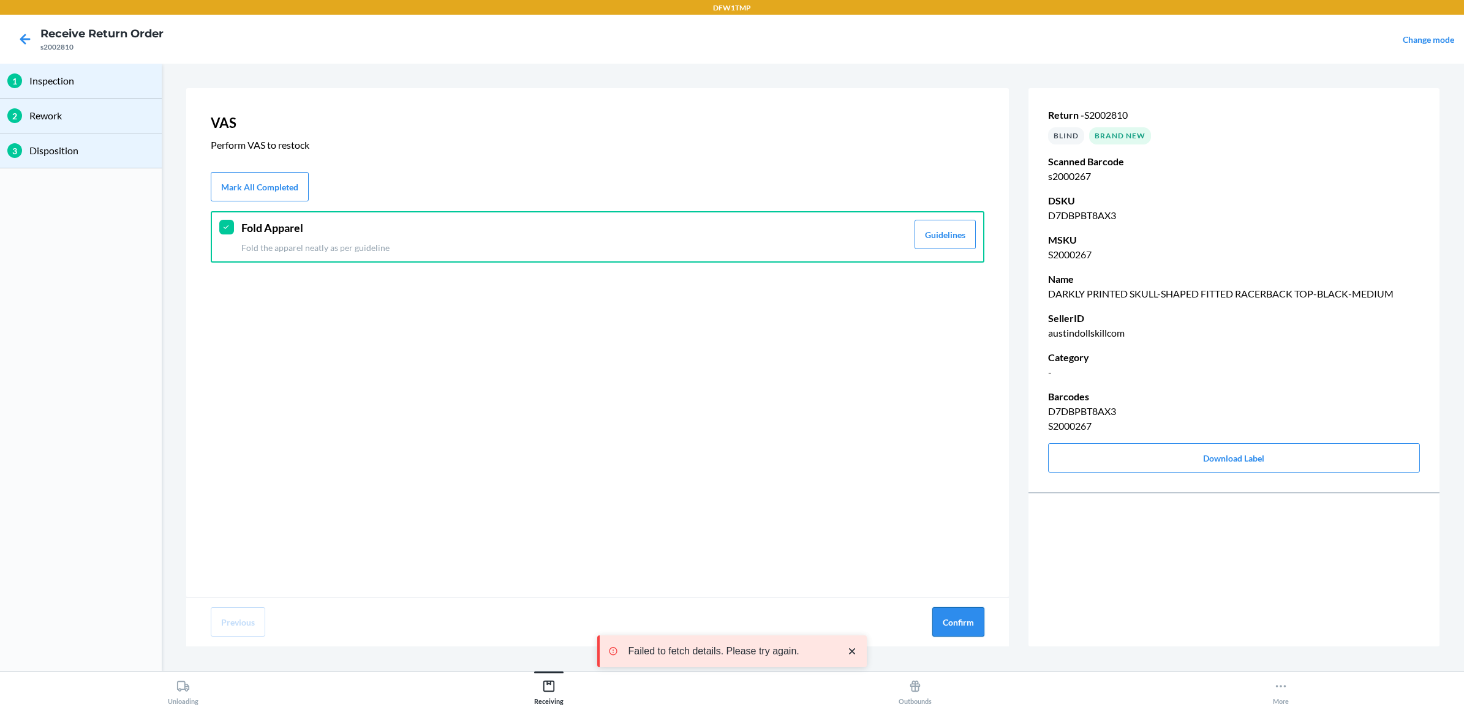
click at [957, 628] on button "Confirm" at bounding box center [958, 622] width 52 height 29
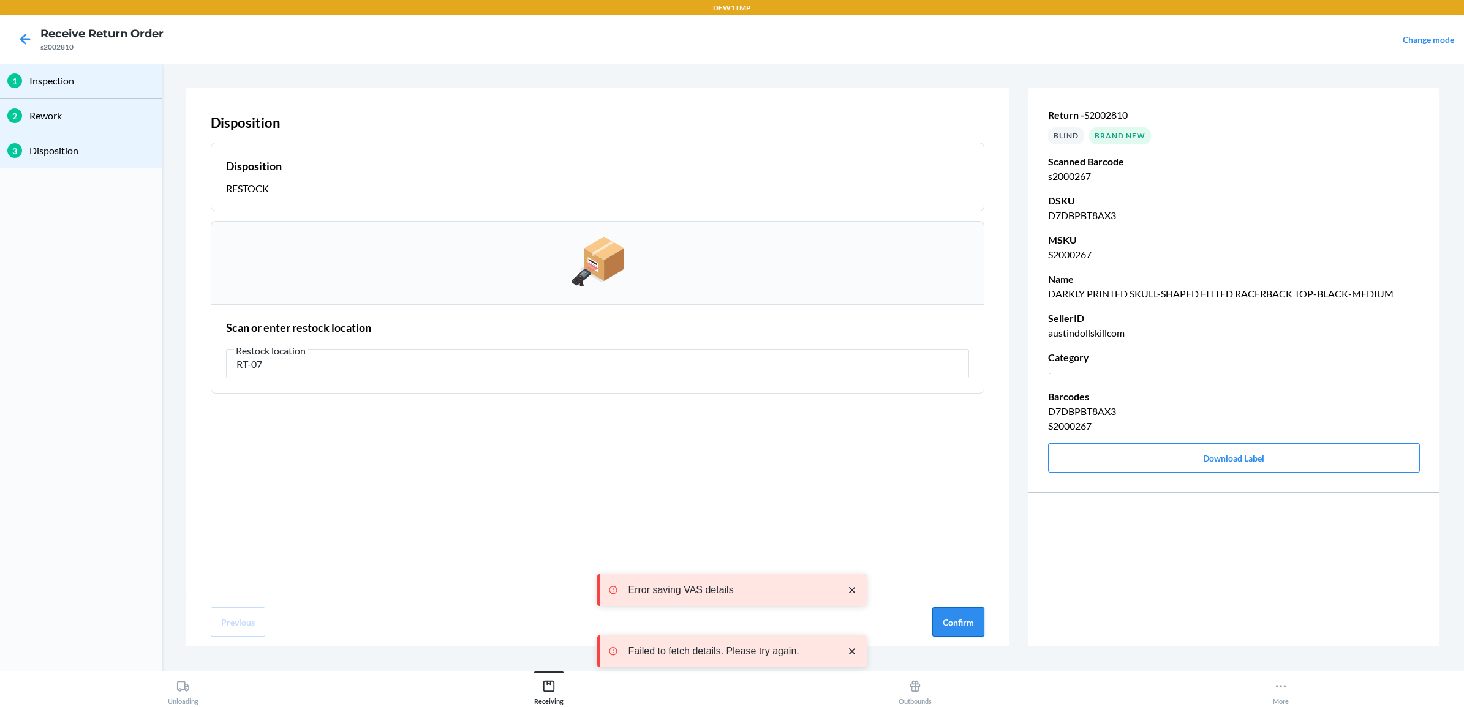
type input "RT-07"
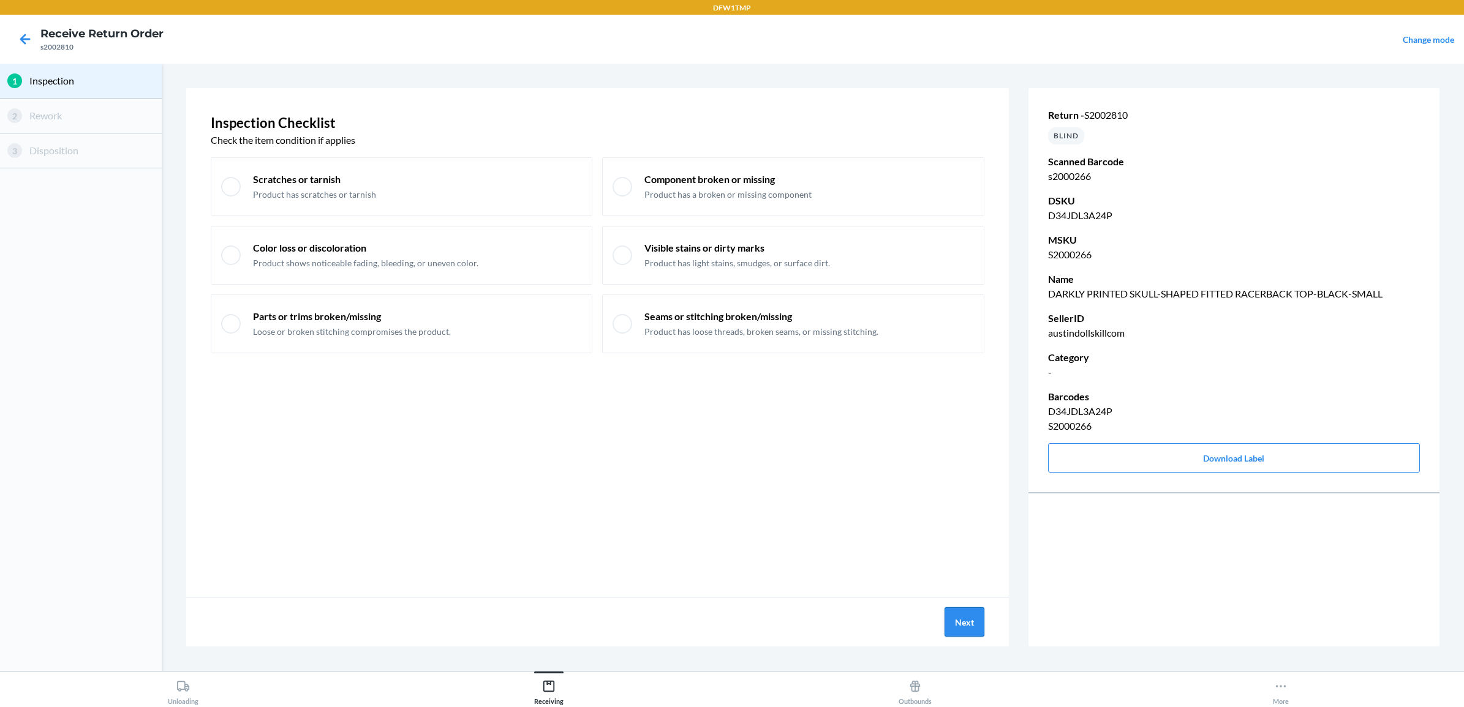
click at [979, 626] on button "Next" at bounding box center [964, 622] width 40 height 29
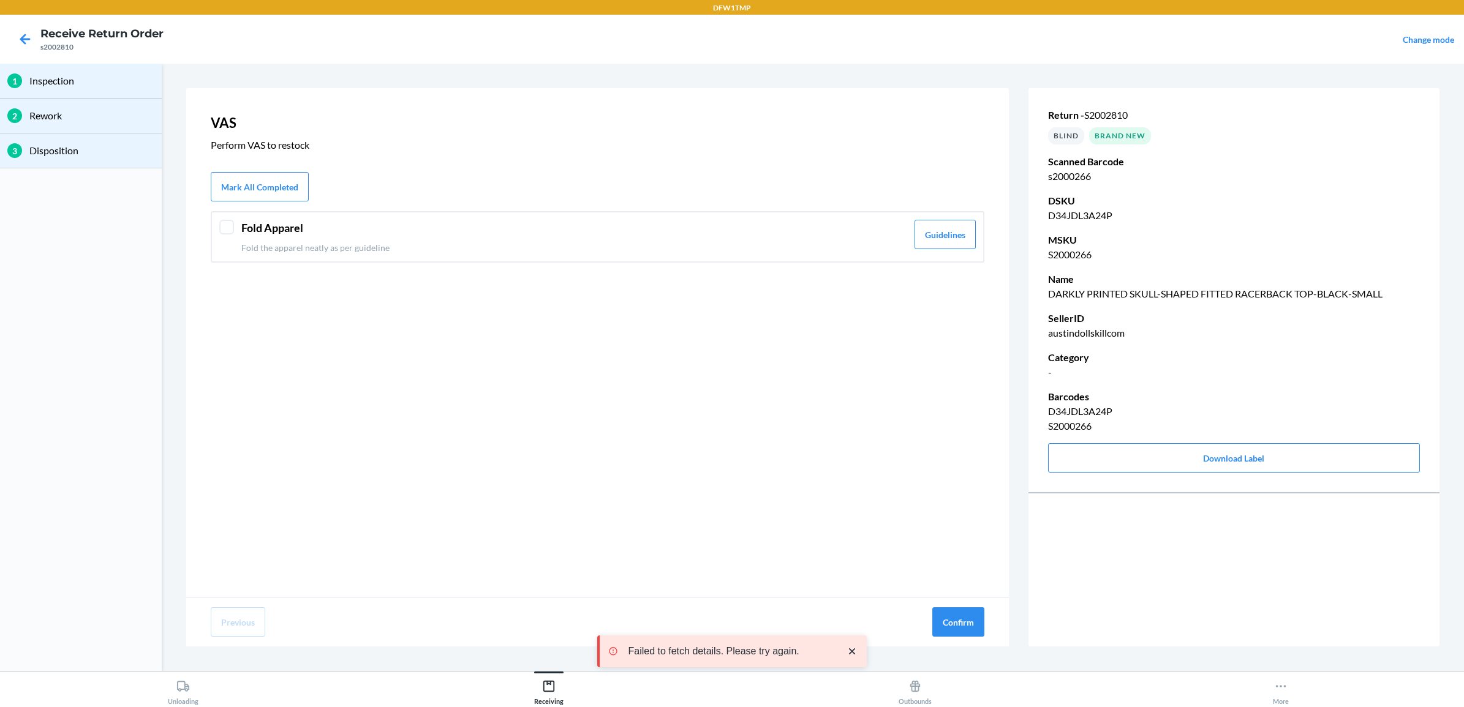
click at [257, 224] on header "Fold Apparel" at bounding box center [574, 228] width 666 height 17
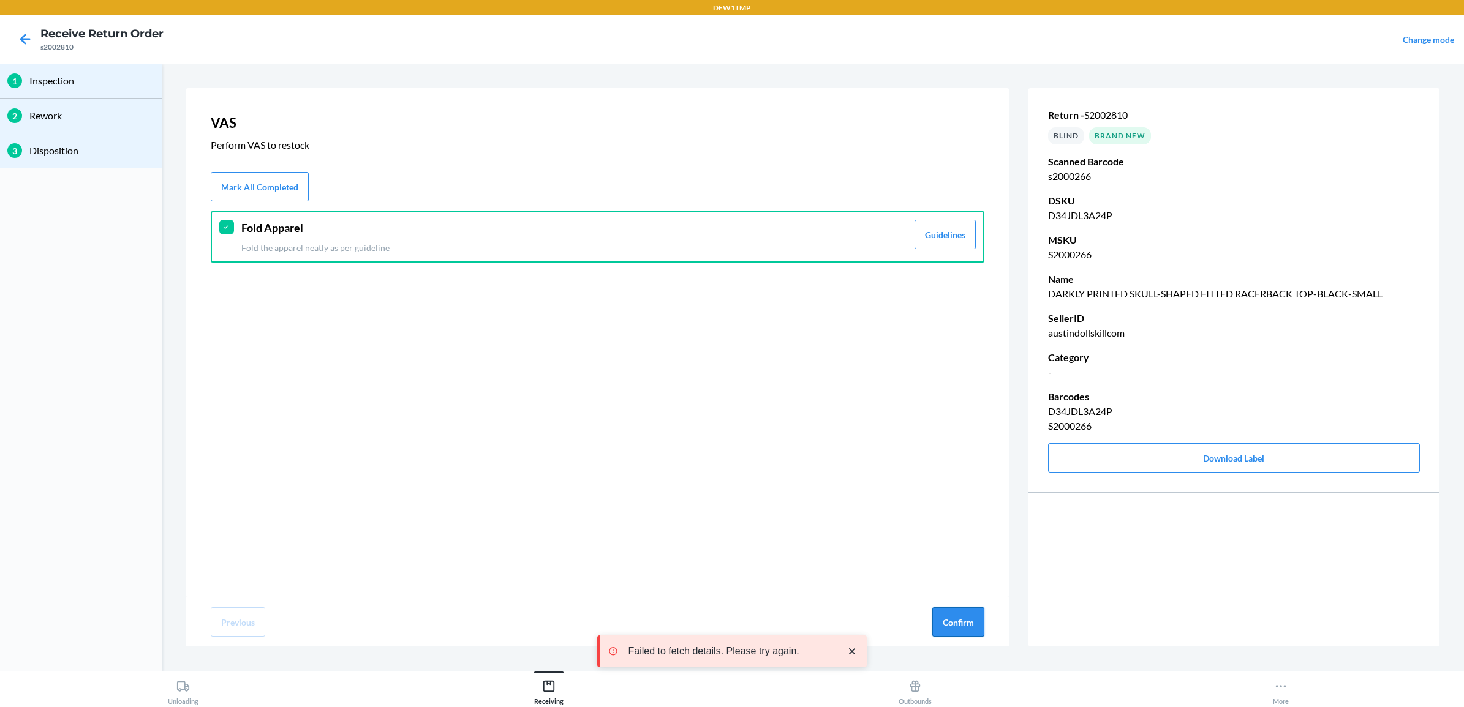
click at [947, 620] on button "Confirm" at bounding box center [958, 622] width 52 height 29
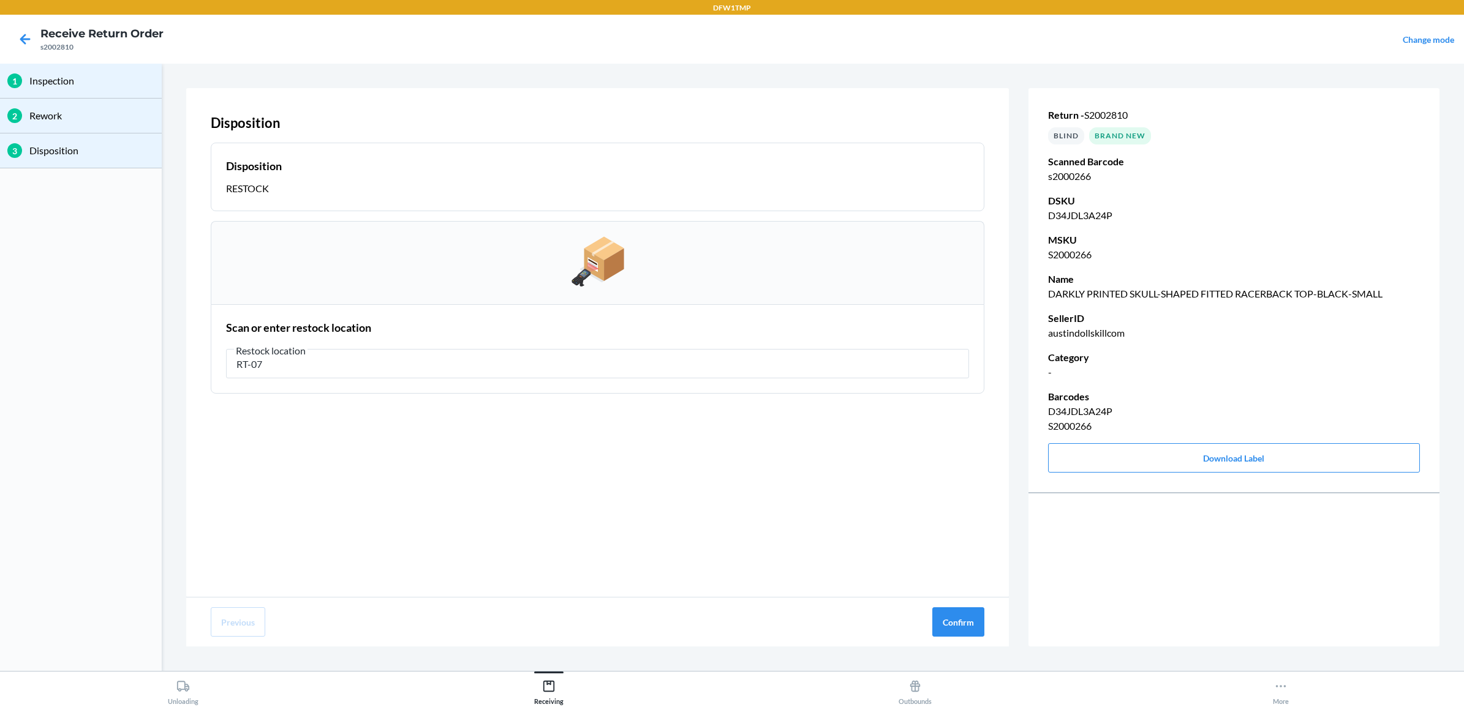
type input "RT-07"
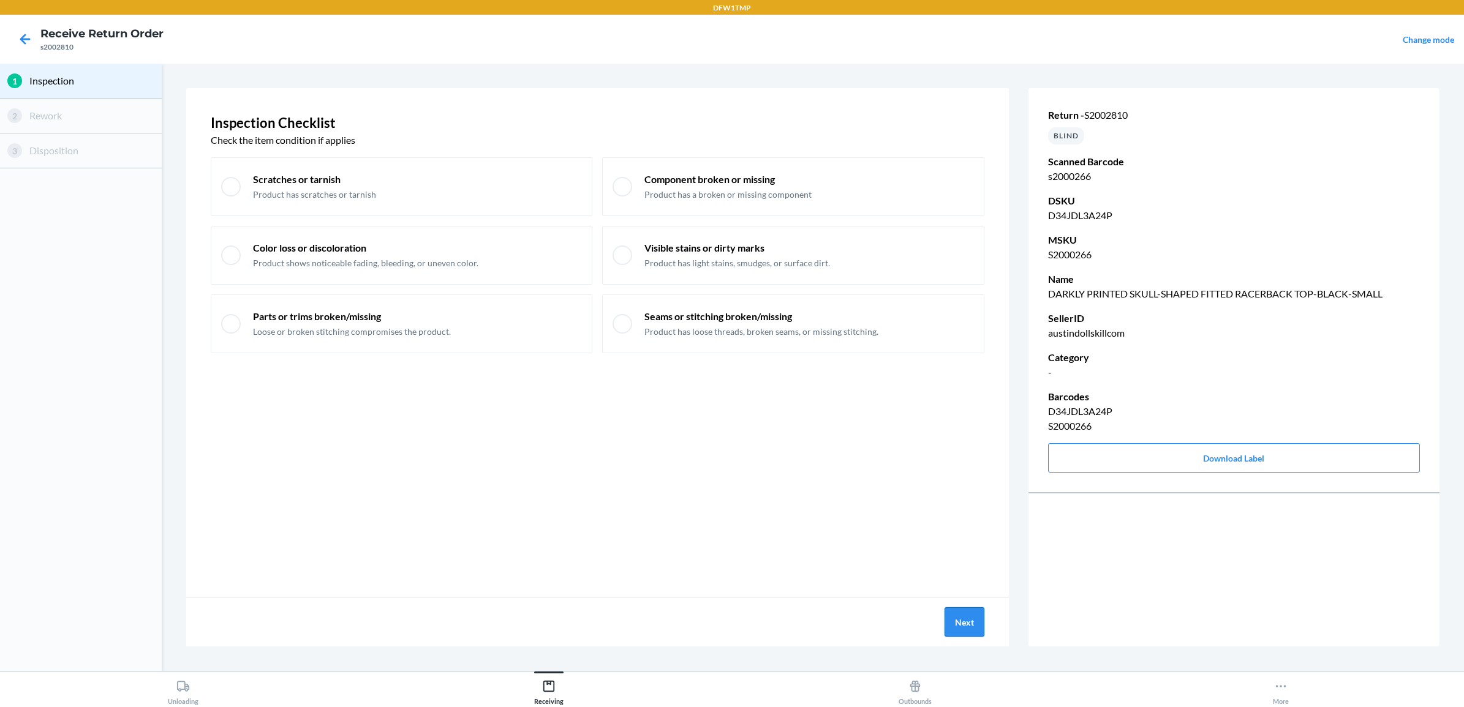
click at [970, 622] on button "Next" at bounding box center [964, 622] width 40 height 29
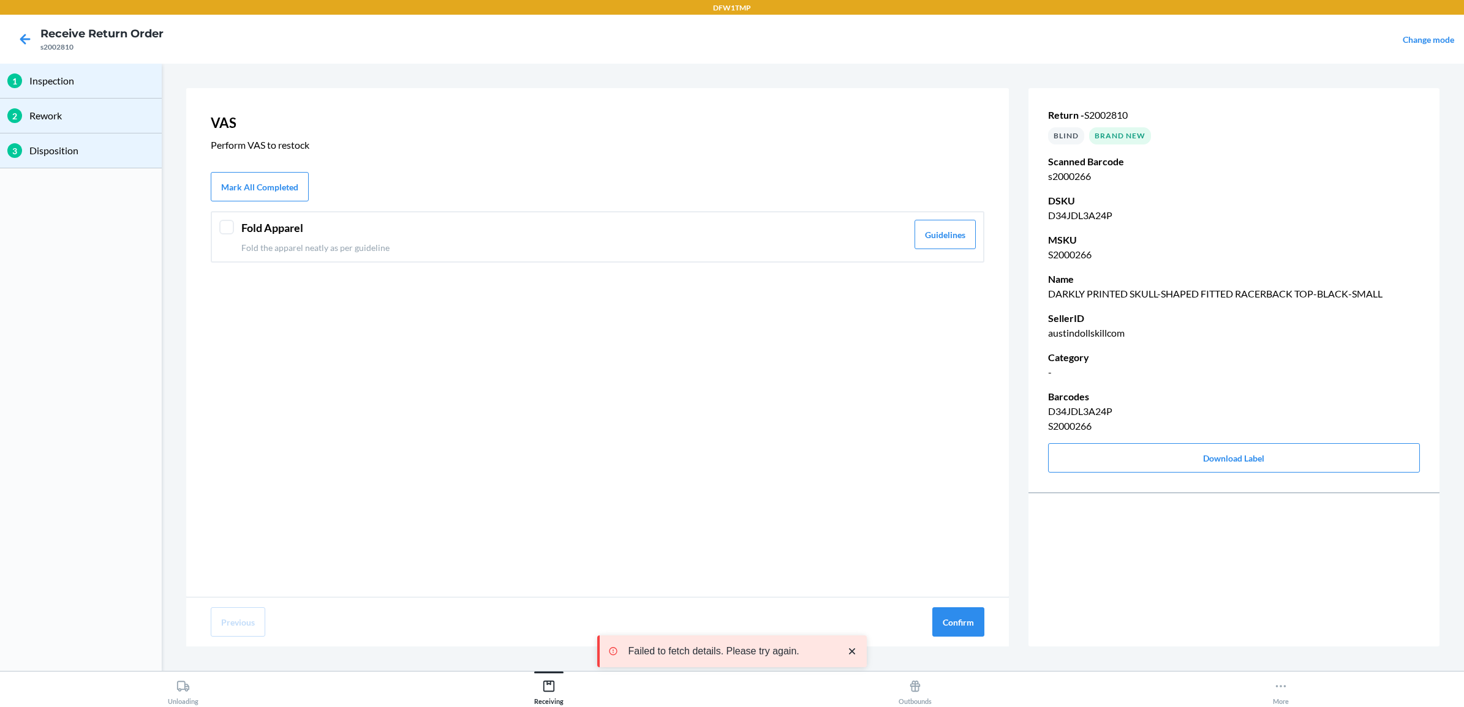
click at [216, 232] on div "Fold Apparel Fold the apparel neatly as per guideline Guidelines" at bounding box center [598, 236] width 774 height 51
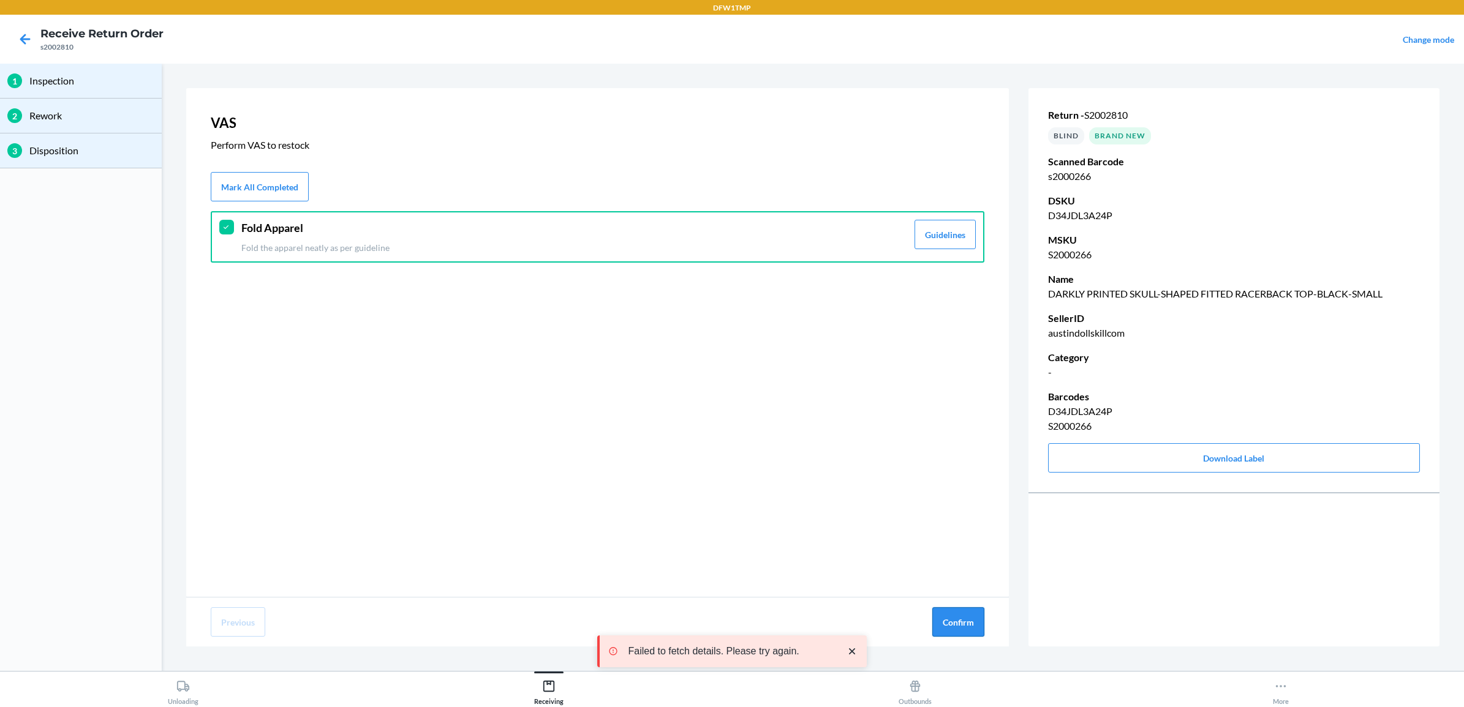
click at [949, 623] on button "Confirm" at bounding box center [958, 622] width 52 height 29
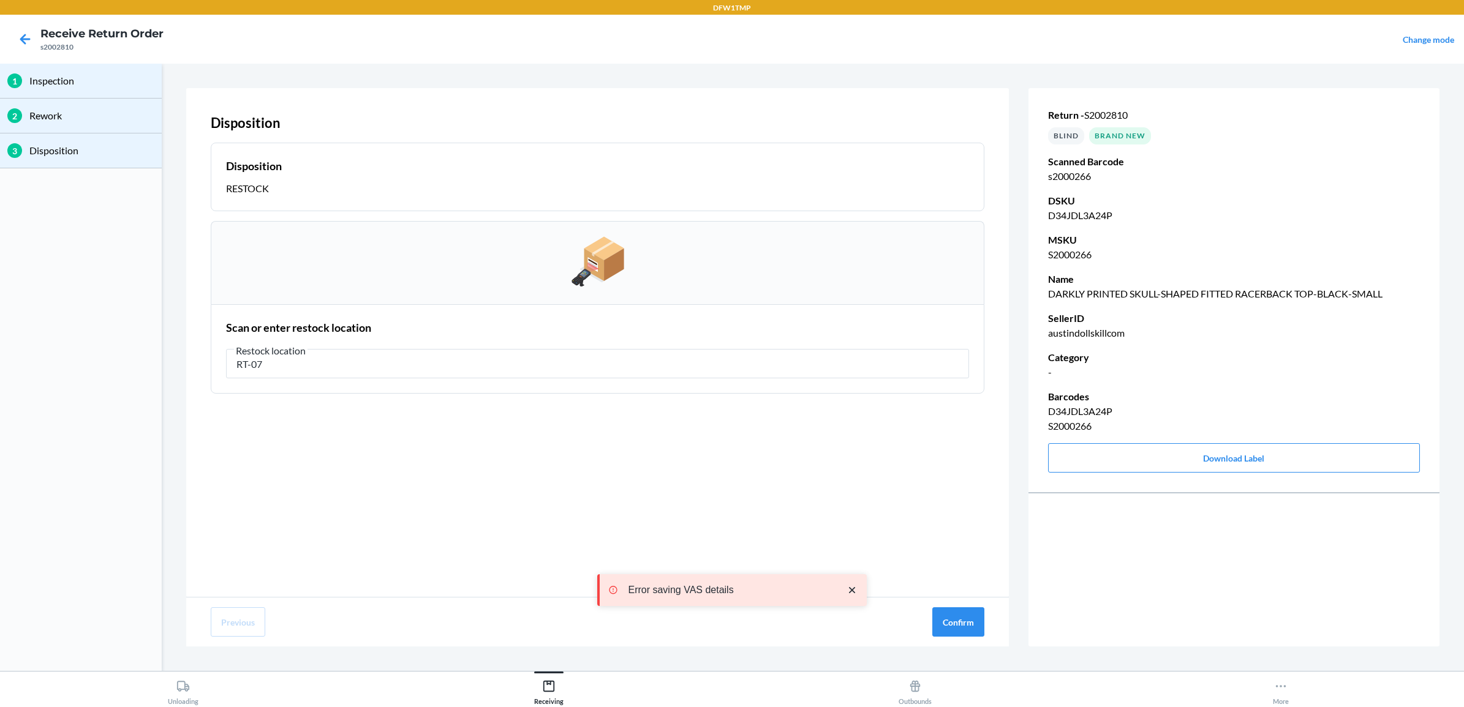
type input "RT-07"
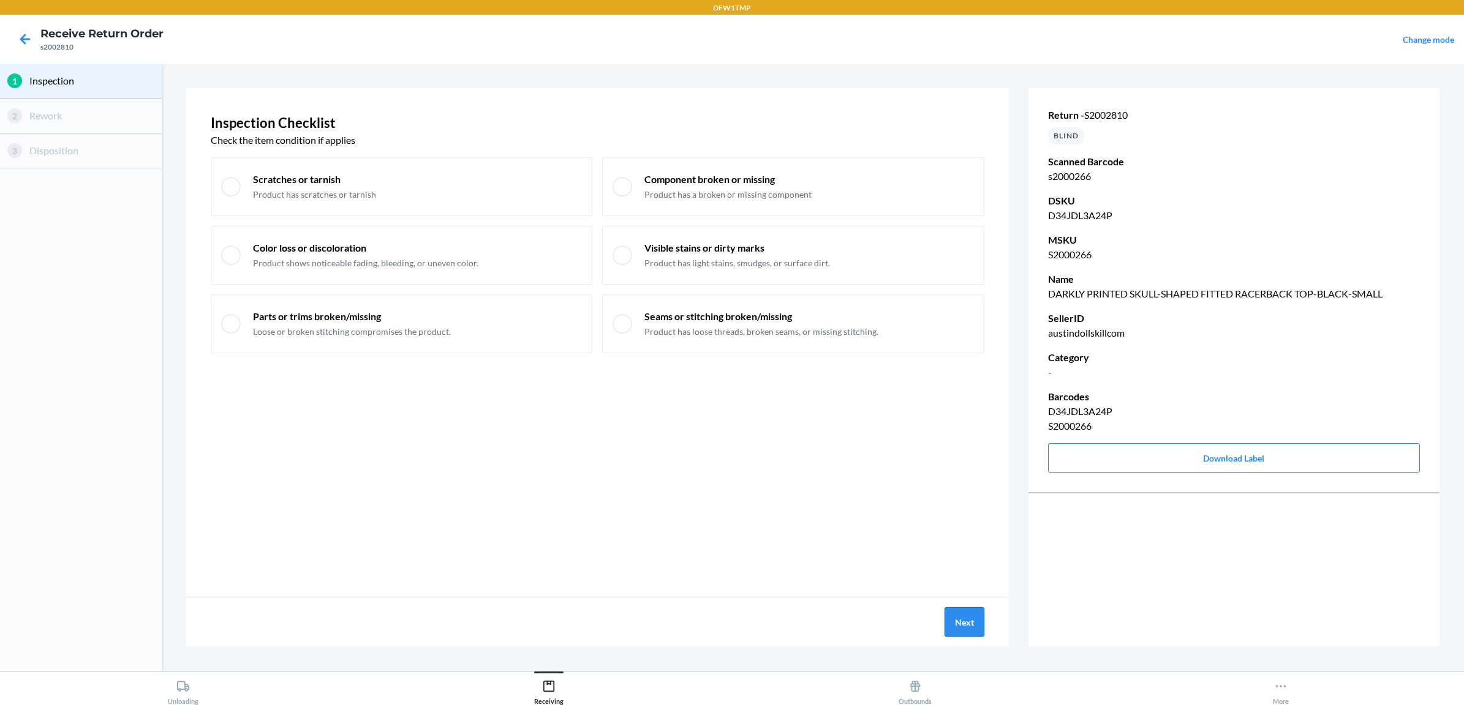
click at [973, 631] on button "Next" at bounding box center [964, 622] width 40 height 29
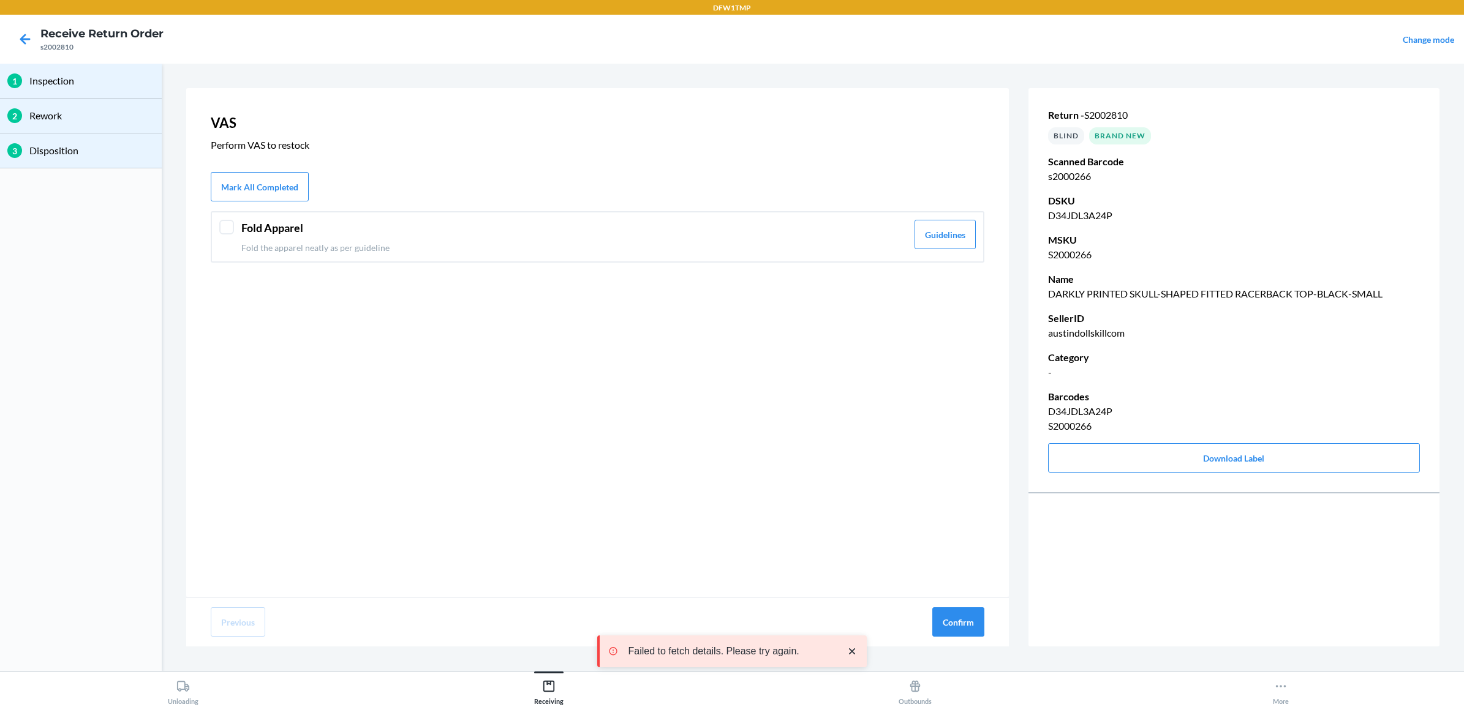
click at [411, 250] on p "Fold the apparel neatly as per guideline" at bounding box center [574, 247] width 666 height 13
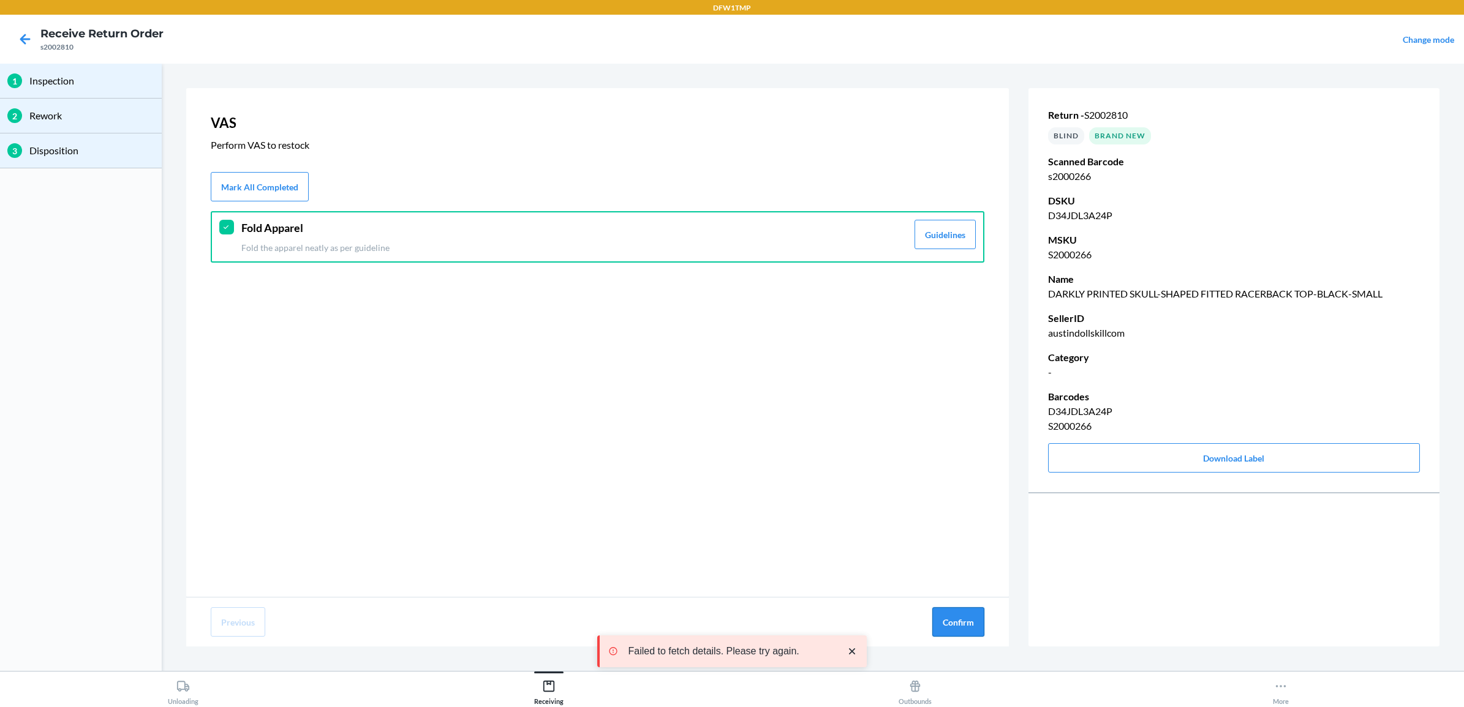
click at [965, 628] on button "Confirm" at bounding box center [958, 622] width 52 height 29
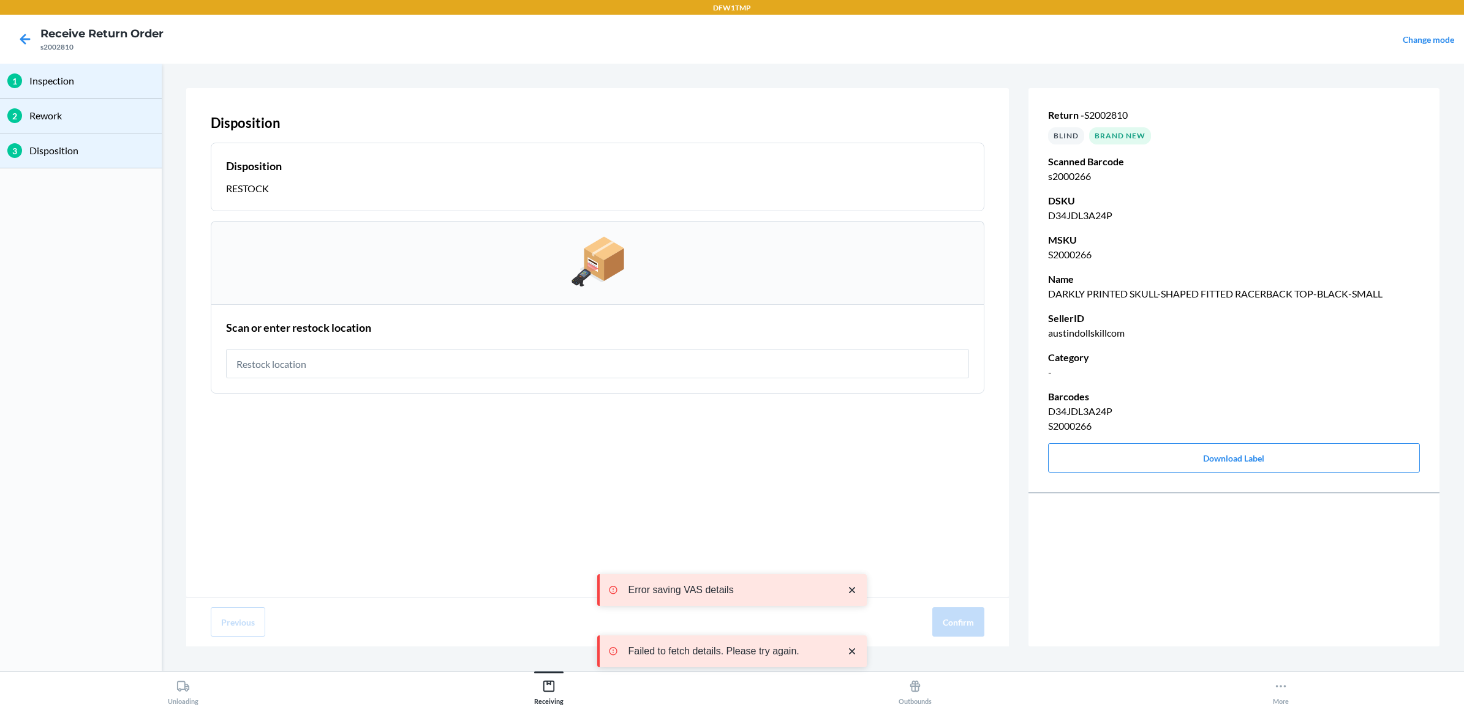
type input "T"
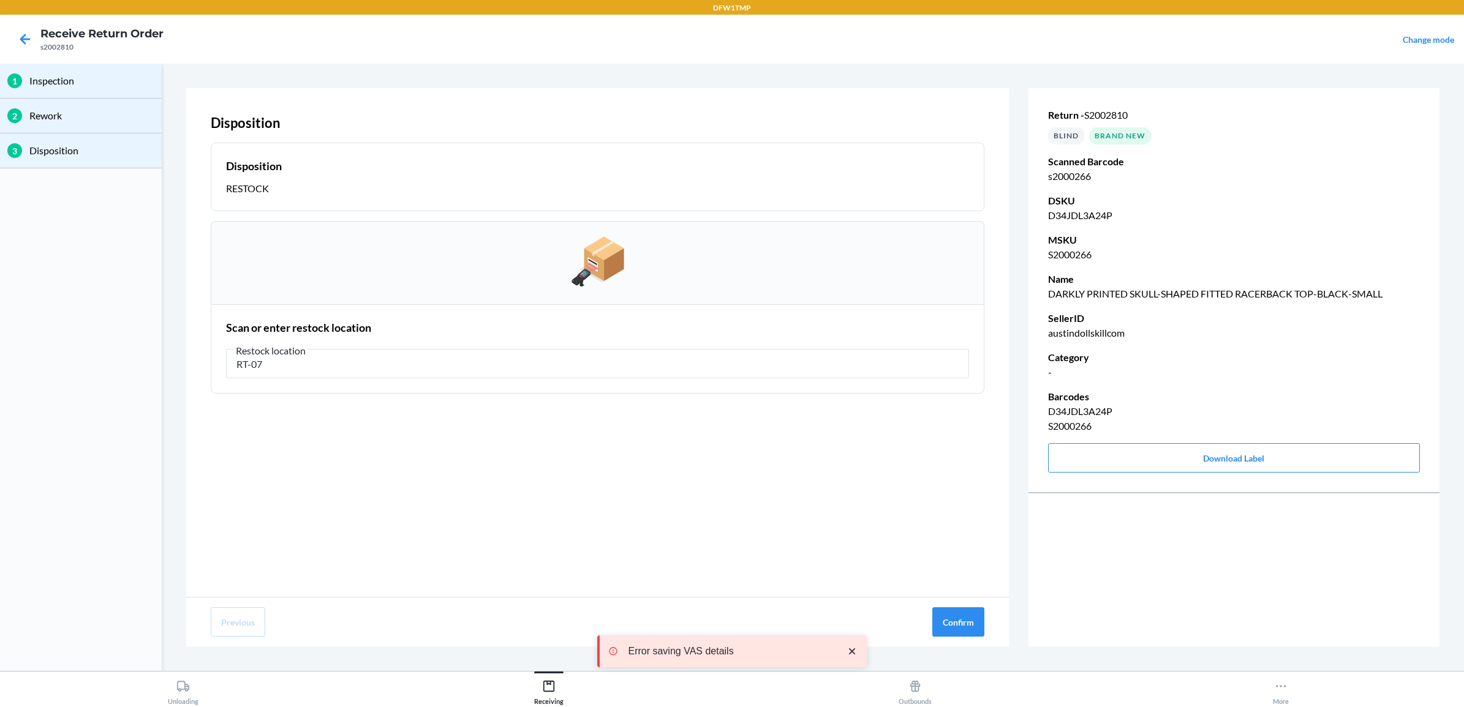
type input "RT-07"
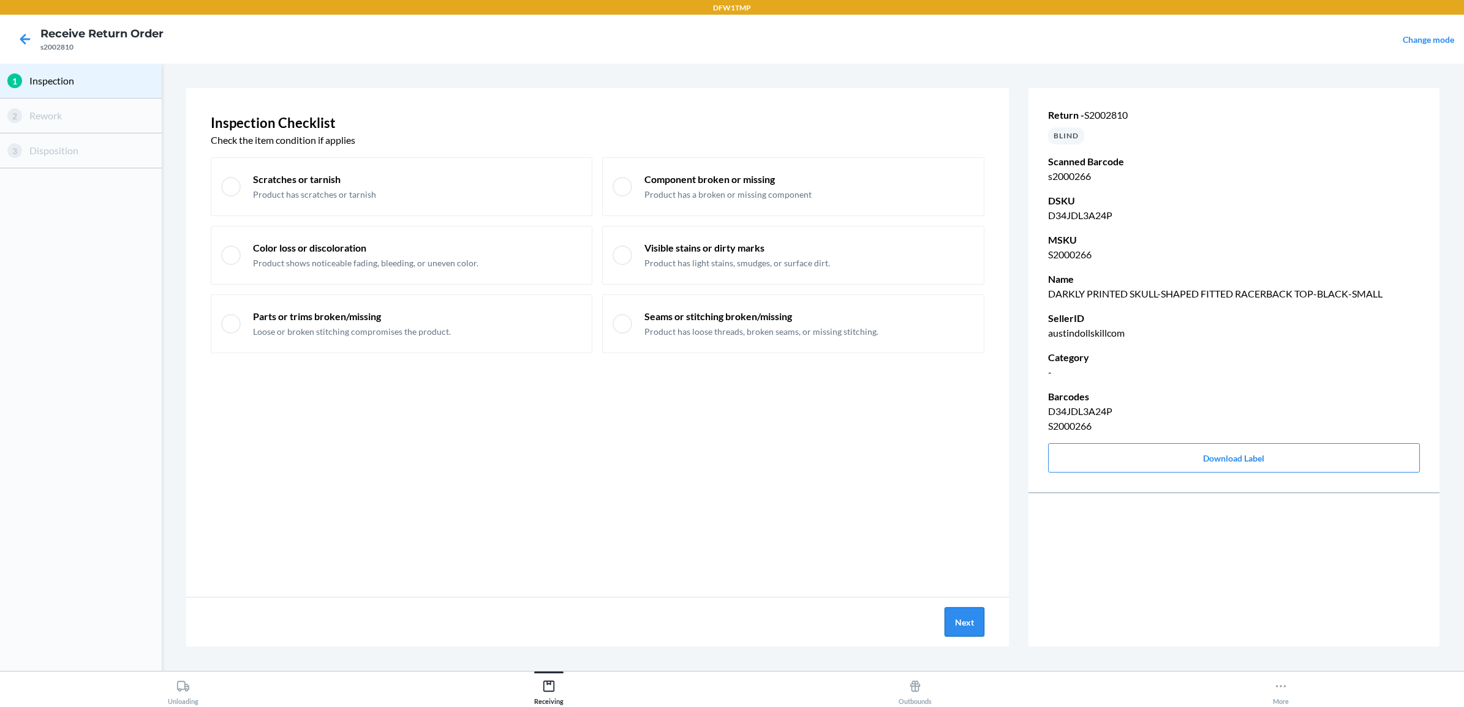
click at [965, 622] on button "Next" at bounding box center [964, 622] width 40 height 29
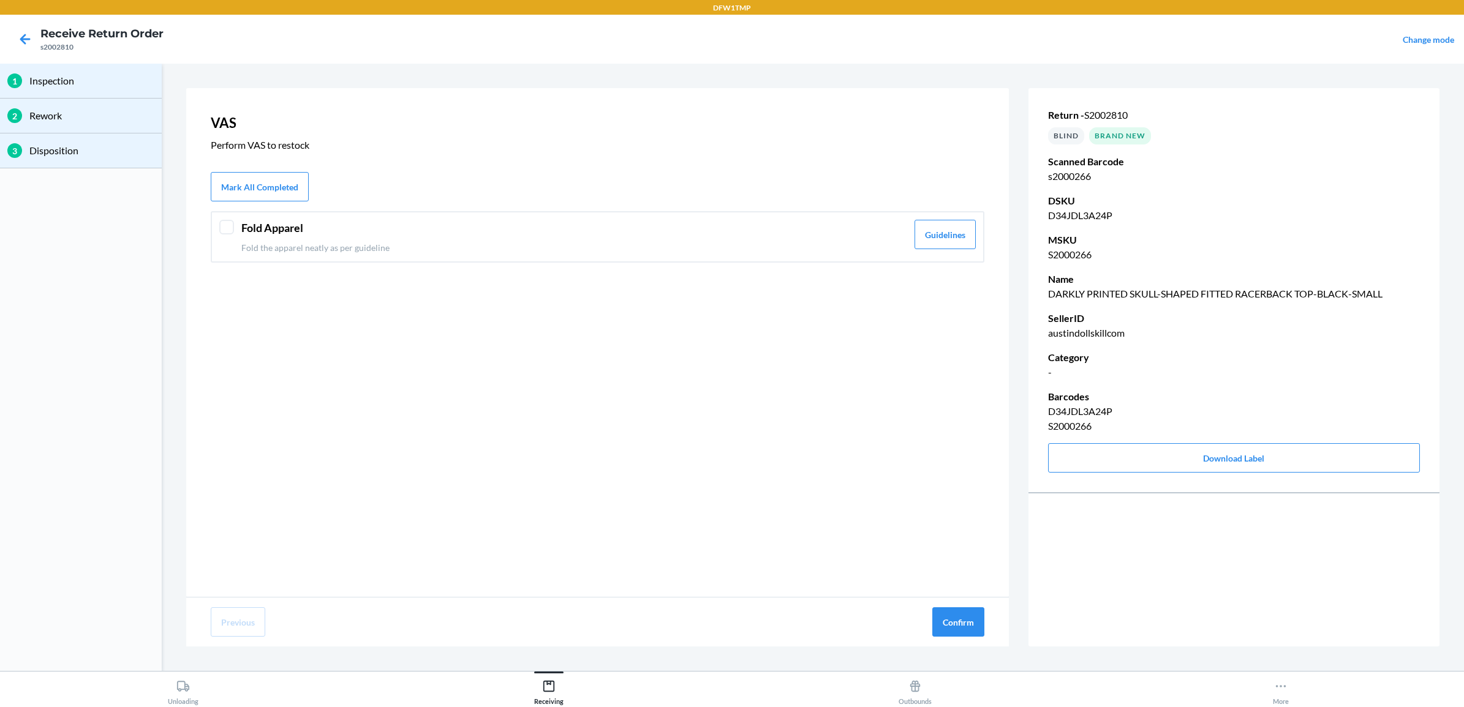
click at [279, 232] on header "Fold Apparel" at bounding box center [574, 228] width 666 height 17
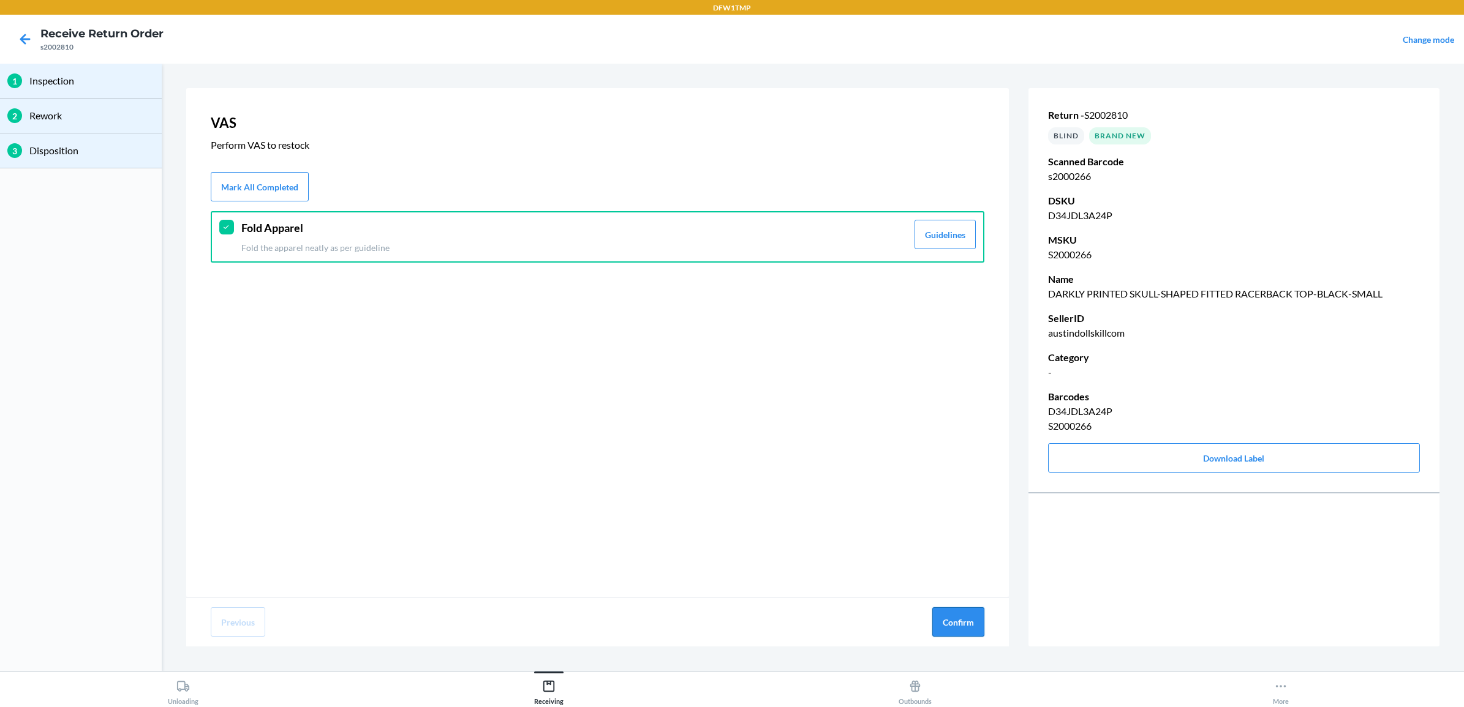
click at [954, 625] on button "Confirm" at bounding box center [958, 622] width 52 height 29
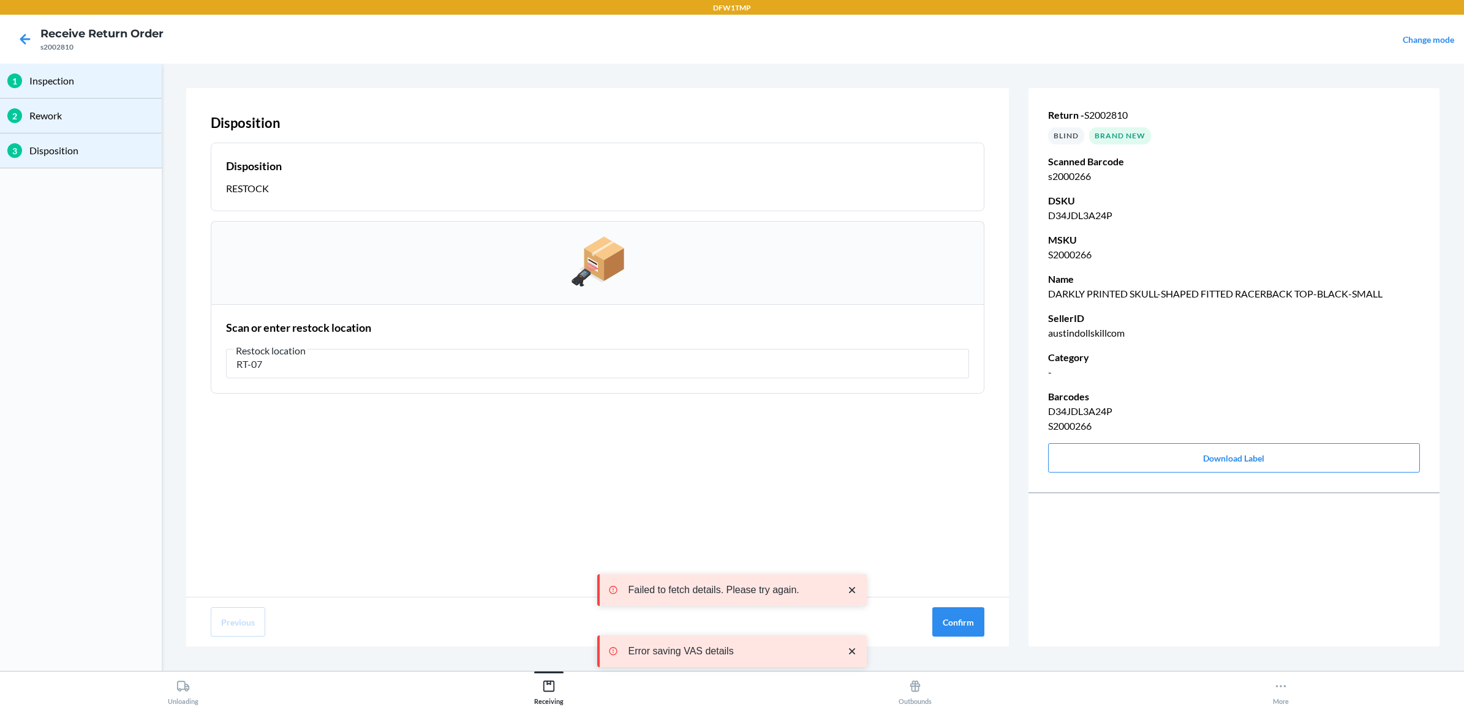
type input "RT-07"
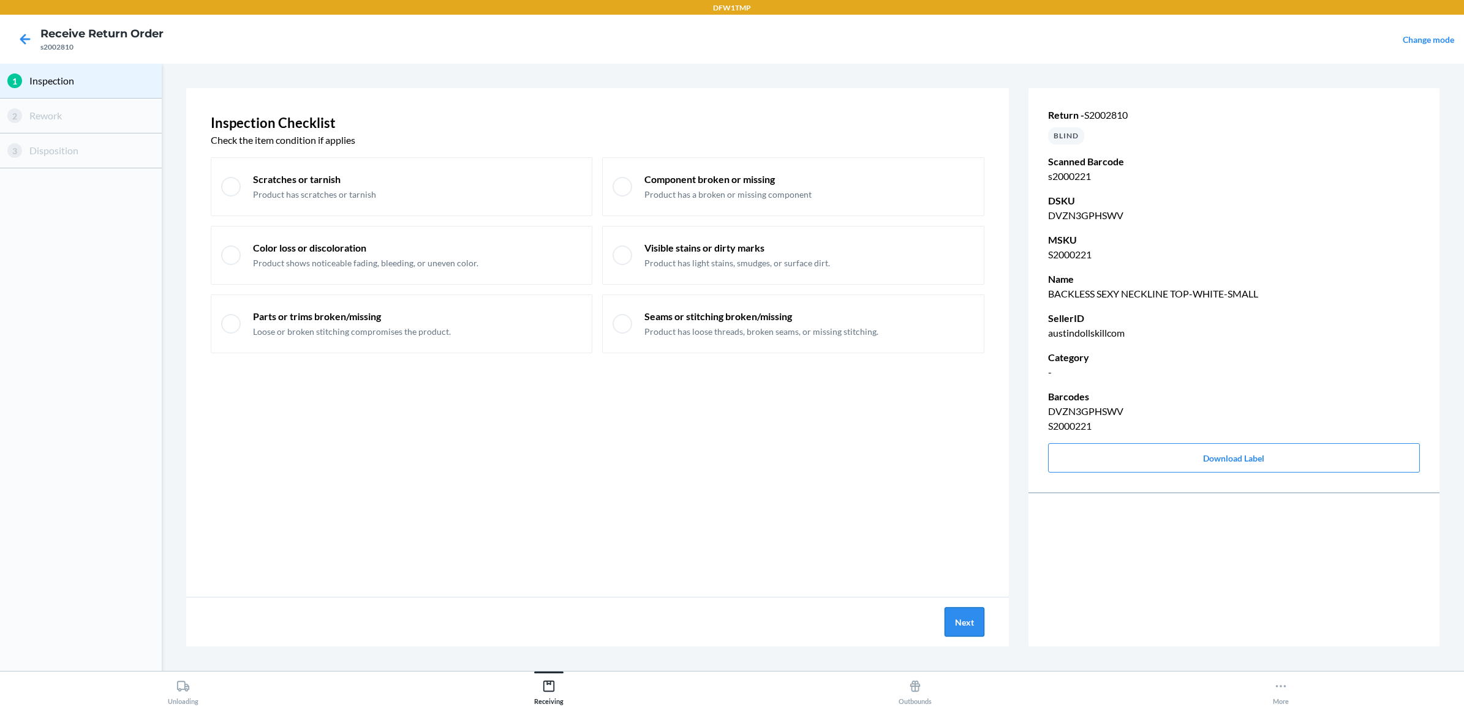
click at [967, 614] on button "Next" at bounding box center [964, 622] width 40 height 29
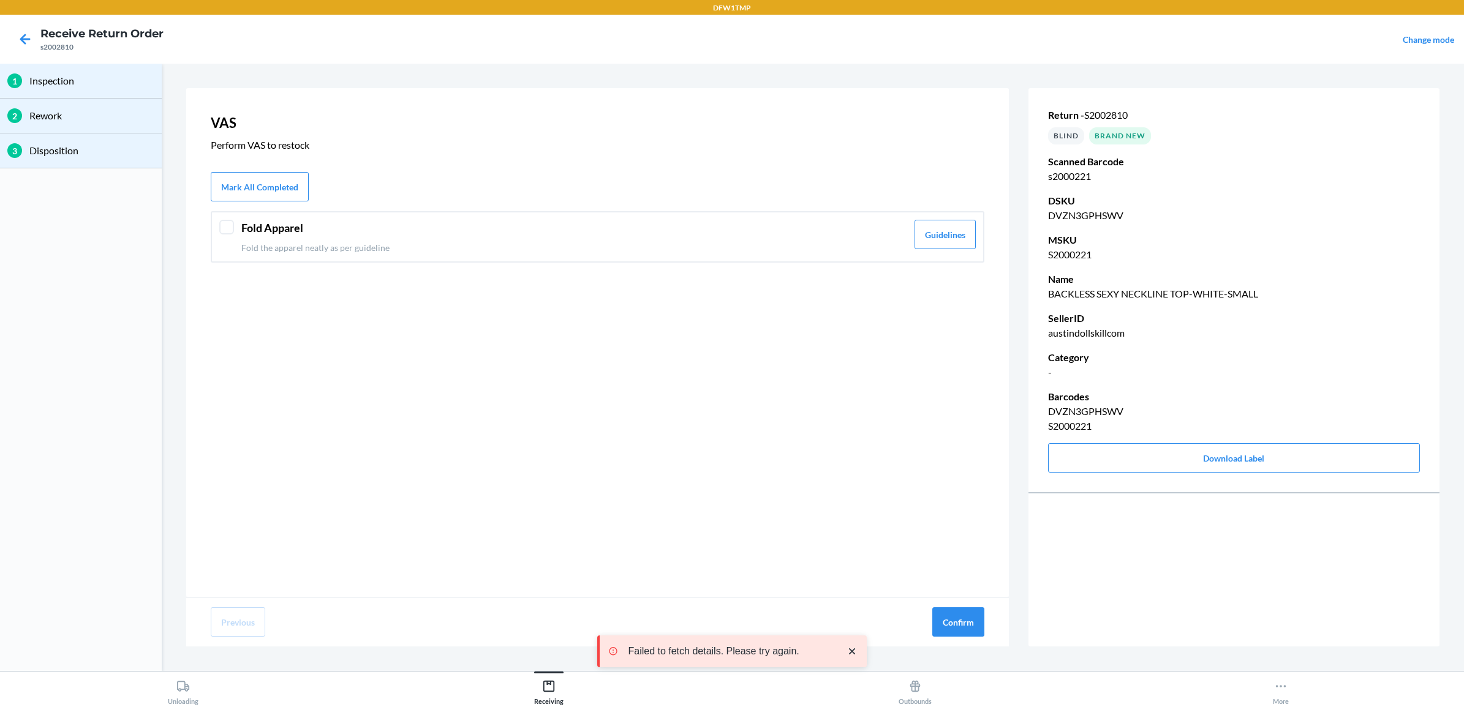
click at [319, 232] on header "Fold Apparel" at bounding box center [574, 228] width 666 height 17
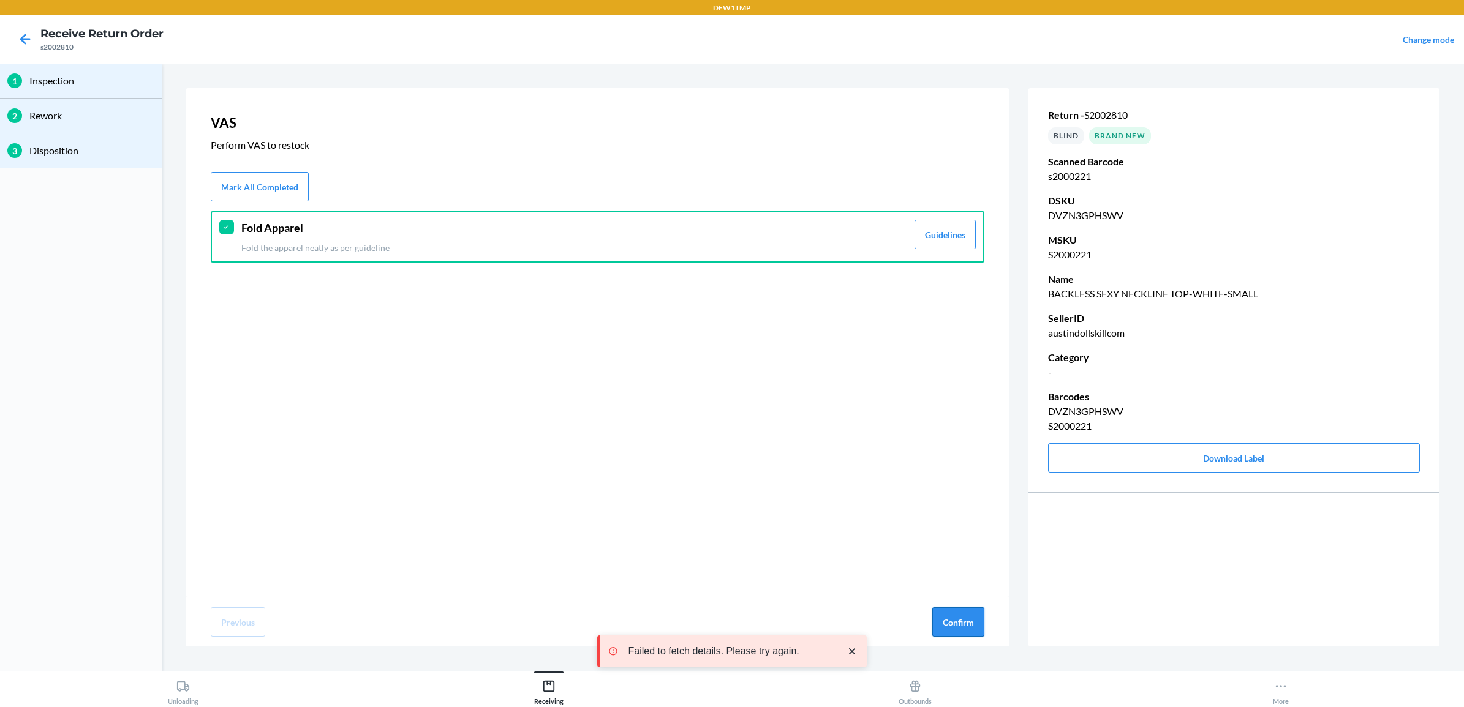
click at [974, 632] on button "Confirm" at bounding box center [958, 622] width 52 height 29
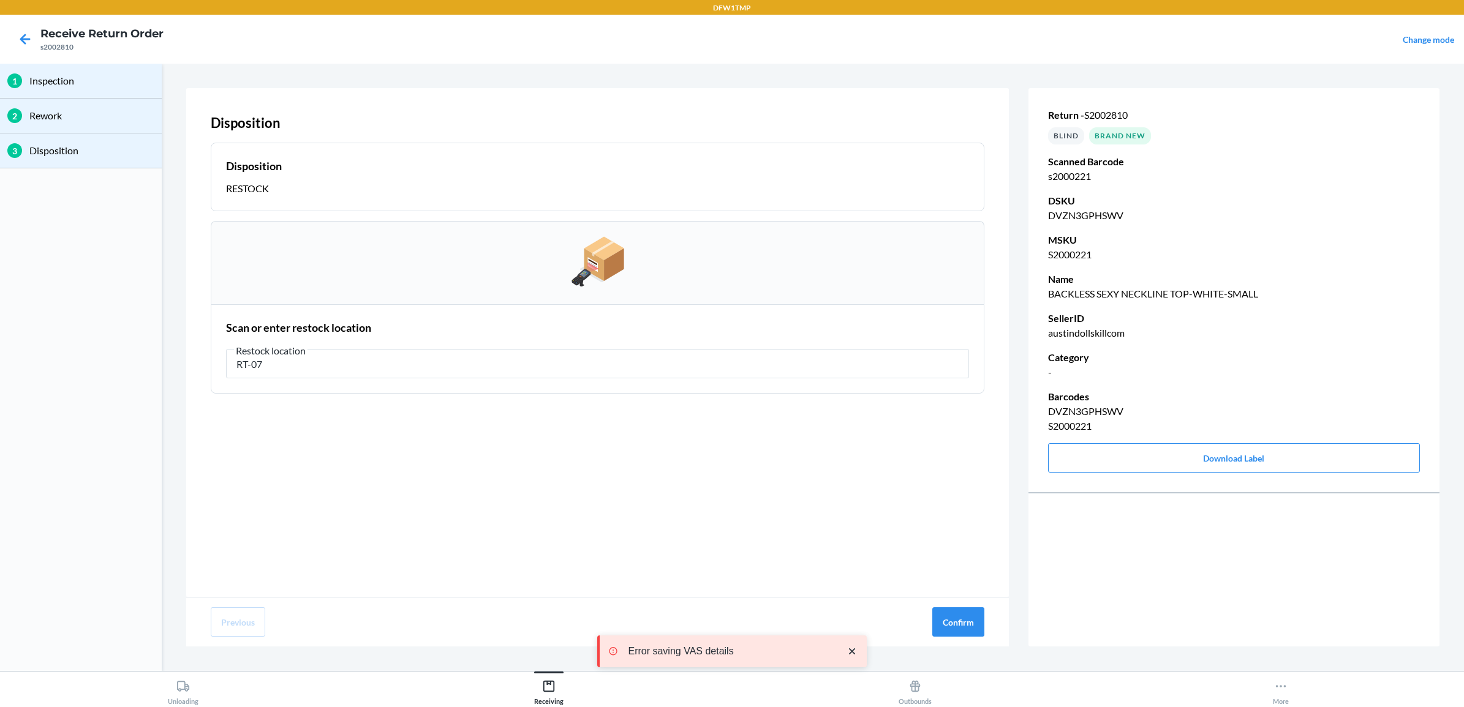
type input "RT-07"
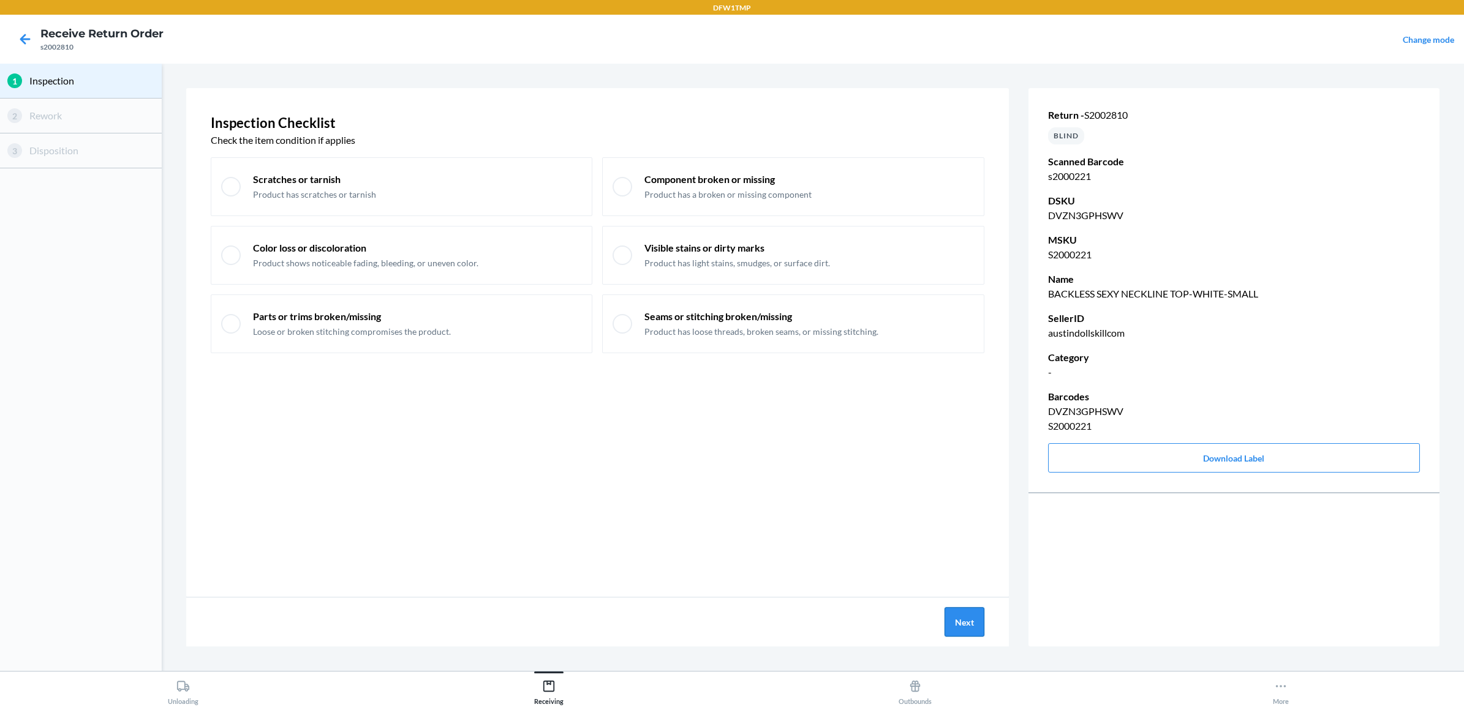
click at [965, 622] on button "Next" at bounding box center [964, 622] width 40 height 29
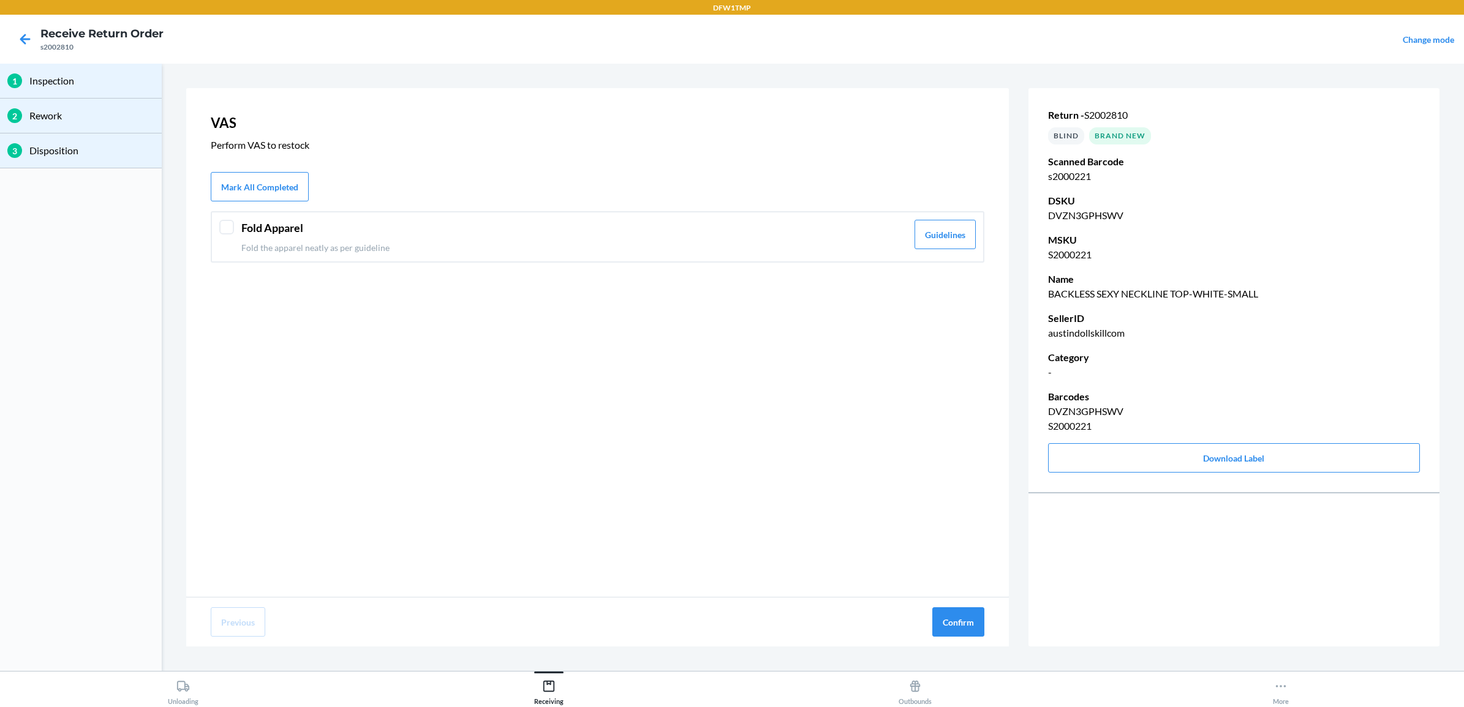
click at [241, 231] on header "Fold Apparel" at bounding box center [574, 228] width 666 height 17
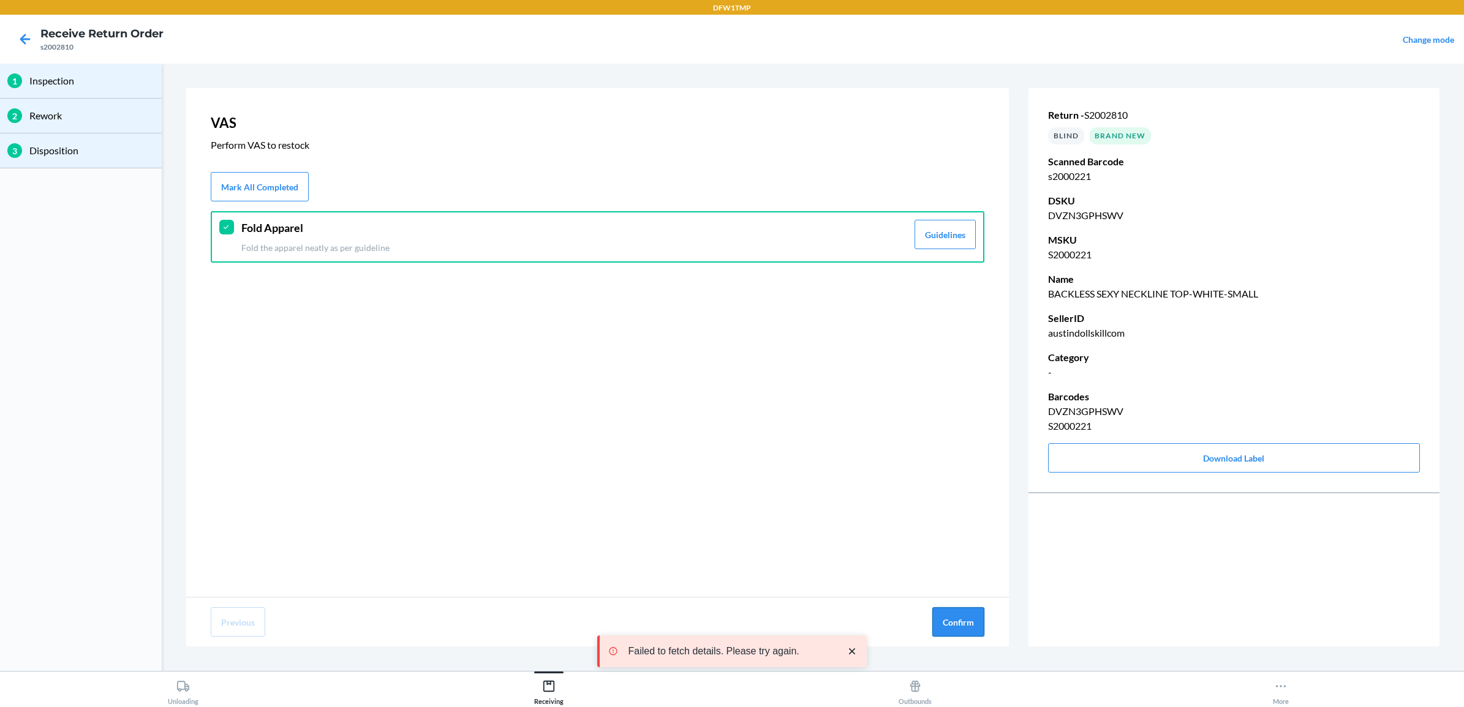
click at [953, 627] on button "Confirm" at bounding box center [958, 622] width 52 height 29
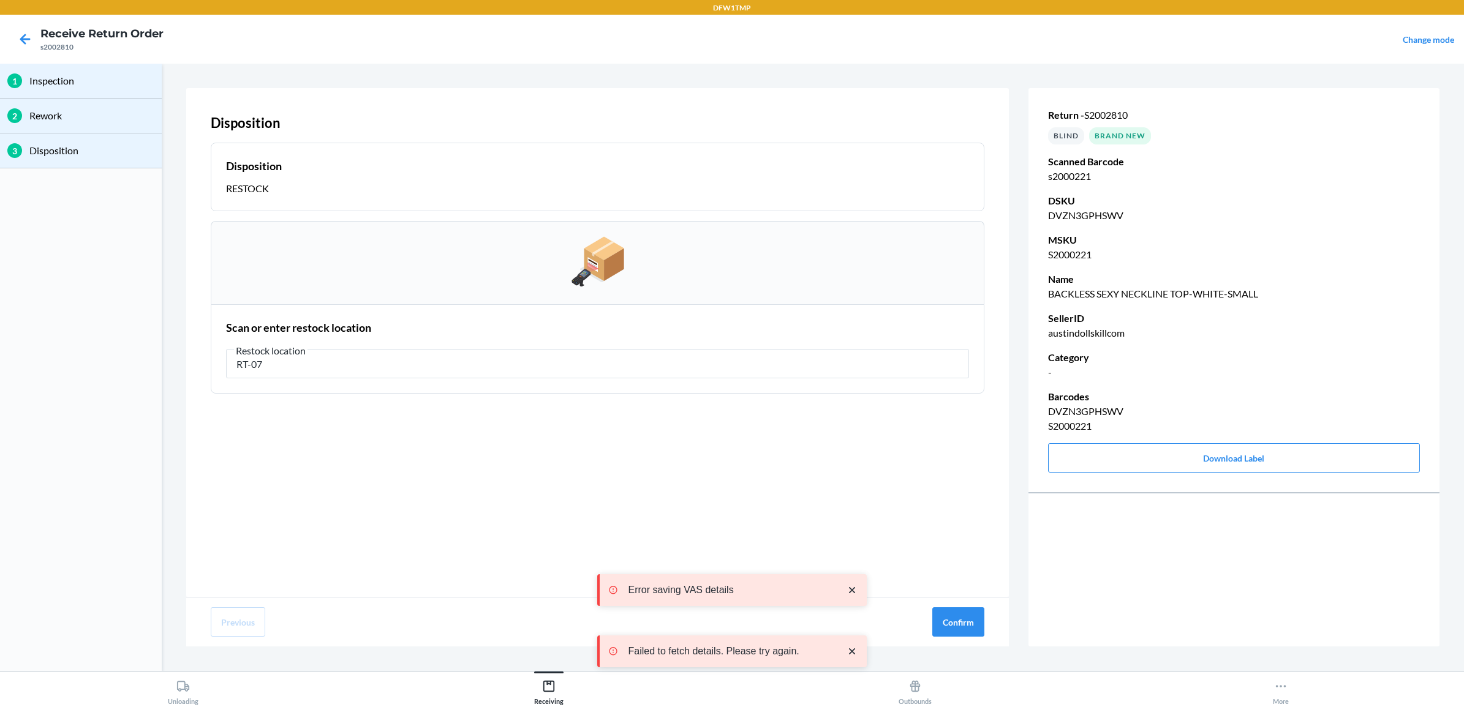
type input "RT-07"
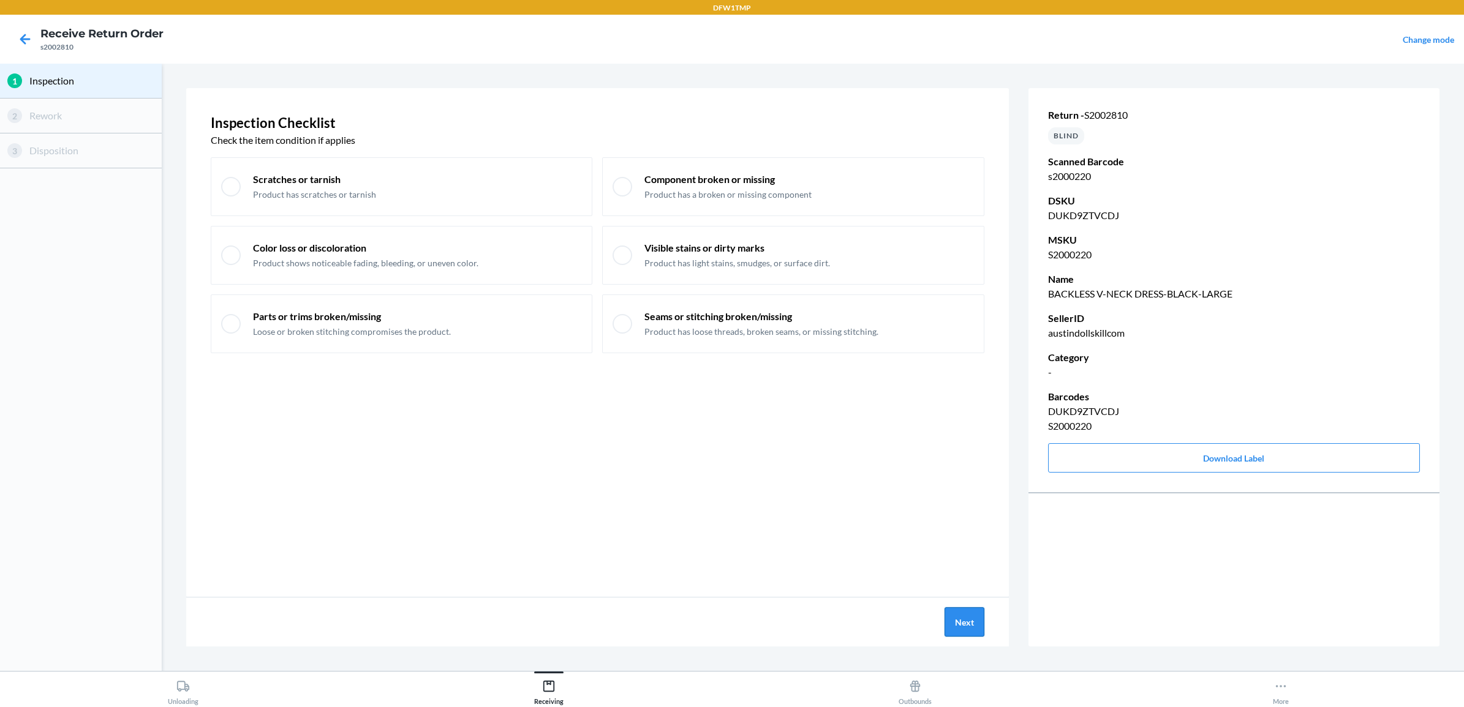
click at [960, 631] on button "Next" at bounding box center [964, 622] width 40 height 29
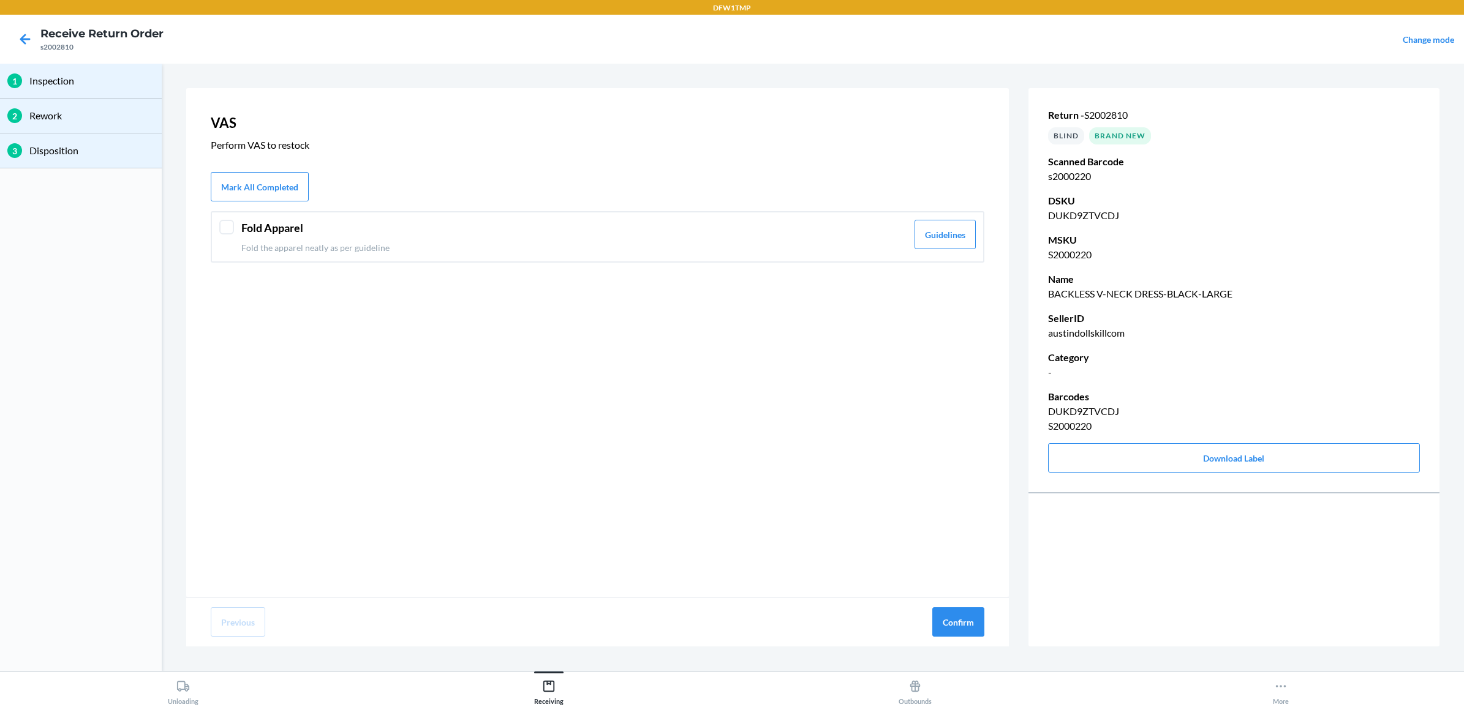
click at [353, 231] on header "Fold Apparel" at bounding box center [574, 228] width 666 height 17
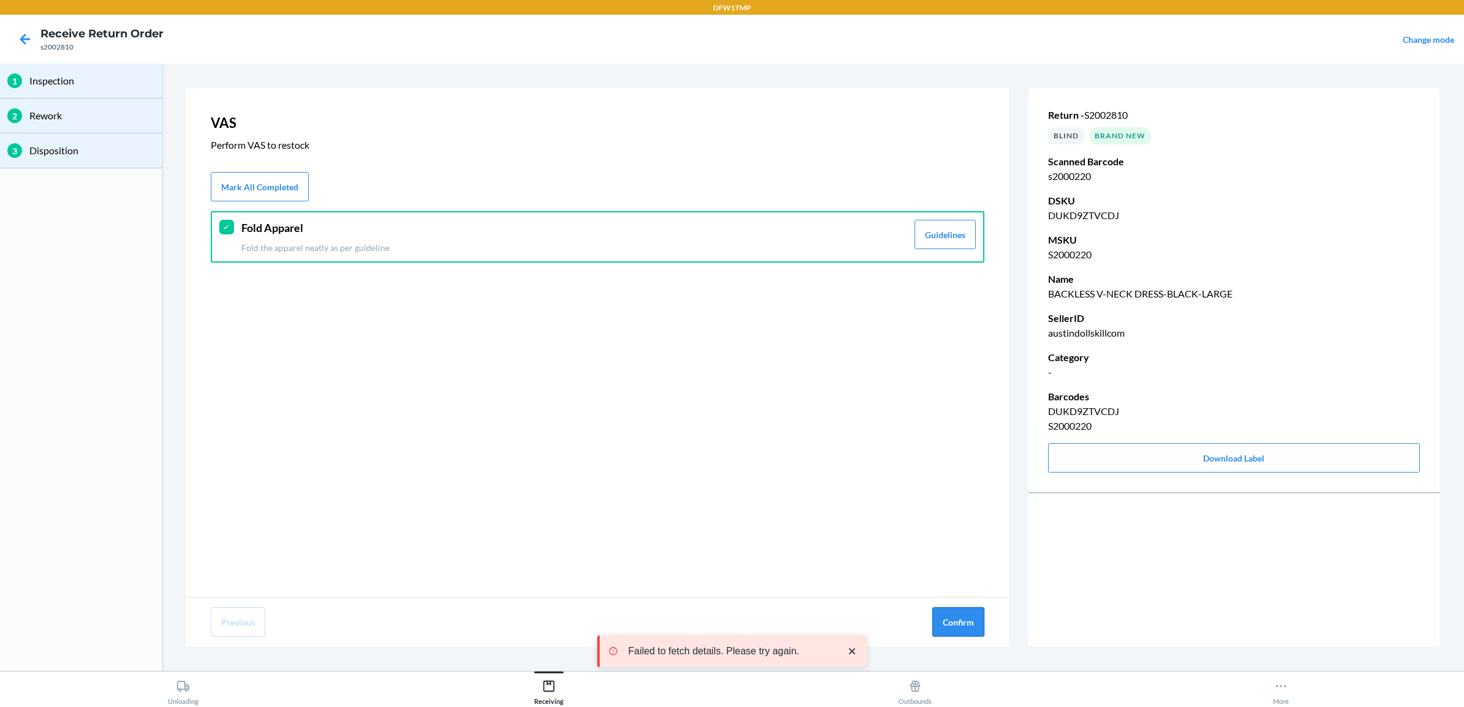
click at [947, 622] on button "Confirm" at bounding box center [958, 622] width 52 height 29
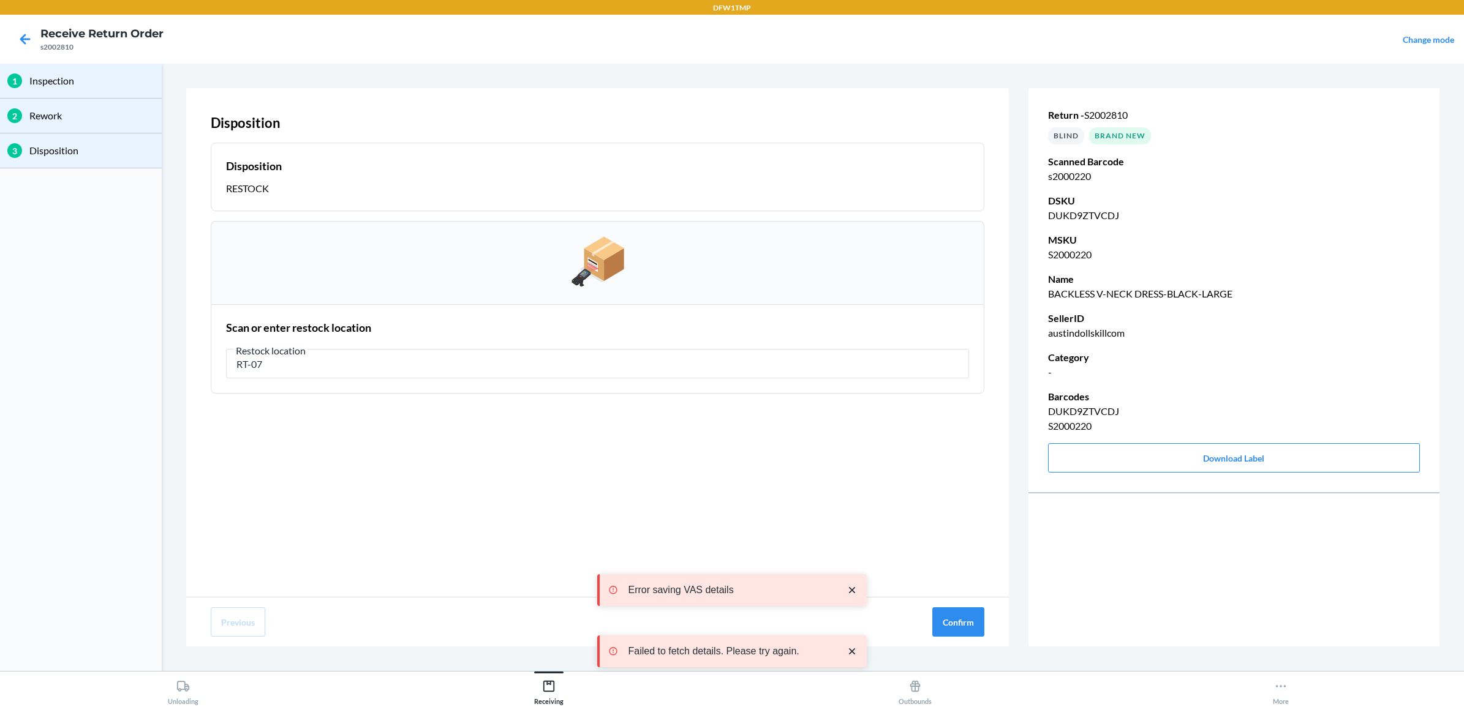
type input "RT-07"
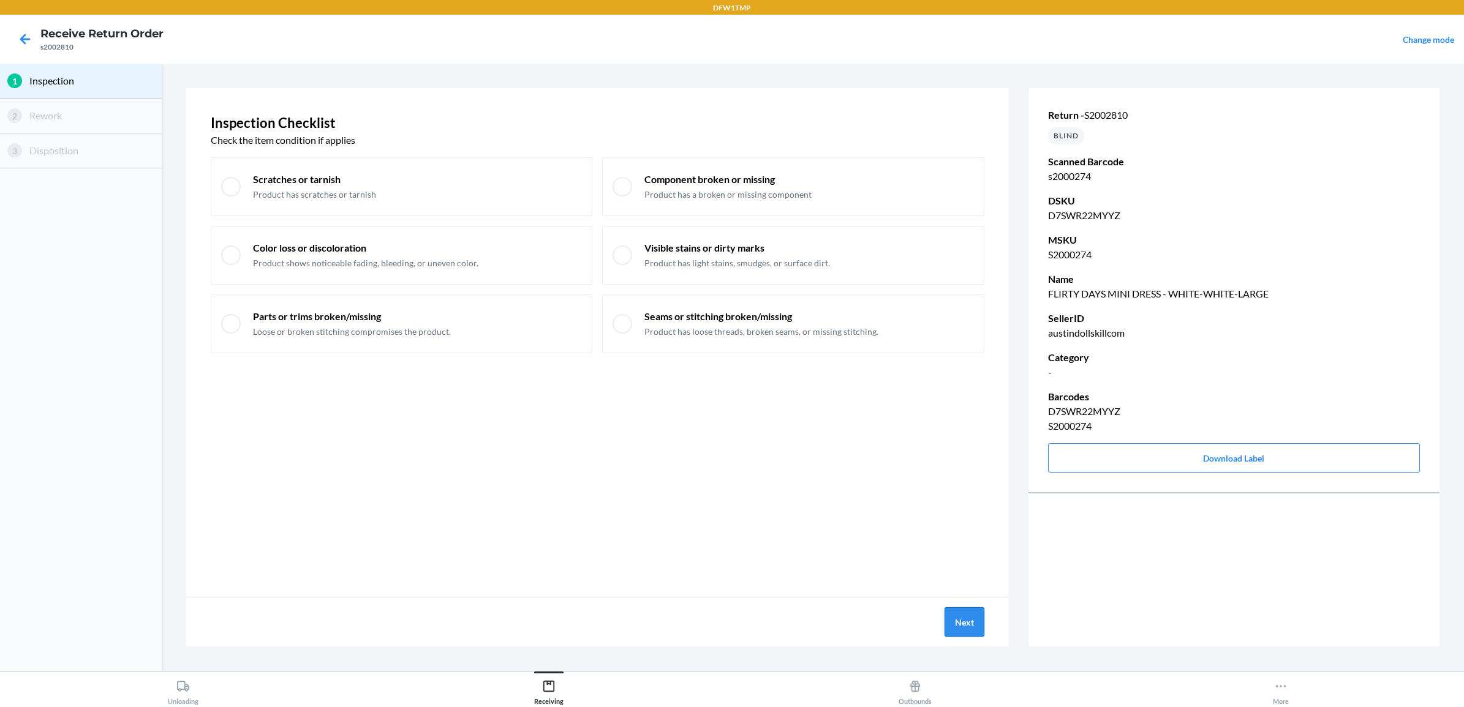
click at [965, 632] on button "Next" at bounding box center [964, 622] width 40 height 29
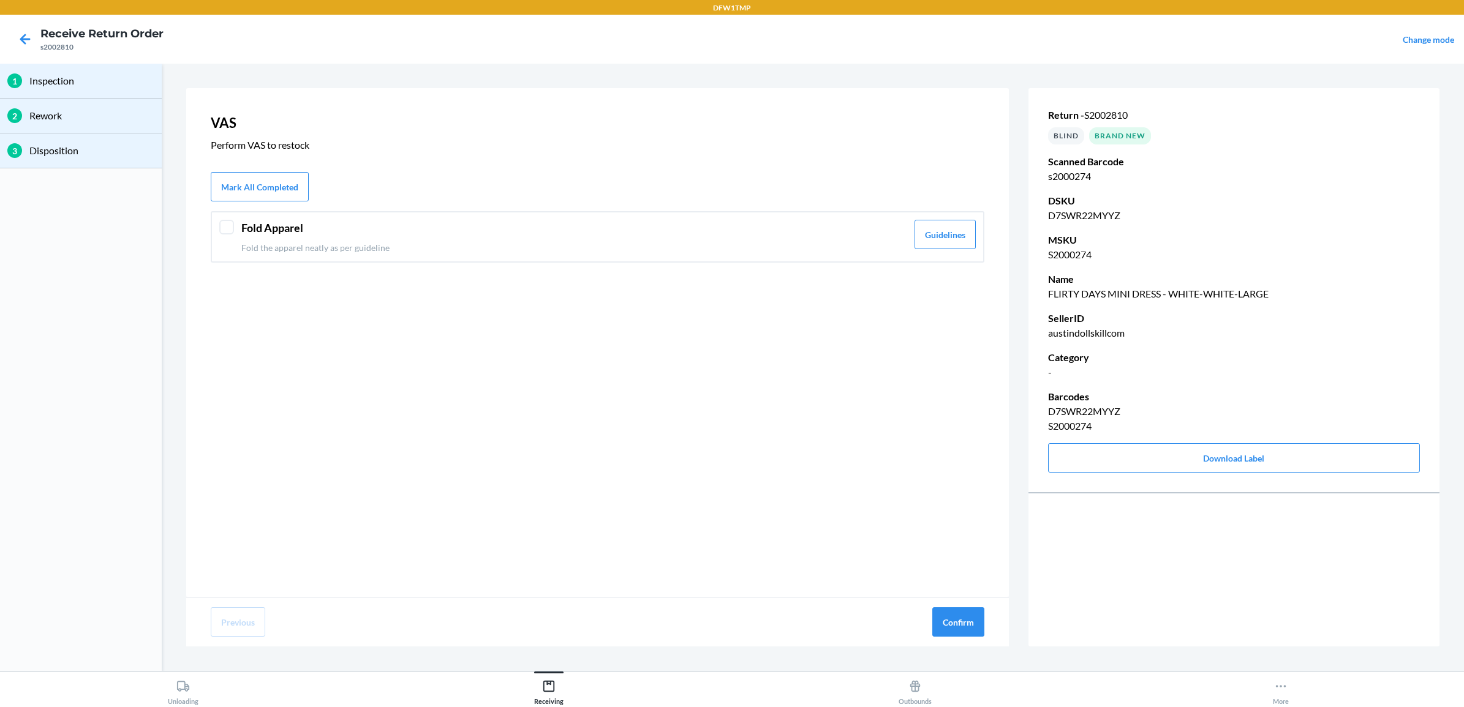
click at [289, 243] on p "Fold the apparel neatly as per guideline" at bounding box center [574, 247] width 666 height 13
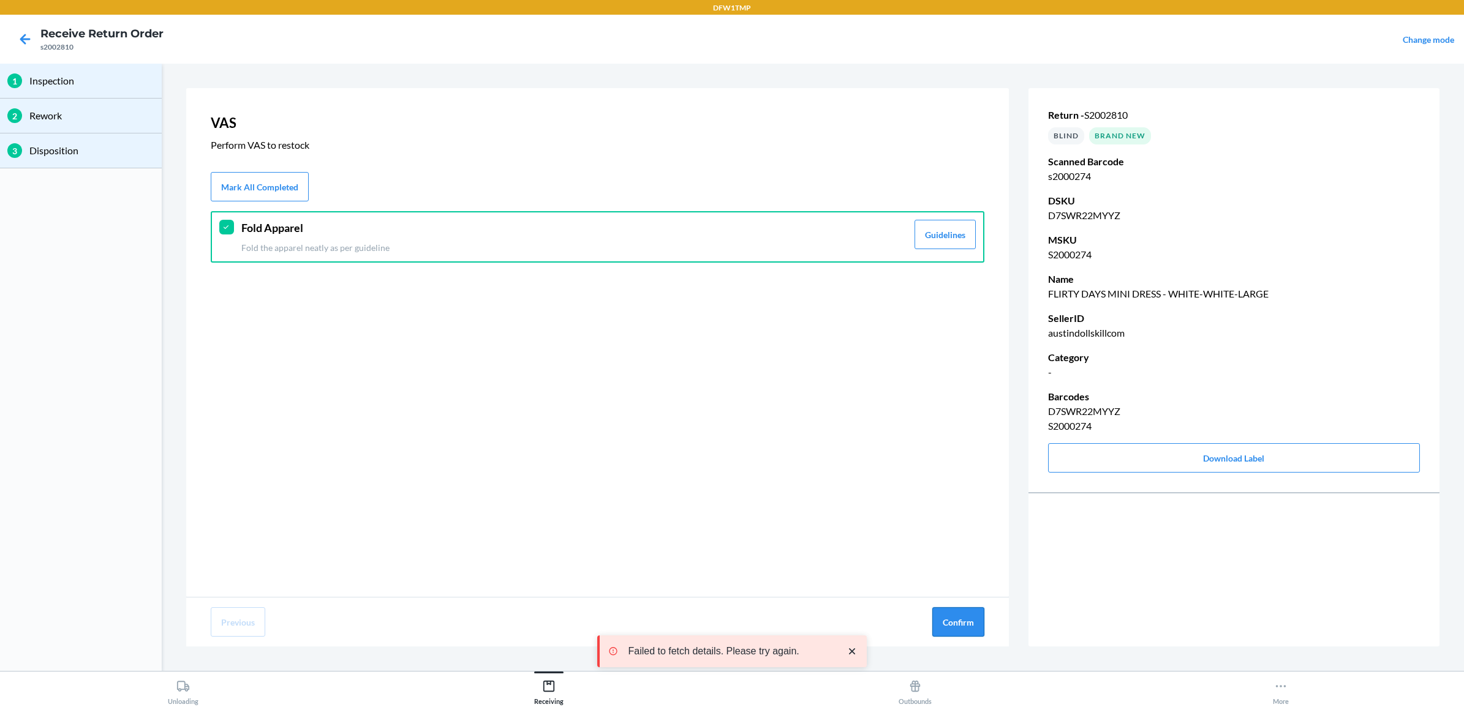
click at [955, 625] on button "Confirm" at bounding box center [958, 622] width 52 height 29
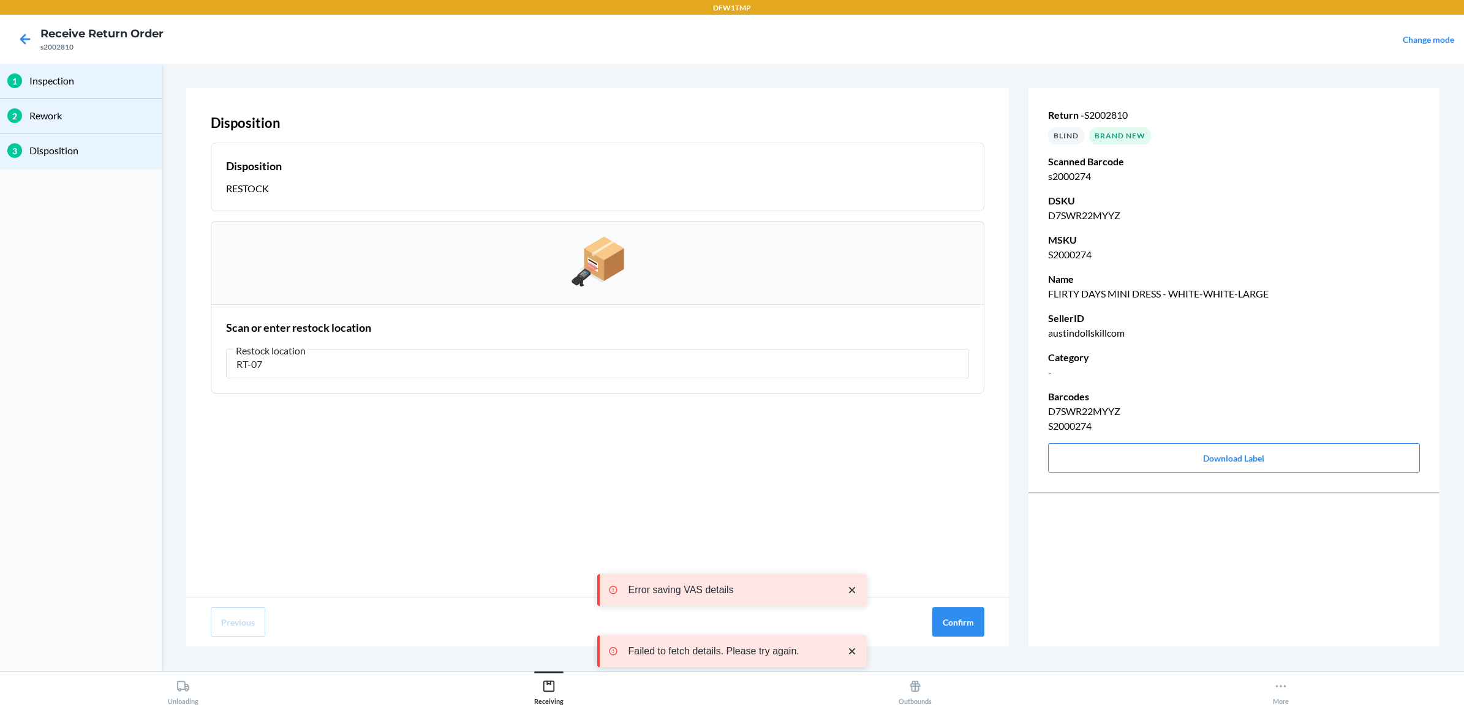
type input "RT-07"
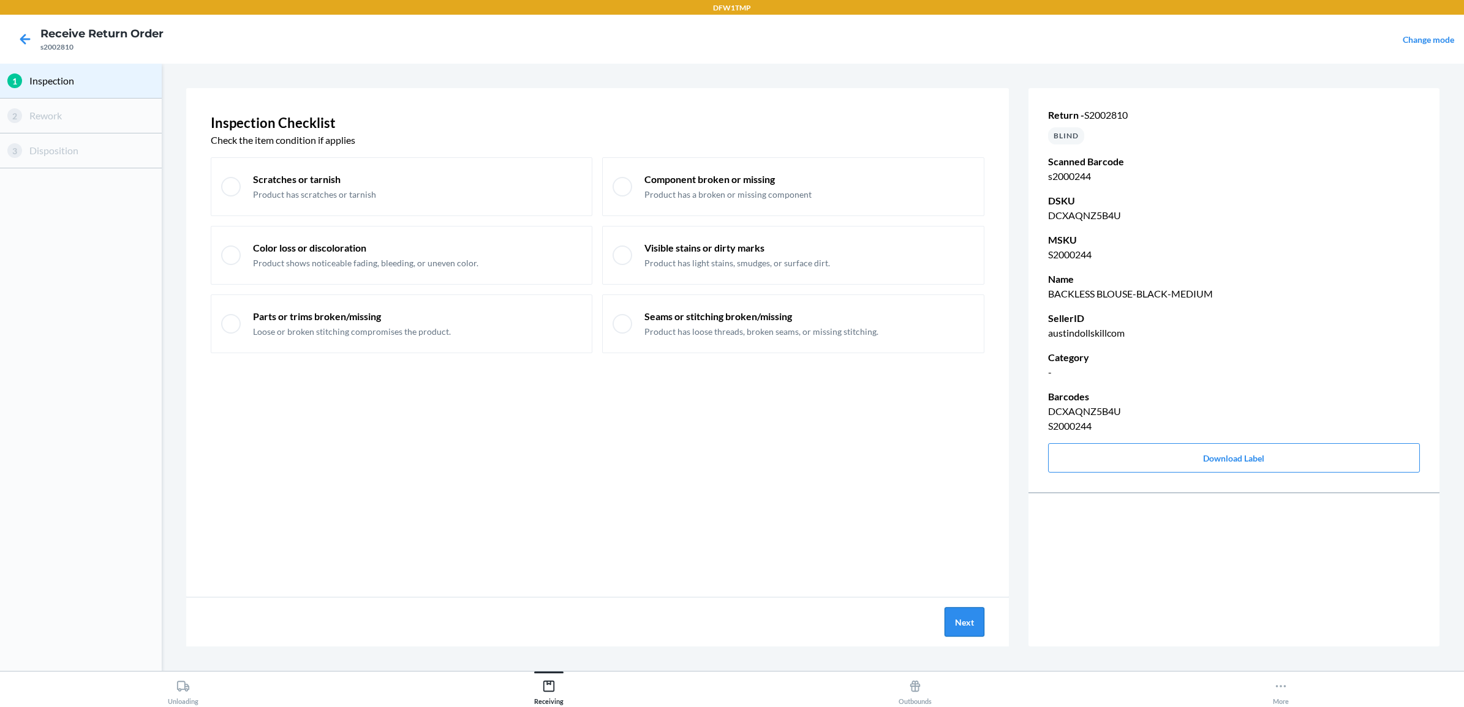
click at [967, 625] on button "Next" at bounding box center [964, 622] width 40 height 29
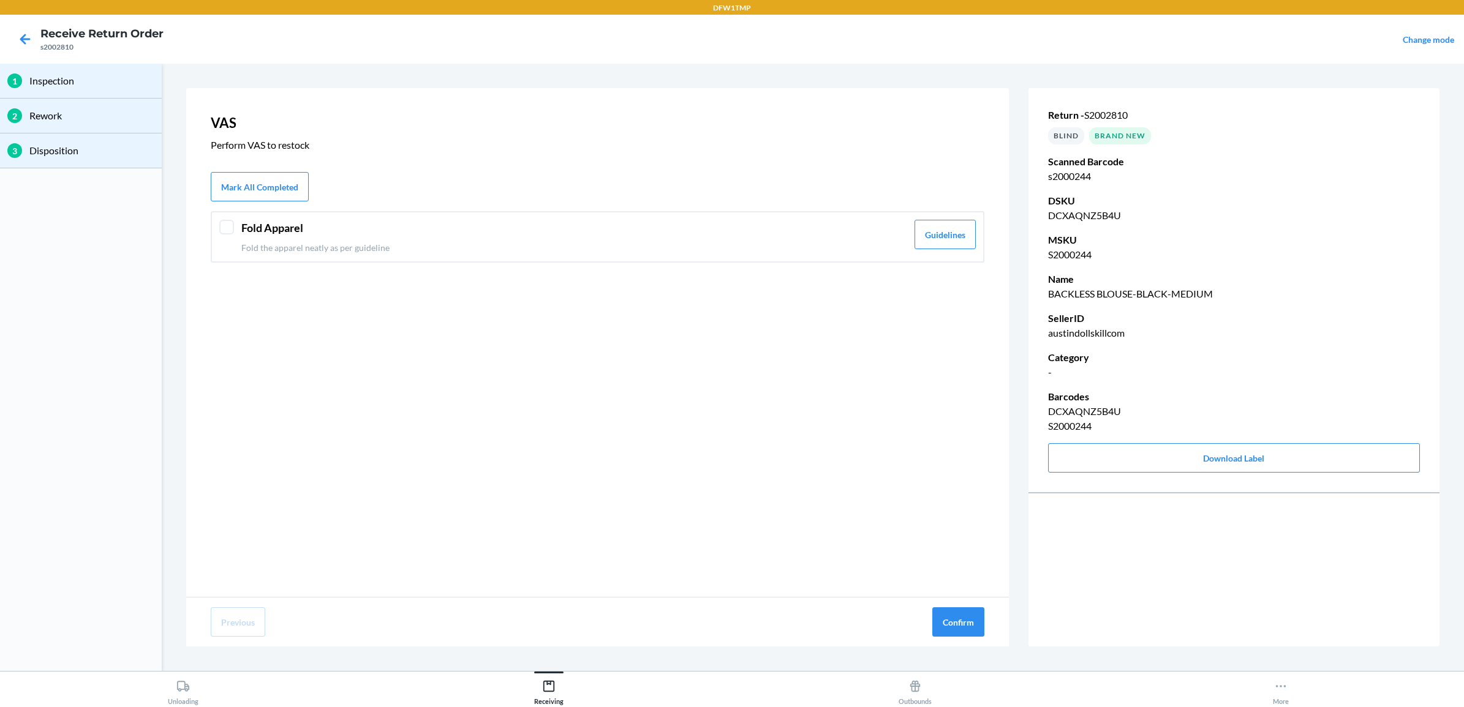
click at [455, 259] on div "Fold Apparel Fold the apparel neatly as per guideline Guidelines" at bounding box center [598, 236] width 774 height 51
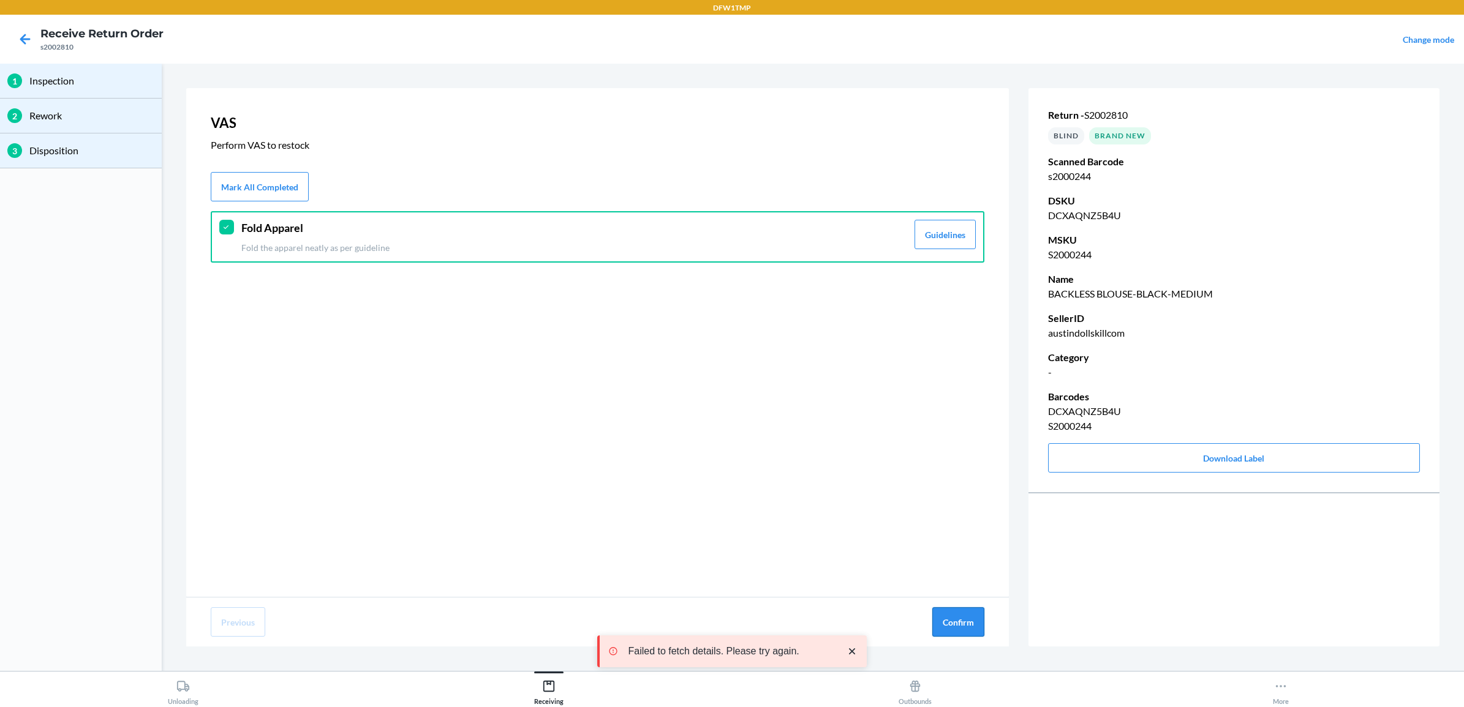
click at [969, 620] on button "Confirm" at bounding box center [958, 622] width 52 height 29
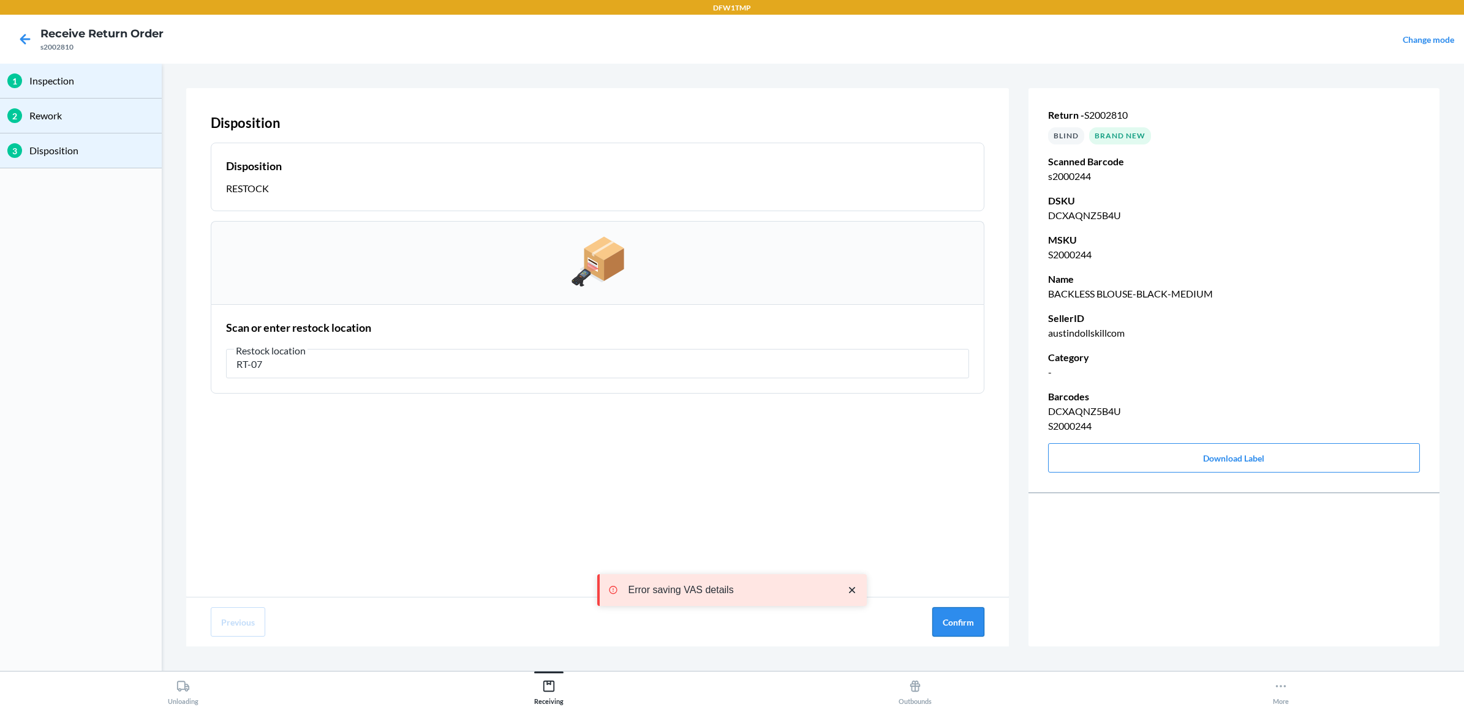
type input "RT-07"
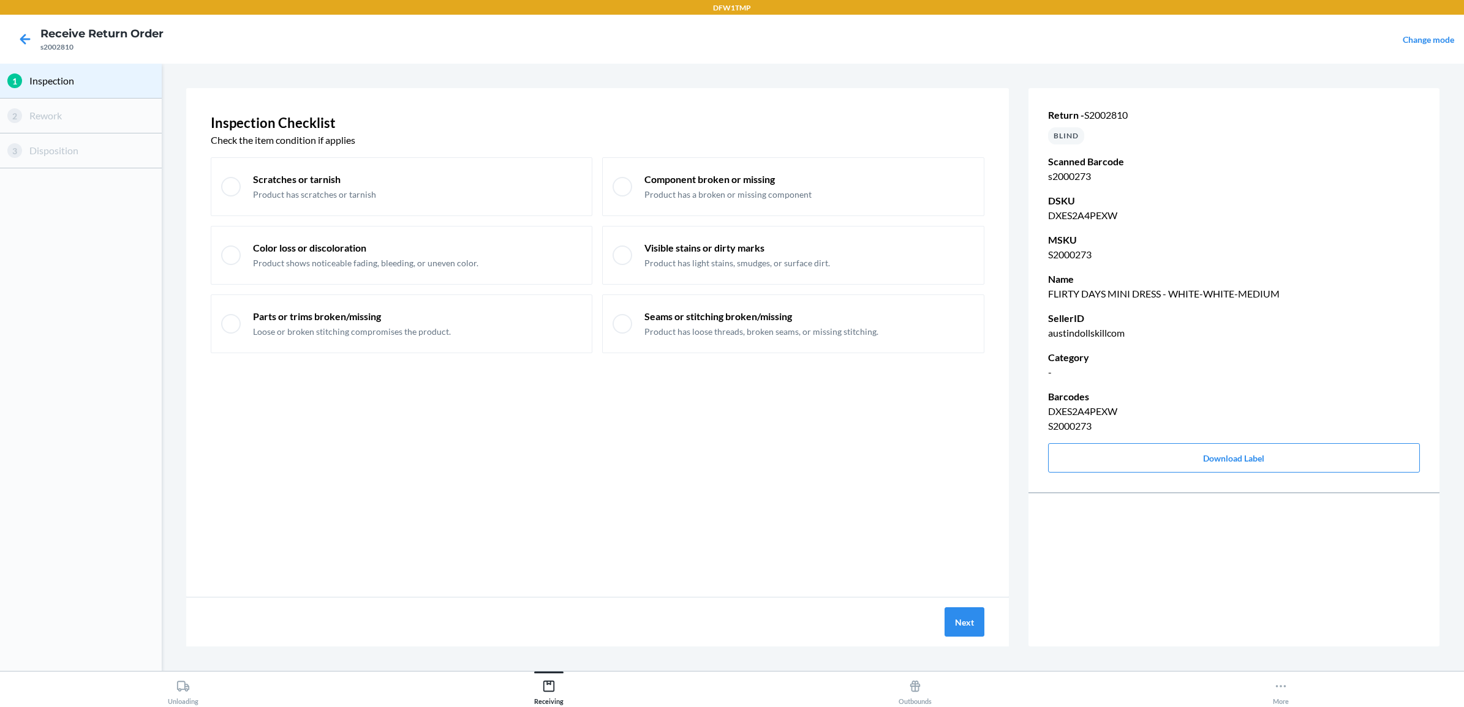
drag, startPoint x: 969, startPoint y: 620, endPoint x: 881, endPoint y: 576, distance: 98.3
click at [861, 578] on div "Inspection Checklist Check the item condition if applies Scratches or tarnish P…" at bounding box center [597, 342] width 823 height 509
click at [968, 614] on button "Next" at bounding box center [964, 622] width 40 height 29
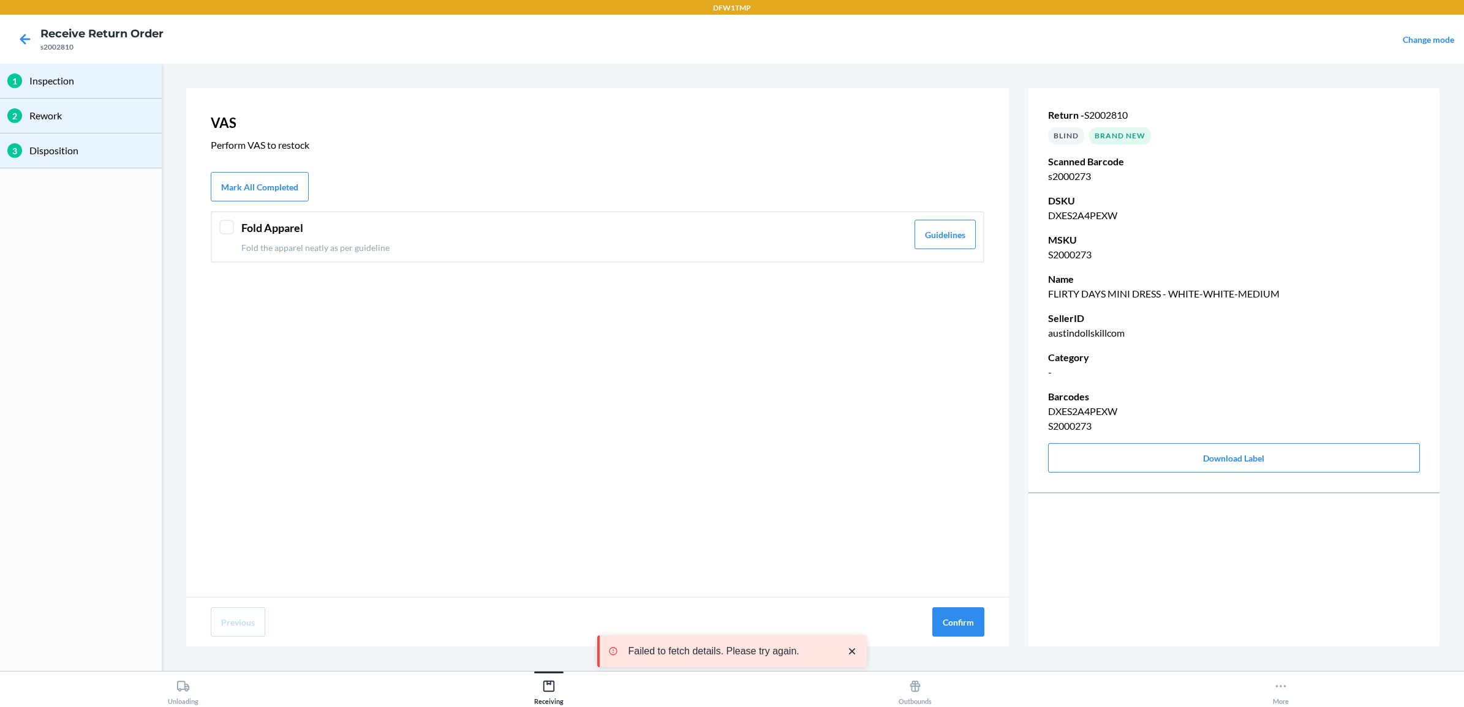
click at [579, 243] on p "Fold the apparel neatly as per guideline" at bounding box center [574, 247] width 666 height 13
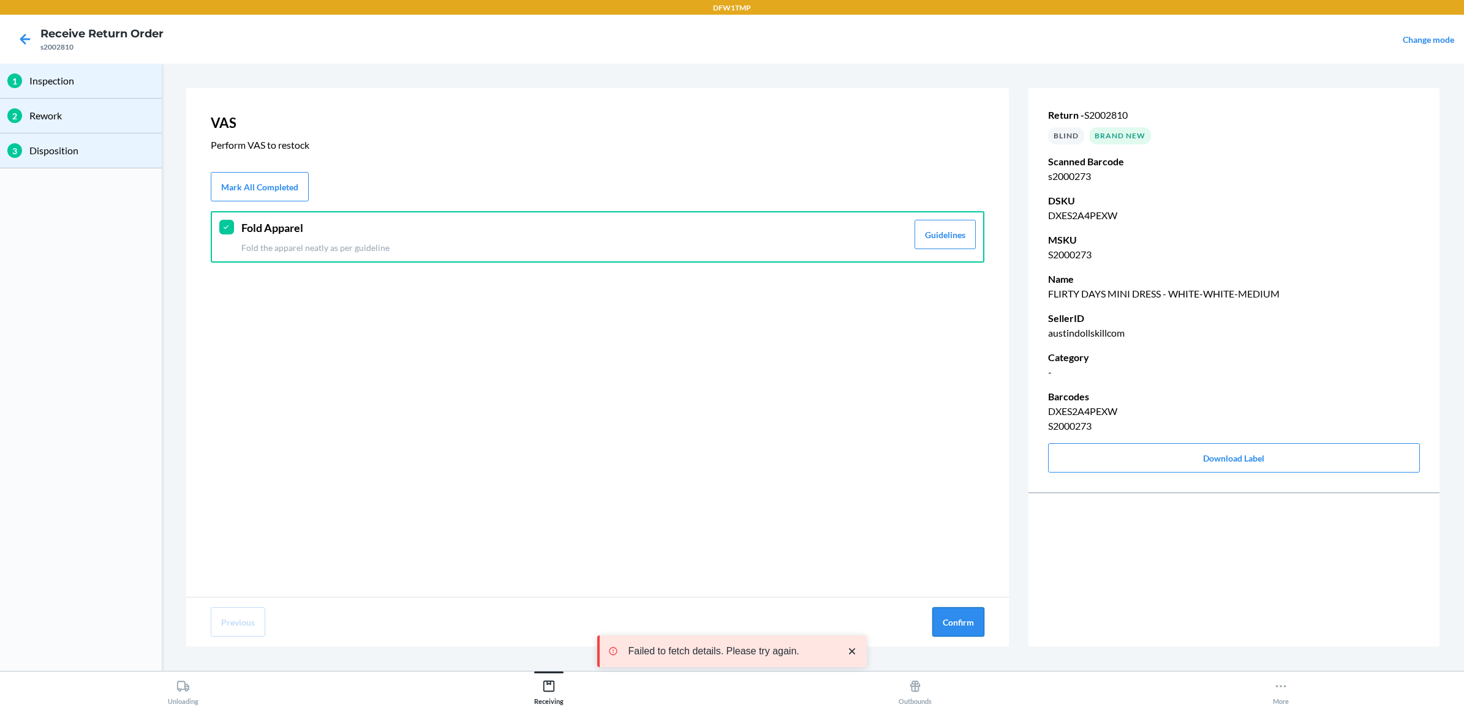
click at [957, 614] on button "Confirm" at bounding box center [958, 622] width 52 height 29
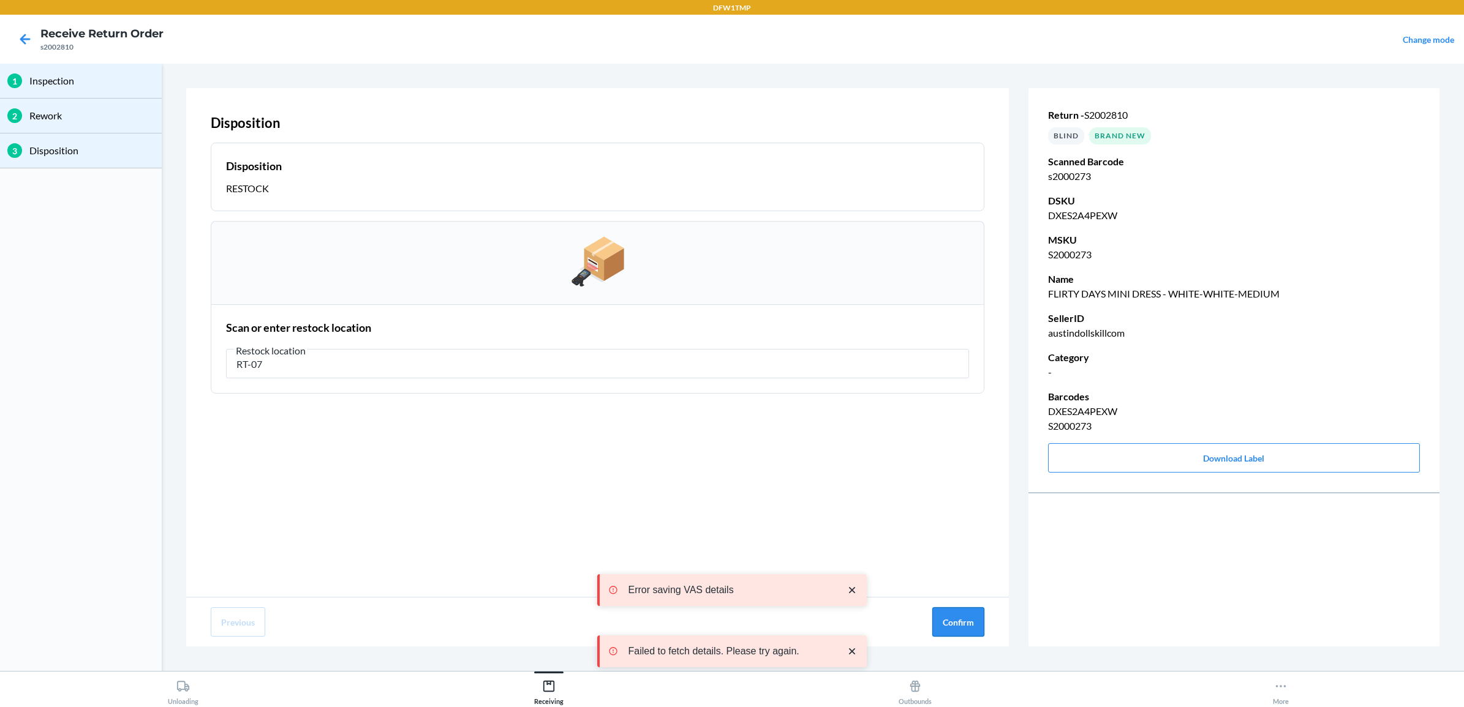
type input "RT-07"
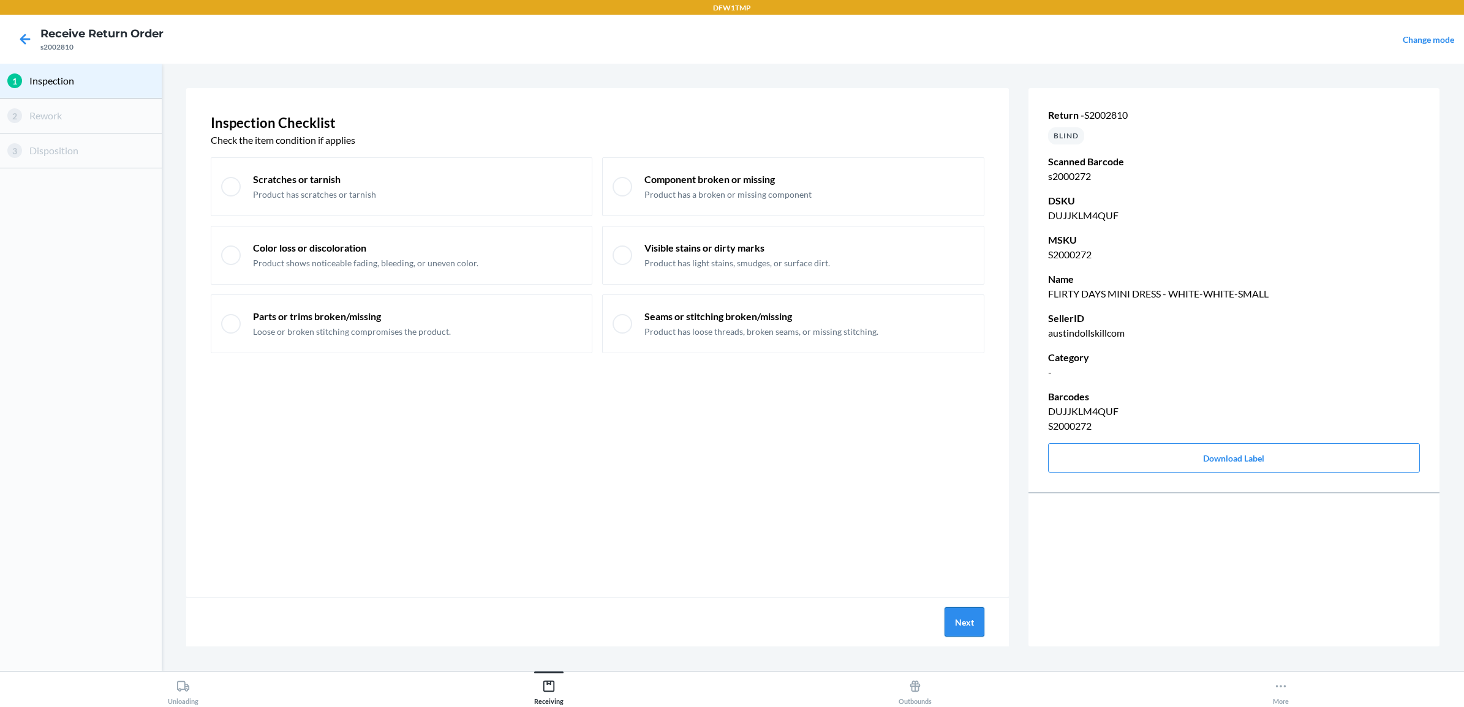
click at [965, 619] on button "Next" at bounding box center [964, 622] width 40 height 29
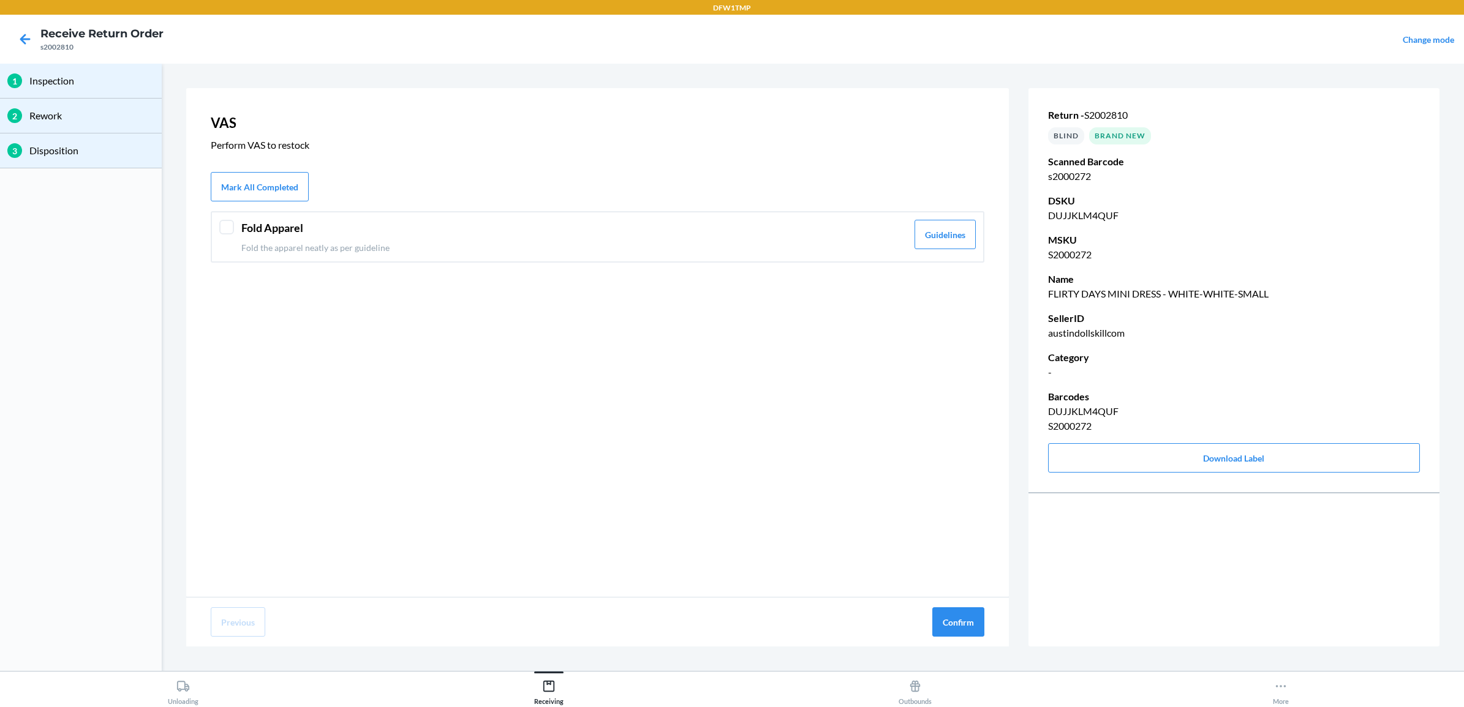
click at [319, 254] on div "Fold Apparel Fold the apparel neatly as per guideline Guidelines" at bounding box center [598, 236] width 774 height 51
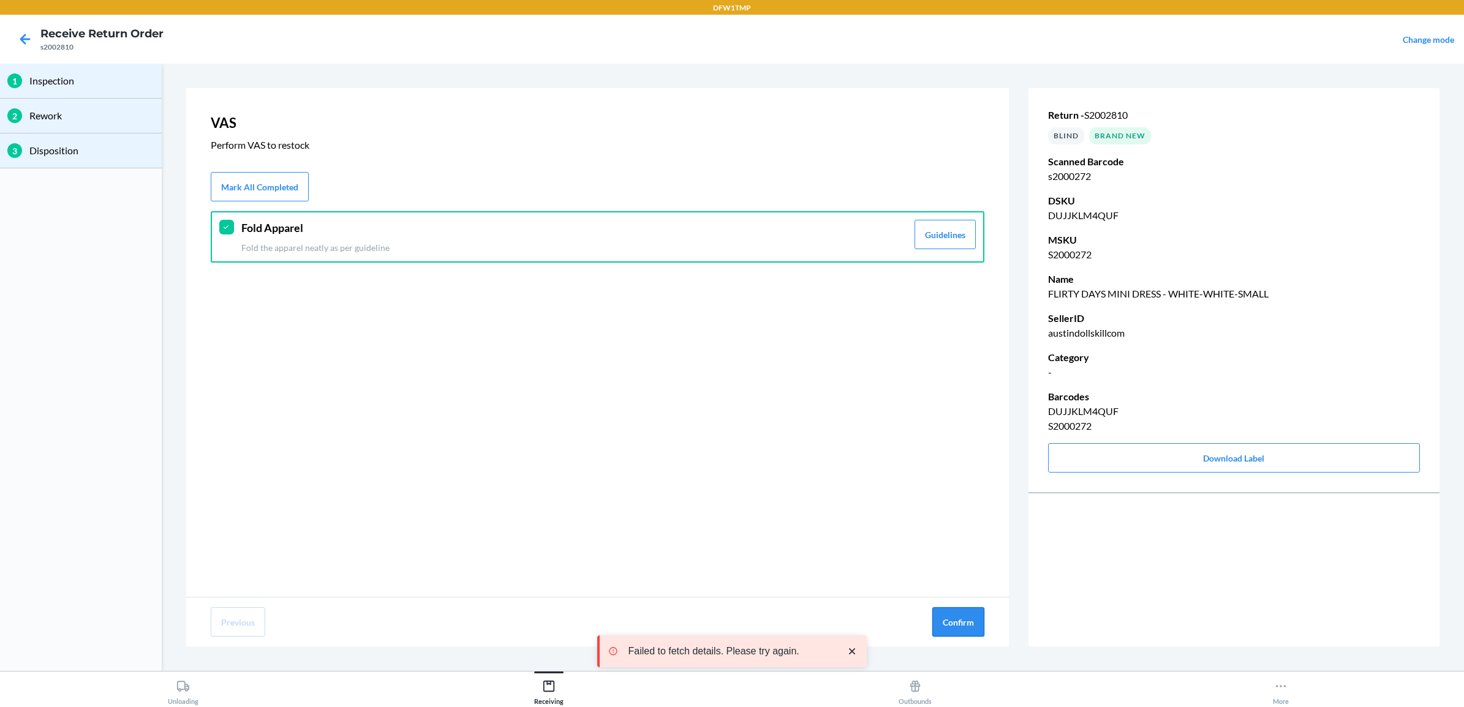
click at [960, 617] on button "Confirm" at bounding box center [958, 622] width 52 height 29
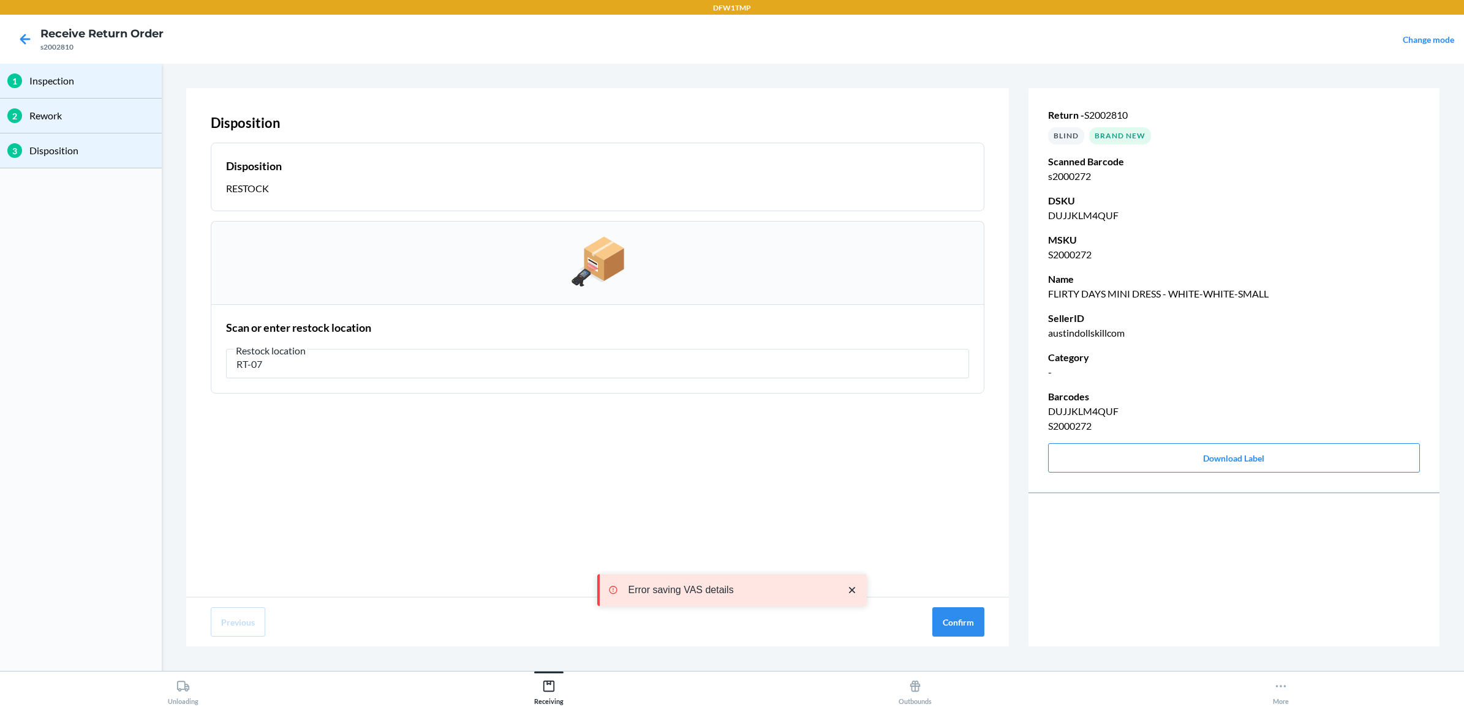
type input "RT-07"
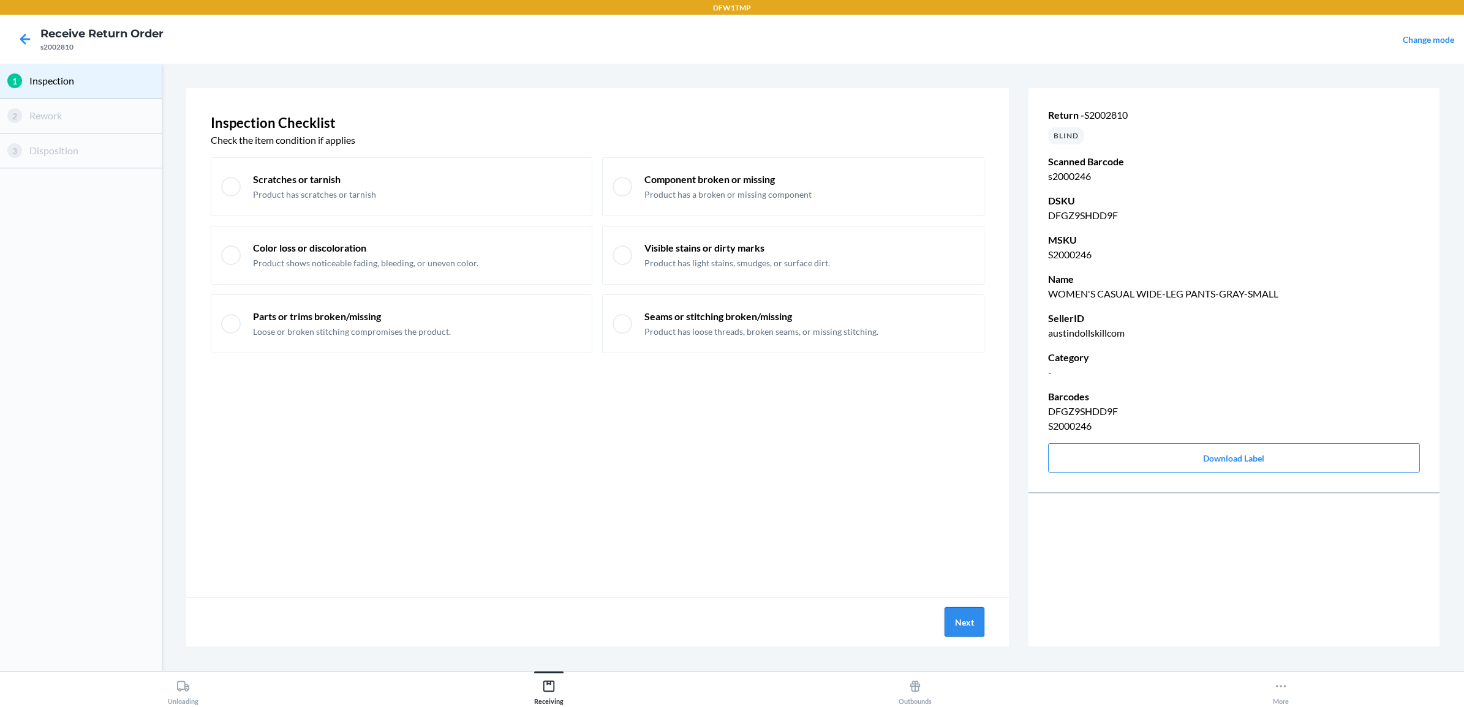
click at [952, 622] on button "Next" at bounding box center [964, 622] width 40 height 29
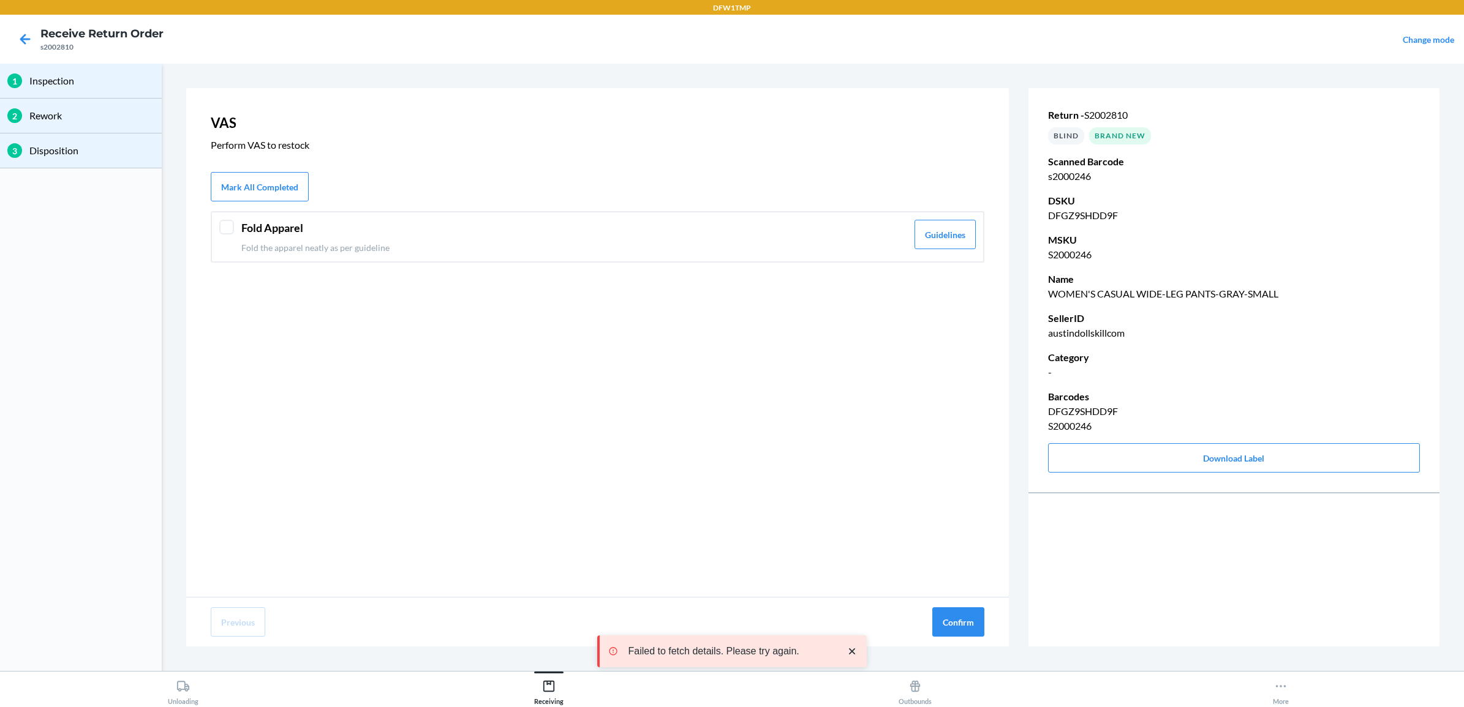
click at [227, 239] on div "Fold Apparel Fold the apparel neatly as per guideline Guidelines" at bounding box center [598, 236] width 774 height 51
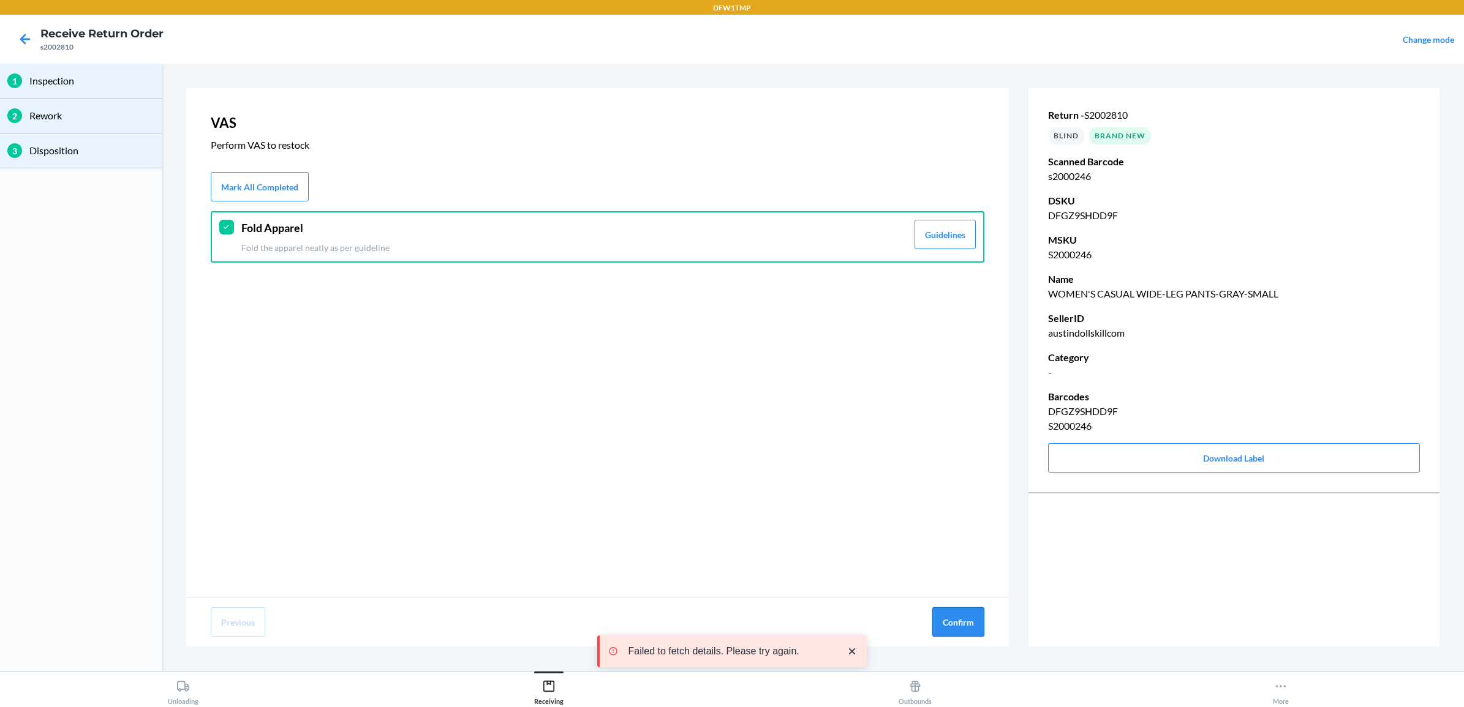
click at [954, 622] on button "Confirm" at bounding box center [958, 622] width 52 height 29
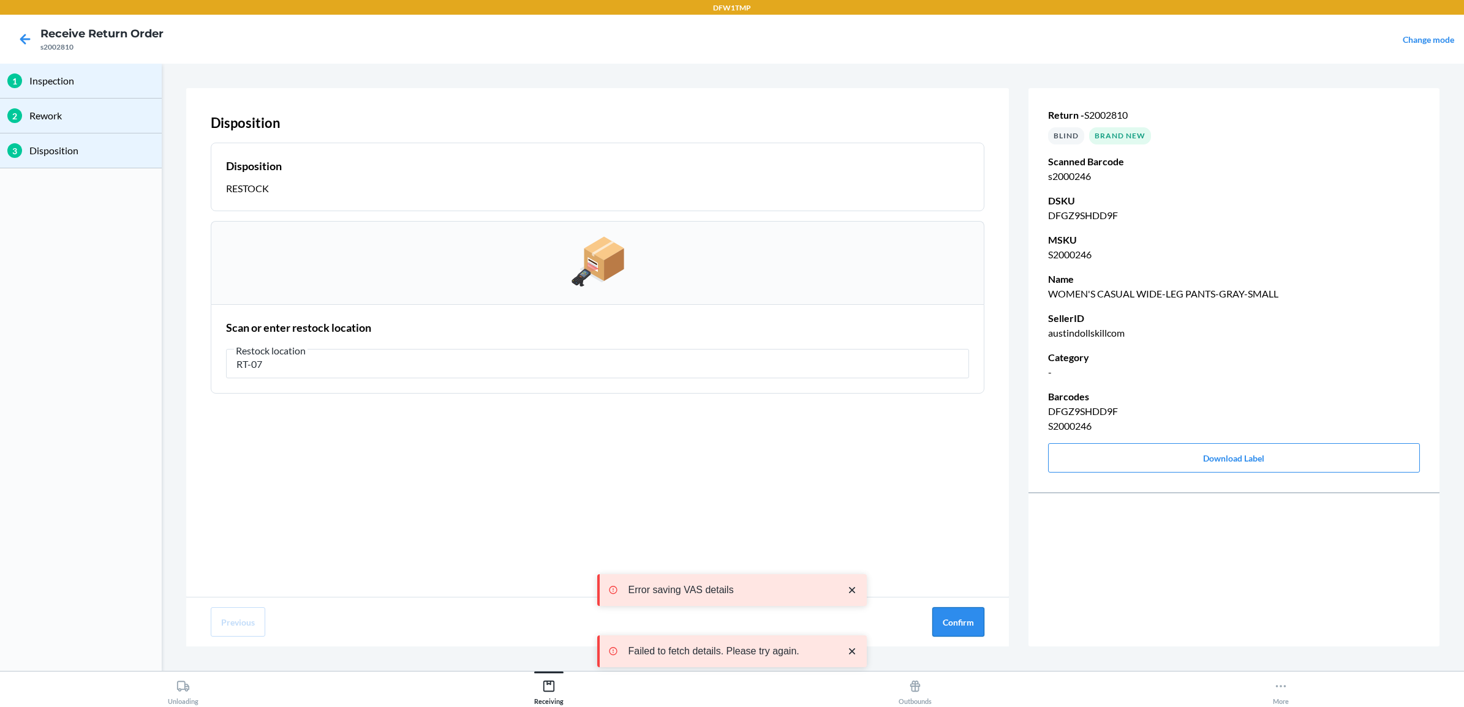
type input "RT-07"
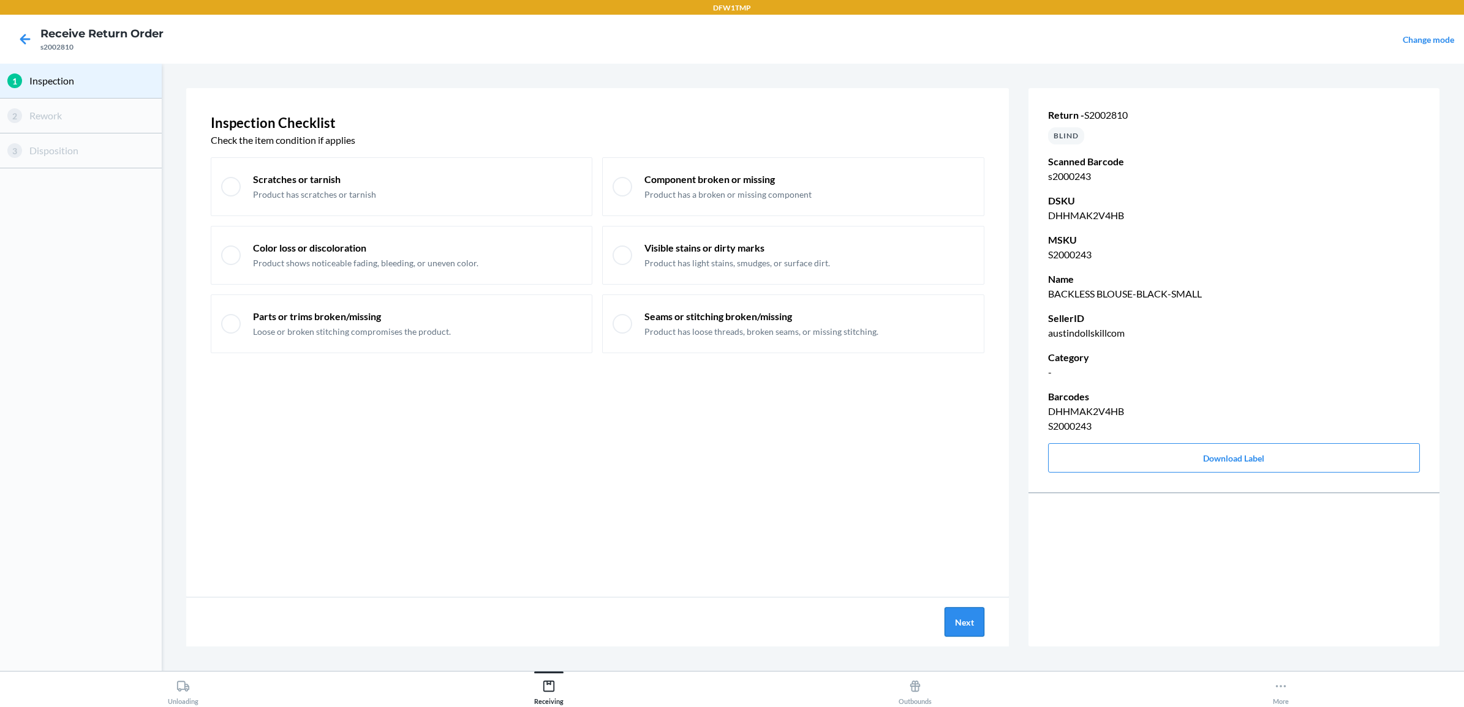
click at [981, 616] on button "Next" at bounding box center [964, 622] width 40 height 29
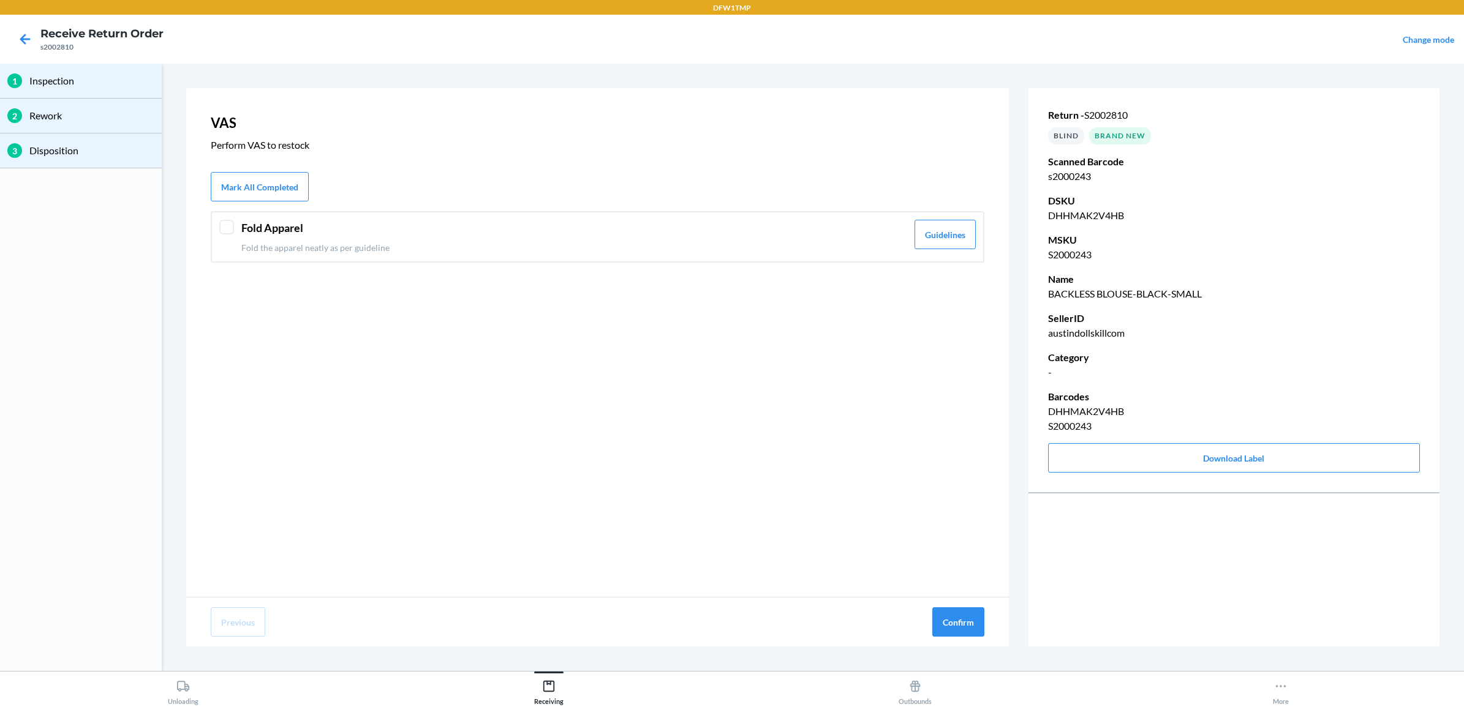
click at [227, 224] on div at bounding box center [226, 227] width 15 height 15
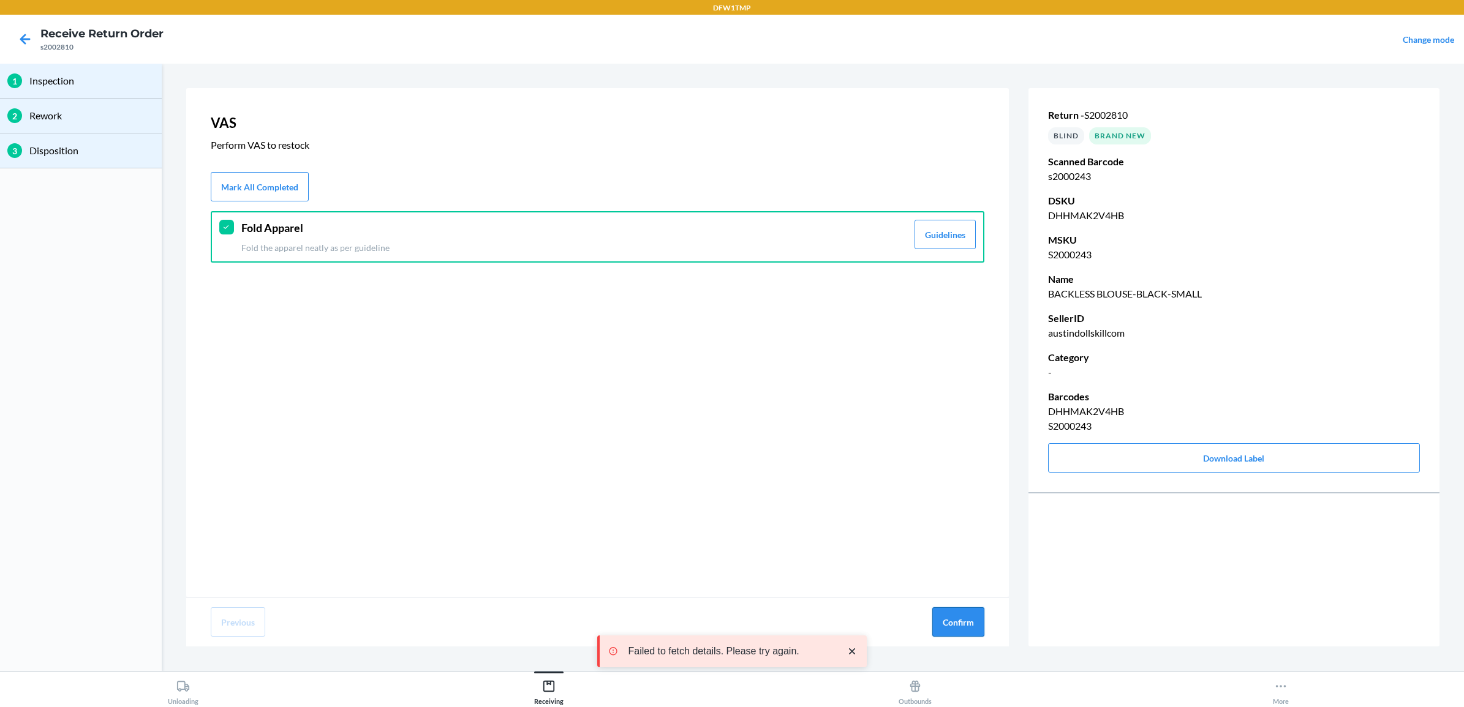
click at [959, 620] on button "Confirm" at bounding box center [958, 622] width 52 height 29
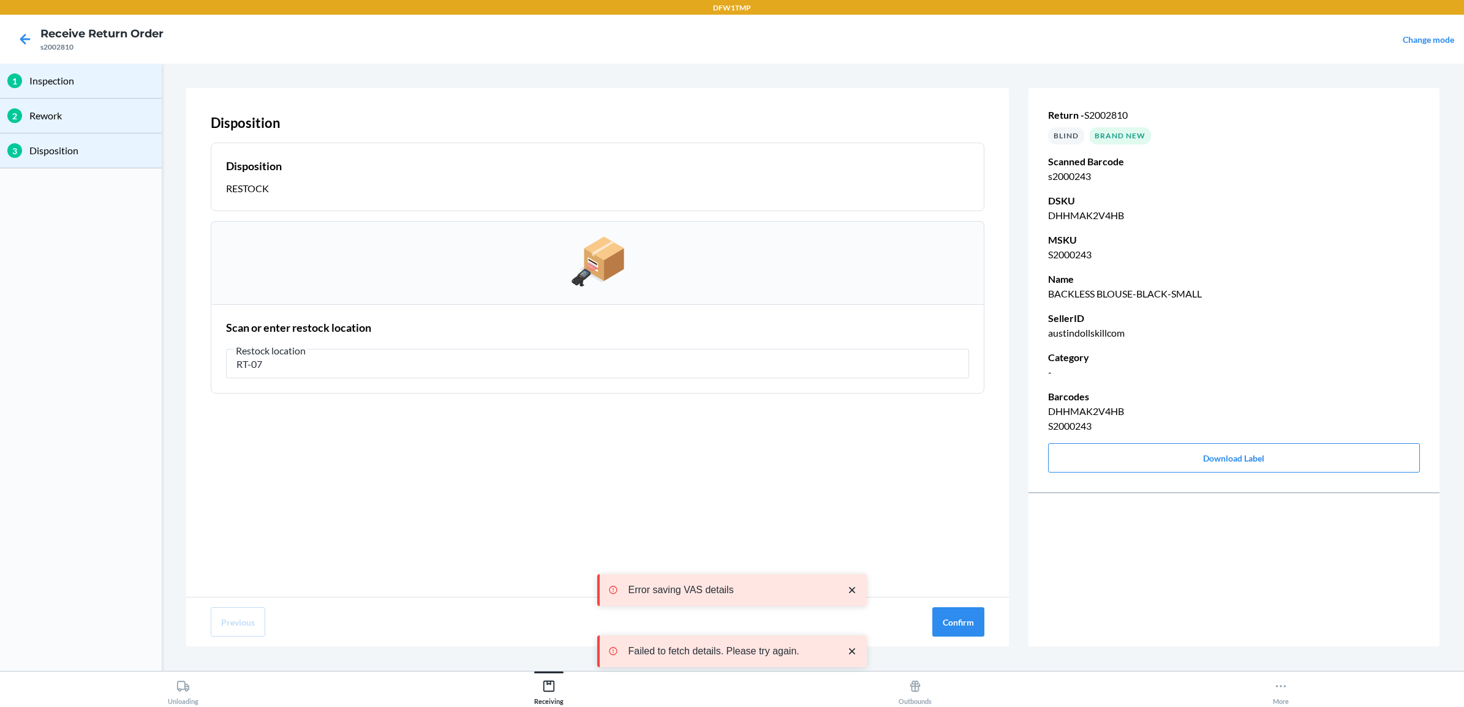
type input "RT-07"
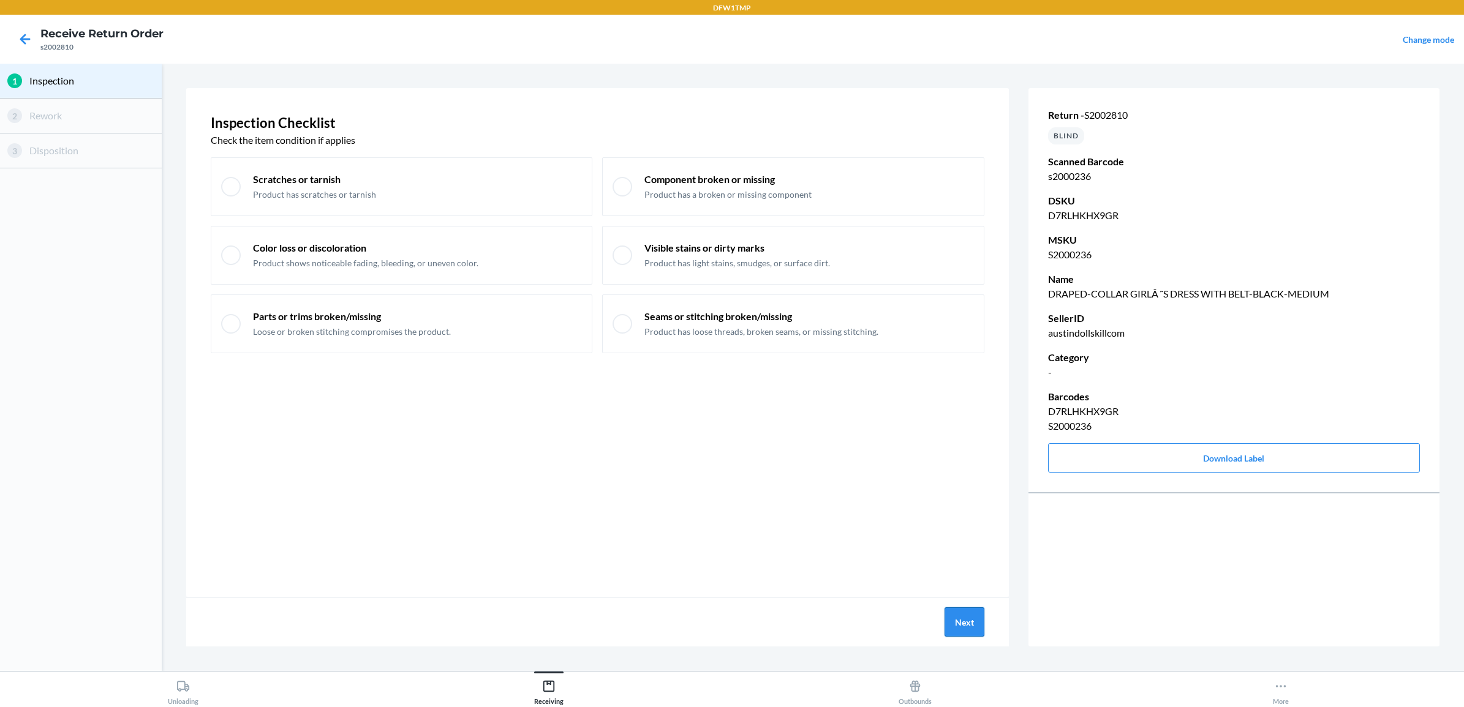
click at [965, 619] on button "Next" at bounding box center [964, 622] width 40 height 29
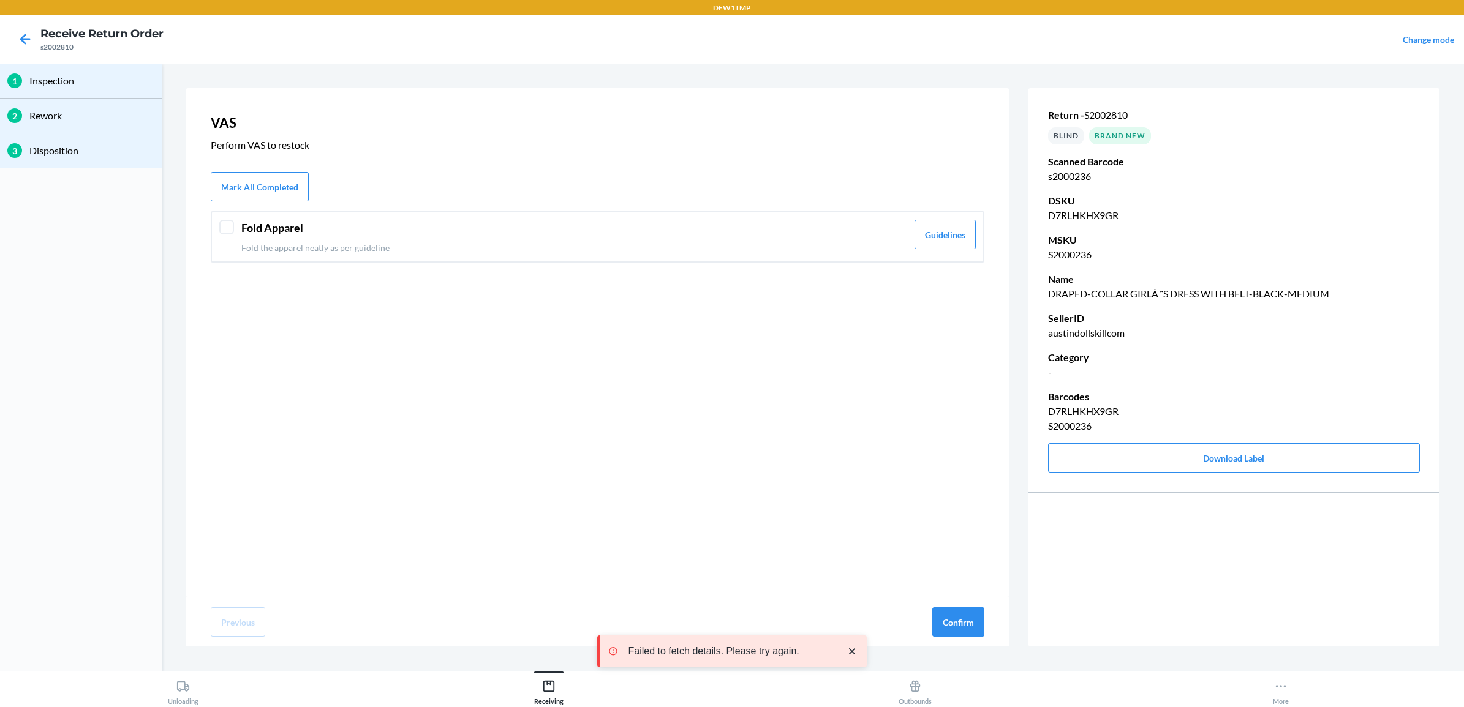
click at [286, 224] on header "Fold Apparel" at bounding box center [574, 228] width 666 height 17
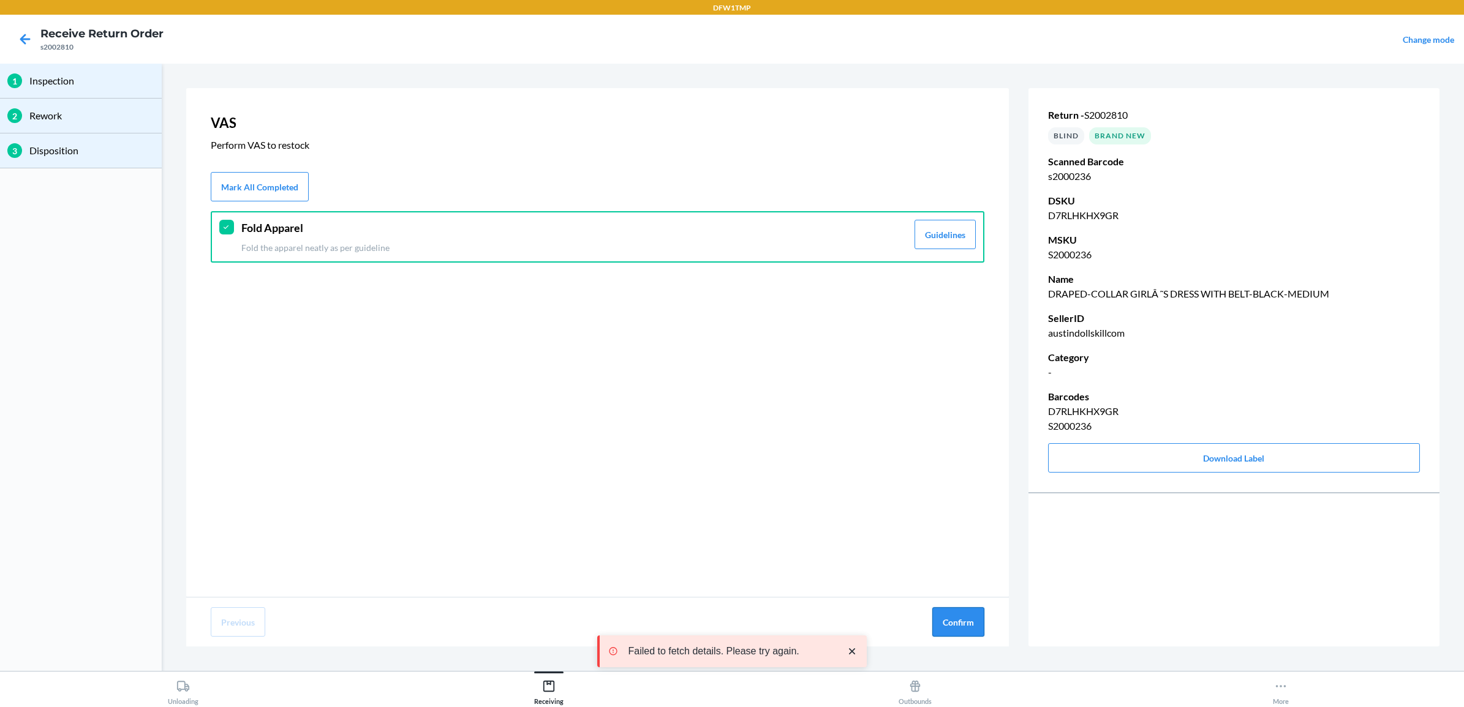
click at [944, 619] on button "Confirm" at bounding box center [958, 622] width 52 height 29
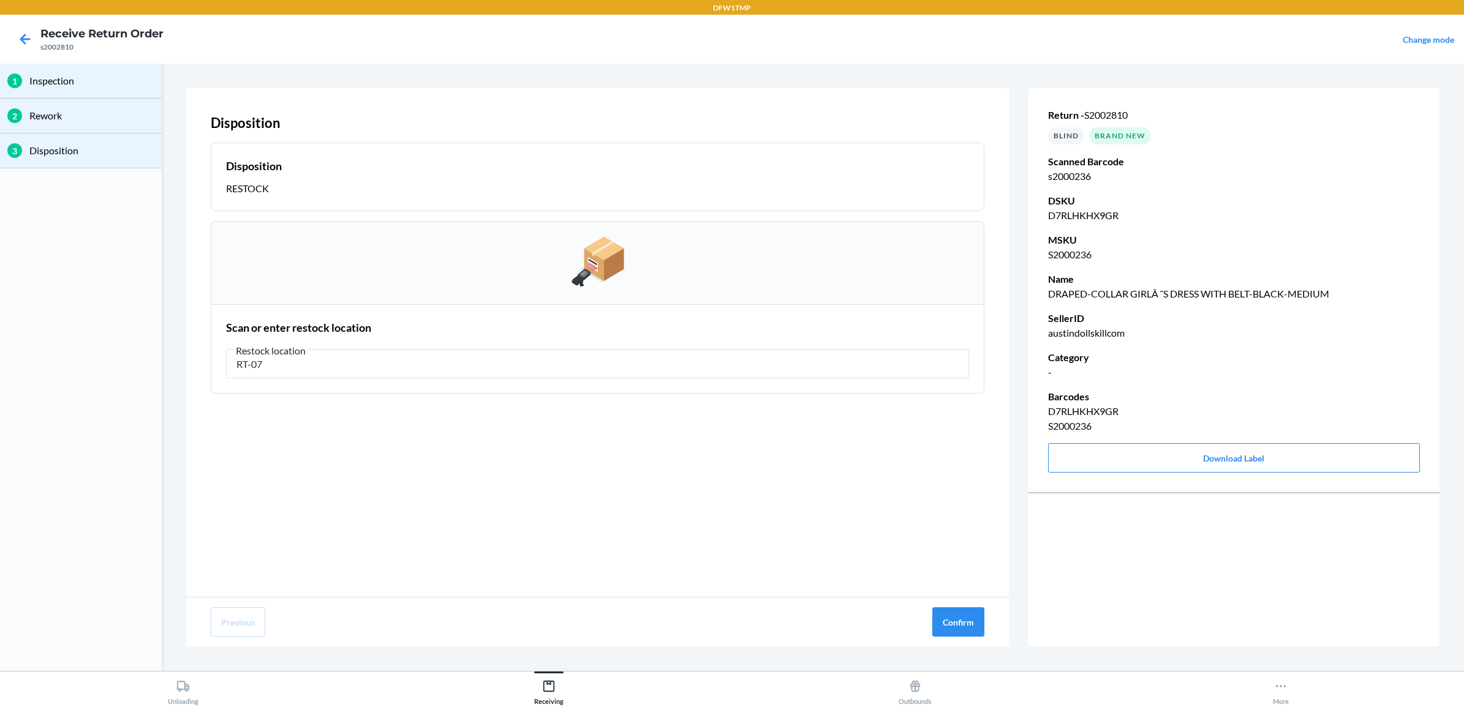
type input "RT-07"
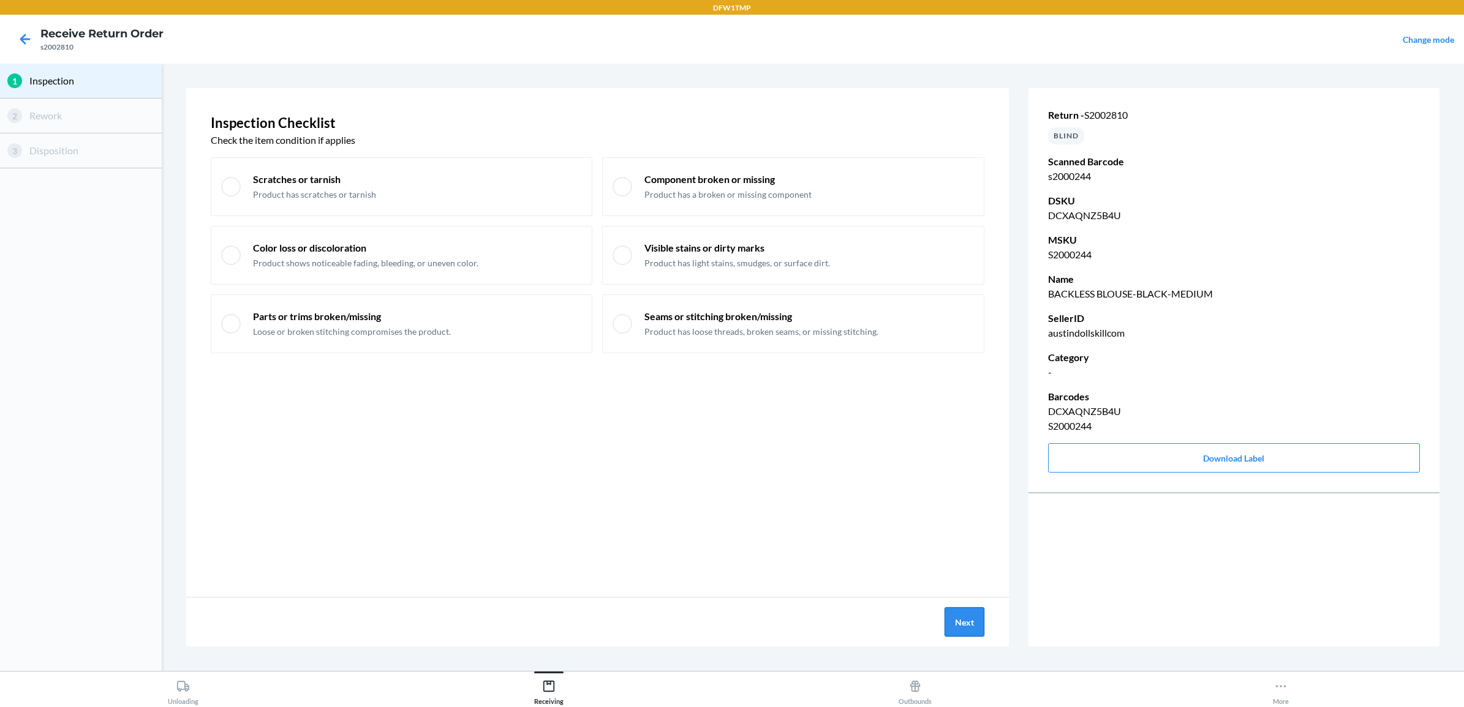
click at [970, 630] on button "Next" at bounding box center [964, 622] width 40 height 29
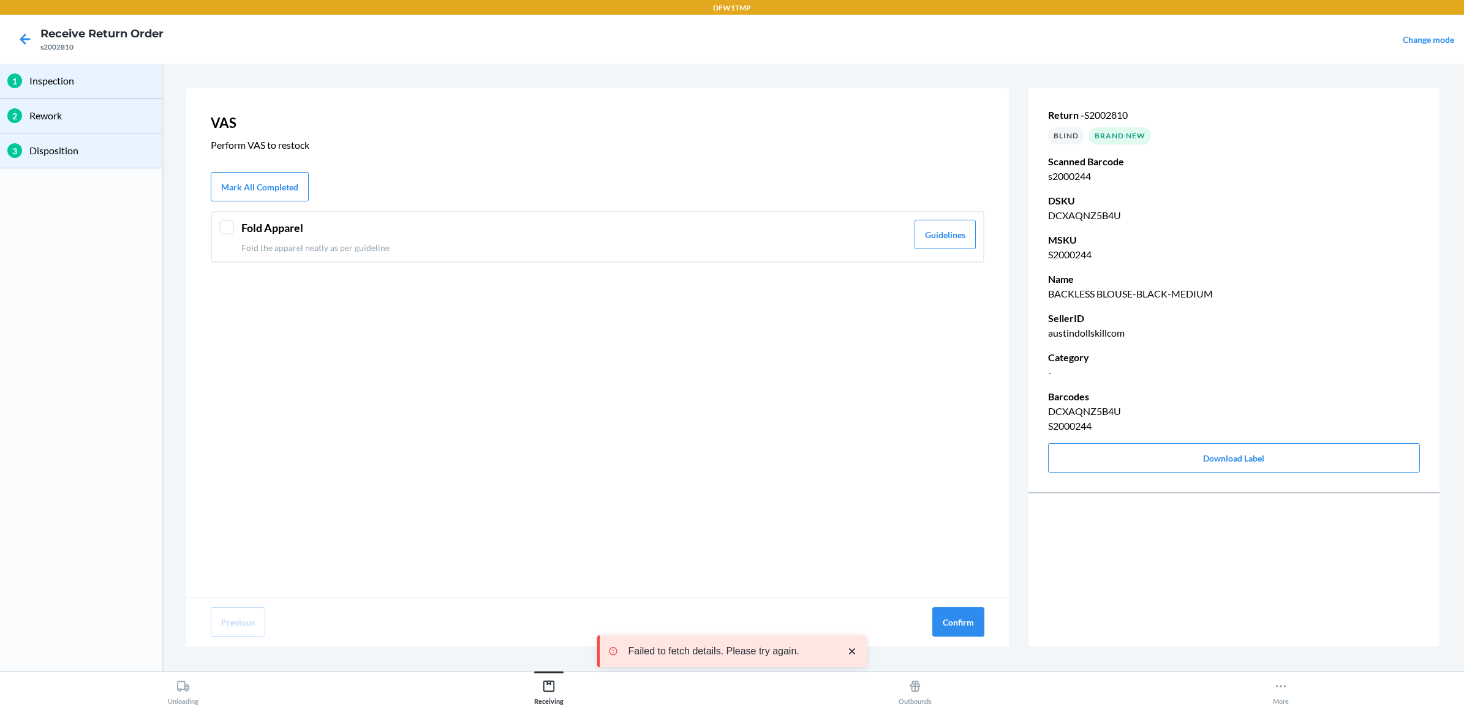
click at [236, 228] on div "Fold Apparel Fold the apparel neatly as per guideline Guidelines" at bounding box center [598, 236] width 774 height 51
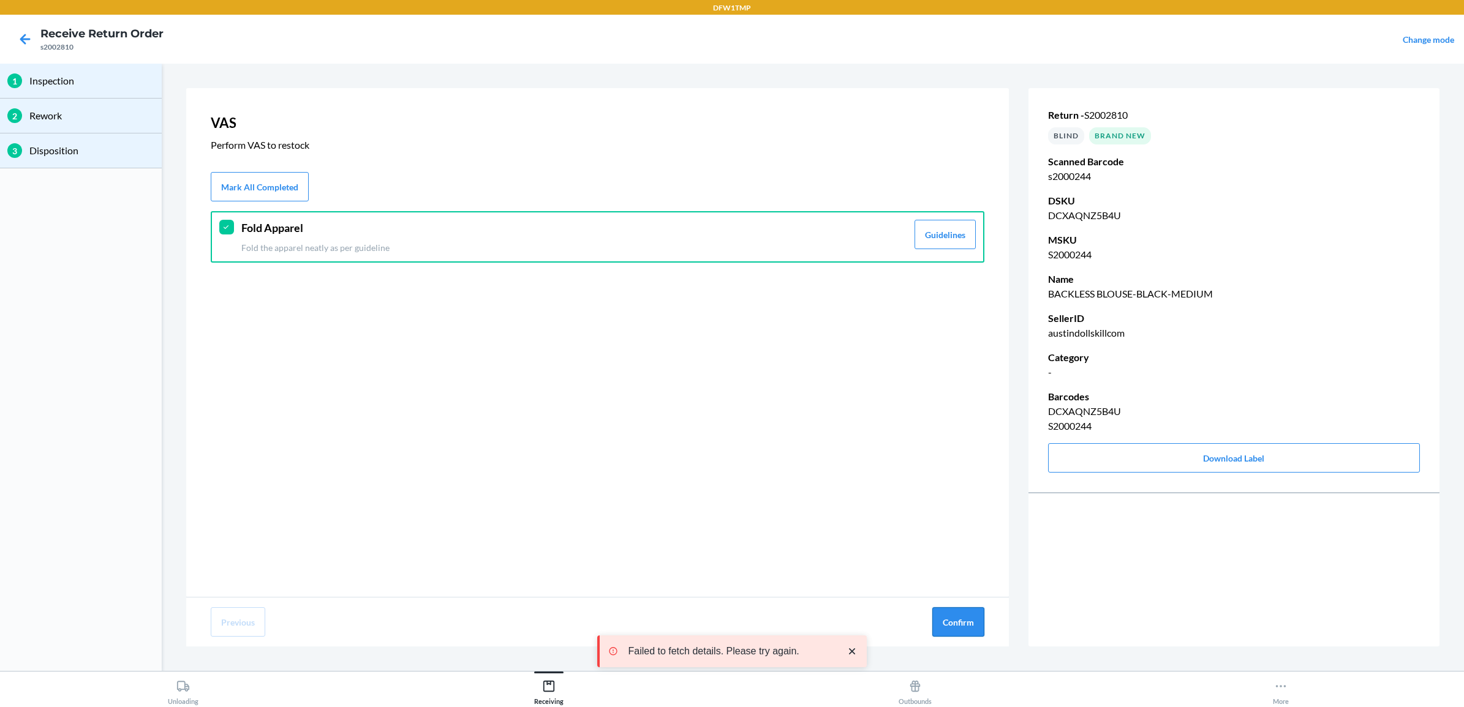
click at [957, 624] on button "Confirm" at bounding box center [958, 622] width 52 height 29
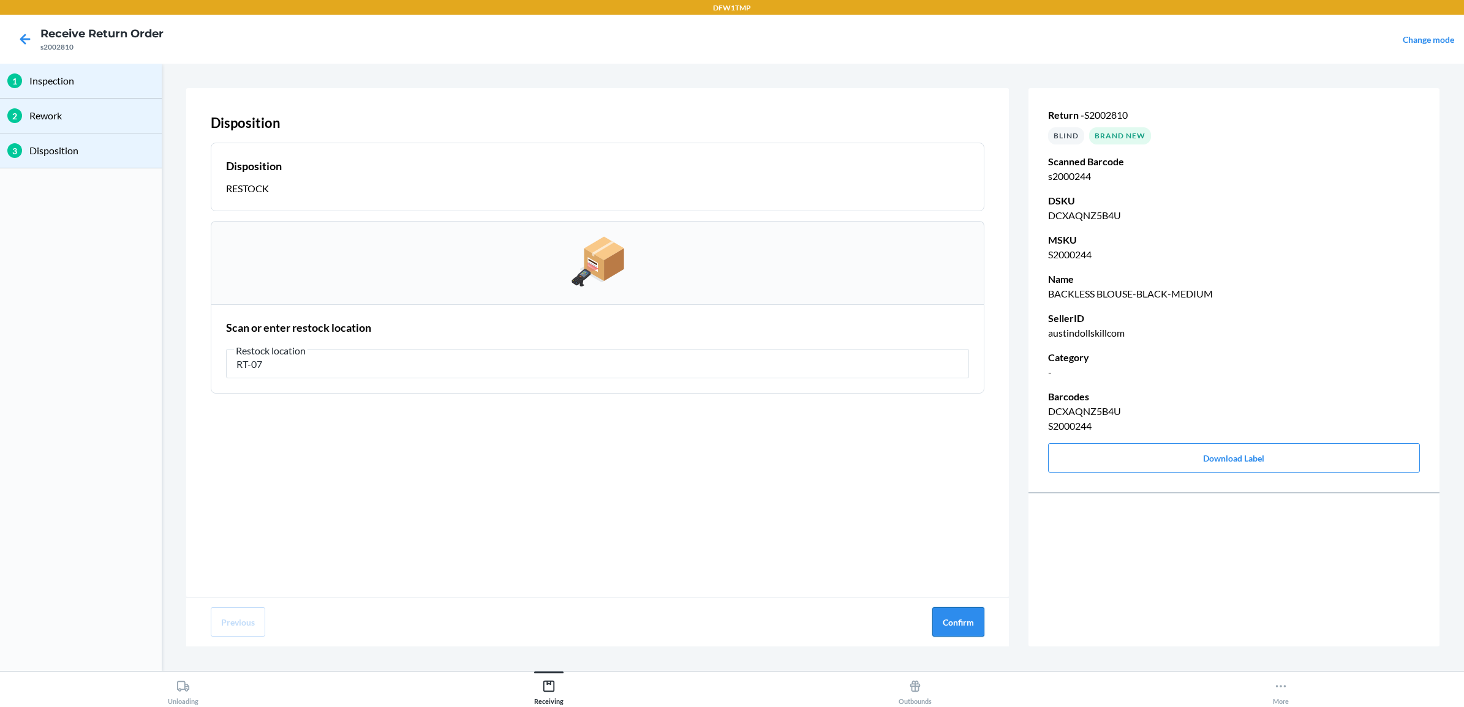
type input "RT-07"
click at [974, 630] on button "Confirm" at bounding box center [958, 622] width 52 height 29
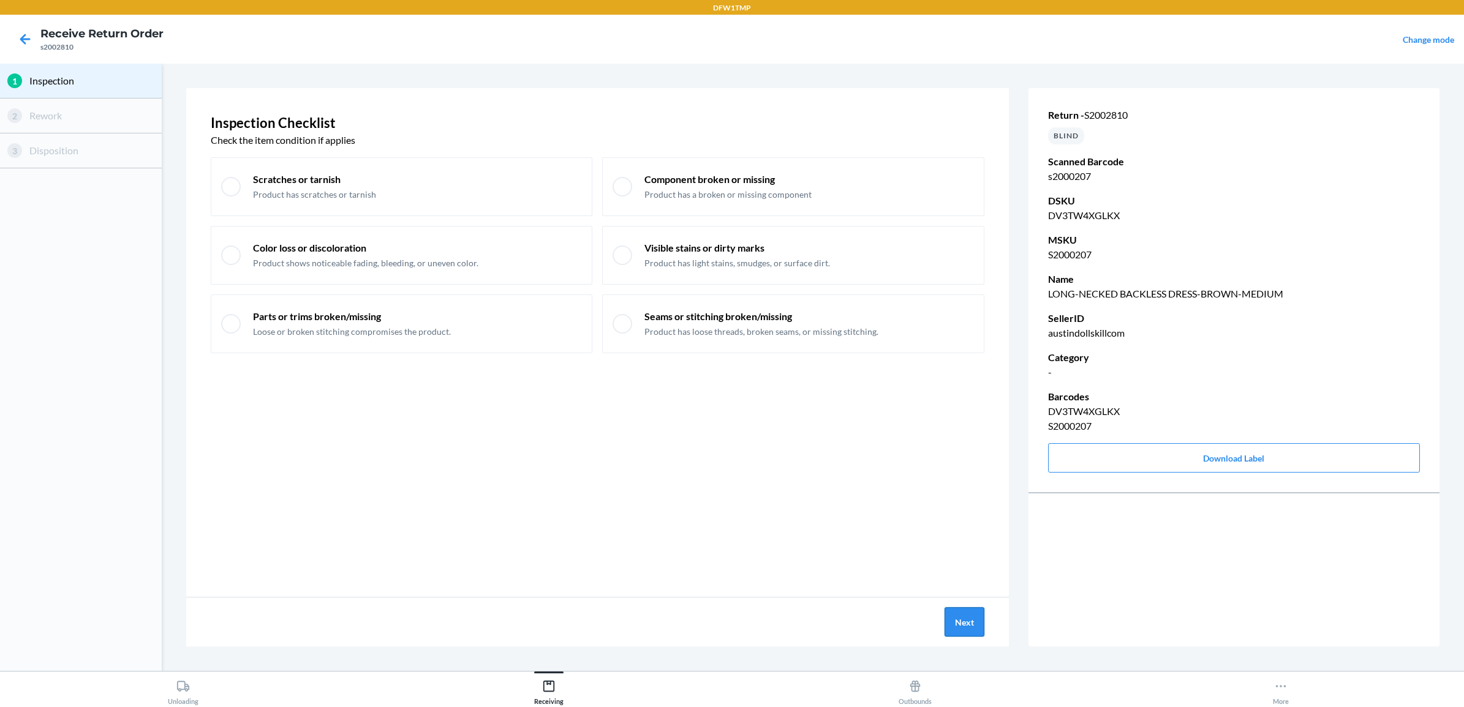
click at [960, 620] on button "Next" at bounding box center [964, 622] width 40 height 29
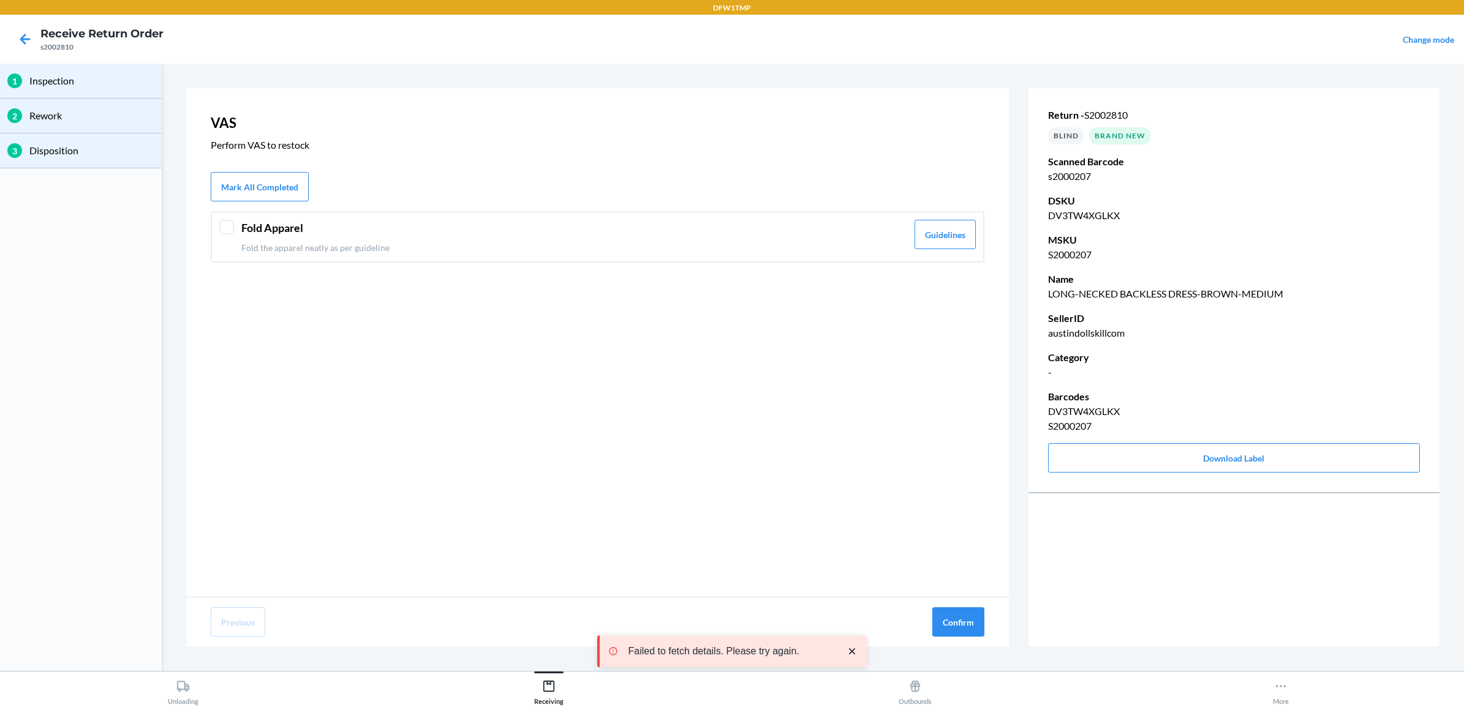
click at [282, 239] on div "Fold Apparel Fold the apparel neatly as per guideline" at bounding box center [574, 237] width 666 height 34
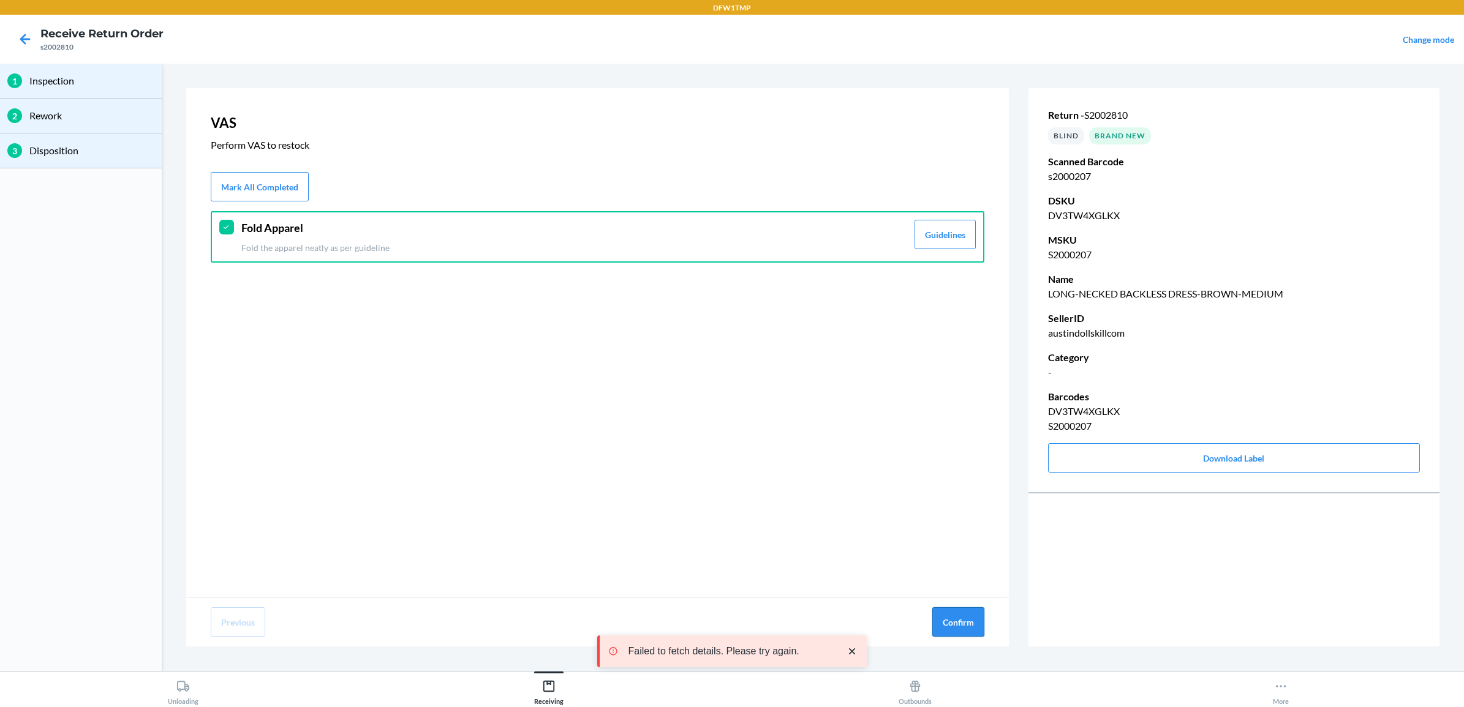
click at [968, 631] on button "Confirm" at bounding box center [958, 622] width 52 height 29
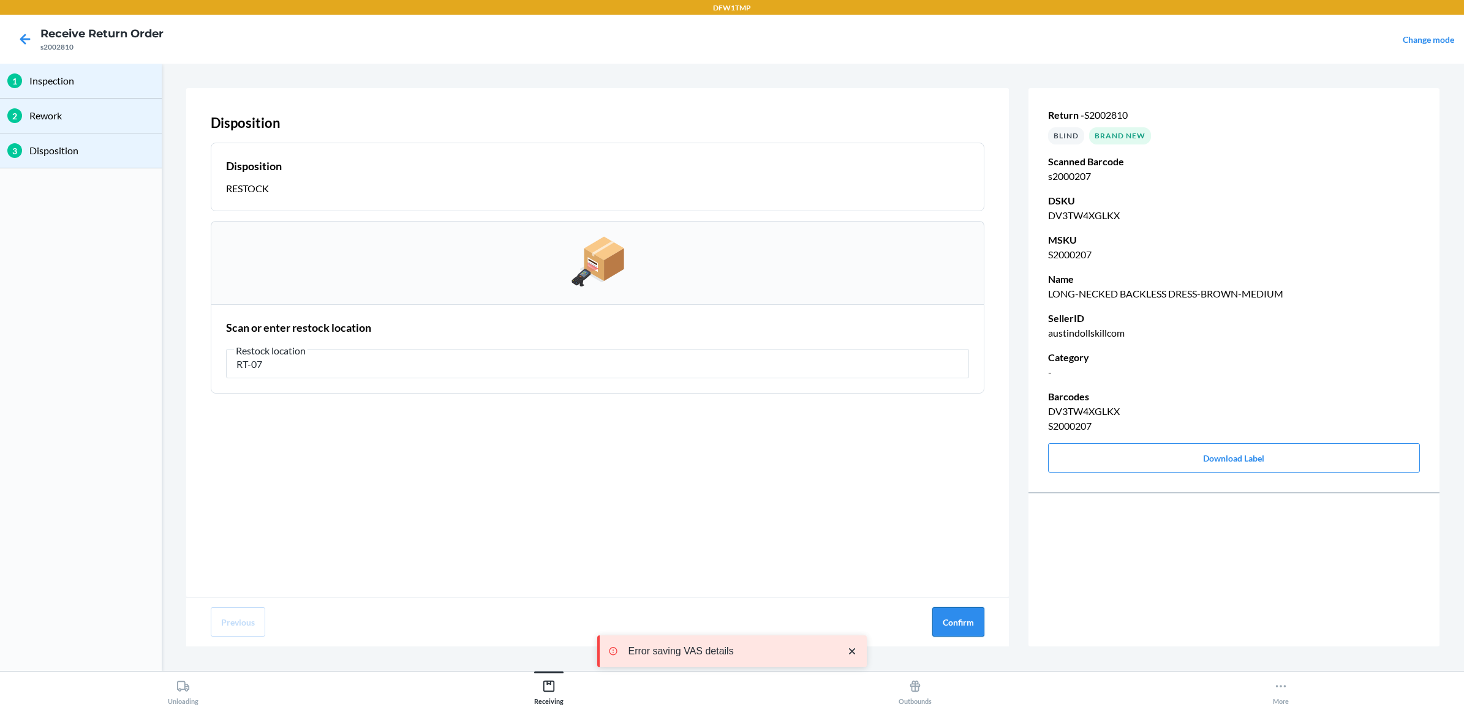
type input "RT-07"
click at [953, 622] on button "Confirm" at bounding box center [958, 622] width 52 height 29
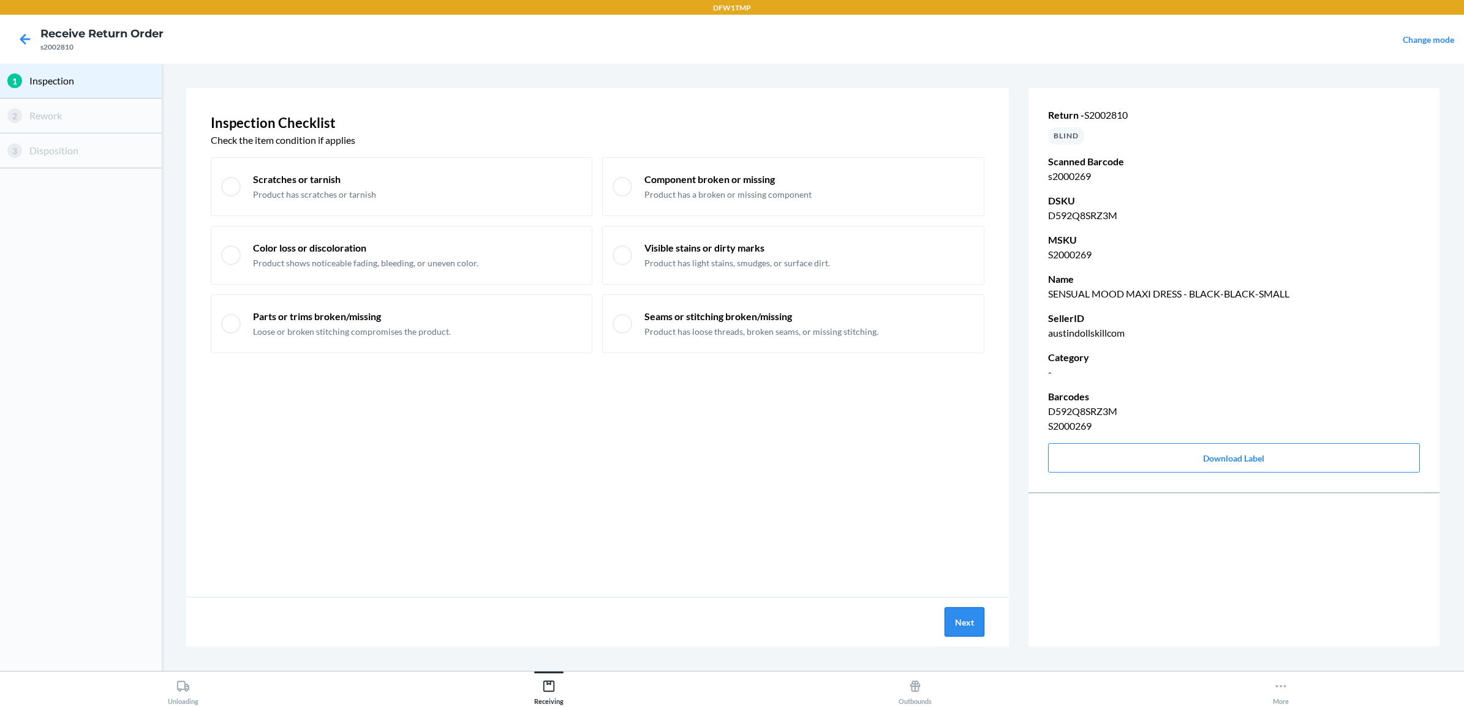
click at [975, 625] on button "Next" at bounding box center [964, 622] width 40 height 29
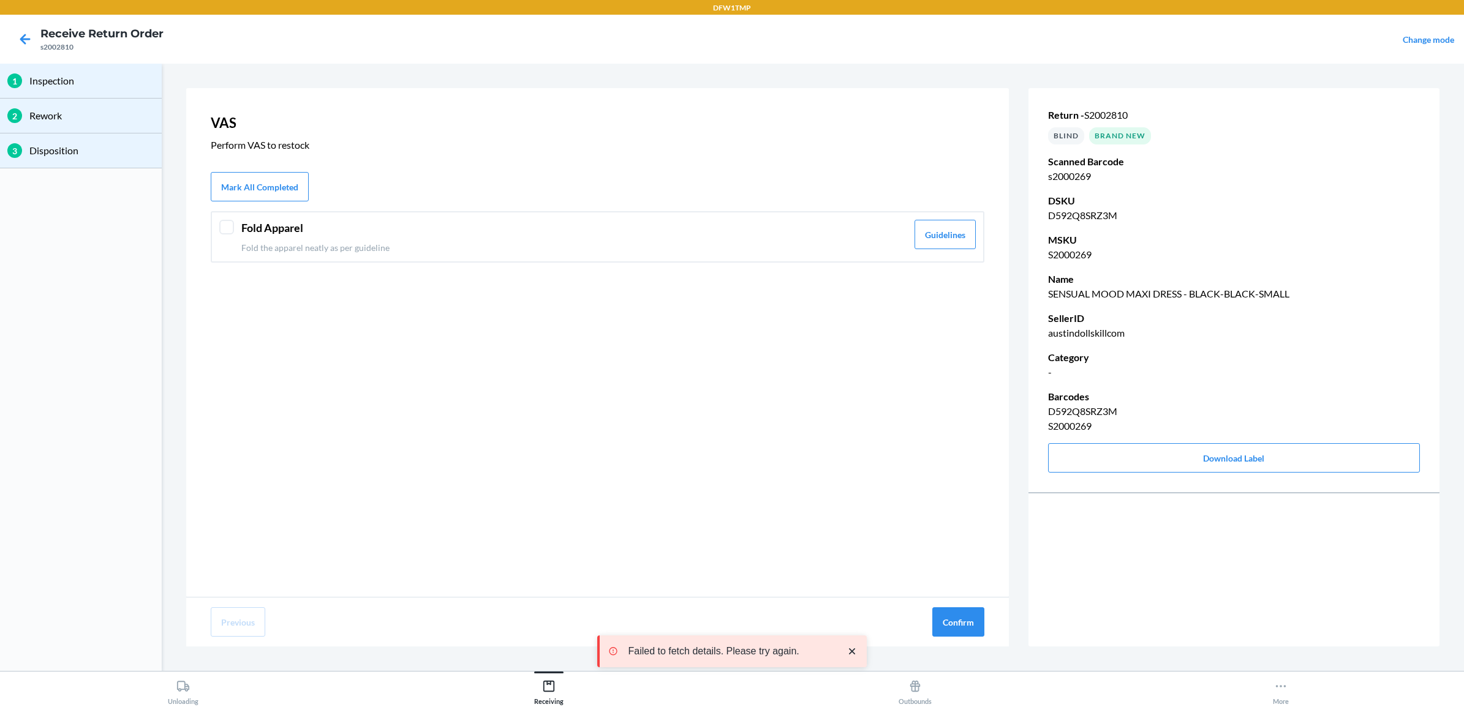
click at [222, 239] on div "Fold Apparel Fold the apparel neatly as per guideline Guidelines" at bounding box center [598, 236] width 774 height 51
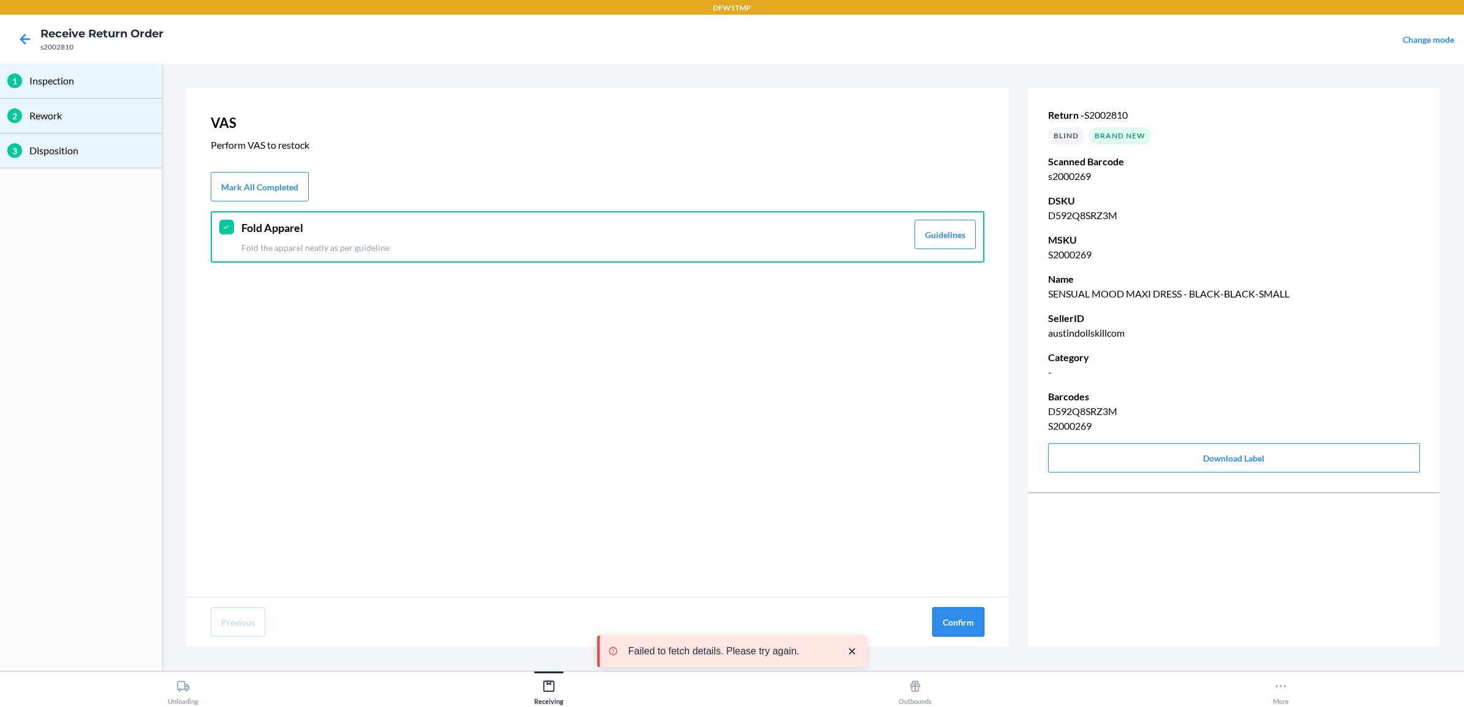
click at [959, 622] on button "Confirm" at bounding box center [958, 622] width 52 height 29
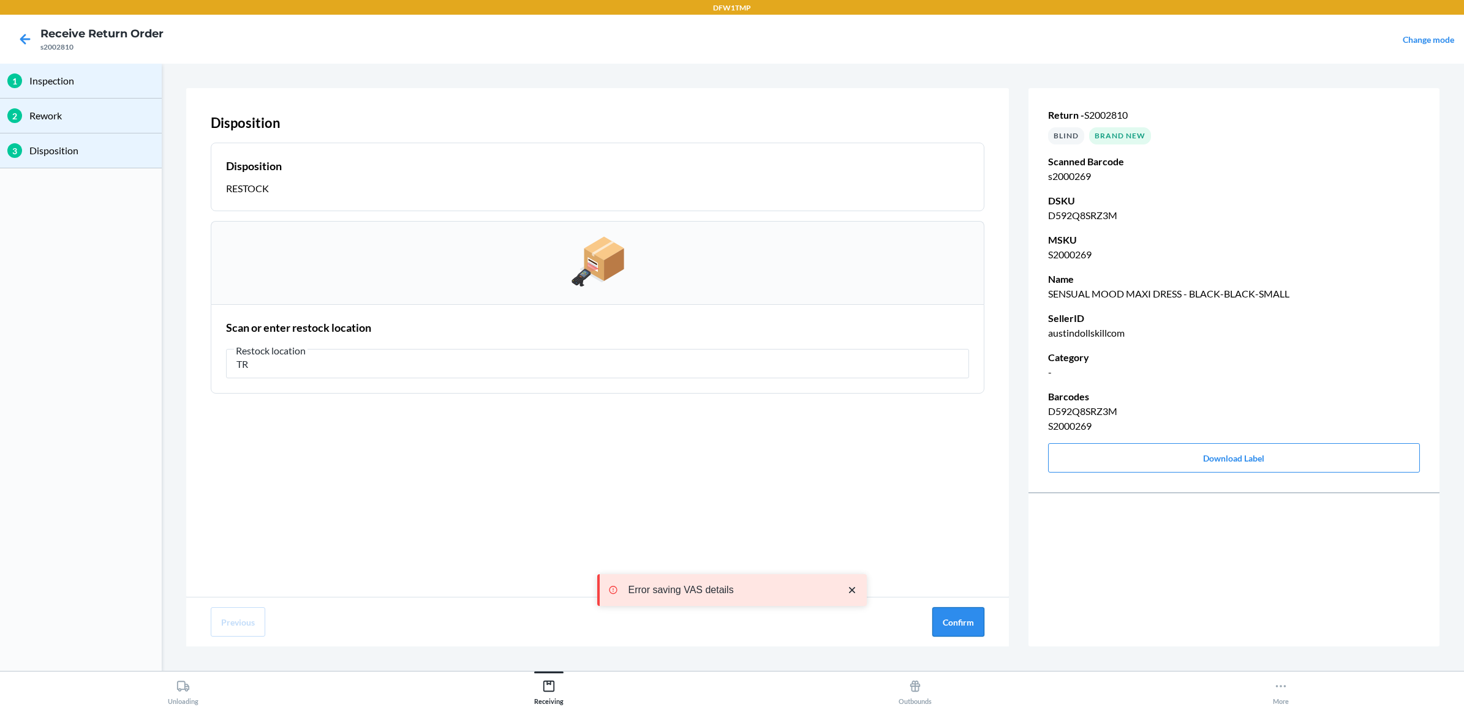
type input "T"
type input "RT-07"
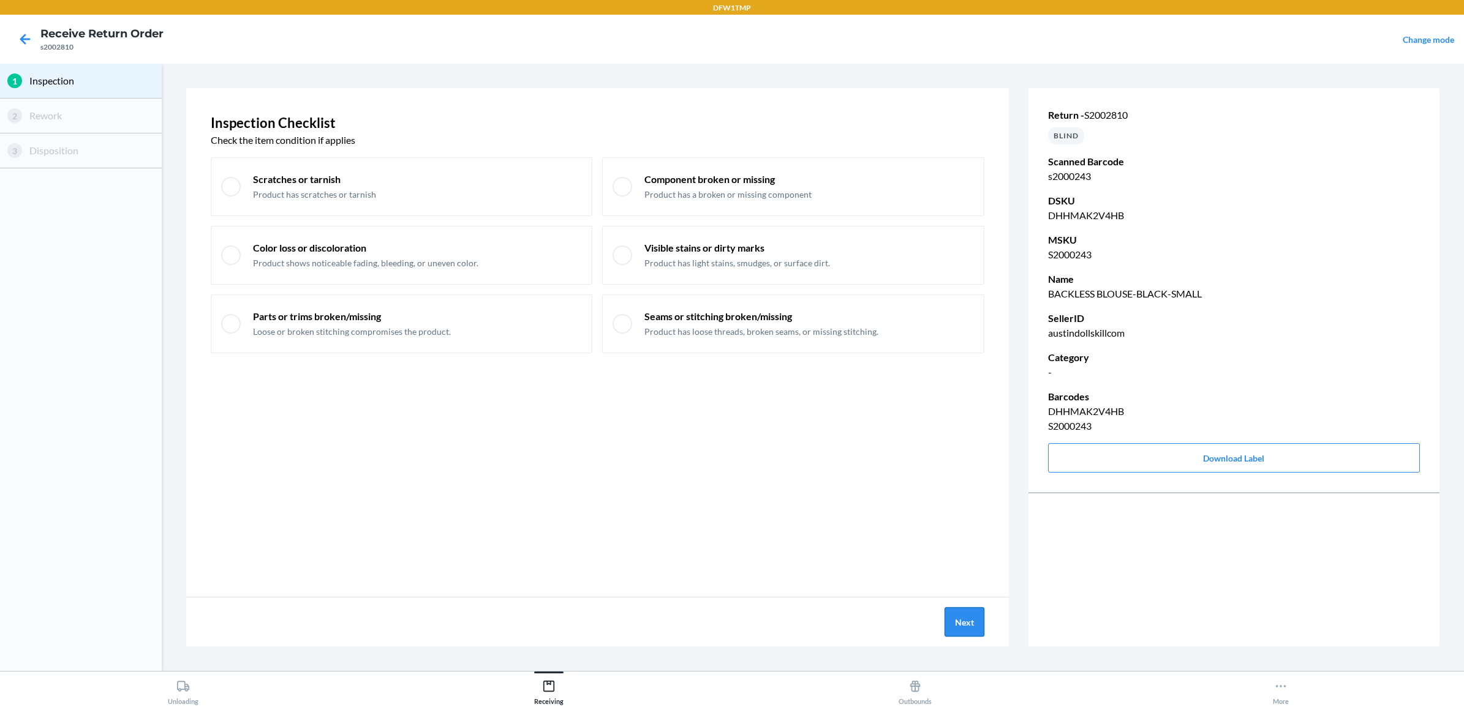
click at [963, 616] on button "Next" at bounding box center [964, 622] width 40 height 29
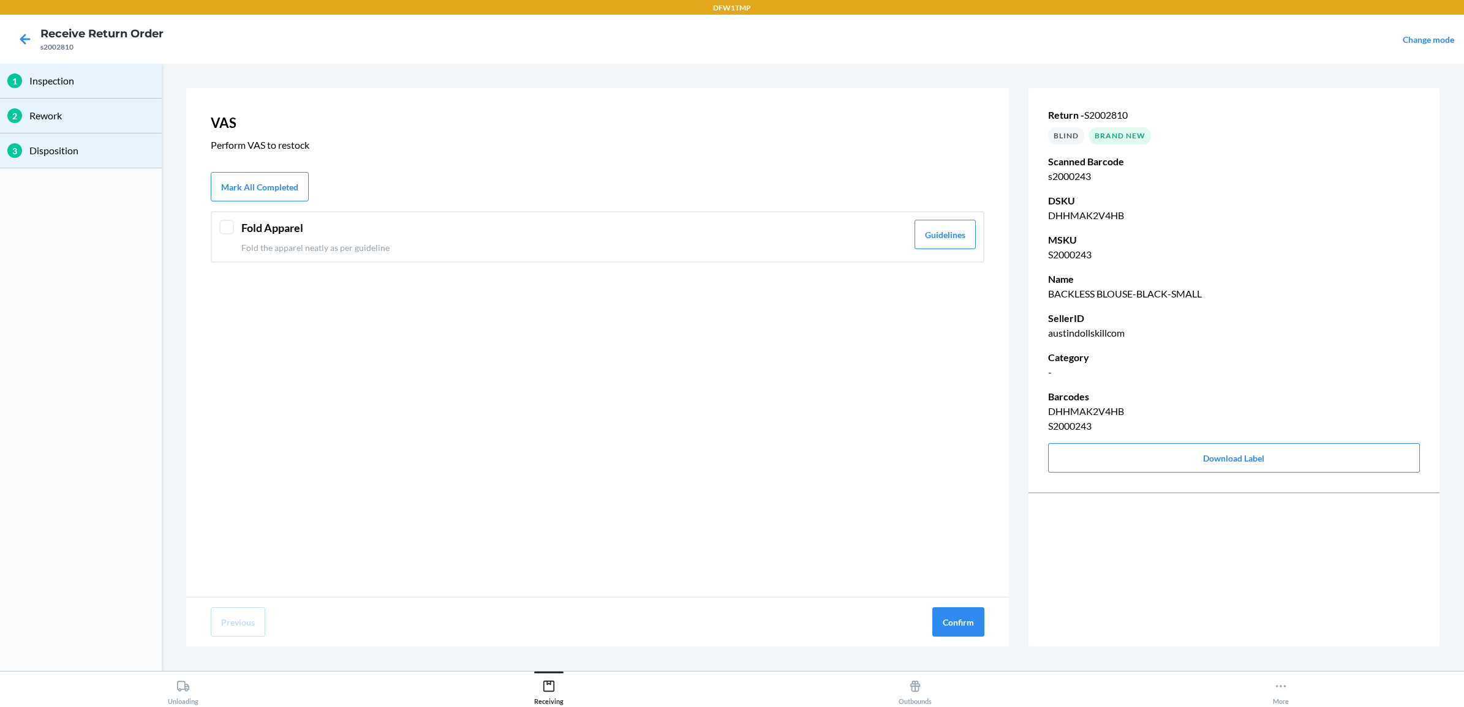
click at [235, 242] on div "Fold Apparel Fold the apparel neatly as per guideline Guidelines" at bounding box center [598, 236] width 774 height 51
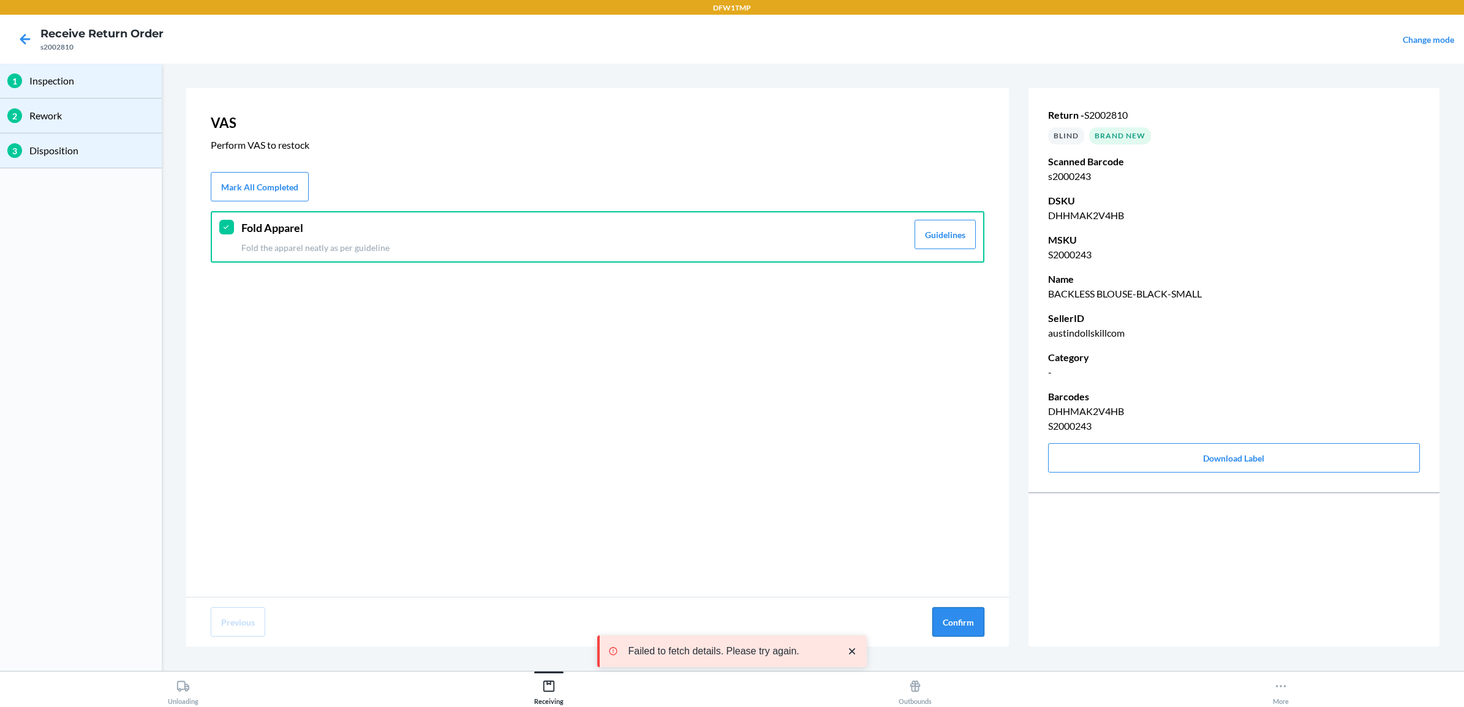
click at [955, 625] on button "Confirm" at bounding box center [958, 622] width 52 height 29
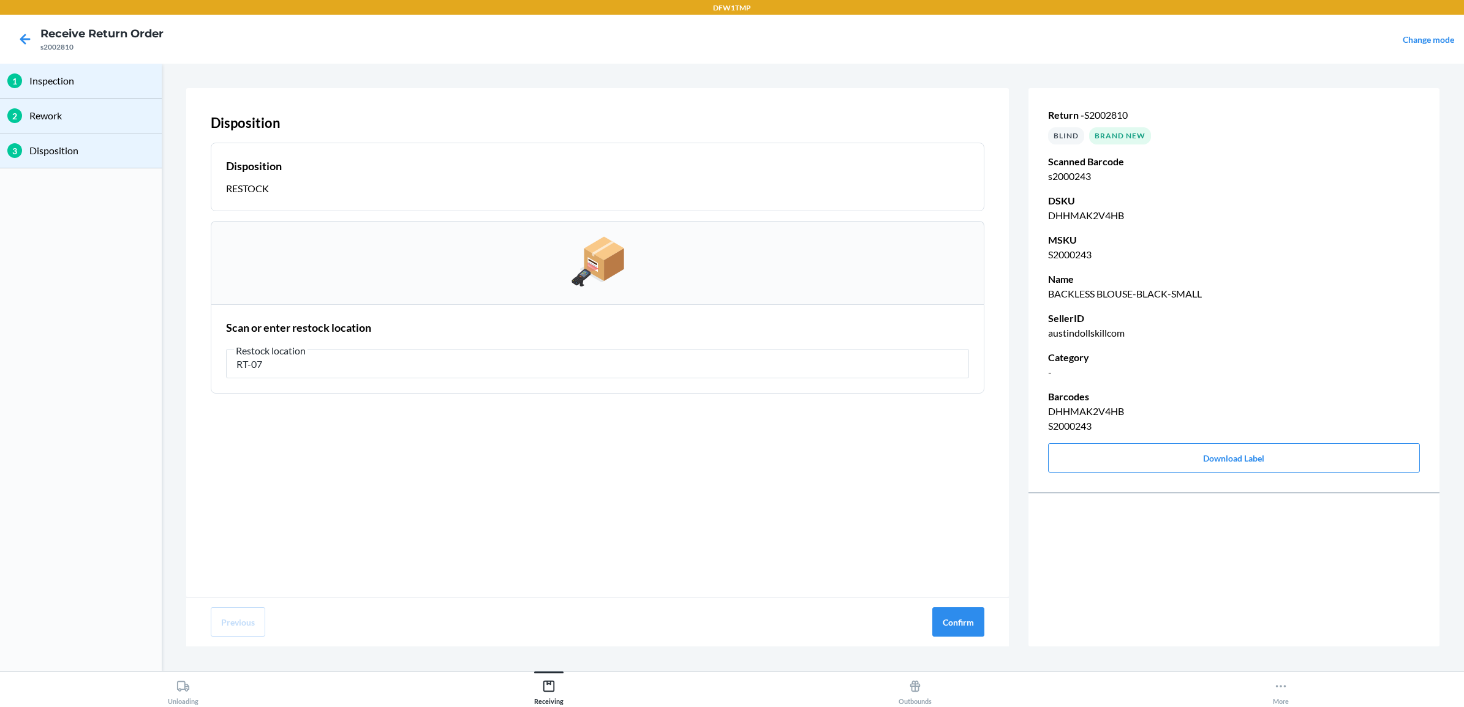
type input "RT-07"
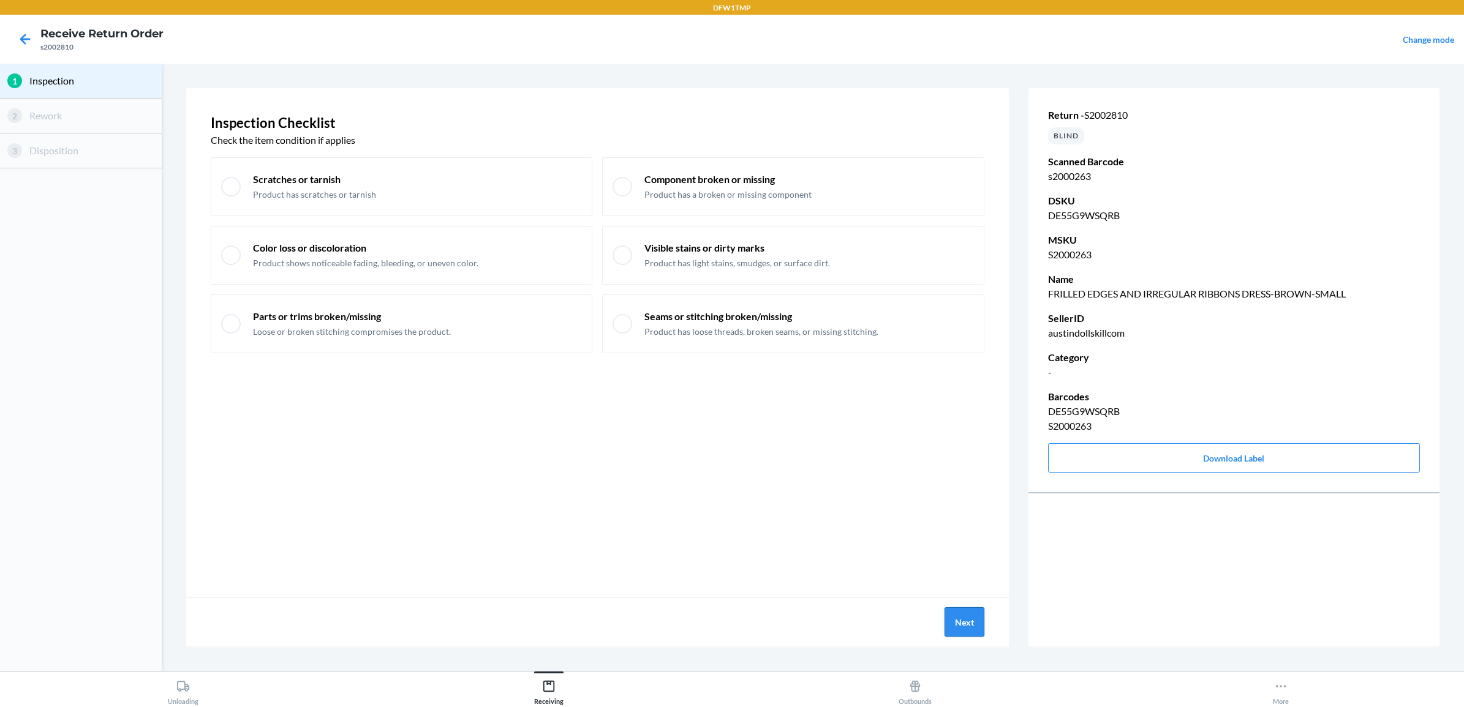
click at [965, 622] on button "Next" at bounding box center [964, 622] width 40 height 29
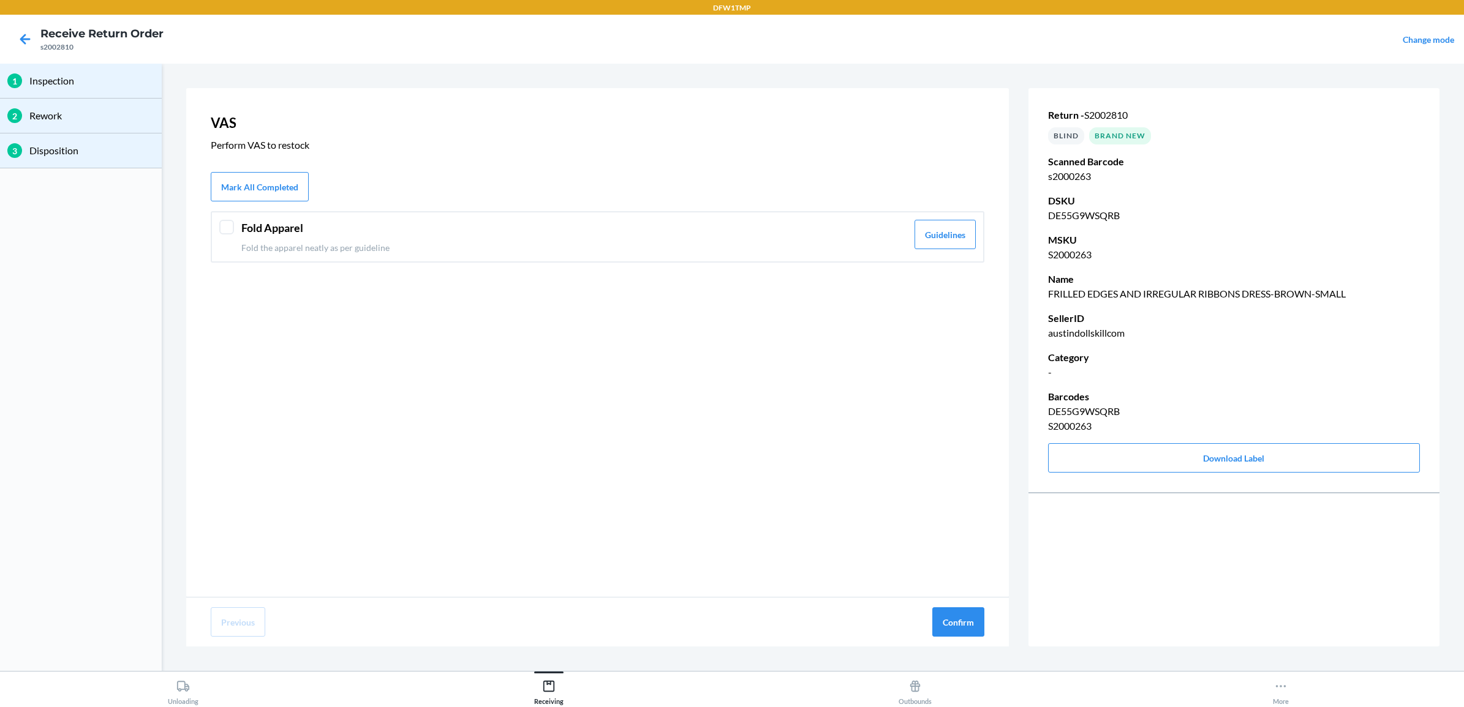
click at [383, 252] on p "Fold the apparel neatly as per guideline" at bounding box center [574, 247] width 666 height 13
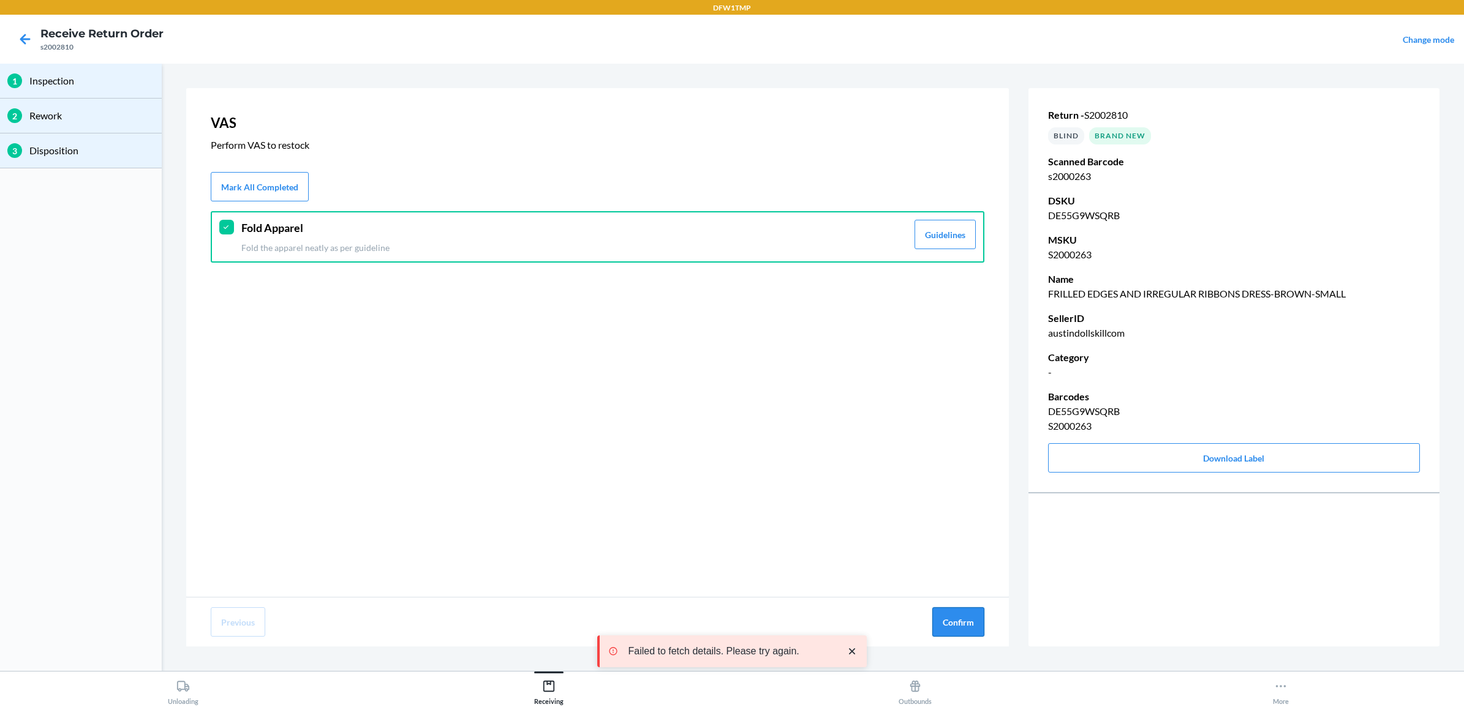
click at [957, 625] on button "Confirm" at bounding box center [958, 622] width 52 height 29
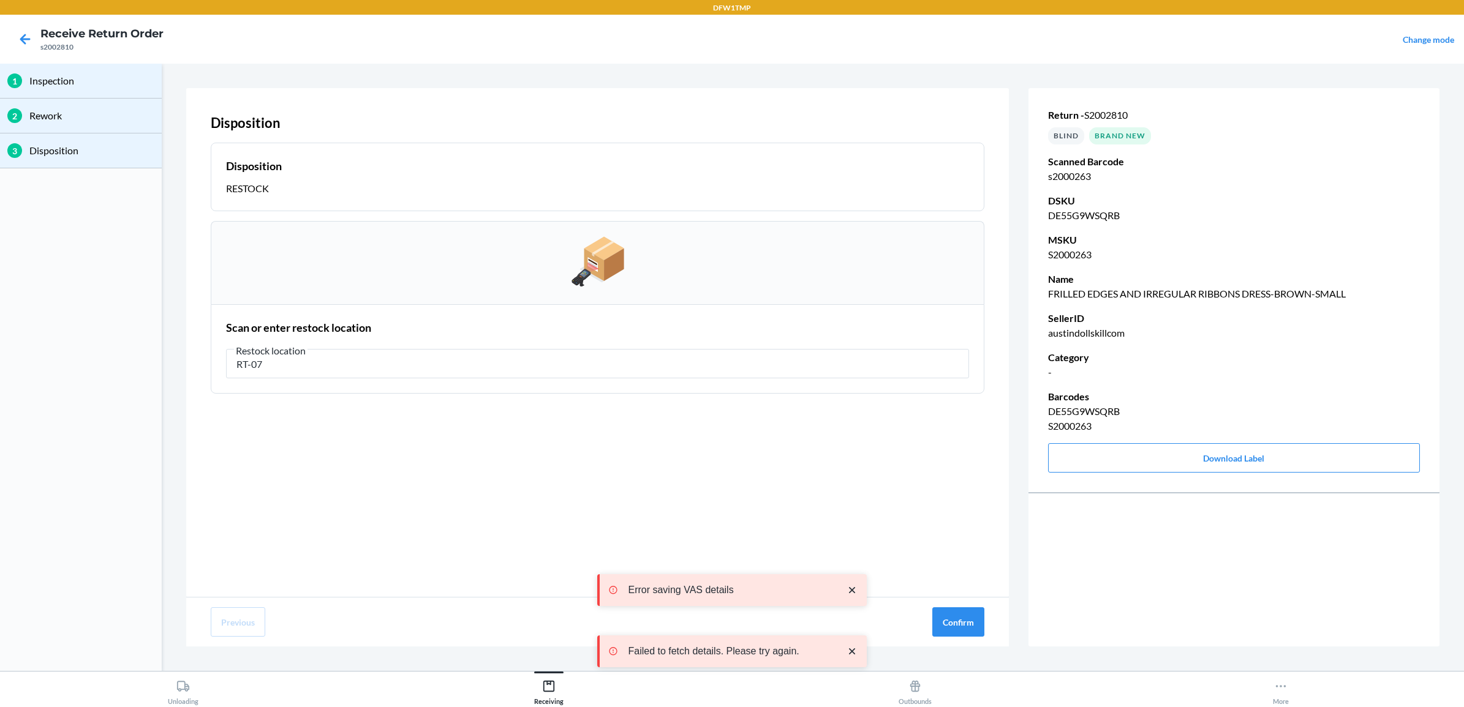
type input "RT-07"
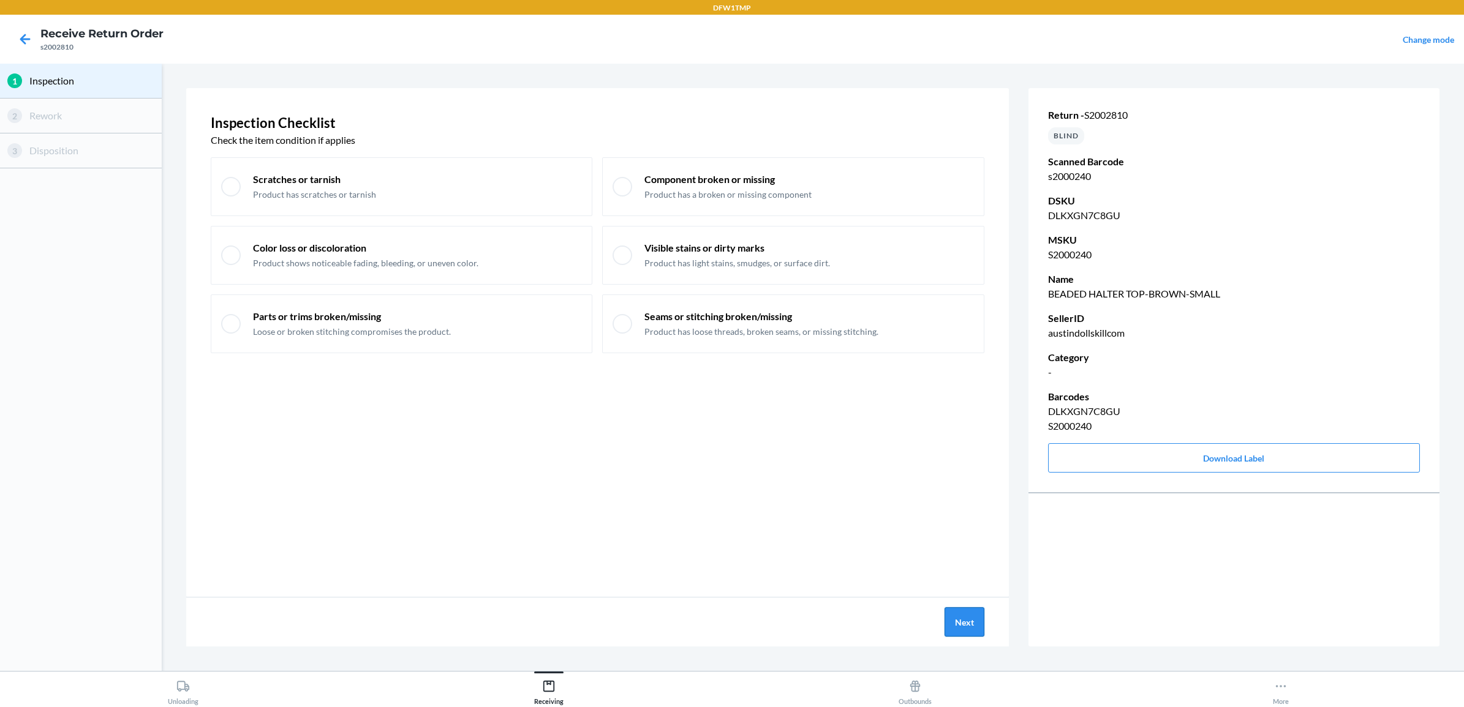
click at [978, 628] on button "Next" at bounding box center [964, 622] width 40 height 29
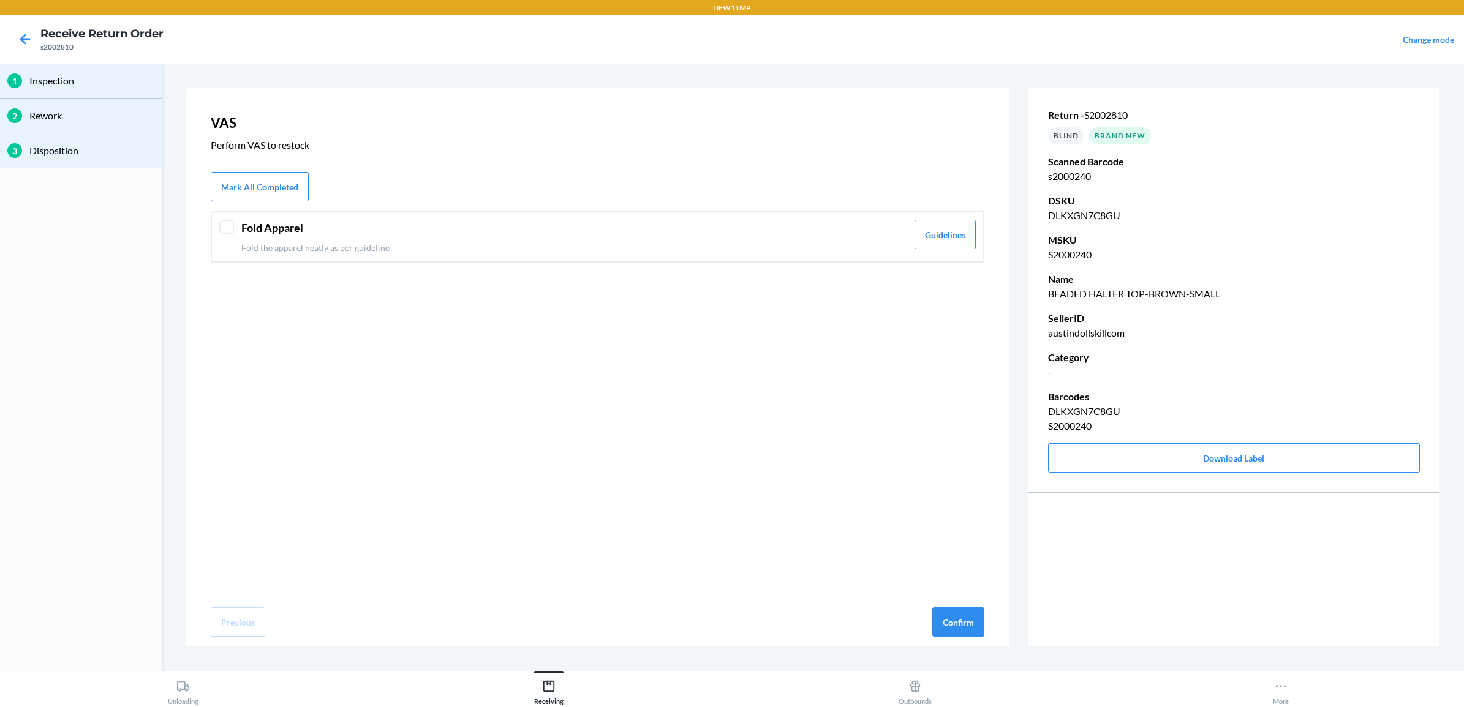
click at [254, 230] on header "Fold Apparel" at bounding box center [574, 228] width 666 height 17
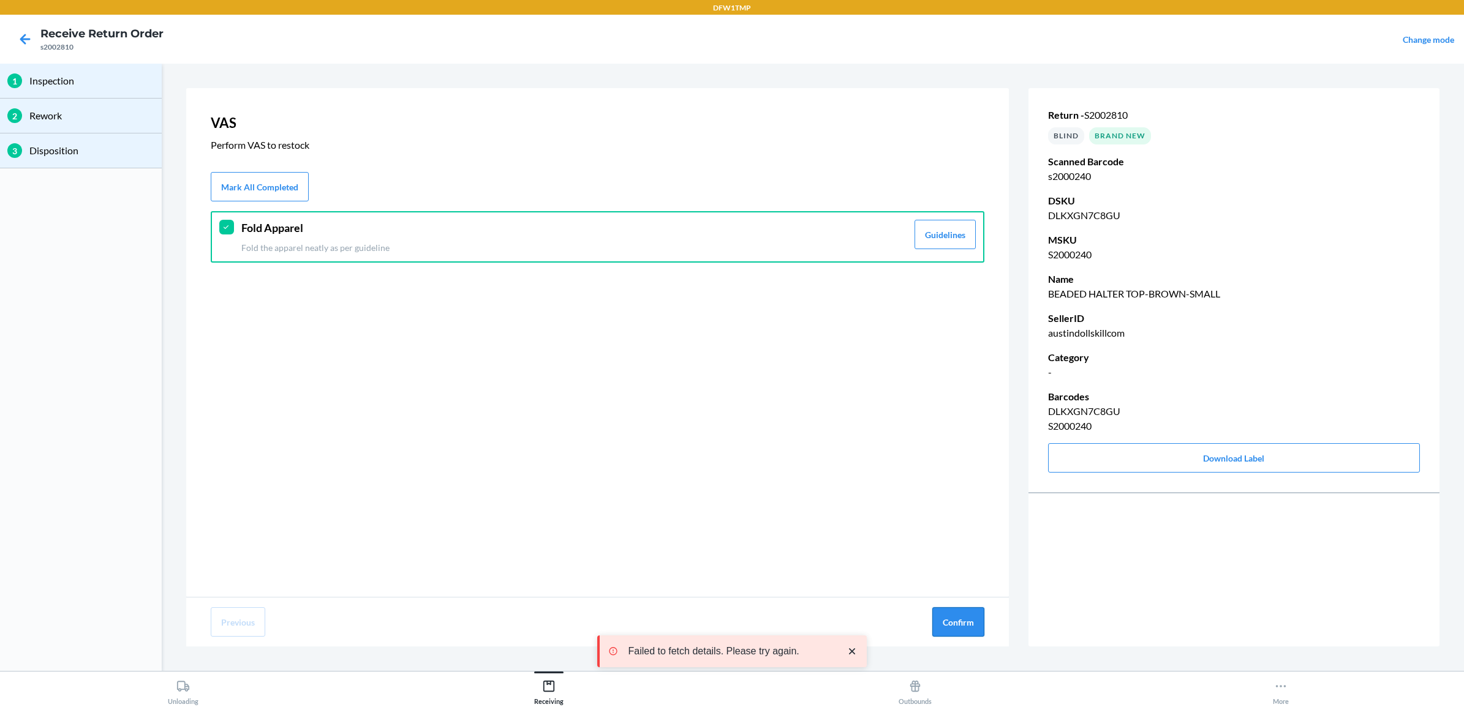
click at [965, 617] on button "Confirm" at bounding box center [958, 622] width 52 height 29
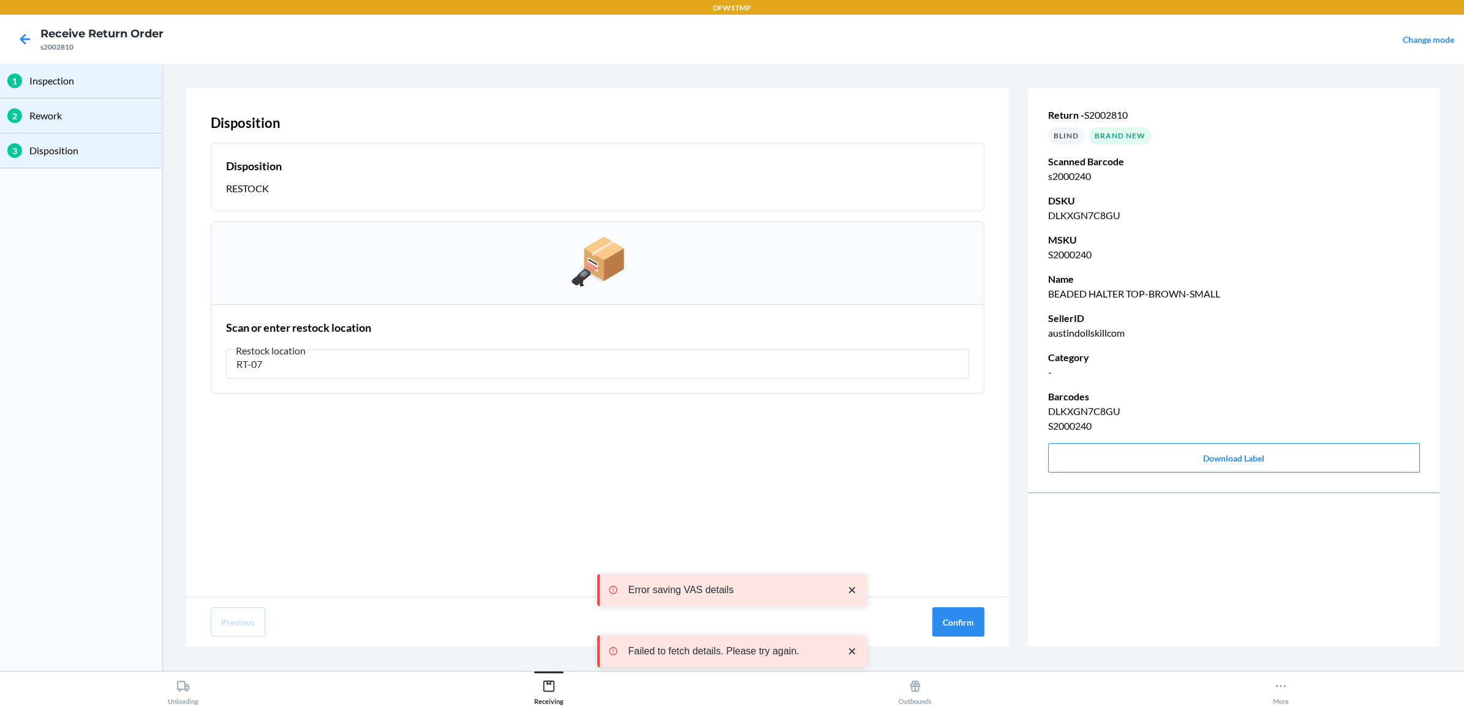
type input "RT-07"
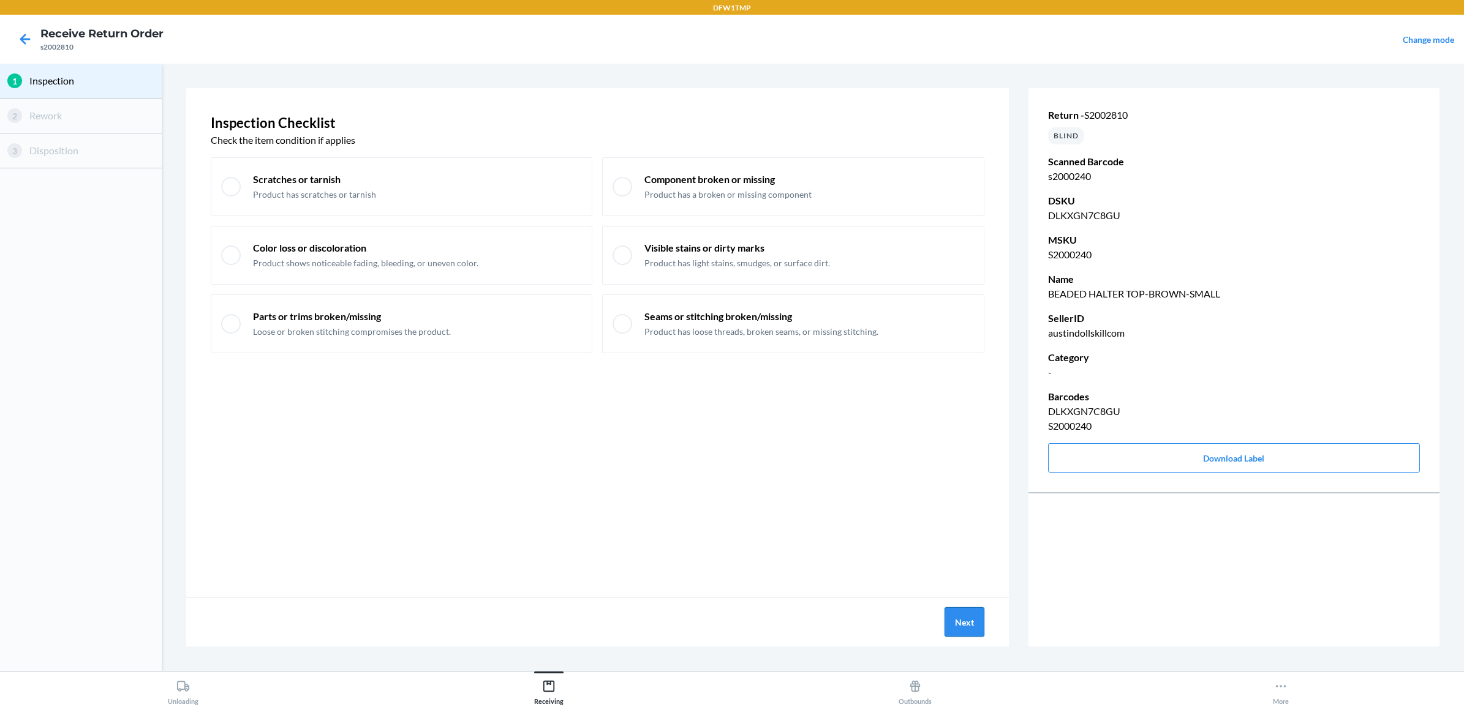
click at [963, 616] on button "Next" at bounding box center [964, 622] width 40 height 29
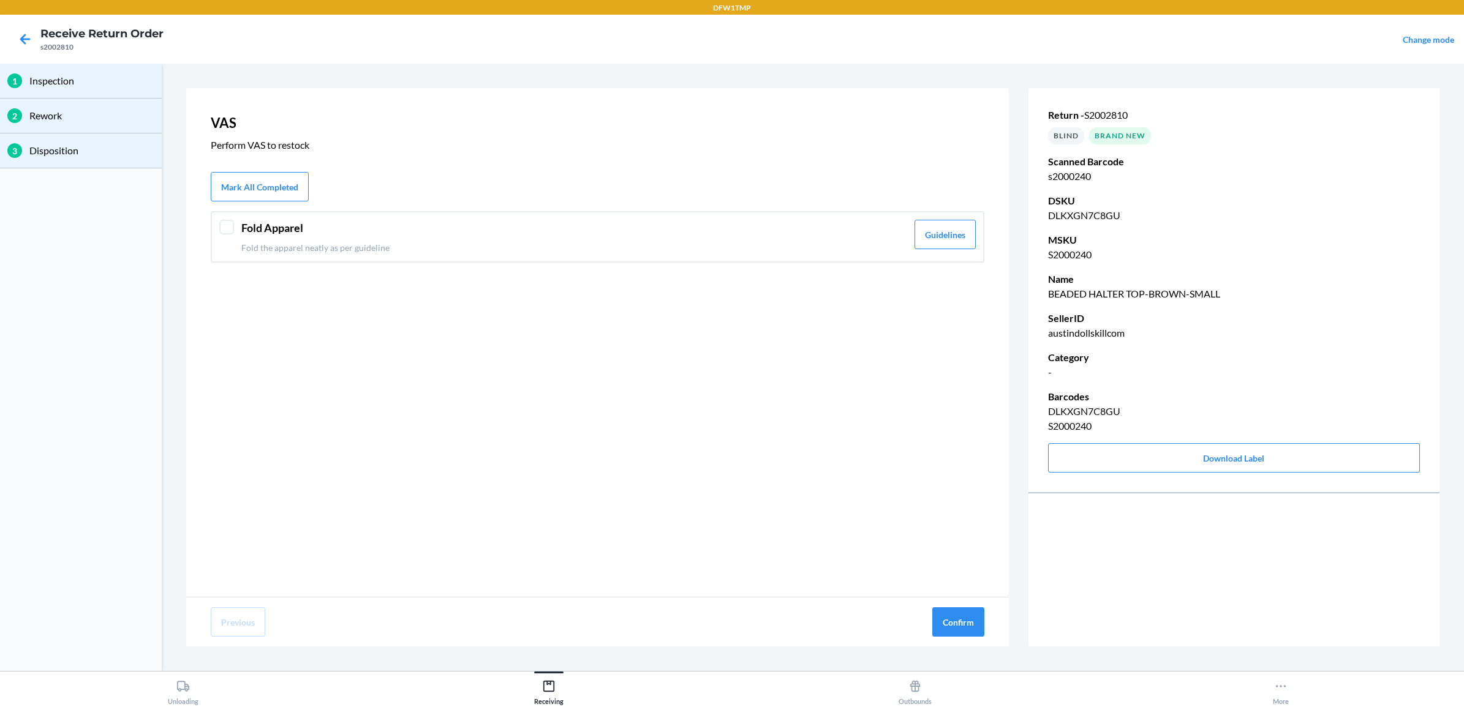
click at [295, 238] on div "Fold Apparel Fold the apparel neatly as per guideline" at bounding box center [574, 237] width 666 height 34
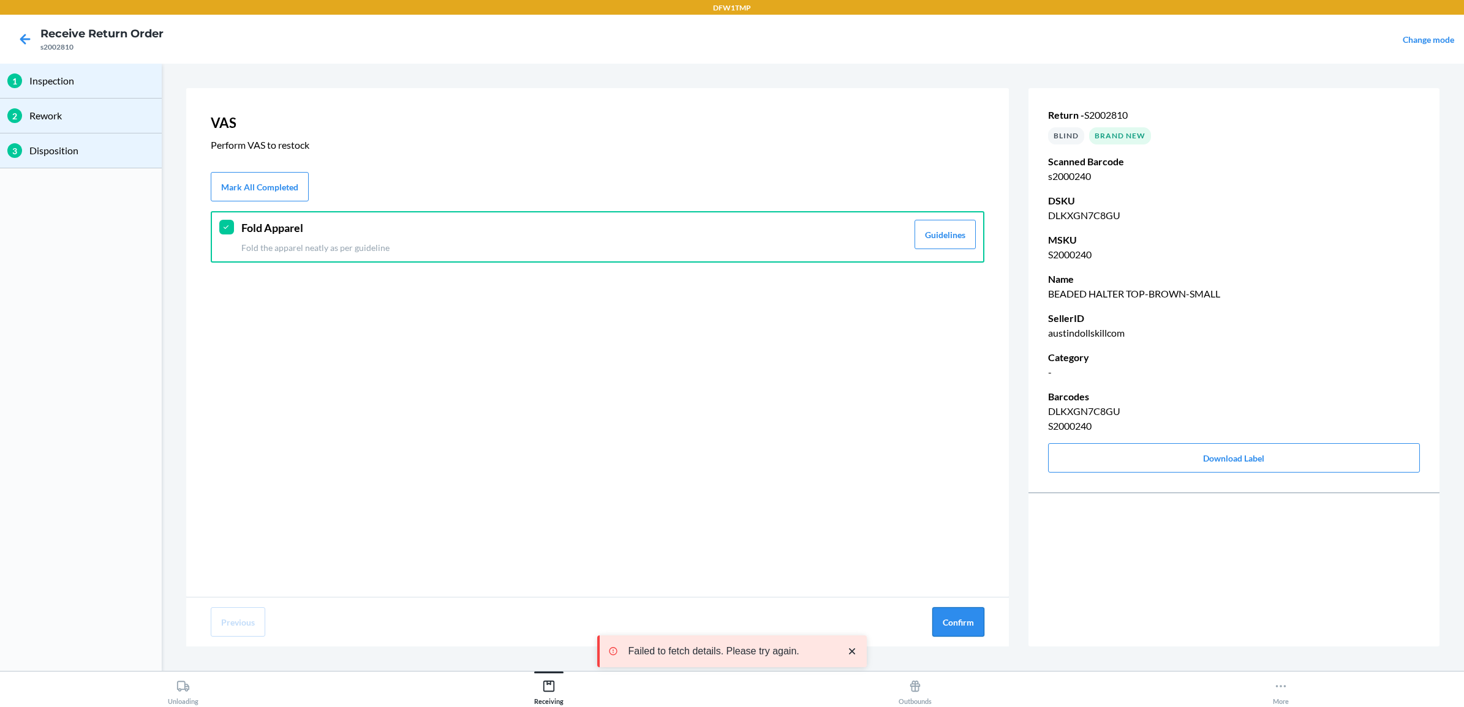
click at [962, 620] on button "Confirm" at bounding box center [958, 622] width 52 height 29
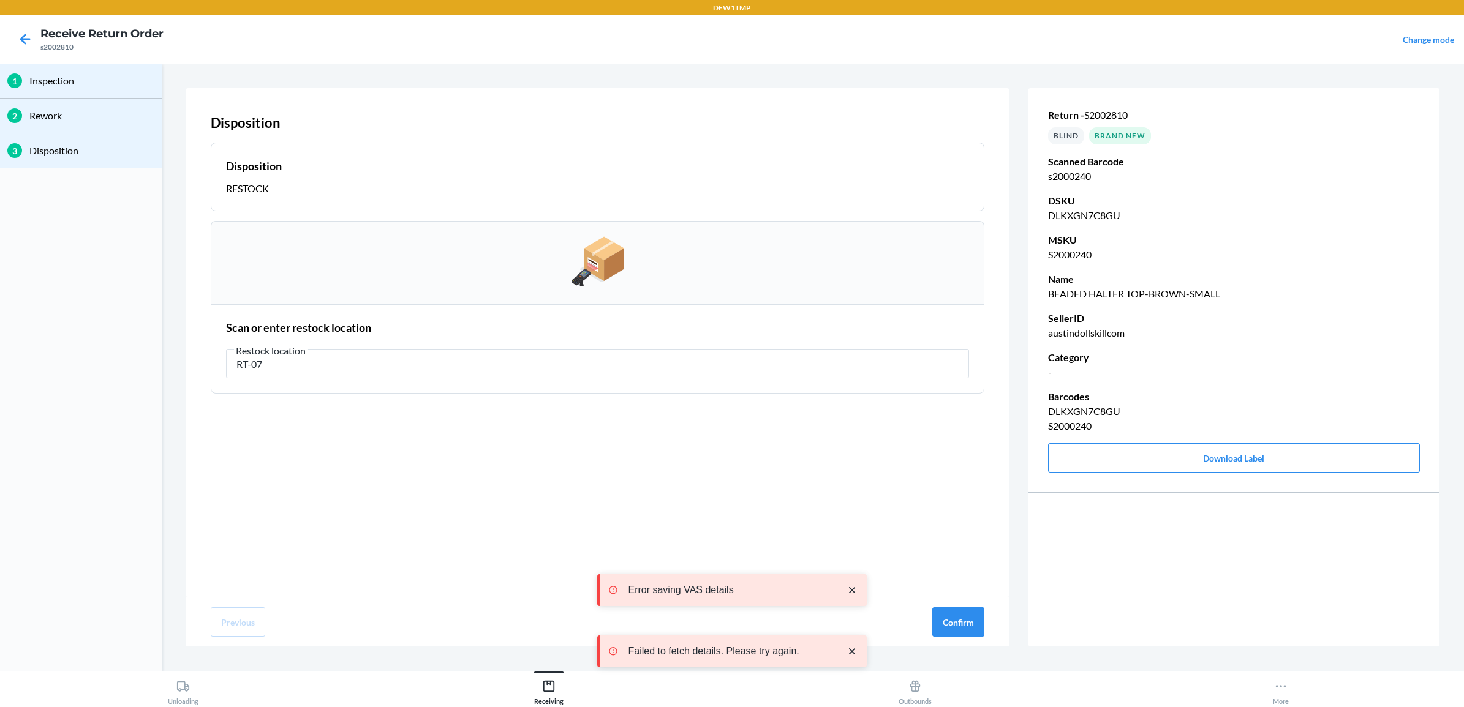
type input "RT-07"
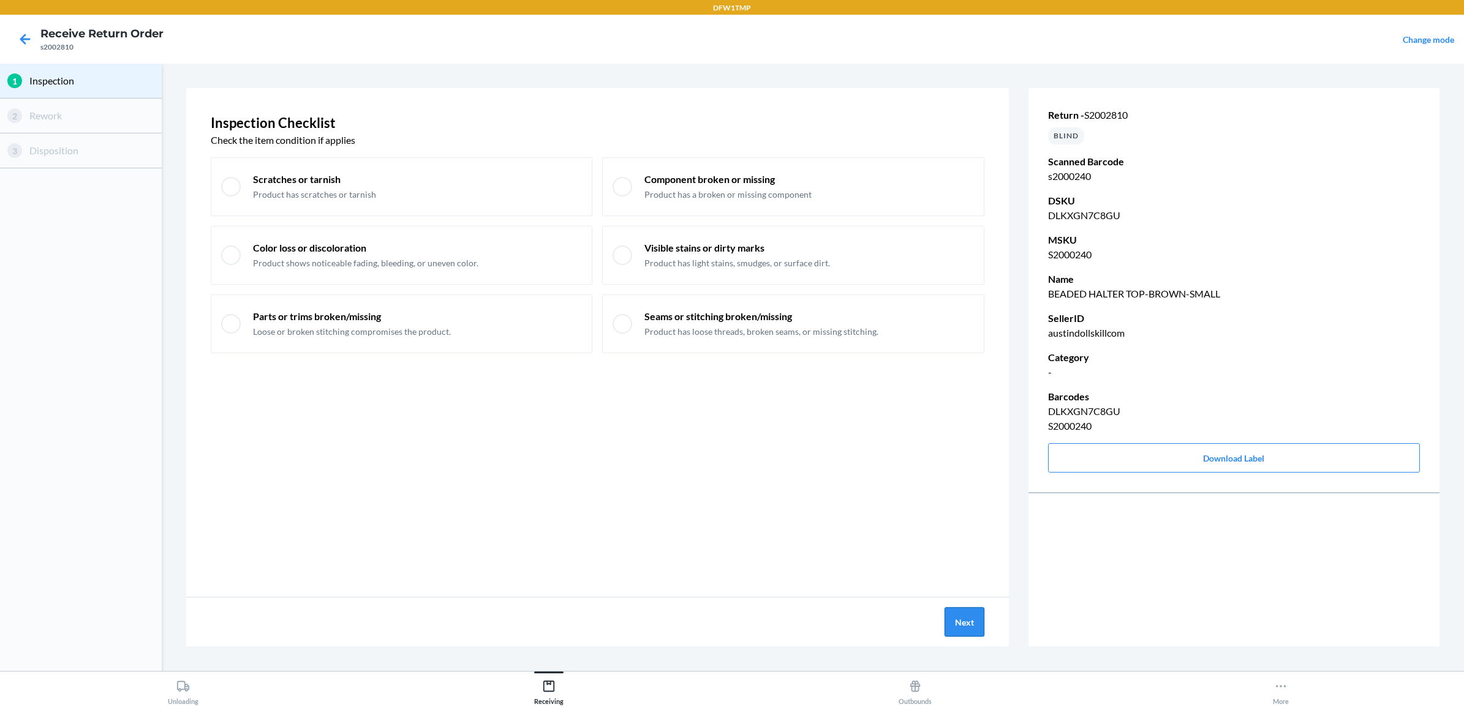
click at [965, 635] on button "Next" at bounding box center [964, 622] width 40 height 29
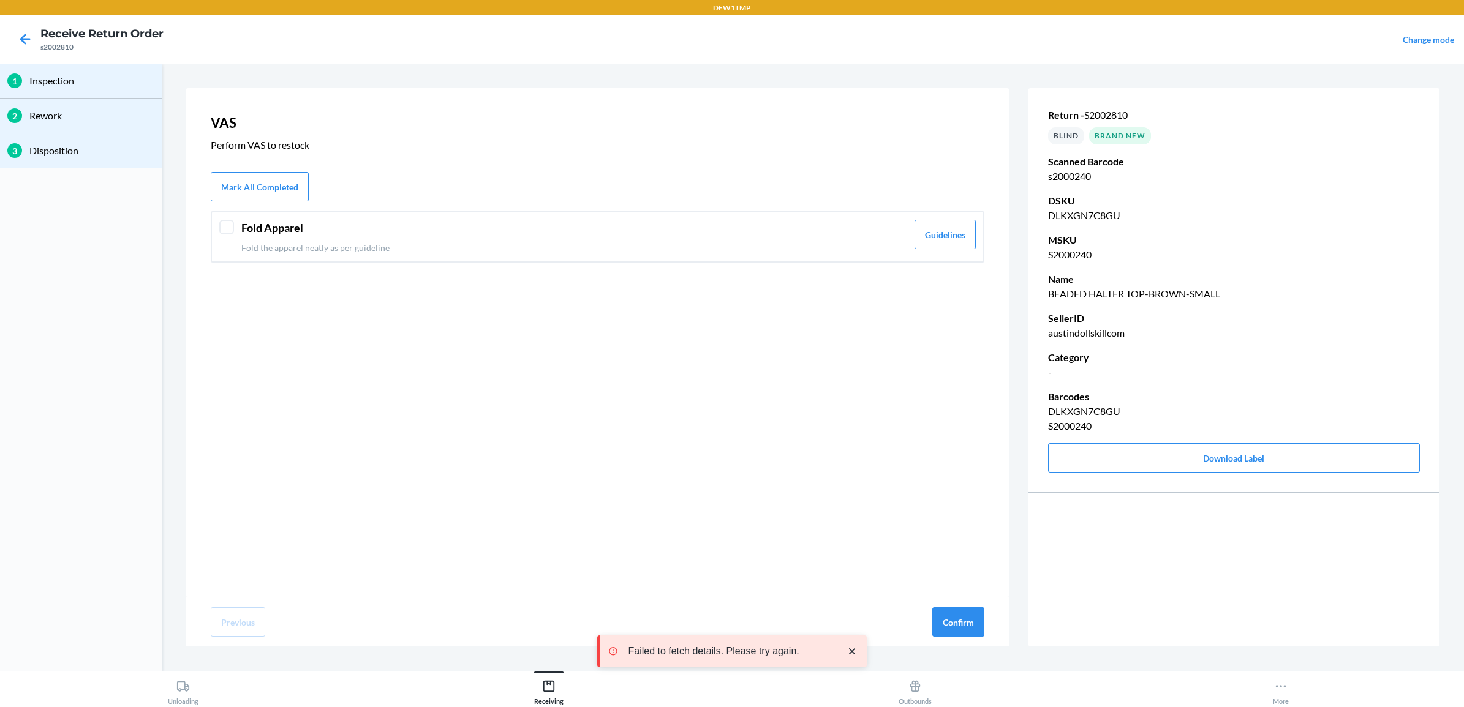
click at [266, 238] on div "Fold Apparel Fold the apparel neatly as per guideline" at bounding box center [574, 237] width 666 height 34
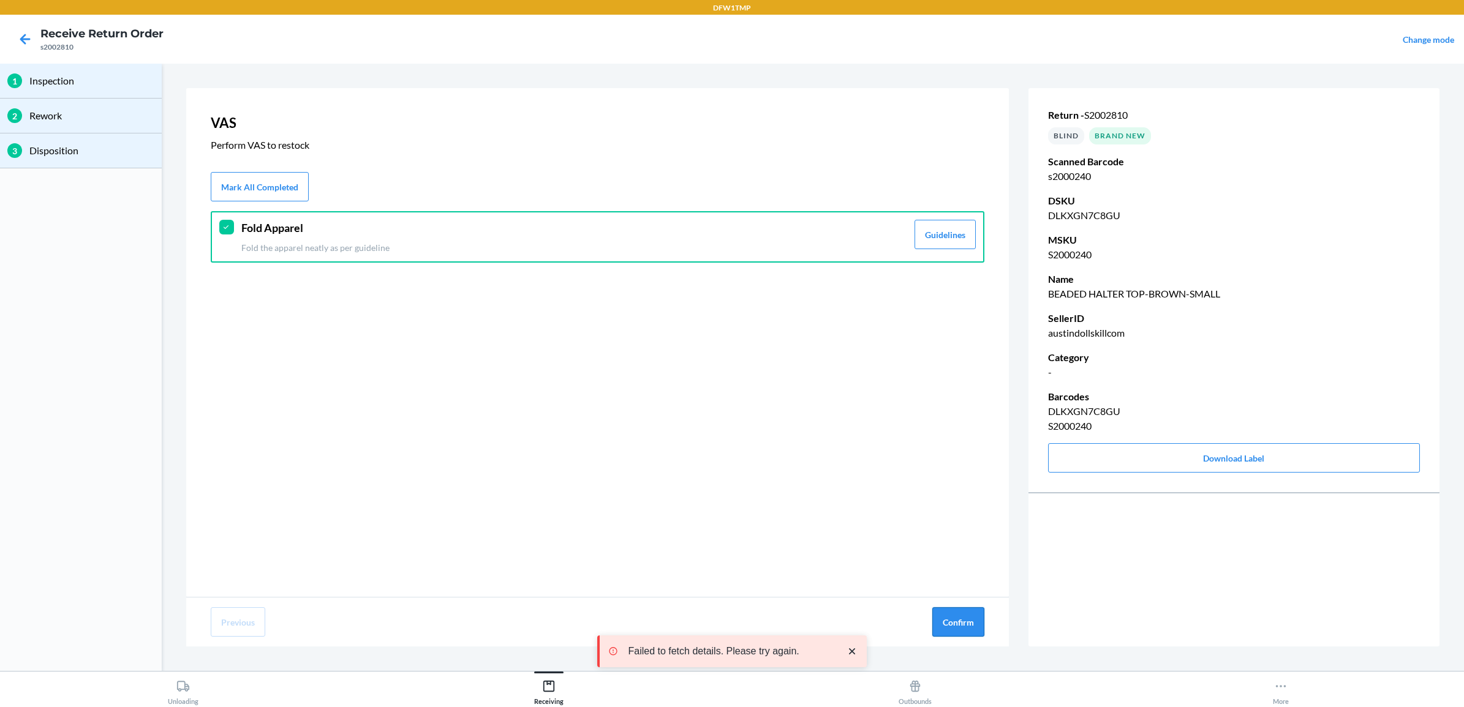
click at [963, 625] on button "Confirm" at bounding box center [958, 622] width 52 height 29
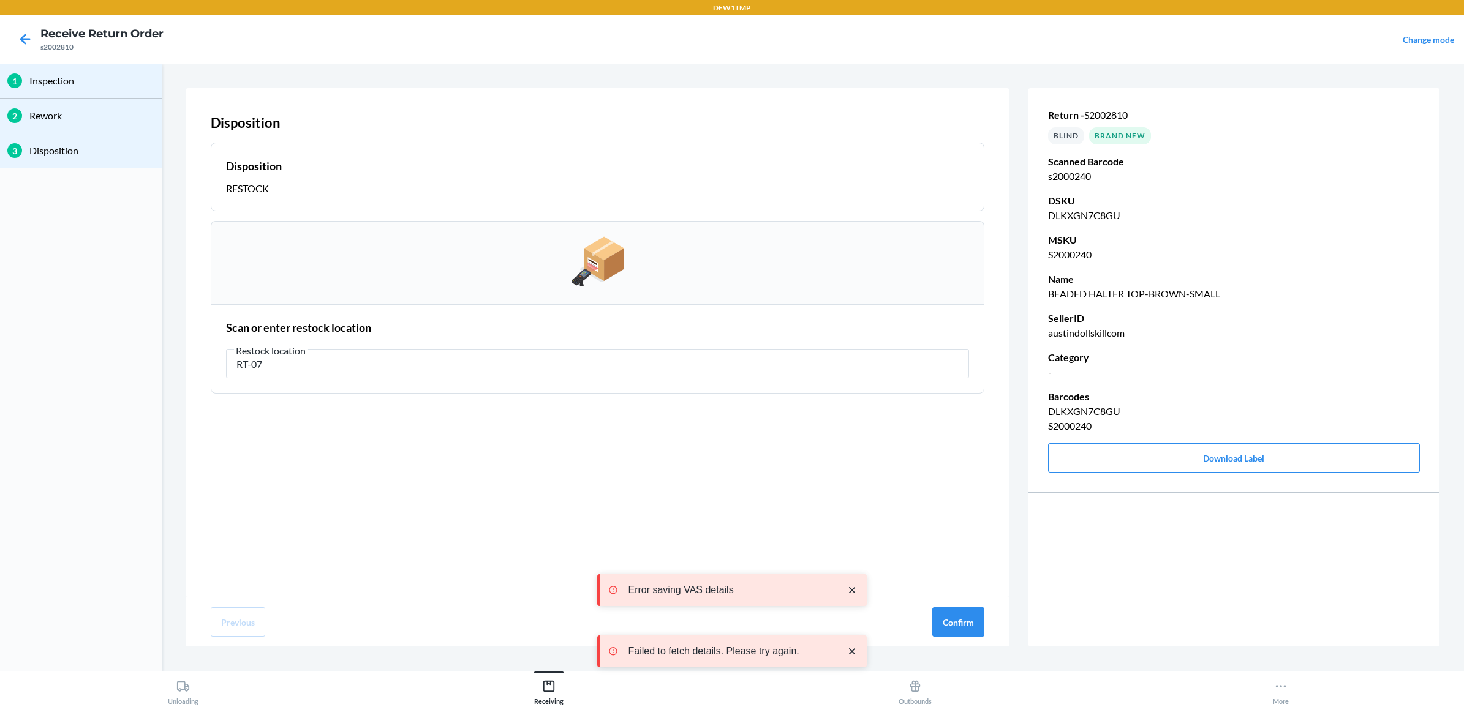
type input "RT-07"
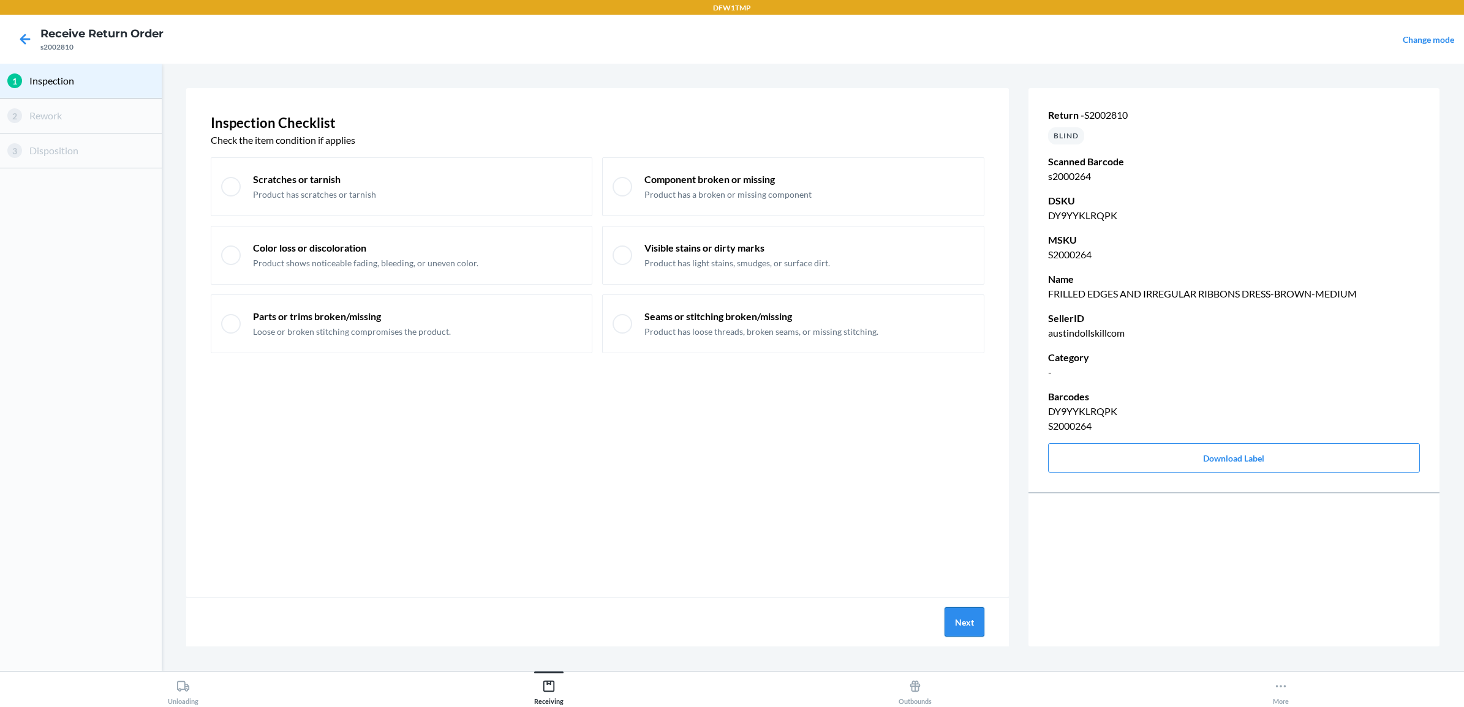
click at [965, 625] on button "Next" at bounding box center [964, 622] width 40 height 29
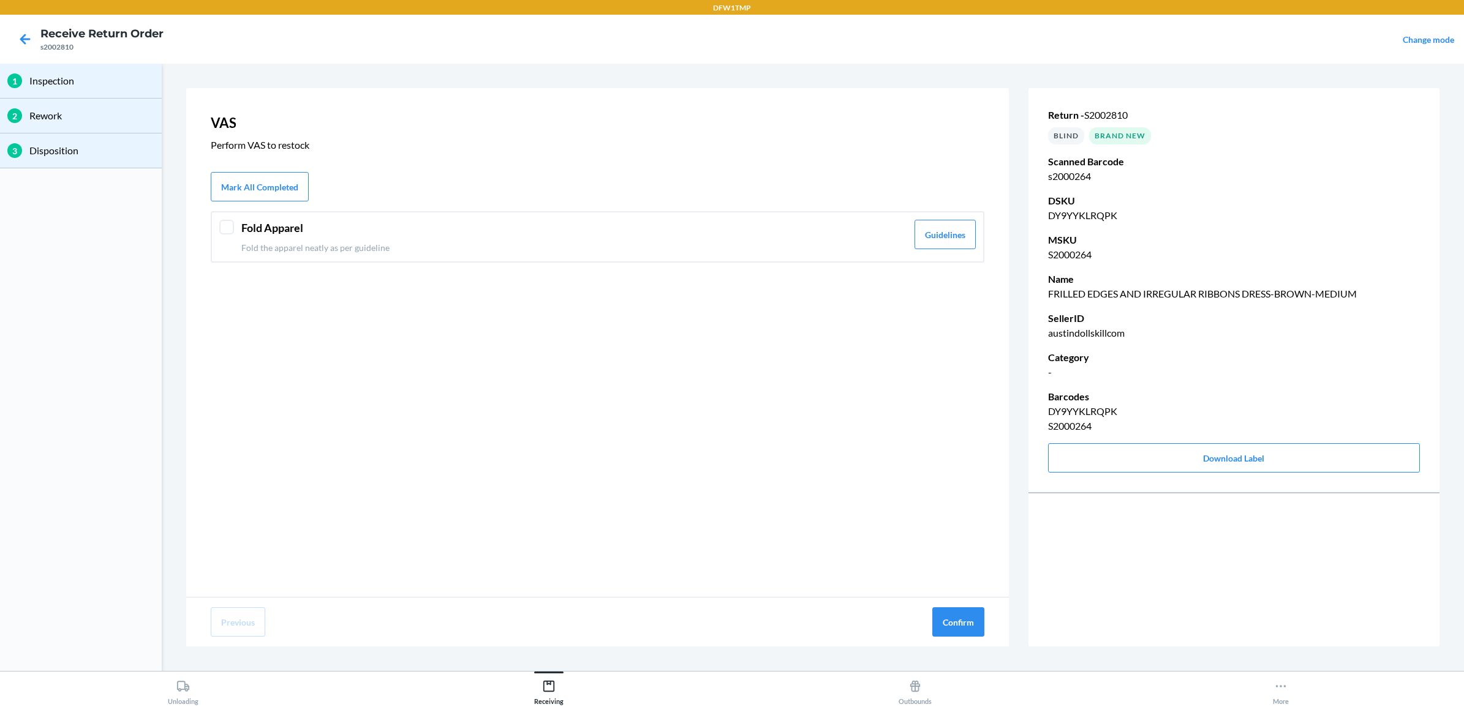
click at [367, 249] on p "Fold the apparel neatly as per guideline" at bounding box center [574, 247] width 666 height 13
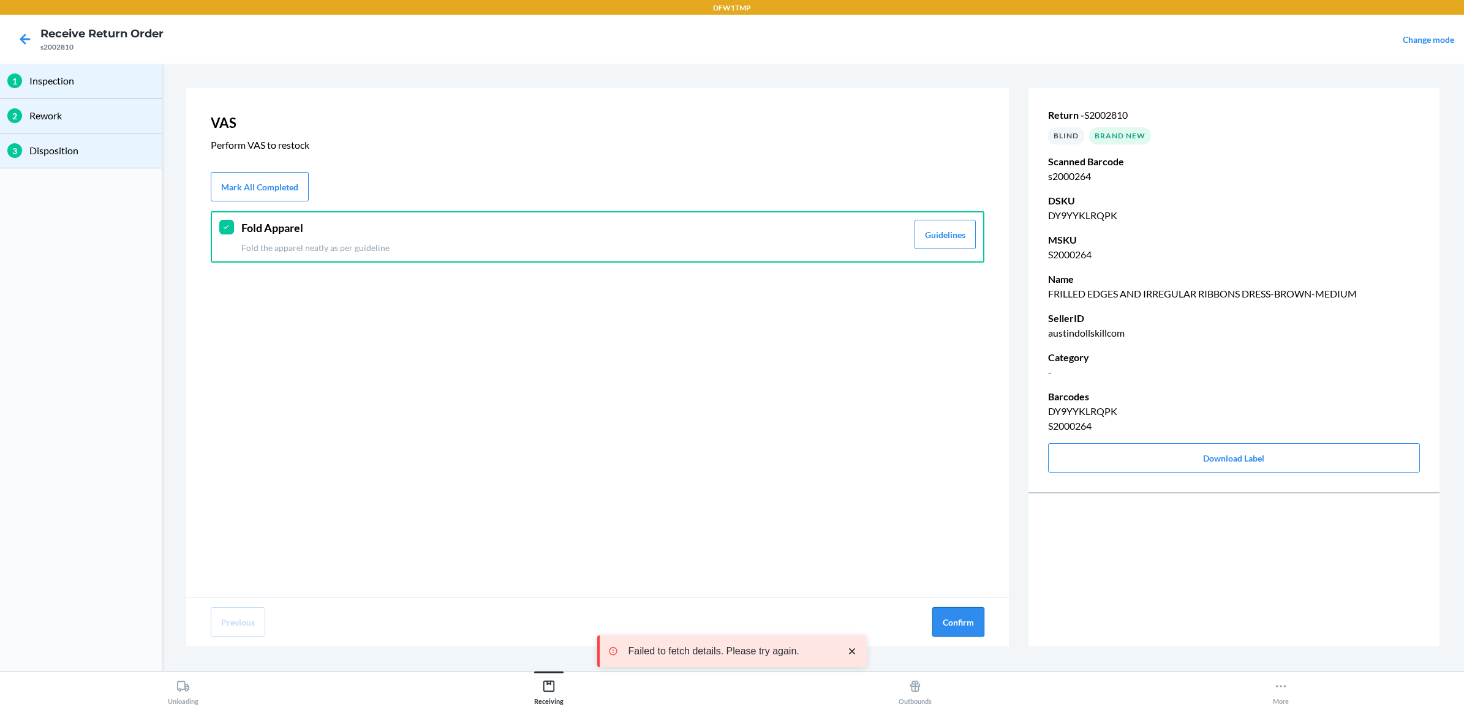
click at [960, 617] on button "Confirm" at bounding box center [958, 622] width 52 height 29
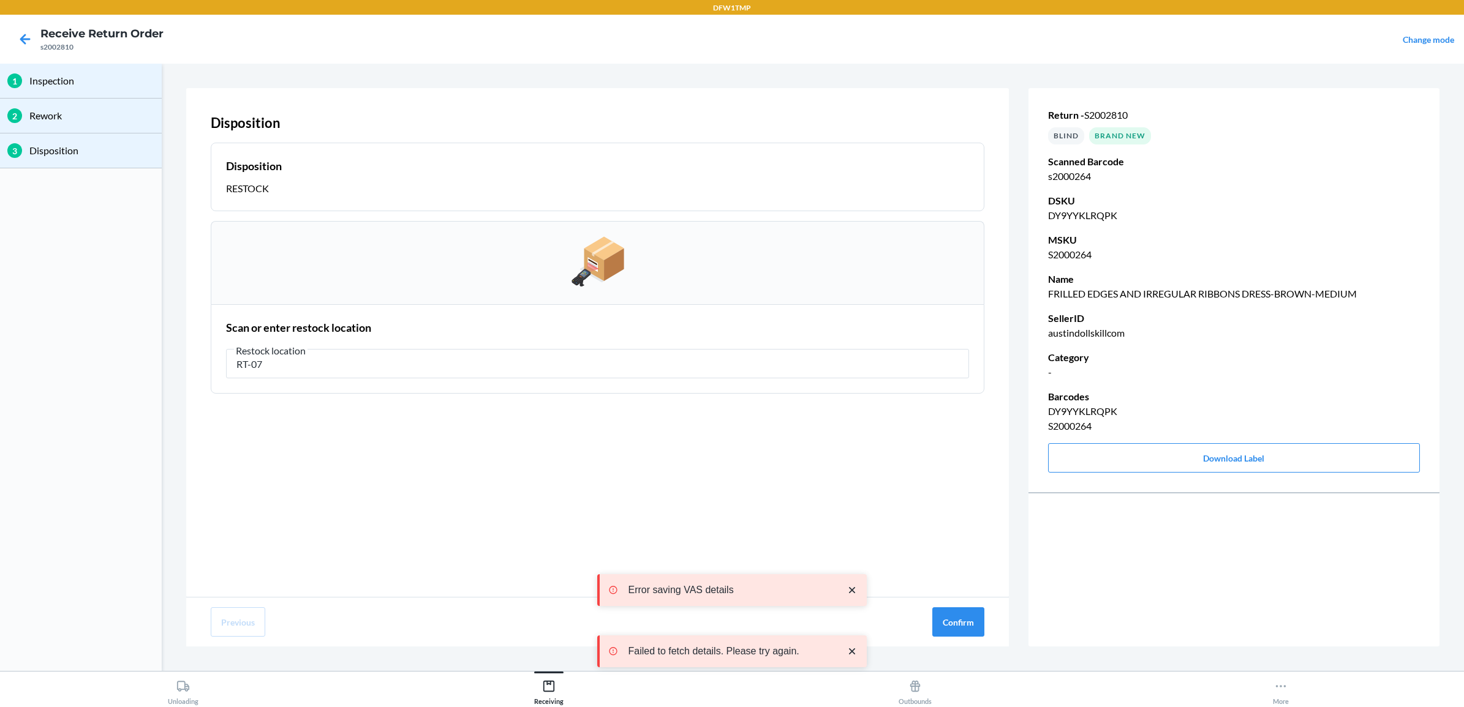
type input "RT-07"
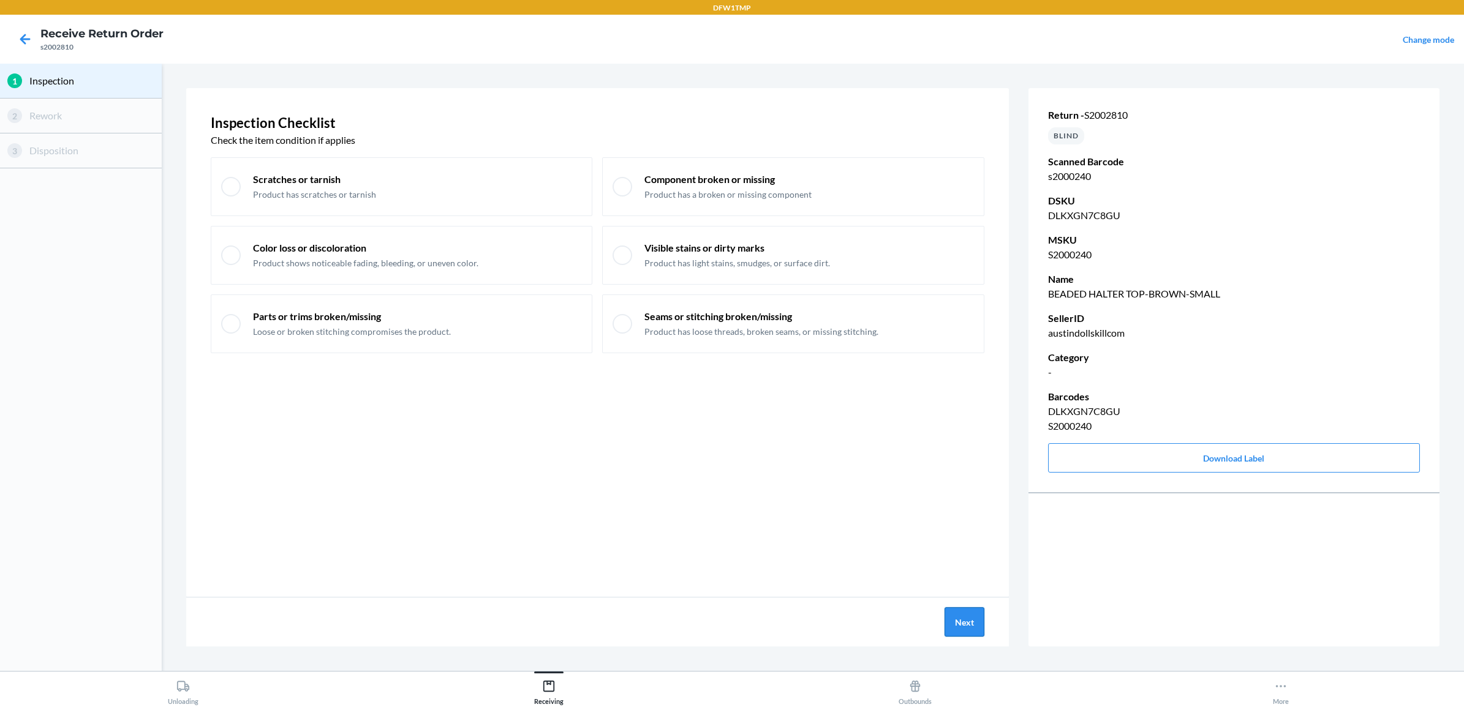
click at [960, 628] on button "Next" at bounding box center [964, 622] width 40 height 29
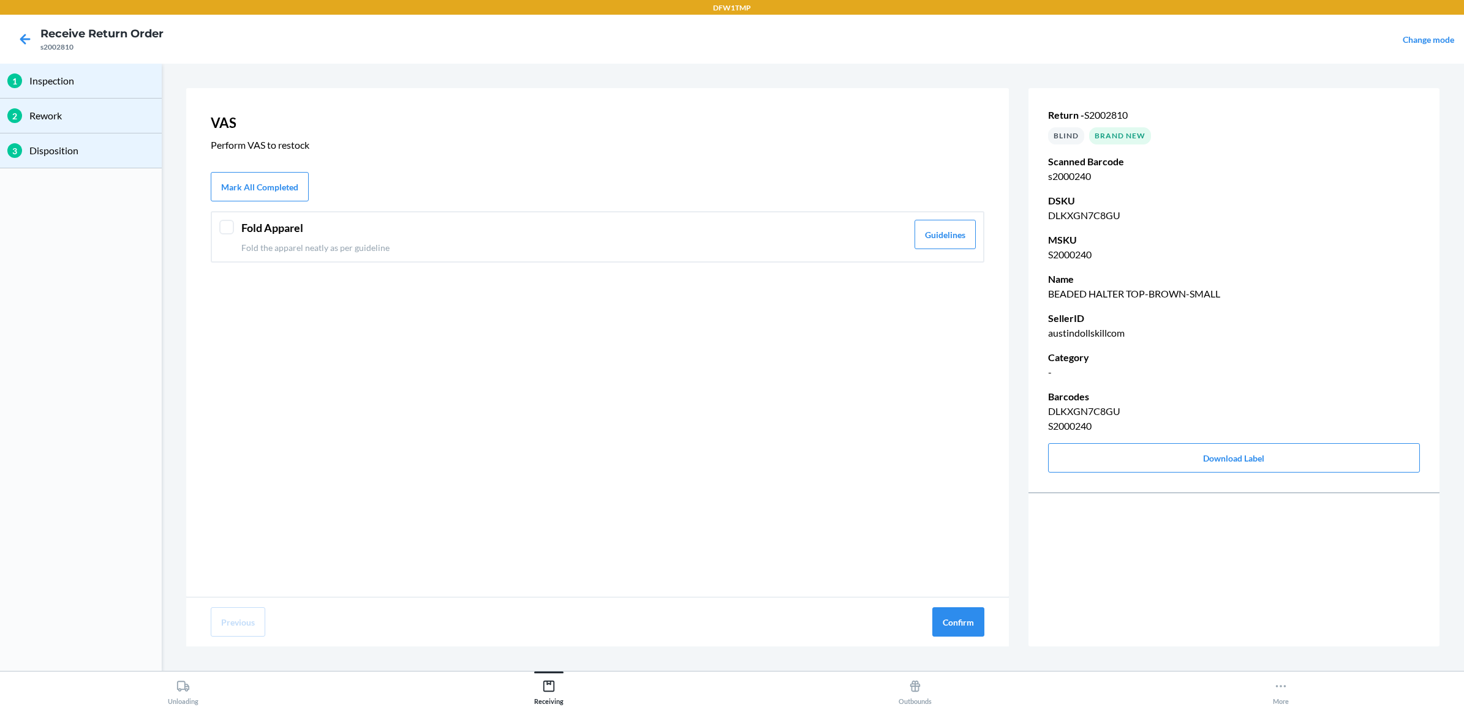
click at [216, 228] on div "Fold Apparel Fold the apparel neatly as per guideline Guidelines" at bounding box center [598, 236] width 774 height 51
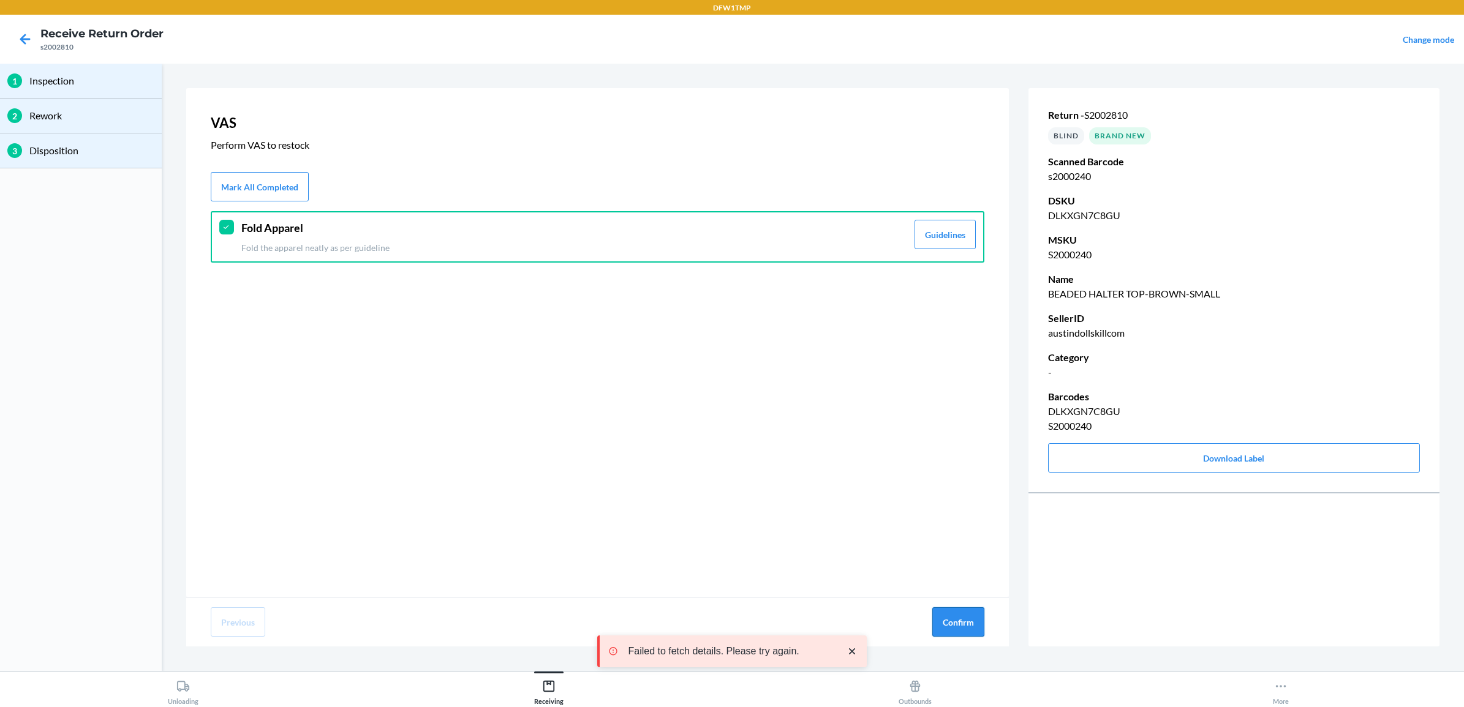
click at [959, 625] on button "Confirm" at bounding box center [958, 622] width 52 height 29
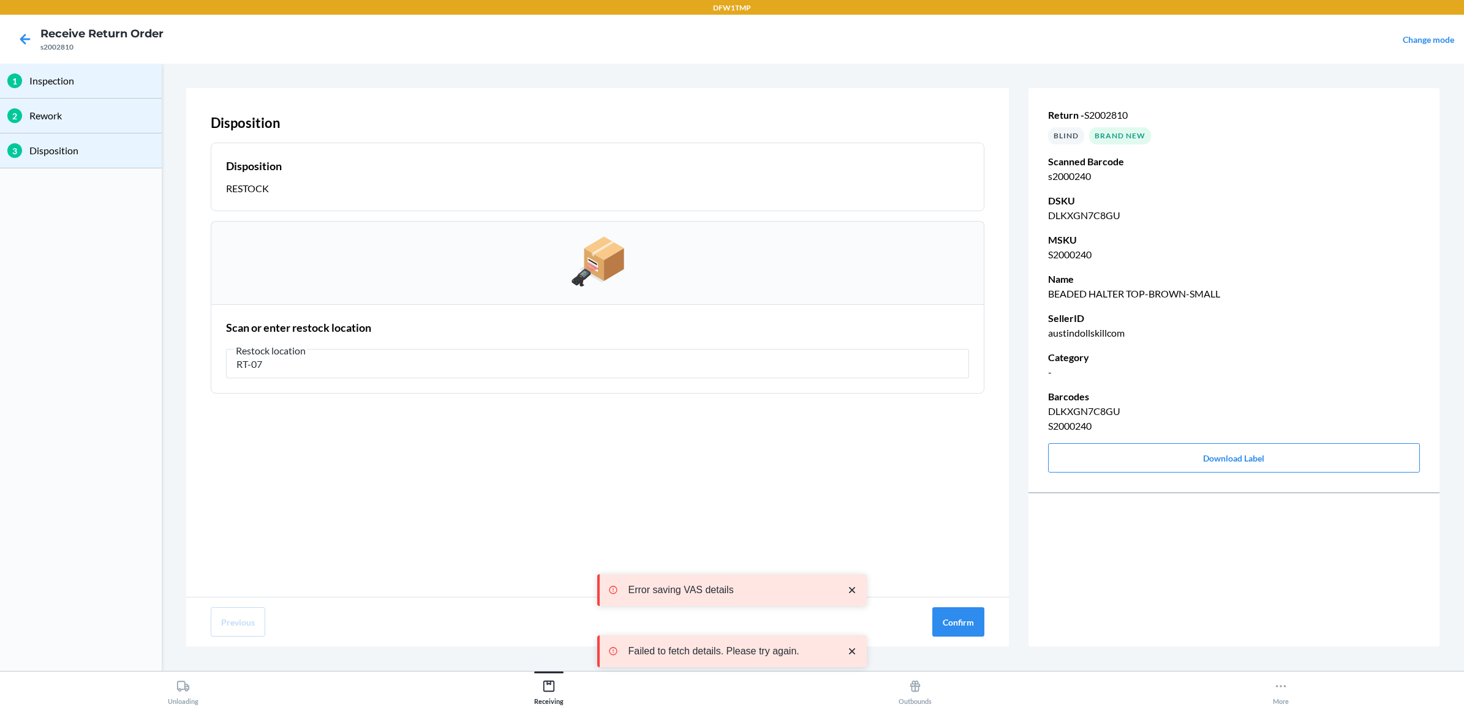
type input "RT-07"
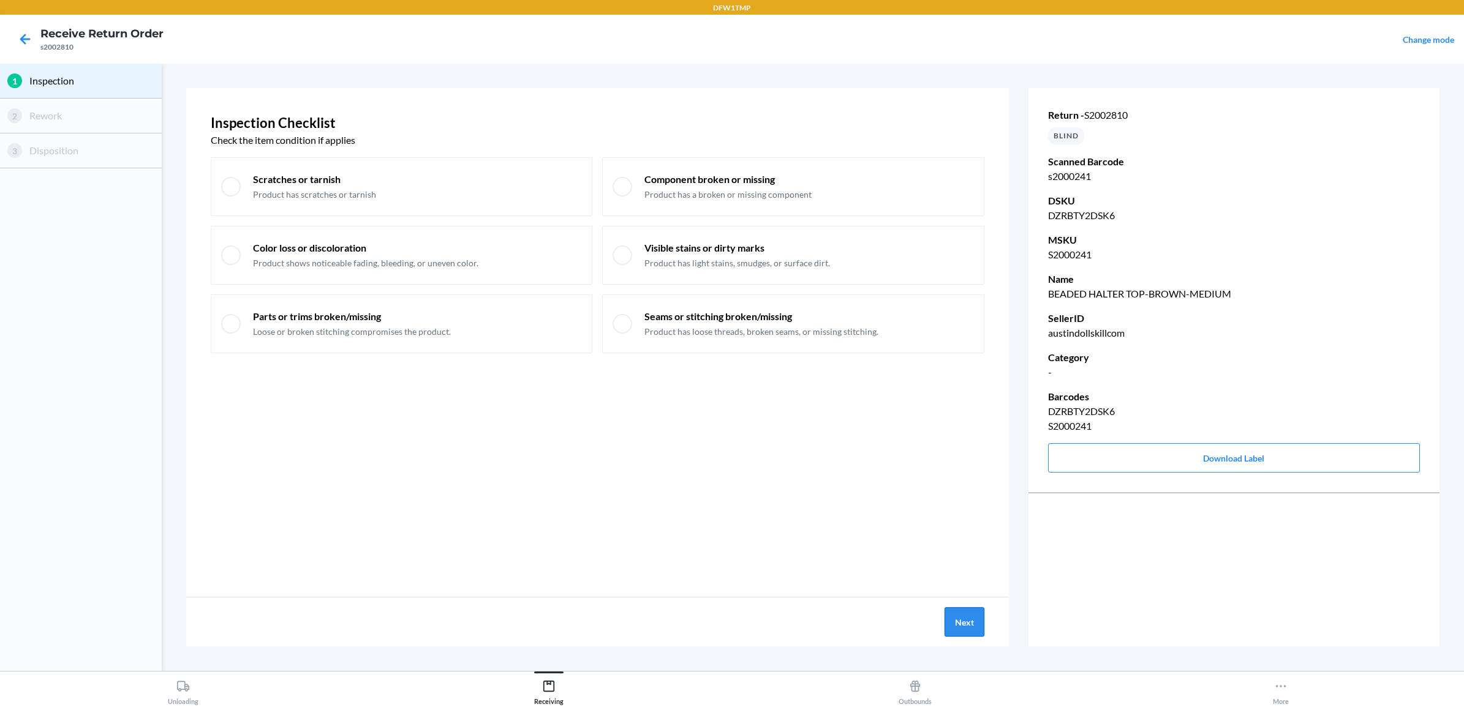
click at [959, 616] on button "Next" at bounding box center [964, 622] width 40 height 29
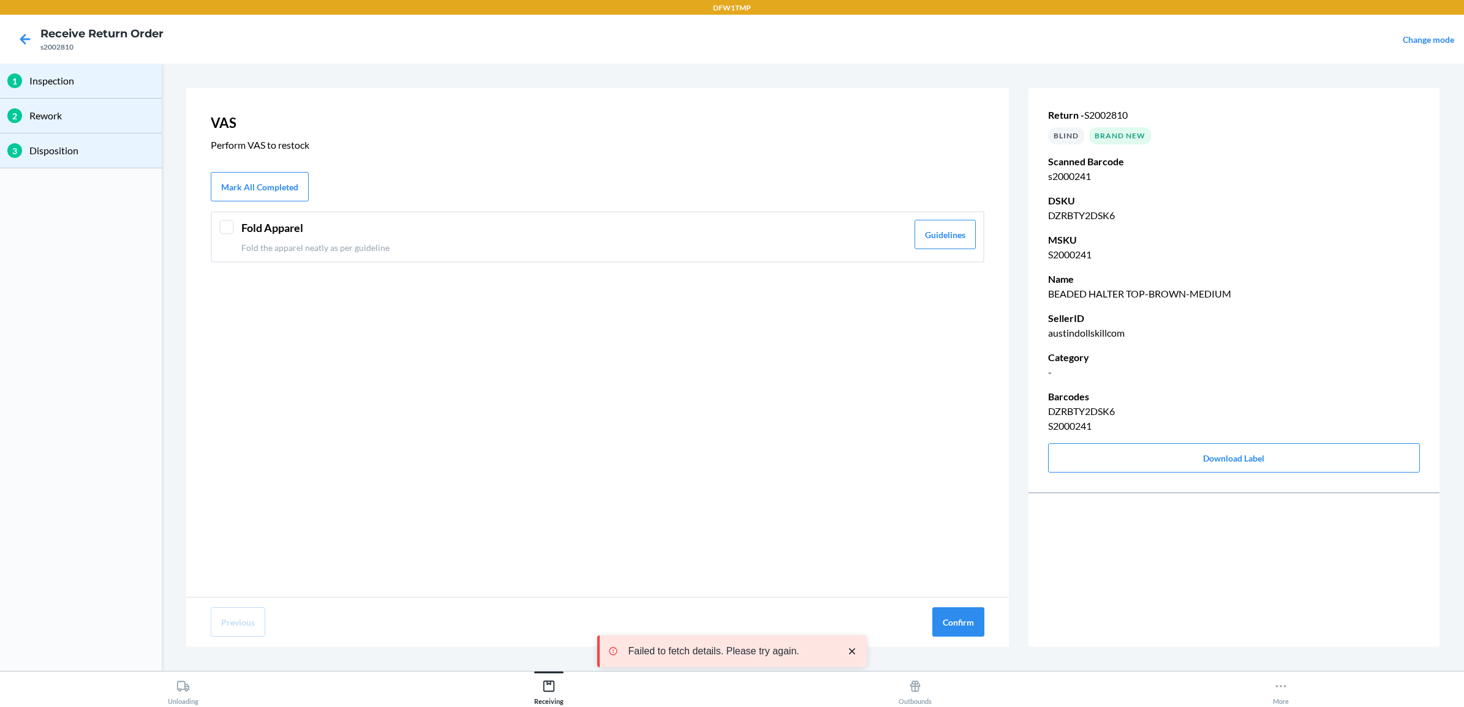
click at [236, 225] on div "Fold Apparel Fold the apparel neatly as per guideline Guidelines" at bounding box center [598, 236] width 774 height 51
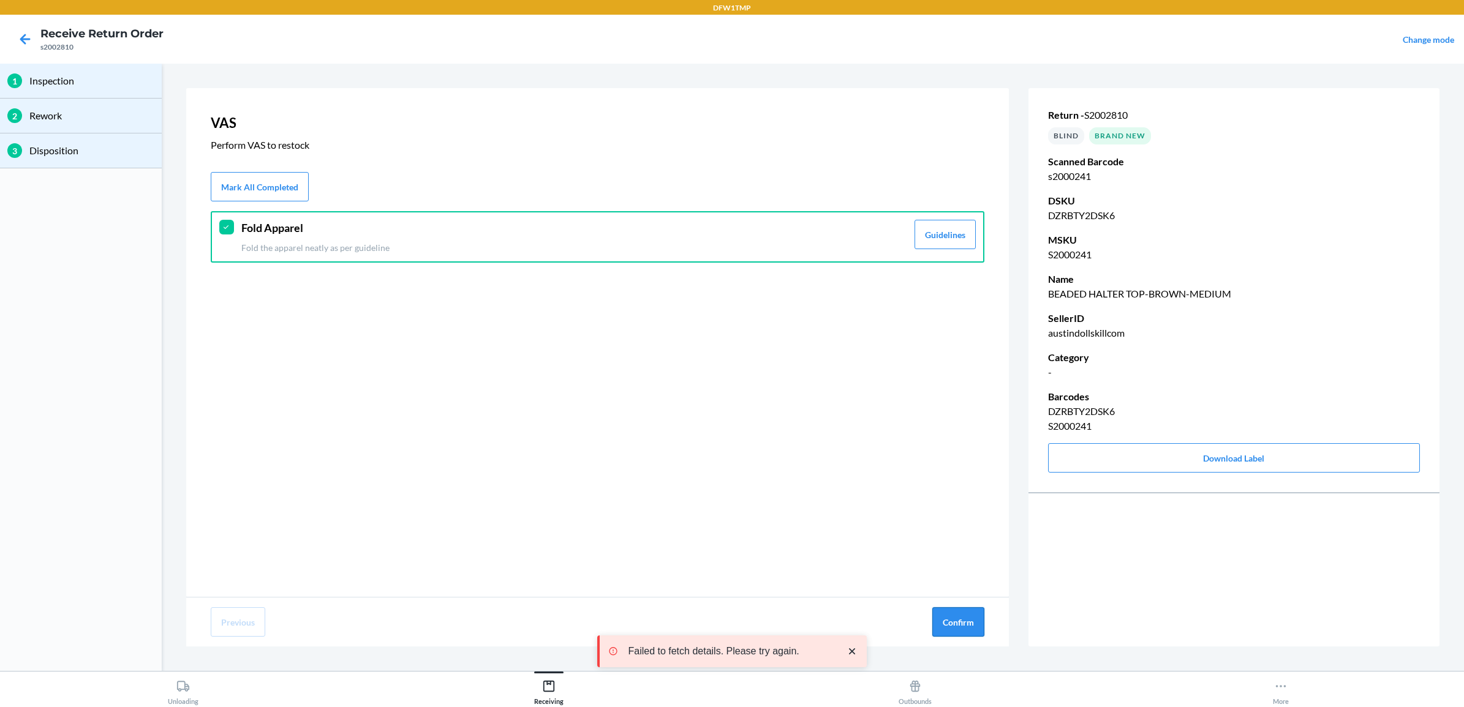
click at [967, 620] on button "Confirm" at bounding box center [958, 622] width 52 height 29
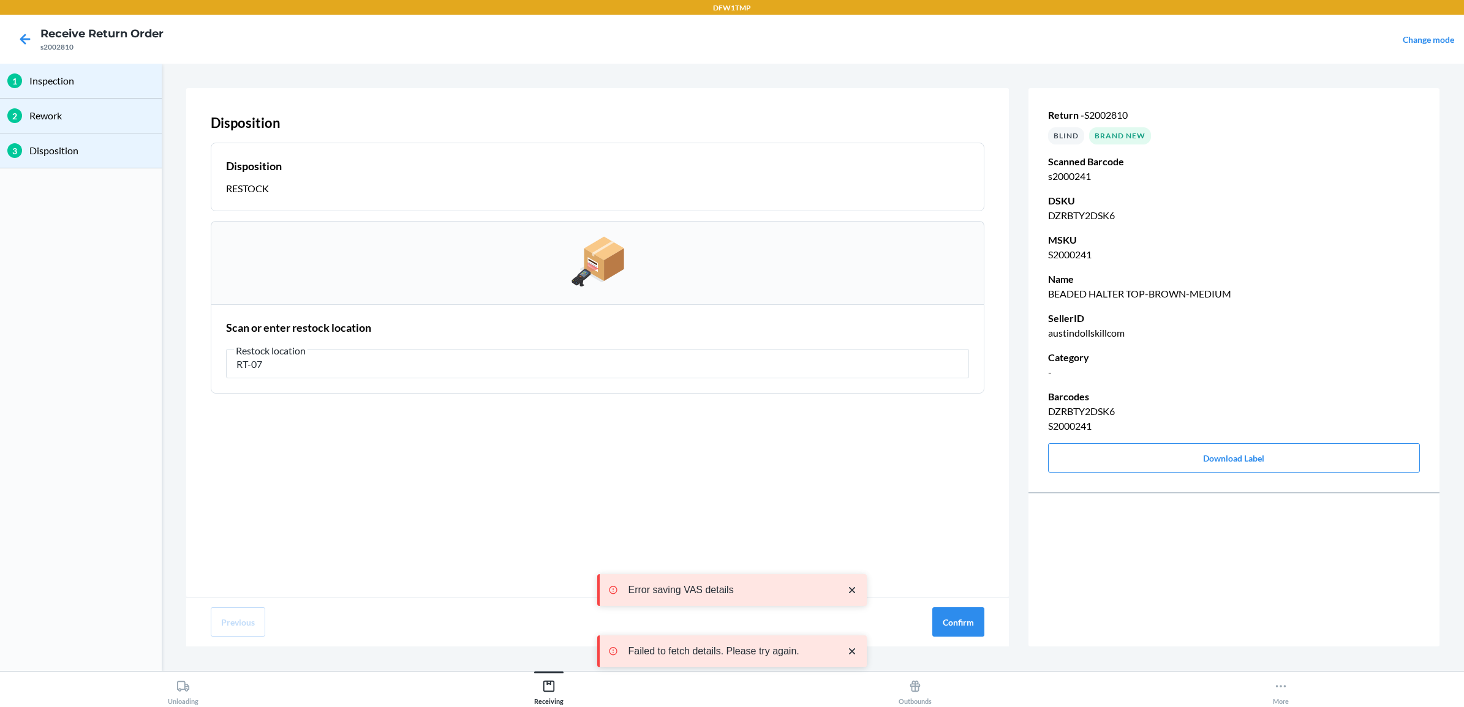
type input "RT-07"
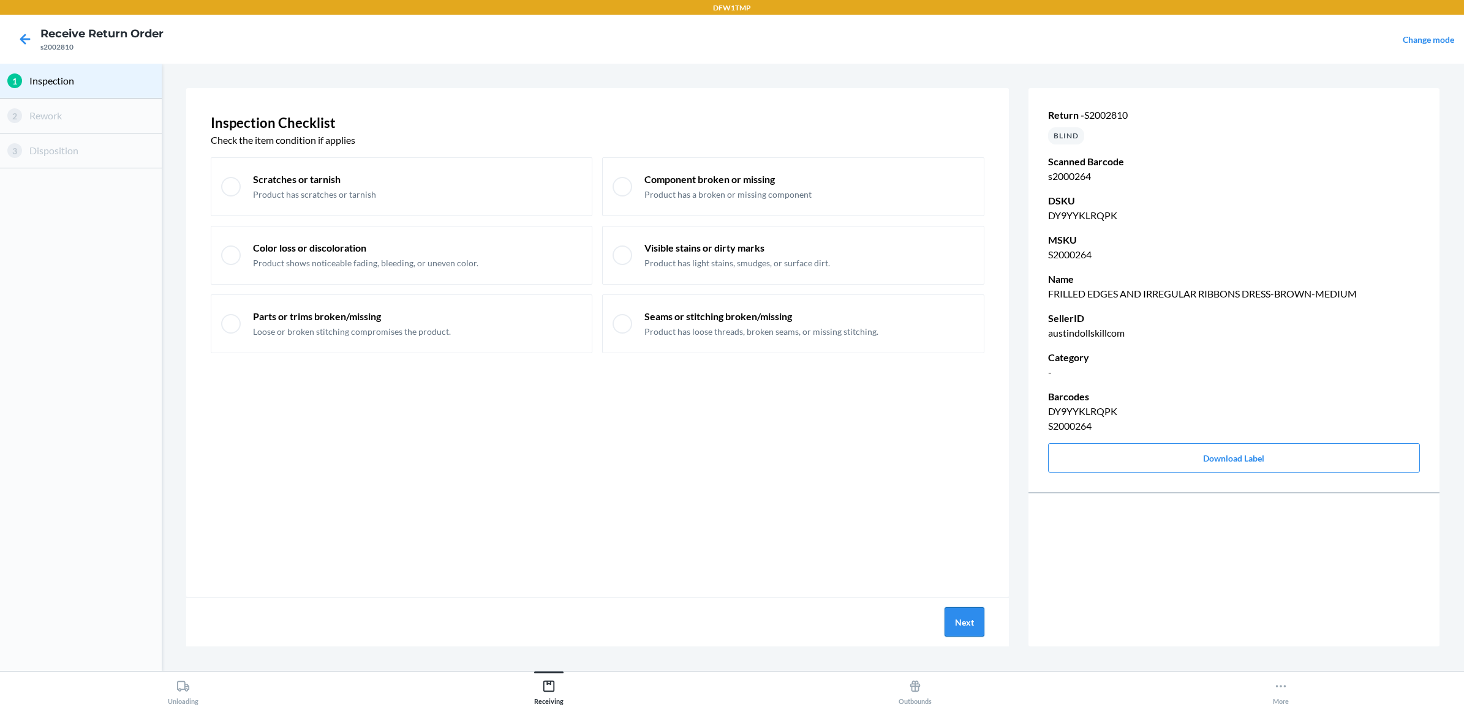
click at [962, 619] on button "Next" at bounding box center [964, 622] width 40 height 29
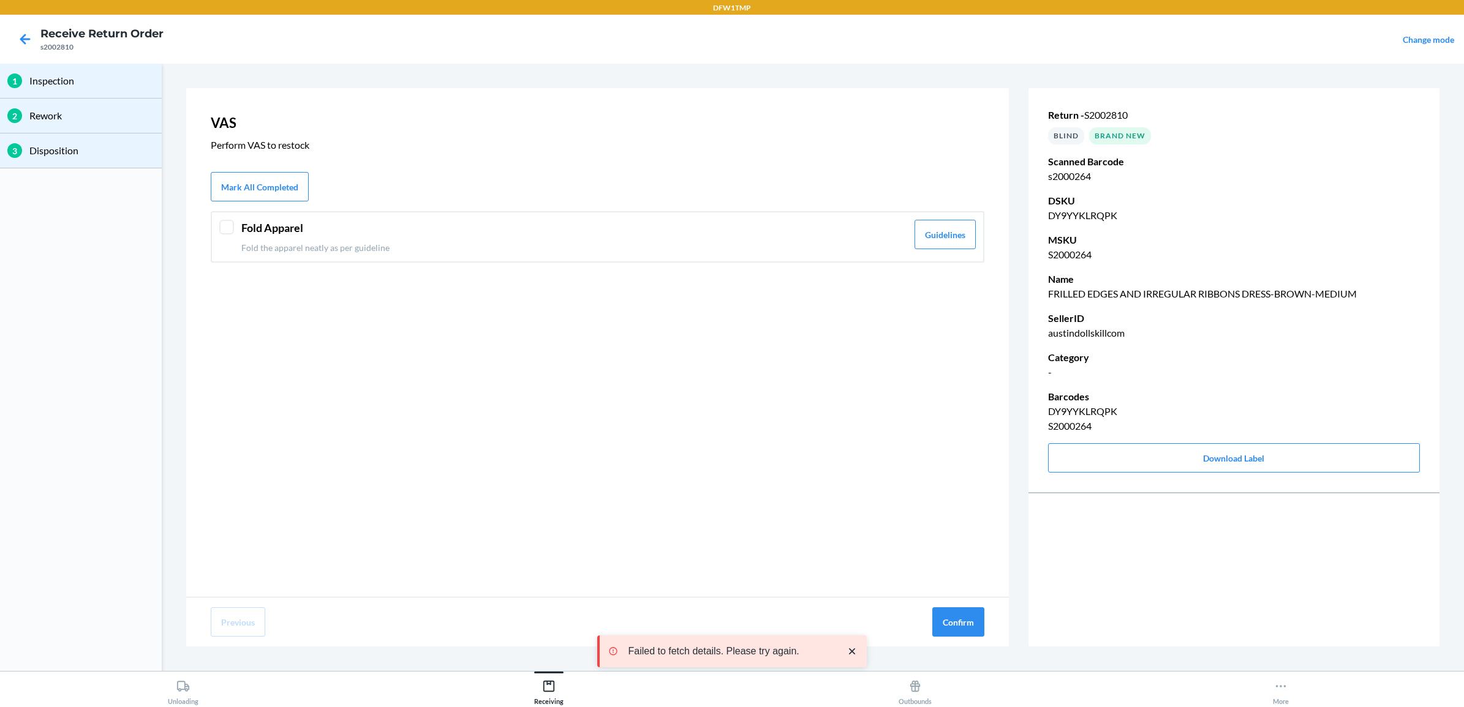
click at [279, 243] on p "Fold the apparel neatly as per guideline" at bounding box center [574, 247] width 666 height 13
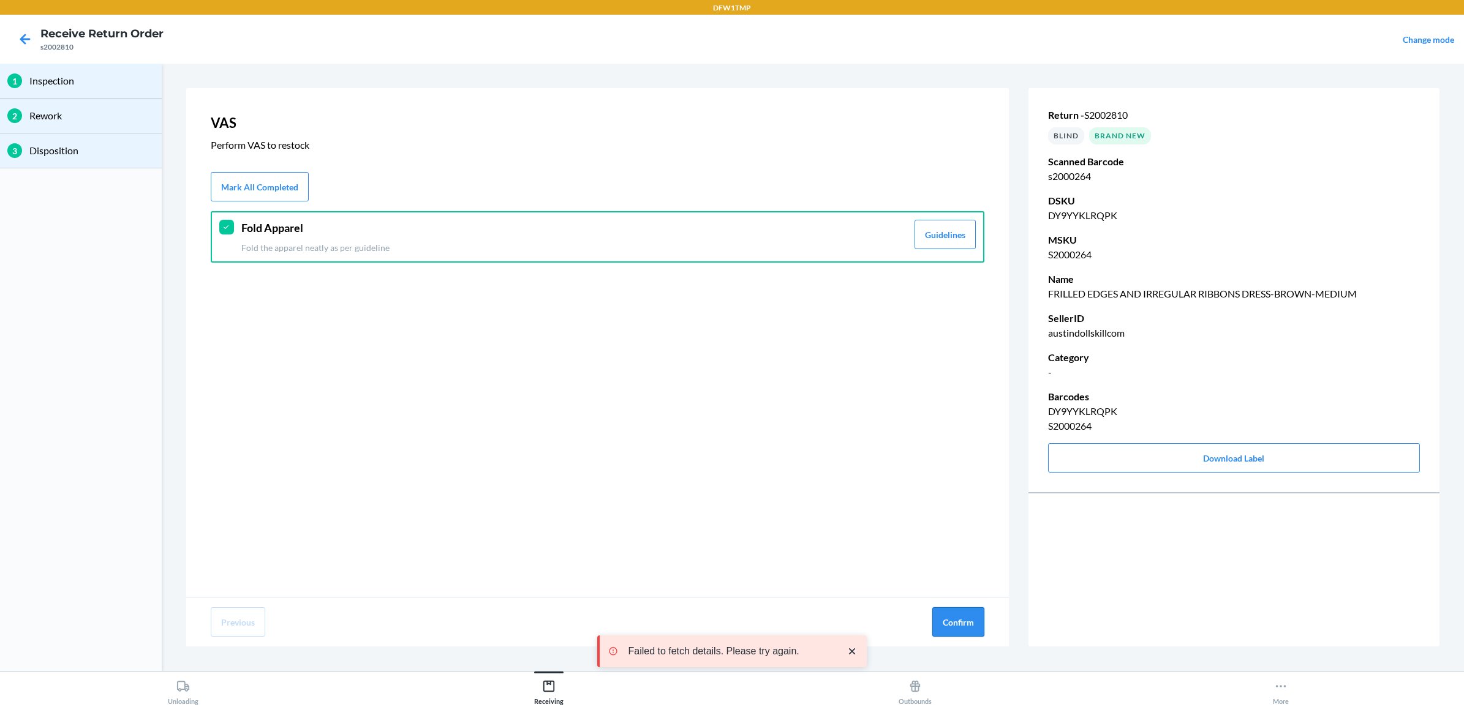
click at [944, 622] on button "Confirm" at bounding box center [958, 622] width 52 height 29
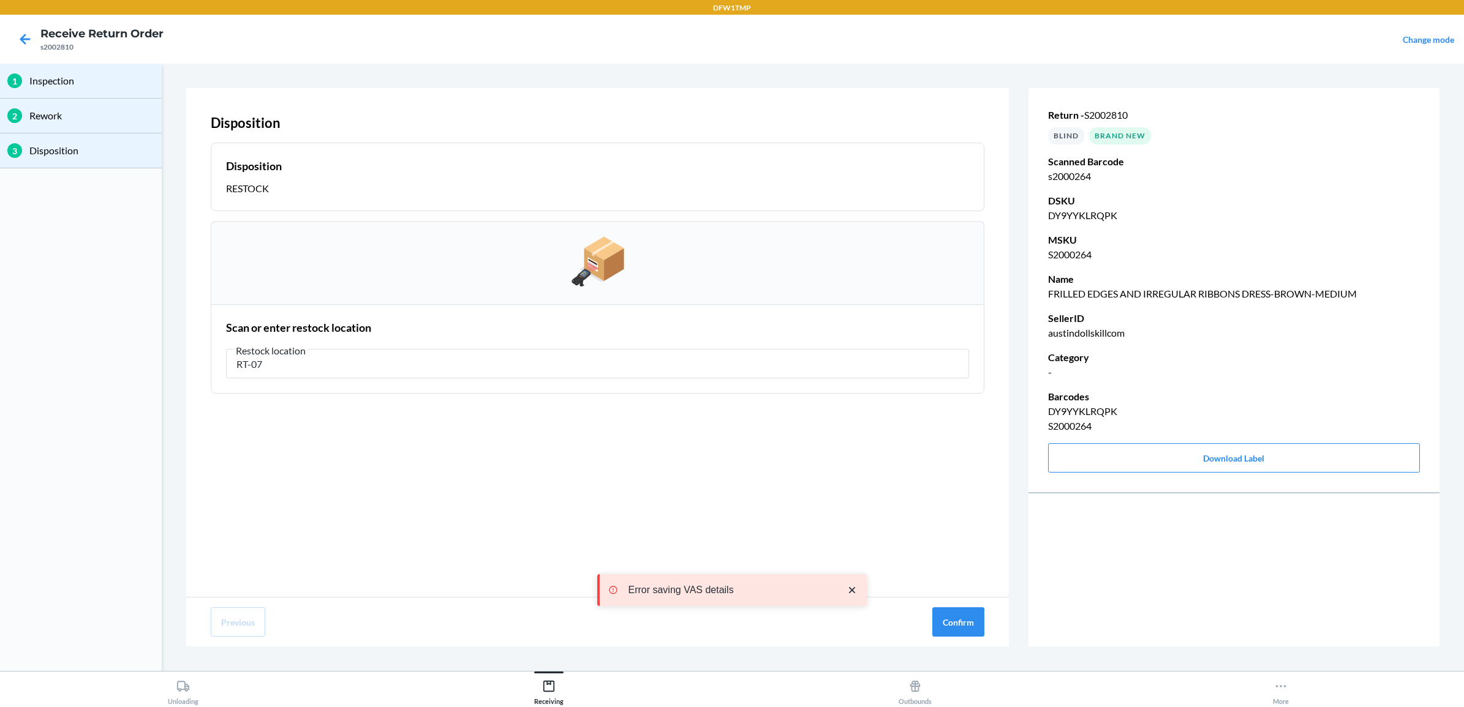
type input "RT-07"
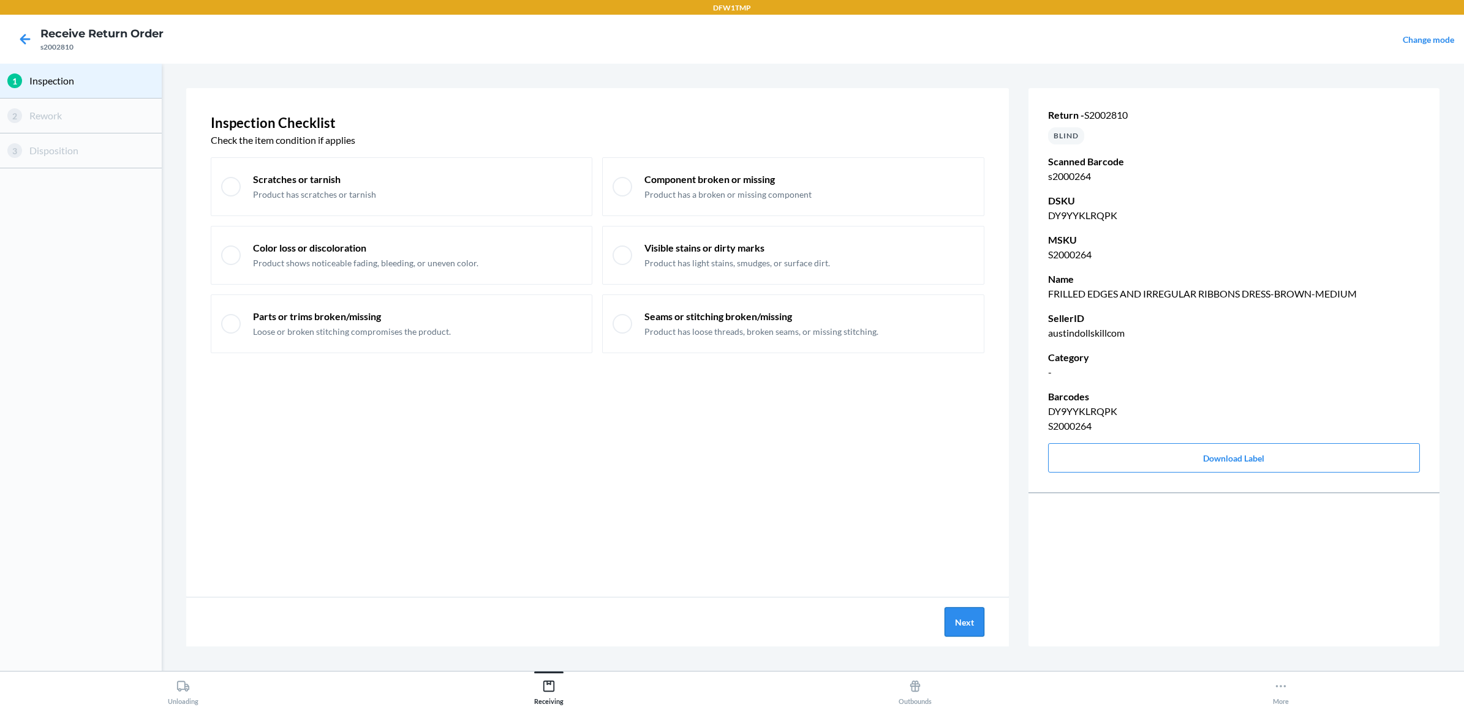
click at [956, 617] on button "Next" at bounding box center [964, 622] width 40 height 29
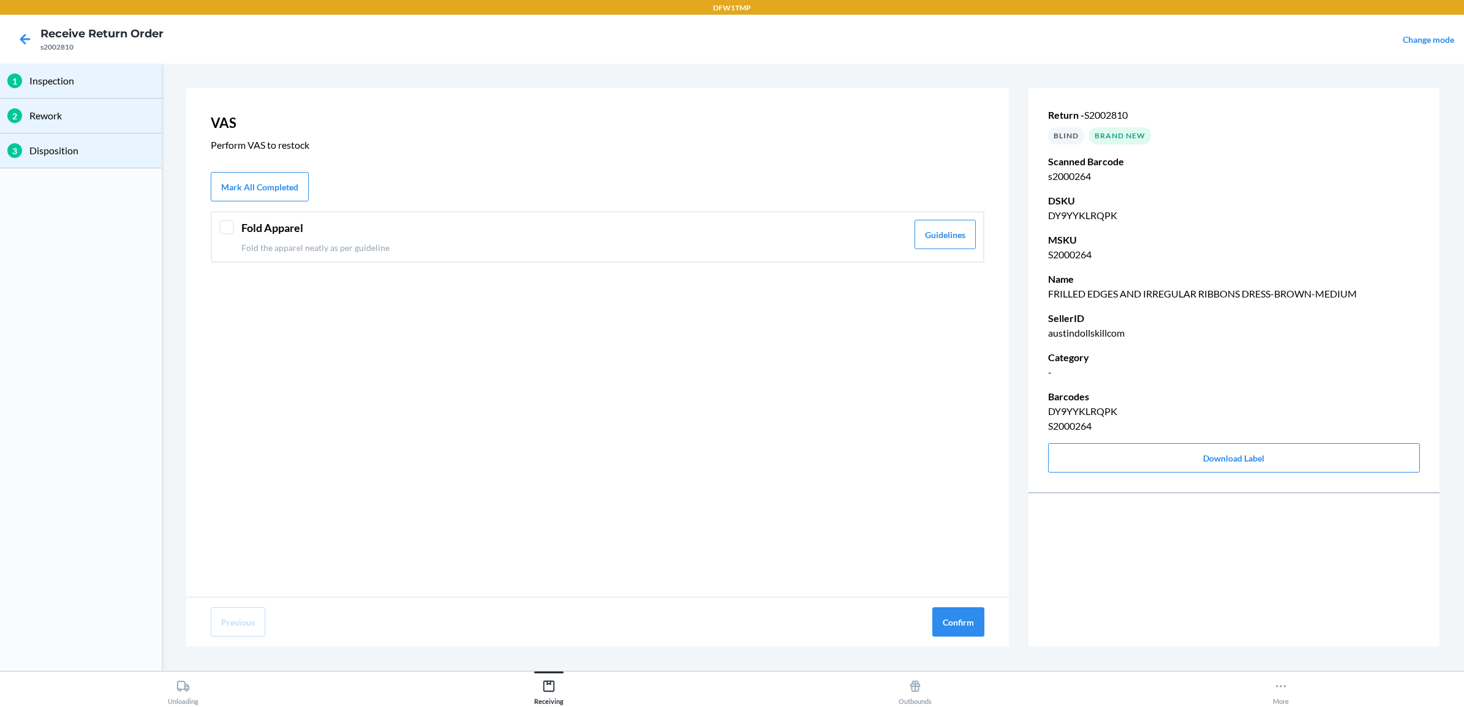
click at [427, 242] on p "Fold the apparel neatly as per guideline" at bounding box center [574, 247] width 666 height 13
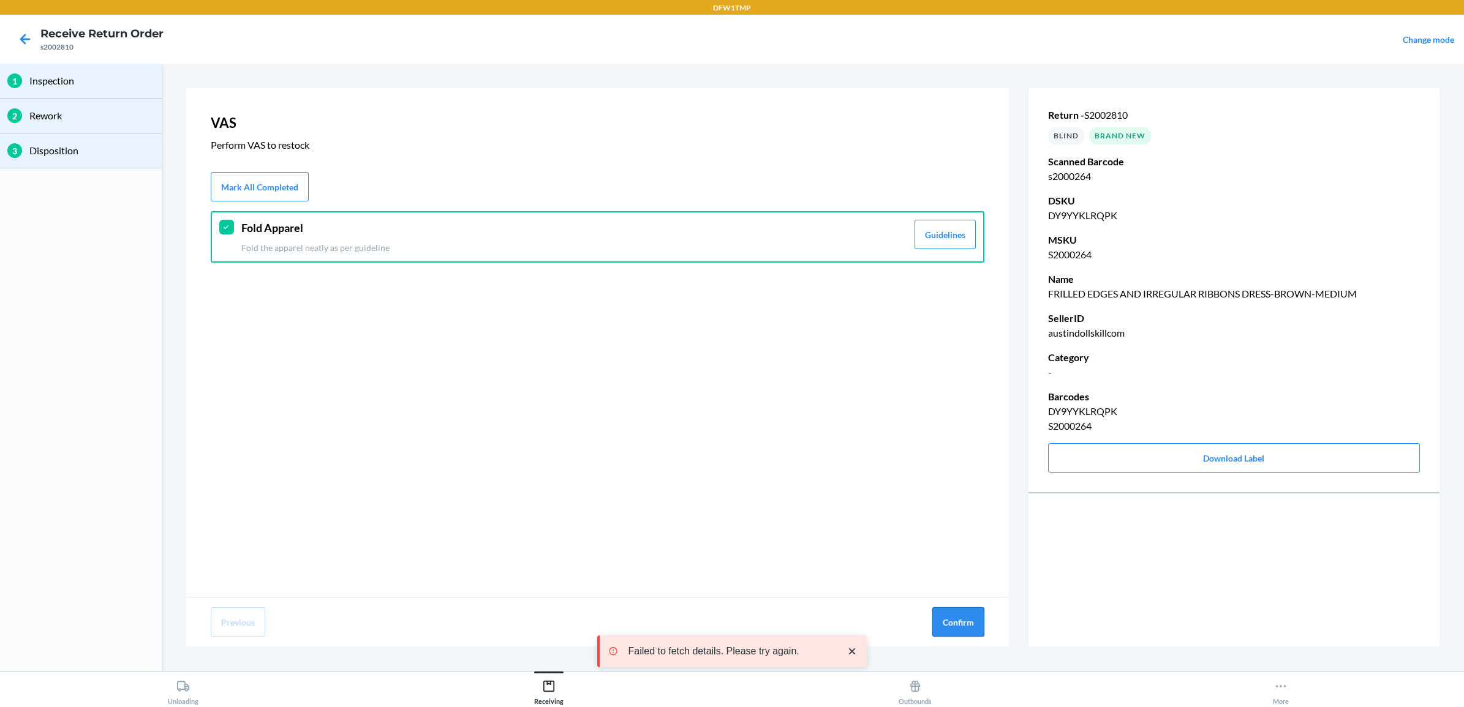
click at [954, 627] on button "Confirm" at bounding box center [958, 622] width 52 height 29
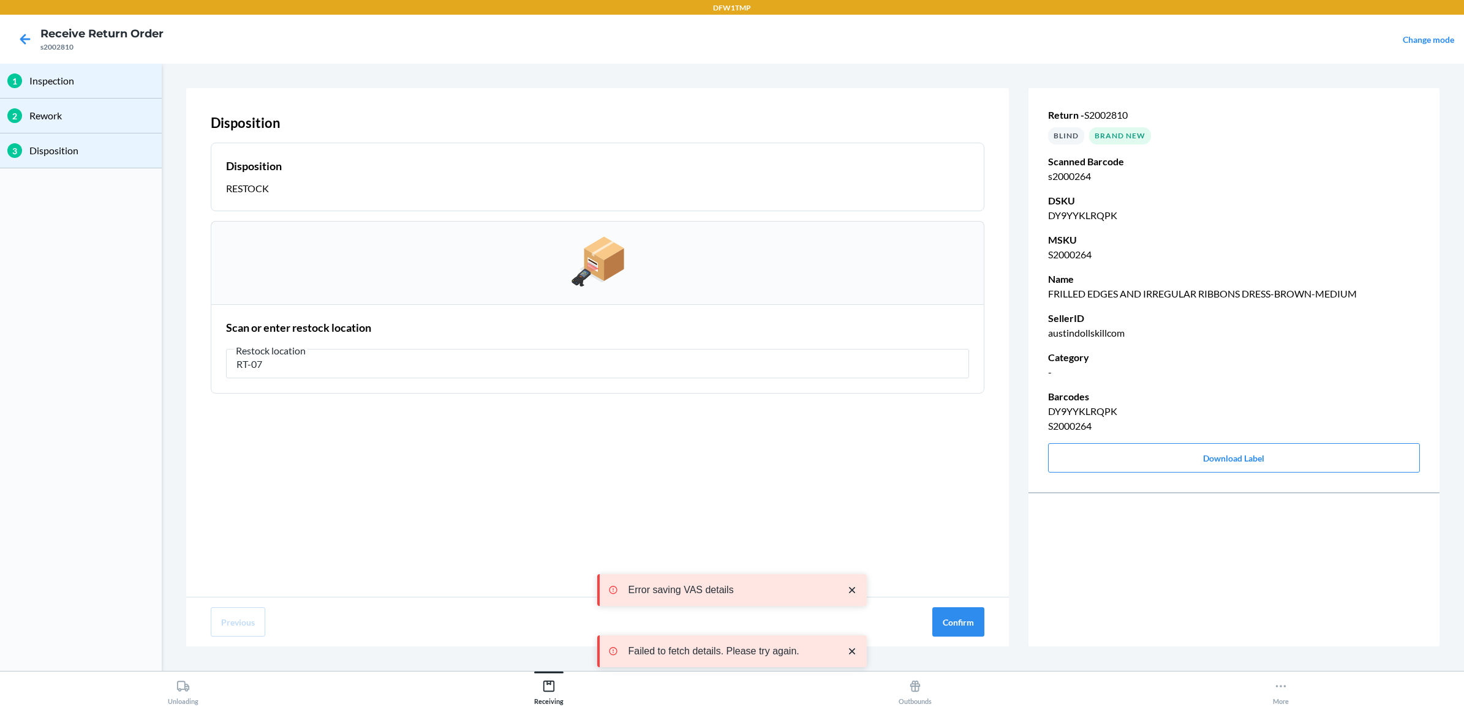
type input "RT-07"
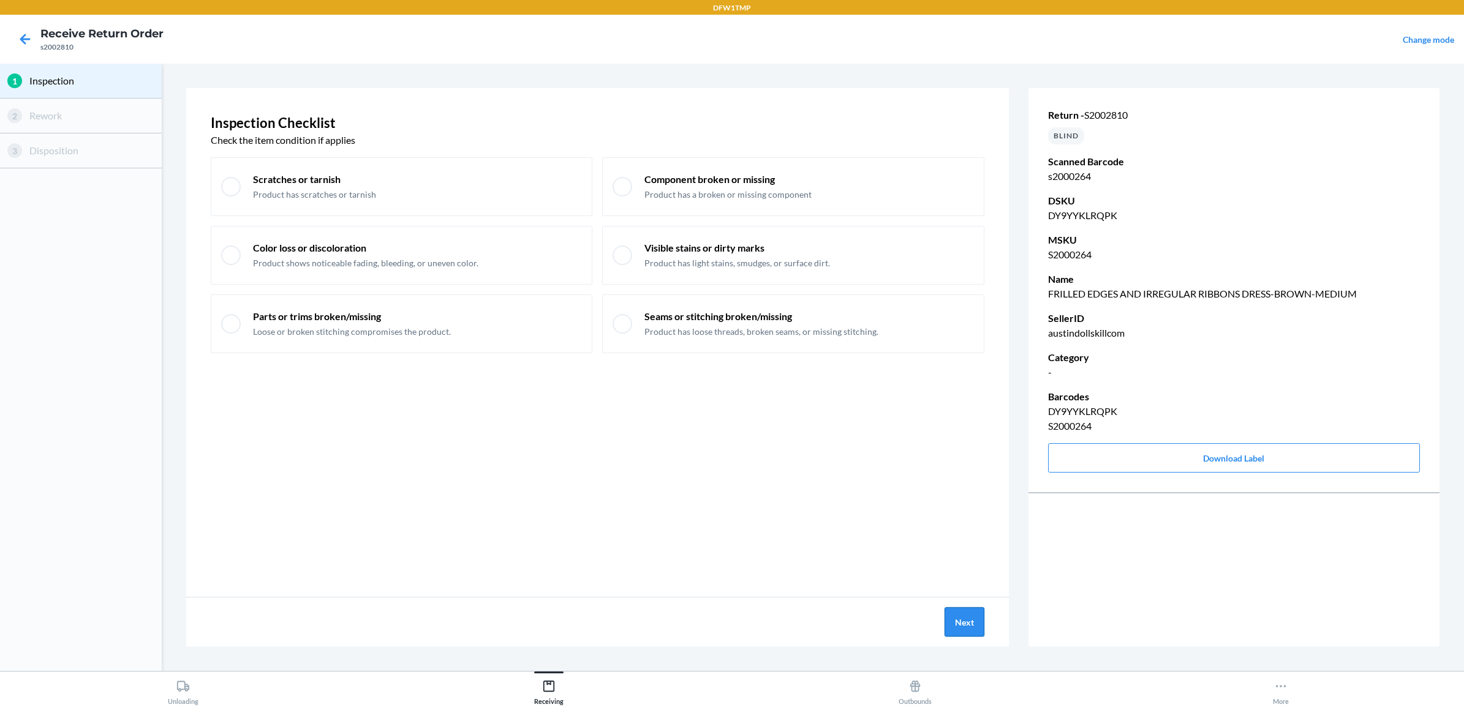
click at [965, 619] on button "Next" at bounding box center [964, 622] width 40 height 29
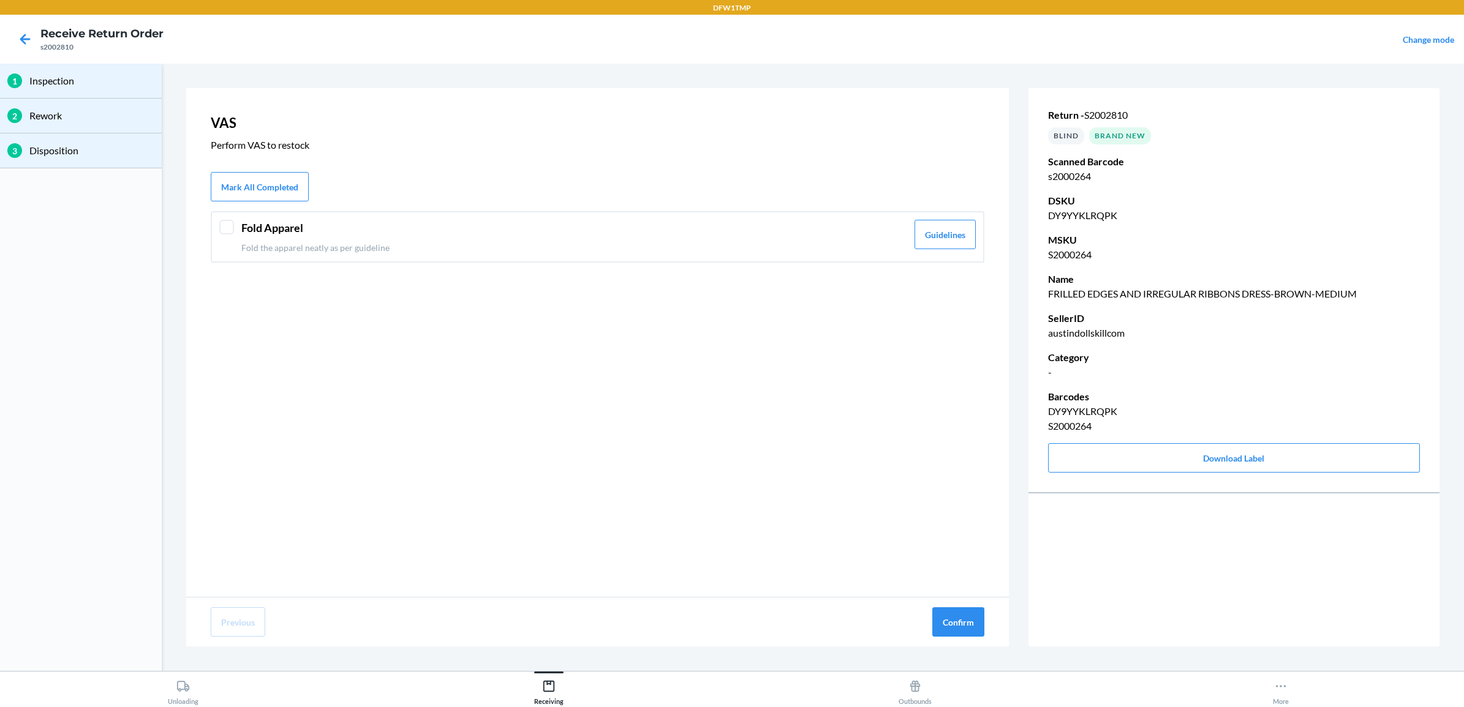
click at [326, 247] on p "Fold the apparel neatly as per guideline" at bounding box center [574, 247] width 666 height 13
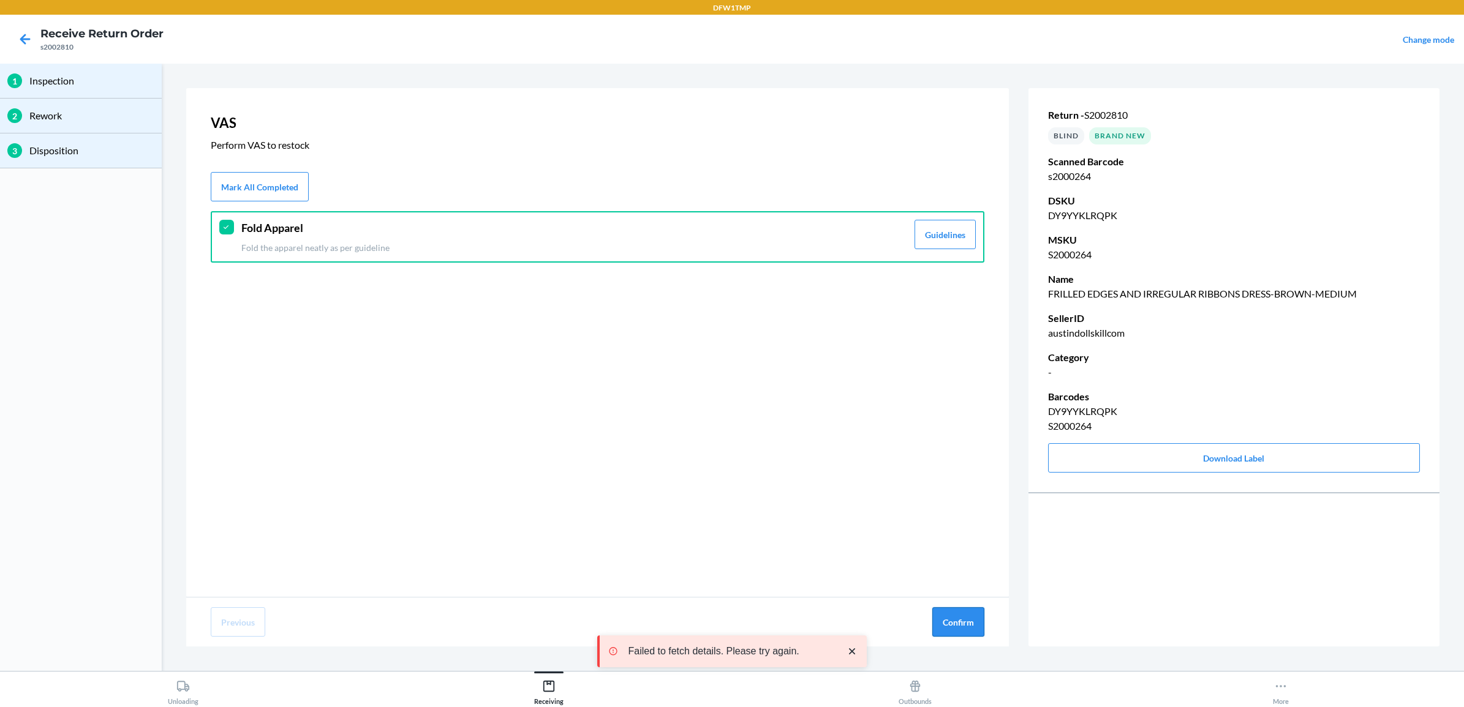
click at [950, 633] on button "Confirm" at bounding box center [958, 622] width 52 height 29
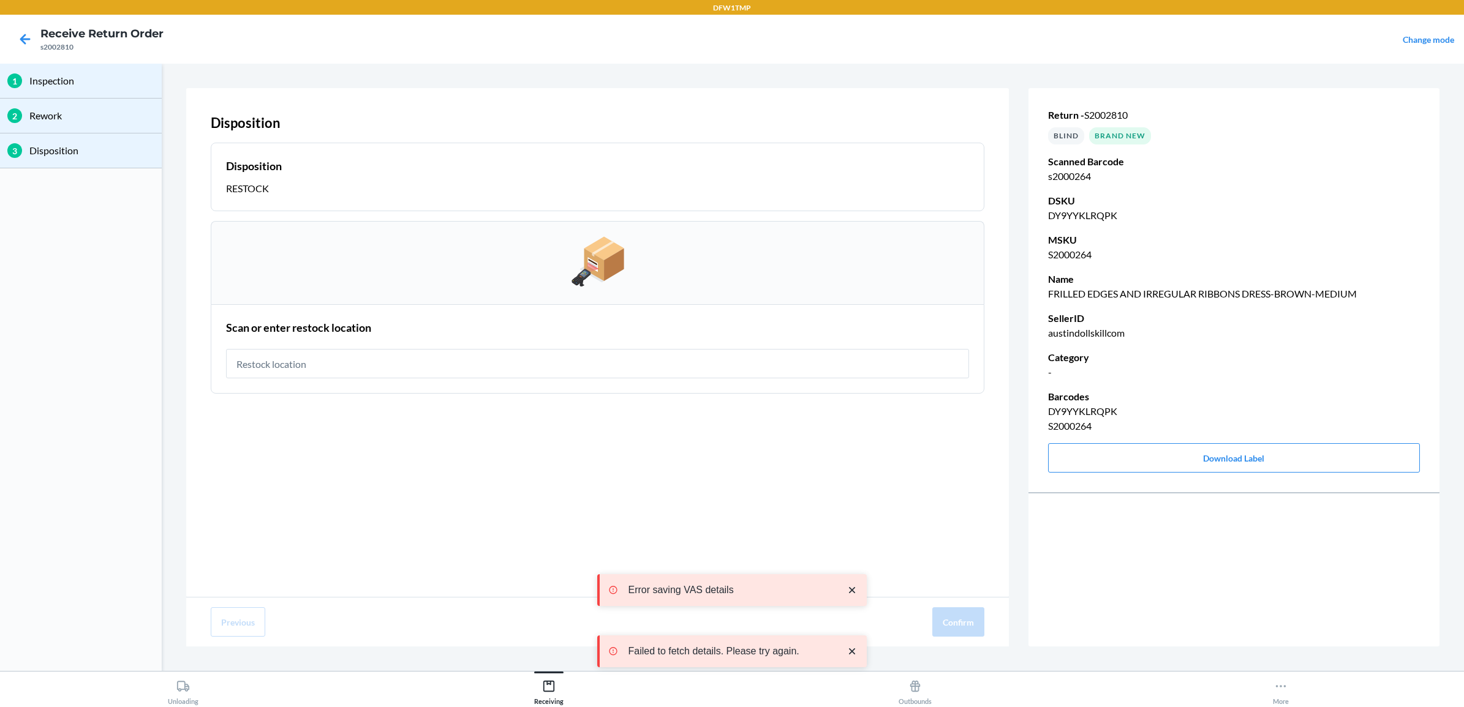
type input "T"
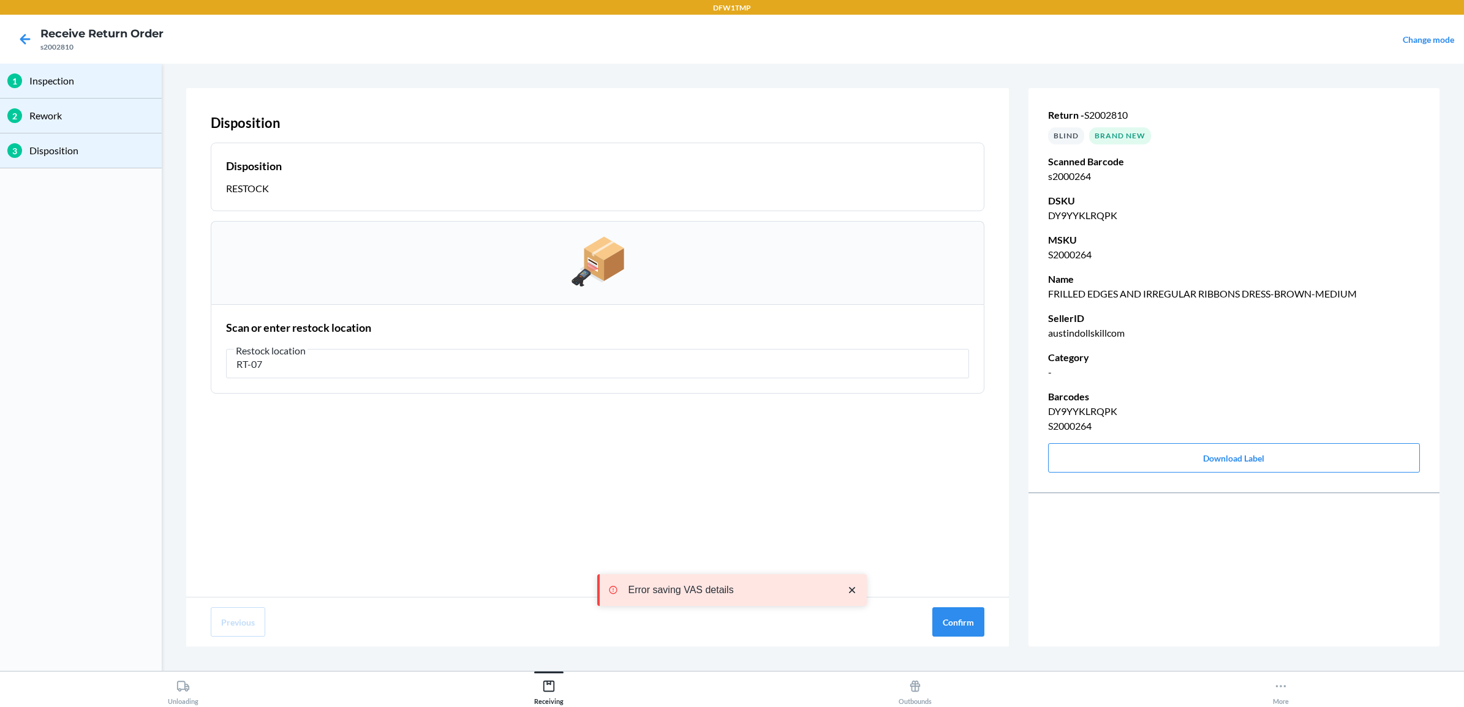
type input "RT-07"
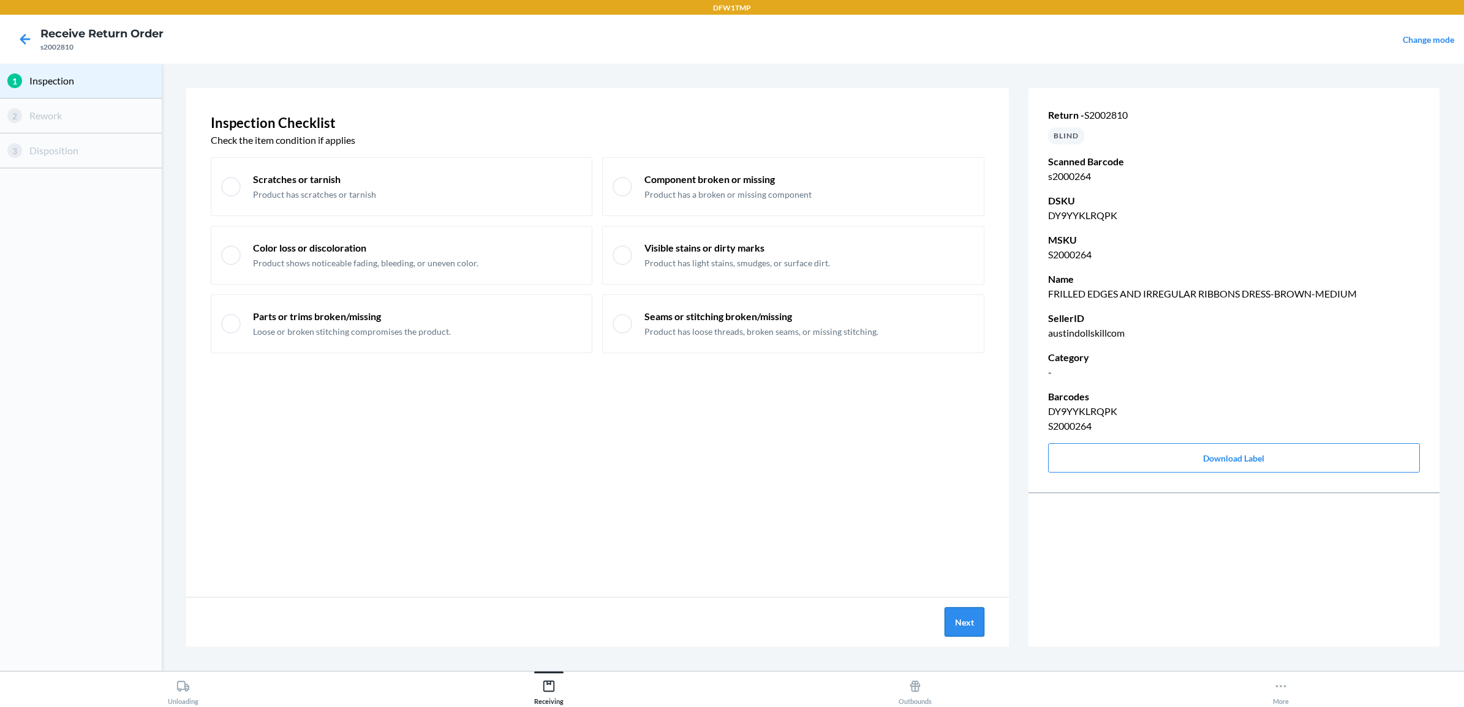
click at [963, 622] on button "Next" at bounding box center [964, 622] width 40 height 29
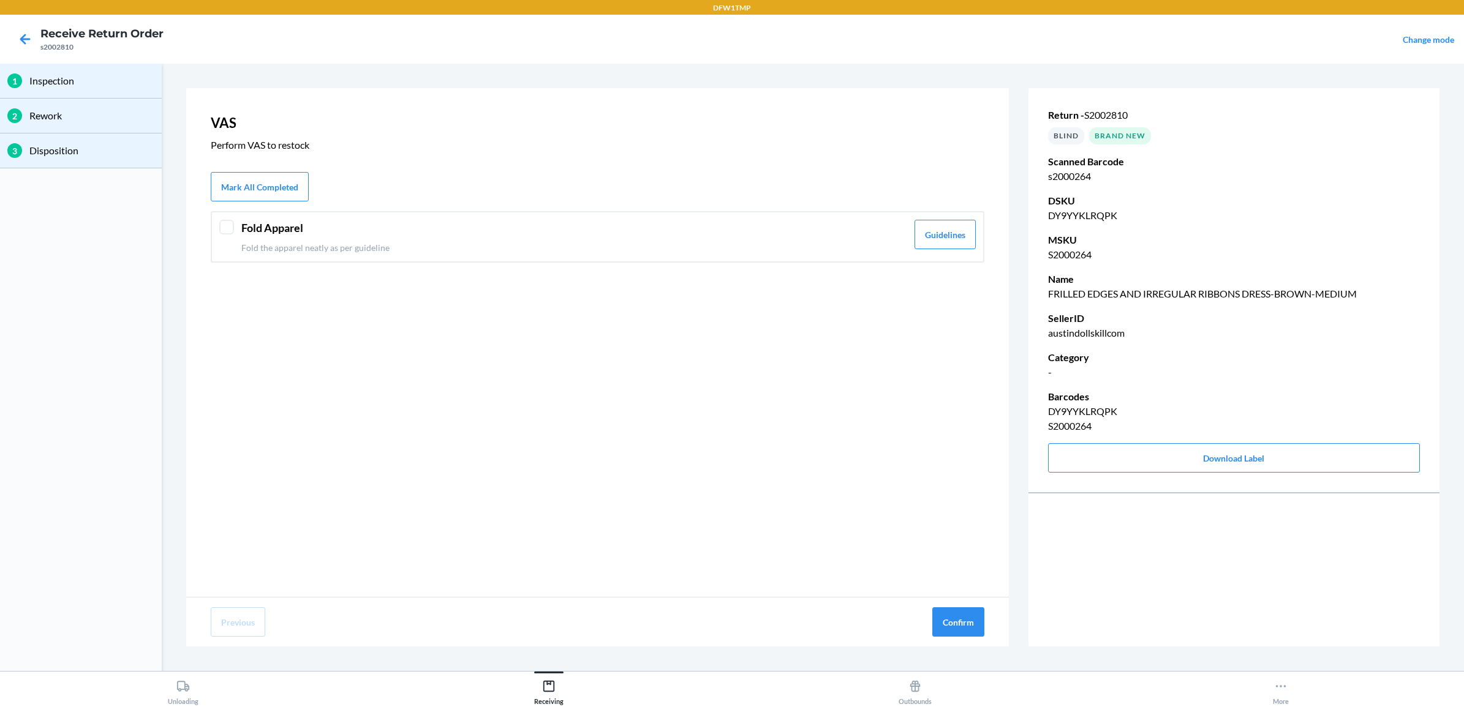
click at [401, 249] on p "Fold the apparel neatly as per guideline" at bounding box center [574, 247] width 666 height 13
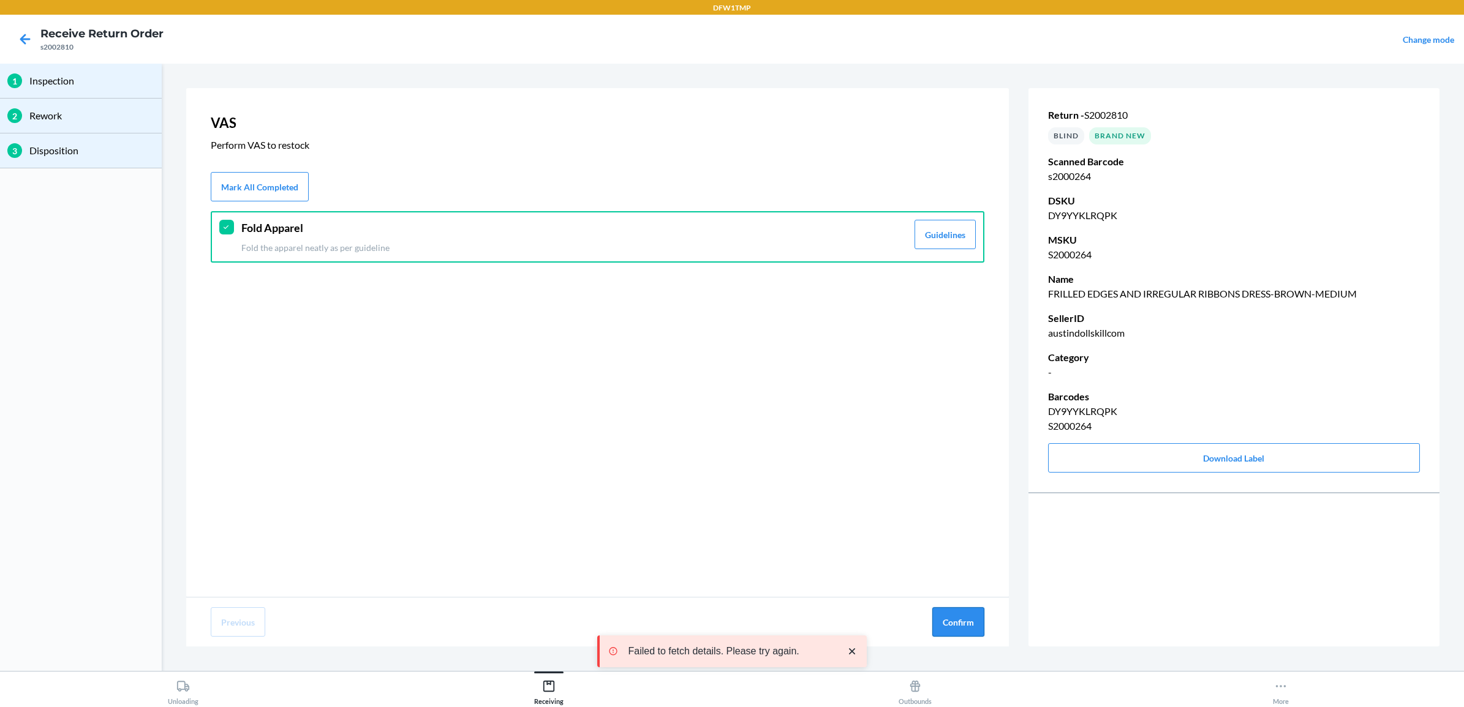
click at [948, 619] on button "Confirm" at bounding box center [958, 622] width 52 height 29
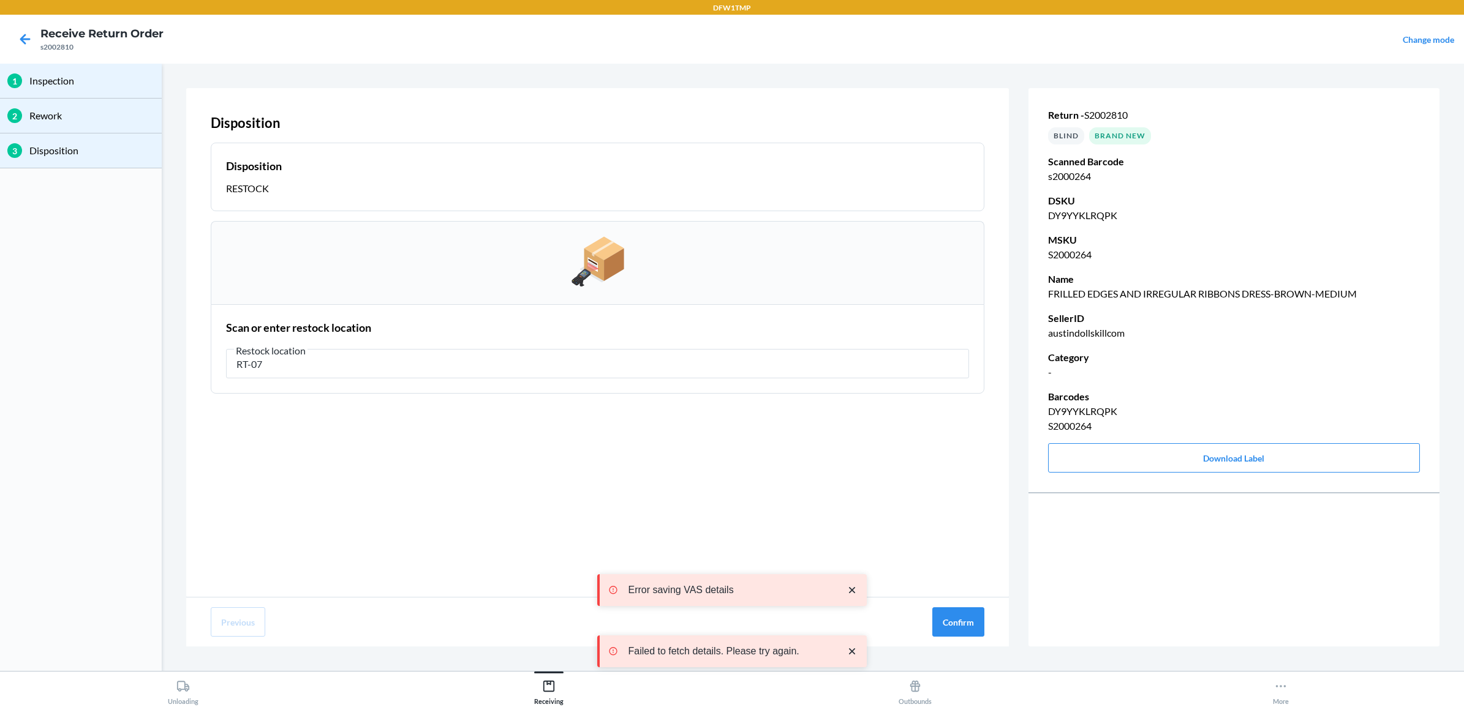
type input "RT-07"
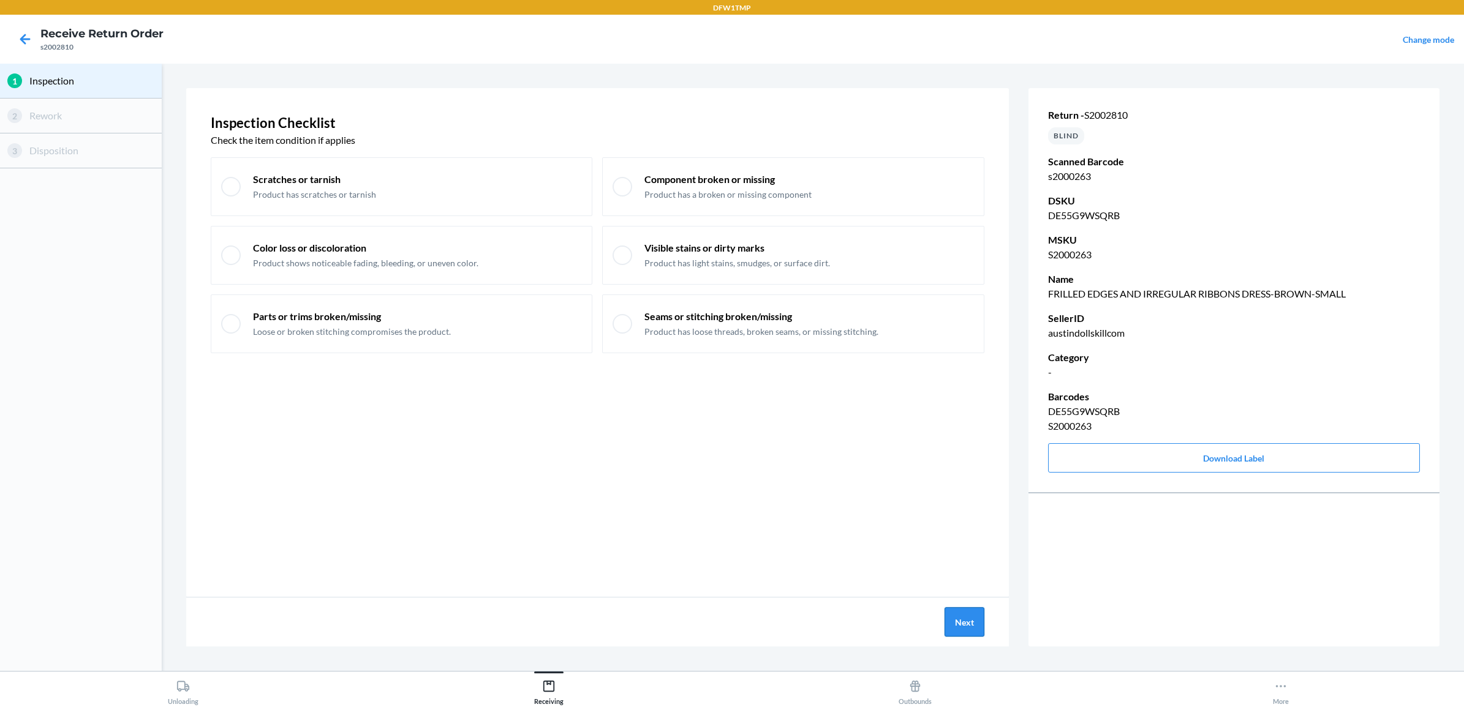
click at [960, 622] on button "Next" at bounding box center [964, 622] width 40 height 29
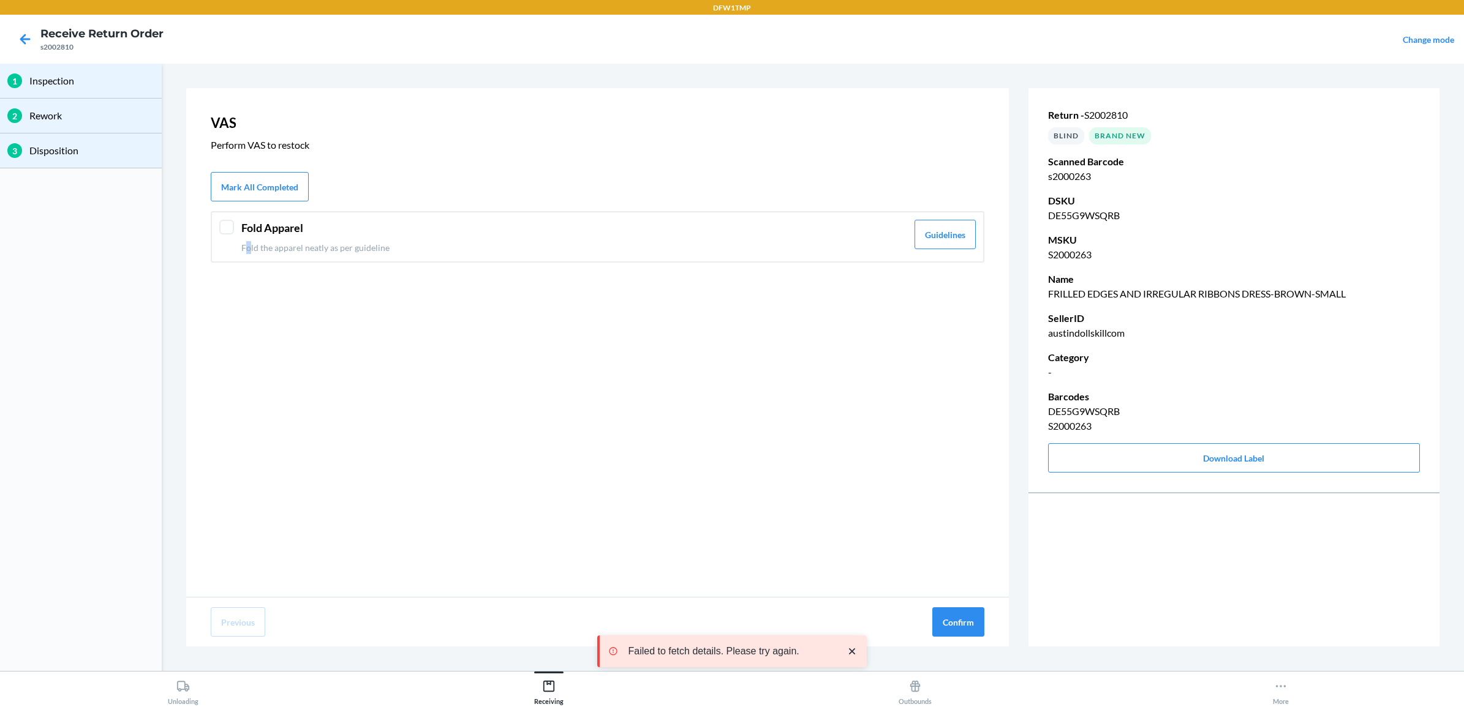
drag, startPoint x: 247, startPoint y: 236, endPoint x: 263, endPoint y: 237, distance: 16.5
click at [248, 236] on div "Fold Apparel Fold the apparel neatly as per guideline" at bounding box center [574, 237] width 666 height 34
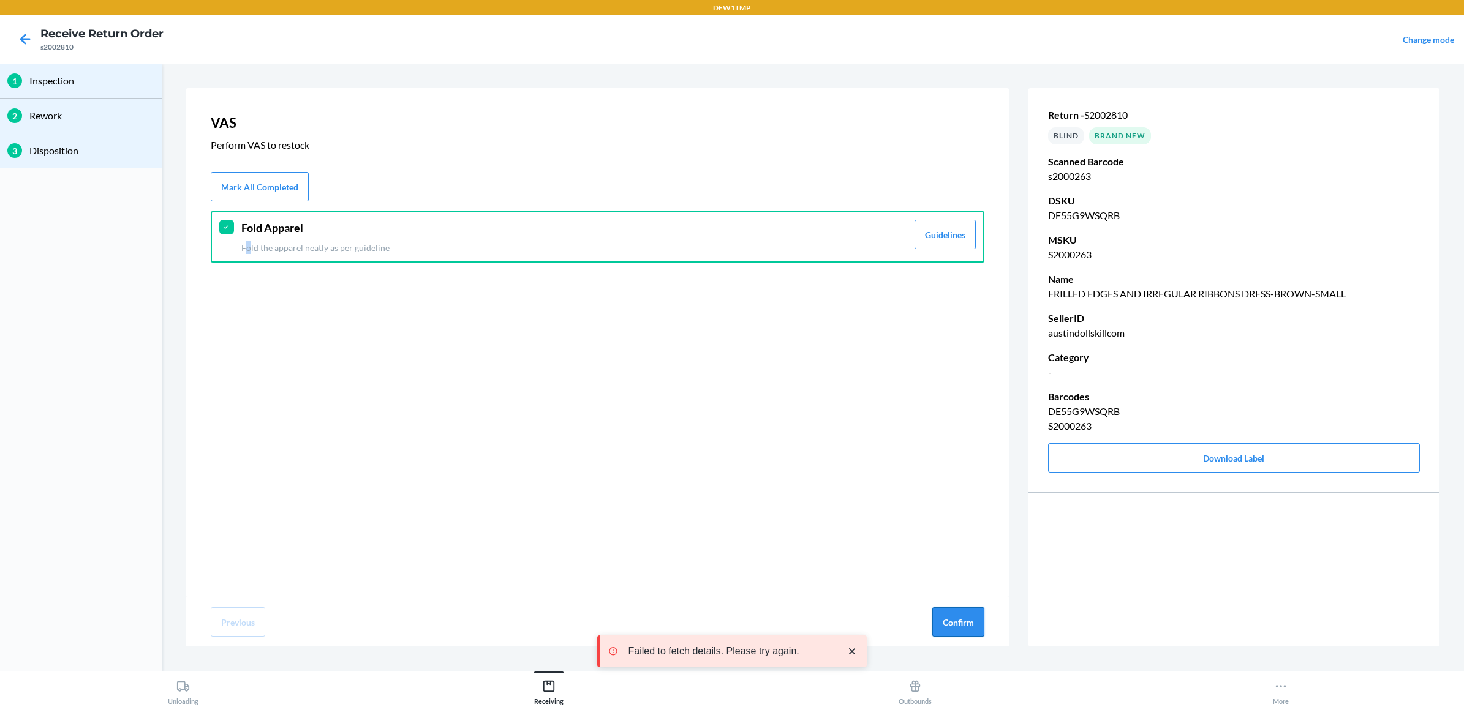
click at [954, 622] on button "Confirm" at bounding box center [958, 622] width 52 height 29
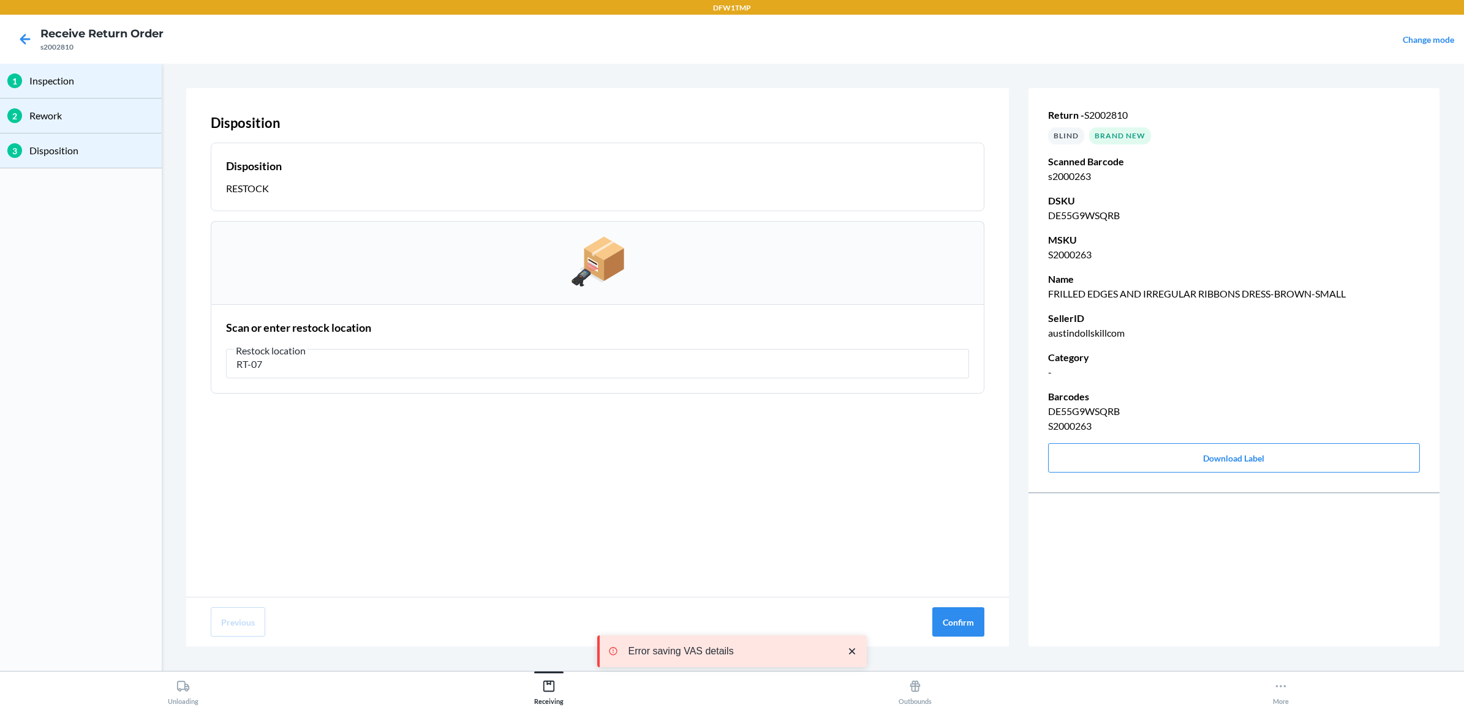
type input "RT-07"
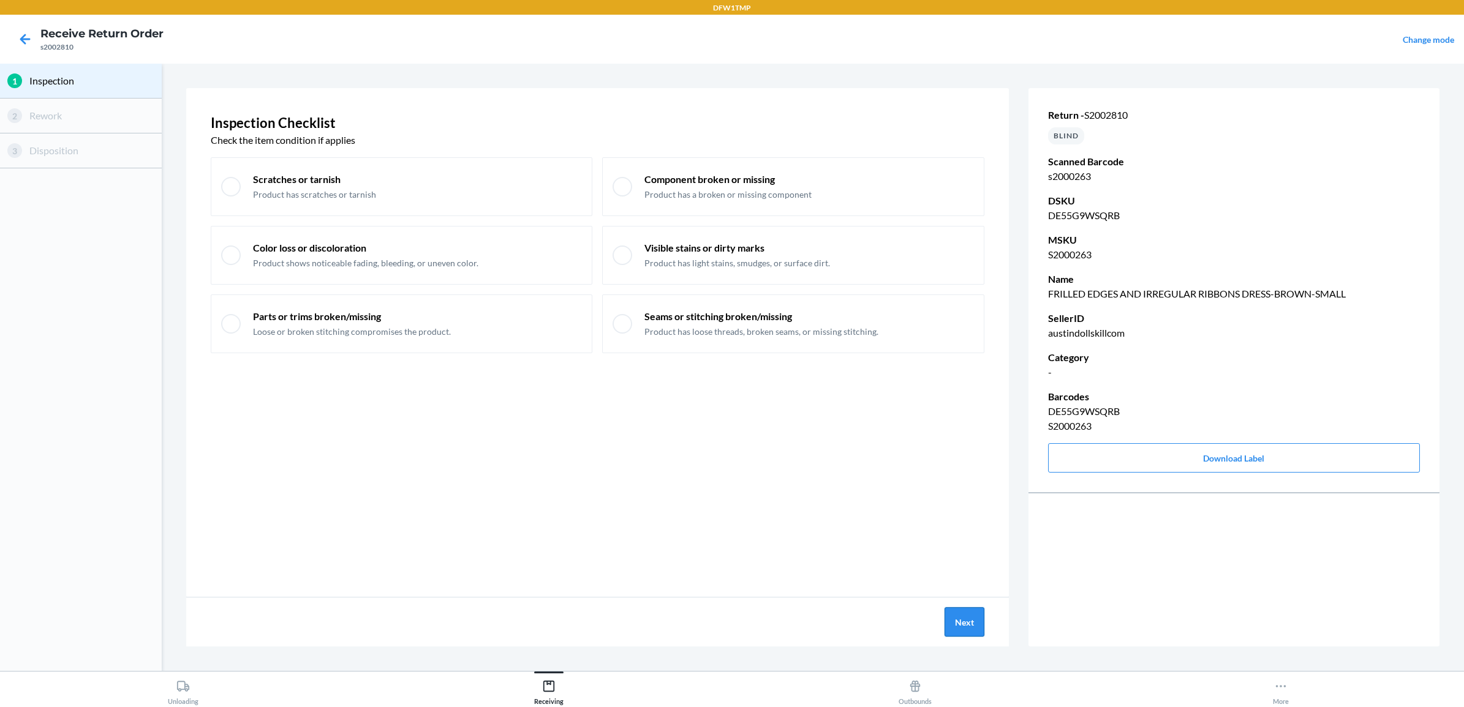
click at [957, 628] on button "Next" at bounding box center [964, 622] width 40 height 29
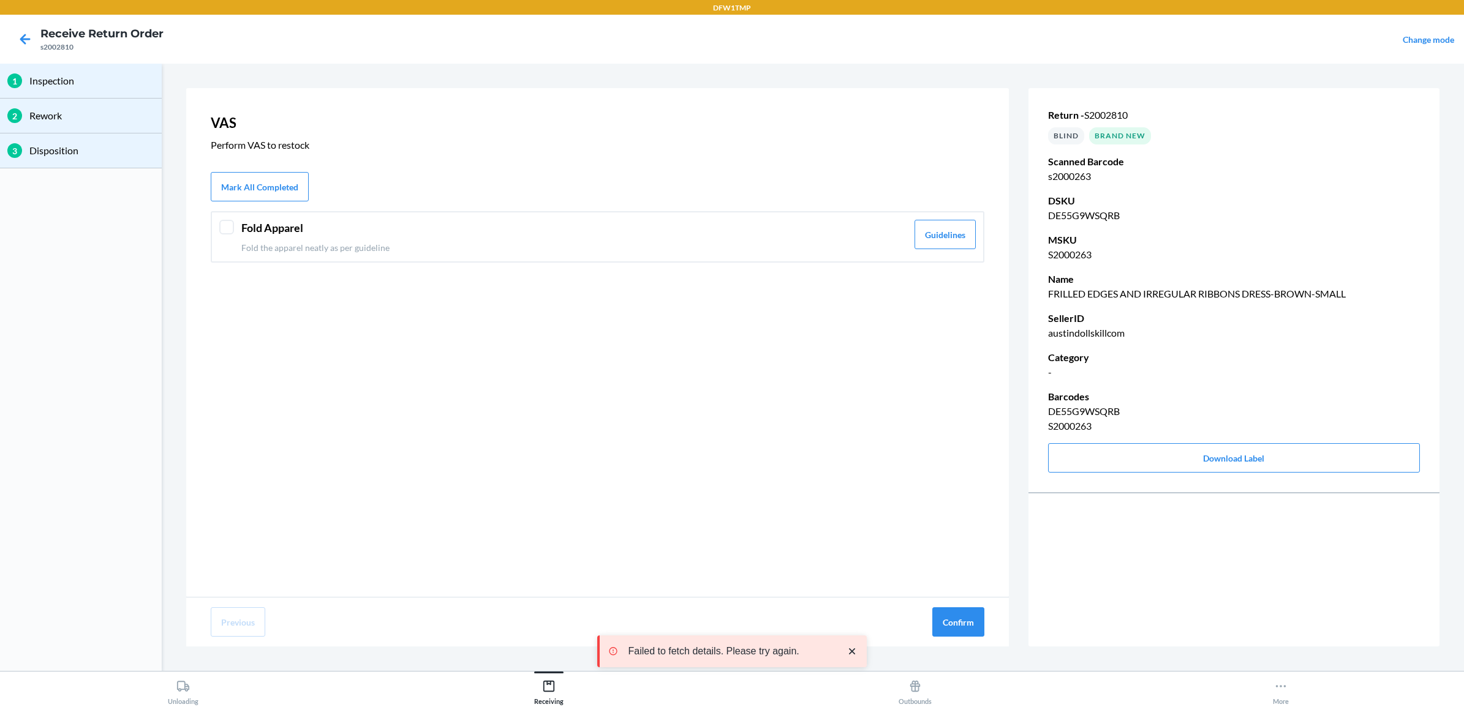
click at [209, 234] on div "VAS Perform VAS to restock Mark All Completed Fold Apparel Fold the apparel nea…" at bounding box center [597, 342] width 823 height 509
click at [299, 238] on div "Fold Apparel Fold the apparel neatly as per guideline" at bounding box center [574, 237] width 666 height 34
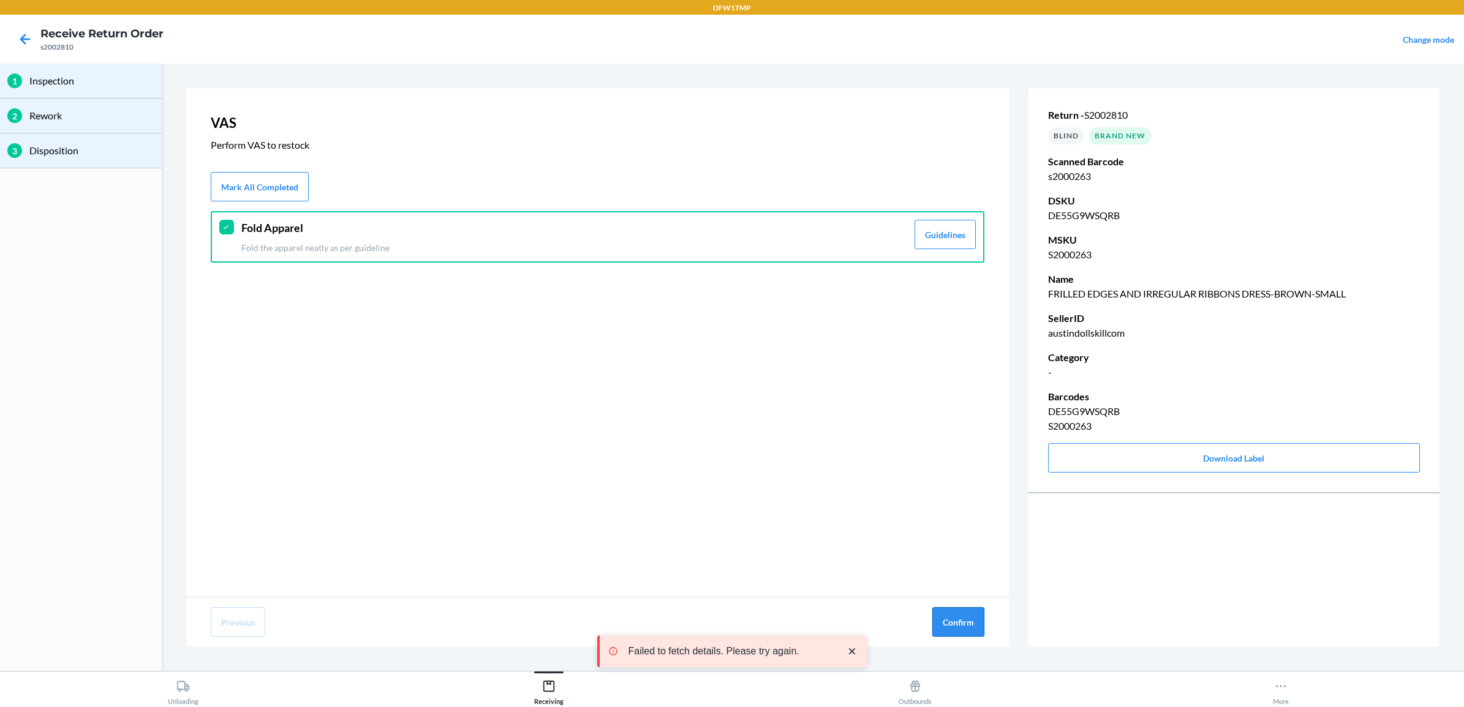
click at [948, 612] on button "Confirm" at bounding box center [958, 622] width 52 height 29
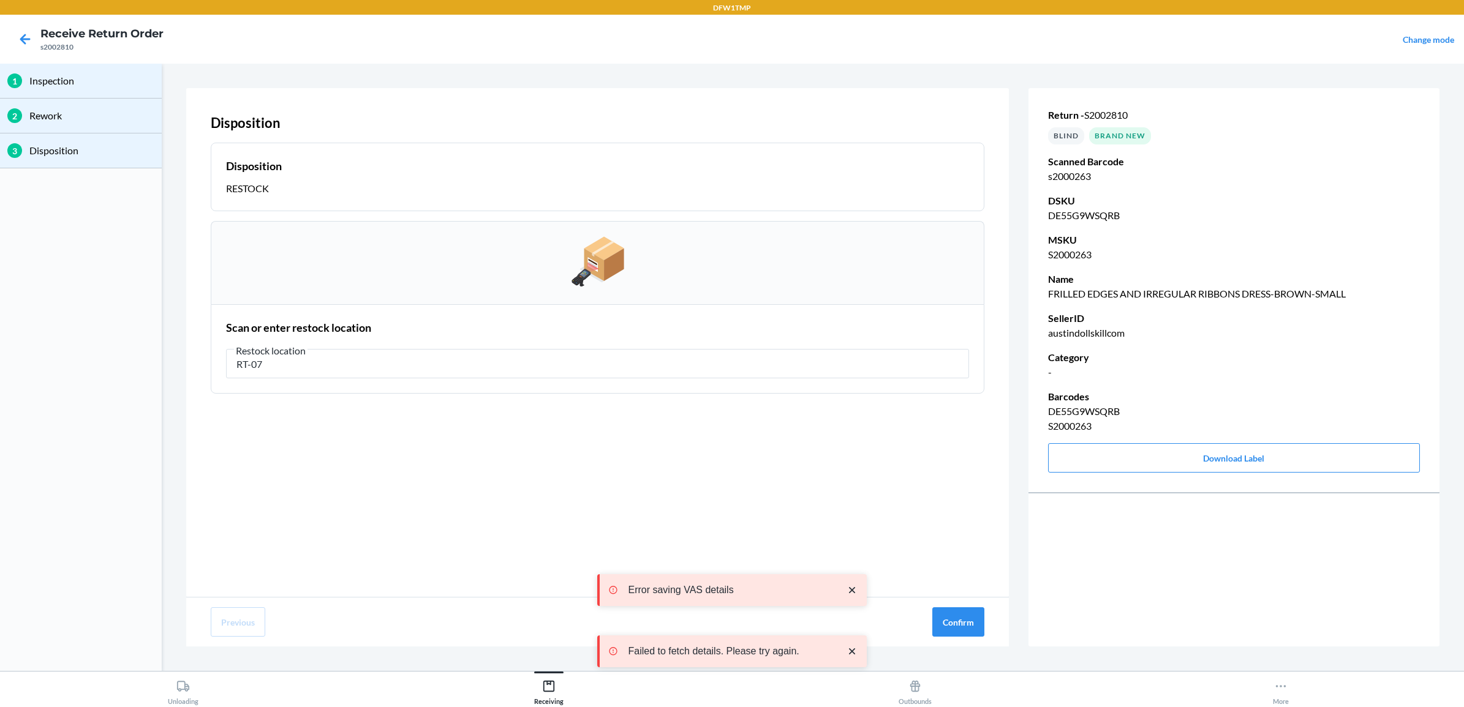
type input "RT-07"
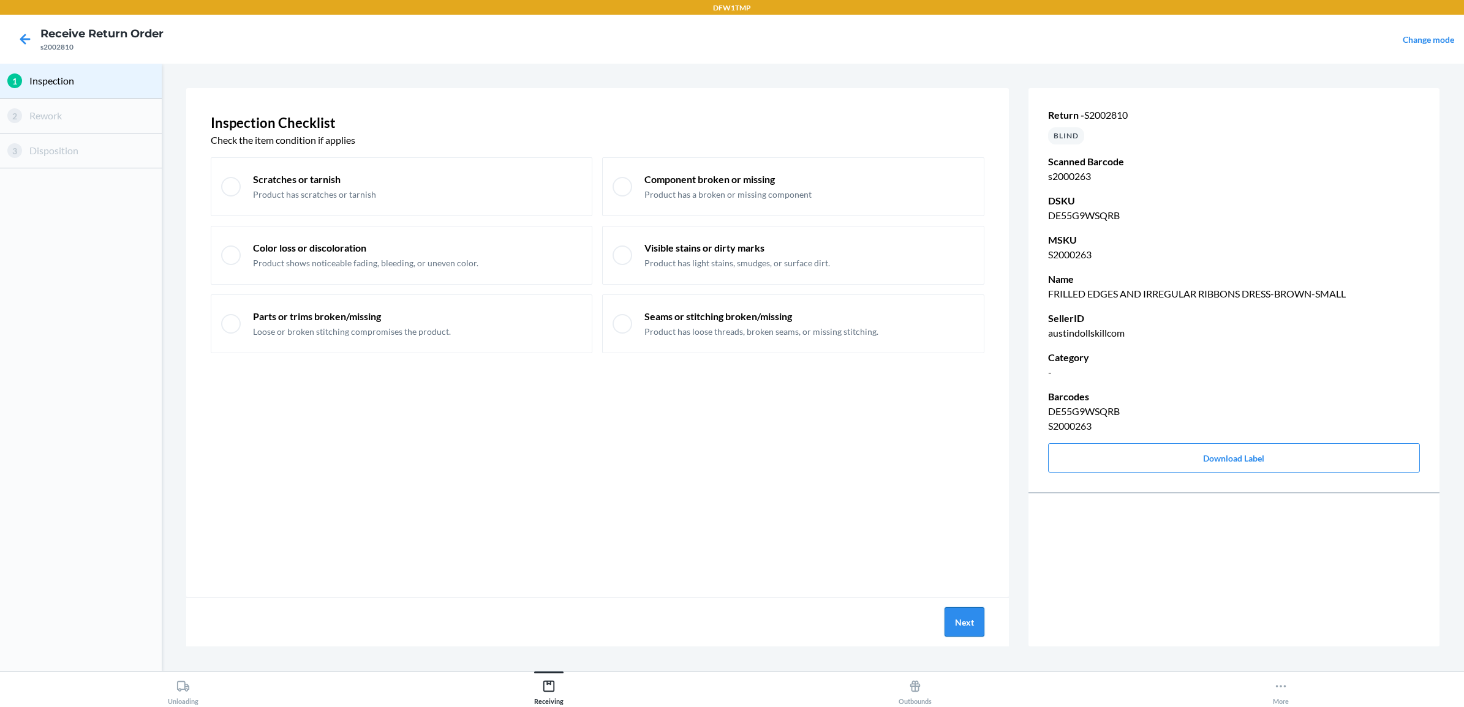
click at [966, 624] on button "Next" at bounding box center [964, 622] width 40 height 29
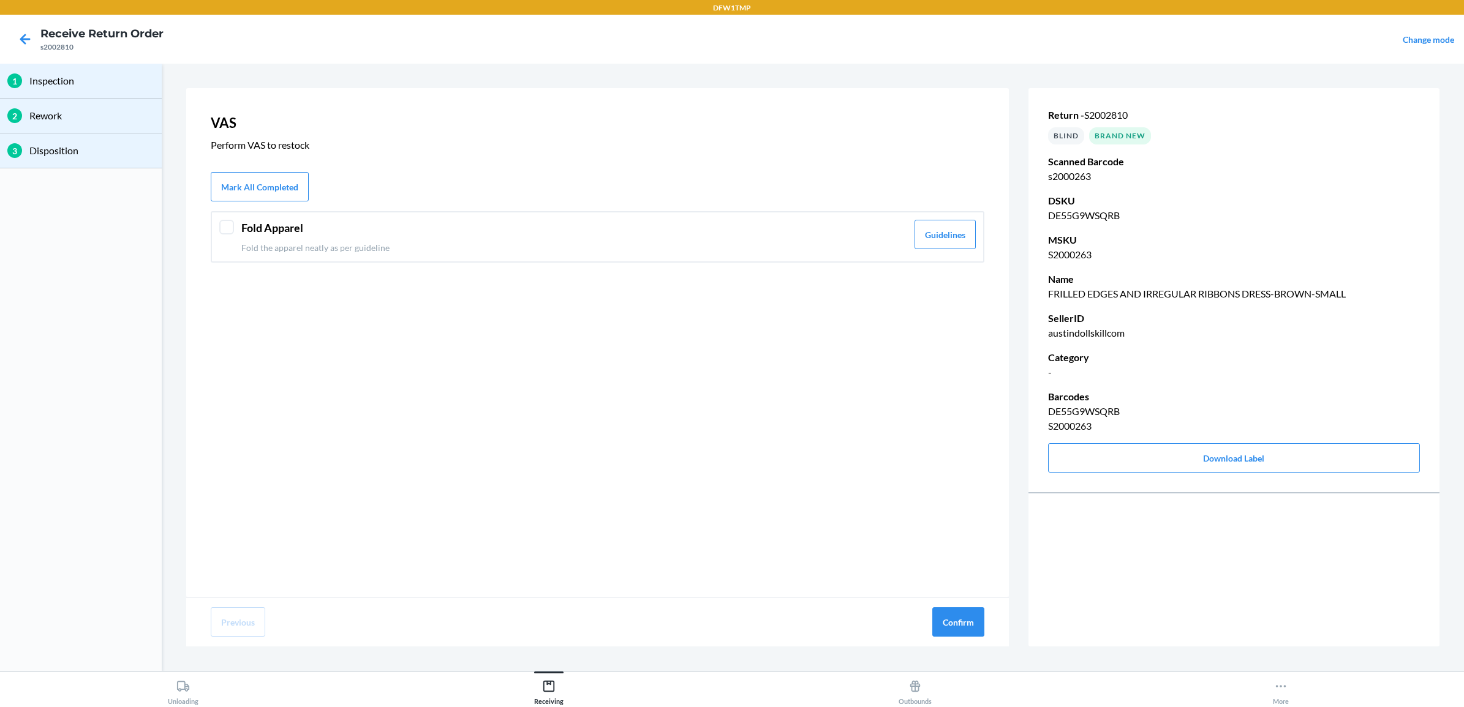
click at [438, 252] on p "Fold the apparel neatly as per guideline" at bounding box center [574, 247] width 666 height 13
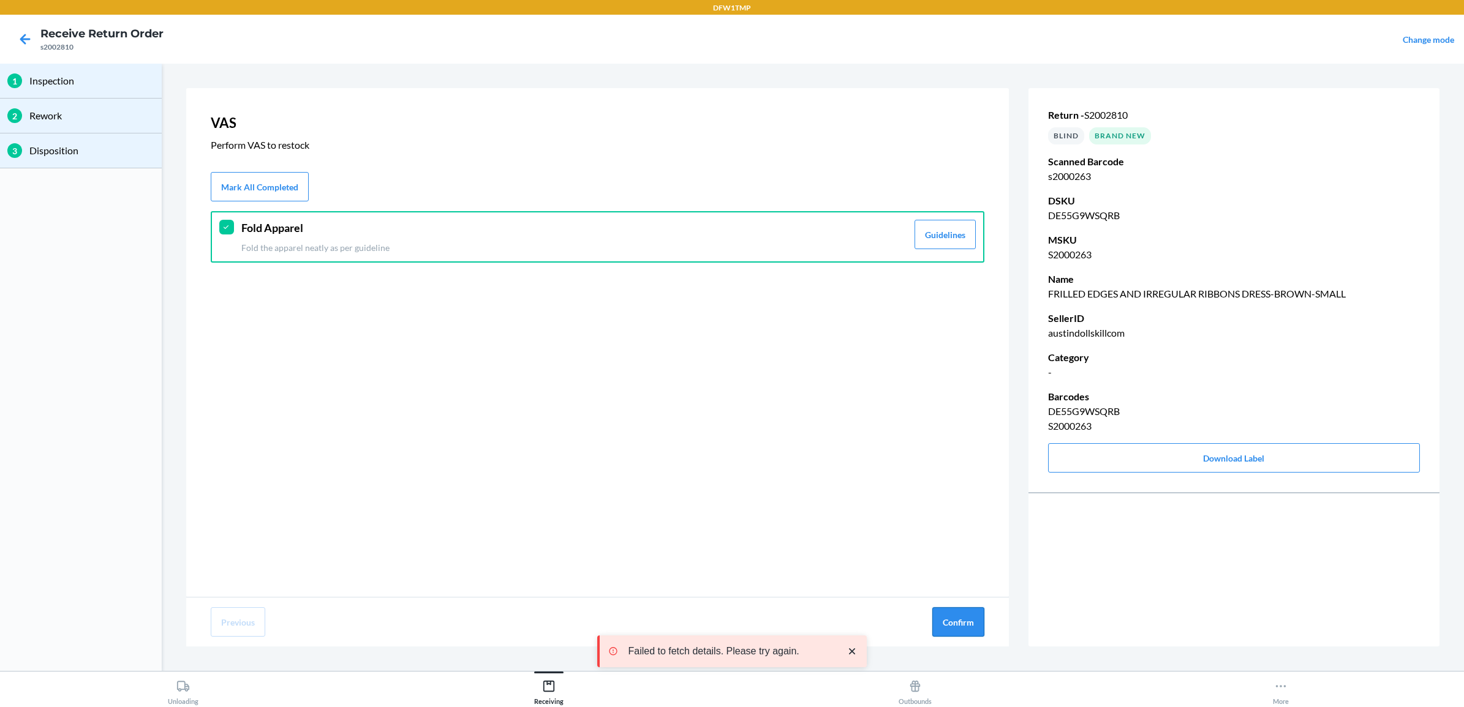
click at [953, 626] on button "Confirm" at bounding box center [958, 622] width 52 height 29
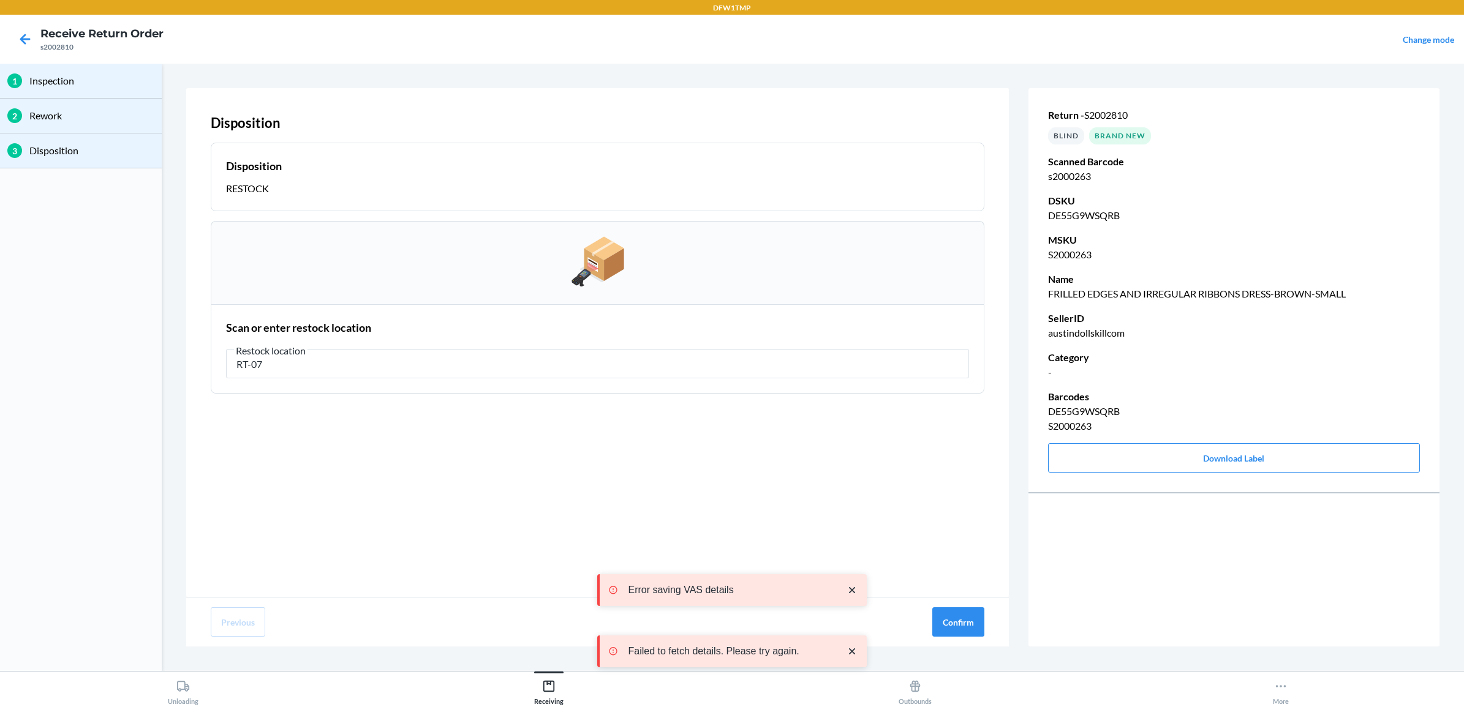
type input "RT-07"
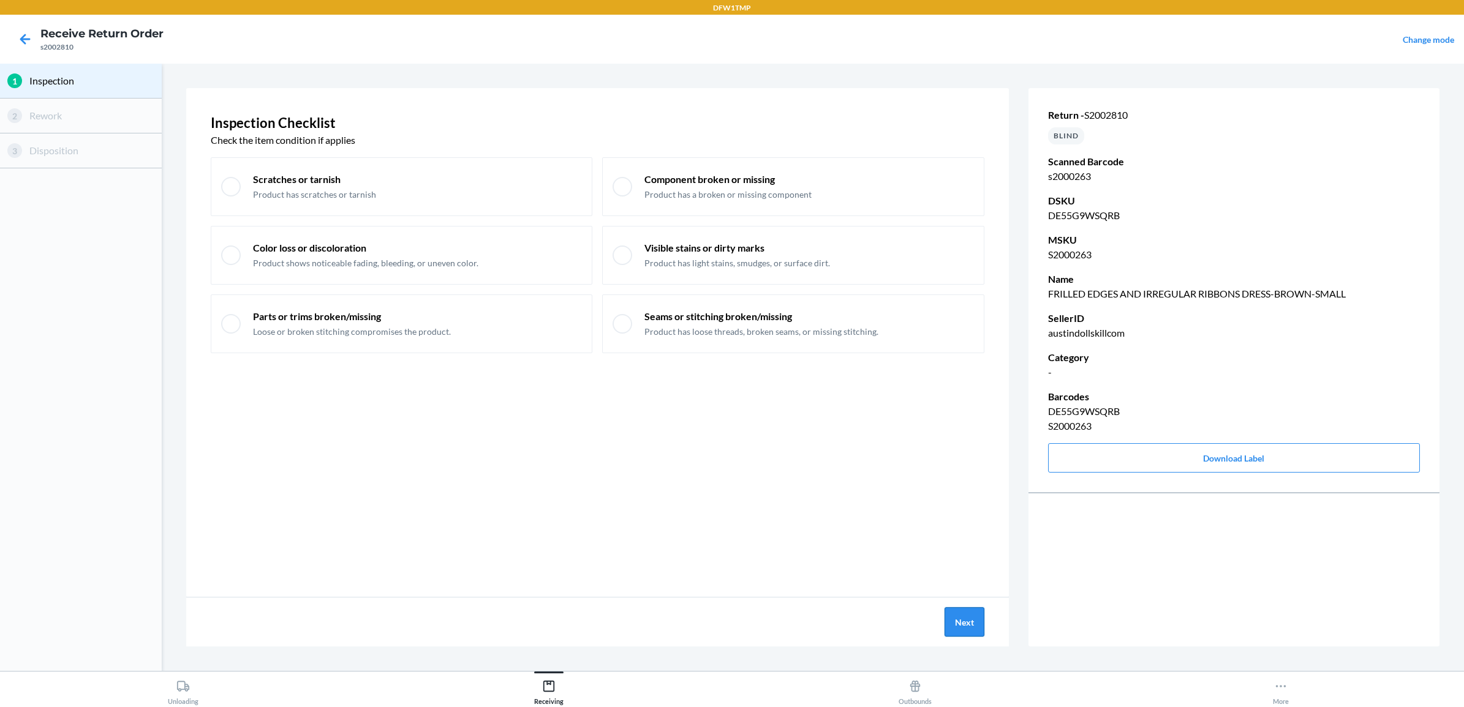
click at [951, 608] on button "Next" at bounding box center [964, 622] width 40 height 29
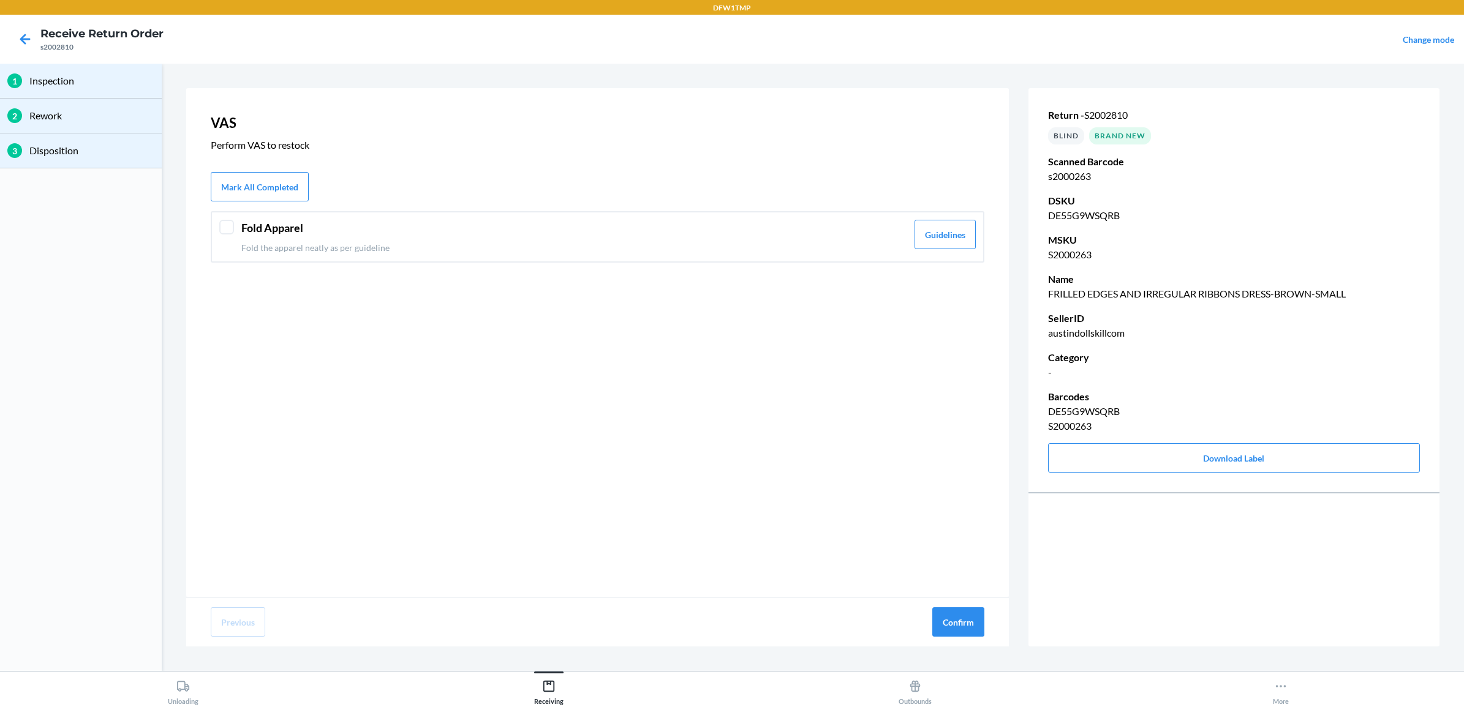
click at [439, 225] on header "Fold Apparel" at bounding box center [574, 228] width 666 height 17
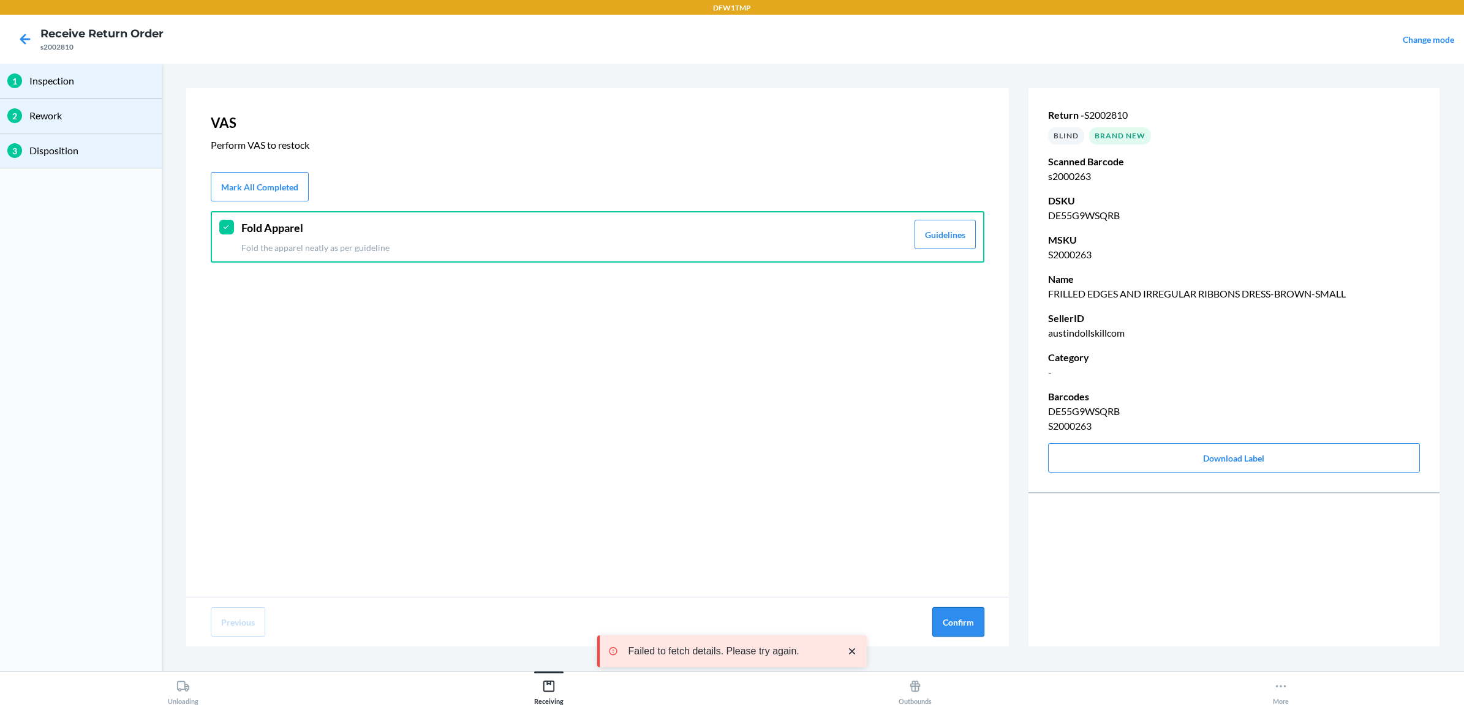
click at [950, 620] on button "Confirm" at bounding box center [958, 622] width 52 height 29
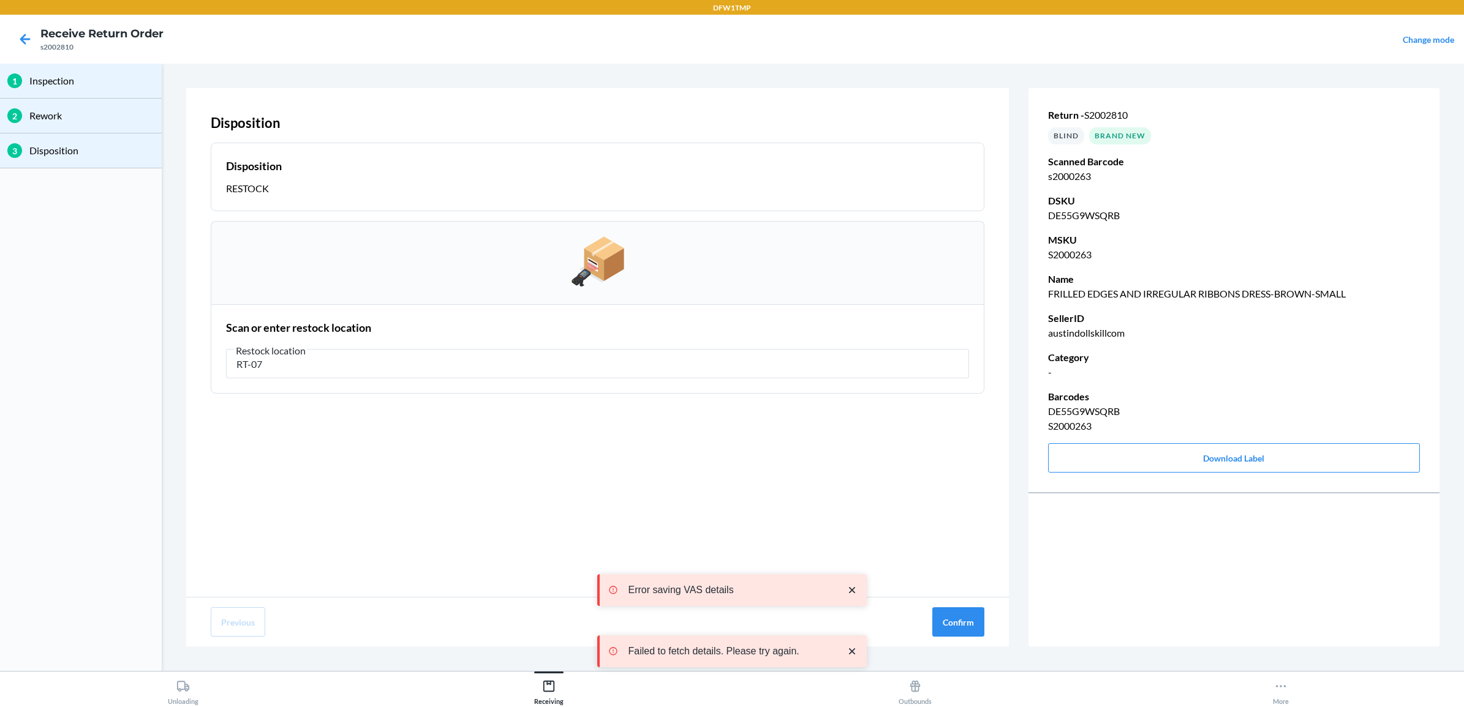
type input "RT-07"
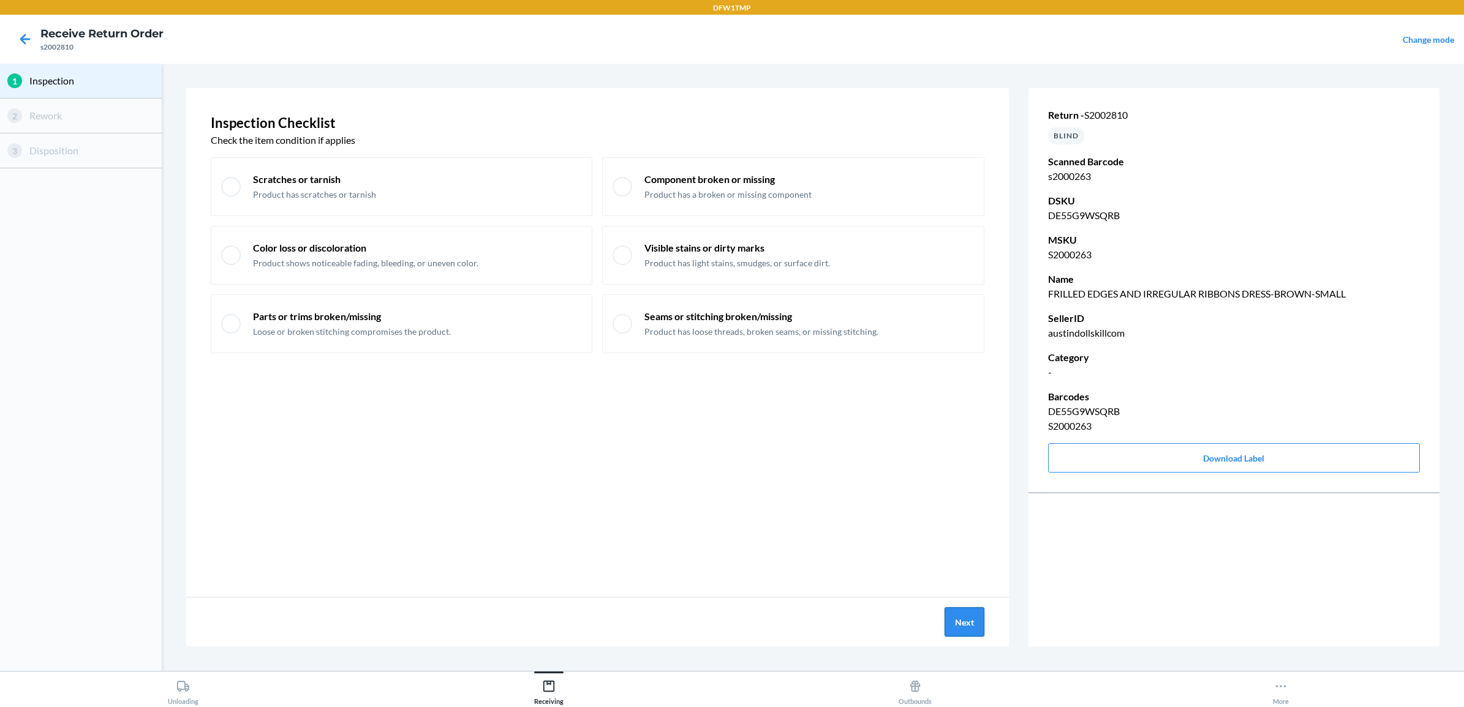
click at [970, 631] on button "Next" at bounding box center [964, 622] width 40 height 29
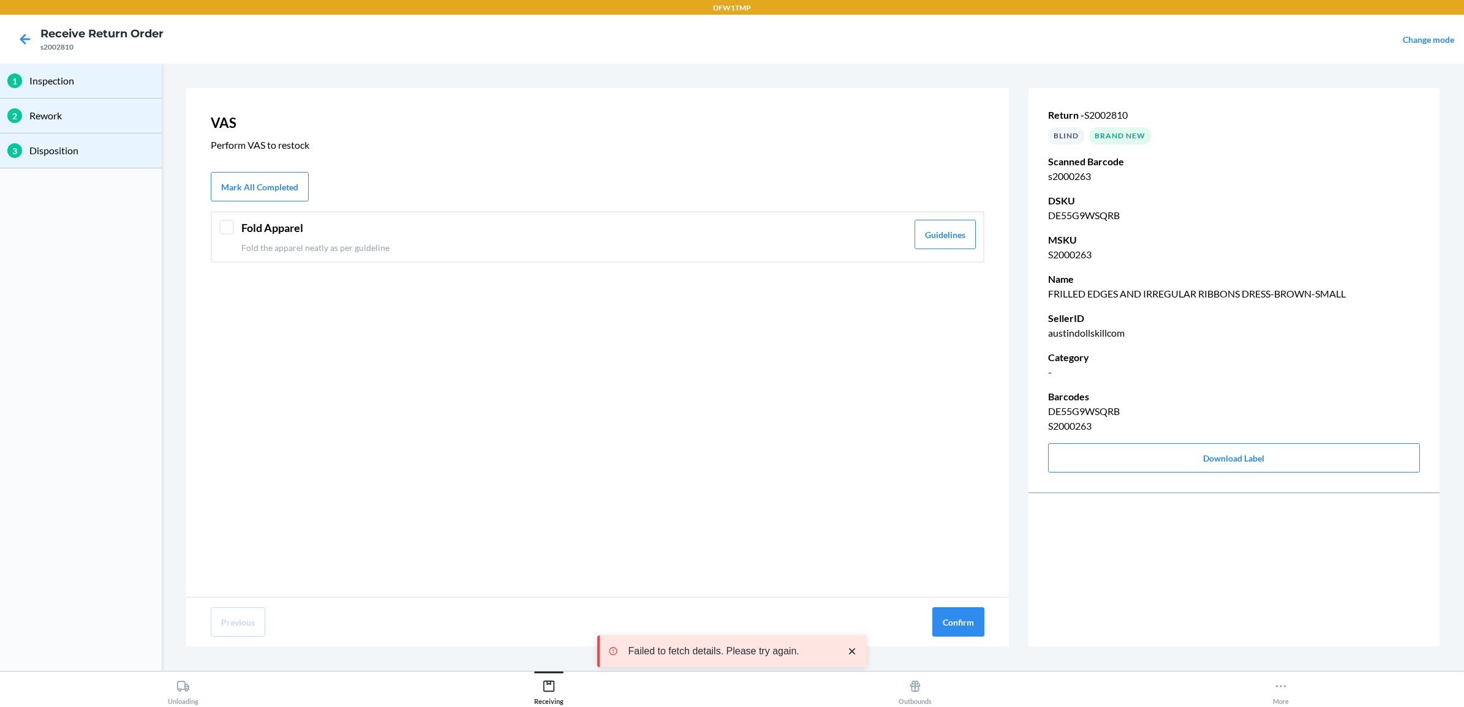
click at [533, 247] on p "Fold the apparel neatly as per guideline" at bounding box center [574, 247] width 666 height 13
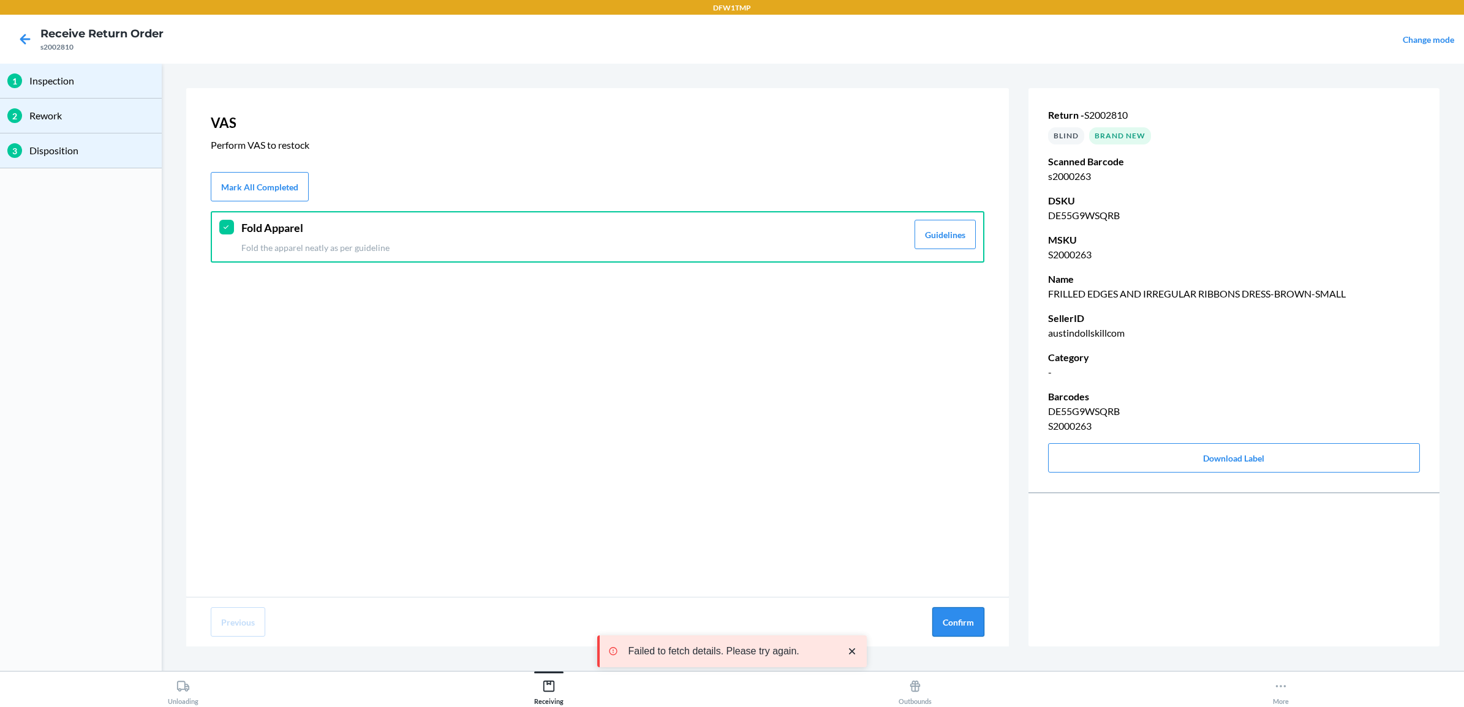
click at [944, 620] on button "Confirm" at bounding box center [958, 622] width 52 height 29
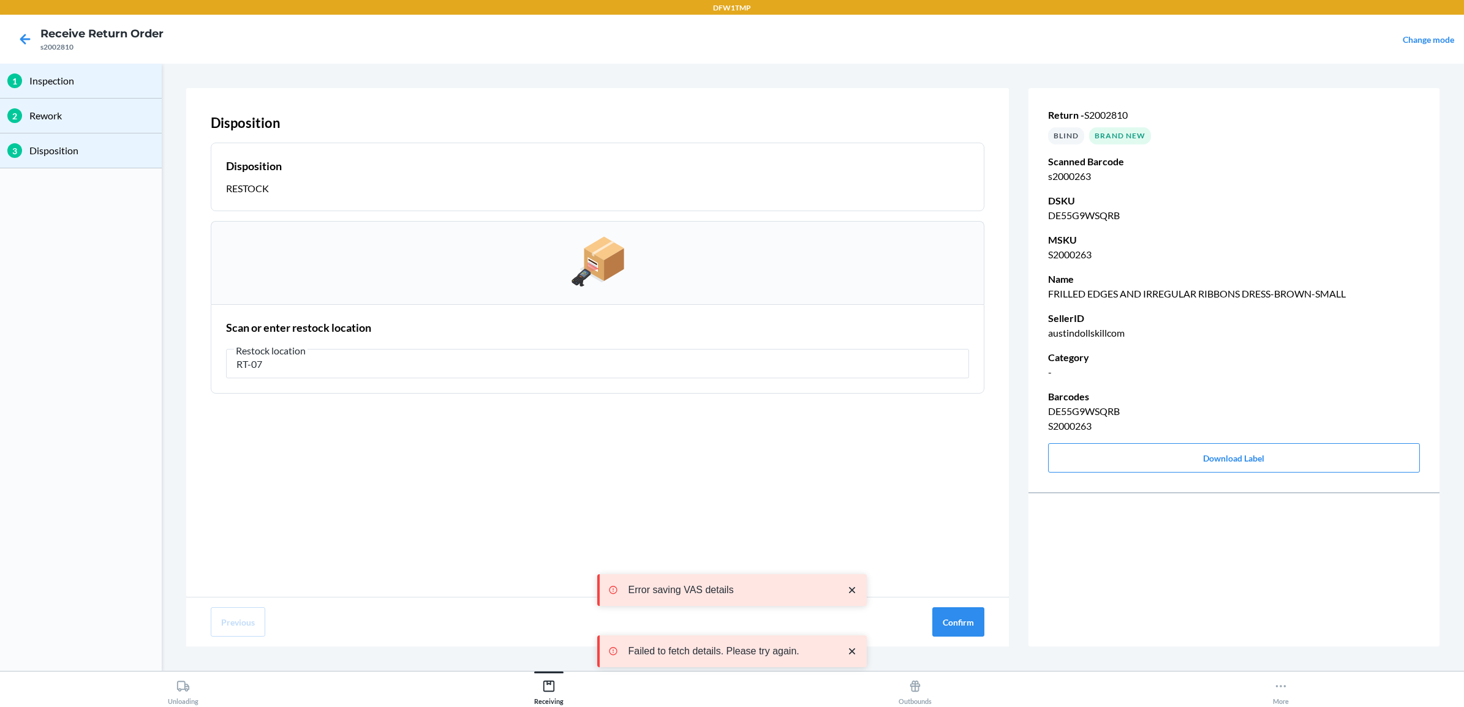
type input "RT-07"
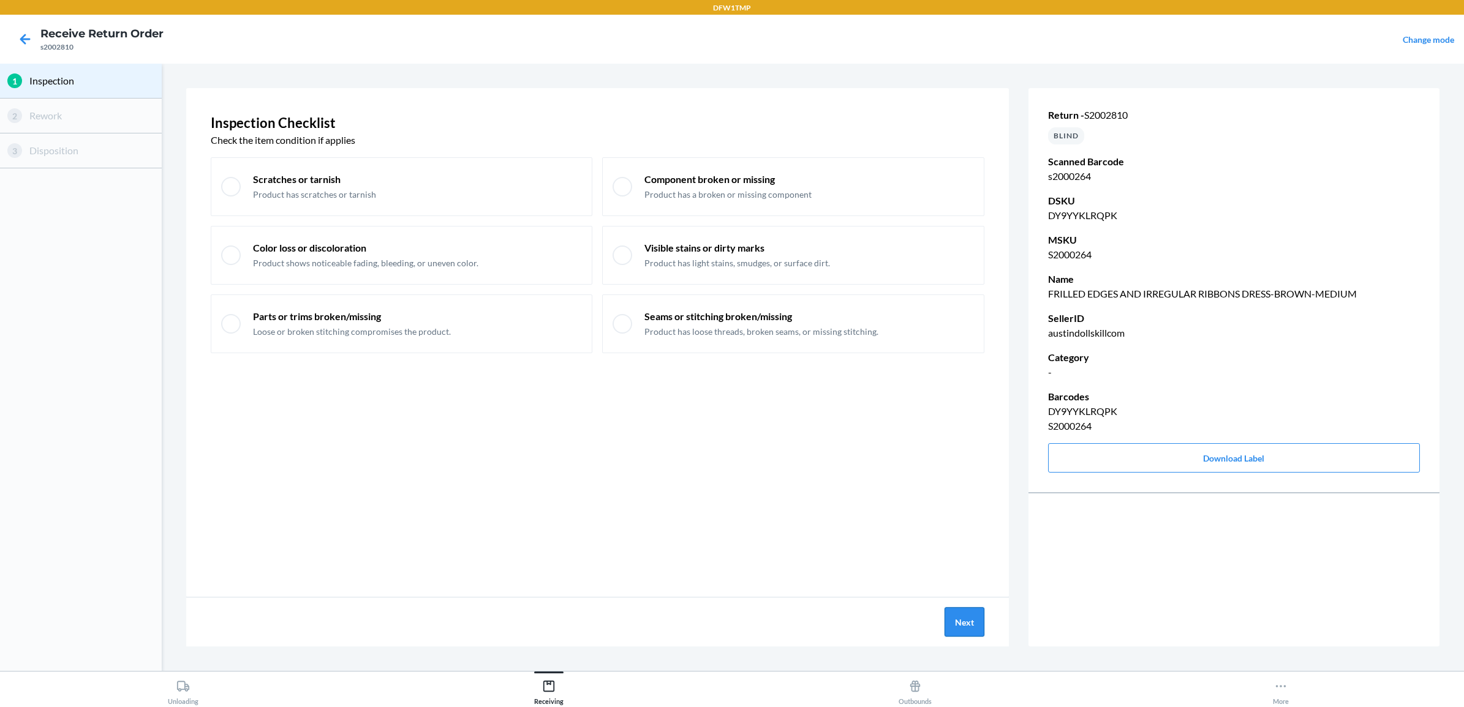
click at [960, 616] on button "Next" at bounding box center [964, 622] width 40 height 29
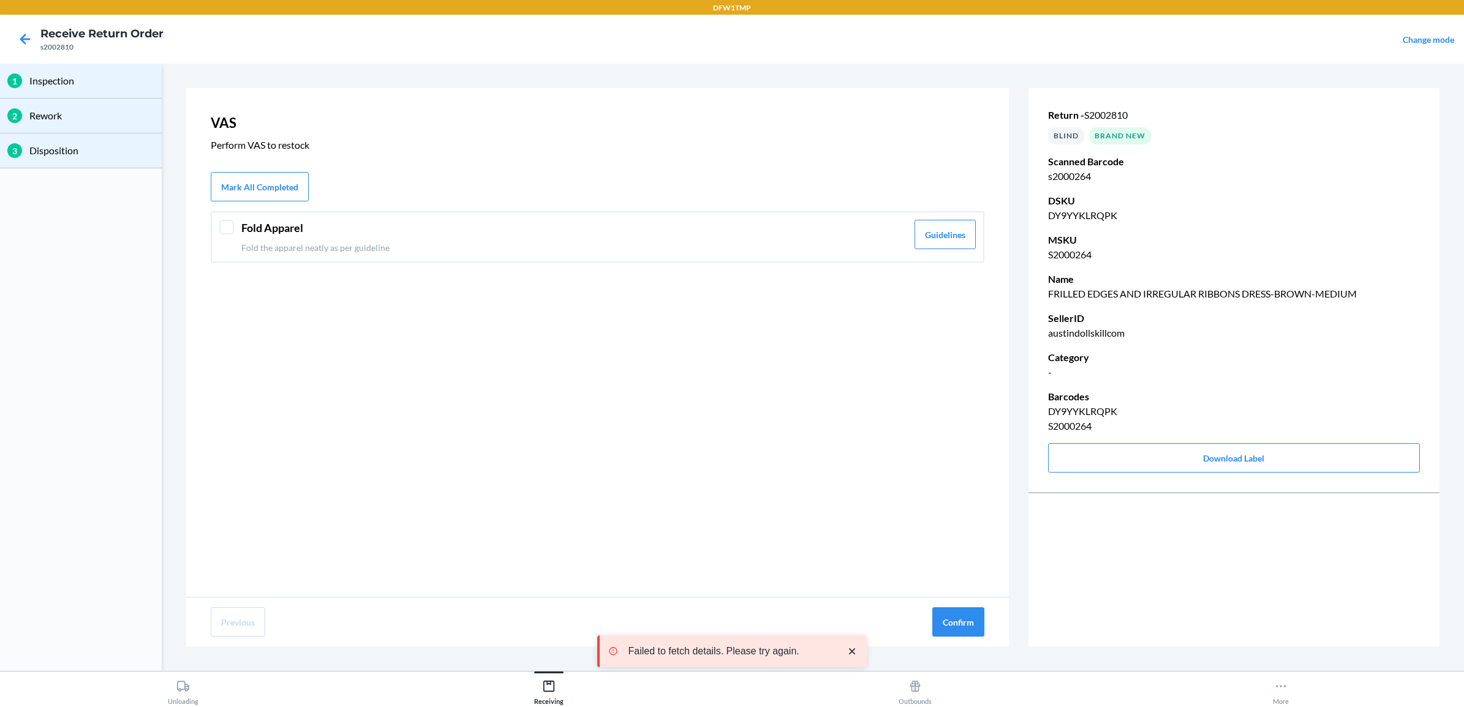
click at [243, 242] on p "Fold the apparel neatly as per guideline" at bounding box center [574, 247] width 666 height 13
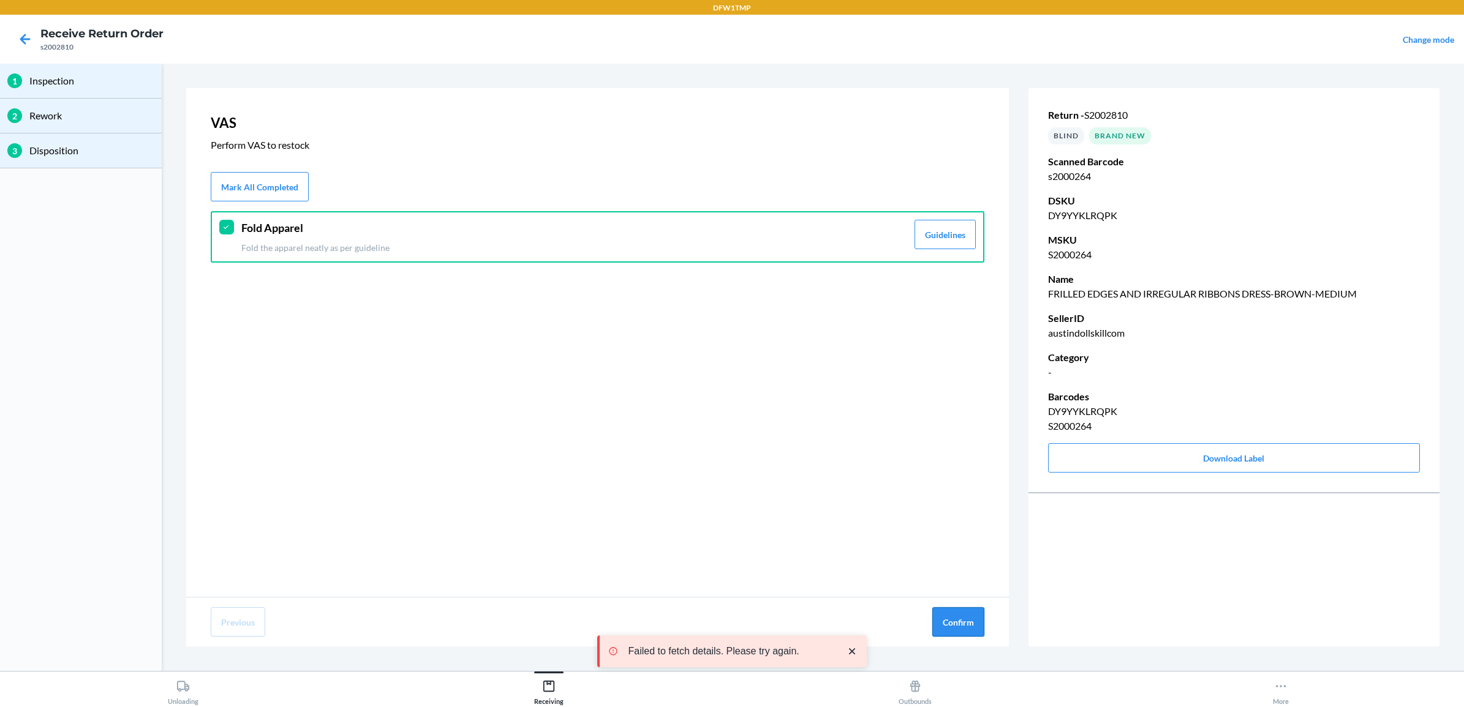
click at [948, 617] on button "Confirm" at bounding box center [958, 622] width 52 height 29
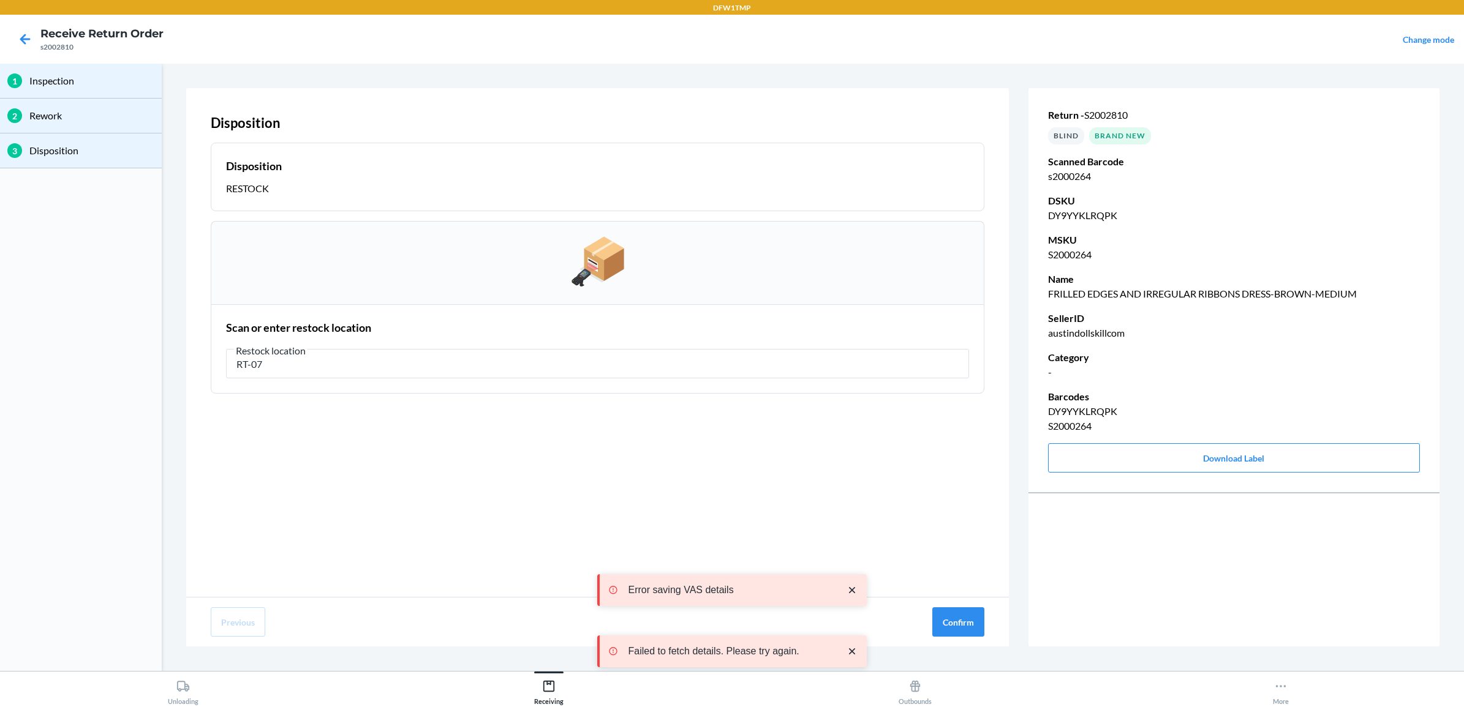
type input "RT-07"
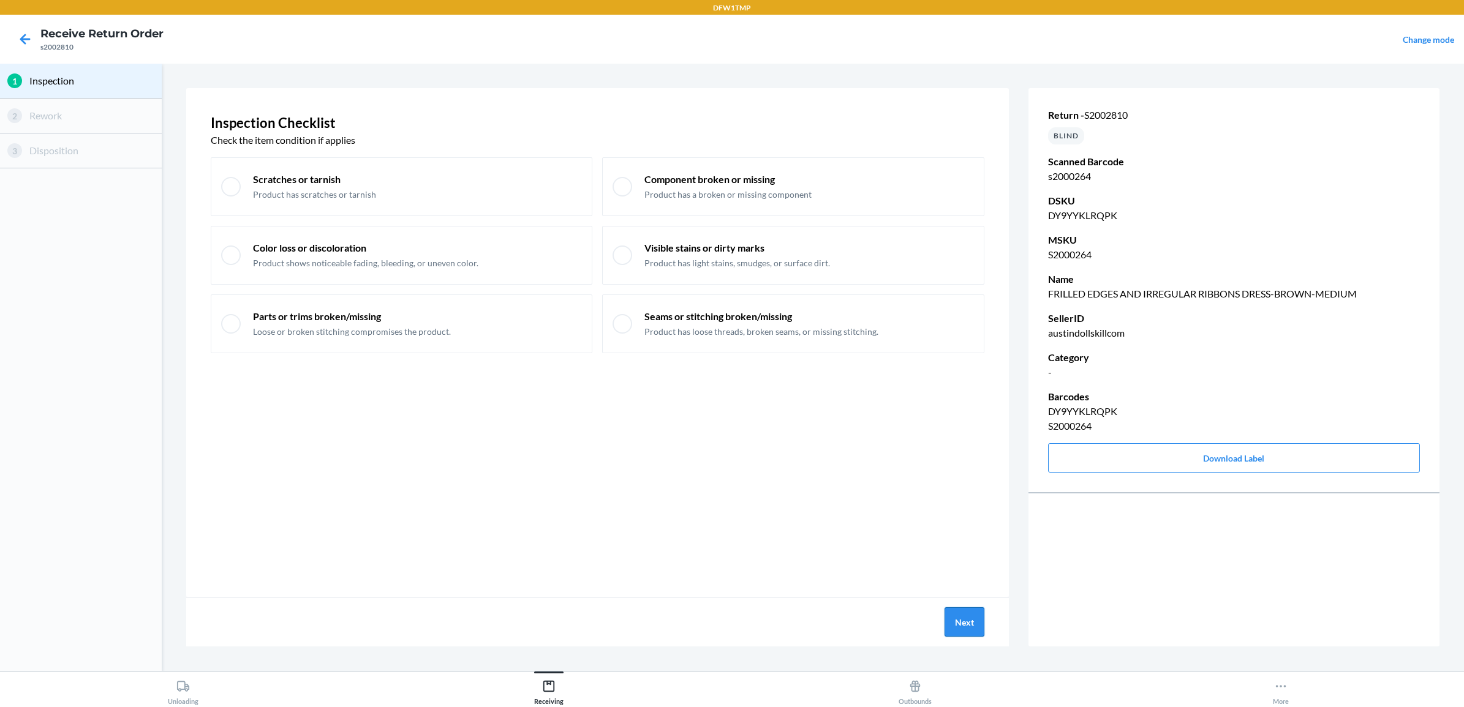
click at [963, 612] on button "Next" at bounding box center [964, 622] width 40 height 29
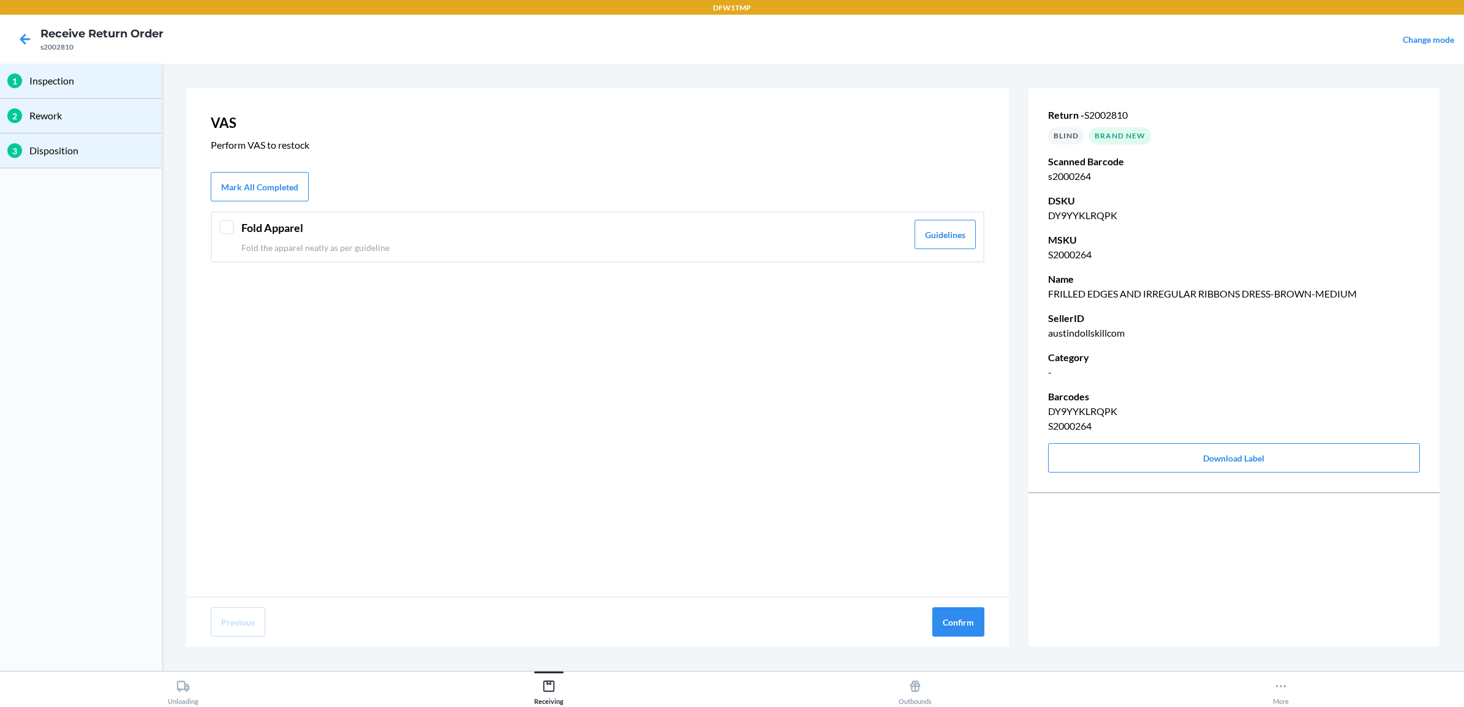
click at [323, 243] on p "Fold the apparel neatly as per guideline" at bounding box center [574, 247] width 666 height 13
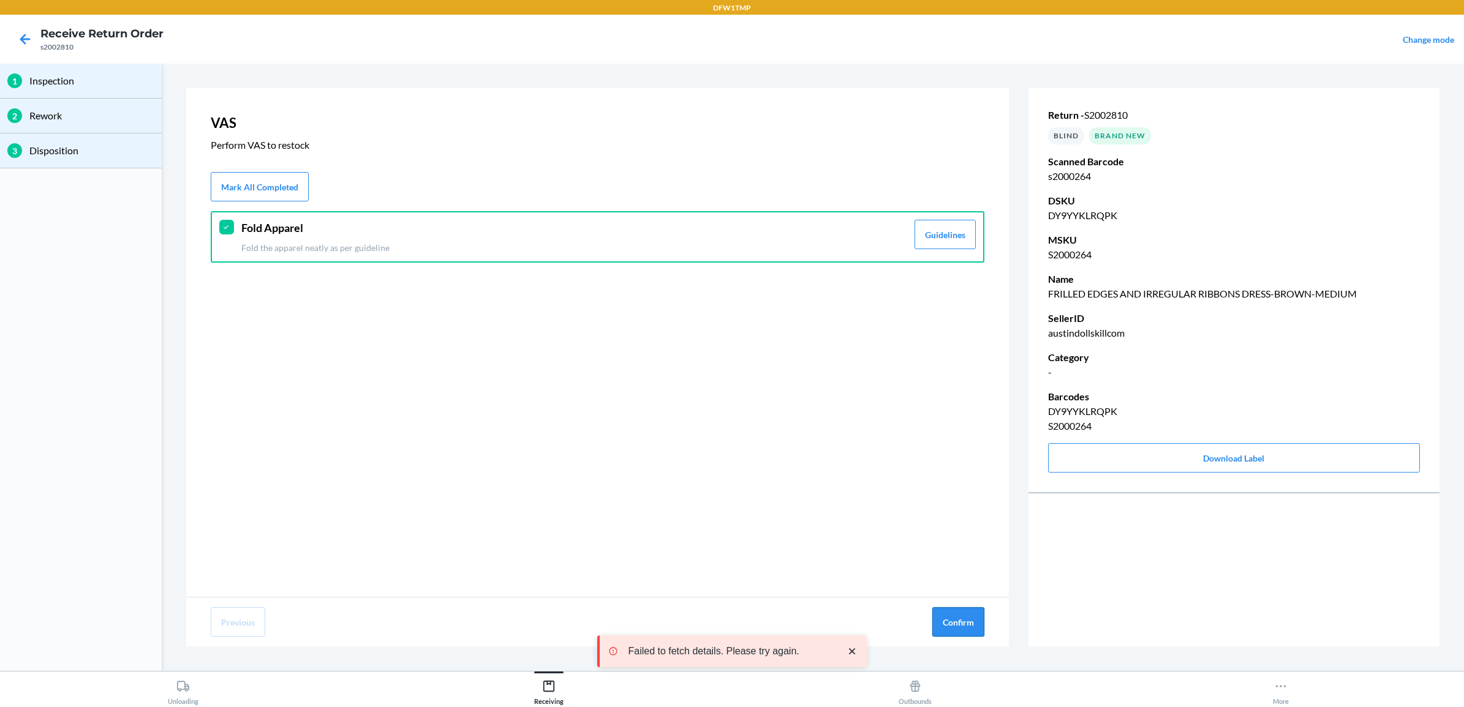
click at [963, 625] on button "Confirm" at bounding box center [958, 622] width 52 height 29
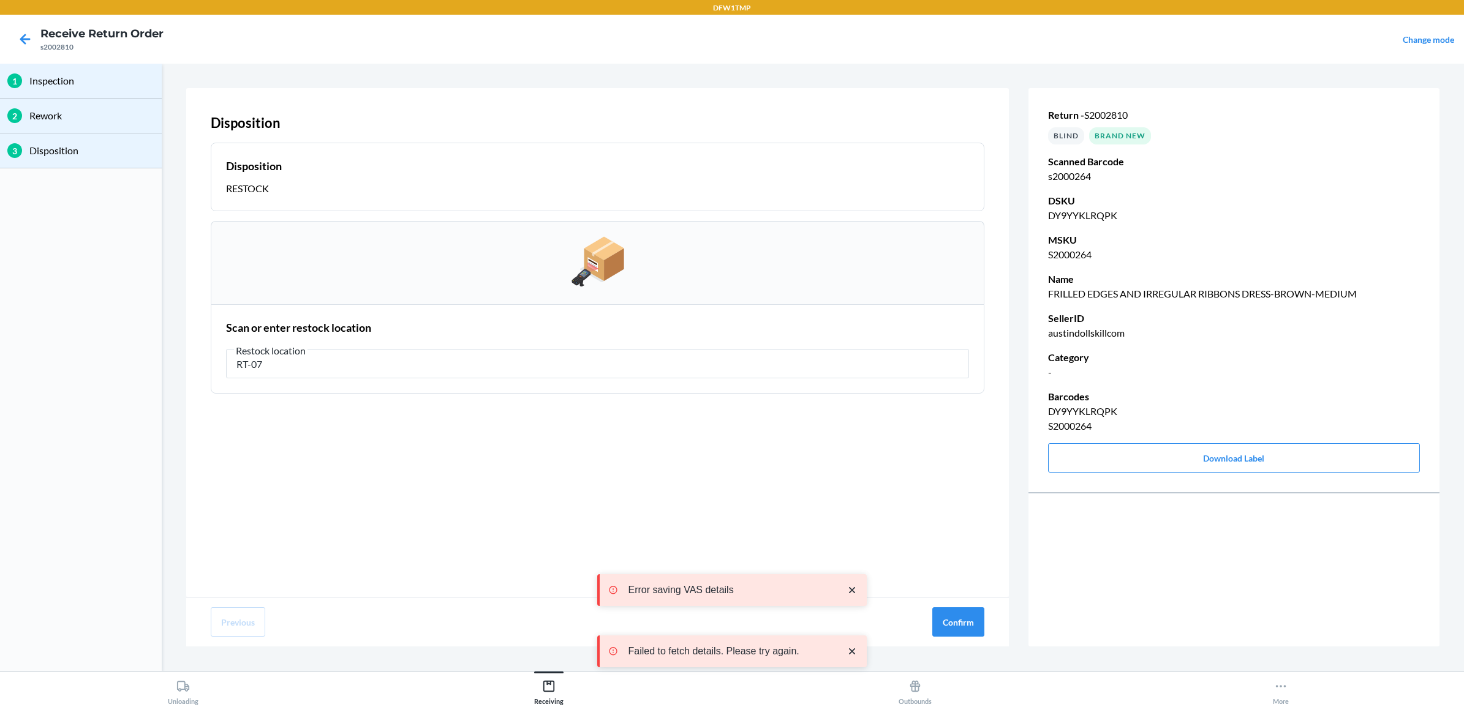
type input "RT-07"
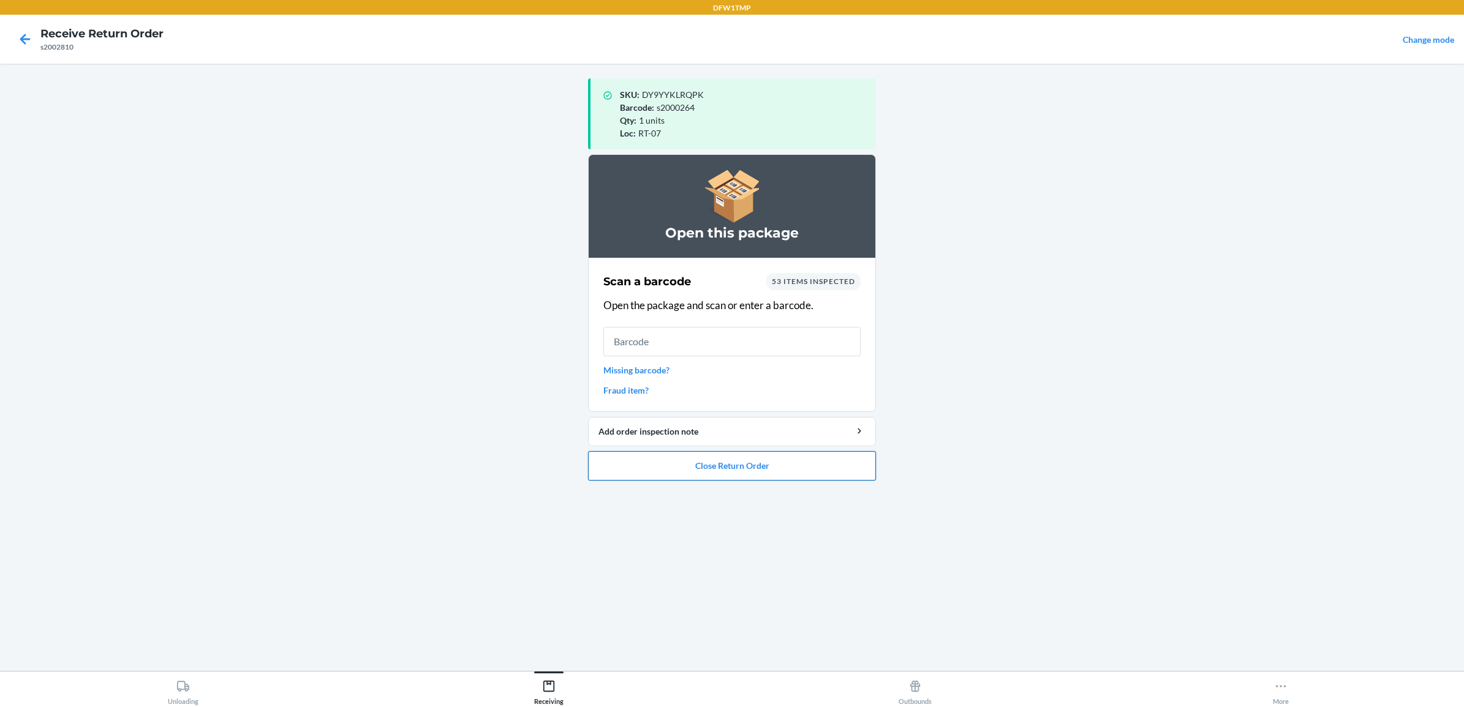
click at [799, 469] on button "Close Return Order" at bounding box center [732, 465] width 288 height 29
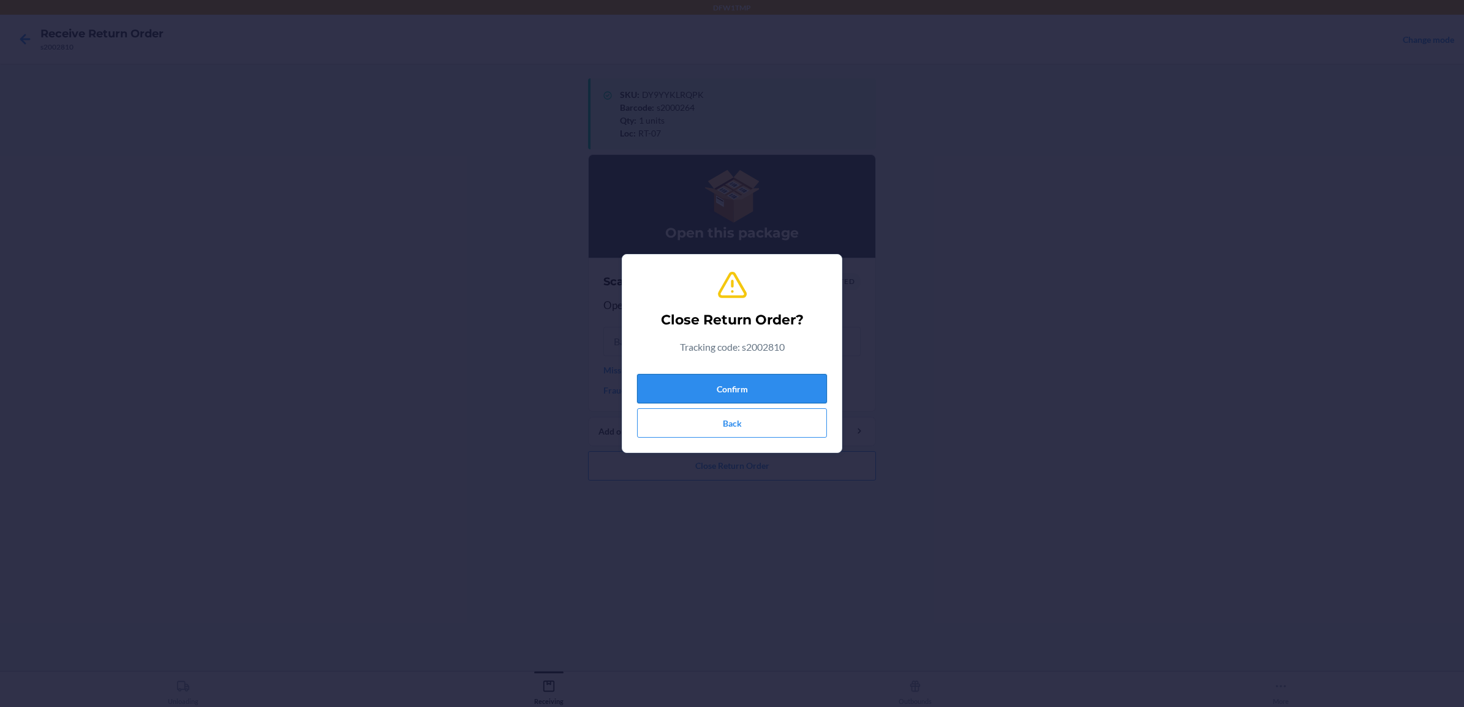
click at [777, 390] on button "Confirm" at bounding box center [732, 388] width 190 height 29
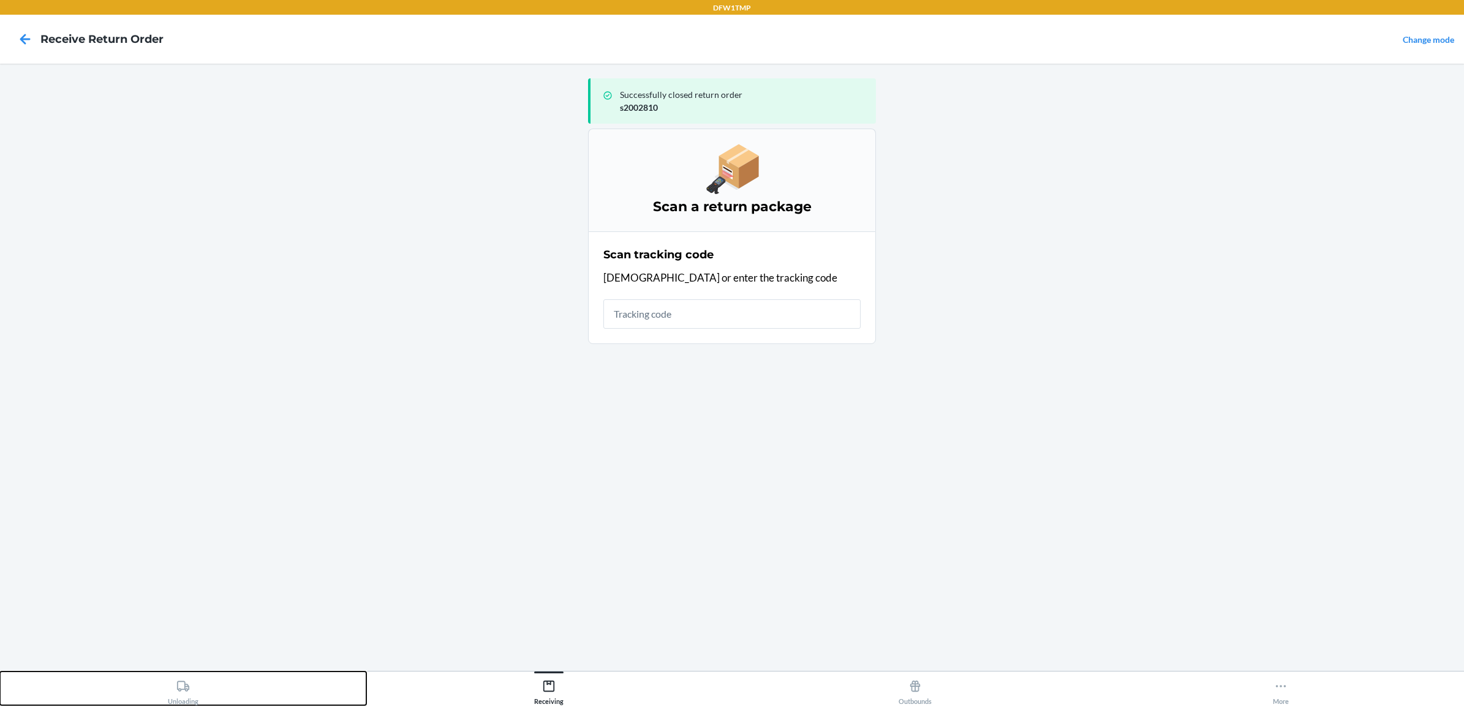
click at [175, 688] on div "Unloading" at bounding box center [183, 690] width 31 height 31
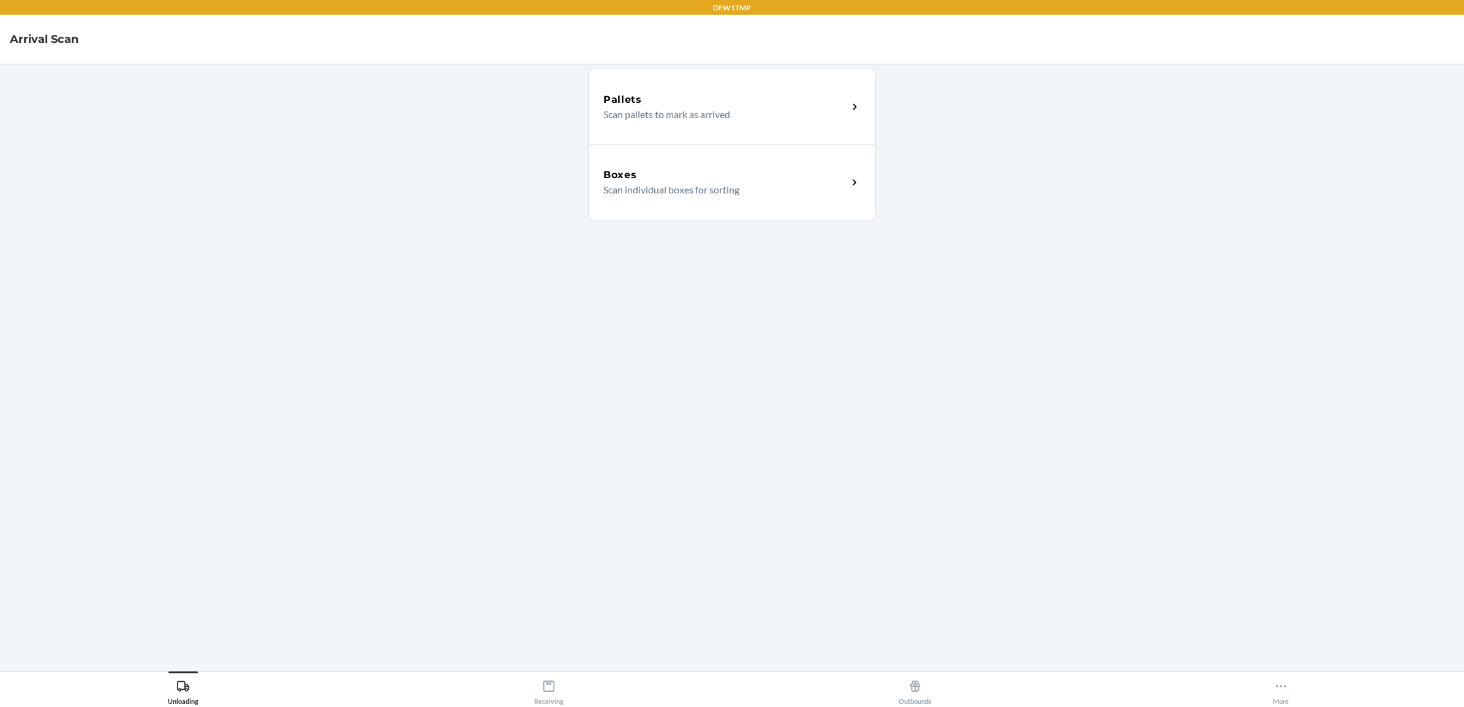
click at [812, 179] on div "Boxes" at bounding box center [725, 175] width 244 height 15
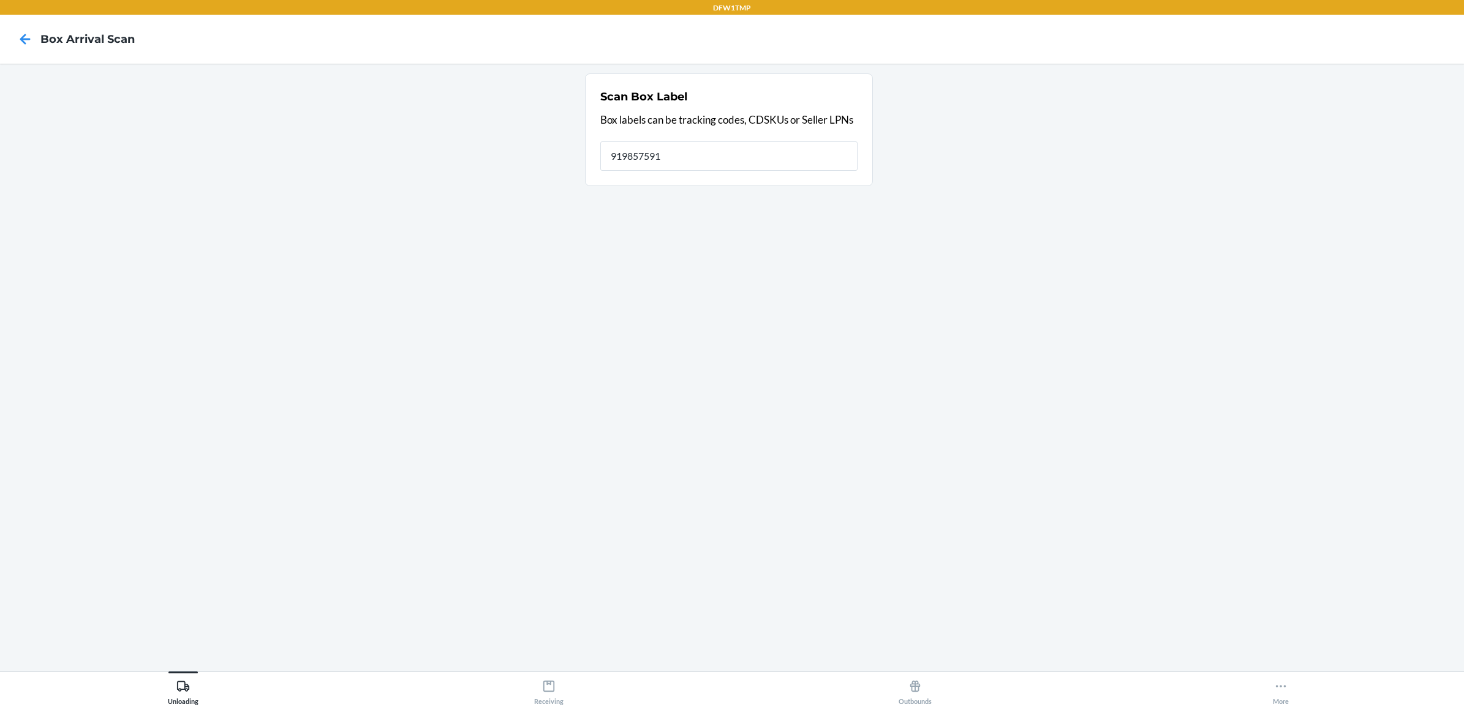
type input "9198575912"
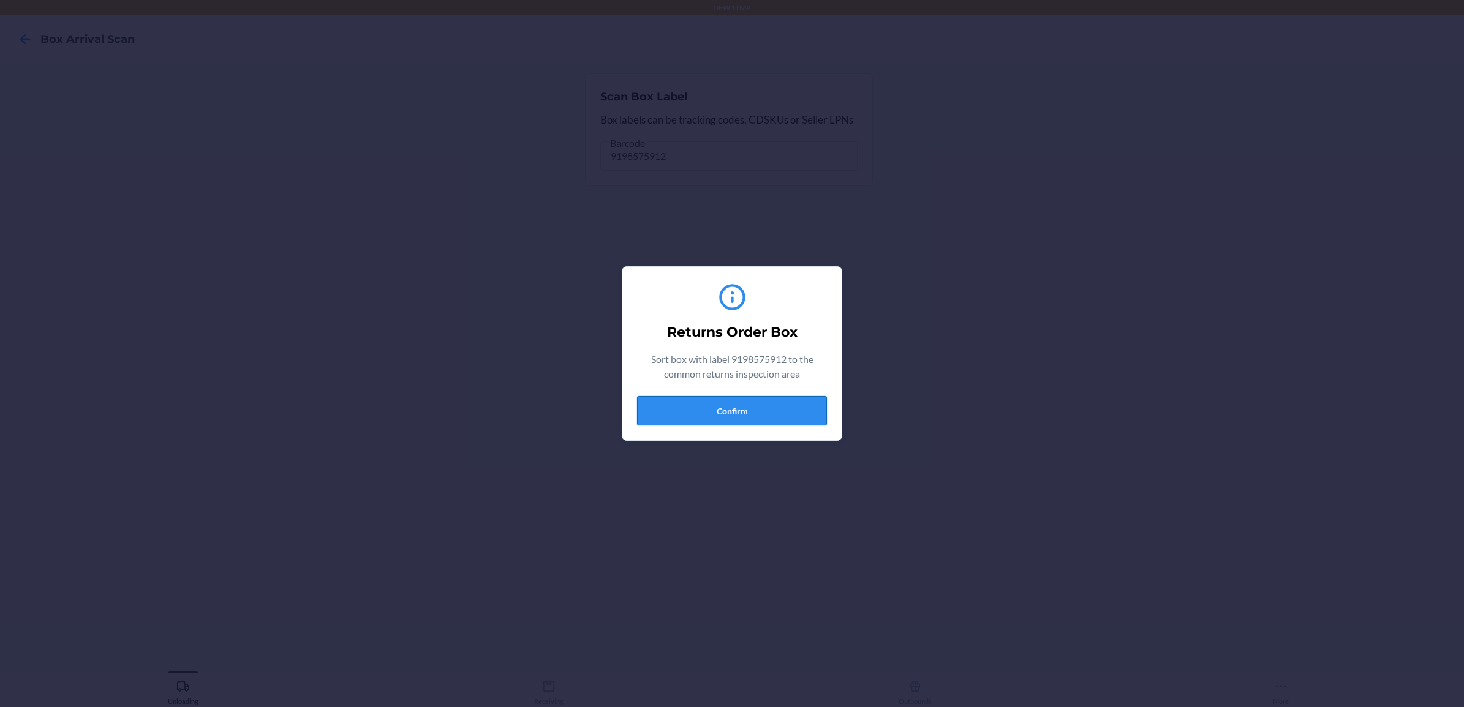
click at [756, 403] on button "Confirm" at bounding box center [732, 410] width 190 height 29
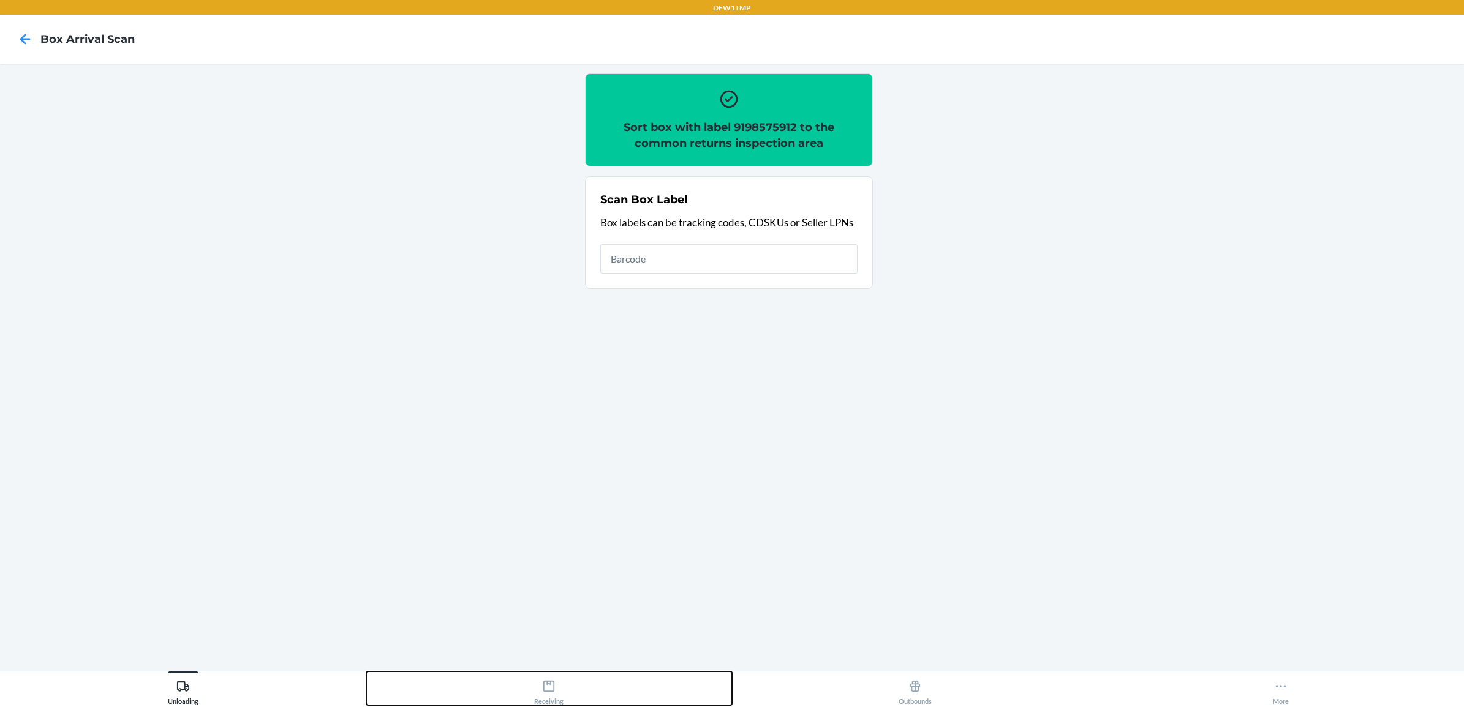
drag, startPoint x: 552, startPoint y: 695, endPoint x: 567, endPoint y: 644, distance: 53.5
click at [553, 695] on div "Receiving" at bounding box center [548, 690] width 29 height 31
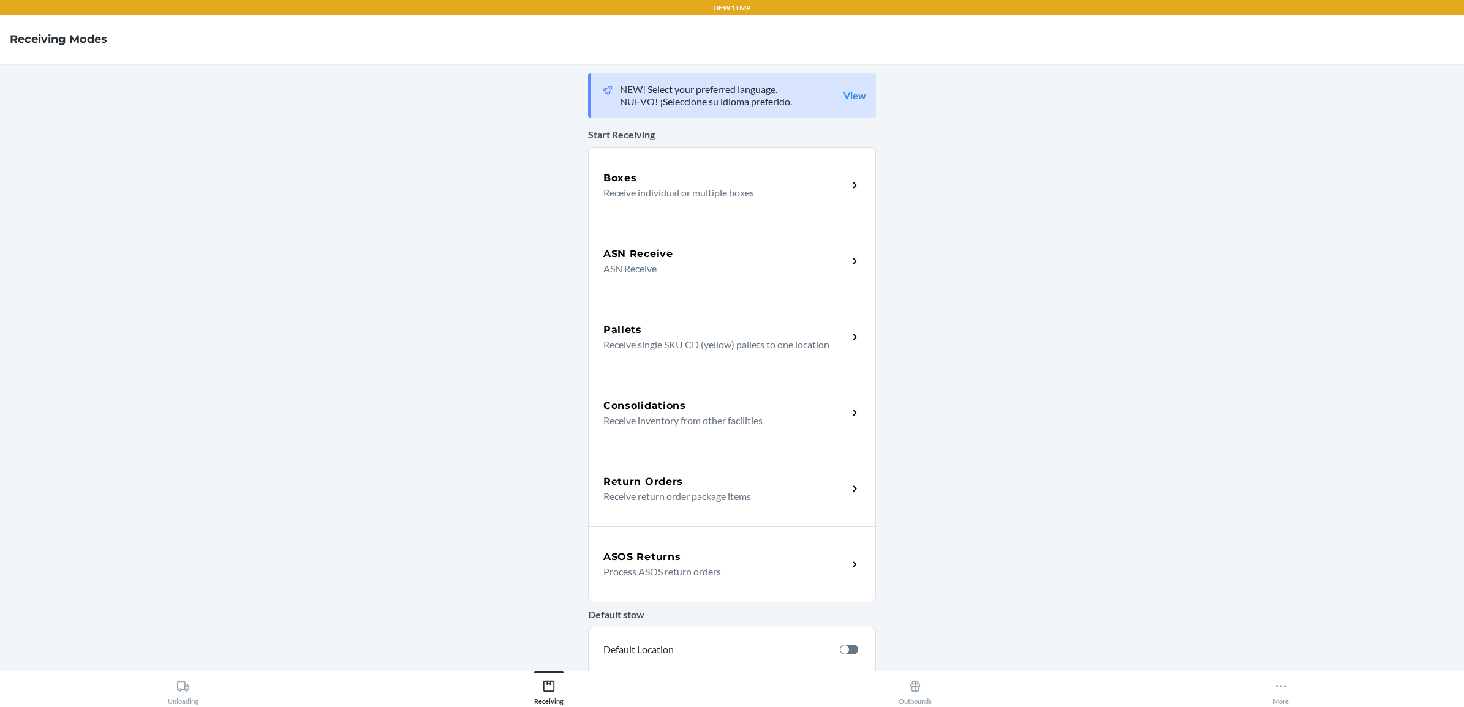
click at [684, 493] on p "Receive return order package items" at bounding box center [720, 496] width 235 height 15
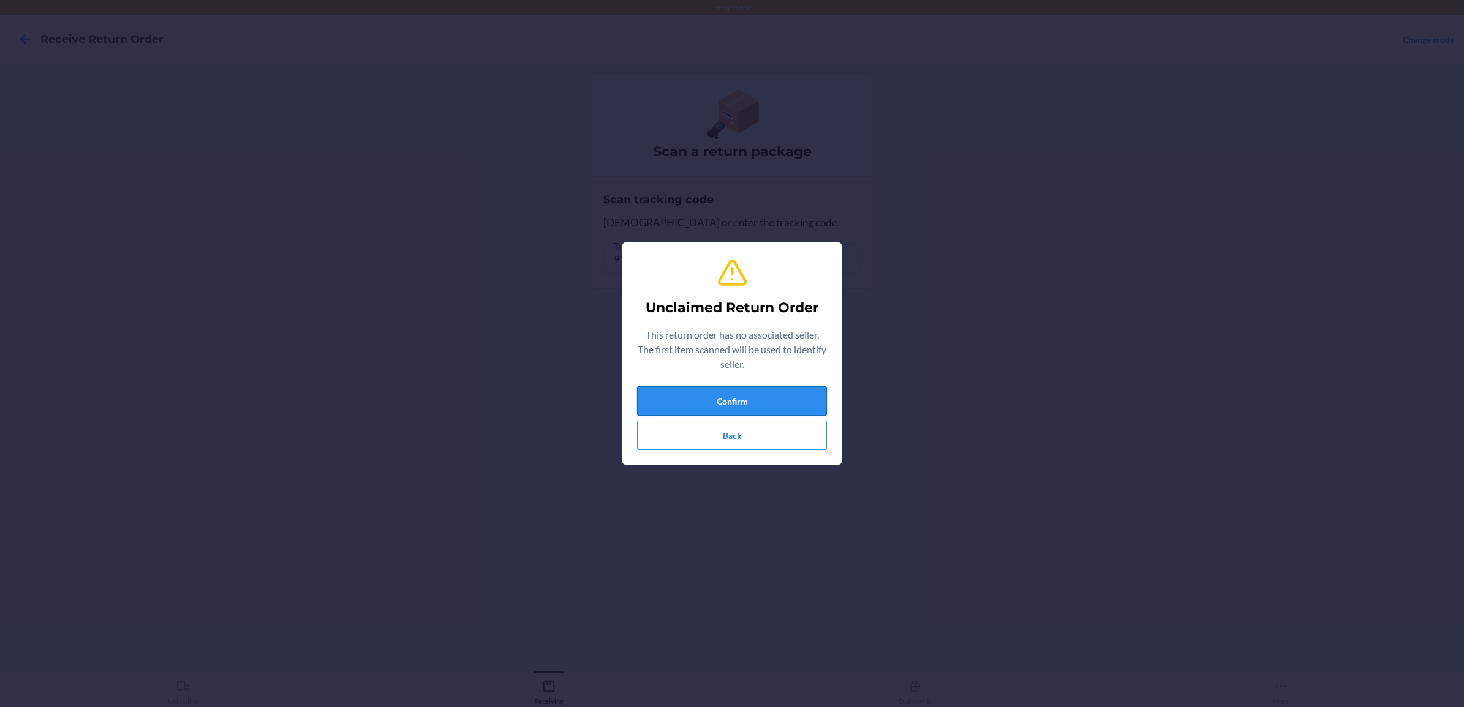
click at [715, 402] on button "Confirm" at bounding box center [732, 400] width 190 height 29
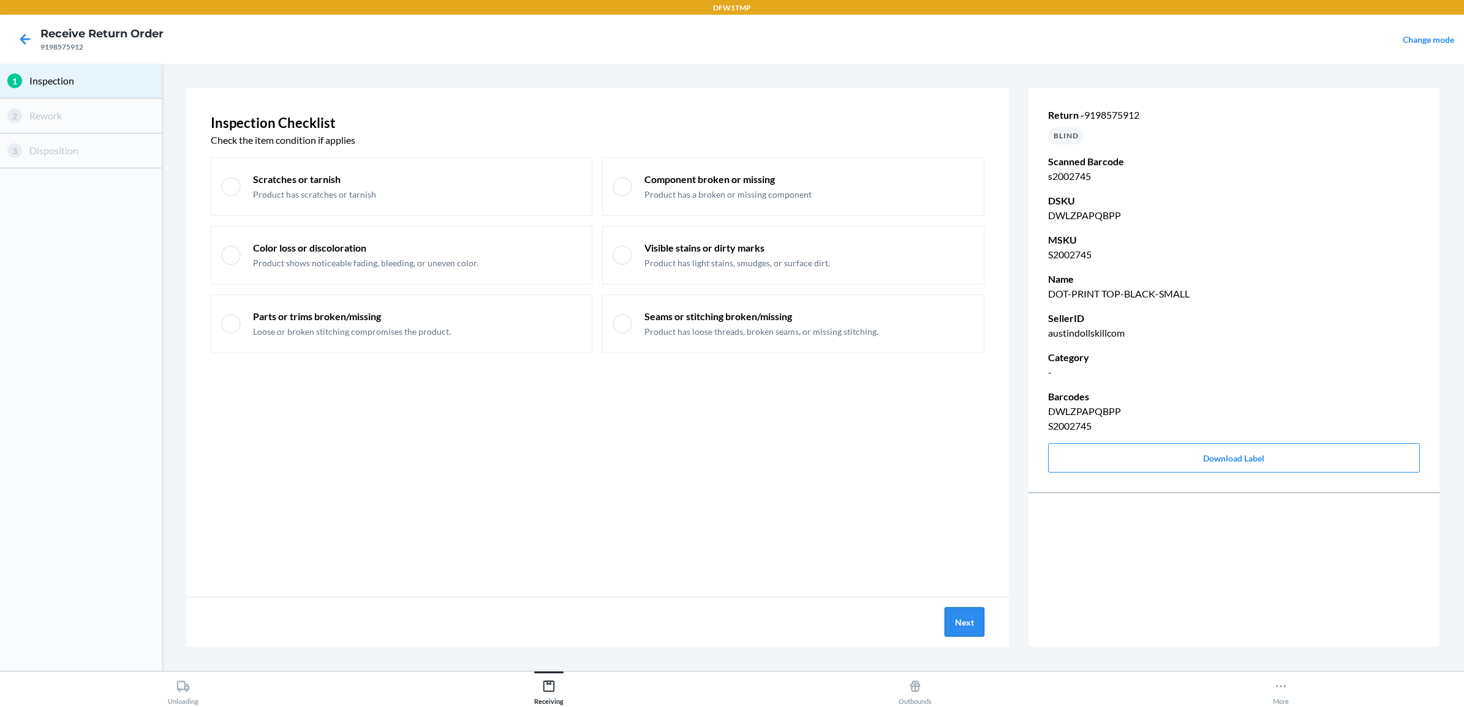
click at [962, 616] on button "Next" at bounding box center [964, 622] width 40 height 29
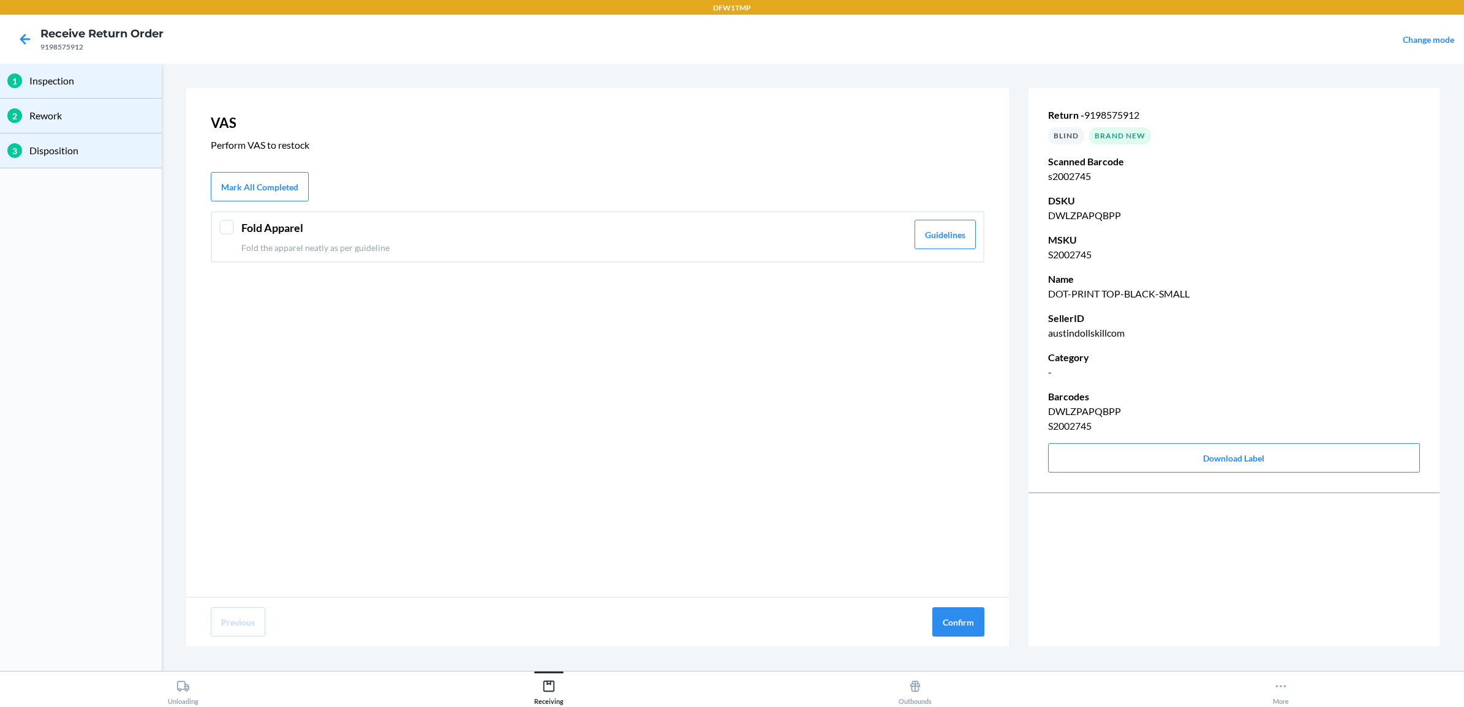
click at [216, 251] on div "Fold Apparel Fold the apparel neatly as per guideline Guidelines" at bounding box center [598, 236] width 774 height 51
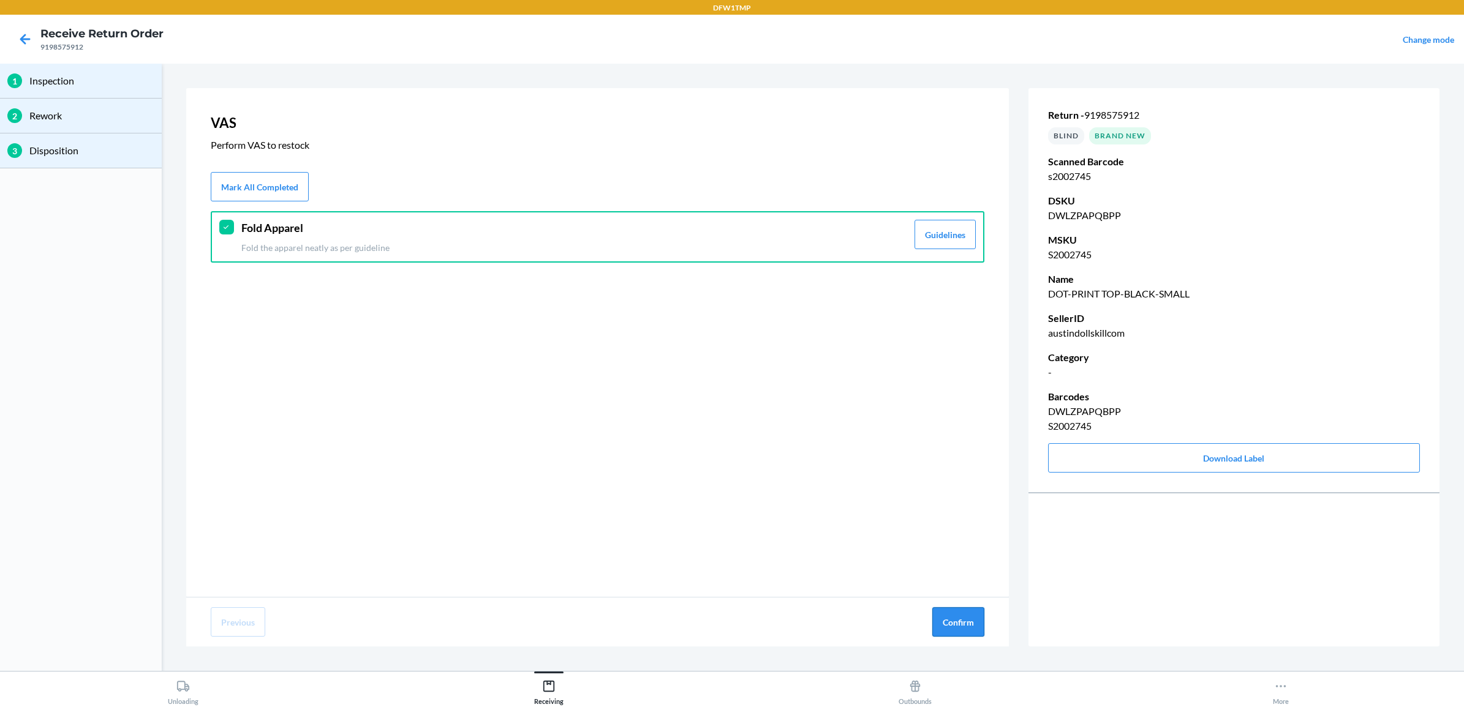
click at [938, 614] on button "Confirm" at bounding box center [958, 622] width 52 height 29
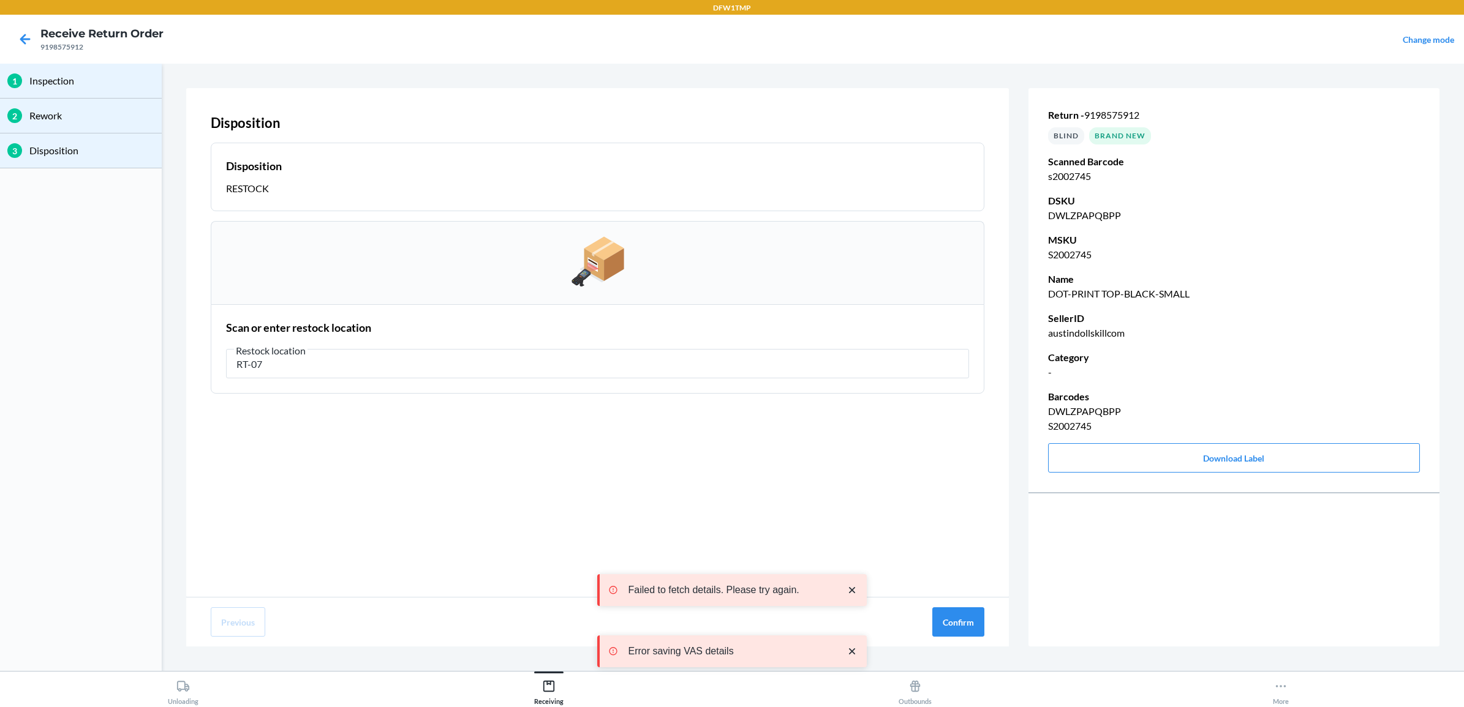
type input "RT-07"
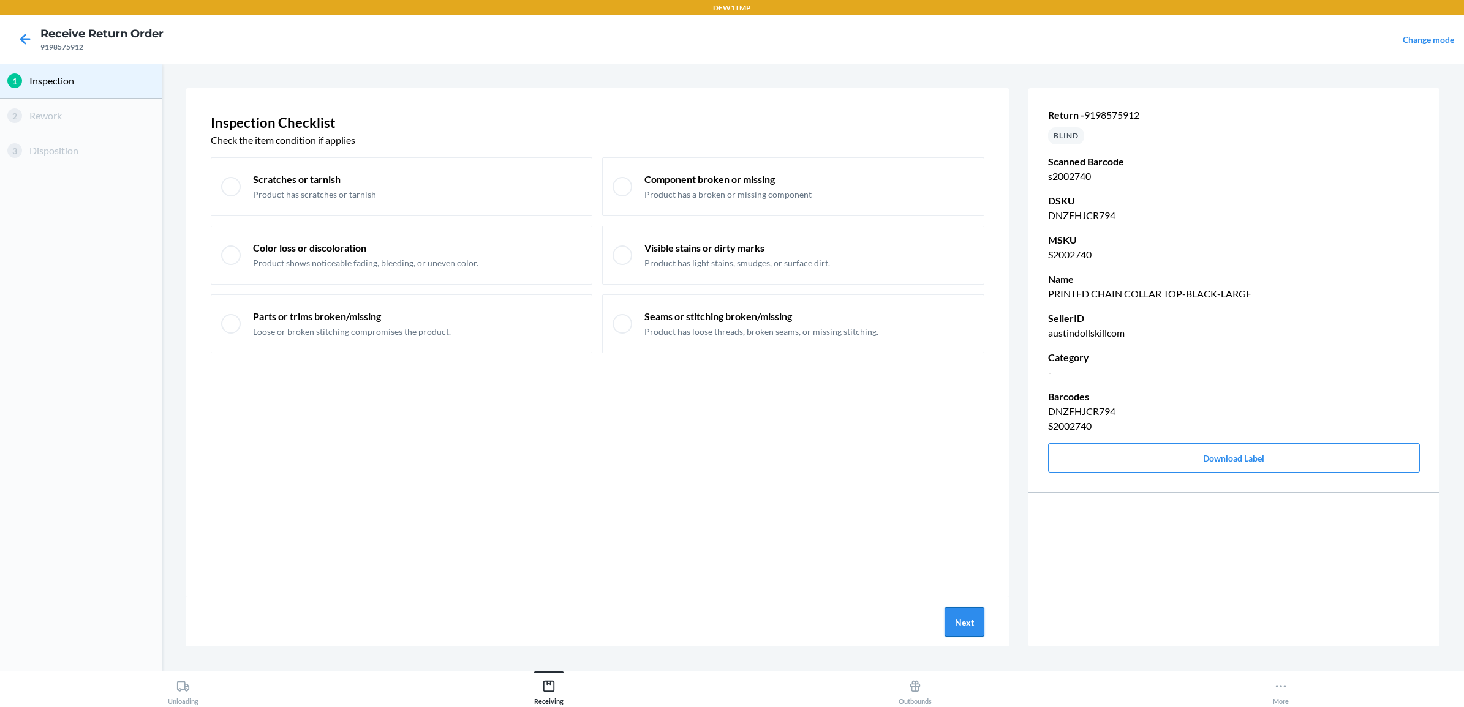
click at [968, 617] on button "Next" at bounding box center [964, 622] width 40 height 29
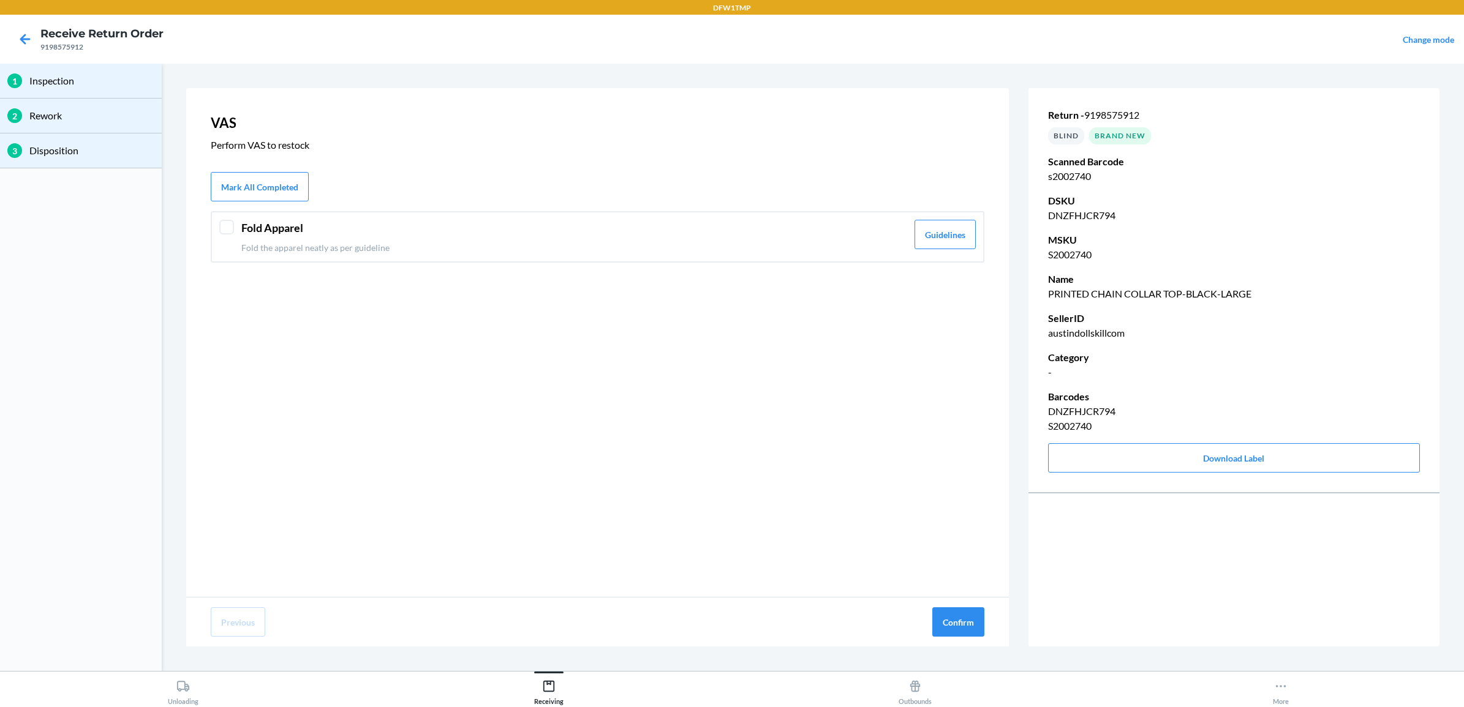
click at [254, 237] on div "Fold Apparel Fold the apparel neatly as per guideline" at bounding box center [574, 237] width 666 height 34
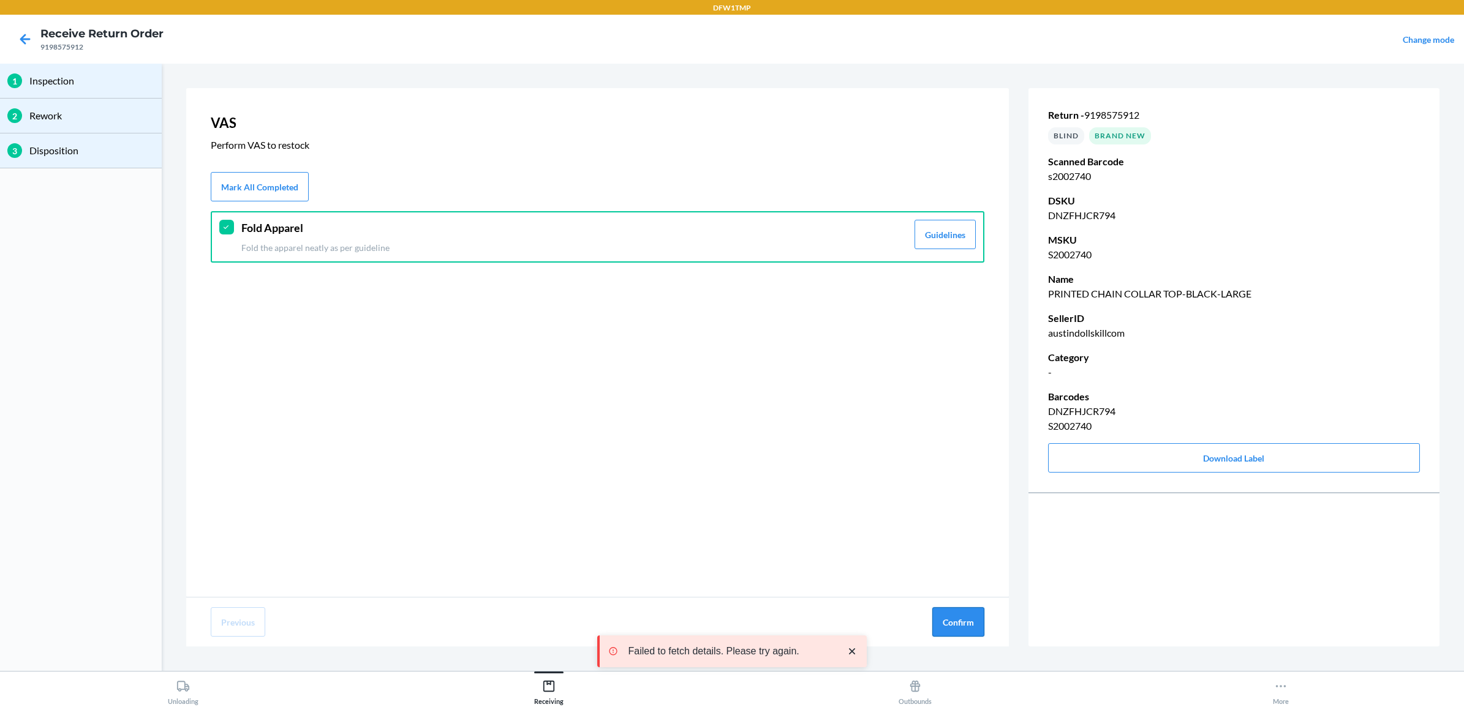
click at [971, 625] on button "Confirm" at bounding box center [958, 622] width 52 height 29
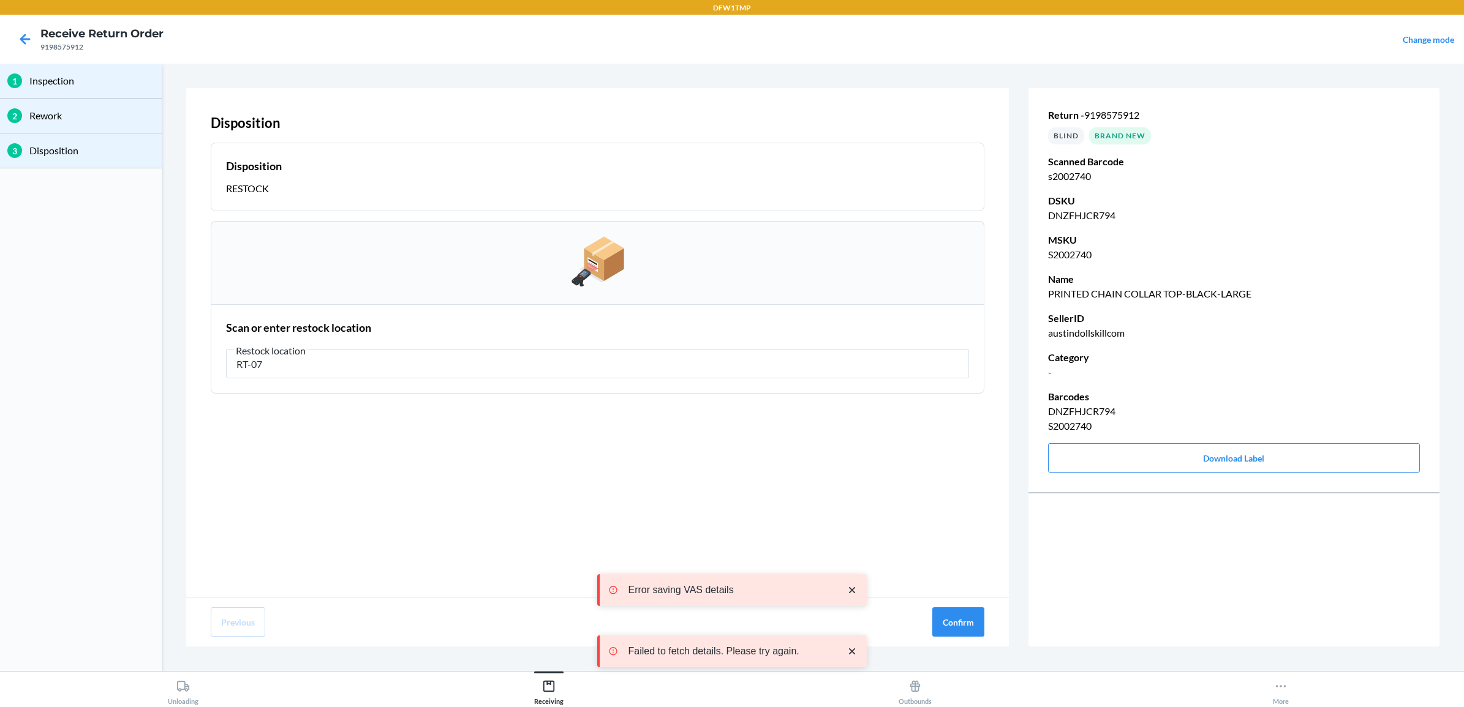
type input "RT-07"
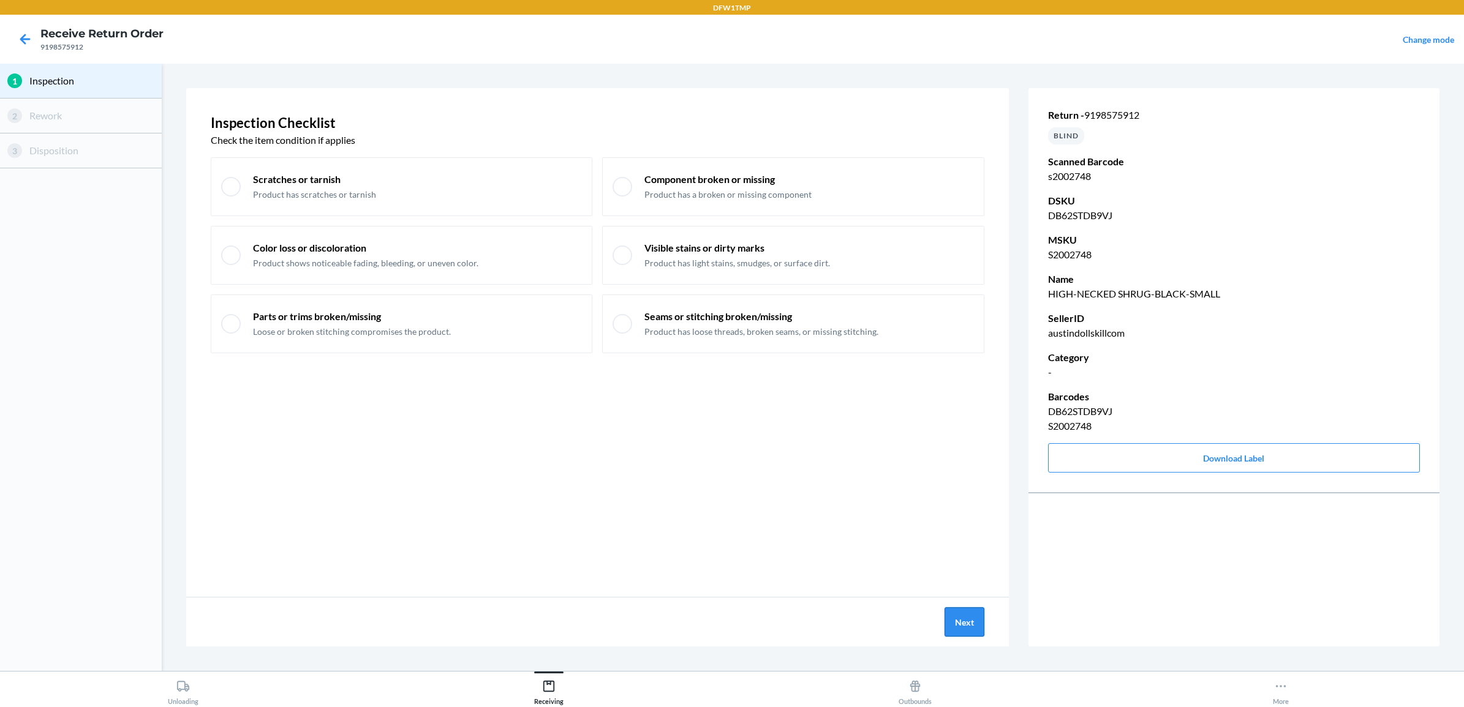
click at [959, 622] on button "Next" at bounding box center [964, 622] width 40 height 29
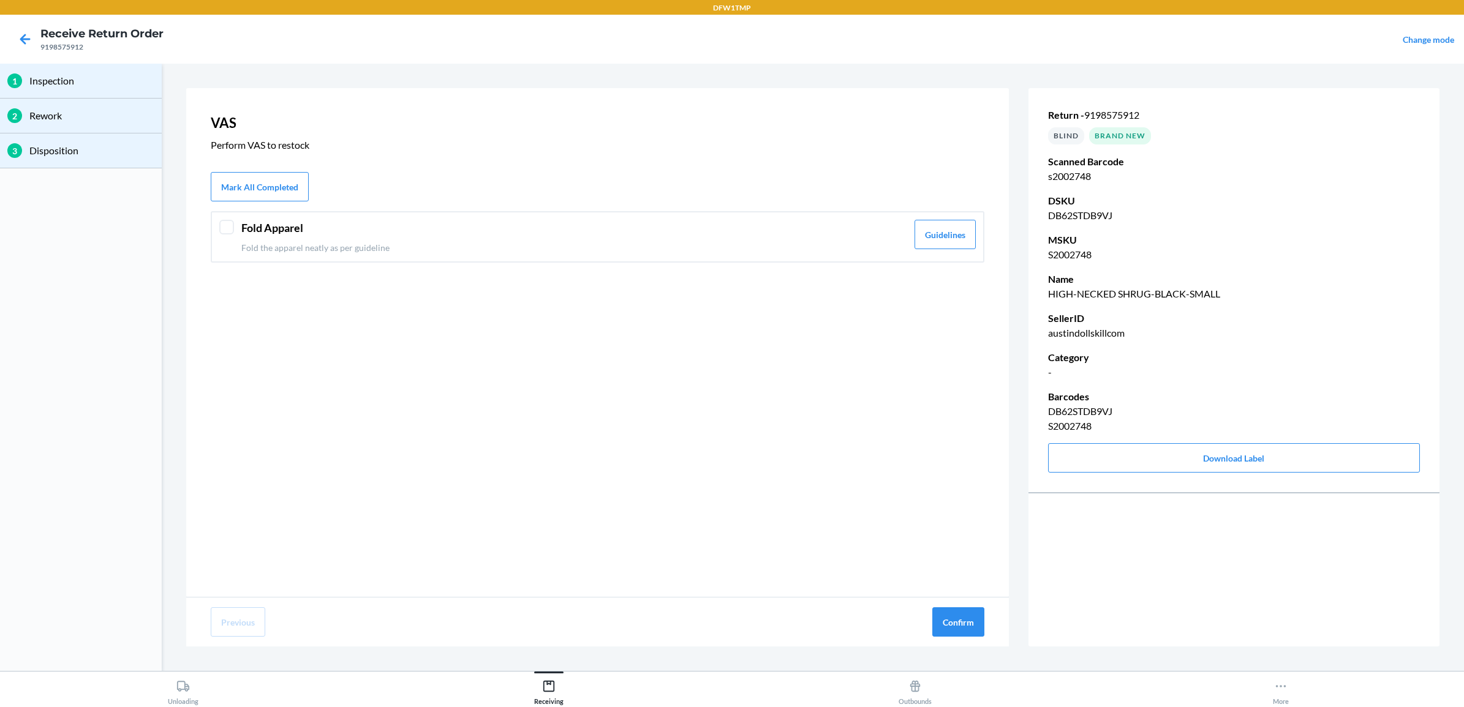
click at [265, 236] on header "Fold Apparel" at bounding box center [574, 228] width 666 height 17
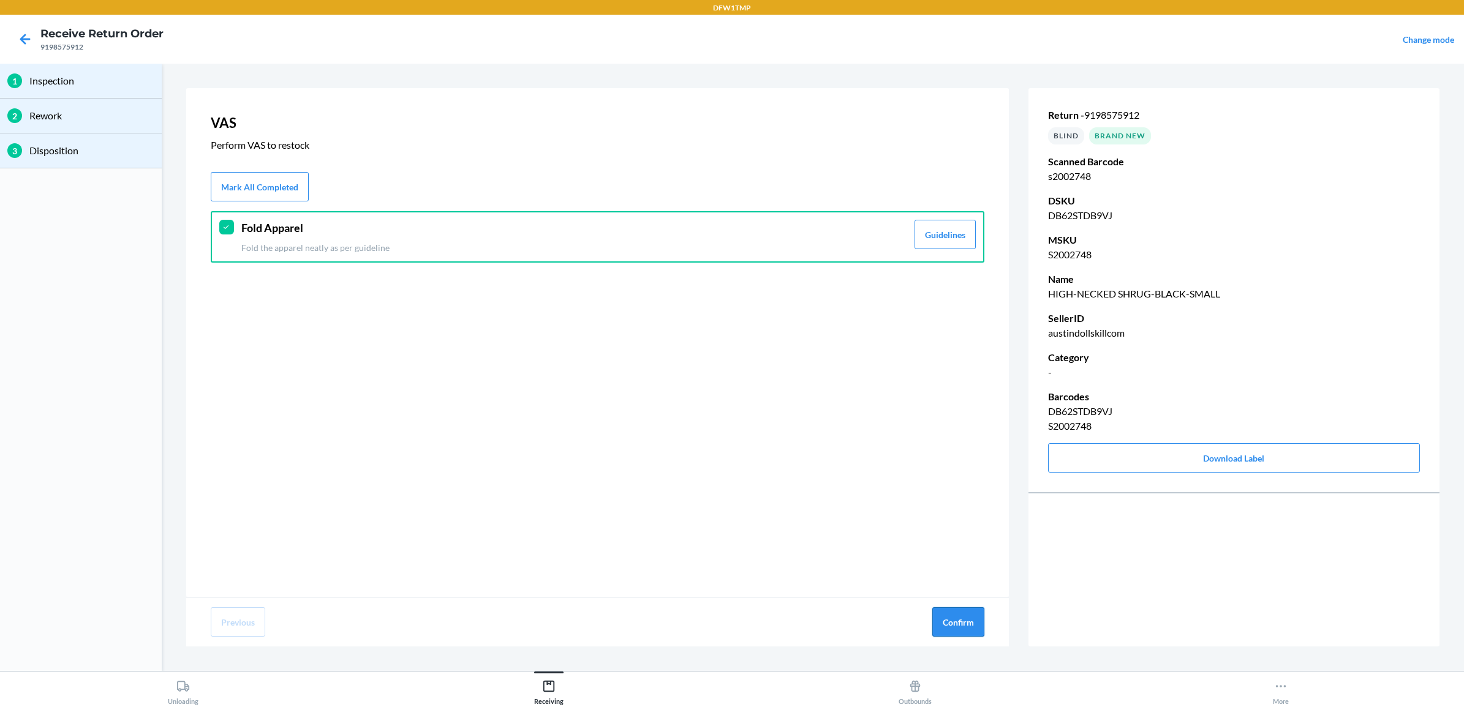
click at [959, 620] on button "Confirm" at bounding box center [958, 622] width 52 height 29
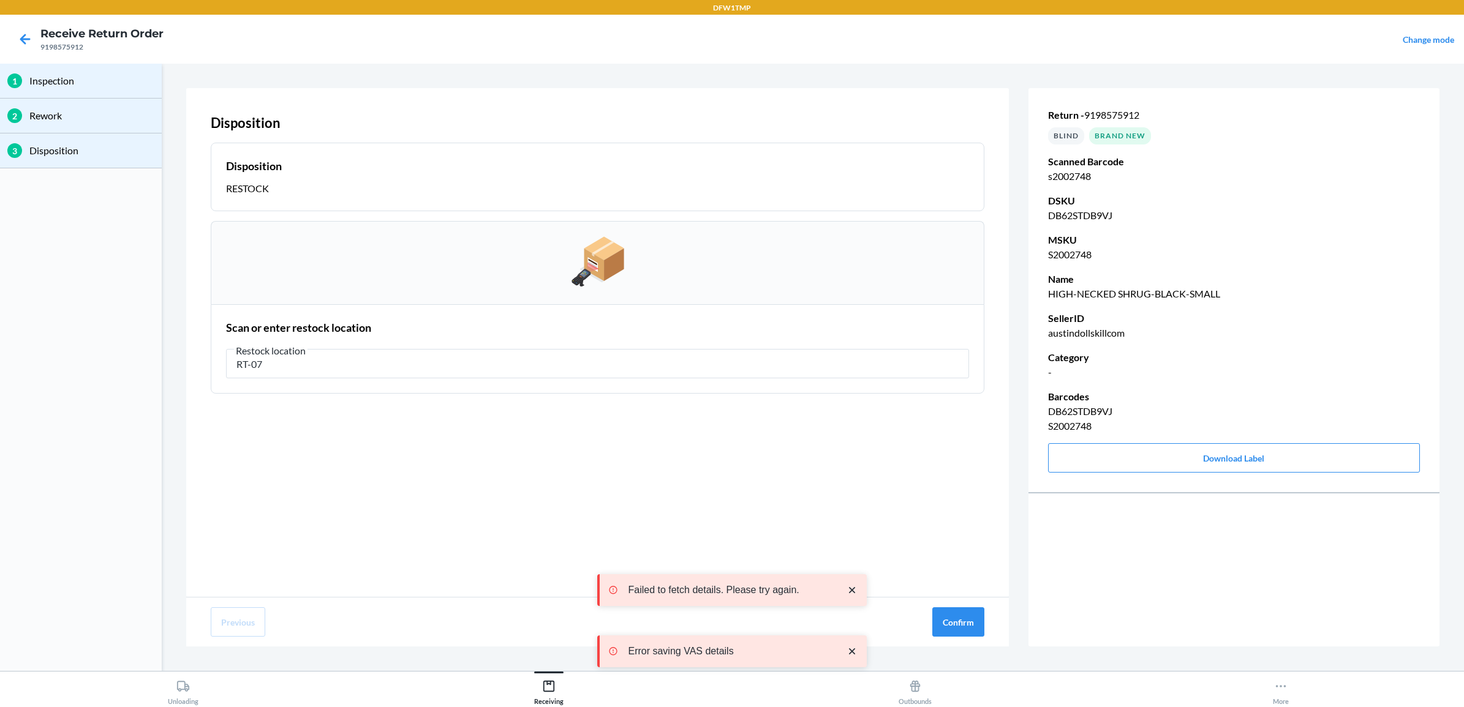
type input "RT-07"
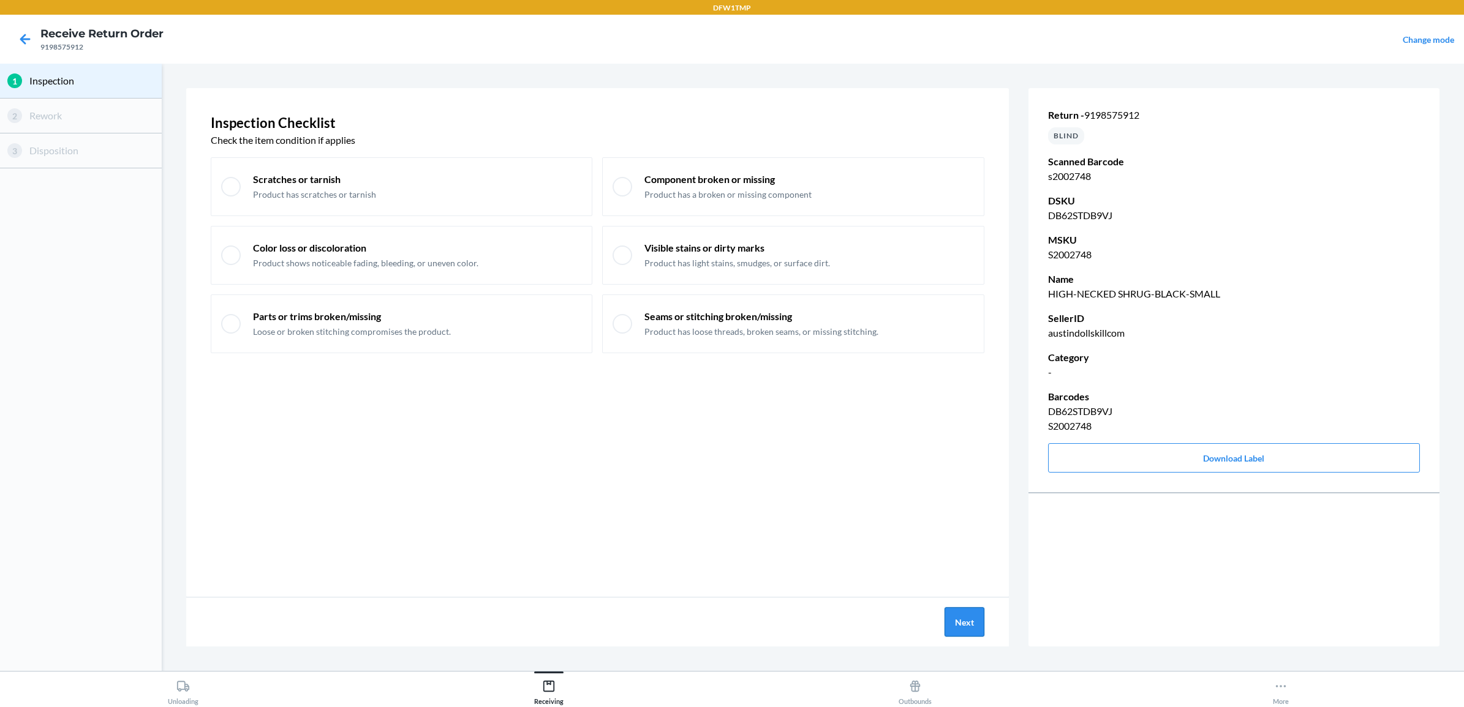
click at [954, 620] on button "Next" at bounding box center [964, 622] width 40 height 29
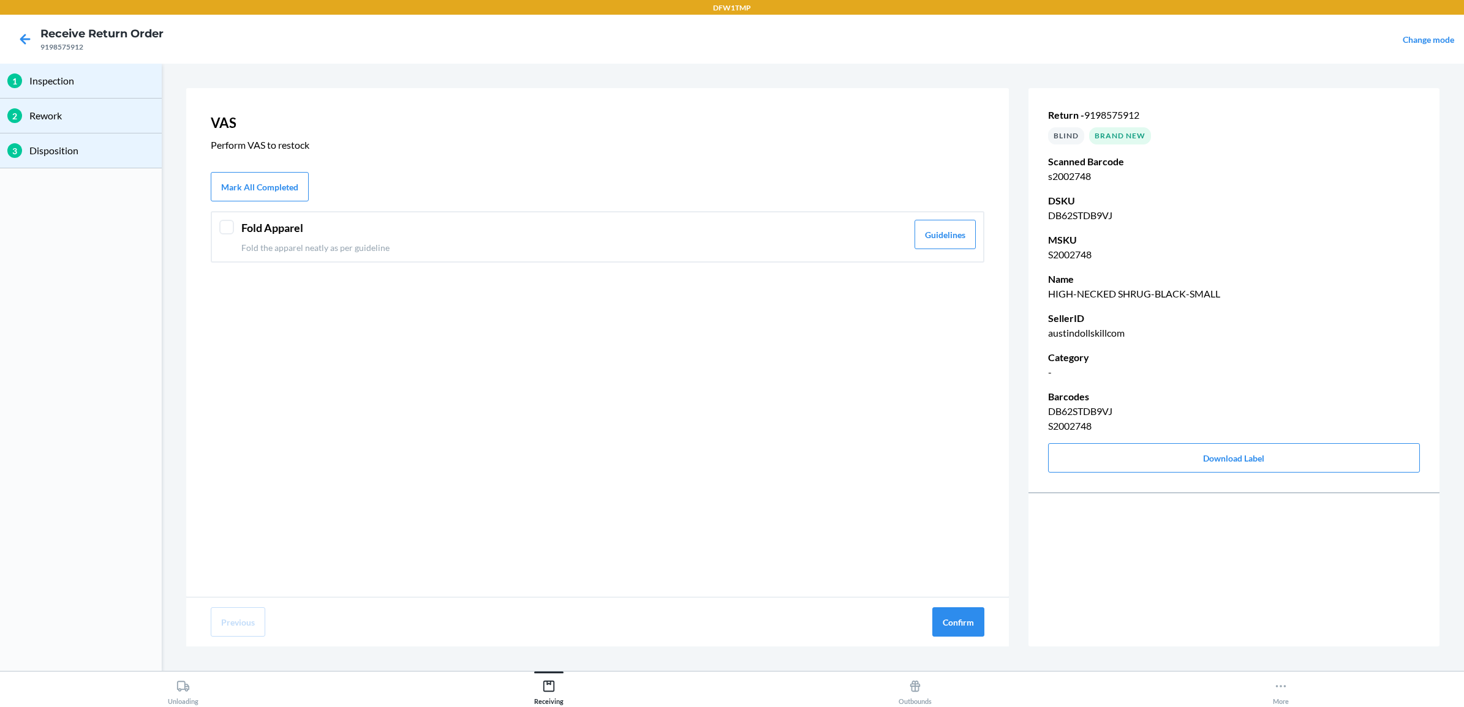
click at [213, 224] on div "Fold Apparel Fold the apparel neatly as per guideline Guidelines" at bounding box center [598, 236] width 774 height 51
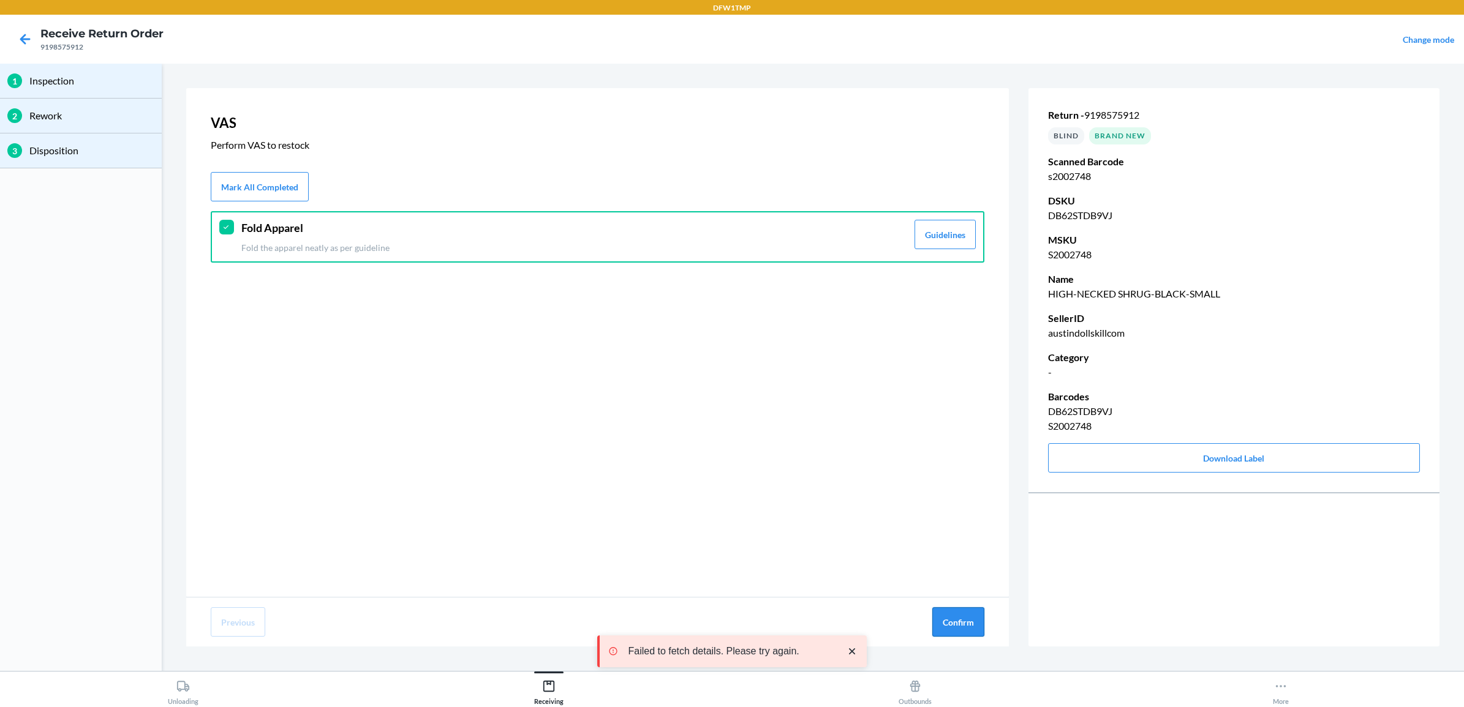
click at [963, 620] on button "Confirm" at bounding box center [958, 622] width 52 height 29
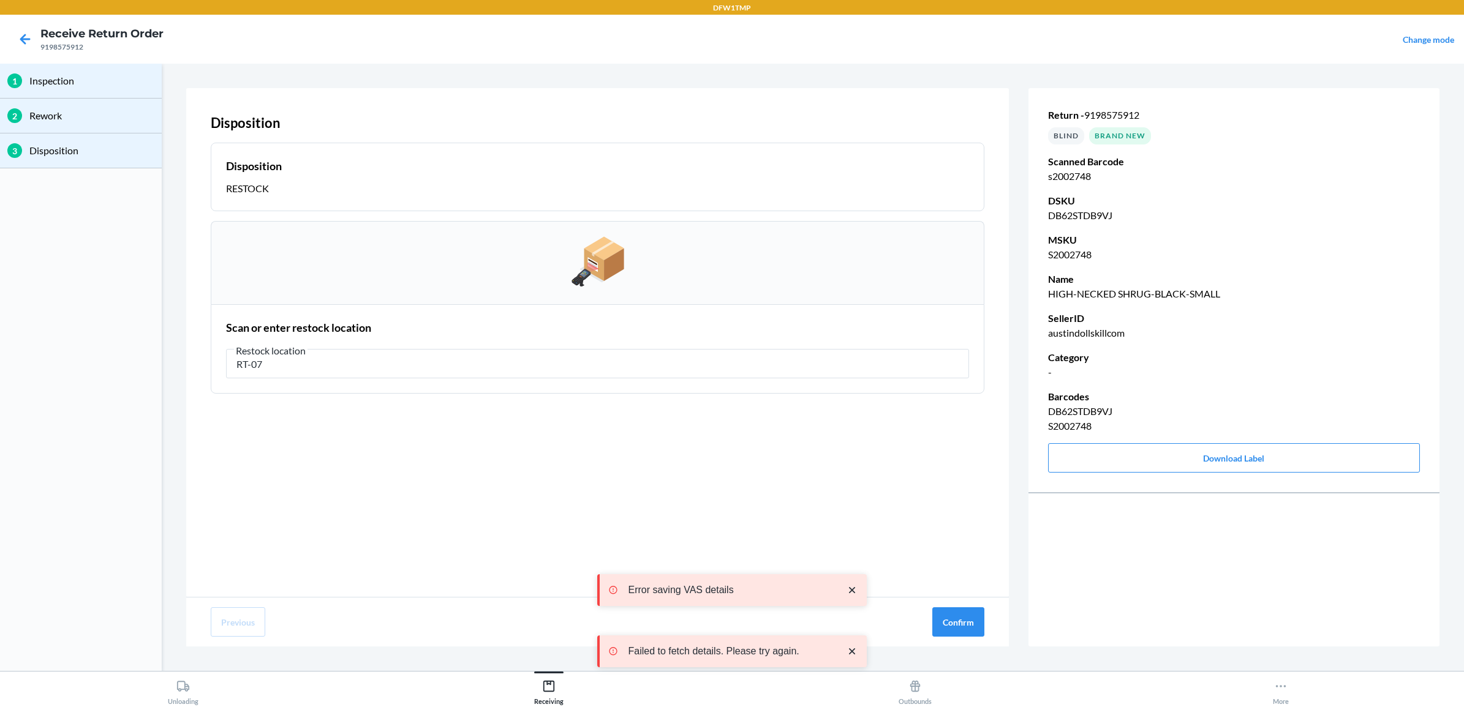
type input "RT-07"
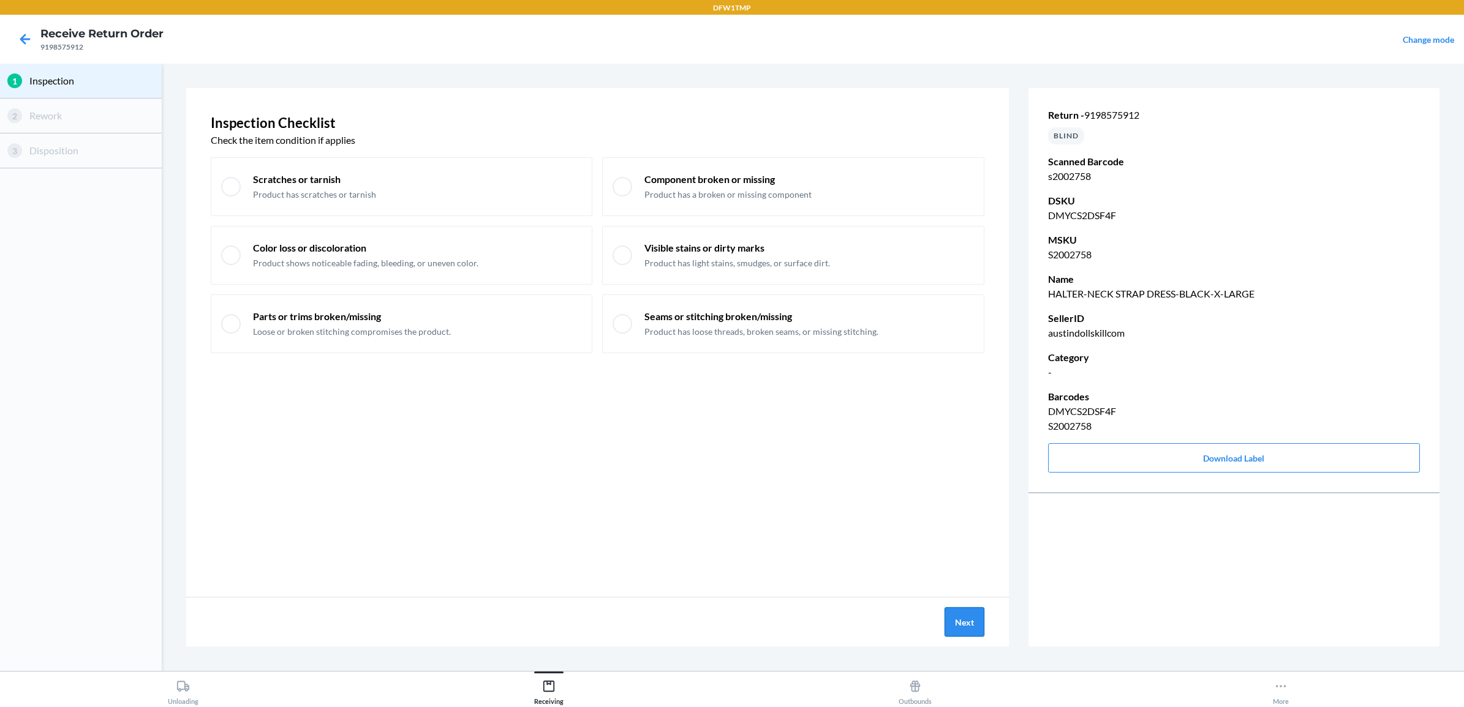
click at [962, 630] on button "Next" at bounding box center [964, 622] width 40 height 29
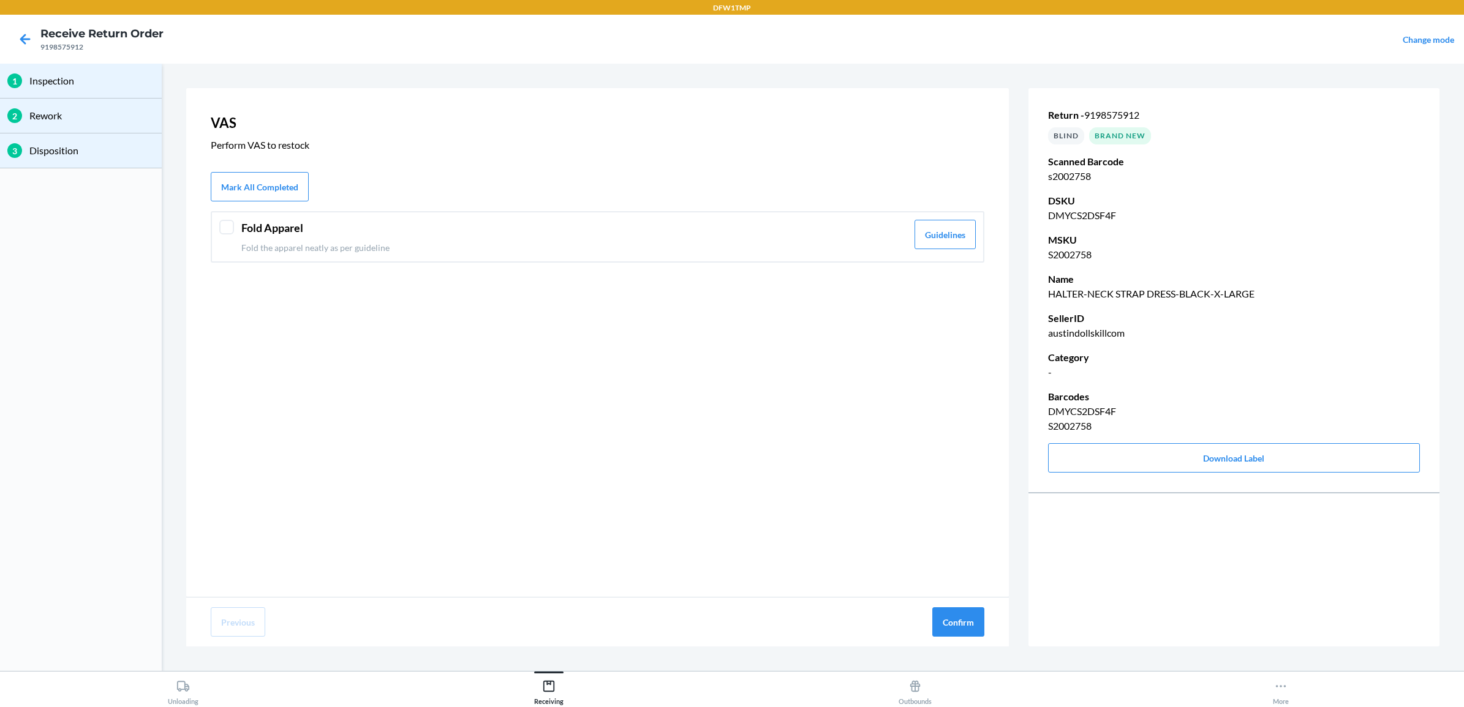
click at [314, 252] on p "Fold the apparel neatly as per guideline" at bounding box center [574, 247] width 666 height 13
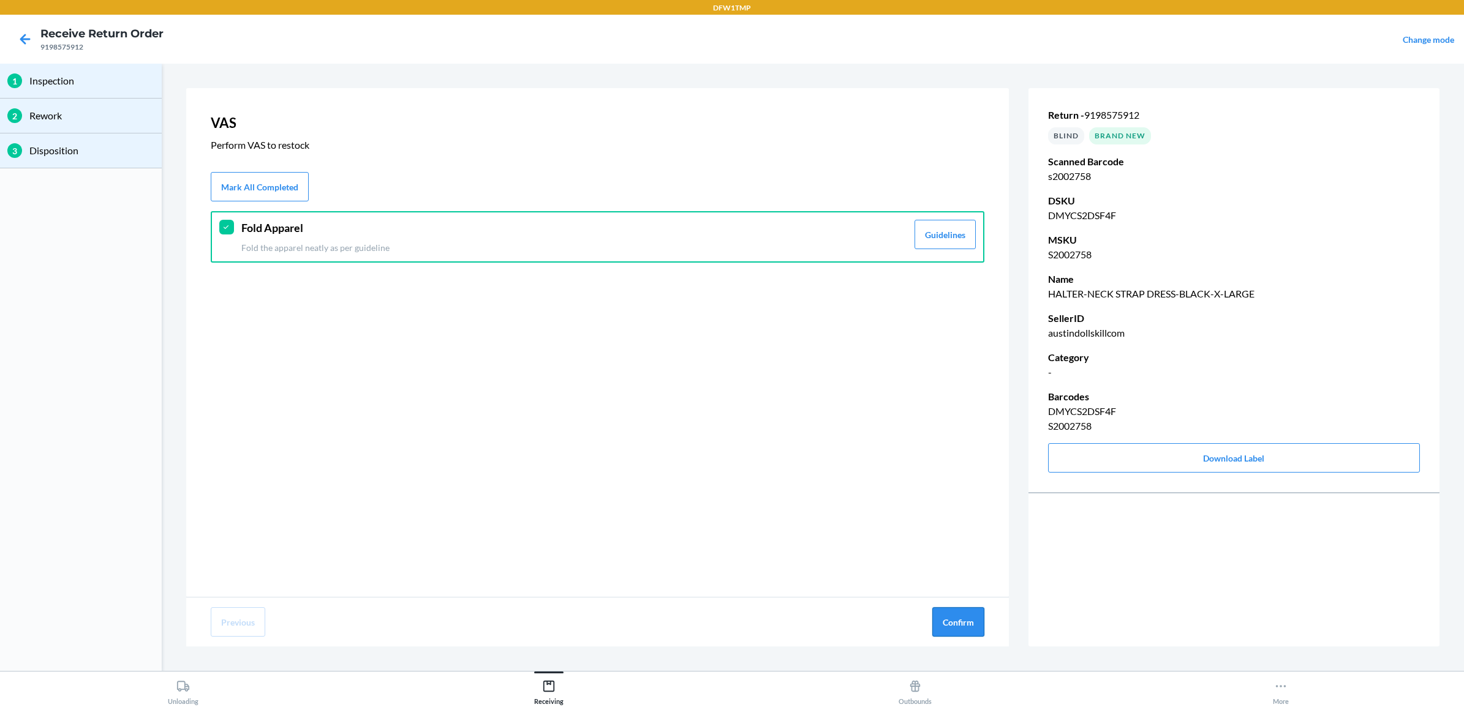
click at [957, 620] on button "Confirm" at bounding box center [958, 622] width 52 height 29
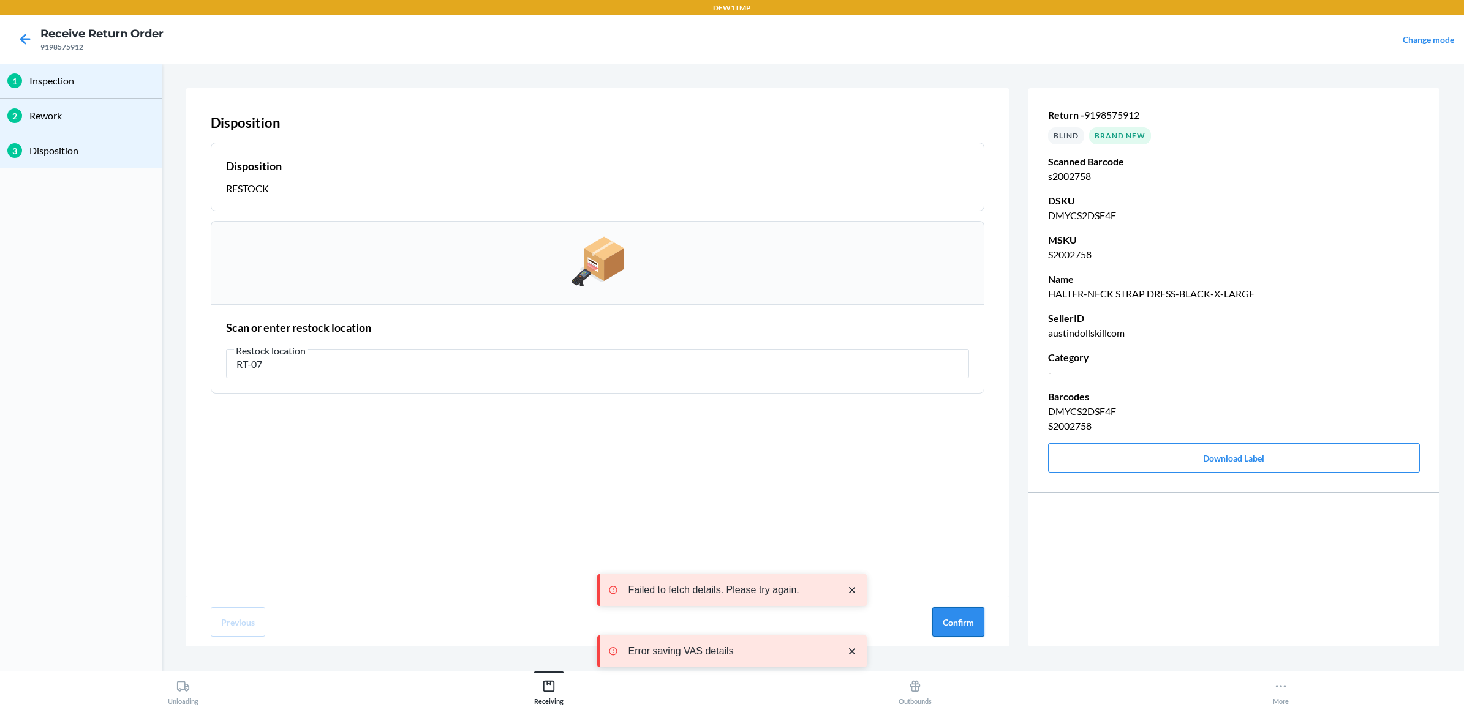
type input "RT-07"
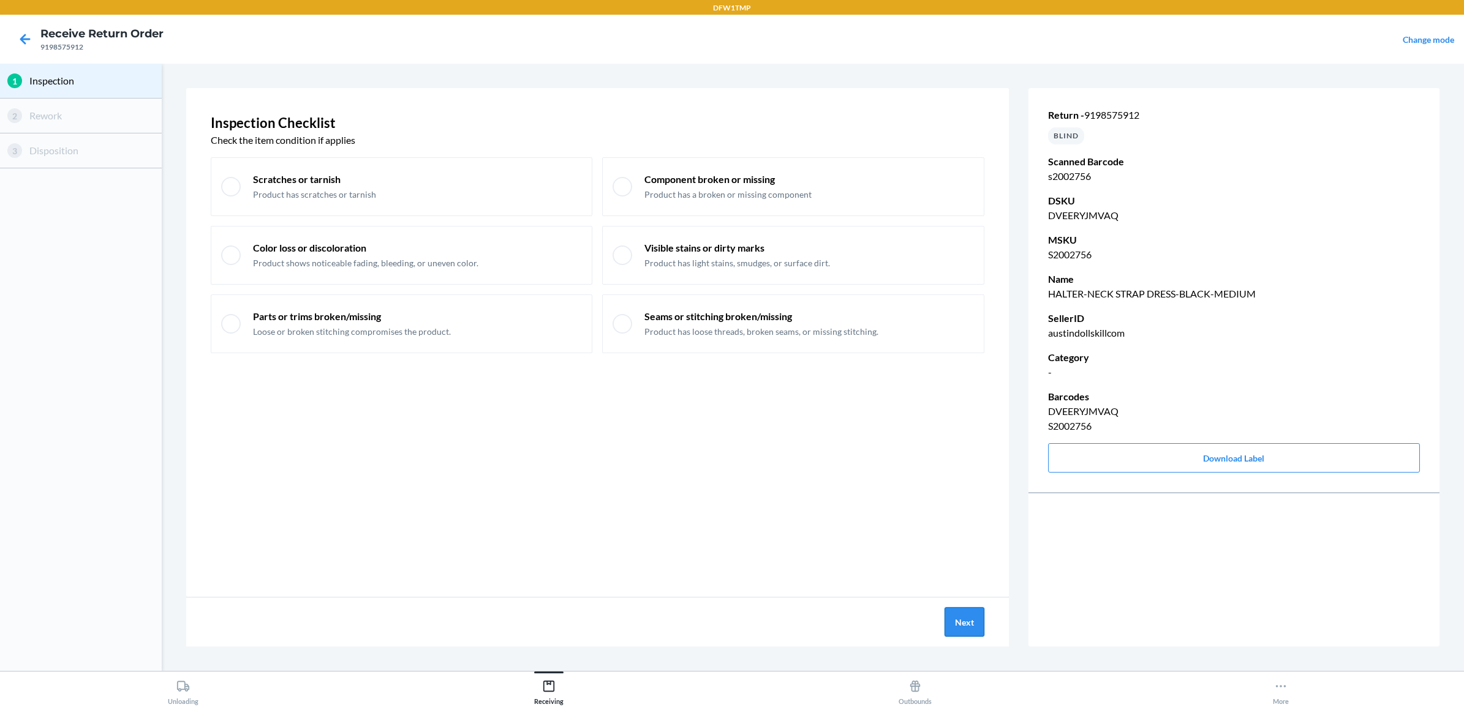
click at [975, 622] on button "Next" at bounding box center [964, 622] width 40 height 29
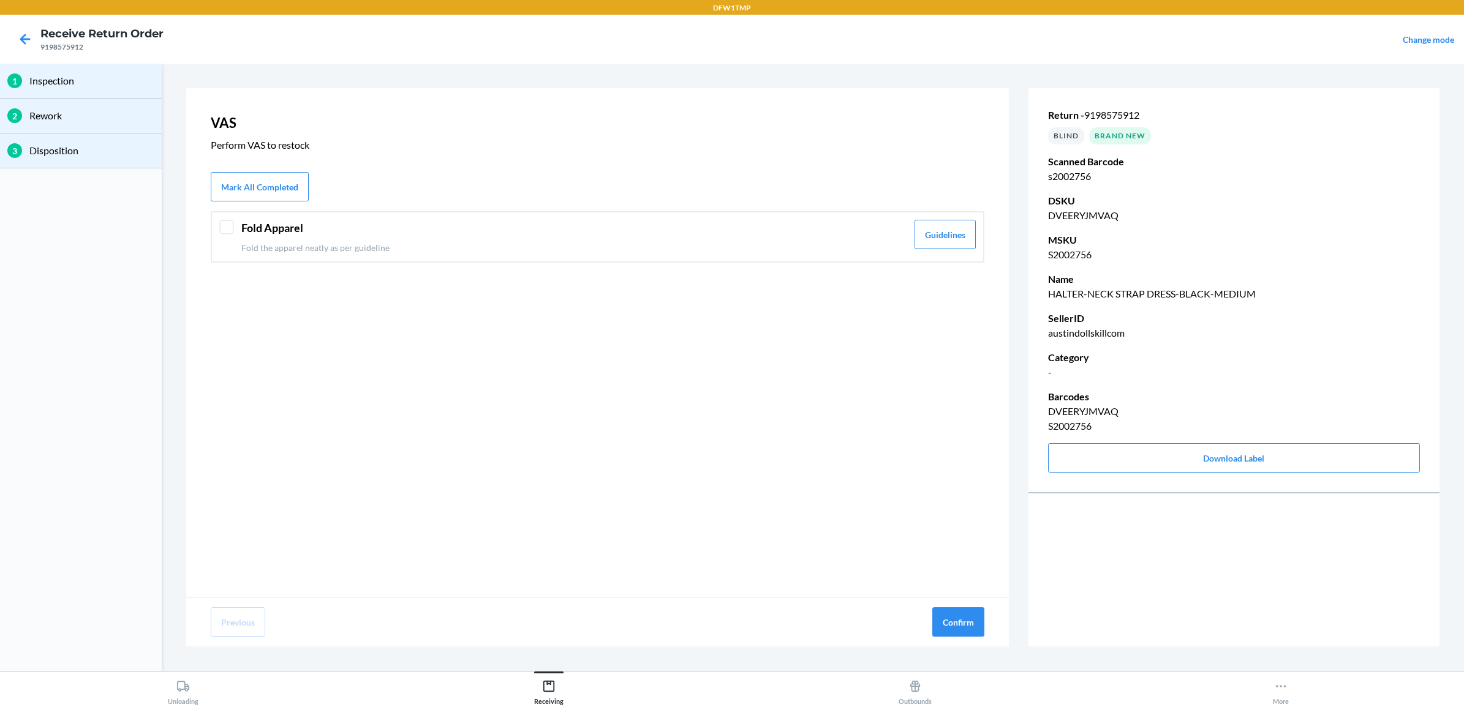
click at [319, 211] on div "Fold Apparel Fold the apparel neatly as per guideline Guidelines" at bounding box center [598, 236] width 774 height 51
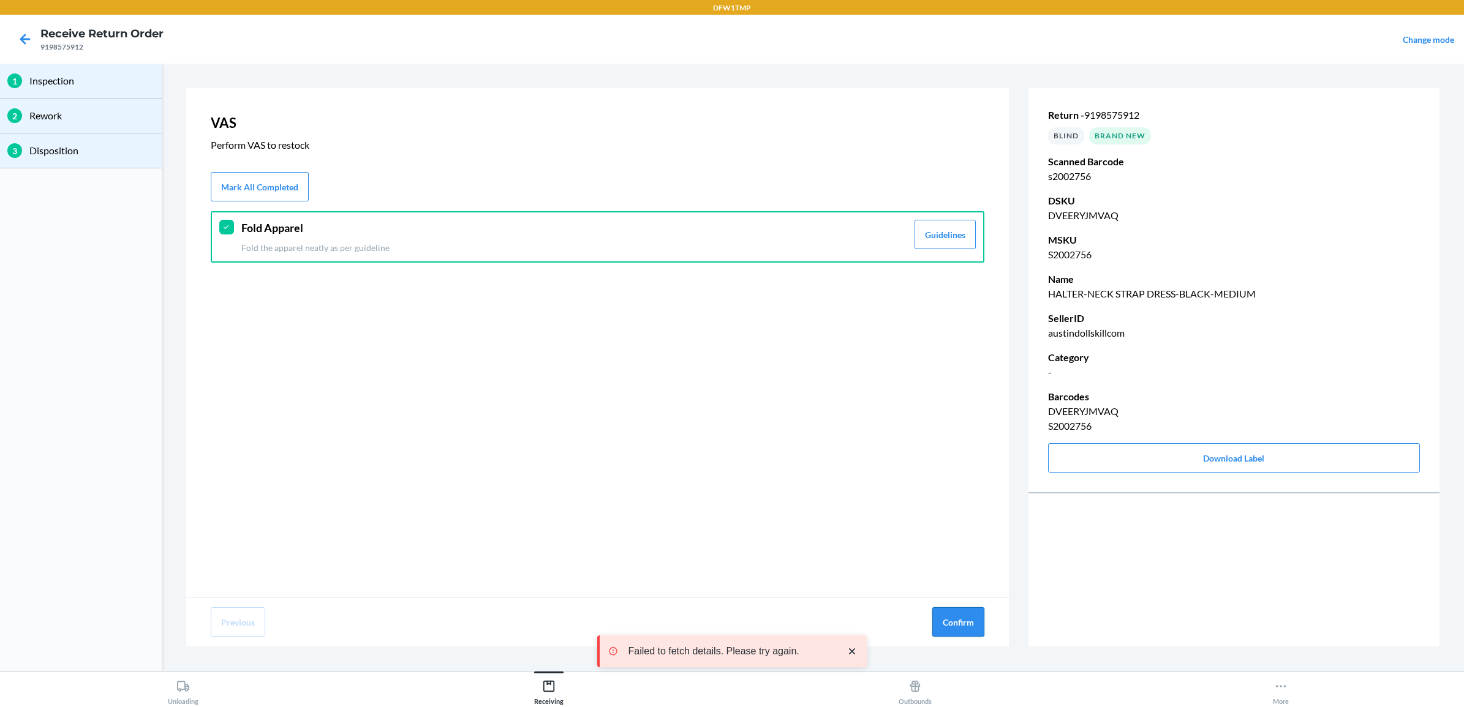
click at [950, 617] on button "Confirm" at bounding box center [958, 622] width 52 height 29
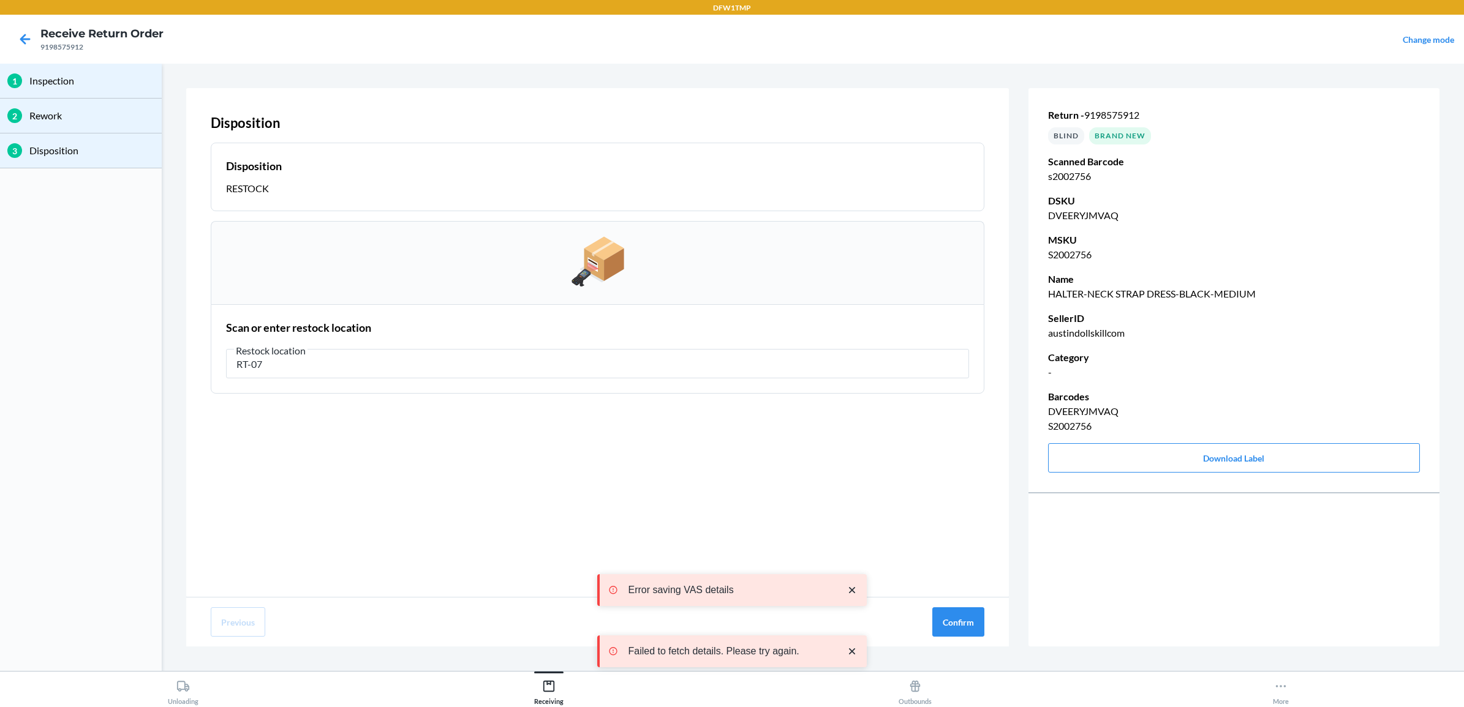
type input "RT-07"
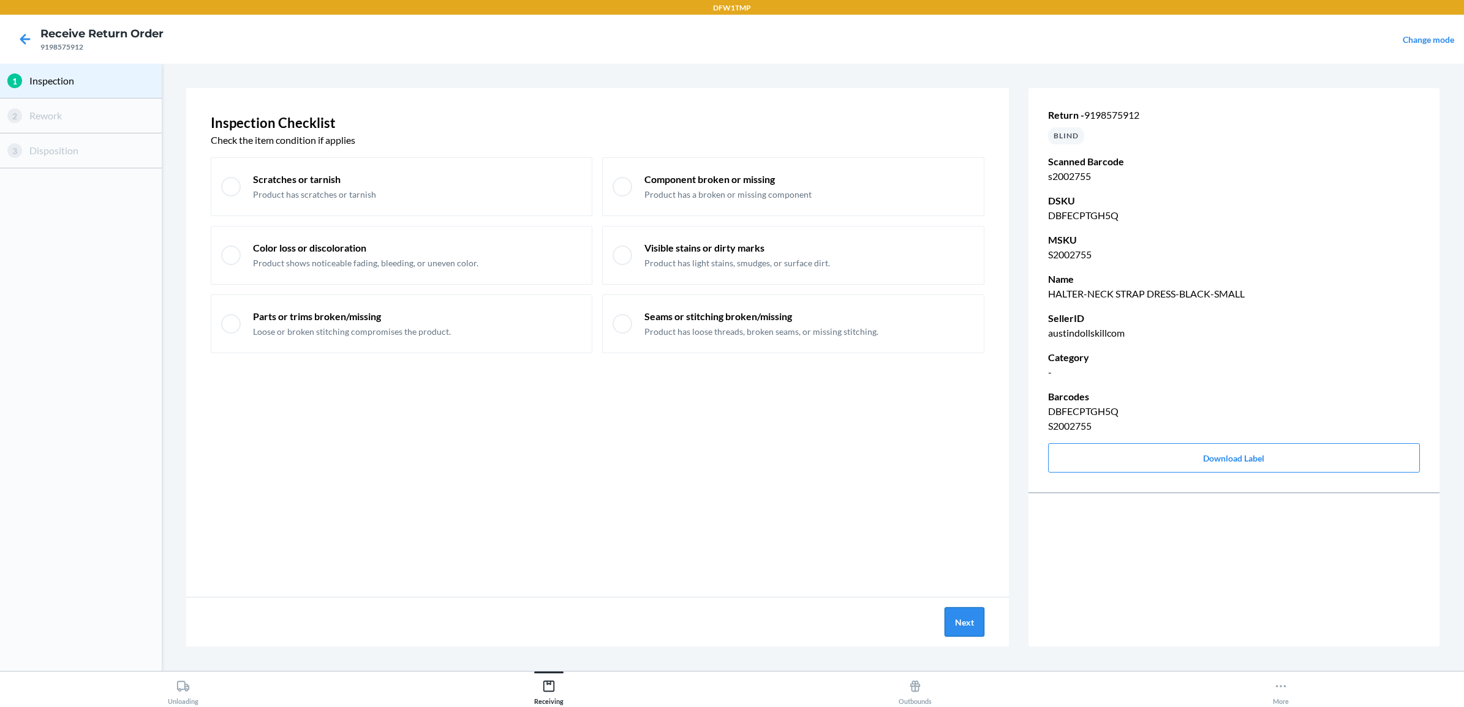
click at [981, 616] on button "Next" at bounding box center [964, 622] width 40 height 29
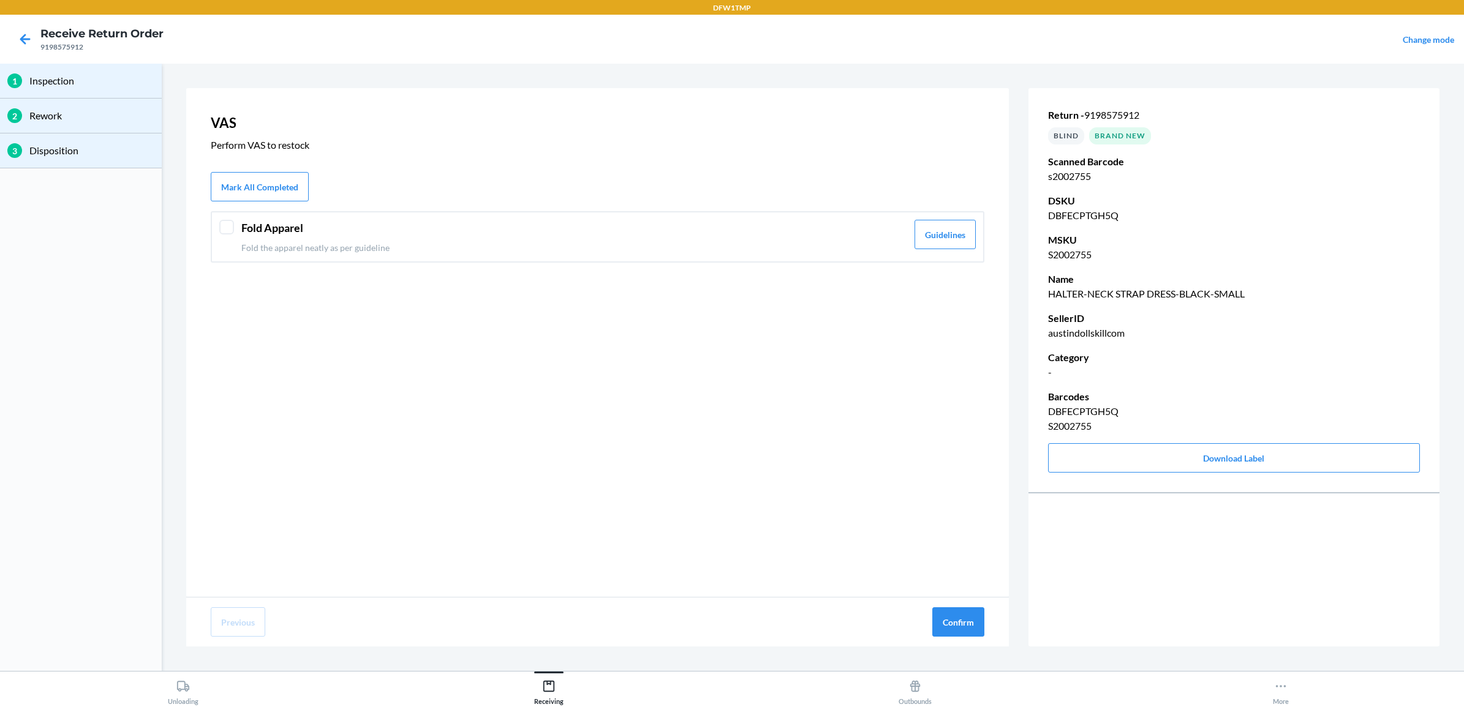
click at [458, 250] on p "Fold the apparel neatly as per guideline" at bounding box center [574, 247] width 666 height 13
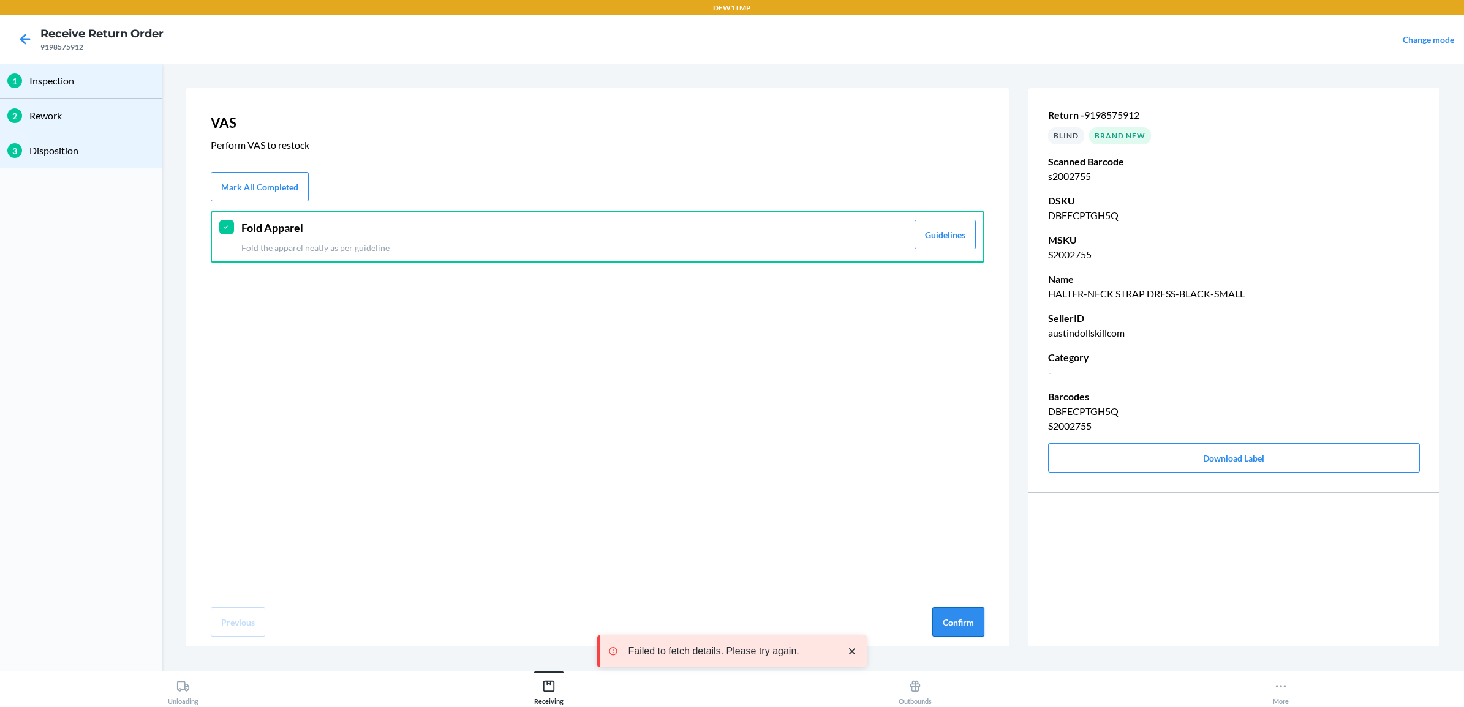
click at [952, 623] on button "Confirm" at bounding box center [958, 622] width 52 height 29
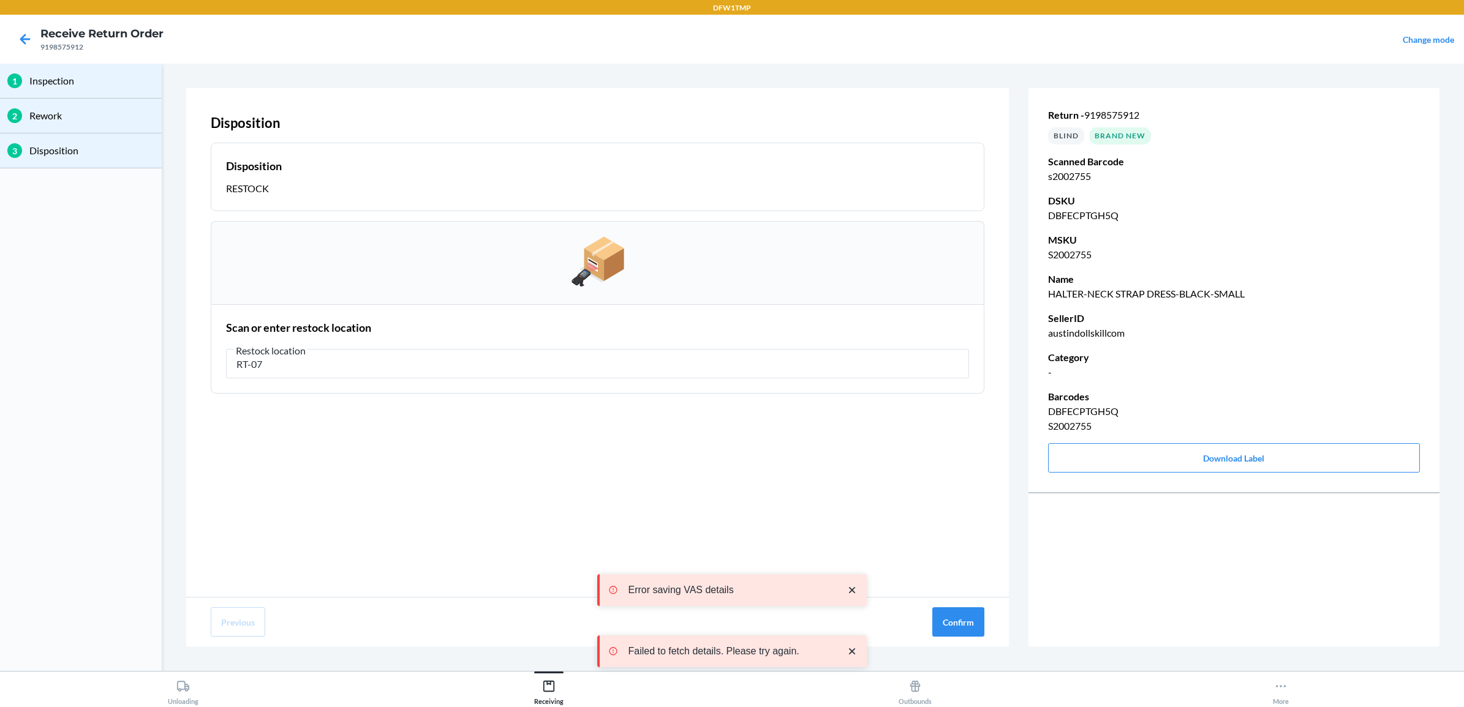
type input "RT-07"
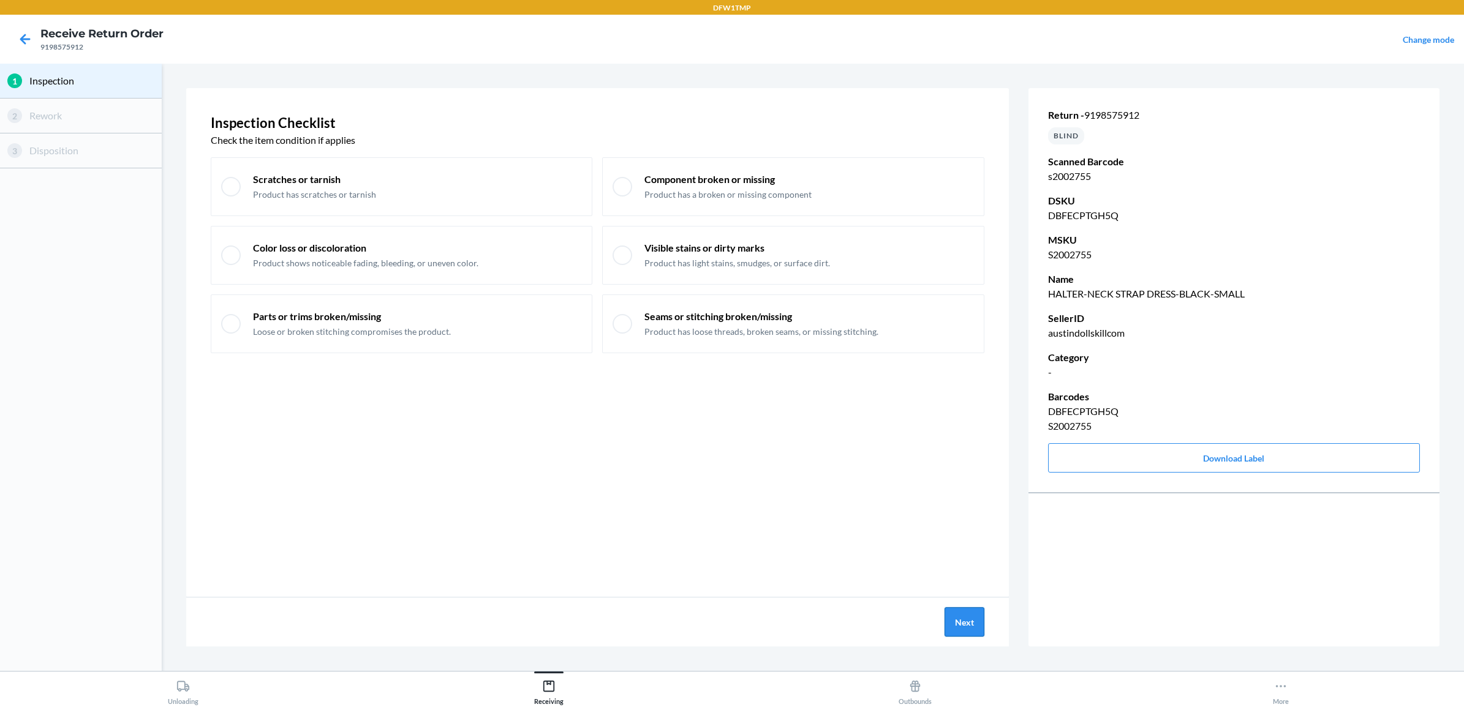
click at [971, 624] on button "Next" at bounding box center [964, 622] width 40 height 29
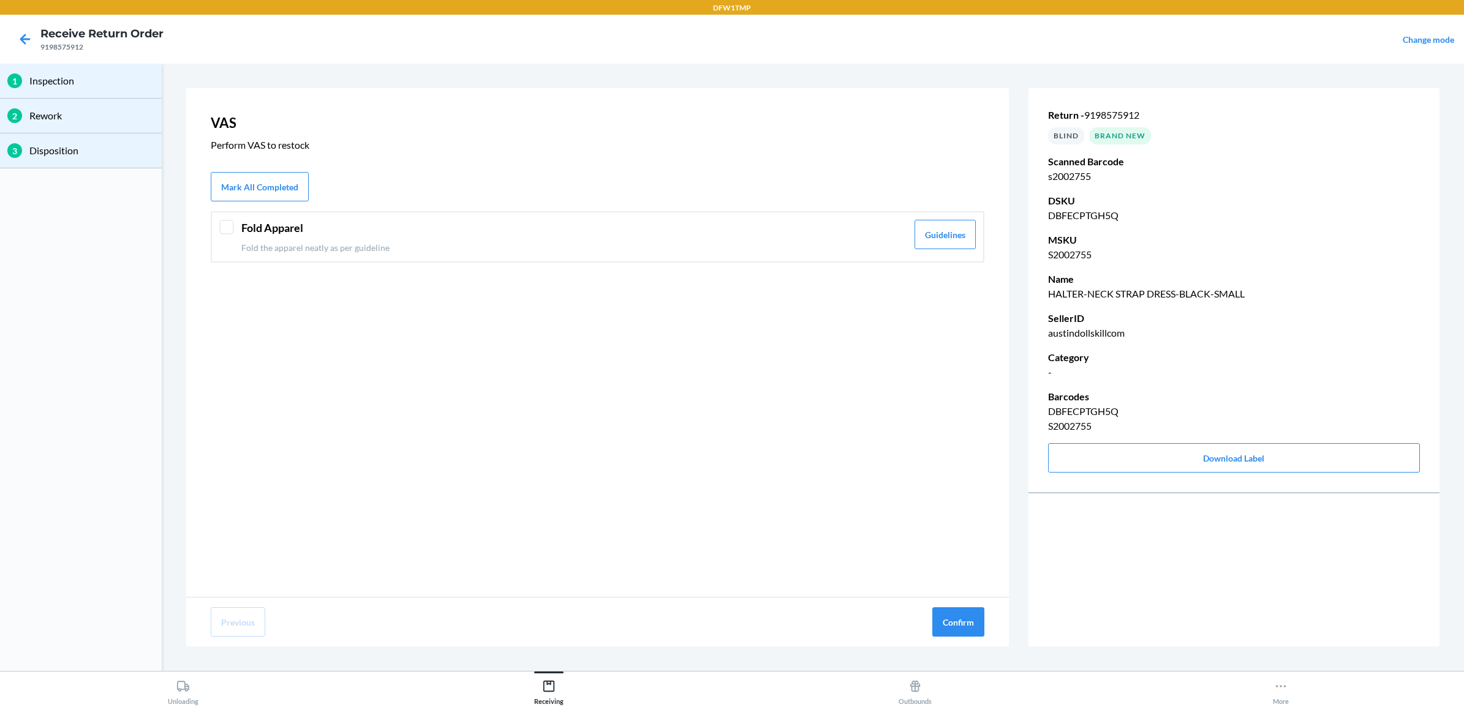
click at [532, 257] on div "Fold Apparel Fold the apparel neatly as per guideline Guidelines" at bounding box center [598, 236] width 774 height 51
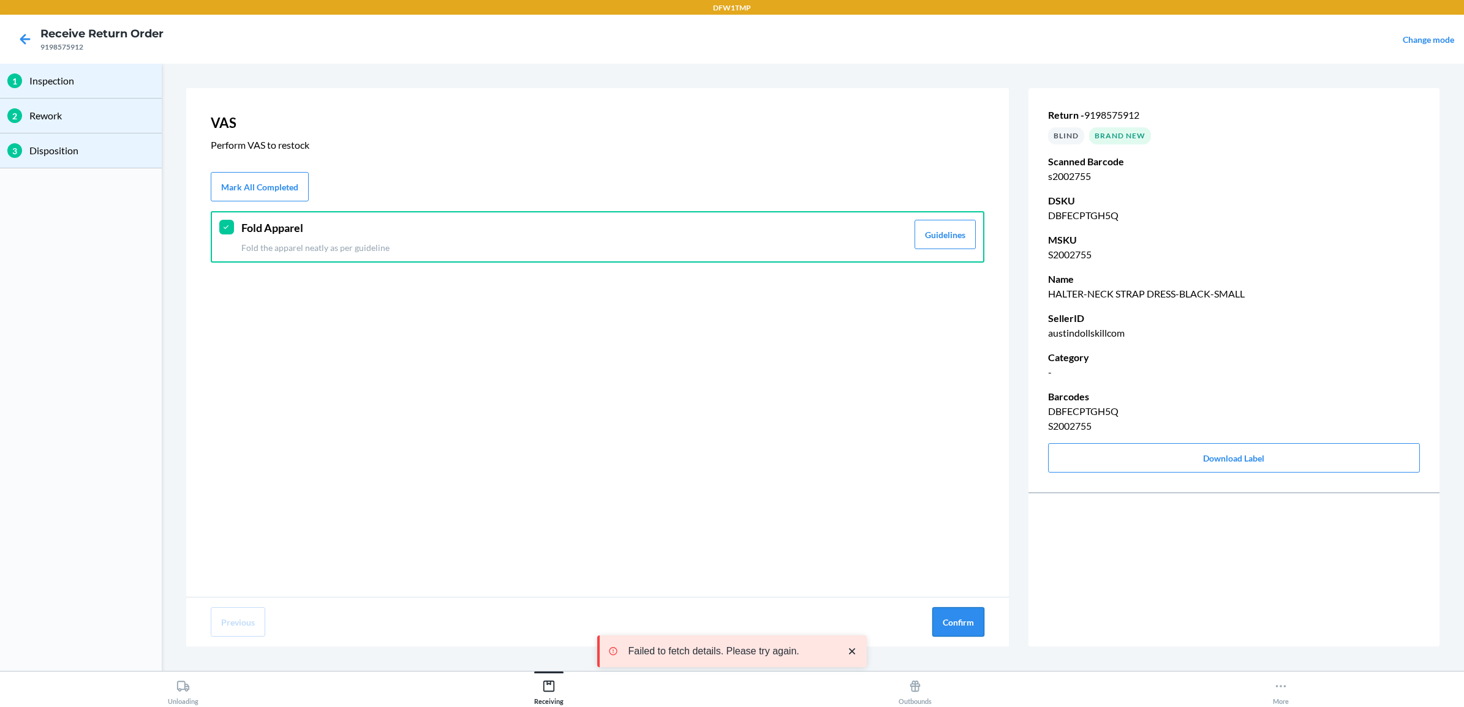
drag, startPoint x: 952, startPoint y: 619, endPoint x: 947, endPoint y: 614, distance: 7.8
click at [952, 619] on button "Confirm" at bounding box center [958, 622] width 52 height 29
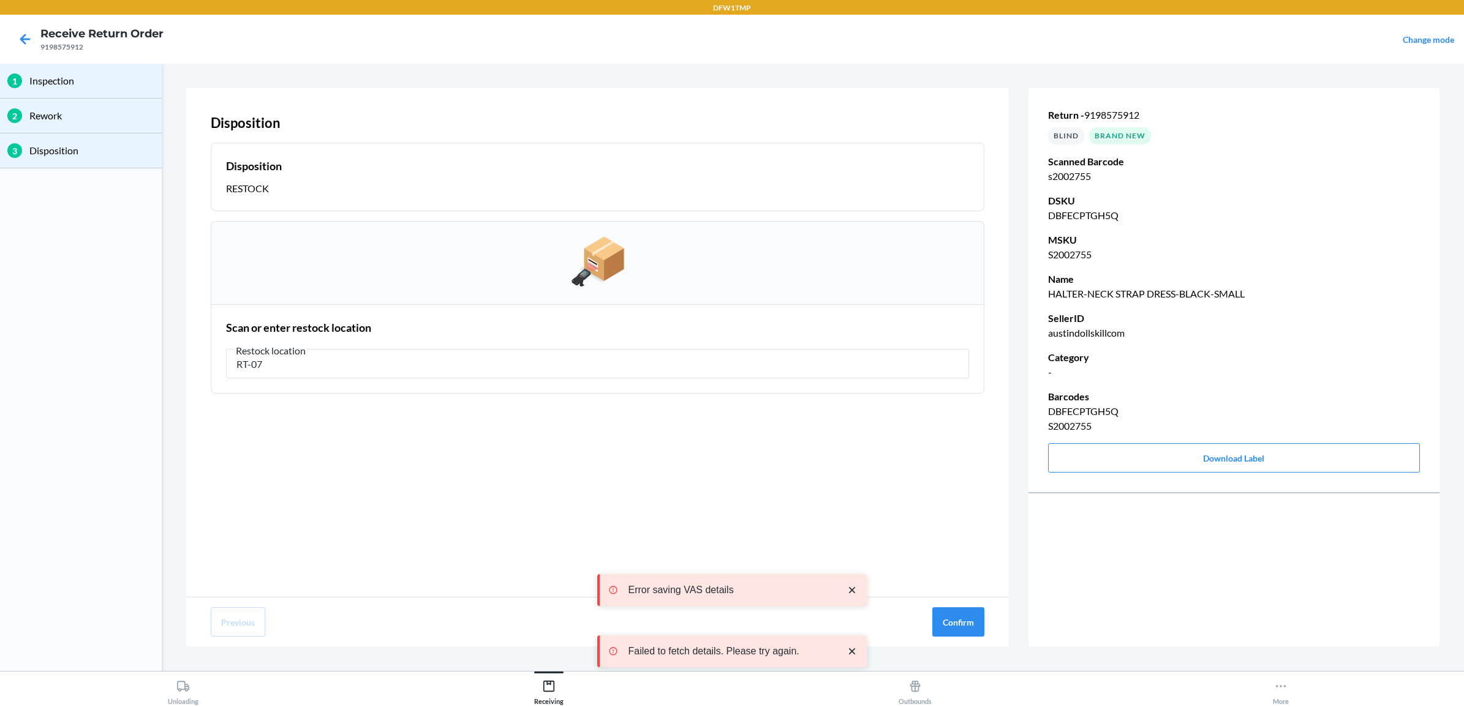
type input "RT-07"
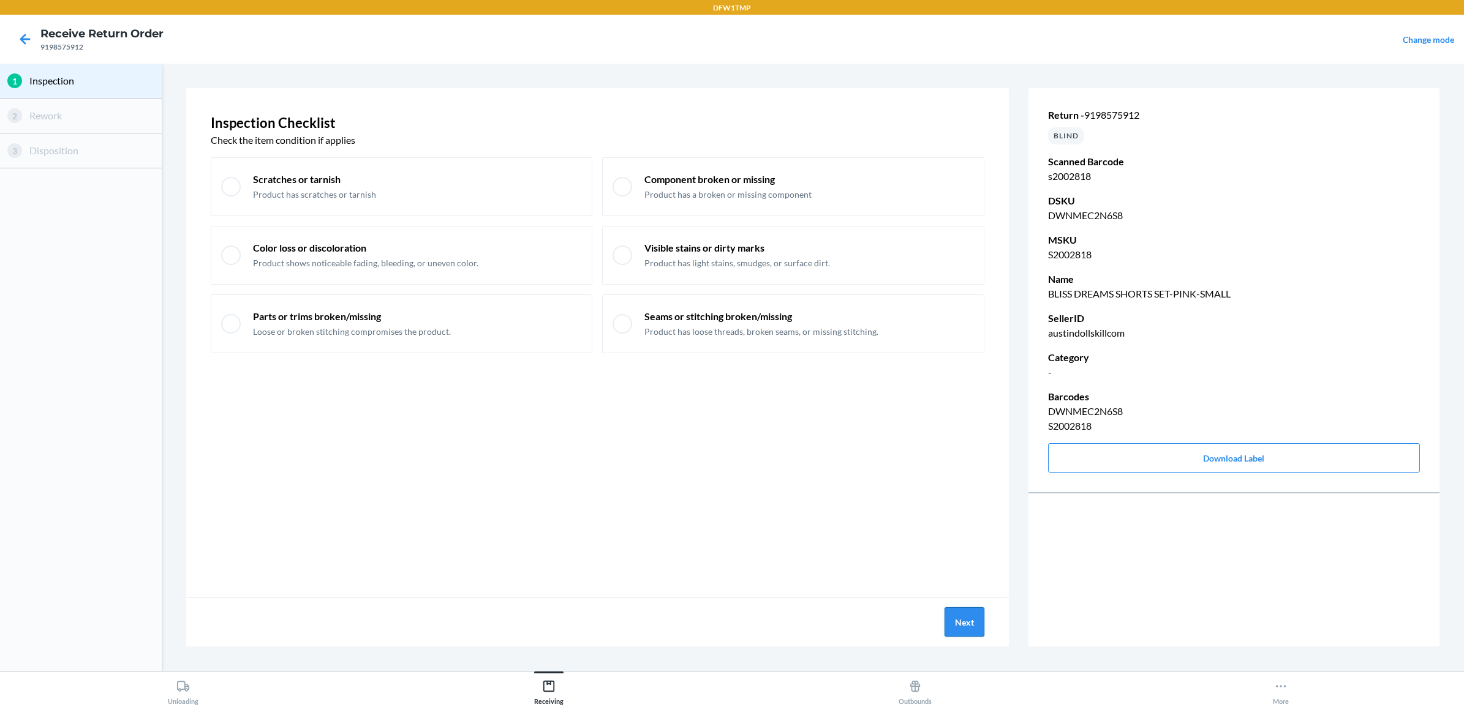
click at [965, 630] on button "Next" at bounding box center [964, 622] width 40 height 29
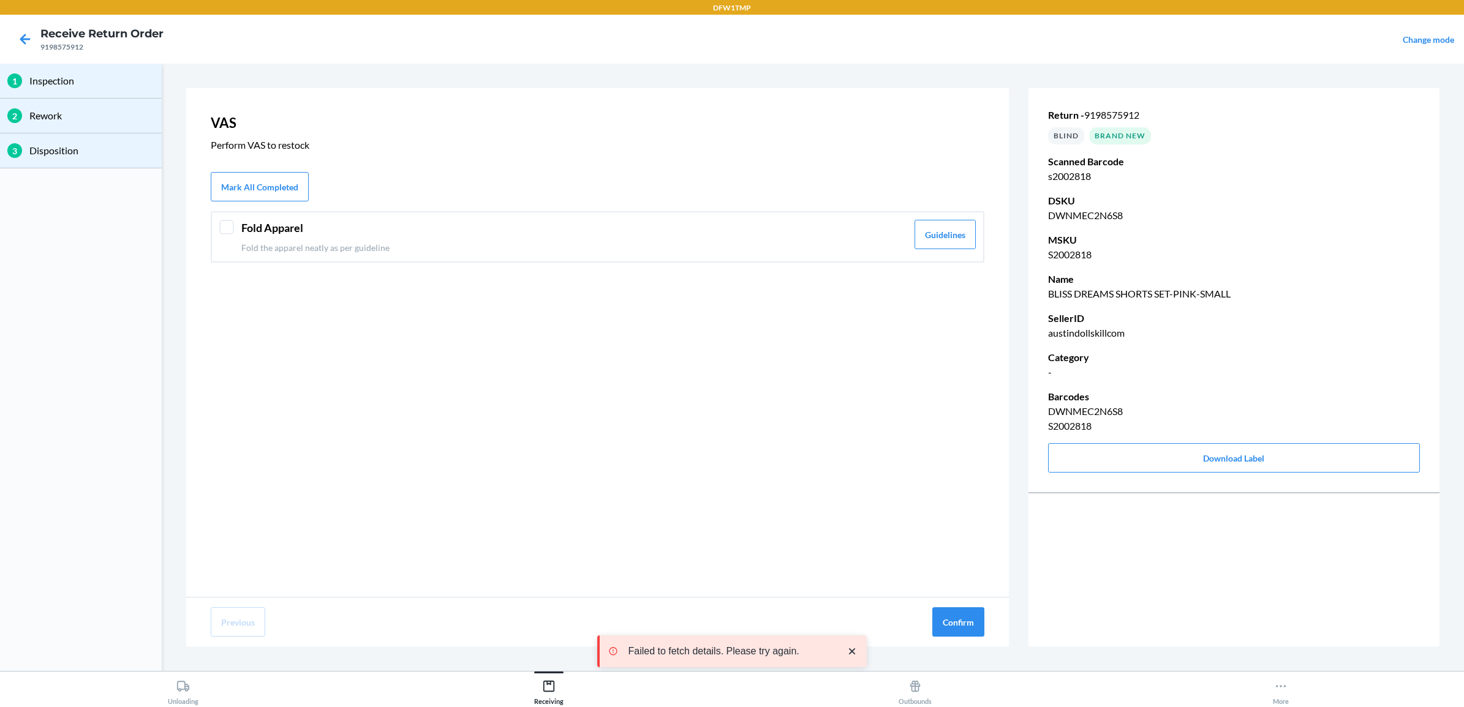
click at [328, 257] on div "Fold Apparel Fold the apparel neatly as per guideline Guidelines" at bounding box center [598, 236] width 774 height 51
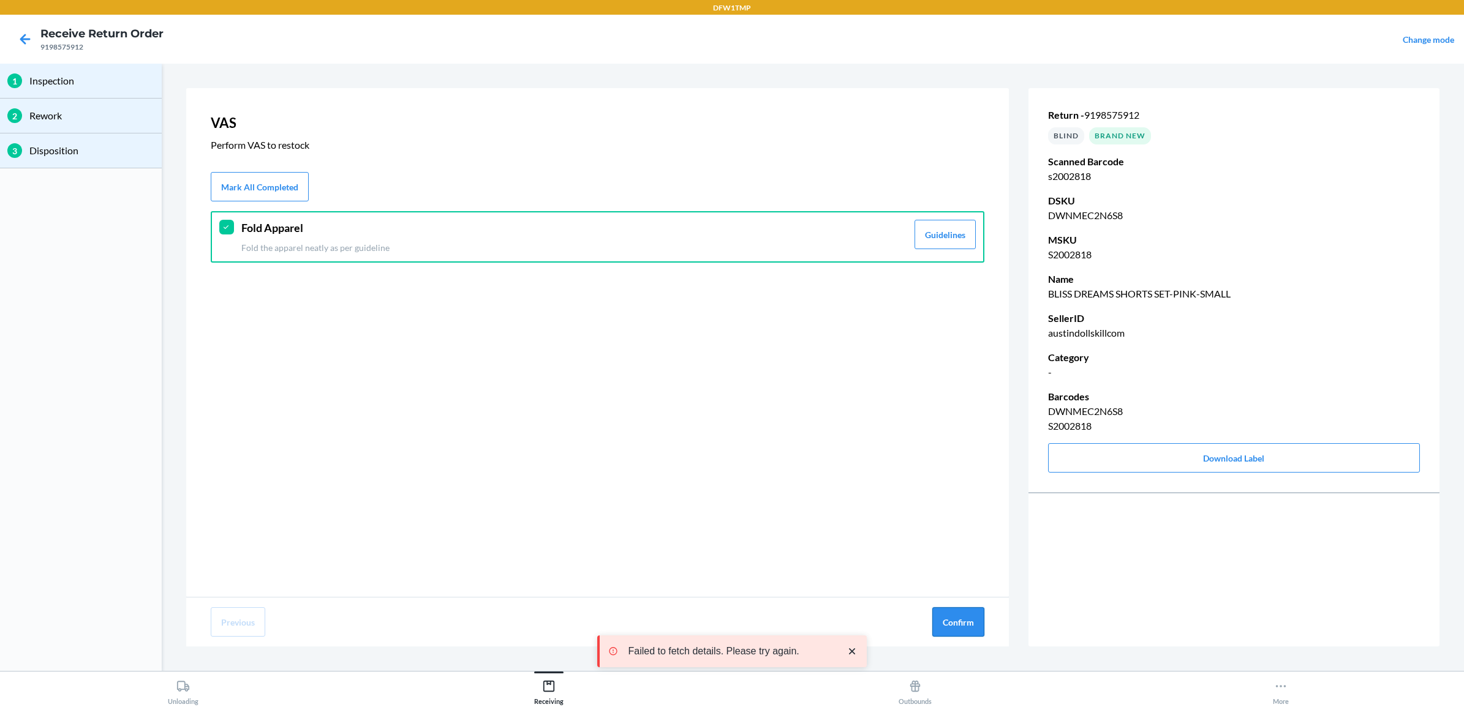
click at [950, 632] on button "Confirm" at bounding box center [958, 622] width 52 height 29
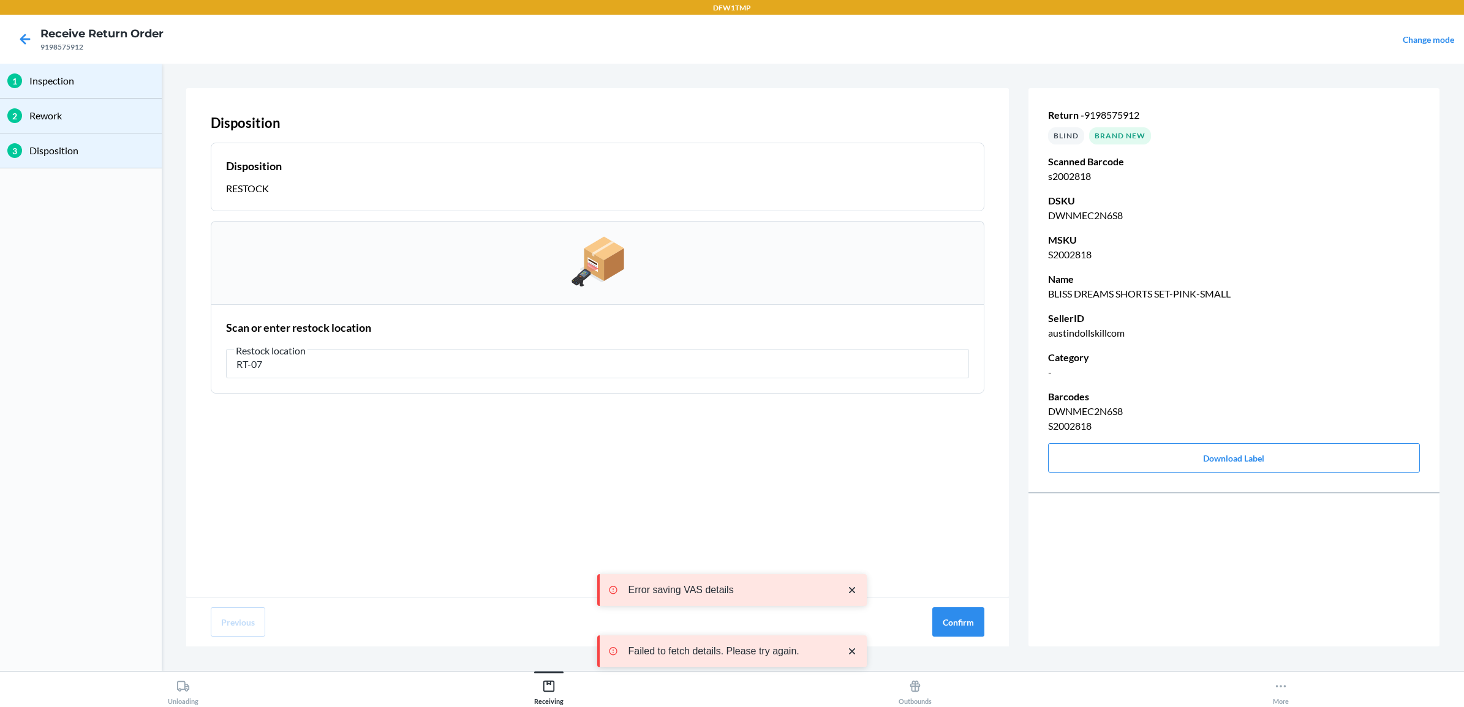
type input "RT-07"
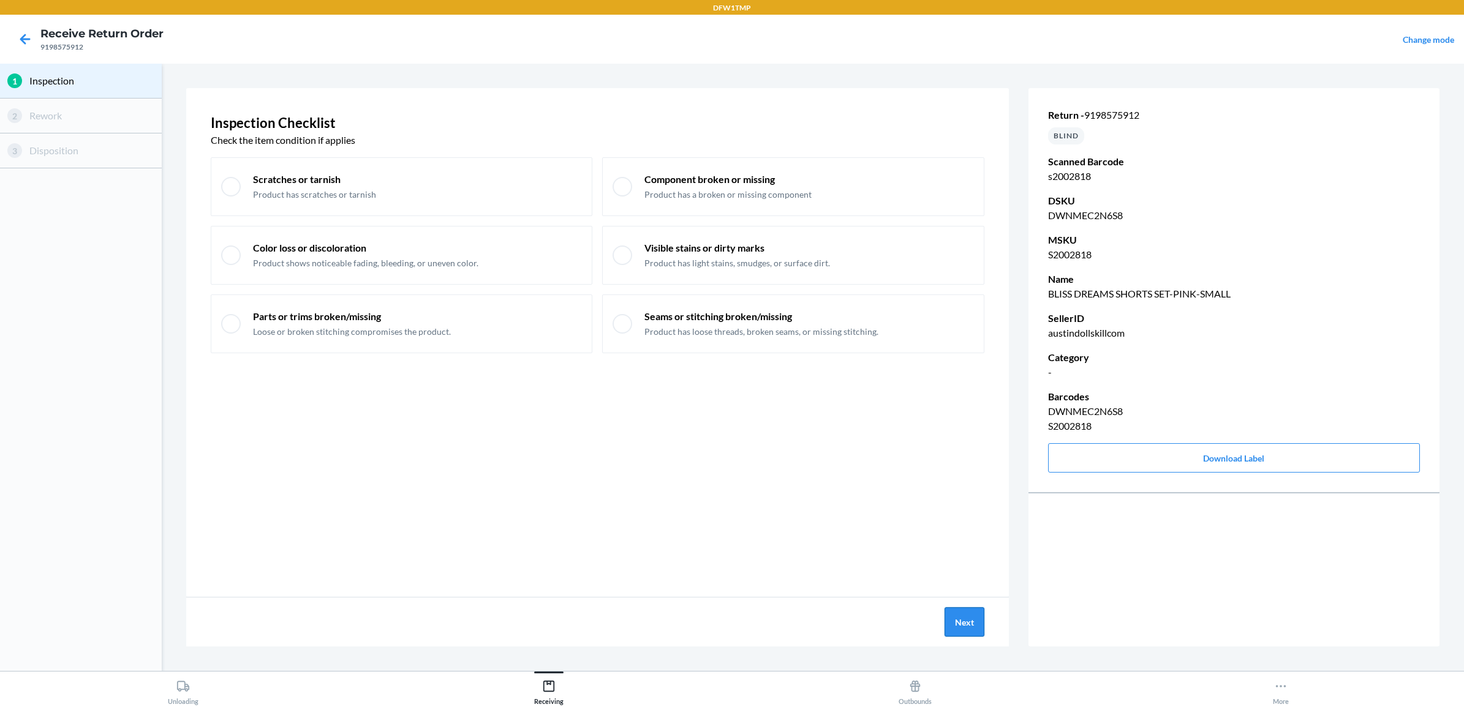
click at [956, 620] on button "Next" at bounding box center [964, 622] width 40 height 29
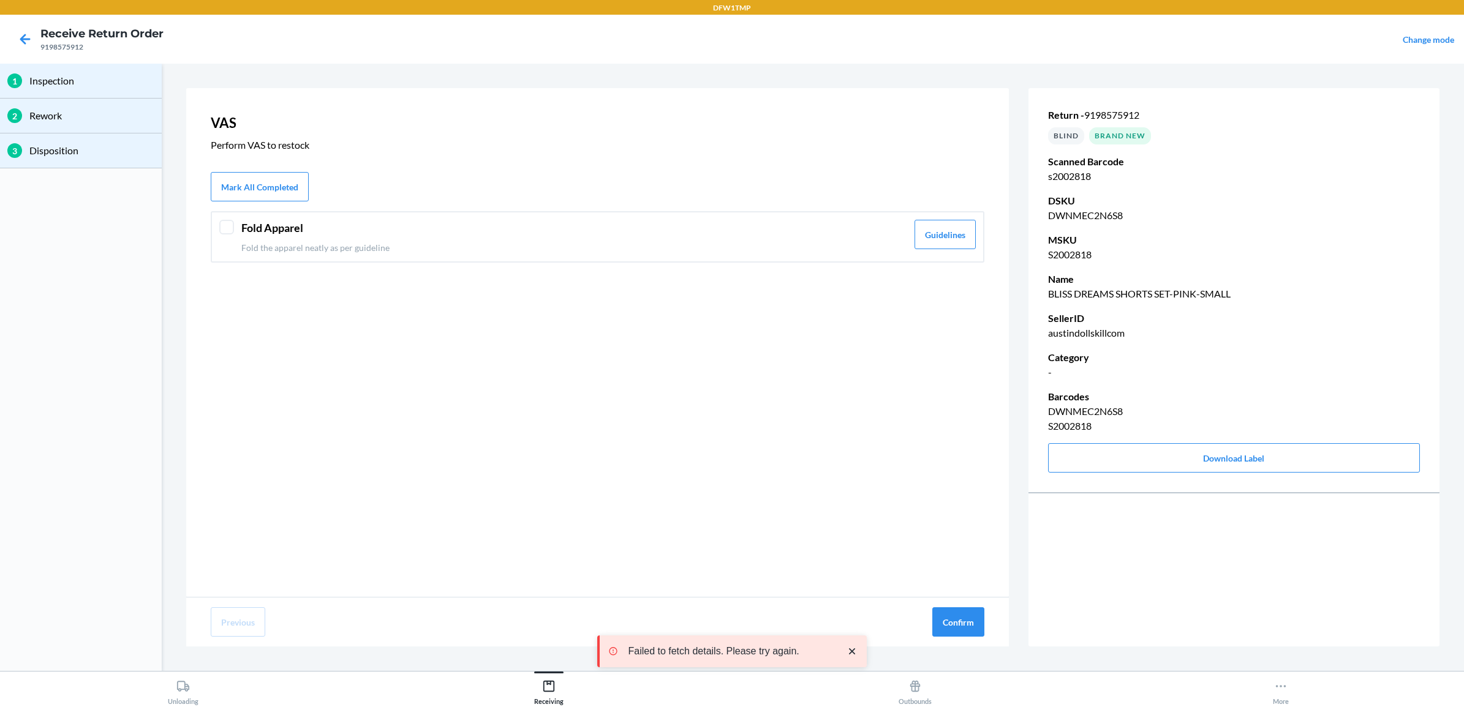
click at [239, 224] on div "Fold Apparel Fold the apparel neatly as per guideline Guidelines" at bounding box center [598, 236] width 774 height 51
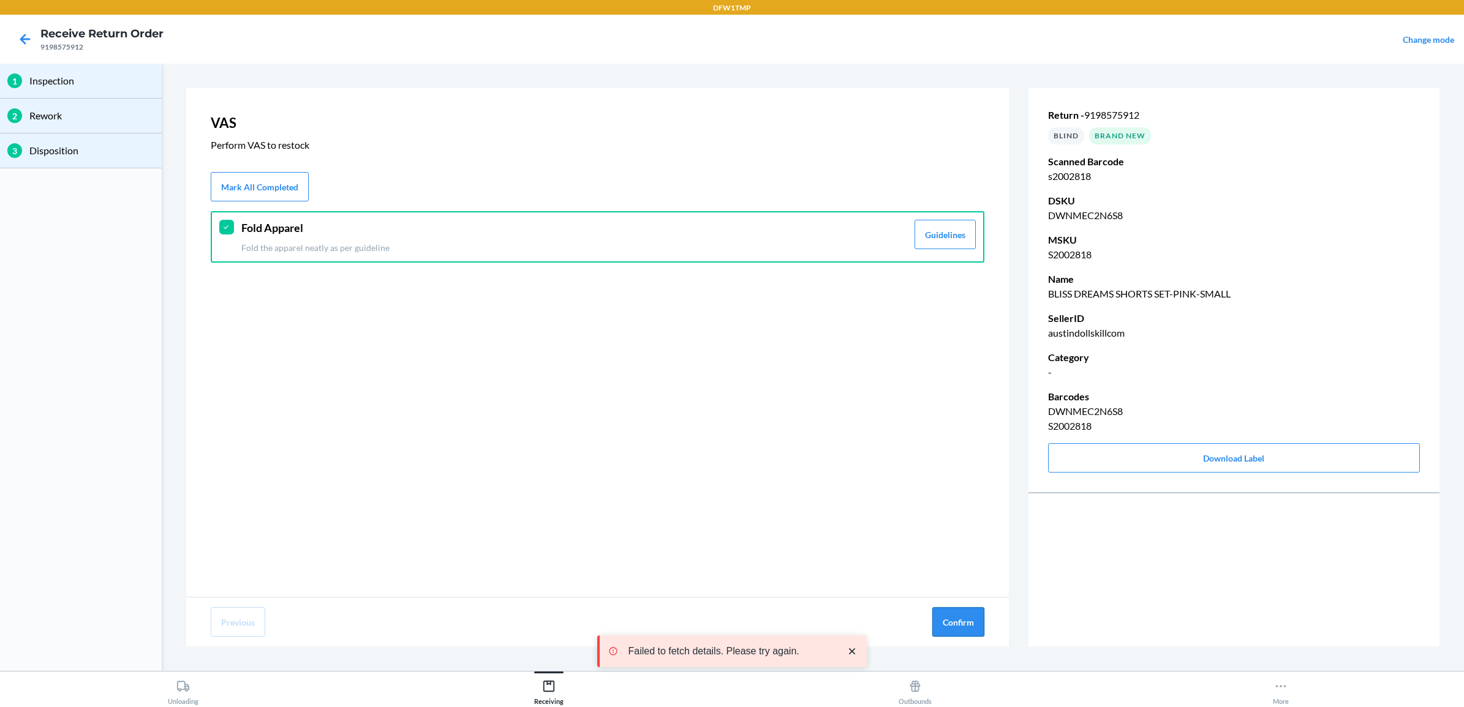
click at [954, 631] on button "Confirm" at bounding box center [958, 622] width 52 height 29
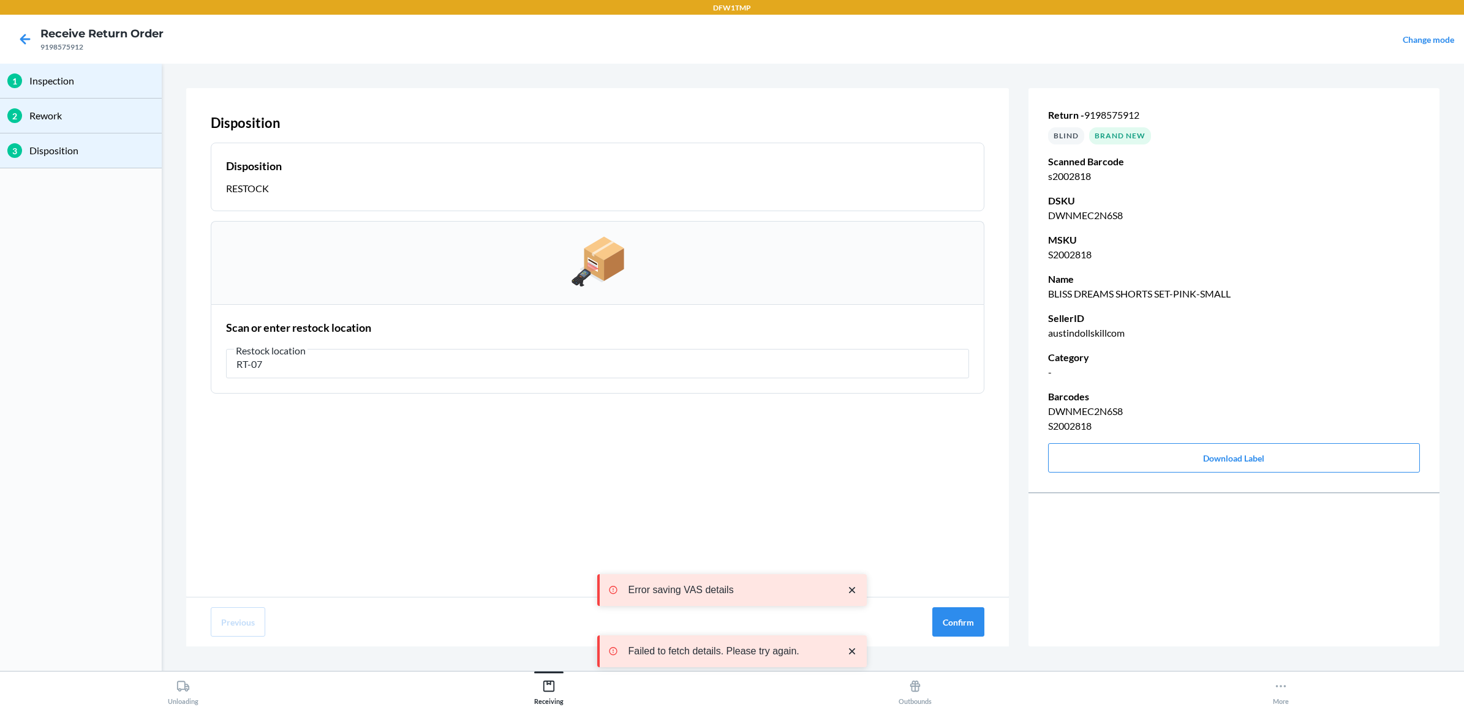
type input "RT-07"
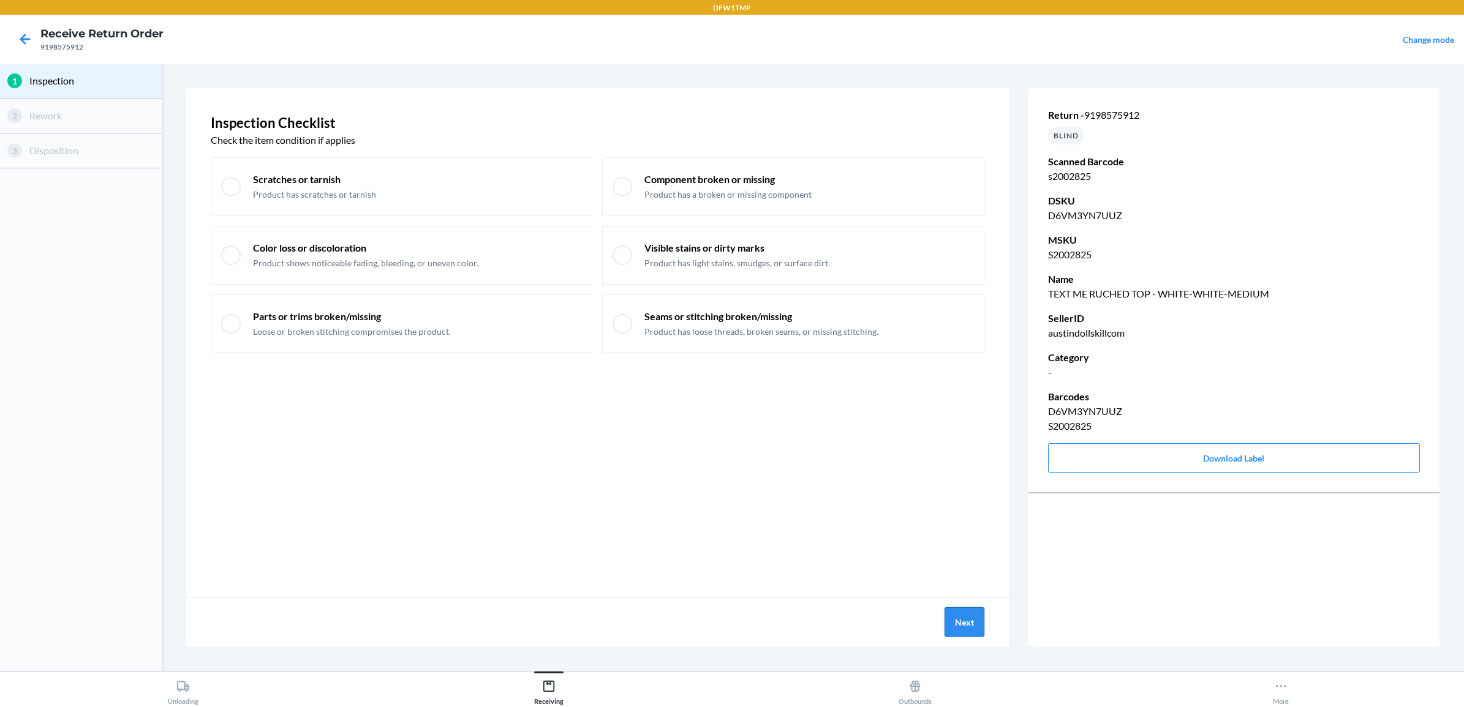
click at [956, 620] on button "Next" at bounding box center [964, 622] width 40 height 29
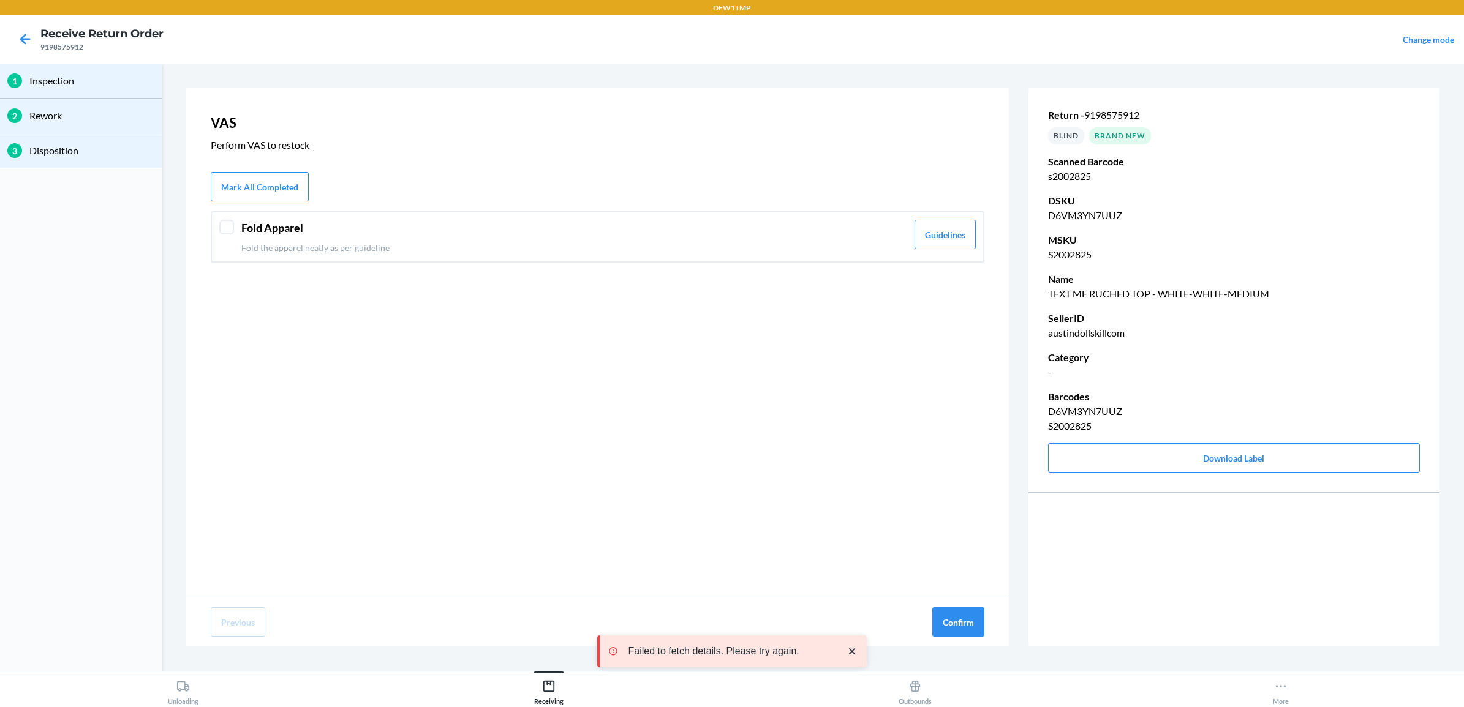
click at [435, 248] on p "Fold the apparel neatly as per guideline" at bounding box center [574, 247] width 666 height 13
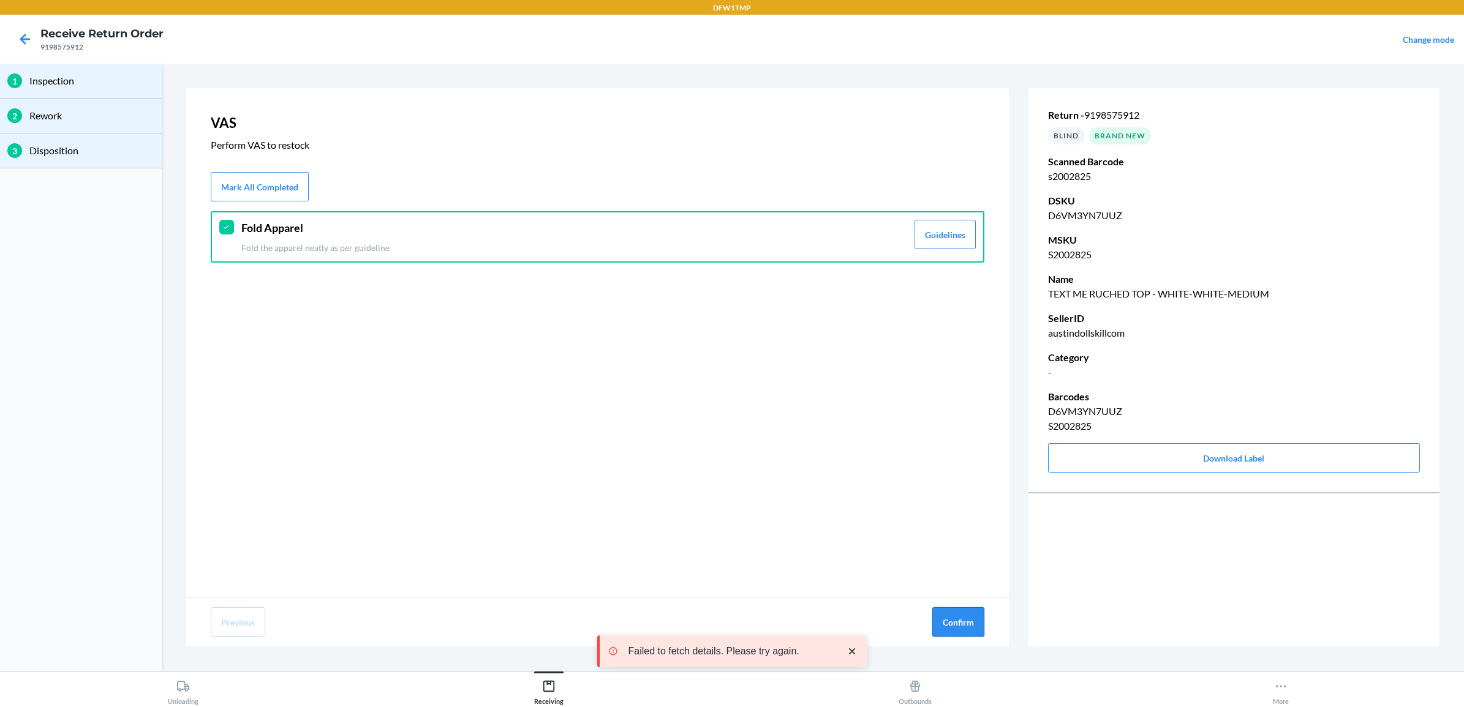
click at [968, 622] on button "Confirm" at bounding box center [958, 622] width 52 height 29
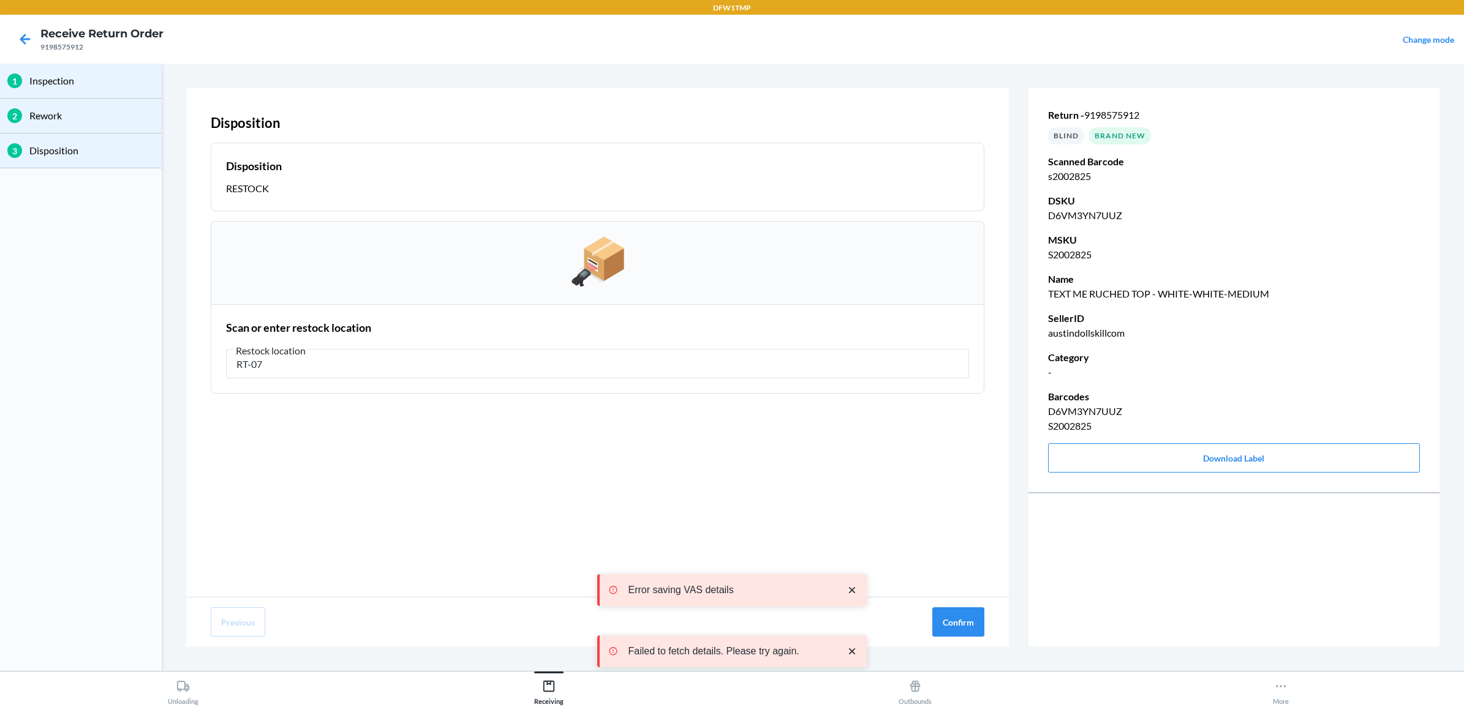
type input "RT-07"
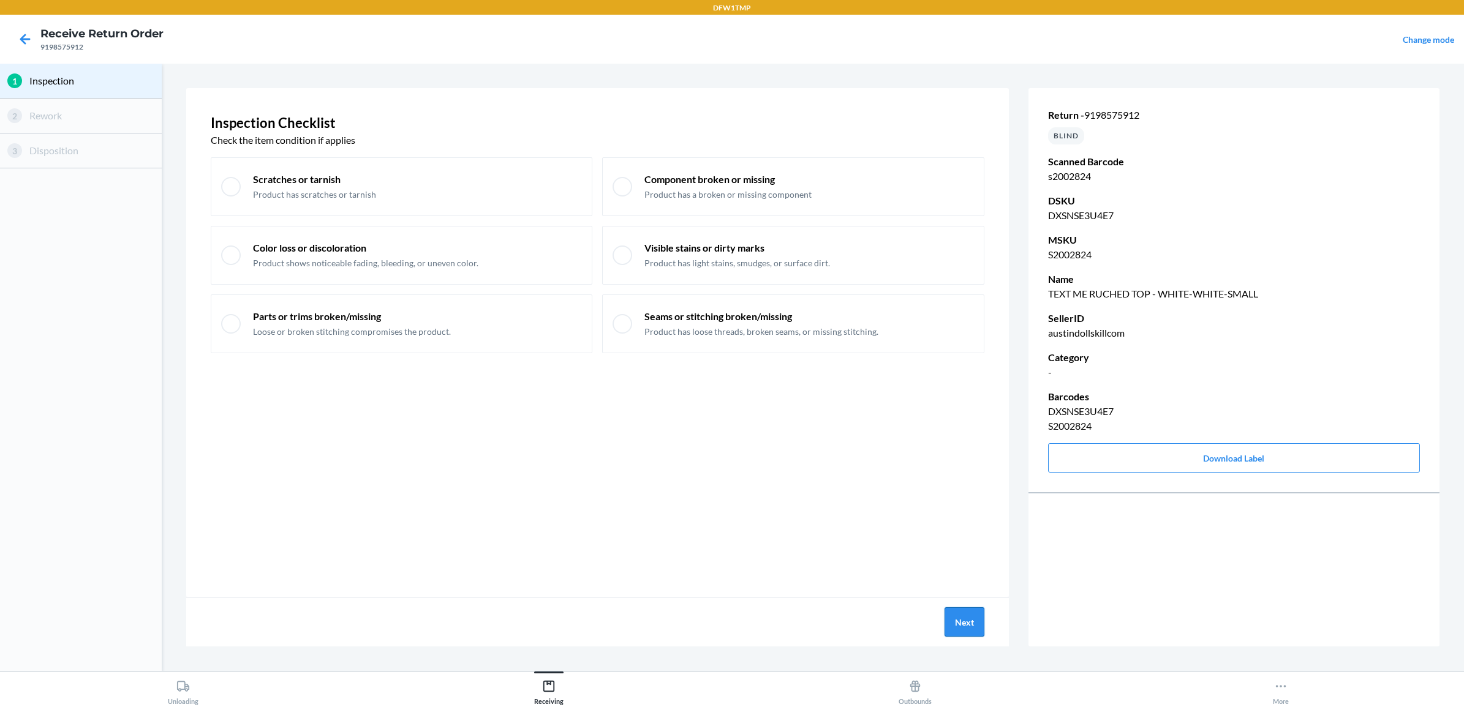
click at [977, 632] on button "Next" at bounding box center [964, 622] width 40 height 29
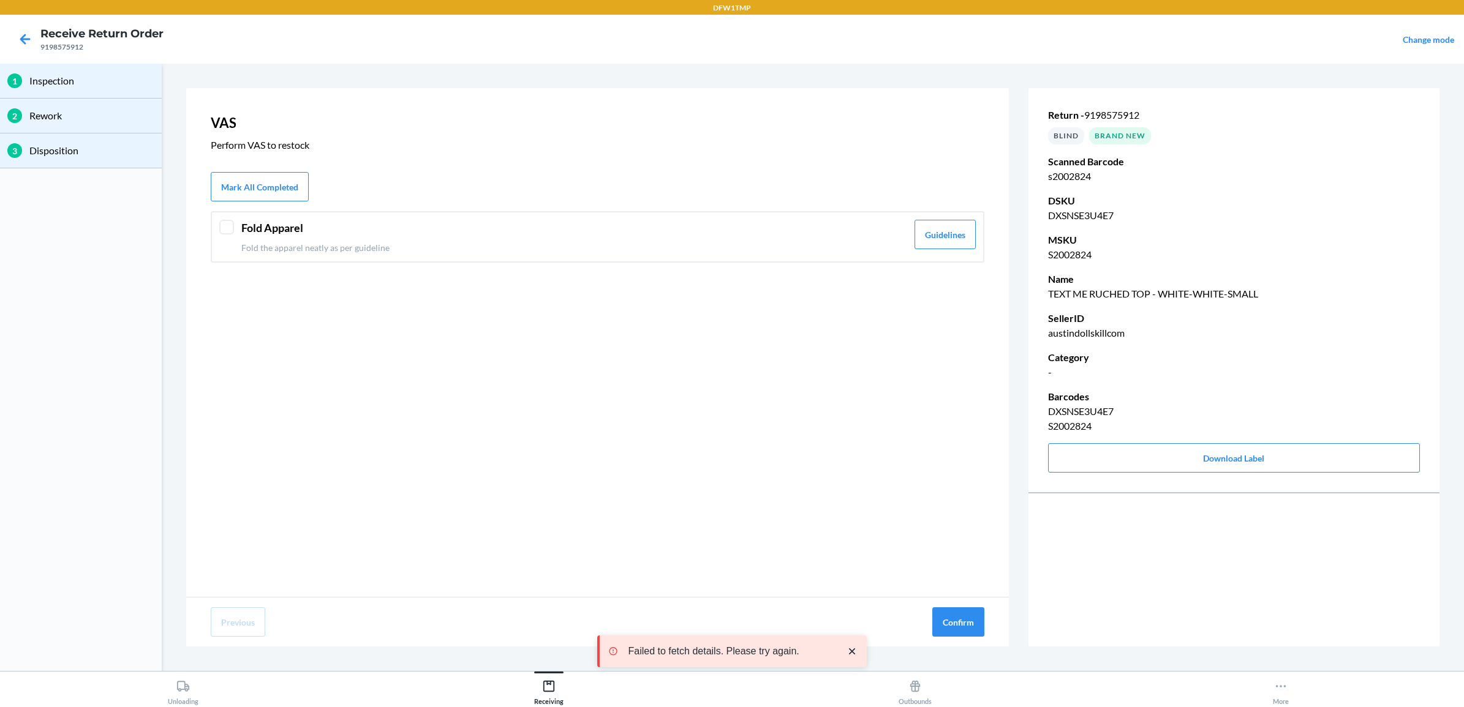
click at [432, 252] on p "Fold the apparel neatly as per guideline" at bounding box center [574, 247] width 666 height 13
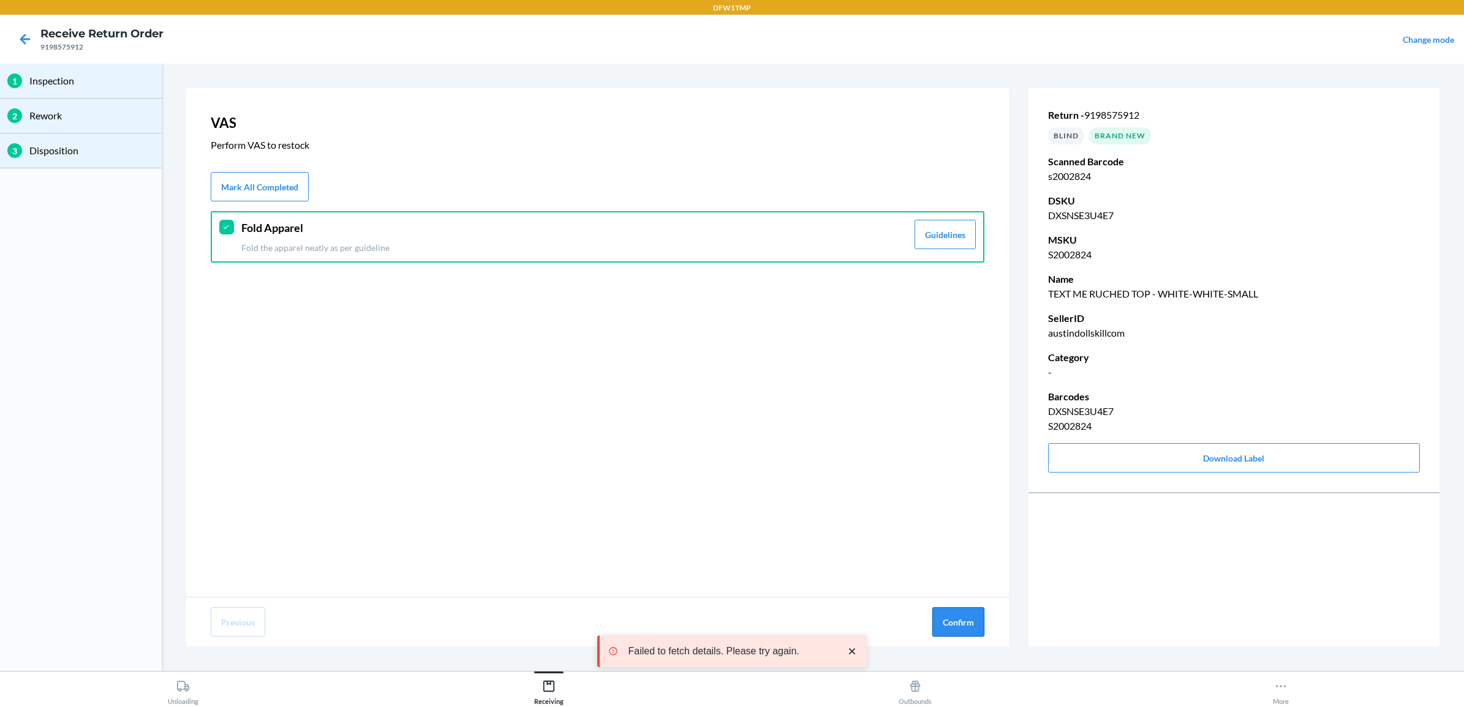
click at [966, 631] on button "Confirm" at bounding box center [958, 622] width 52 height 29
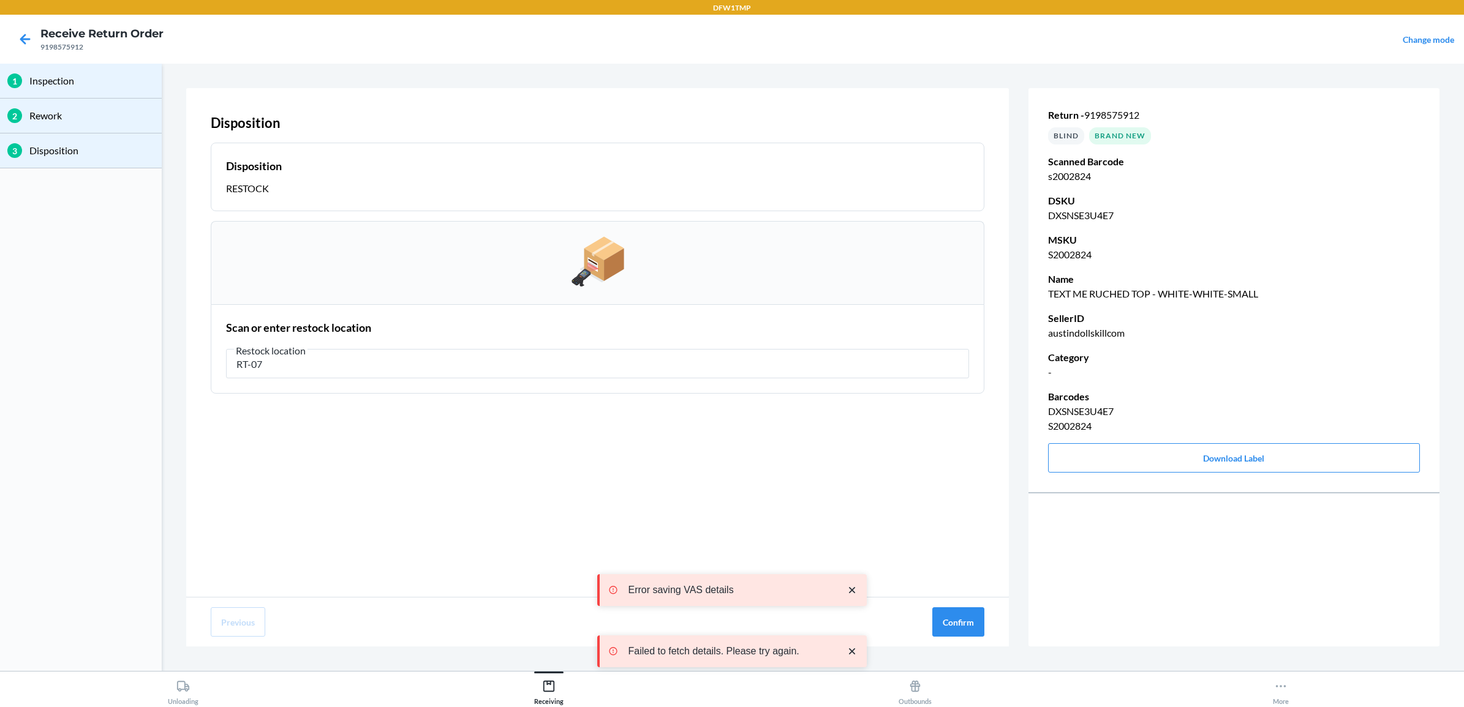
type input "RT-07"
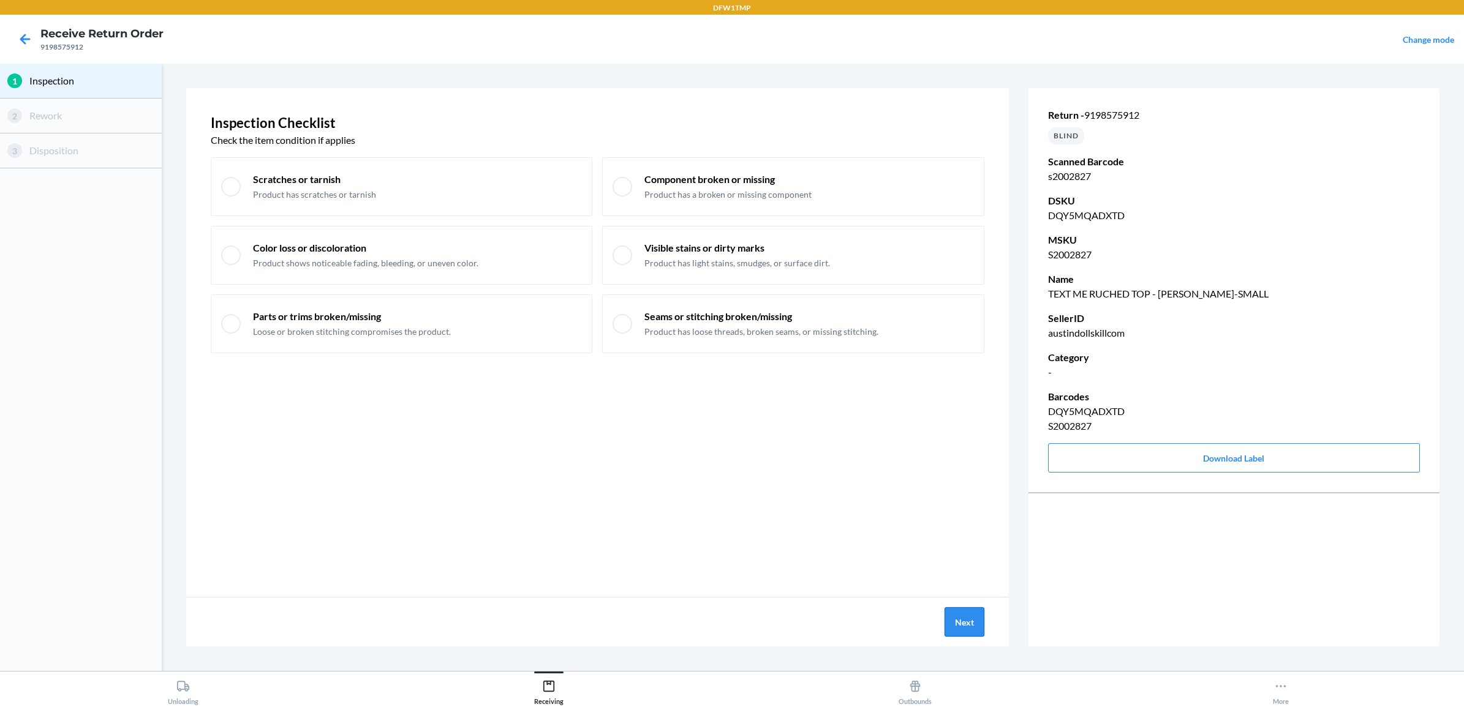
click at [959, 626] on button "Next" at bounding box center [964, 622] width 40 height 29
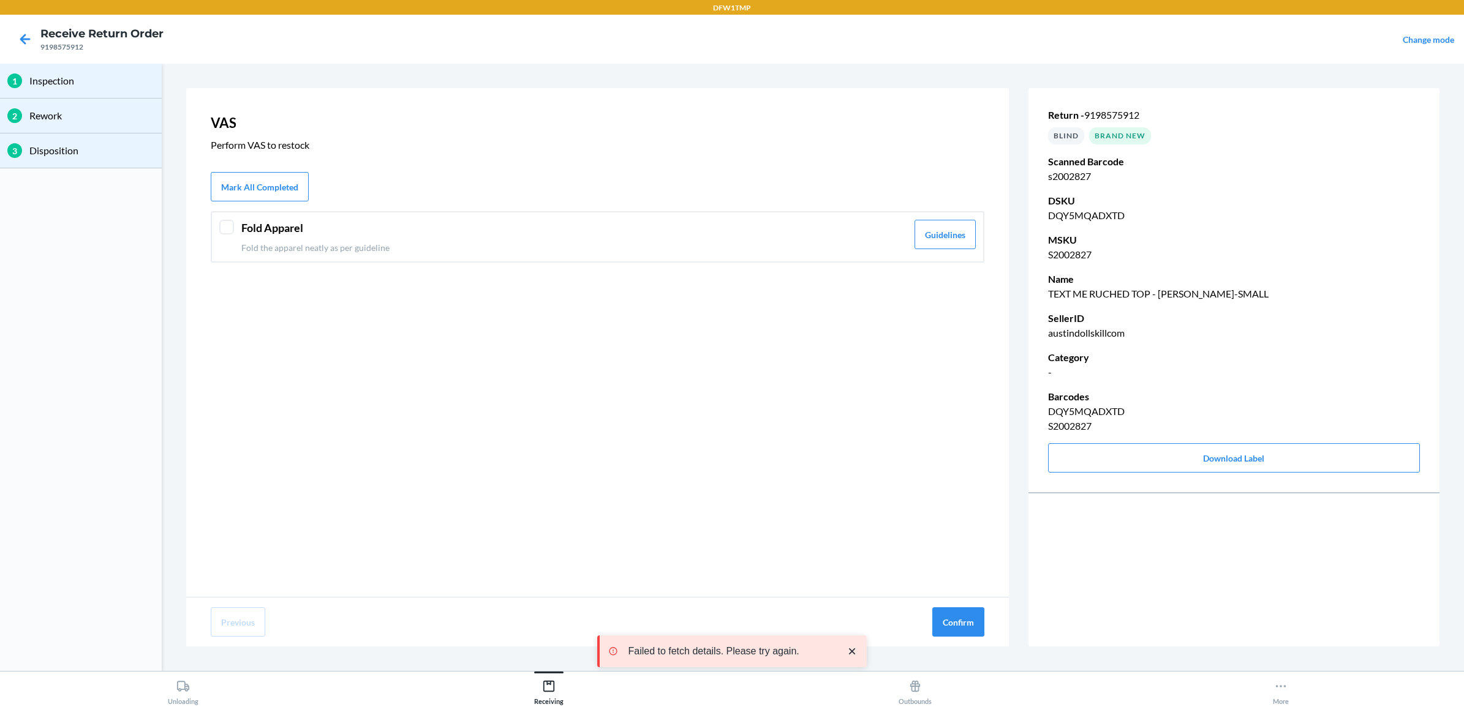
drag, startPoint x: 320, startPoint y: 233, endPoint x: 761, endPoint y: 438, distance: 485.8
click at [334, 241] on div "Fold Apparel Fold the apparel neatly as per guideline" at bounding box center [574, 237] width 666 height 34
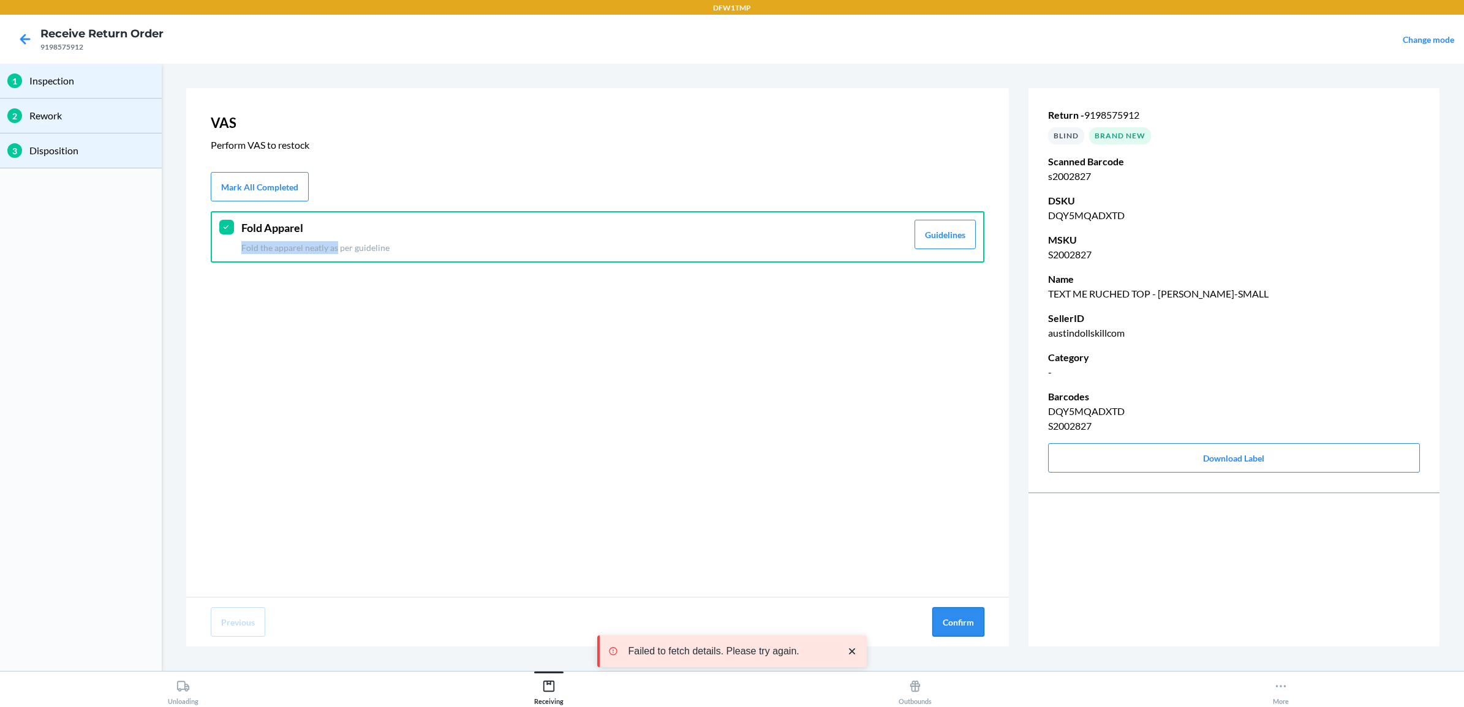
click at [967, 619] on button "Confirm" at bounding box center [958, 622] width 52 height 29
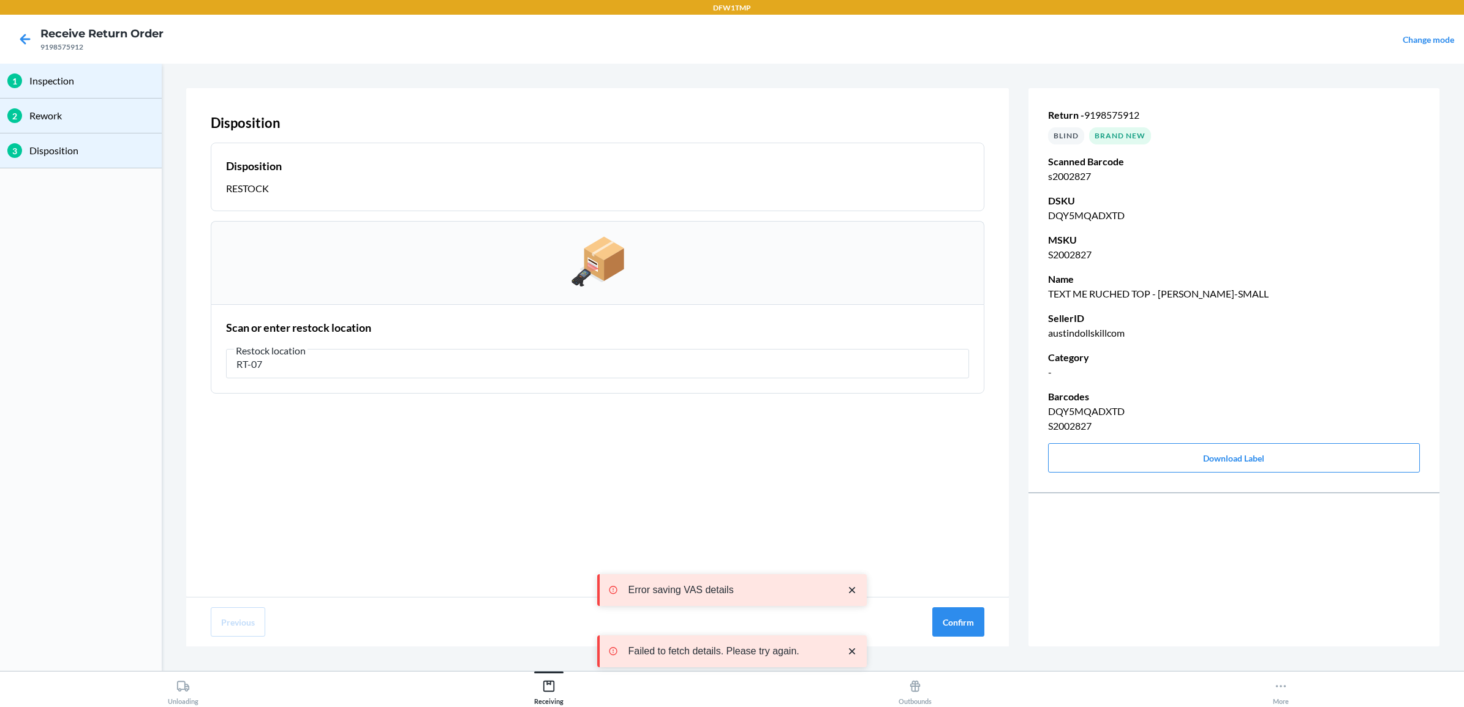
type input "RT-07"
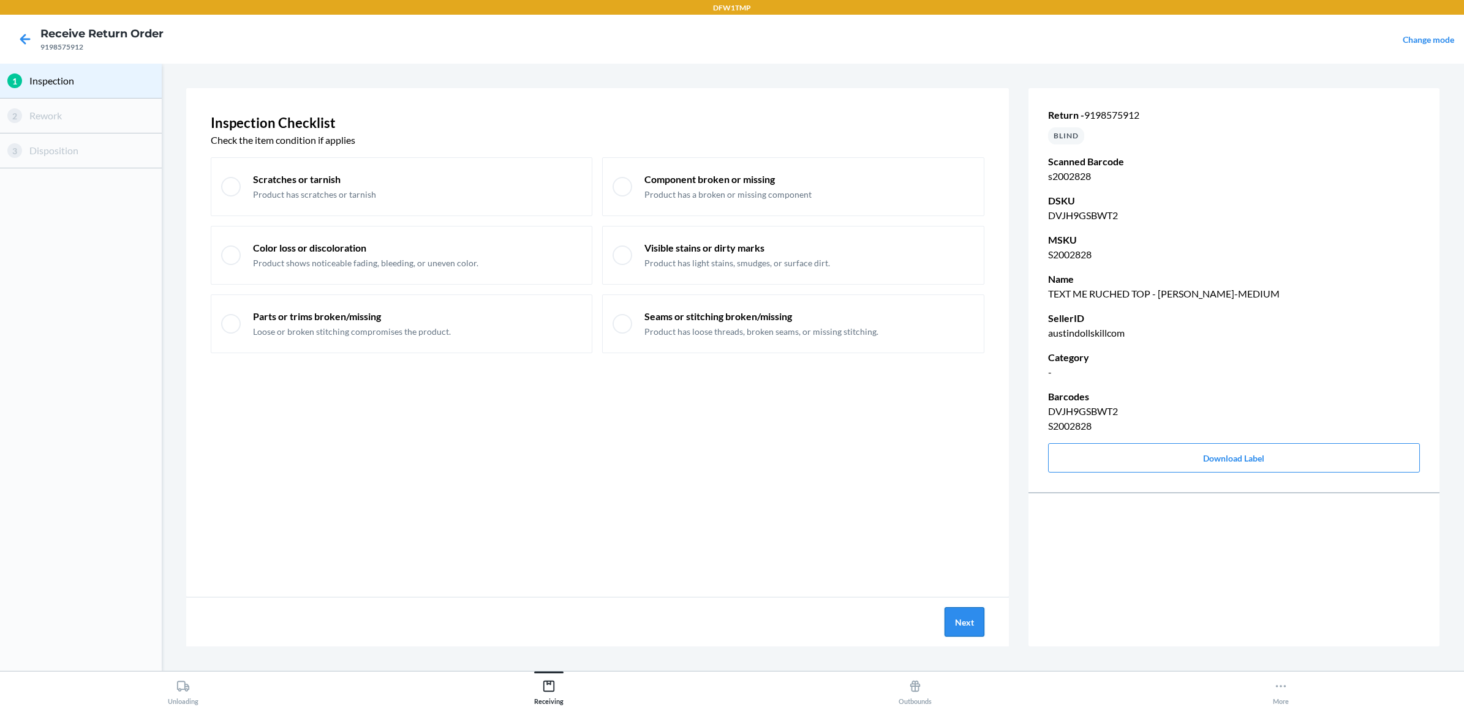
click at [963, 625] on button "Next" at bounding box center [964, 622] width 40 height 29
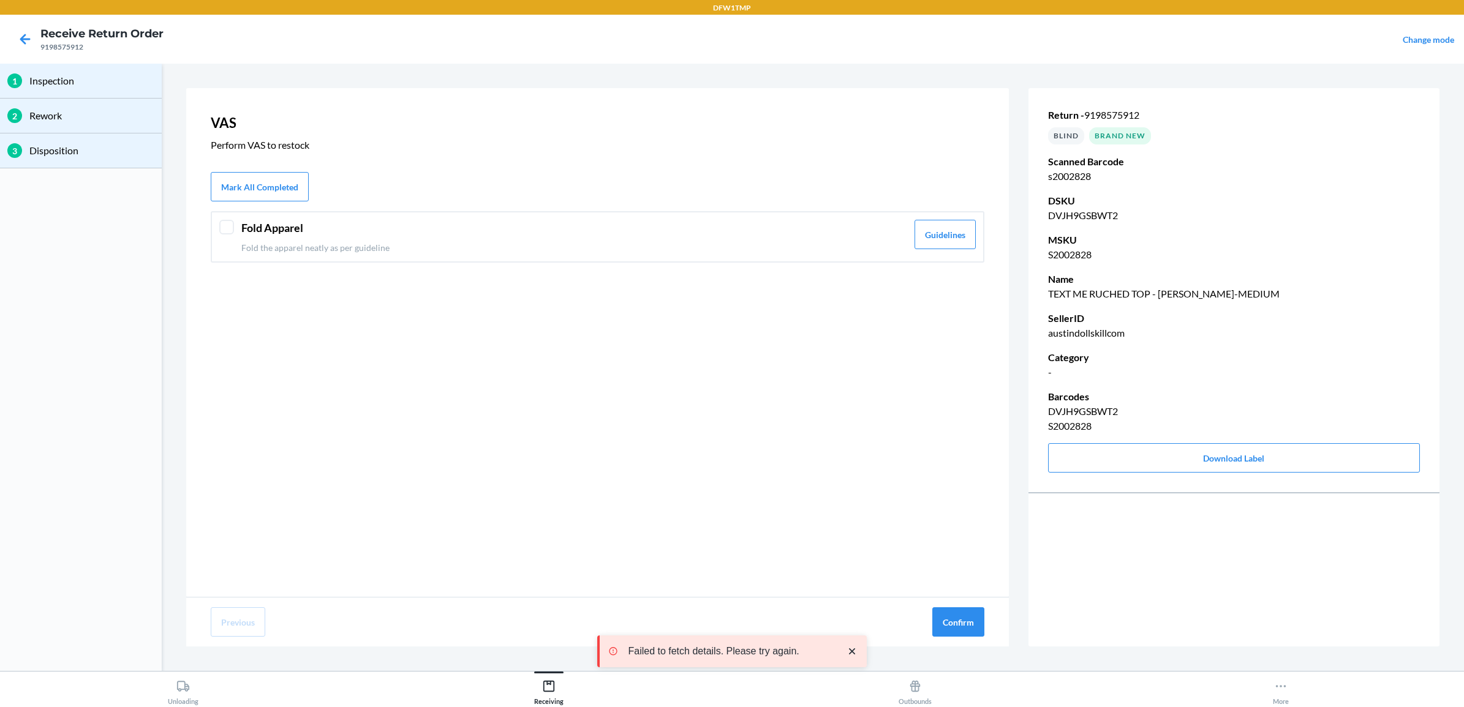
click at [598, 247] on p "Fold the apparel neatly as per guideline" at bounding box center [574, 247] width 666 height 13
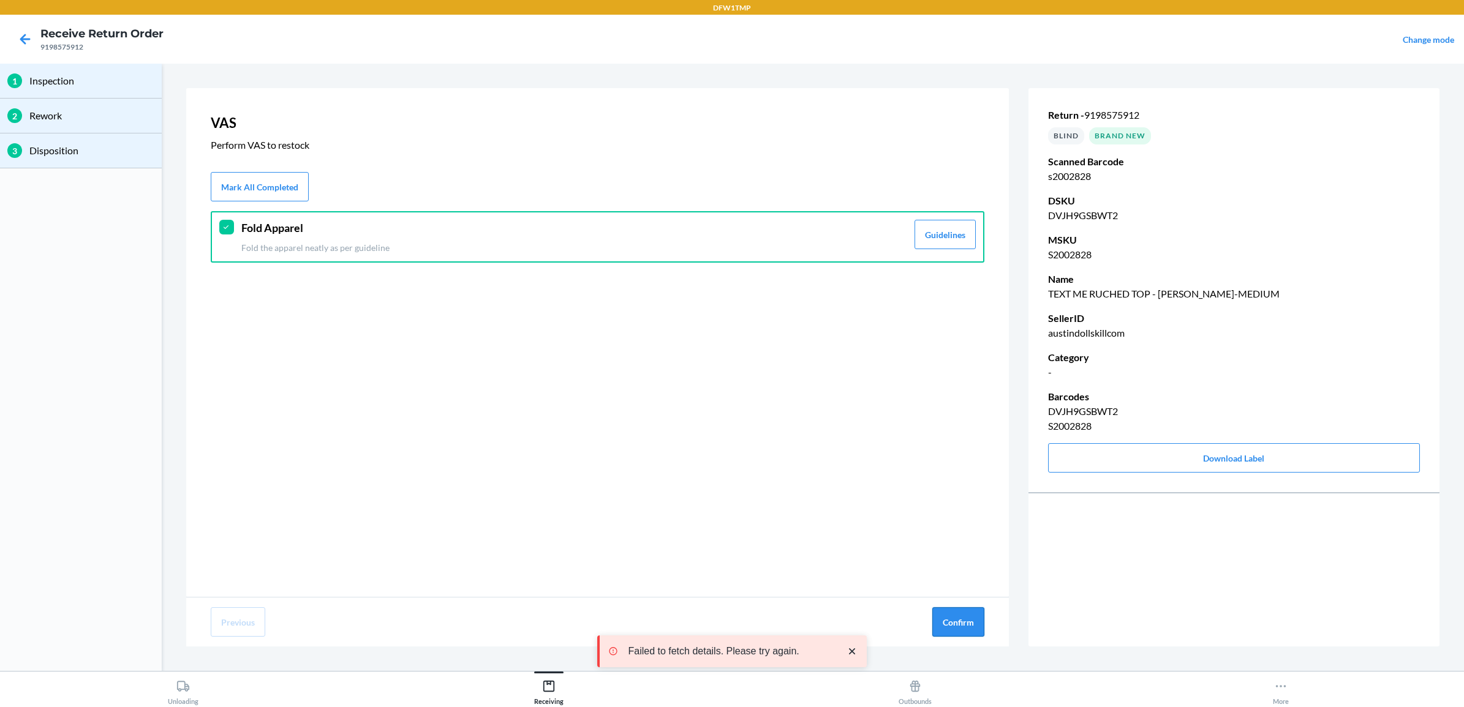
click at [957, 625] on button "Confirm" at bounding box center [958, 622] width 52 height 29
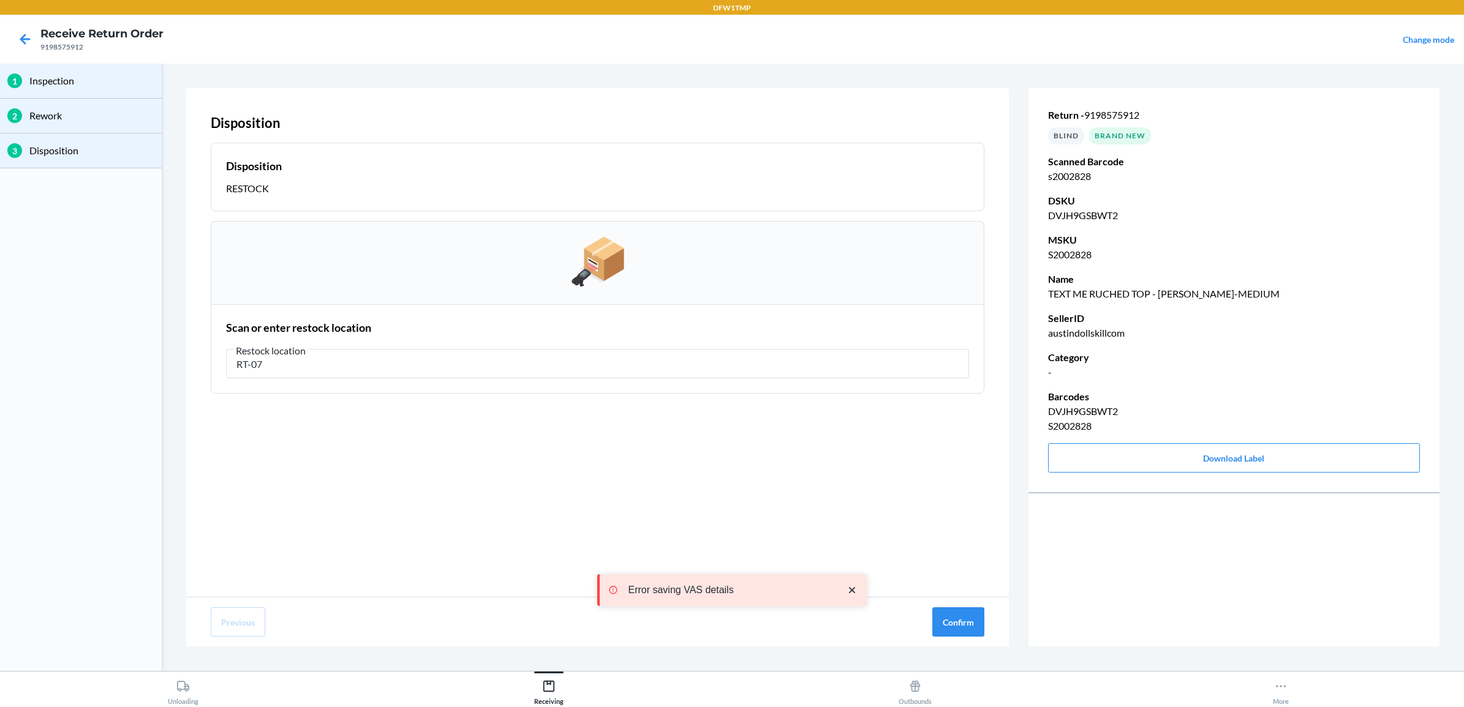
type input "RT-07"
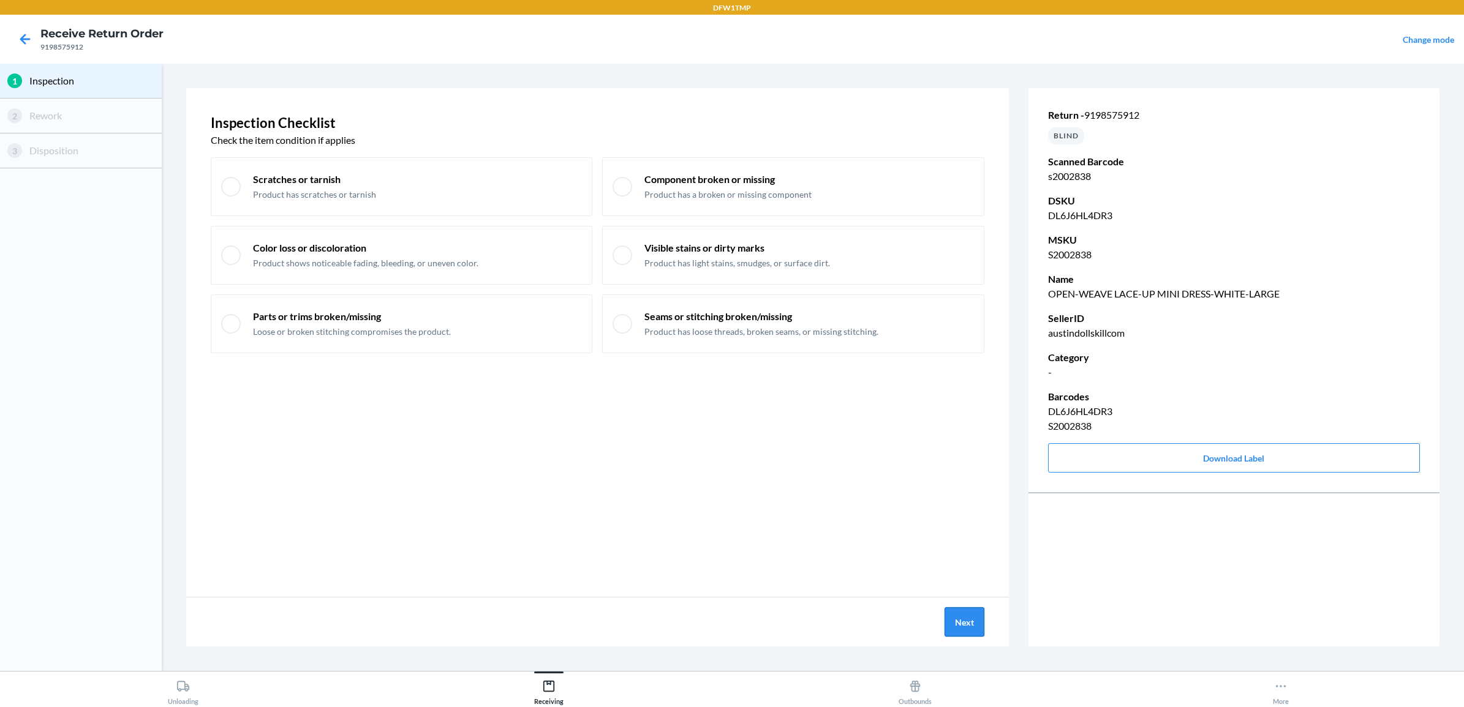
click at [969, 620] on button "Next" at bounding box center [964, 622] width 40 height 29
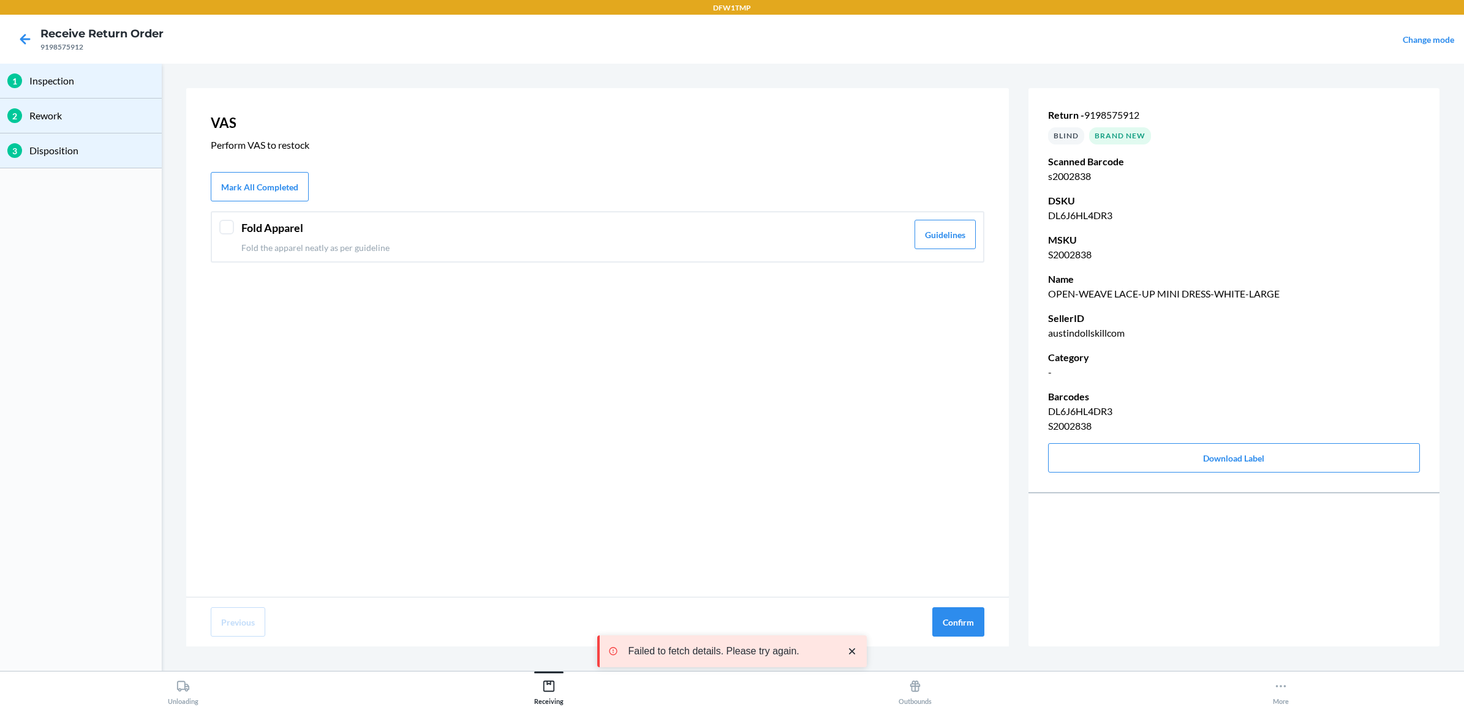
click at [239, 236] on div "Fold Apparel Fold the apparel neatly as per guideline Guidelines" at bounding box center [598, 236] width 774 height 51
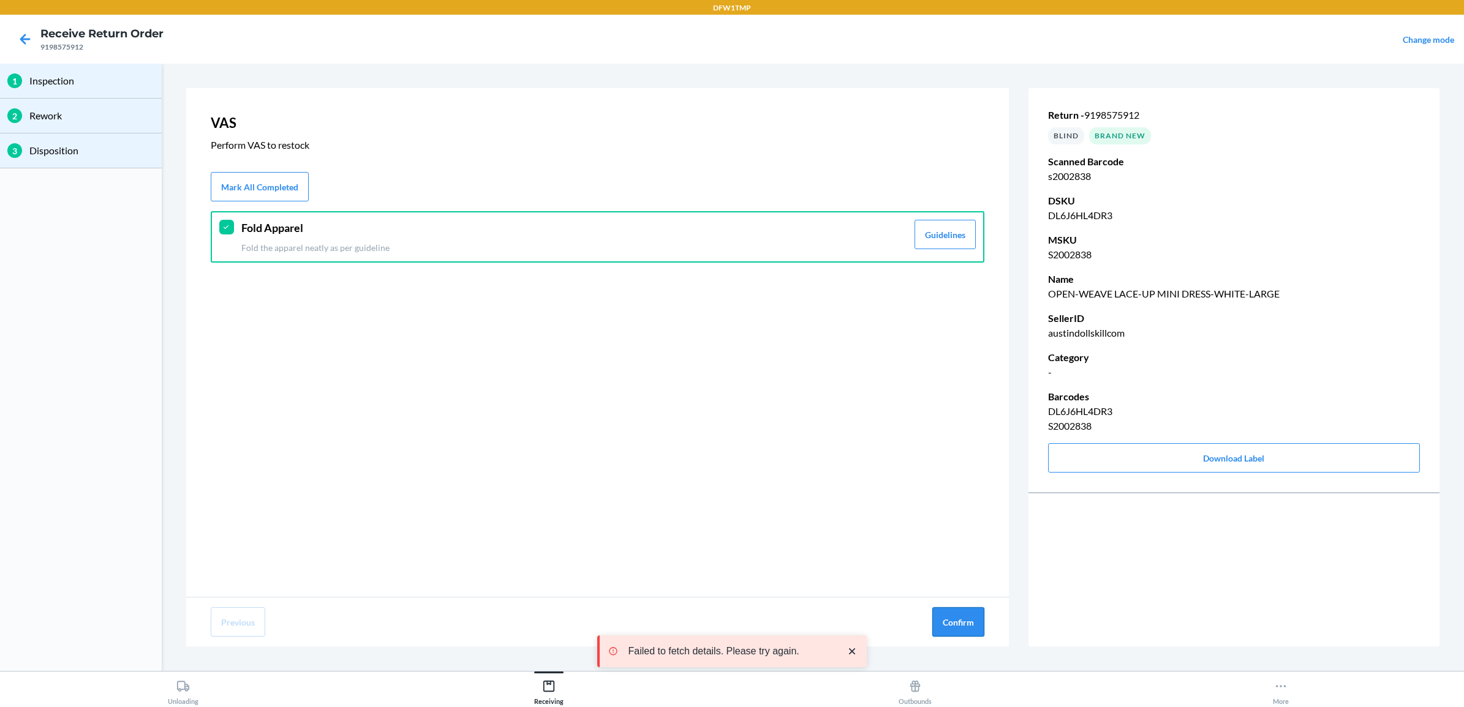
click at [951, 619] on button "Confirm" at bounding box center [958, 622] width 52 height 29
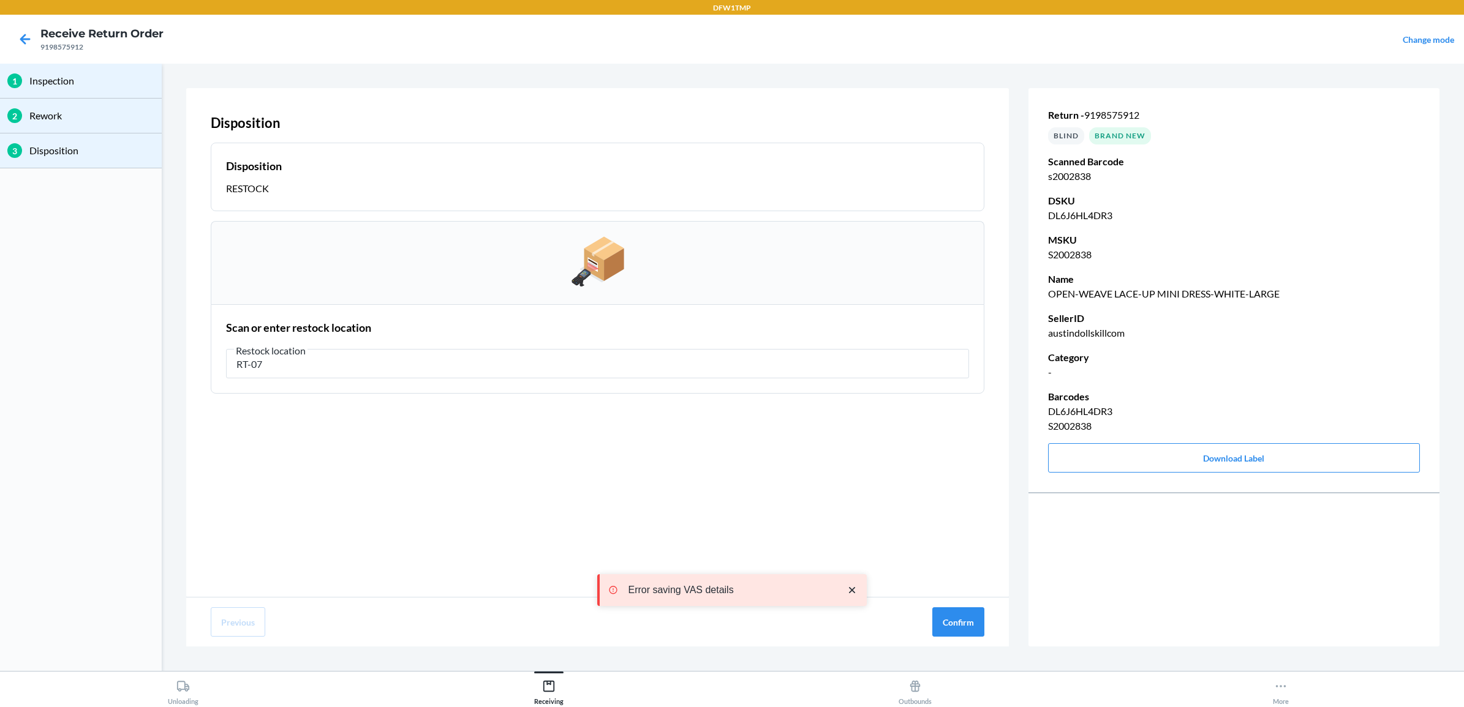
type input "RT-07"
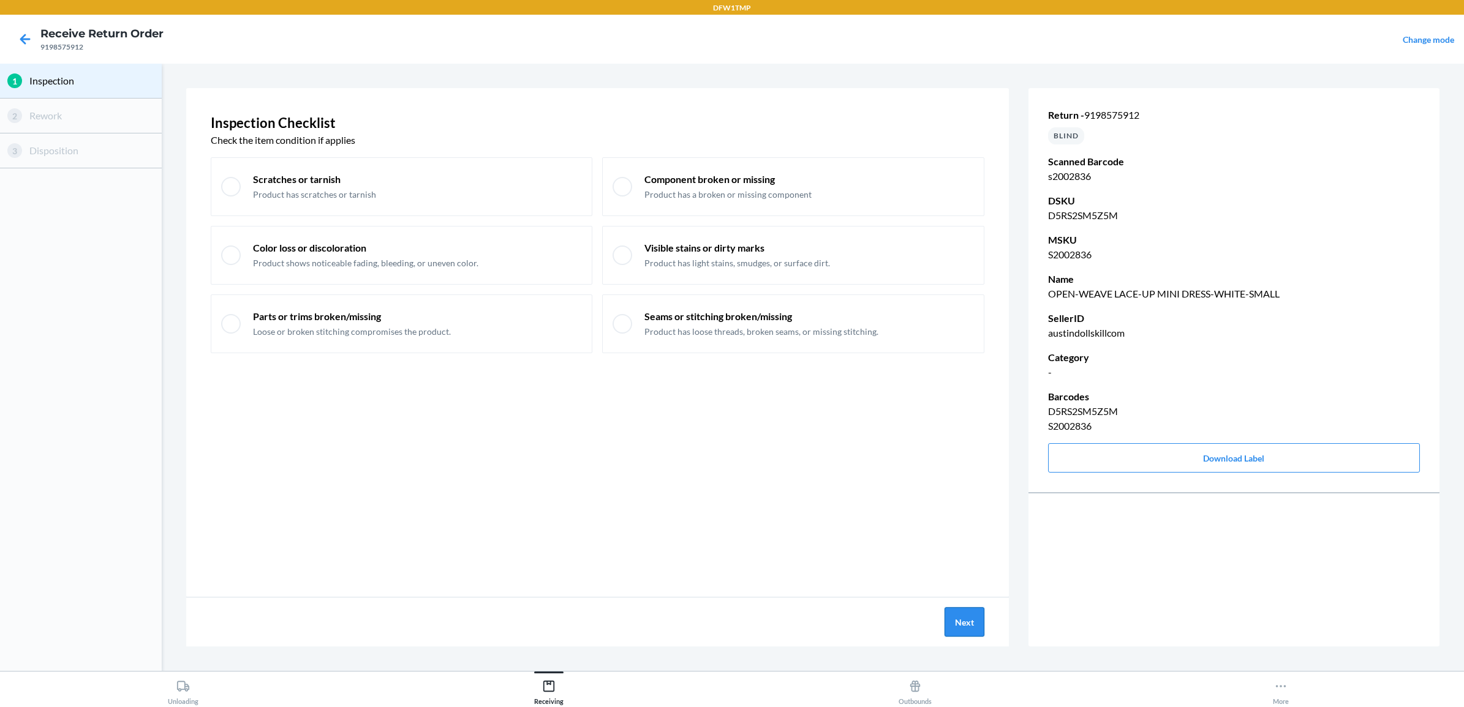
click at [957, 616] on button "Next" at bounding box center [964, 622] width 40 height 29
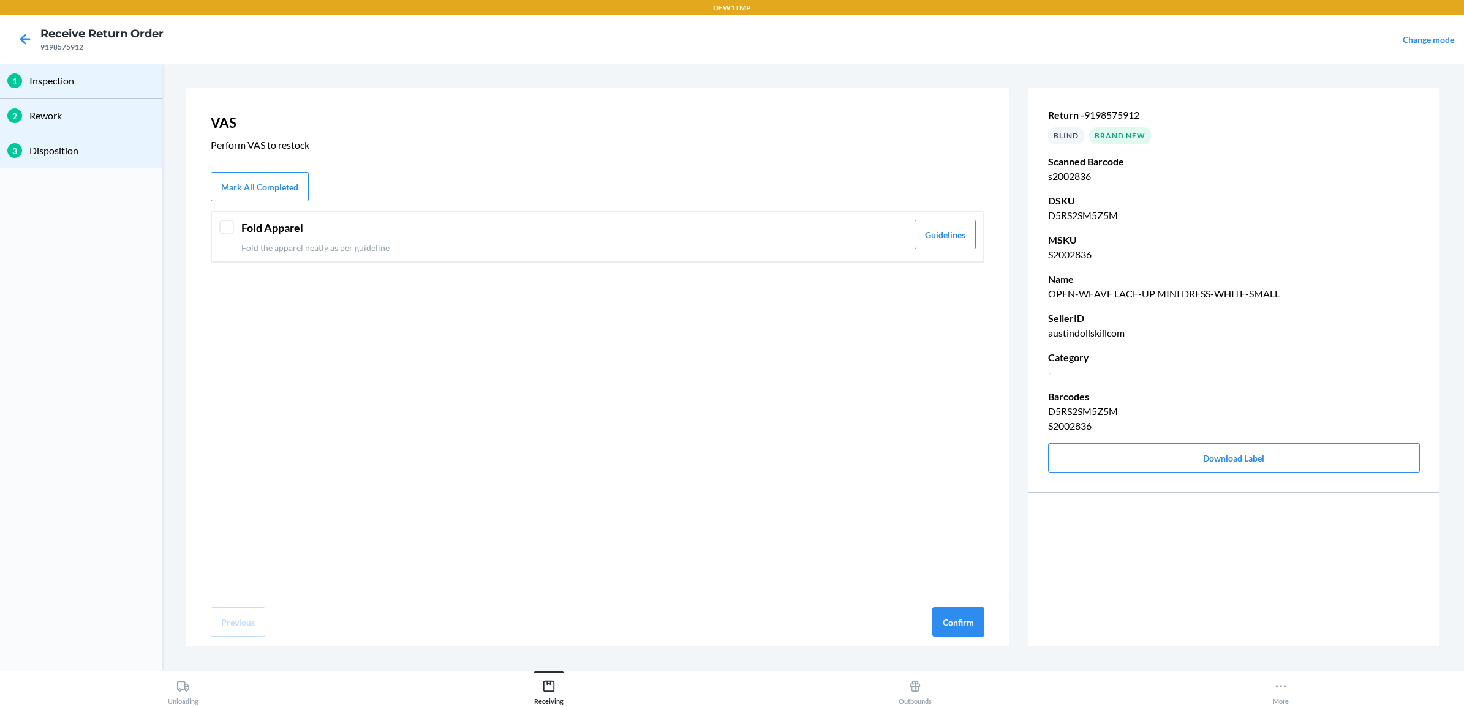
click at [340, 259] on div "Fold Apparel Fold the apparel neatly as per guideline Guidelines" at bounding box center [598, 236] width 774 height 51
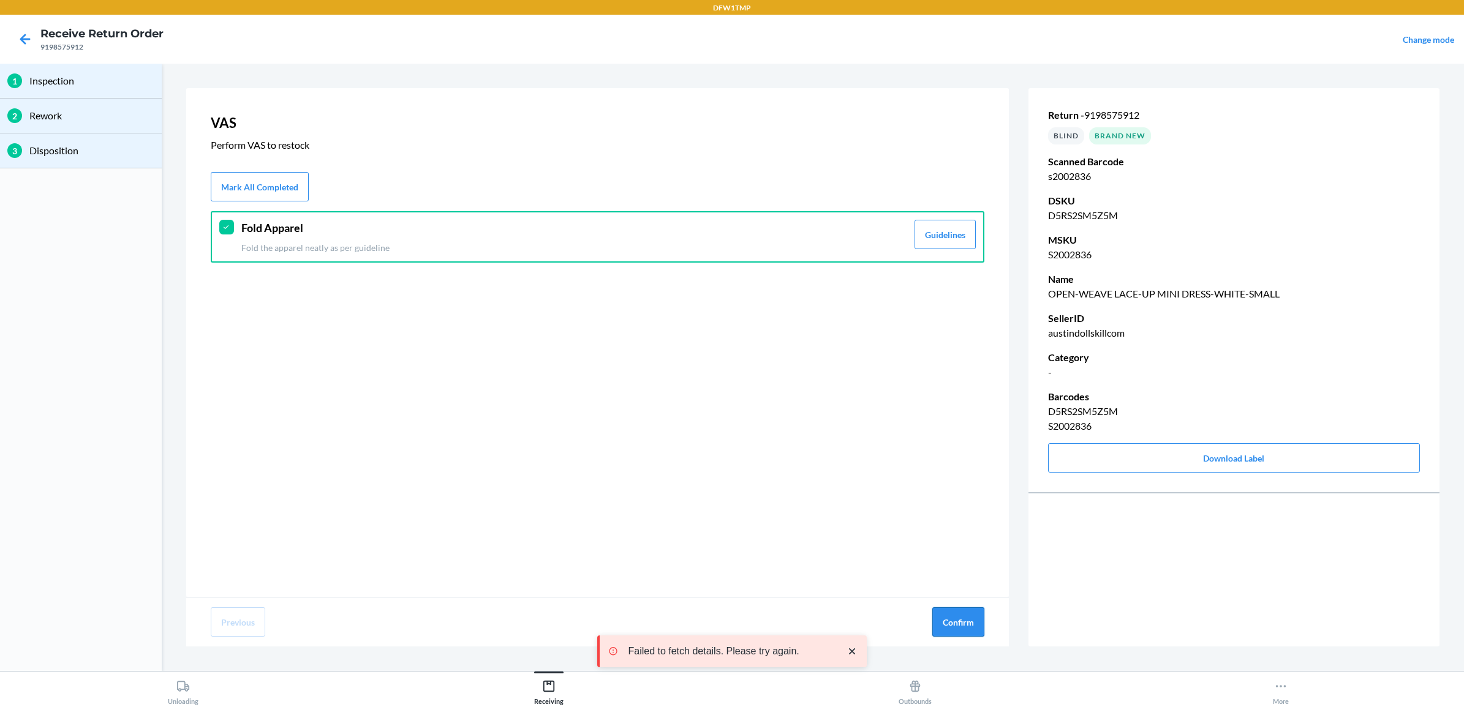
click at [951, 625] on button "Confirm" at bounding box center [958, 622] width 52 height 29
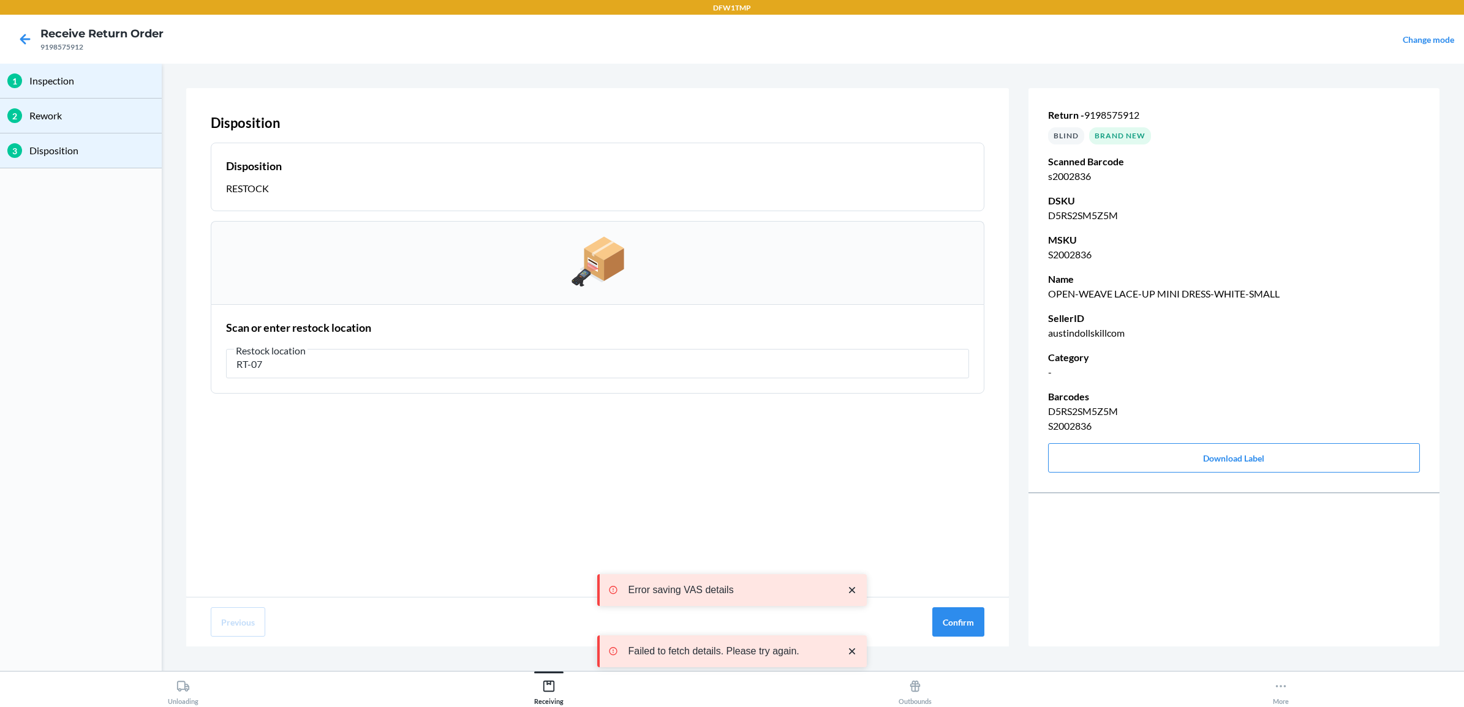
type input "RT-07"
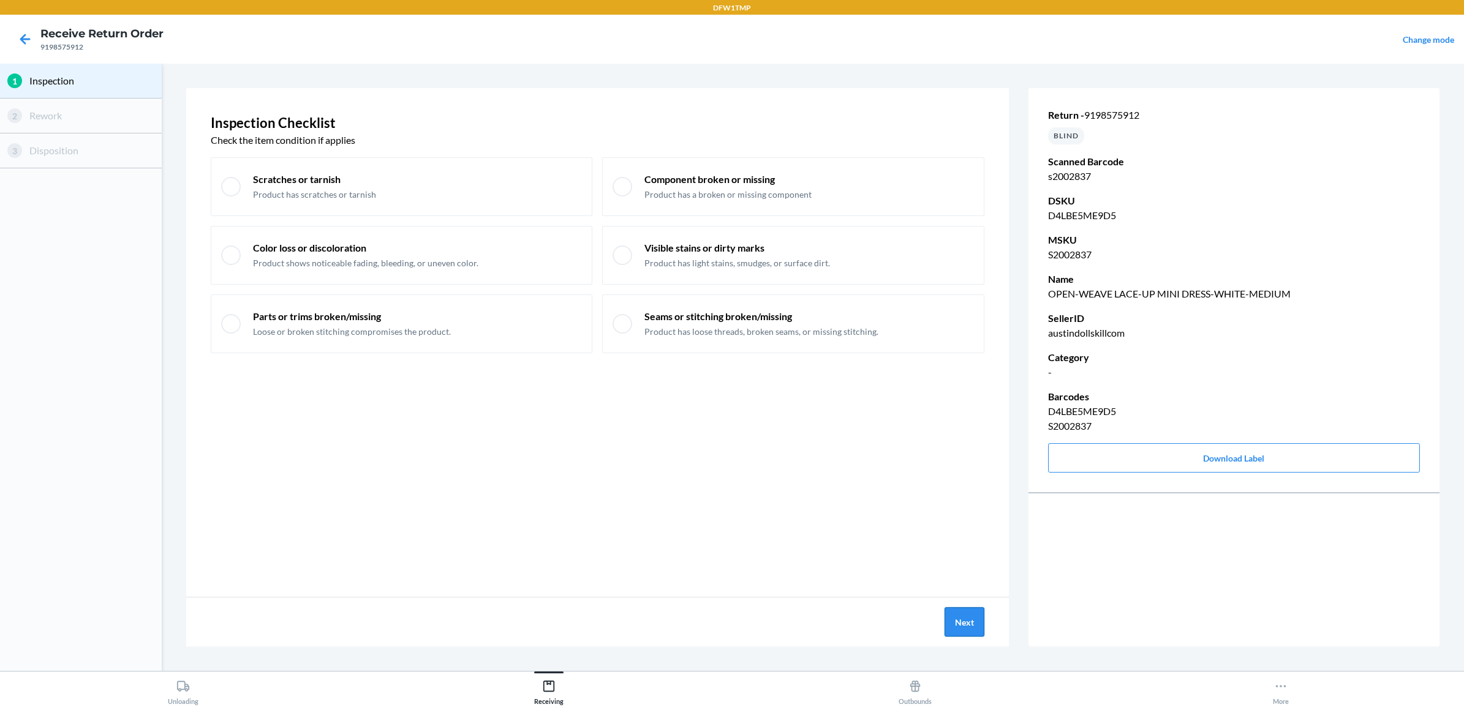
click at [959, 612] on button "Next" at bounding box center [964, 622] width 40 height 29
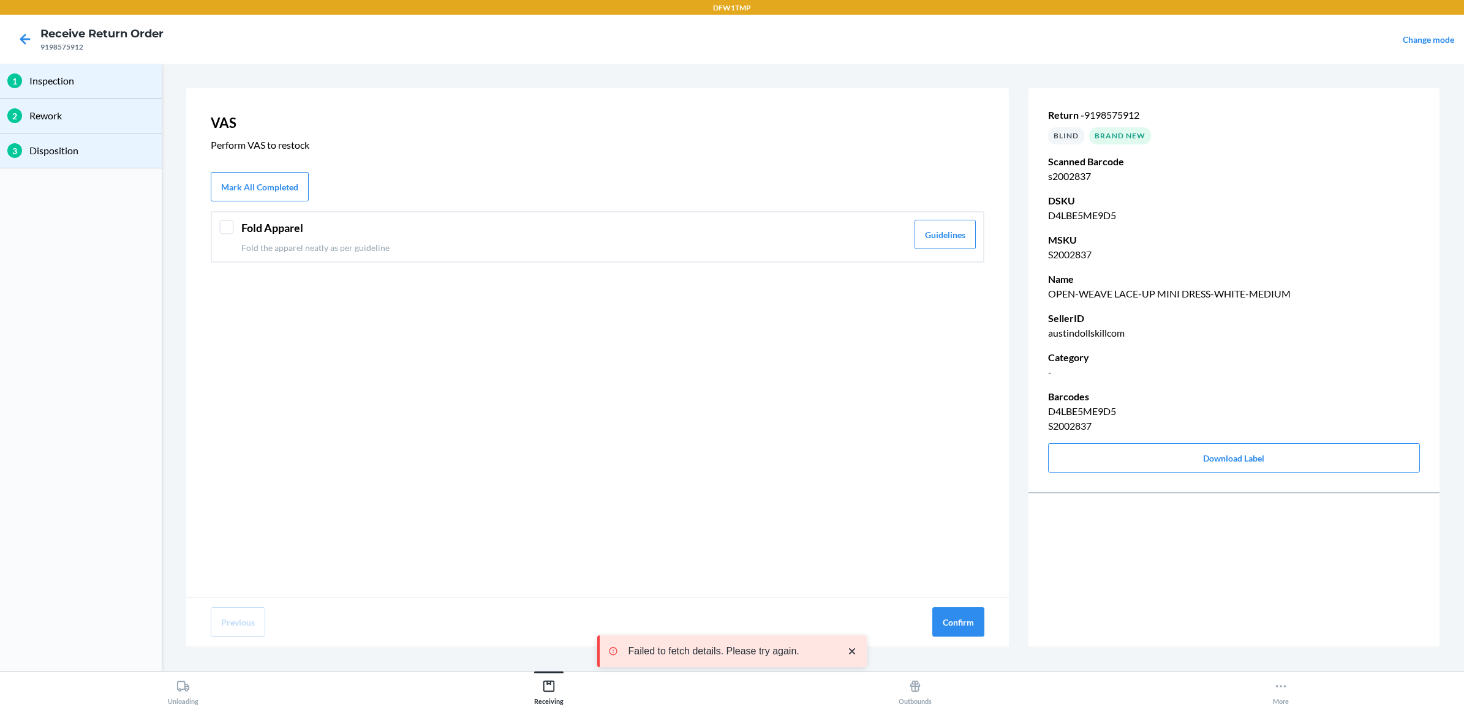
click at [273, 230] on header "Fold Apparel" at bounding box center [574, 228] width 666 height 17
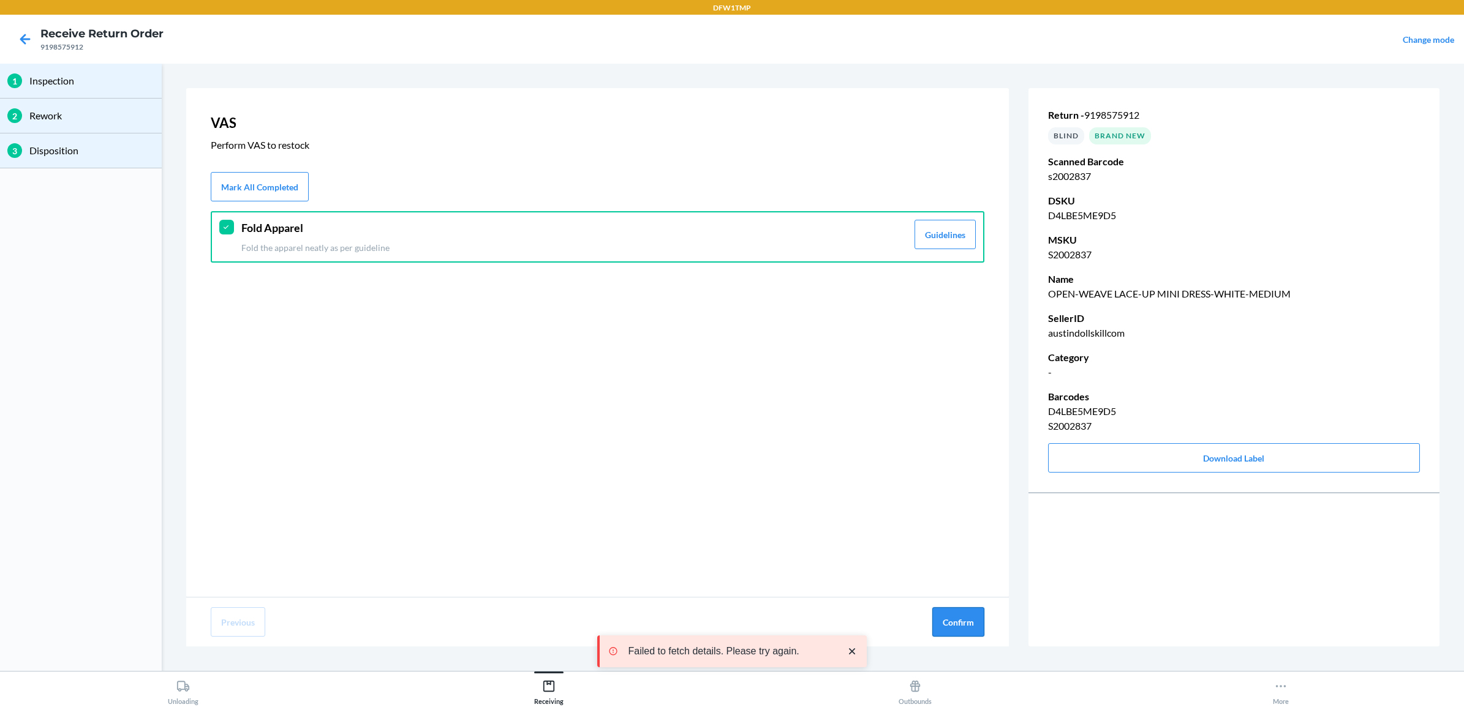
click at [965, 631] on button "Confirm" at bounding box center [958, 622] width 52 height 29
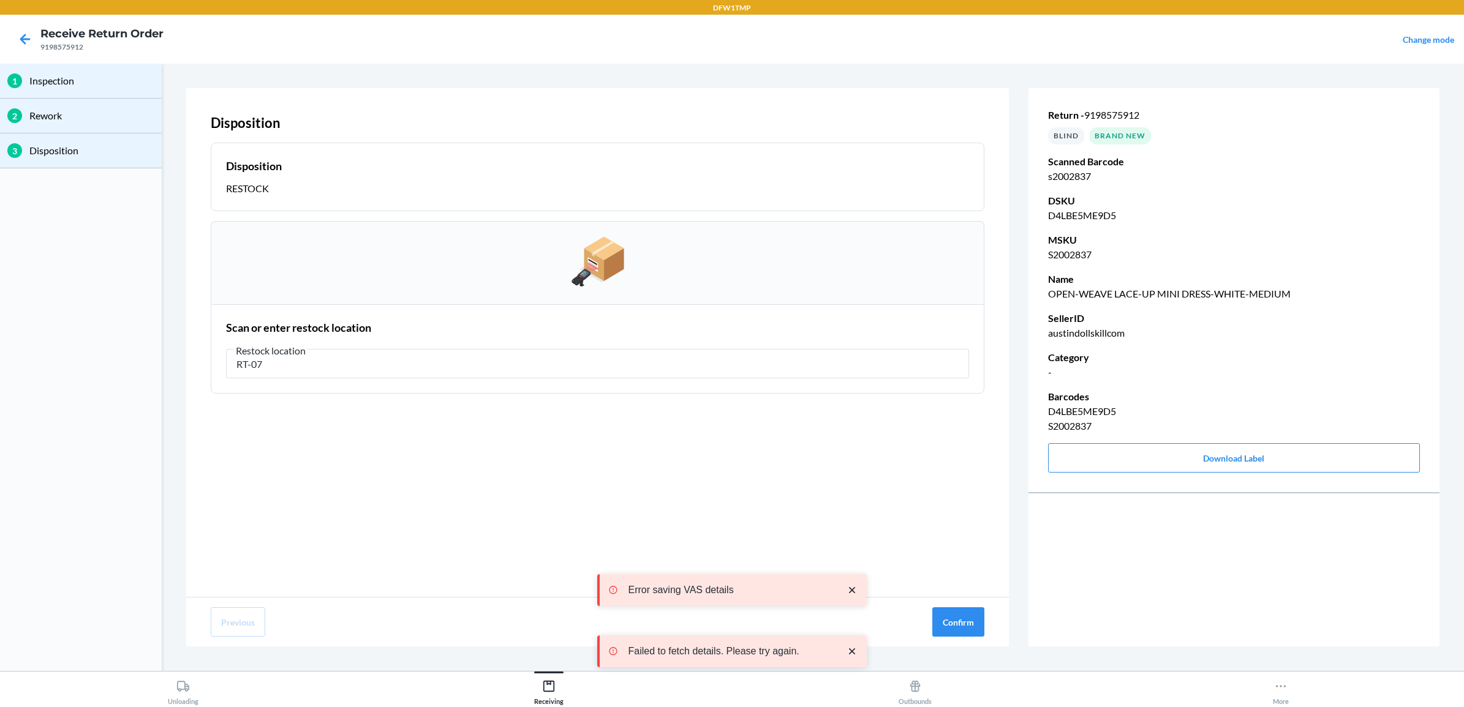
type input "RT-07"
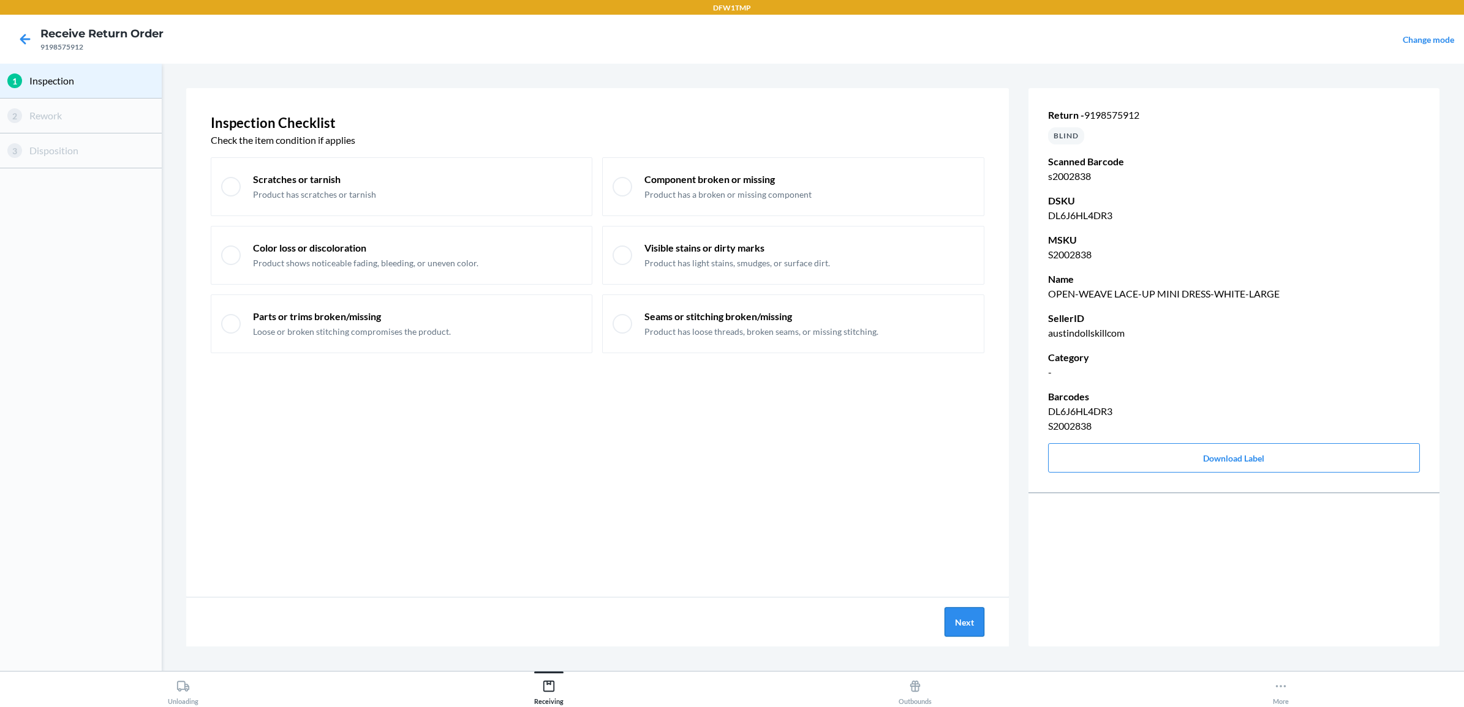
click at [967, 633] on button "Next" at bounding box center [964, 622] width 40 height 29
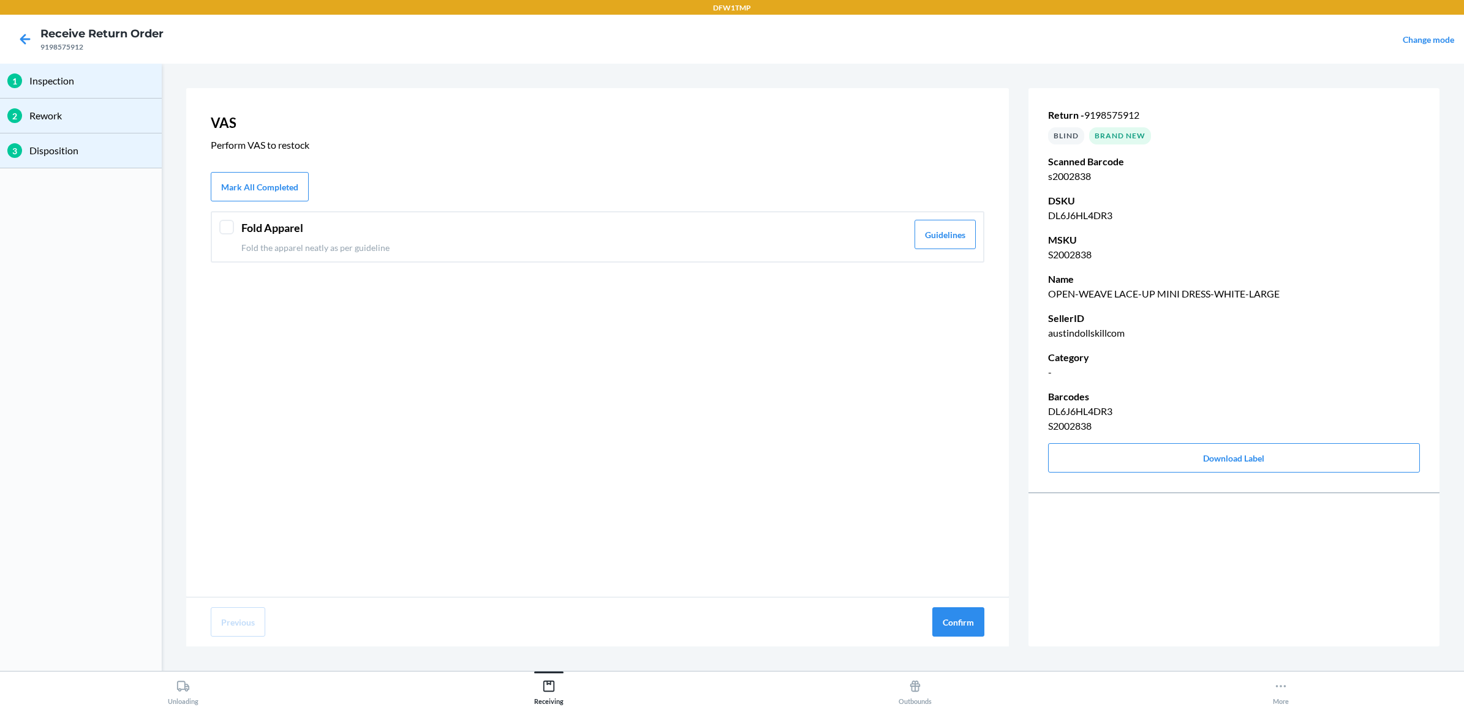
click at [292, 249] on p "Fold the apparel neatly as per guideline" at bounding box center [574, 247] width 666 height 13
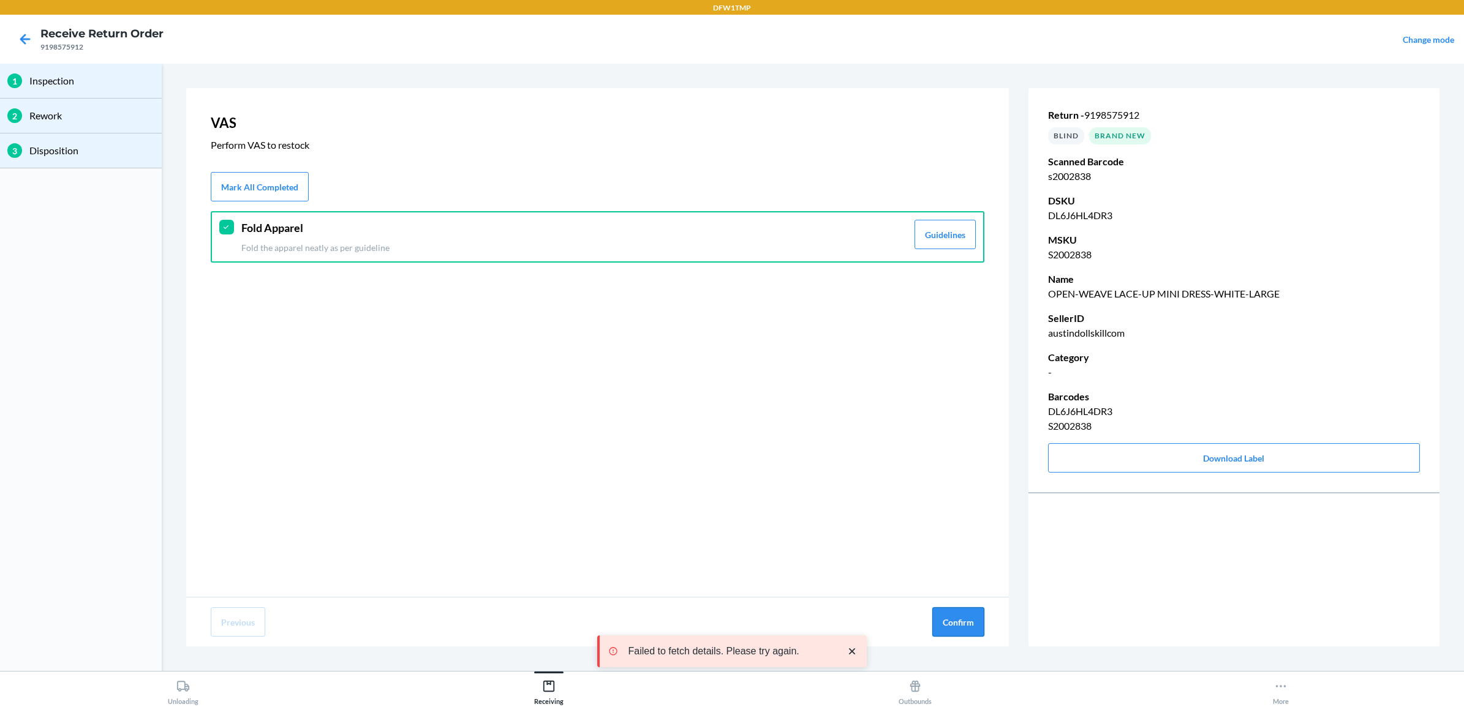
click at [955, 620] on button "Confirm" at bounding box center [958, 622] width 52 height 29
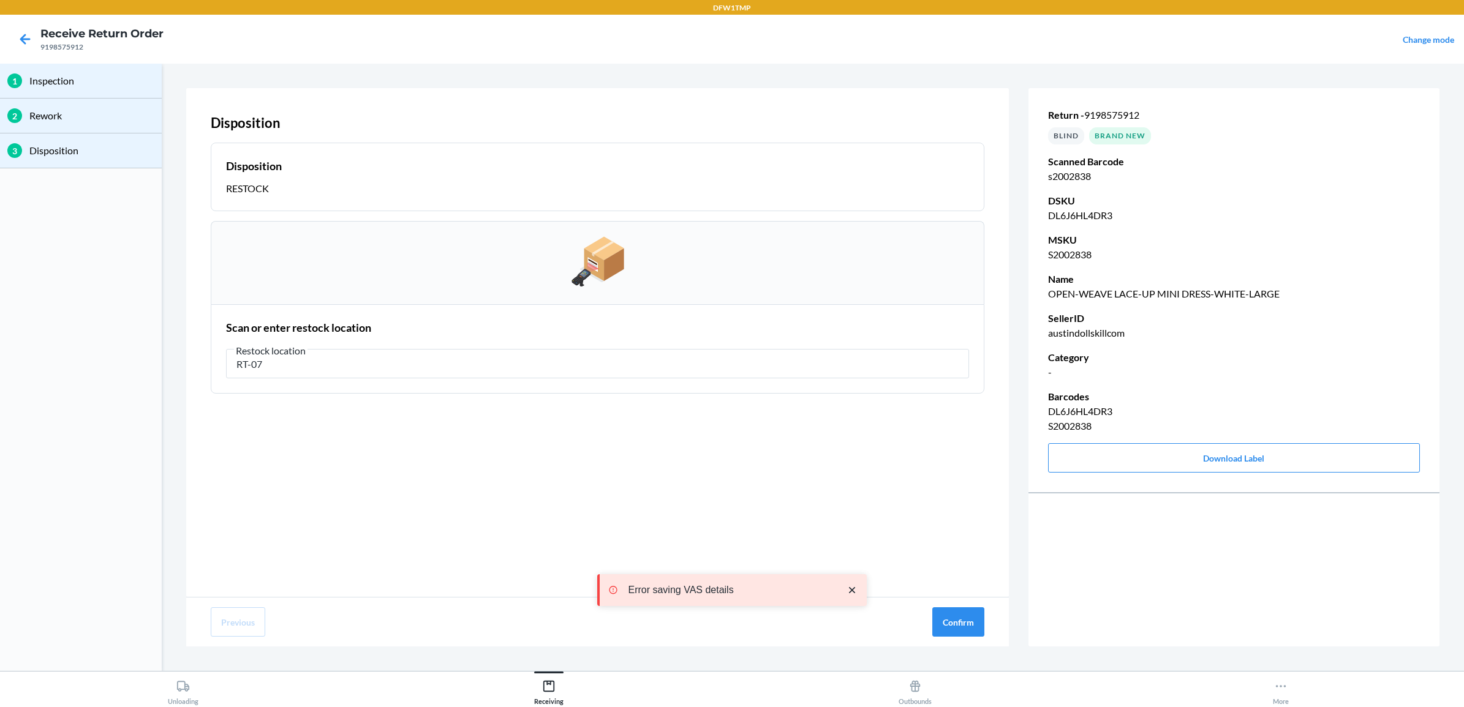
type input "RT-07"
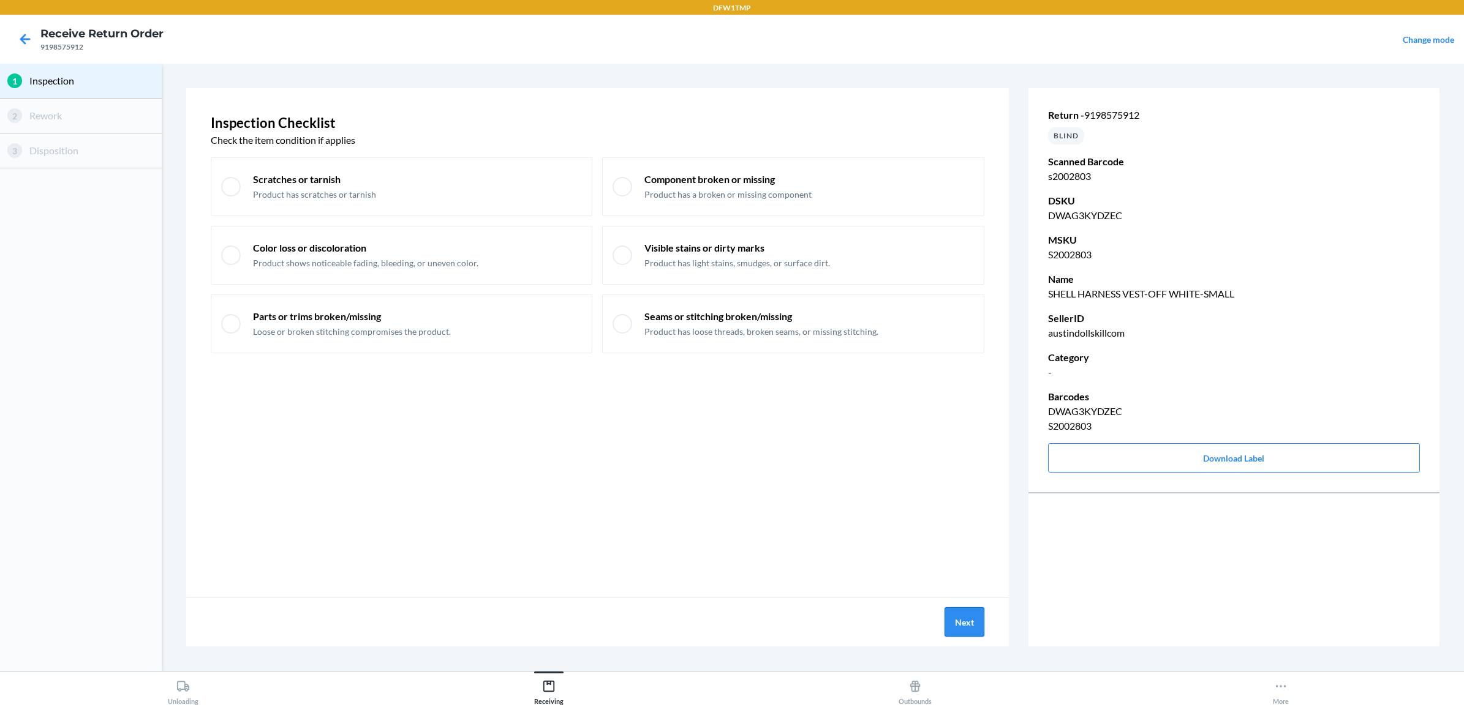
click at [965, 620] on button "Next" at bounding box center [964, 622] width 40 height 29
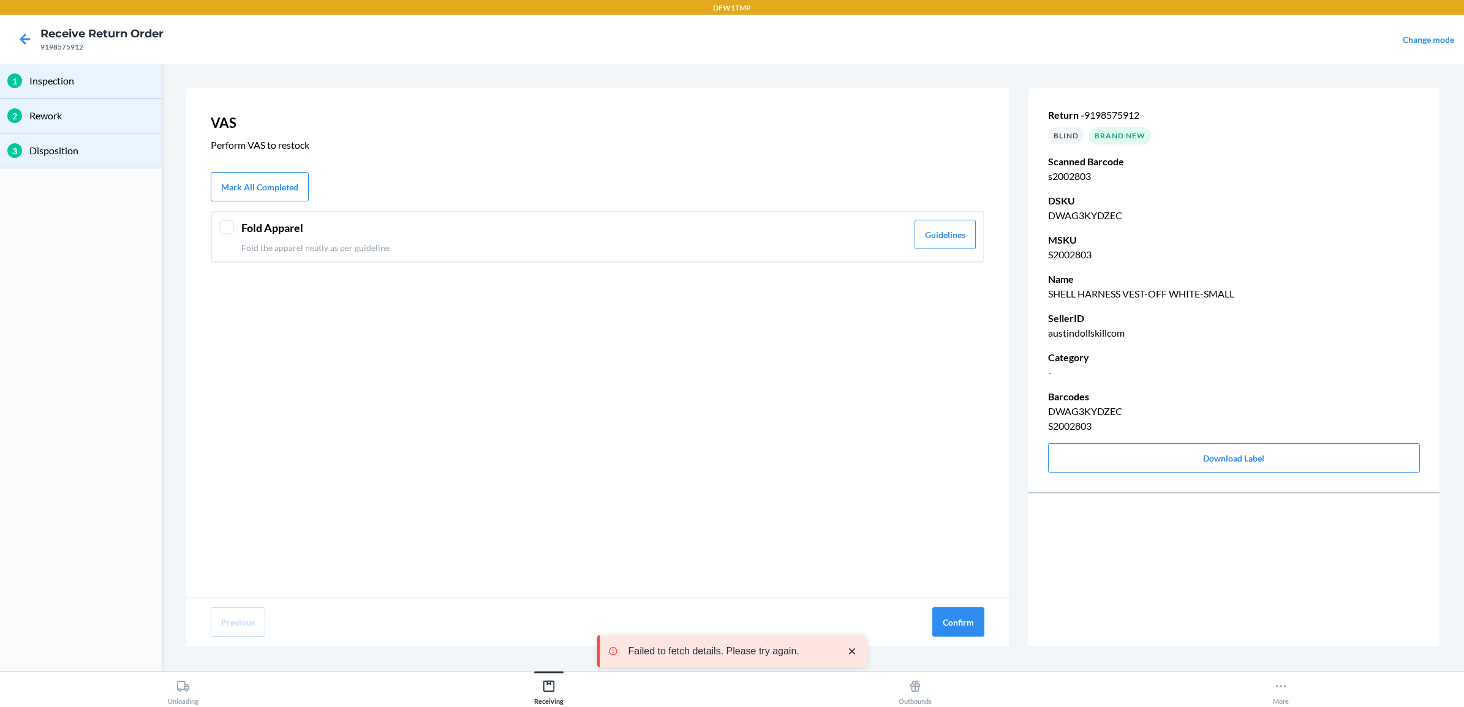
click at [312, 239] on div "Fold Apparel Fold the apparel neatly as per guideline" at bounding box center [574, 237] width 666 height 34
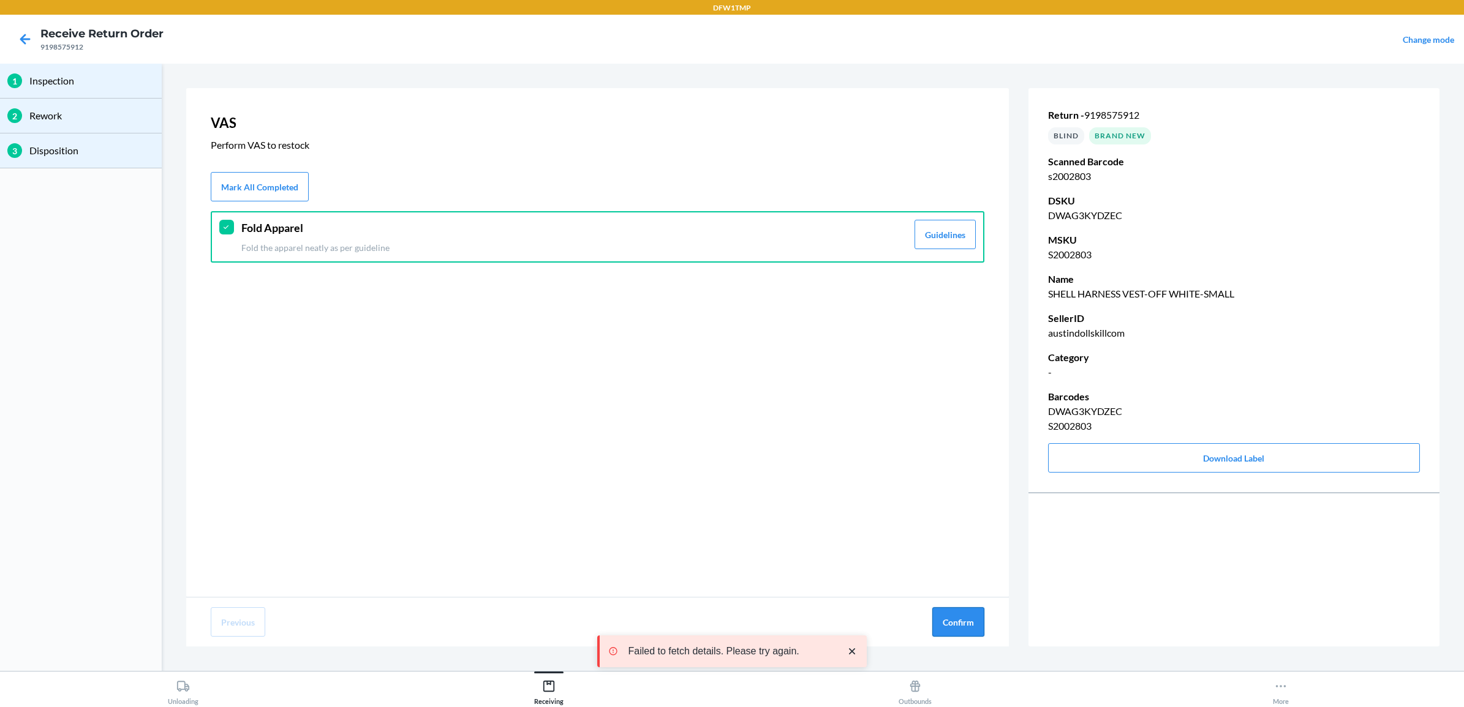
click at [960, 619] on button "Confirm" at bounding box center [958, 622] width 52 height 29
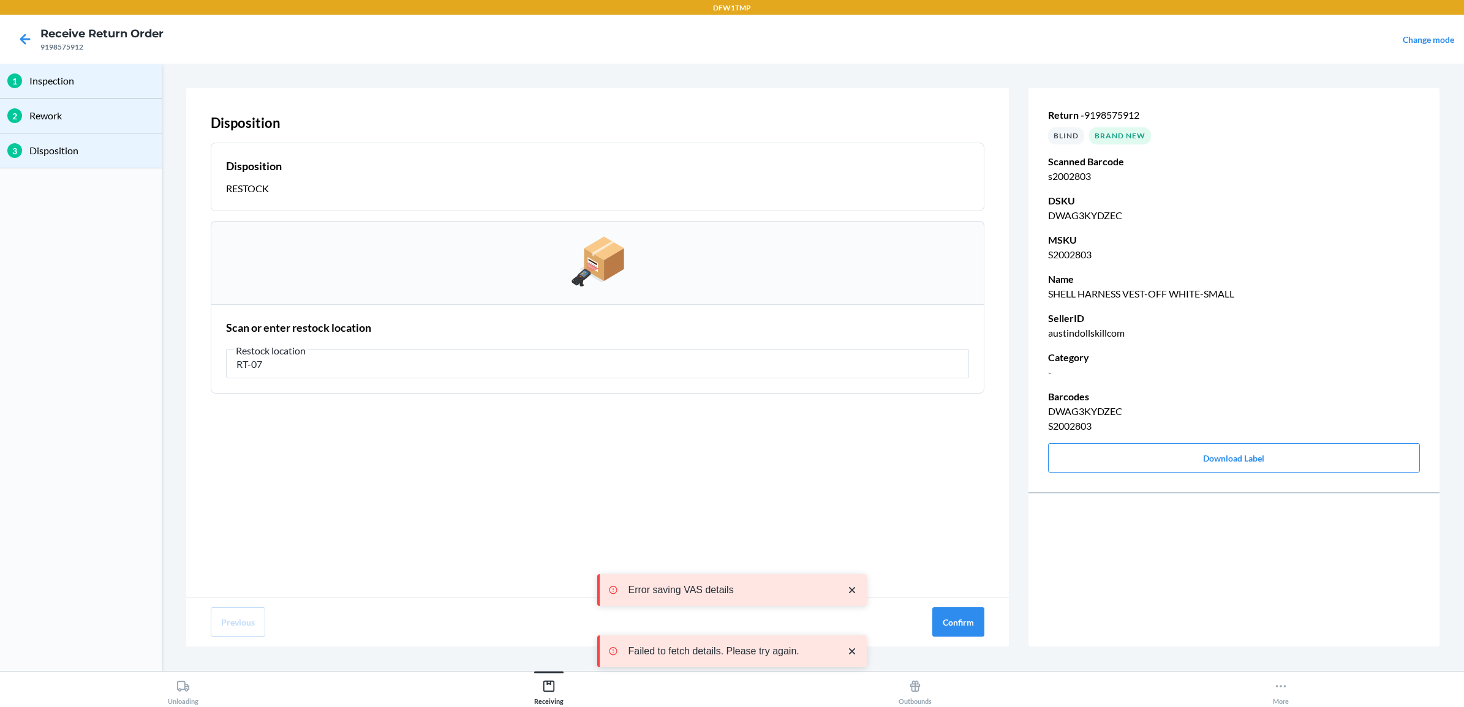
type input "RT-07"
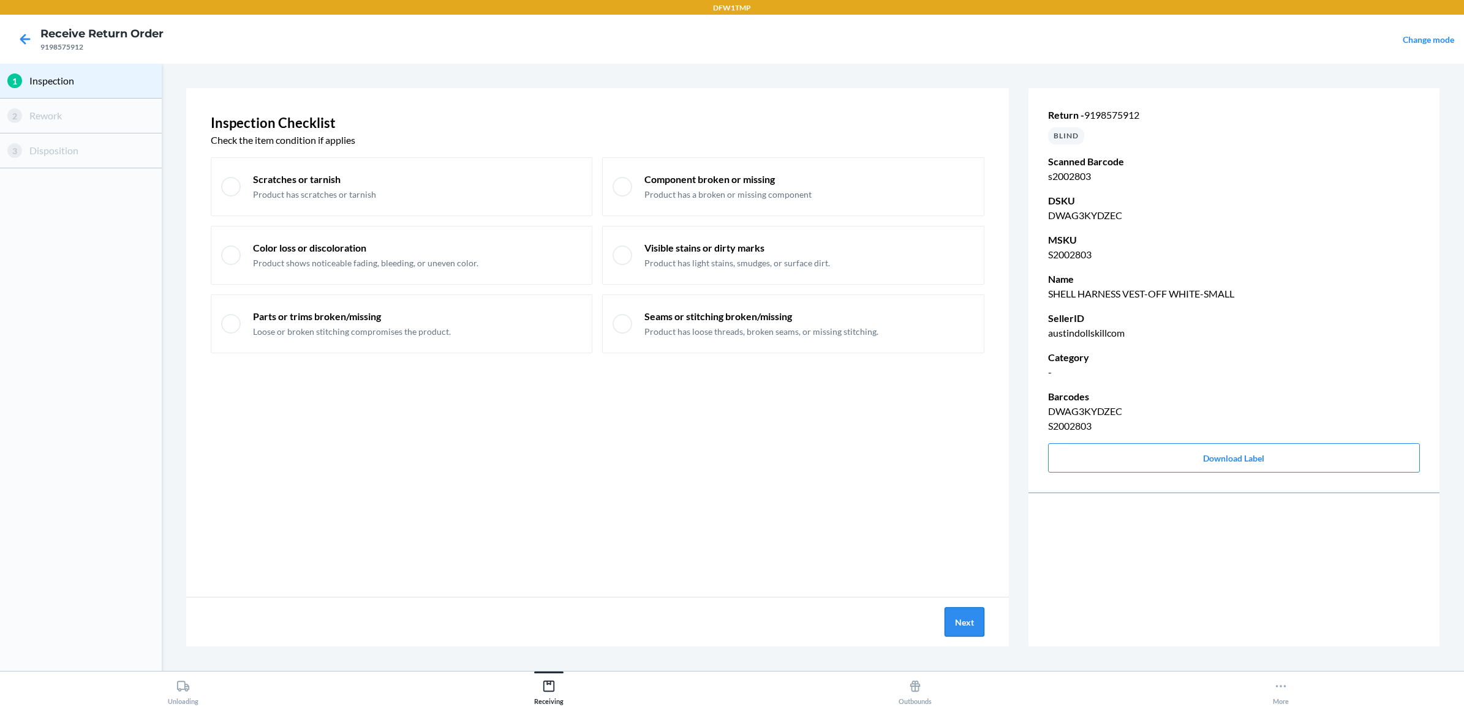
click at [960, 626] on button "Next" at bounding box center [964, 622] width 40 height 29
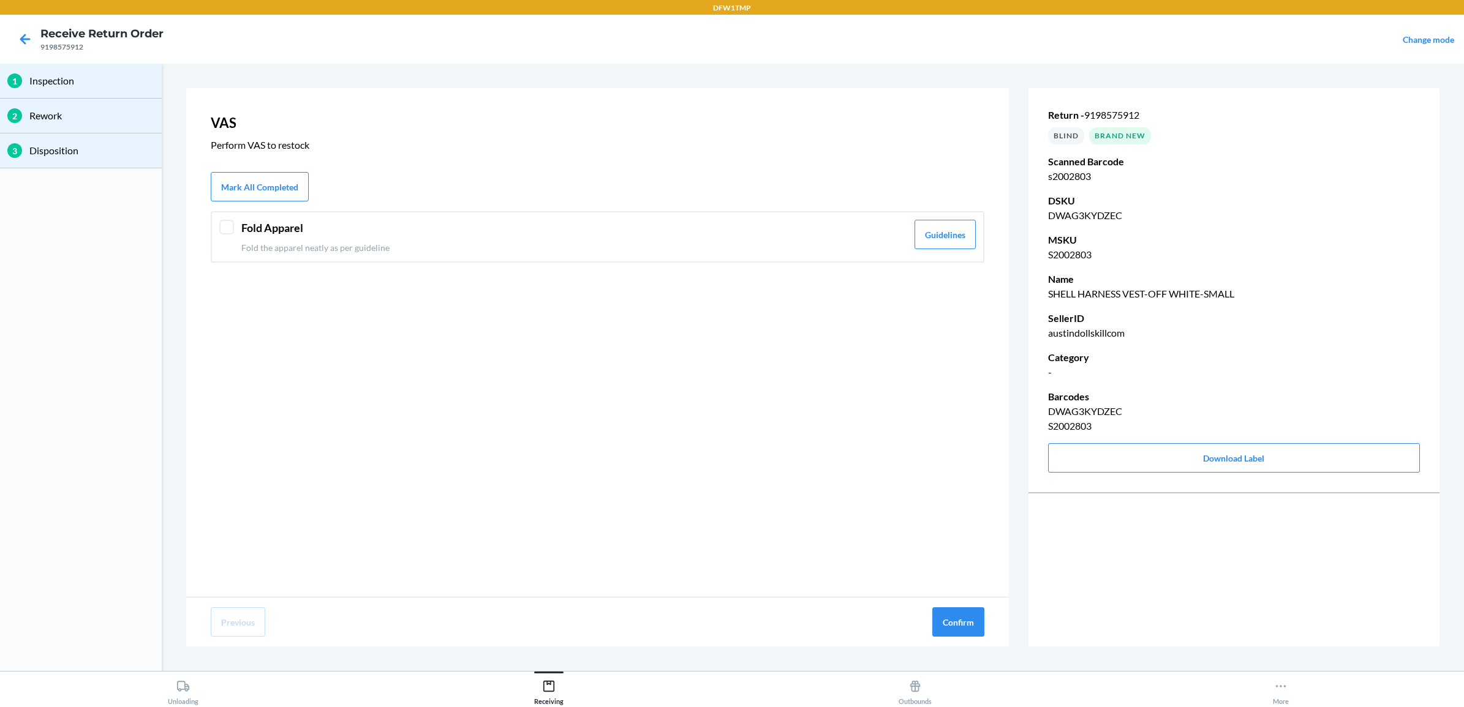
click at [219, 225] on div at bounding box center [226, 227] width 15 height 15
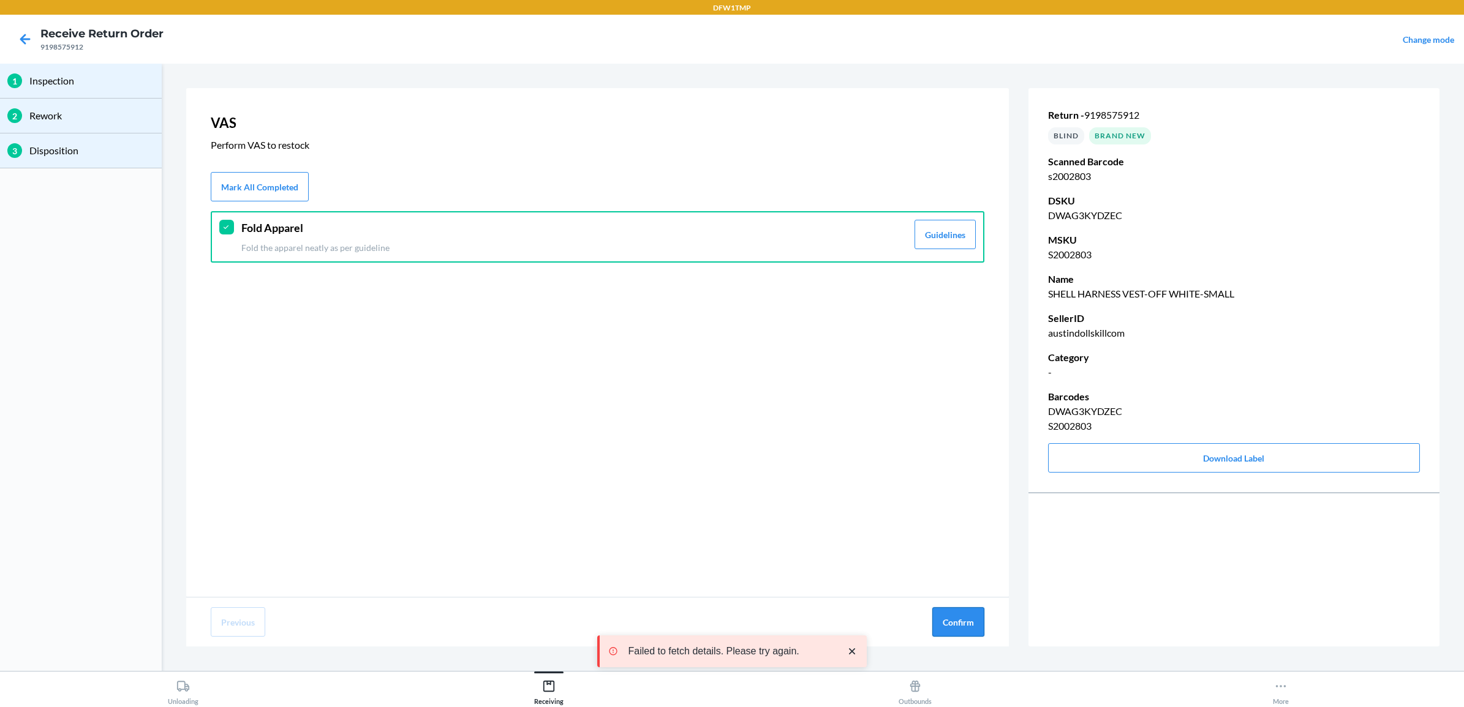
click at [941, 619] on button "Confirm" at bounding box center [958, 622] width 52 height 29
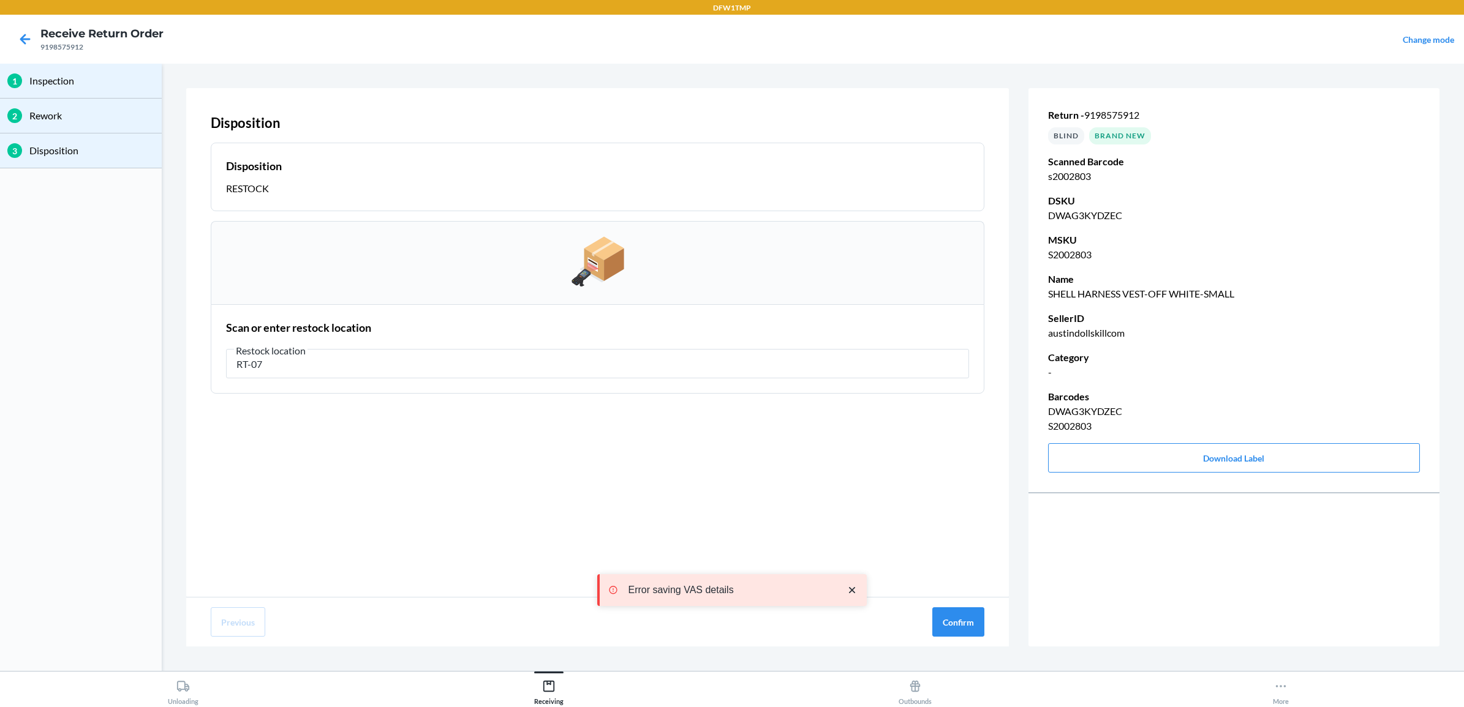
type input "RT-07"
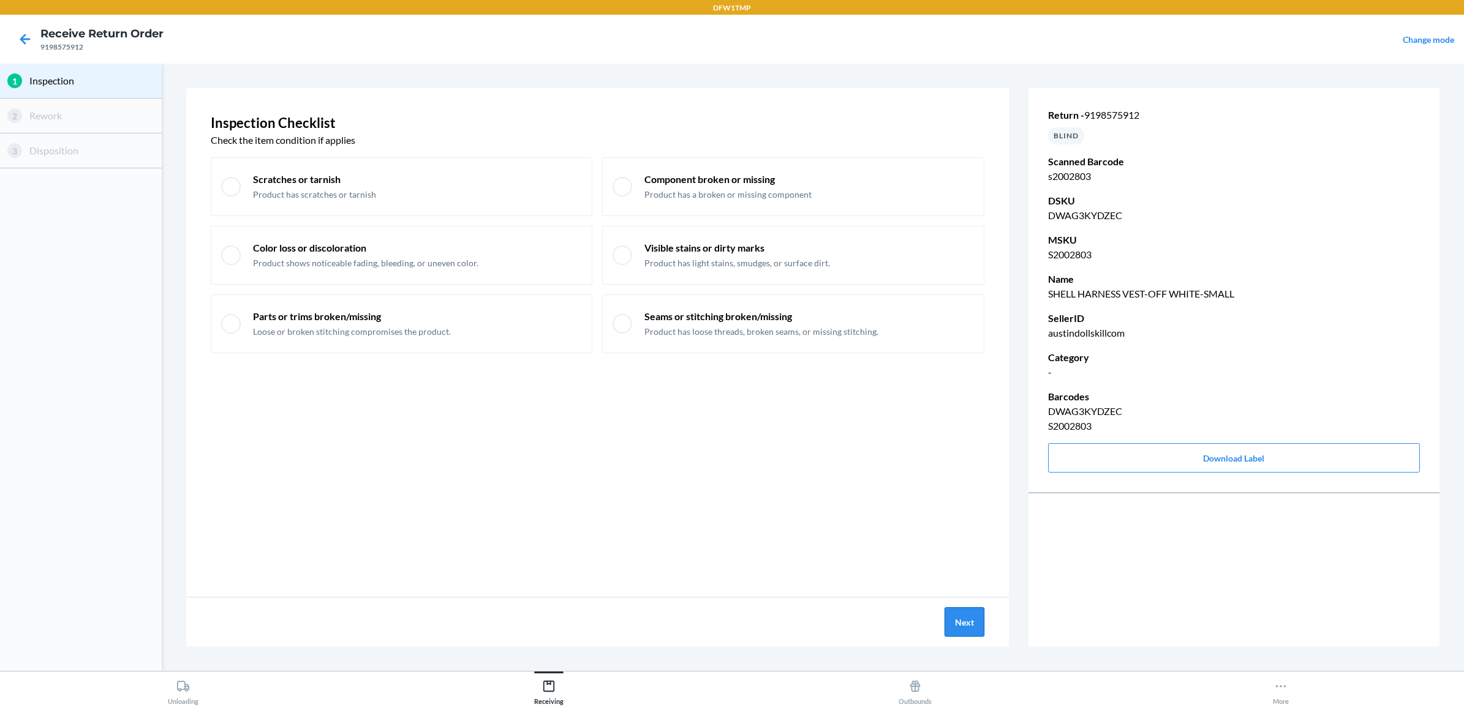
click at [959, 631] on button "Next" at bounding box center [964, 622] width 40 height 29
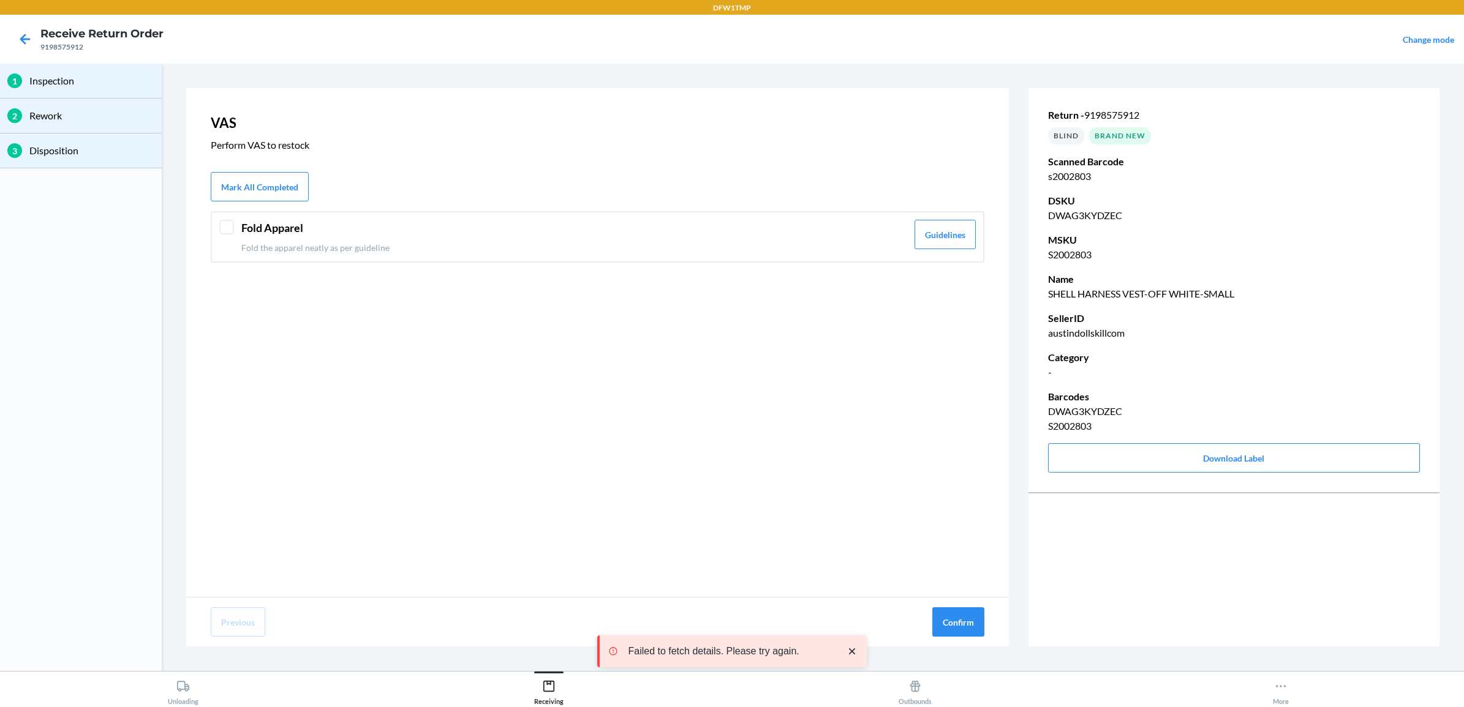
click at [299, 243] on p "Fold the apparel neatly as per guideline" at bounding box center [574, 247] width 666 height 13
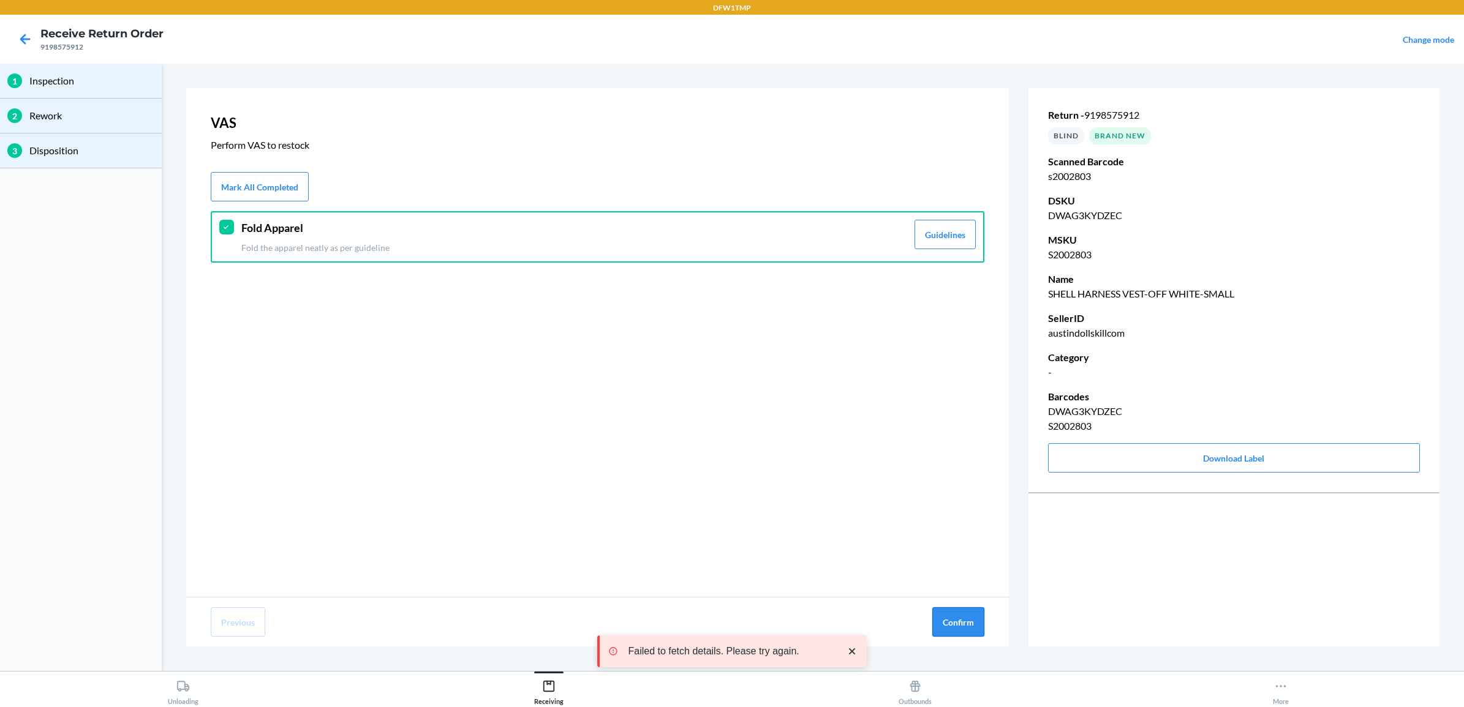
click at [965, 633] on button "Confirm" at bounding box center [958, 622] width 52 height 29
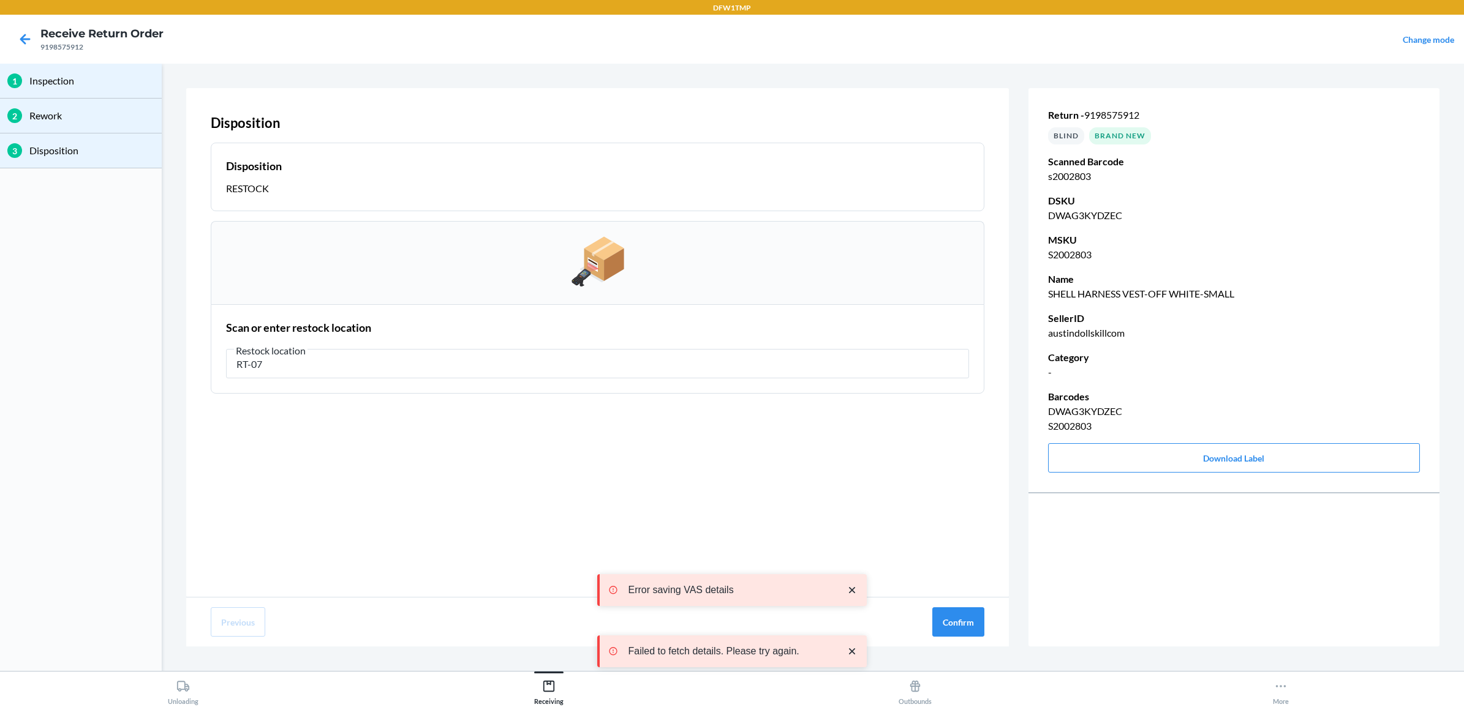
type input "RT-07"
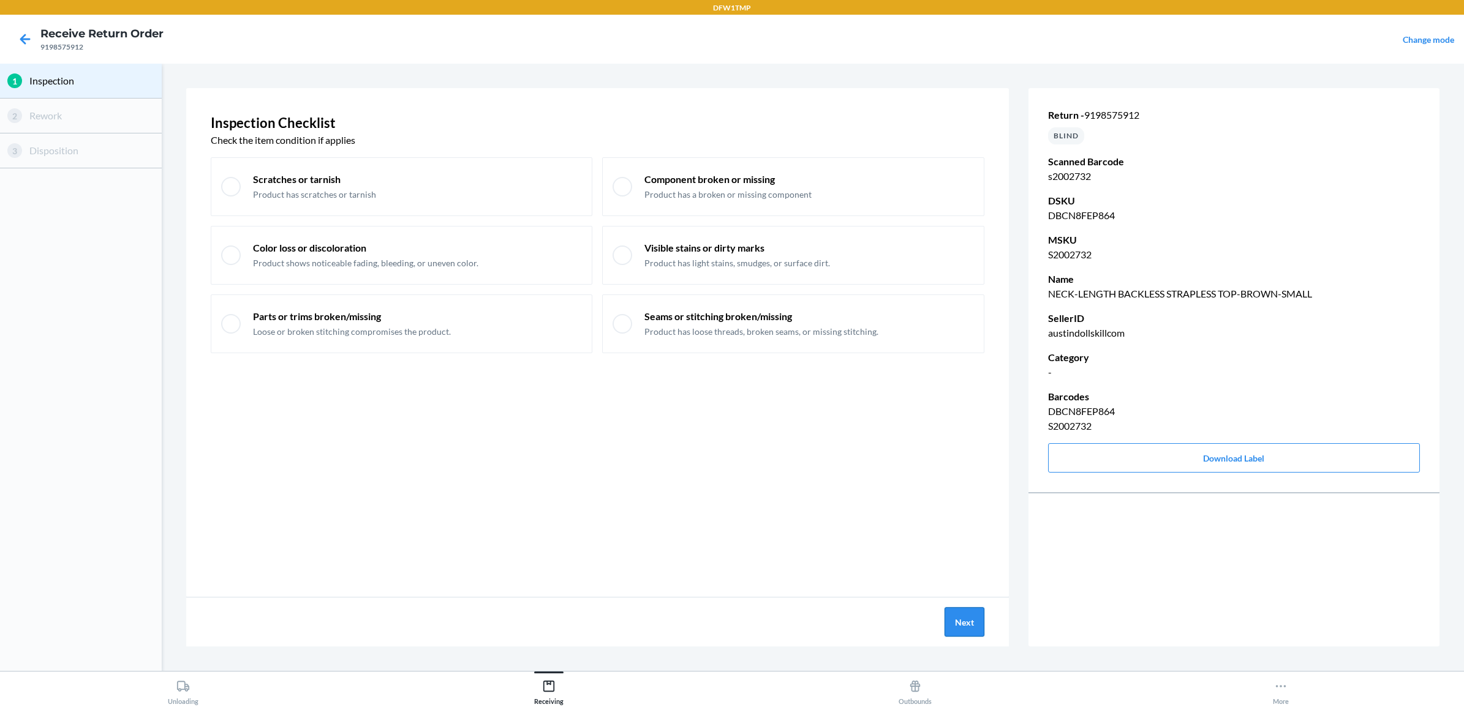
click at [960, 619] on button "Next" at bounding box center [964, 622] width 40 height 29
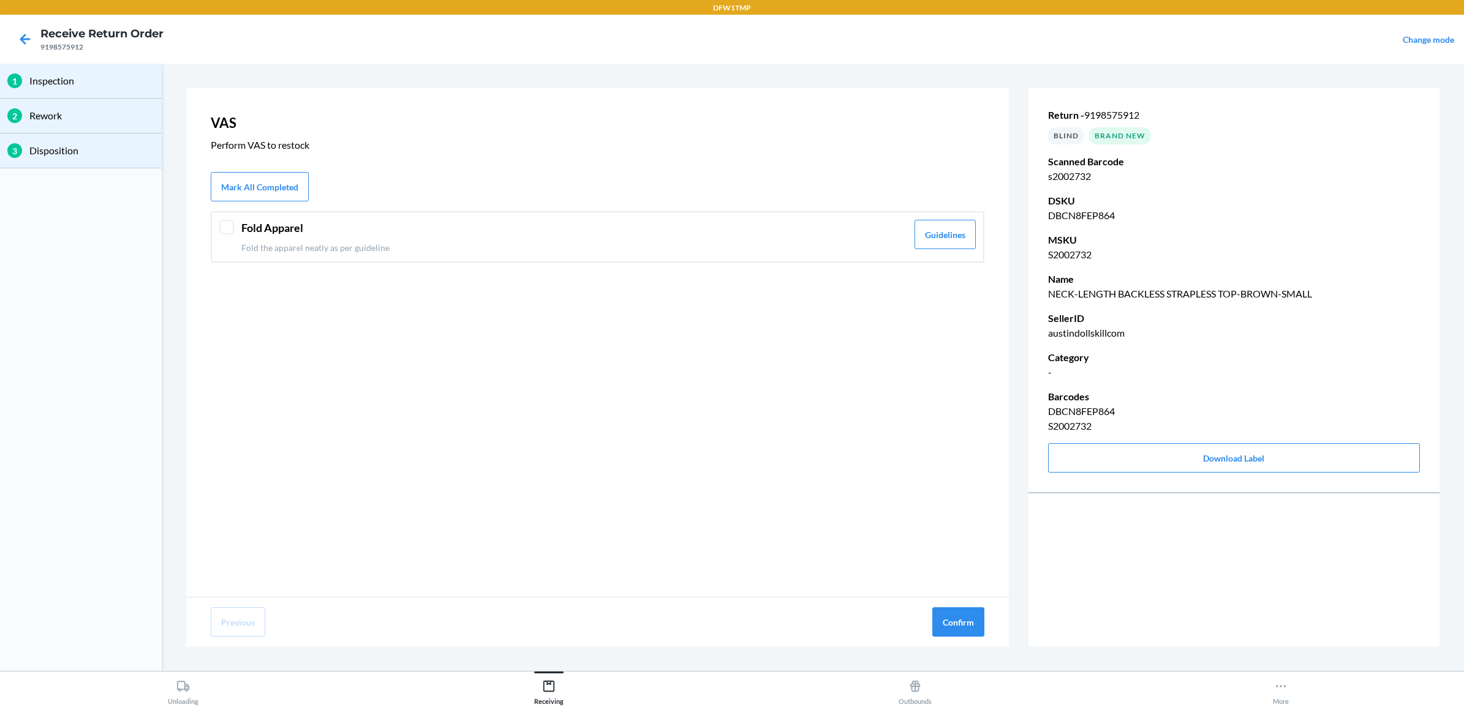
click at [236, 230] on div "Fold Apparel Fold the apparel neatly as per guideline Guidelines" at bounding box center [598, 236] width 774 height 51
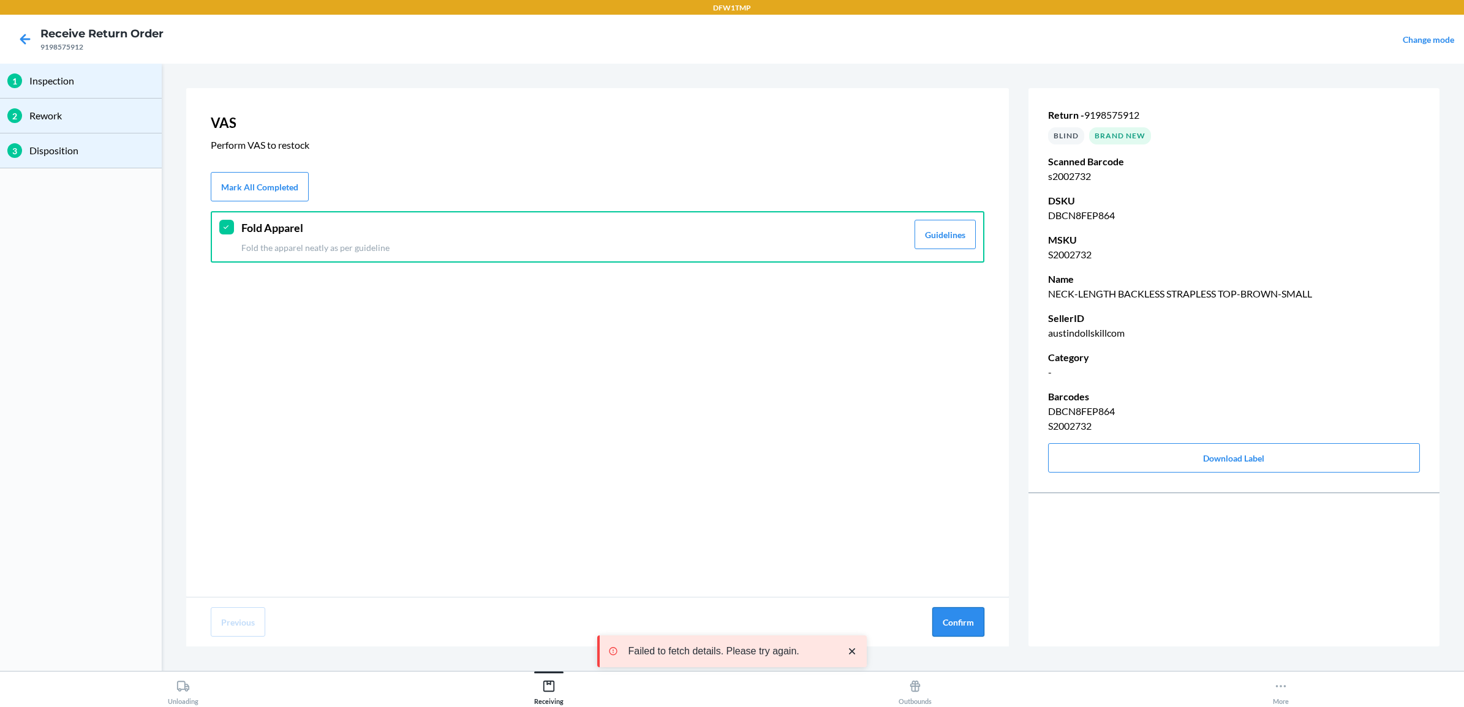
click at [945, 613] on button "Confirm" at bounding box center [958, 622] width 52 height 29
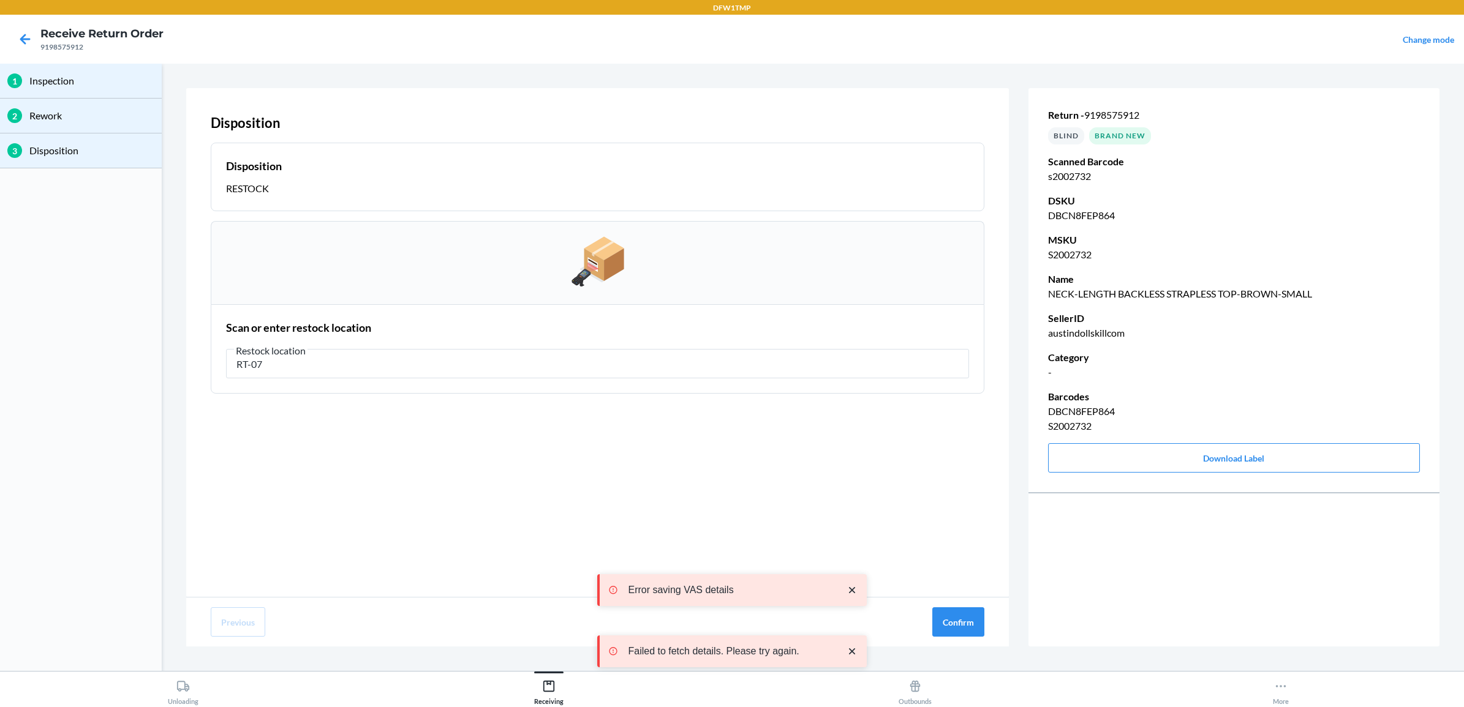
type input "RT-07"
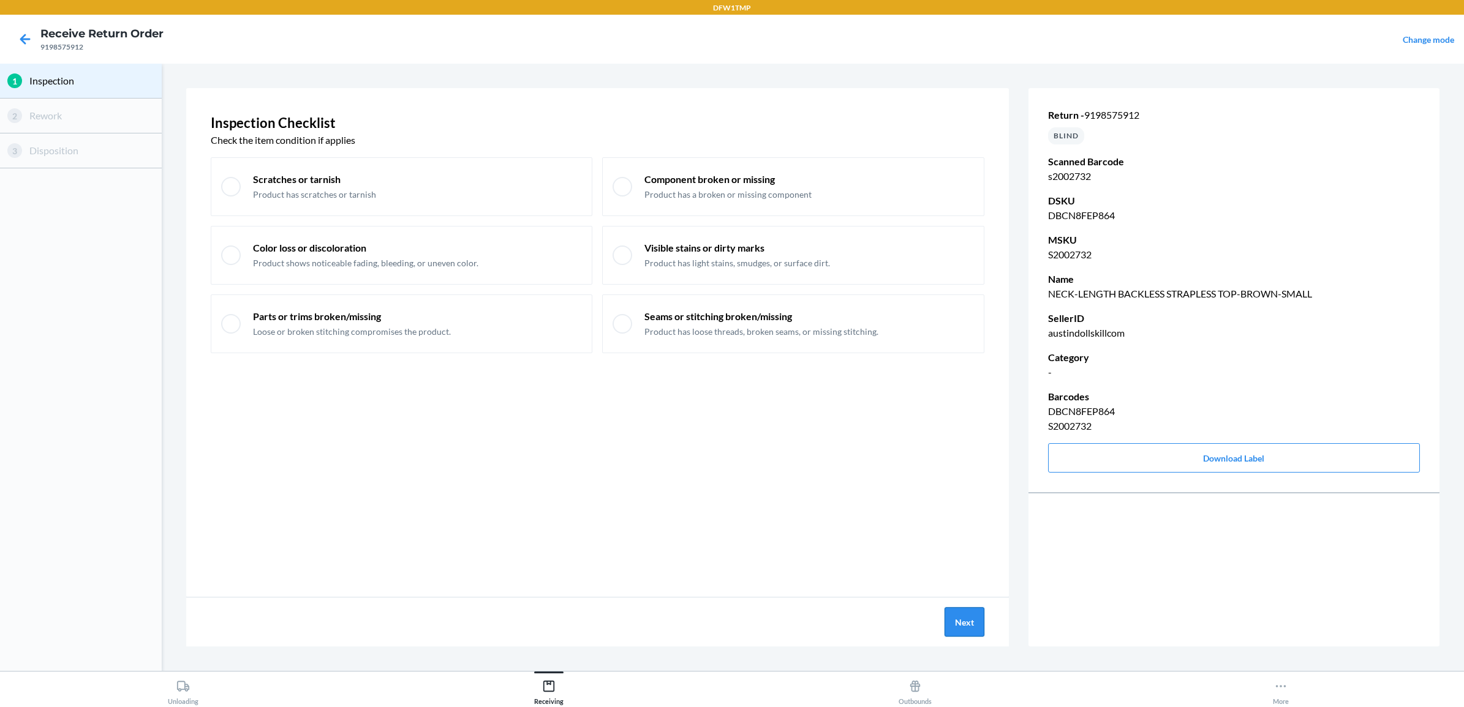
click at [974, 624] on button "Next" at bounding box center [964, 622] width 40 height 29
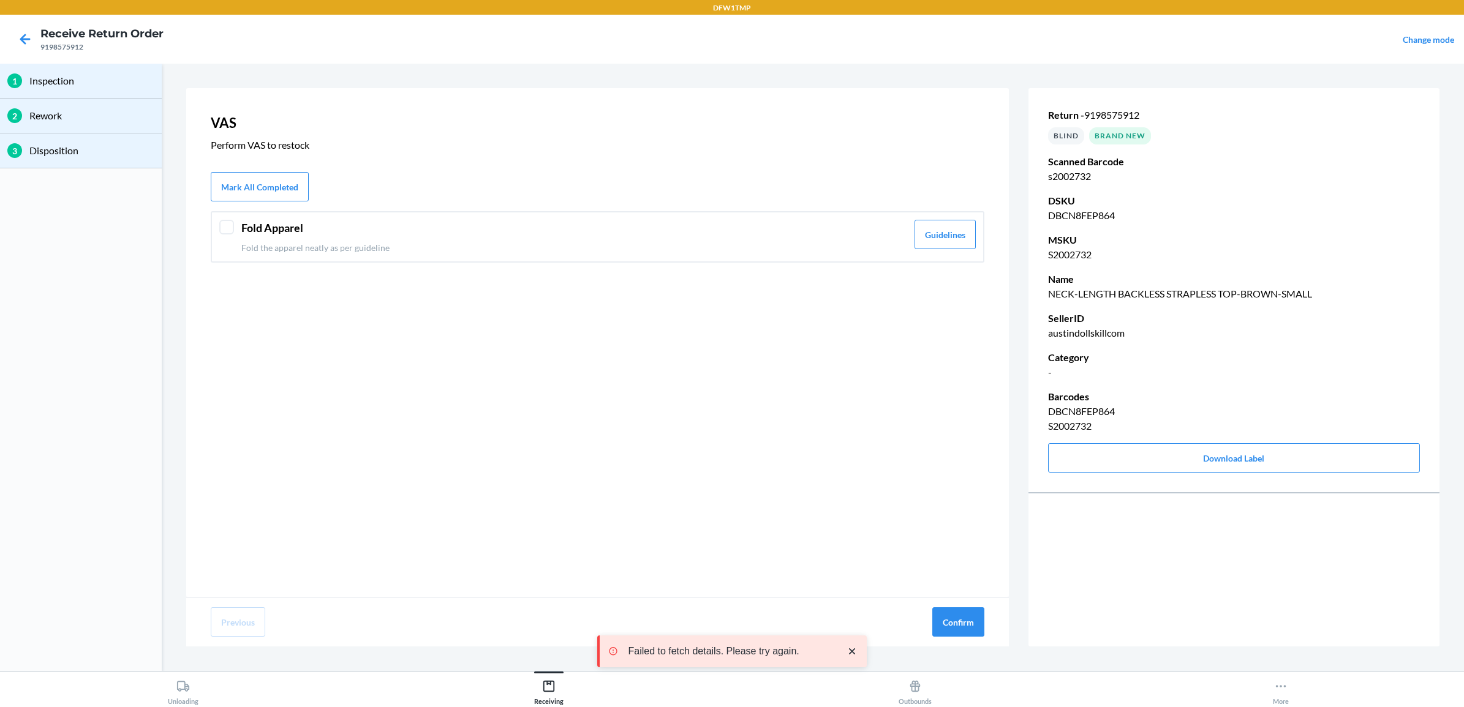
click at [356, 243] on p "Fold the apparel neatly as per guideline" at bounding box center [574, 247] width 666 height 13
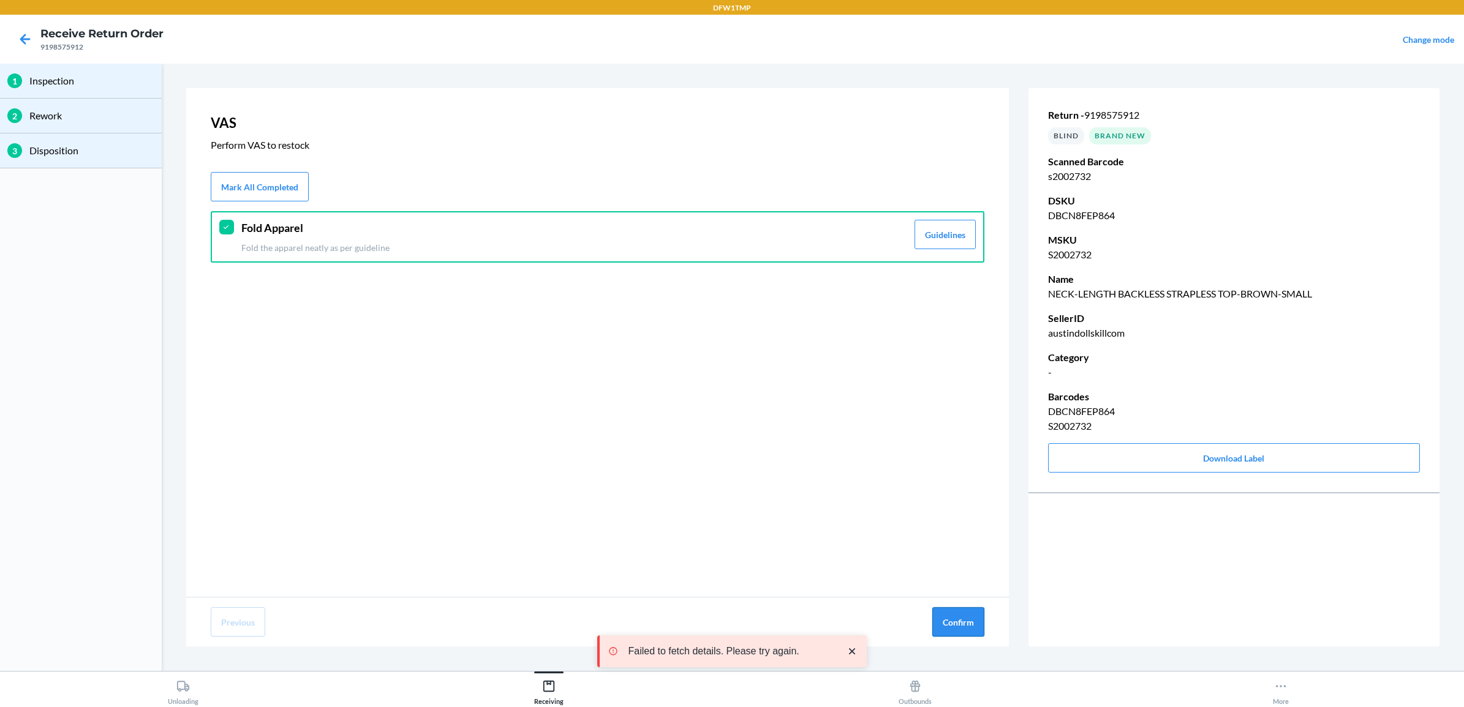
click at [955, 620] on button "Confirm" at bounding box center [958, 622] width 52 height 29
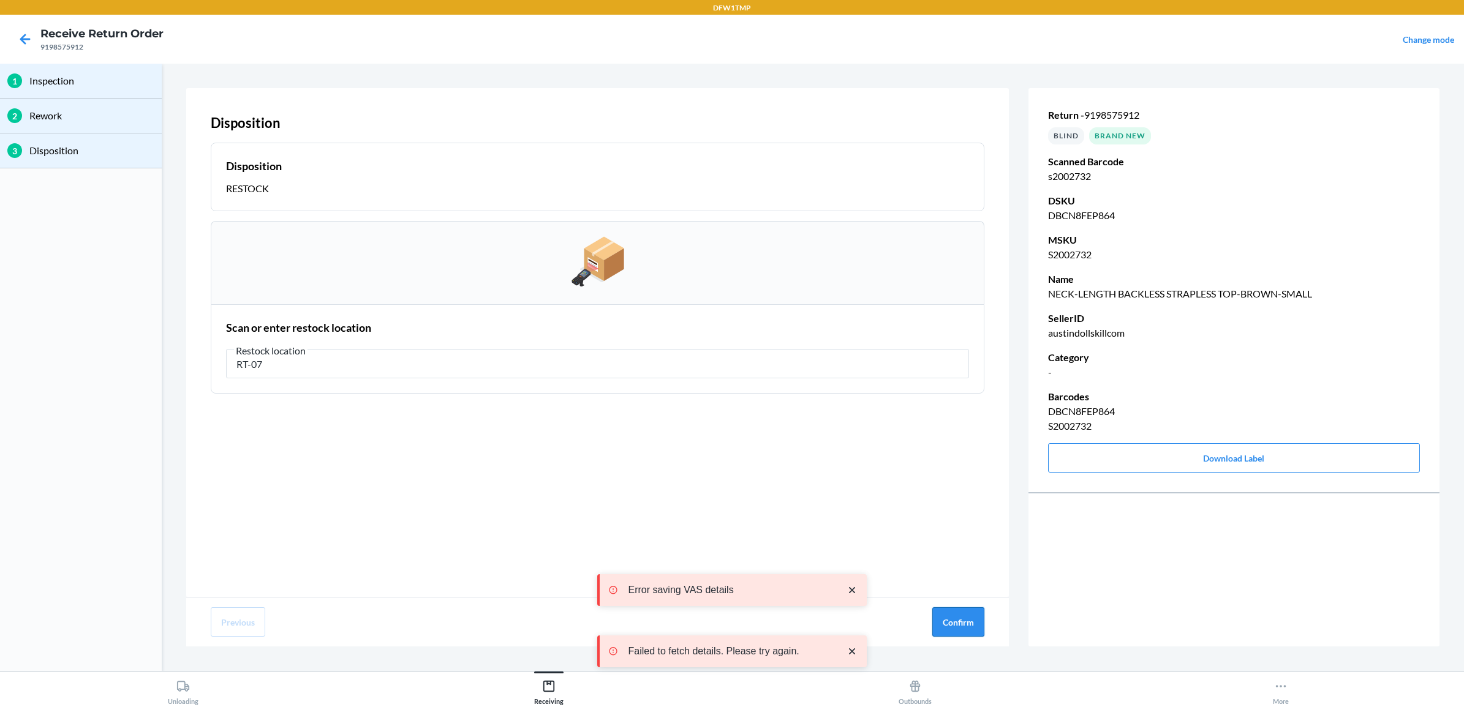
type input "RT-07"
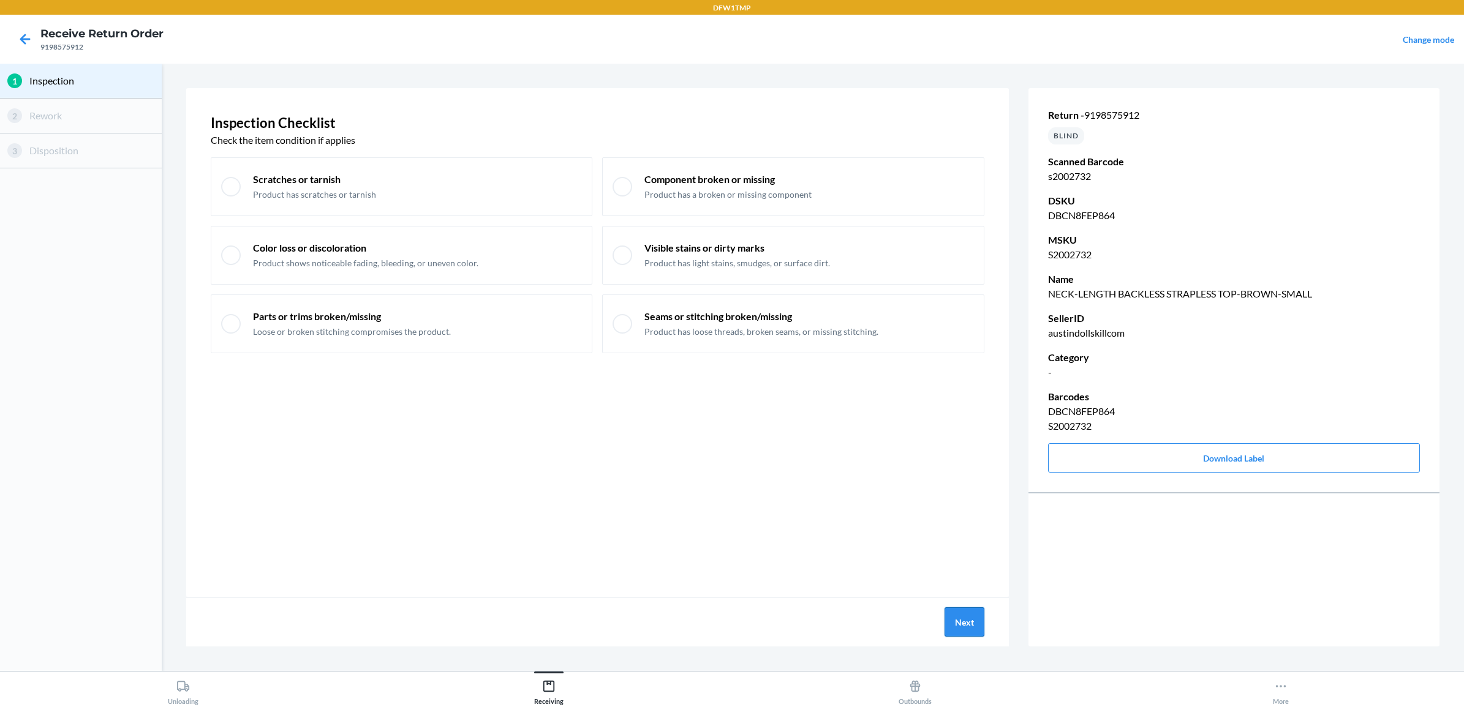
click at [952, 620] on button "Next" at bounding box center [964, 622] width 40 height 29
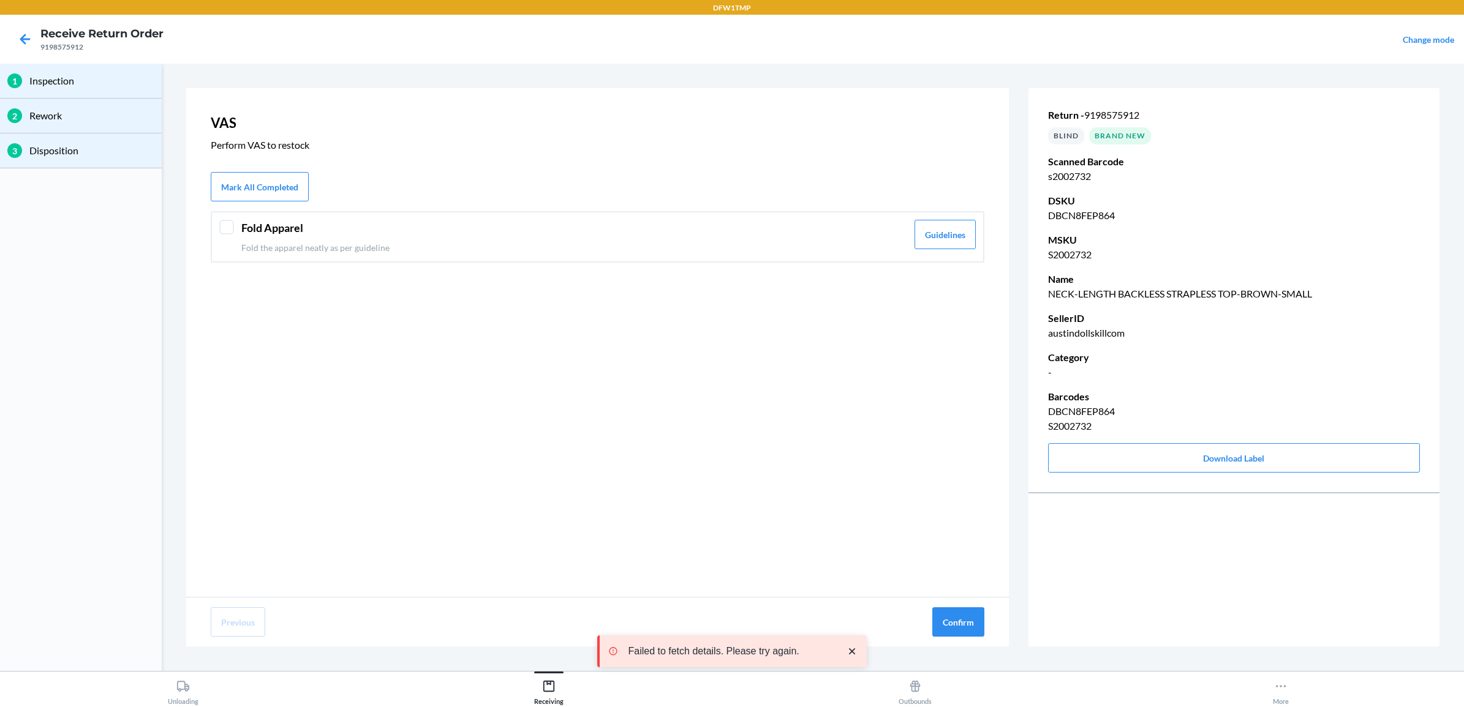
click at [416, 247] on p "Fold the apparel neatly as per guideline" at bounding box center [574, 247] width 666 height 13
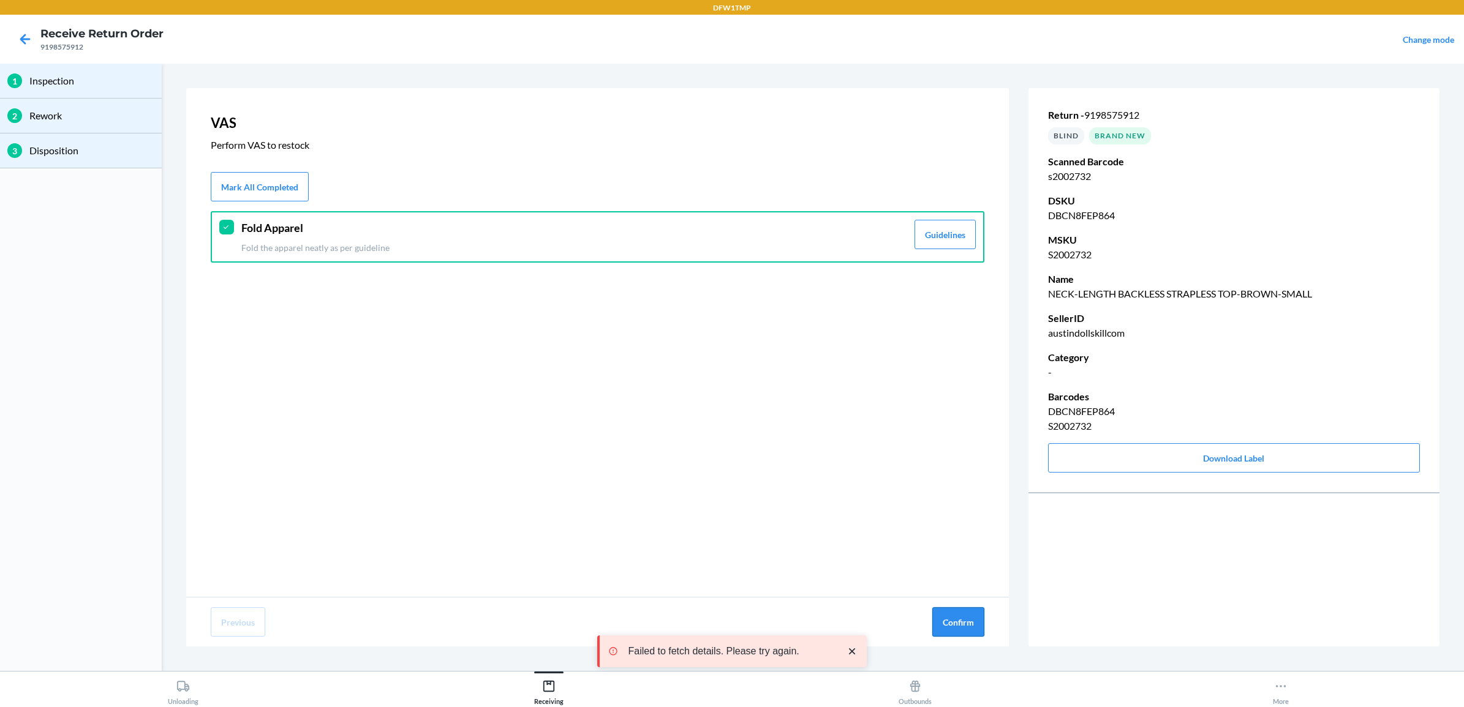
click at [968, 614] on button "Confirm" at bounding box center [958, 622] width 52 height 29
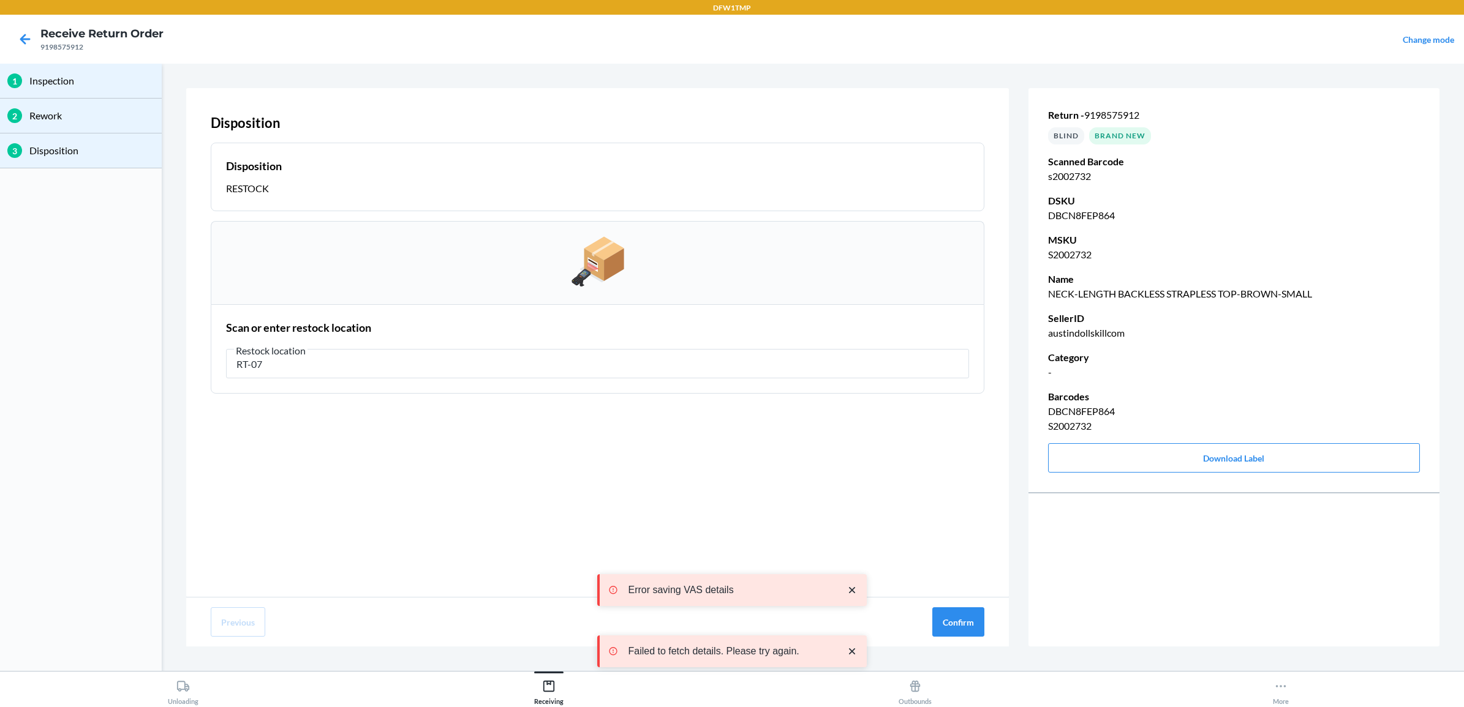
type input "RT-07"
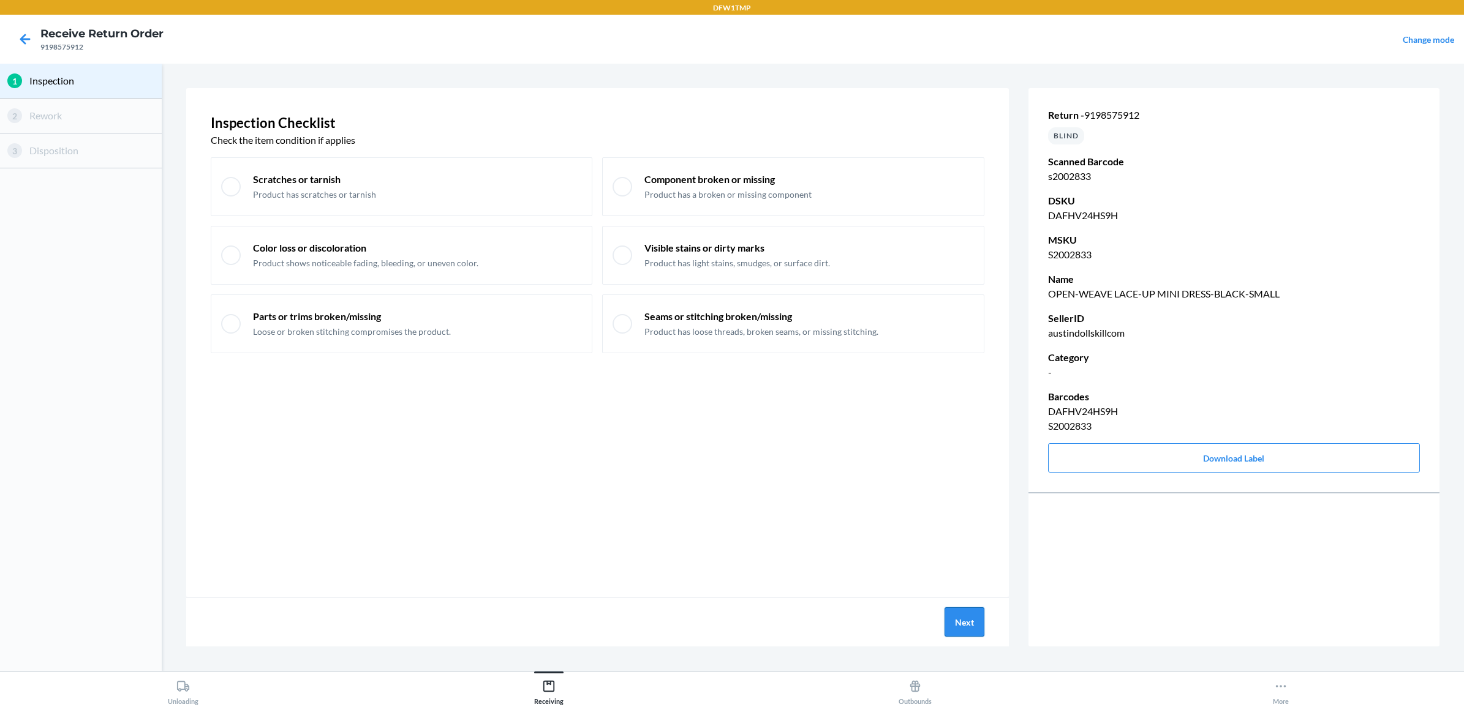
click at [974, 611] on button "Next" at bounding box center [964, 622] width 40 height 29
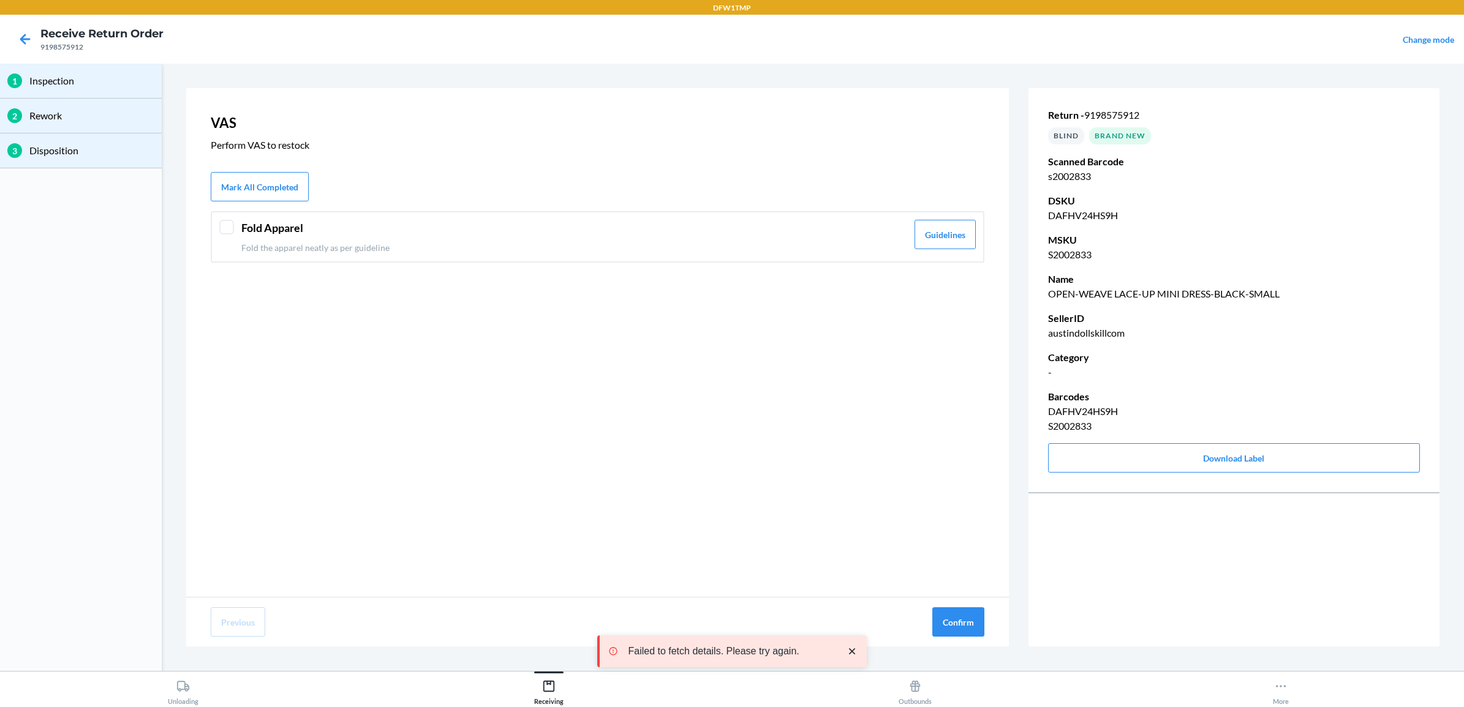
click at [346, 237] on div "Fold Apparel Fold the apparel neatly as per guideline" at bounding box center [574, 237] width 666 height 34
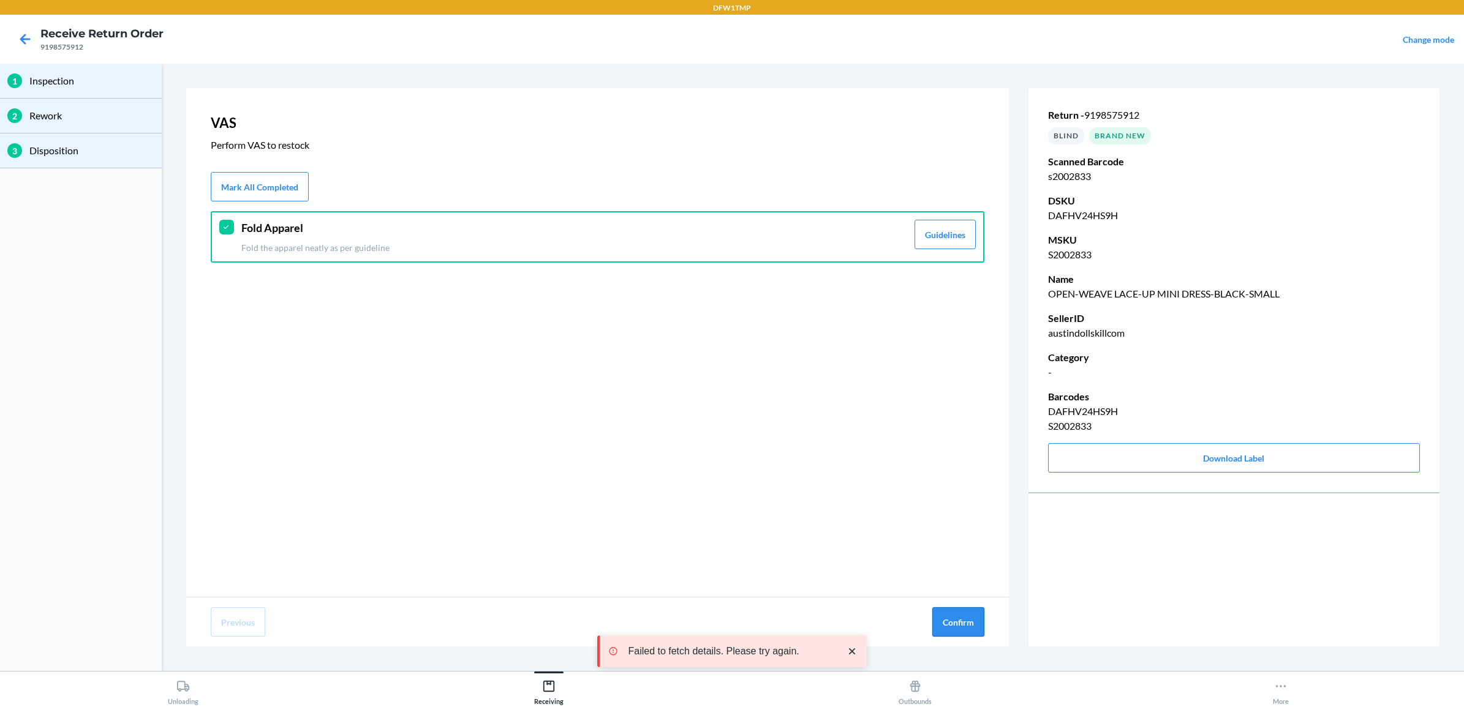
click at [962, 623] on button "Confirm" at bounding box center [958, 622] width 52 height 29
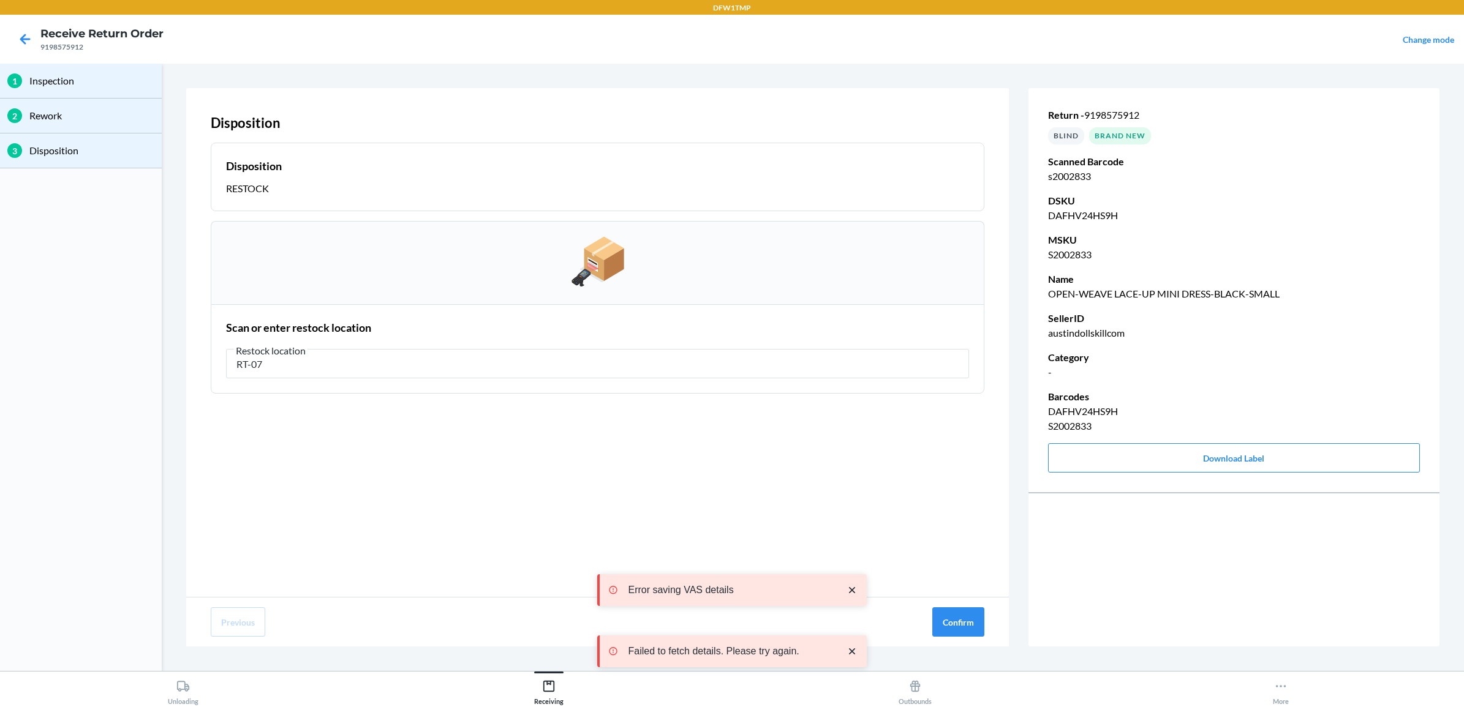
type input "RT-07"
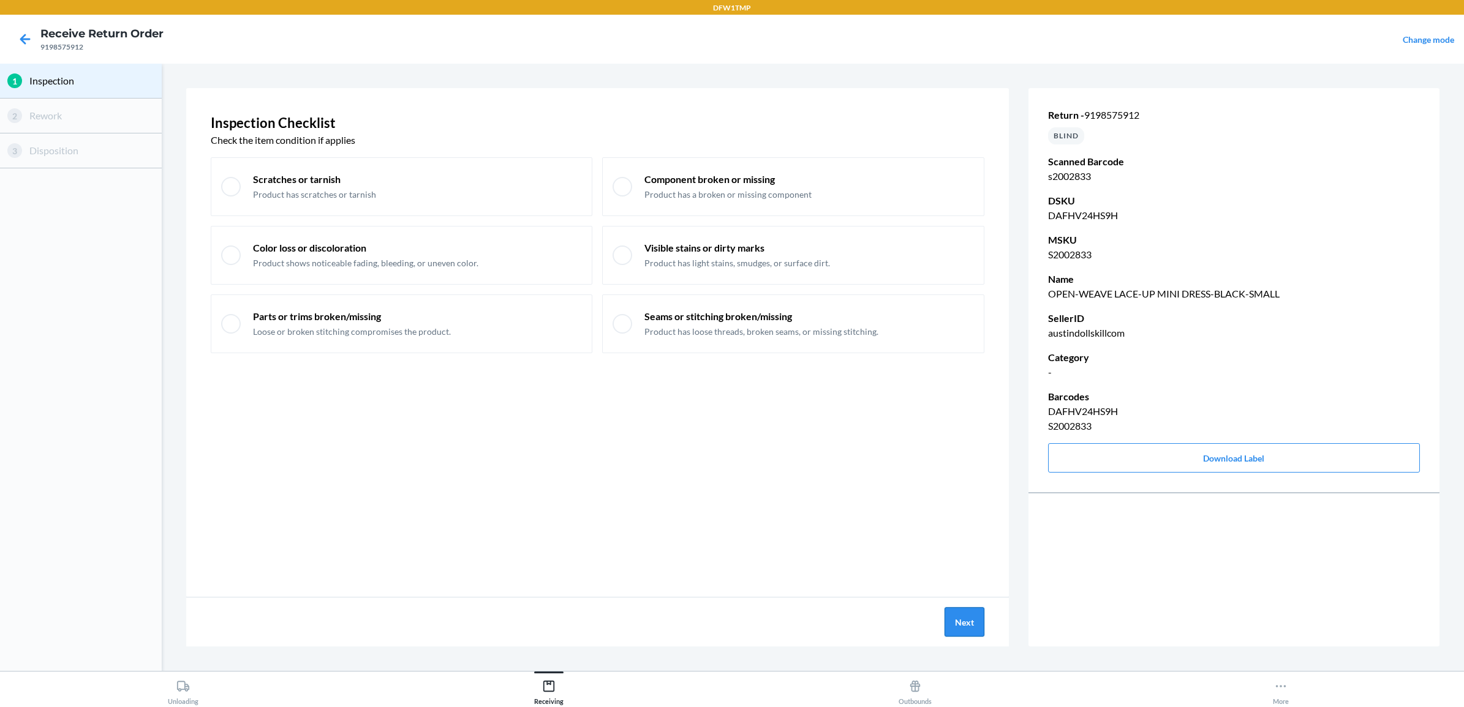
click at [956, 624] on button "Next" at bounding box center [964, 622] width 40 height 29
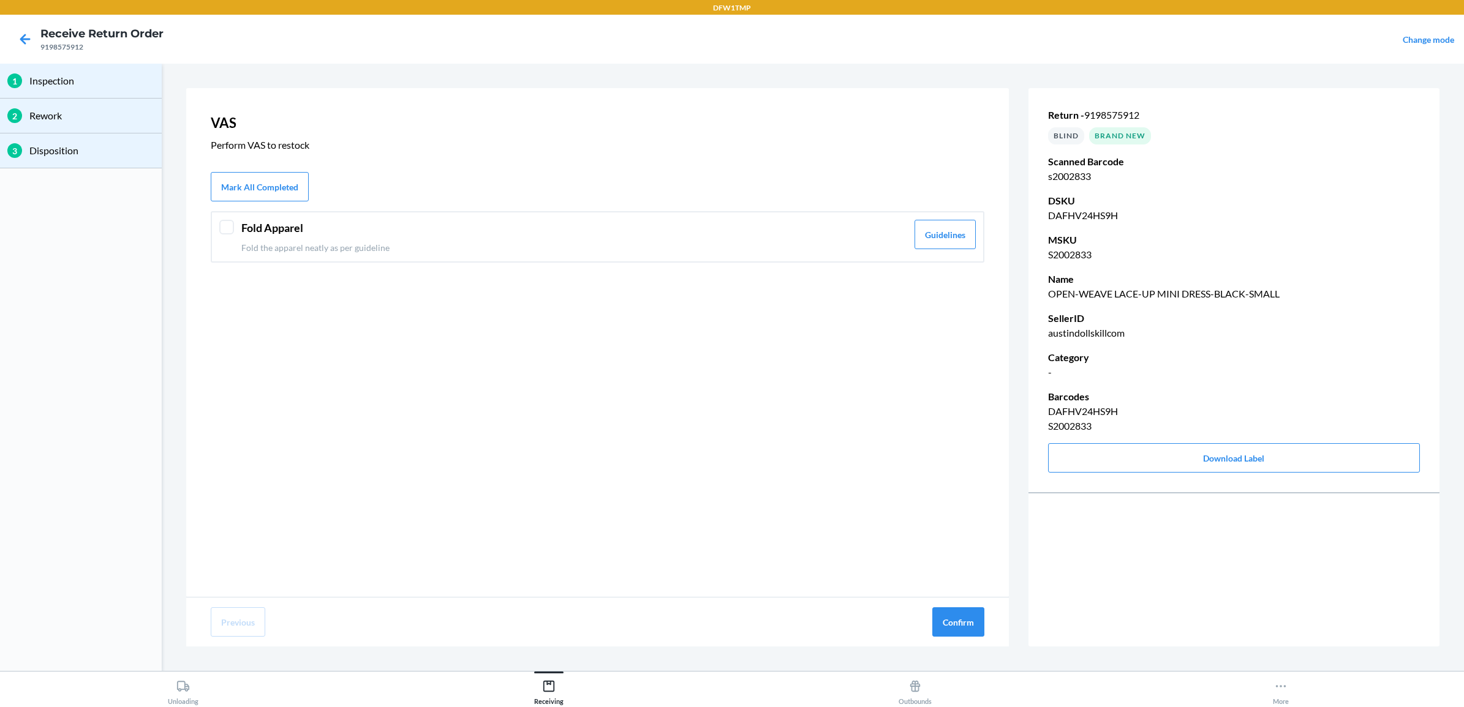
click at [241, 230] on header "Fold Apparel" at bounding box center [574, 228] width 666 height 17
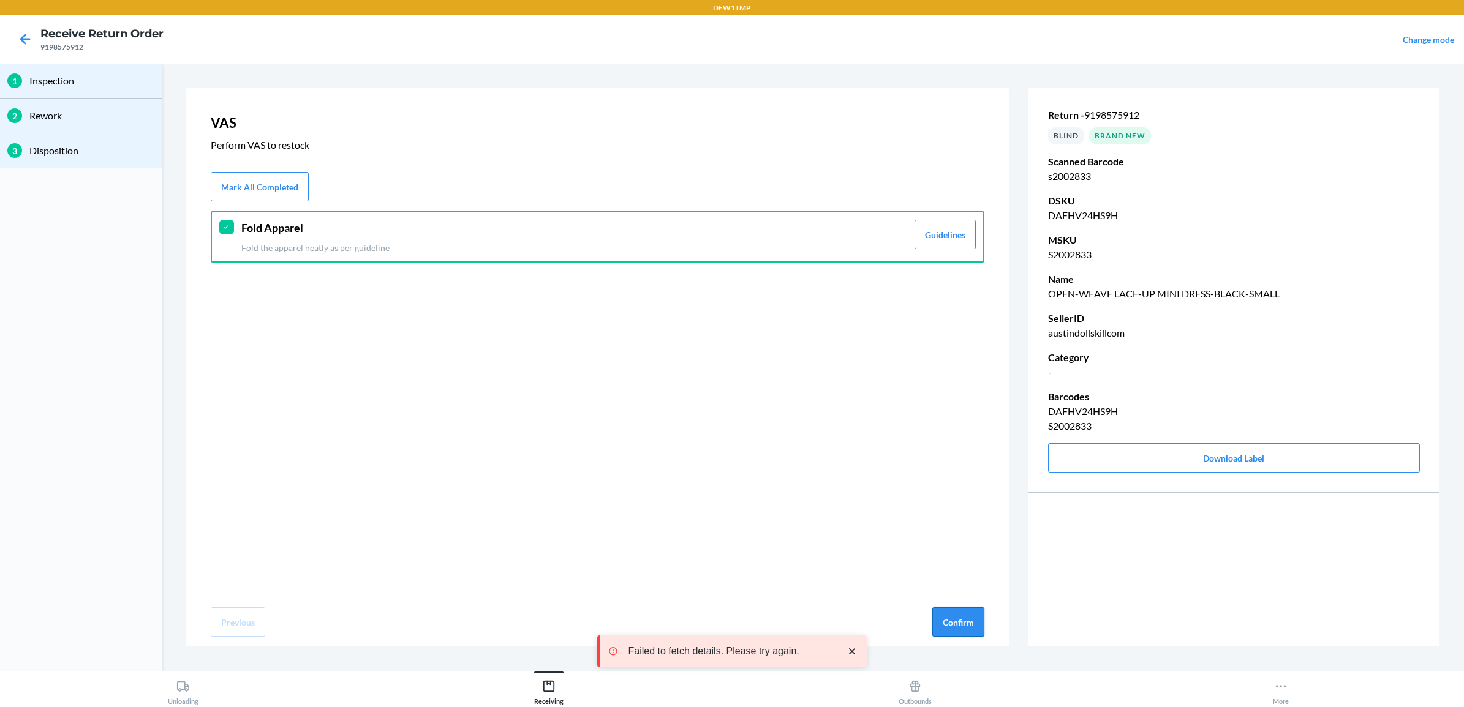
click at [957, 620] on button "Confirm" at bounding box center [958, 622] width 52 height 29
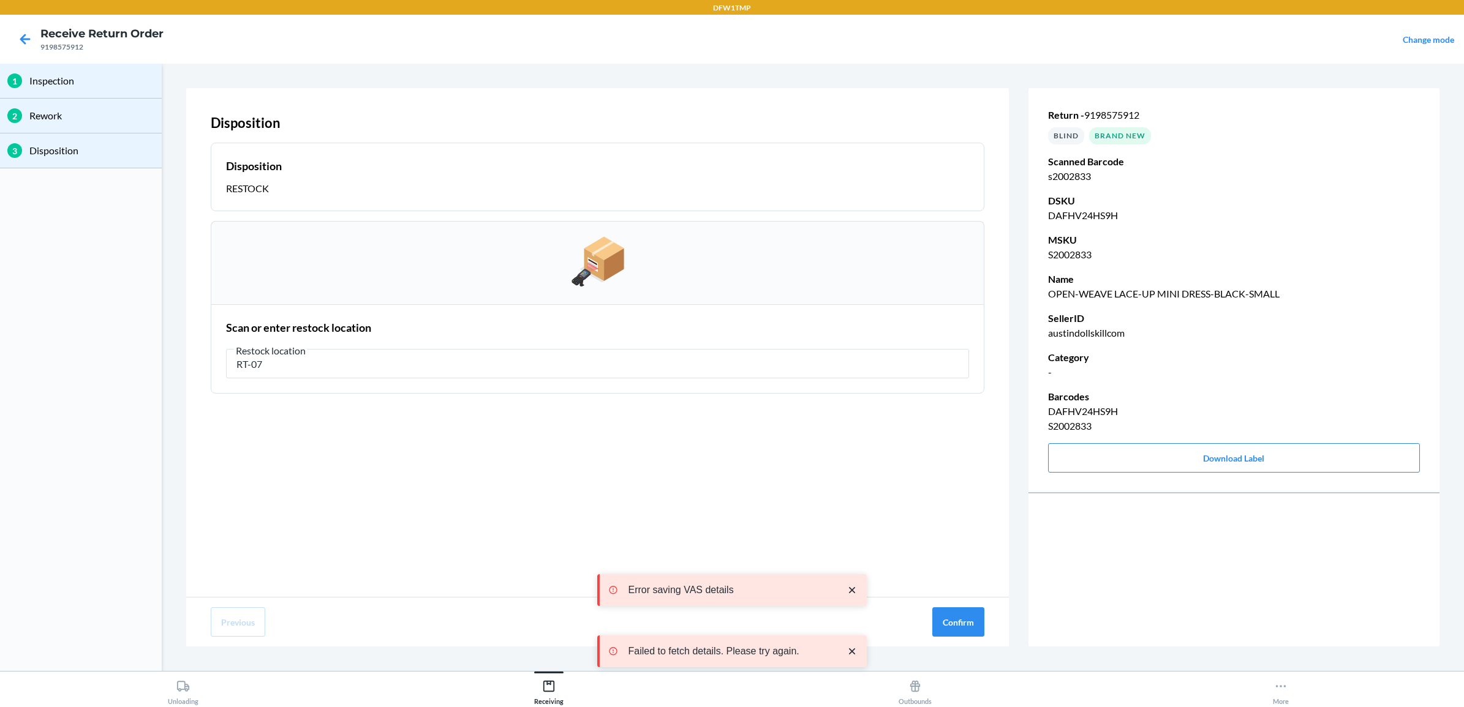
type input "RT-07"
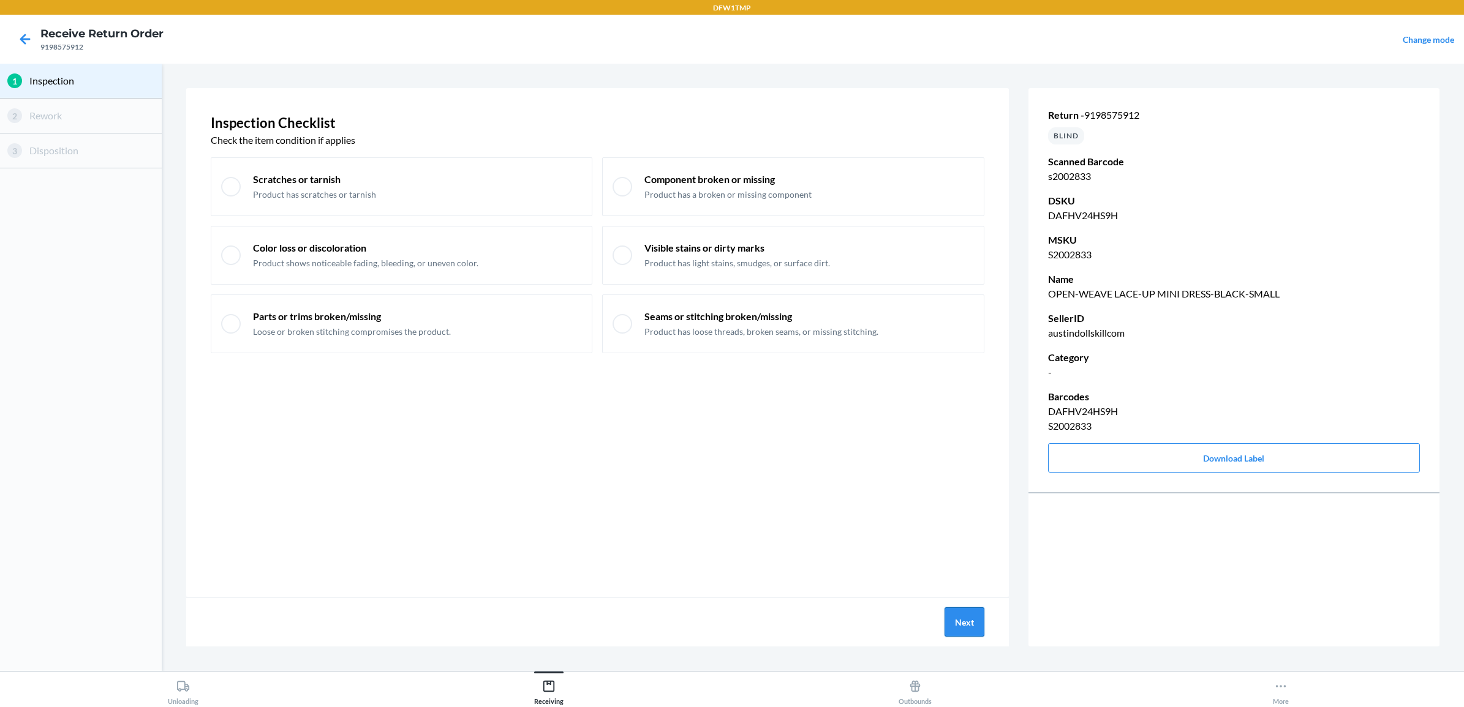
click at [962, 619] on button "Next" at bounding box center [964, 622] width 40 height 29
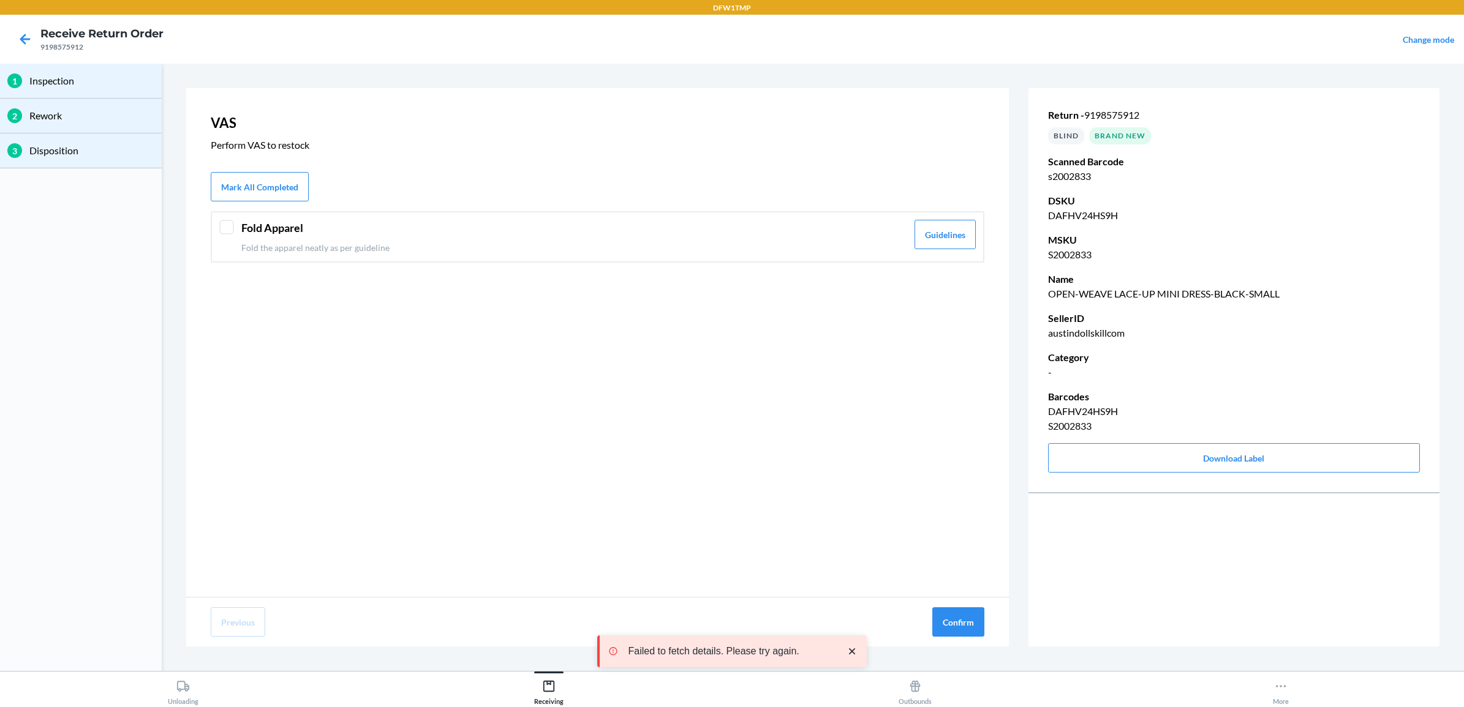
click at [295, 239] on div "Fold Apparel Fold the apparel neatly as per guideline" at bounding box center [574, 237] width 666 height 34
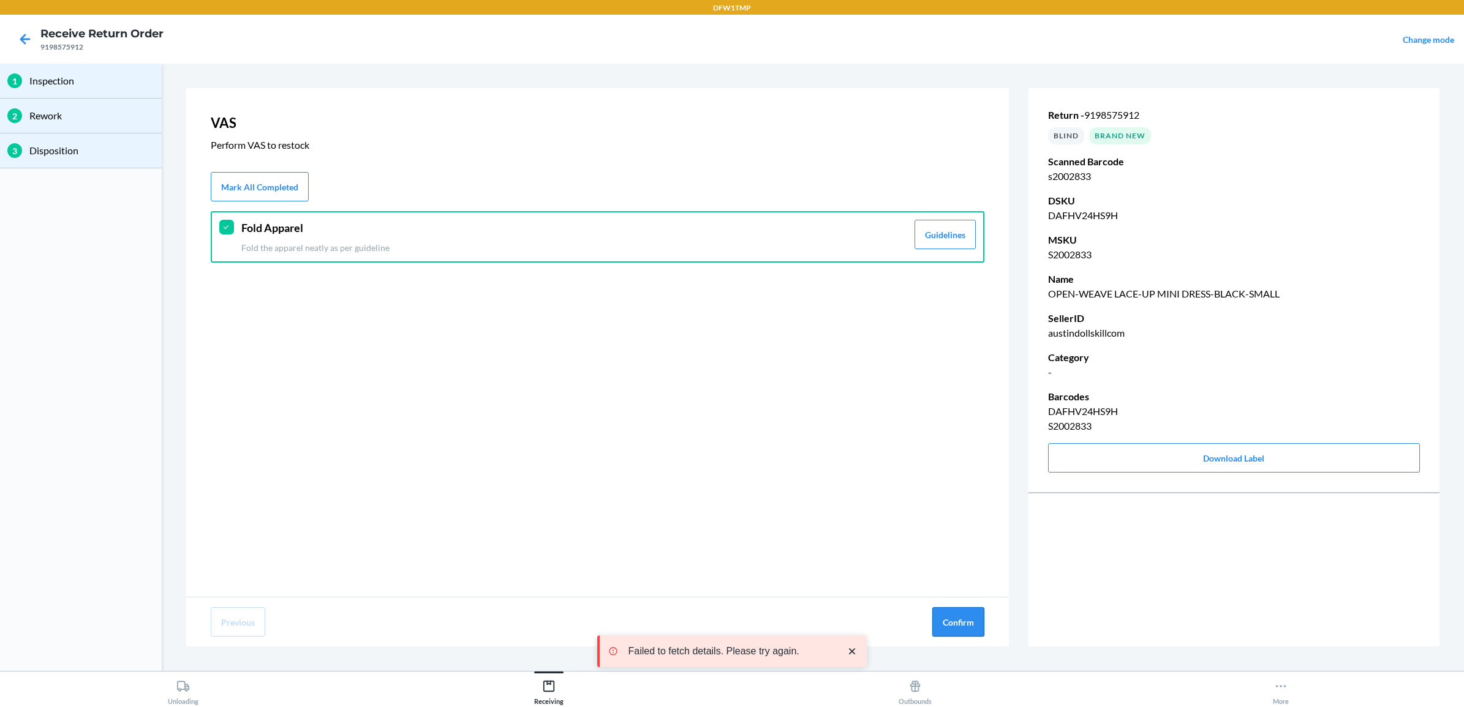
click at [974, 632] on button "Confirm" at bounding box center [958, 622] width 52 height 29
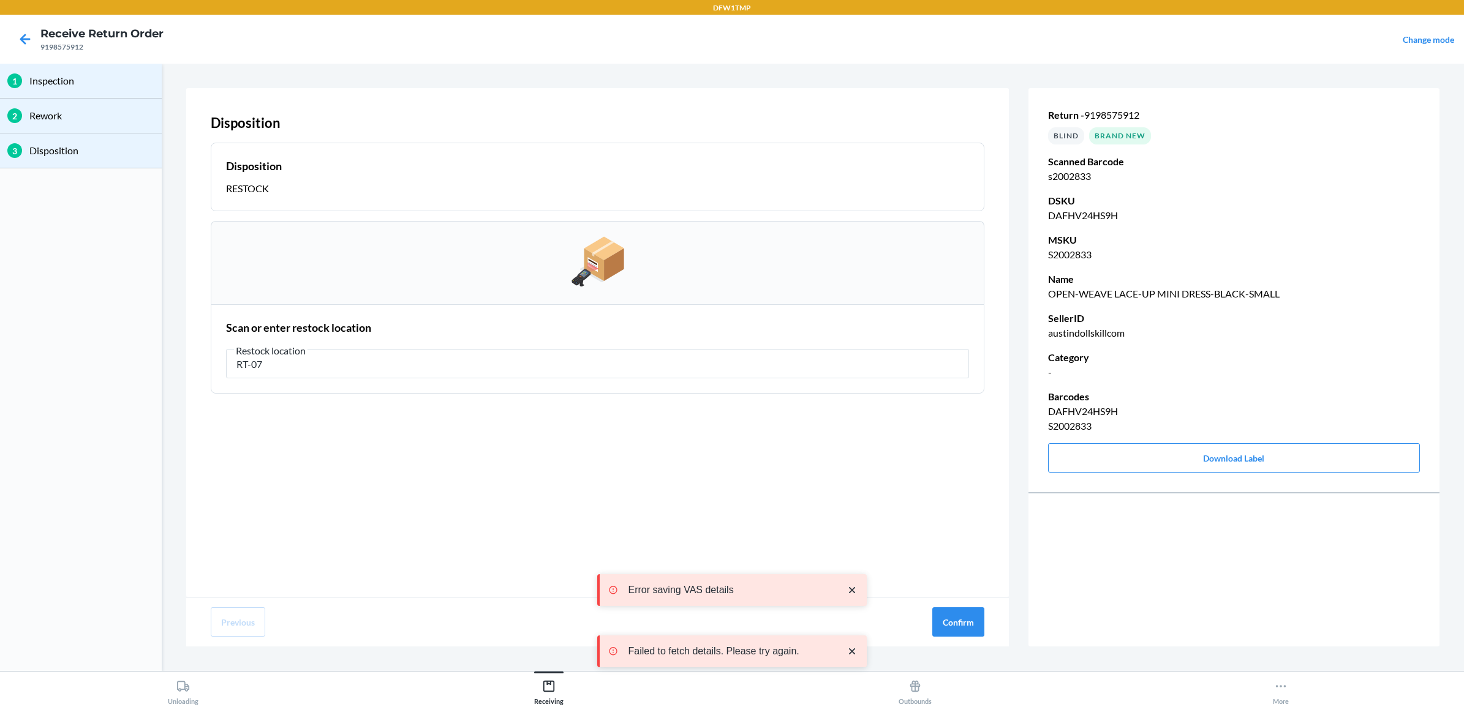
type input "RT-07"
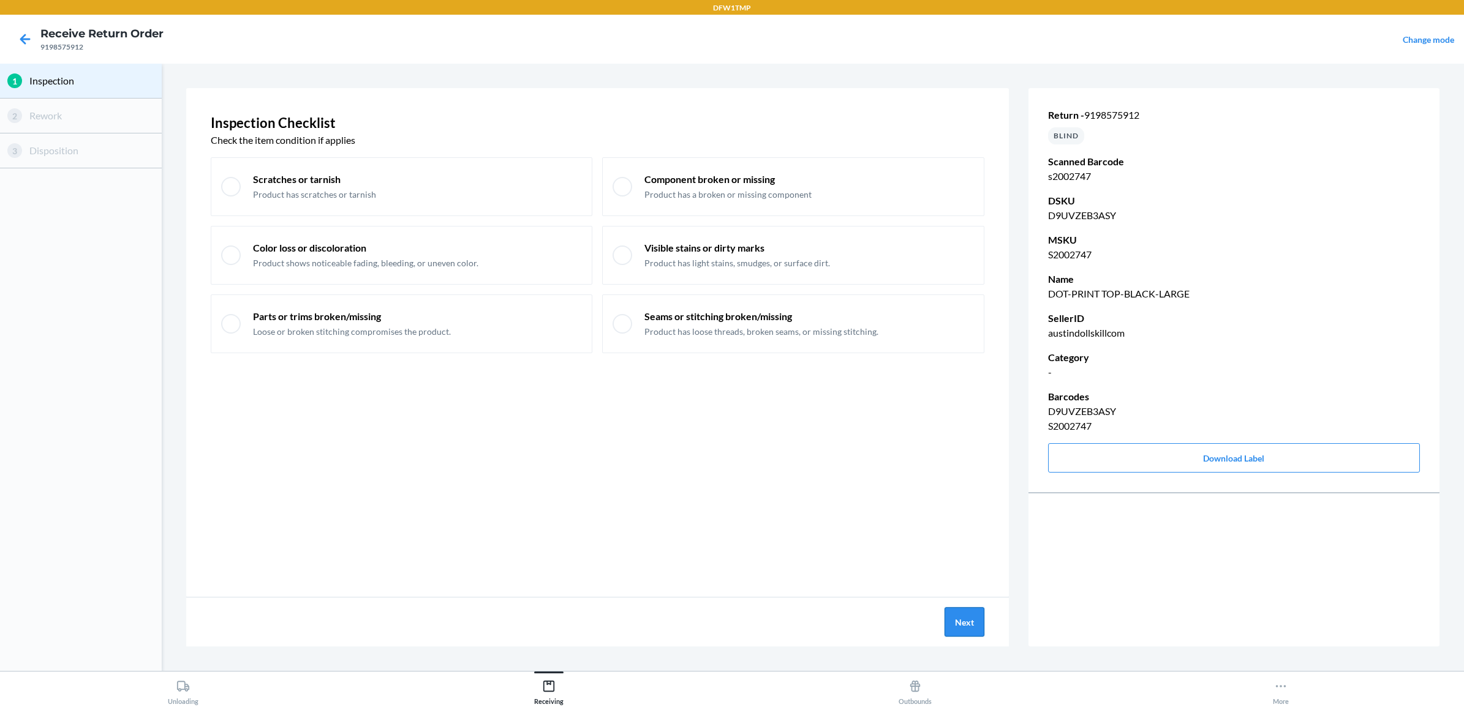
click at [971, 620] on button "Next" at bounding box center [964, 622] width 40 height 29
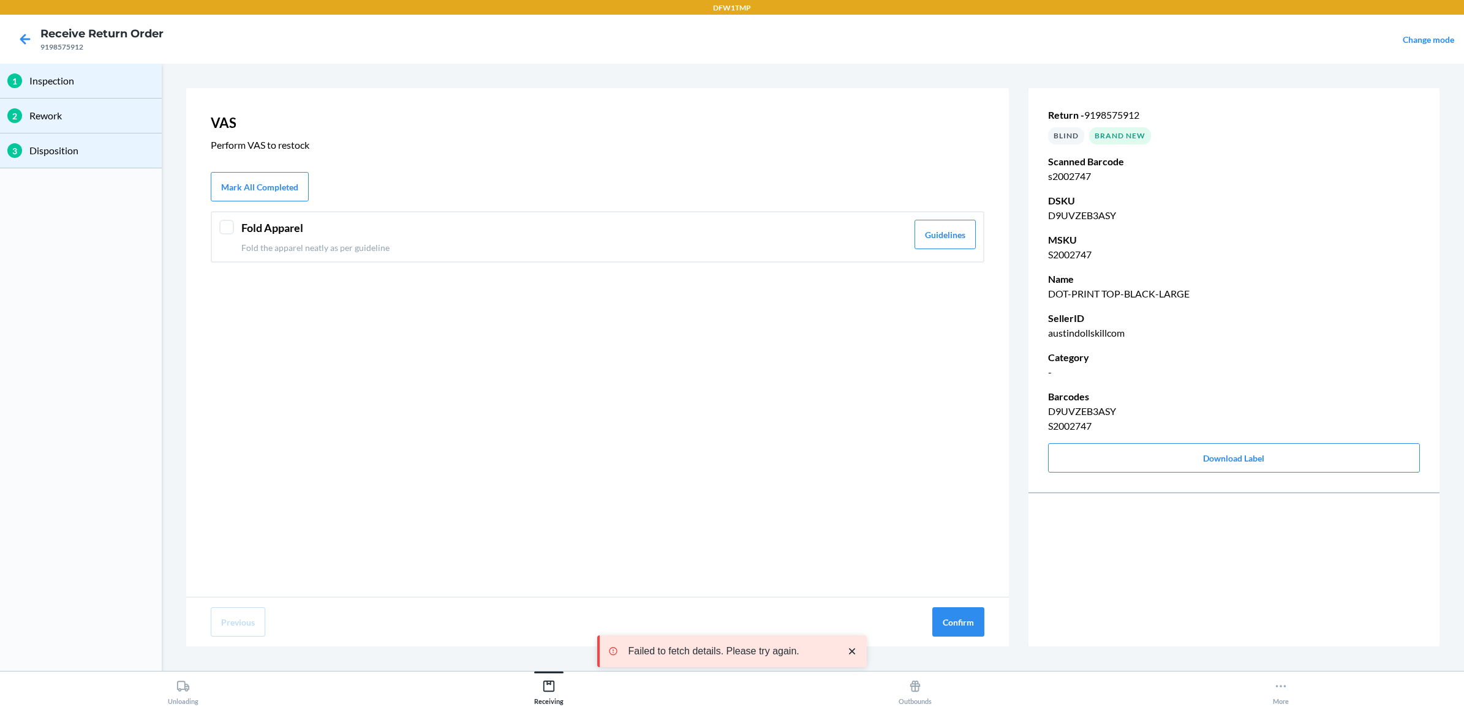
drag, startPoint x: 217, startPoint y: 225, endPoint x: 390, endPoint y: 291, distance: 185.0
click at [218, 225] on div "Fold Apparel Fold the apparel neatly as per guideline Guidelines" at bounding box center [598, 236] width 774 height 51
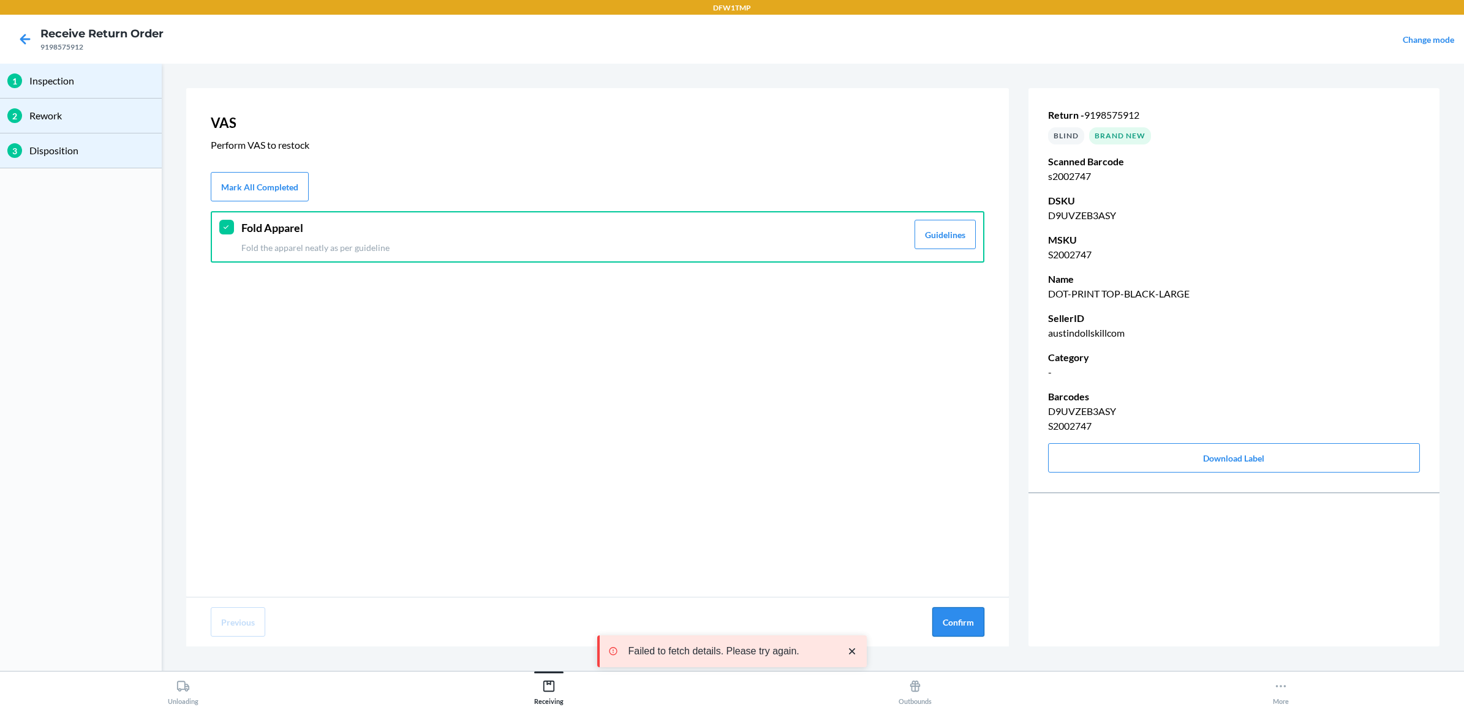
click at [962, 623] on button "Confirm" at bounding box center [958, 622] width 52 height 29
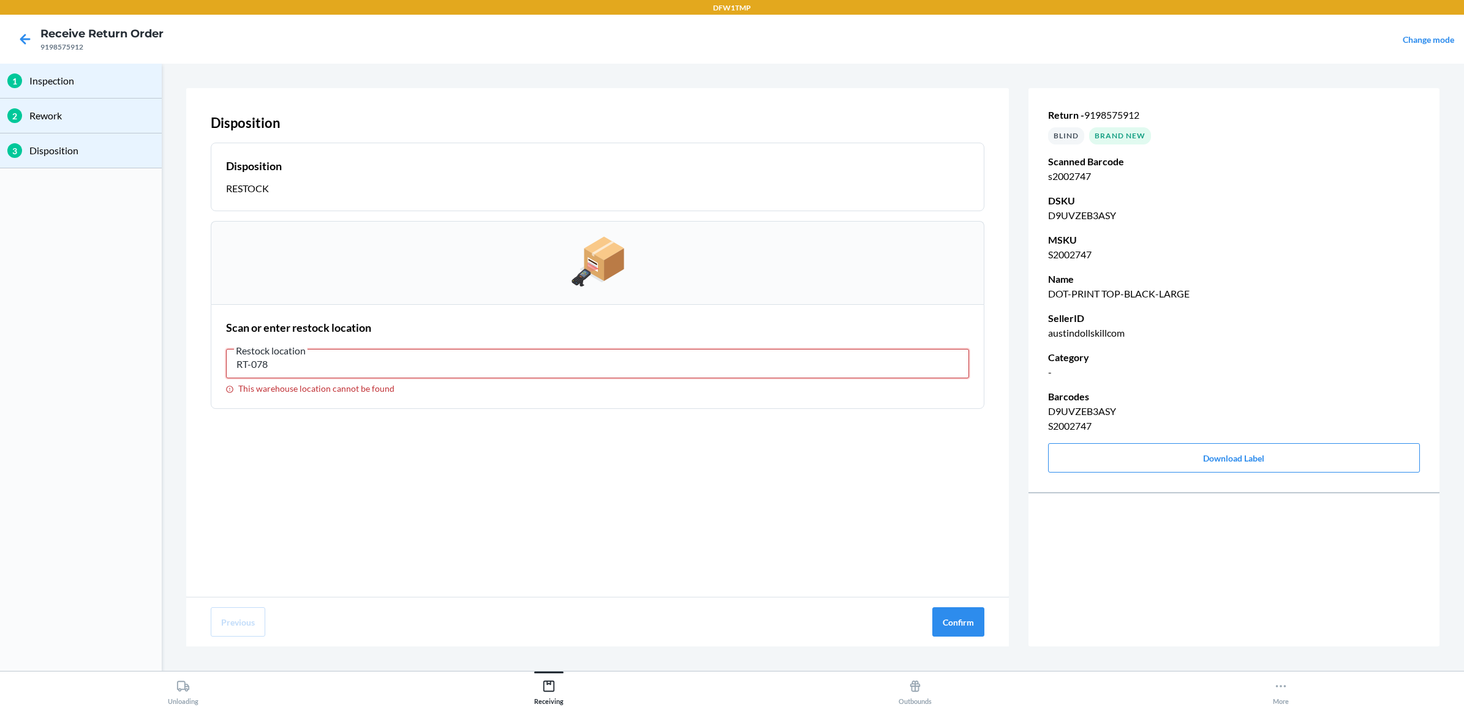
click at [475, 374] on input "RT-078" at bounding box center [597, 363] width 743 height 29
type input "RT-07"
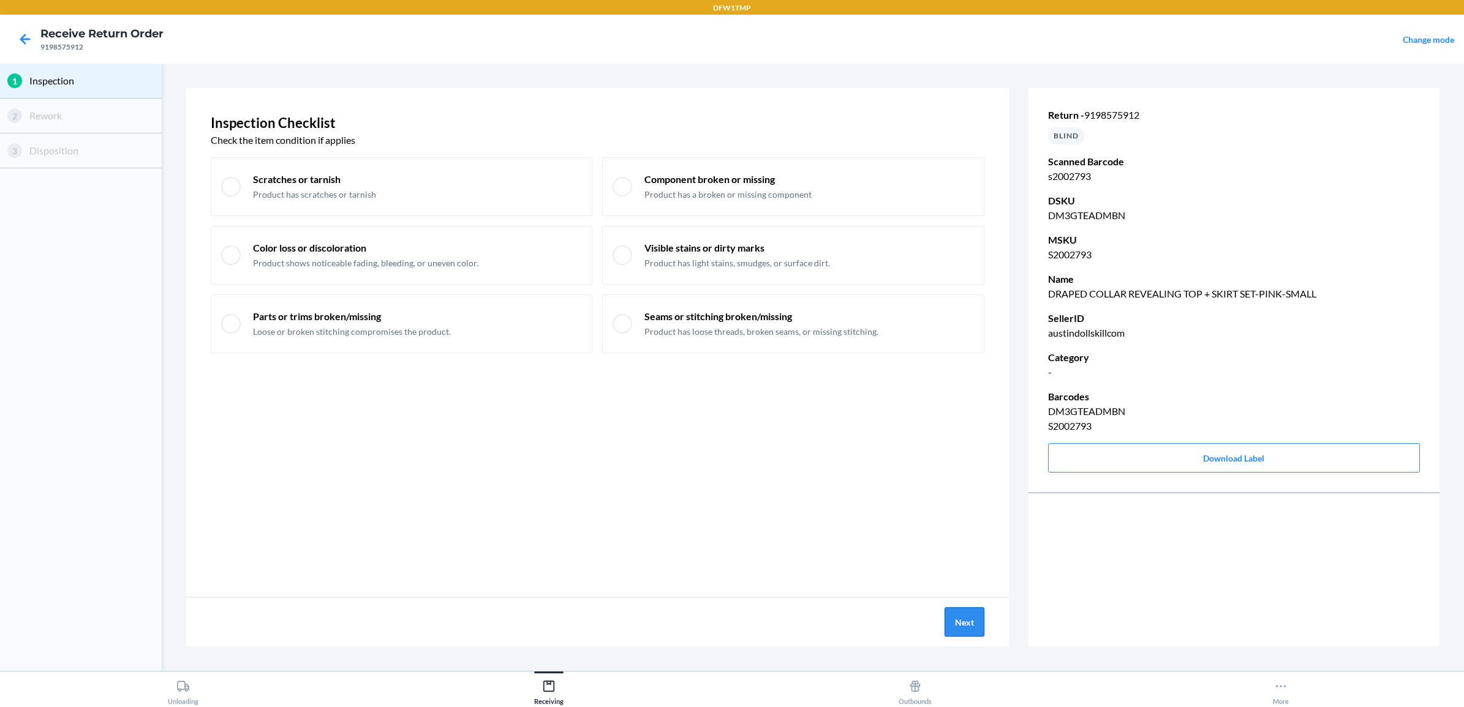
click at [974, 620] on button "Next" at bounding box center [964, 622] width 40 height 29
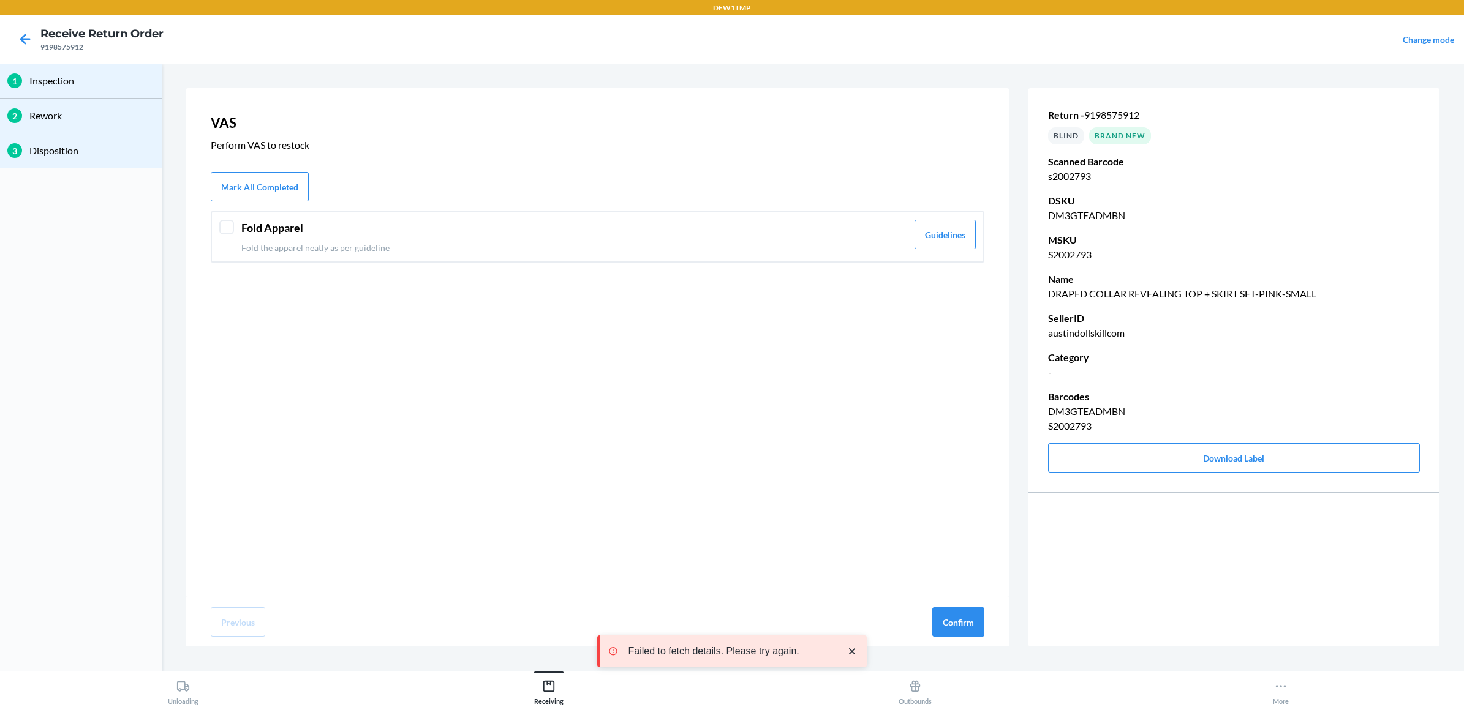
click at [297, 245] on p "Fold the apparel neatly as per guideline" at bounding box center [574, 247] width 666 height 13
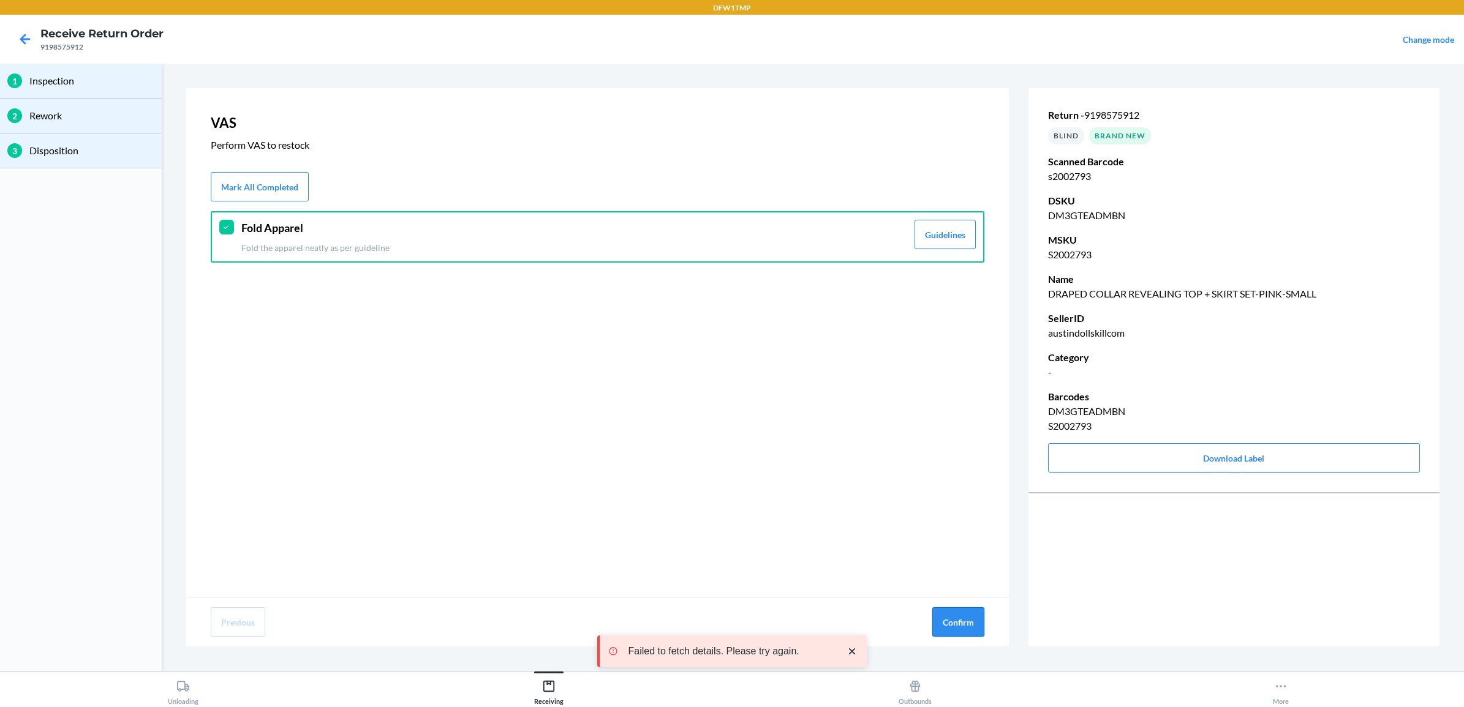
click at [960, 614] on button "Confirm" at bounding box center [958, 622] width 52 height 29
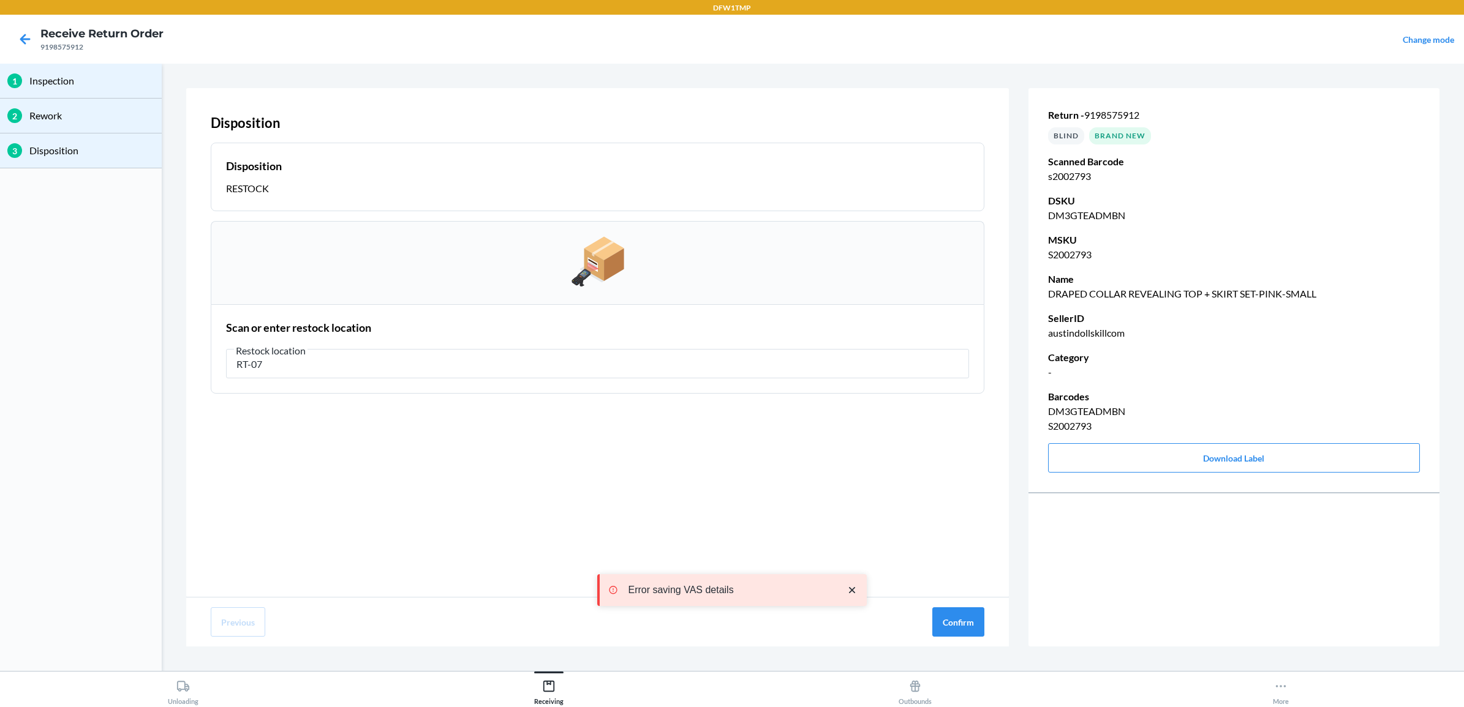
type input "RT-07"
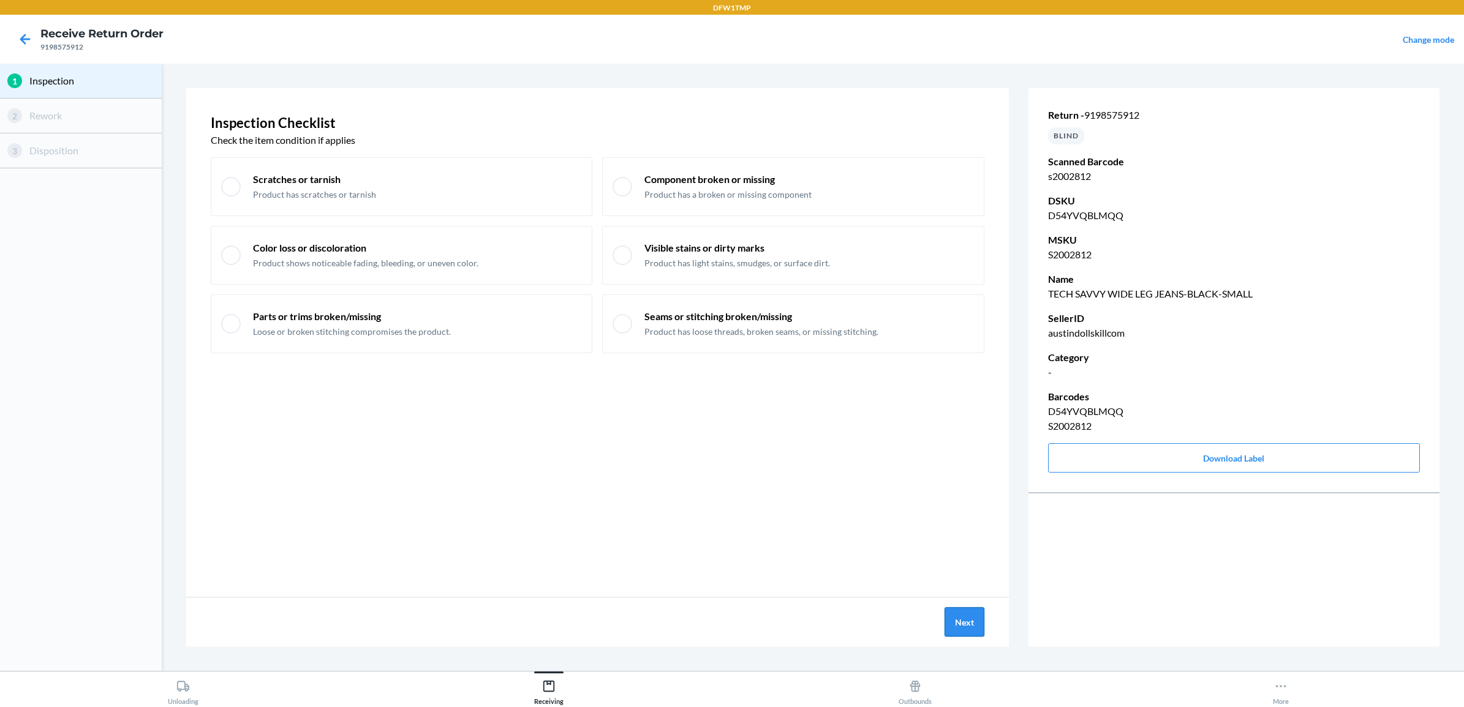
click at [965, 632] on button "Next" at bounding box center [964, 622] width 40 height 29
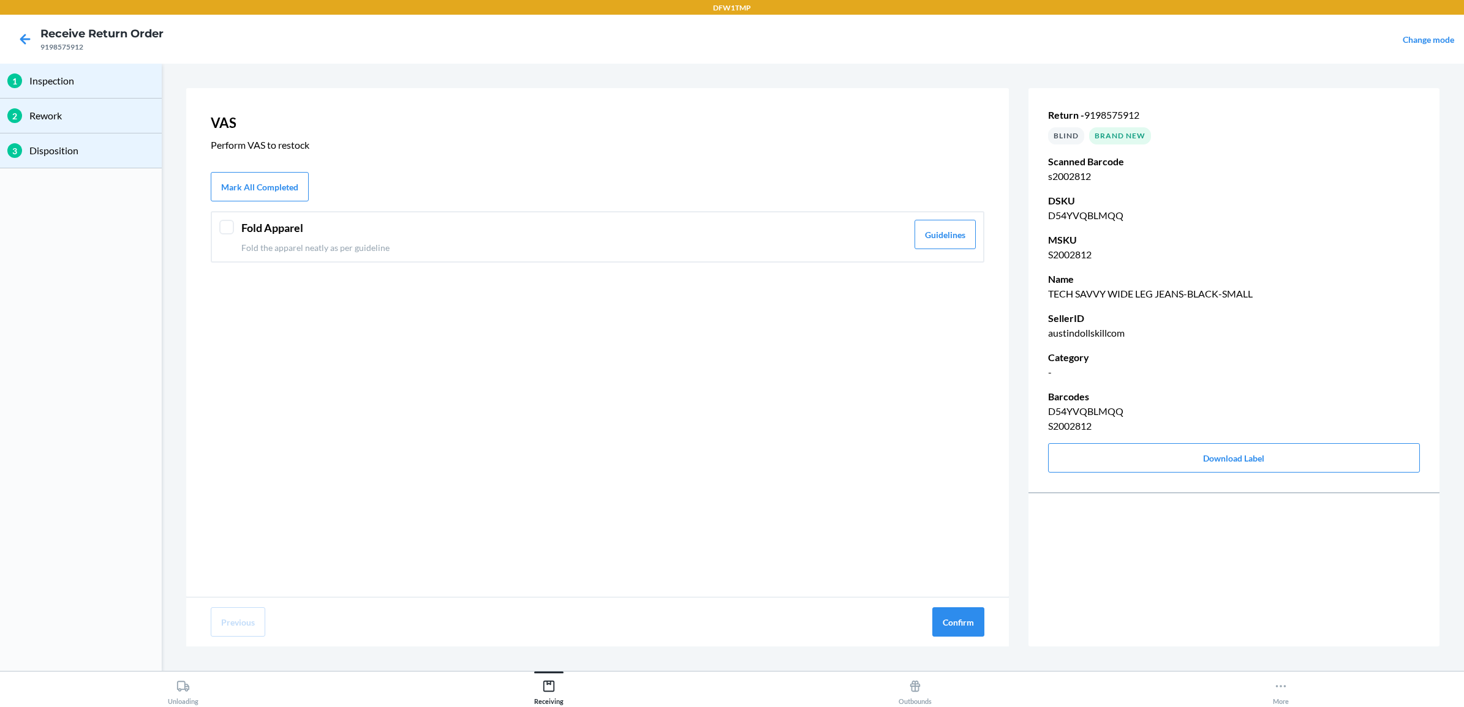
click at [371, 252] on p "Fold the apparel neatly as per guideline" at bounding box center [574, 247] width 666 height 13
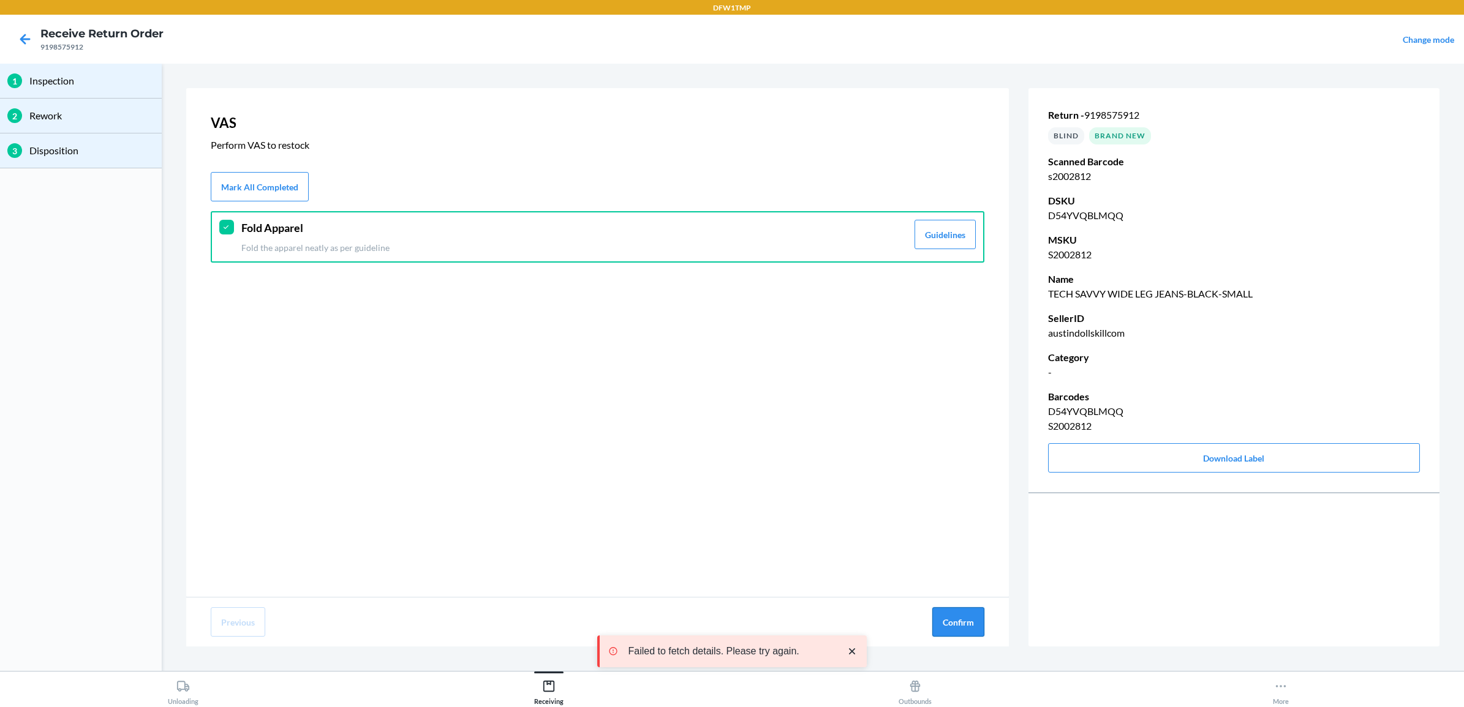
click at [965, 623] on button "Confirm" at bounding box center [958, 622] width 52 height 29
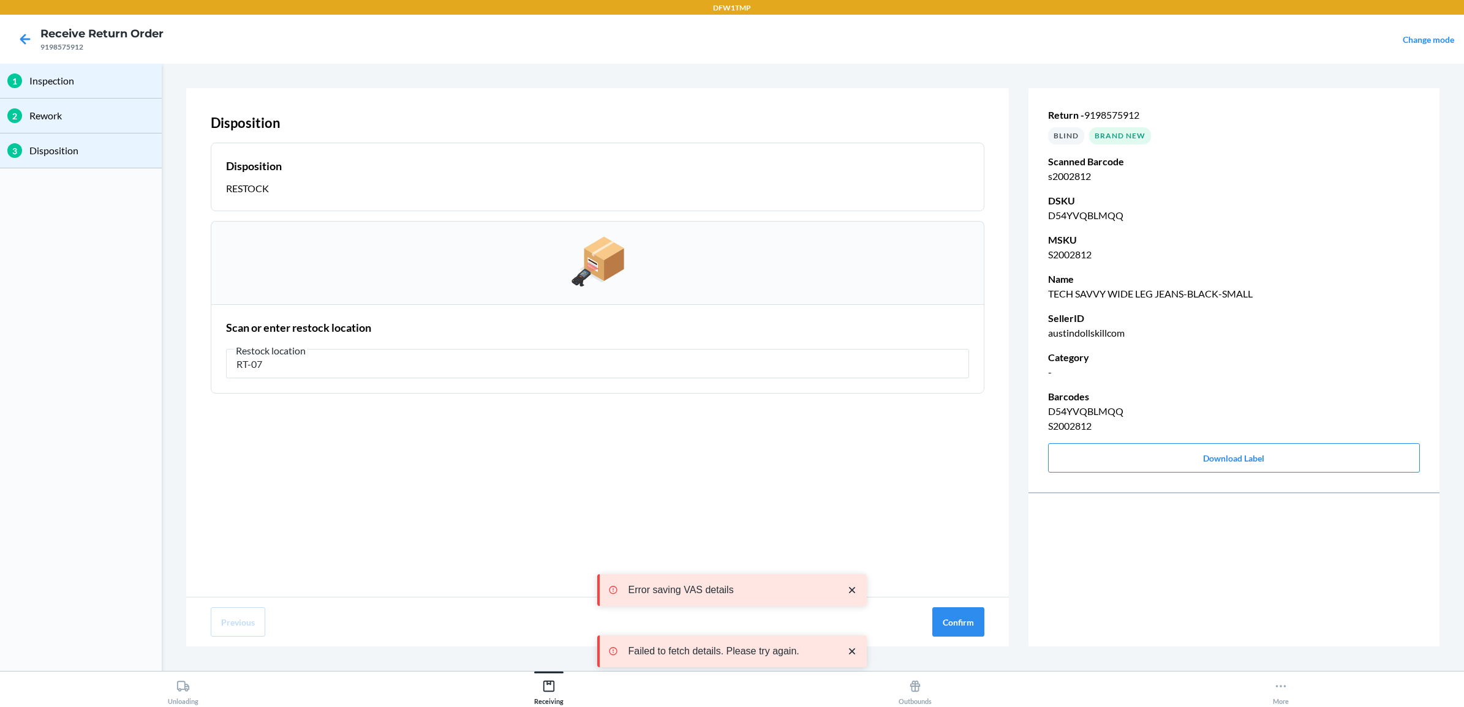
type input "RT-07"
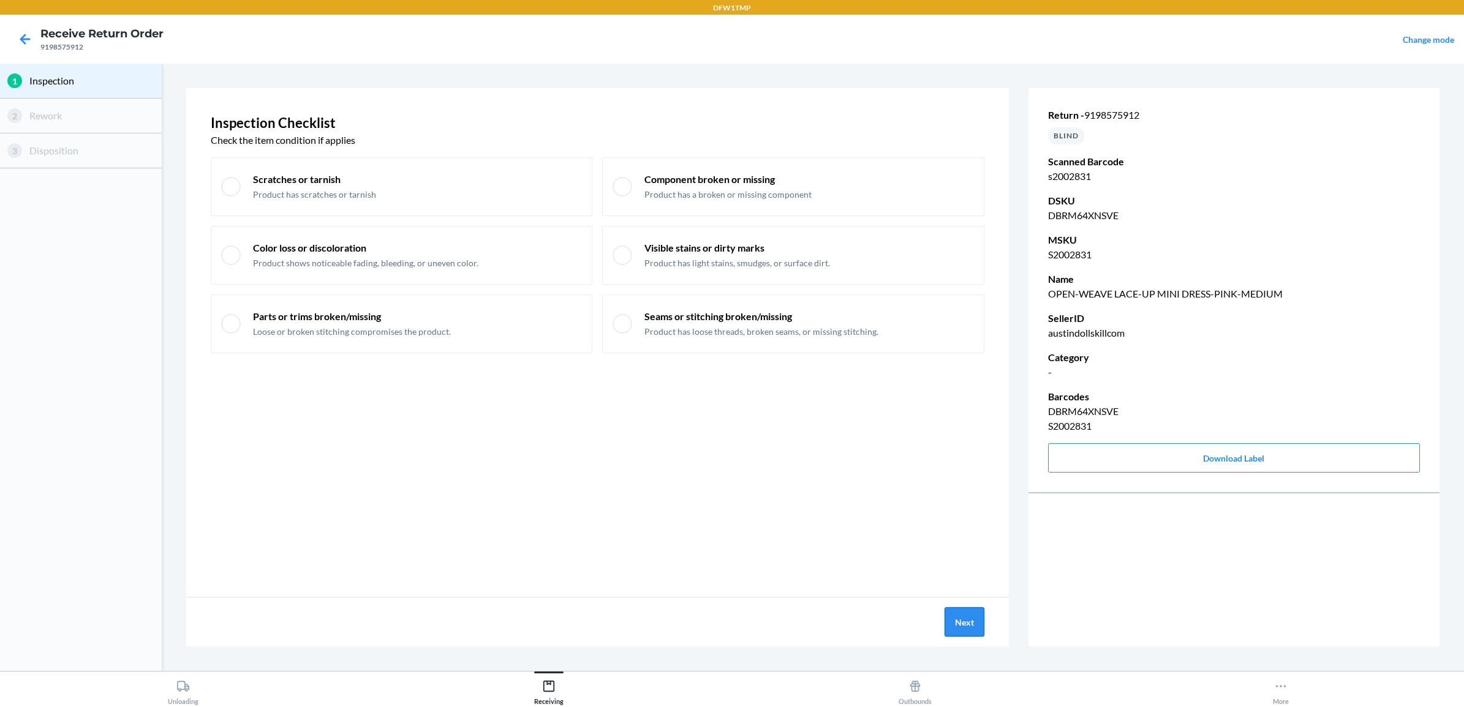
click at [960, 616] on button "Next" at bounding box center [964, 622] width 40 height 29
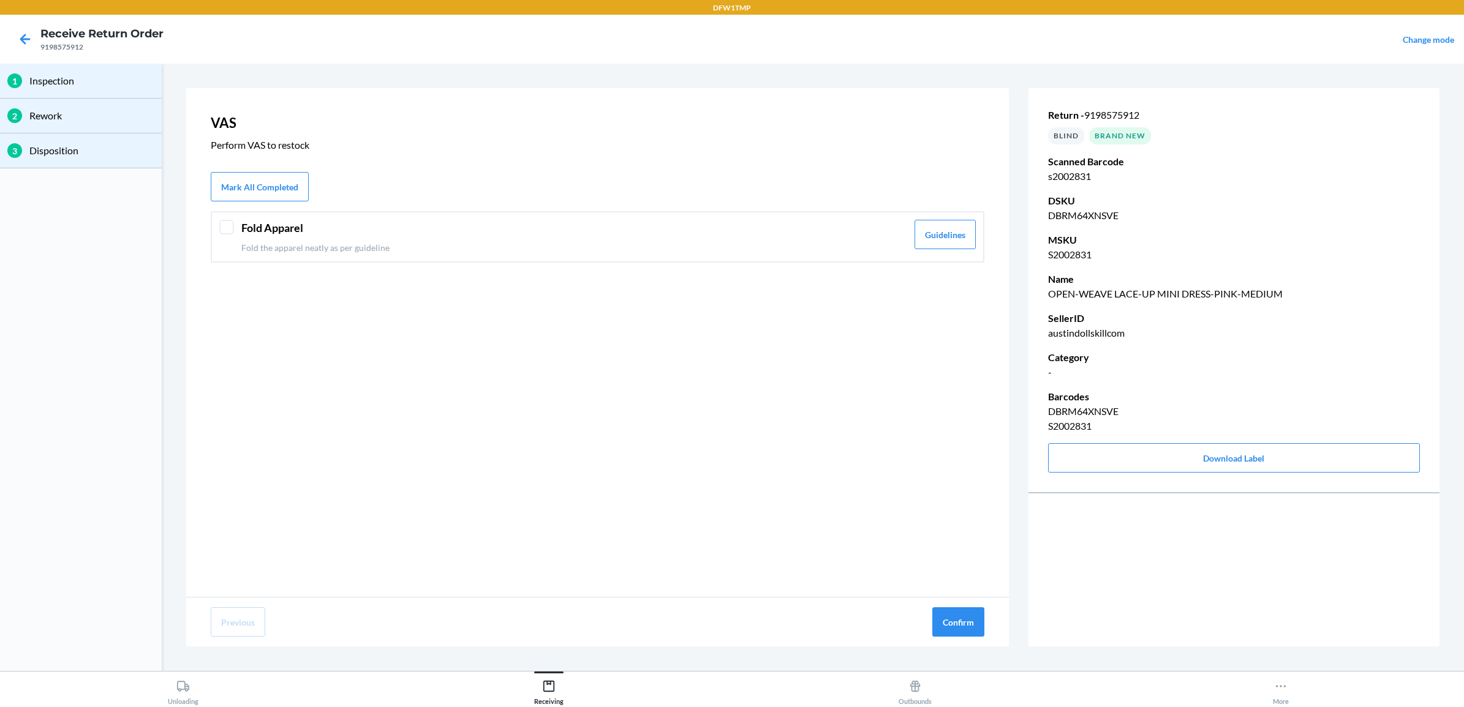
click at [274, 243] on p "Fold the apparel neatly as per guideline" at bounding box center [574, 247] width 666 height 13
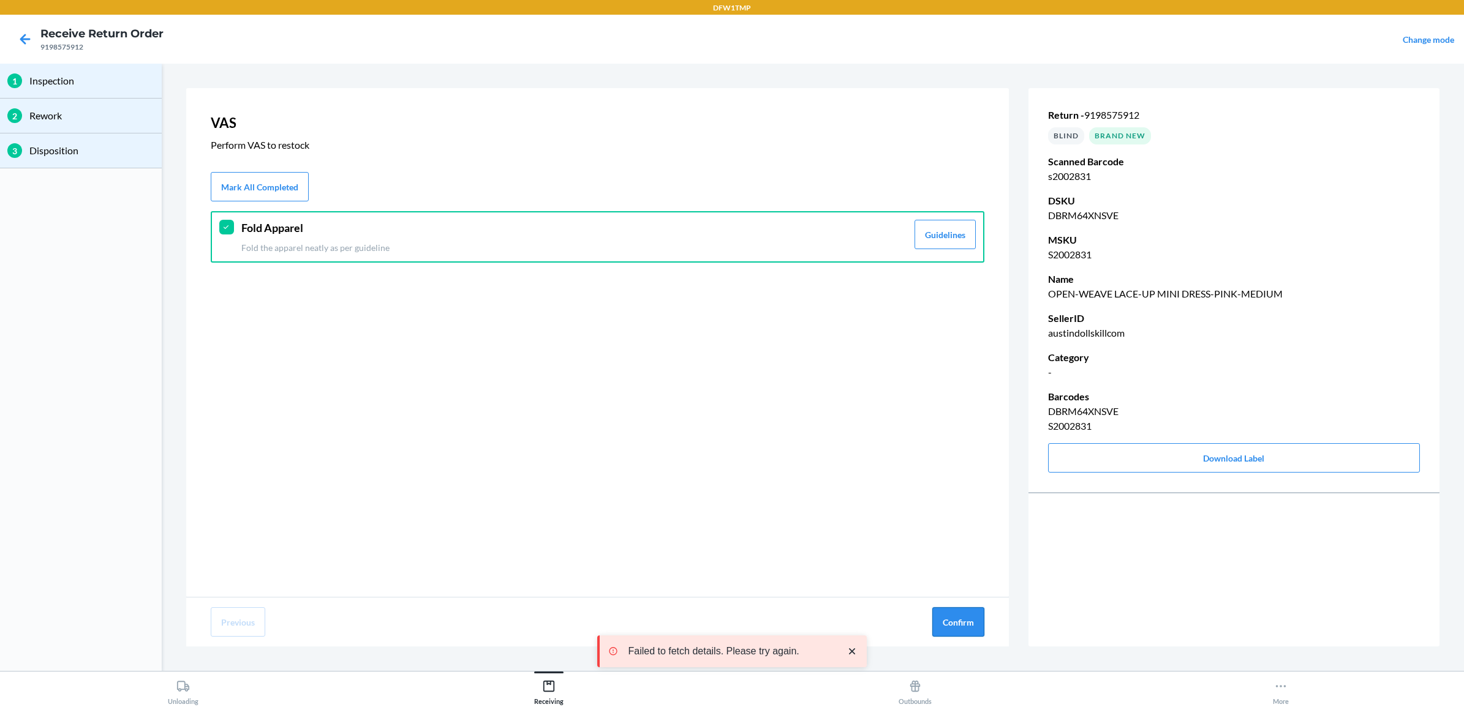
click at [965, 622] on button "Confirm" at bounding box center [958, 622] width 52 height 29
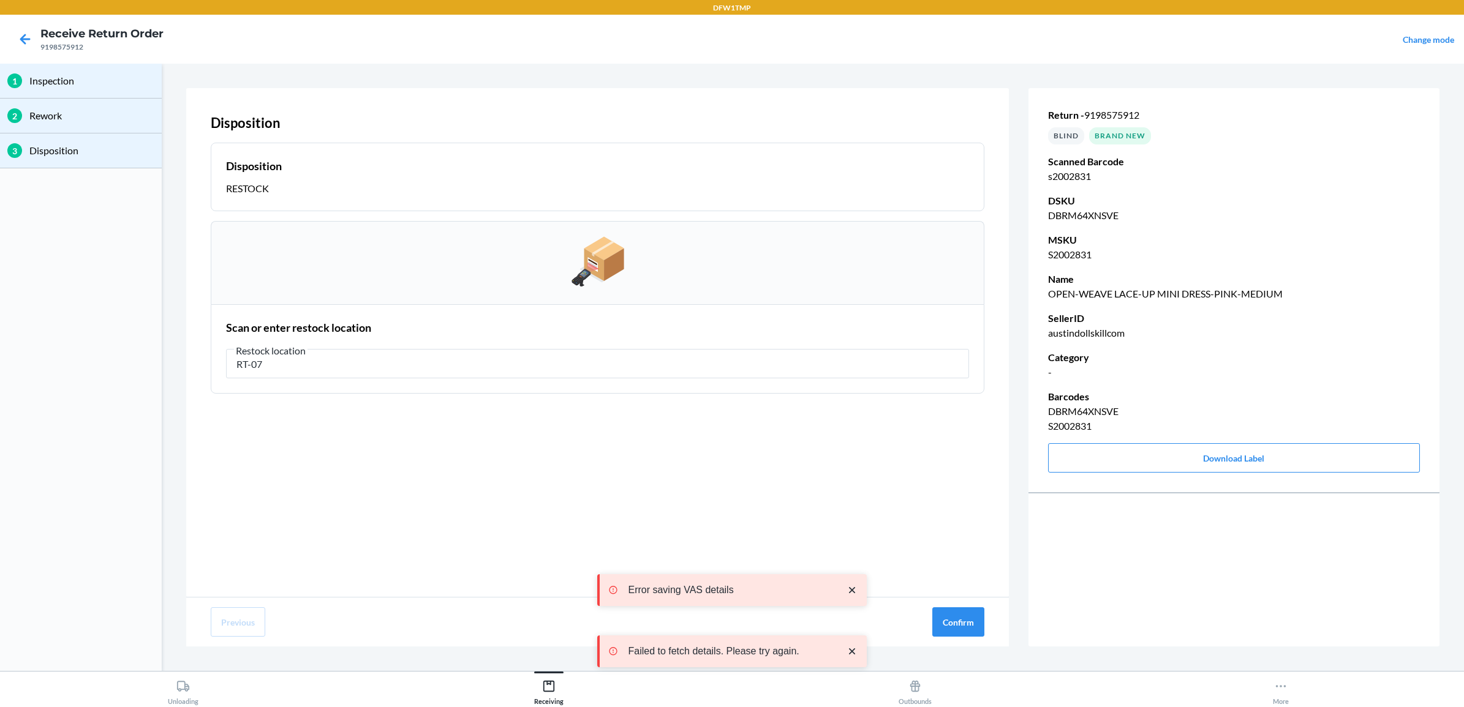
type input "RT-07"
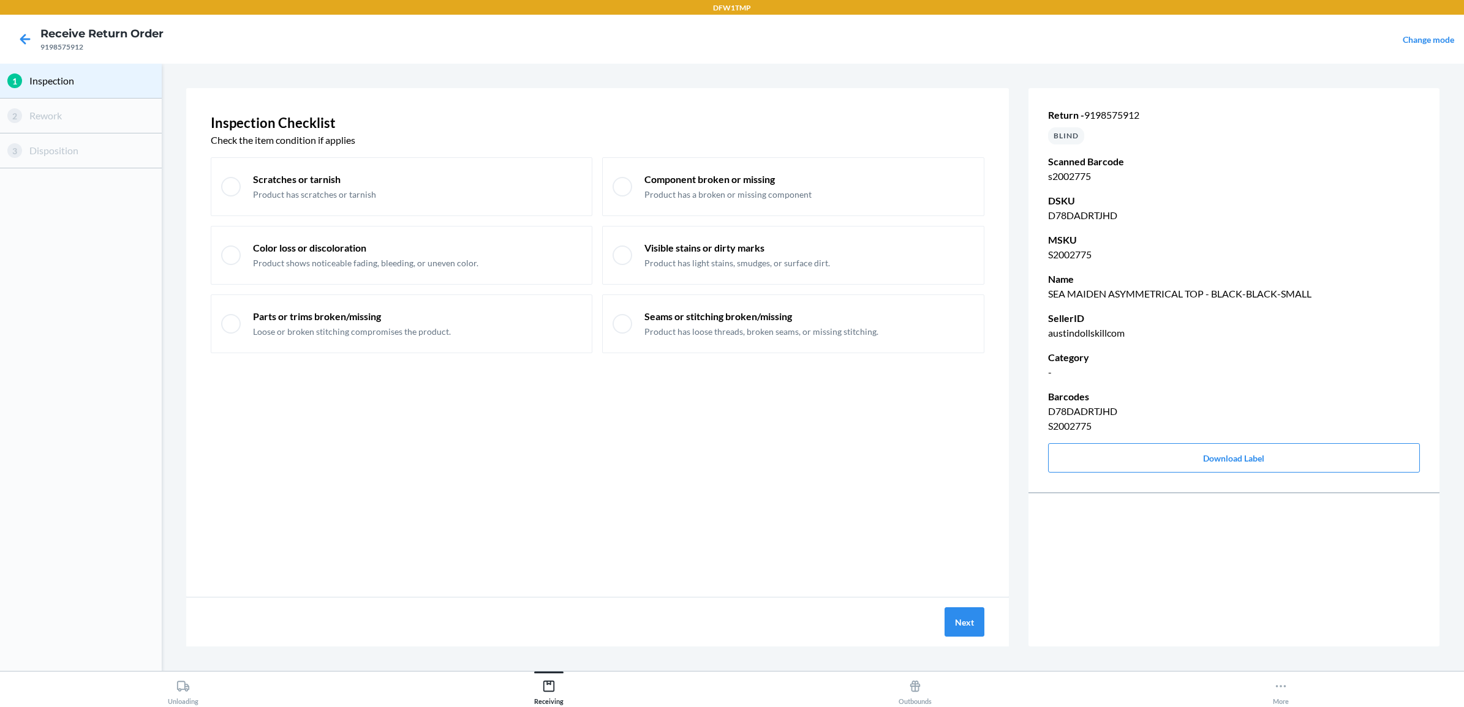
click at [922, 622] on div "Next" at bounding box center [597, 622] width 823 height 49
click at [944, 623] on button "Next" at bounding box center [964, 622] width 40 height 29
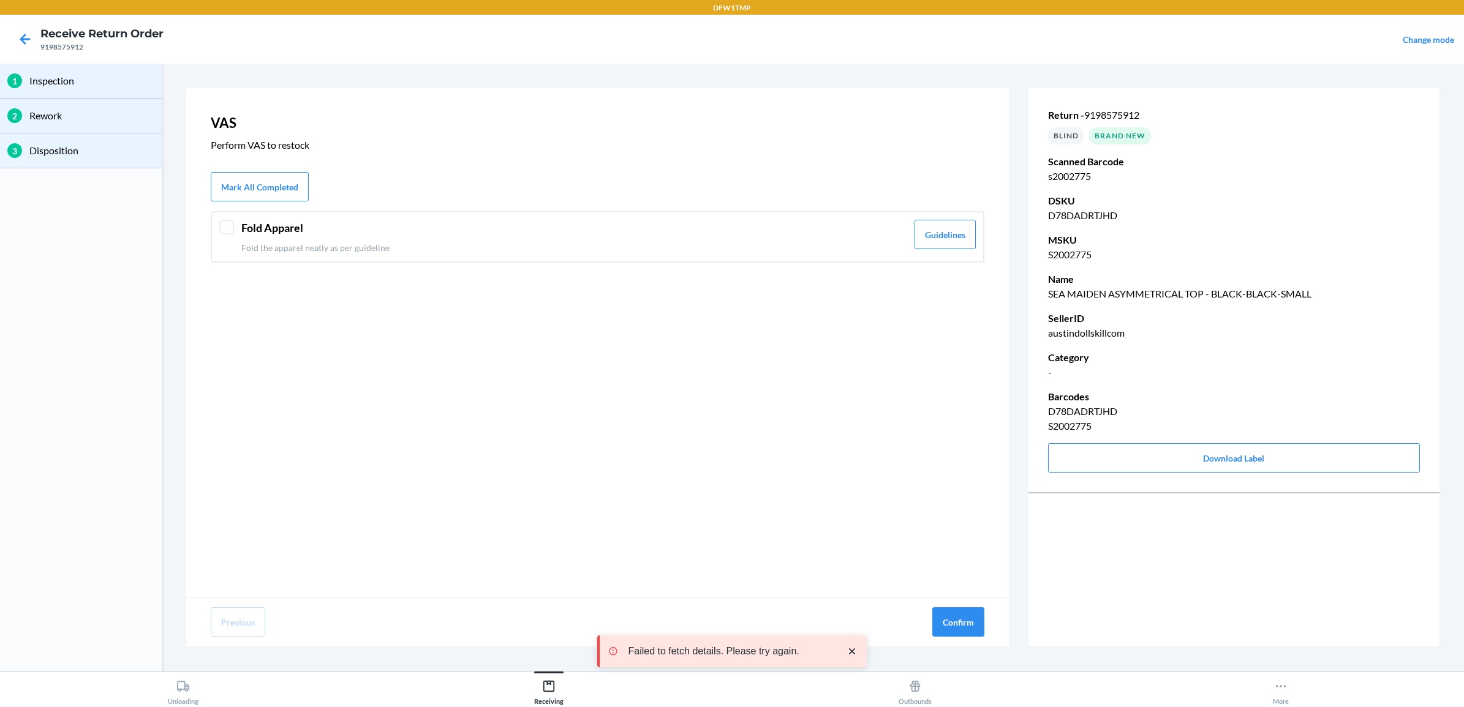
click at [282, 222] on header "Fold Apparel" at bounding box center [574, 228] width 666 height 17
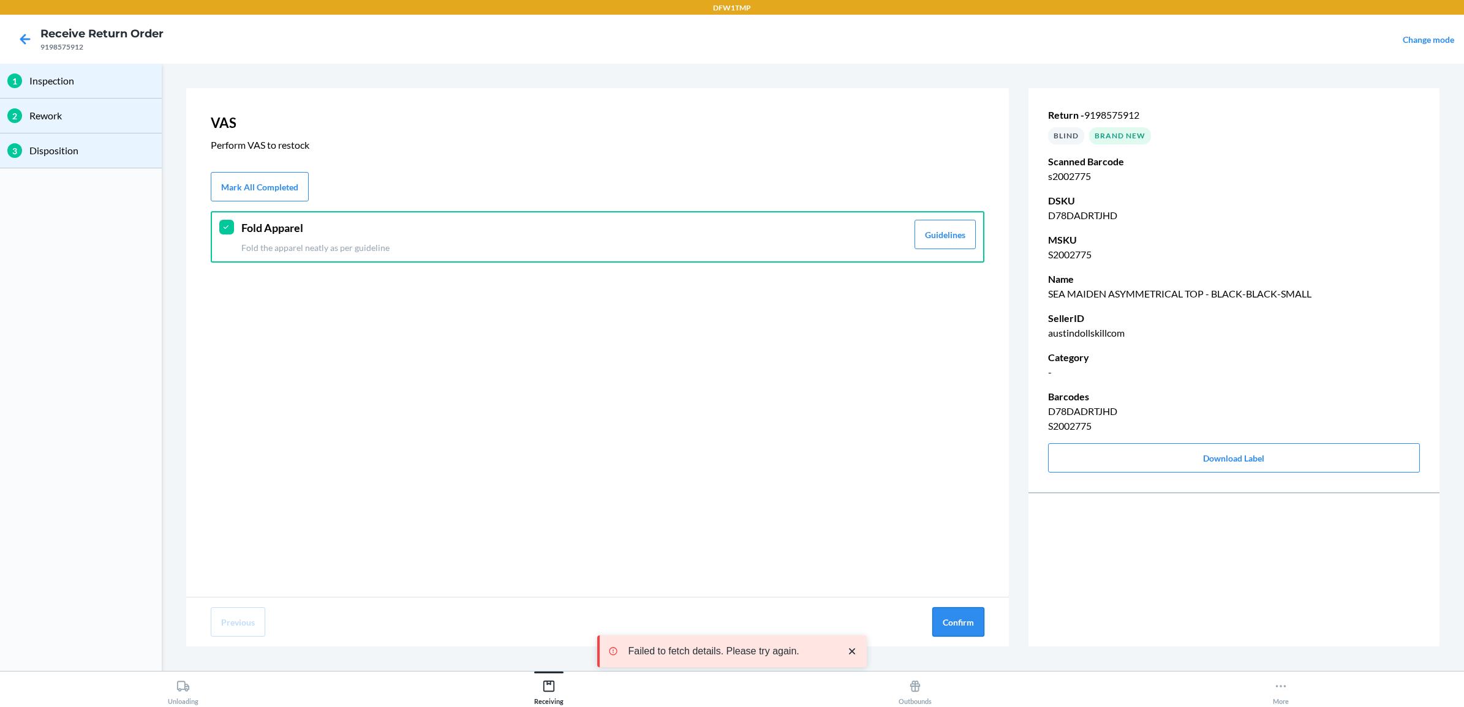
click at [965, 623] on button "Confirm" at bounding box center [958, 622] width 52 height 29
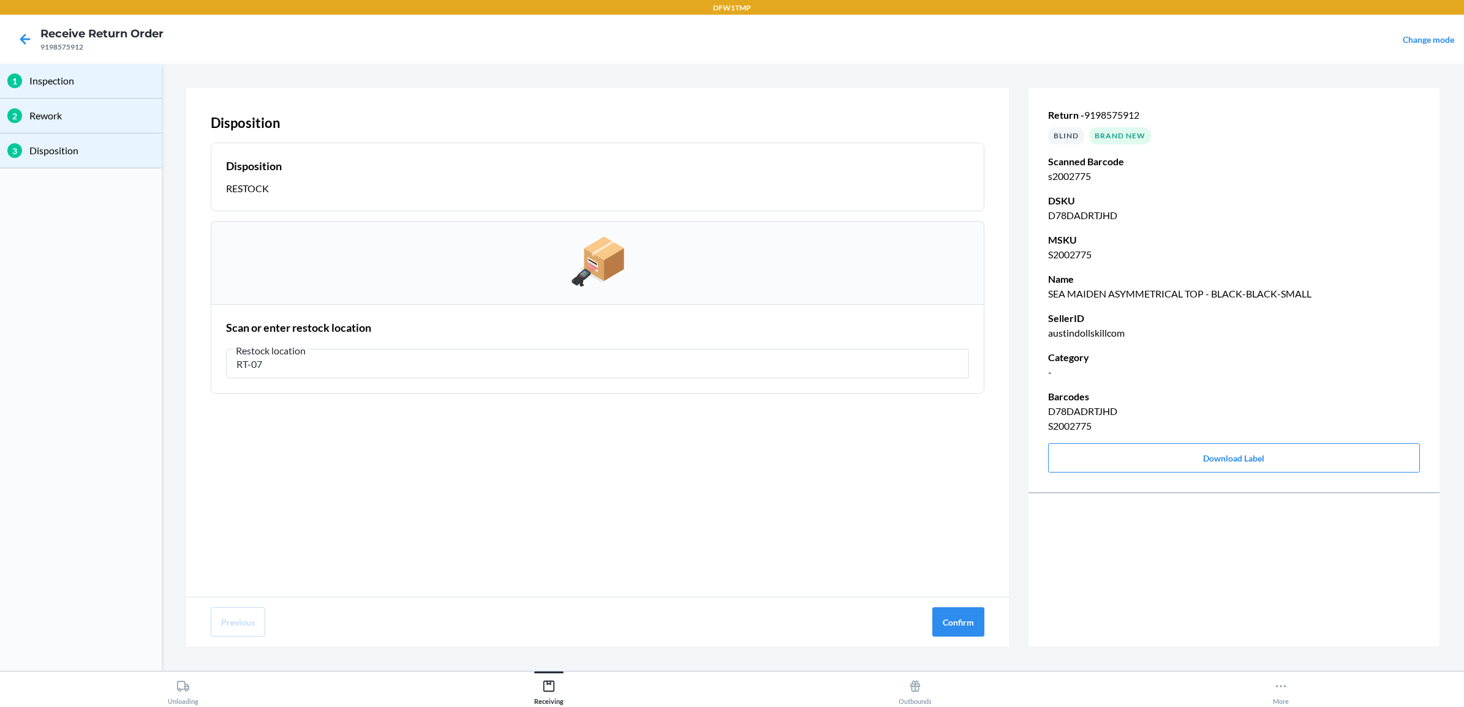
type input "RT-07"
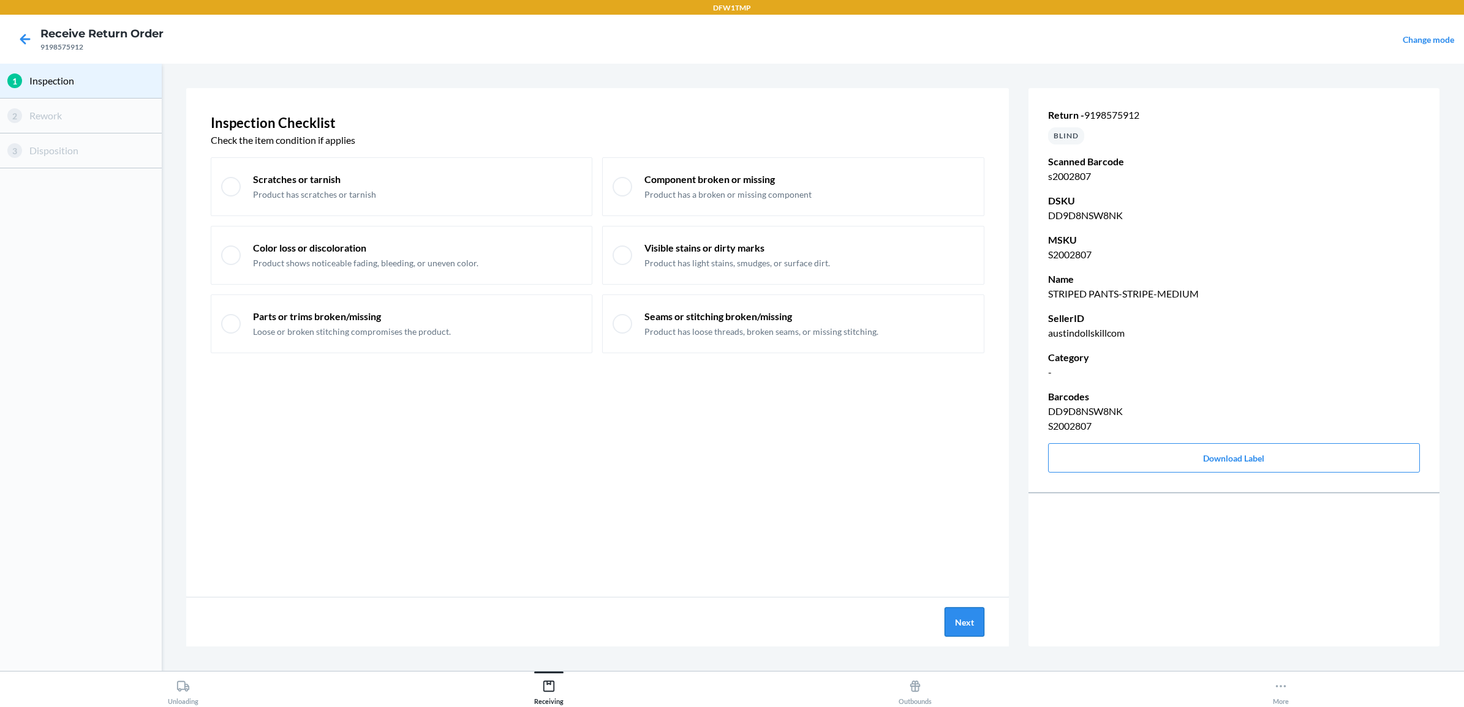
click at [969, 622] on button "Next" at bounding box center [964, 622] width 40 height 29
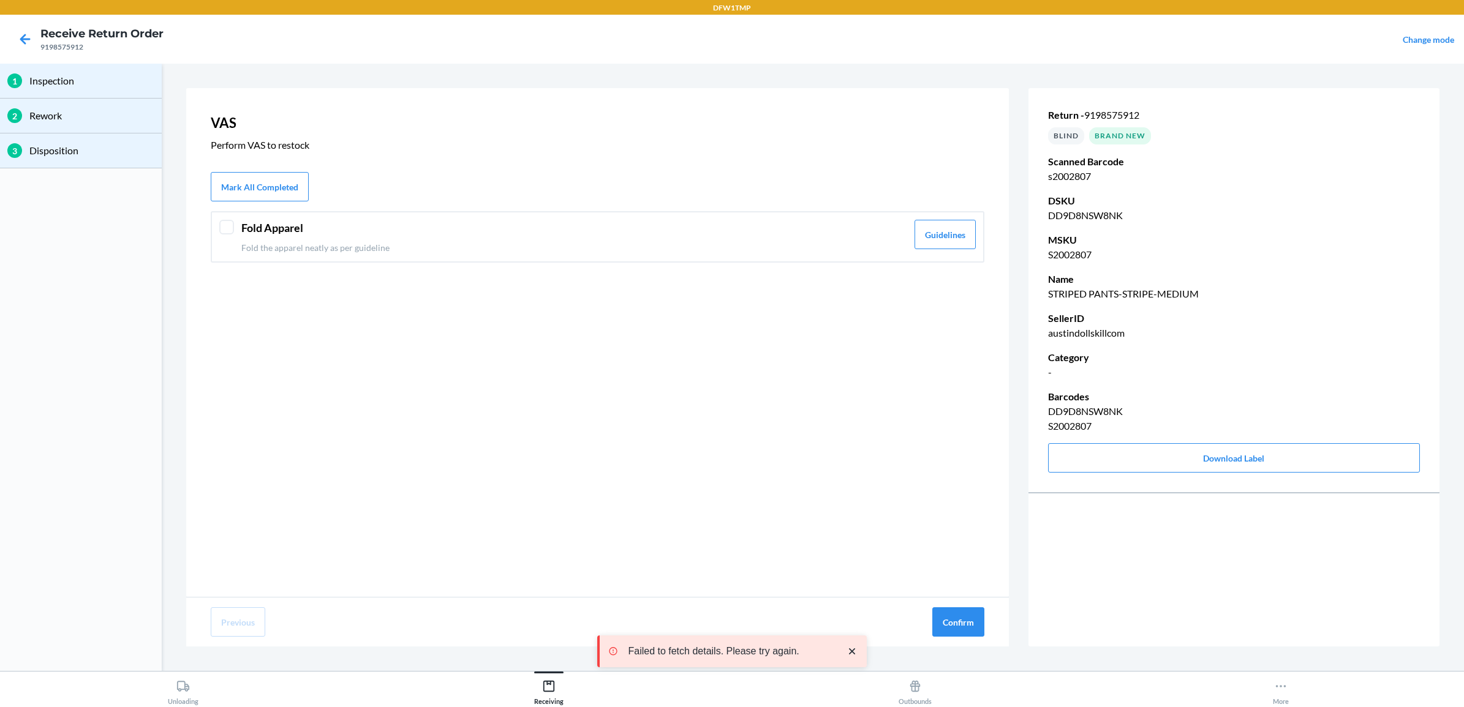
click at [307, 230] on header "Fold Apparel" at bounding box center [574, 228] width 666 height 17
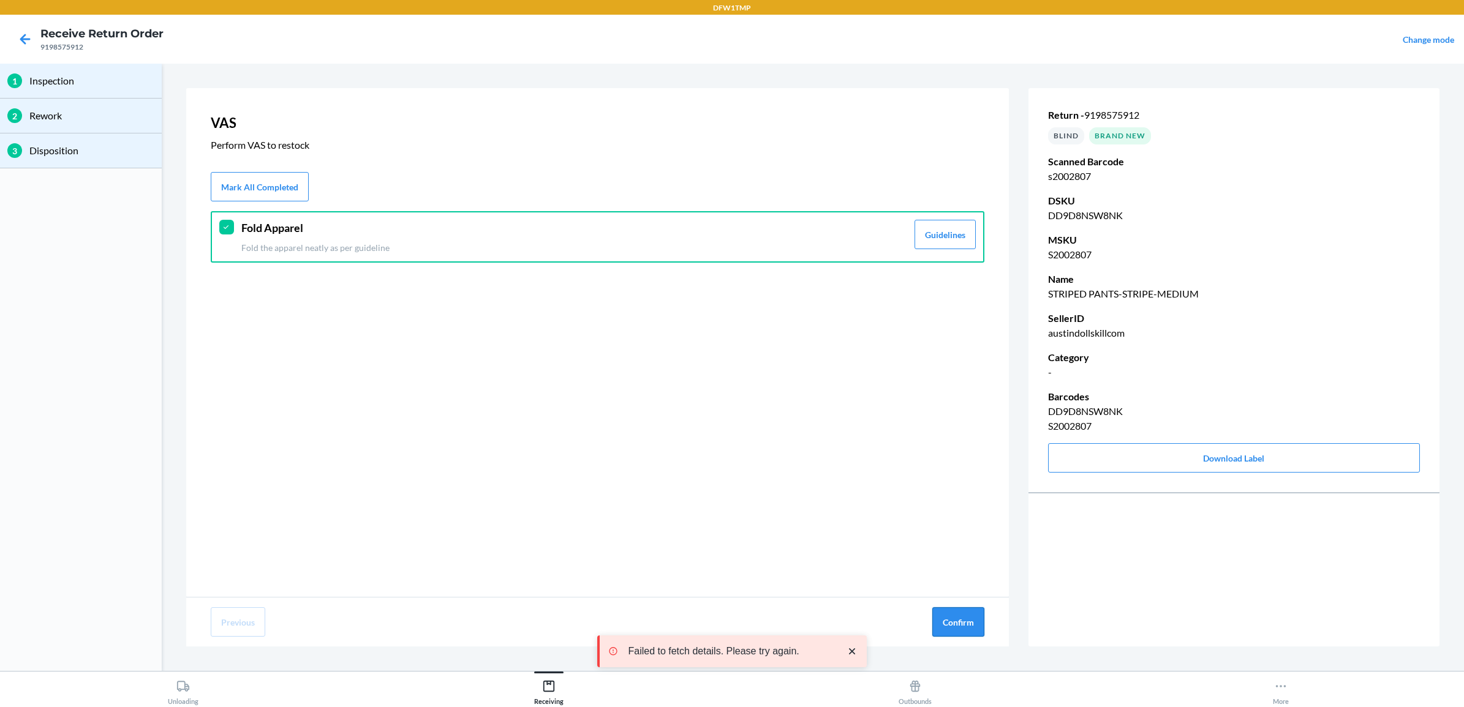
click at [982, 625] on button "Confirm" at bounding box center [958, 622] width 52 height 29
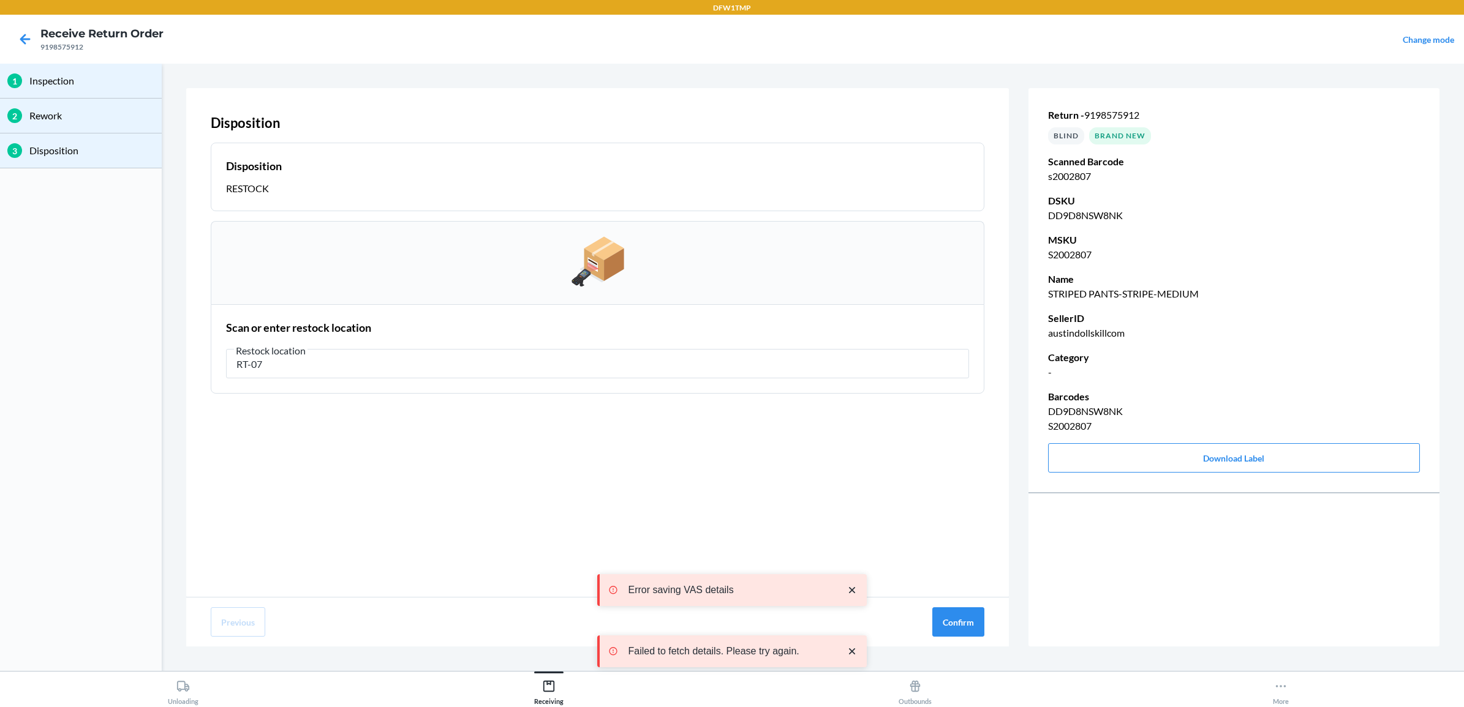
type input "RT-07"
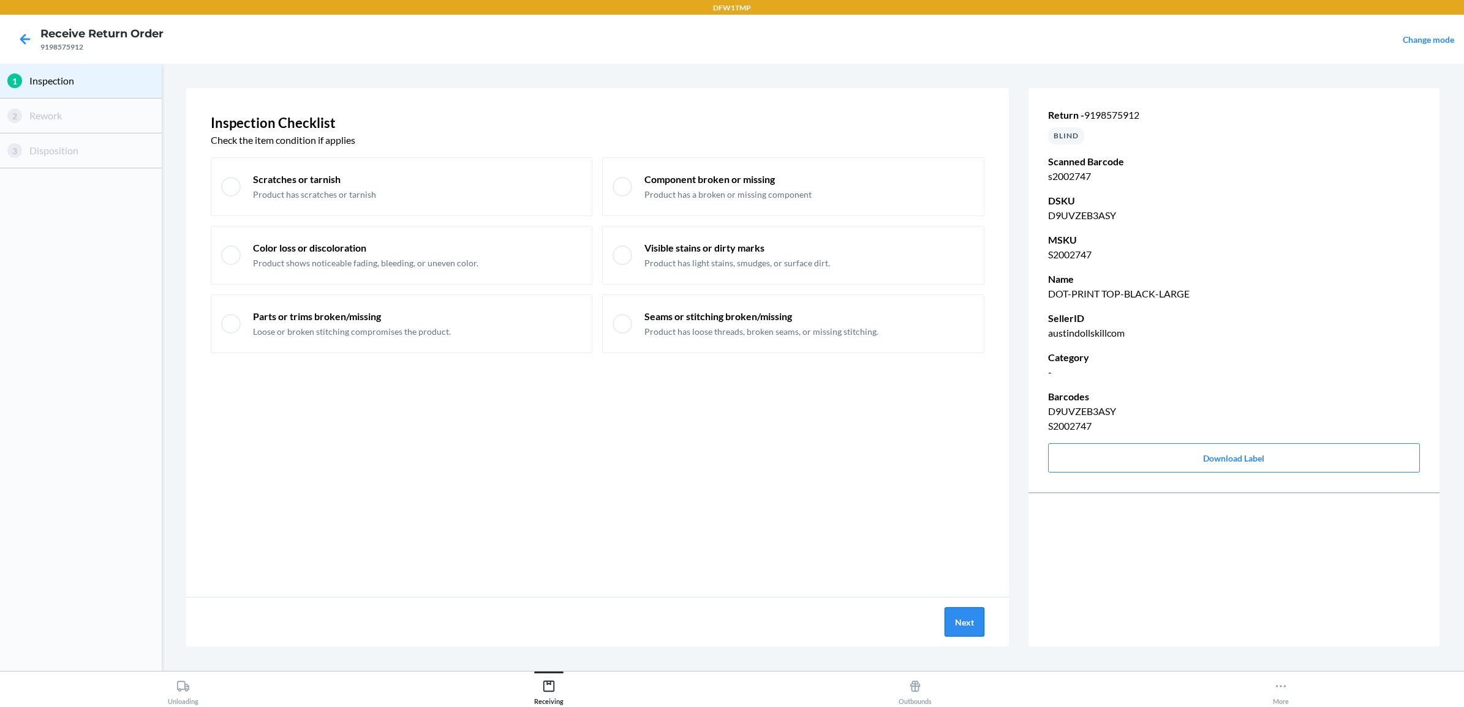
click at [960, 622] on button "Next" at bounding box center [964, 622] width 40 height 29
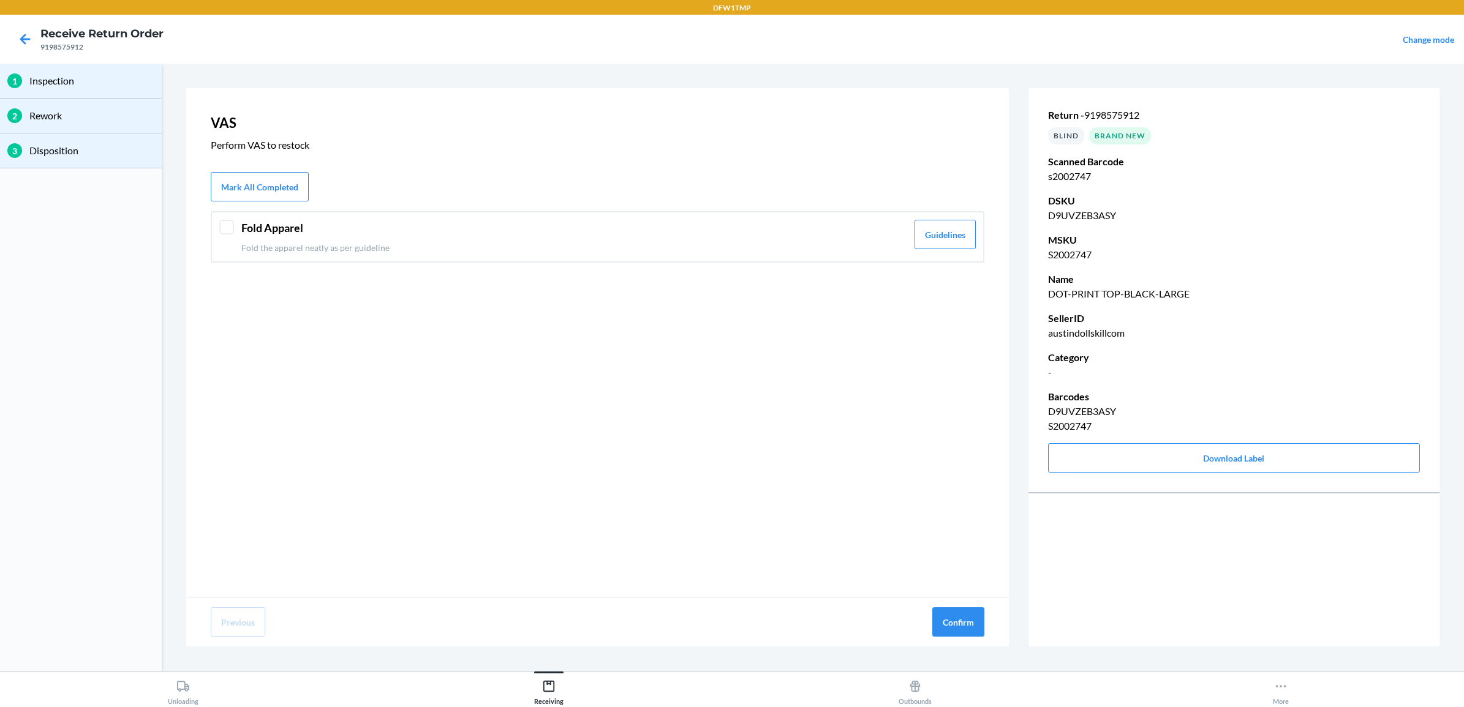
click at [295, 232] on header "Fold Apparel" at bounding box center [574, 228] width 666 height 17
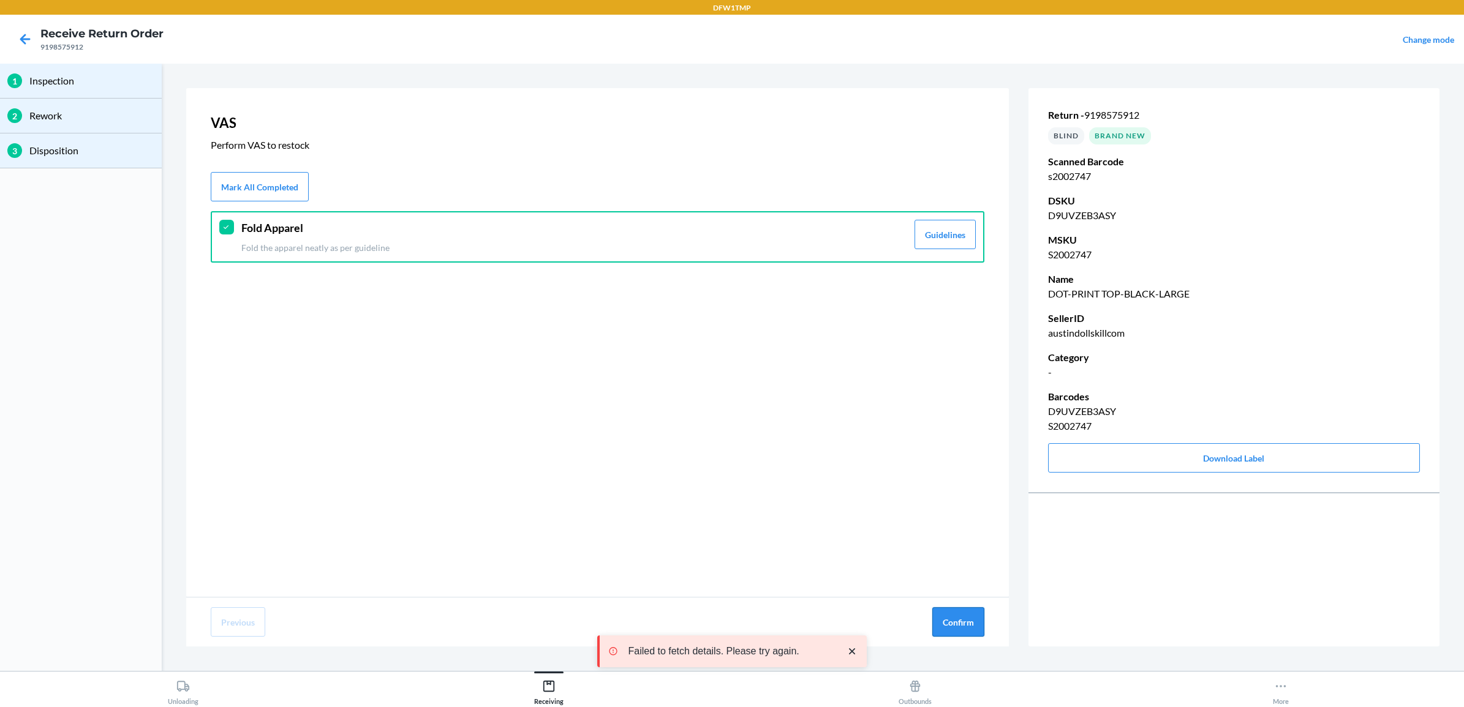
click at [945, 620] on button "Confirm" at bounding box center [958, 622] width 52 height 29
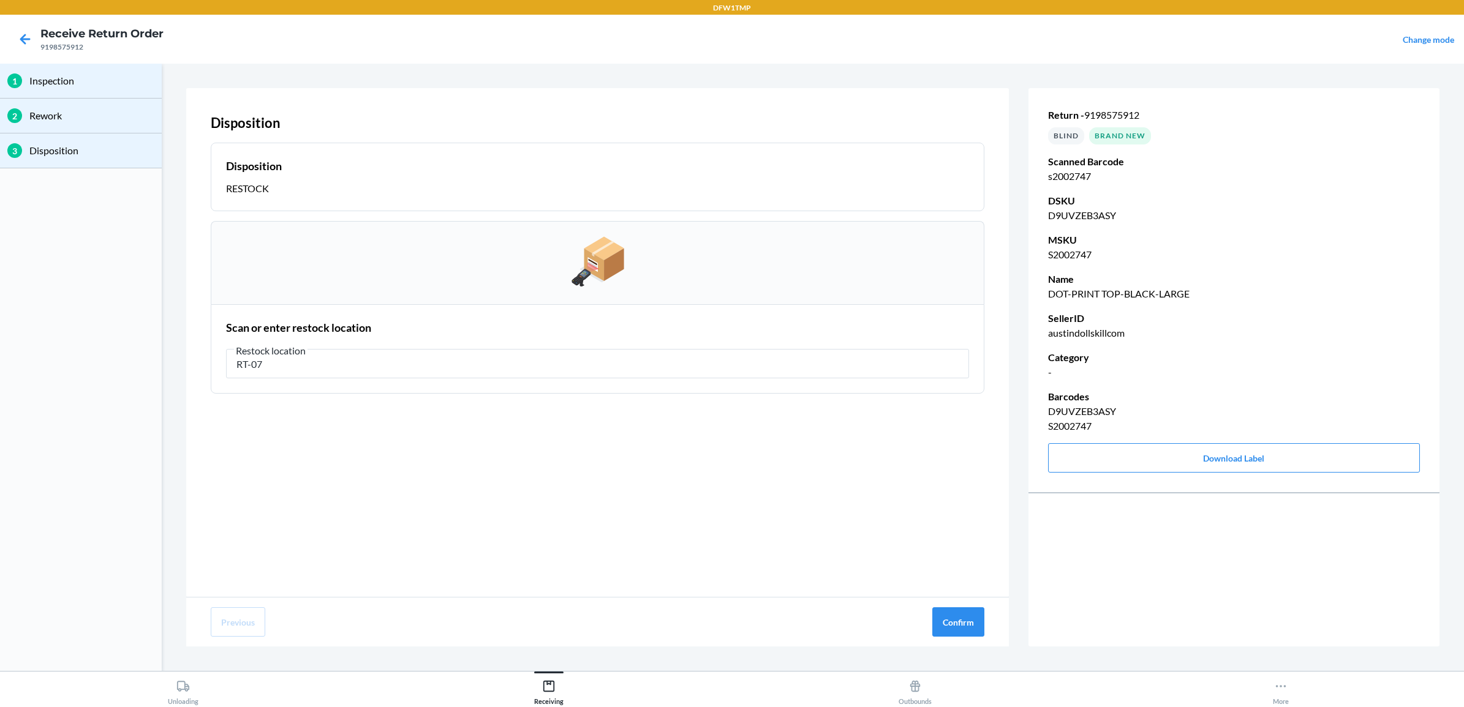
type input "RT-07"
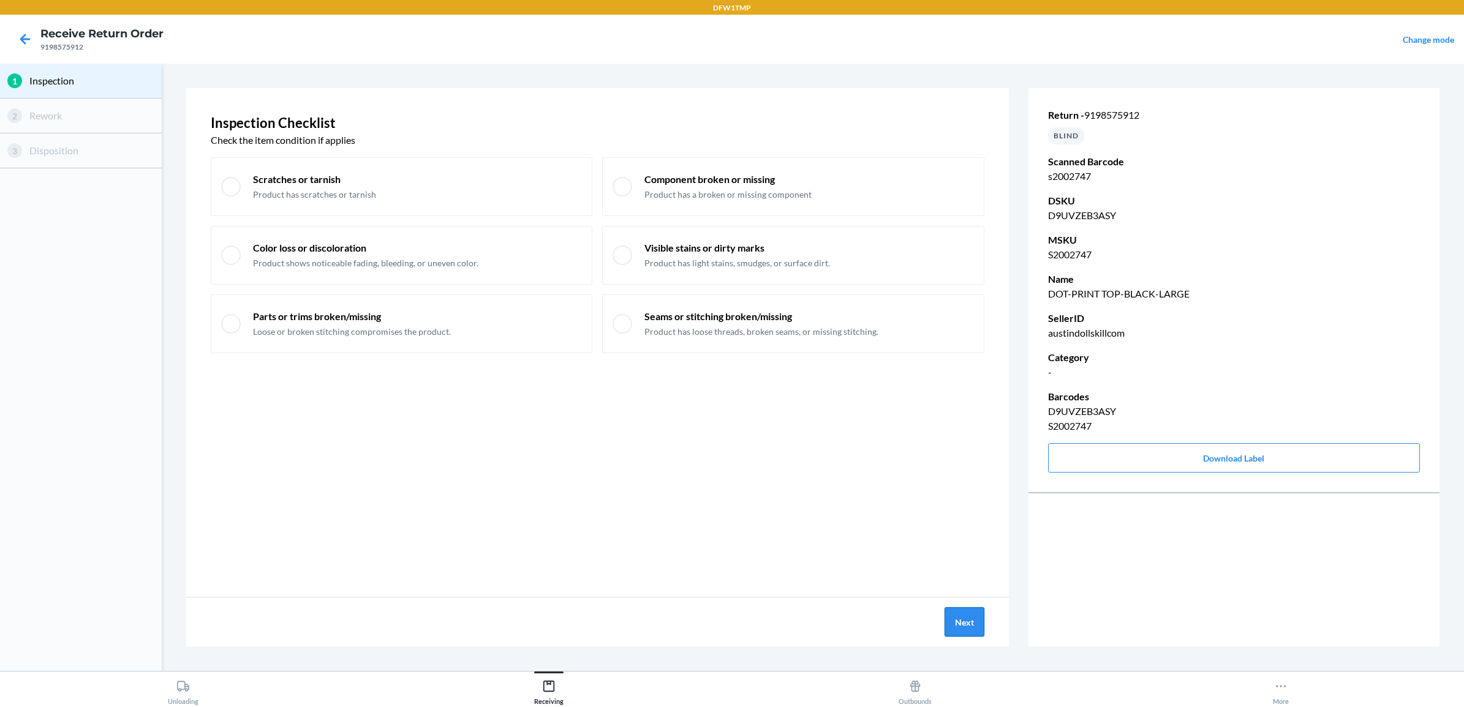
click at [975, 631] on button "Next" at bounding box center [964, 622] width 40 height 29
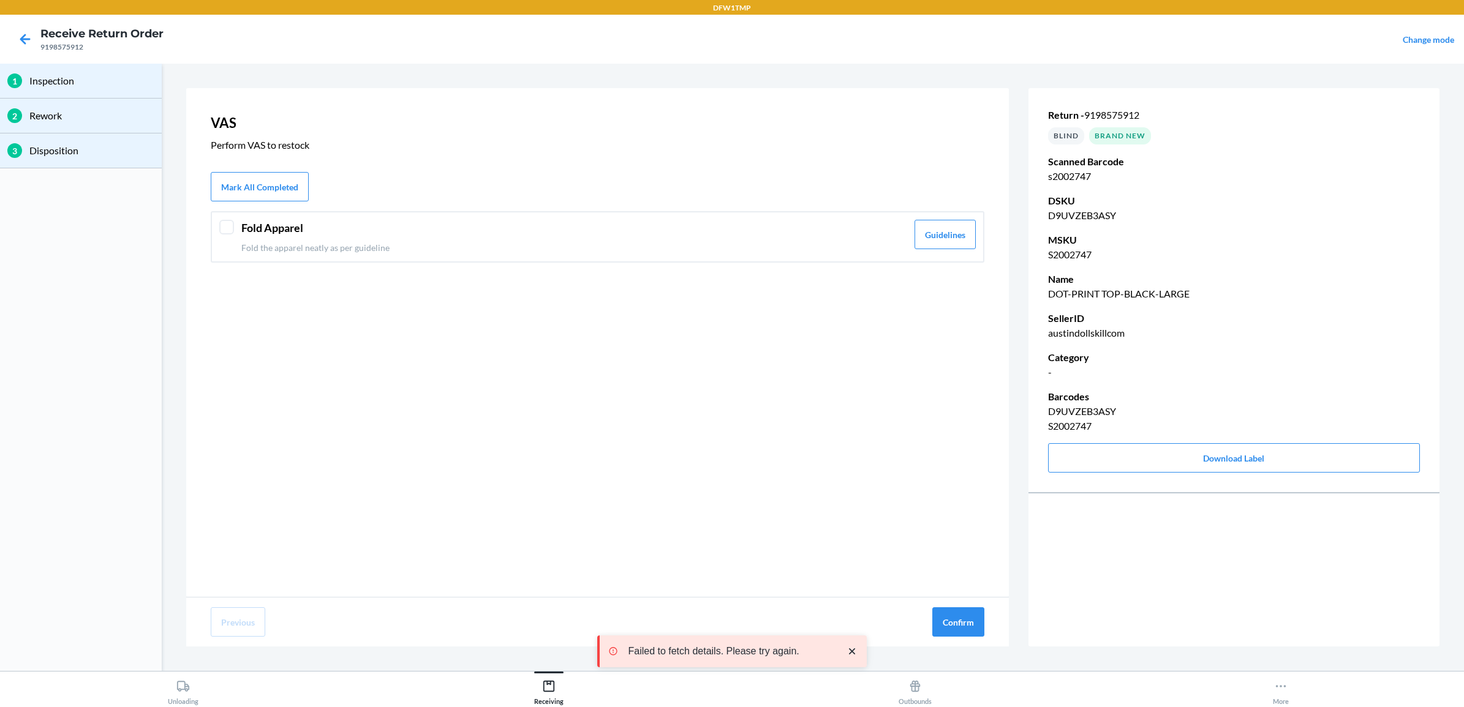
click at [295, 230] on header "Fold Apparel" at bounding box center [574, 228] width 666 height 17
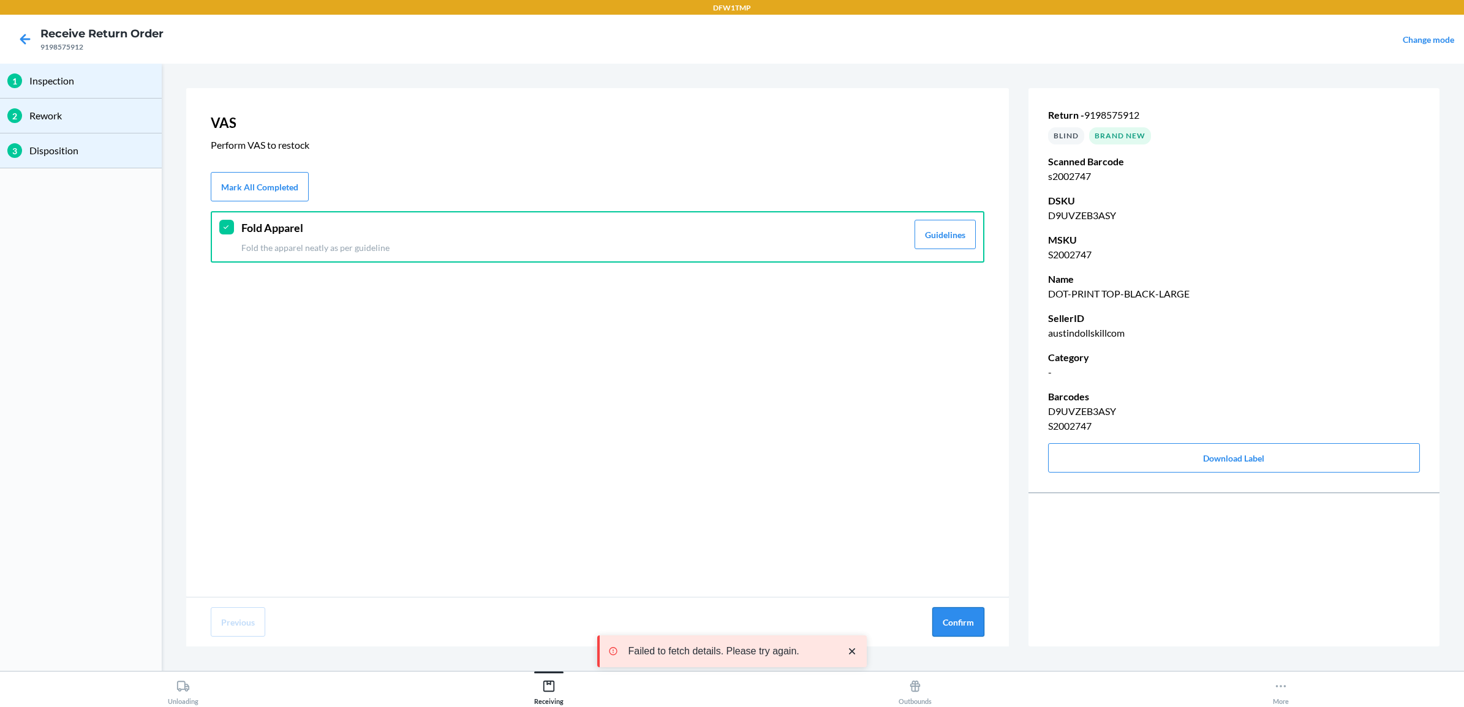
click at [948, 617] on button "Confirm" at bounding box center [958, 622] width 52 height 29
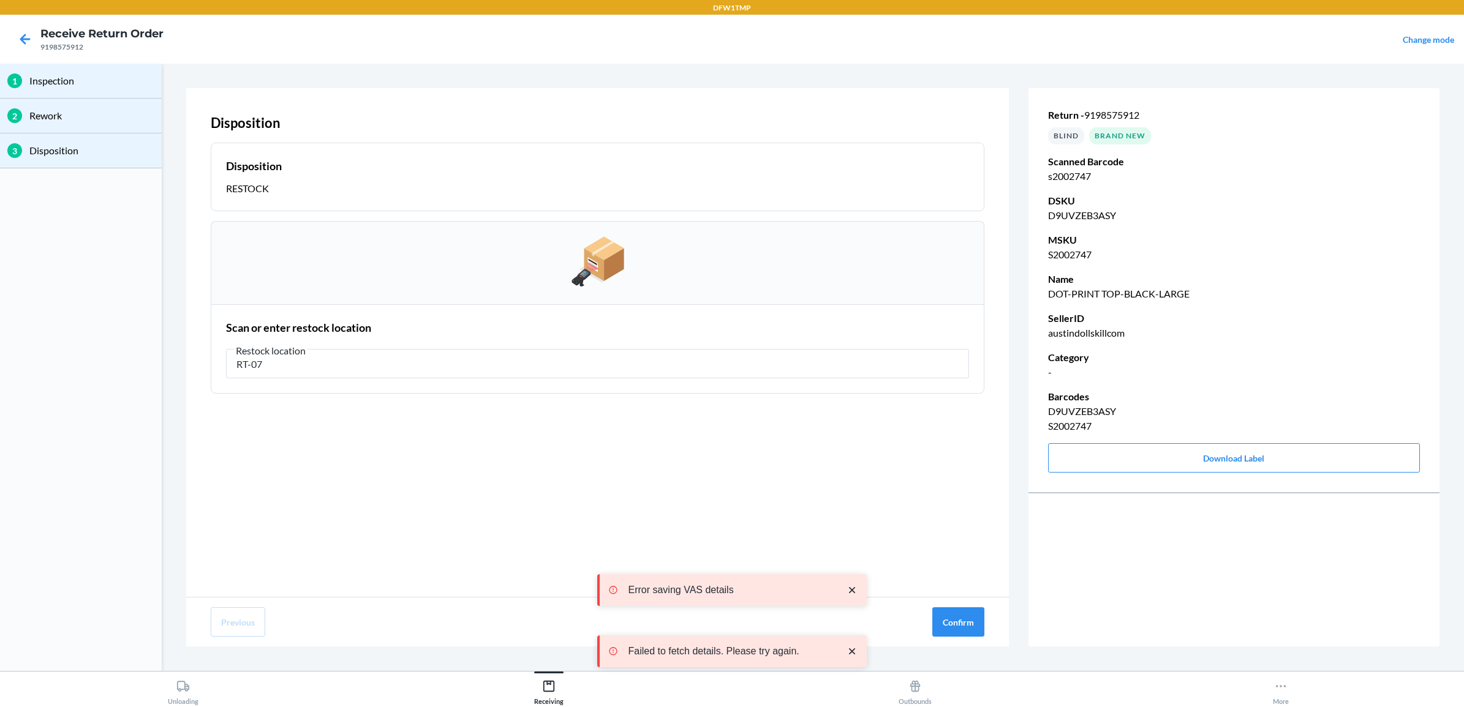
type input "RT-07"
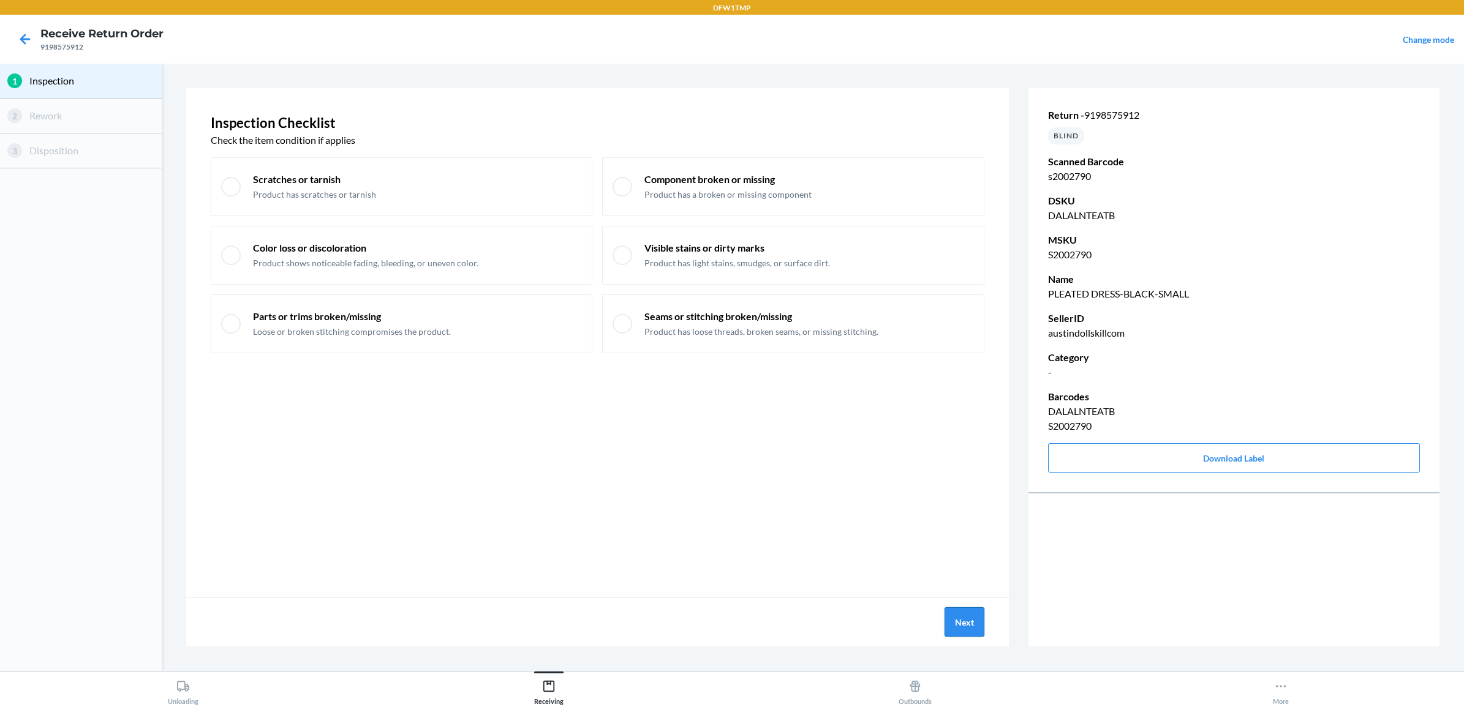
click at [954, 616] on button "Next" at bounding box center [964, 622] width 40 height 29
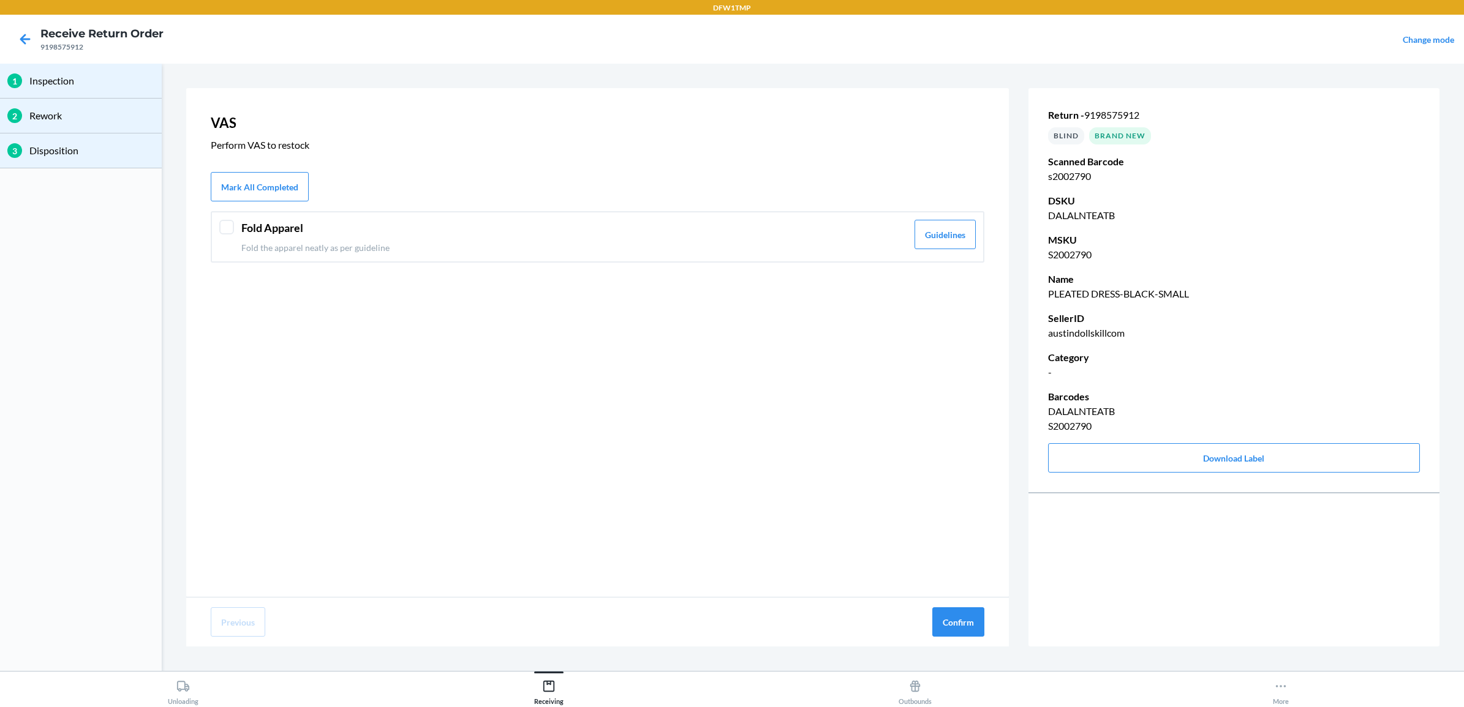
click at [311, 245] on p "Fold the apparel neatly as per guideline" at bounding box center [574, 247] width 666 height 13
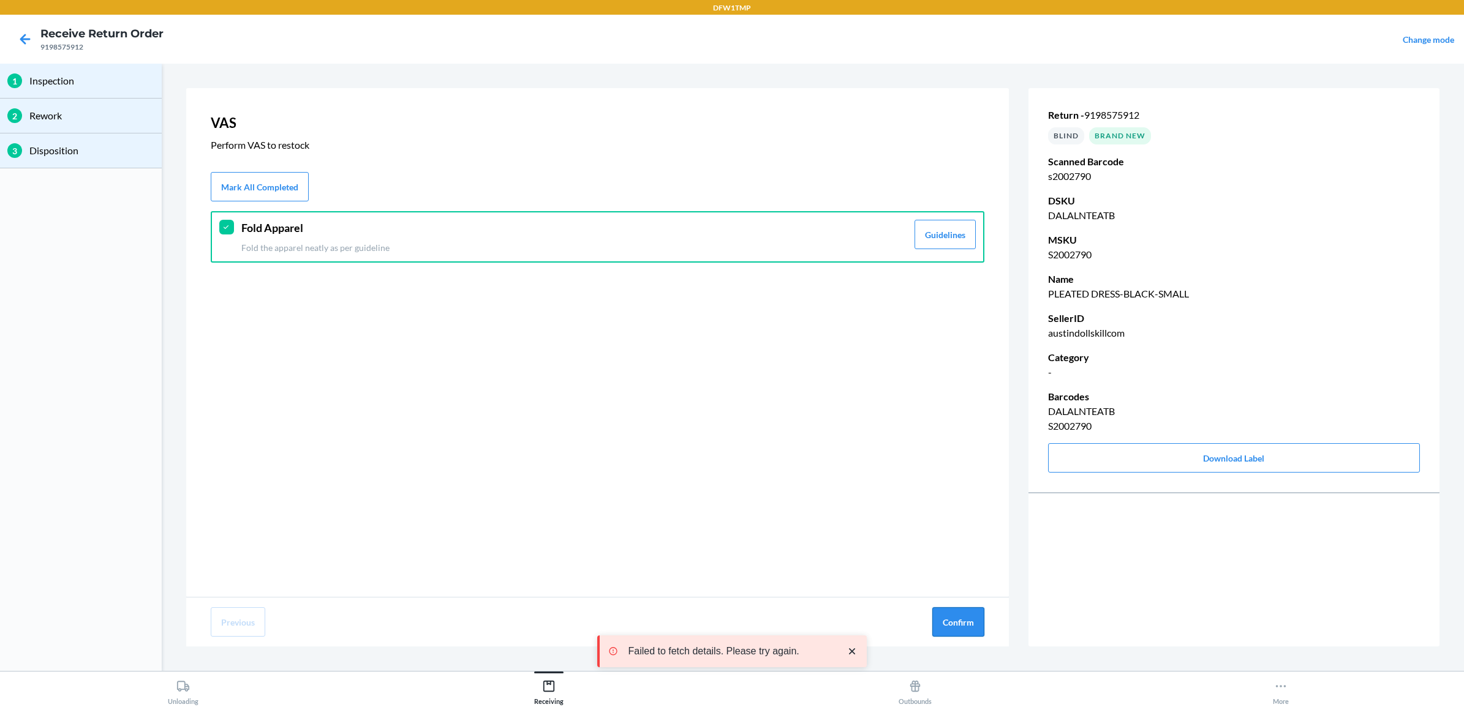
click at [960, 623] on button "Confirm" at bounding box center [958, 622] width 52 height 29
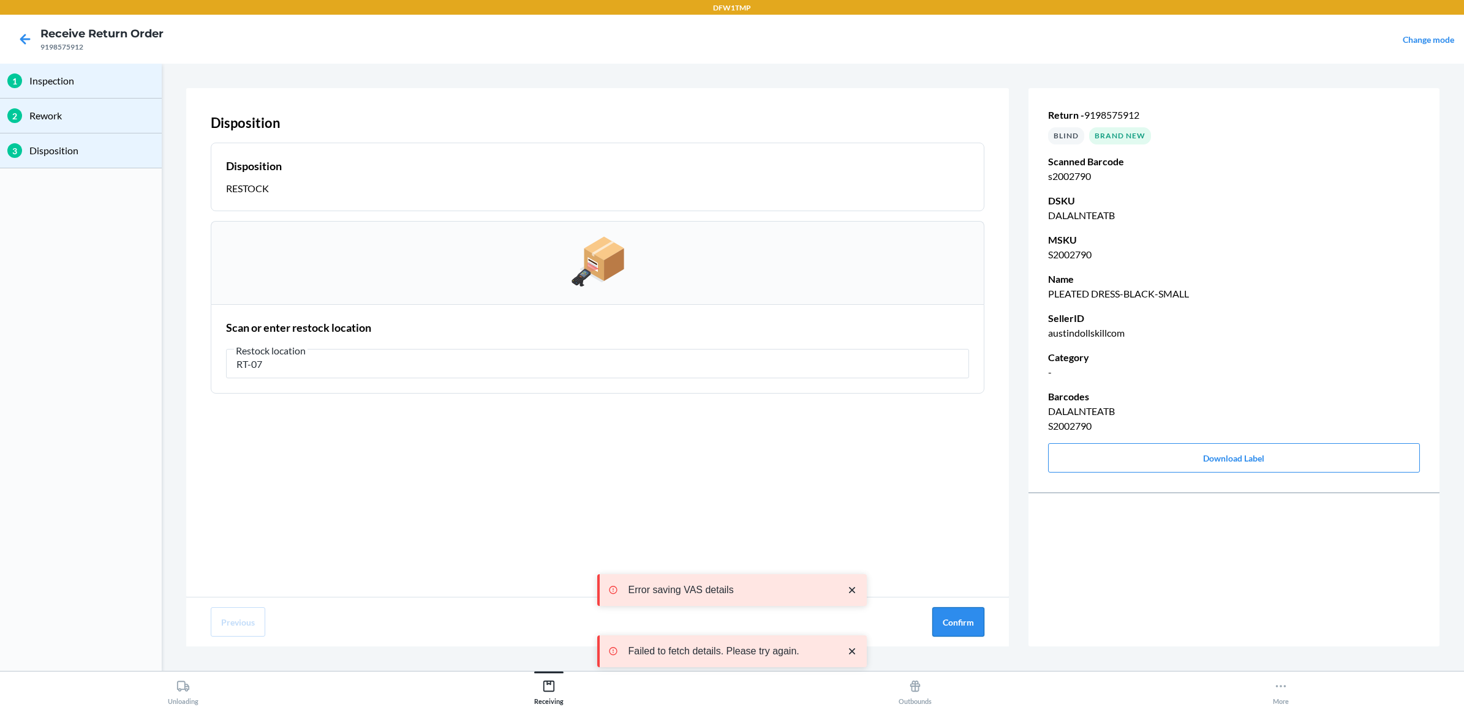
type input "RT-07"
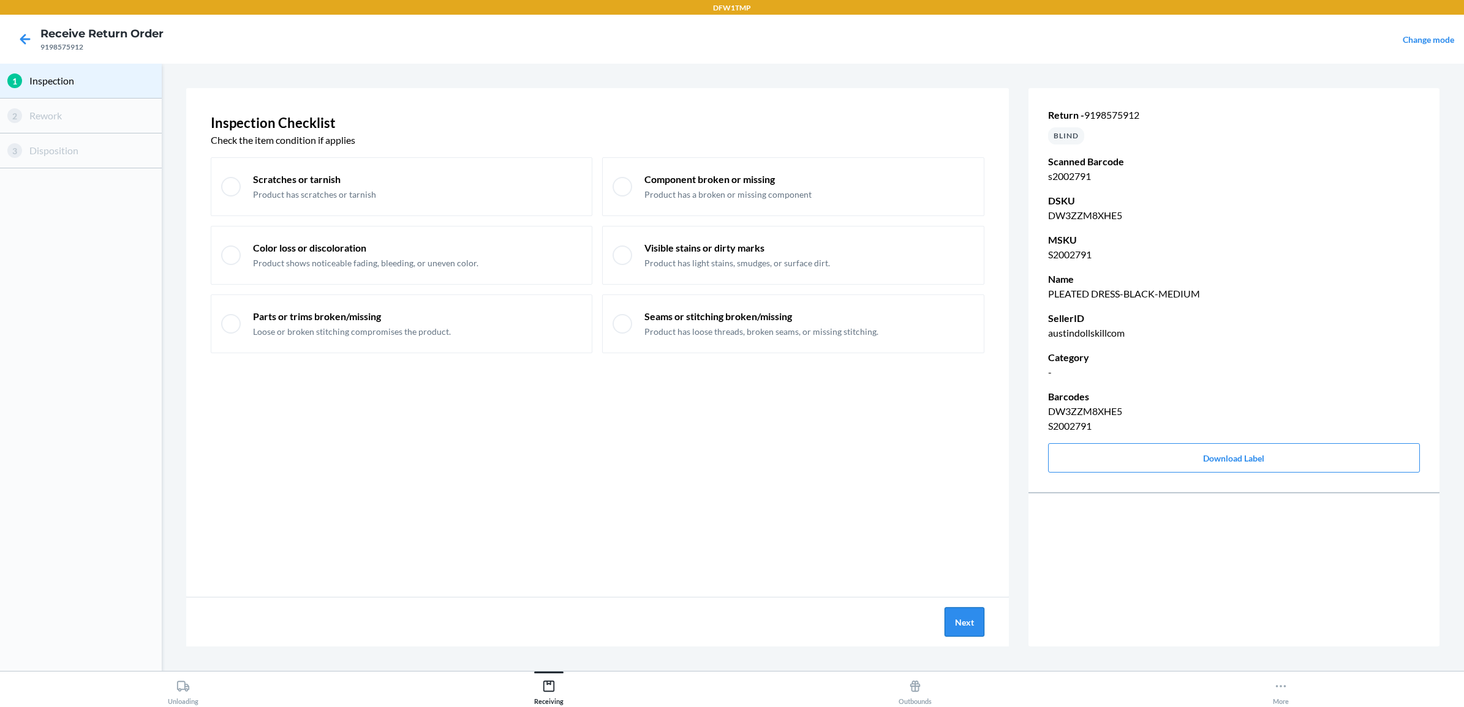
click at [973, 626] on button "Next" at bounding box center [964, 622] width 40 height 29
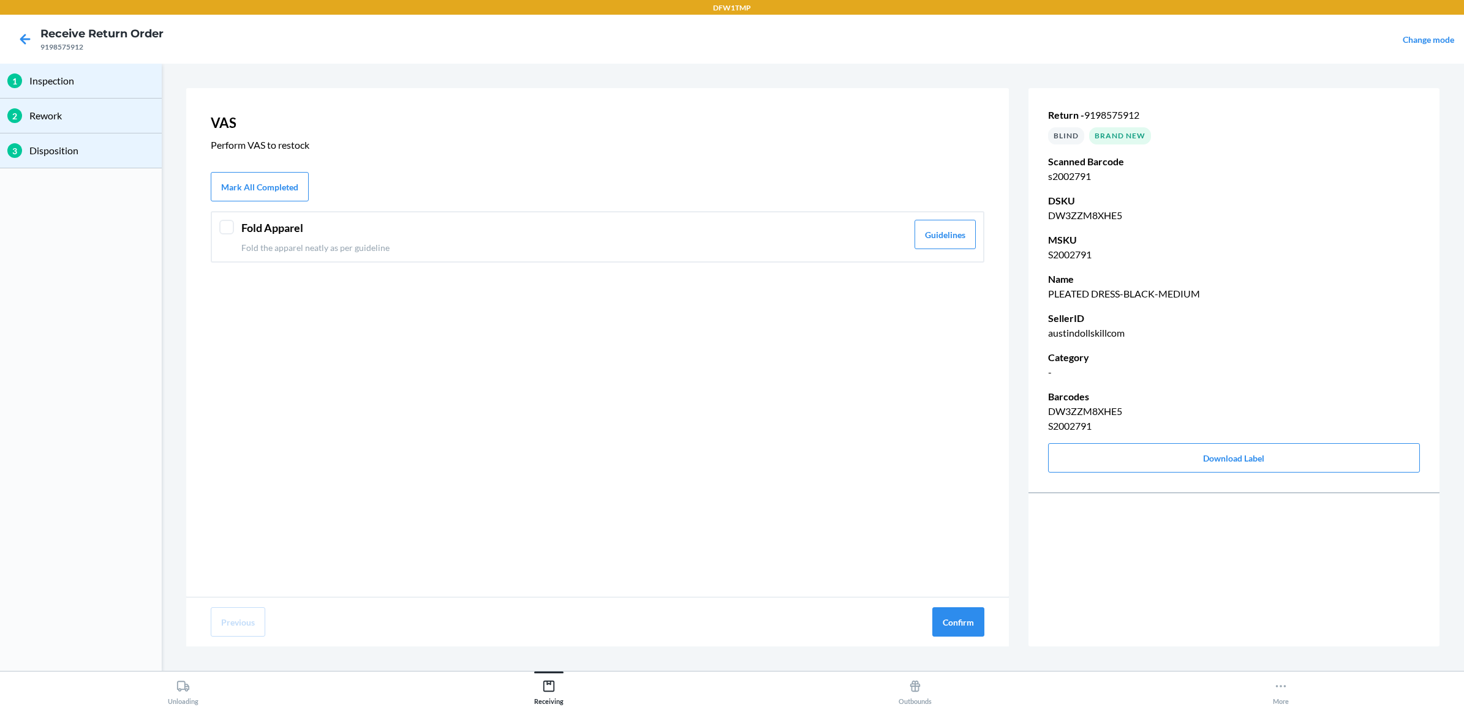
click at [389, 251] on p "Fold the apparel neatly as per guideline" at bounding box center [574, 247] width 666 height 13
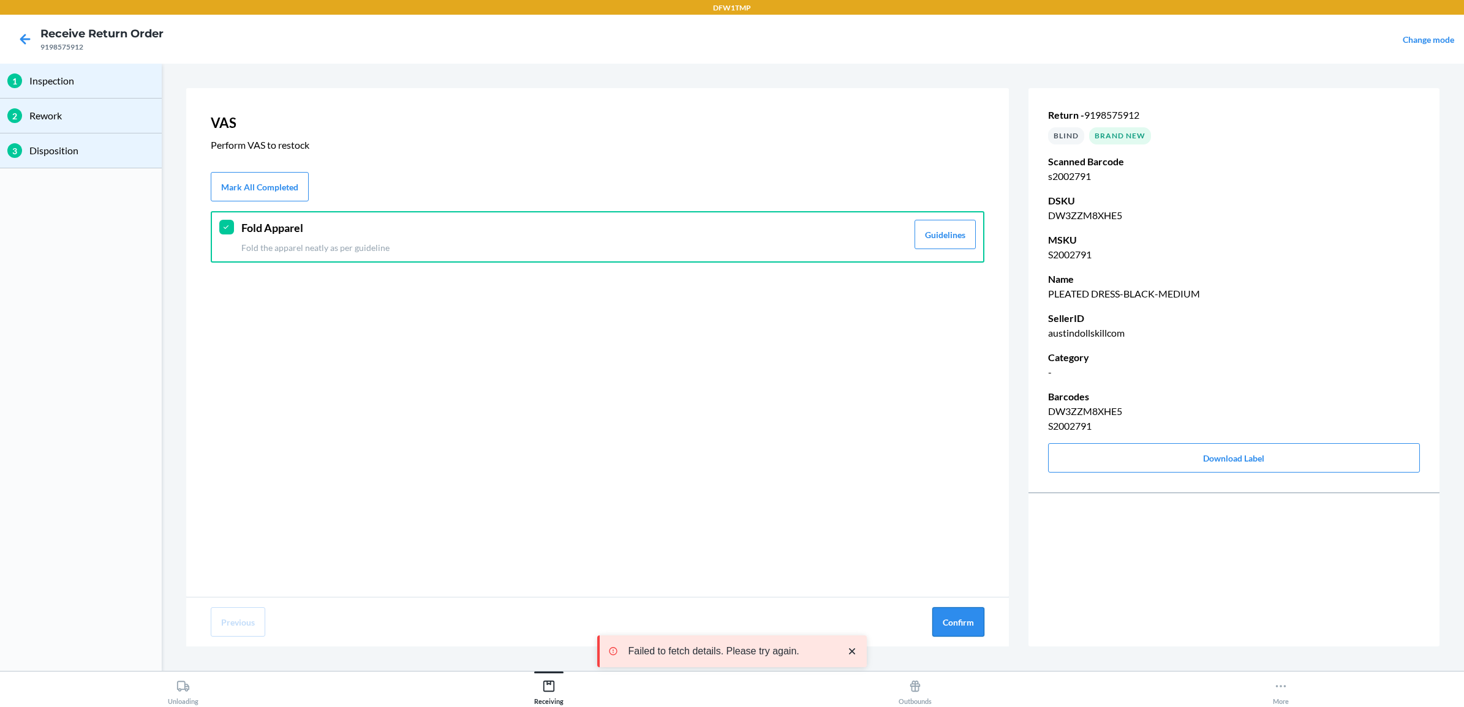
click at [968, 614] on button "Confirm" at bounding box center [958, 622] width 52 height 29
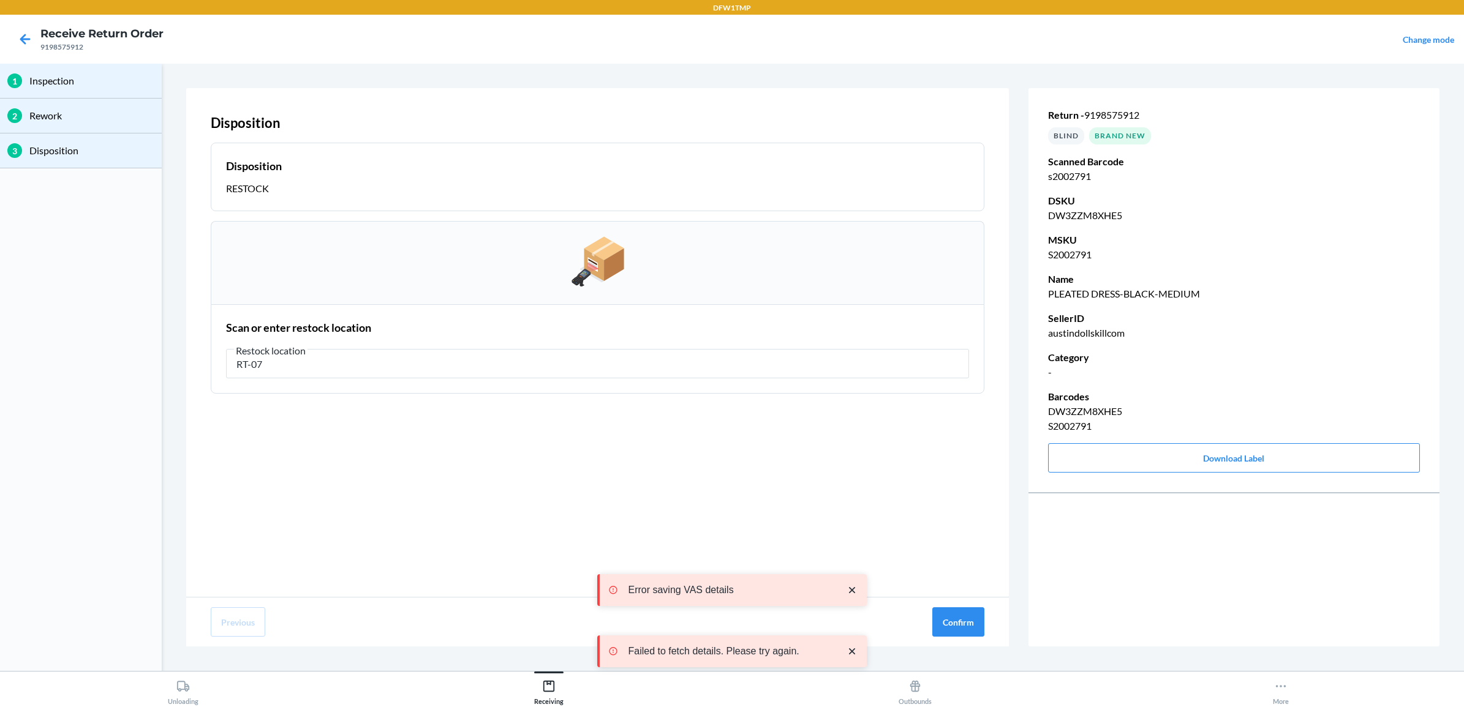
type input "RT-07"
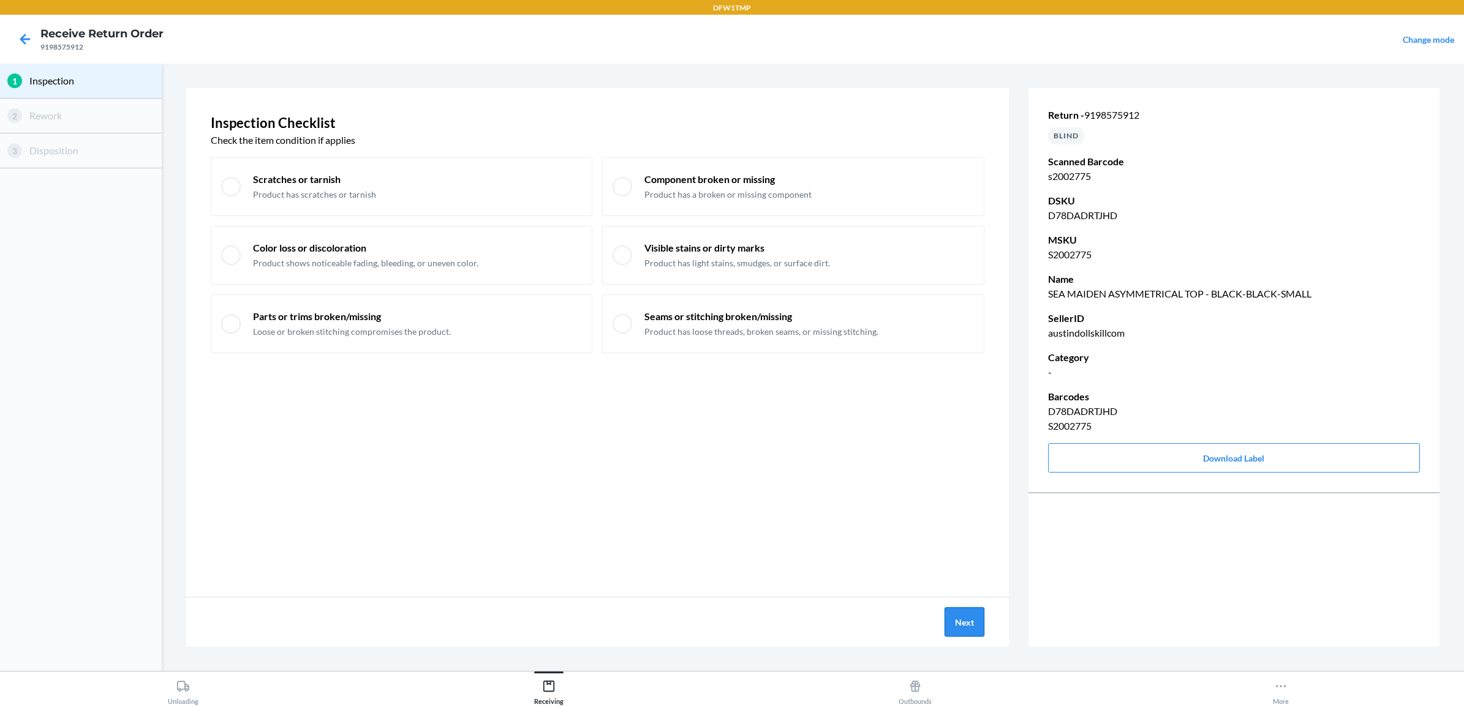
click at [946, 616] on button "Next" at bounding box center [964, 622] width 40 height 29
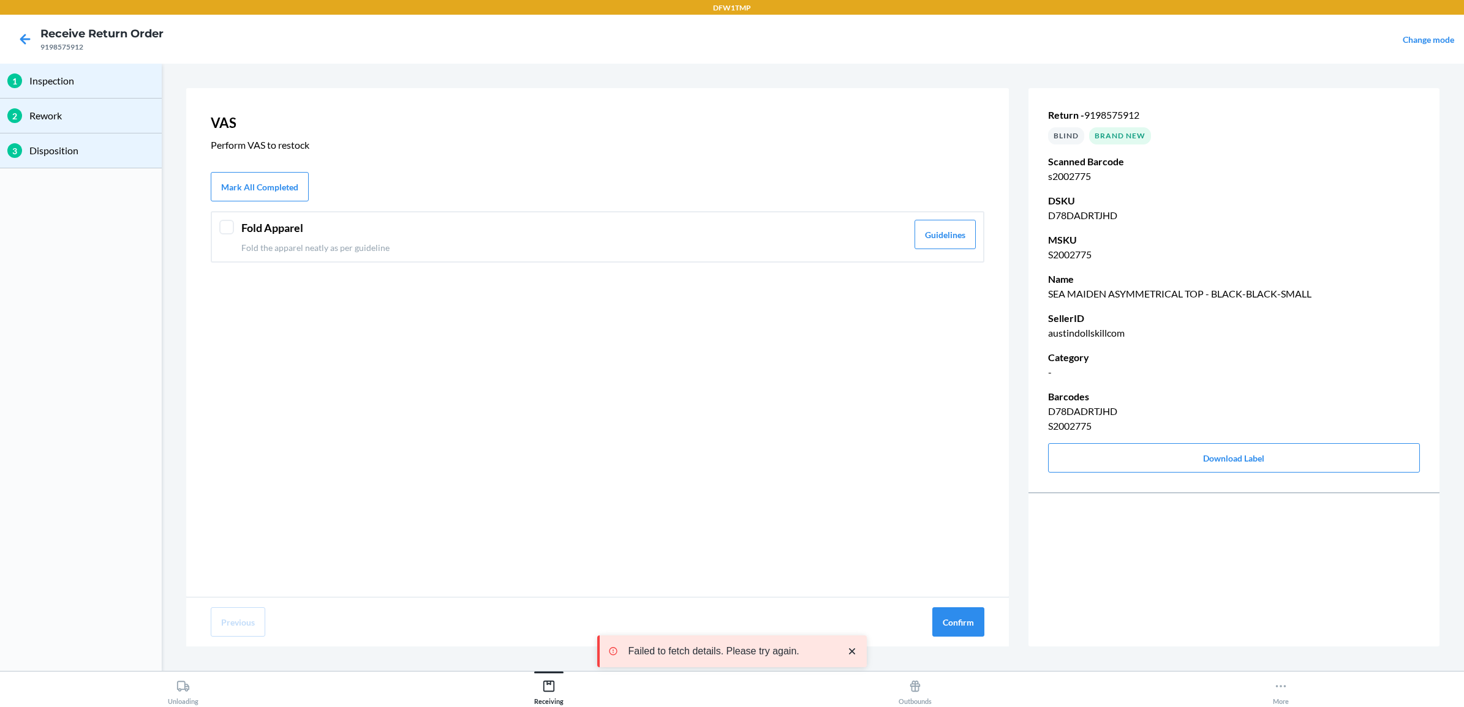
click at [485, 253] on p "Fold the apparel neatly as per guideline" at bounding box center [574, 247] width 666 height 13
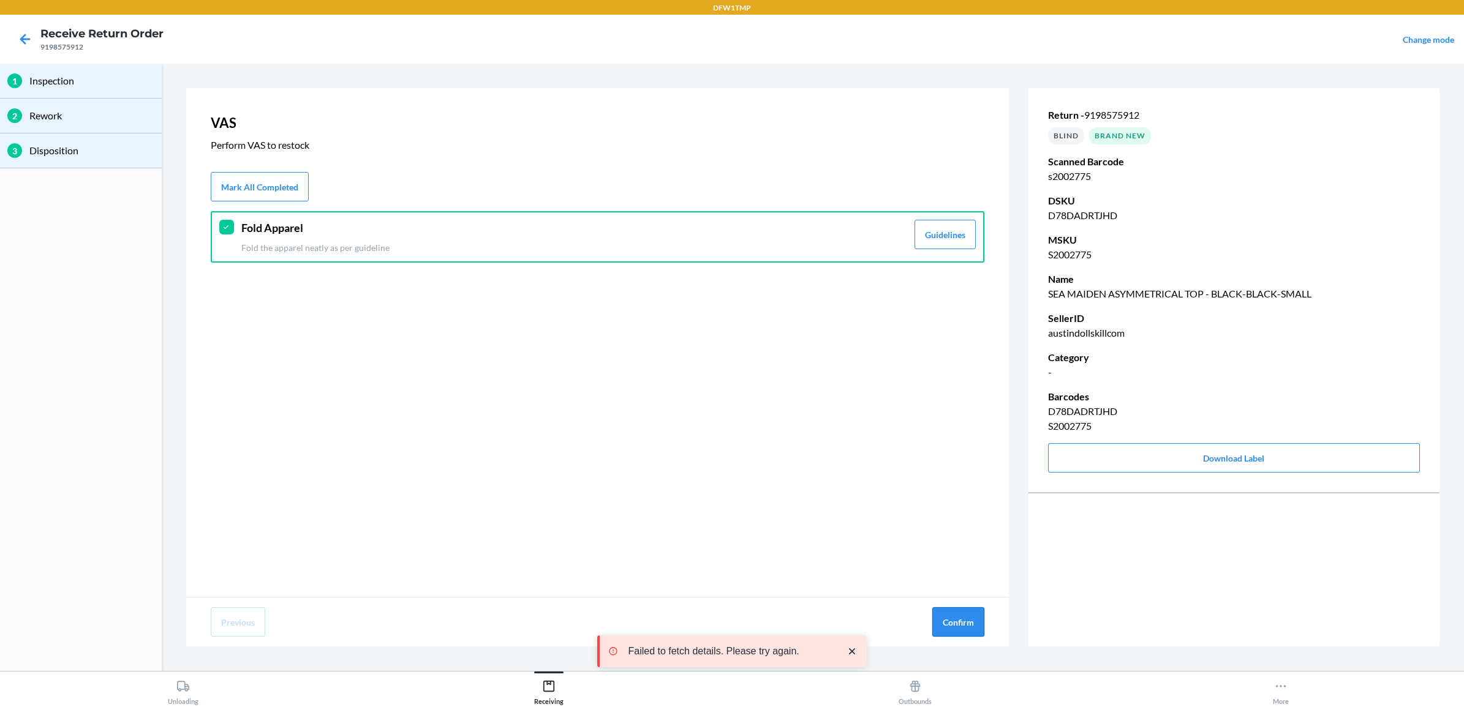
click at [953, 635] on button "Confirm" at bounding box center [958, 622] width 52 height 29
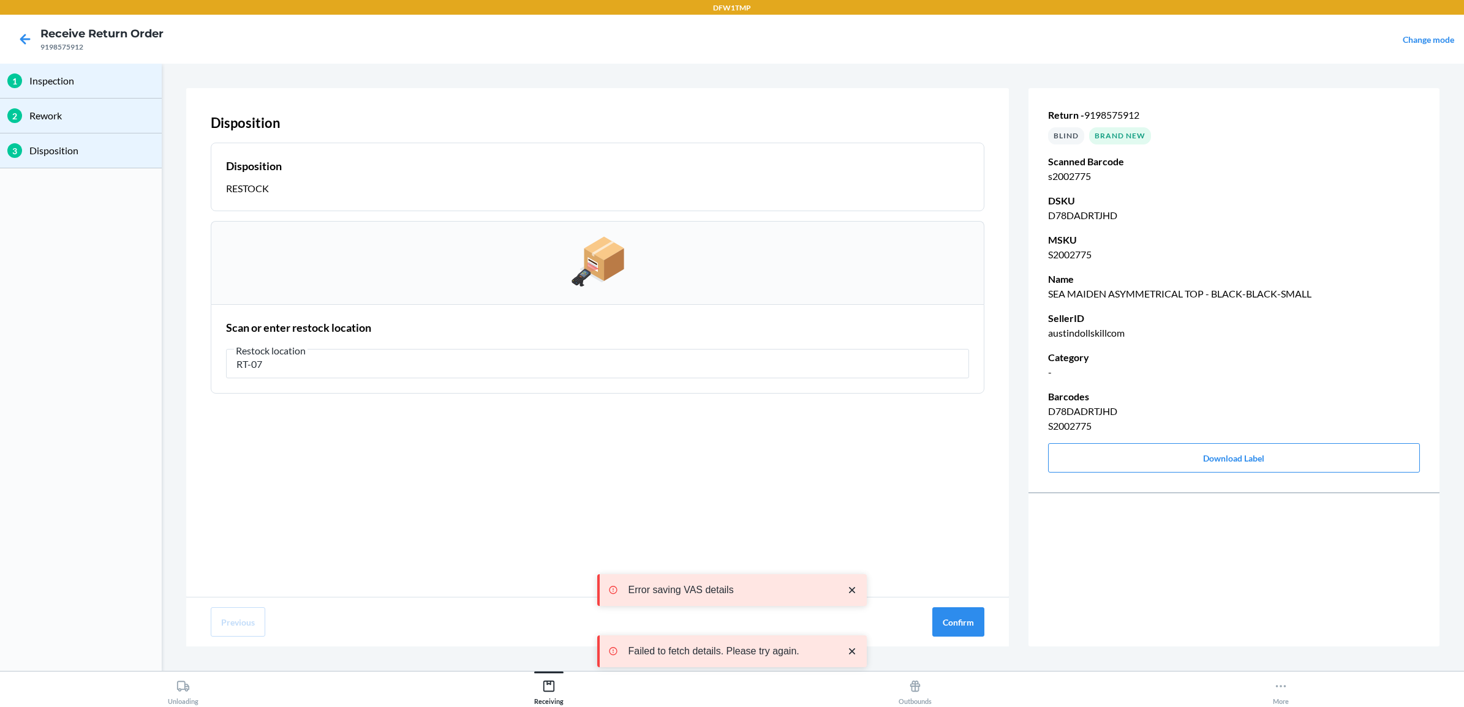
type input "RT-07"
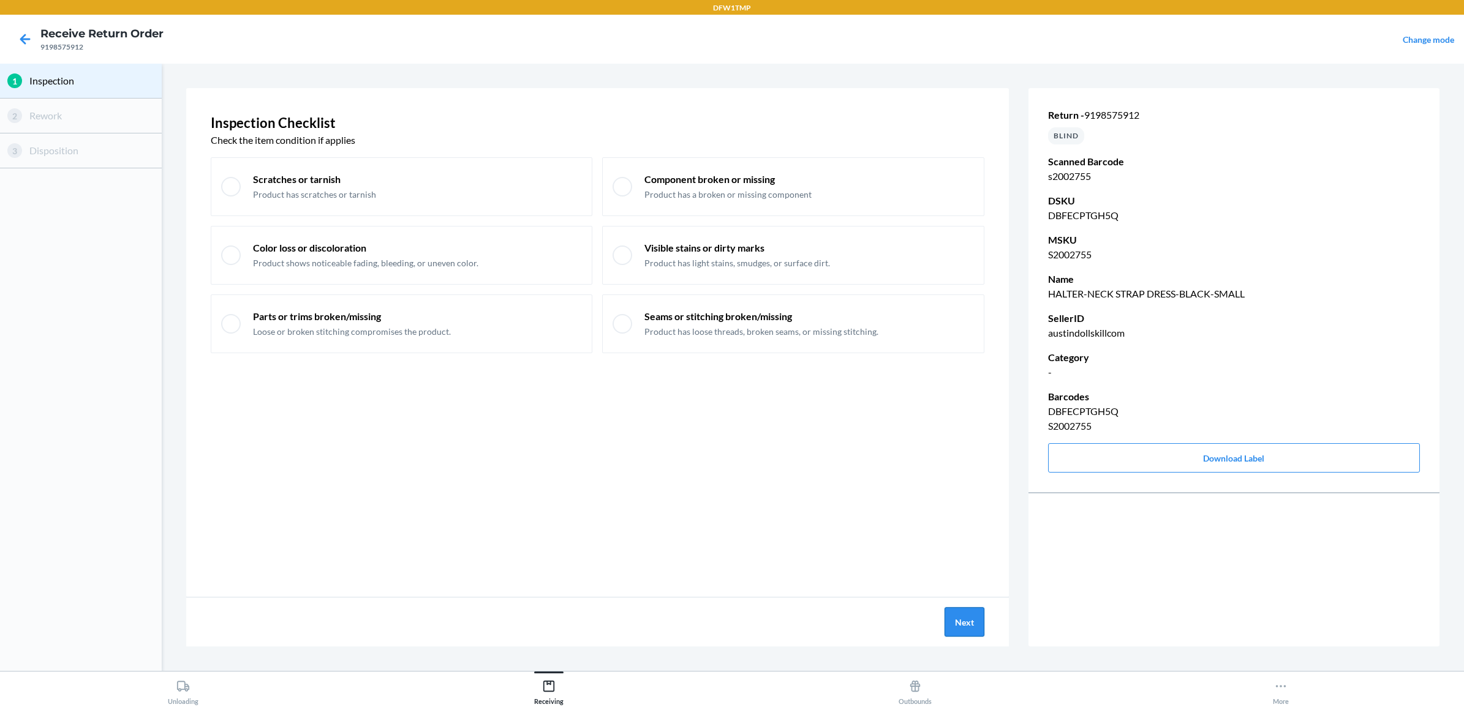
click at [967, 617] on button "Next" at bounding box center [964, 622] width 40 height 29
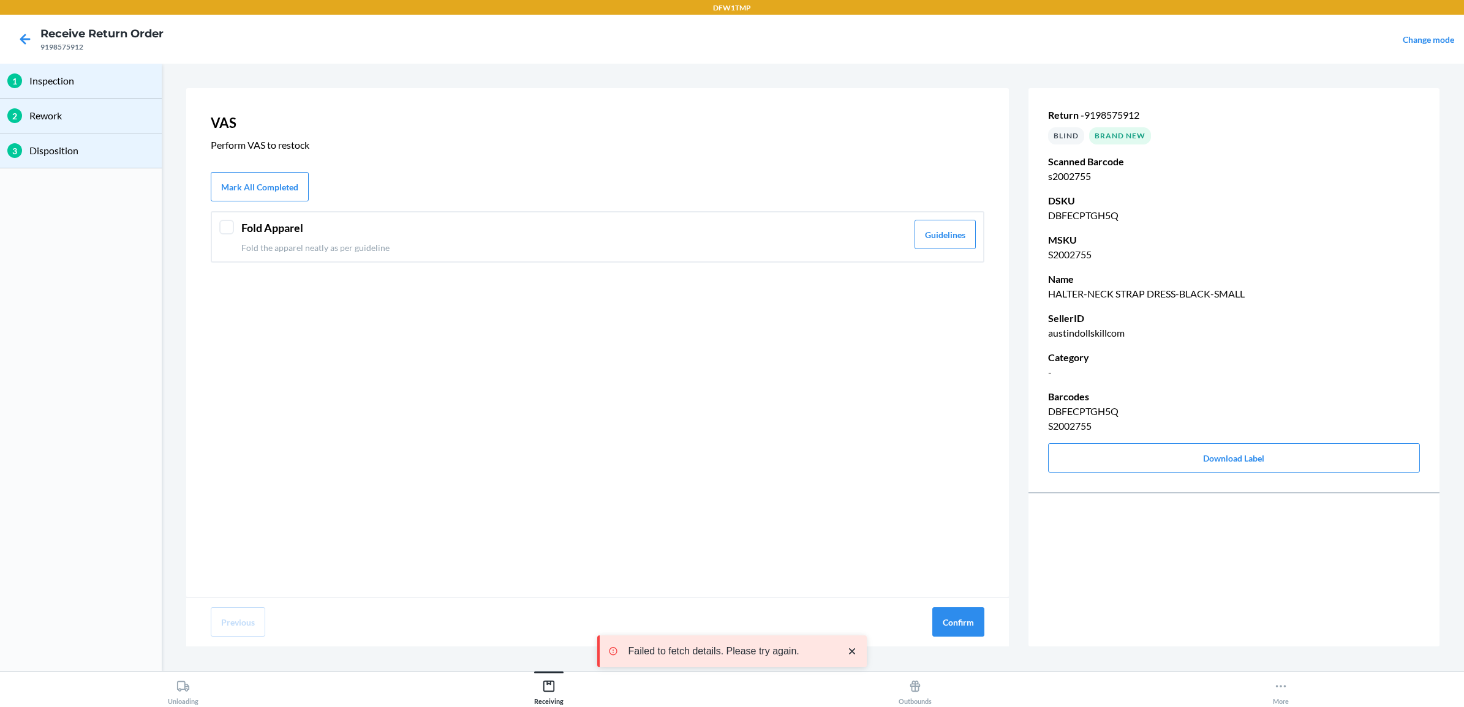
click at [295, 222] on header "Fold Apparel" at bounding box center [574, 228] width 666 height 17
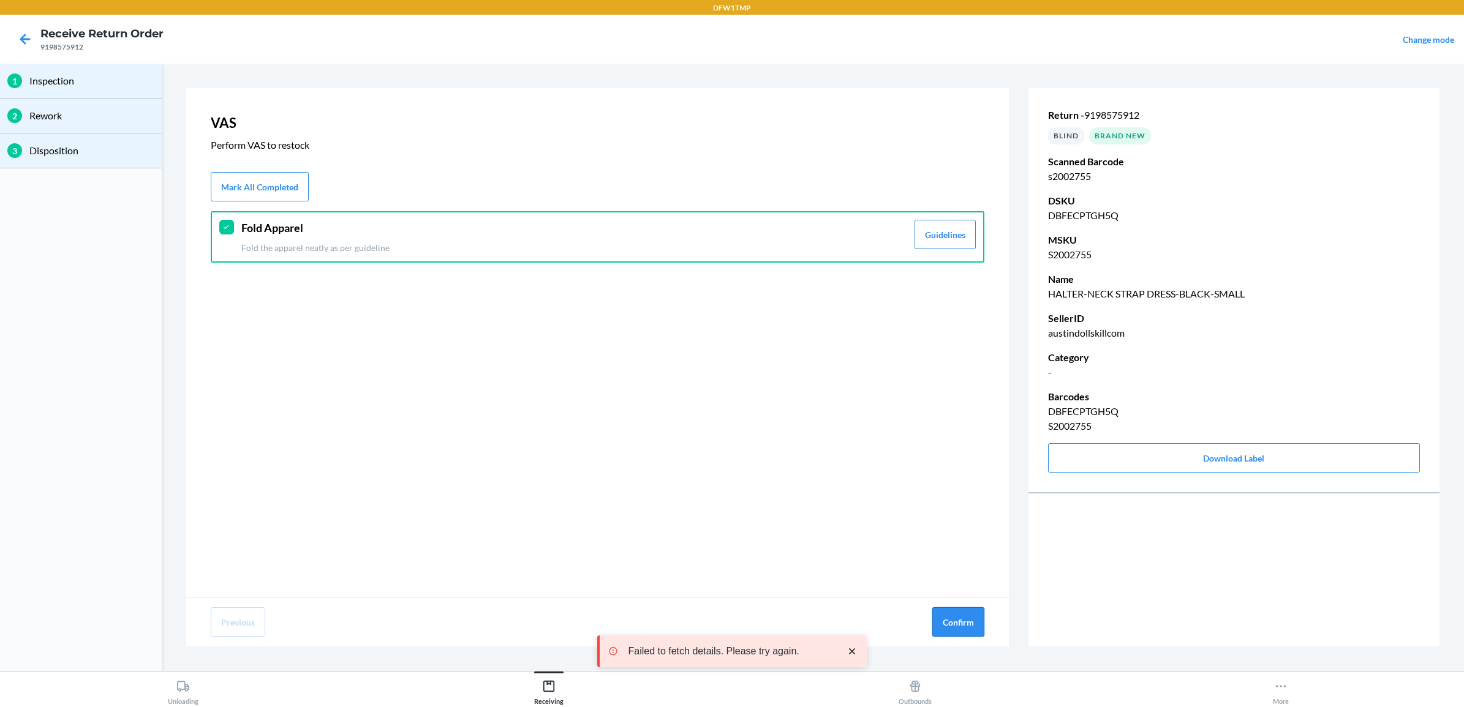
click at [954, 626] on button "Confirm" at bounding box center [958, 622] width 52 height 29
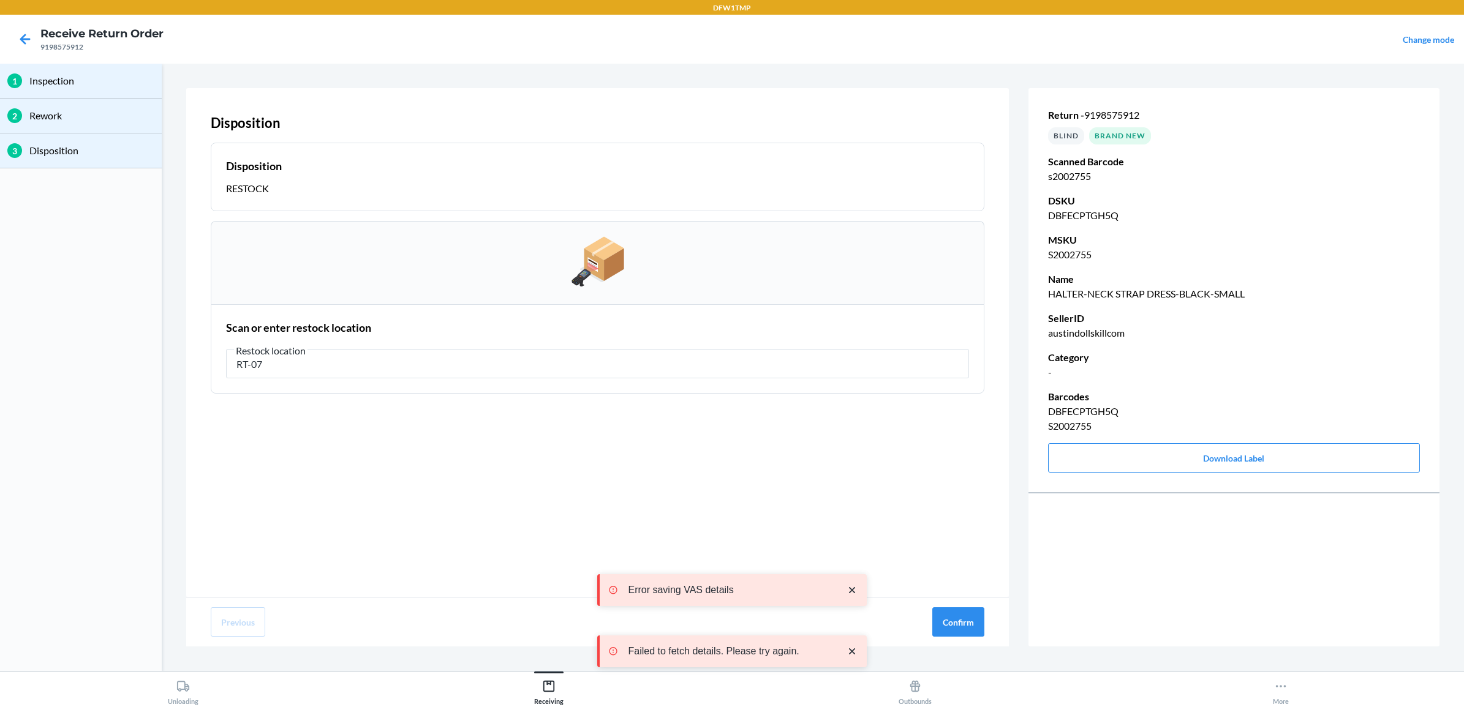
type input "RT-07"
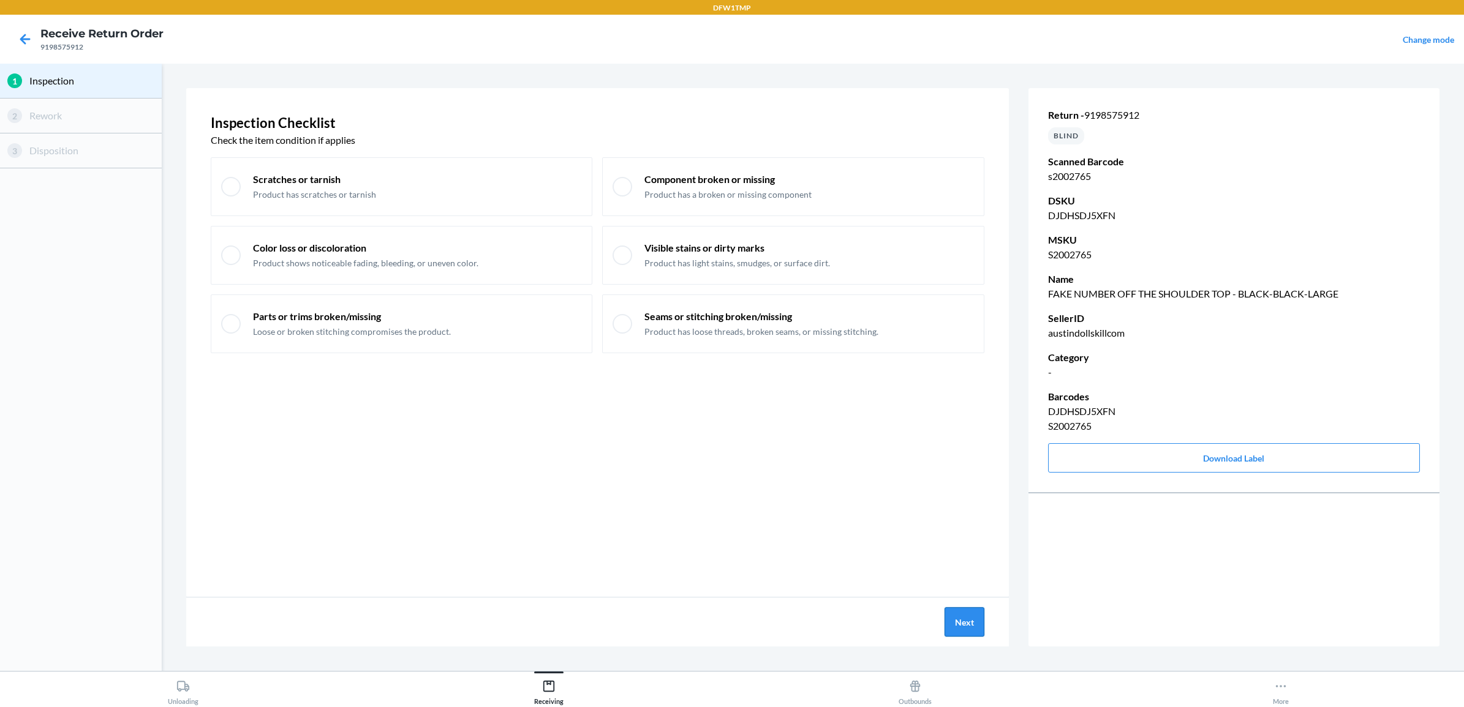
click at [973, 622] on button "Next" at bounding box center [964, 622] width 40 height 29
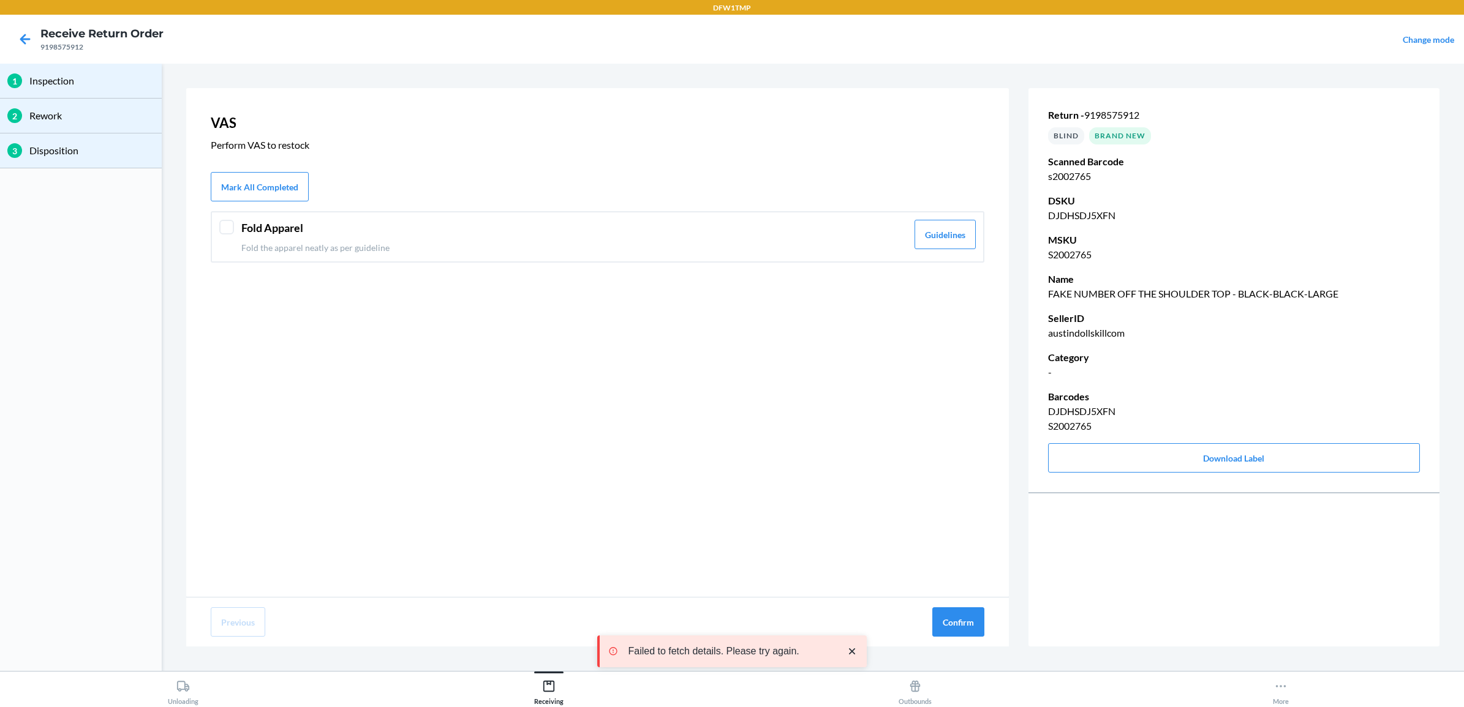
click at [243, 247] on p "Fold the apparel neatly as per guideline" at bounding box center [574, 247] width 666 height 13
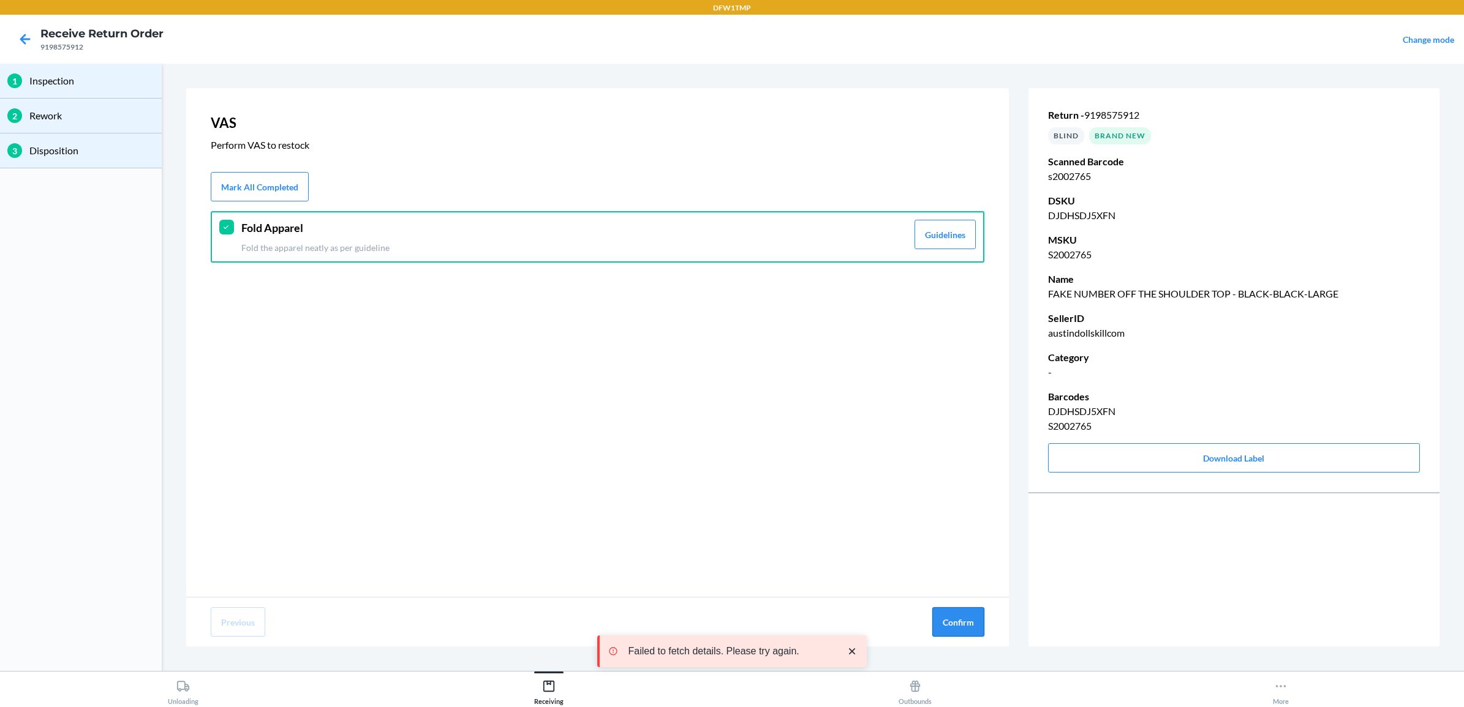
click at [941, 611] on button "Confirm" at bounding box center [958, 622] width 52 height 29
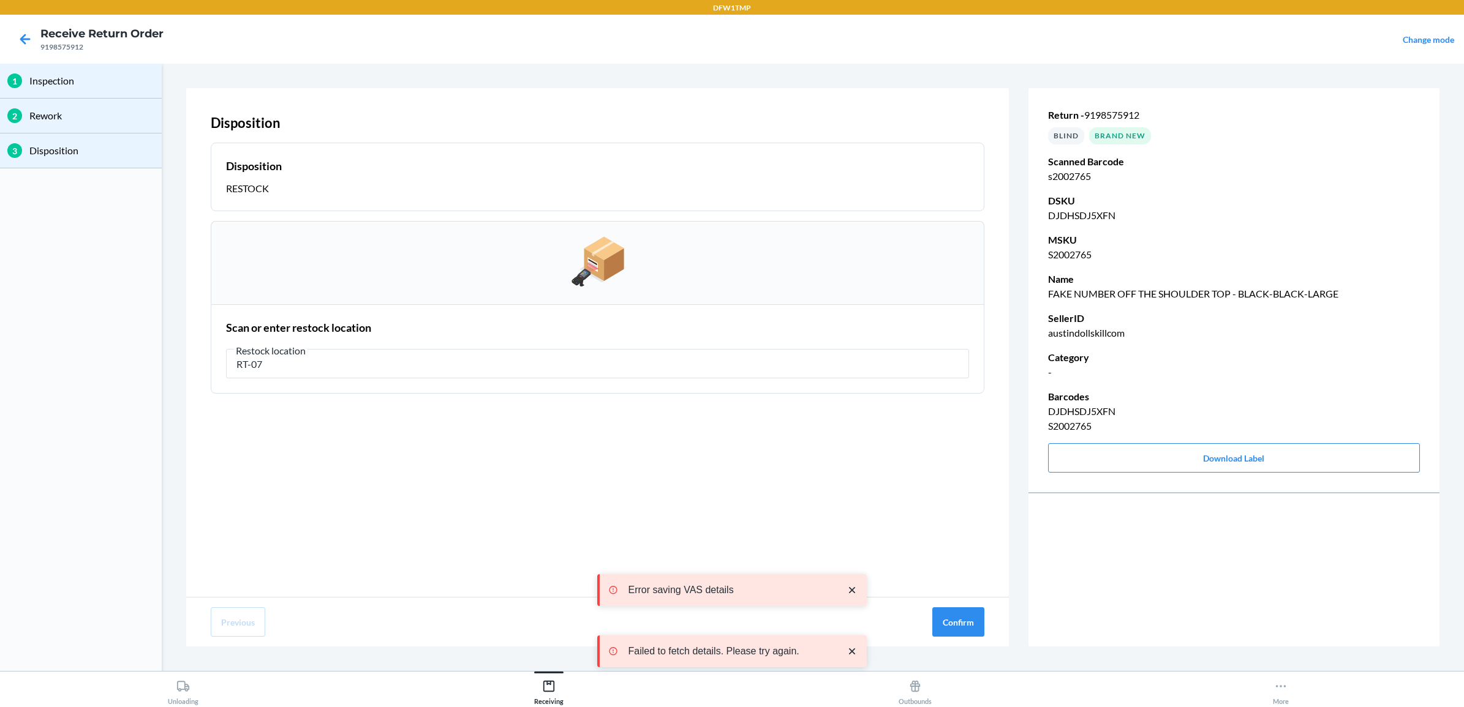
type input "RT-07"
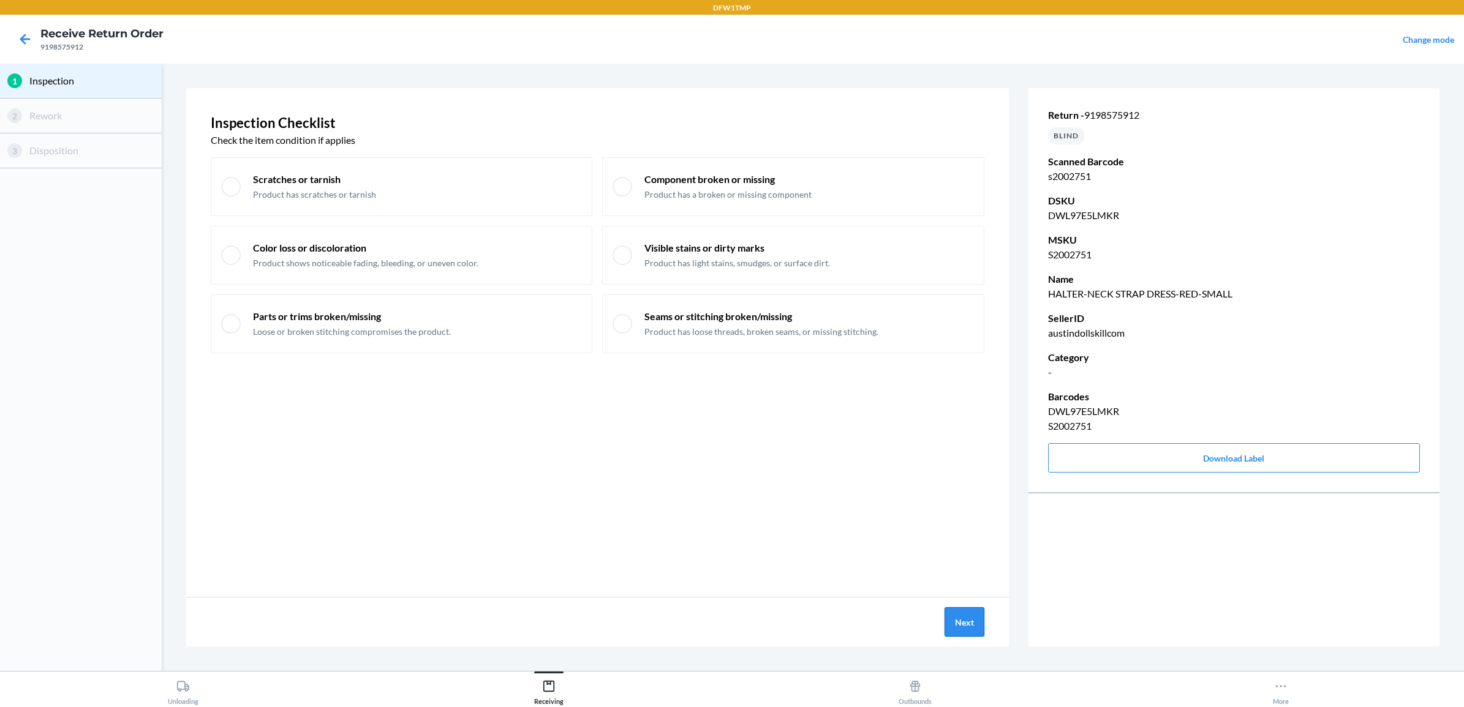
click at [962, 616] on button "Next" at bounding box center [964, 622] width 40 height 29
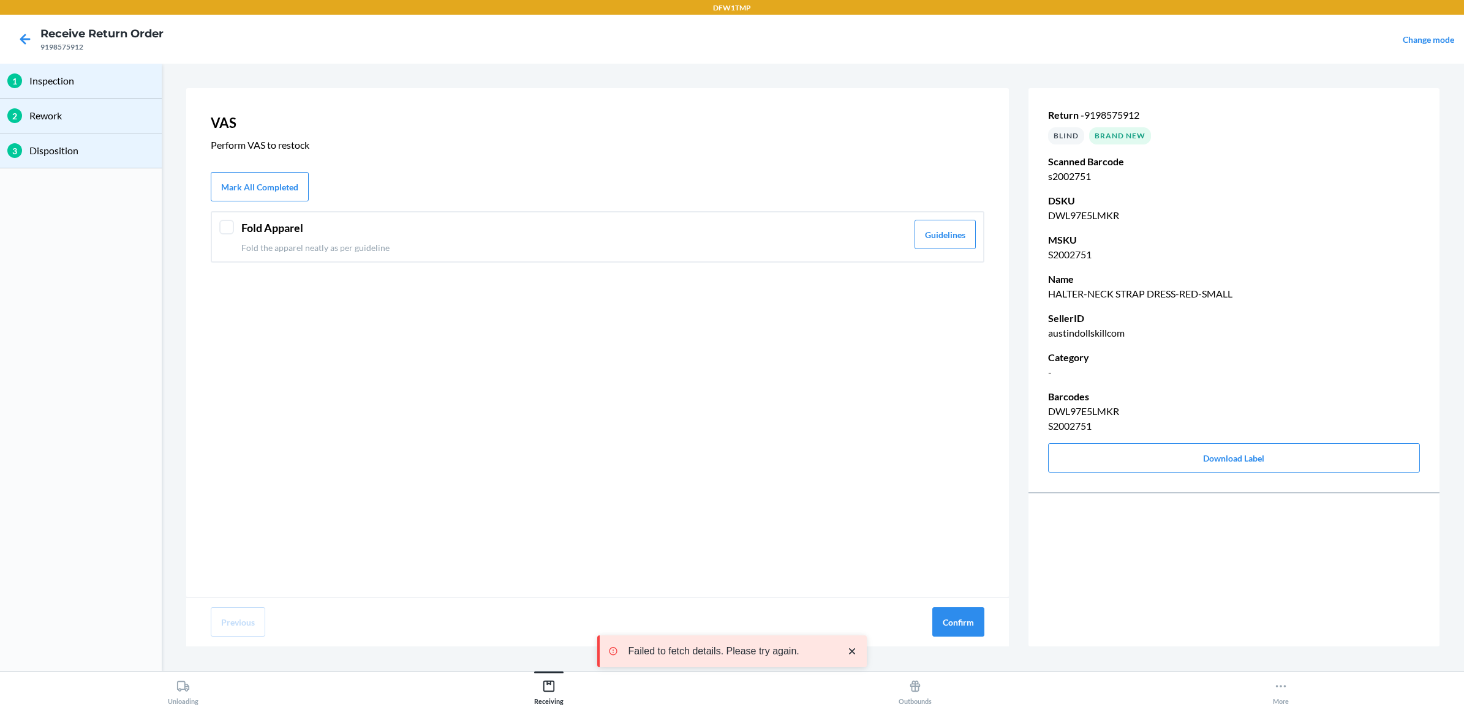
click at [469, 252] on p "Fold the apparel neatly as per guideline" at bounding box center [574, 247] width 666 height 13
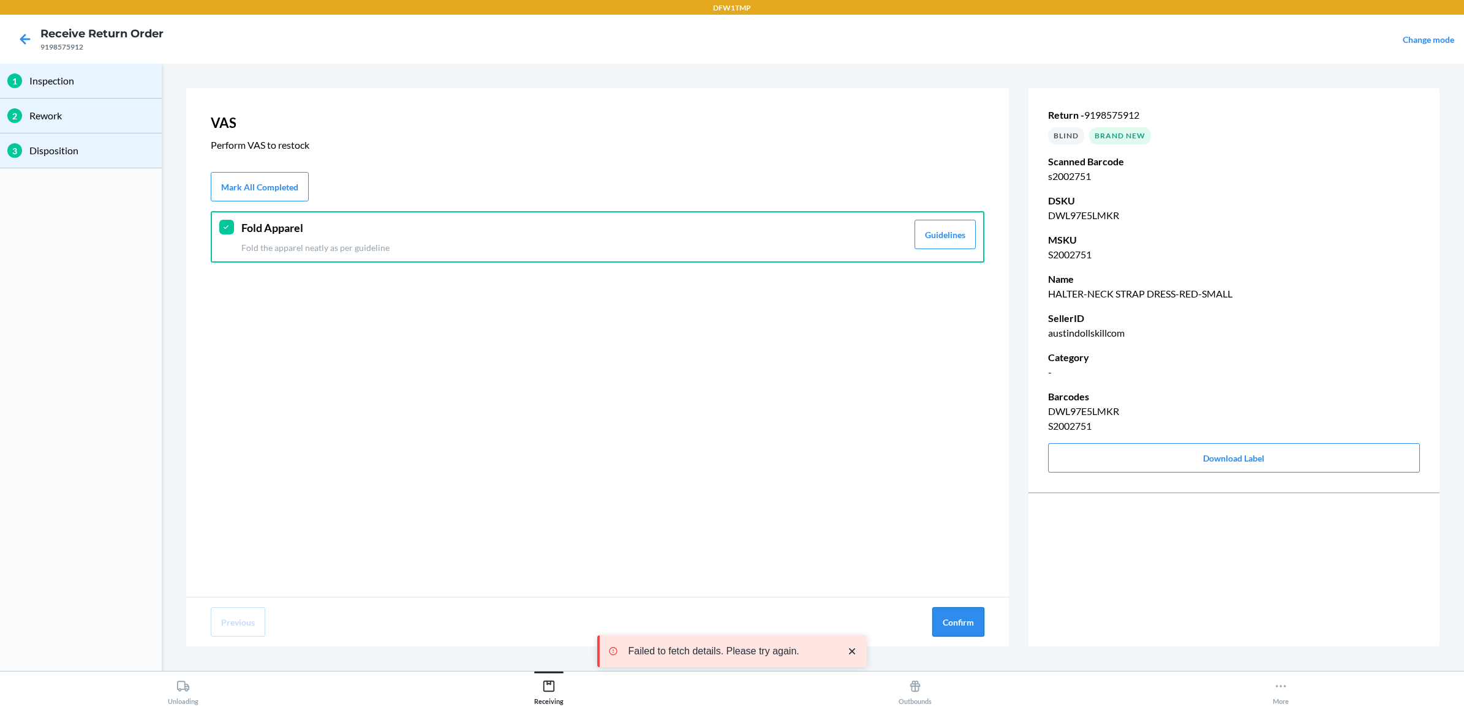
click at [945, 609] on button "Confirm" at bounding box center [958, 622] width 52 height 29
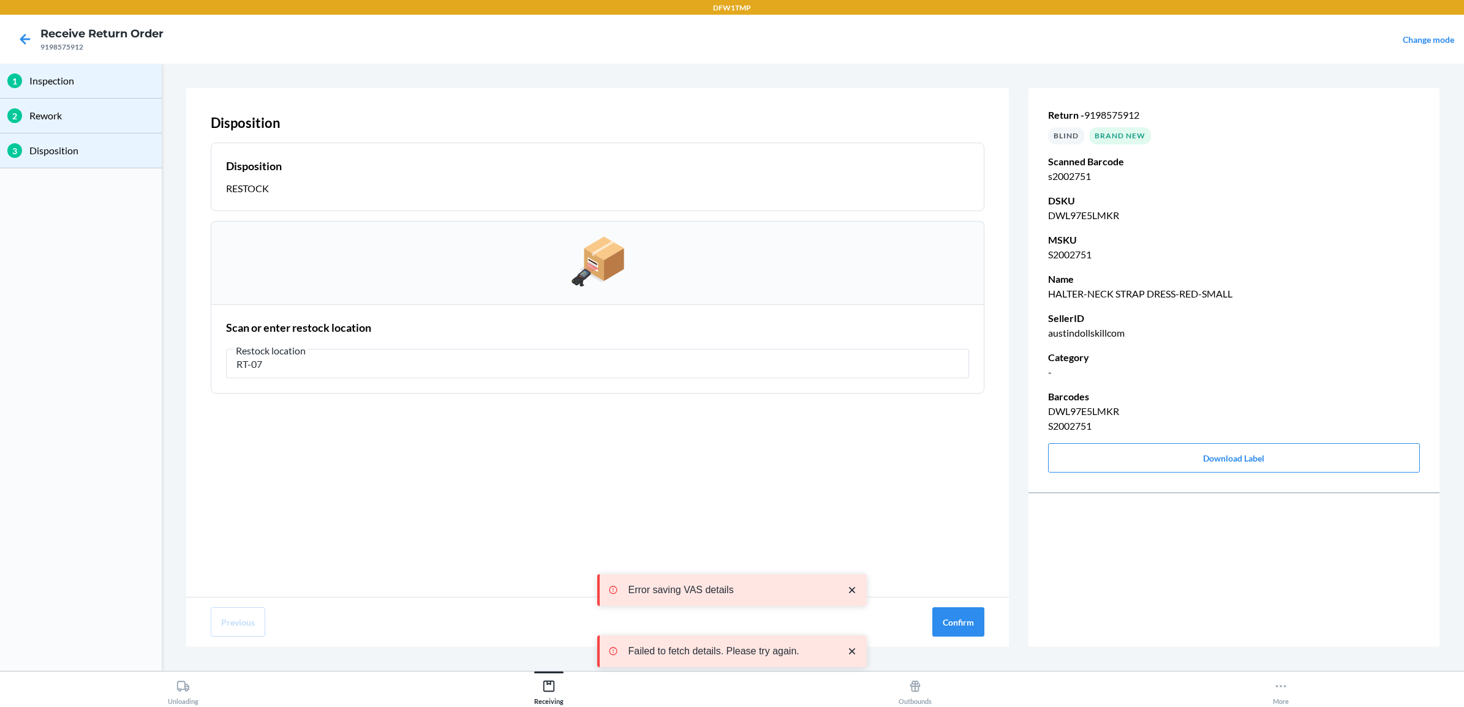
type input "RT-07"
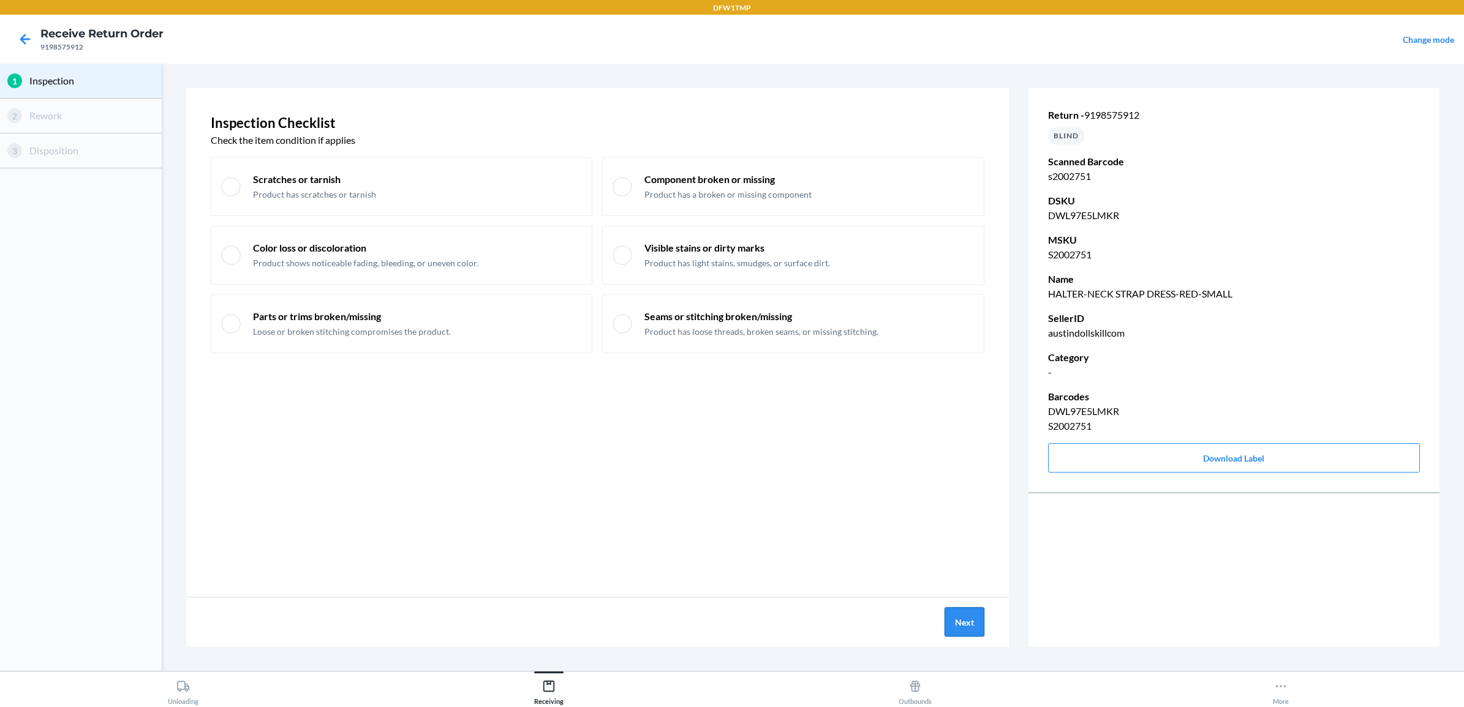
click at [975, 623] on button "Next" at bounding box center [964, 622] width 40 height 29
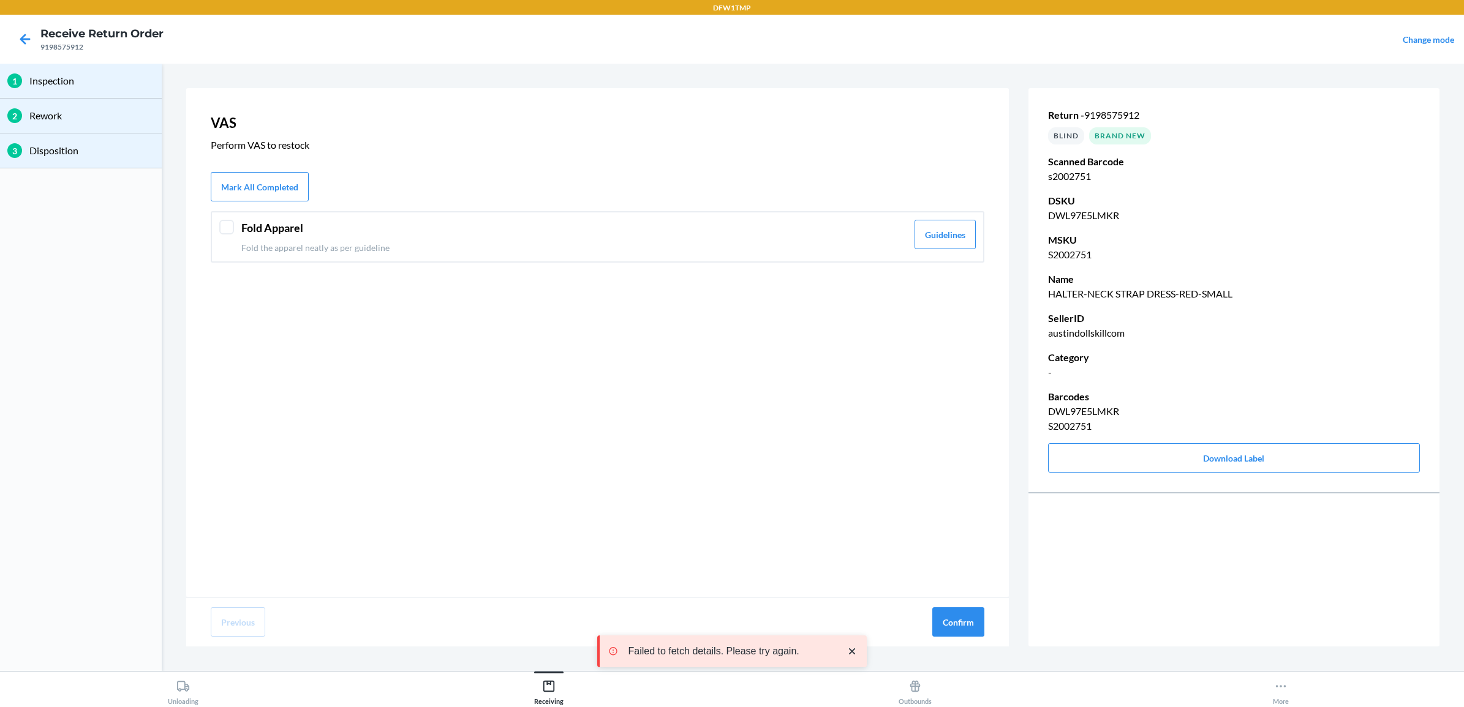
click at [319, 227] on header "Fold Apparel" at bounding box center [574, 228] width 666 height 17
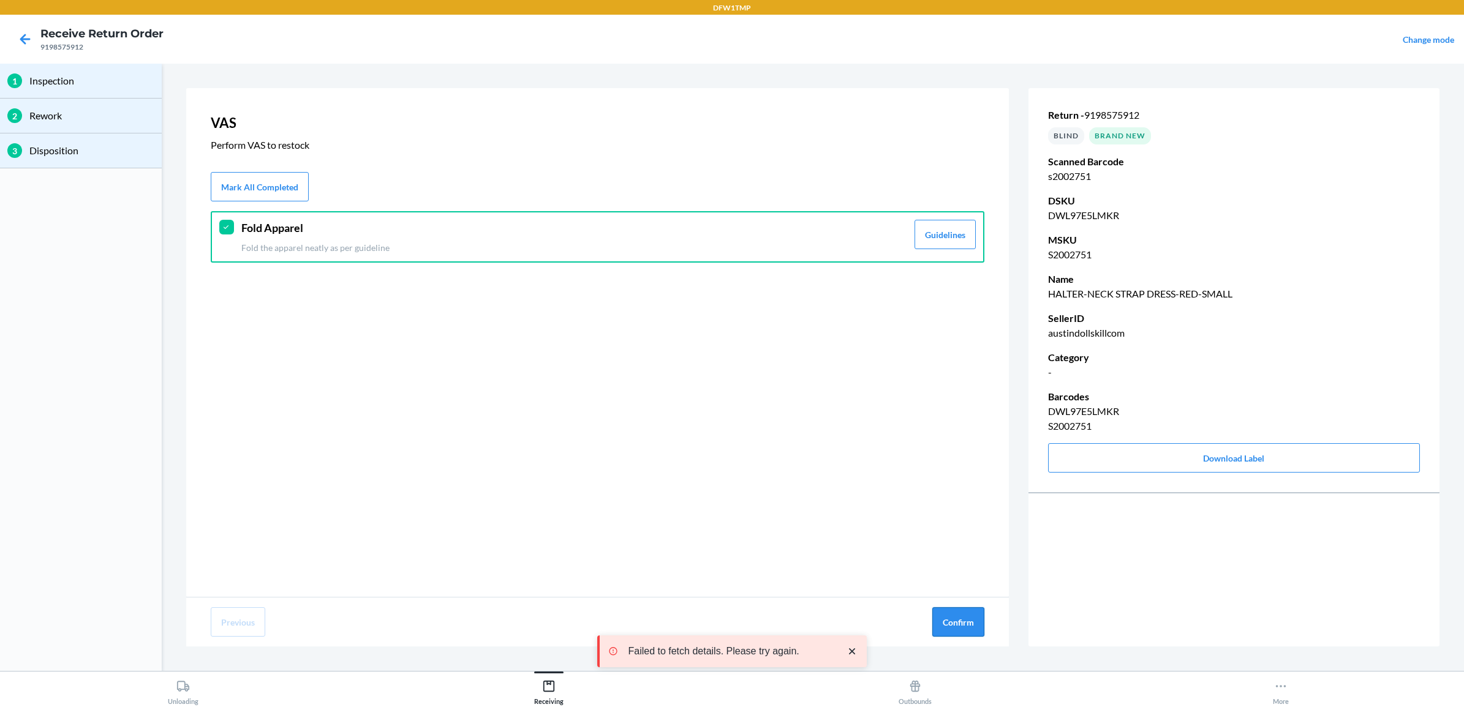
click at [966, 622] on button "Confirm" at bounding box center [958, 622] width 52 height 29
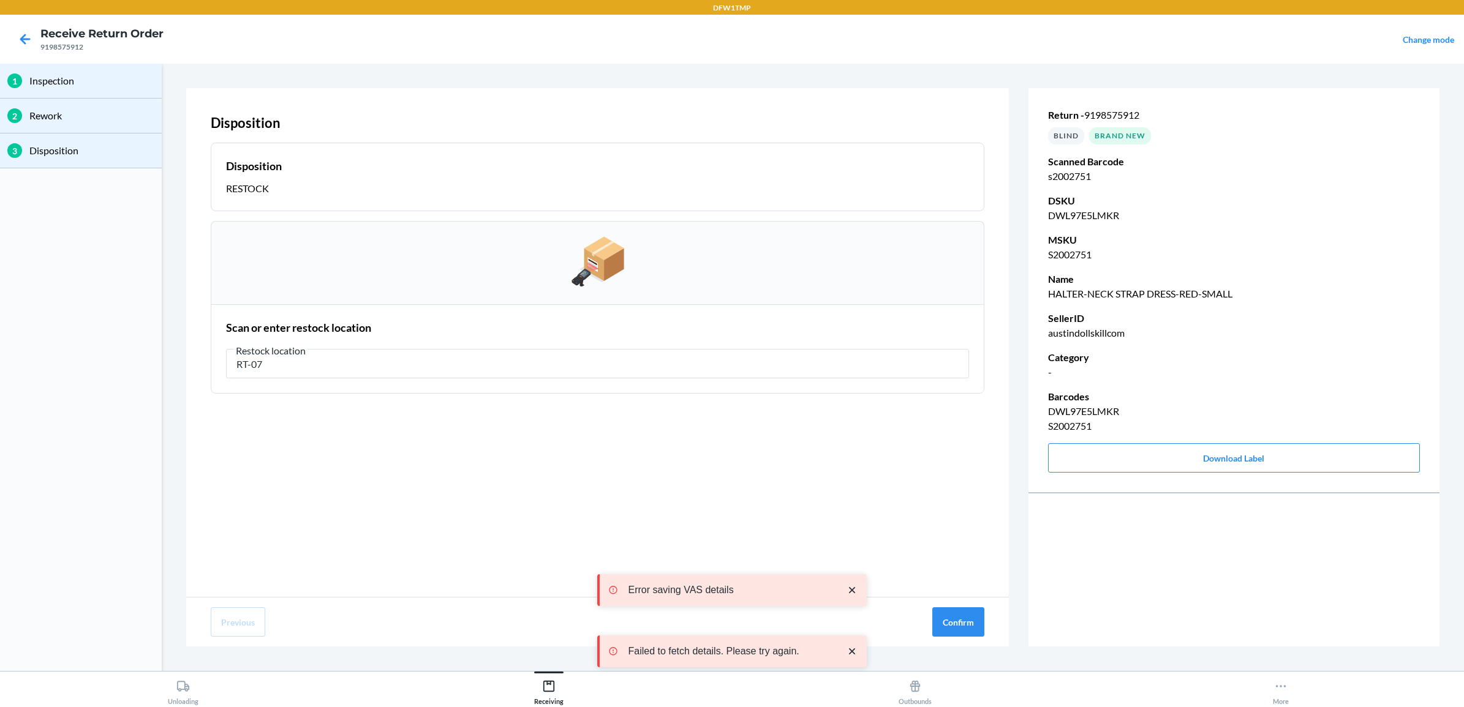
type input "RT-07"
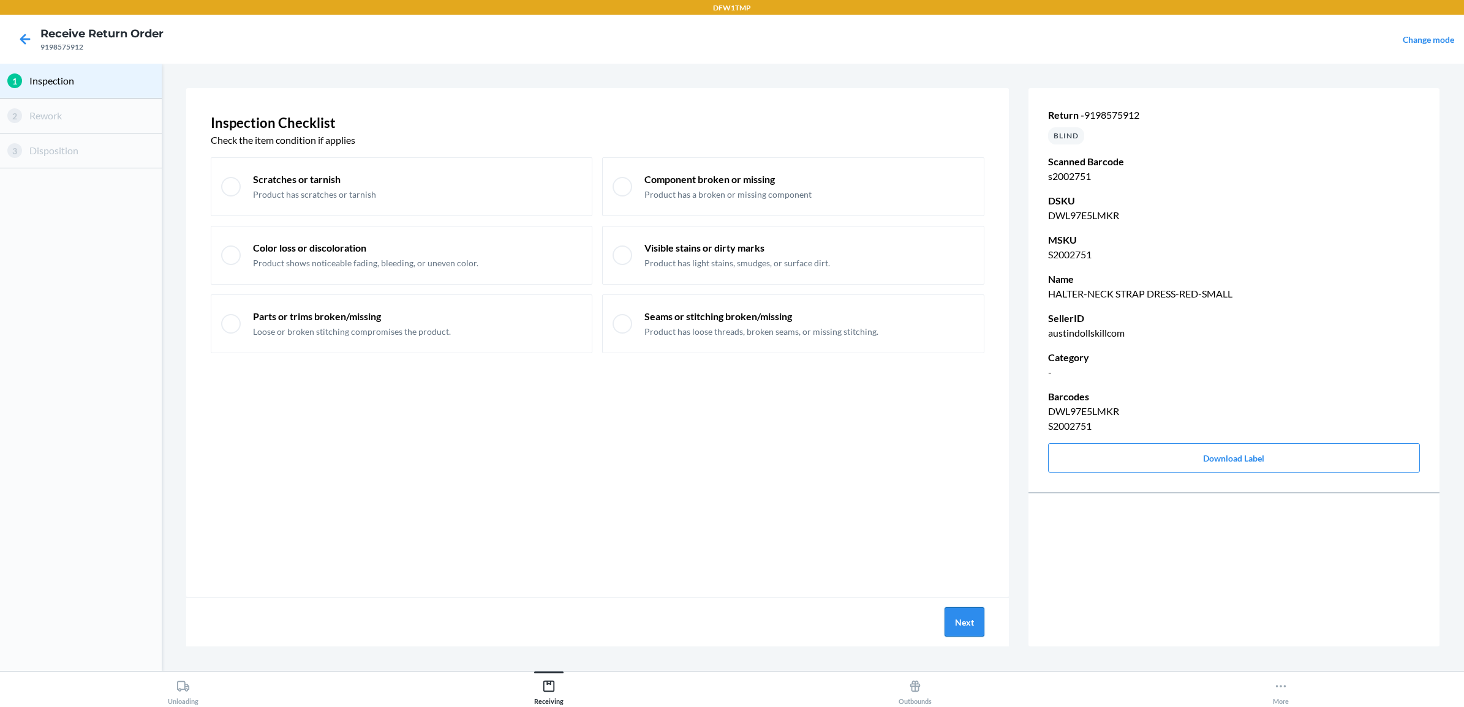
click at [948, 616] on button "Next" at bounding box center [964, 622] width 40 height 29
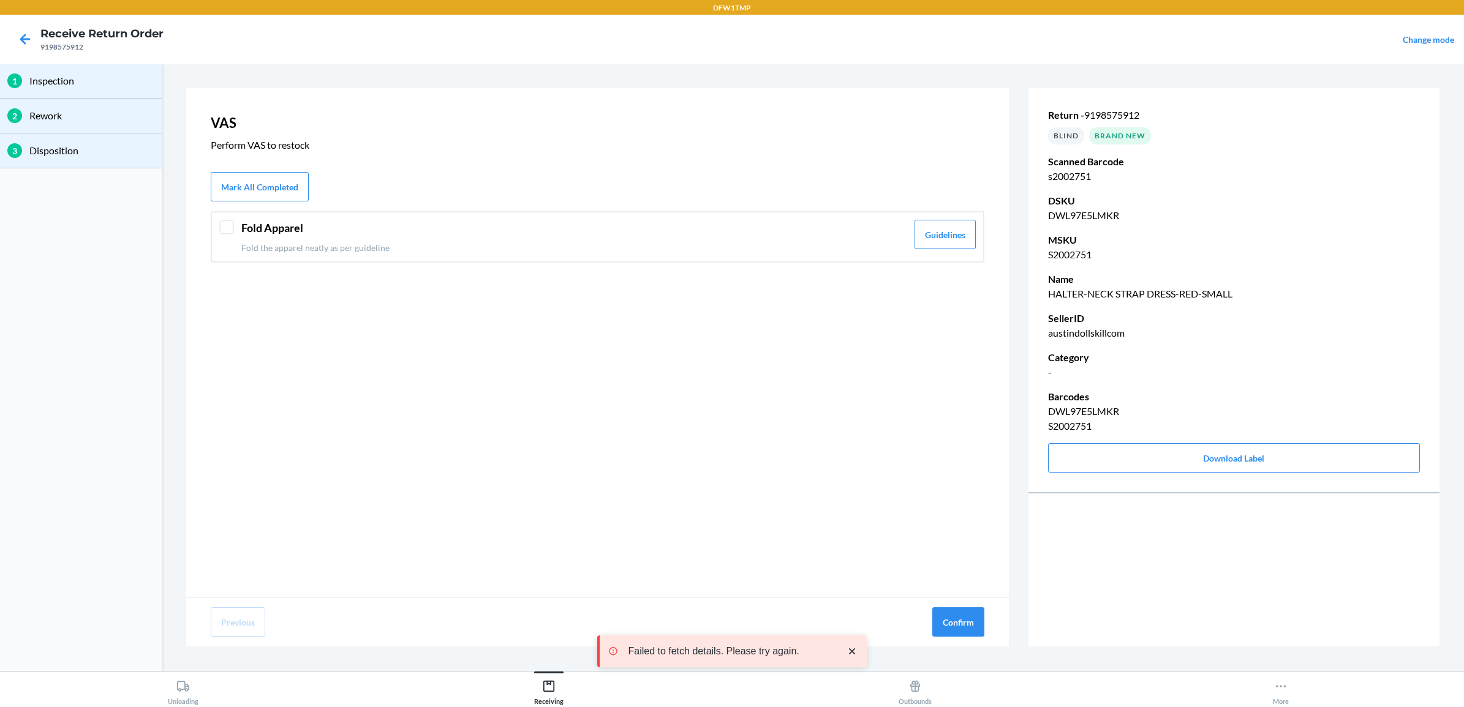
click at [252, 233] on header "Fold Apparel" at bounding box center [574, 228] width 666 height 17
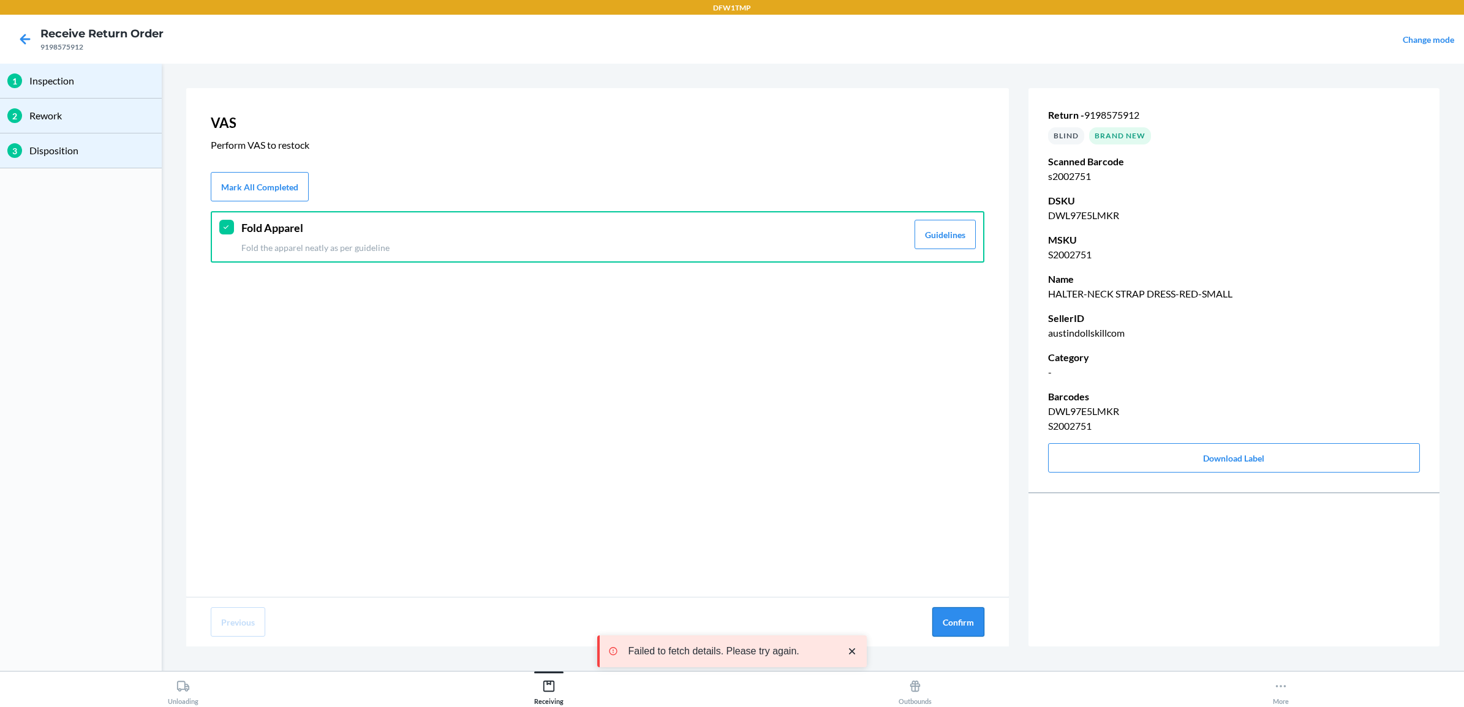
click at [962, 614] on button "Confirm" at bounding box center [958, 622] width 52 height 29
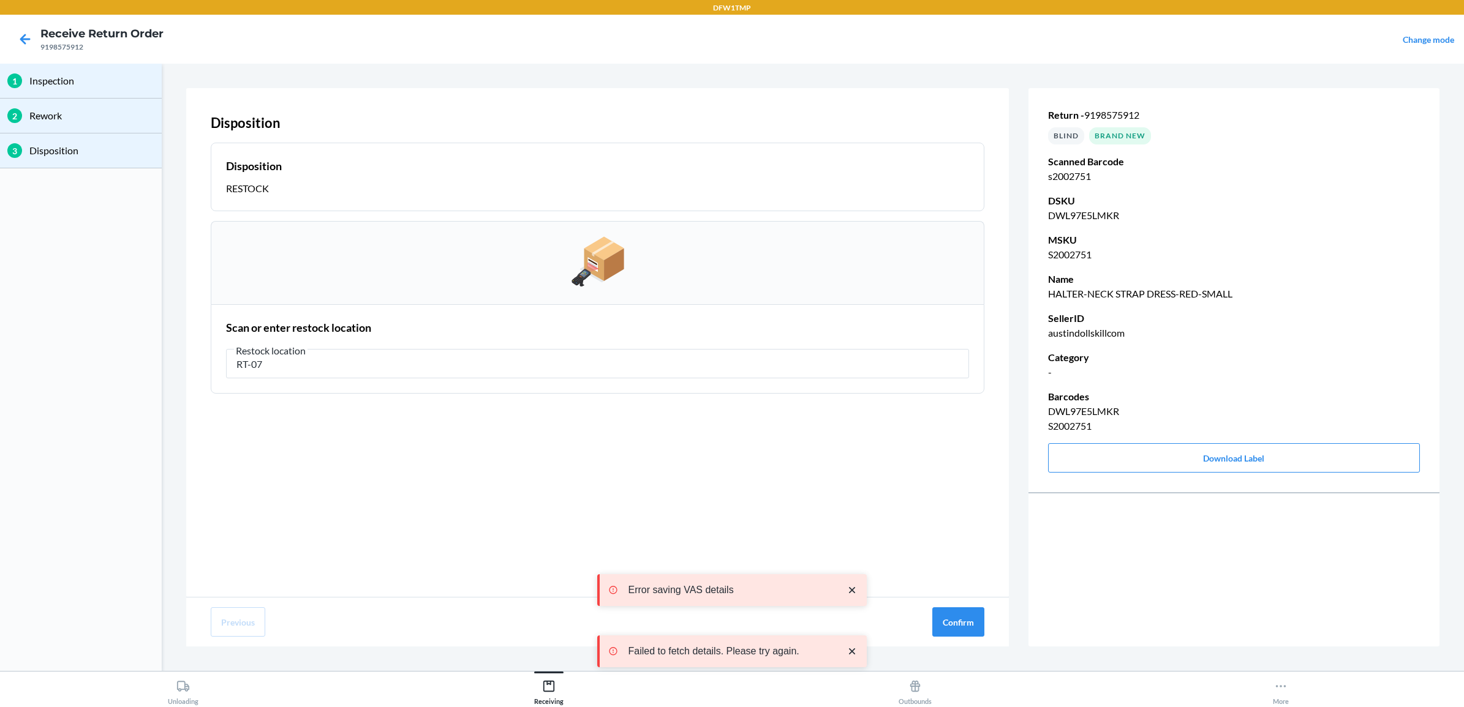
type input "RT-07"
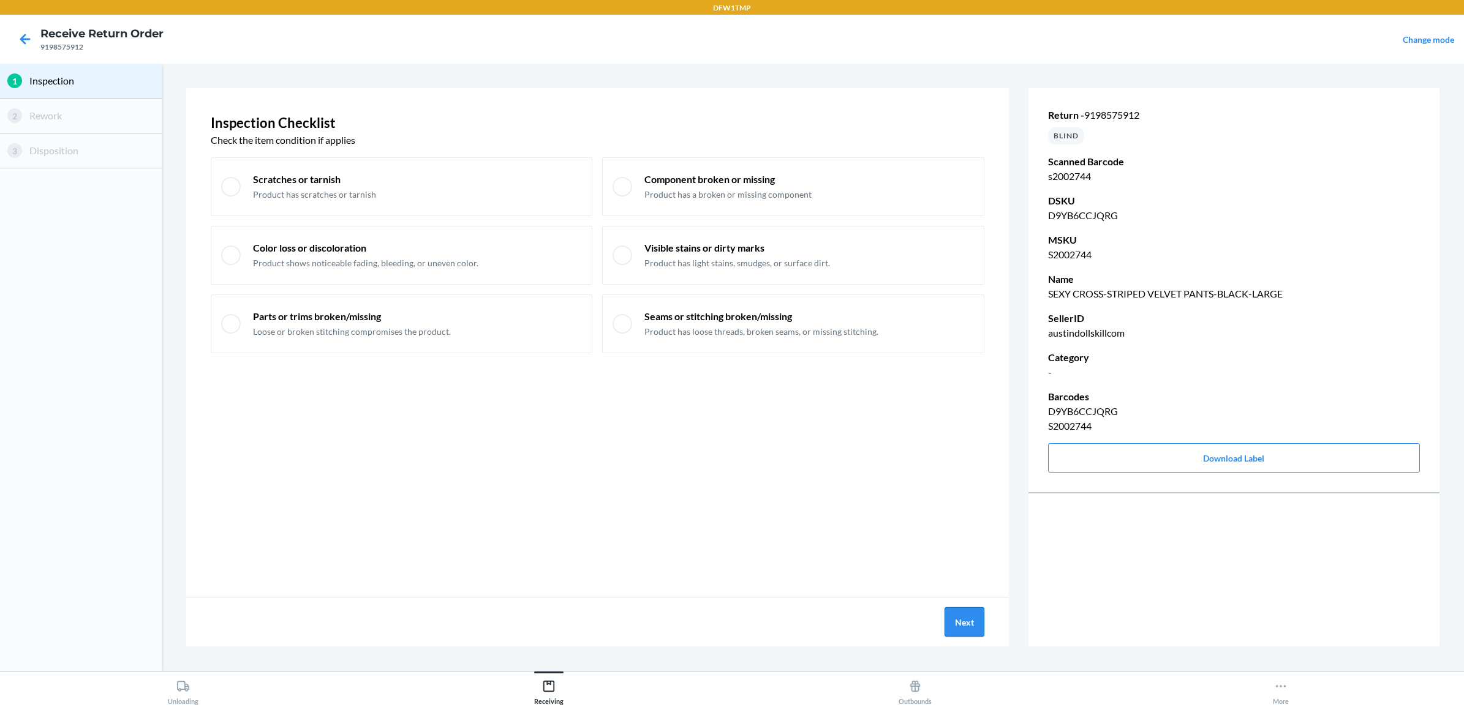
click at [955, 622] on button "Next" at bounding box center [964, 622] width 40 height 29
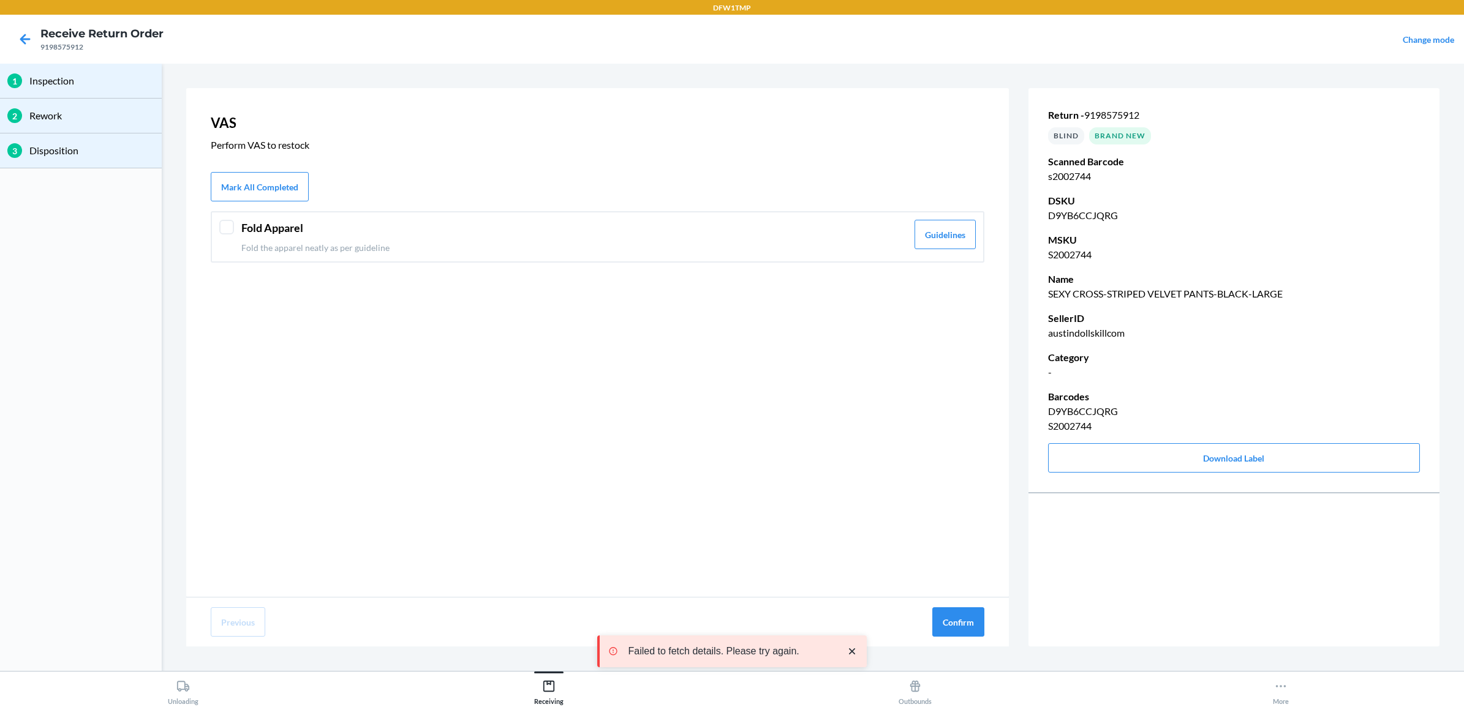
click at [645, 230] on header "Fold Apparel" at bounding box center [574, 228] width 666 height 17
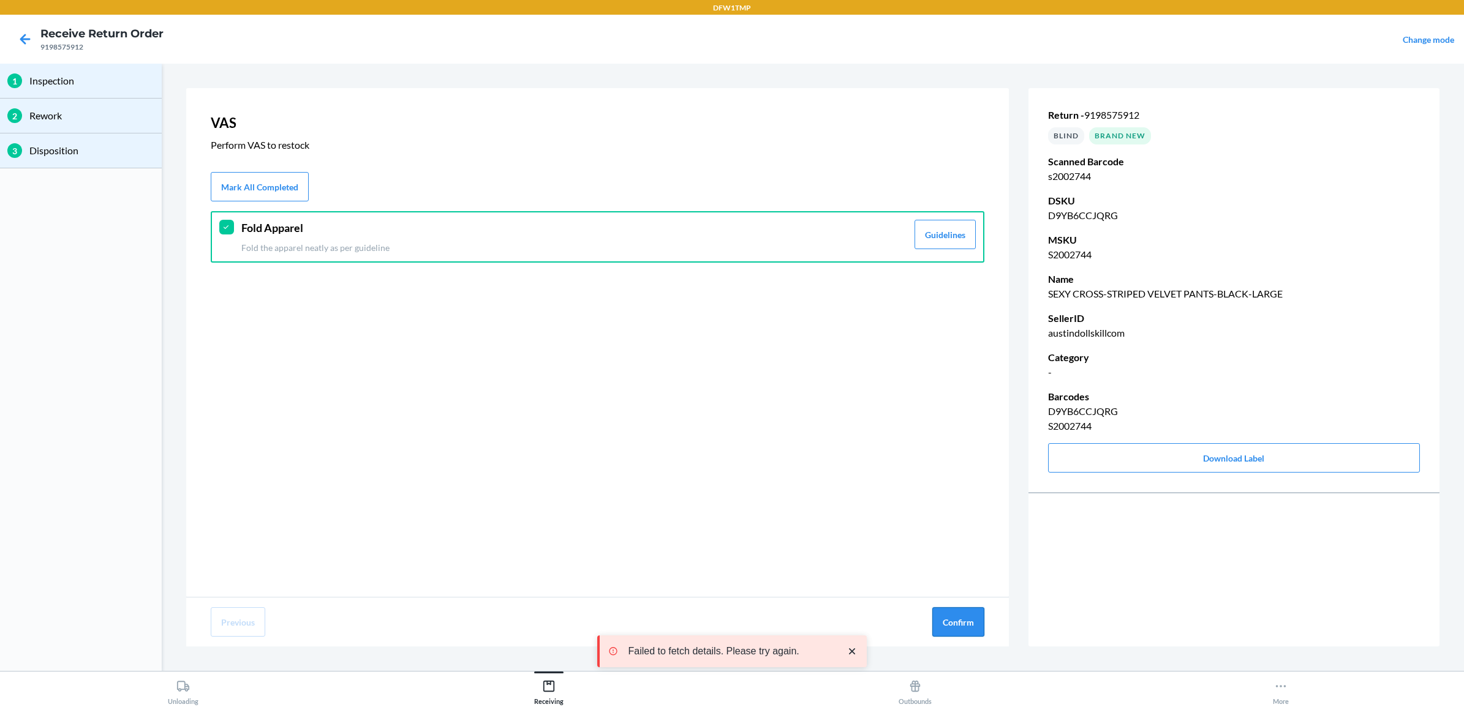
drag, startPoint x: 963, startPoint y: 620, endPoint x: 953, endPoint y: 611, distance: 13.4
click at [963, 620] on button "Confirm" at bounding box center [958, 622] width 52 height 29
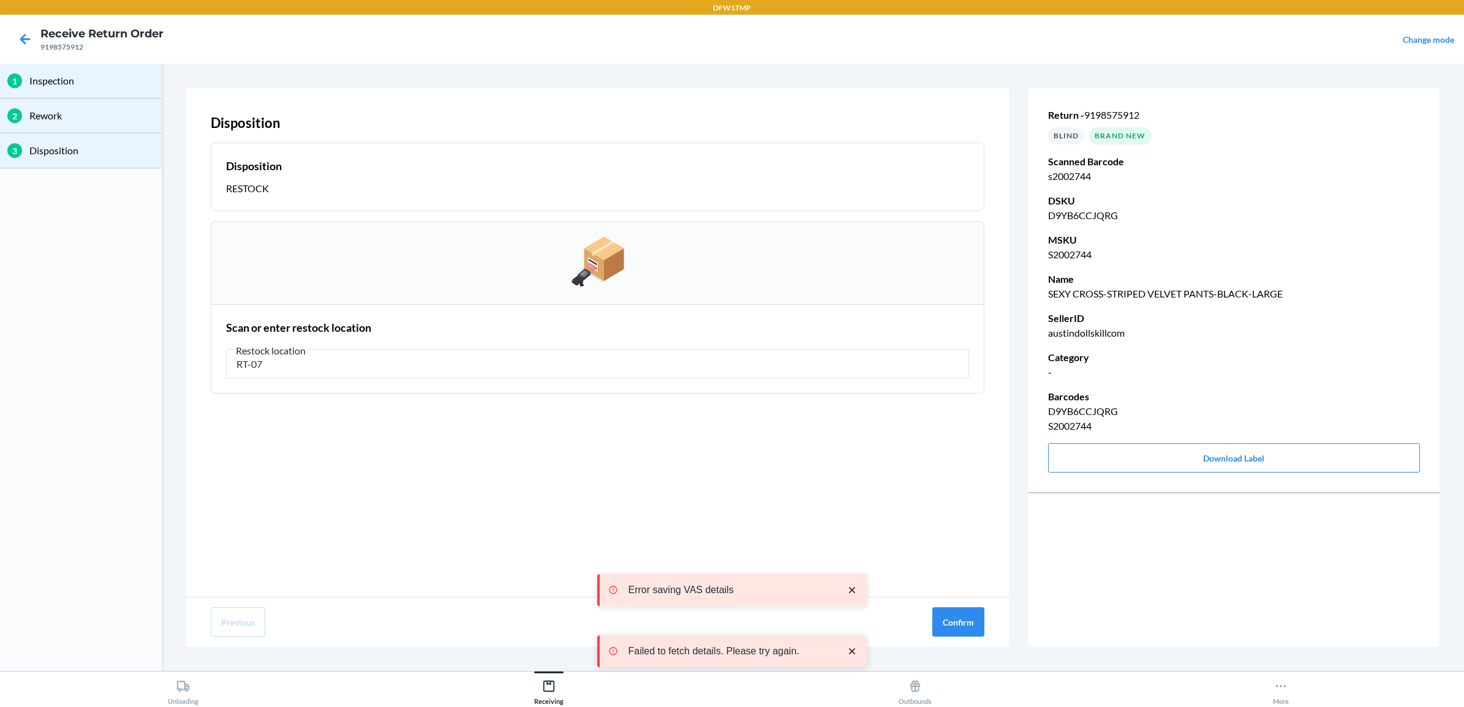
type input "RT-07"
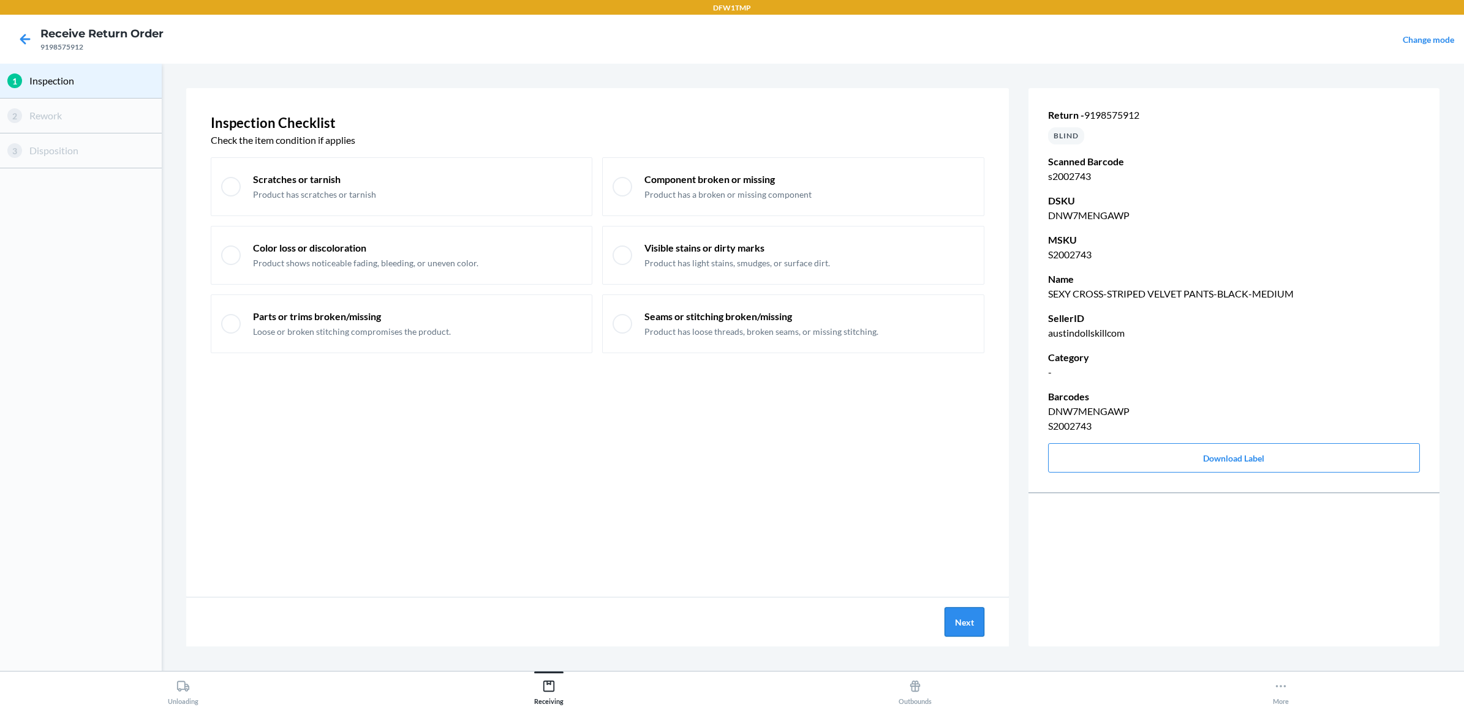
click at [963, 619] on button "Next" at bounding box center [964, 622] width 40 height 29
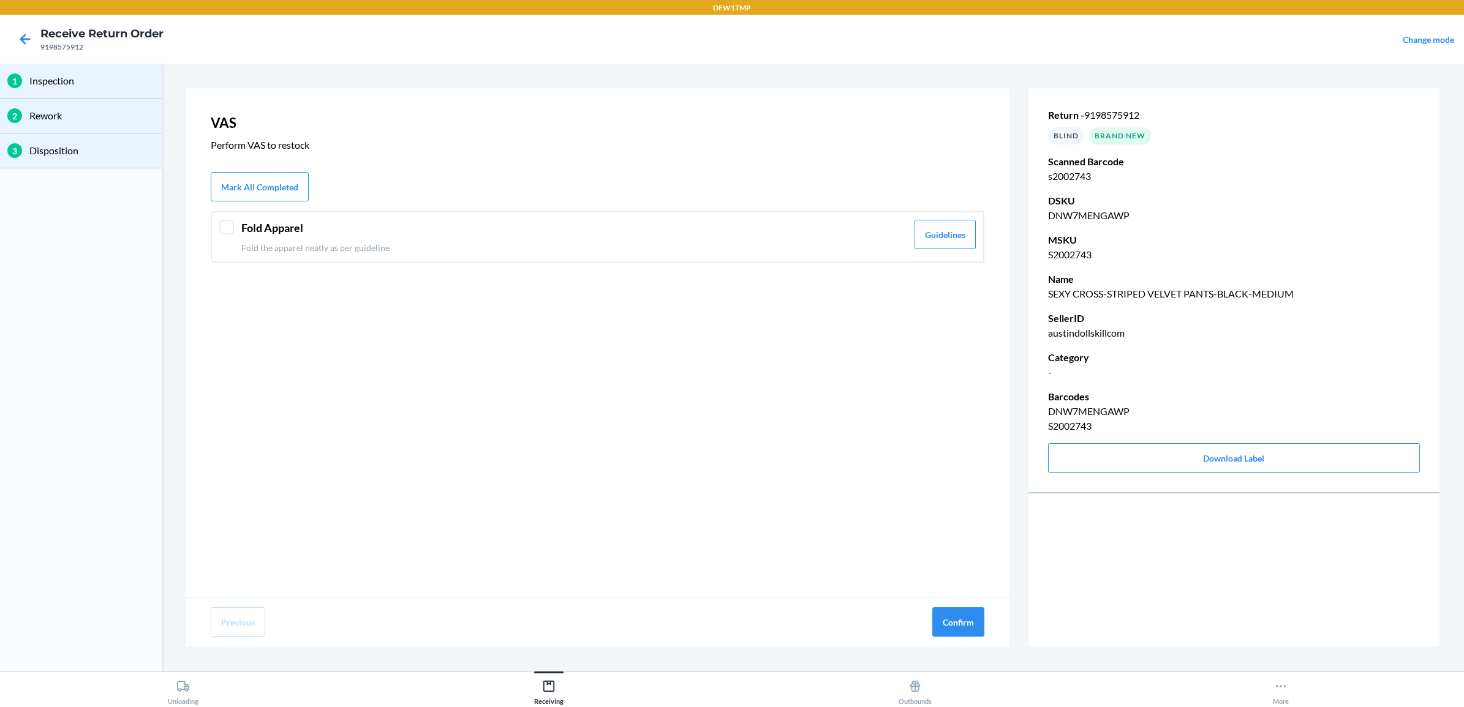
click at [394, 246] on p "Fold the apparel neatly as per guideline" at bounding box center [574, 247] width 666 height 13
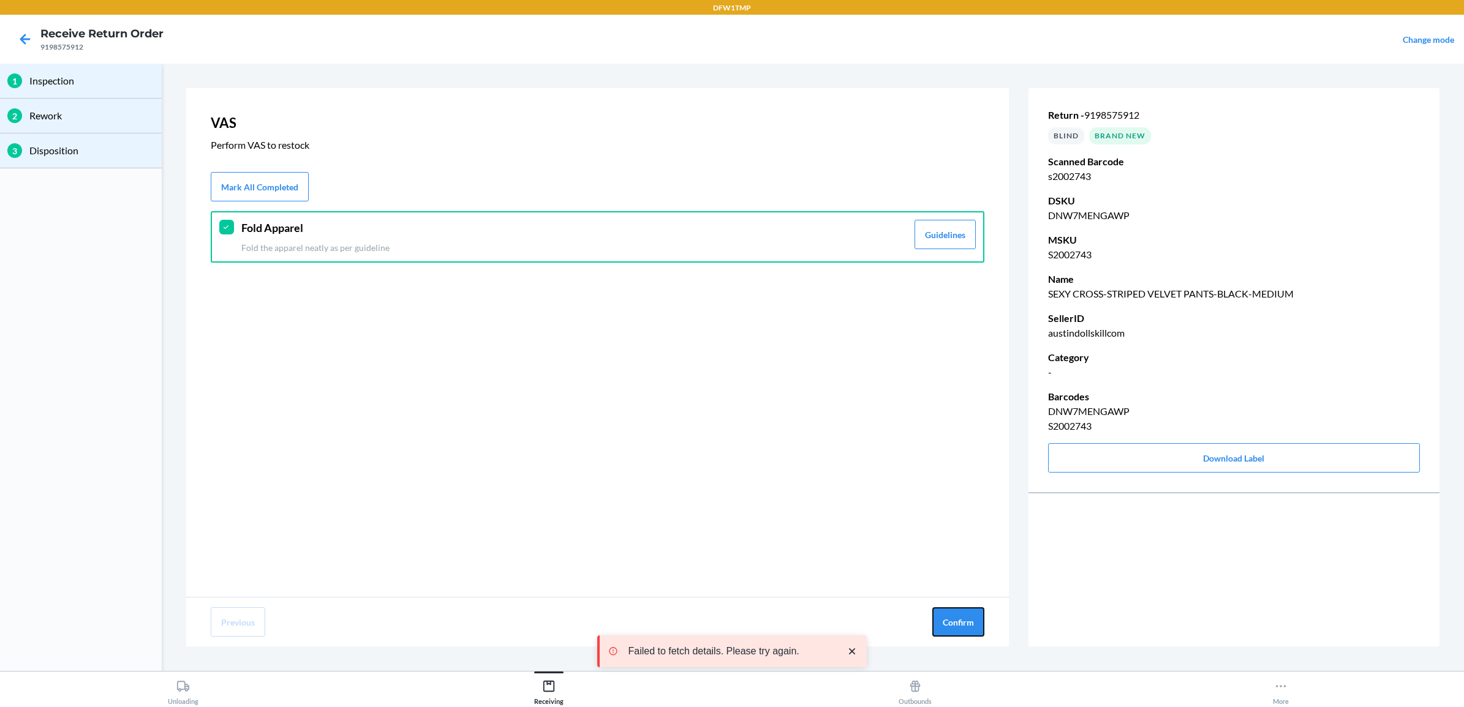
drag, startPoint x: 948, startPoint y: 609, endPoint x: 917, endPoint y: 603, distance: 31.8
click at [949, 609] on button "Confirm" at bounding box center [958, 622] width 52 height 29
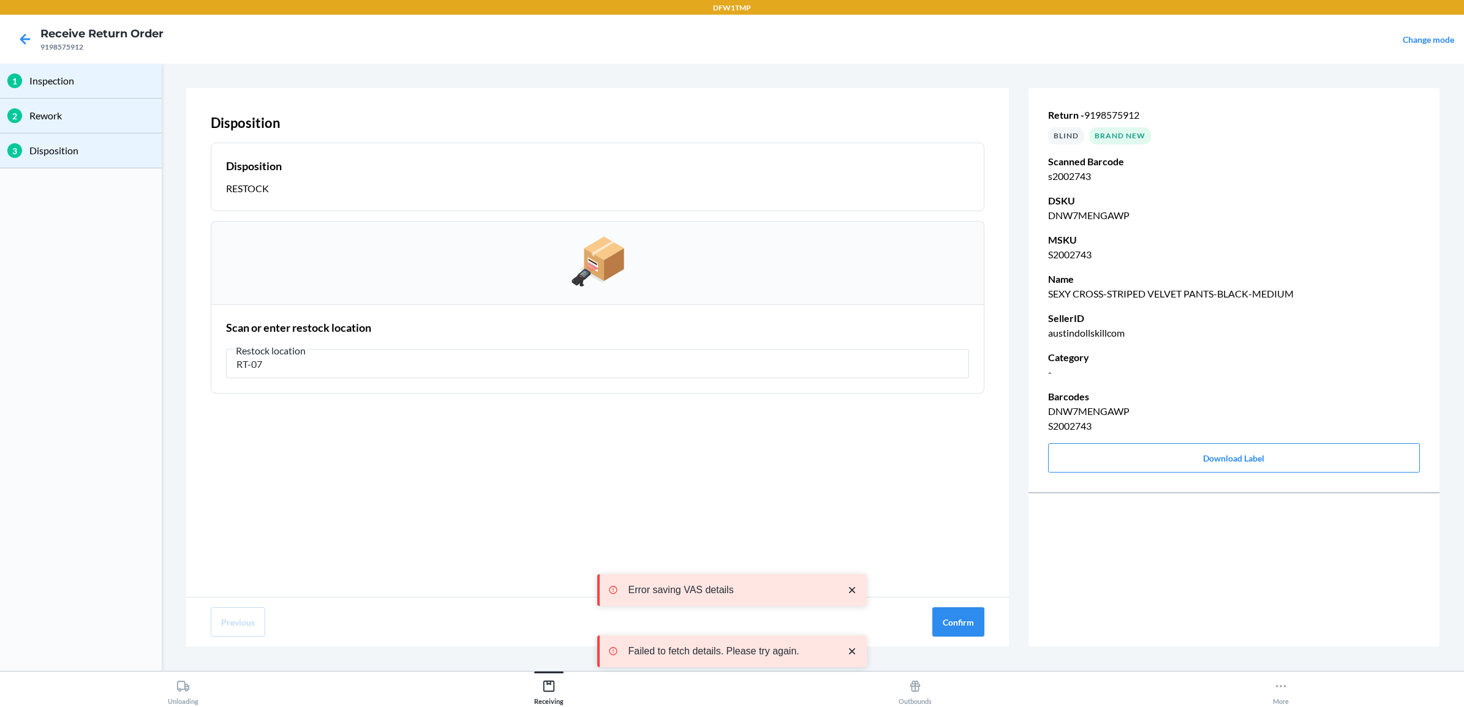
type input "RT-07"
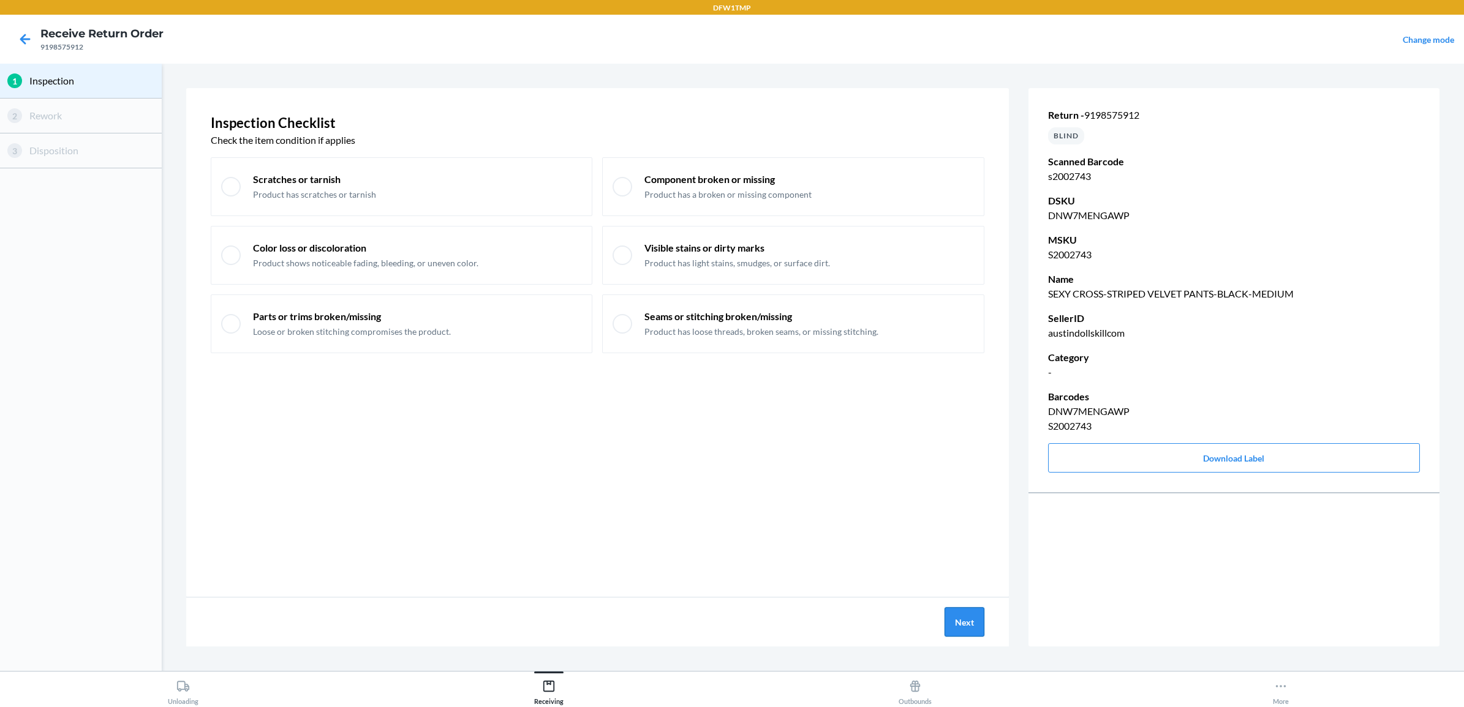
click at [968, 626] on button "Next" at bounding box center [964, 622] width 40 height 29
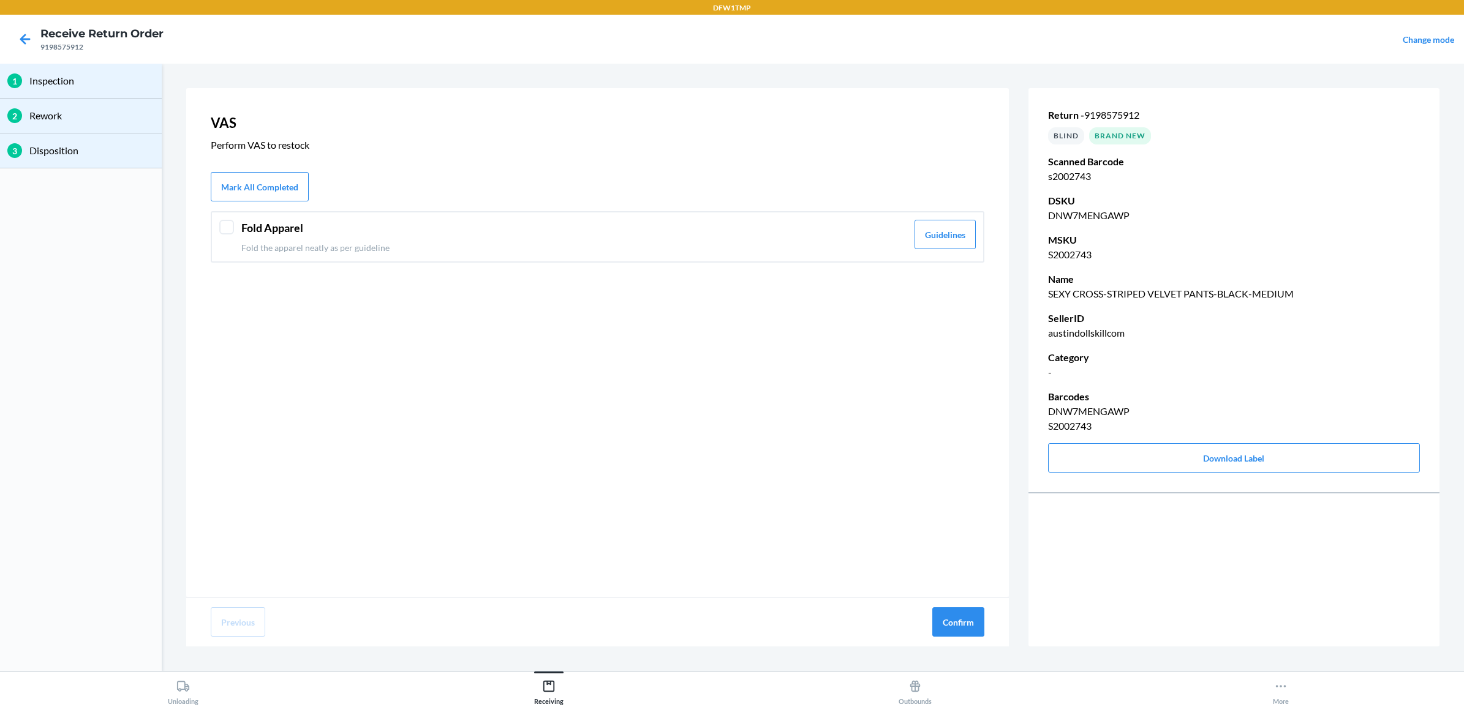
click at [374, 246] on p "Fold the apparel neatly as per guideline" at bounding box center [574, 247] width 666 height 13
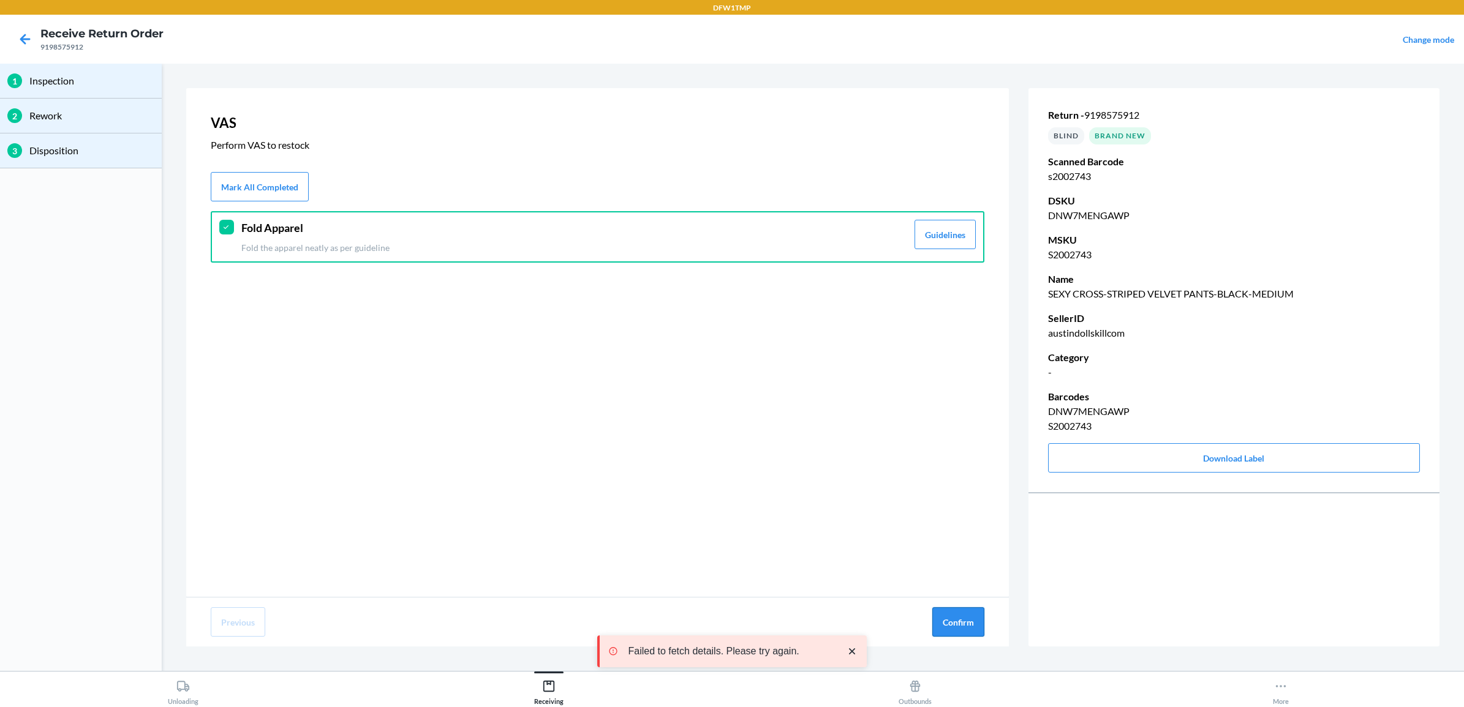
click at [954, 619] on button "Confirm" at bounding box center [958, 622] width 52 height 29
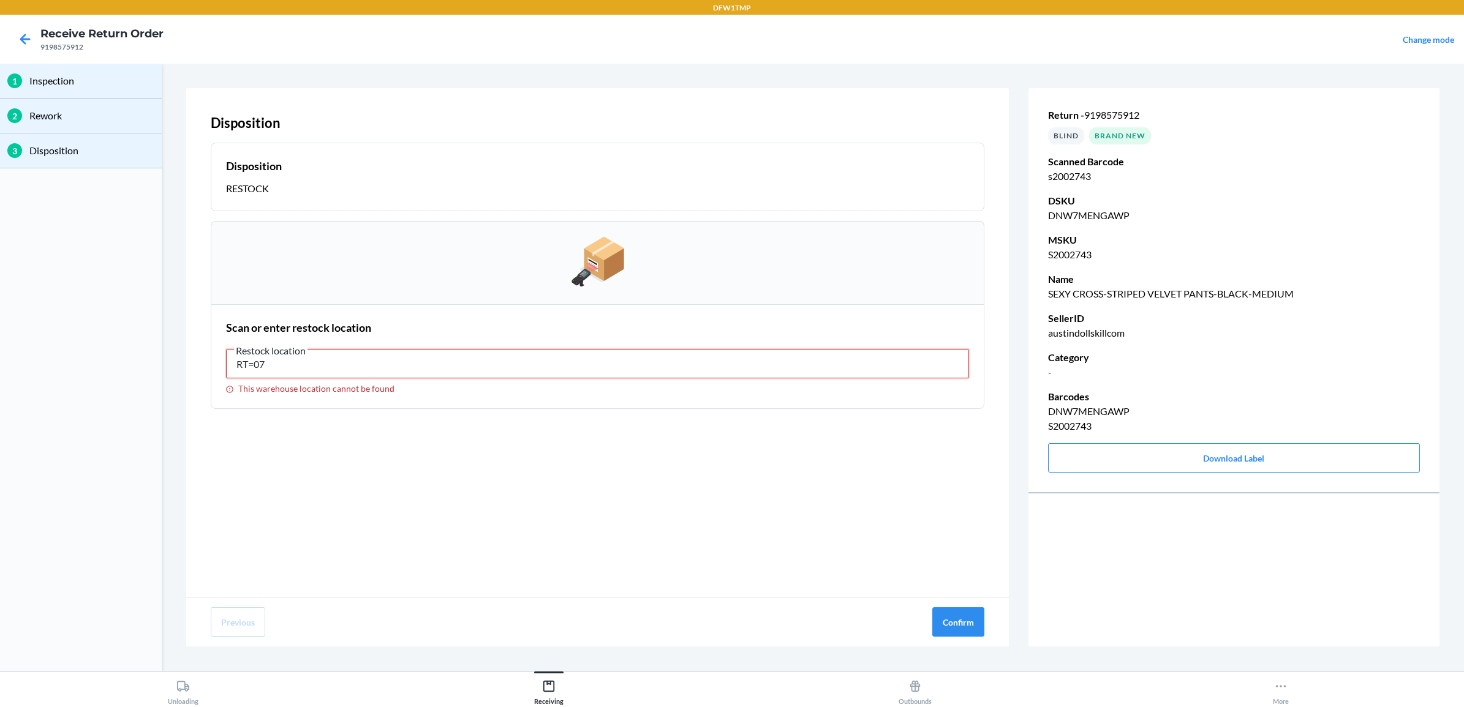
click at [309, 363] on input "RT=07" at bounding box center [597, 363] width 743 height 29
type input "RT-07"
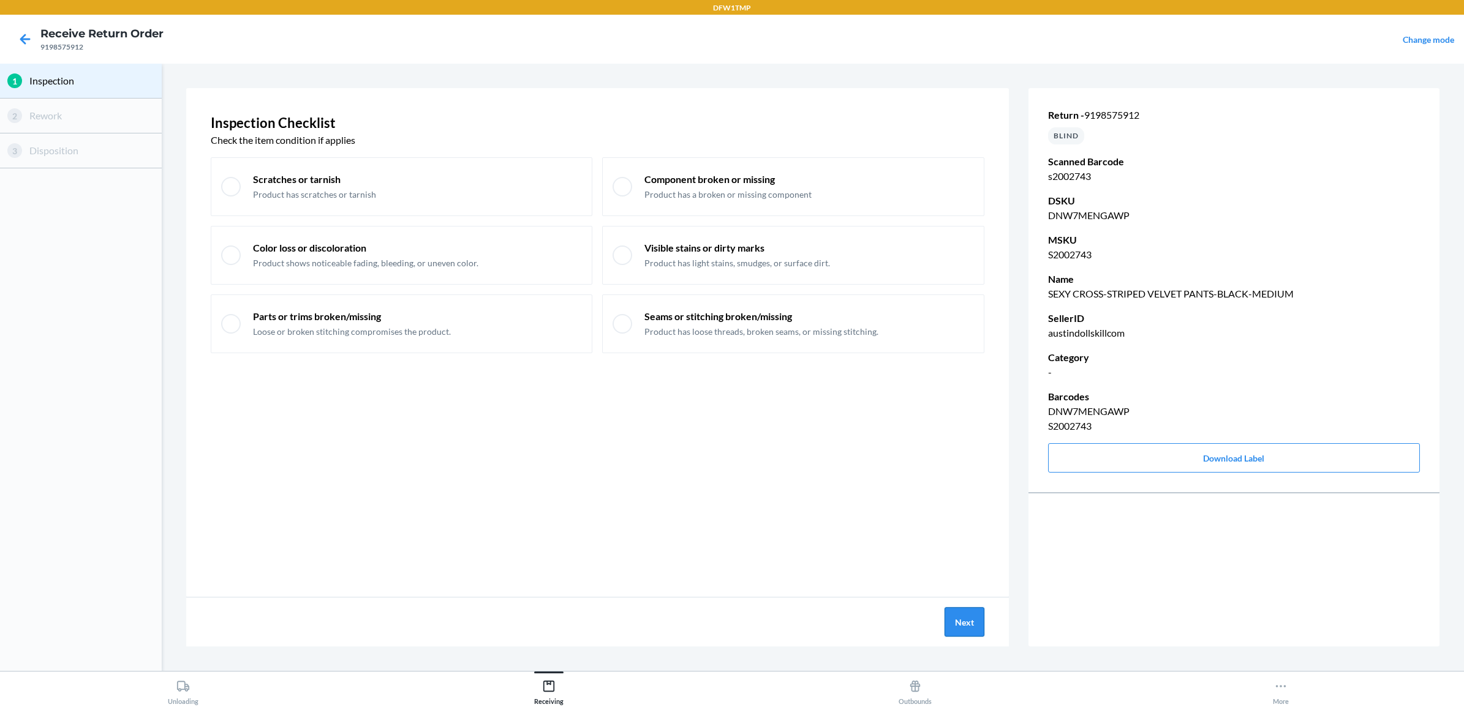
click at [952, 619] on button "Next" at bounding box center [964, 622] width 40 height 29
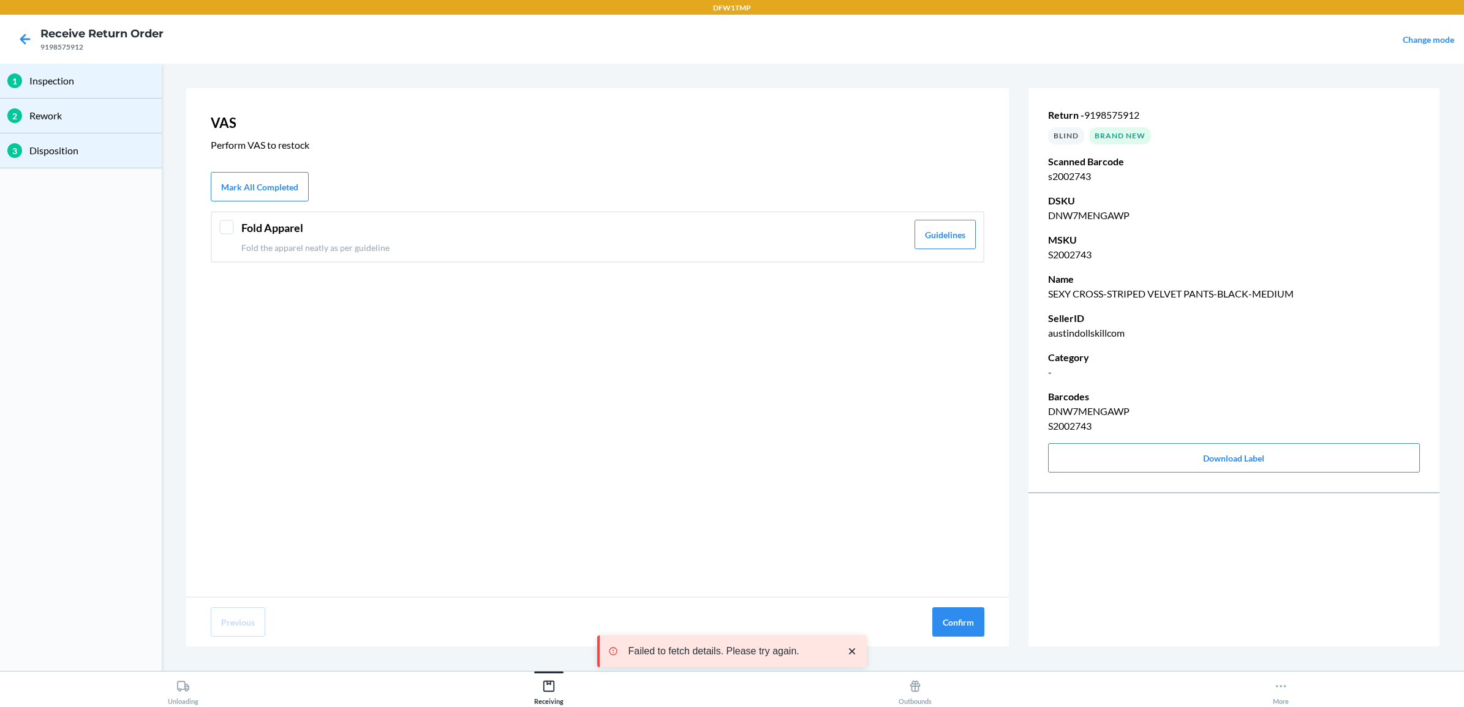
click at [354, 243] on p "Fold the apparel neatly as per guideline" at bounding box center [574, 247] width 666 height 13
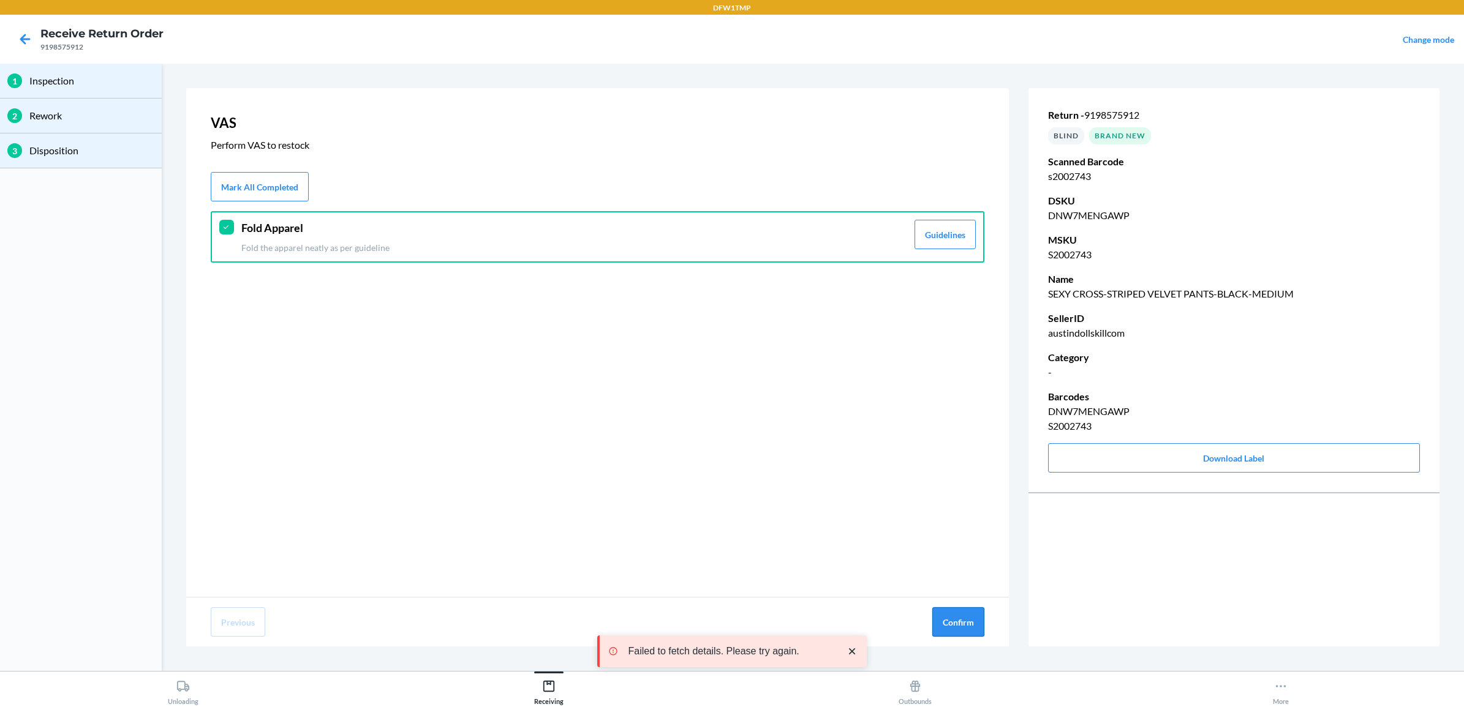
click at [959, 627] on button "Confirm" at bounding box center [958, 622] width 52 height 29
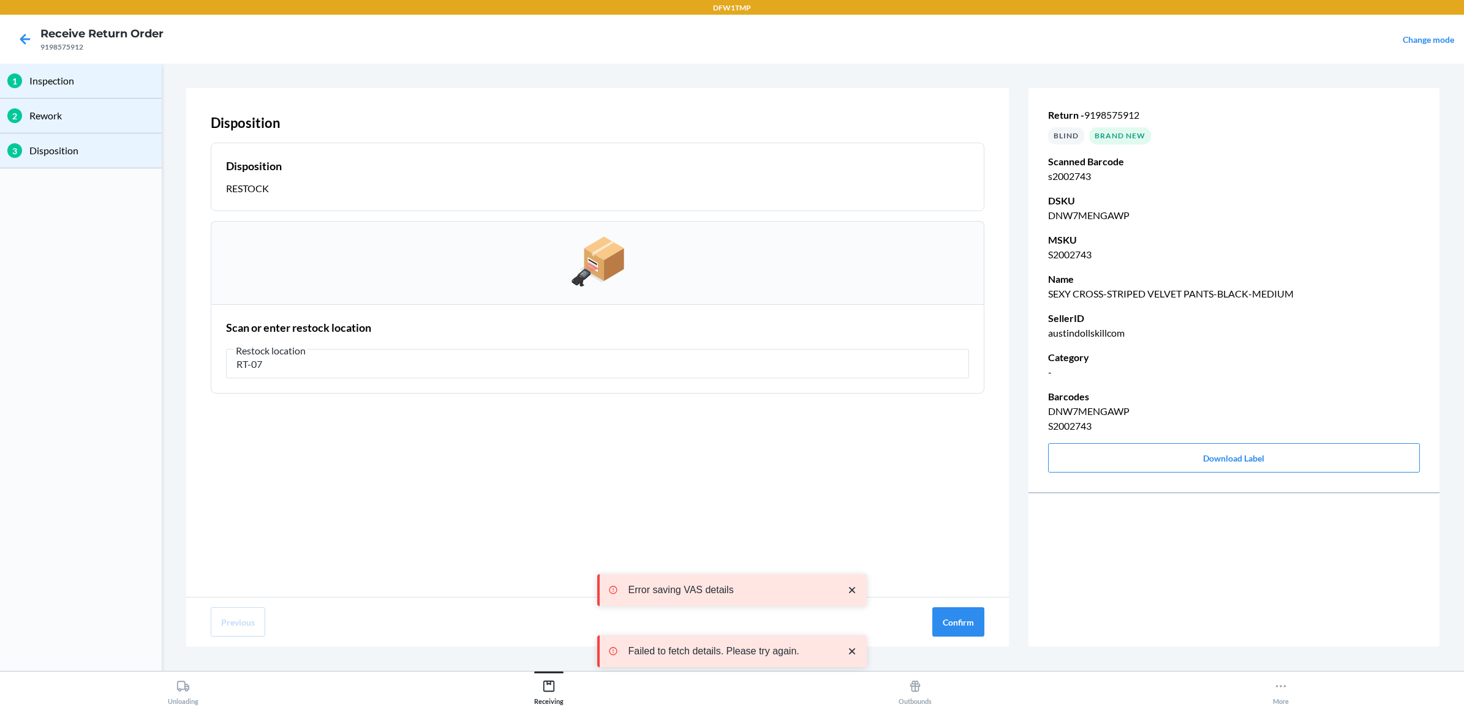
type input "RT-07"
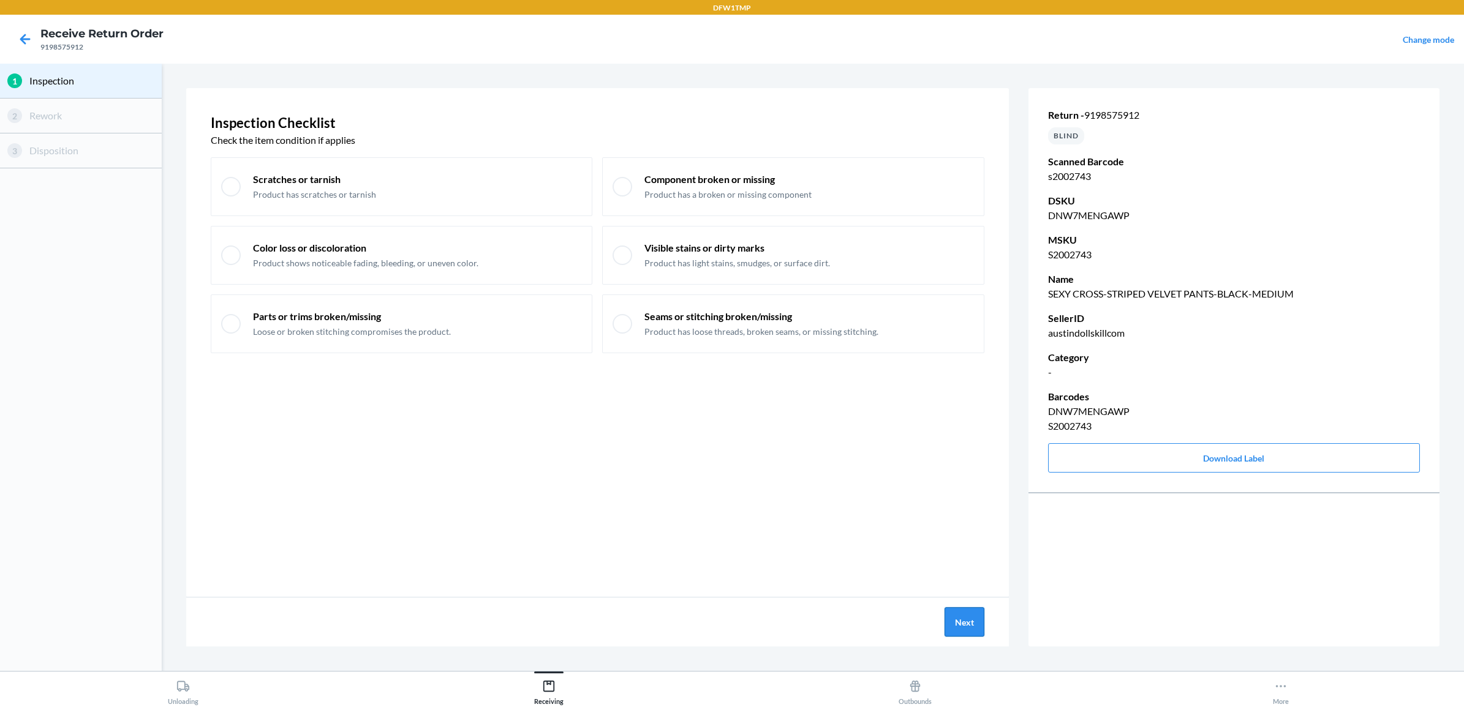
click at [952, 623] on button "Next" at bounding box center [964, 622] width 40 height 29
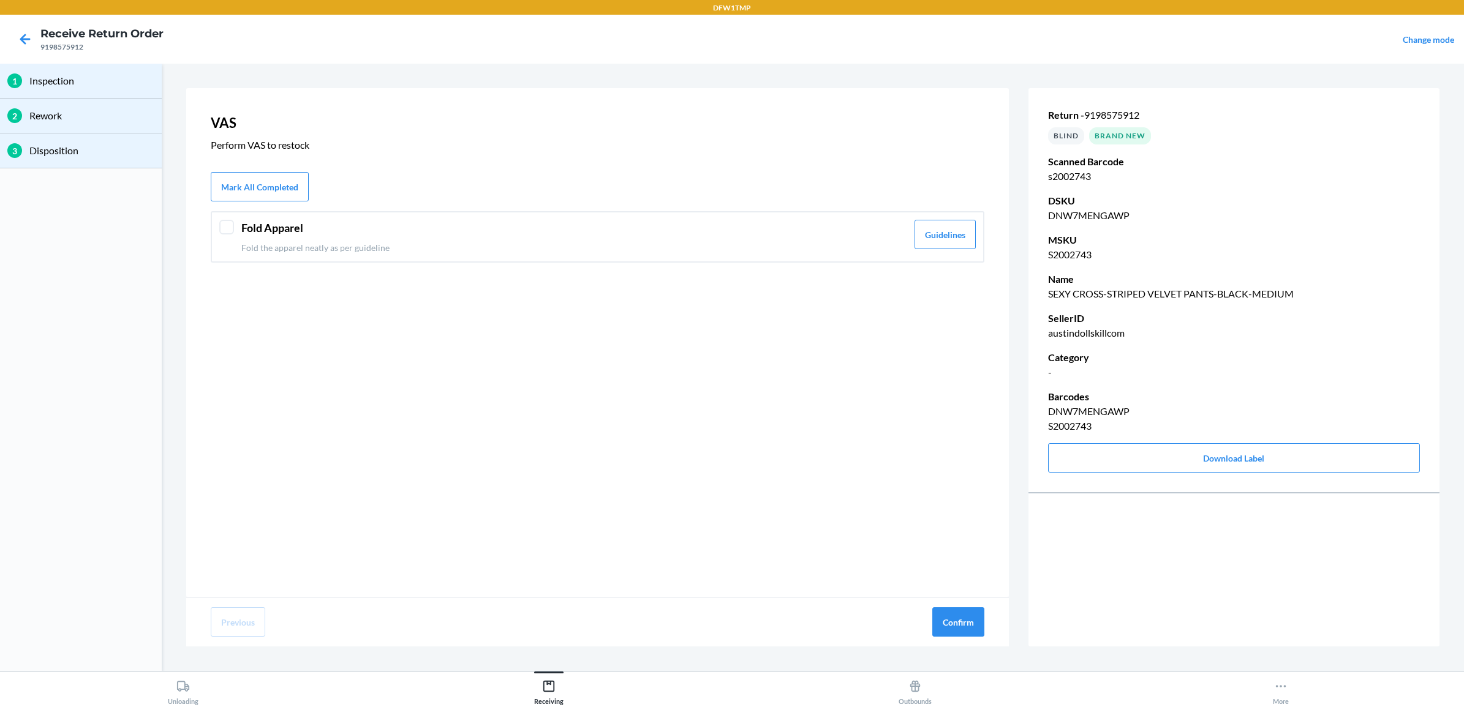
click at [452, 245] on p "Fold the apparel neatly as per guideline" at bounding box center [574, 247] width 666 height 13
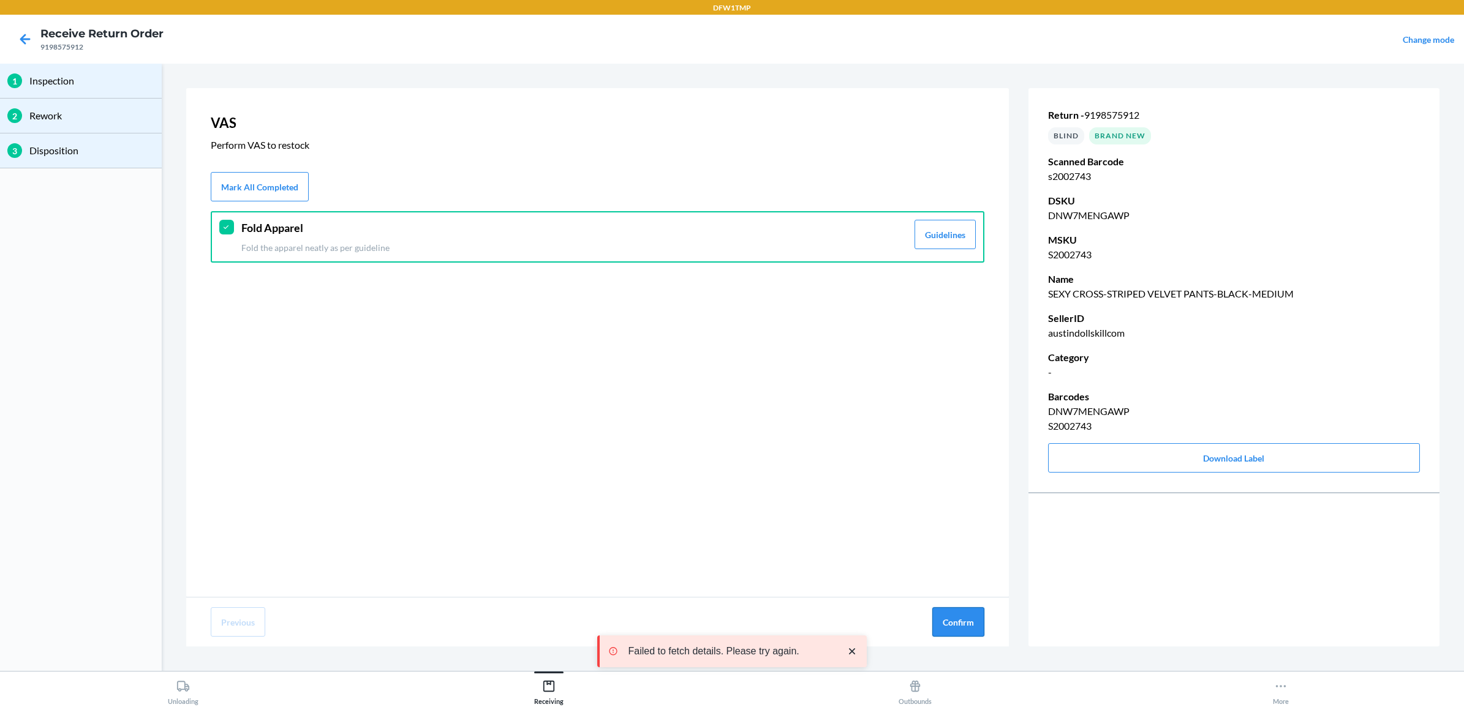
click at [960, 625] on button "Confirm" at bounding box center [958, 622] width 52 height 29
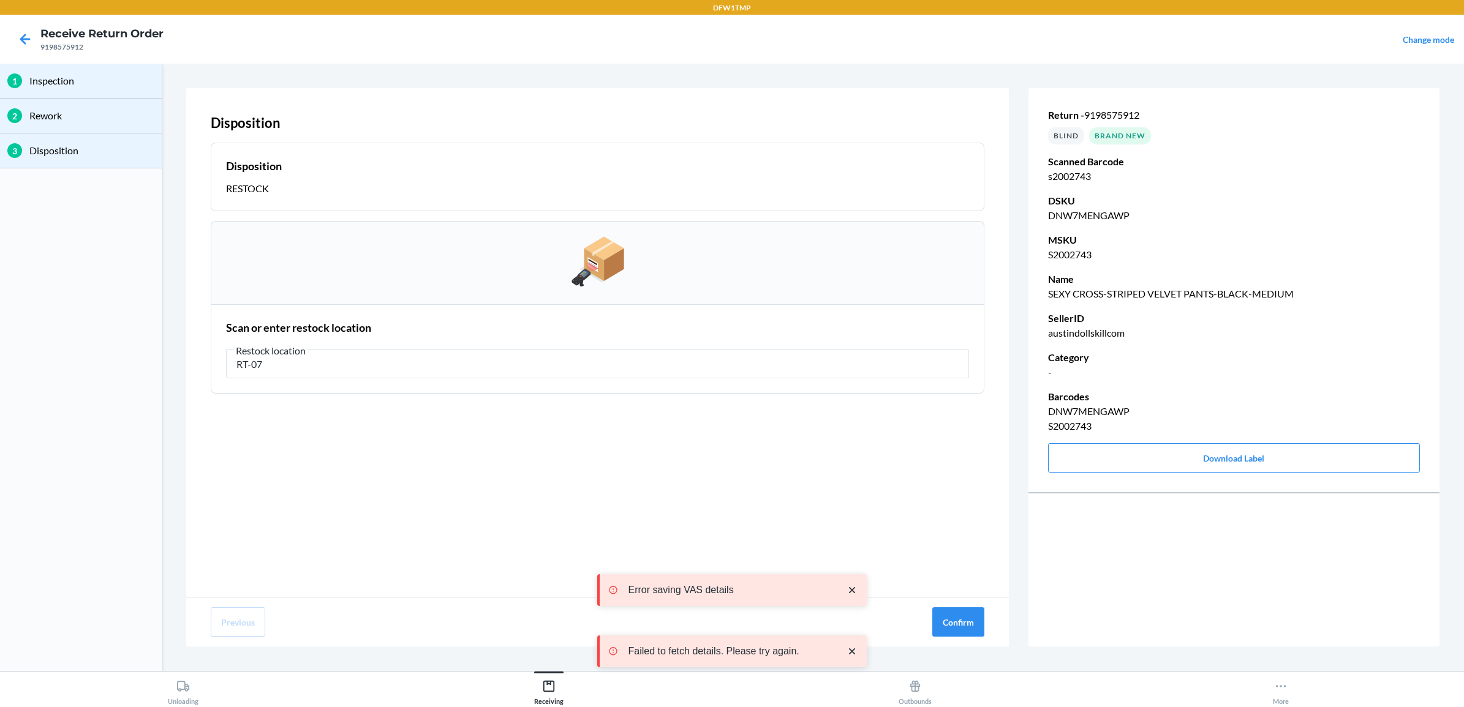
type input "RT-07"
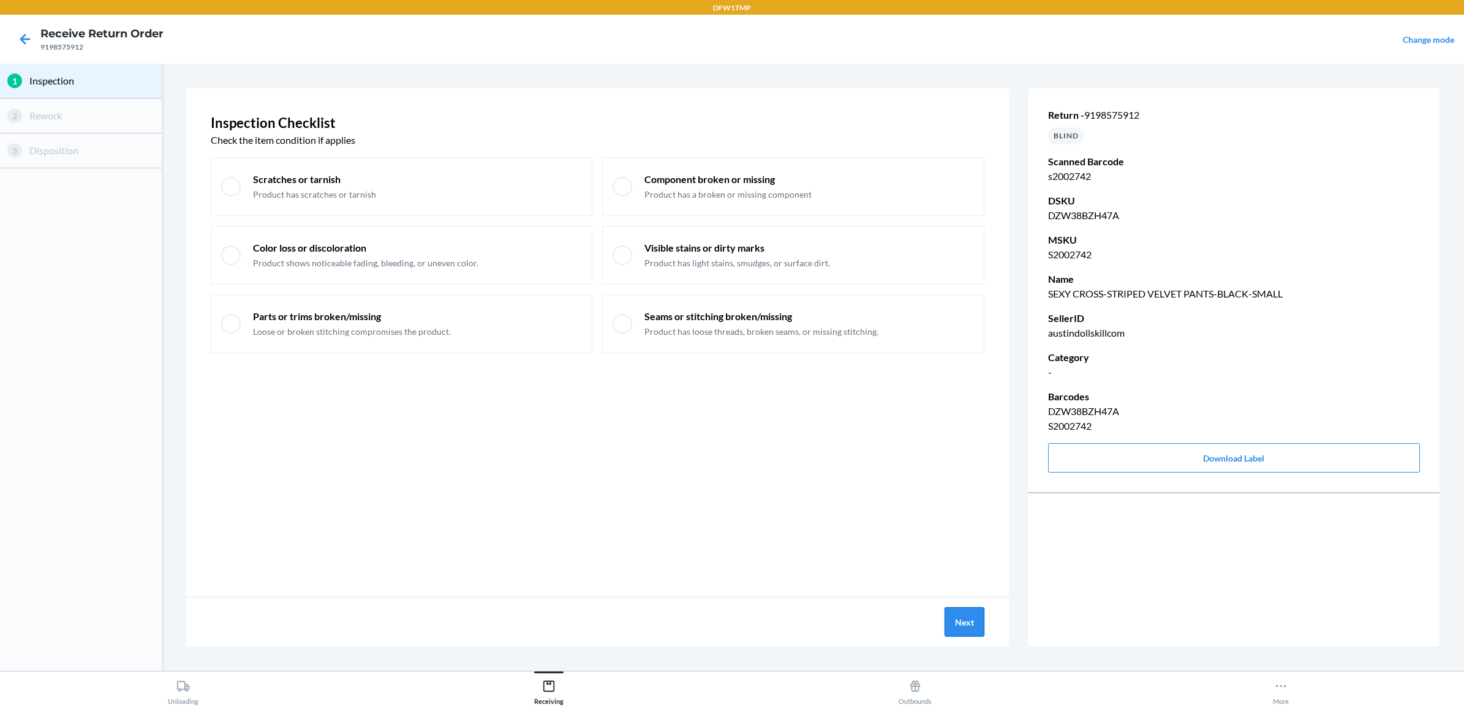
click at [959, 617] on button "Next" at bounding box center [964, 622] width 40 height 29
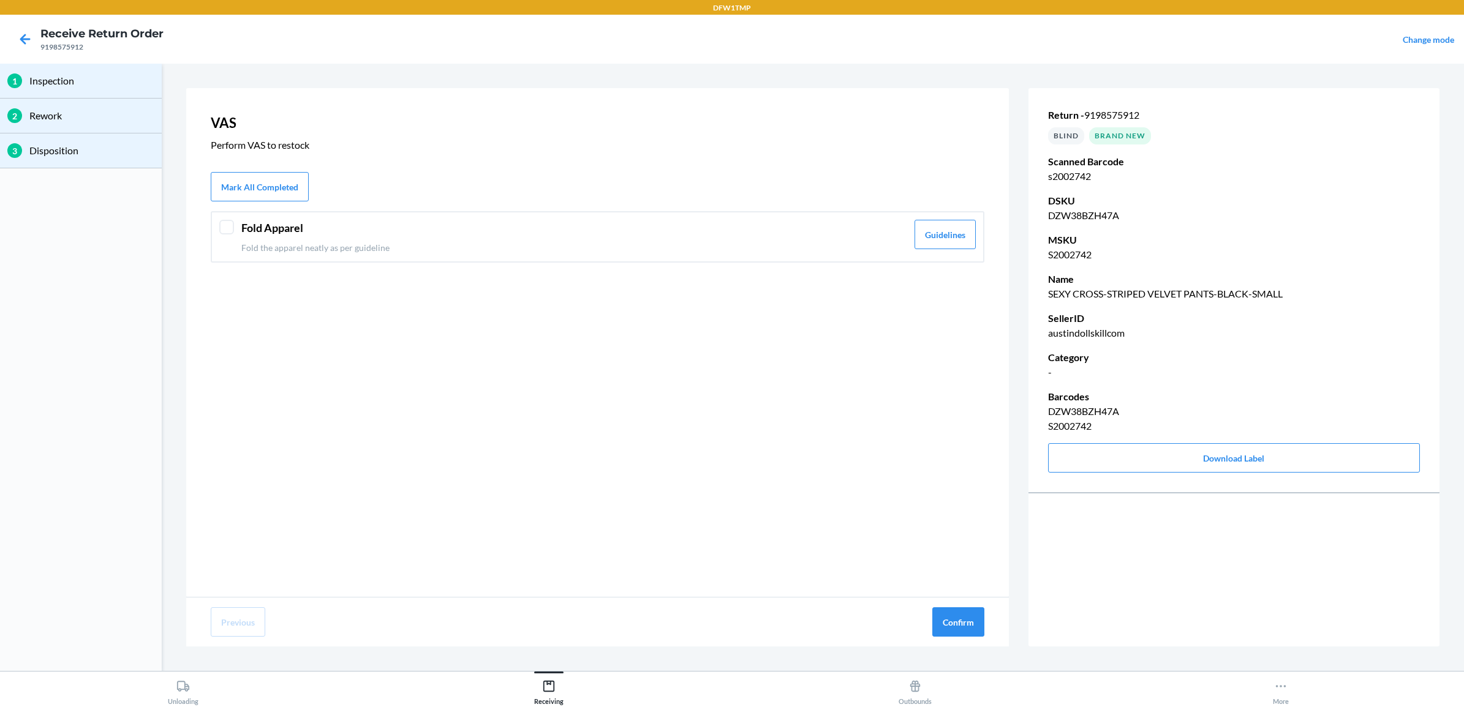
click at [394, 245] on p "Fold the apparel neatly as per guideline" at bounding box center [574, 247] width 666 height 13
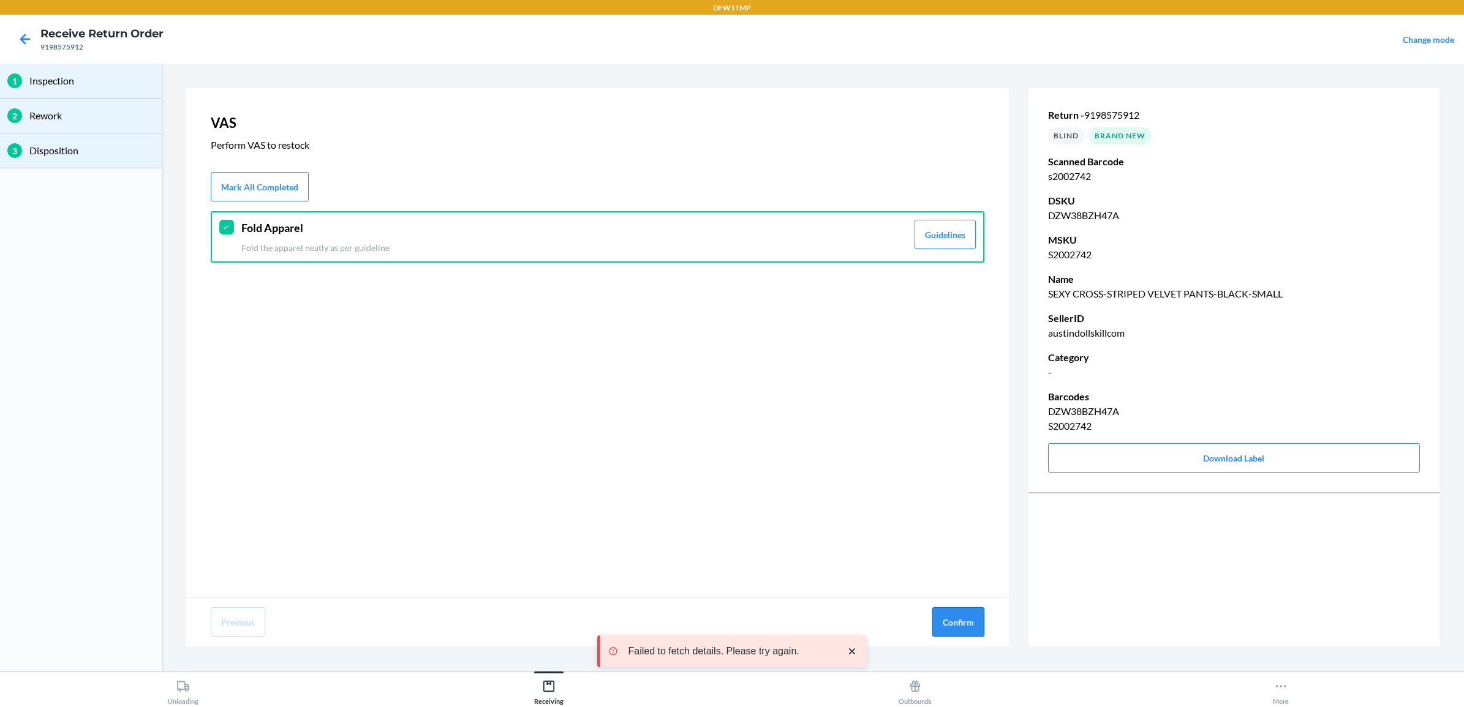
click at [972, 624] on button "Confirm" at bounding box center [958, 622] width 52 height 29
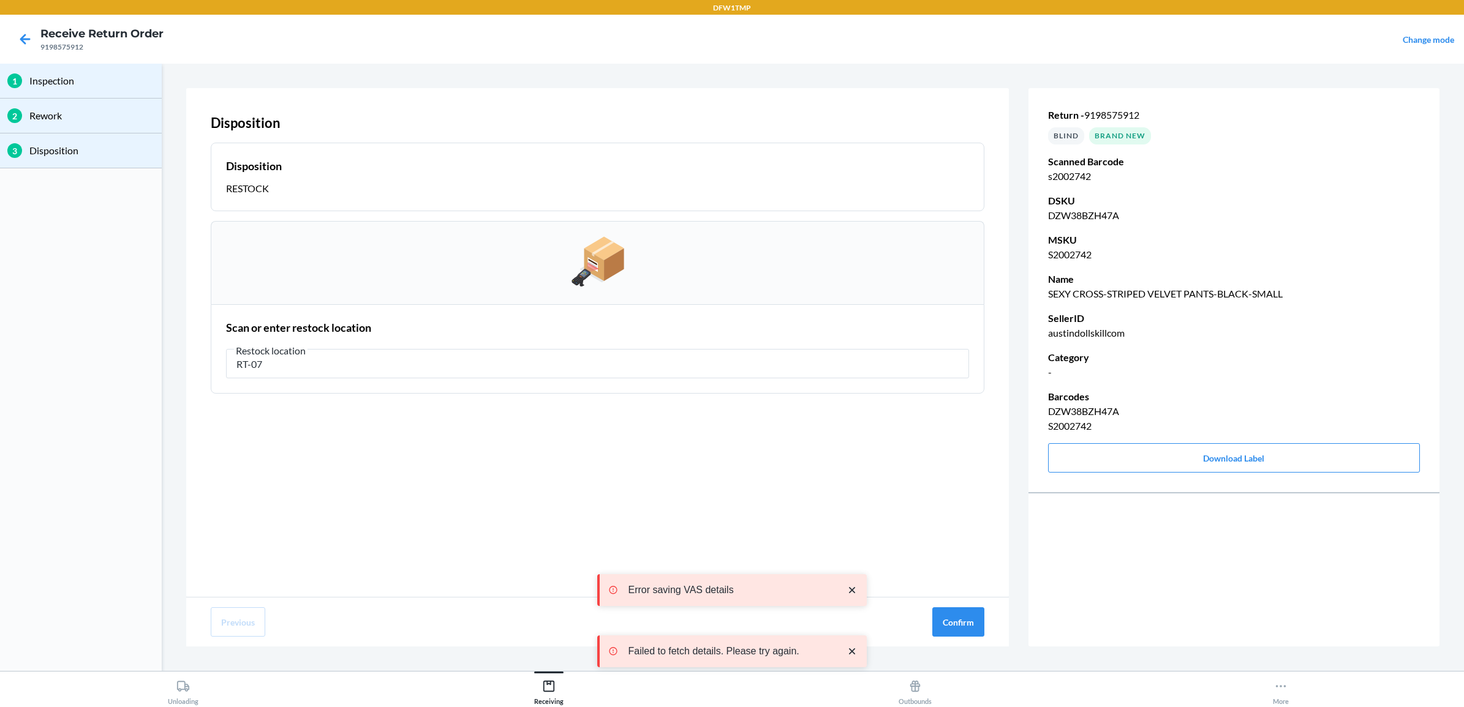
type input "RT-07"
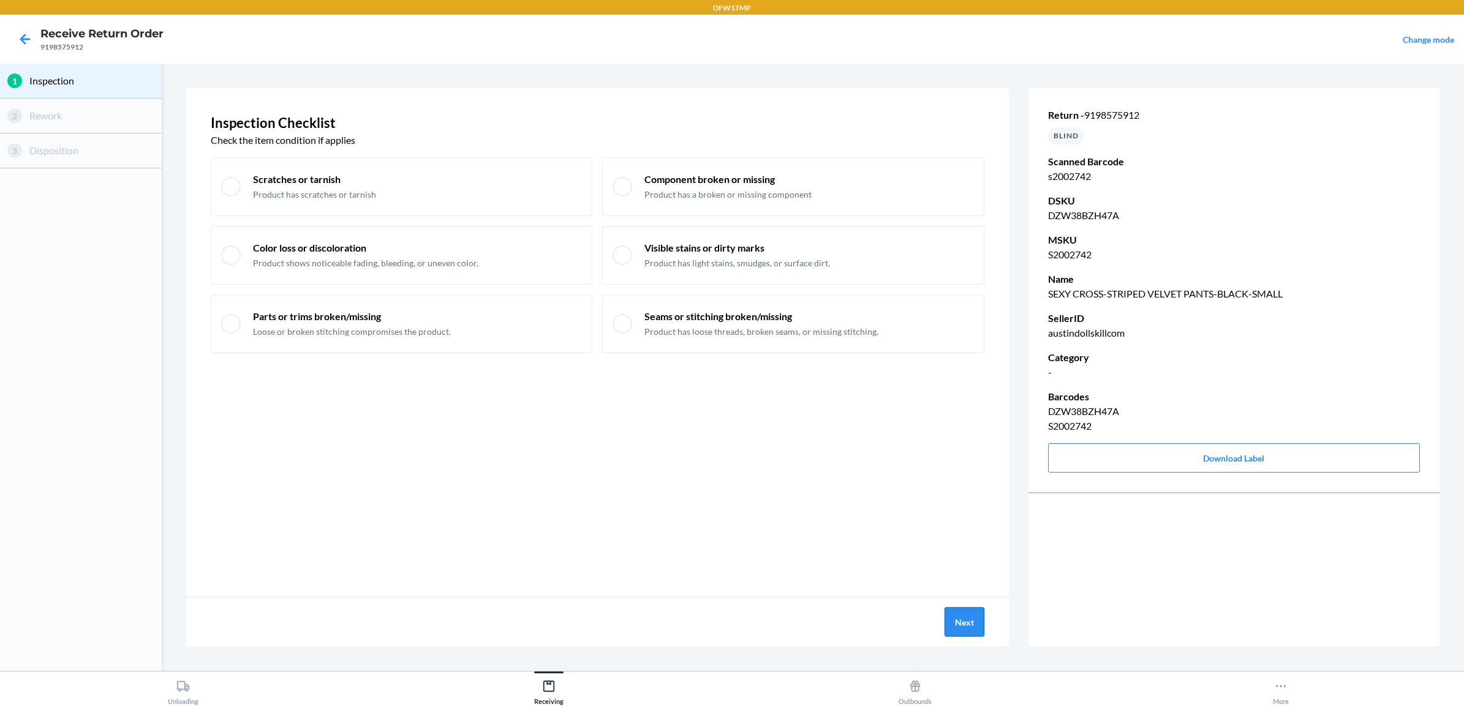
click at [963, 619] on button "Next" at bounding box center [964, 622] width 40 height 29
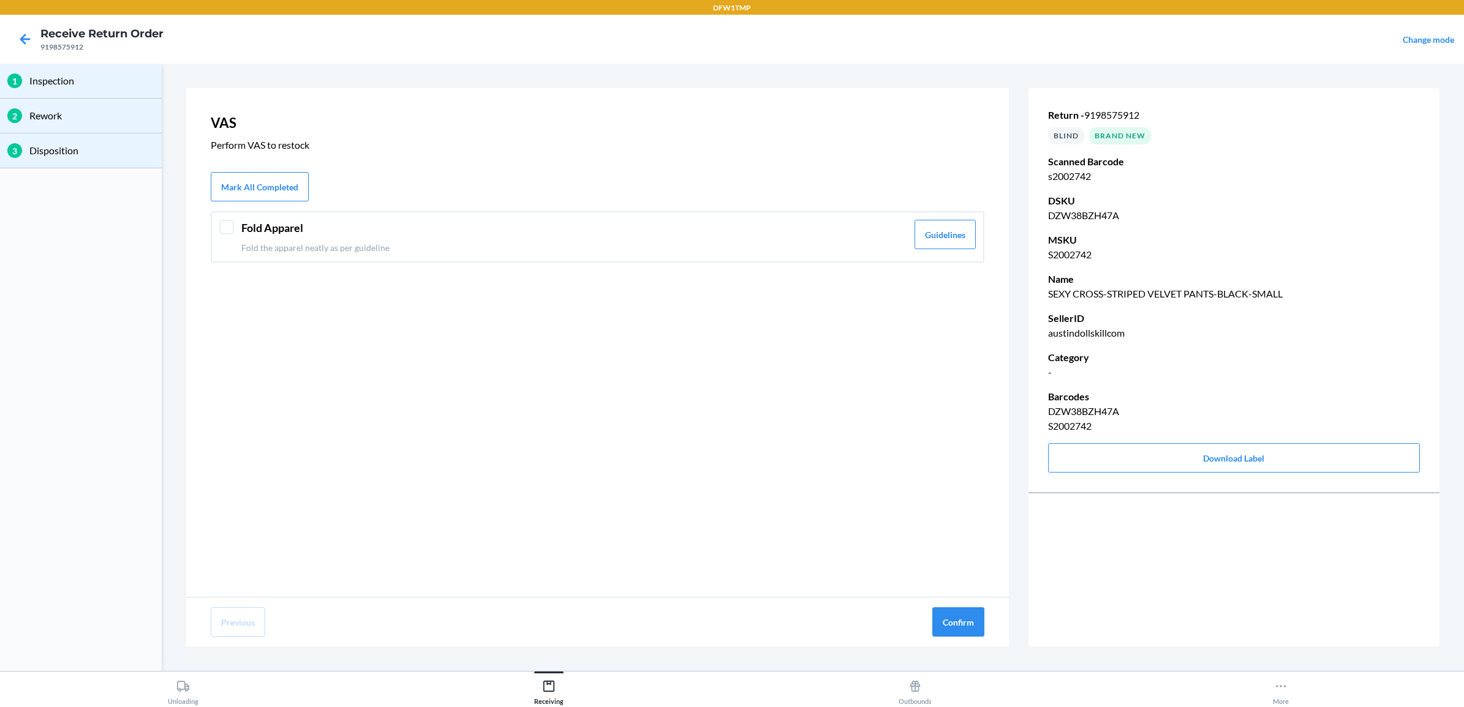
click at [364, 252] on p "Fold the apparel neatly as per guideline" at bounding box center [574, 247] width 666 height 13
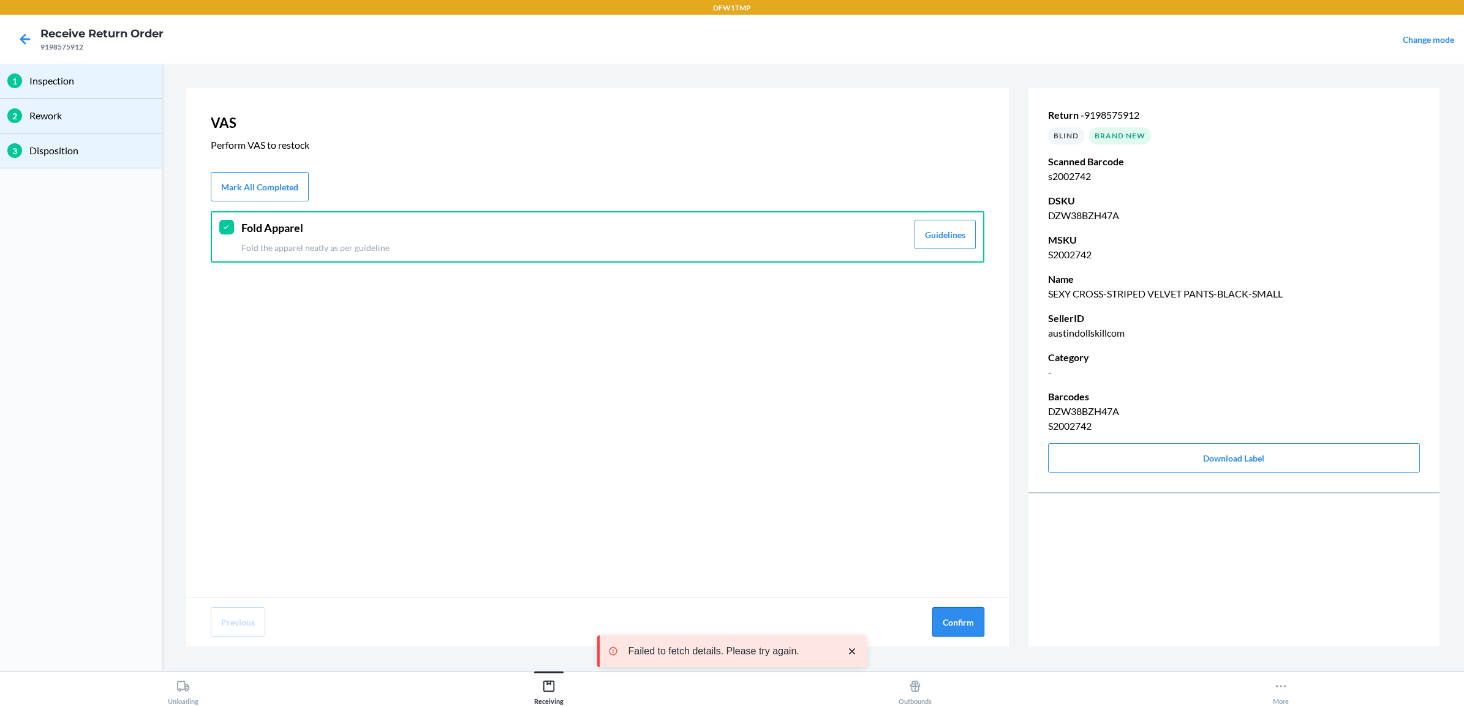
click at [950, 616] on button "Confirm" at bounding box center [958, 622] width 52 height 29
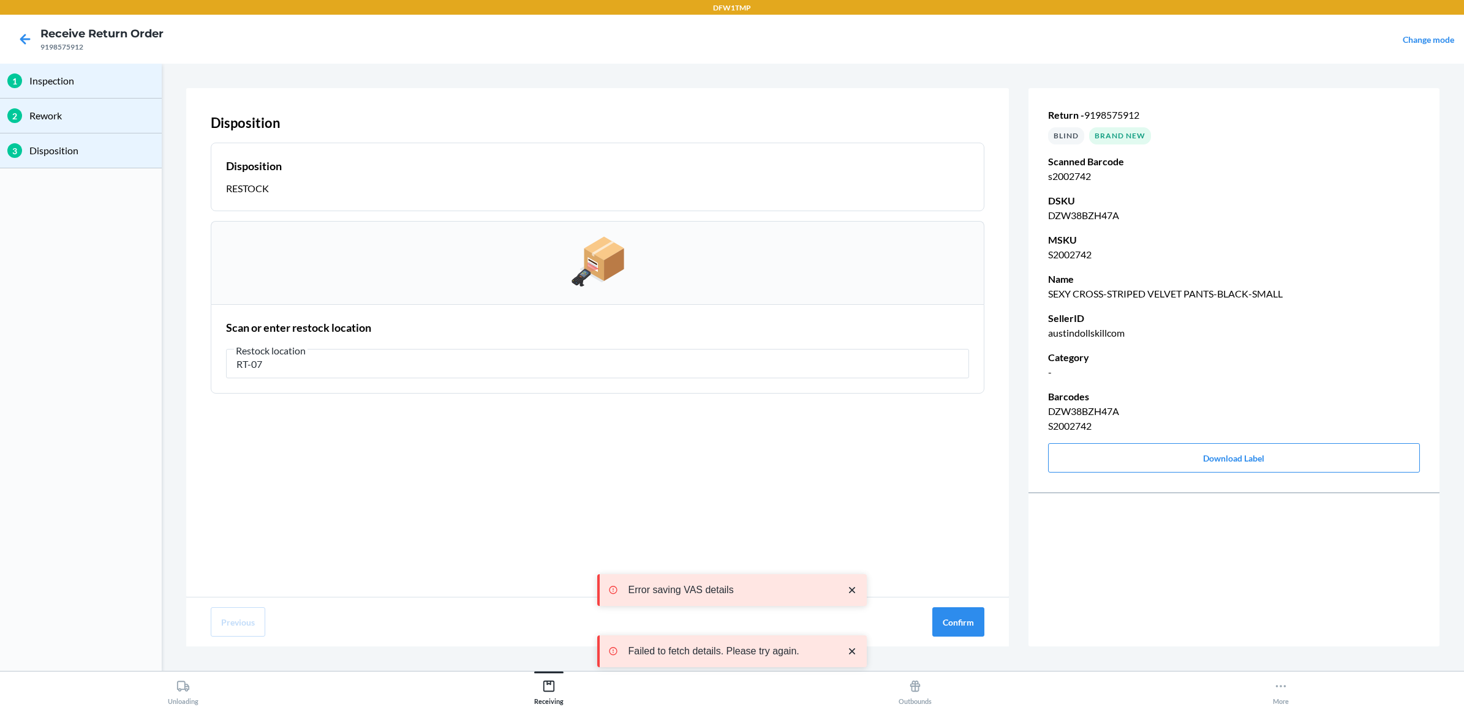
type input "RT-07"
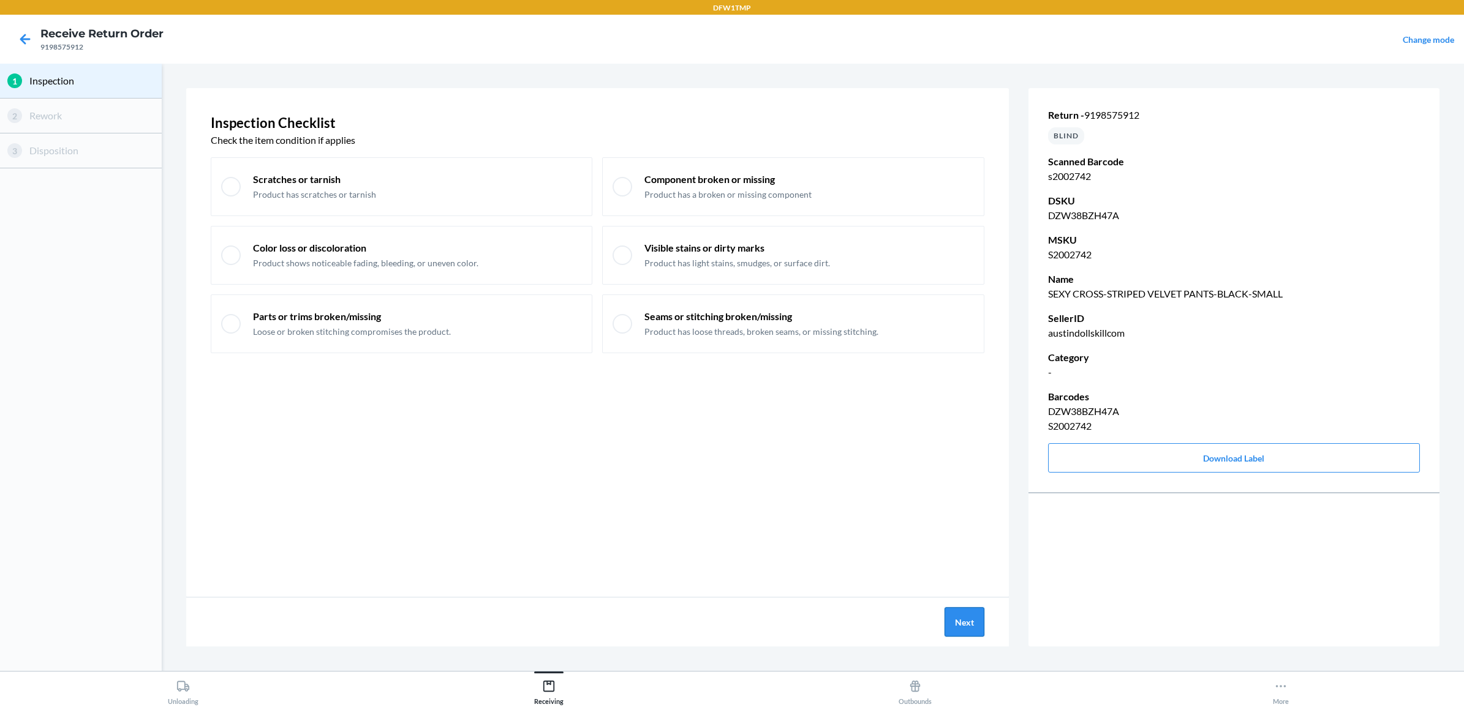
click at [959, 617] on button "Next" at bounding box center [964, 622] width 40 height 29
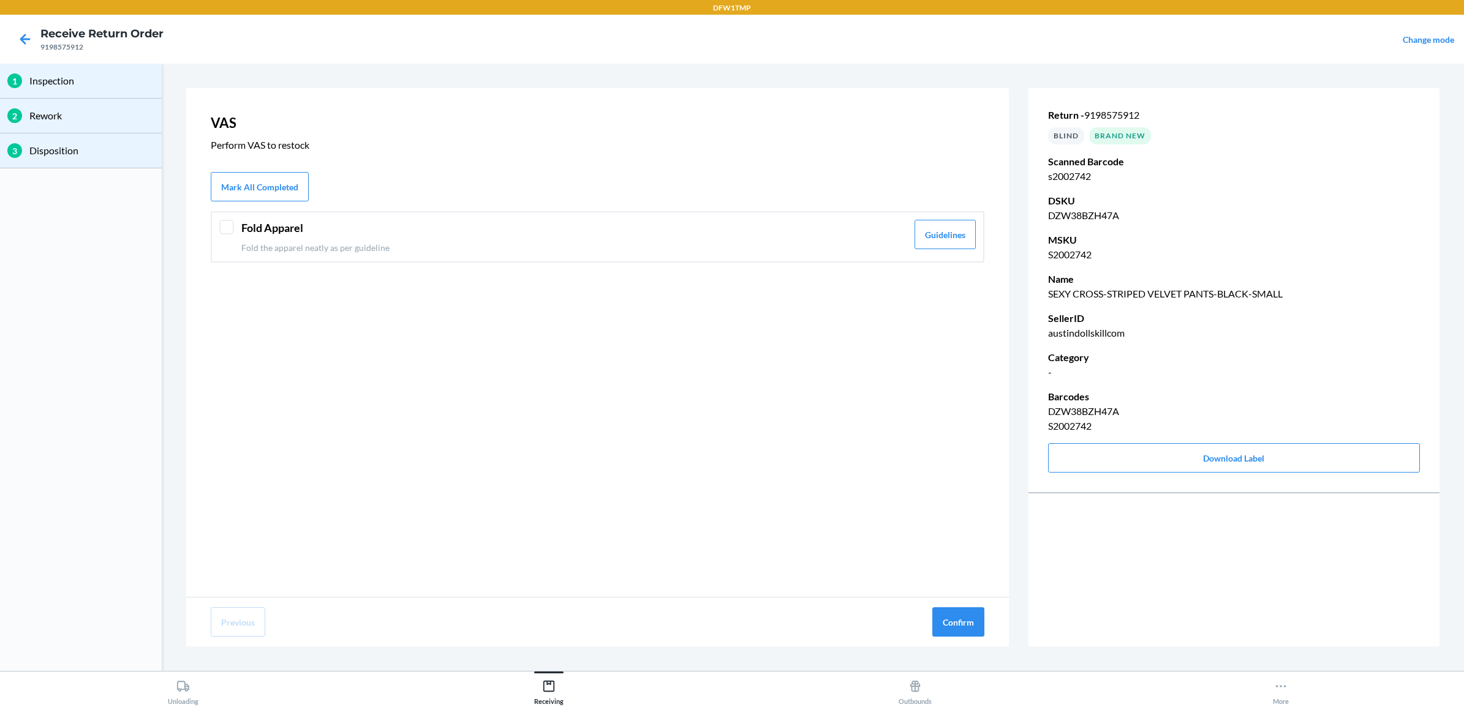
click at [342, 236] on div "Fold Apparel Fold the apparel neatly as per guideline" at bounding box center [574, 237] width 666 height 34
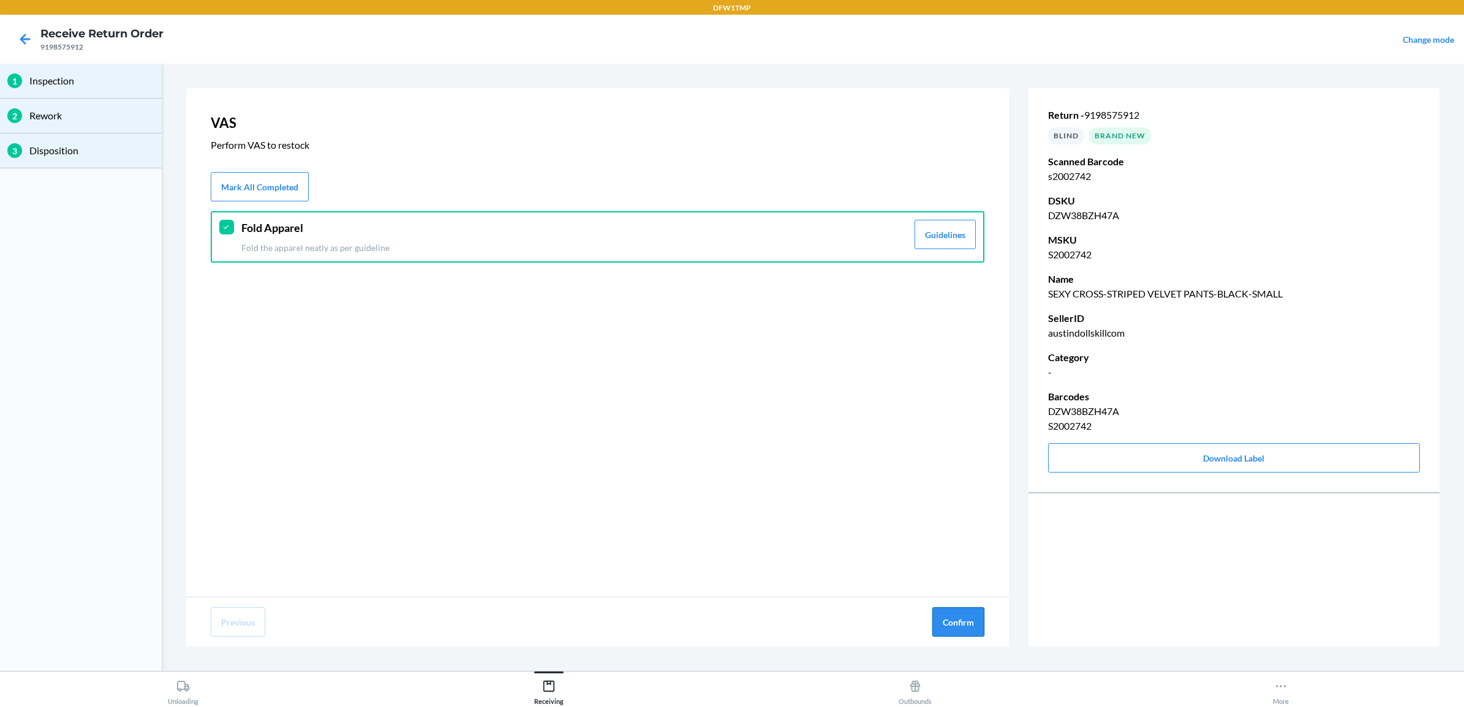
click at [980, 628] on button "Confirm" at bounding box center [958, 622] width 52 height 29
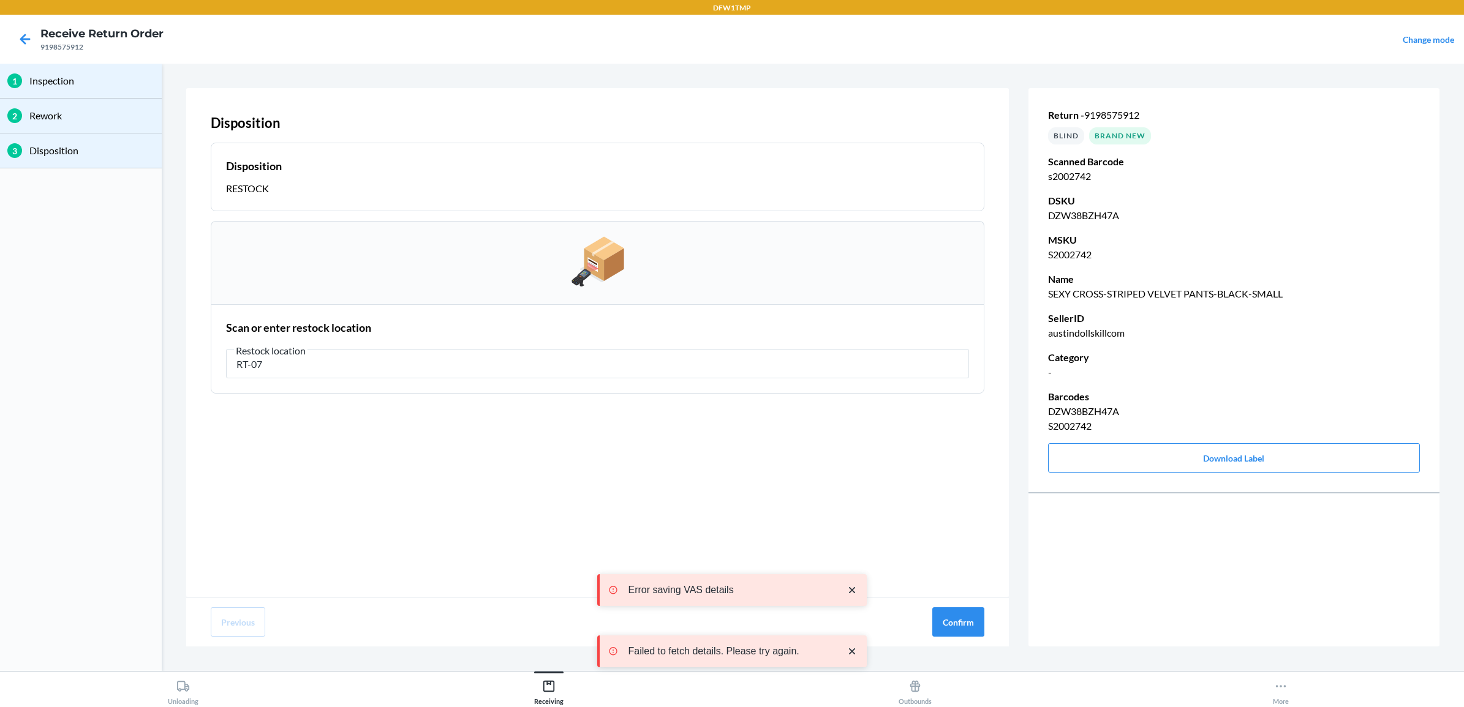
type input "RT-07"
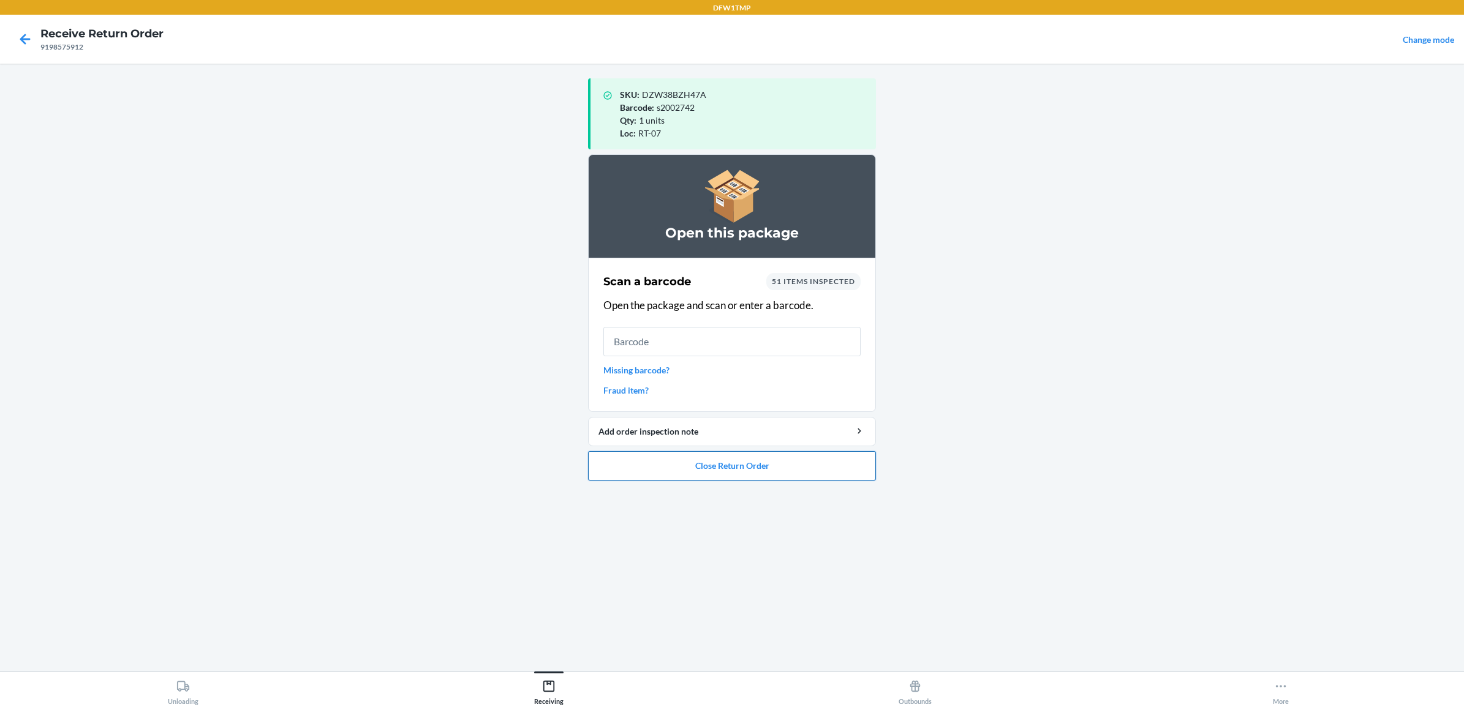
click at [663, 462] on button "Close Return Order" at bounding box center [732, 465] width 288 height 29
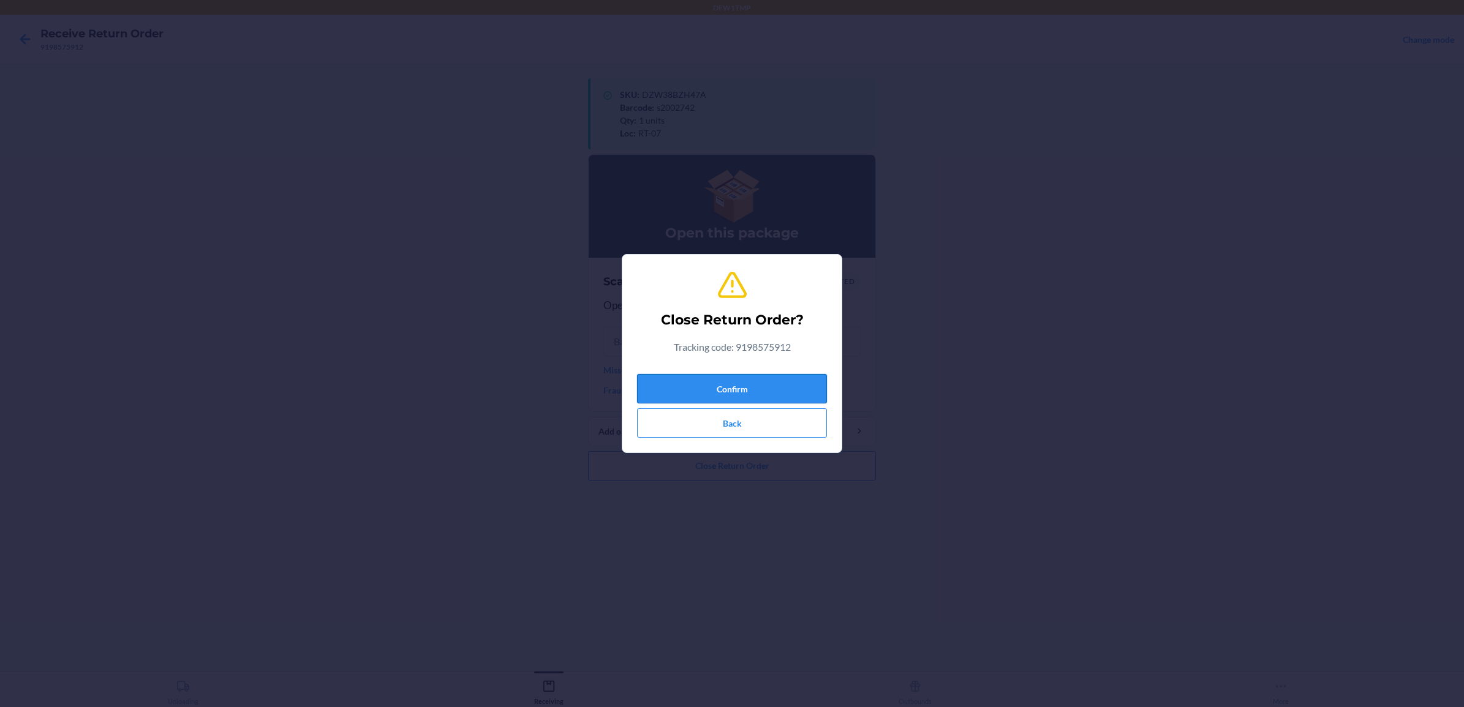
click at [718, 386] on button "Confirm" at bounding box center [732, 388] width 190 height 29
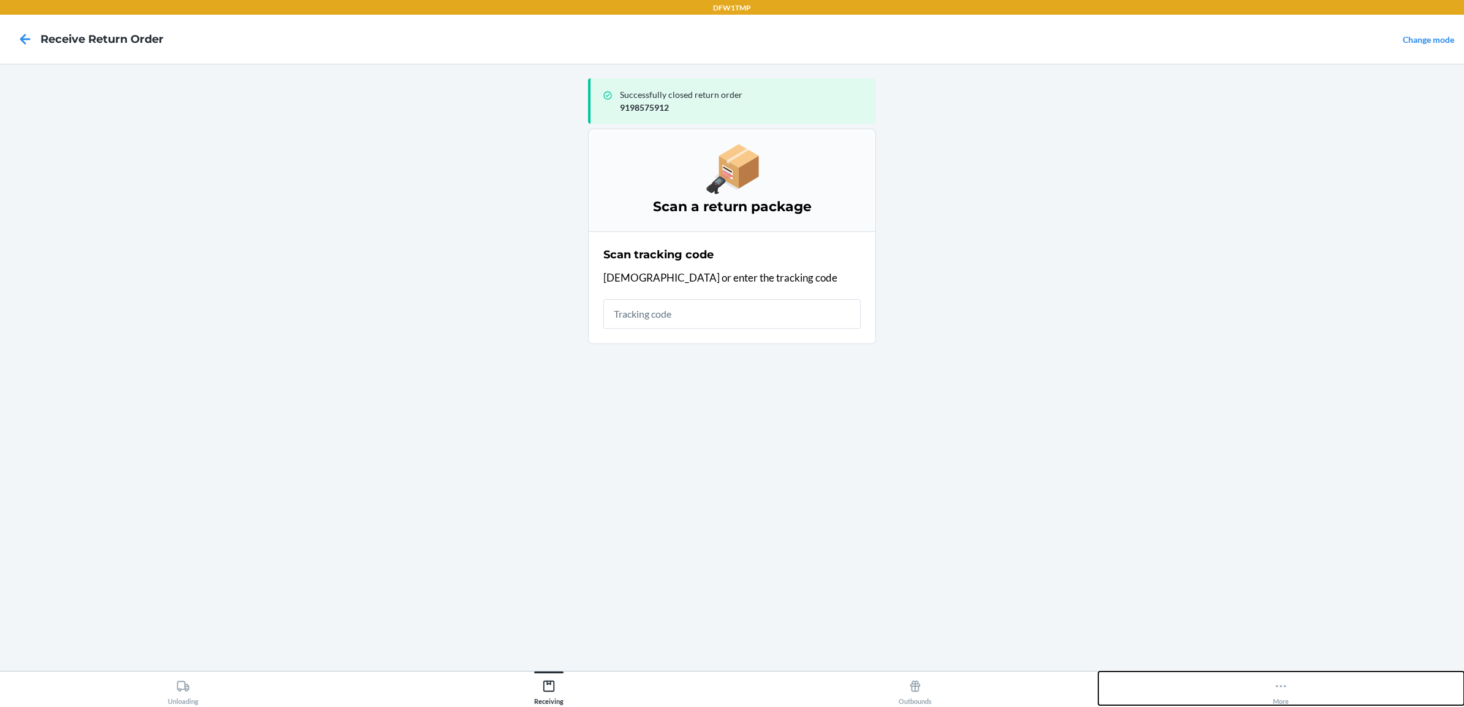
click at [1279, 687] on icon at bounding box center [1280, 686] width 13 height 13
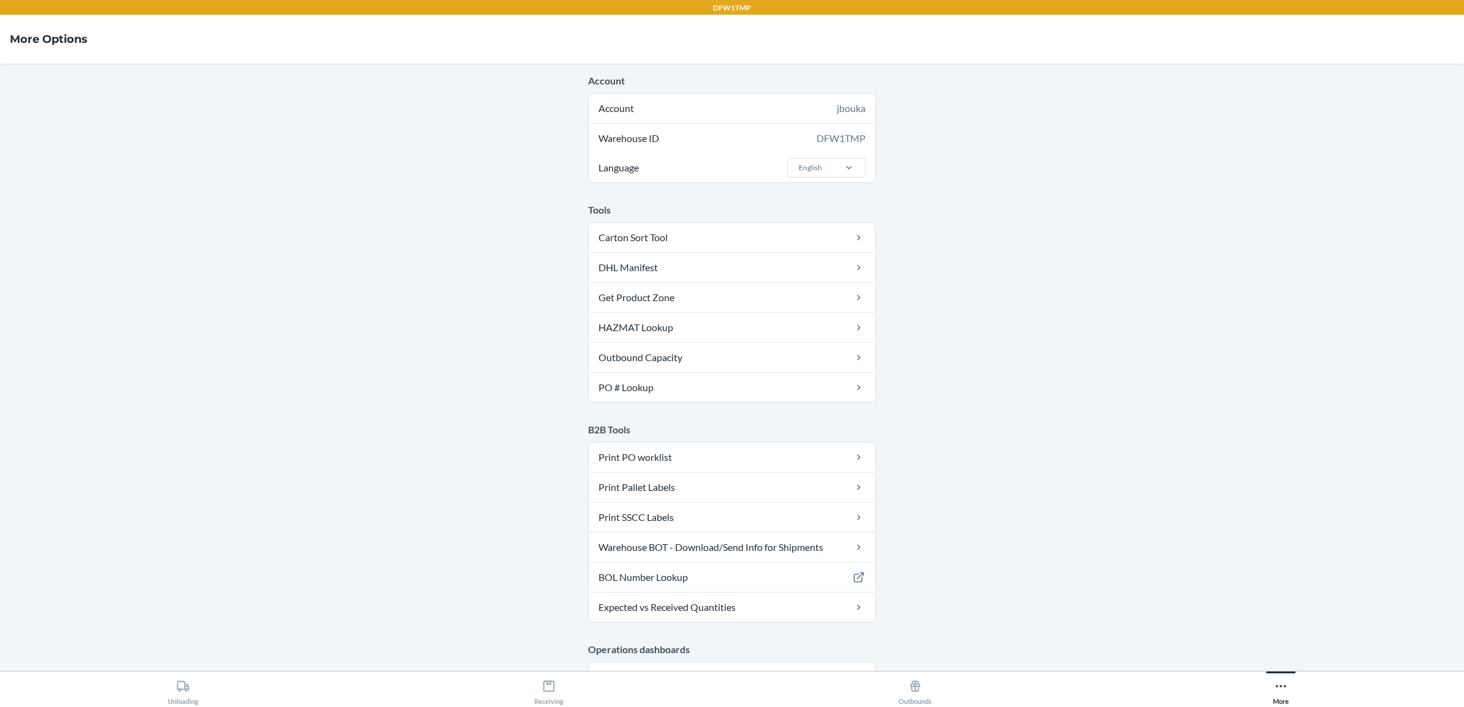
click at [483, 307] on main "Account Account jbouka Warehouse ID DFW1TMP Language English Tools Carton Sort …" at bounding box center [732, 368] width 1464 height 608
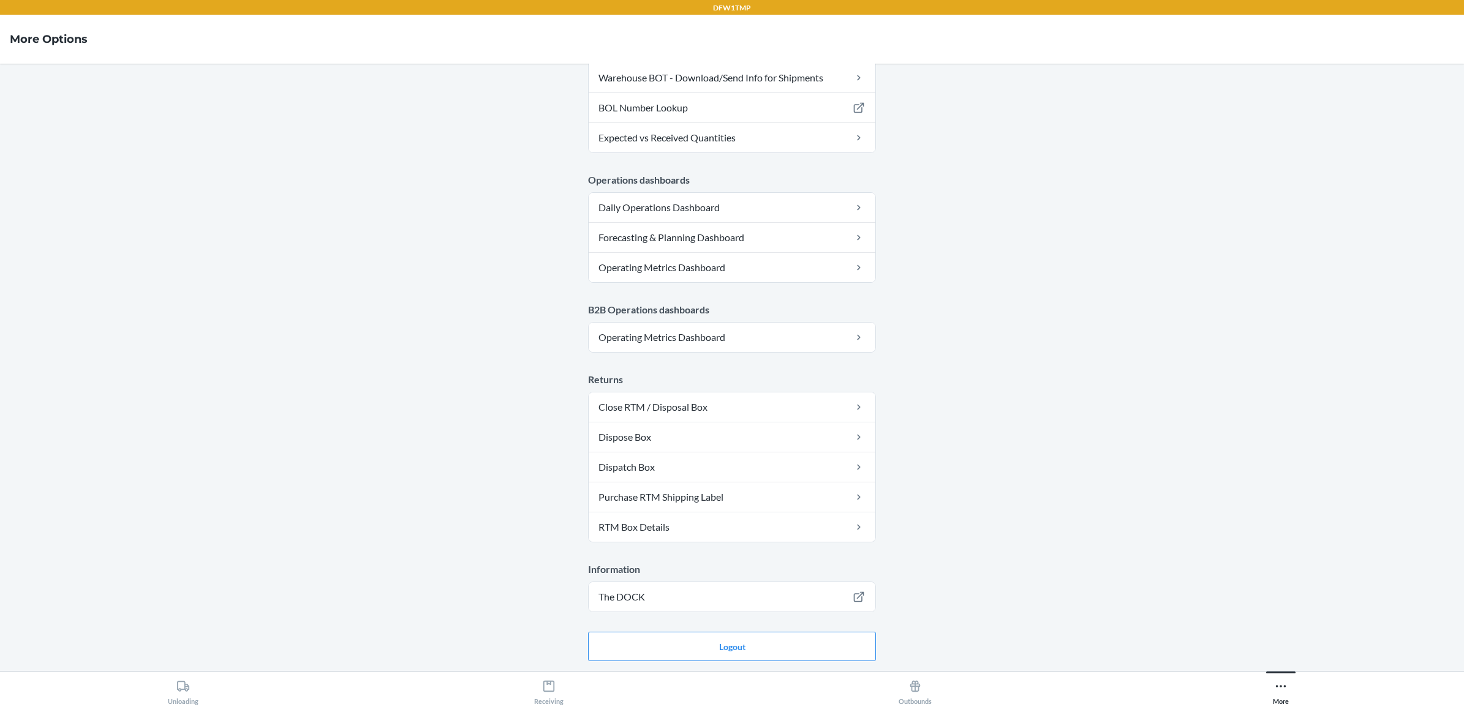
scroll to position [473, 0]
click at [828, 651] on button "Logout" at bounding box center [732, 646] width 288 height 29
